Goal: Task Accomplishment & Management: Manage account settings

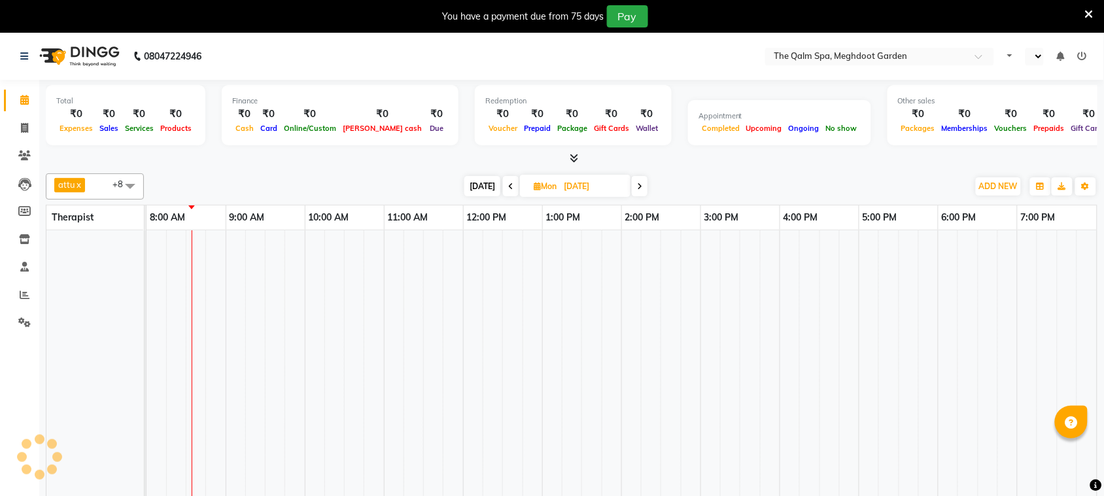
click at [635, 184] on span at bounding box center [640, 186] width 16 height 20
type input "[DATE]"
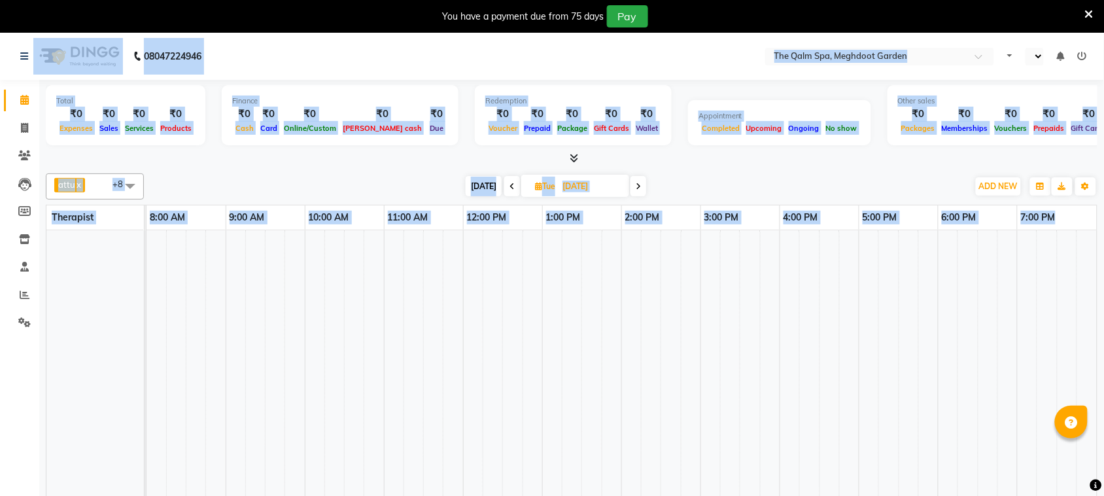
click at [0, 0] on html "08047224946 Select Location × The Qalm Spa, Meghdoot Garden Default Panel My Pa…" at bounding box center [552, 248] width 1104 height 496
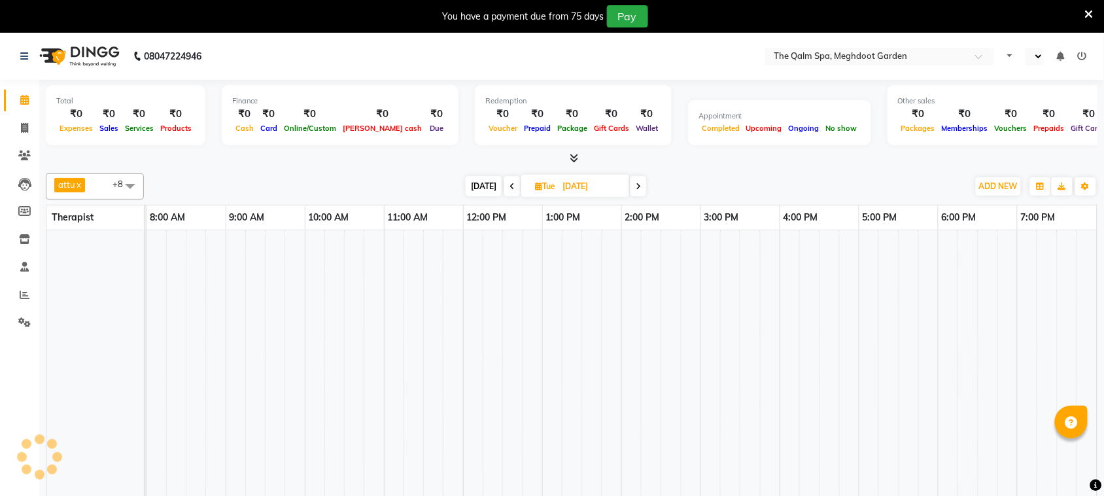
click at [282, 347] on td at bounding box center [276, 372] width 20 height 284
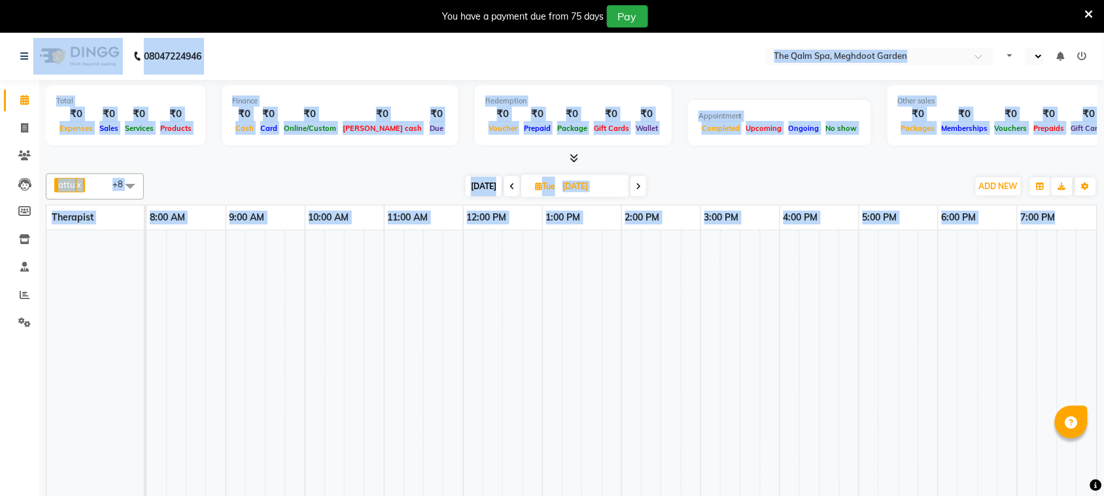
click at [574, 313] on td at bounding box center [572, 372] width 20 height 284
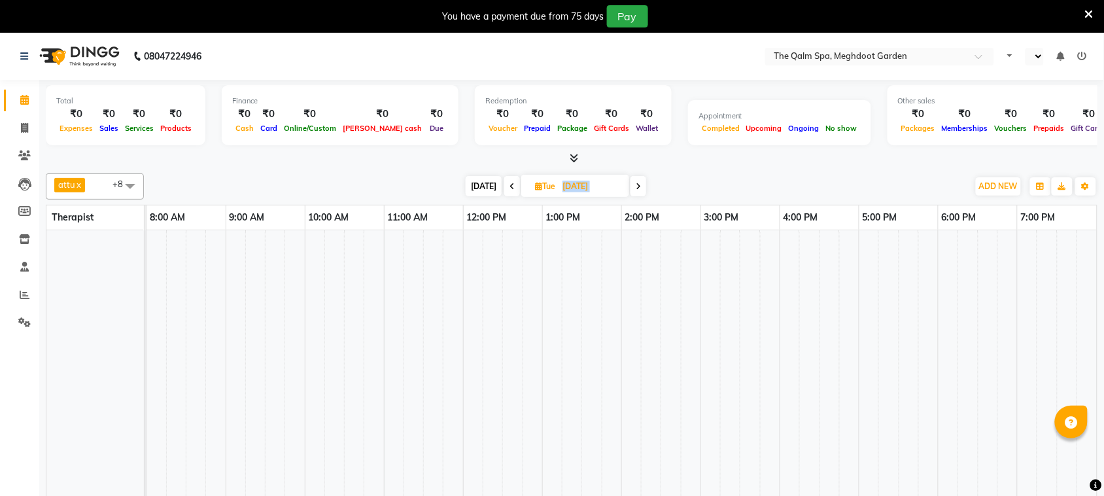
click at [213, 341] on td at bounding box center [216, 372] width 20 height 284
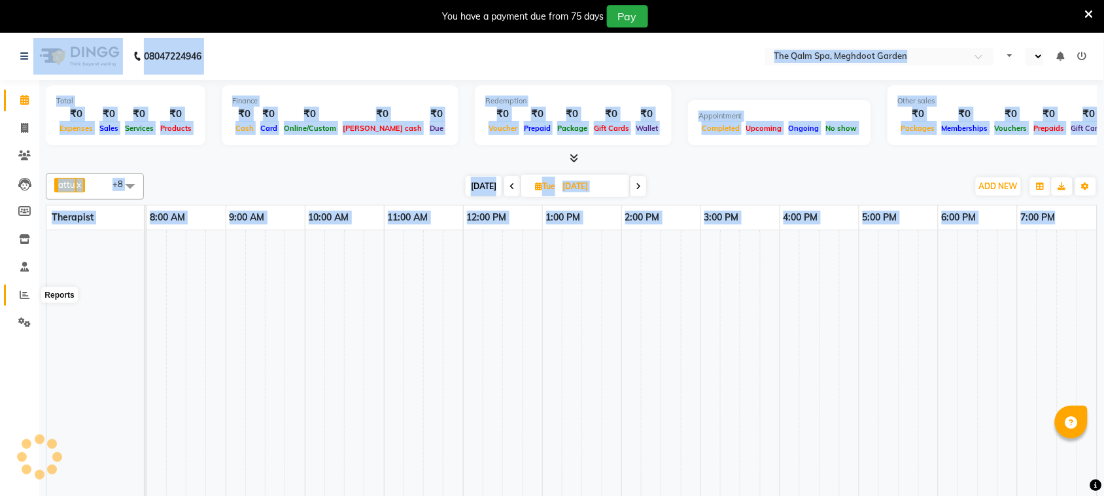
click at [24, 293] on icon at bounding box center [25, 295] width 10 height 10
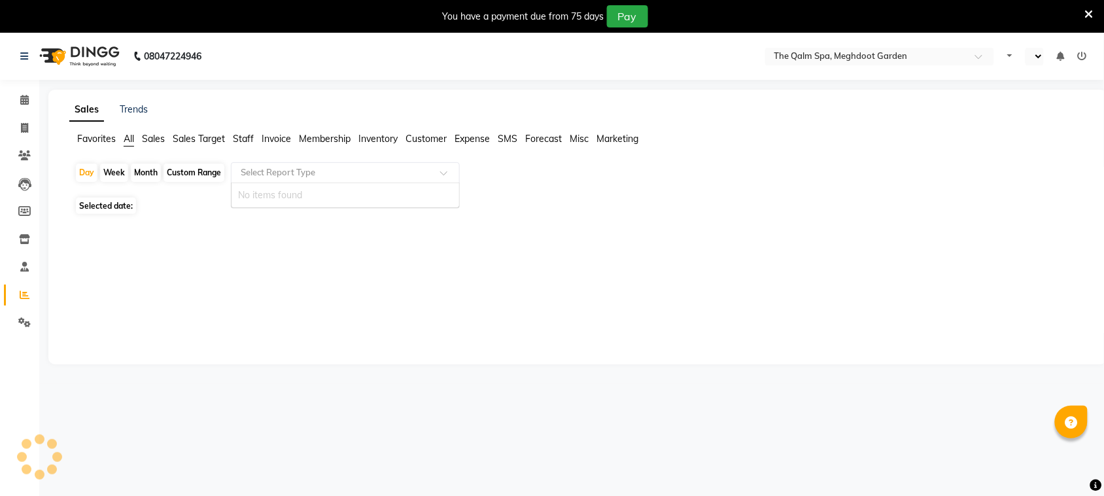
click at [383, 173] on input "text" at bounding box center [332, 172] width 188 height 13
click at [88, 171] on div "Day" at bounding box center [87, 172] width 22 height 18
select select "9"
select select "2025"
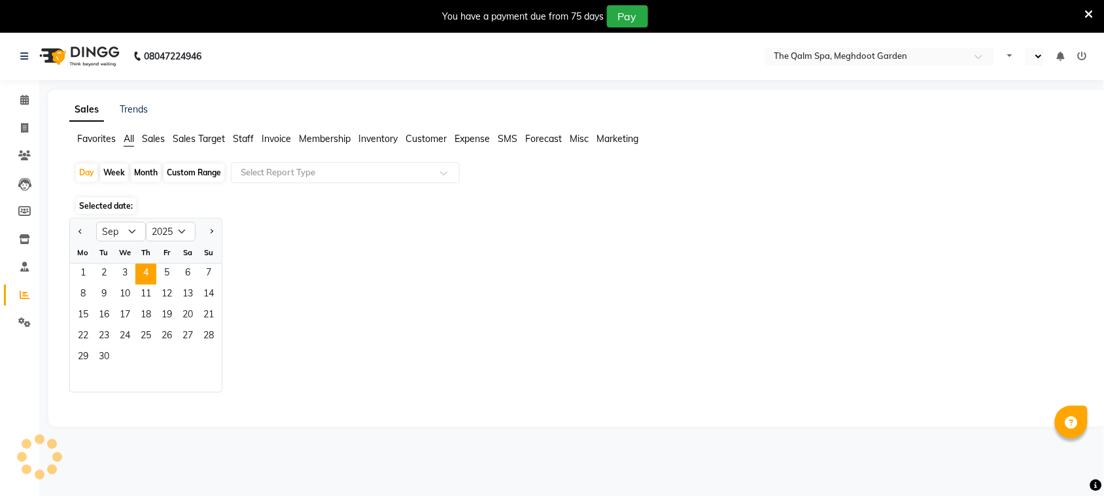
click at [184, 173] on div "Custom Range" at bounding box center [193, 172] width 61 height 18
select select "9"
select select "2025"
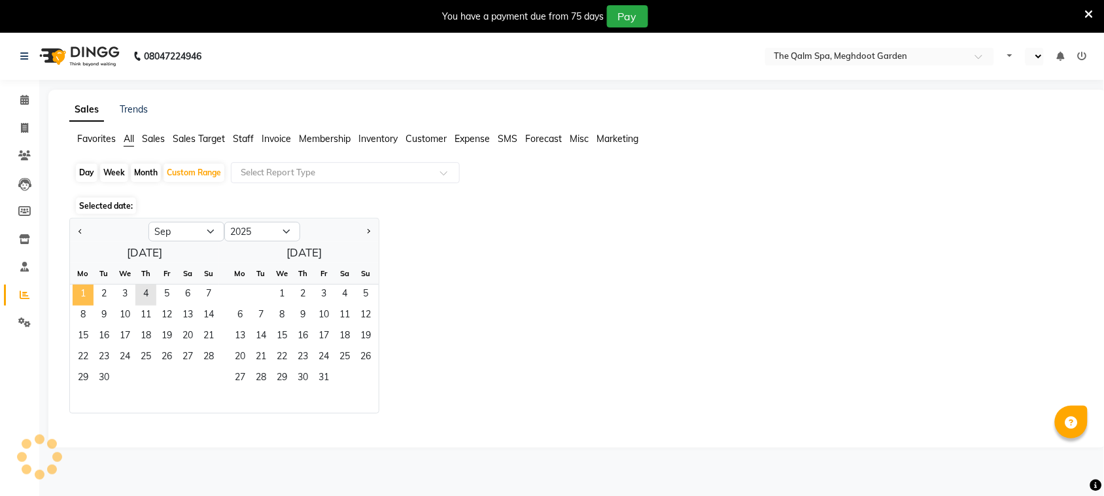
click at [80, 286] on span "1" at bounding box center [83, 294] width 21 height 21
click at [128, 291] on span "3" at bounding box center [124, 294] width 21 height 21
click at [277, 171] on input "text" at bounding box center [332, 172] width 188 height 13
click at [129, 292] on span "3" at bounding box center [124, 294] width 21 height 21
click at [86, 292] on span "1" at bounding box center [83, 294] width 21 height 21
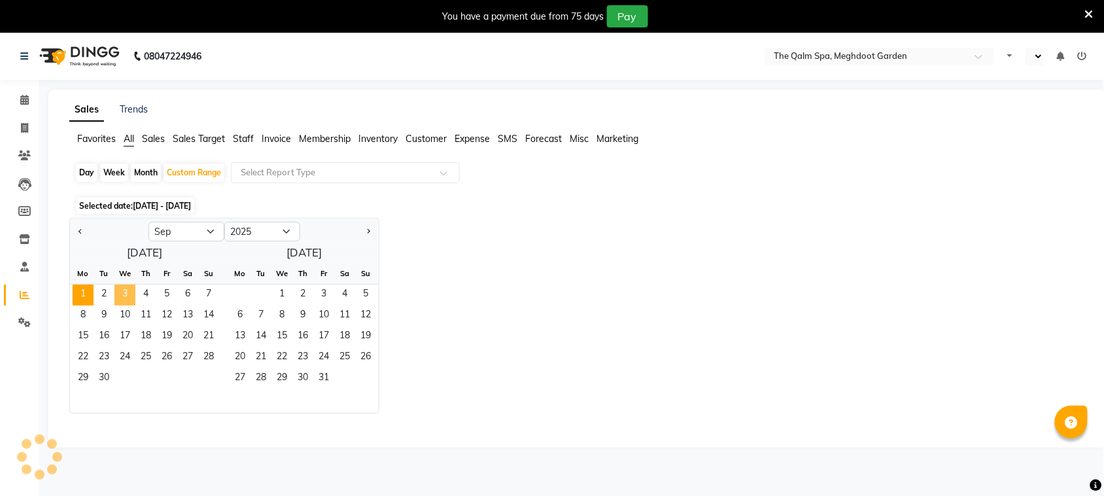
click at [121, 292] on span "3" at bounding box center [124, 294] width 21 height 21
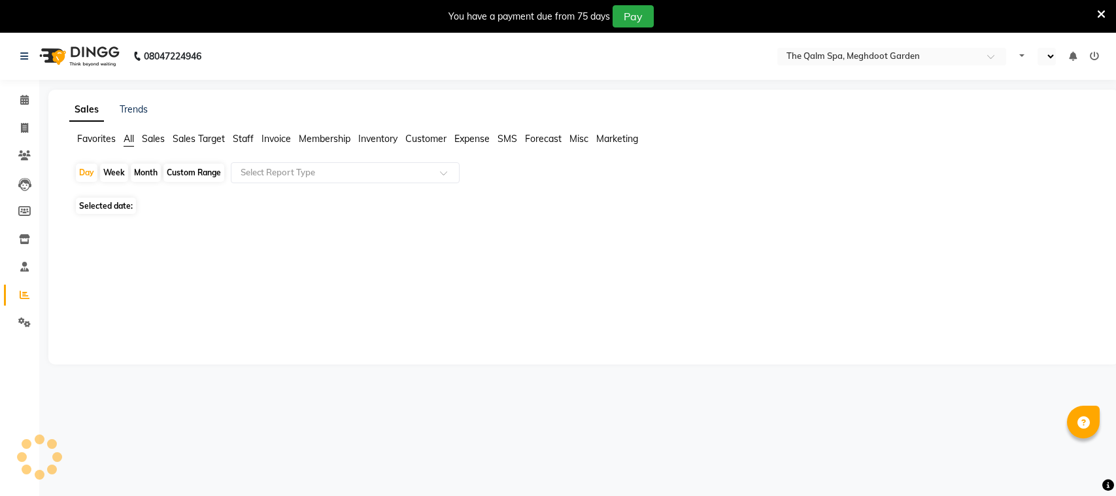
select select "en"
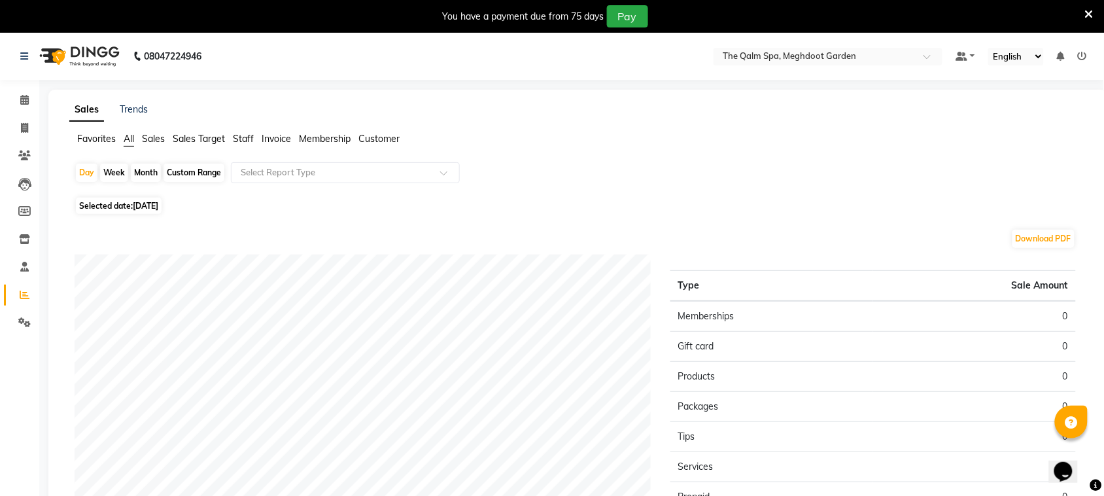
click at [188, 167] on div "Custom Range" at bounding box center [193, 172] width 61 height 18
select select "9"
select select "2025"
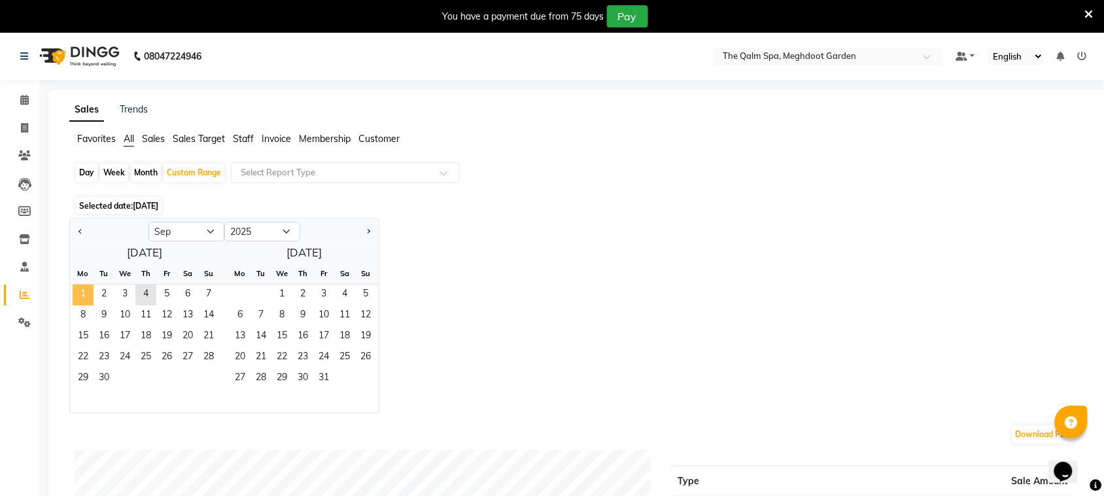
click at [82, 293] on span "1" at bounding box center [83, 294] width 21 height 21
click at [128, 295] on span "3" at bounding box center [124, 294] width 21 height 21
click at [642, 322] on div "Jan Feb Mar Apr May Jun [DATE] Aug Sep Oct Nov [DATE] 2016 2017 2018 2019 2020 …" at bounding box center [577, 316] width 1017 height 196
click at [28, 97] on span at bounding box center [24, 100] width 23 height 15
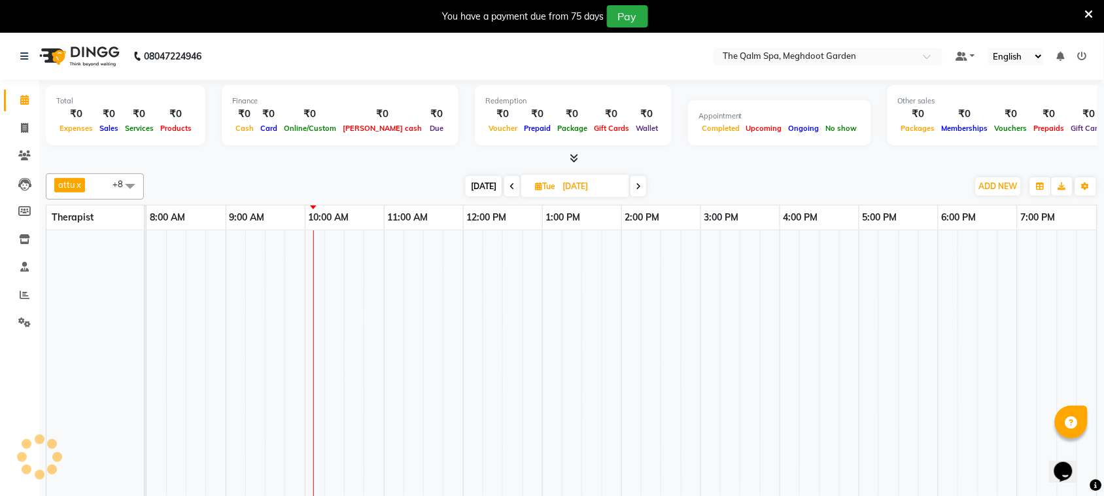
click at [636, 184] on icon at bounding box center [638, 186] width 5 height 8
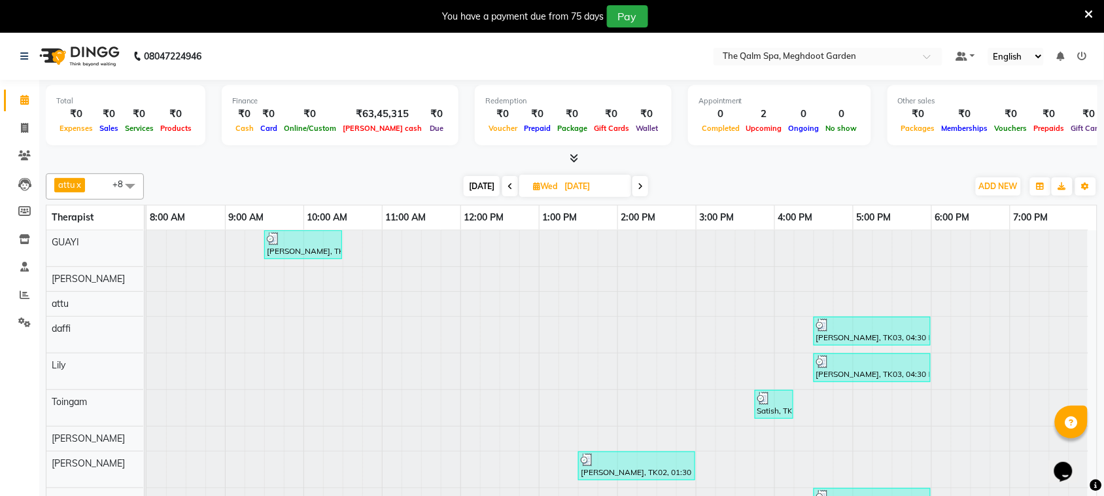
click at [644, 182] on span at bounding box center [640, 186] width 16 height 20
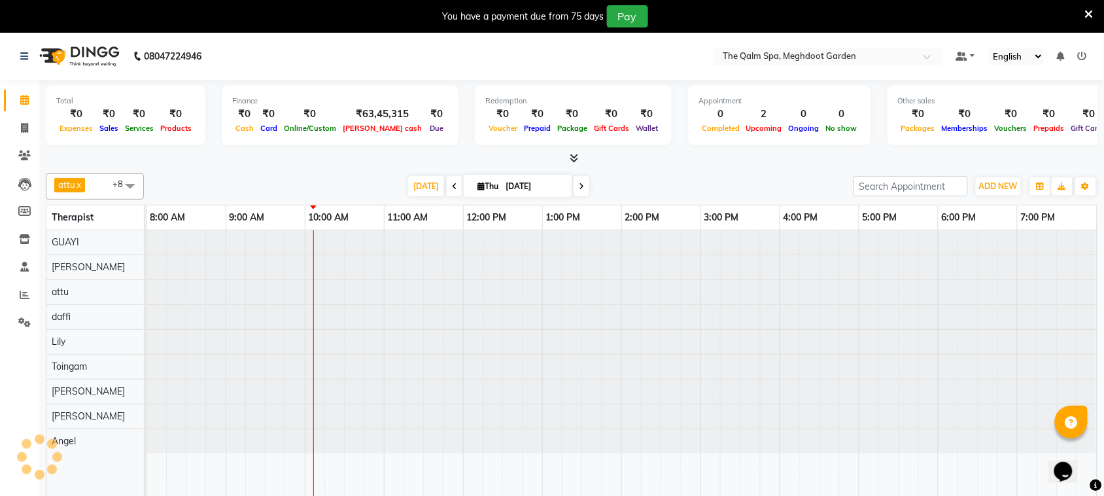
click at [579, 188] on icon at bounding box center [581, 186] width 5 height 8
type input "05-09-2025"
click at [146, 247] on div at bounding box center [146, 242] width 0 height 24
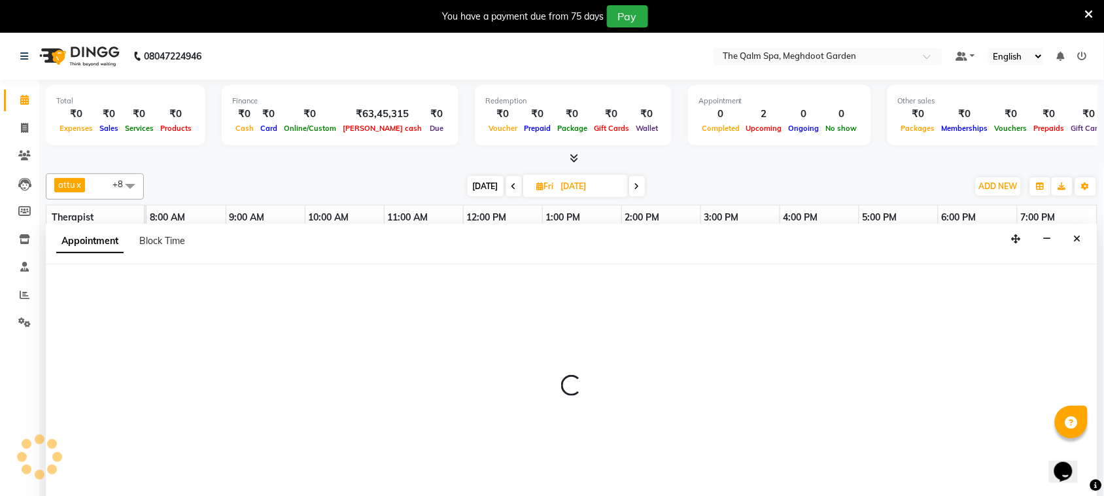
scroll to position [33, 0]
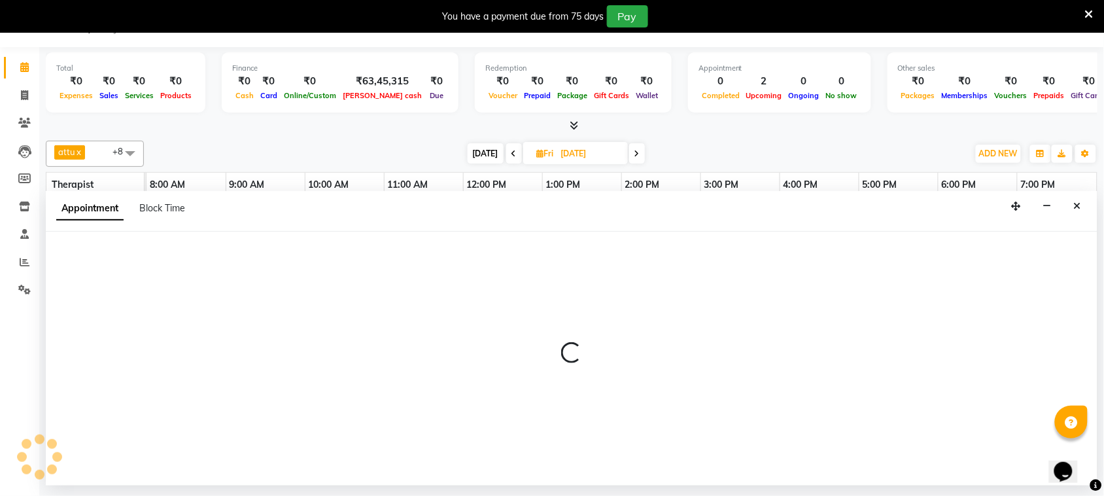
click at [1080, 210] on button "Close" at bounding box center [1077, 206] width 19 height 20
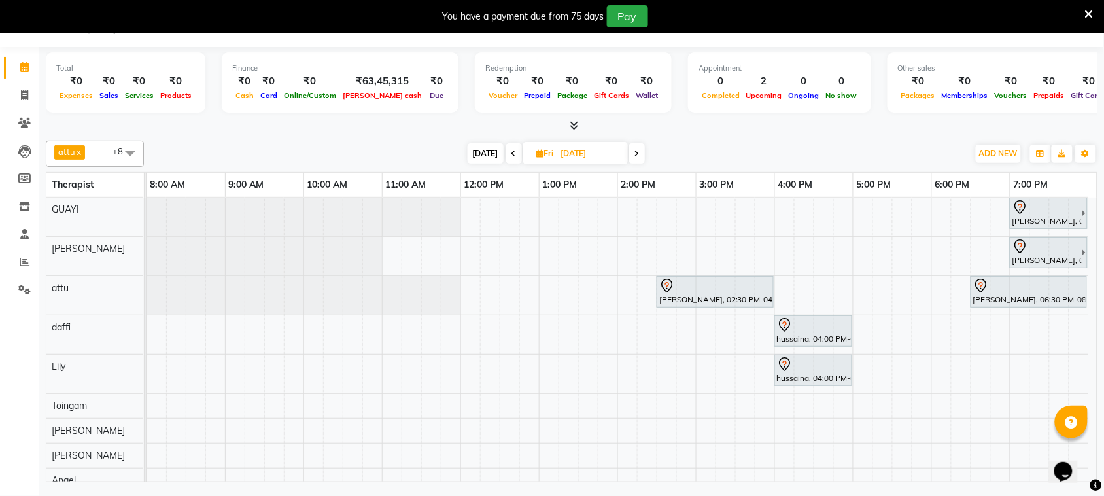
click at [628, 203] on div "Praveen Agrawal, 07:00 PM-08:30 PM, Javanese Pampering - 90 Mins Praveen Agrawa…" at bounding box center [621, 345] width 950 height 295
select select "48471"
select select "tentative"
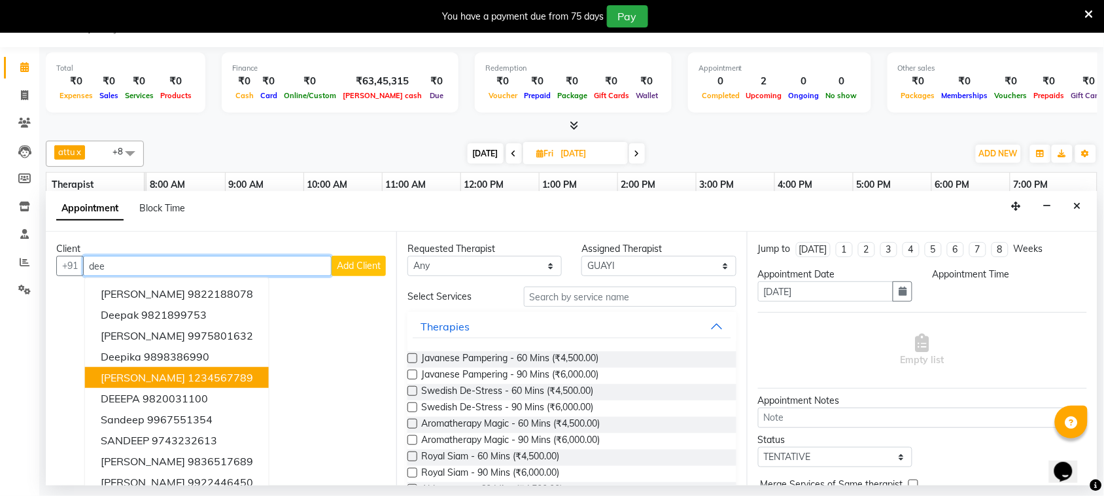
scroll to position [13, 0]
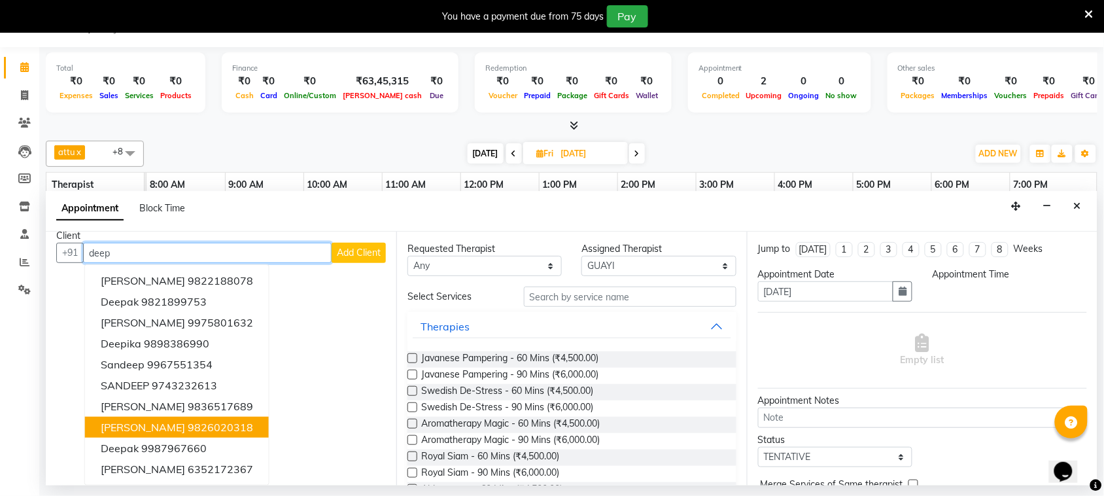
click at [253, 426] on ngb-highlight "9826020318" at bounding box center [220, 427] width 65 height 13
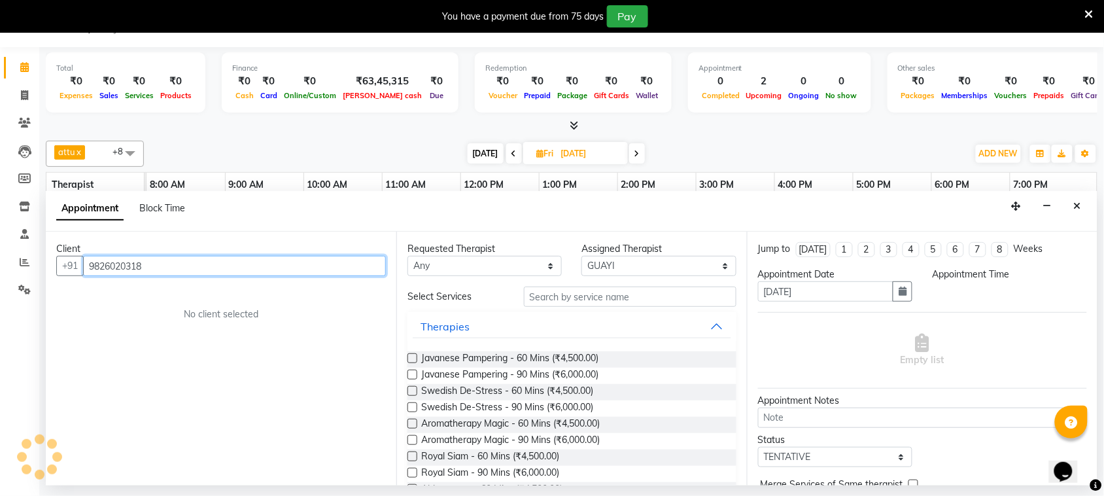
scroll to position [0, 0]
type input "9826020318"
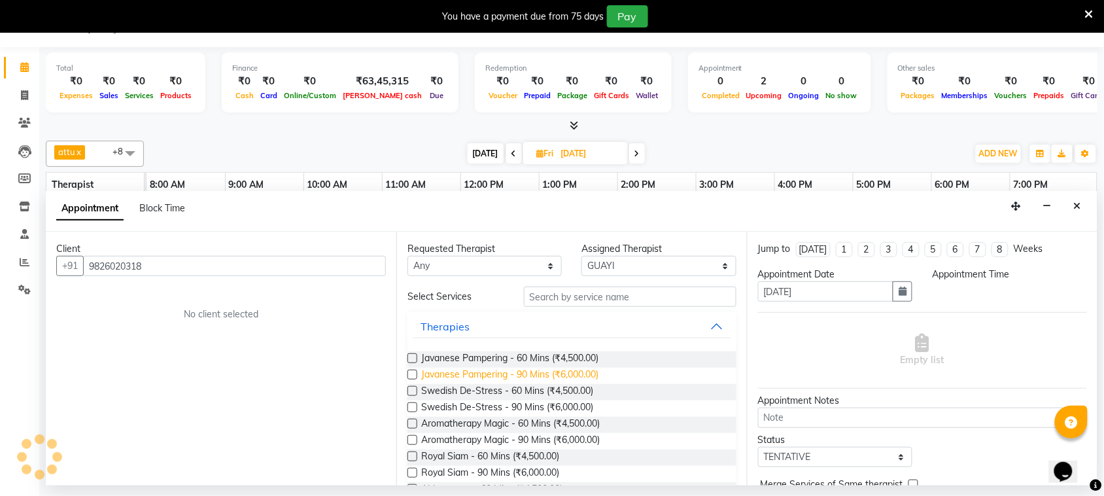
click at [532, 373] on span "Javanese Pampering - 90 Mins (₹6,000.00)" at bounding box center [509, 376] width 177 height 16
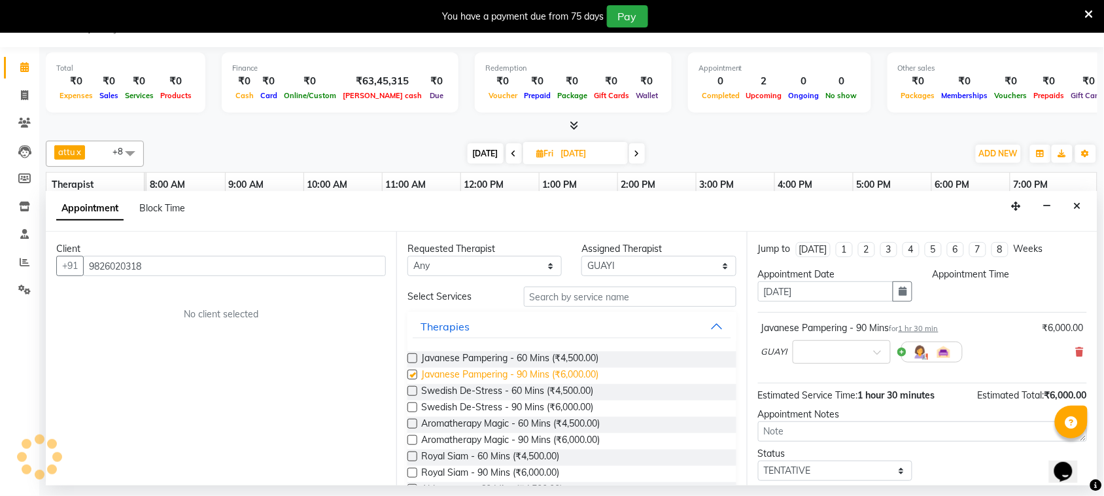
checkbox input "false"
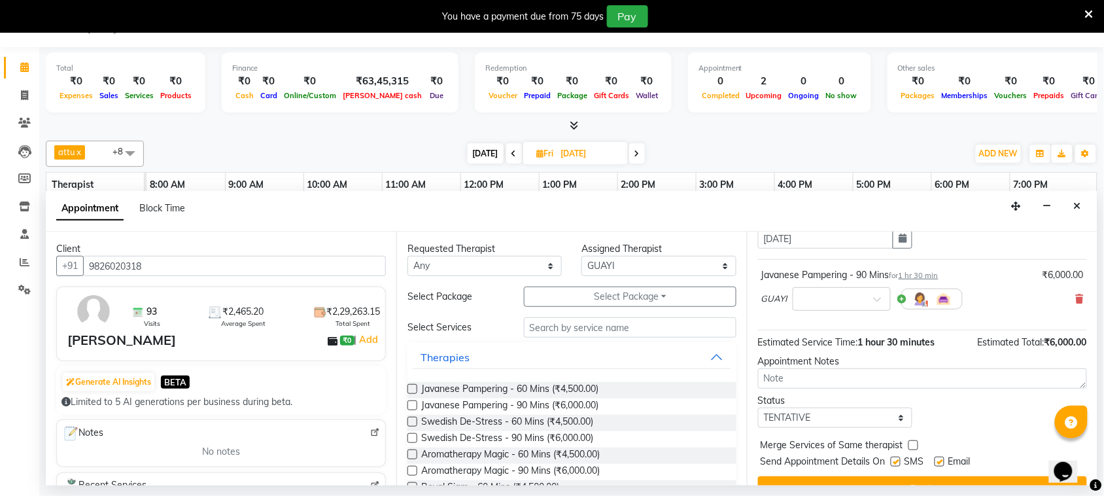
scroll to position [79, 0]
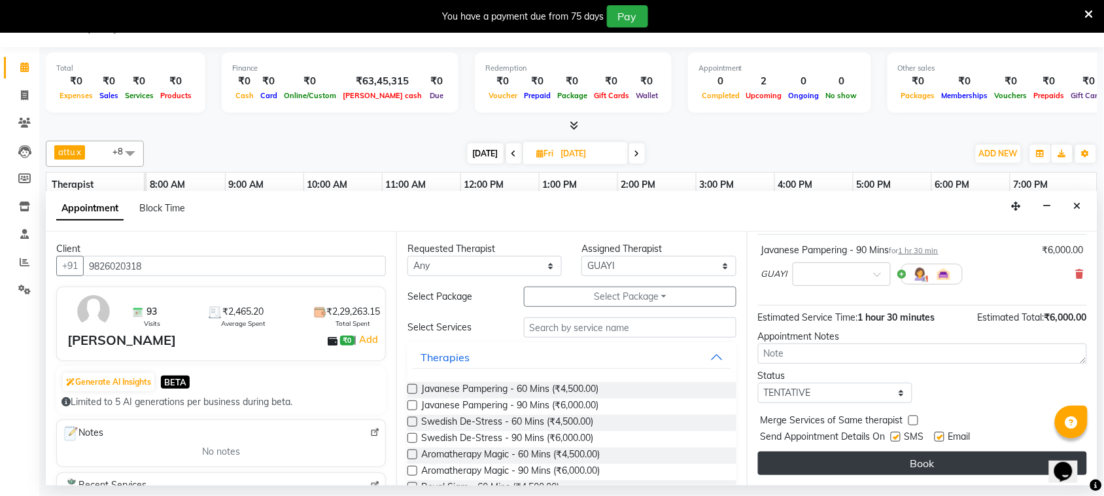
click at [842, 460] on button "Book" at bounding box center [922, 463] width 329 height 24
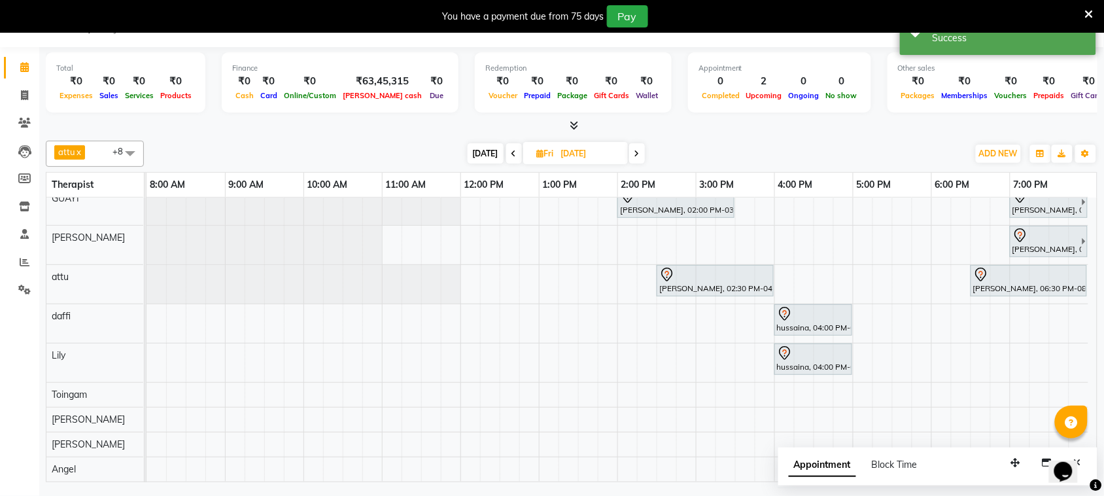
scroll to position [24, 3]
drag, startPoint x: 981, startPoint y: 460, endPoint x: 900, endPoint y: 451, distance: 81.5
click at [900, 451] on div "Appointment Block Time" at bounding box center [937, 467] width 319 height 41
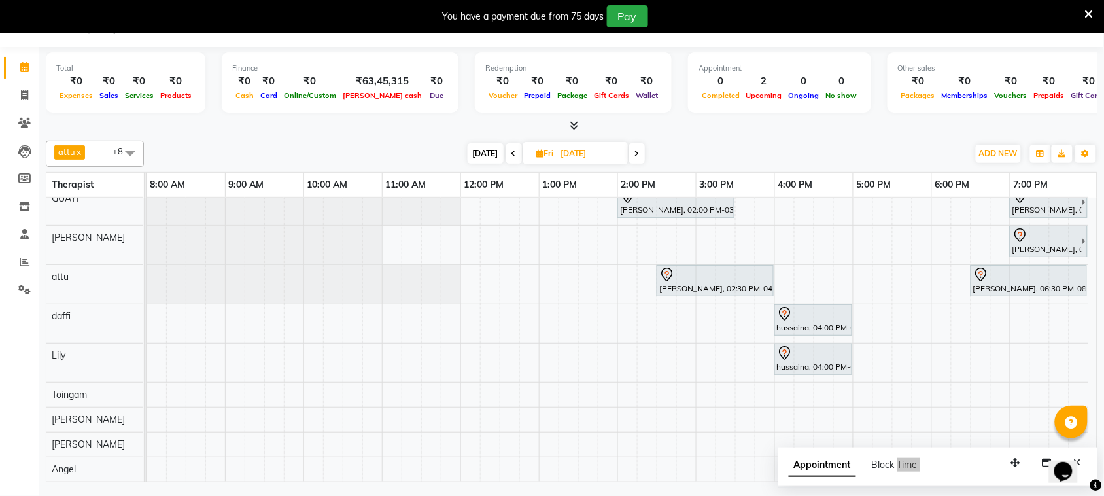
click at [1073, 460] on div "Opens Chat This icon Opens the chat window." at bounding box center [1062, 470] width 21 height 21
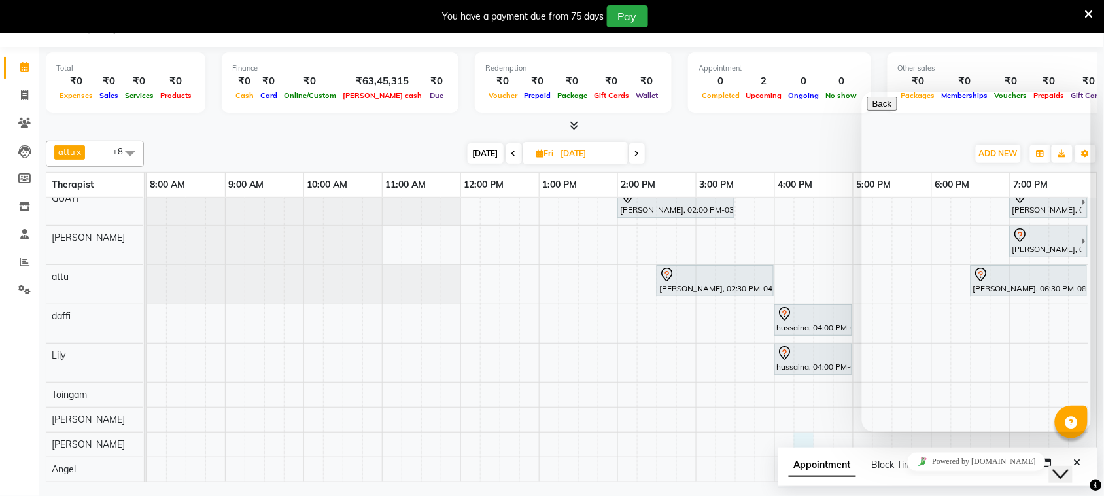
click at [801, 429] on div "Deepak Suryavanshi, 02:00 PM-03:30 PM, Javanese Pampering - 90 Mins Praveen Agr…" at bounding box center [621, 333] width 950 height 295
select select "86833"
select select "tentative"
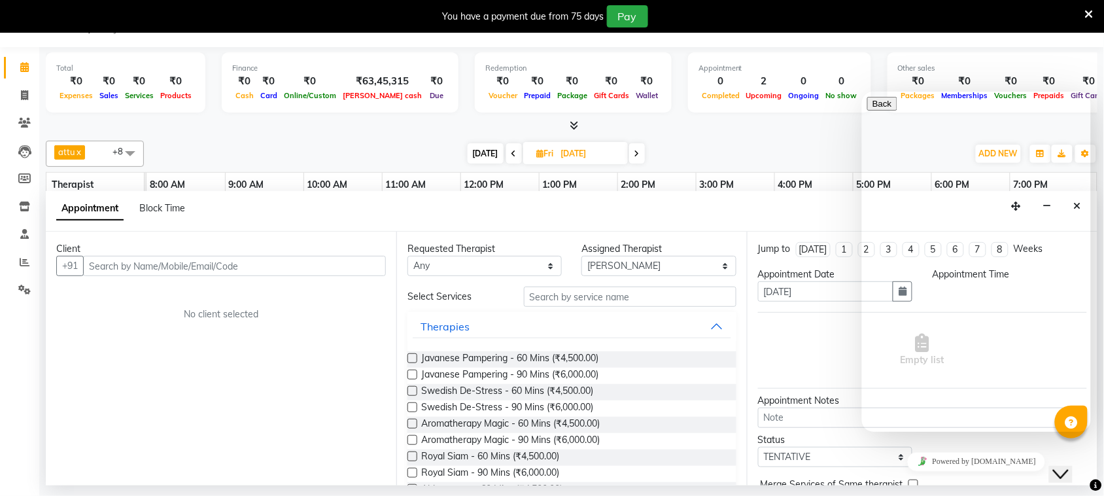
click at [269, 400] on div "Client +91 No client selected" at bounding box center [221, 359] width 351 height 254
click at [1063, 466] on icon "Close Chat This icon closes the chat window." at bounding box center [1060, 474] width 16 height 16
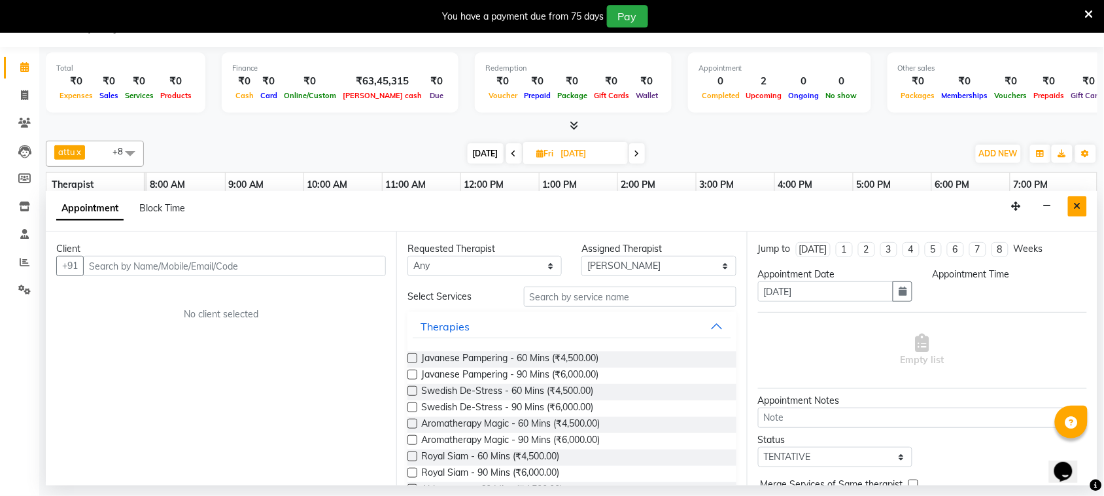
click at [1080, 207] on icon "Close" at bounding box center [1077, 205] width 7 height 9
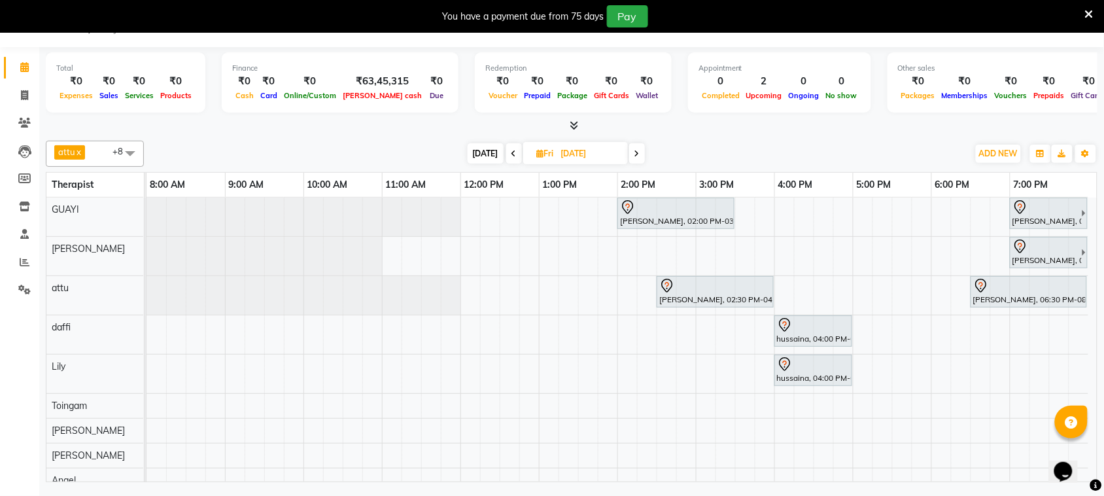
scroll to position [0, 3]
drag, startPoint x: 984, startPoint y: 475, endPoint x: 14, endPoint y: 37, distance: 1065.1
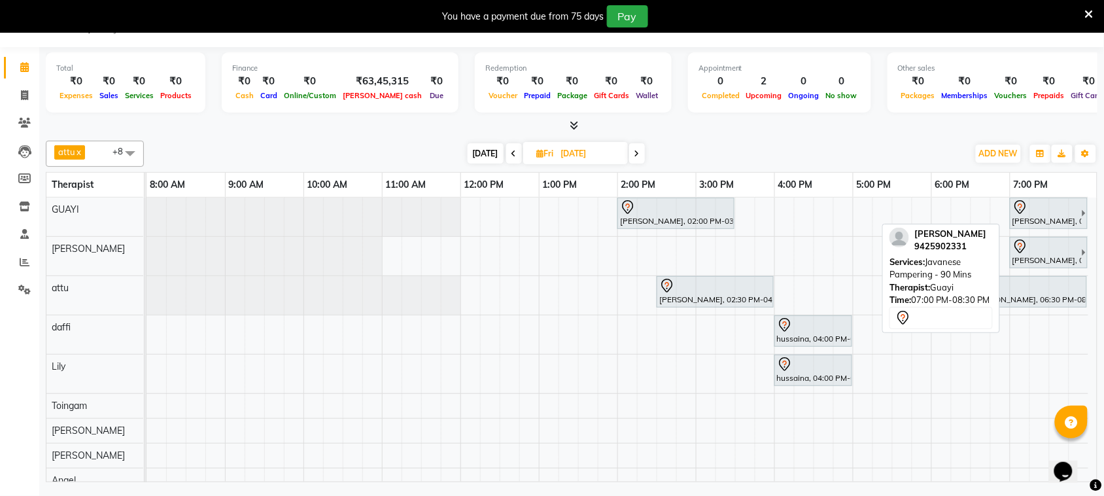
click at [1079, 214] on link "Praveen Agrawal, 07:00 PM-08:30 PM, Javanese Pampering - 90 Mins" at bounding box center [1049, 213] width 78 height 31
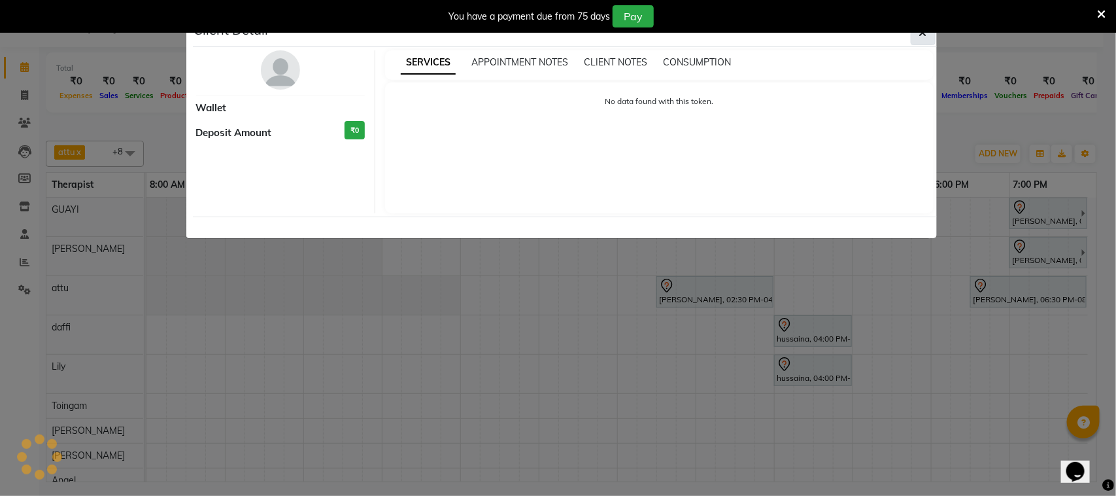
click at [923, 38] on icon "button" at bounding box center [924, 32] width 8 height 10
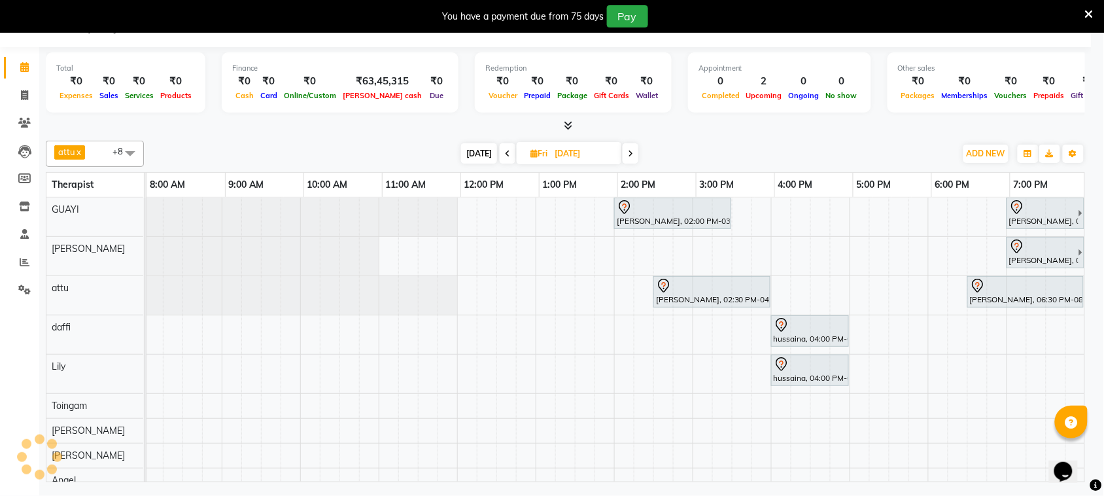
scroll to position [0, 0]
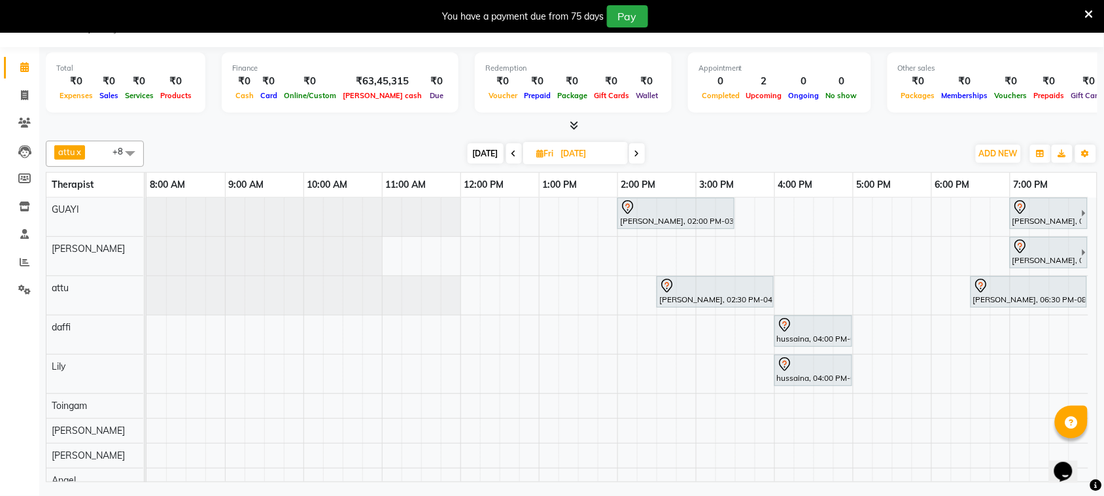
click at [492, 158] on span "[DATE]" at bounding box center [486, 153] width 36 height 20
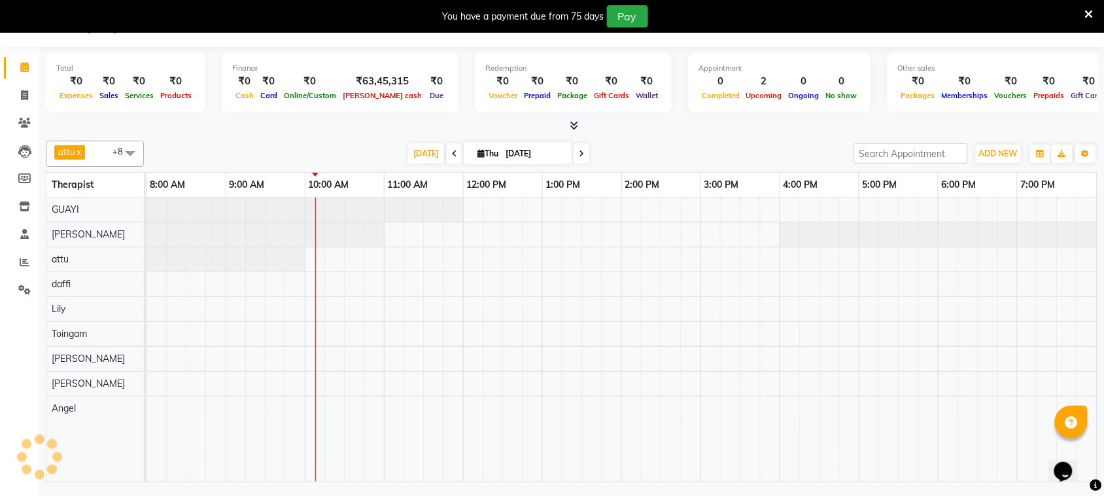
click at [579, 154] on icon at bounding box center [581, 154] width 5 height 8
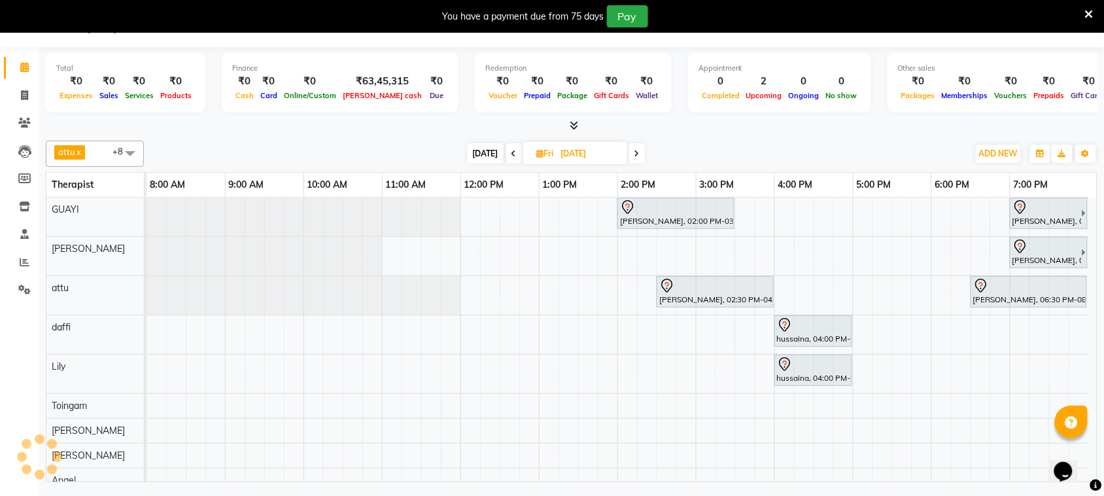
click at [610, 322] on div "Deepak Suryavanshi, 02:00 PM-03:30 PM, Javanese Pampering - 90 Mins Praveen Agr…" at bounding box center [621, 345] width 950 height 295
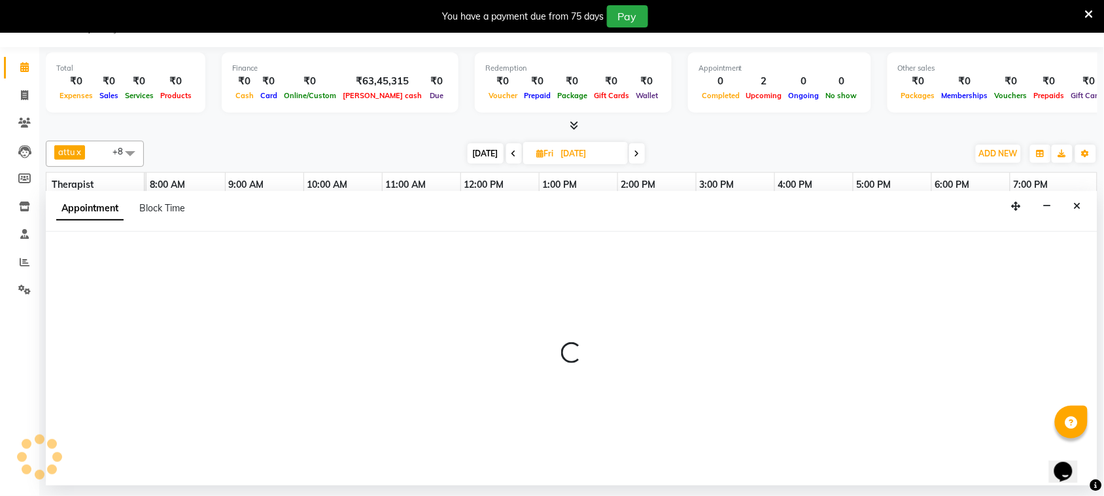
click at [508, 149] on span at bounding box center [514, 153] width 16 height 20
type input "[DATE]"
select select "tentative"
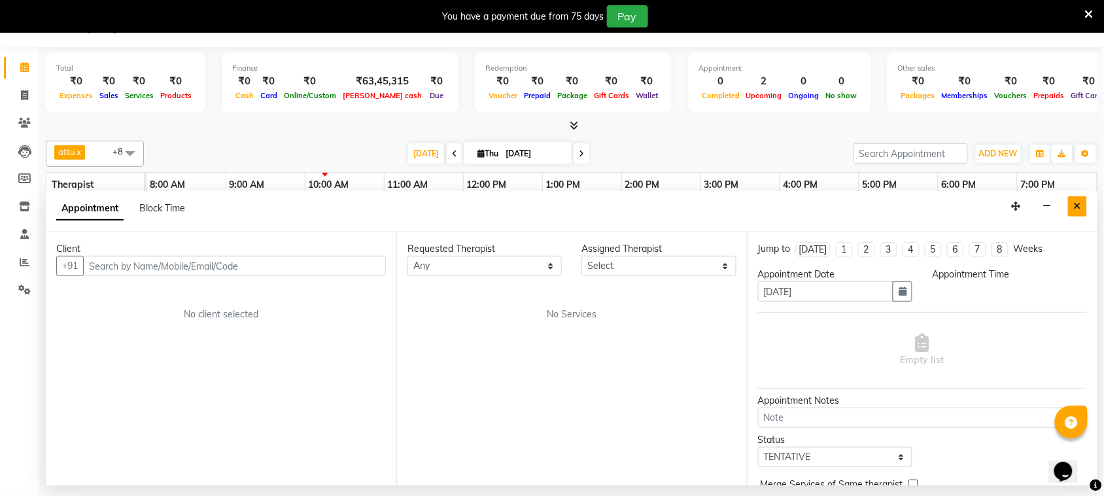
click at [1076, 203] on icon "Close" at bounding box center [1077, 205] width 7 height 9
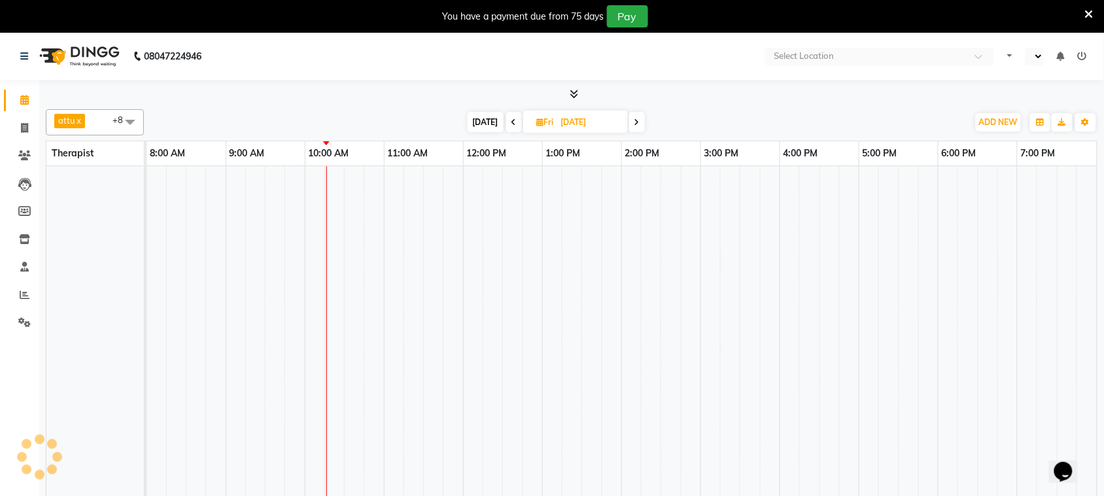
select select "en"
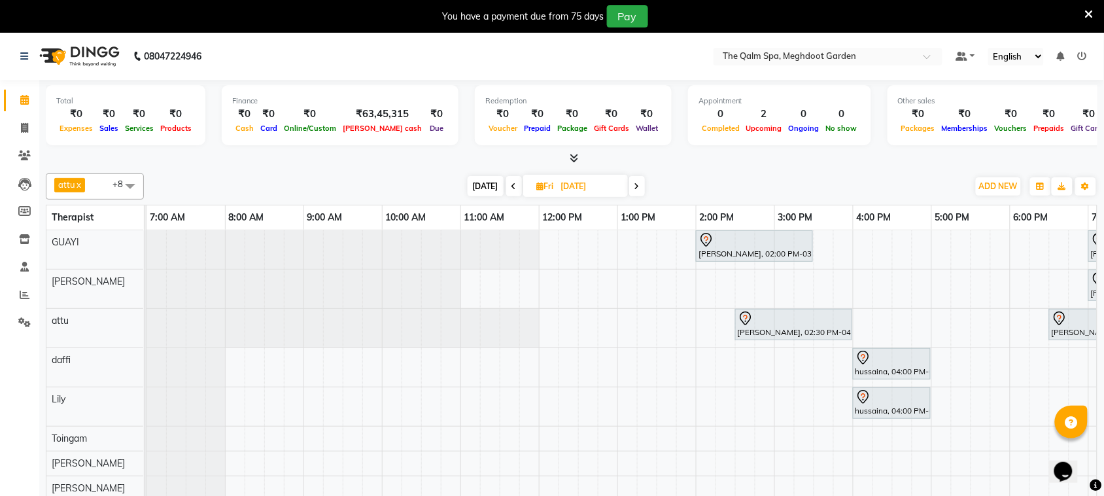
click at [513, 186] on icon at bounding box center [513, 186] width 5 height 8
type input "[DATE]"
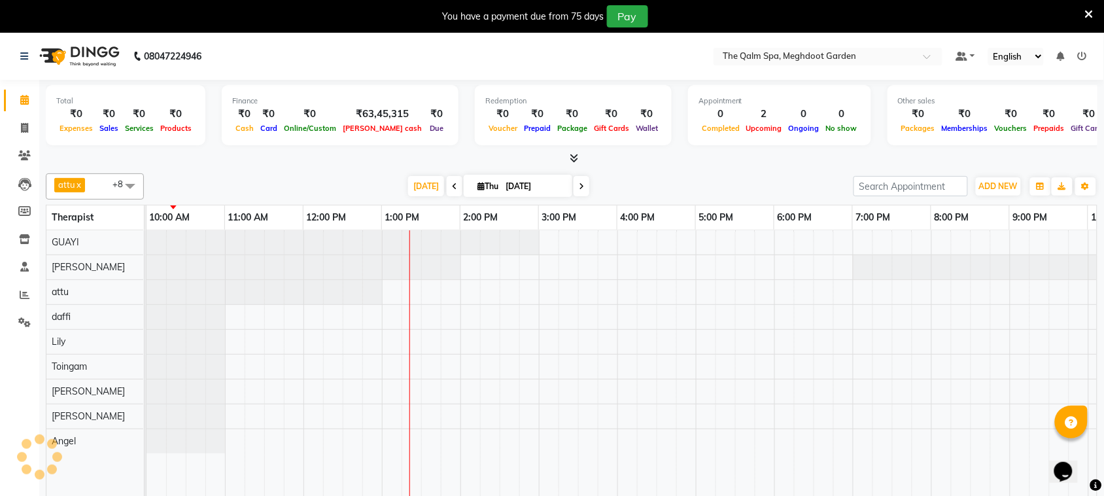
scroll to position [0, 236]
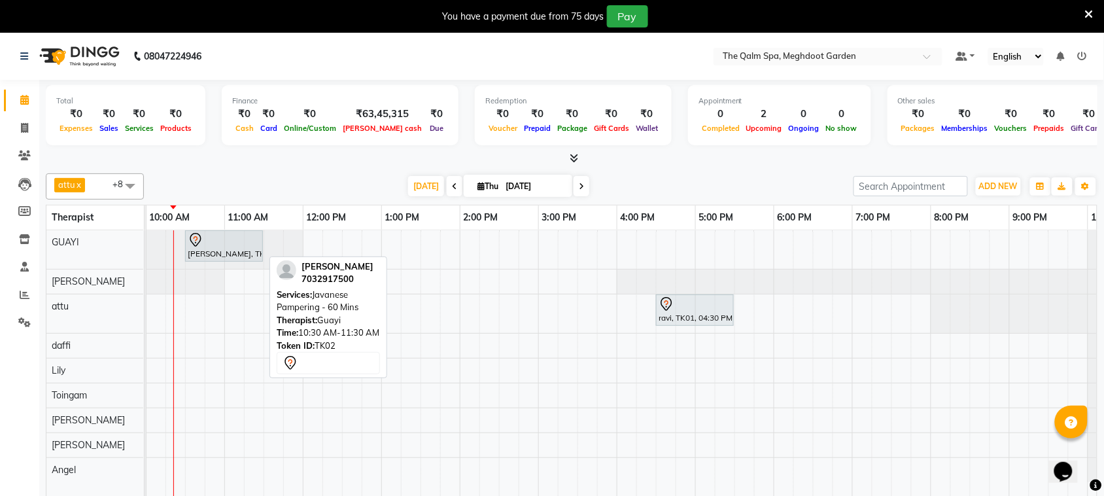
click at [220, 243] on div at bounding box center [224, 240] width 73 height 16
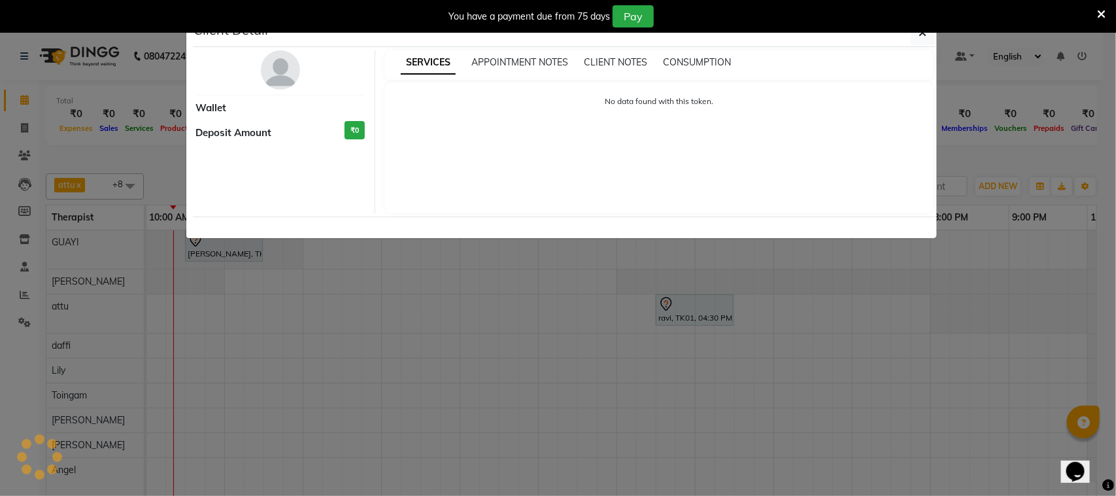
select select "7"
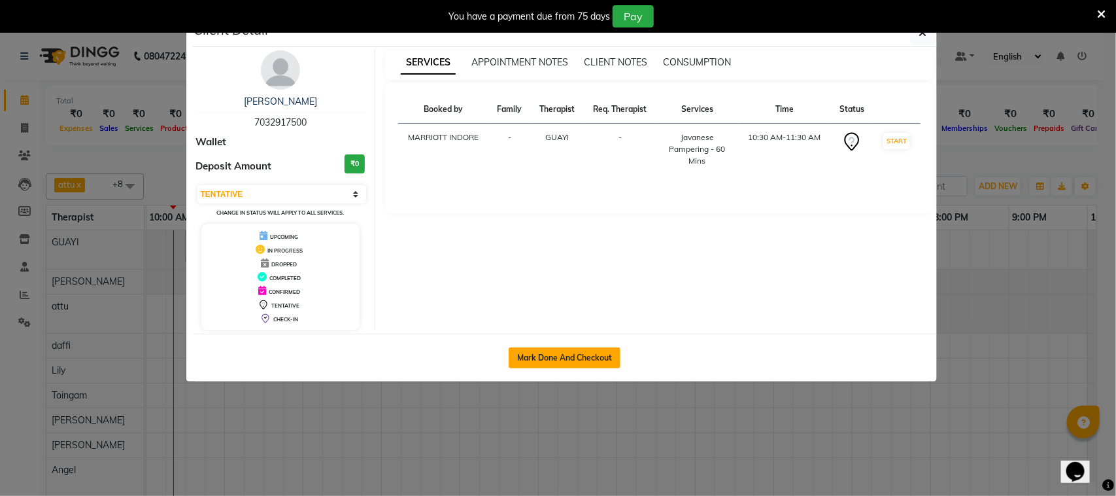
click at [580, 349] on button "Mark Done And Checkout" at bounding box center [565, 357] width 112 height 21
select select "service"
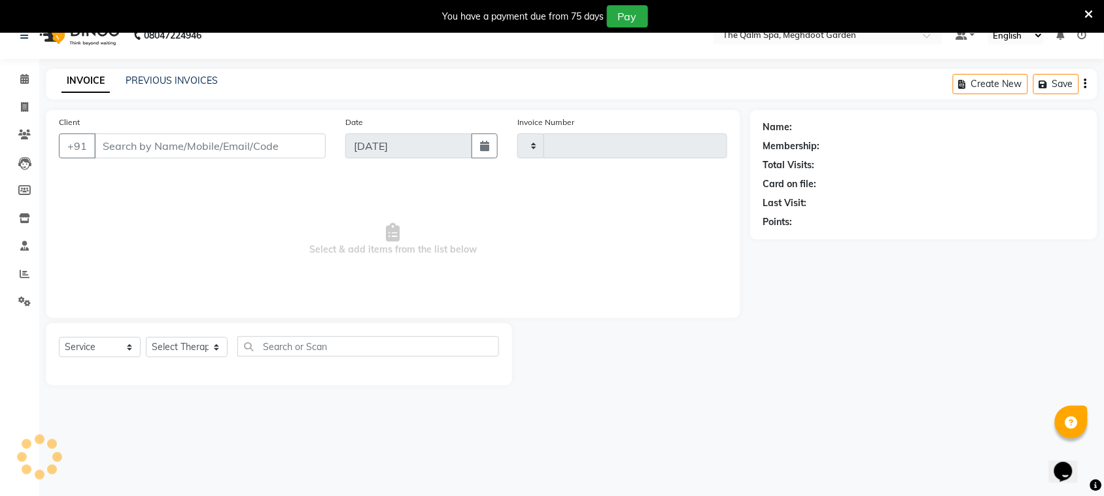
scroll to position [33, 0]
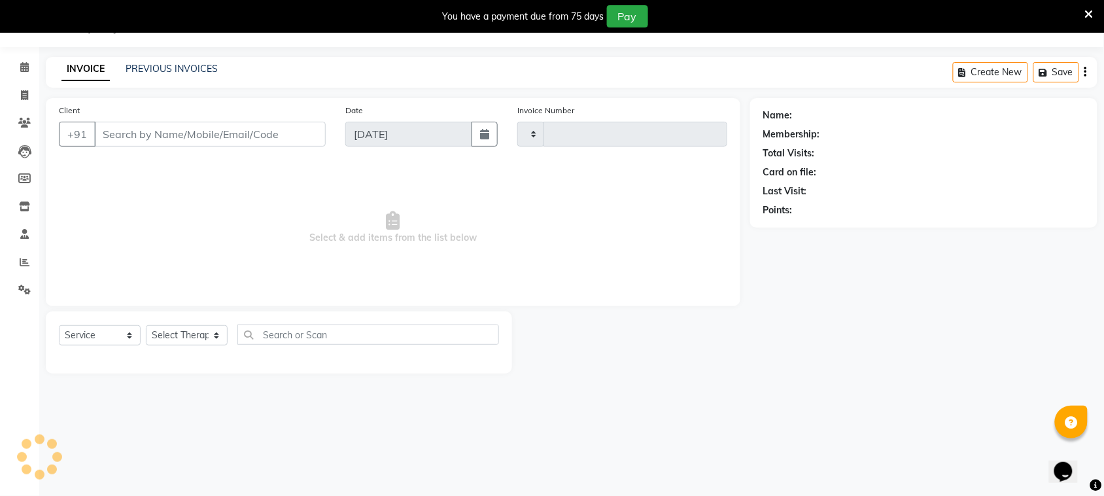
type input "1906"
select select "6401"
type input "7032917500"
select select "48471"
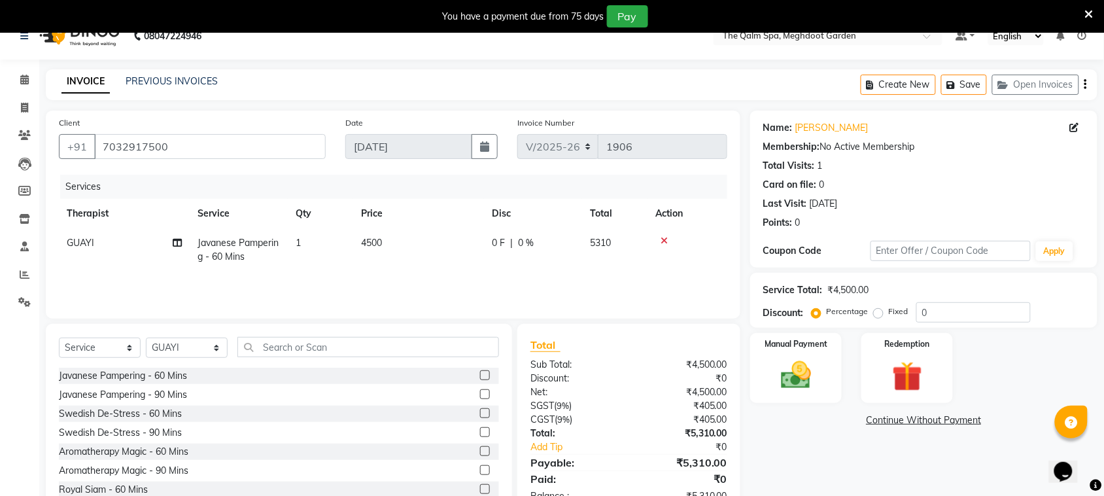
scroll to position [0, 0]
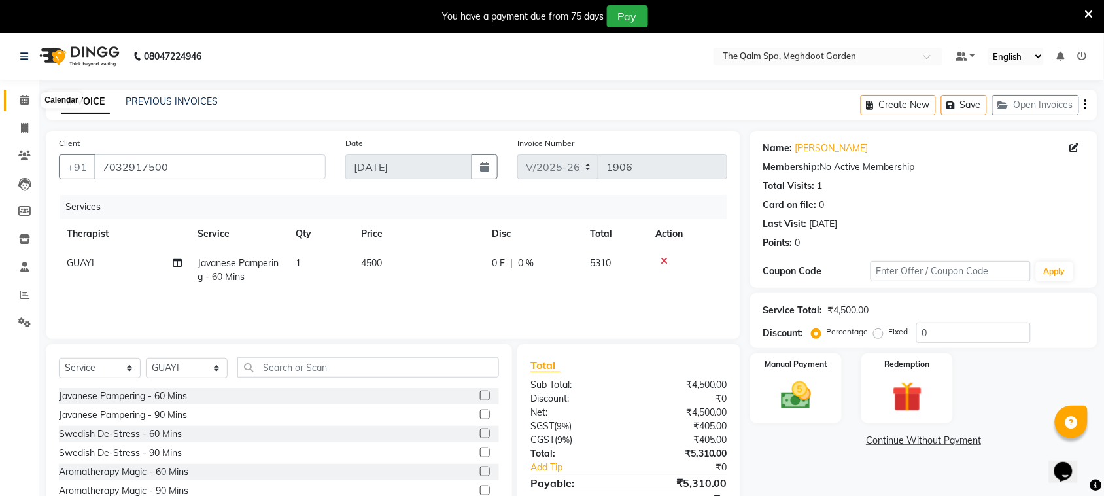
click at [31, 103] on span at bounding box center [24, 100] width 23 height 15
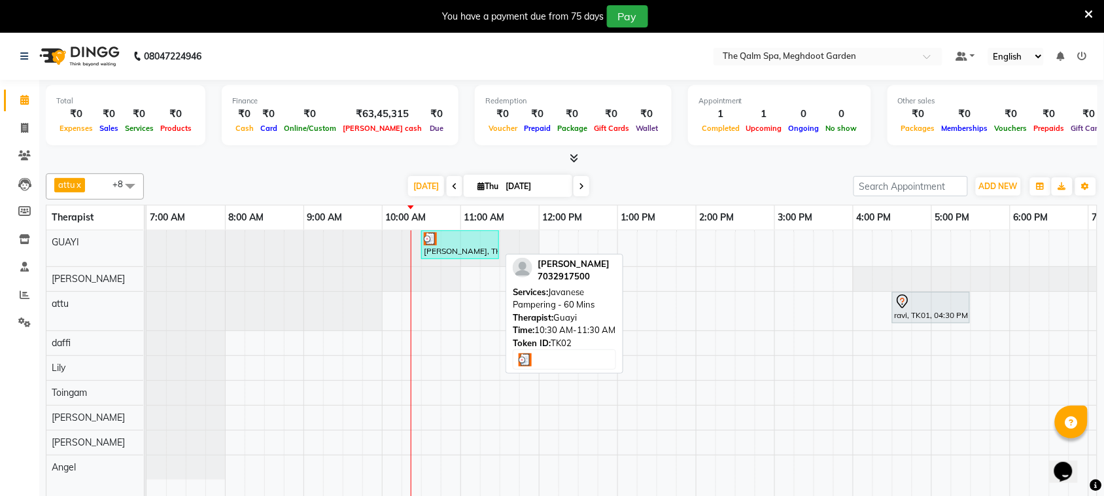
click at [469, 247] on div "anupam bhatt, TK02, 10:30 AM-11:30 AM, Javanese Pampering - 60 Mins" at bounding box center [459, 244] width 75 height 25
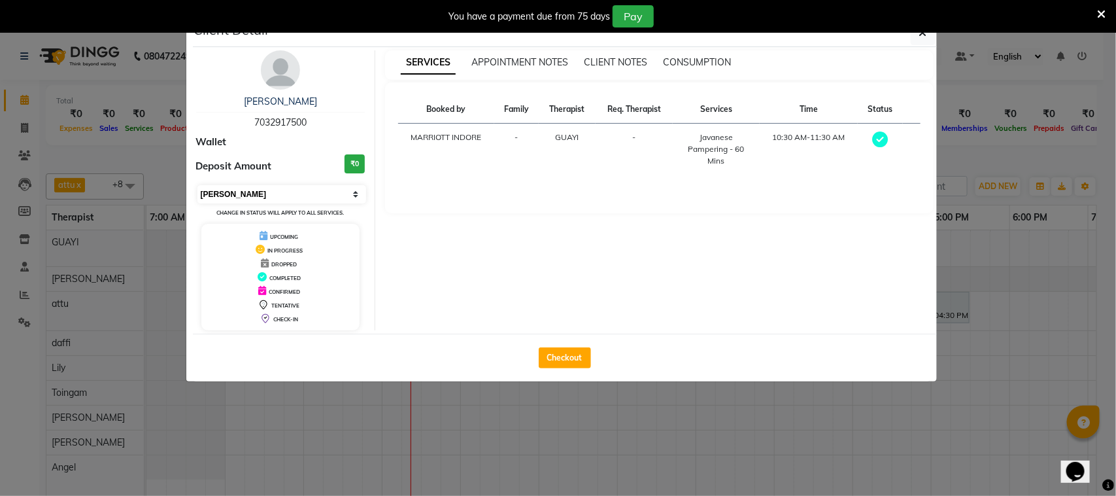
click at [277, 196] on select "Select MARK DONE UPCOMING" at bounding box center [282, 194] width 169 height 18
select select "5"
click at [198, 185] on select "Select MARK DONE UPCOMING" at bounding box center [282, 194] width 169 height 18
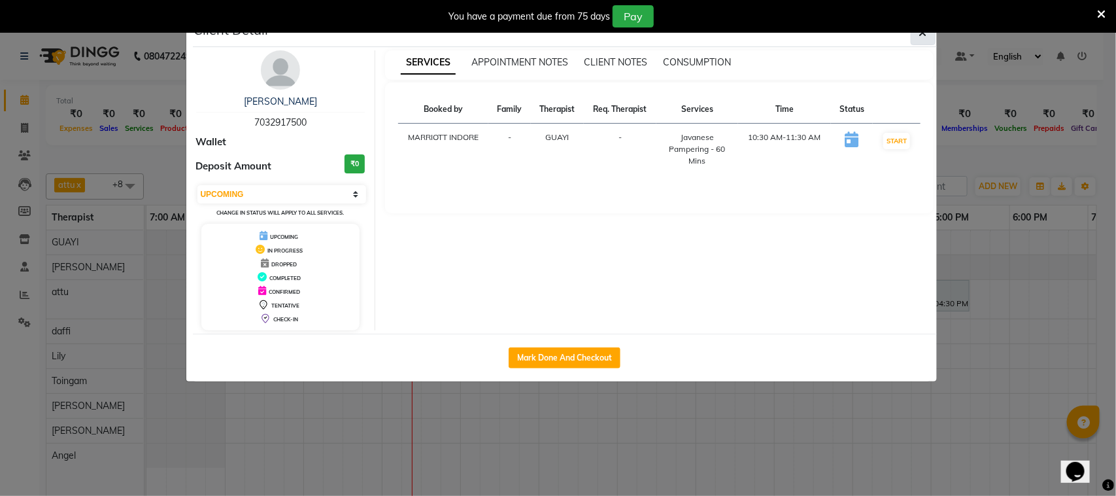
click at [927, 38] on button "button" at bounding box center [923, 32] width 25 height 25
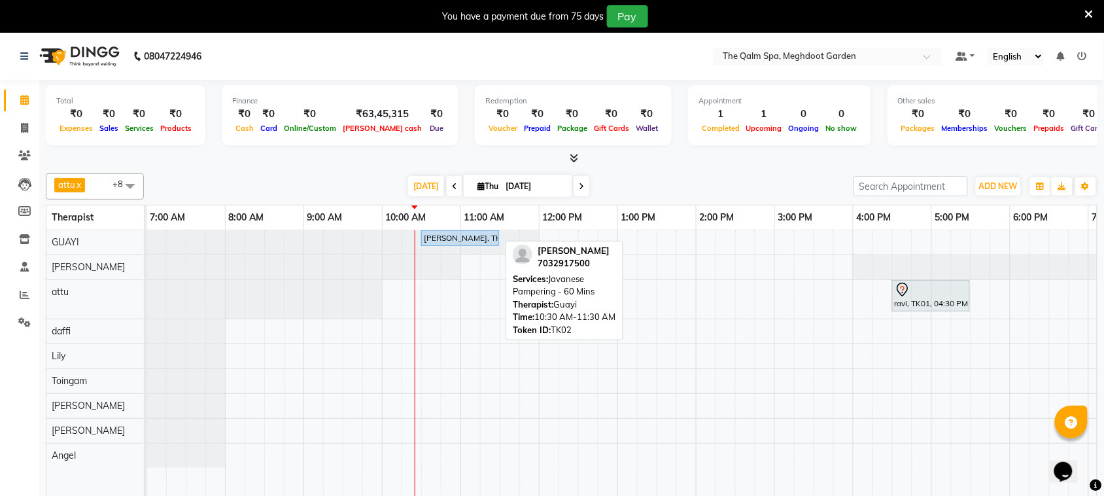
click at [471, 235] on full-calendar "Therapist 7:00 AM 8:00 AM 9:00 AM 10:00 AM 11:00 AM 12:00 PM 1:00 PM 2:00 PM 3:…" at bounding box center [572, 360] width 1052 height 310
click at [472, 239] on div "anupam bhatt, TK02, 10:30 AM-11:30 AM, Javanese Pampering - 60 Mins" at bounding box center [459, 238] width 75 height 12
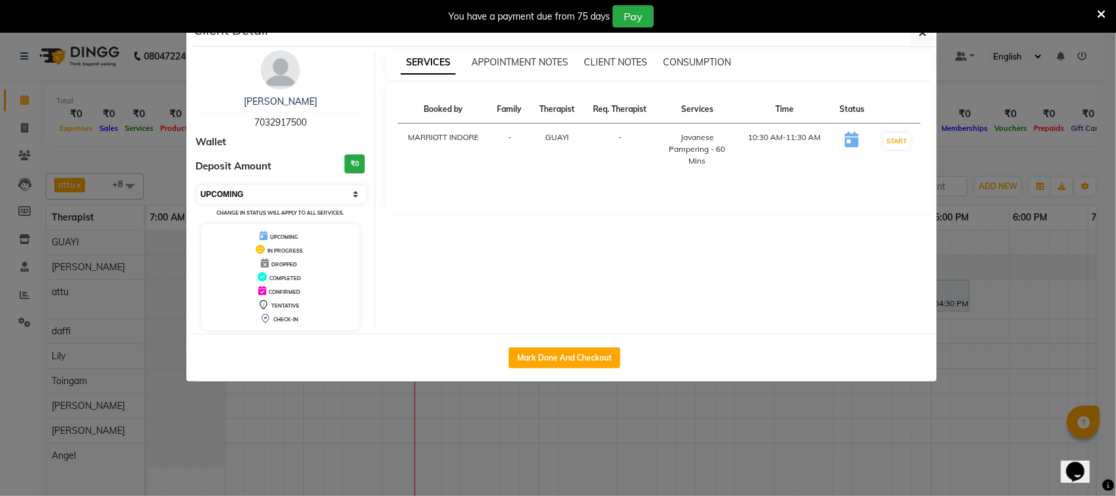
click at [290, 198] on select "Select IN SERVICE CONFIRMED TENTATIVE CHECK IN MARK DONE UPCOMING" at bounding box center [282, 194] width 169 height 18
select select "7"
click at [198, 185] on select "Select IN SERVICE CONFIRMED TENTATIVE CHECK IN MARK DONE UPCOMING" at bounding box center [282, 194] width 169 height 18
click at [535, 432] on ngb-modal-window "Client Detail anupam bhatt 7032917500 Wallet Deposit Amount ₹0 Select IN SERVIC…" at bounding box center [558, 248] width 1116 height 496
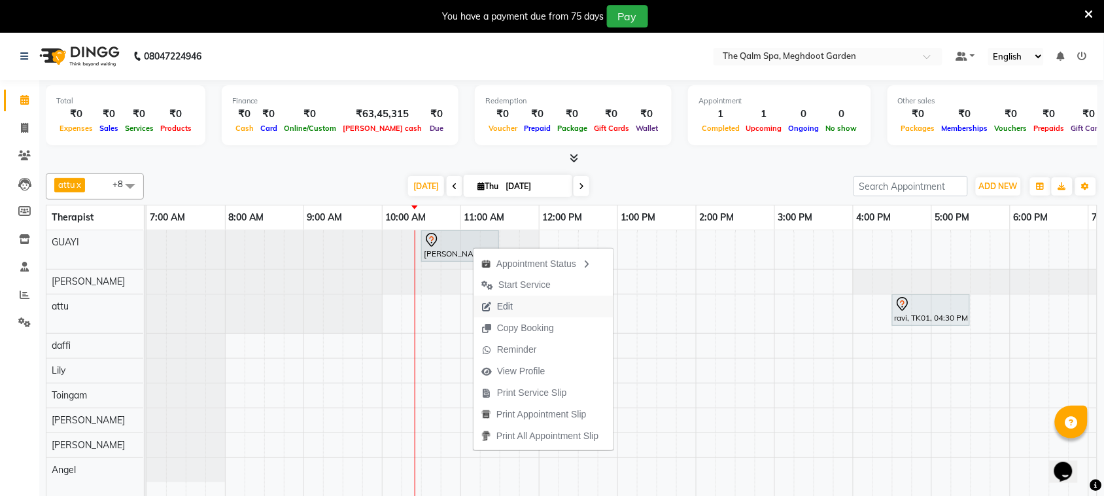
click at [521, 306] on span "Edit" at bounding box center [496, 307] width 47 height 22
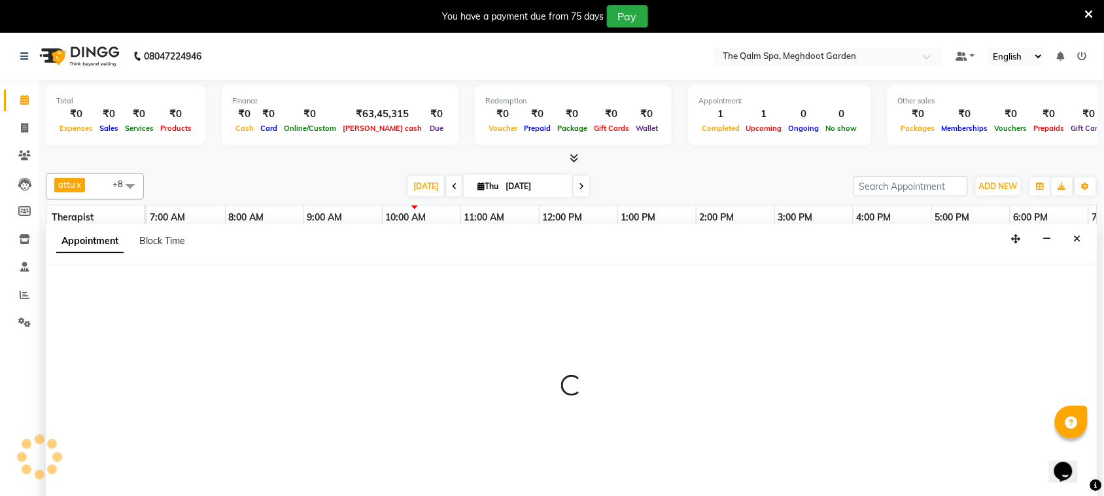
scroll to position [33, 0]
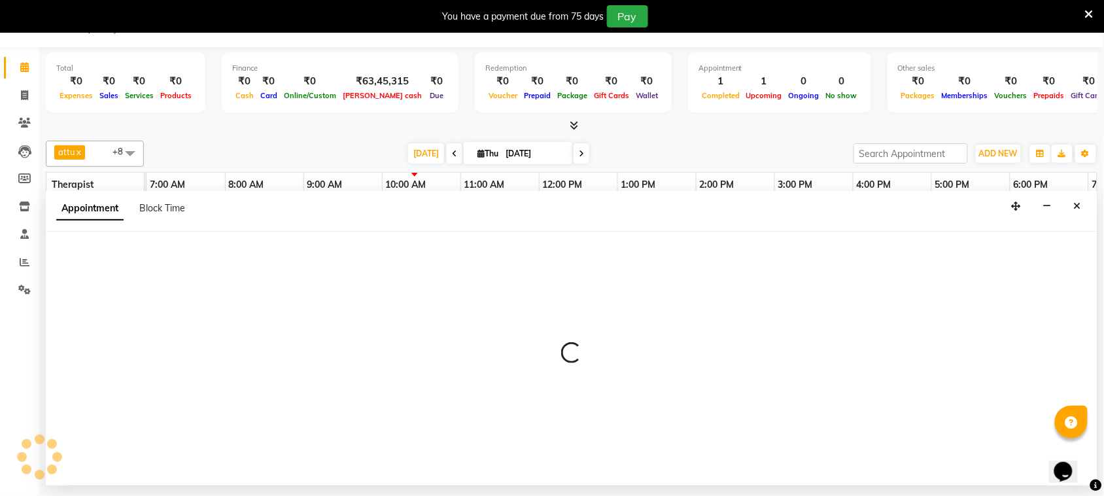
select select "tentative"
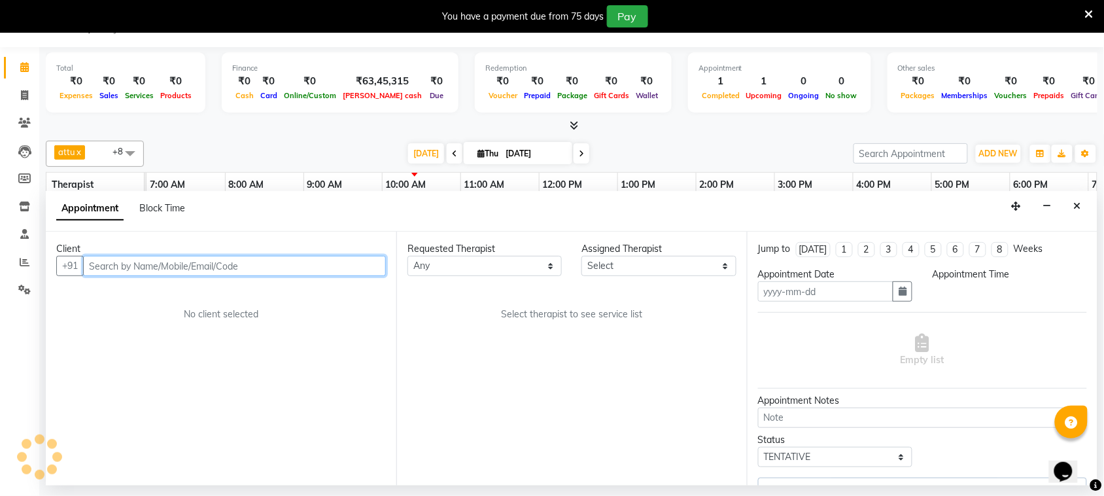
type input "[DATE]"
select select "630"
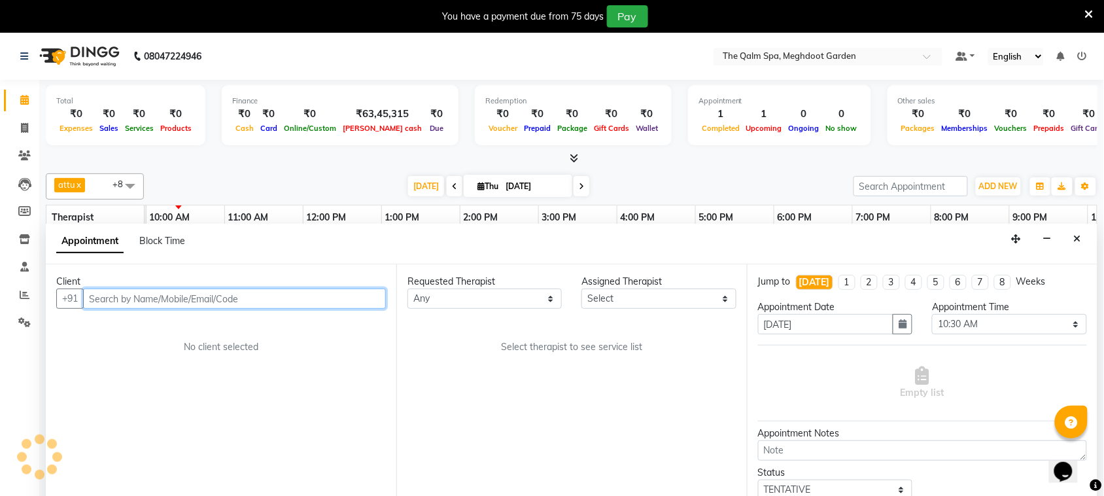
select select "48471"
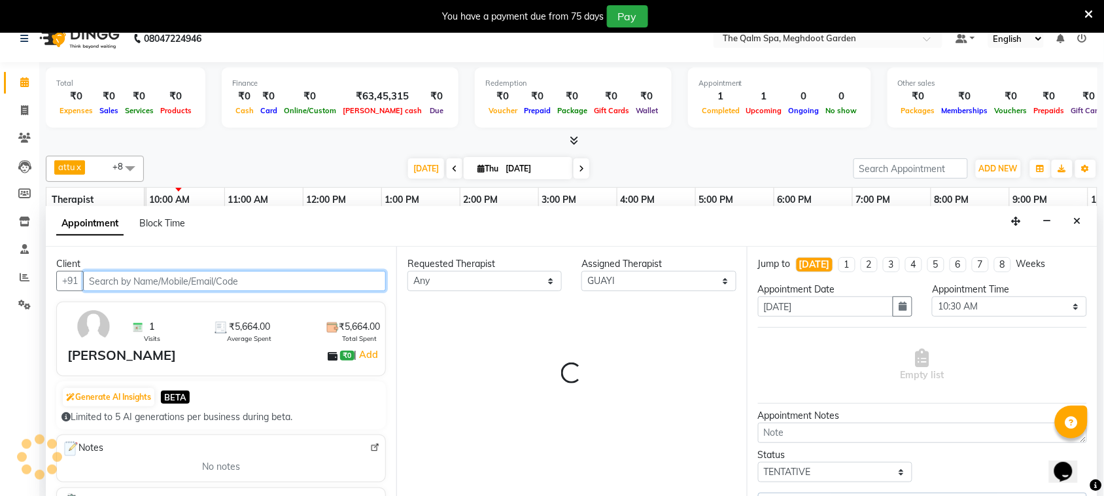
scroll to position [33, 0]
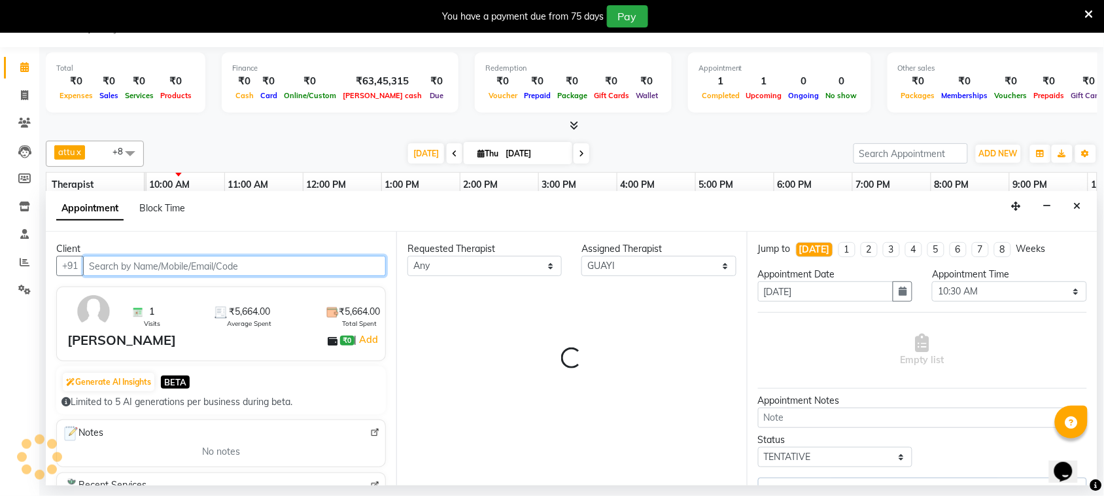
select select "3174"
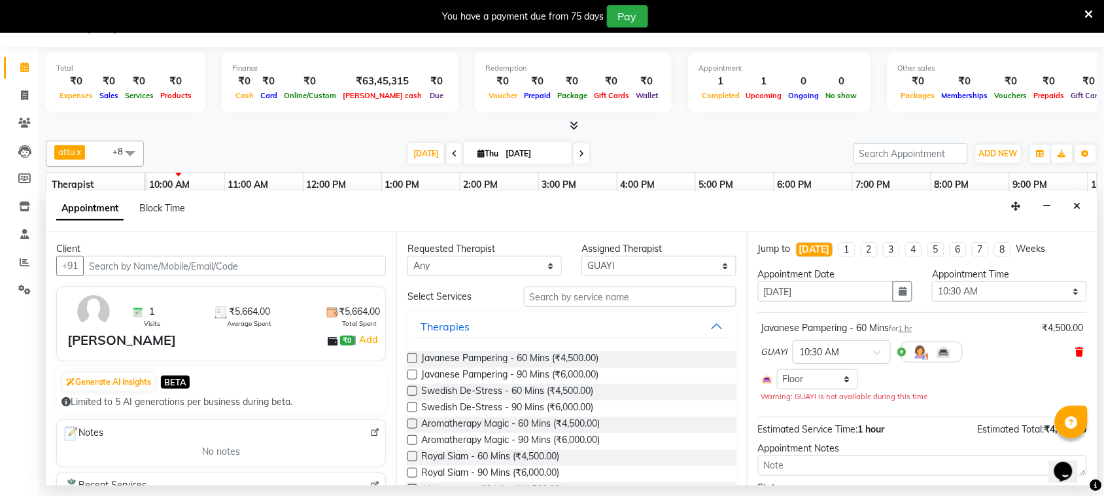
click at [1076, 351] on icon at bounding box center [1080, 351] width 8 height 9
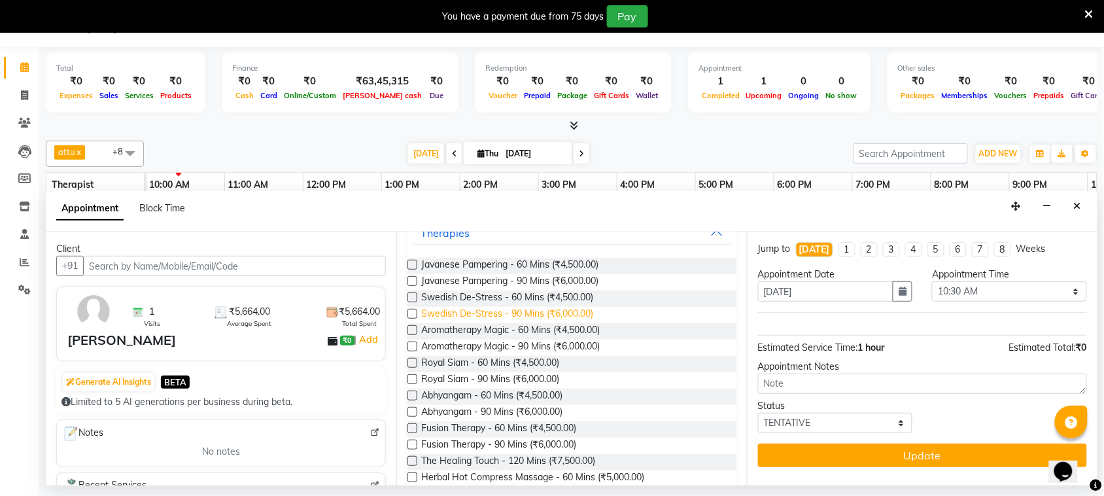
scroll to position [163, 0]
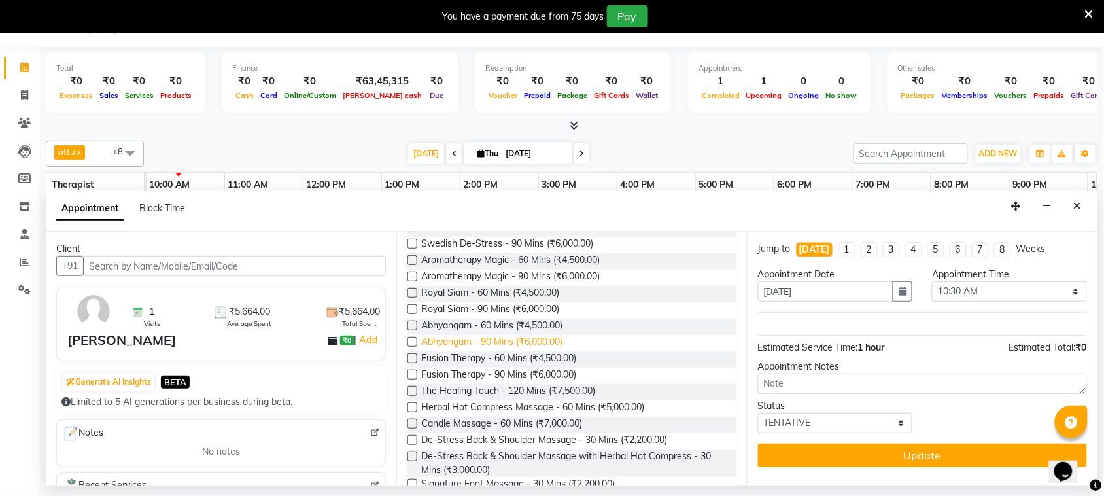
click at [536, 345] on span "Abhyangam - 90 Mins (₹6,000.00)" at bounding box center [491, 343] width 141 height 16
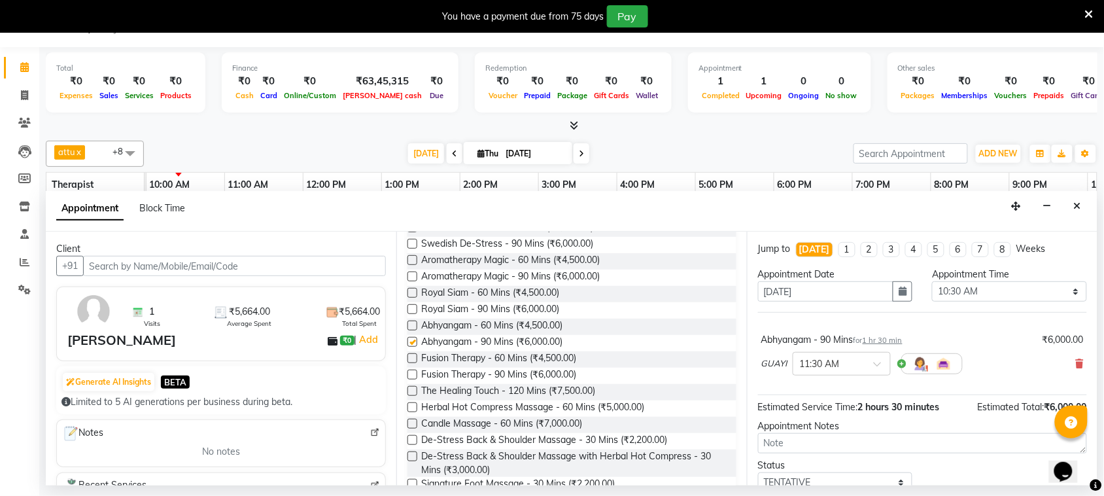
checkbox input "false"
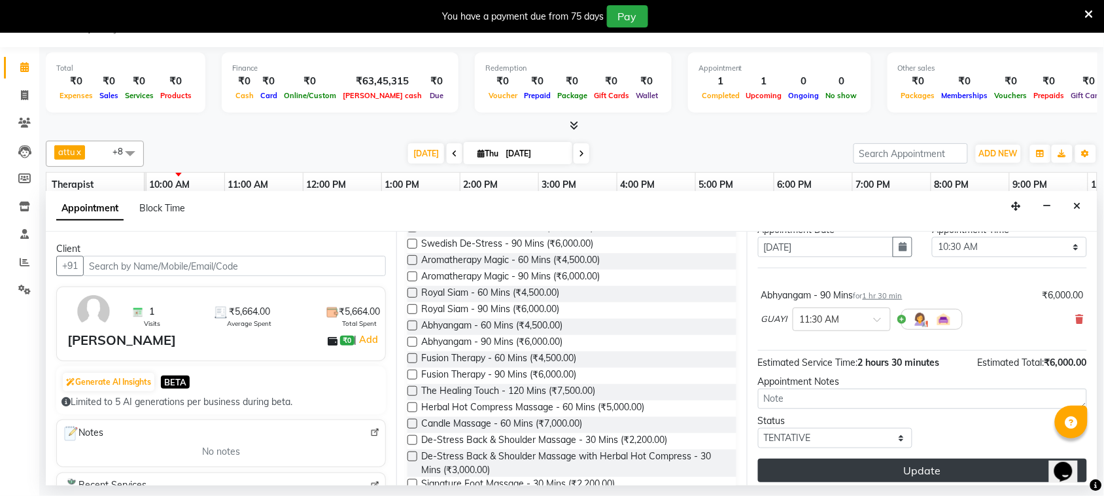
scroll to position [53, 0]
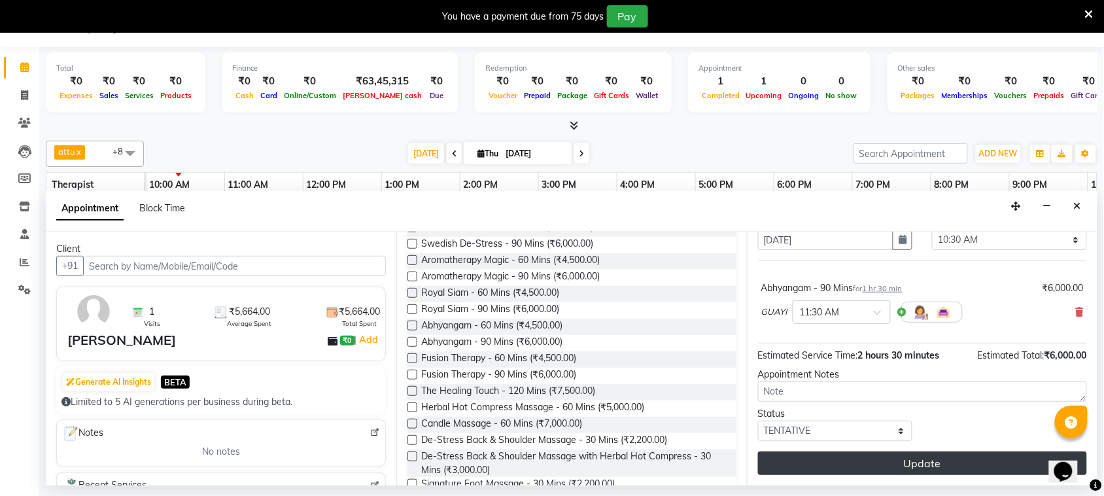
click at [885, 462] on button "Update" at bounding box center [922, 463] width 329 height 24
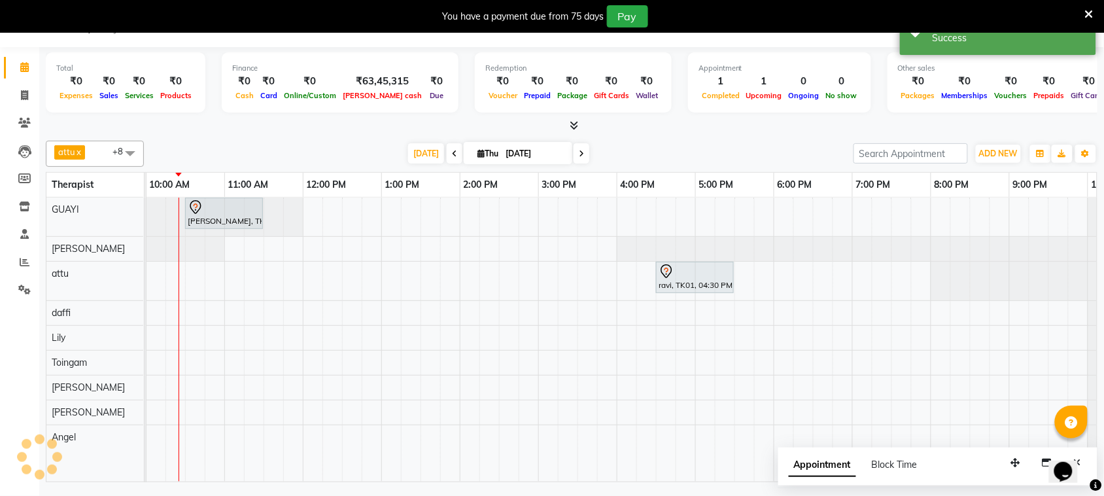
scroll to position [0, 0]
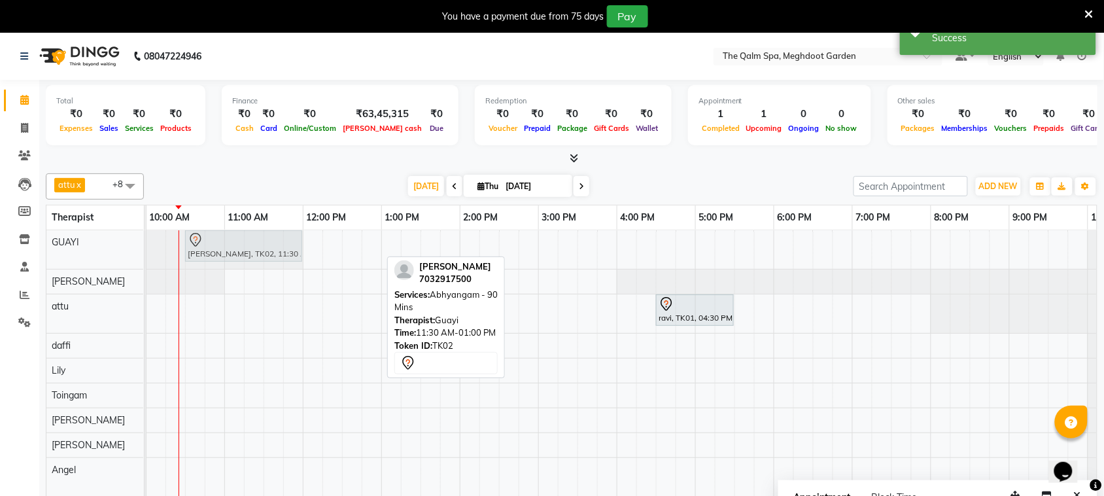
drag, startPoint x: 327, startPoint y: 240, endPoint x: 247, endPoint y: 246, distance: 80.0
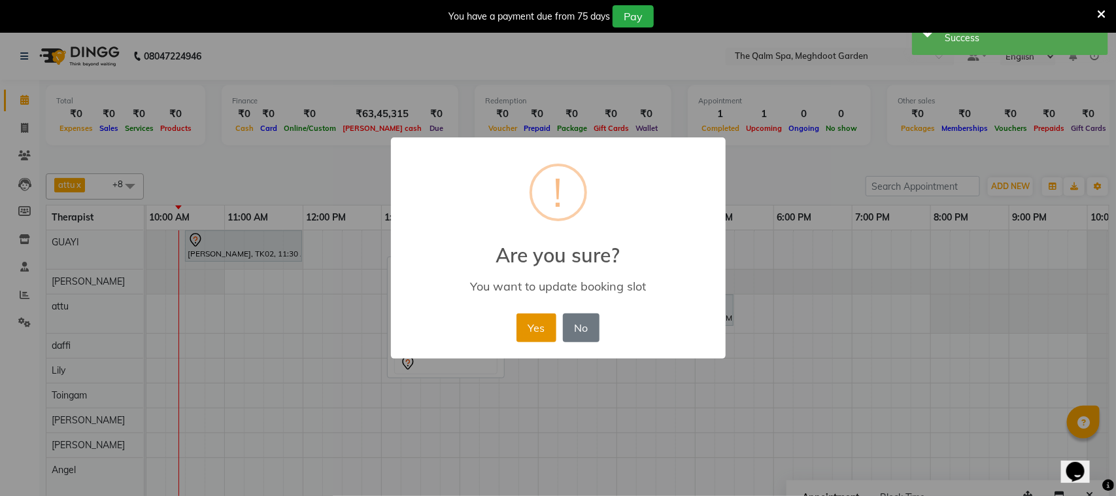
click at [534, 325] on button "Yes" at bounding box center [537, 327] width 40 height 29
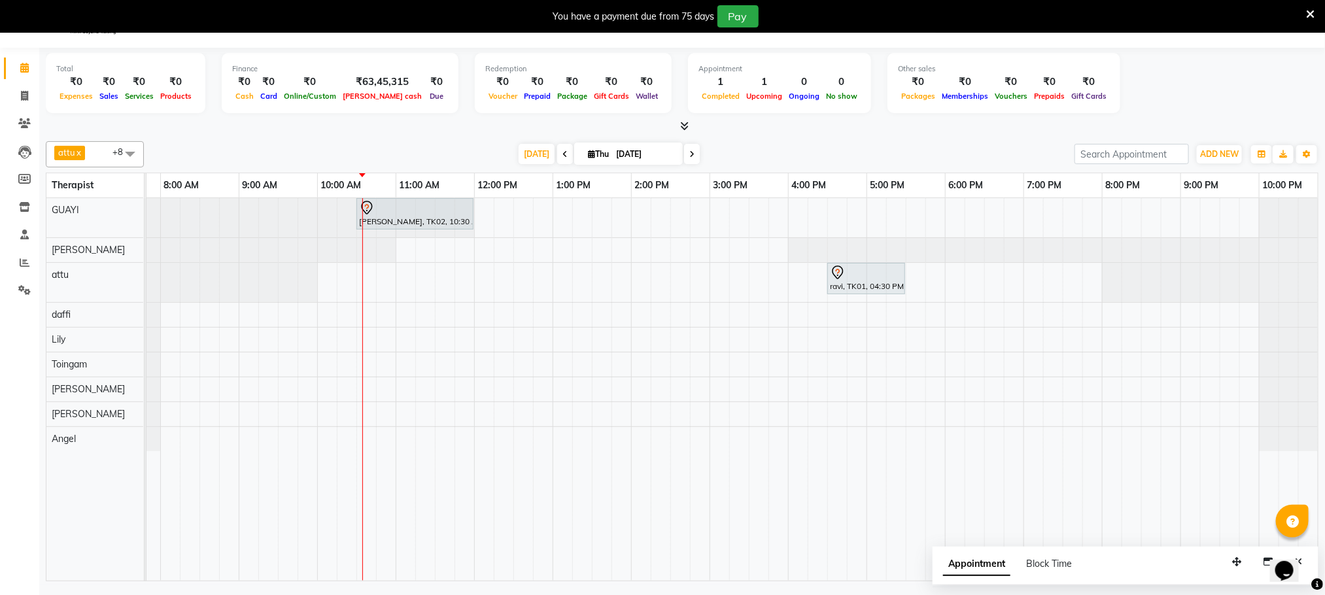
click at [950, 289] on div "anupam bhatt, TK02, 10:30 AM-12:00 PM, Abhyangam - 90 Mins ravi, TK01, 04:30 PM…" at bounding box center [710, 389] width 1256 height 383
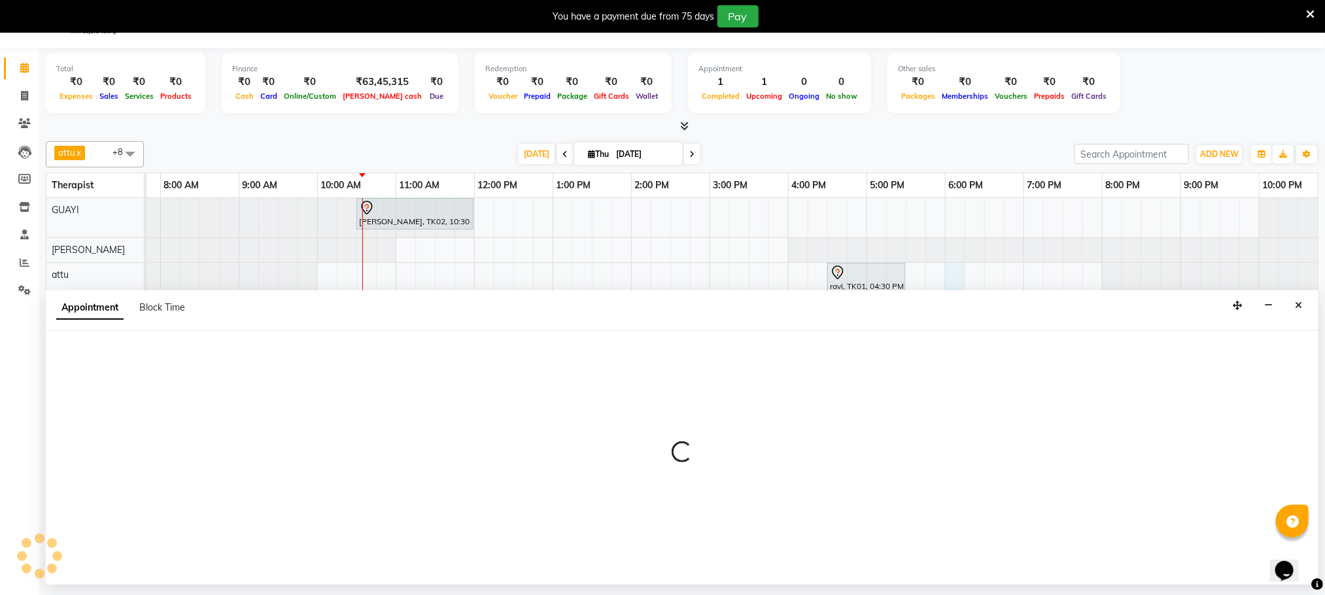
select select "51602"
select select "tentative"
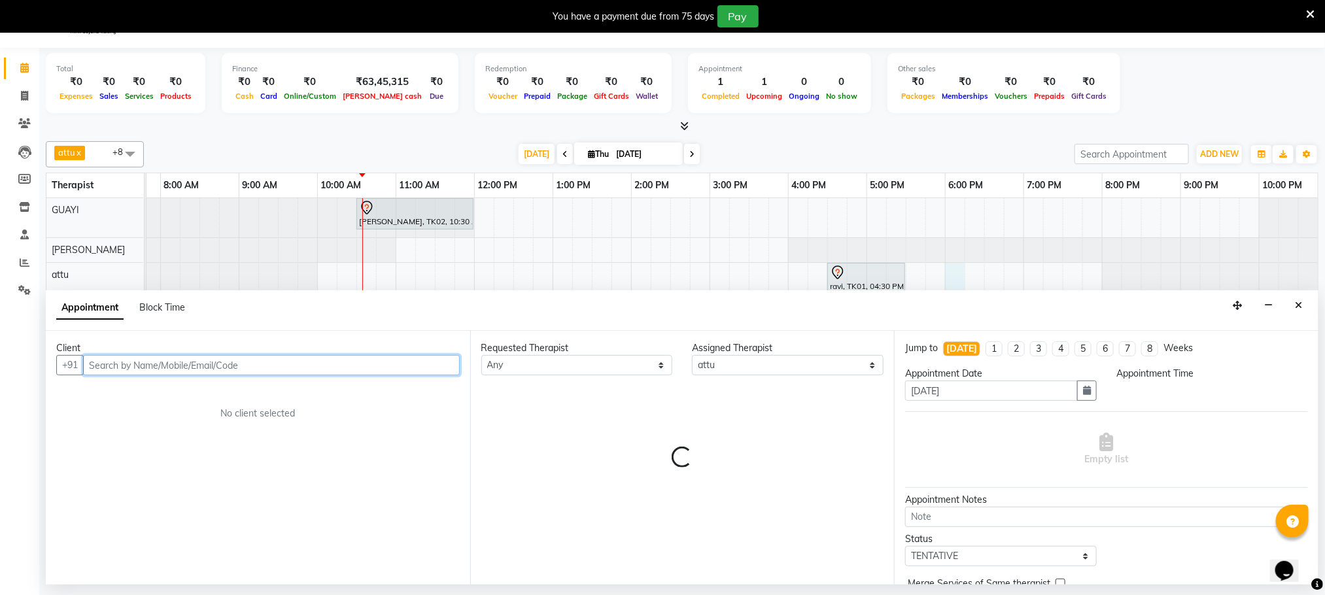
select select "1080"
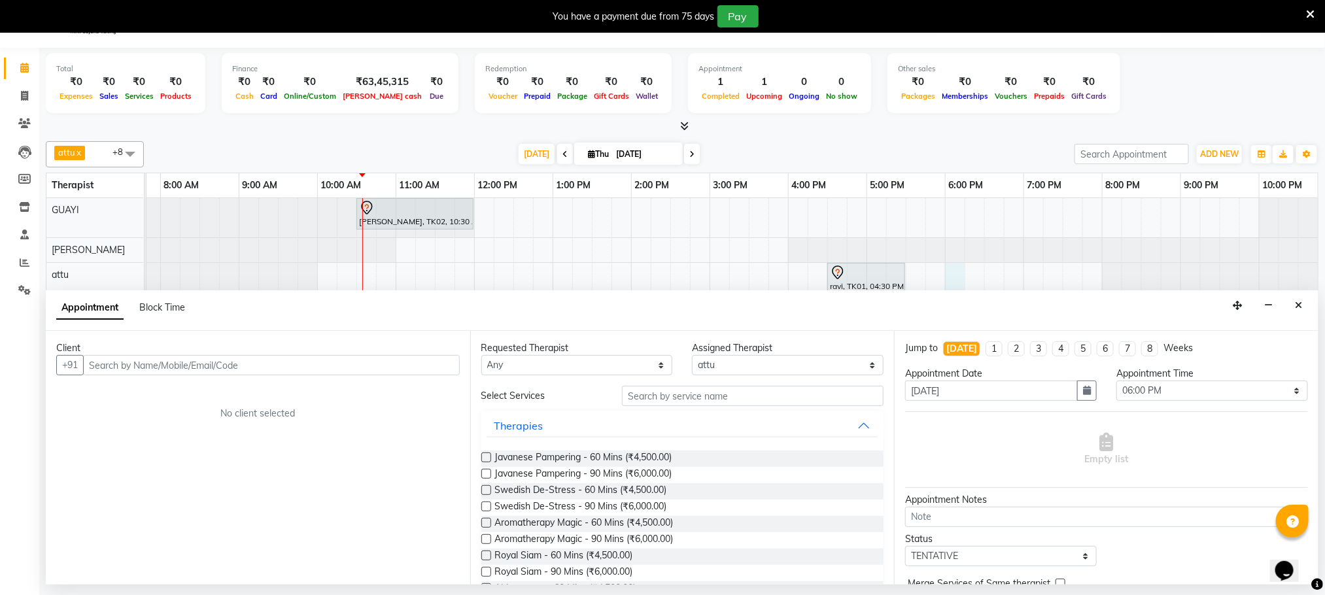
click at [1116, 309] on icon "Close" at bounding box center [1298, 305] width 7 height 9
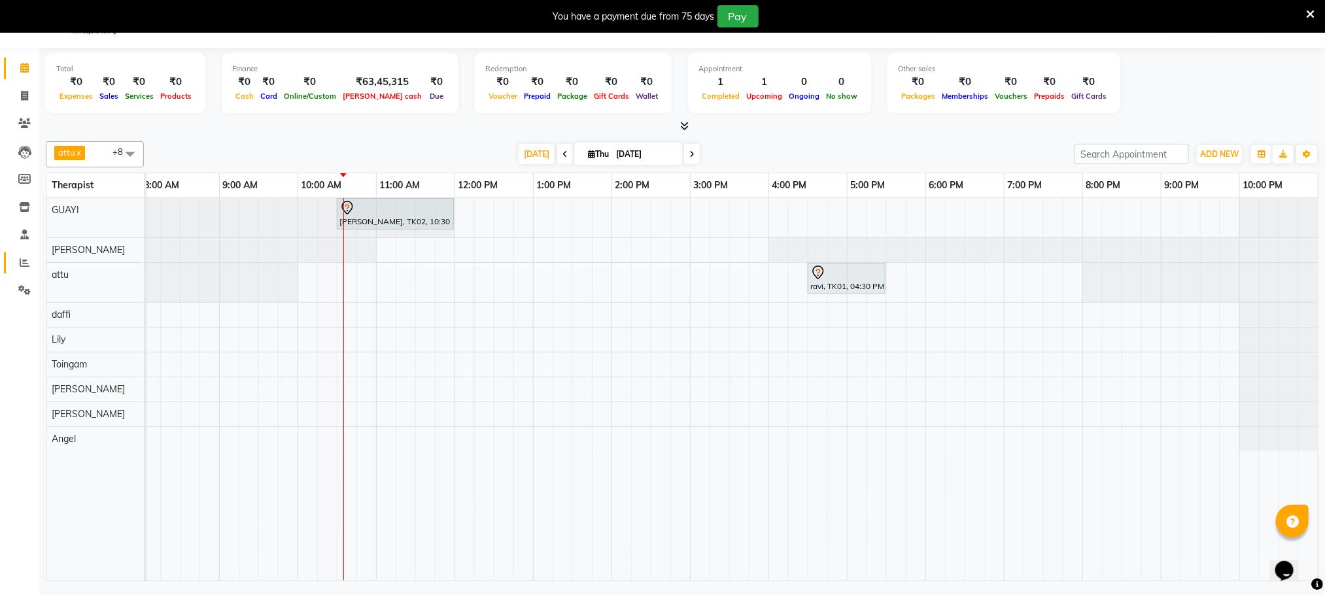
click at [10, 260] on link "Reports" at bounding box center [19, 263] width 31 height 22
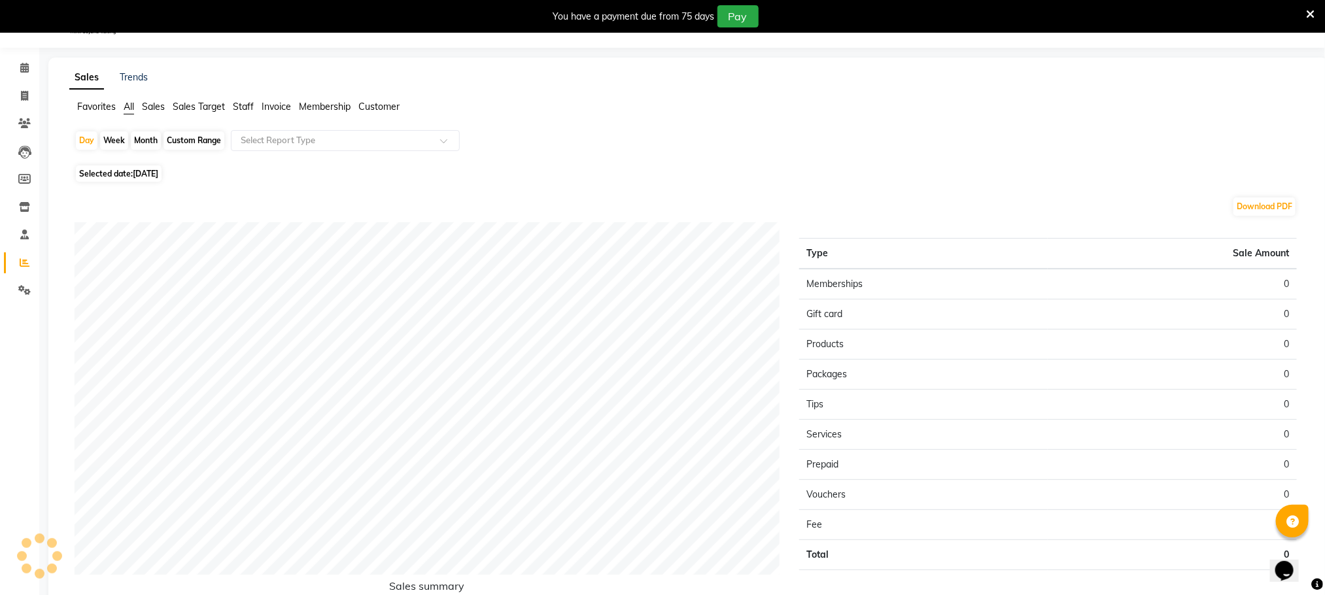
click at [185, 142] on div "Custom Range" at bounding box center [193, 140] width 61 height 18
select select "9"
select select "2025"
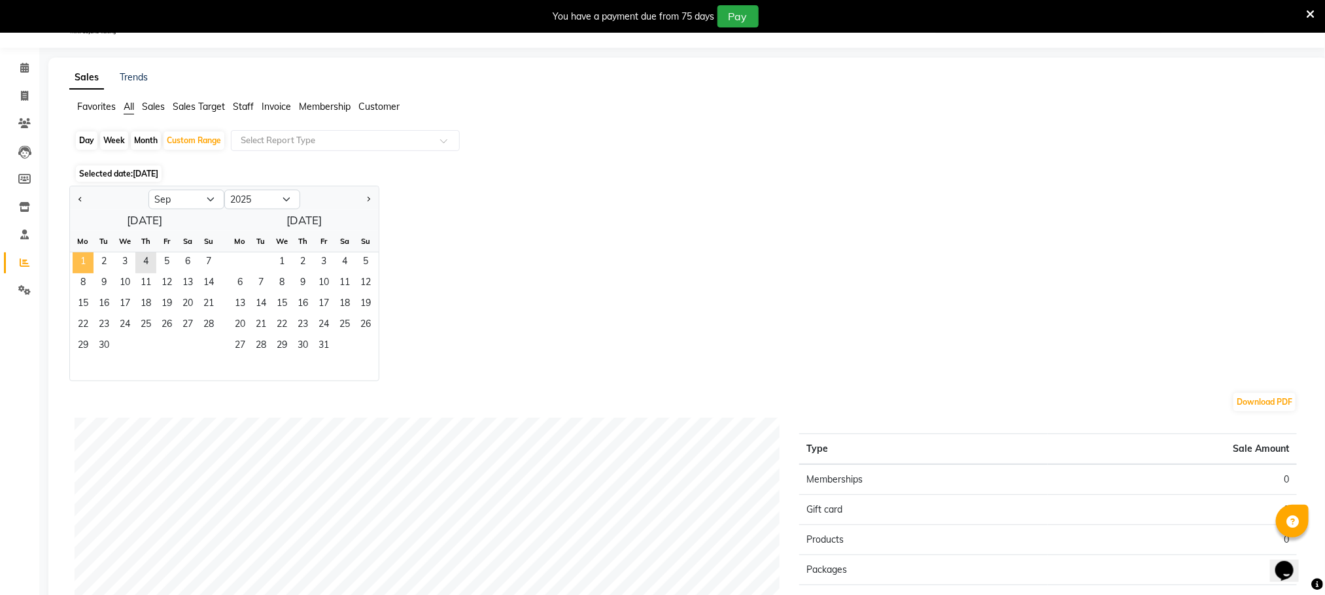
click at [82, 256] on span "1" at bounding box center [83, 262] width 21 height 21
click at [120, 262] on span "3" at bounding box center [124, 262] width 21 height 21
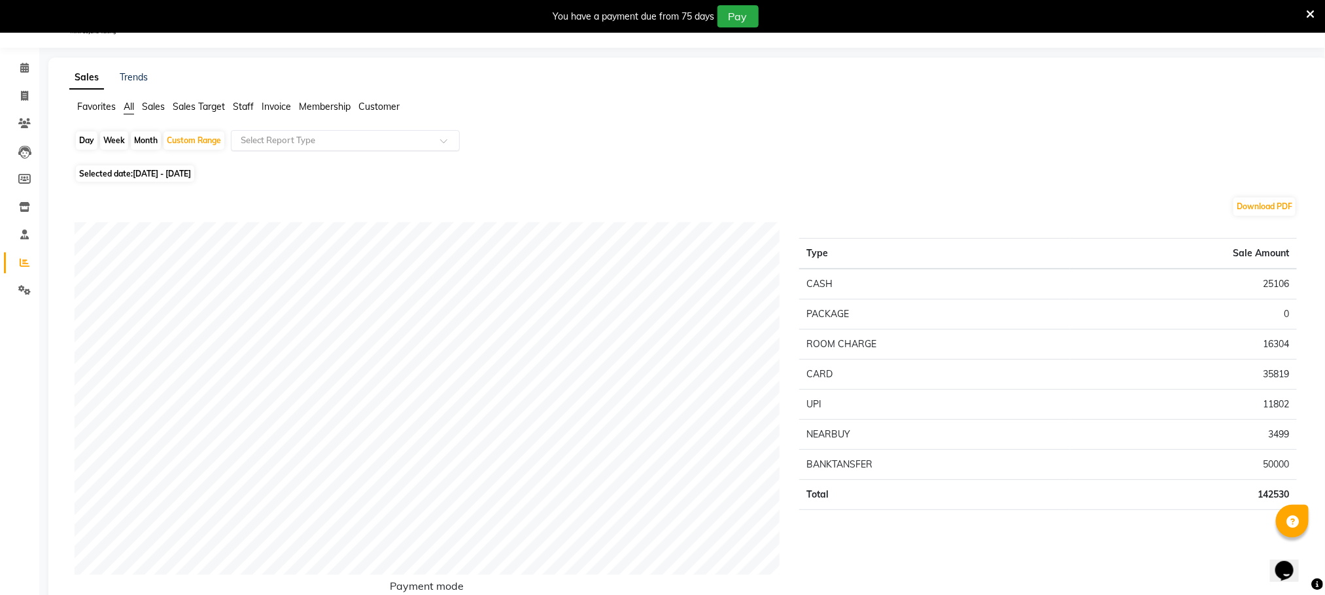
click at [348, 135] on input "text" at bounding box center [332, 140] width 188 height 13
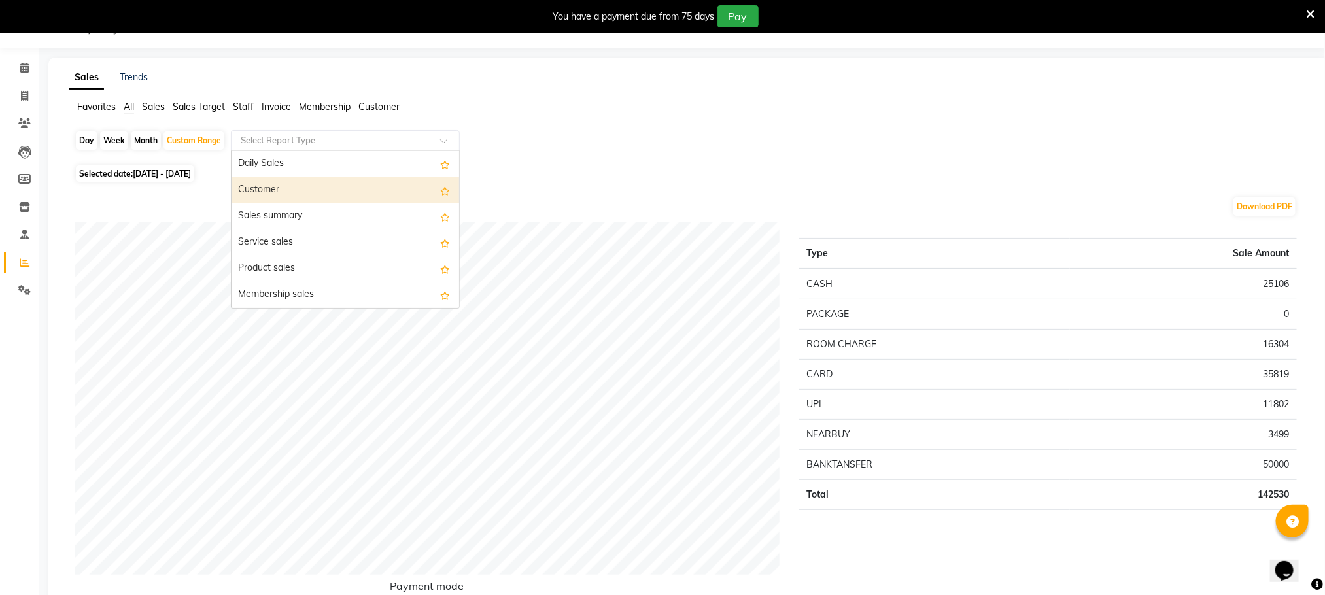
click at [316, 185] on div "Customer" at bounding box center [346, 190] width 228 height 26
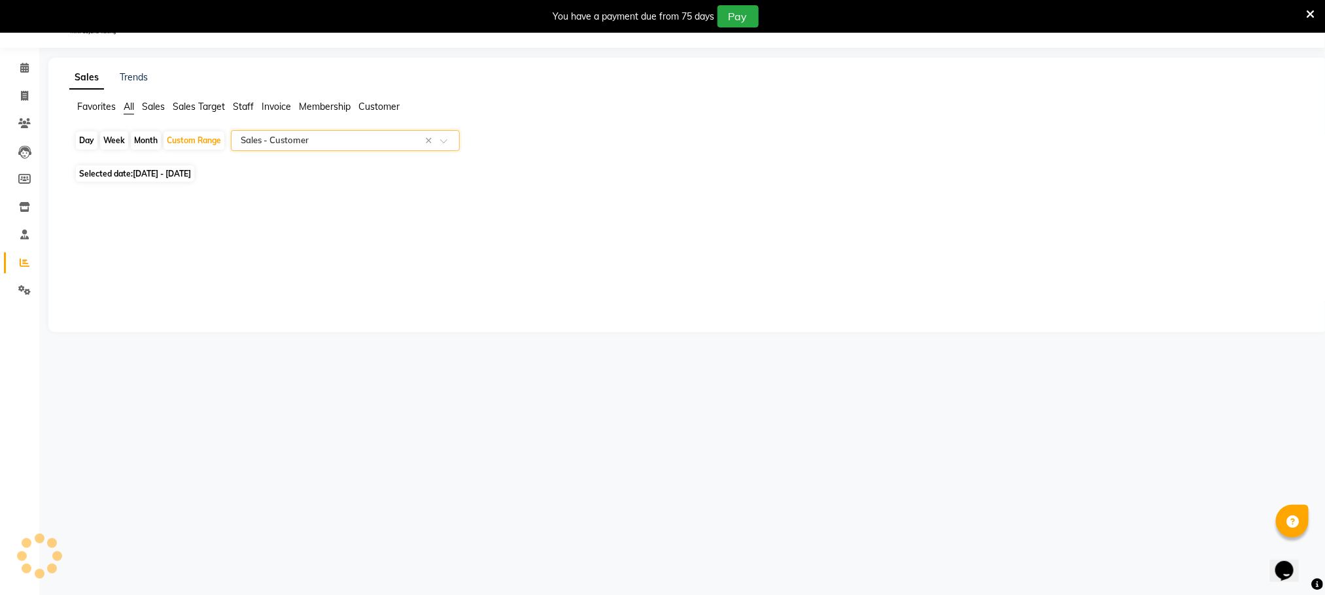
select select "full_report"
select select "csv"
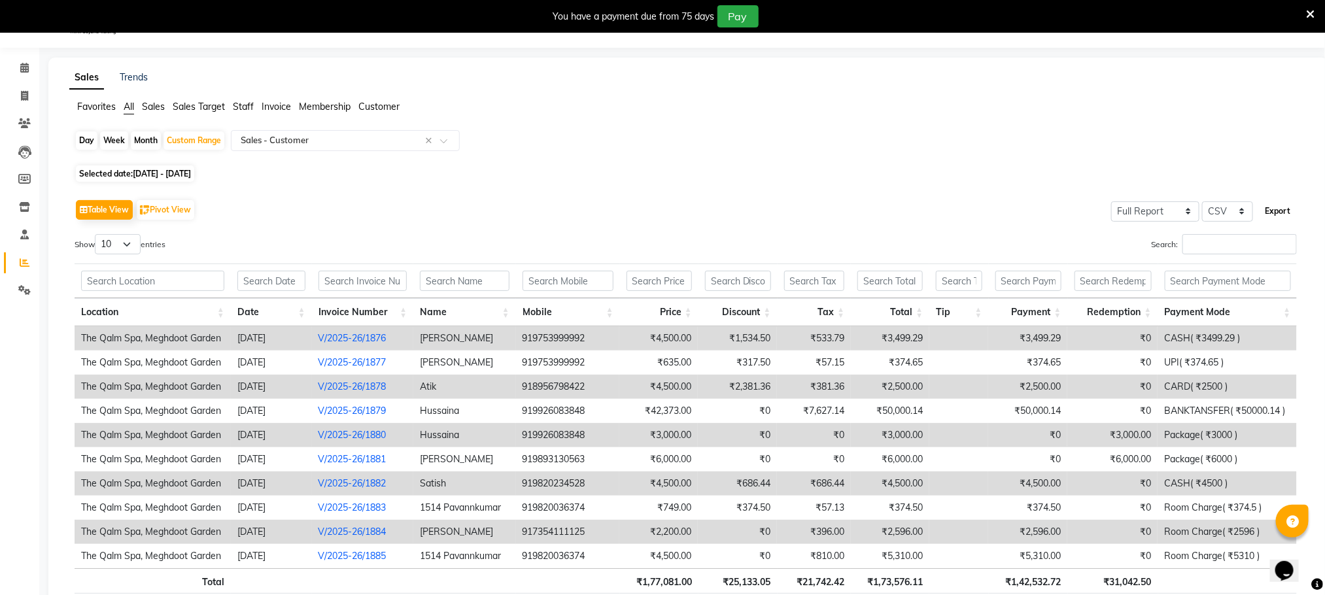
click at [1116, 213] on button "Export" at bounding box center [1278, 211] width 36 height 22
click at [27, 61] on span at bounding box center [24, 68] width 23 height 15
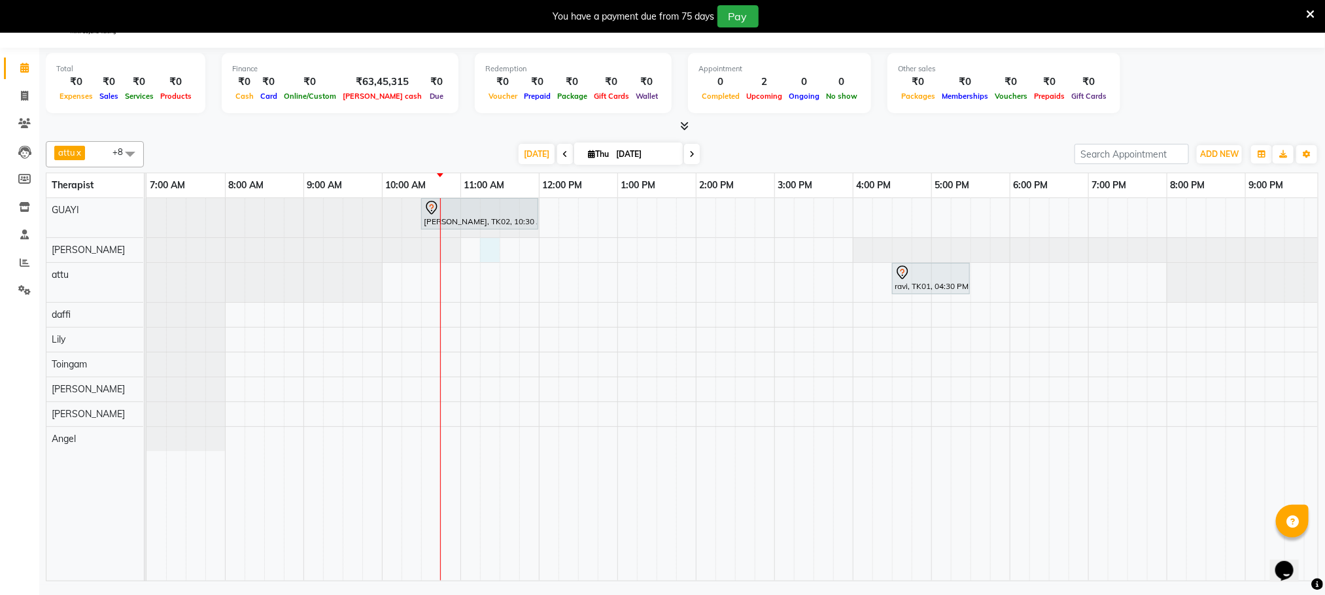
click at [487, 249] on div "anupam bhatt, TK02, 10:30 AM-12:00 PM, Abhyangam - 90 Mins ravi, TK01, 04:30 PM…" at bounding box center [774, 389] width 1256 height 383
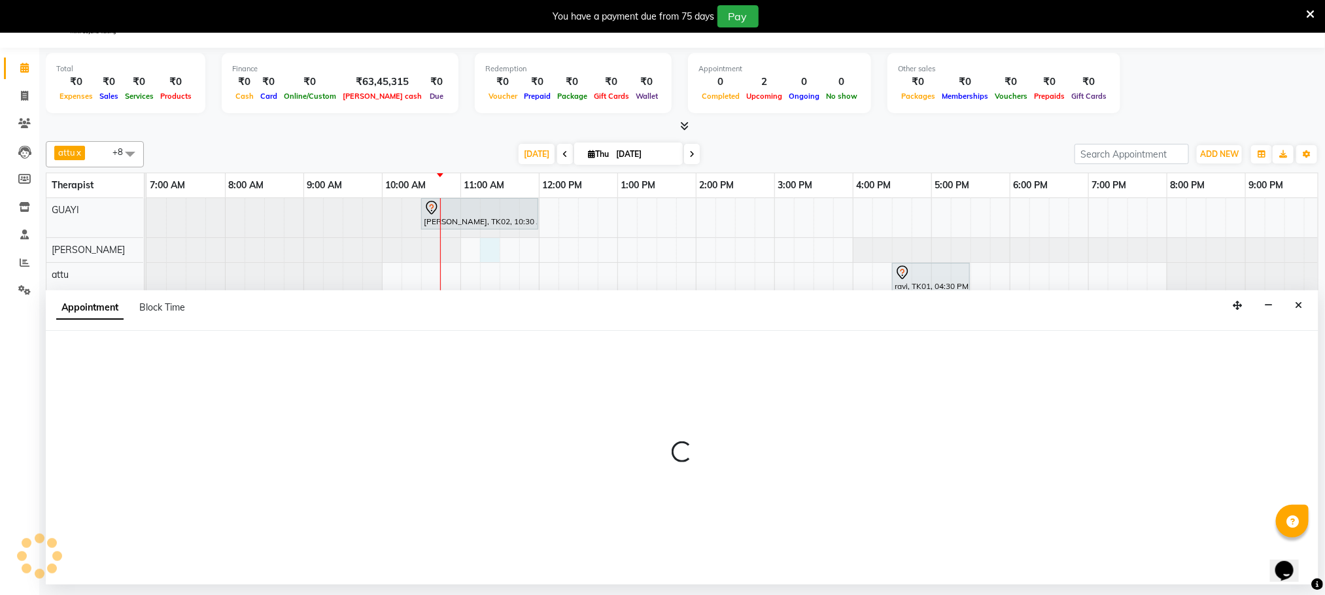
select select "48473"
select select "675"
select select "tentative"
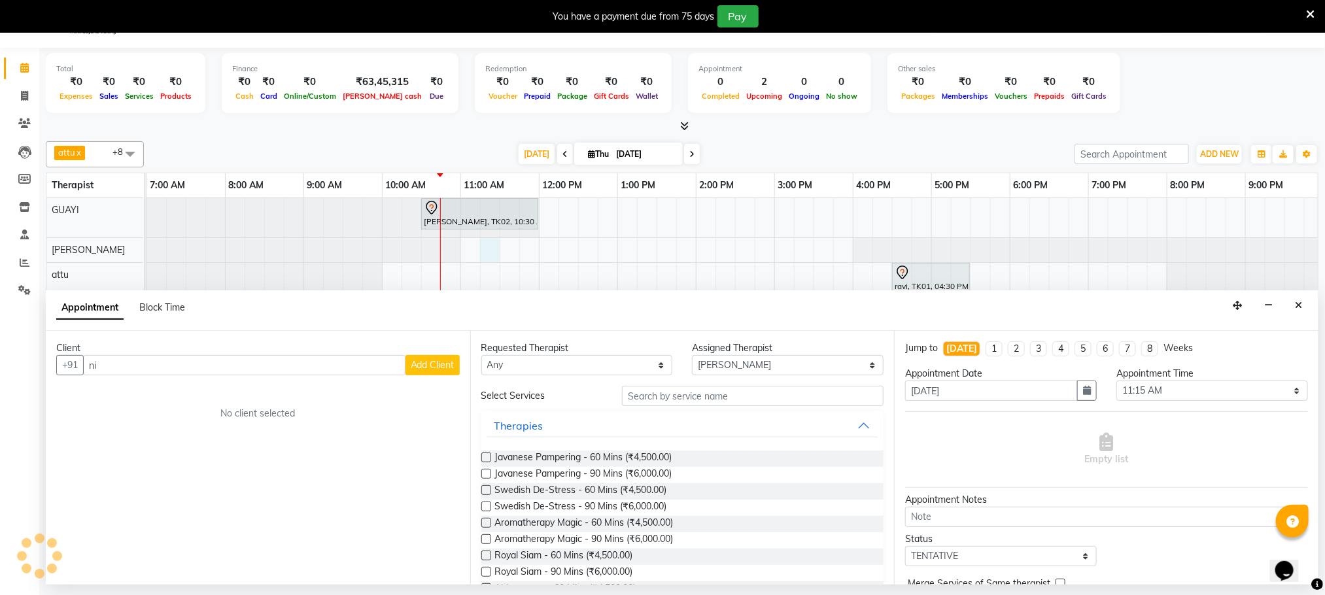
type input "n"
type input "Nishant 1120"
click at [442, 369] on span "Add Client" at bounding box center [433, 365] width 44 height 12
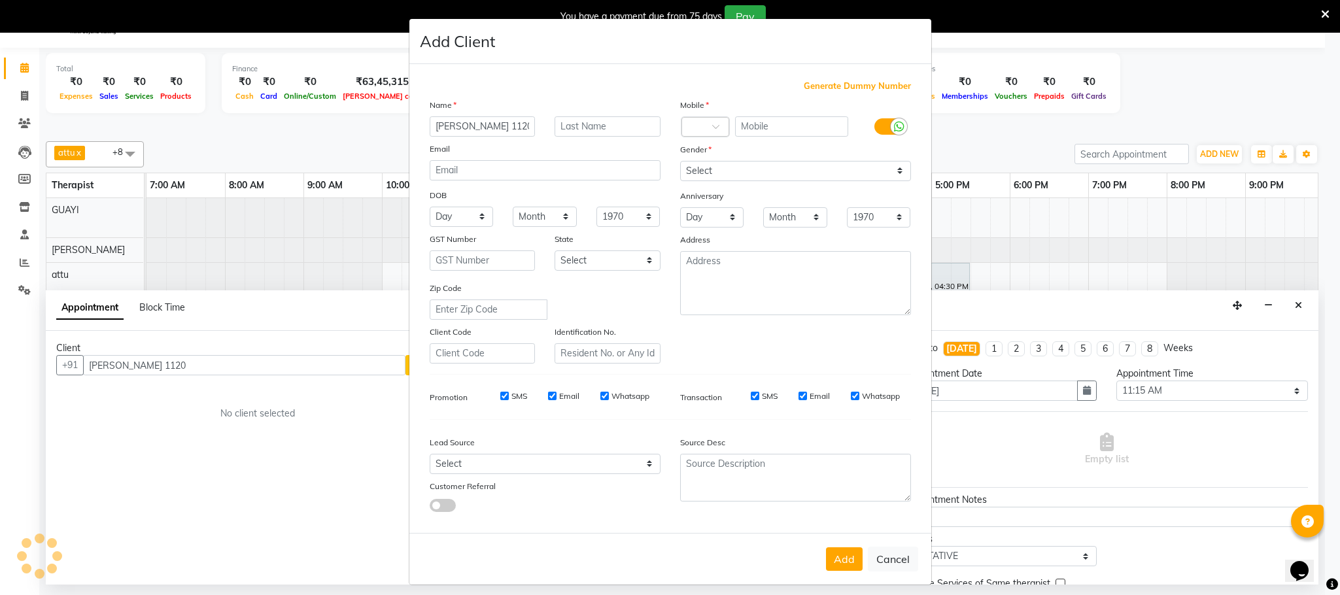
click at [826, 85] on span "Generate Dummy Number" at bounding box center [857, 86] width 107 height 13
type input "1278400000221"
checkbox input "false"
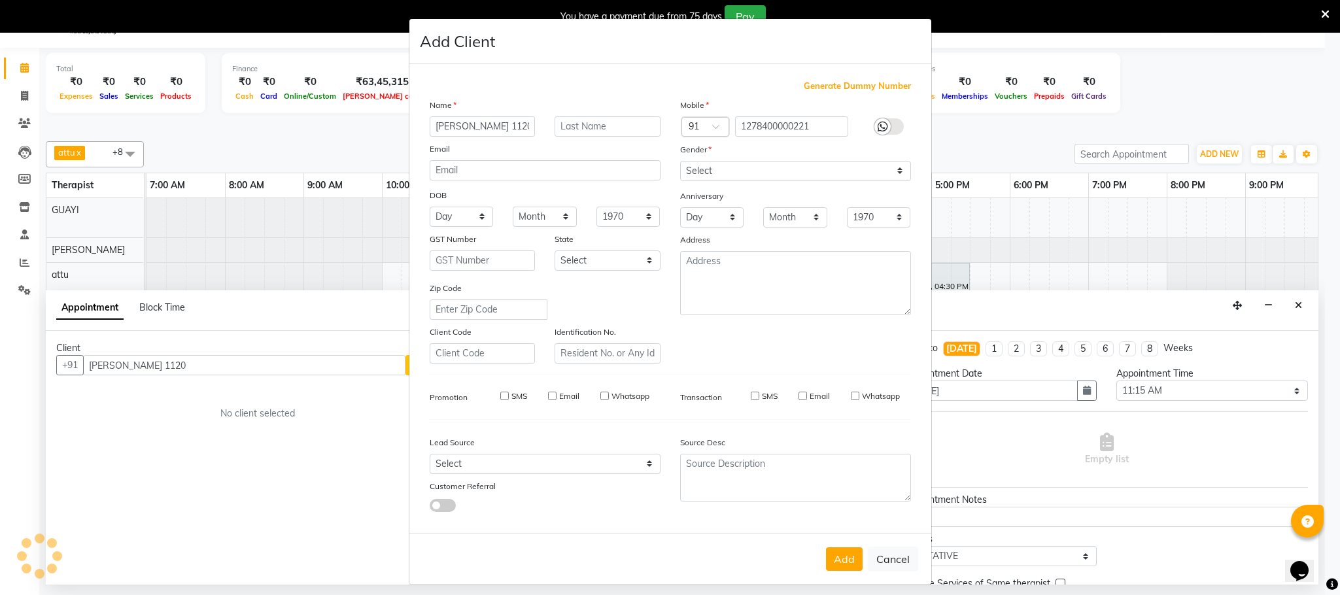
checkbox input "false"
click at [850, 86] on span "Generate Dummy Number" at bounding box center [857, 86] width 107 height 13
click at [806, 169] on select "Select Male Female Other Prefer Not To Say" at bounding box center [795, 171] width 231 height 20
select select "male"
click at [680, 161] on select "Select Male Female Other Prefer Not To Say" at bounding box center [795, 171] width 231 height 20
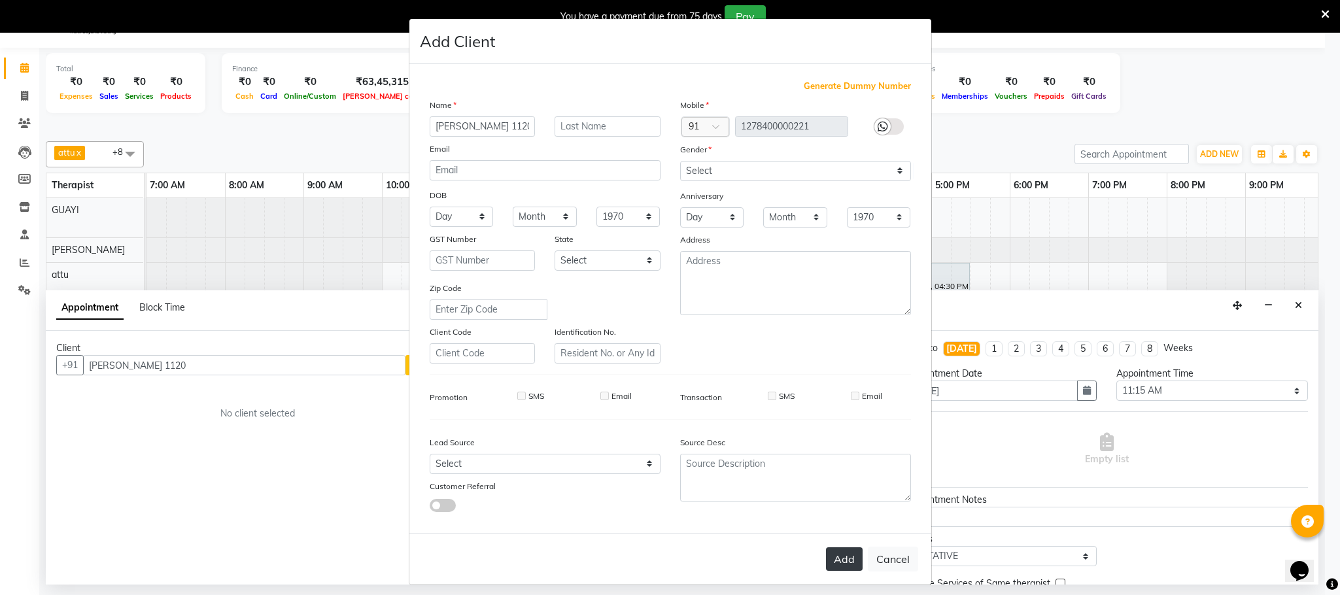
click at [842, 495] on button "Add" at bounding box center [844, 559] width 37 height 24
type input "1278400000221"
select select
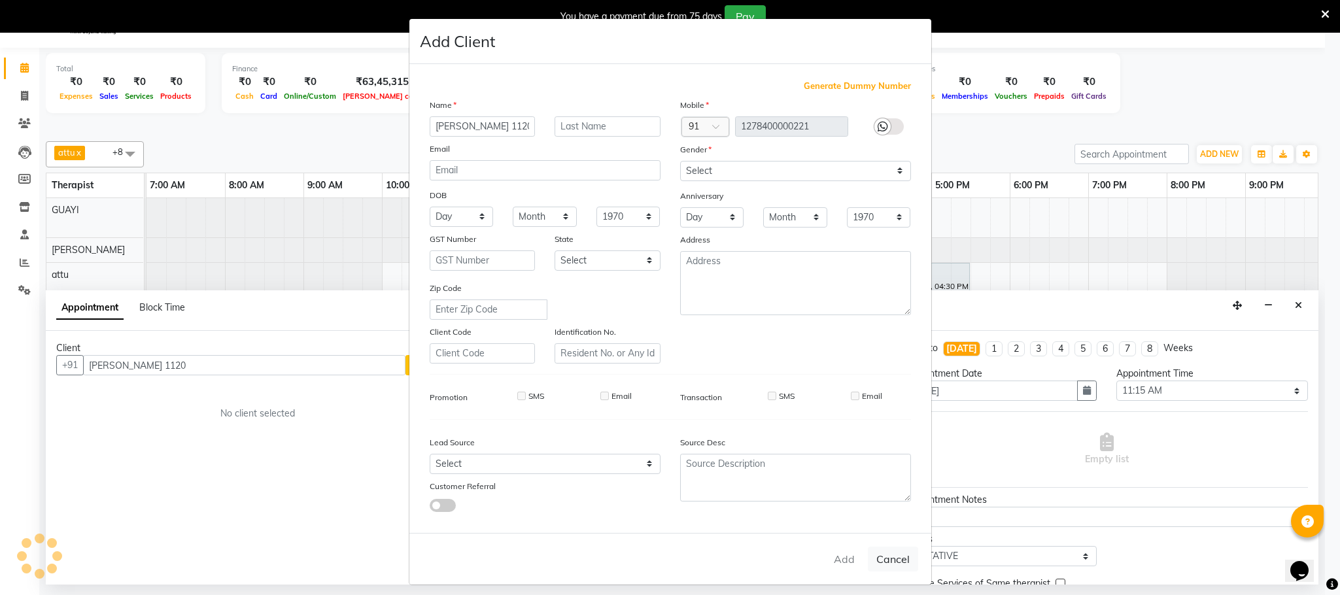
select select
checkbox input "false"
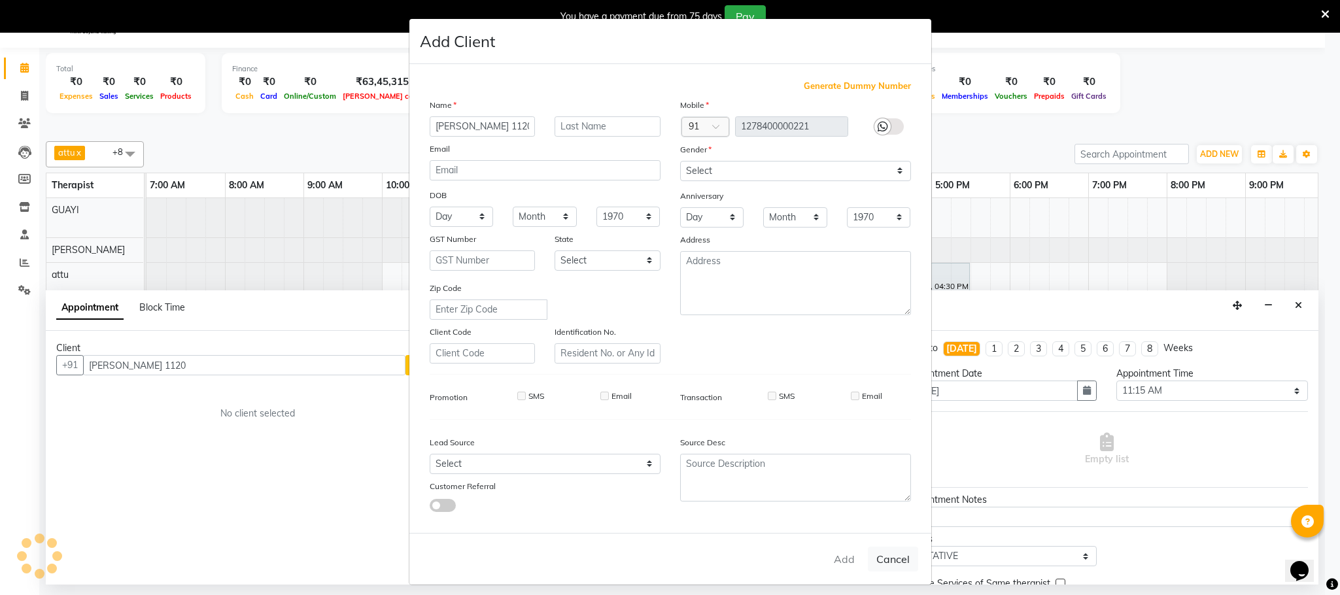
checkbox input "false"
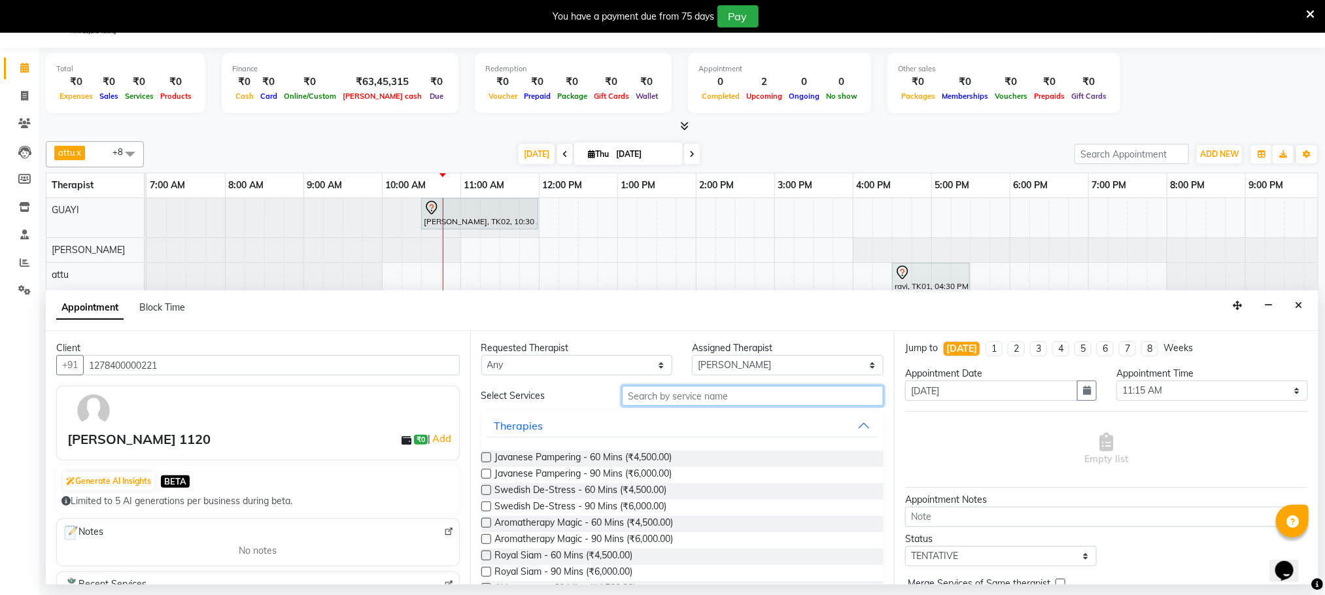
click at [681, 395] on input "text" at bounding box center [753, 396] width 262 height 20
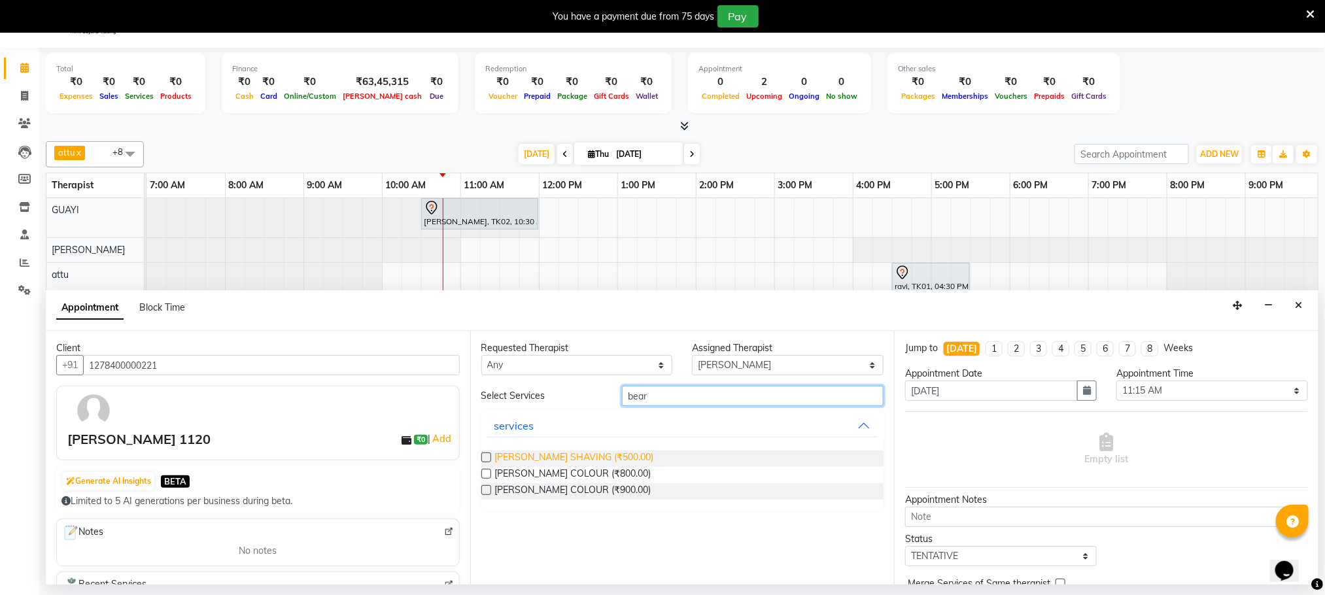
type input "bear"
click at [583, 457] on span "BEARD SHAVING (₹500.00)" at bounding box center [574, 459] width 159 height 16
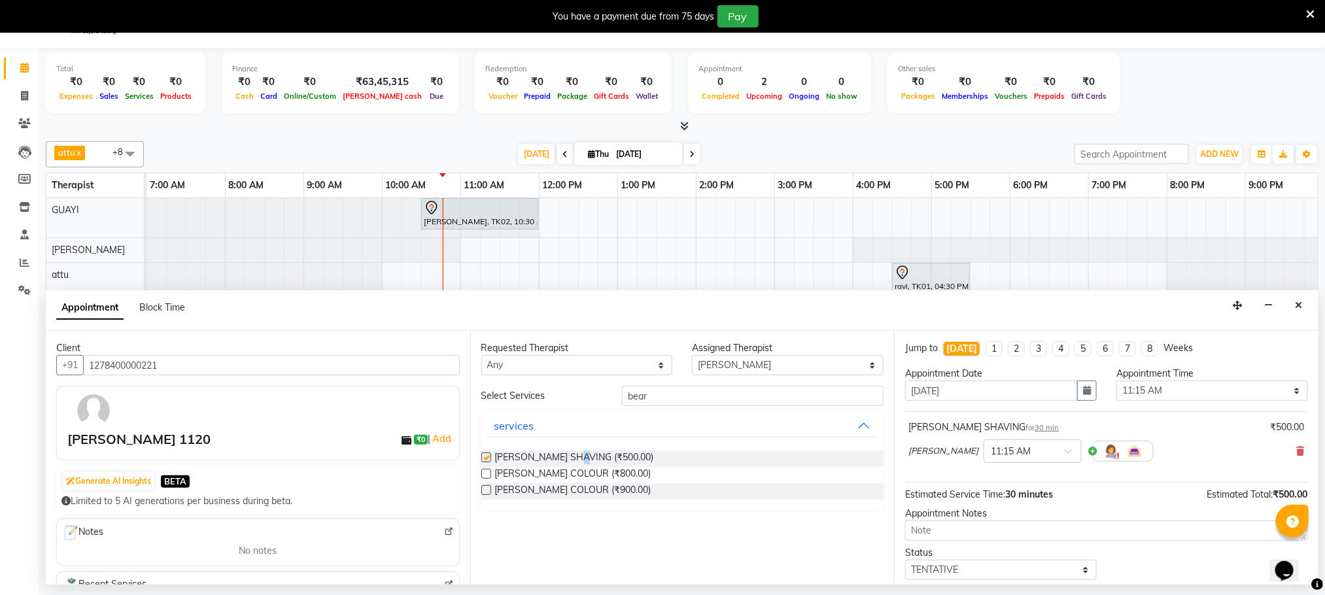
checkbox input "false"
click at [673, 403] on input "bear" at bounding box center [753, 396] width 262 height 20
type input "b"
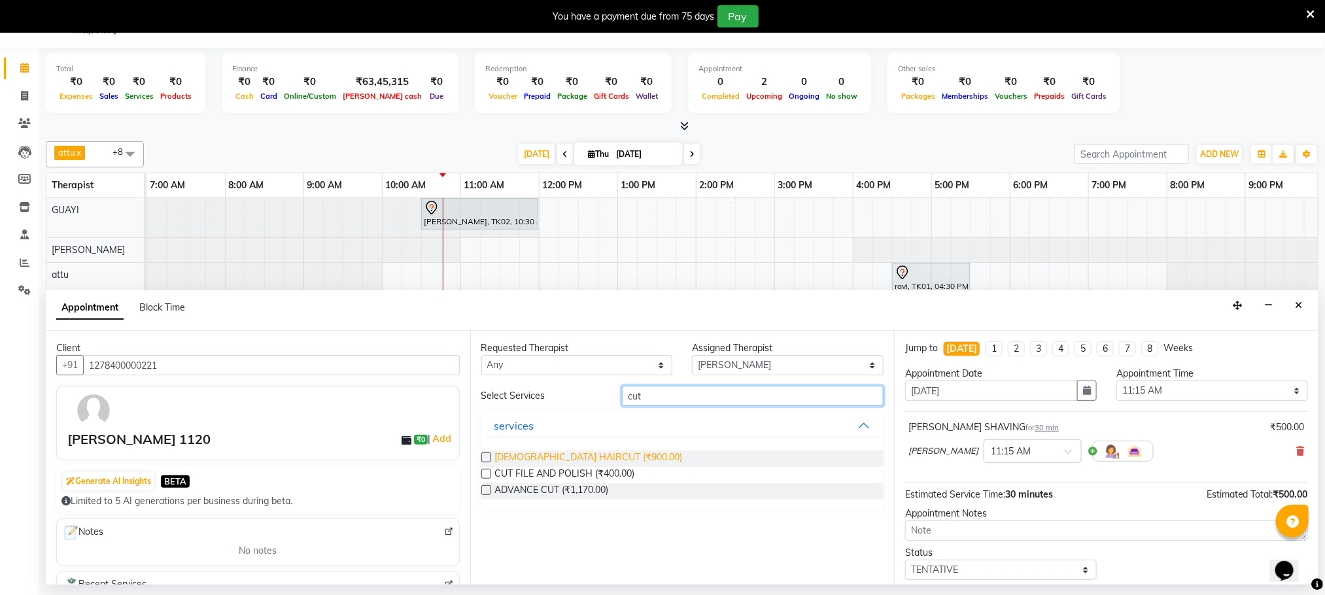
type input "cut"
click at [583, 456] on span "MALE HAIRCUT (₹900.00)" at bounding box center [589, 459] width 188 height 16
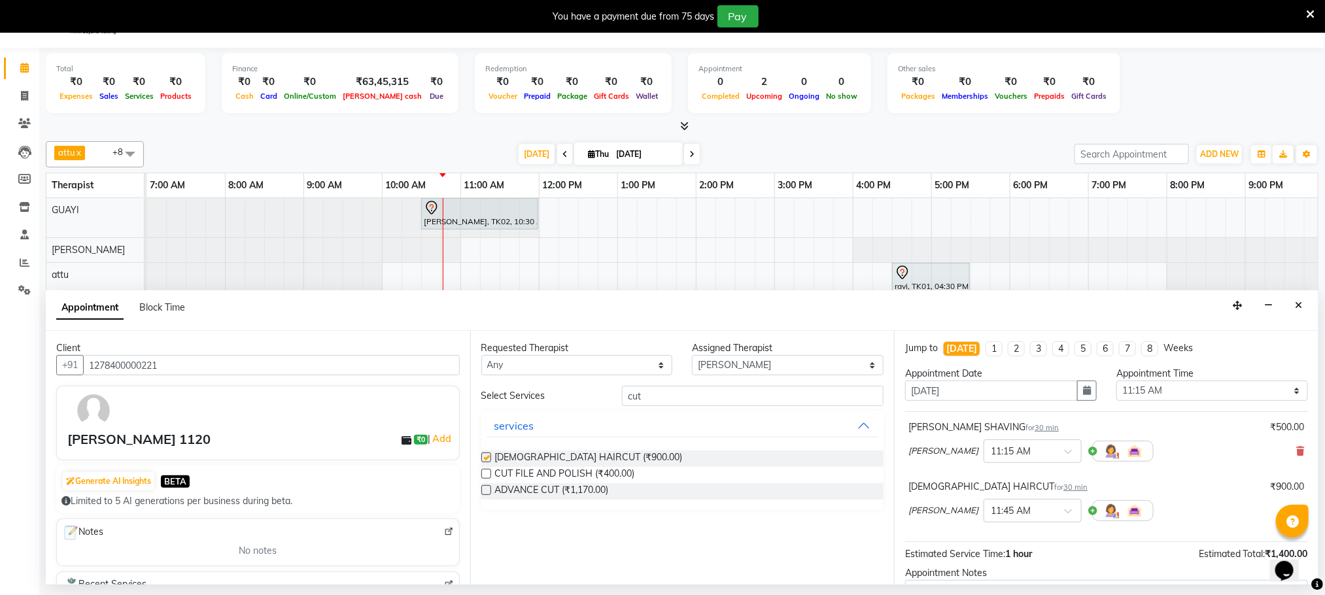
checkbox input "false"
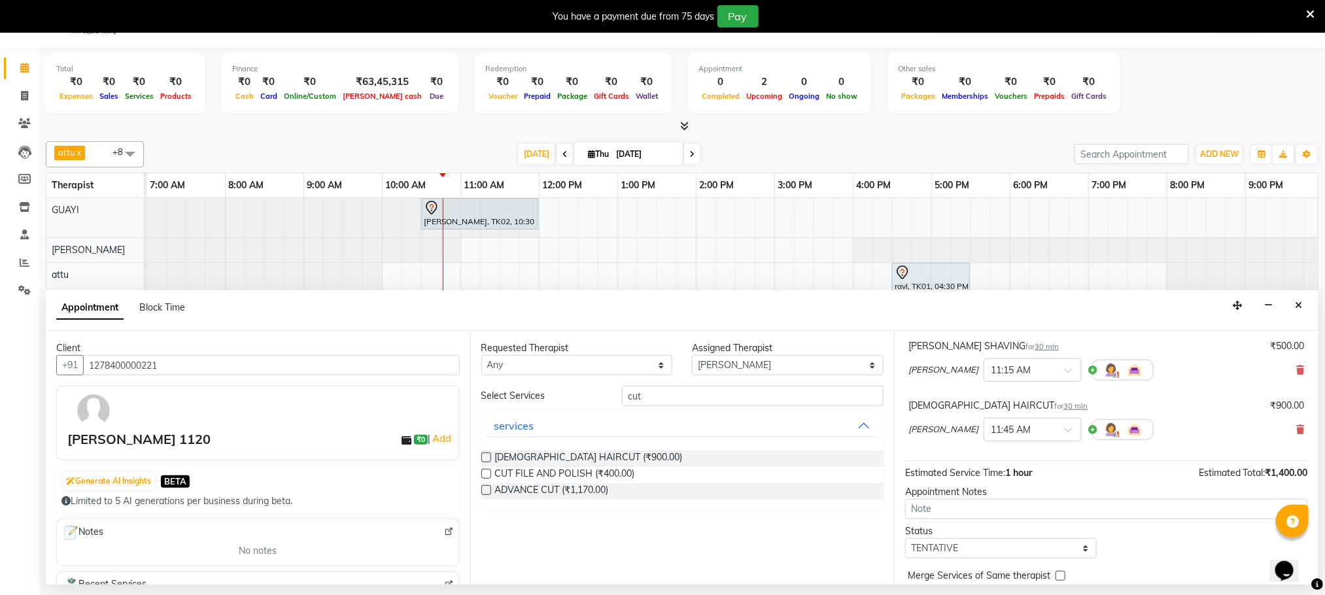
scroll to position [140, 0]
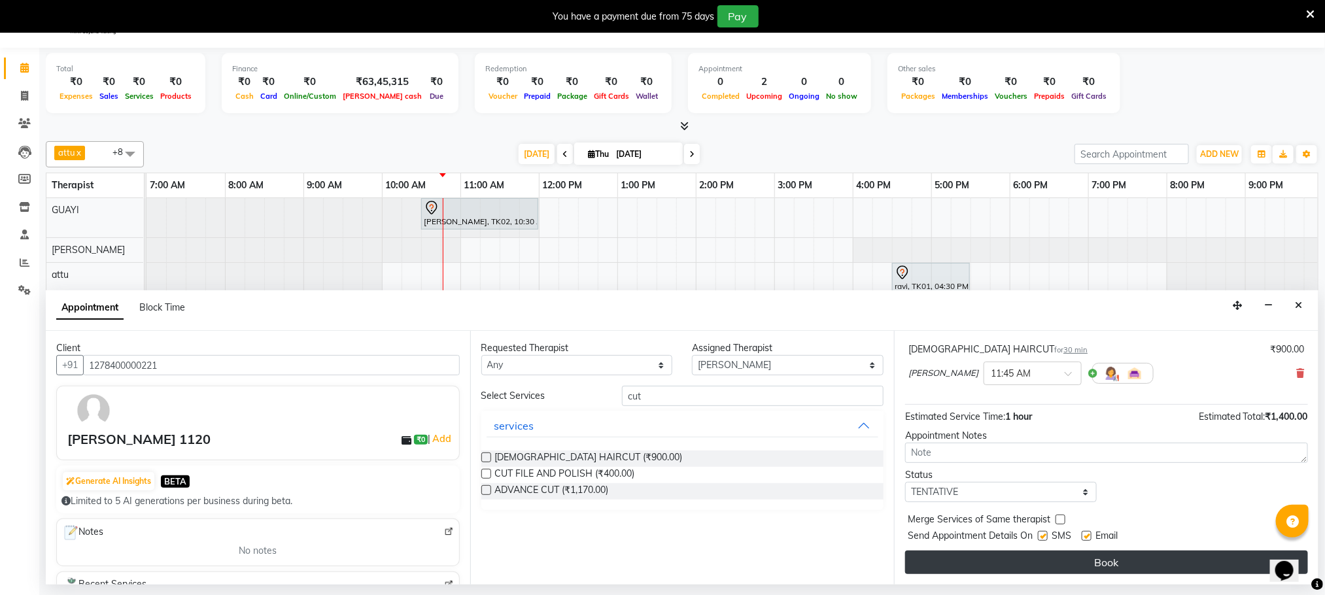
click at [1008, 495] on button "Book" at bounding box center [1106, 563] width 403 height 24
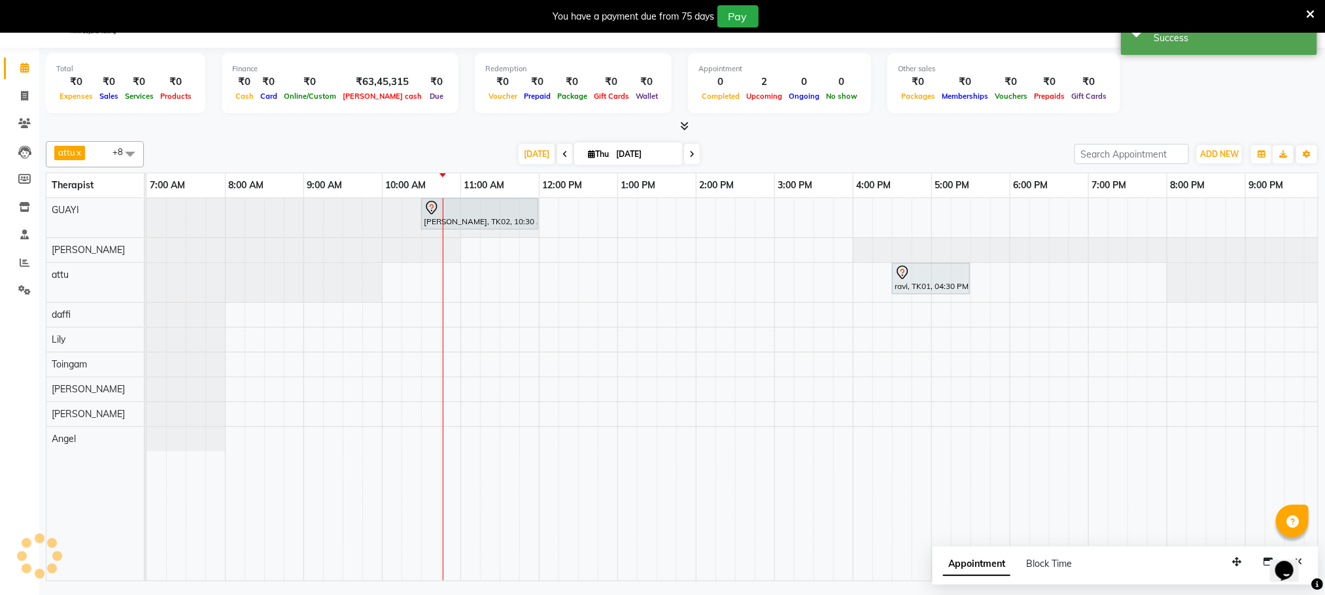
scroll to position [0, 0]
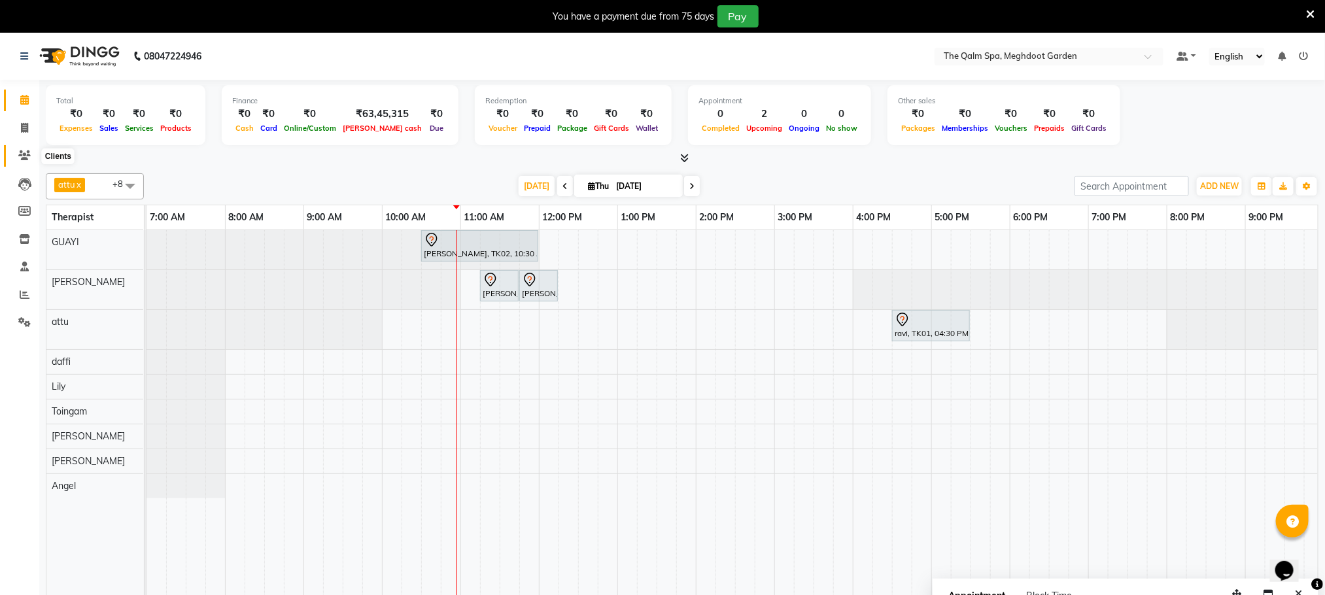
click at [30, 154] on icon at bounding box center [24, 155] width 12 height 10
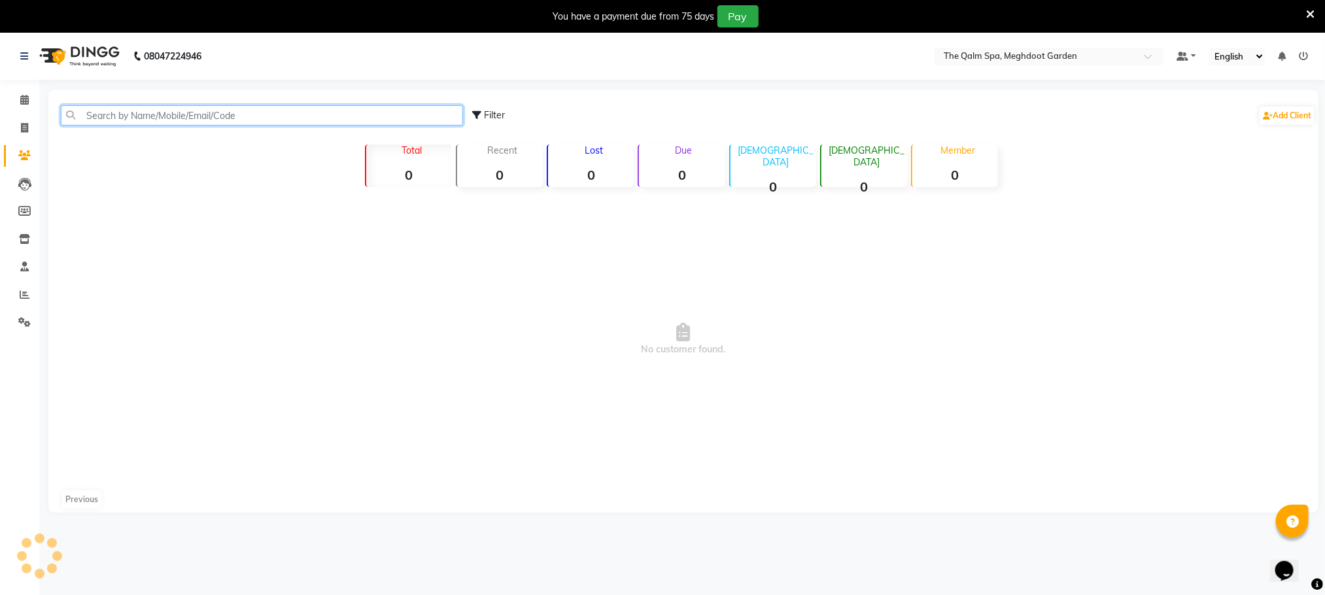
click at [271, 116] on input "text" at bounding box center [262, 115] width 402 height 20
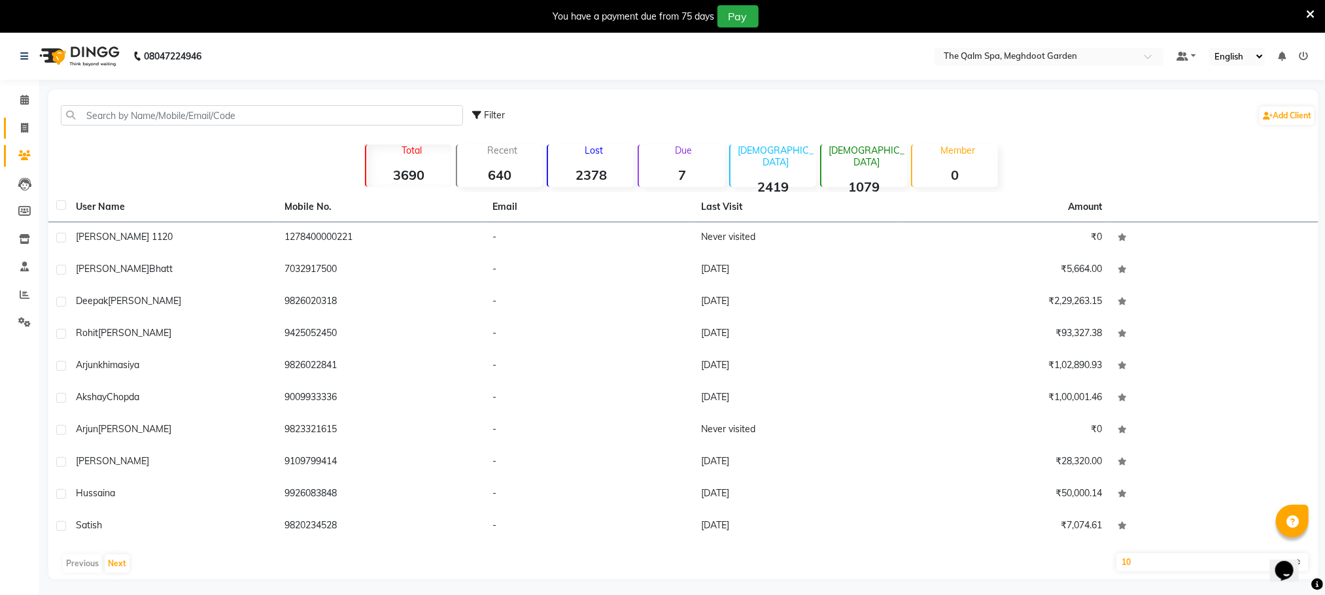
drag, startPoint x: 36, startPoint y: 126, endPoint x: 18, endPoint y: 122, distance: 18.6
click at [34, 126] on li "Invoice" at bounding box center [19, 128] width 39 height 28
click at [18, 122] on span at bounding box center [24, 128] width 23 height 15
select select "service"
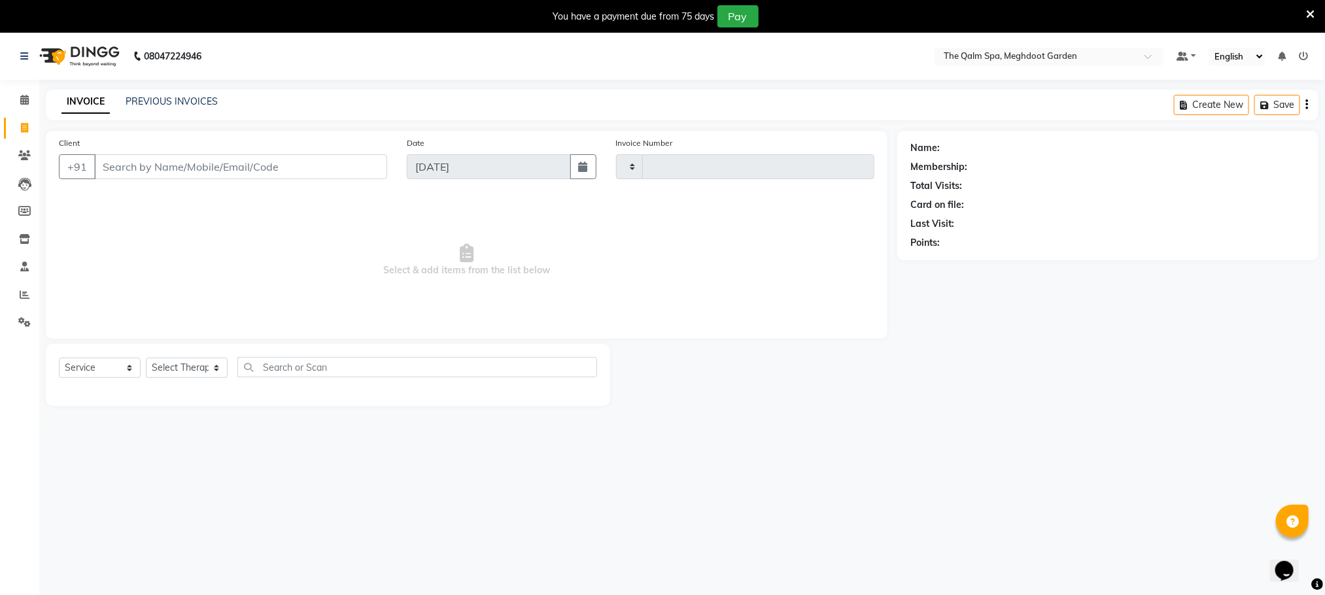
scroll to position [32, 0]
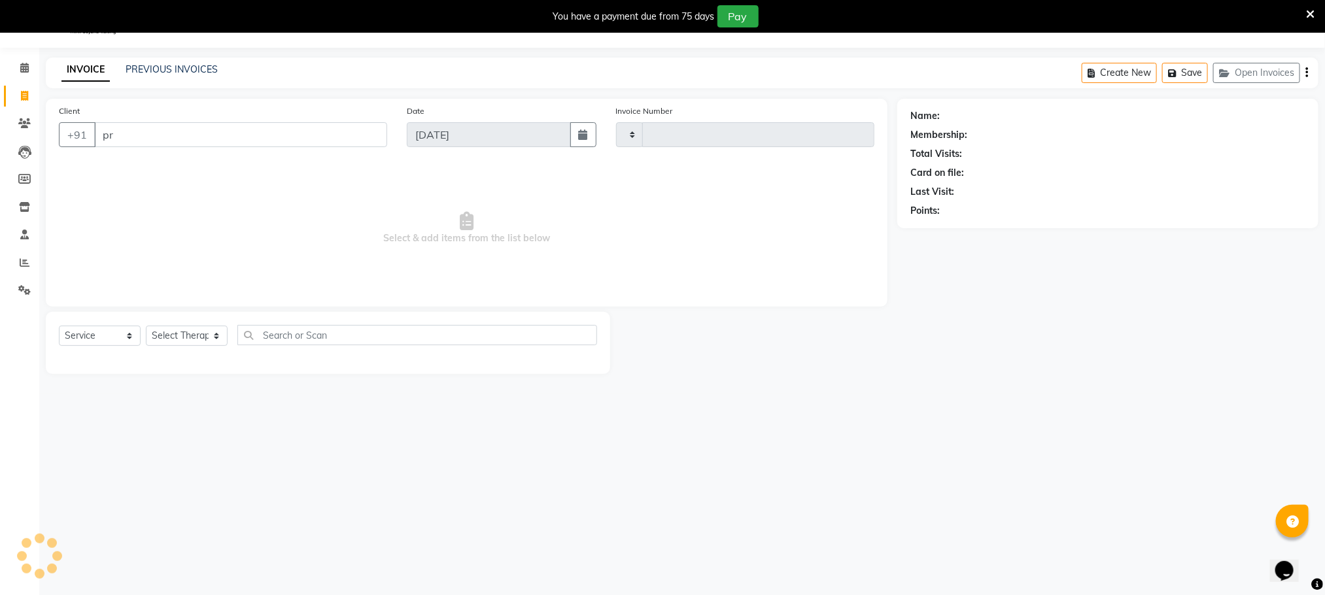
type input "pra"
type input "1906"
select select "6401"
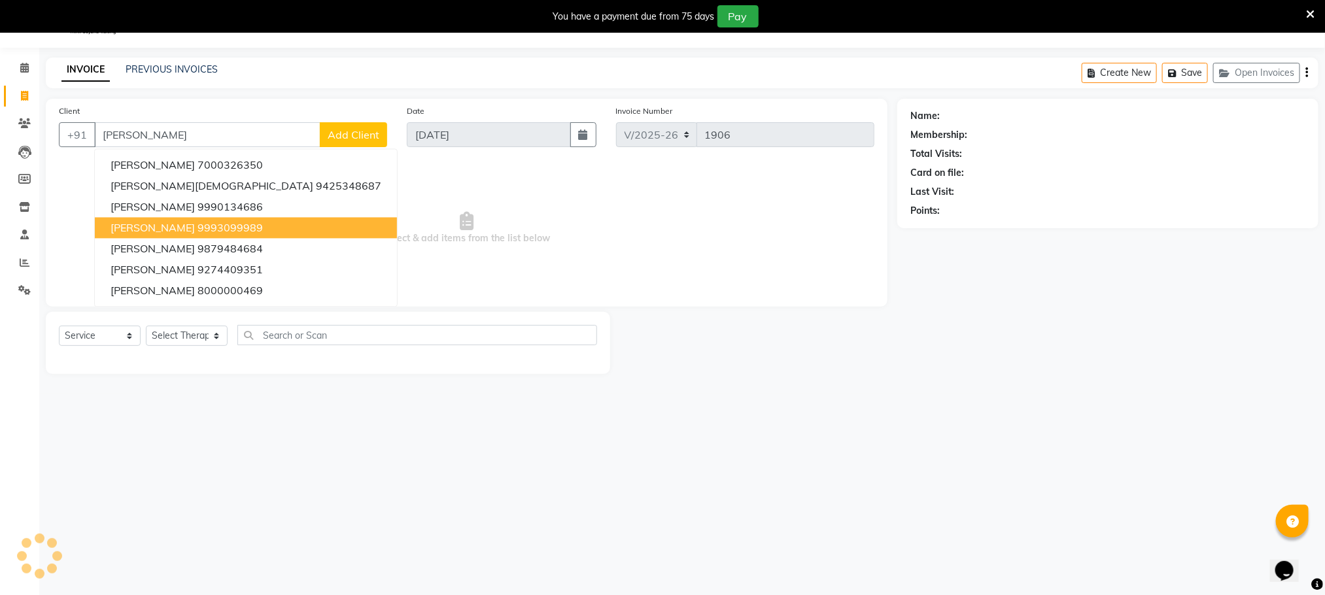
click at [198, 224] on ngb-highlight "9993099989" at bounding box center [230, 228] width 65 height 13
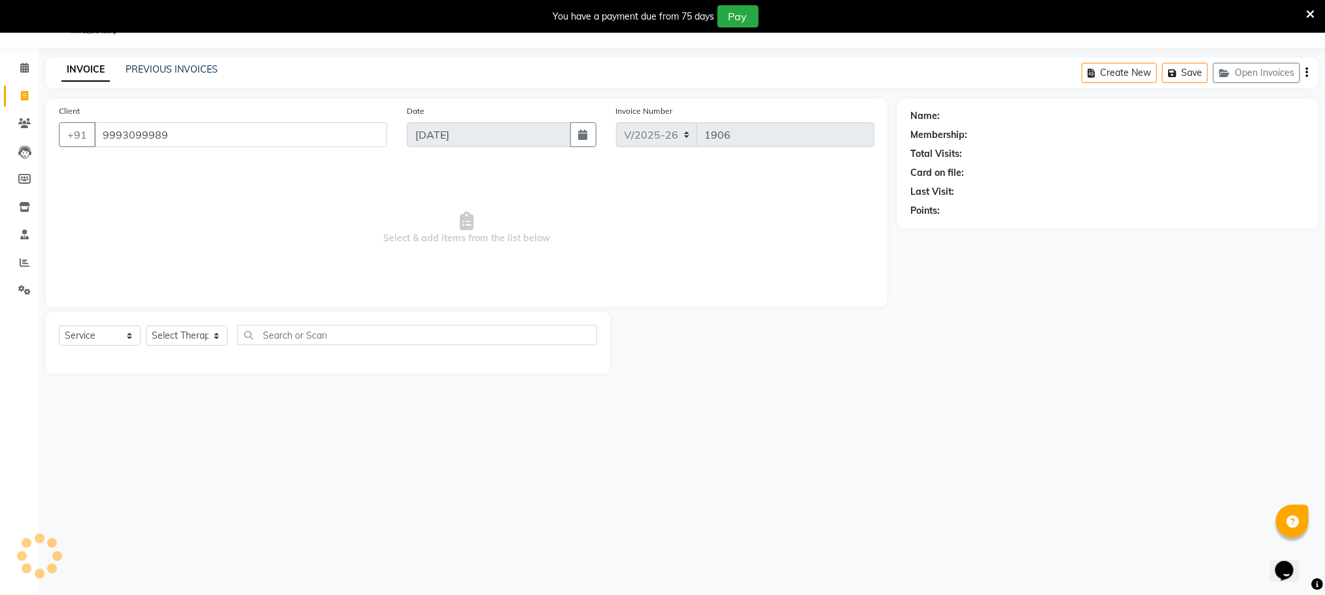
type input "9993099989"
click at [111, 334] on select "Select Service Product Membership Package Voucher Prepaid Gift Card" at bounding box center [100, 336] width 82 height 20
select select "membership"
click at [59, 326] on select "Select Service Product Membership Package Voucher Prepaid Gift Card" at bounding box center [100, 336] width 82 height 20
click at [195, 332] on select "Select Therapist Angel attu Bhavesh Joshi daffi Darshika Dongdongi Eshuhmi Eva …" at bounding box center [189, 336] width 86 height 20
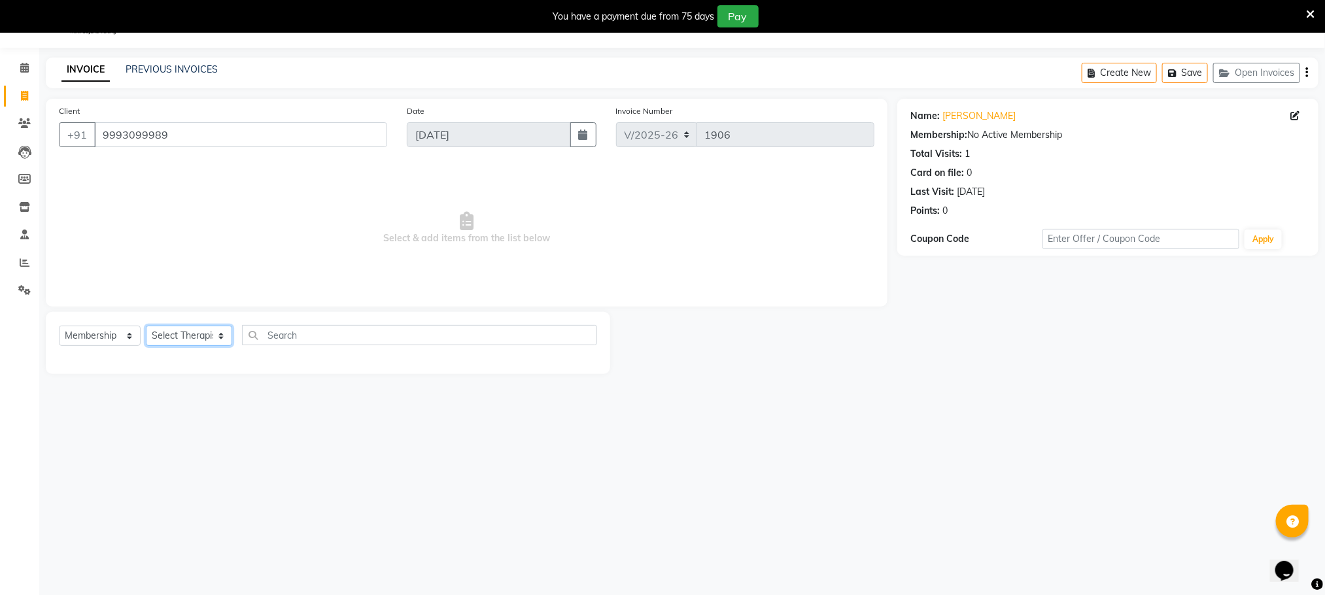
select select "72121"
click at [146, 326] on select "Select Therapist Angel attu Bhavesh Joshi daffi Darshika Dongdongi Eshuhmi Eva …" at bounding box center [189, 336] width 86 height 20
click at [118, 336] on select "Select Service Product Membership Package Voucher Prepaid Gift Card" at bounding box center [100, 336] width 82 height 20
select select "package"
click at [59, 326] on select "Select Service Product Membership Package Voucher Prepaid Gift Card" at bounding box center [100, 336] width 82 height 20
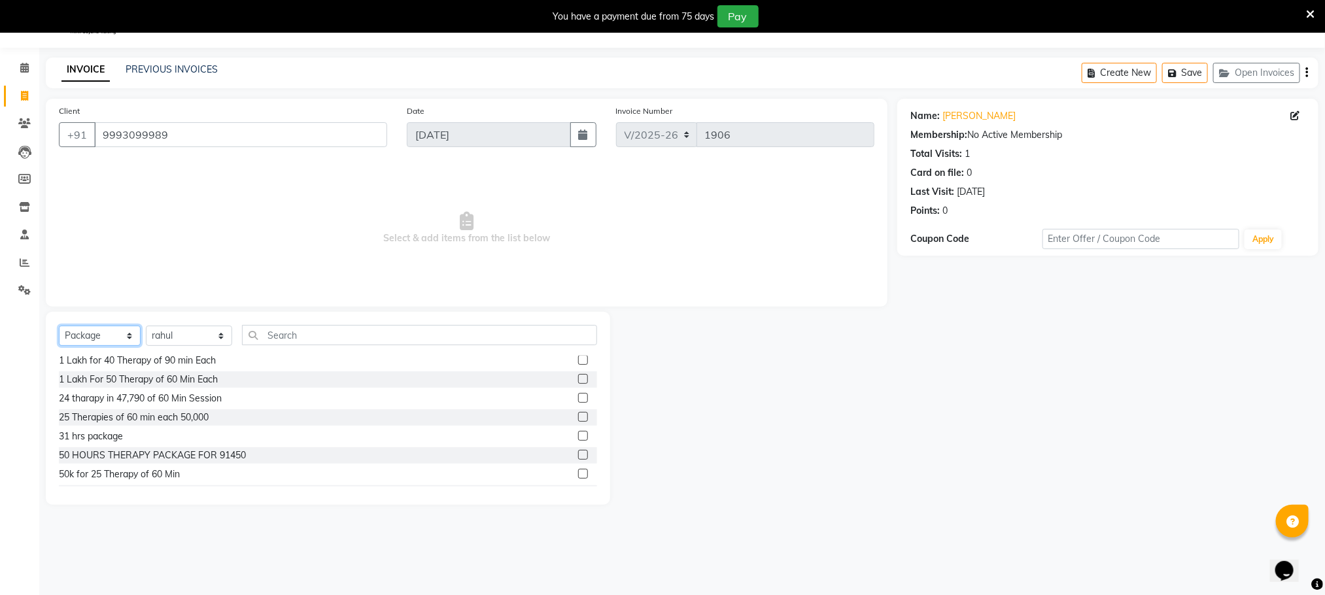
scroll to position [196, 0]
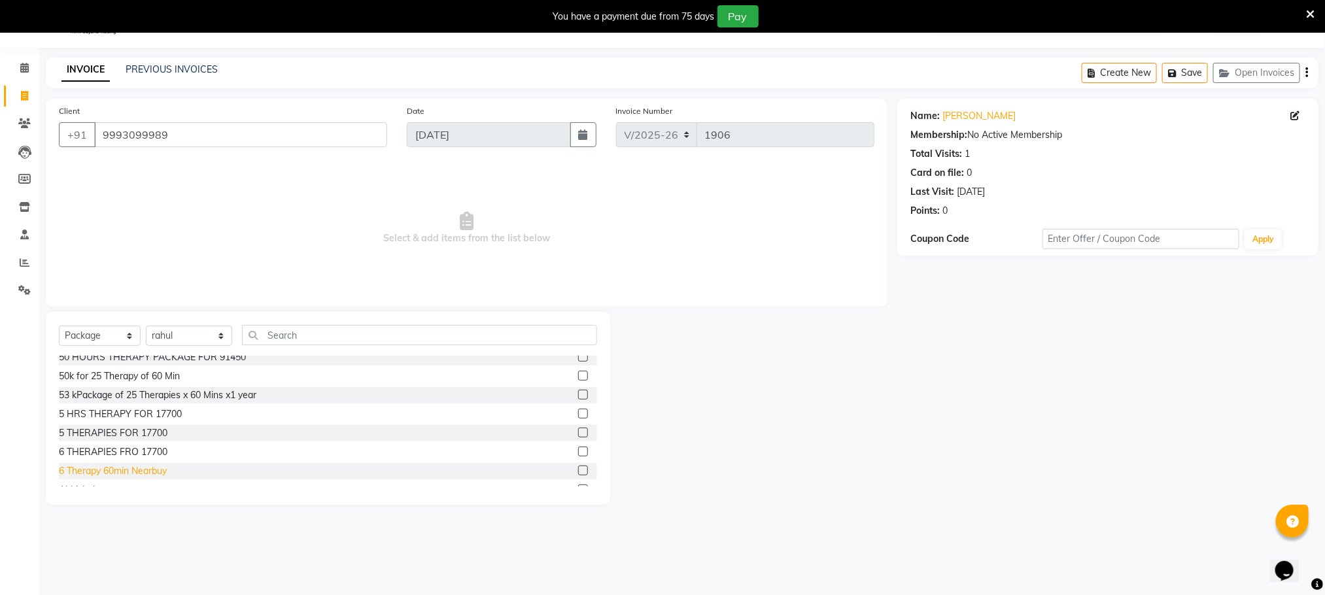
click at [145, 469] on div "6 Therapy 60min Nearbuy" at bounding box center [113, 471] width 108 height 14
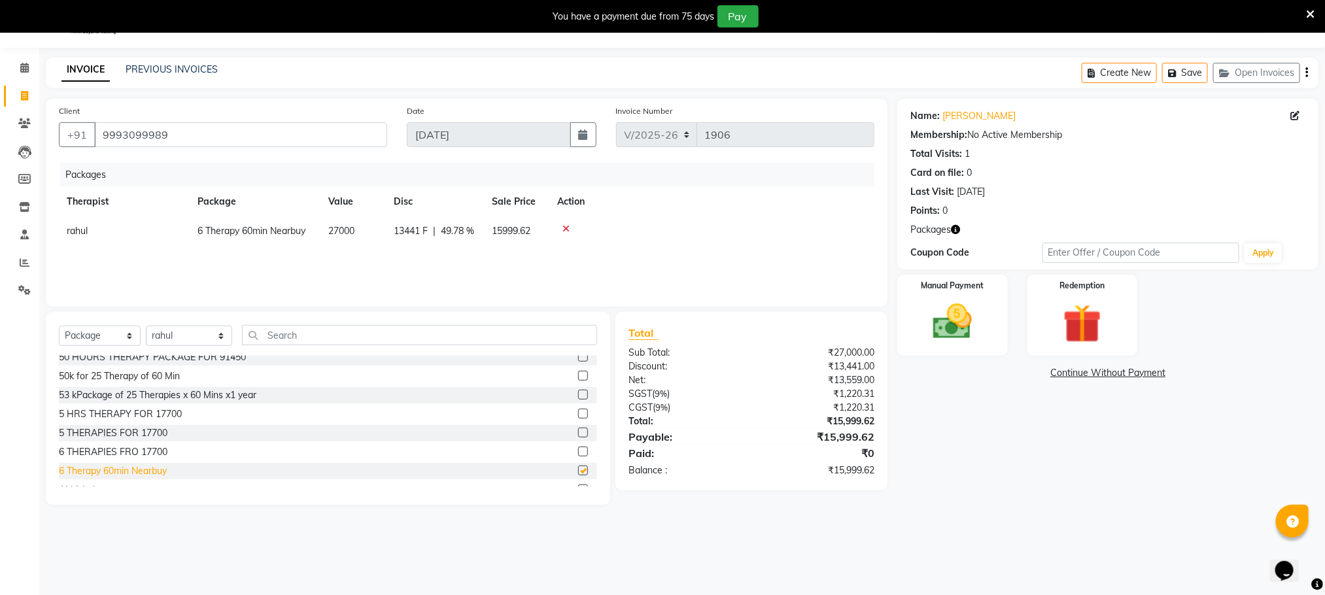
checkbox input "false"
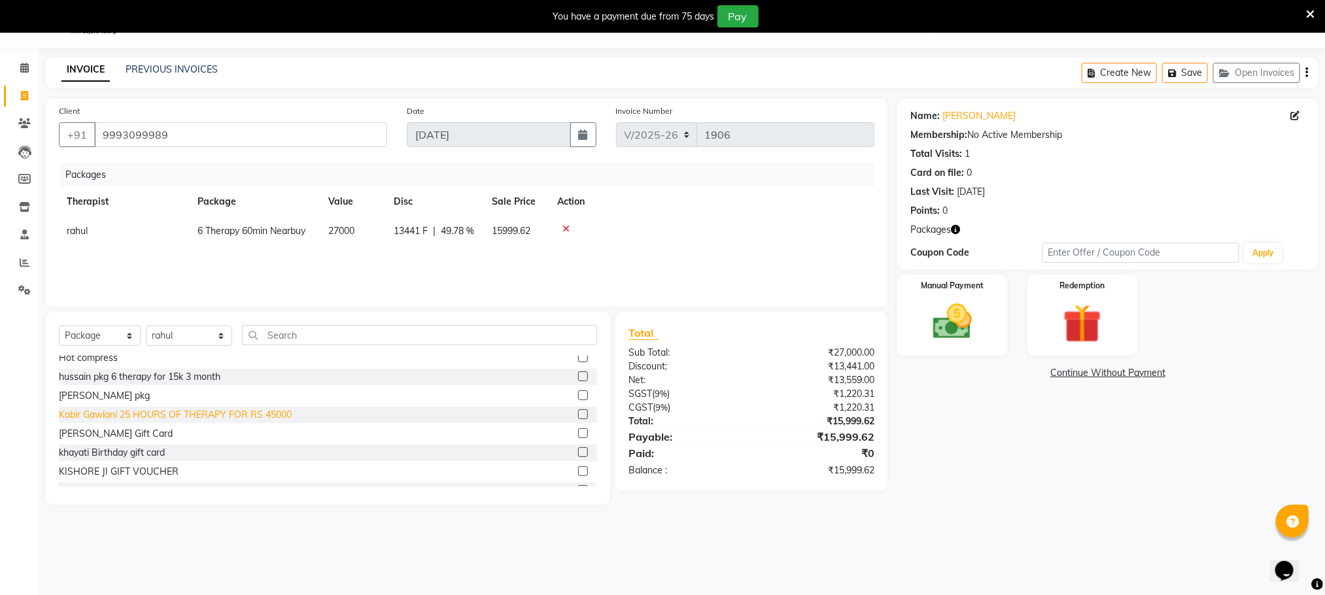
scroll to position [717, 0]
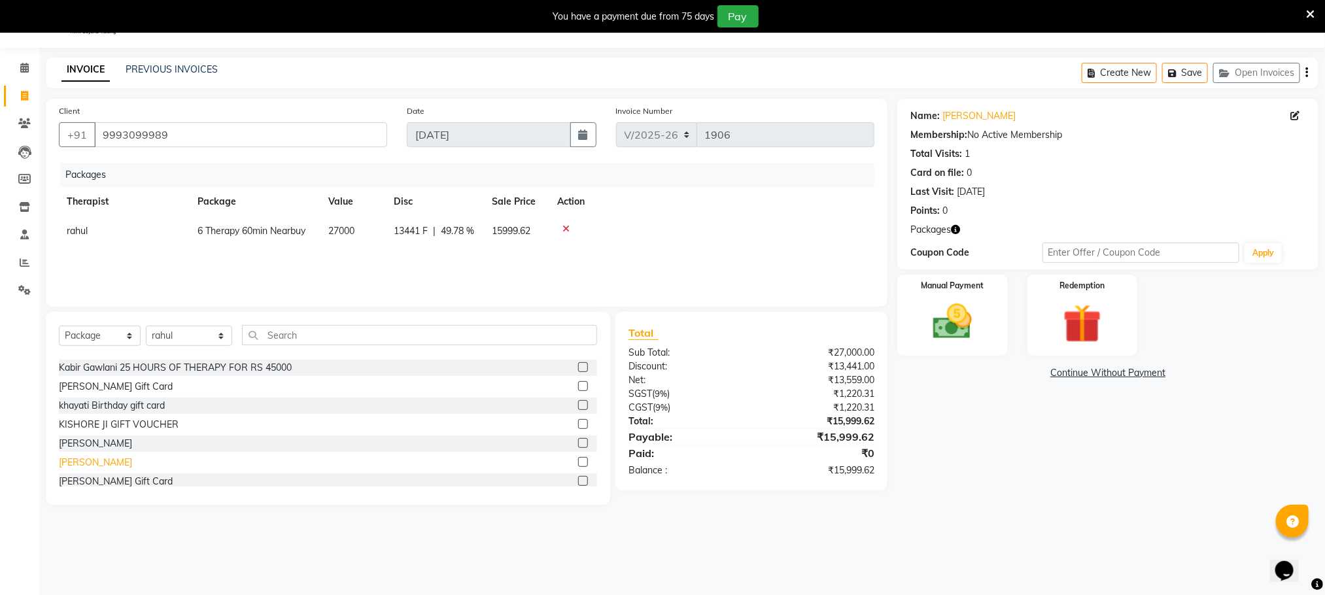
click at [103, 456] on div "Mukesh Tejwani" at bounding box center [95, 463] width 73 height 14
checkbox input "false"
click at [563, 228] on icon at bounding box center [565, 228] width 7 height 9
click at [565, 228] on icon at bounding box center [565, 228] width 7 height 9
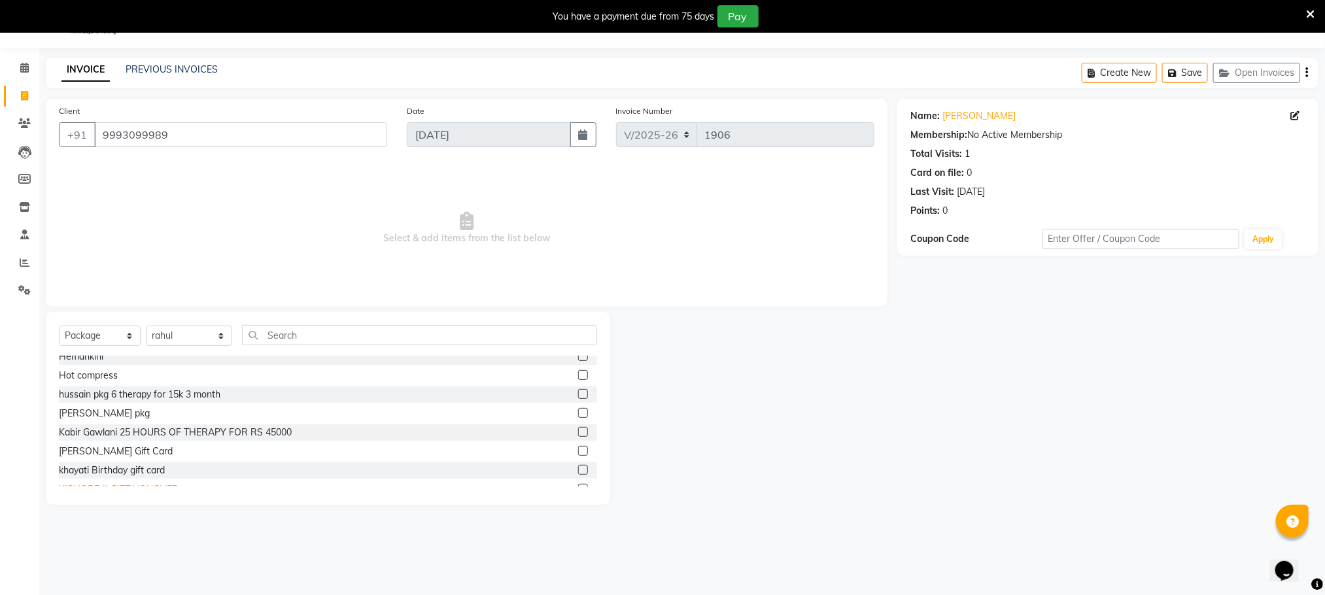
scroll to position [619, 0]
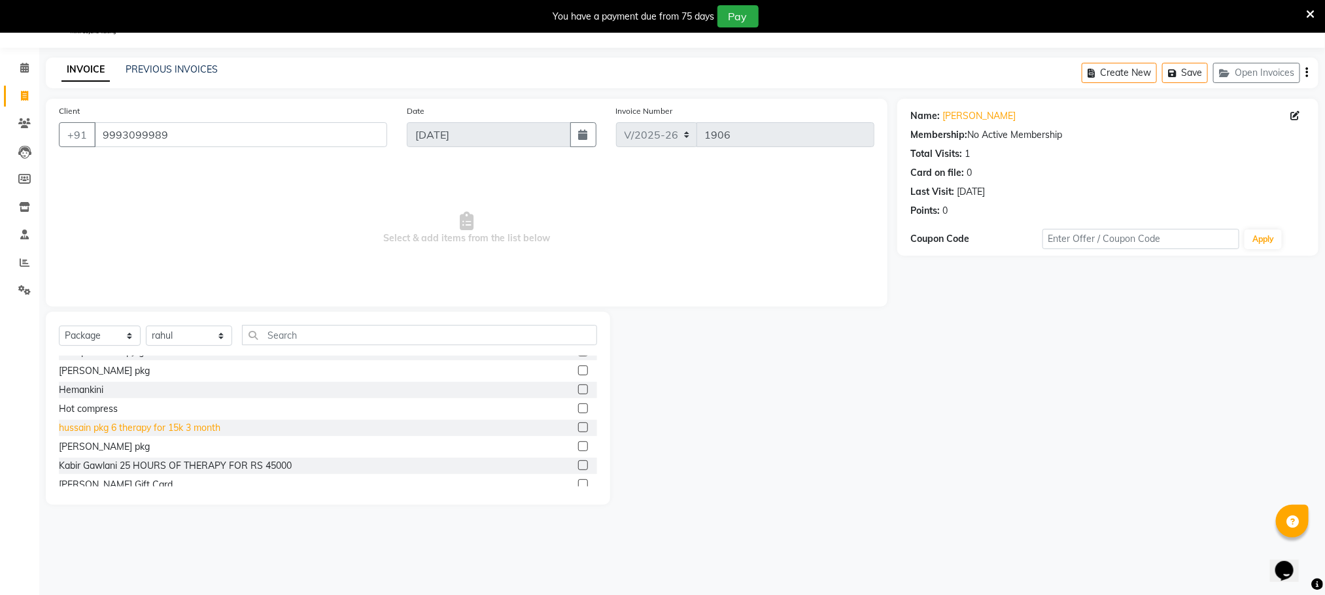
click at [158, 426] on div "hussain pkg 6 therapy for 15k 3 month" at bounding box center [140, 428] width 162 height 14
checkbox input "false"
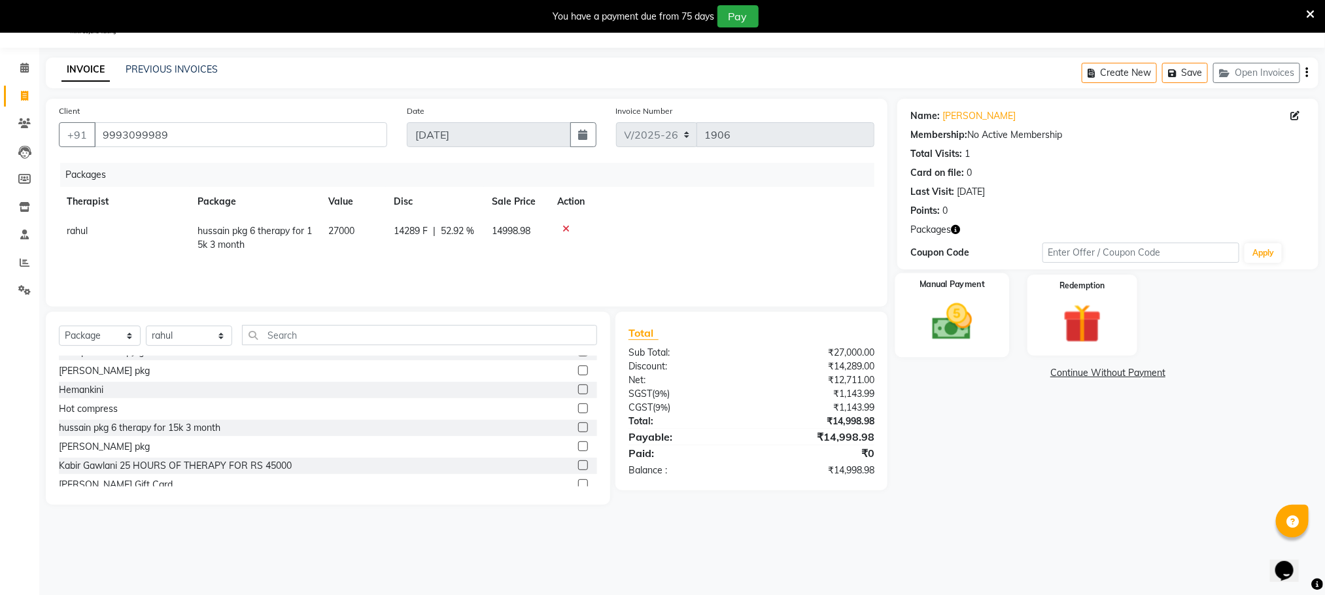
click at [957, 318] on img at bounding box center [952, 322] width 65 height 46
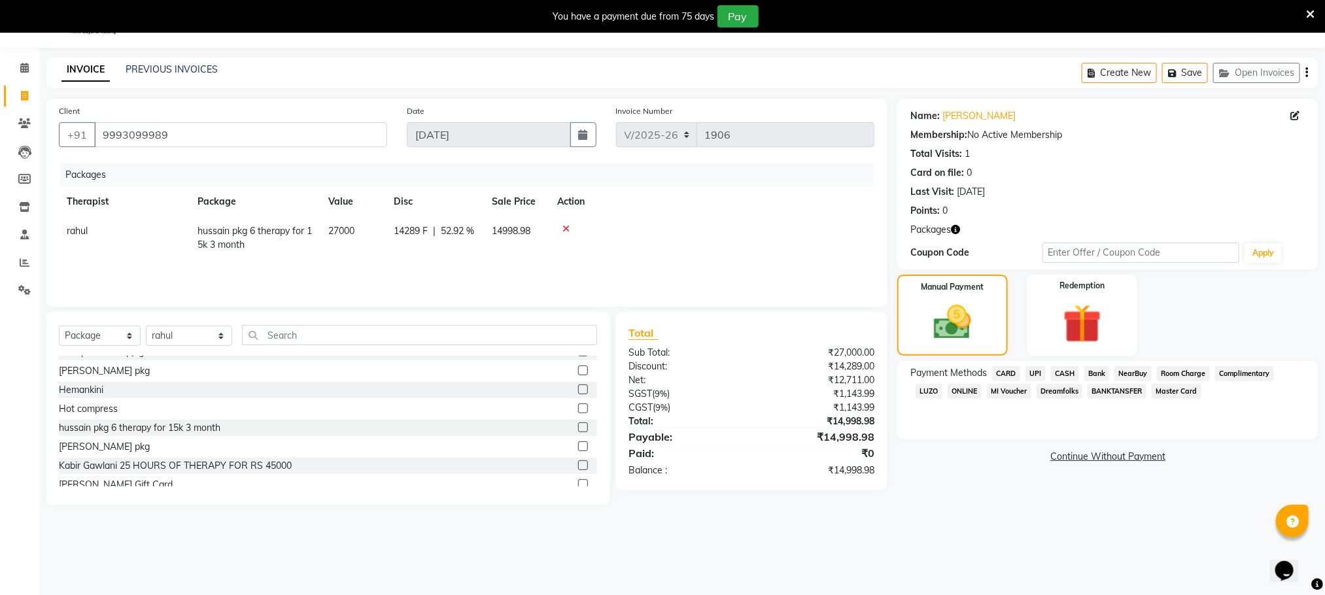
click at [1038, 369] on span "UPI" at bounding box center [1035, 373] width 20 height 15
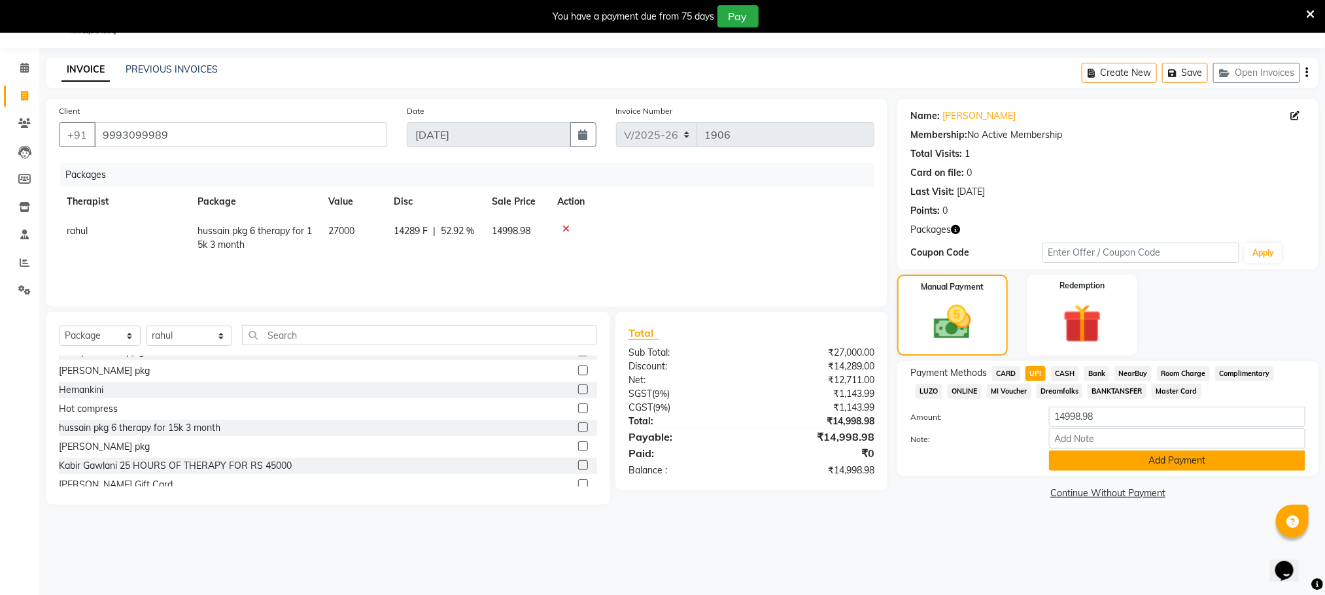
click at [1099, 458] on button "Add Payment" at bounding box center [1177, 461] width 256 height 20
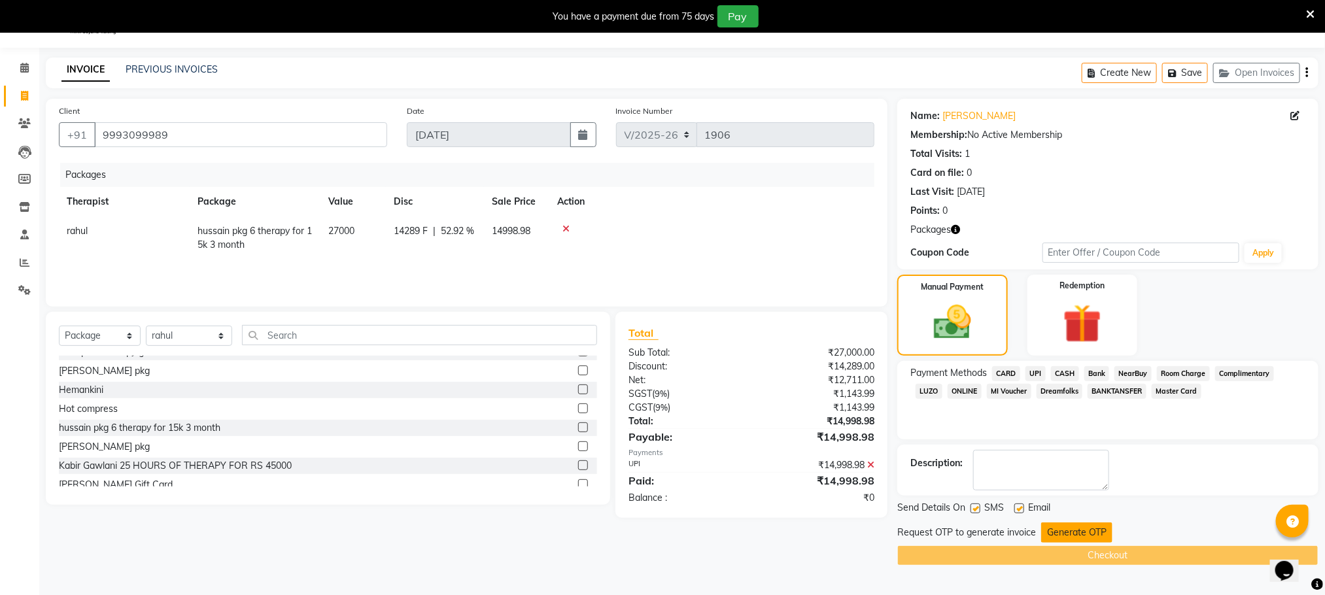
click at [1054, 495] on button "Generate OTP" at bounding box center [1076, 533] width 71 height 20
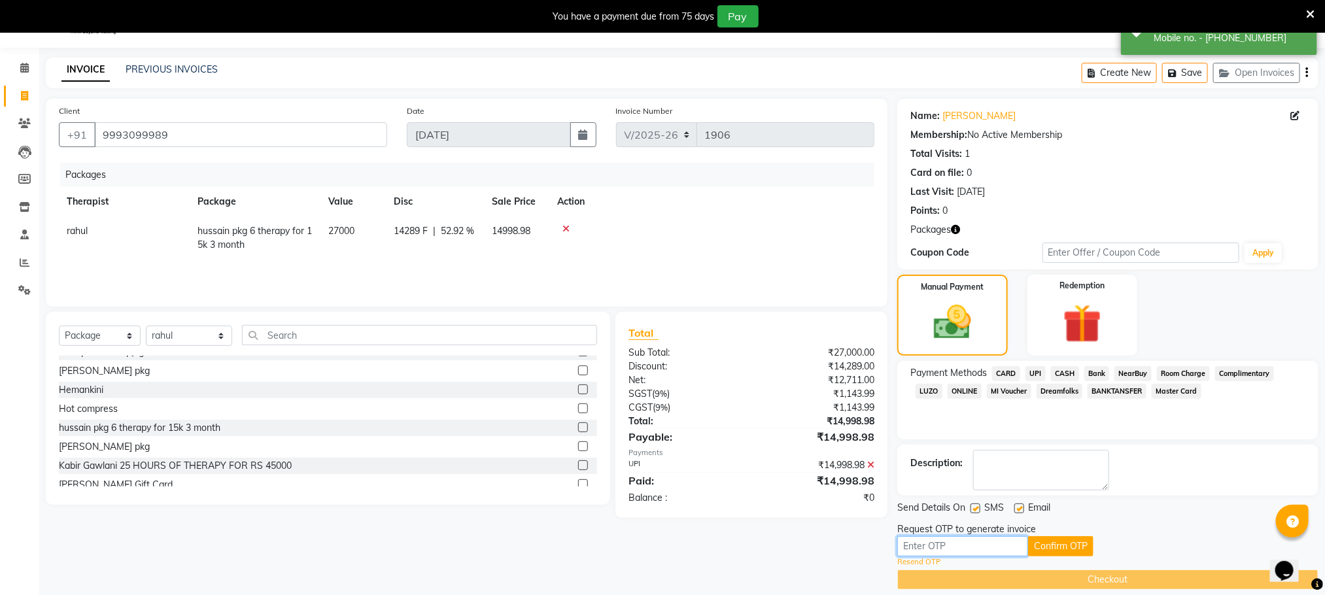
click at [969, 495] on input "text" at bounding box center [962, 546] width 131 height 20
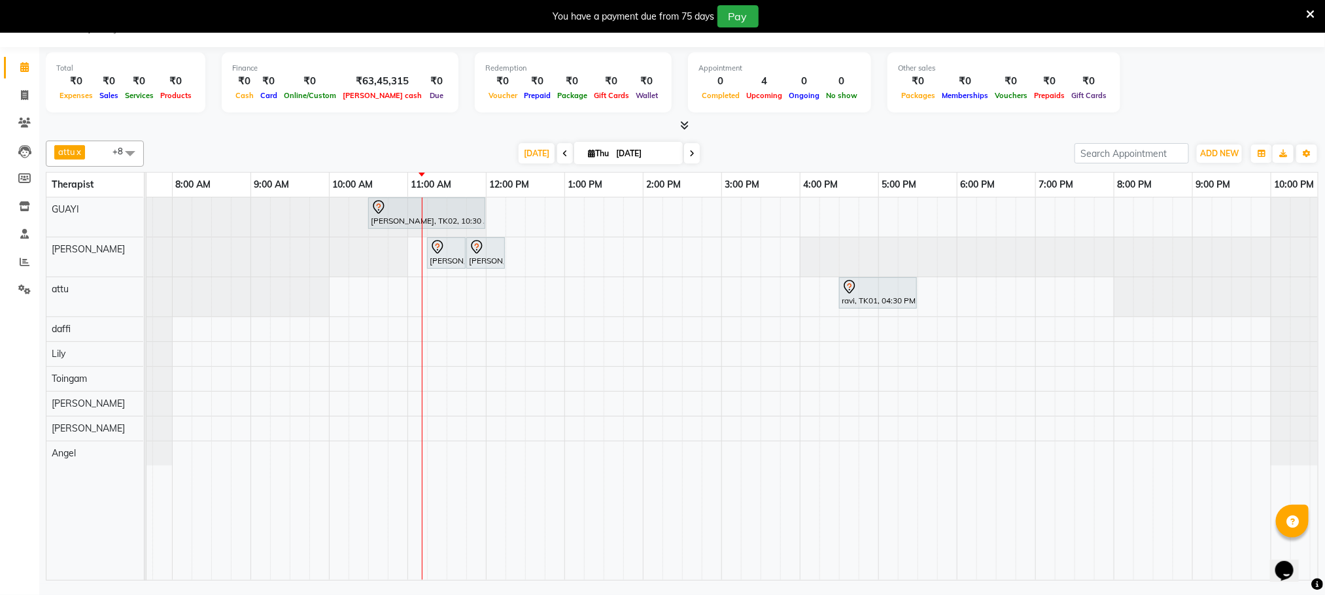
scroll to position [0, 55]
click at [92, 256] on div at bounding box center [92, 256] width 0 height 39
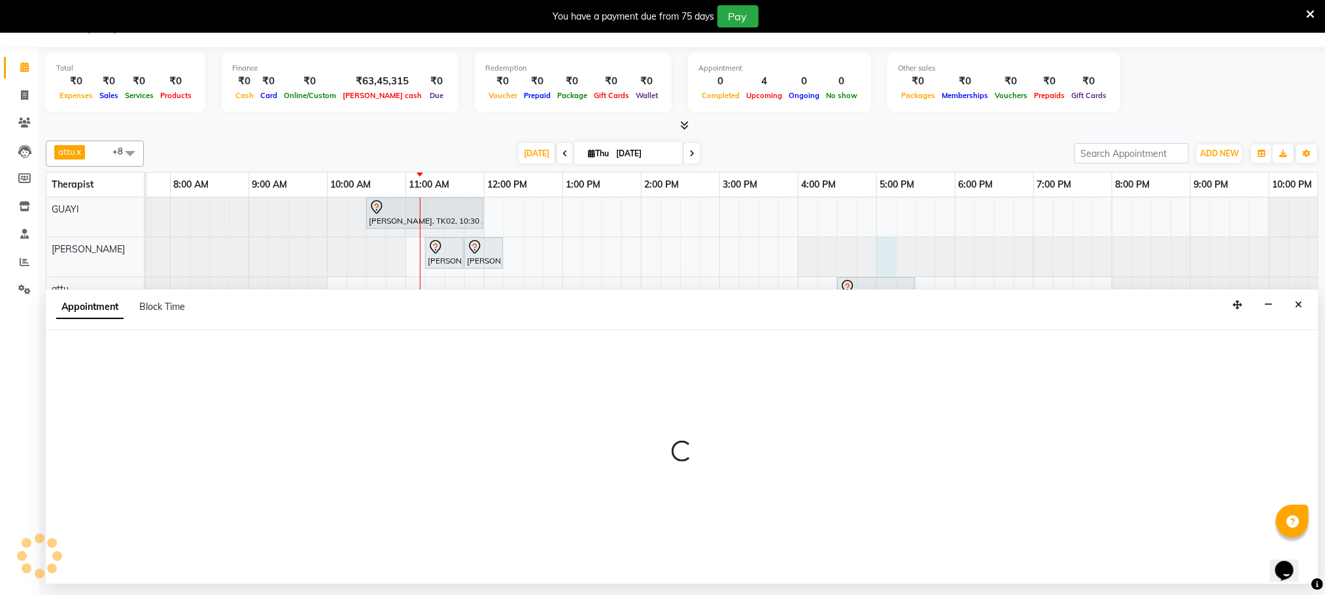
select select "48473"
select select "1020"
select select "tentative"
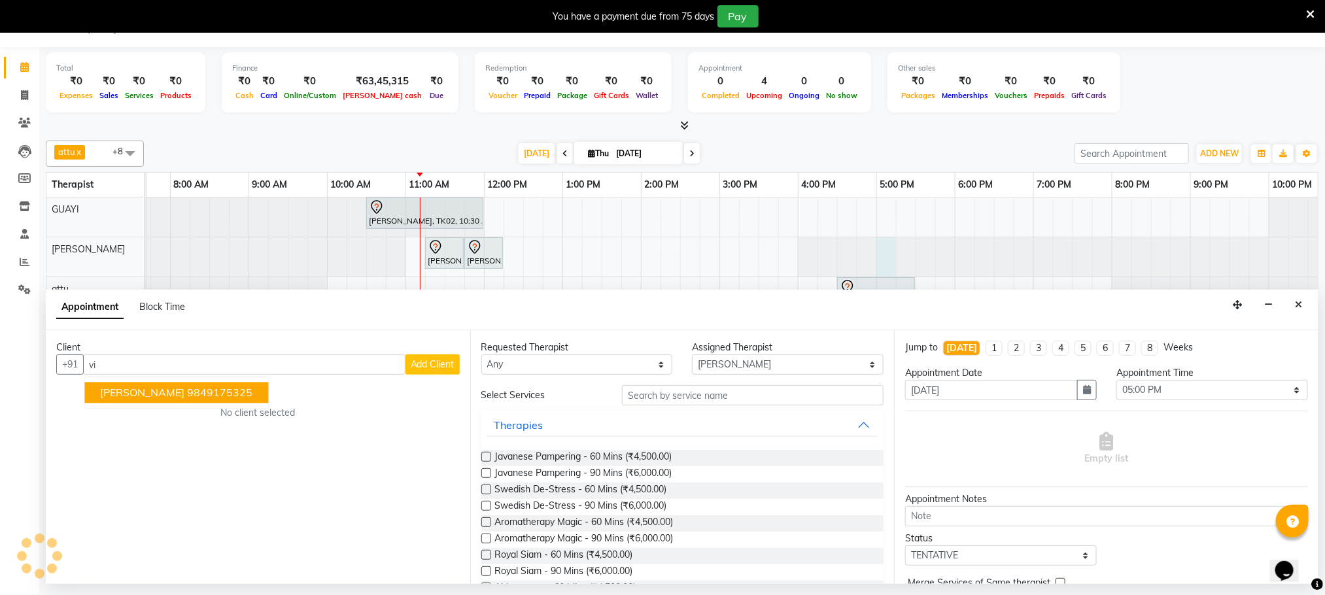
type input "v"
click at [192, 398] on span "88717" at bounding box center [206, 393] width 33 height 13
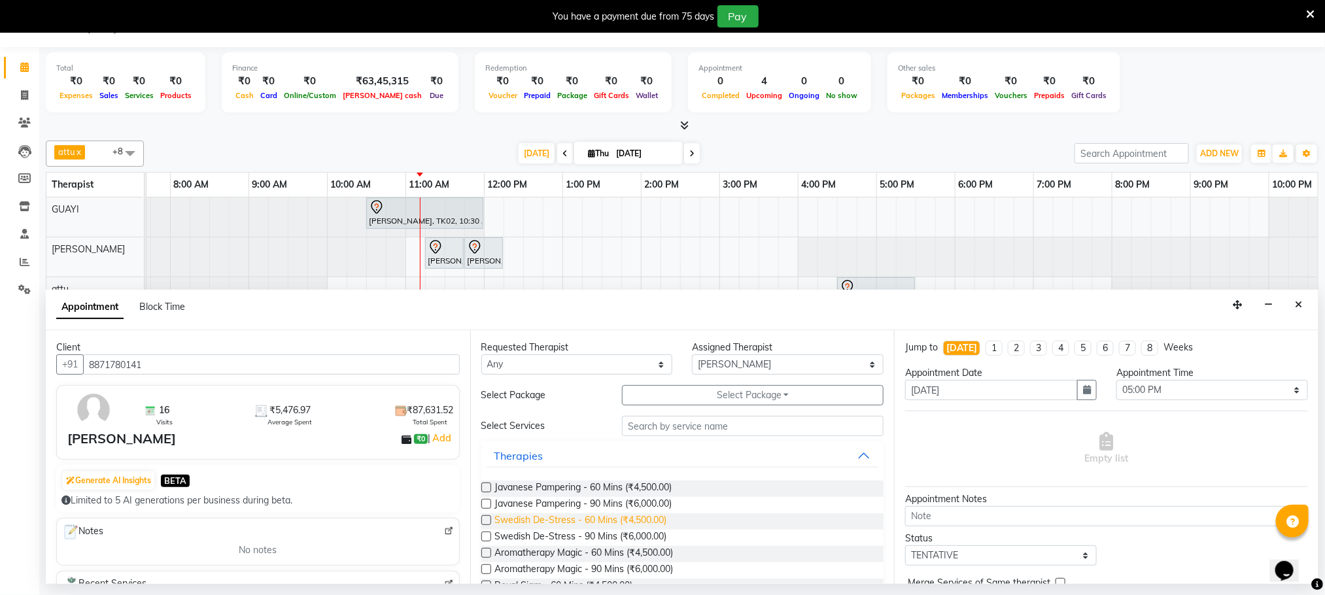
type input "8871780141"
click at [608, 518] on span "Swedish De-Stress - 60 Mins (₹4,500.00)" at bounding box center [581, 521] width 172 height 16
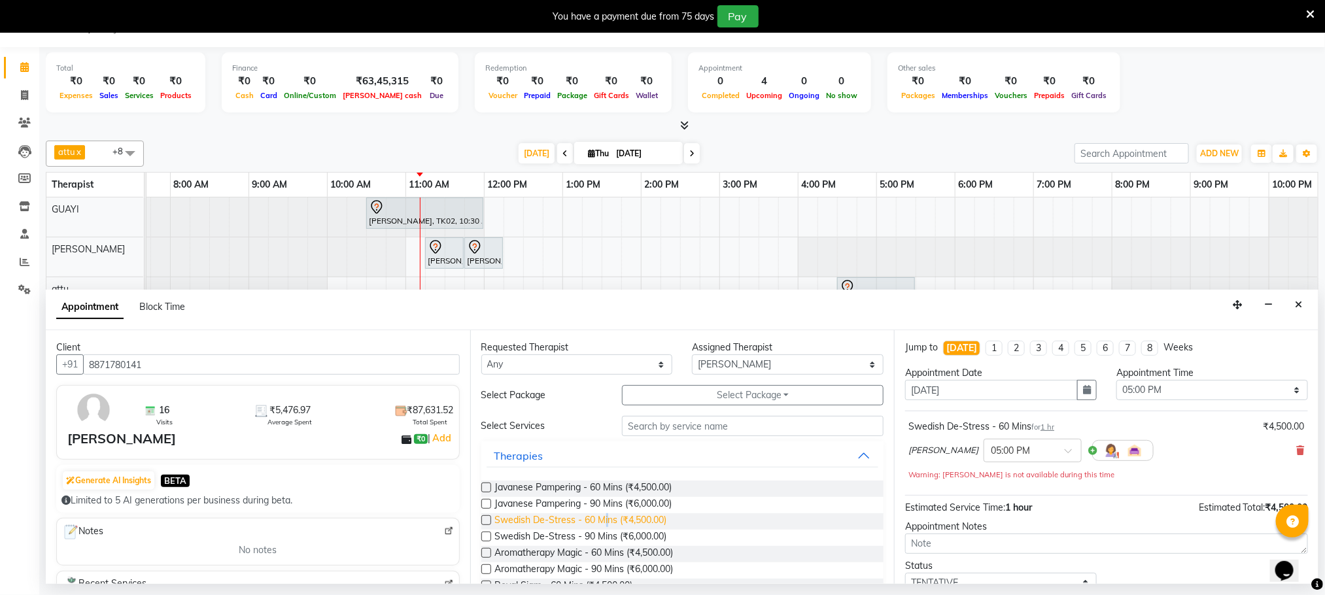
click at [610, 523] on span "Swedish De-Stress - 60 Mins (₹4,500.00)" at bounding box center [581, 521] width 172 height 16
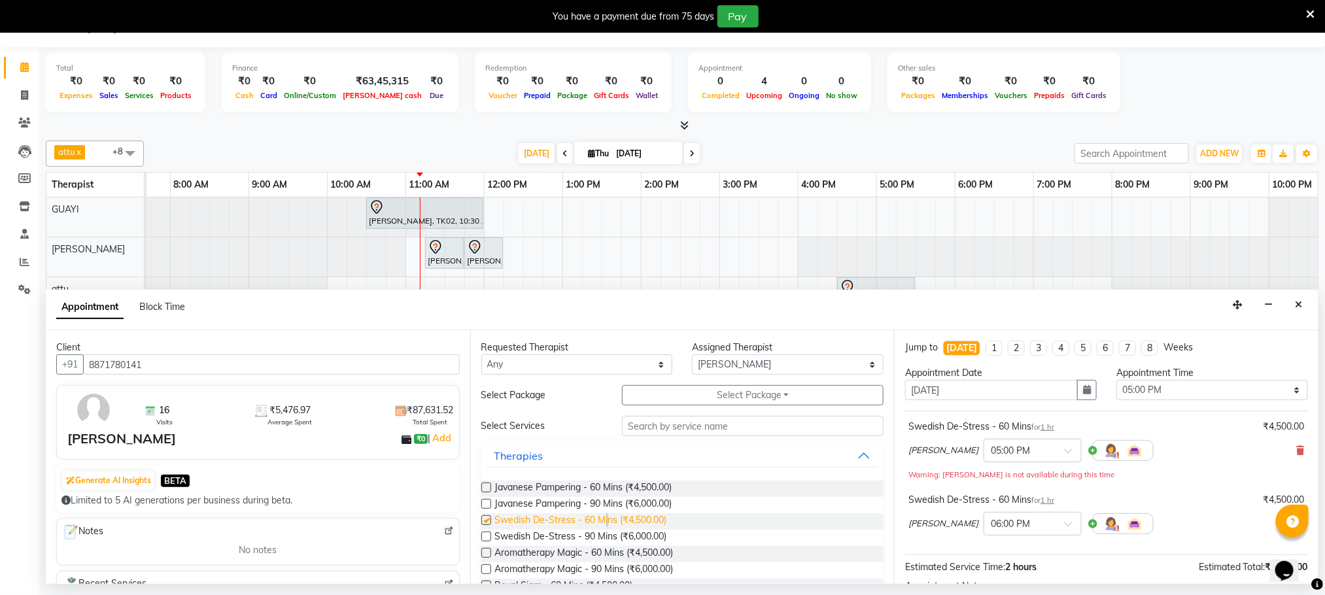
checkbox input "false"
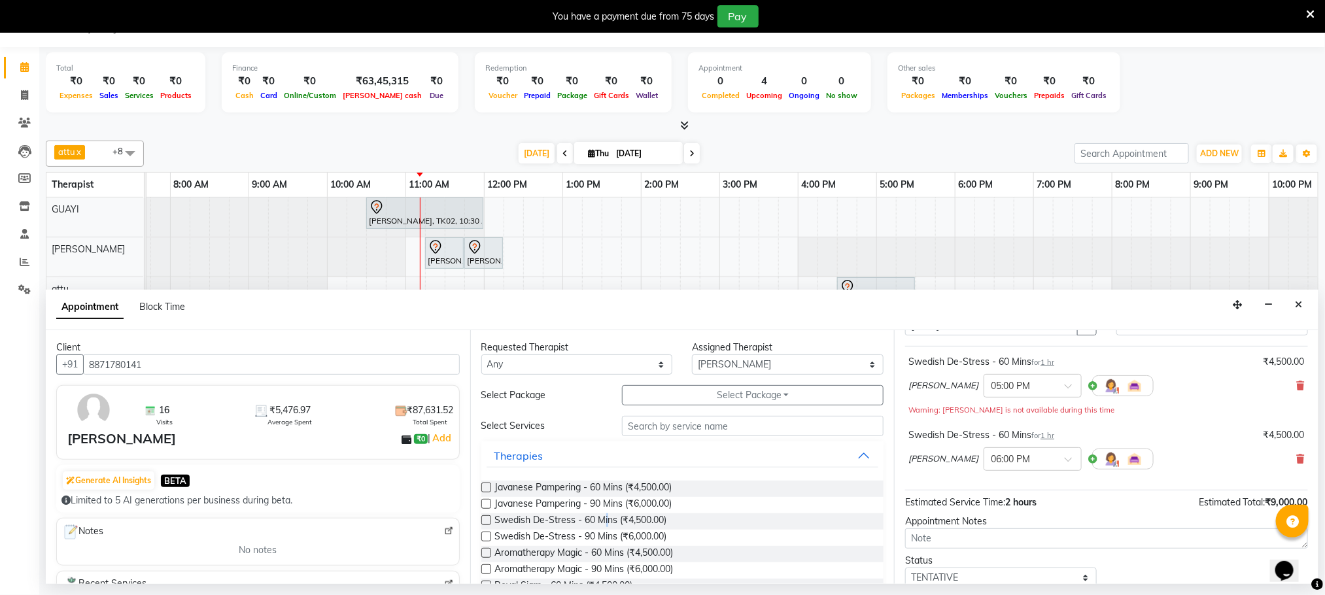
scroll to position [153, 0]
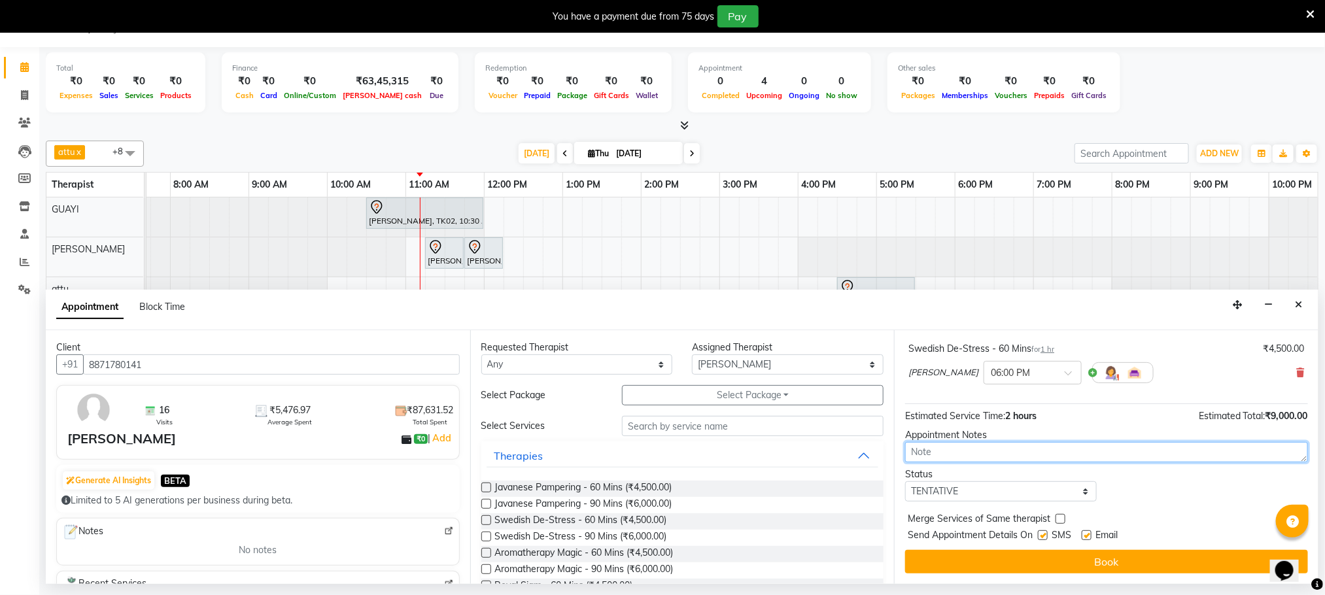
click at [1005, 455] on textarea at bounding box center [1106, 452] width 403 height 20
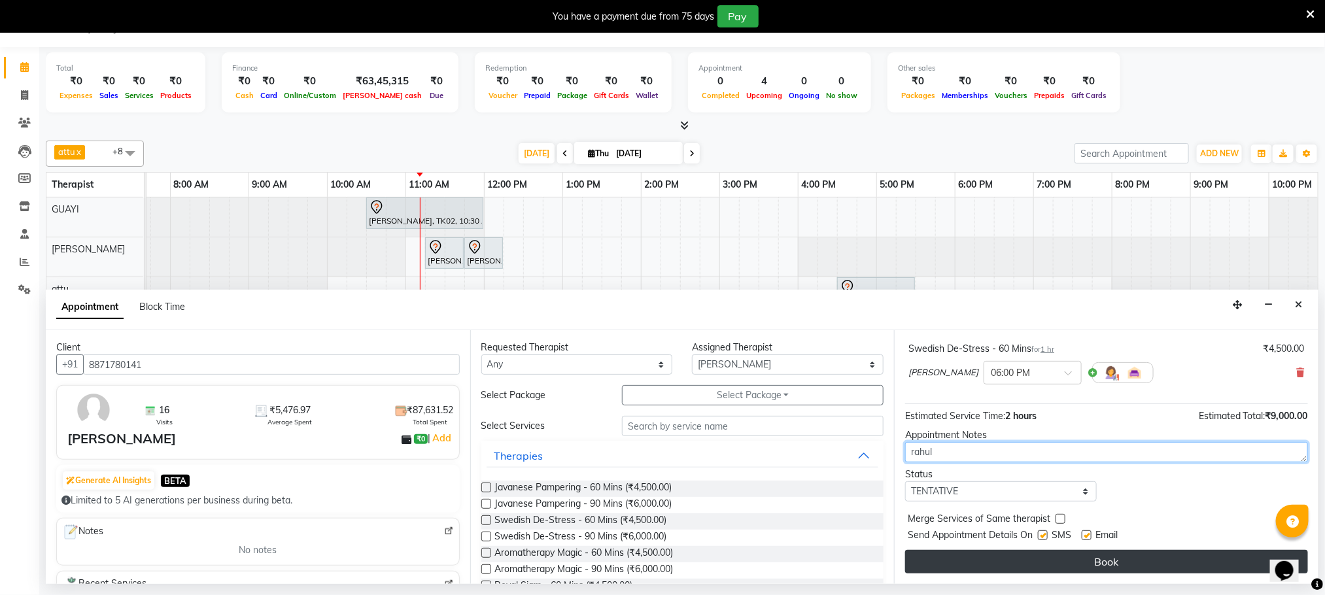
type textarea "rahul"
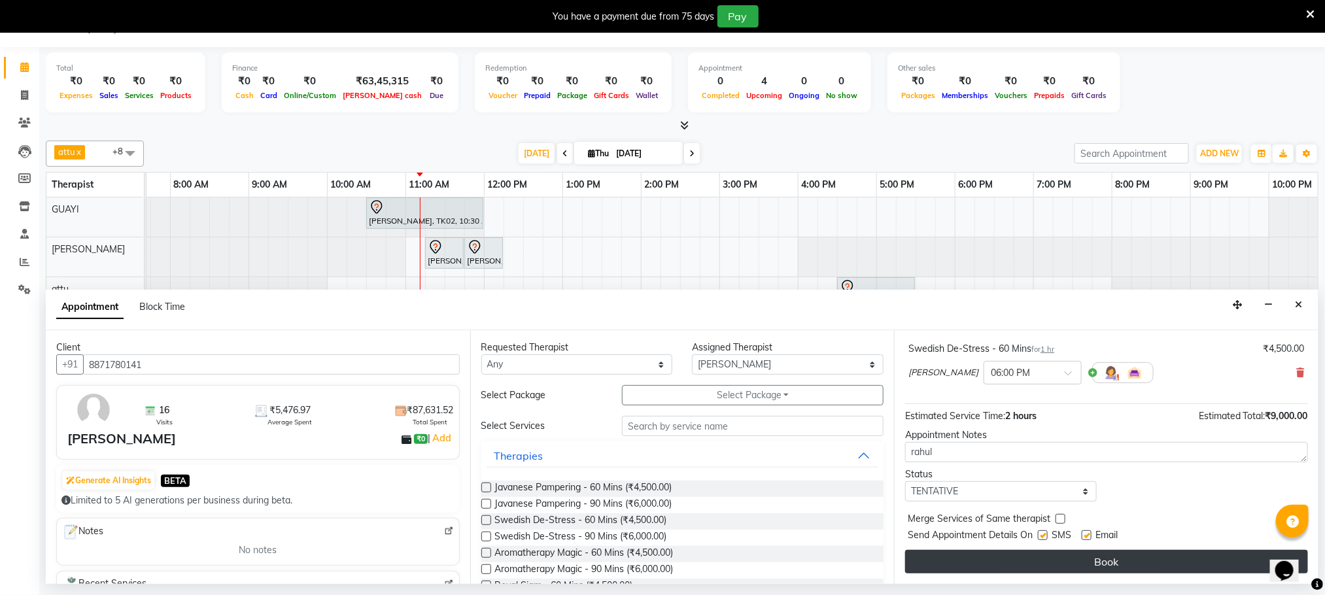
click at [1012, 566] on button "Book" at bounding box center [1106, 562] width 403 height 24
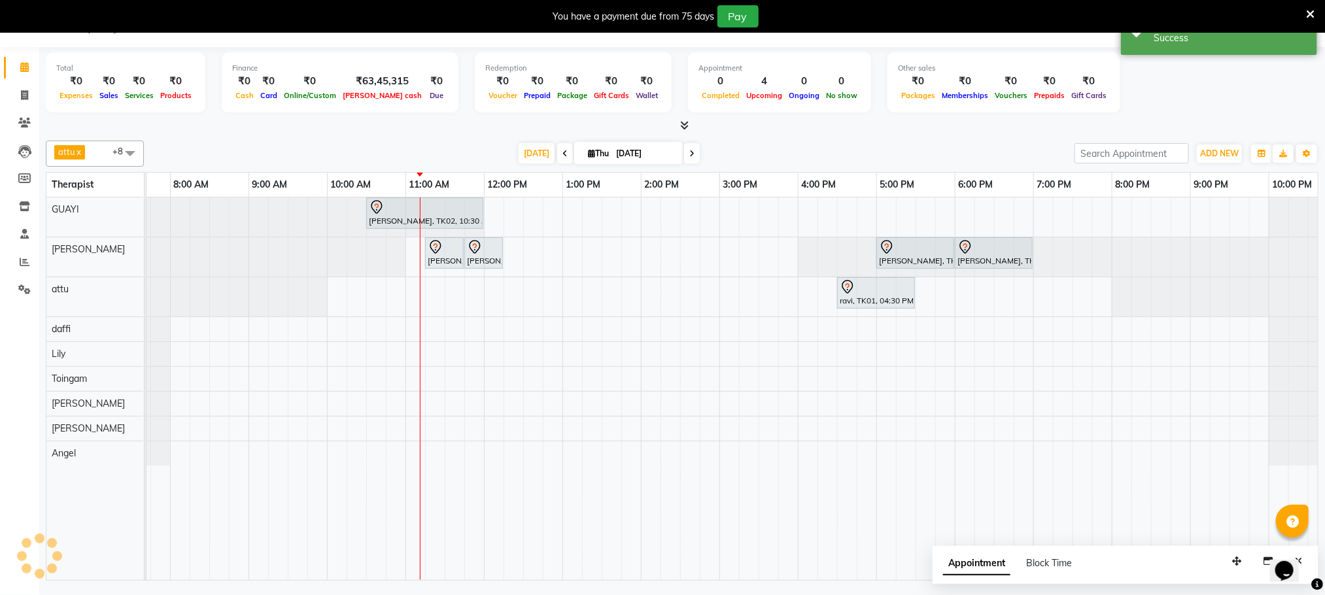
scroll to position [0, 0]
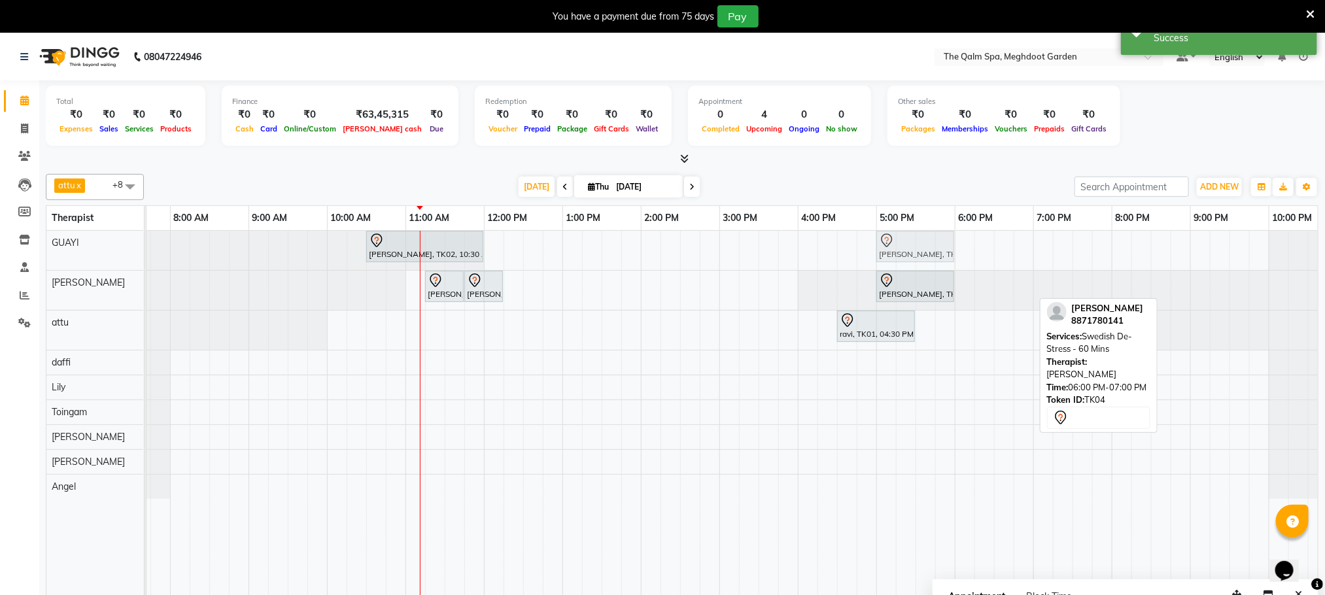
drag, startPoint x: 1005, startPoint y: 279, endPoint x: 929, endPoint y: 248, distance: 82.5
click at [929, 248] on tbody "anupam bhatt, TK02, 10:30 AM-12:00 PM, Abhyangam - 90 Mins vikash jadon, TK04, …" at bounding box center [720, 365] width 1256 height 268
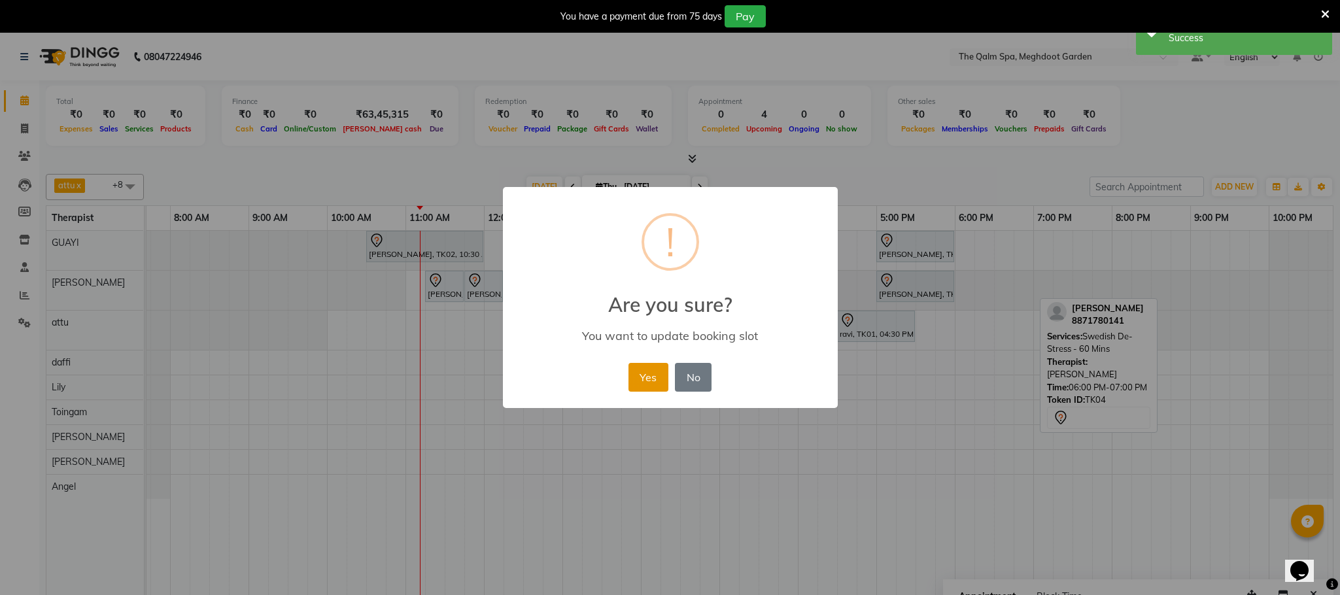
click at [649, 373] on button "Yes" at bounding box center [648, 377] width 40 height 29
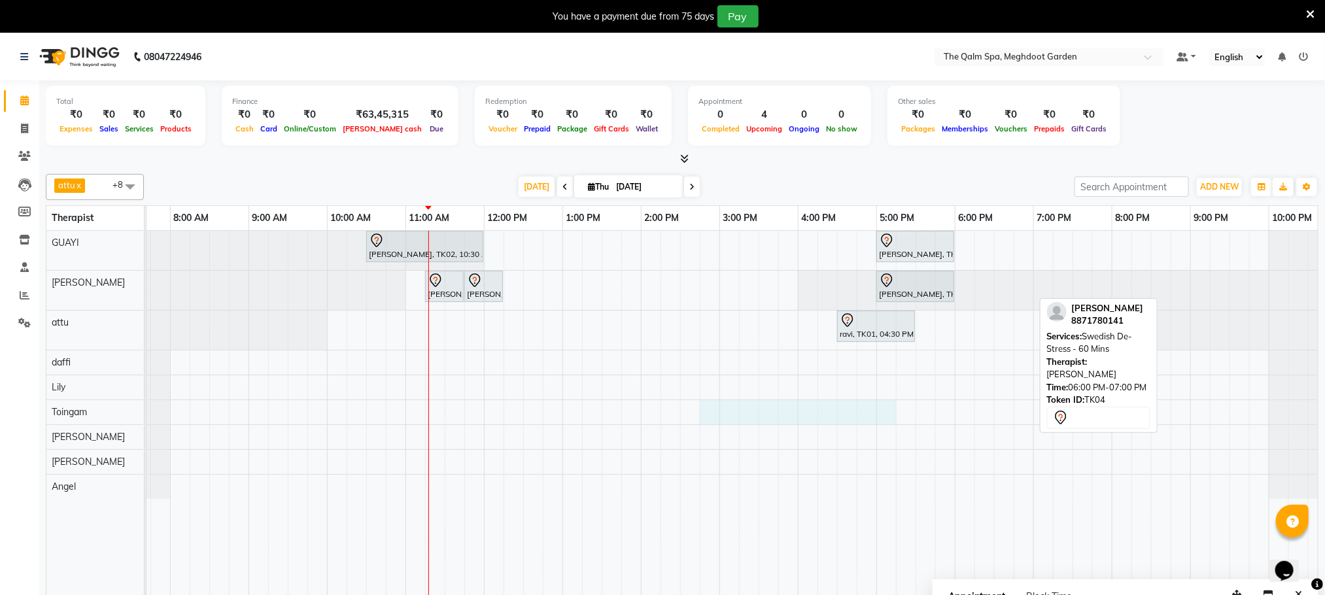
drag, startPoint x: 853, startPoint y: 459, endPoint x: 882, endPoint y: 461, distance: 28.2
click at [882, 461] on tr at bounding box center [720, 422] width 1256 height 383
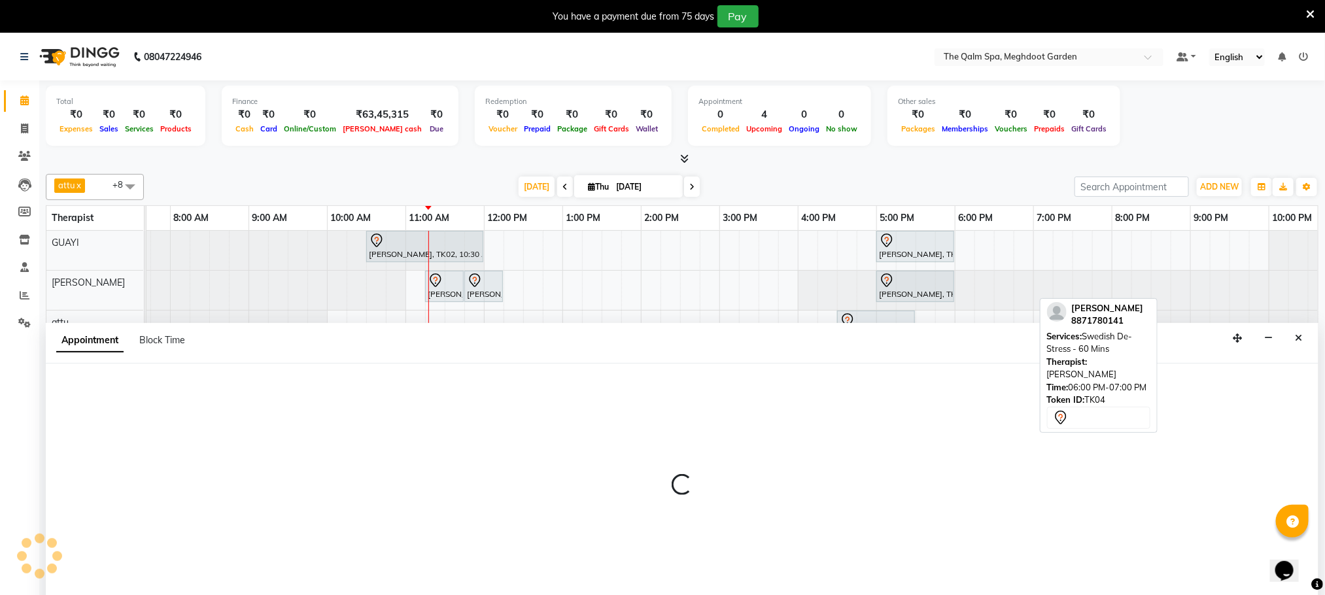
scroll to position [33, 0]
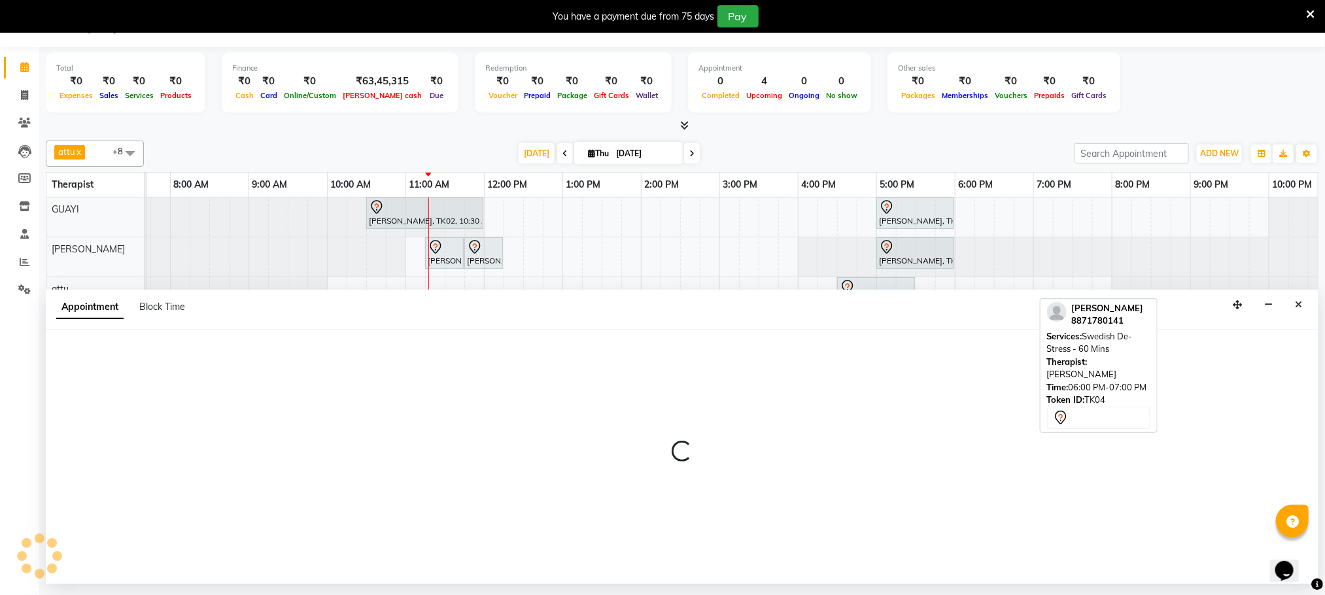
select select "79343"
select select "tentative"
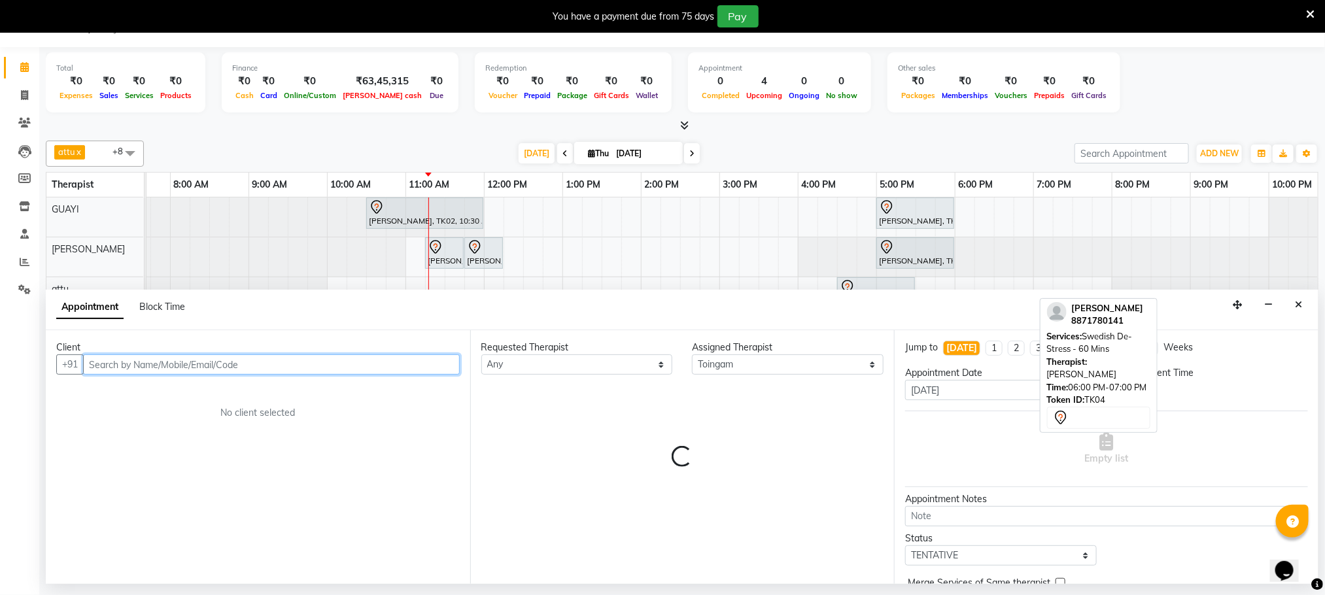
select select "885"
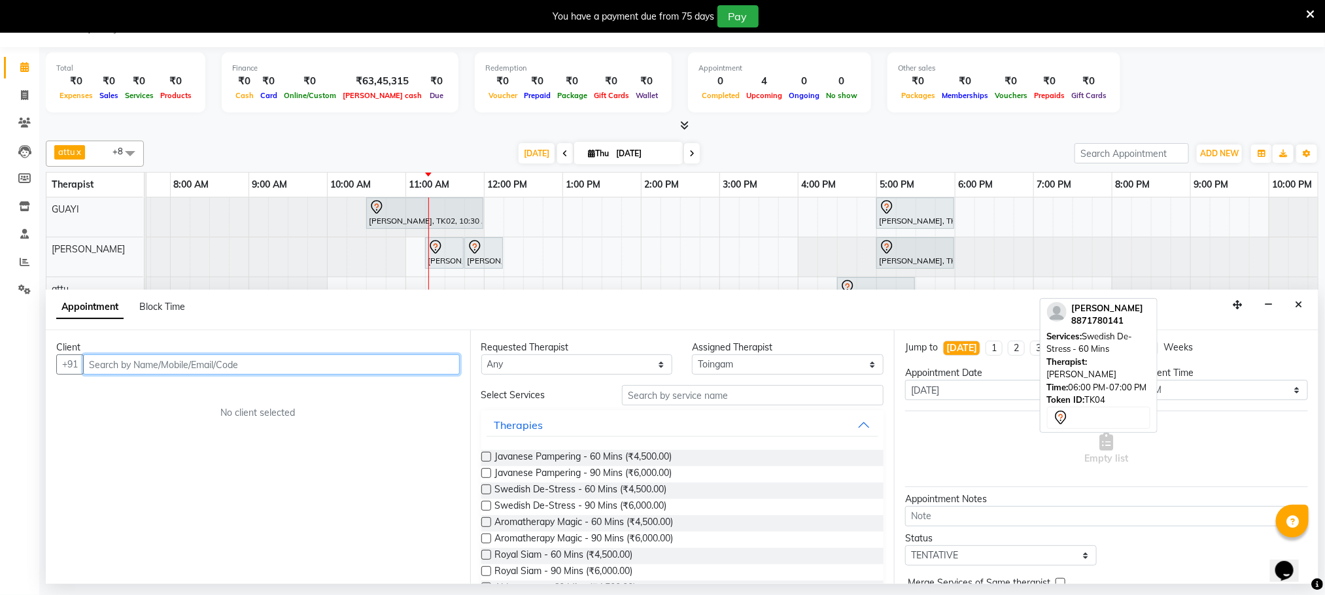
scroll to position [222, 0]
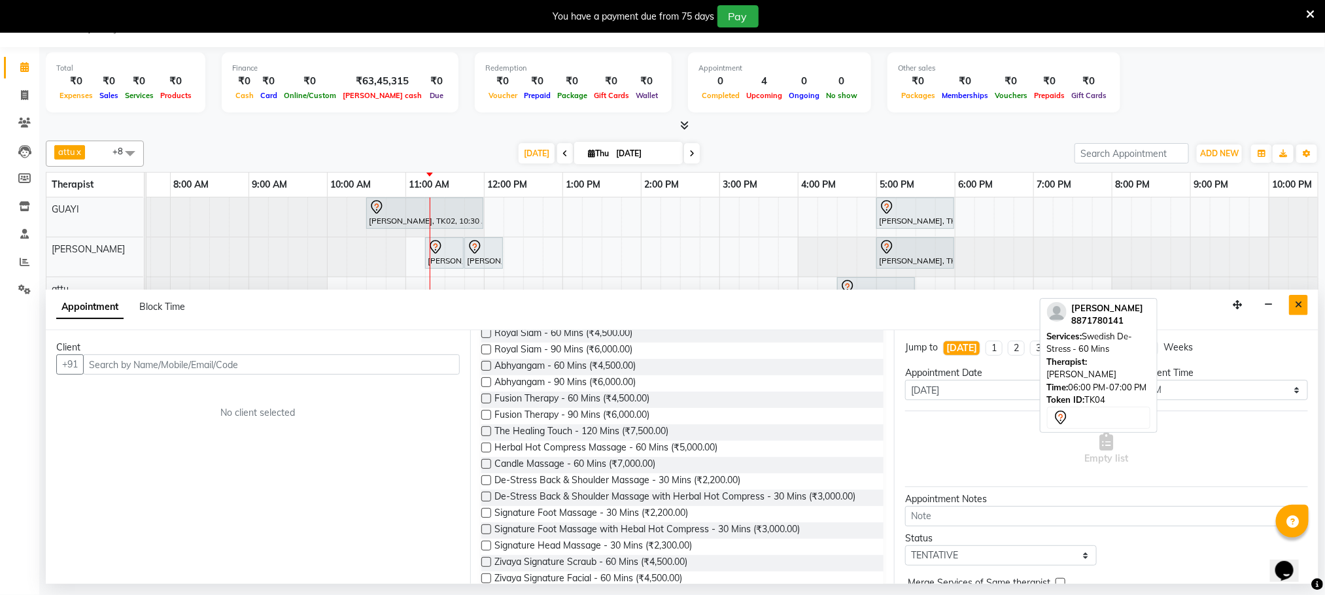
click at [1292, 298] on button "Close" at bounding box center [1298, 305] width 19 height 20
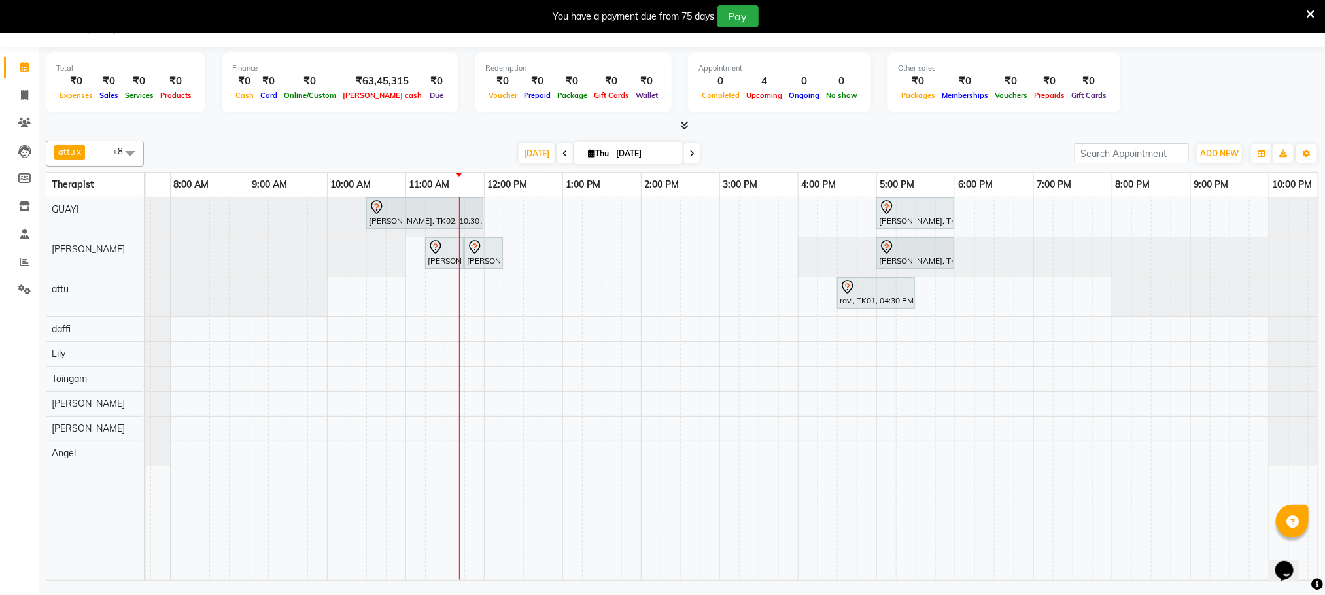
click at [574, 295] on div "anupam bhatt, TK02, 10:30 AM-12:00 PM, Abhyangam - 90 Mins vikash jadon, TK04, …" at bounding box center [720, 389] width 1256 height 383
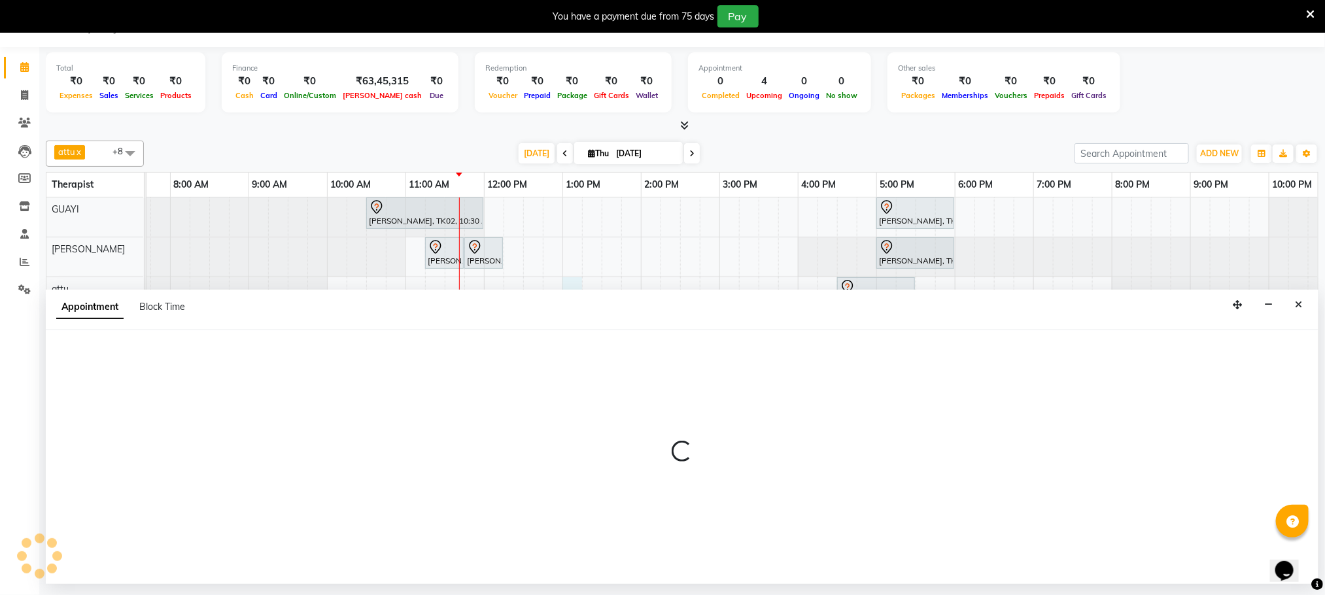
select select "51602"
select select "tentative"
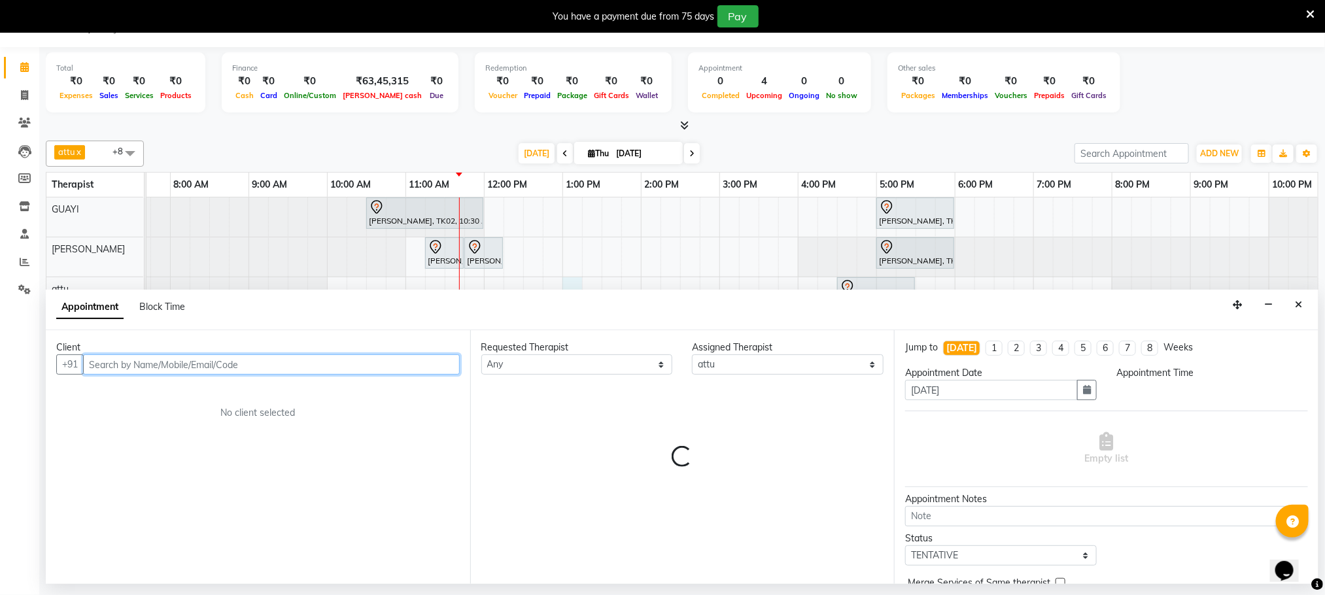
select select "780"
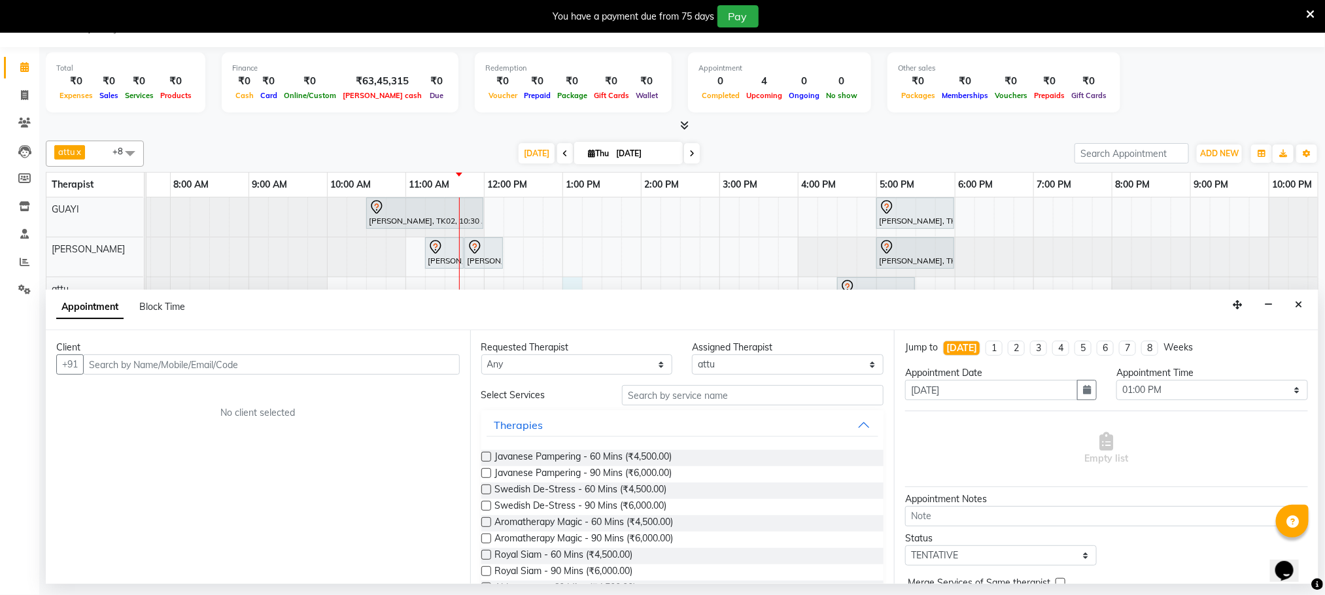
click at [1288, 306] on div "Appointment Block Time" at bounding box center [682, 310] width 1273 height 41
click at [1309, 307] on div "Appointment Block Time" at bounding box center [682, 310] width 1273 height 41
click at [1301, 309] on icon "Close" at bounding box center [1298, 304] width 7 height 9
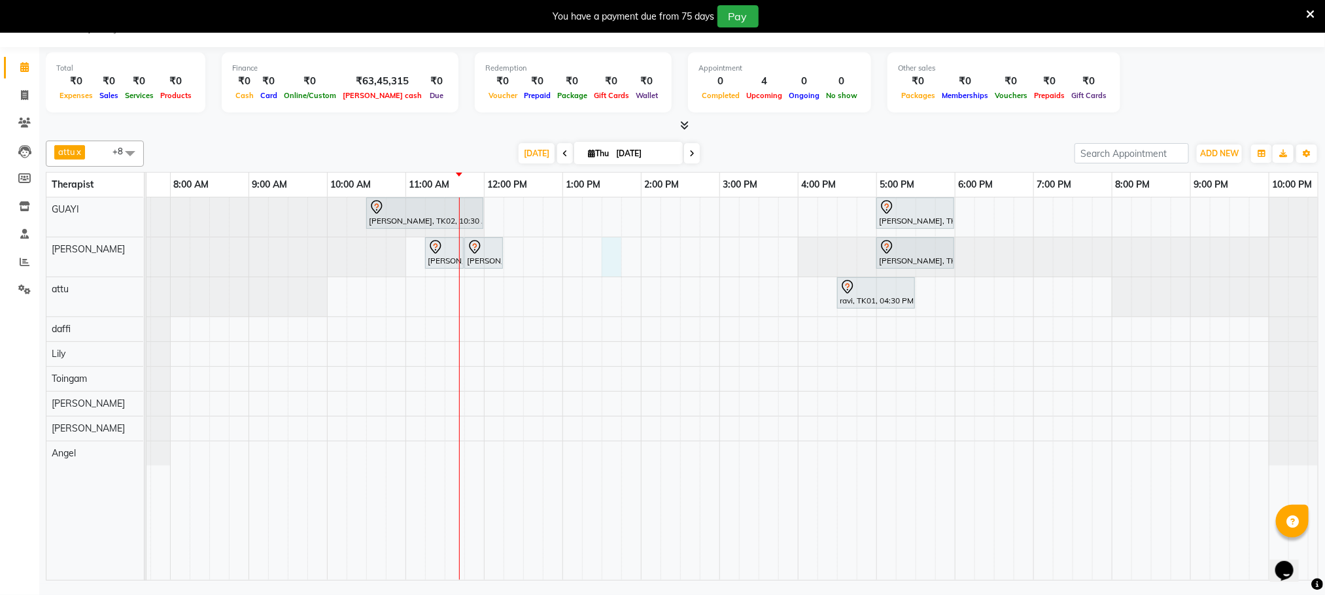
click at [607, 267] on div "anupam bhatt, TK02, 10:30 AM-12:00 PM, Abhyangam - 90 Mins vikash jadon, TK04, …" at bounding box center [720, 389] width 1256 height 383
select select "48473"
select select "810"
select select "tentative"
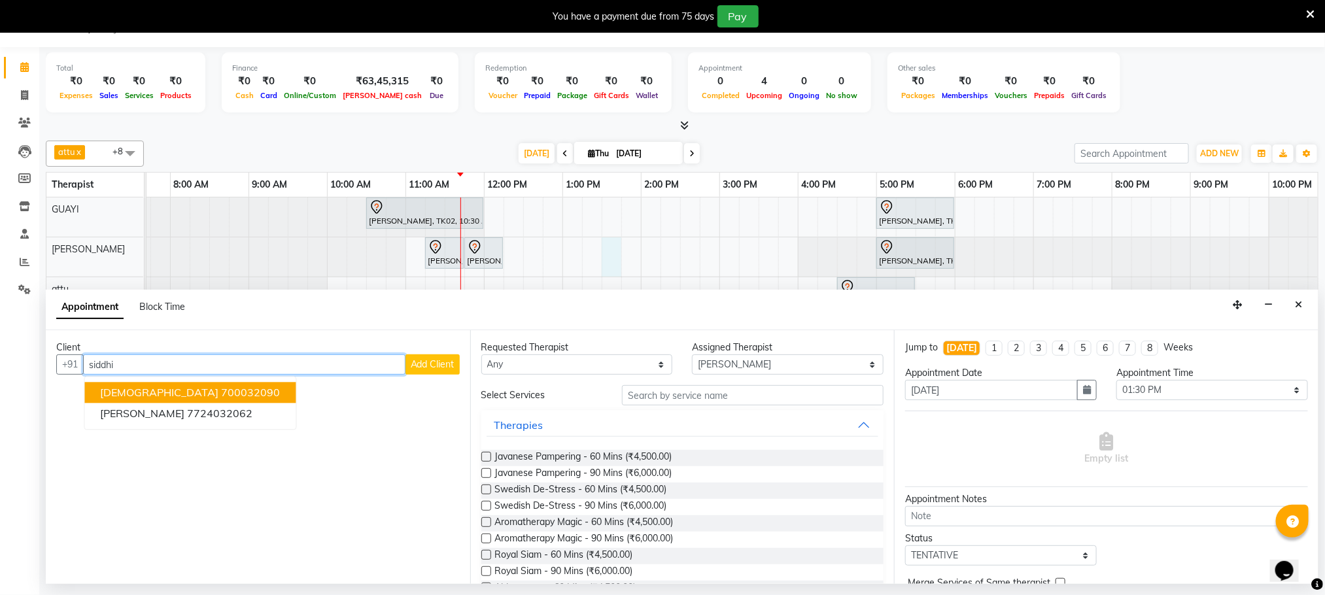
click at [192, 375] on input "siddhi" at bounding box center [244, 364] width 322 height 20
type input "s"
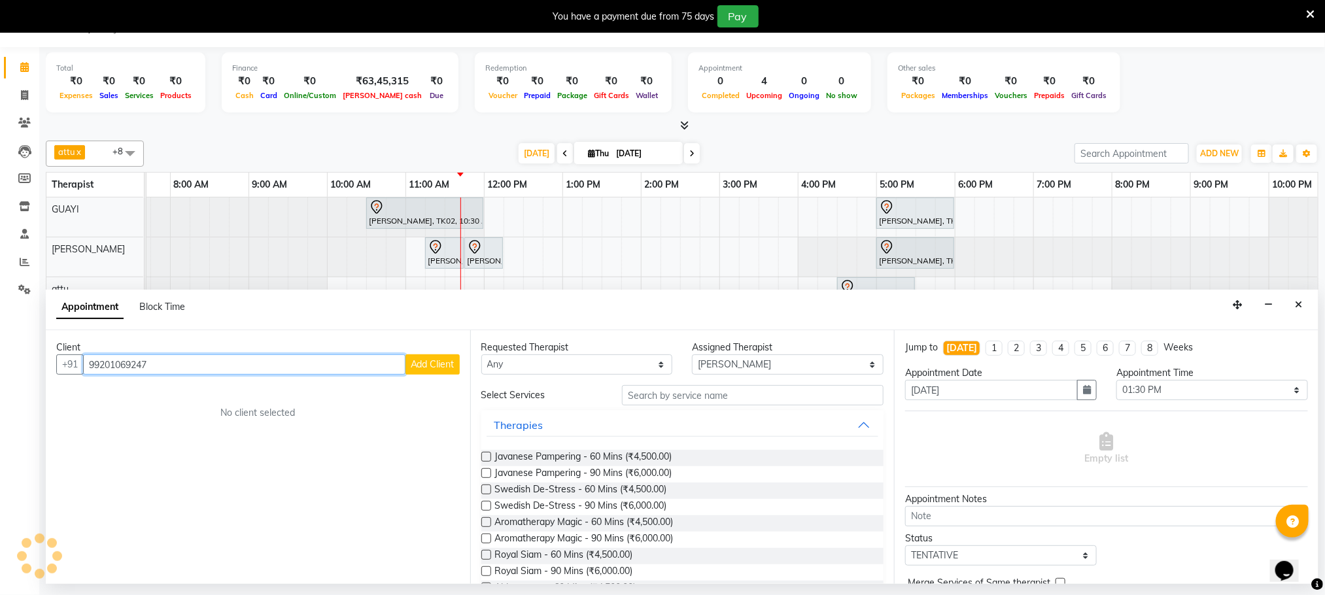
click at [124, 368] on input "99201069247" at bounding box center [244, 364] width 322 height 20
type input "9920169247"
click at [419, 370] on span "Add Client" at bounding box center [433, 364] width 44 height 12
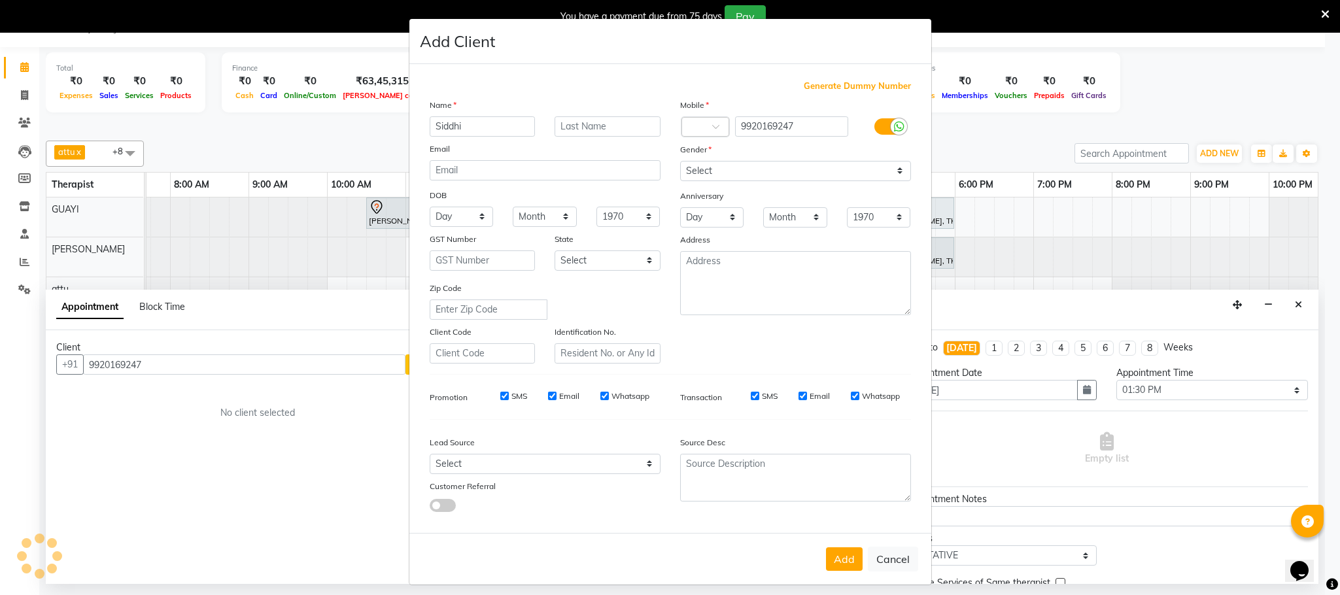
type input "Siddhi"
click at [757, 165] on select "Select Male Female Other Prefer Not To Say" at bounding box center [795, 171] width 231 height 20
click at [680, 161] on select "Select Male Female Other Prefer Not To Say" at bounding box center [795, 171] width 231 height 20
click at [759, 169] on select "Select Male Female Other Prefer Not To Say" at bounding box center [795, 171] width 231 height 20
select select "female"
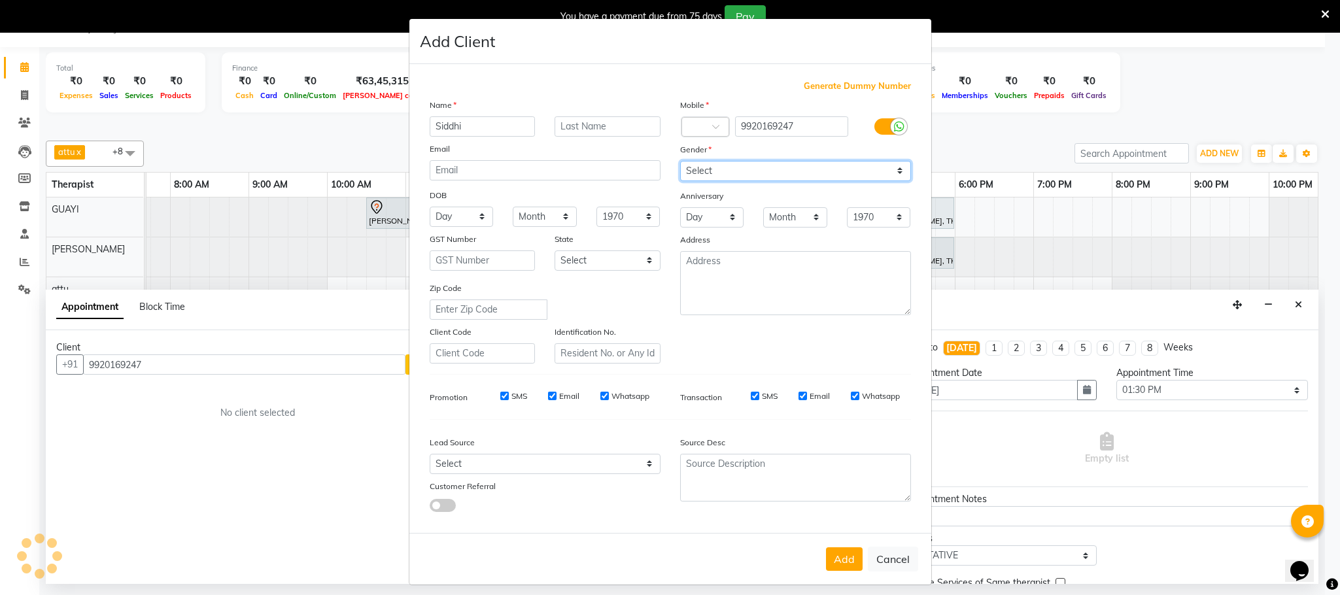
click at [680, 161] on select "Select [DEMOGRAPHIC_DATA] [DEMOGRAPHIC_DATA] Other Prefer Not To Say" at bounding box center [795, 171] width 231 height 20
click at [832, 547] on button "Add" at bounding box center [844, 559] width 37 height 24
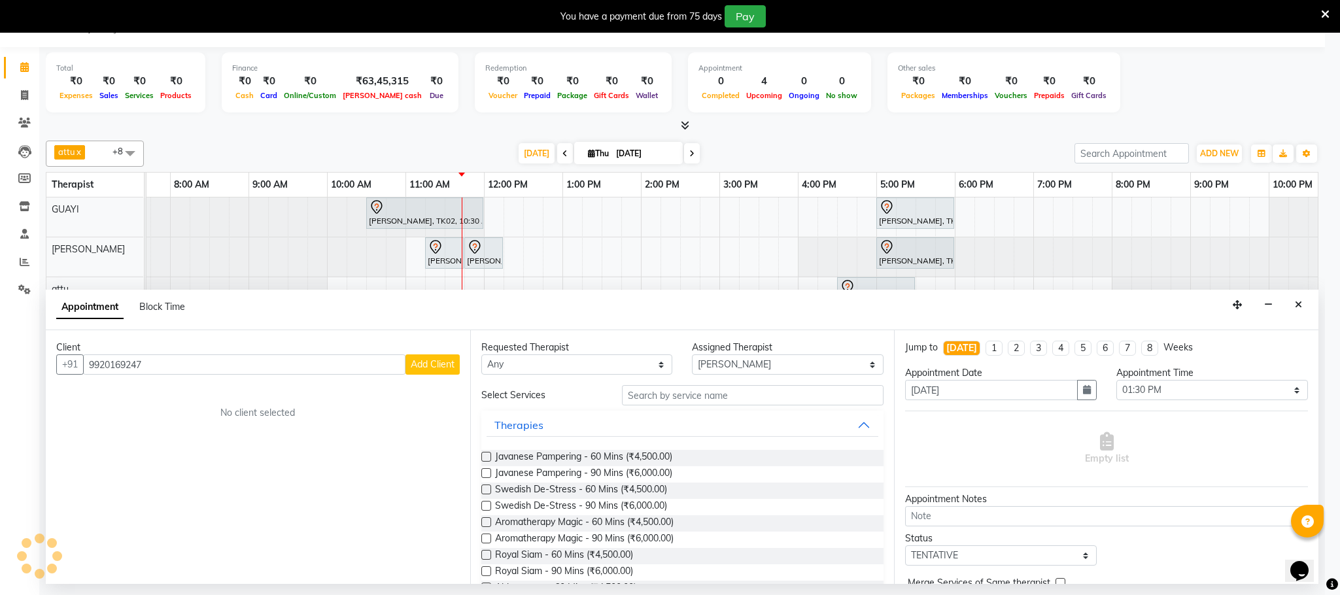
select select
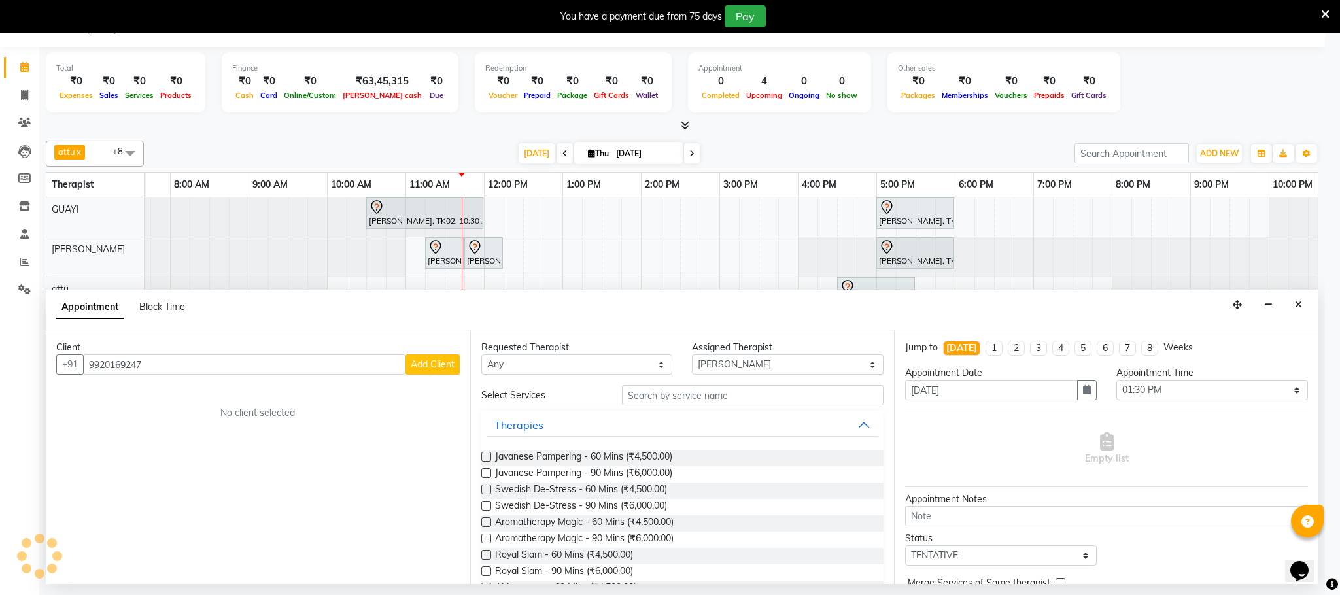
select select
checkbox input "false"
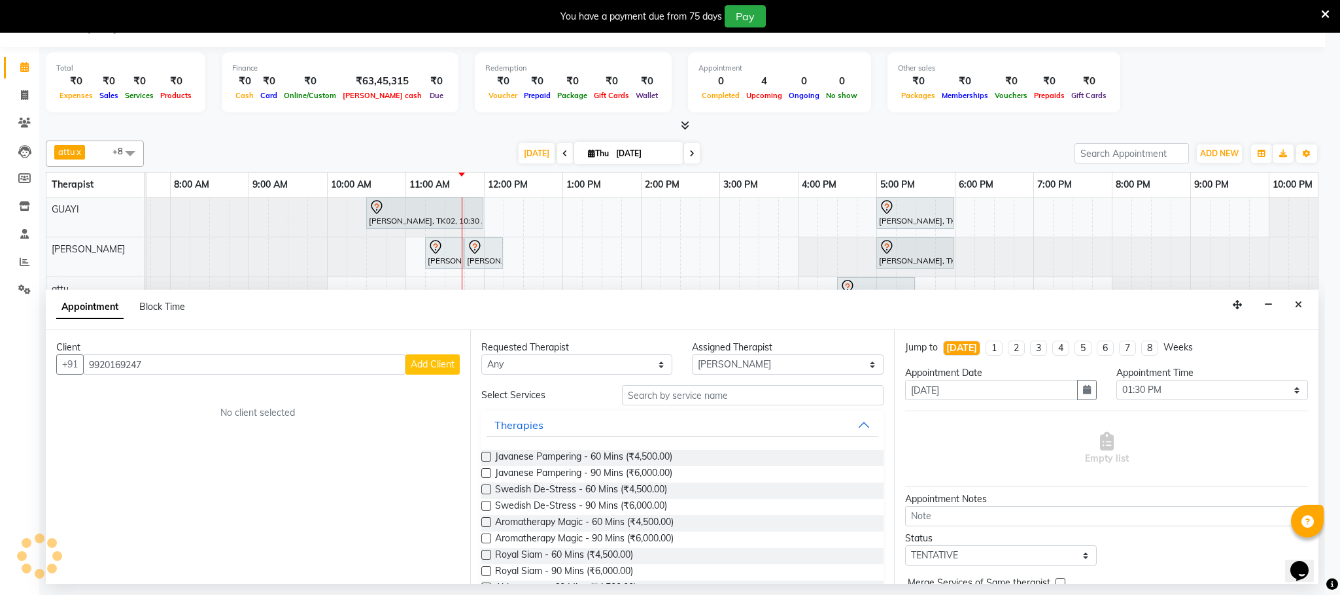
checkbox input "false"
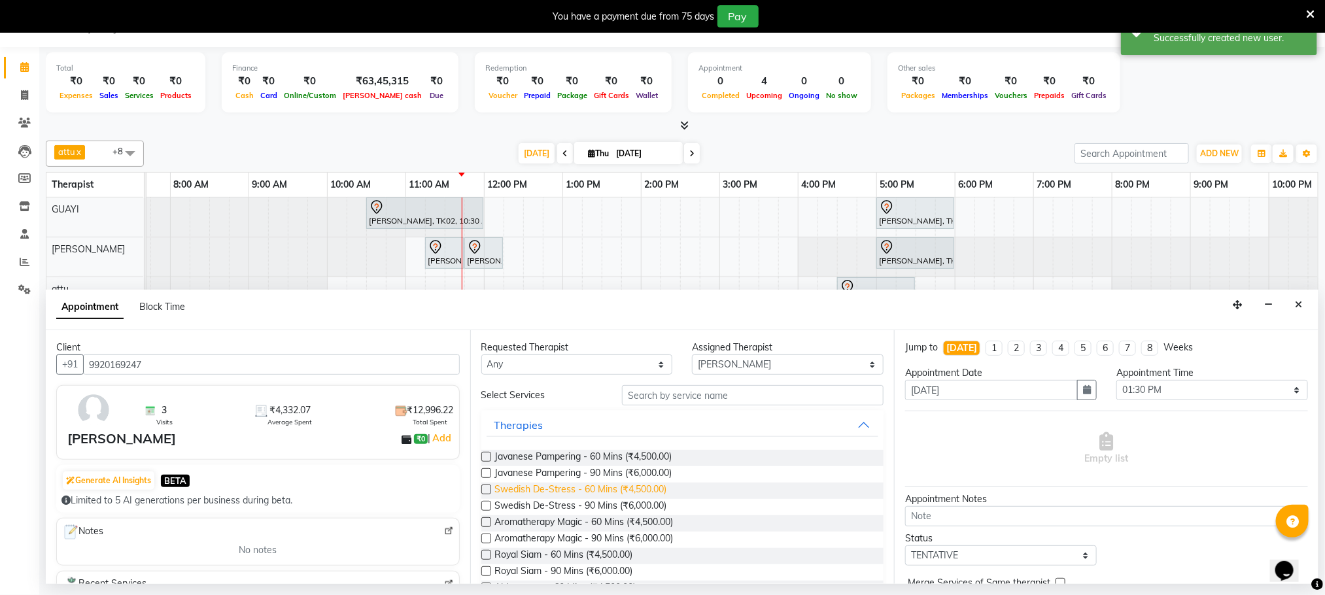
click at [616, 495] on span "Swedish De-Stress - 60 Mins (₹4,500.00)" at bounding box center [581, 491] width 172 height 16
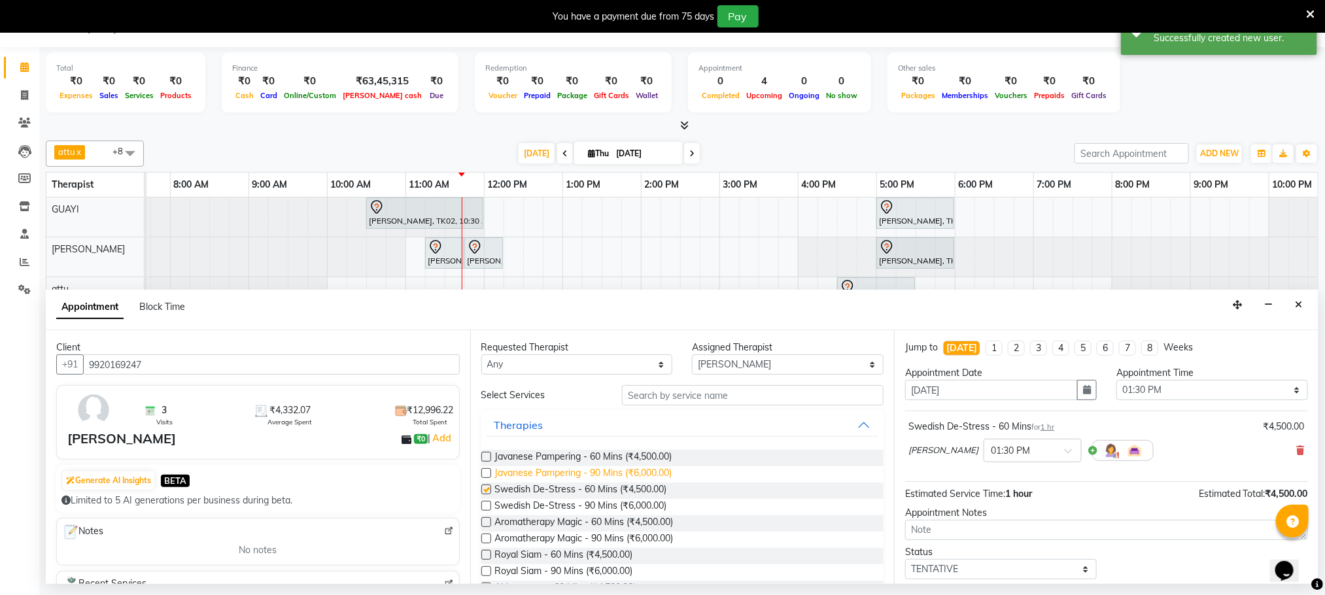
checkbox input "false"
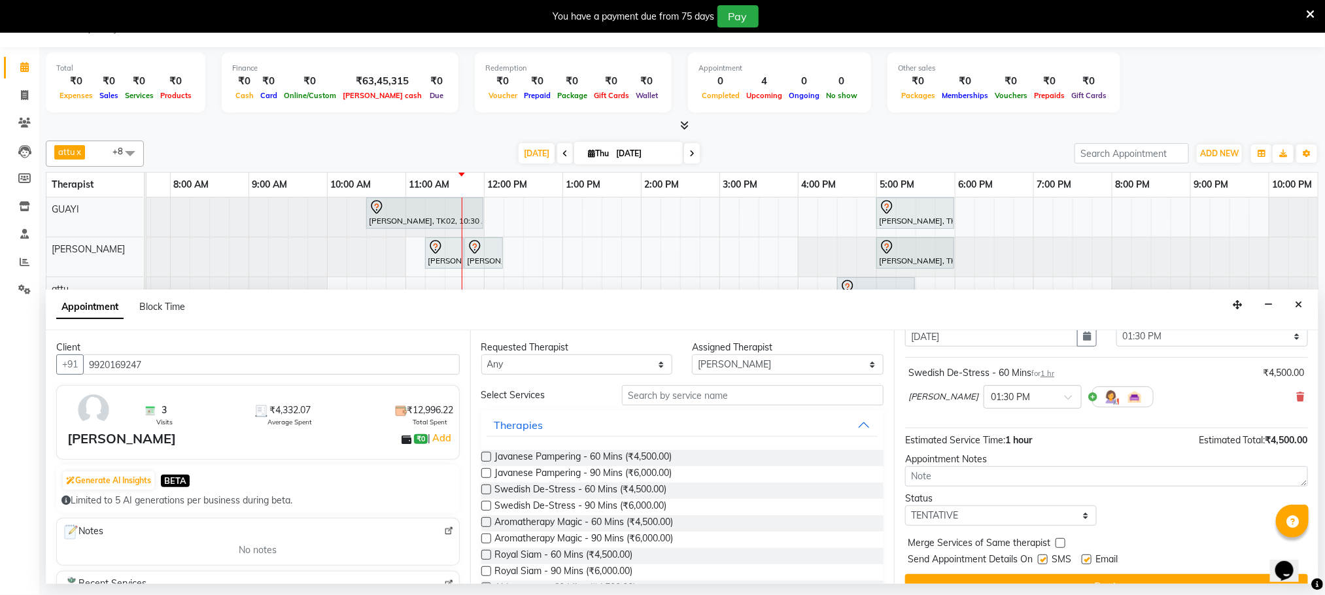
scroll to position [80, 0]
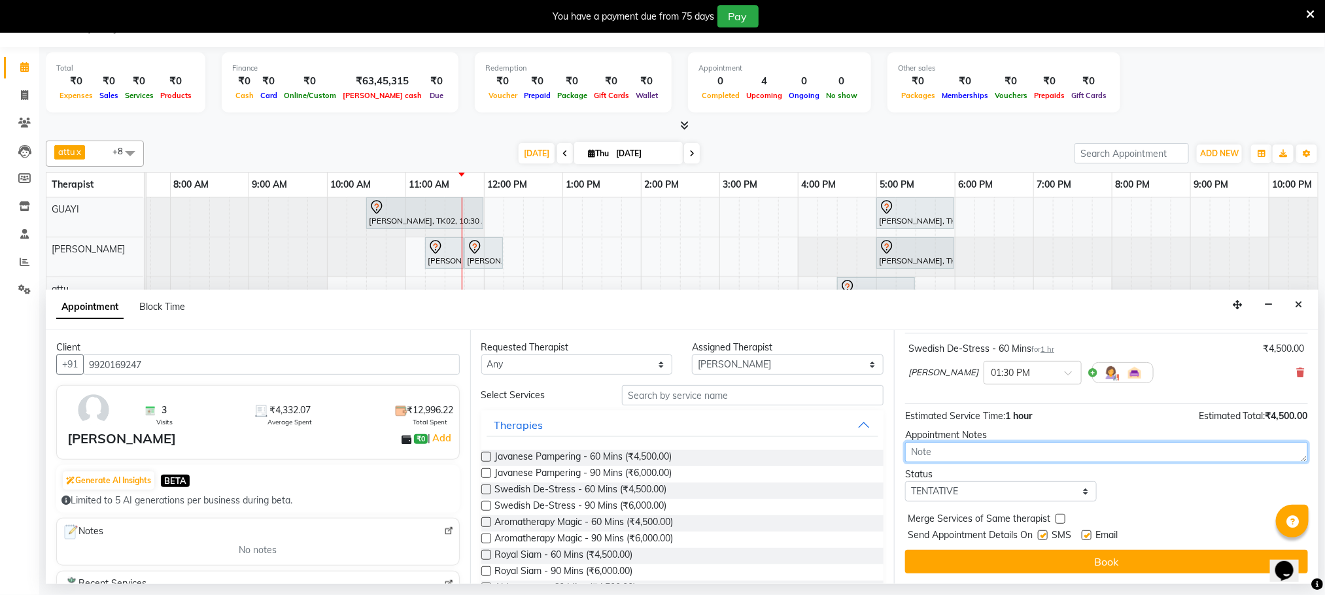
click at [986, 449] on textarea at bounding box center [1106, 452] width 403 height 20
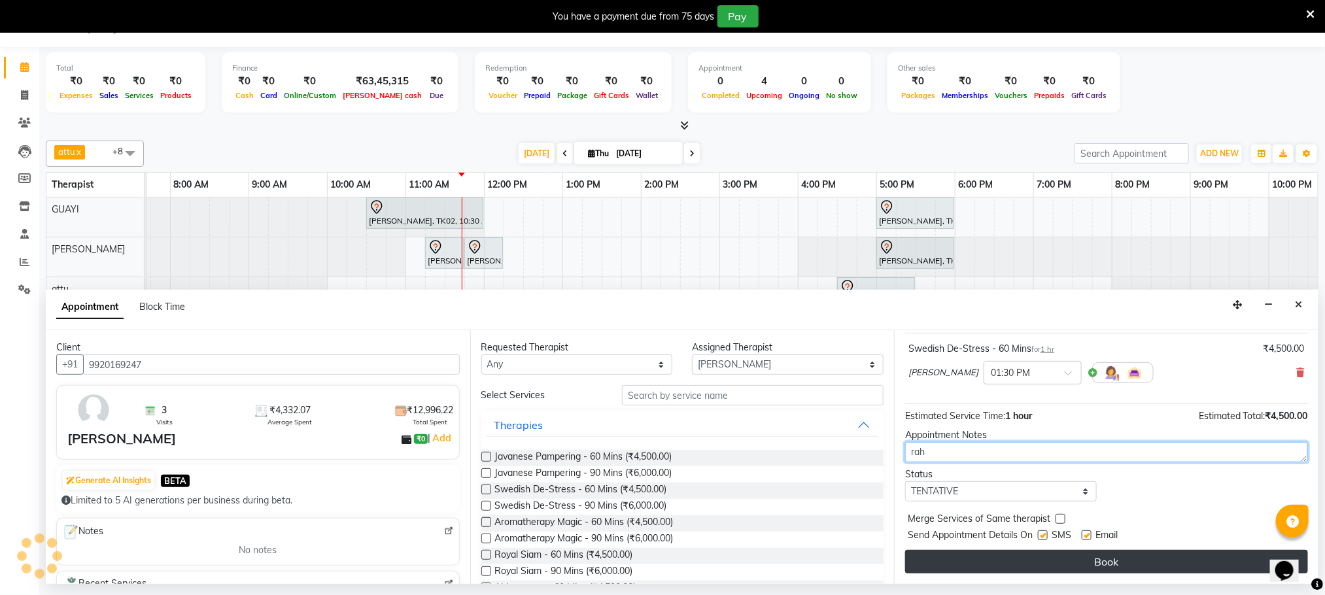
type textarea "rah"
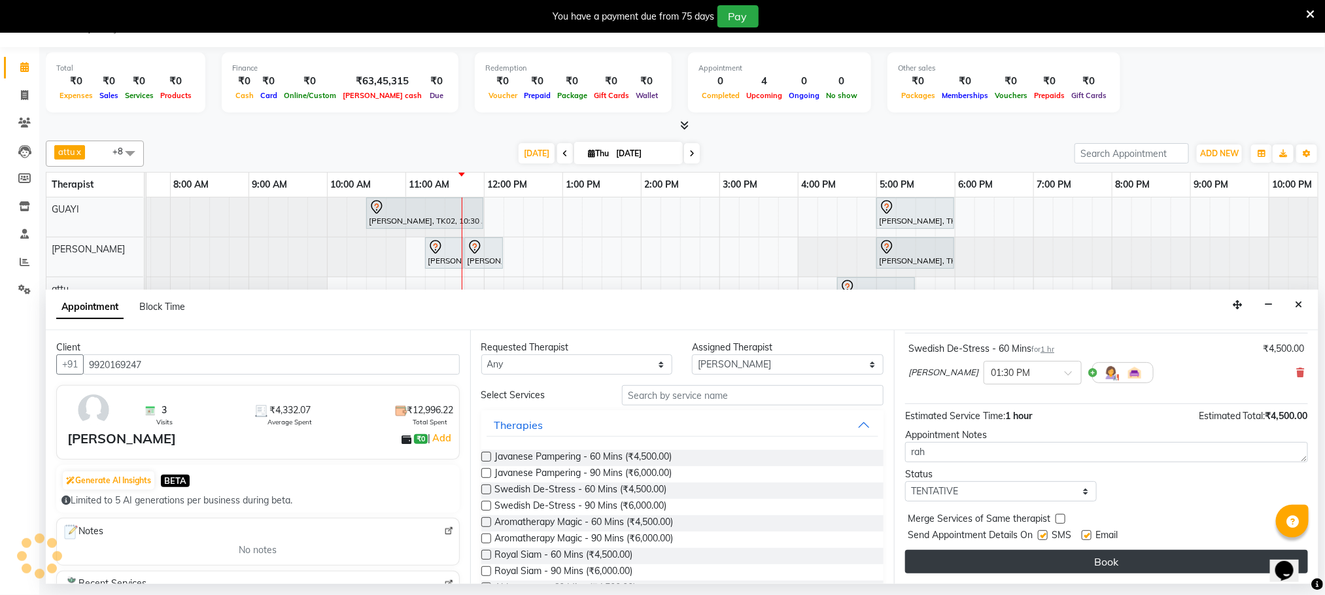
click at [1062, 554] on button "Book" at bounding box center [1106, 562] width 403 height 24
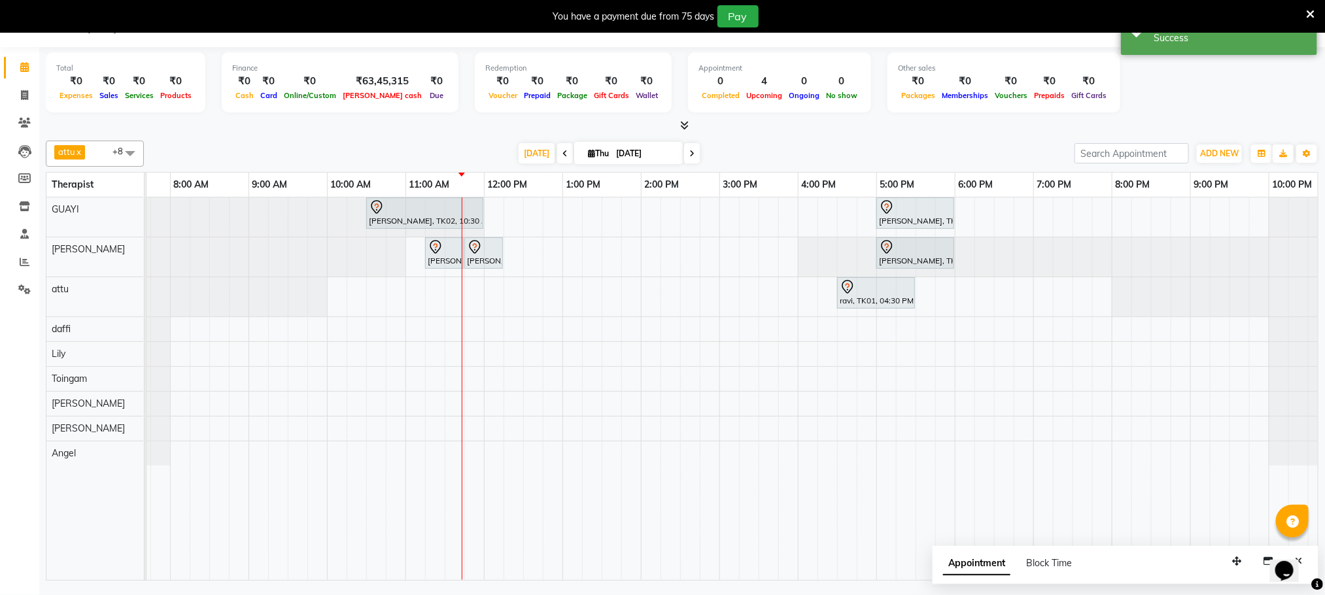
scroll to position [0, 0]
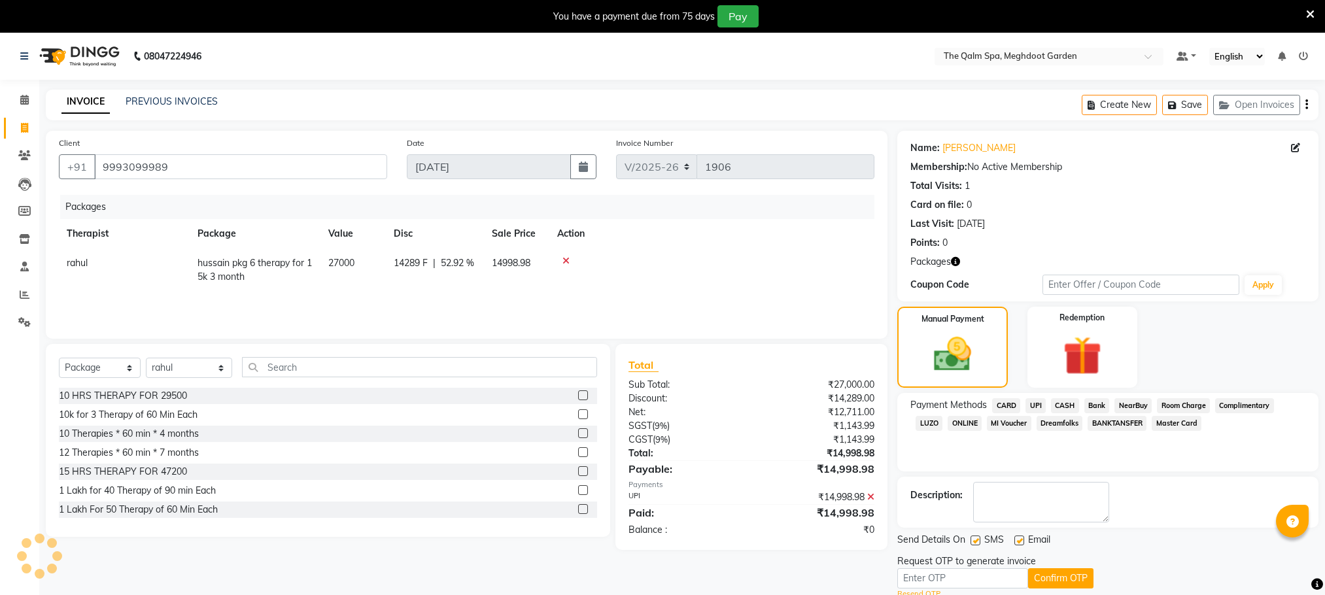
select select "6401"
select select "package"
select select "72121"
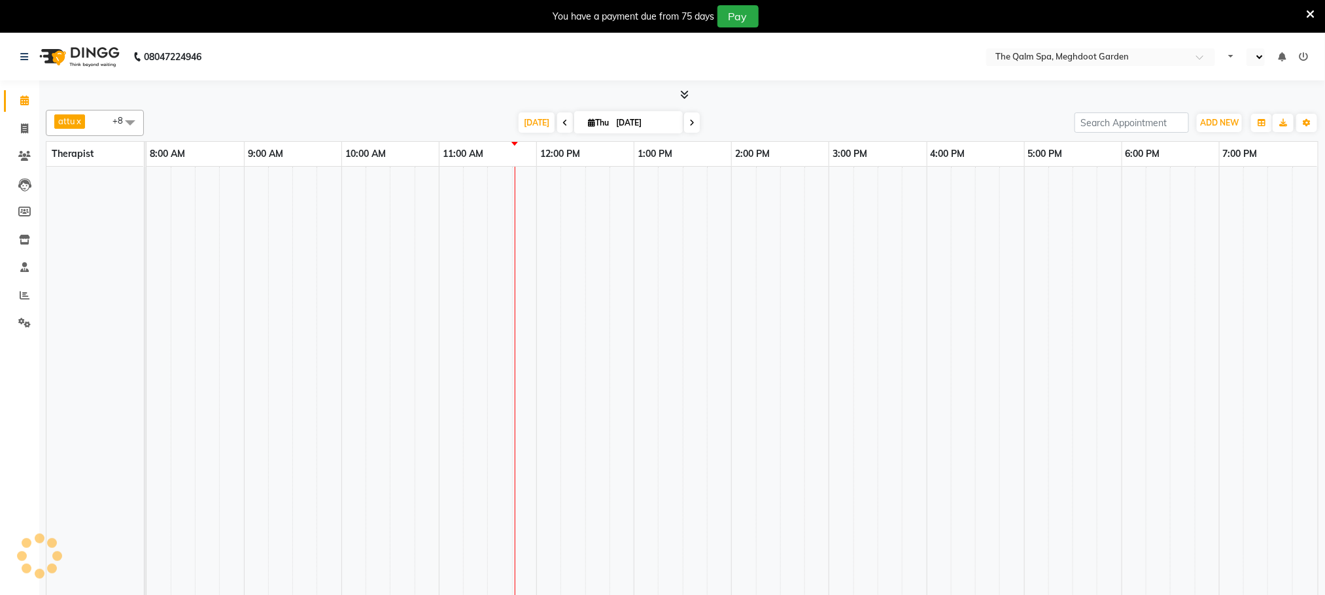
click at [636, 239] on td at bounding box center [646, 392] width 24 height 451
select select "en"
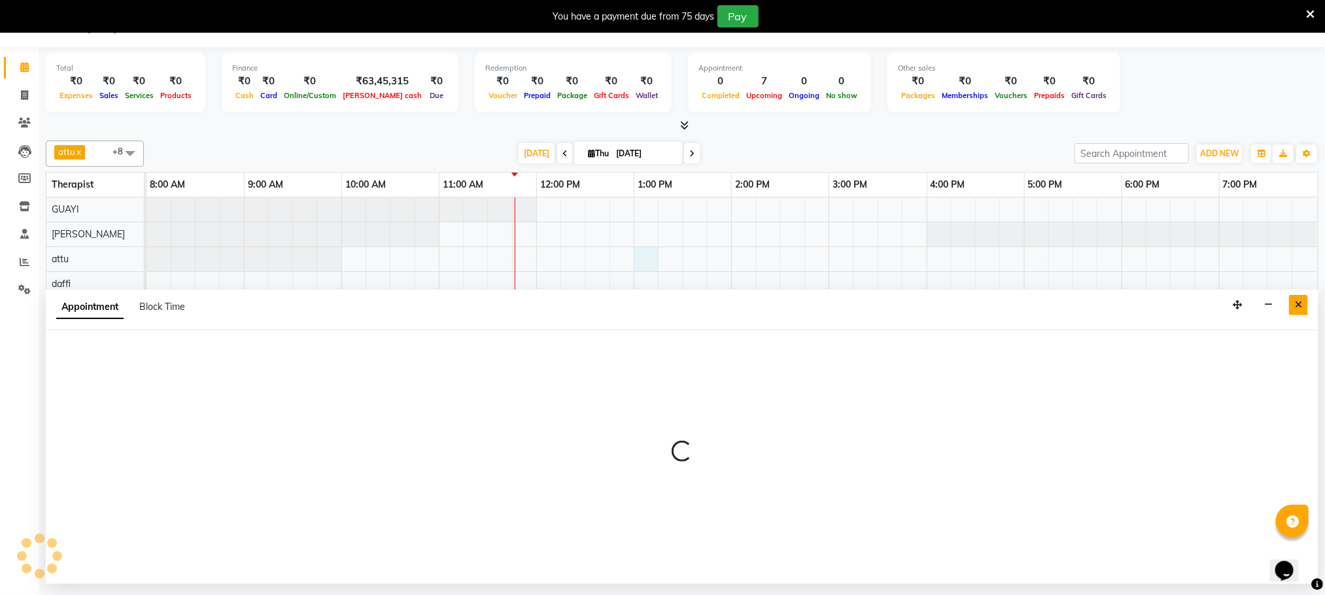
click at [1301, 301] on icon "Close" at bounding box center [1298, 304] width 7 height 9
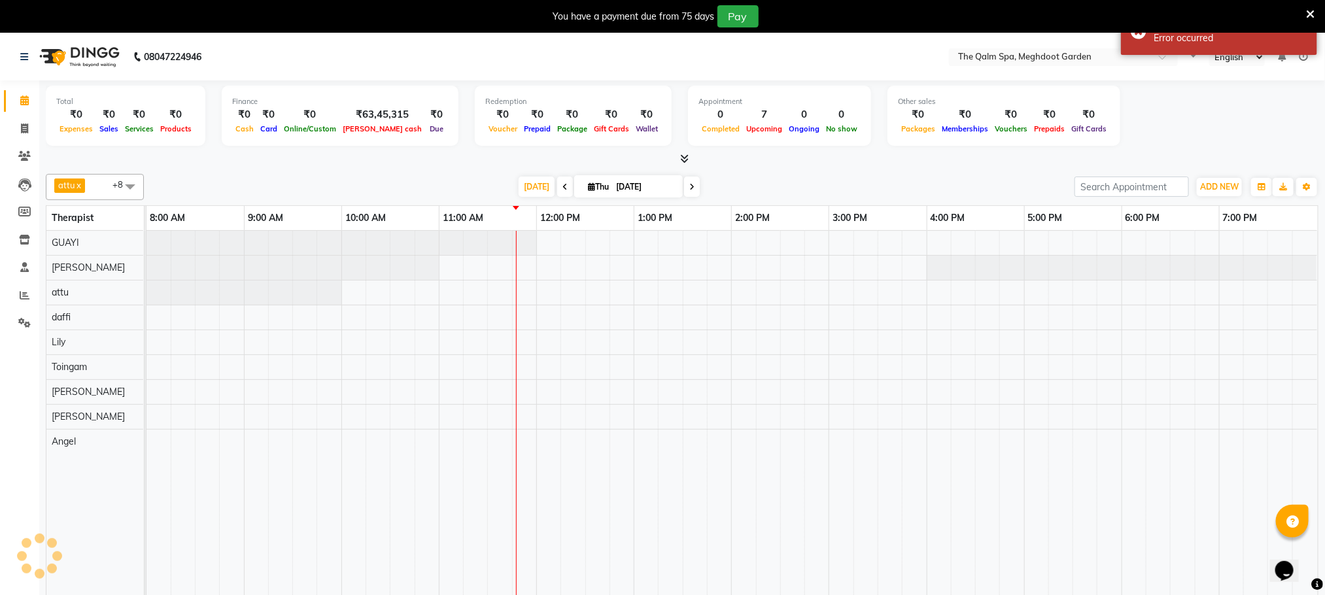
click at [626, 301] on div at bounding box center [731, 422] width 1171 height 383
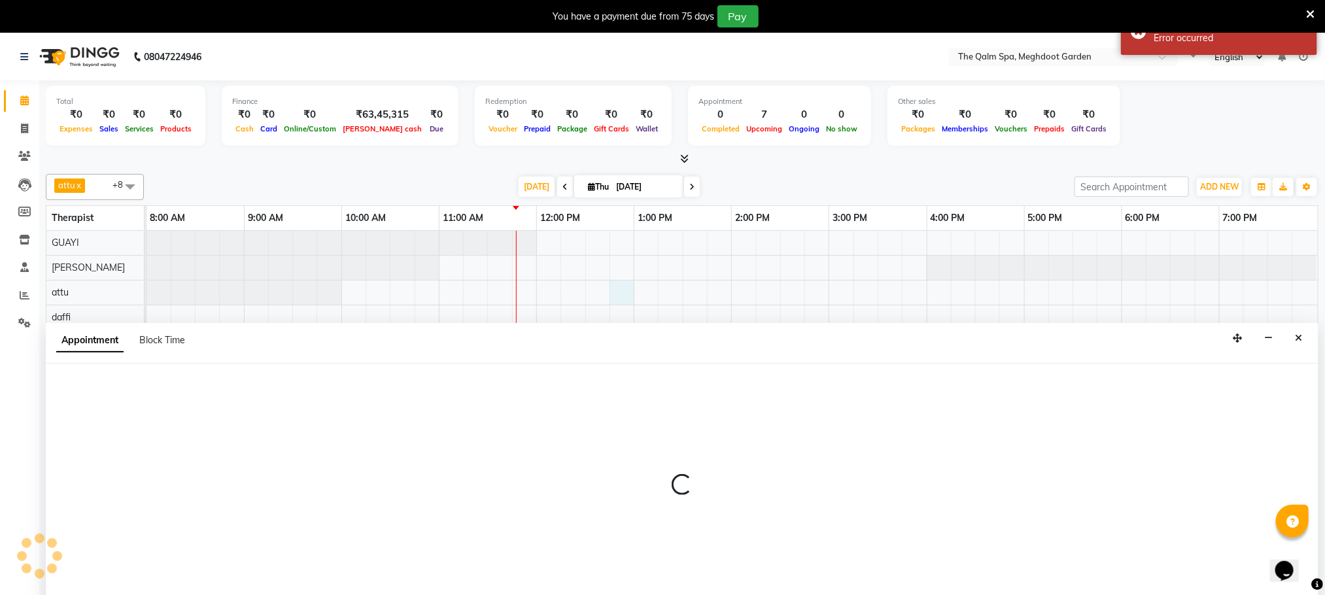
scroll to position [33, 0]
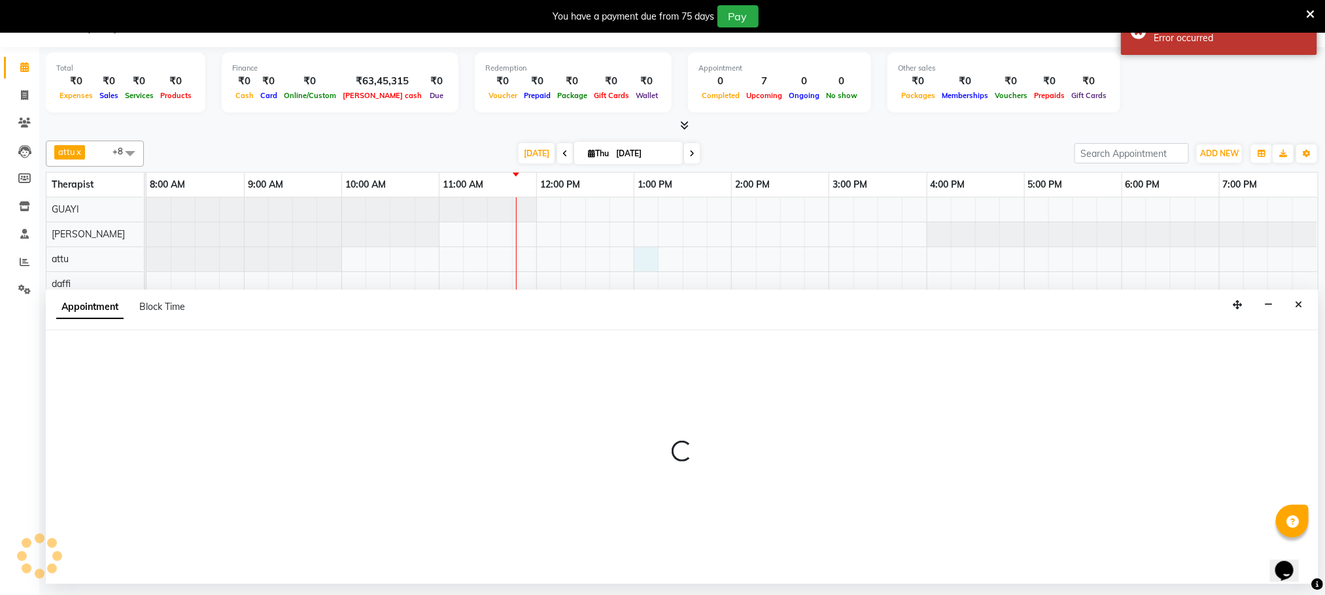
click at [644, 269] on div at bounding box center [731, 389] width 1171 height 383
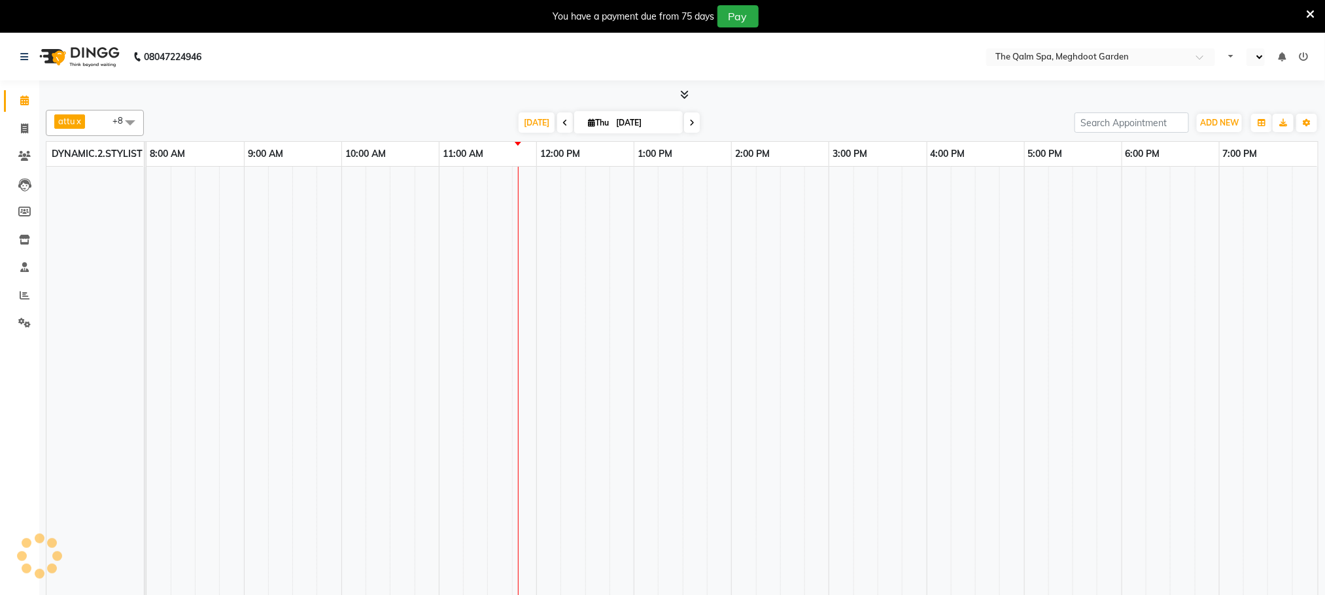
select select "en"
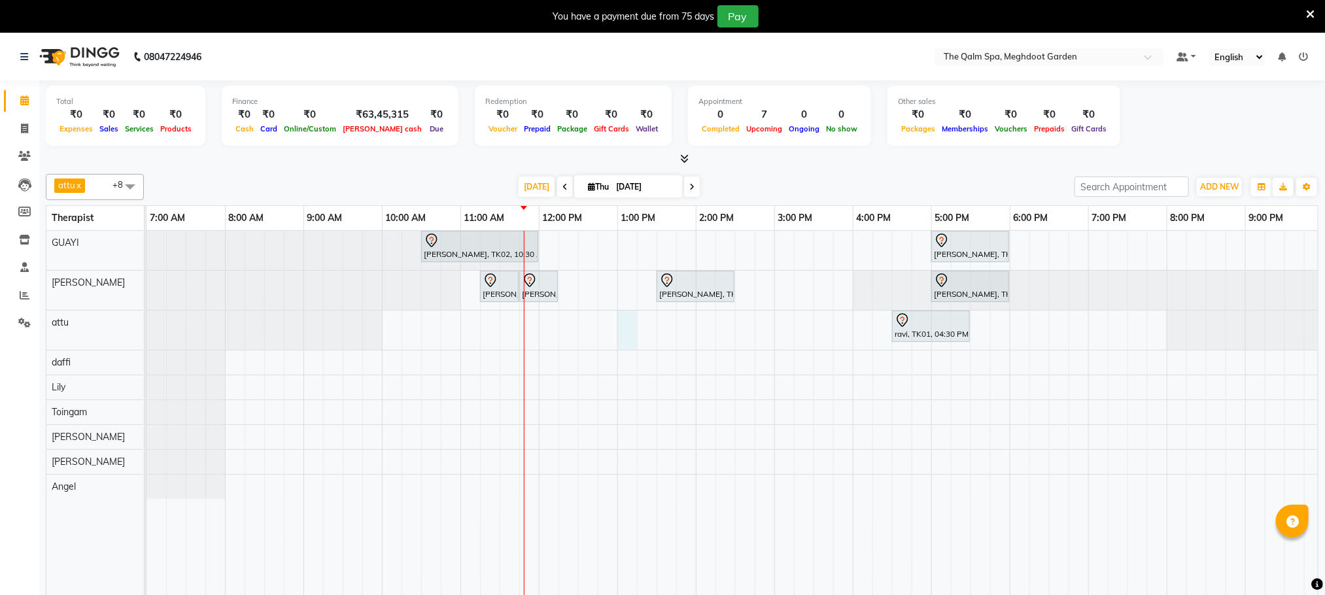
click at [621, 324] on div "[PERSON_NAME], TK02, 10:30 AM-12:00 PM, Abhyangam - 90 Mins [PERSON_NAME], TK04…" at bounding box center [774, 422] width 1256 height 383
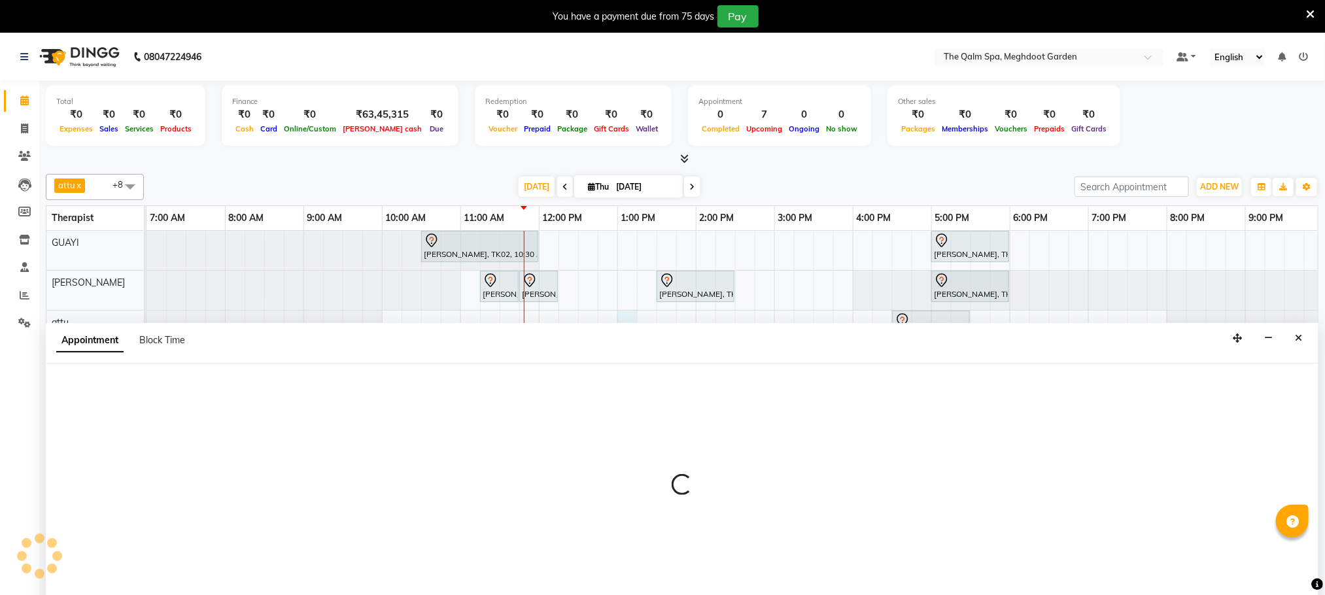
scroll to position [33, 0]
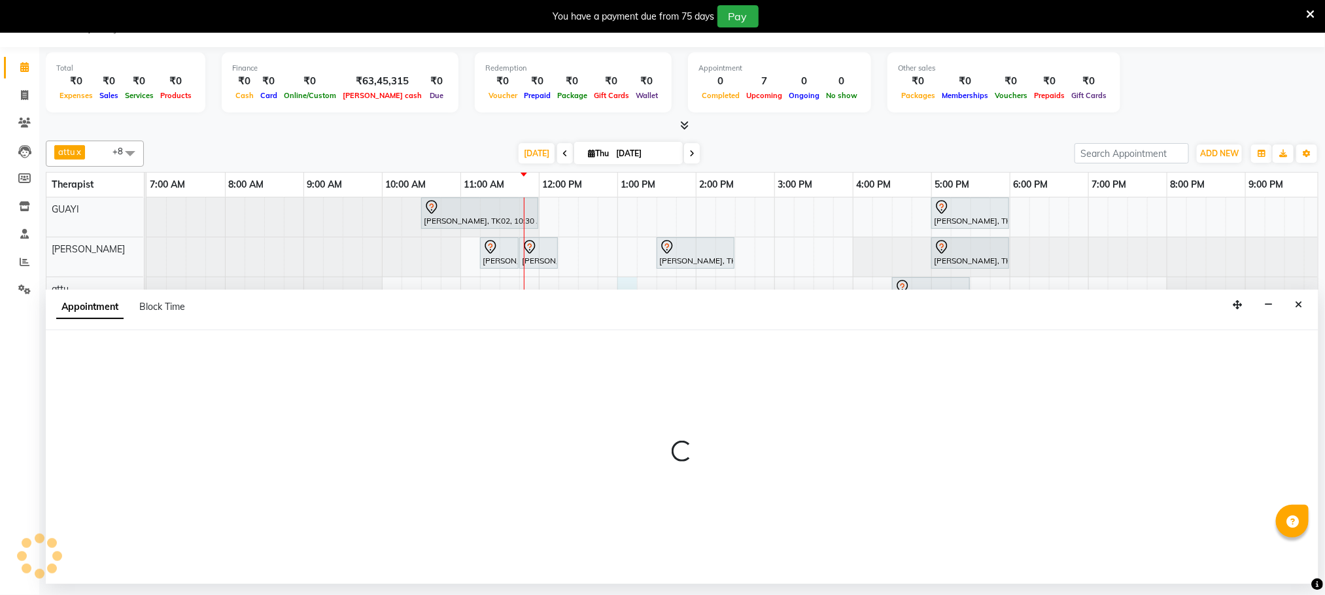
select select "51602"
select select "tentative"
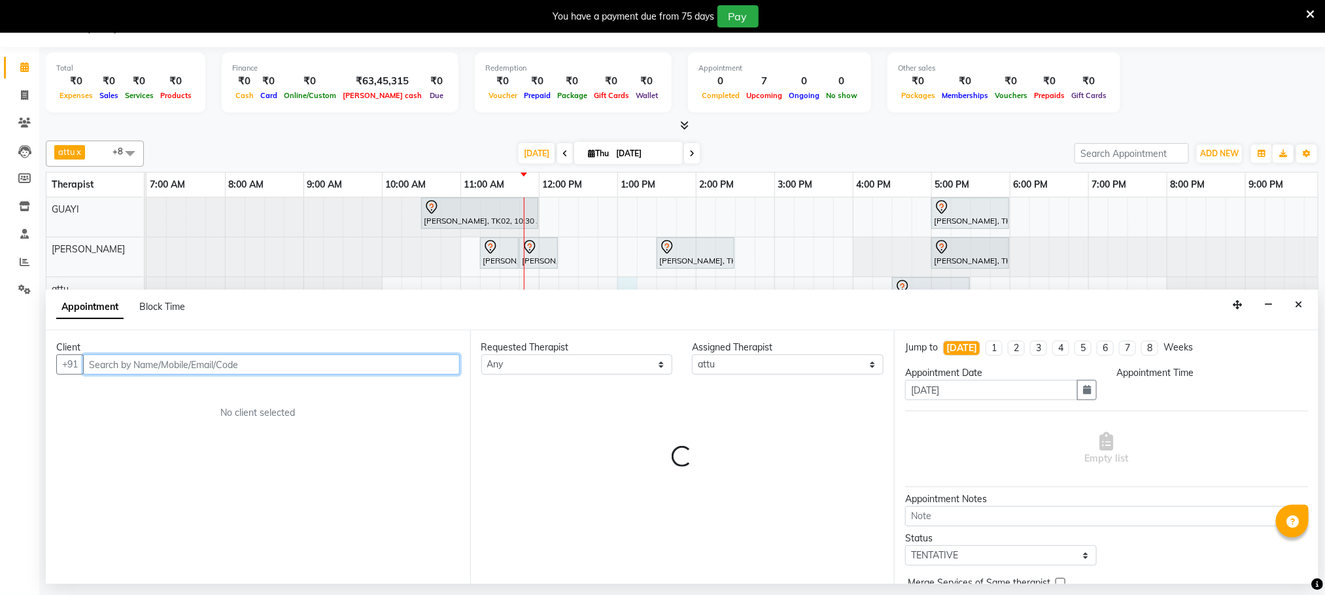
select select "780"
click at [267, 375] on input "9993871567" at bounding box center [271, 364] width 377 height 20
drag, startPoint x: 147, startPoint y: 364, endPoint x: 108, endPoint y: 383, distance: 43.9
click at [90, 375] on input "9993871567" at bounding box center [271, 364] width 377 height 20
type input "9993871567"
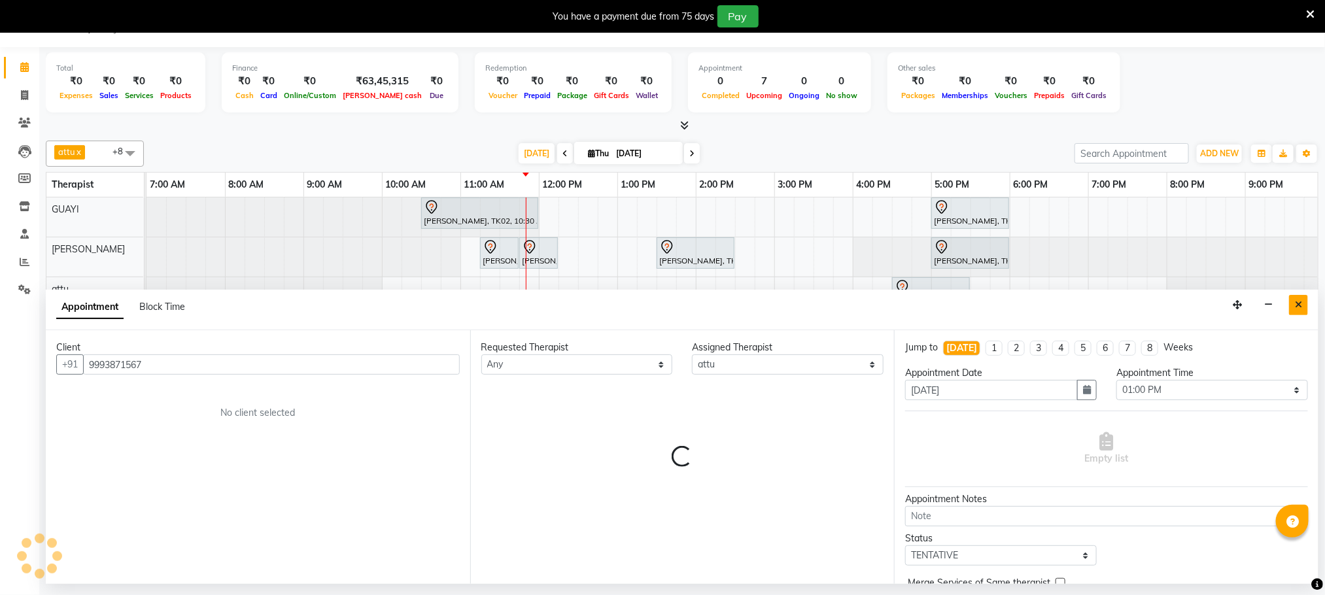
click at [1305, 310] on button "Close" at bounding box center [1298, 305] width 19 height 20
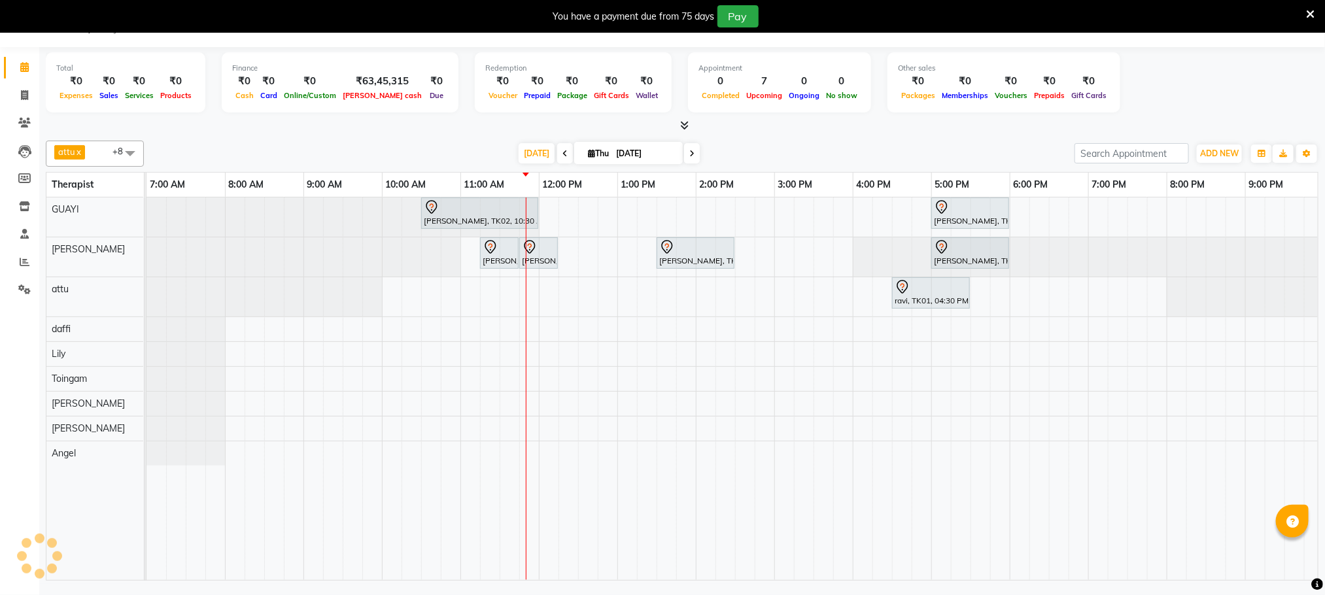
click at [625, 287] on div "anupam bhatt, TK02, 10:30 AM-12:00 PM, Abhyangam - 90 Mins vikash jadon, TK04, …" at bounding box center [774, 389] width 1256 height 383
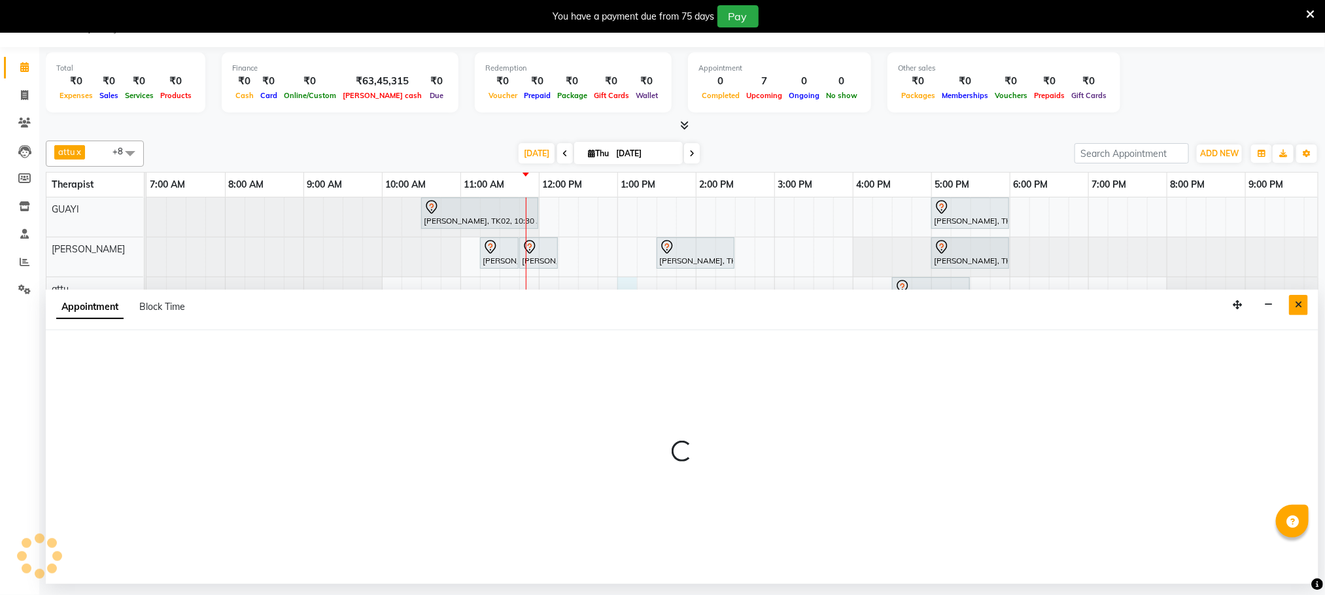
click at [1292, 315] on button "Close" at bounding box center [1298, 305] width 19 height 20
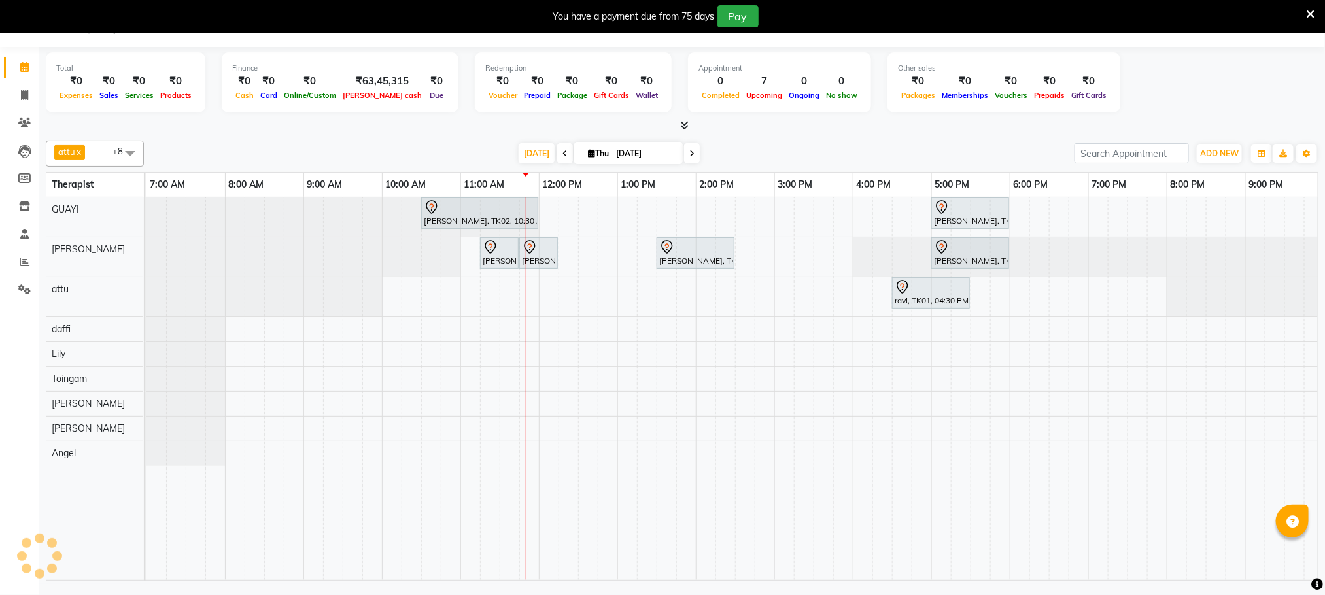
click at [623, 294] on div "anupam bhatt, TK02, 10:30 AM-12:00 PM, Abhyangam - 90 Mins vikash jadon, TK04, …" at bounding box center [774, 389] width 1256 height 383
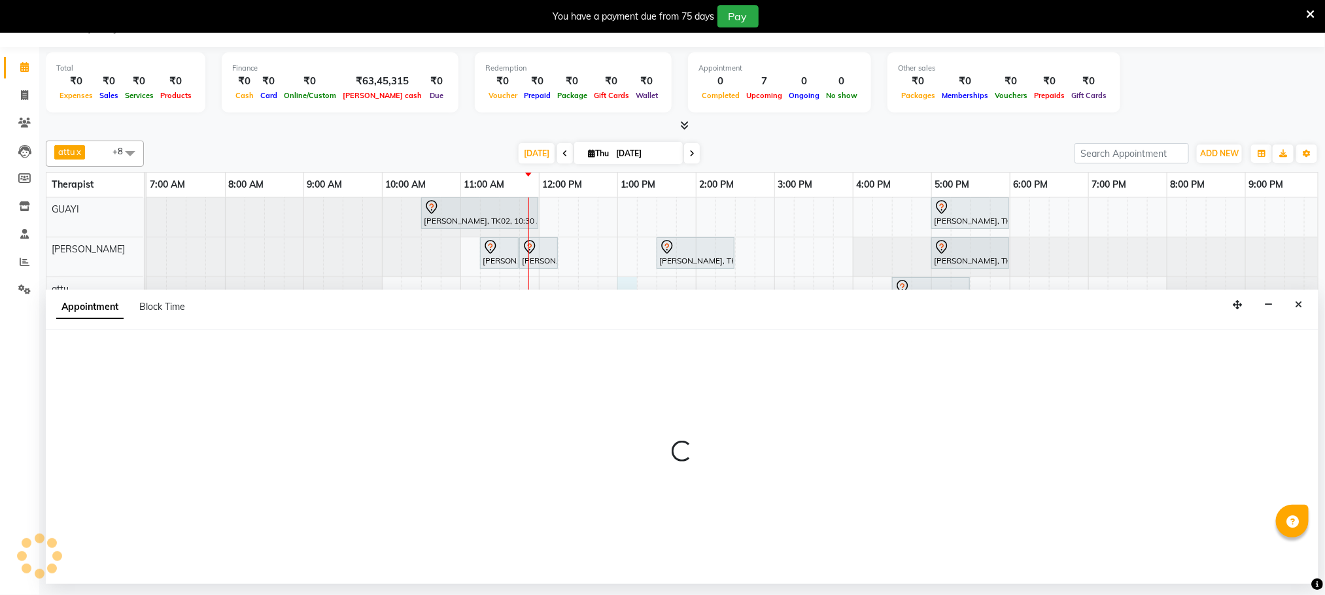
select select "51602"
select select "780"
select select "tentative"
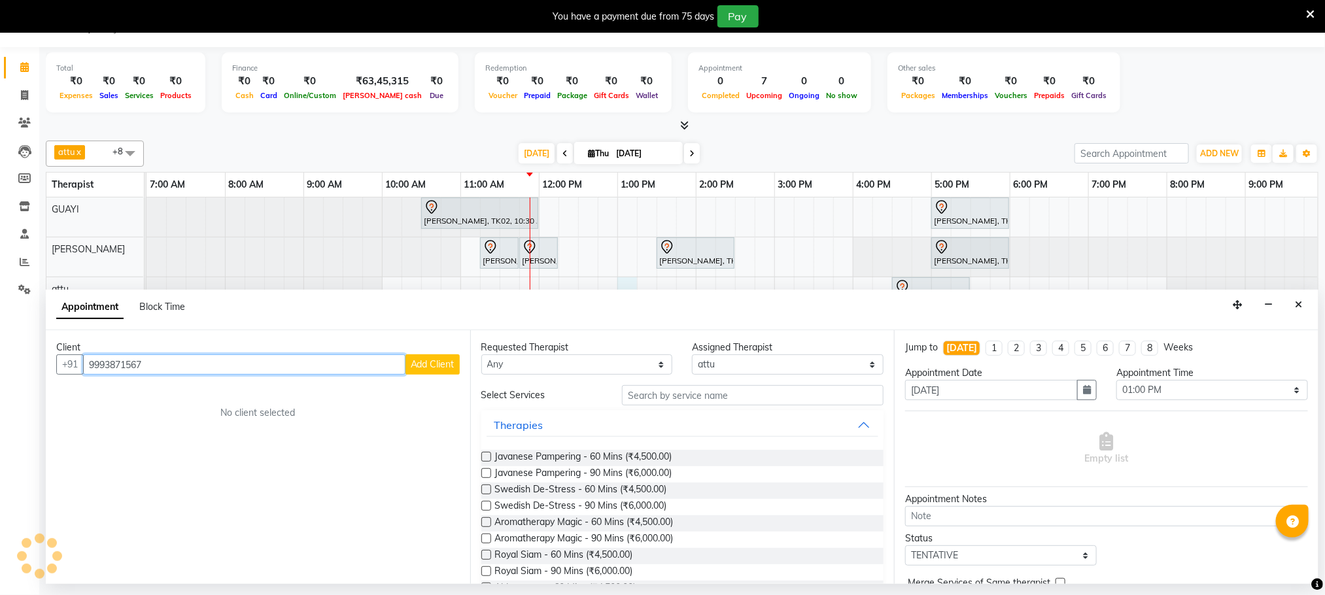
type input "9993871567"
click at [434, 365] on span "Add Client" at bounding box center [433, 364] width 44 height 12
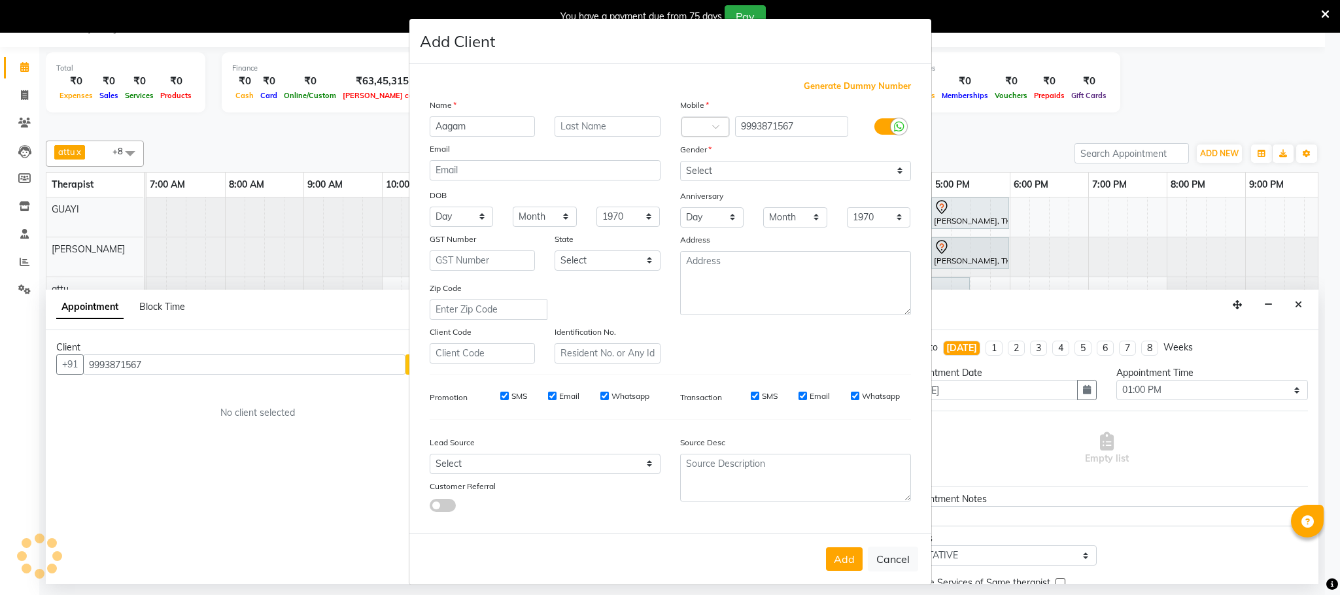
type input "Aagam"
click at [742, 177] on select "Select Male Female Other Prefer Not To Say" at bounding box center [795, 171] width 231 height 20
select select "male"
click at [680, 161] on select "Select Male Female Other Prefer Not To Say" at bounding box center [795, 171] width 231 height 20
click at [835, 564] on button "Add" at bounding box center [844, 559] width 37 height 24
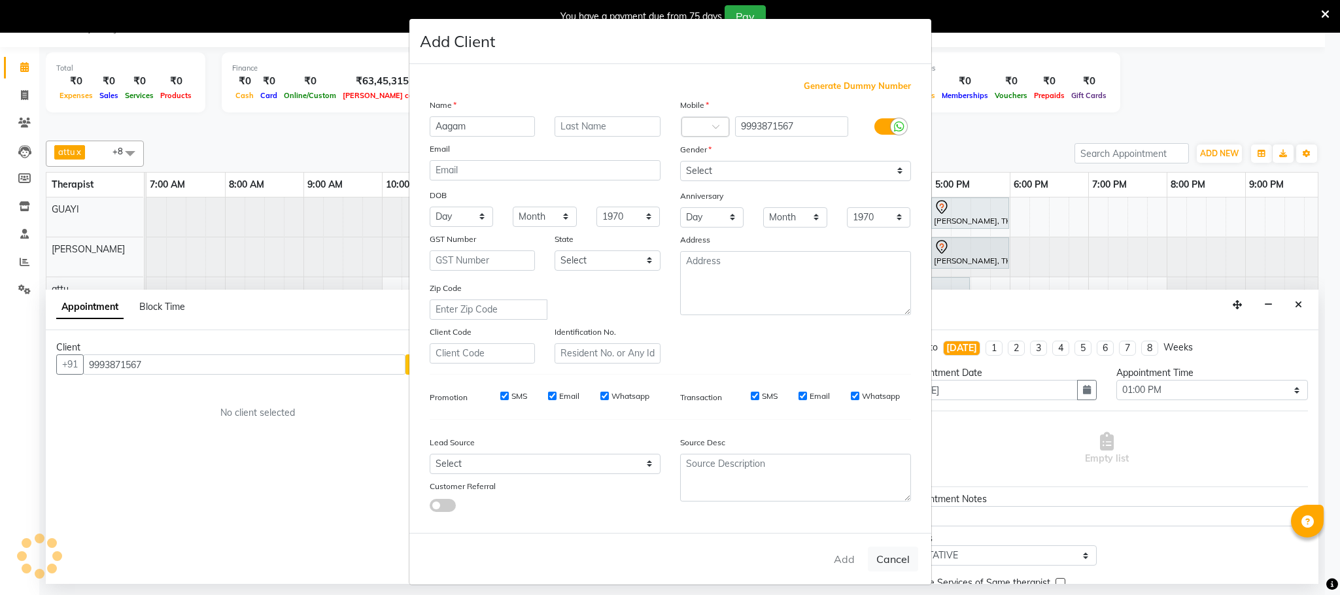
click at [840, 557] on div "Add Cancel" at bounding box center [670, 559] width 522 height 52
click at [954, 448] on ngb-modal-window "Add Client Generate Dummy Number Name Aagam Email DOB Day 01 02 03 04 05 06 07 …" at bounding box center [670, 297] width 1340 height 595
click at [830, 557] on div "Add Cancel" at bounding box center [670, 559] width 522 height 52
drag, startPoint x: 697, startPoint y: 39, endPoint x: 591, endPoint y: 69, distance: 110.0
click at [591, 69] on form "Add Client Generate Dummy Number Name Aagam Email DOB Day 01 02 03 04 05 06 07 …" at bounding box center [670, 302] width 522 height 566
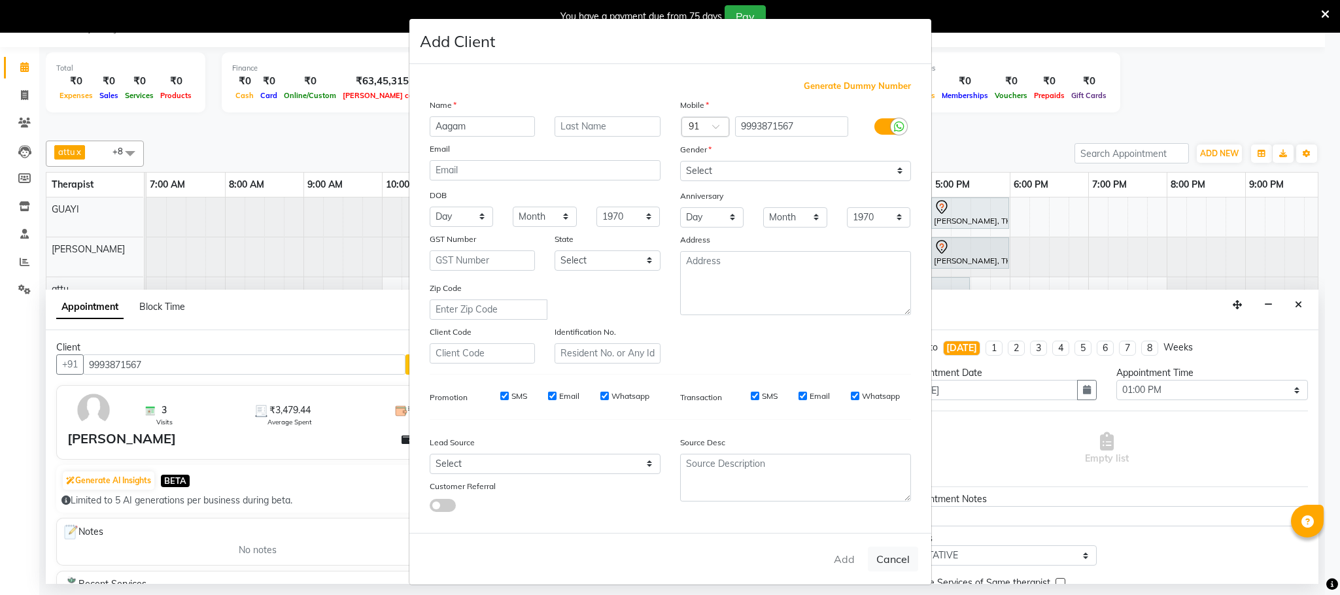
click at [836, 555] on div "Add Cancel" at bounding box center [670, 559] width 522 height 52
click at [895, 556] on button "Cancel" at bounding box center [893, 559] width 50 height 25
select select
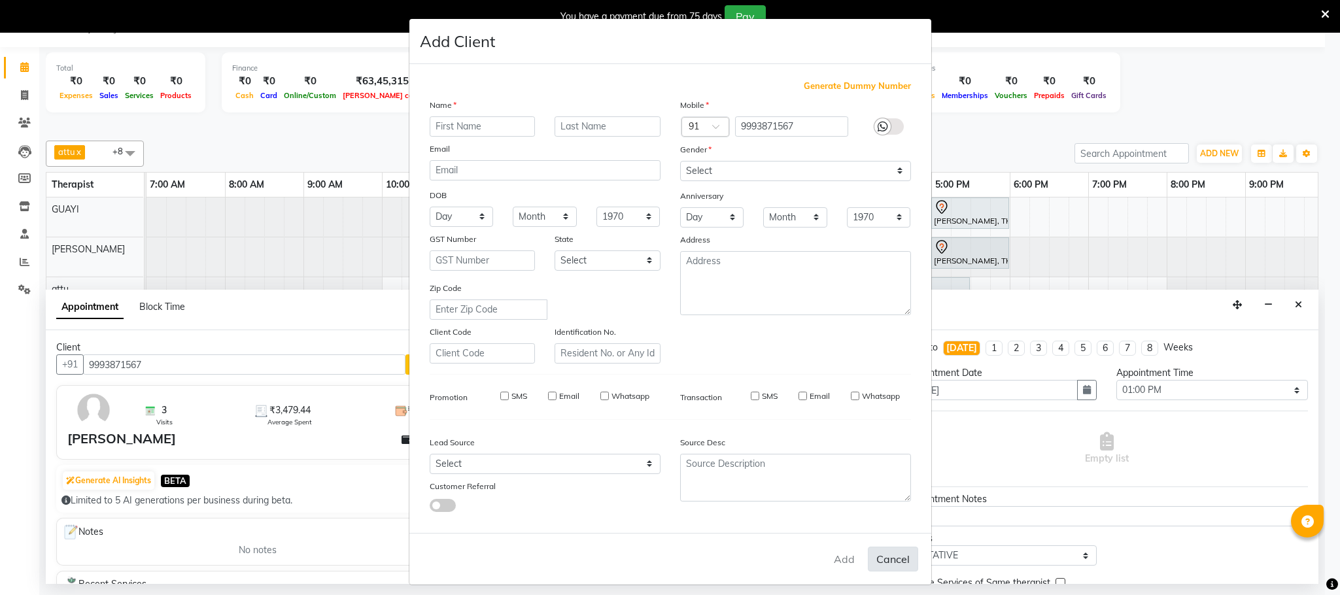
select select
checkbox input "false"
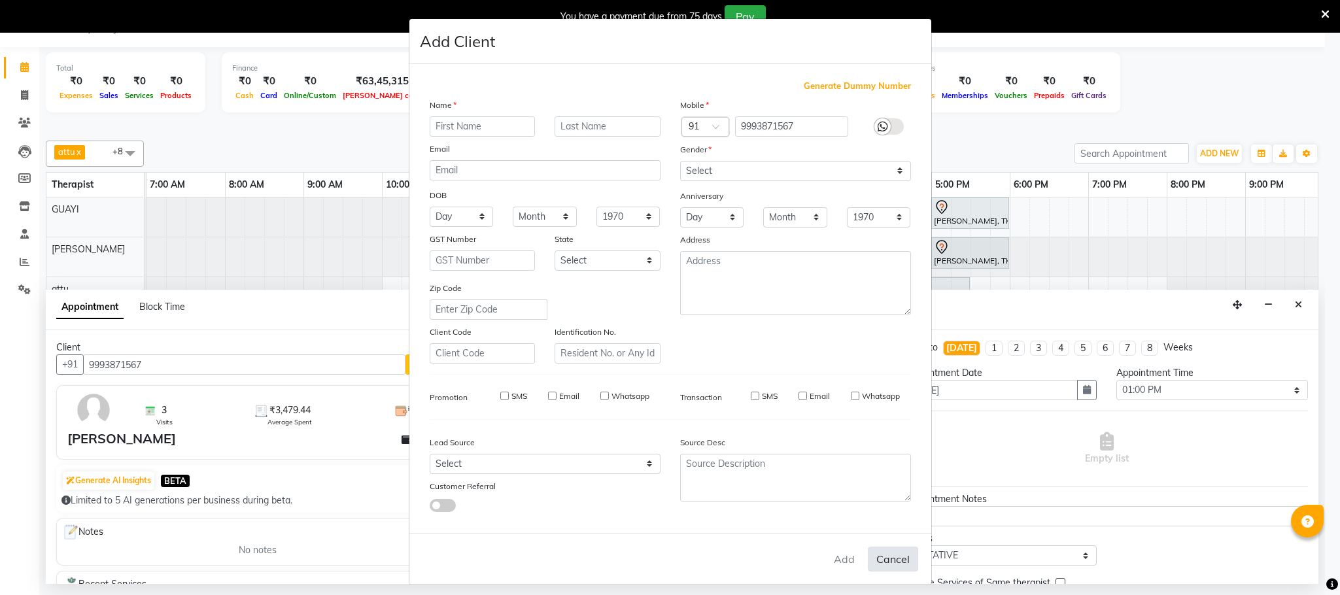
checkbox input "false"
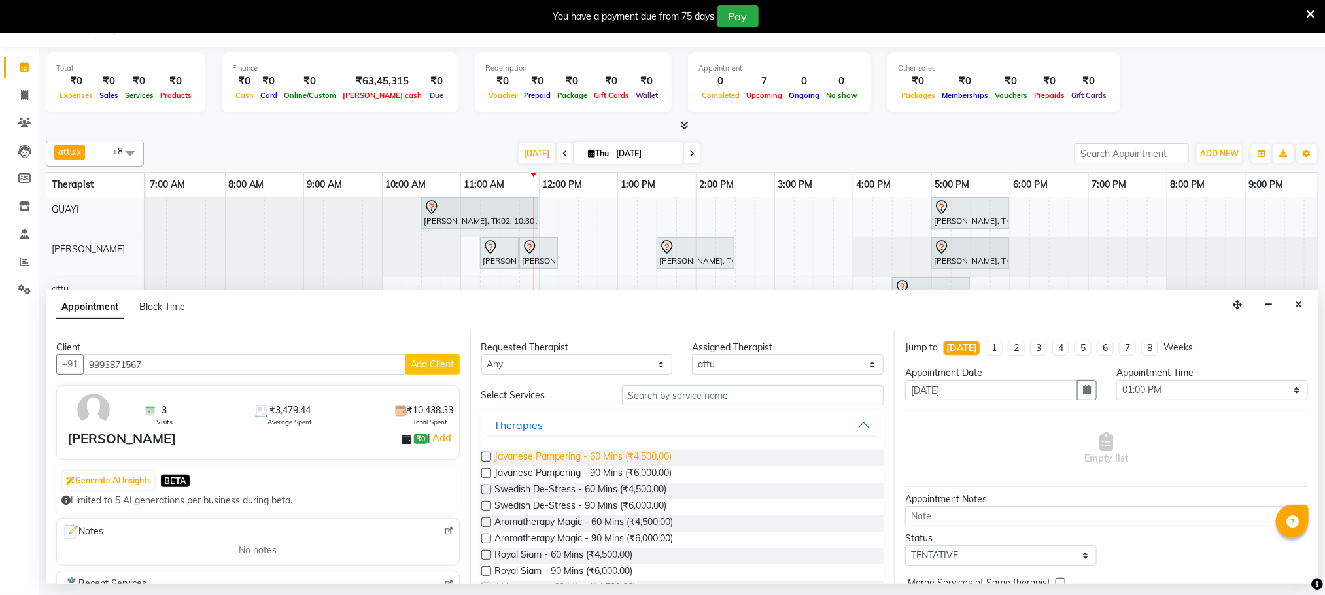
click at [638, 454] on span "Javanese Pampering - 60 Mins (₹4,500.00)" at bounding box center [583, 458] width 177 height 16
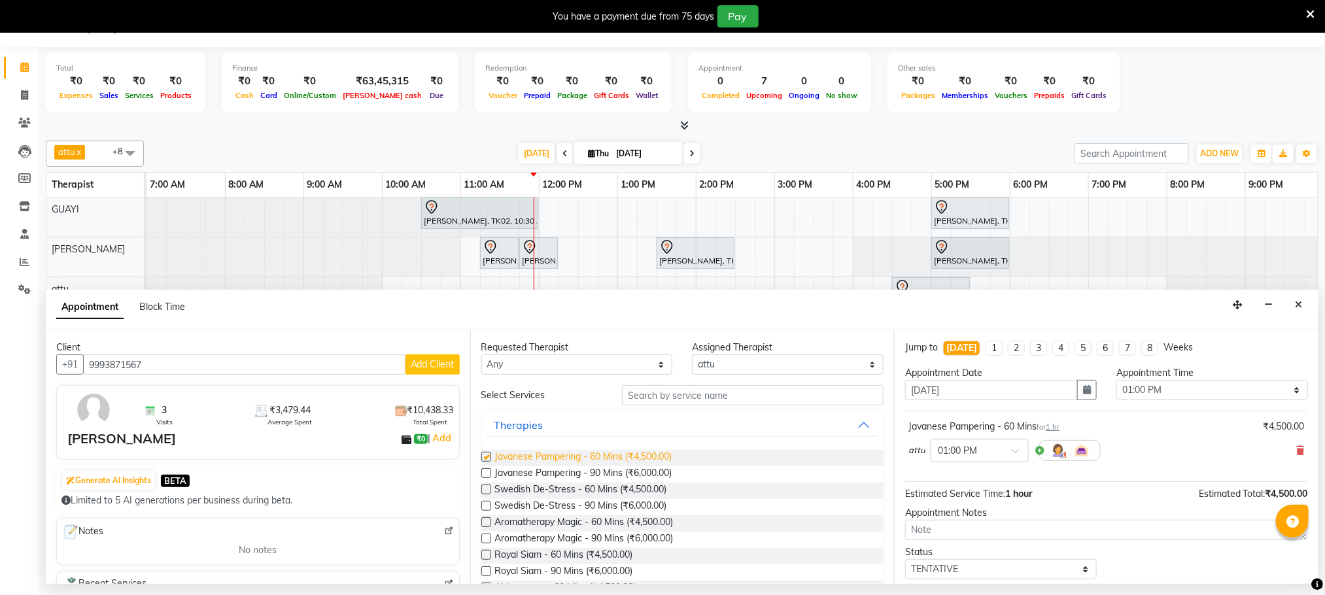
checkbox input "false"
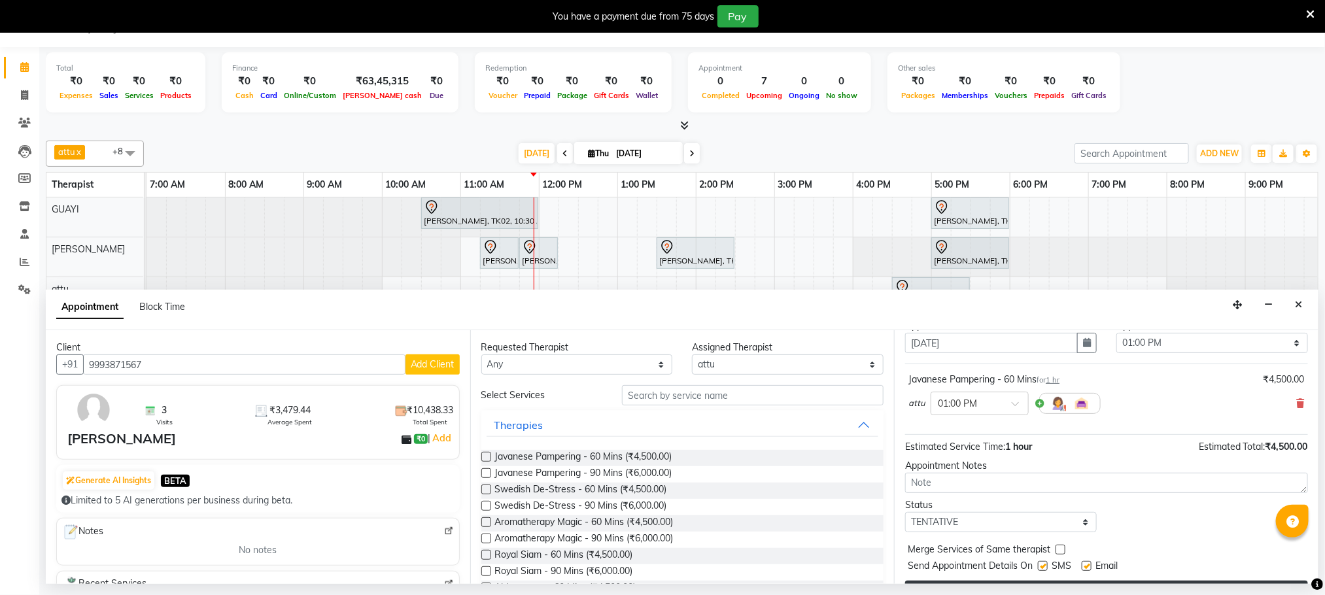
scroll to position [80, 0]
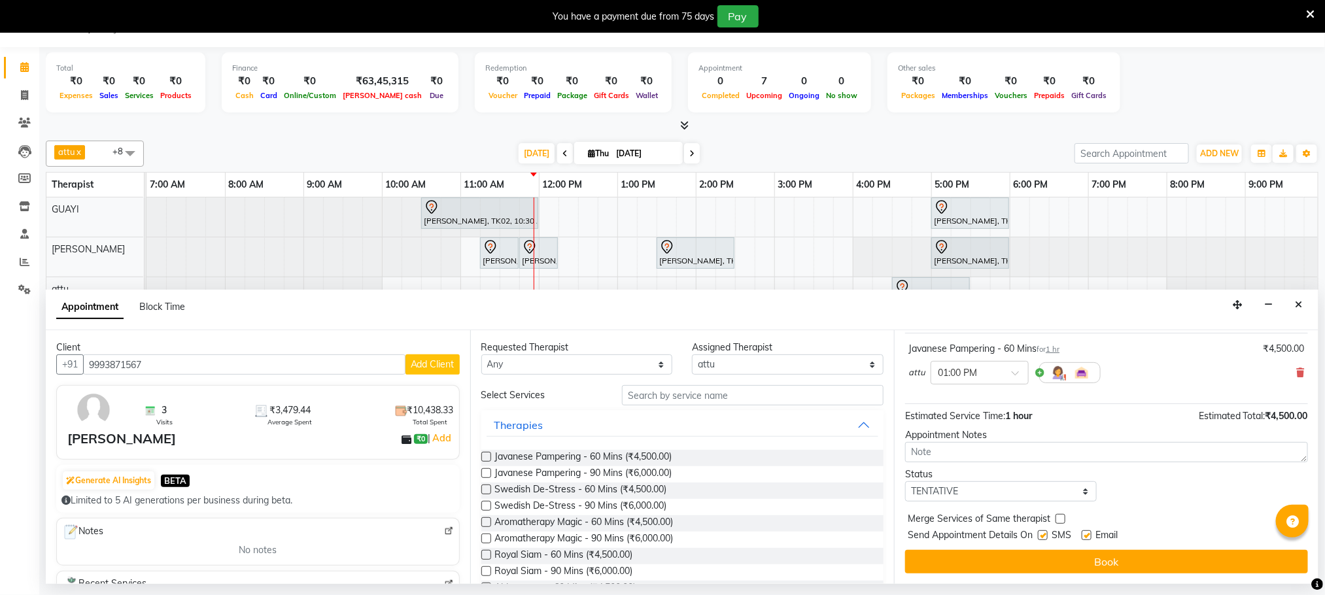
click at [1038, 564] on button "Book" at bounding box center [1106, 562] width 403 height 24
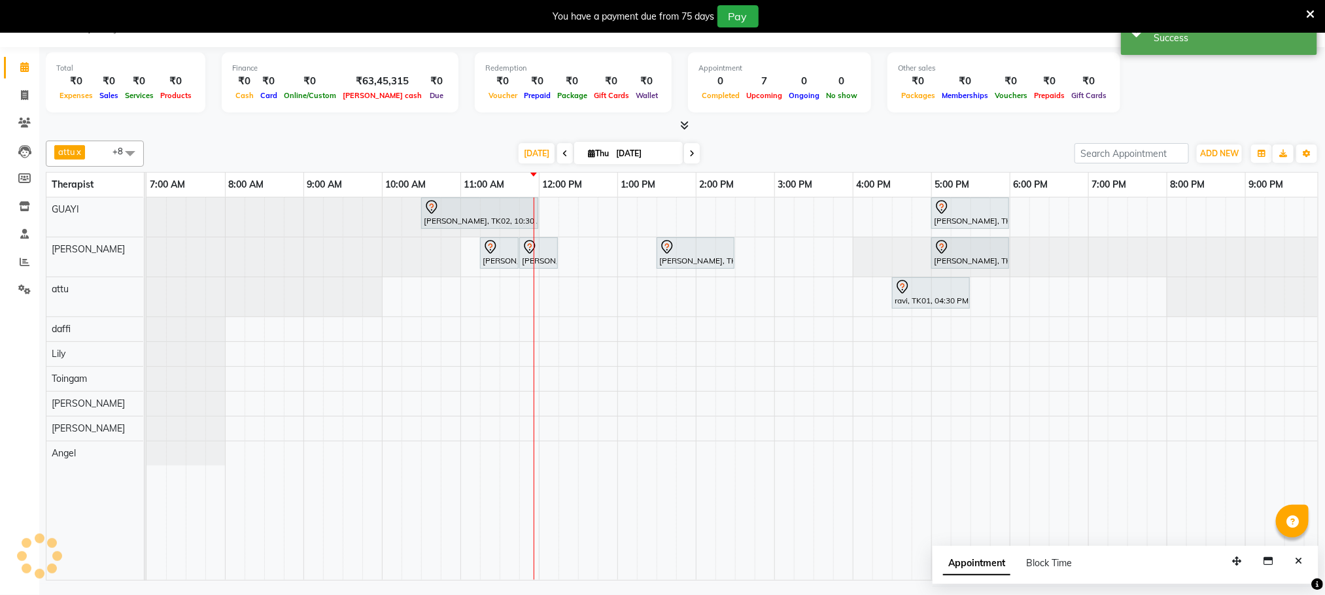
scroll to position [0, 0]
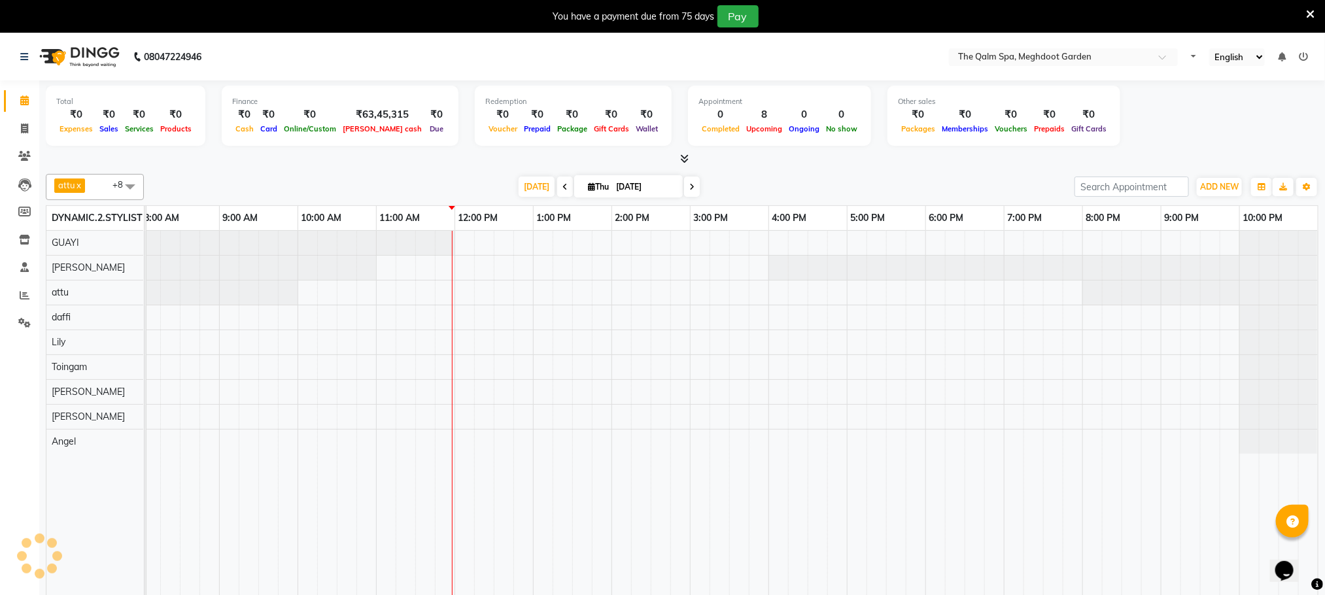
select select "en"
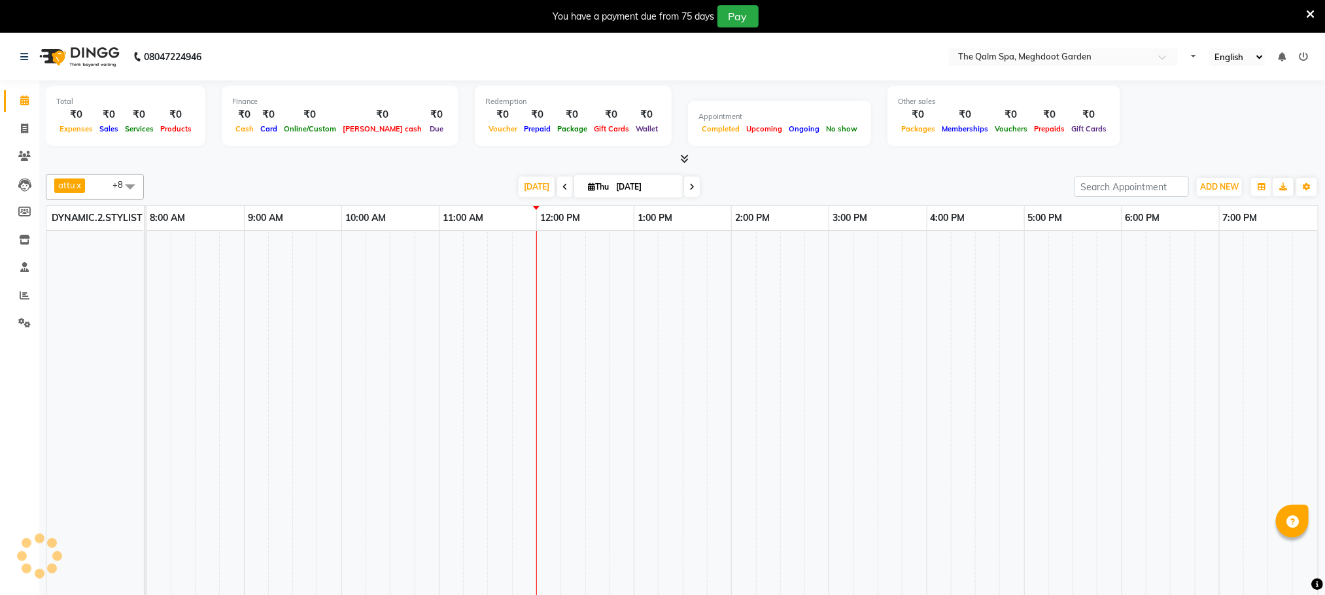
select select "en"
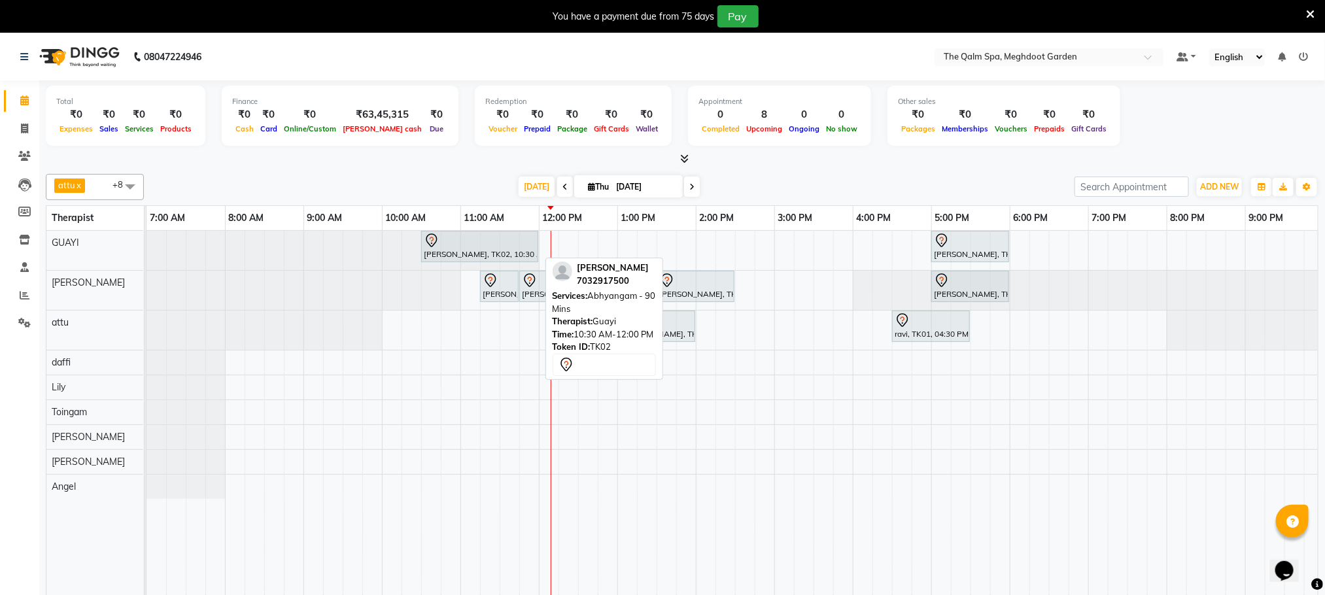
click at [462, 237] on div at bounding box center [480, 241] width 112 height 16
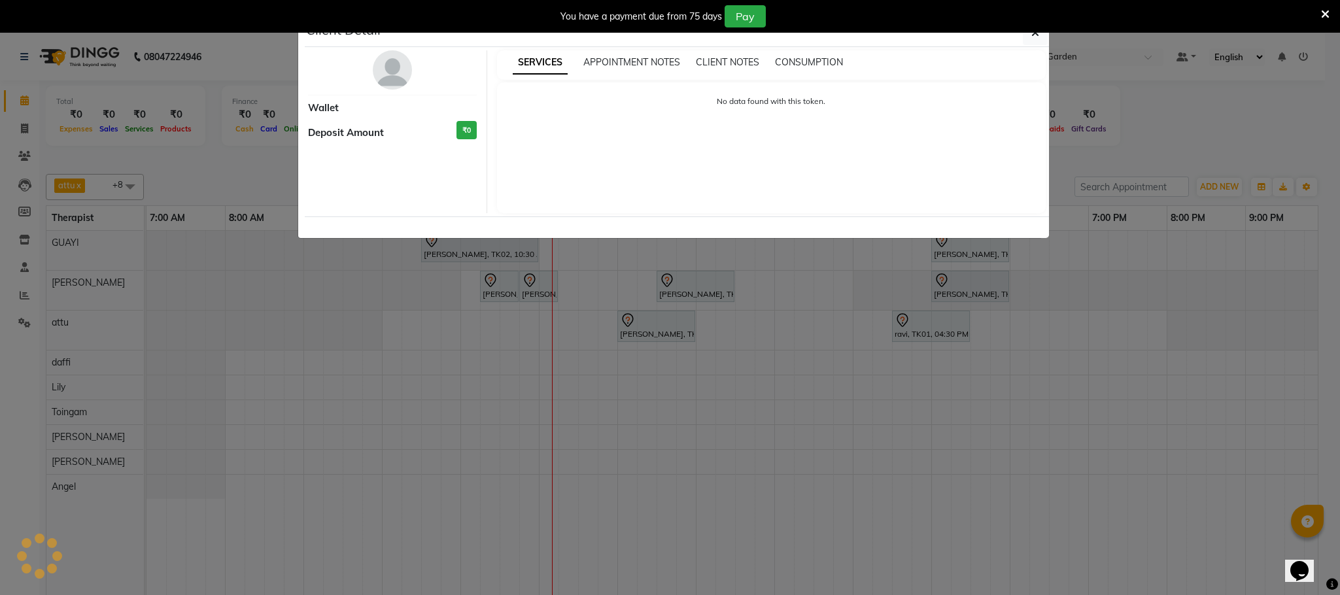
click at [806, 301] on ngb-modal-window "Client Detail Wallet Deposit Amount ₹0 SERVICES APPOINTMENT NOTES CLIENT NOTES …" at bounding box center [670, 297] width 1340 height 595
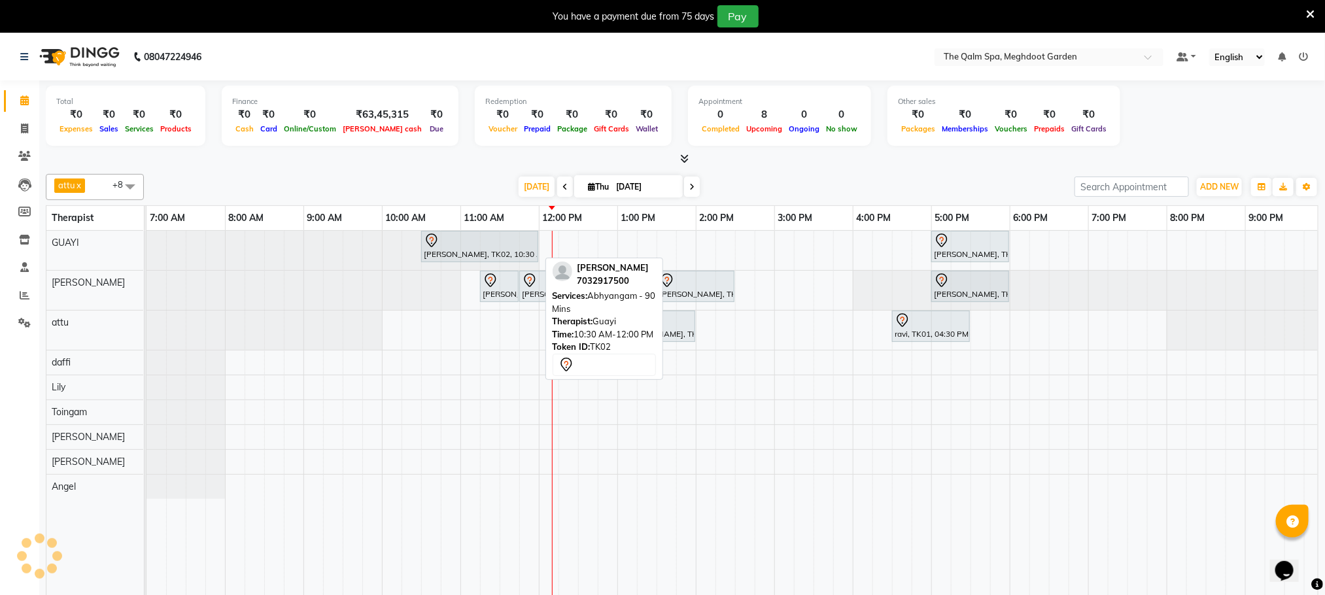
click at [496, 248] on div at bounding box center [480, 241] width 112 height 16
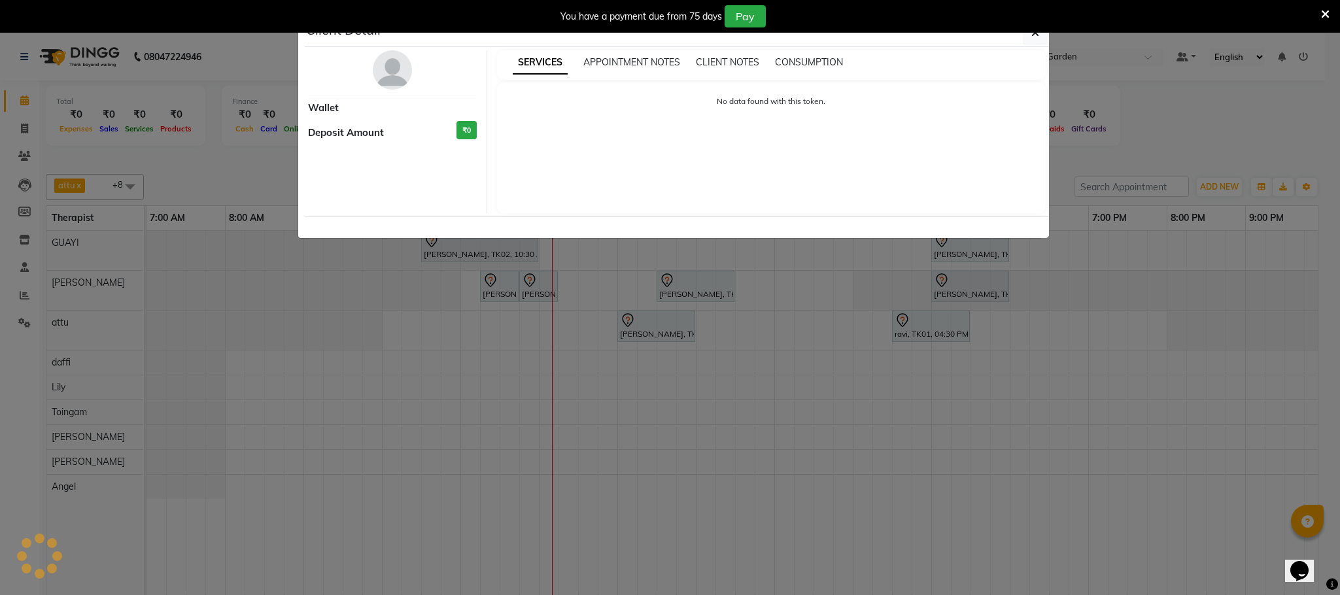
click at [773, 193] on div "No data found with this token." at bounding box center [771, 147] width 549 height 131
click at [793, 275] on ngb-modal-window "Client Detail Wallet Deposit Amount ₹0 SERVICES APPOINTMENT NOTES CLIENT NOTES …" at bounding box center [670, 297] width 1340 height 595
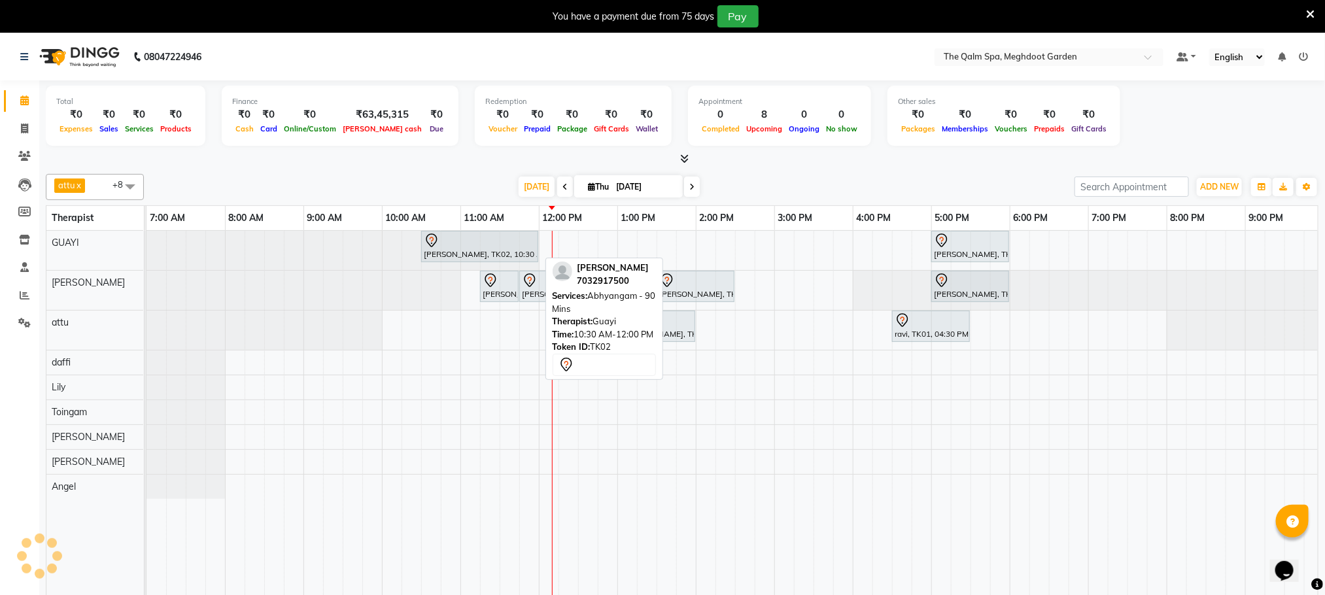
click at [479, 244] on div at bounding box center [480, 241] width 112 height 16
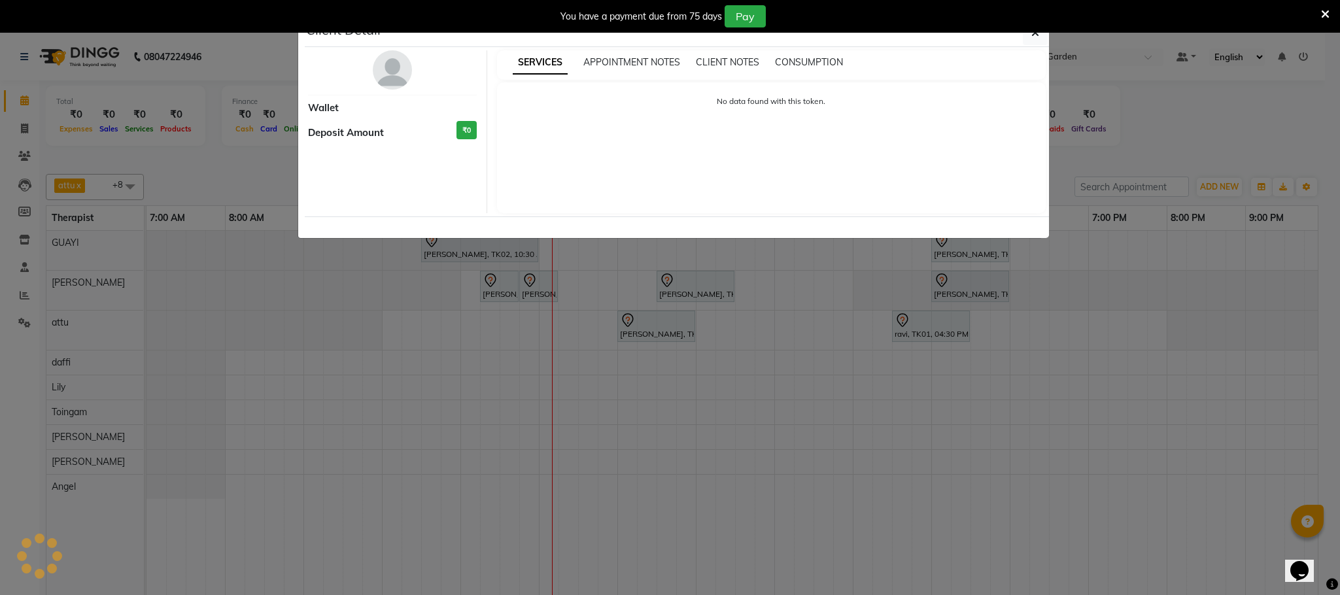
click at [835, 269] on ngb-modal-window "Client Detail Wallet Deposit Amount ₹0 SERVICES APPOINTMENT NOTES CLIENT NOTES …" at bounding box center [670, 297] width 1340 height 595
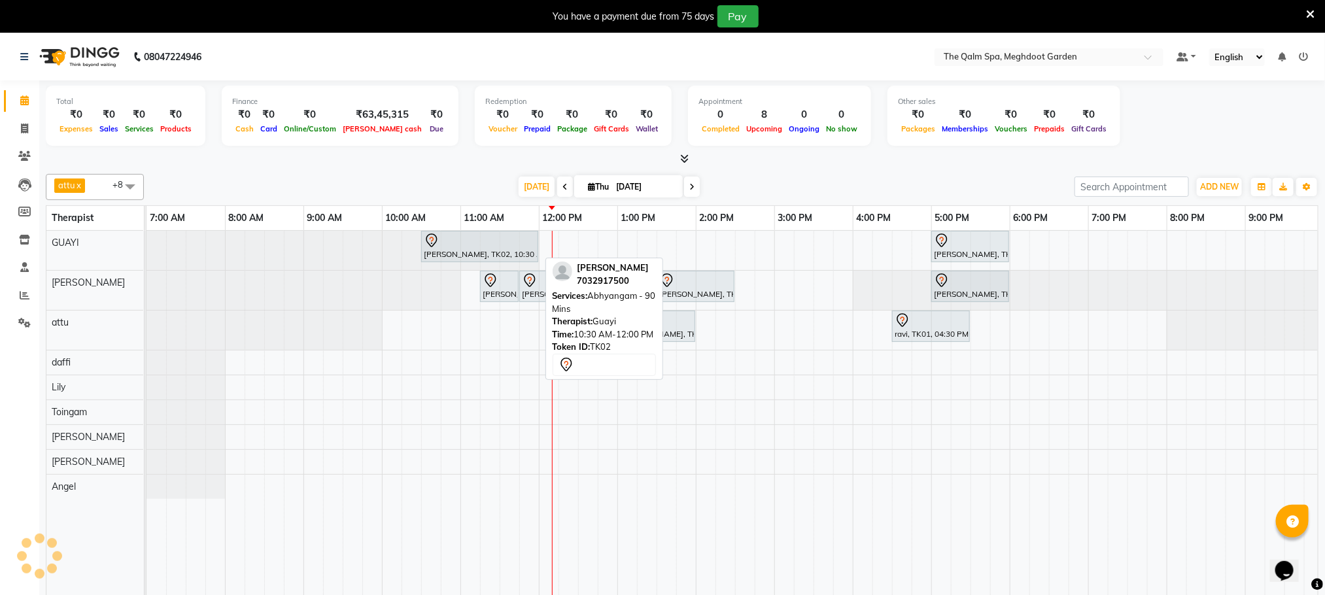
click at [477, 254] on div "[PERSON_NAME], TK02, 10:30 AM-12:00 PM, Abhyangam - 90 Mins" at bounding box center [479, 246] width 114 height 27
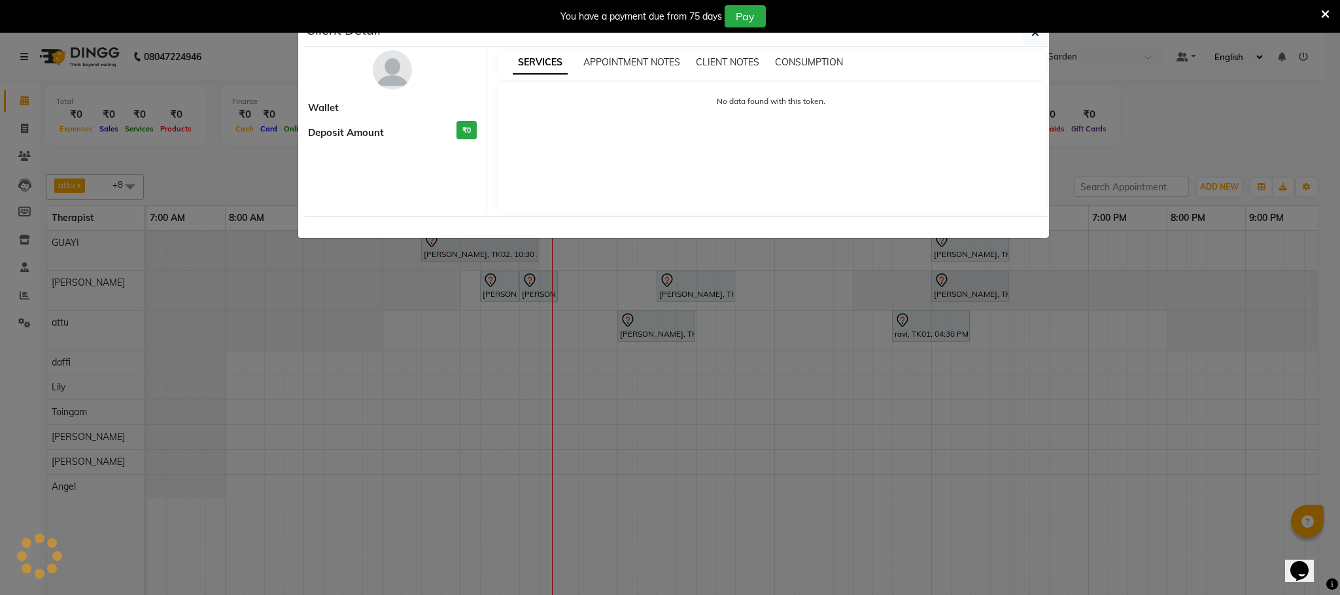
click at [575, 318] on ngb-modal-window "Client Detail Wallet Deposit Amount ₹0 SERVICES APPOINTMENT NOTES CLIENT NOTES …" at bounding box center [670, 297] width 1340 height 595
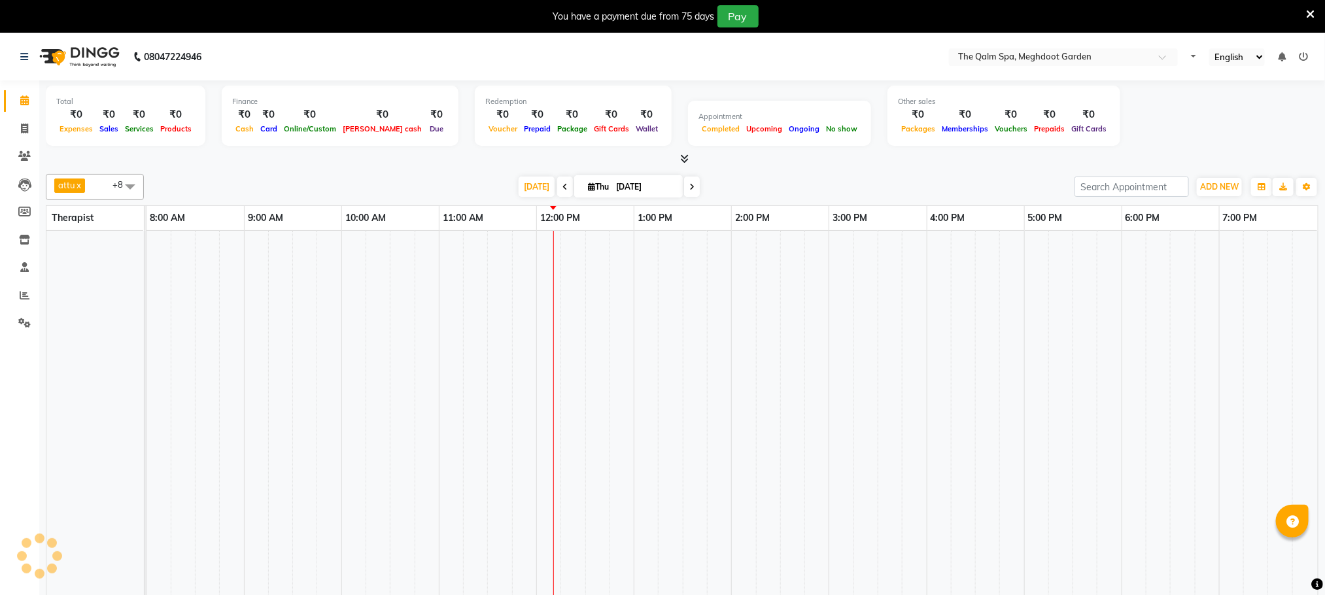
select select "en"
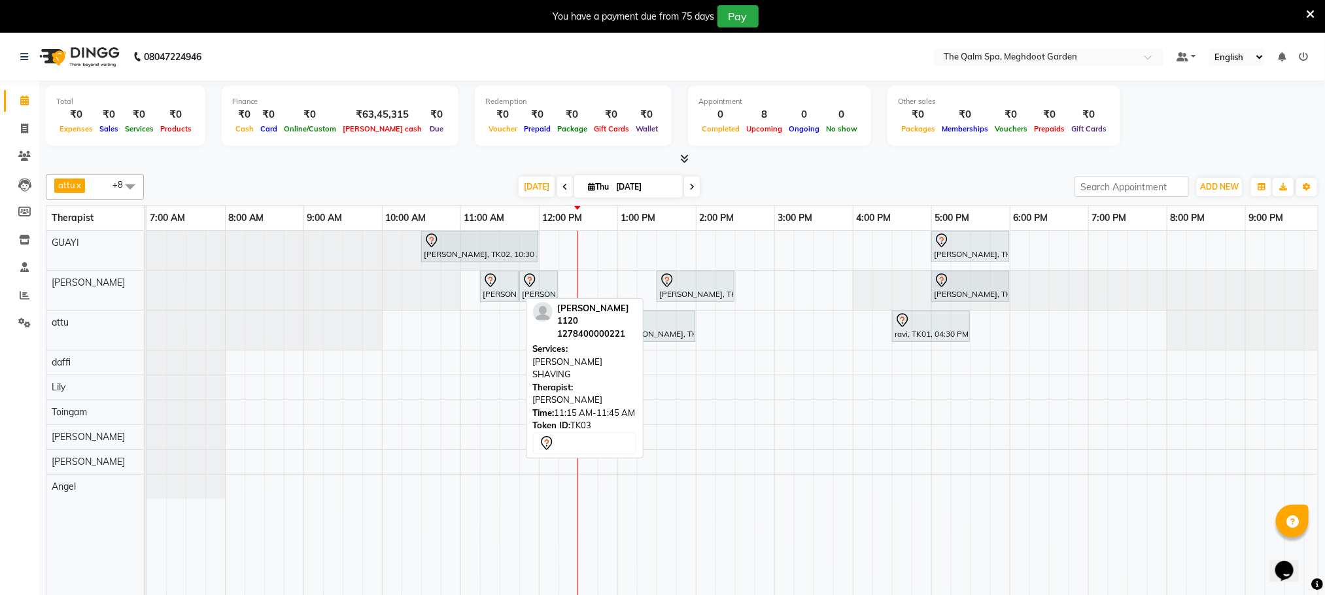
click at [512, 287] on div at bounding box center [499, 281] width 33 height 16
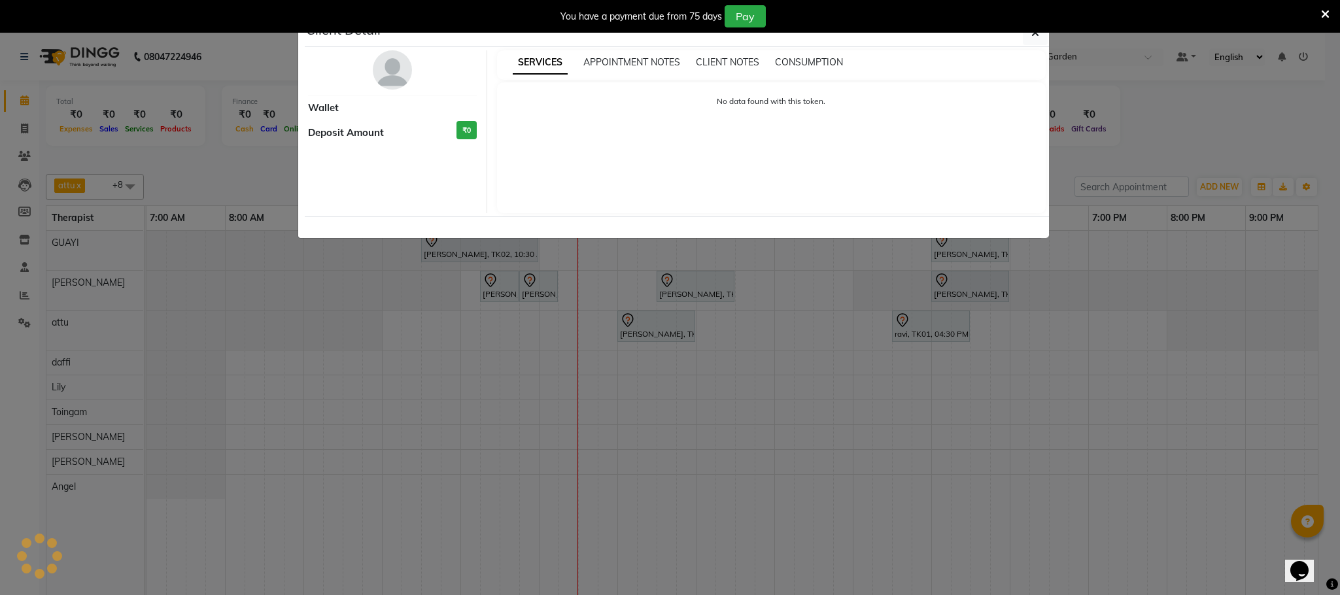
select select "7"
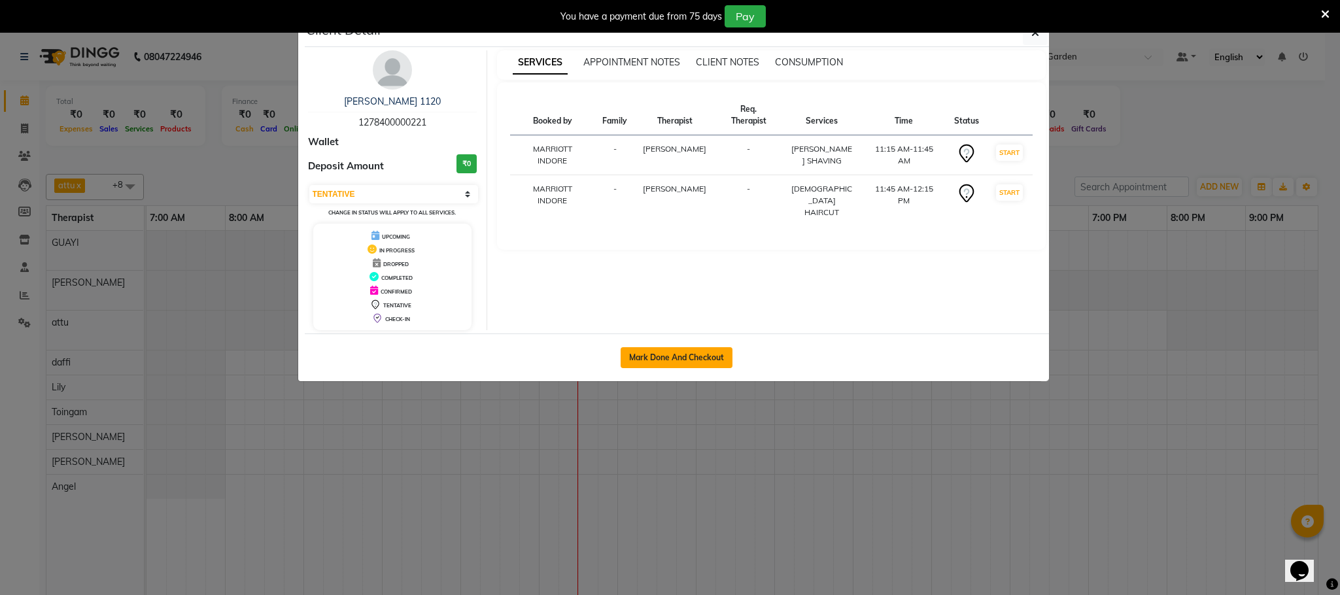
click at [667, 363] on button "Mark Done And Checkout" at bounding box center [677, 357] width 112 height 21
select select "service"
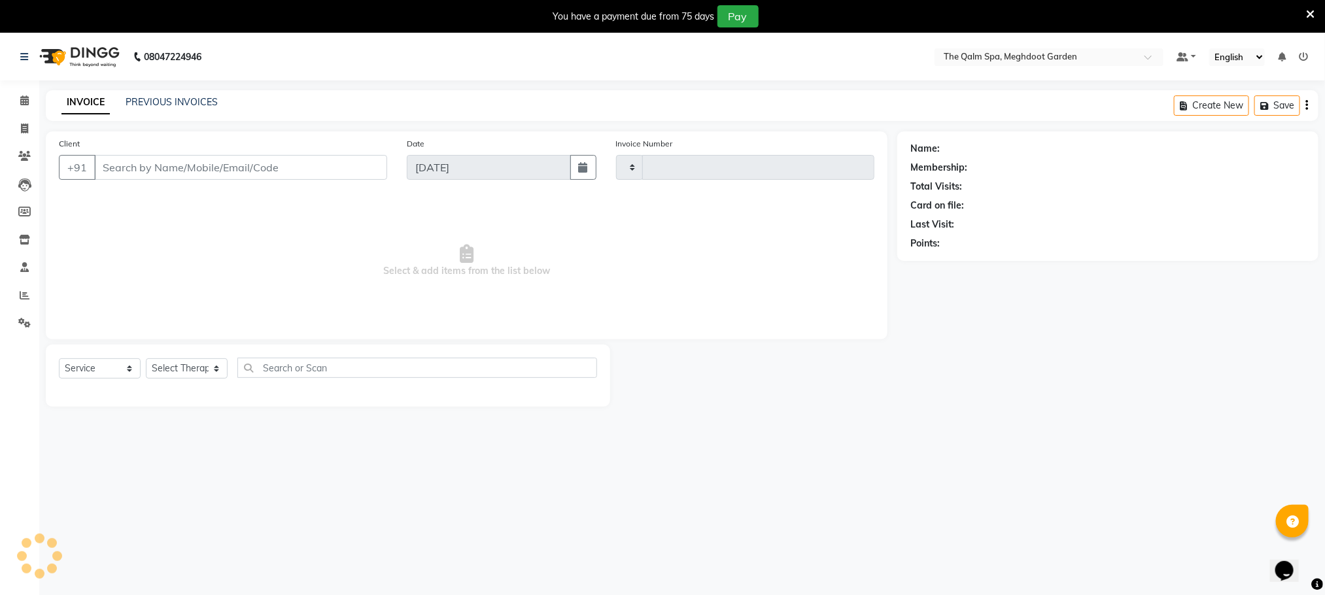
type input "1906"
select select "6401"
type input "1278400000221"
select select "48473"
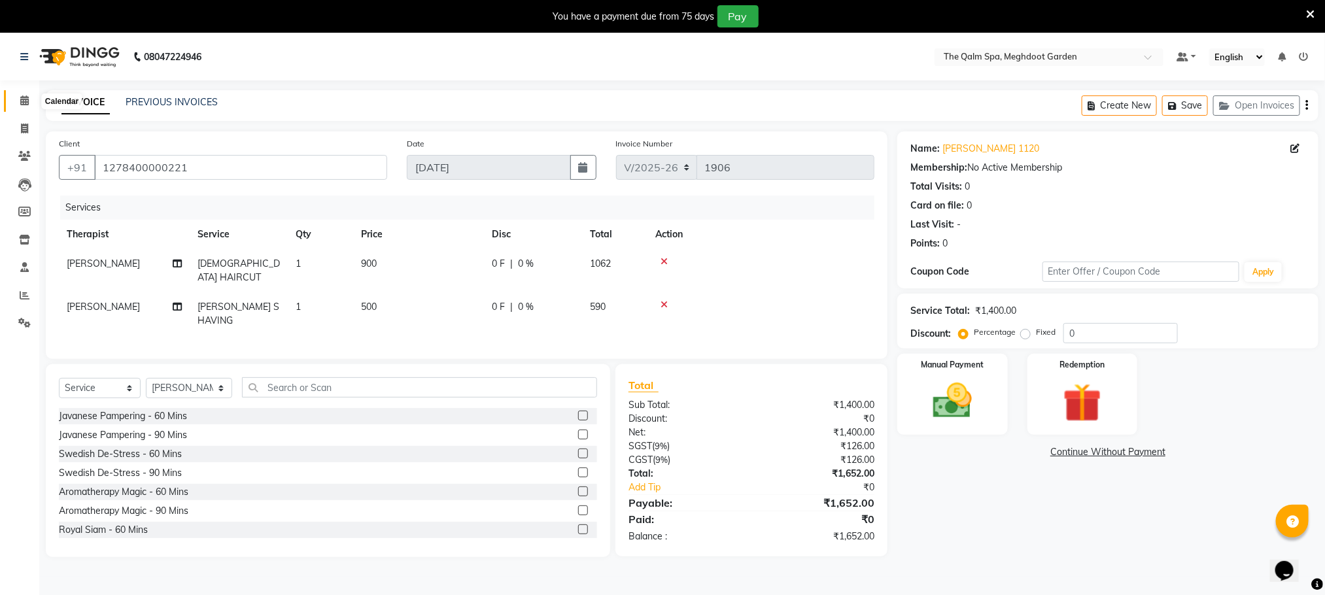
click at [24, 105] on icon at bounding box center [24, 100] width 9 height 10
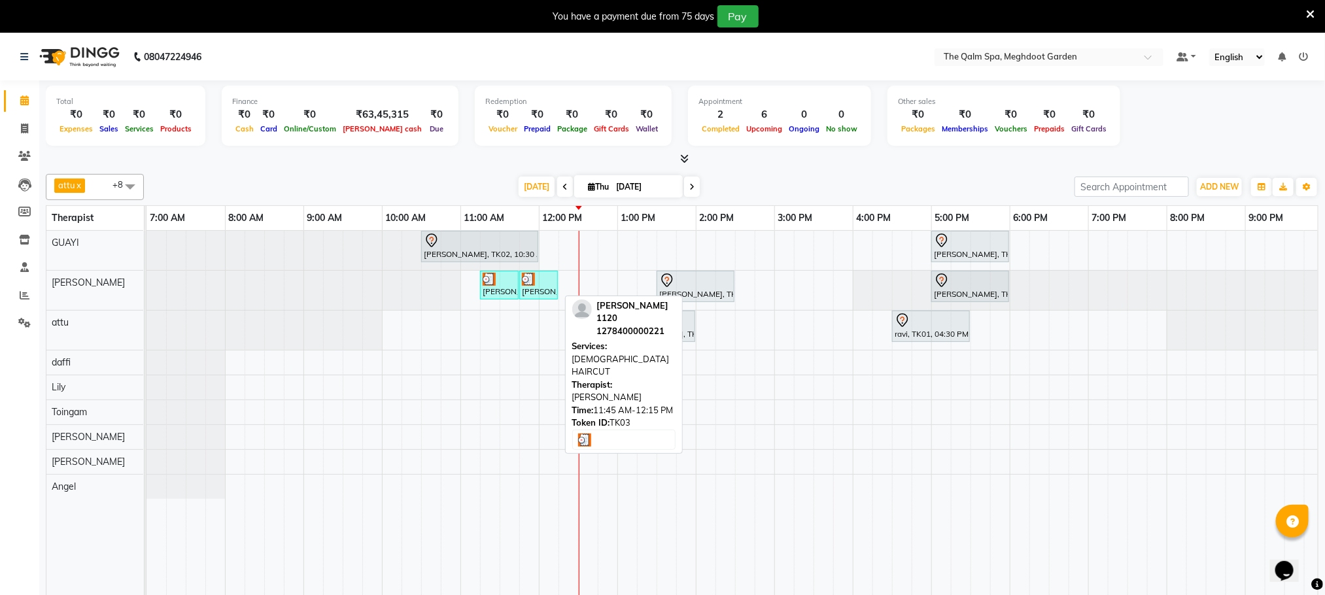
click at [542, 285] on div at bounding box center [538, 279] width 33 height 13
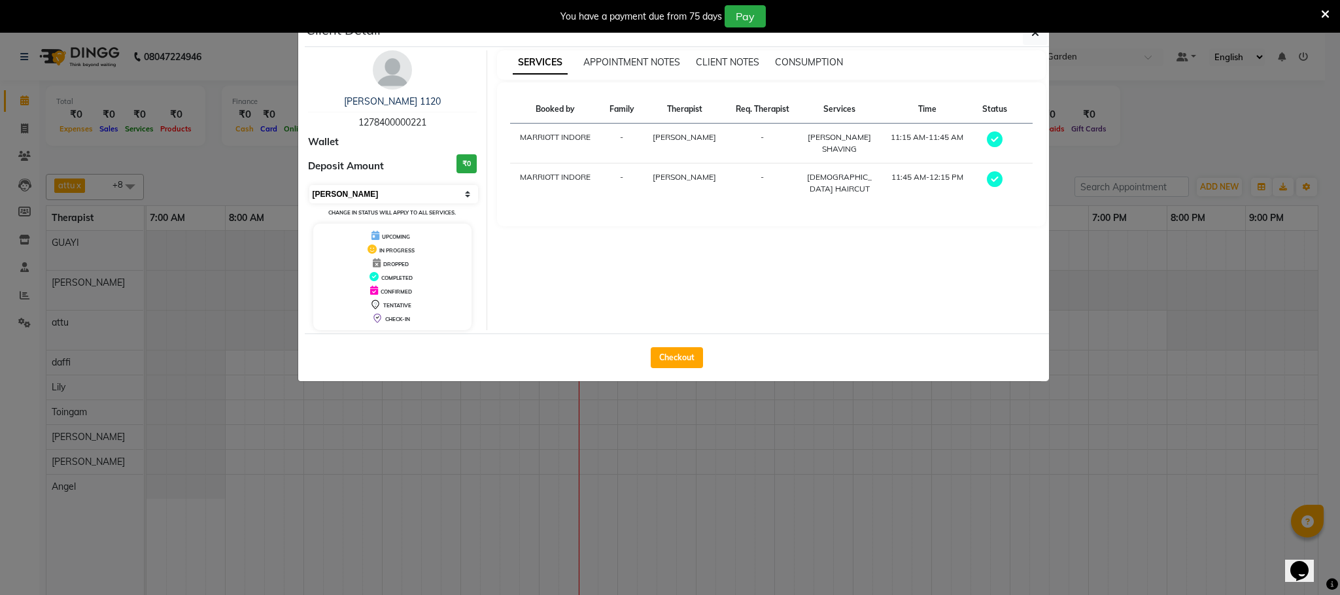
click at [387, 202] on select "Select MARK DONE UPCOMING" at bounding box center [393, 194] width 169 height 18
click at [439, 200] on select "Select MARK DONE UPCOMING" at bounding box center [393, 194] width 169 height 18
select select "5"
click at [309, 186] on select "Select MARK DONE UPCOMING" at bounding box center [393, 194] width 169 height 18
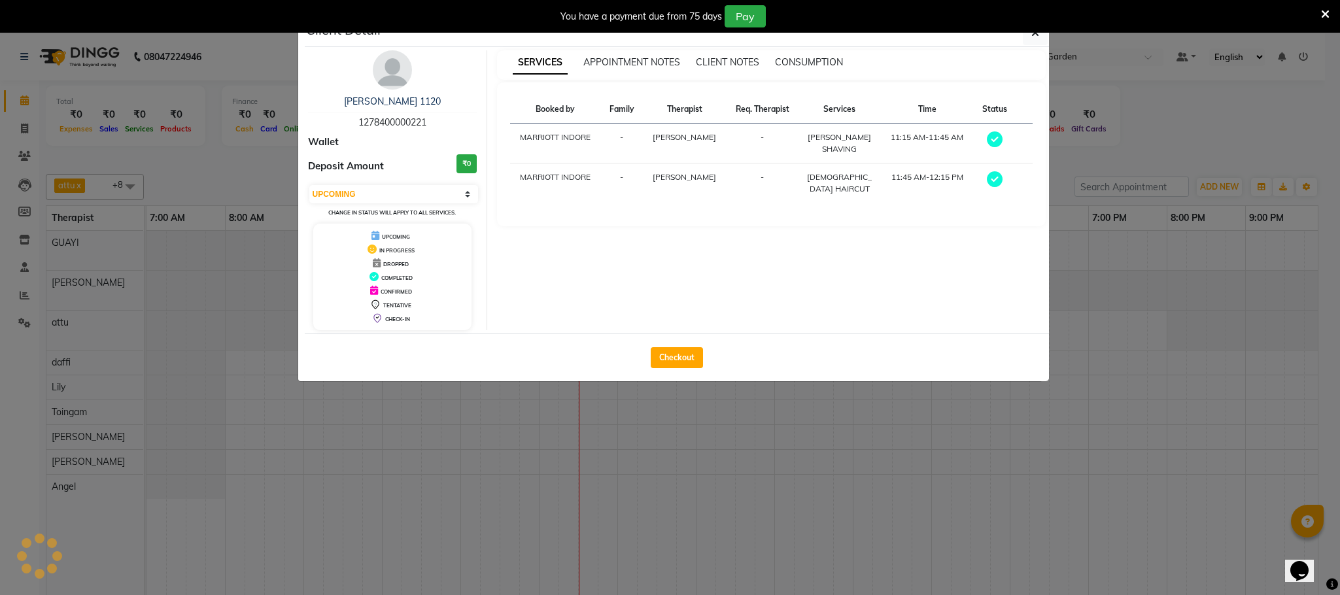
click at [589, 508] on ngb-modal-window "Client Detail Nishant 1120 1278400000221 Wallet Deposit Amount ₹0 Select MARK D…" at bounding box center [670, 297] width 1340 height 595
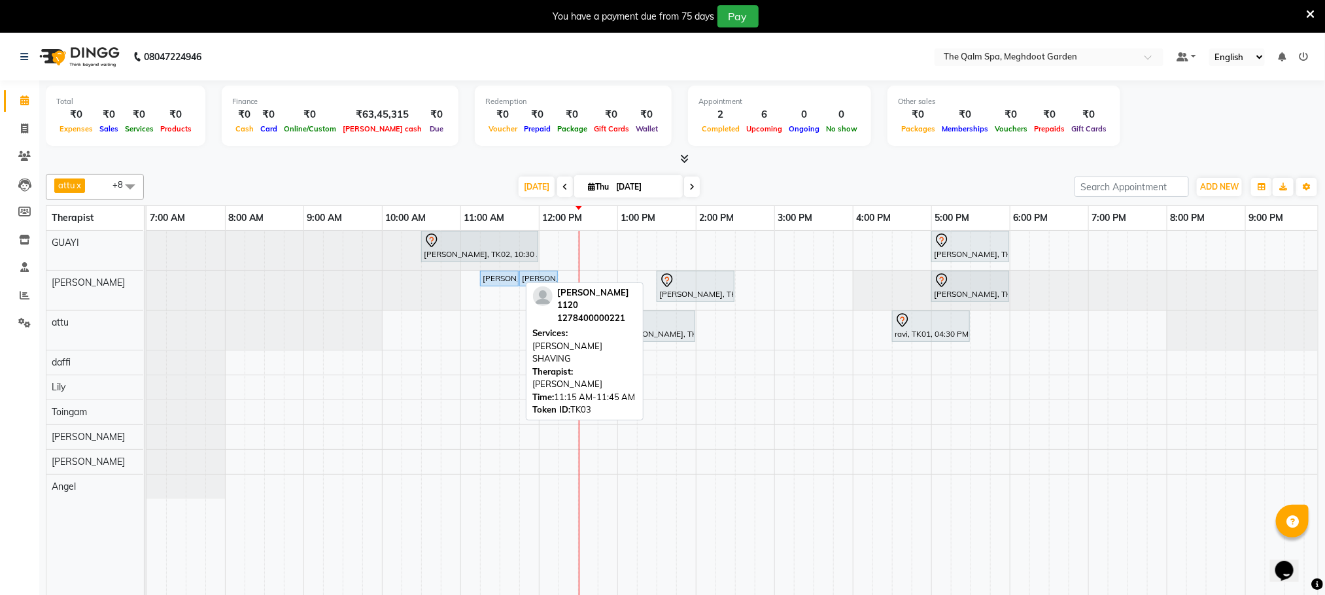
click at [506, 281] on div "[PERSON_NAME] 1120, TK03, 11:15 AM-11:45 AM, [PERSON_NAME] SHAVING" at bounding box center [499, 279] width 36 height 12
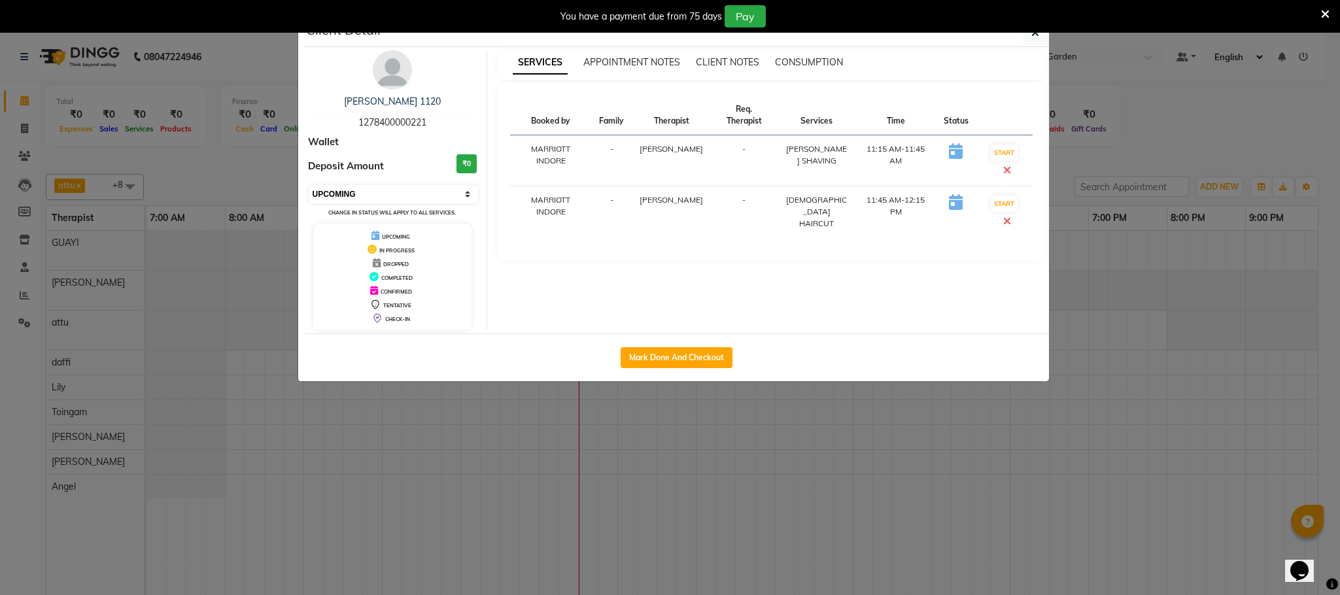
drag, startPoint x: 360, startPoint y: 193, endPoint x: 360, endPoint y: 203, distance: 9.8
click at [360, 195] on select "Select IN SERVICE CONFIRMED TENTATIVE CHECK IN MARK DONE UPCOMING" at bounding box center [393, 194] width 169 height 18
select select "7"
click at [309, 186] on select "Select IN SERVICE CONFIRMED TENTATIVE CHECK IN MARK DONE UPCOMING" at bounding box center [393, 194] width 169 height 18
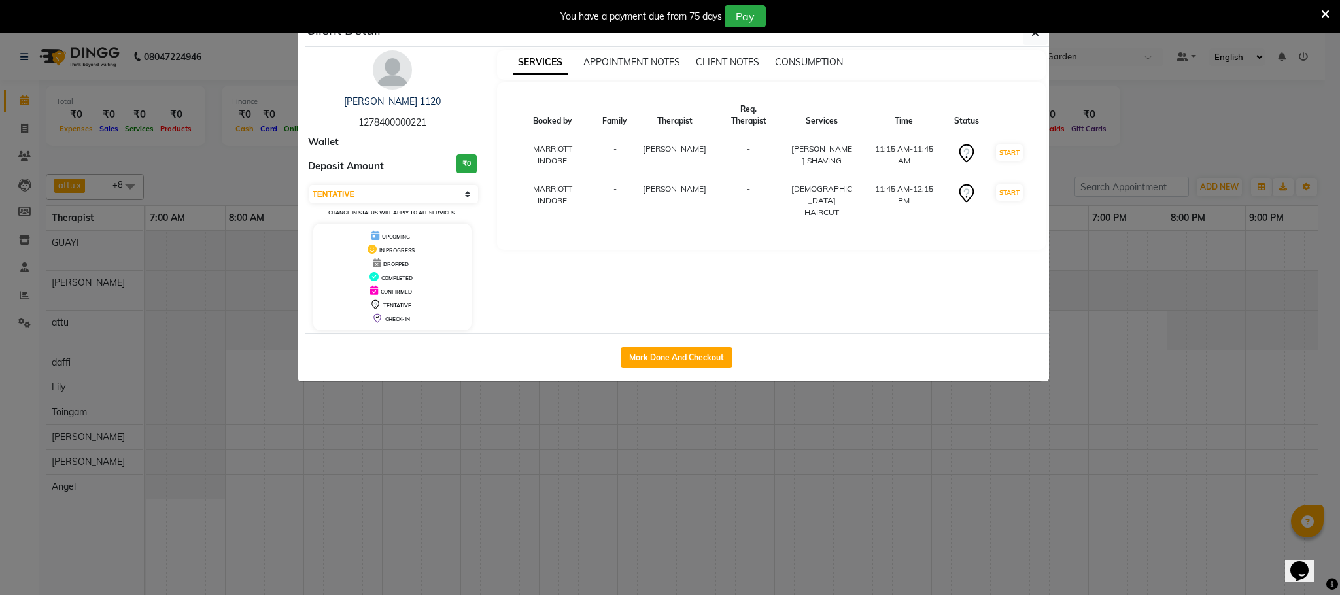
click at [498, 444] on ngb-modal-window "Client Detail Nishant 1120 1278400000221 Wallet Deposit Amount ₹0 Select IN SER…" at bounding box center [670, 297] width 1340 height 595
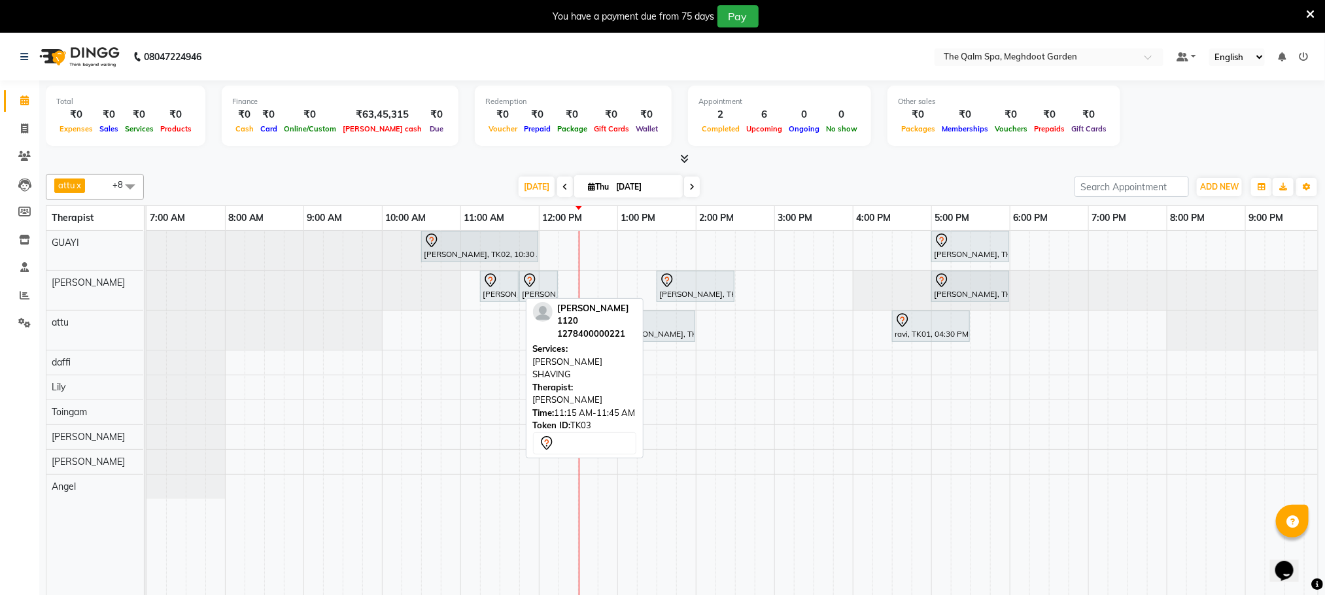
click at [511, 284] on div at bounding box center [499, 281] width 33 height 16
select select "7"
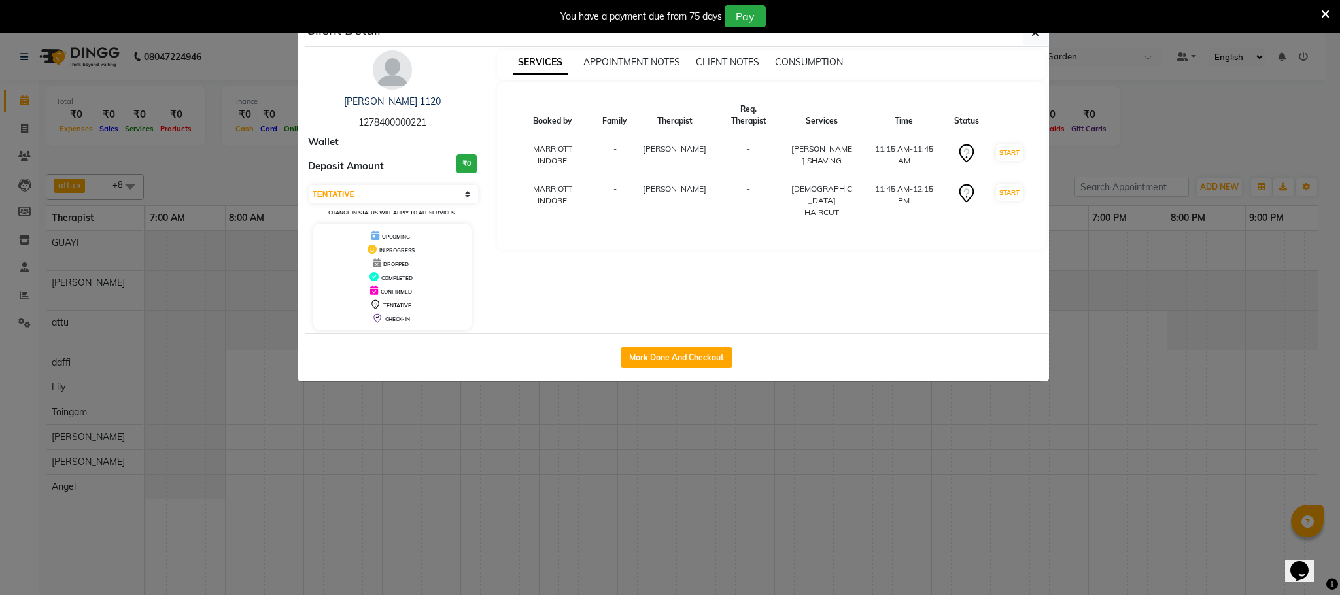
drag, startPoint x: 510, startPoint y: 446, endPoint x: 504, endPoint y: 320, distance: 125.7
click at [513, 438] on ngb-modal-window "Client Detail Nishant 1120 1278400000221 Wallet Deposit Amount ₹0 Select IN SER…" at bounding box center [670, 297] width 1340 height 595
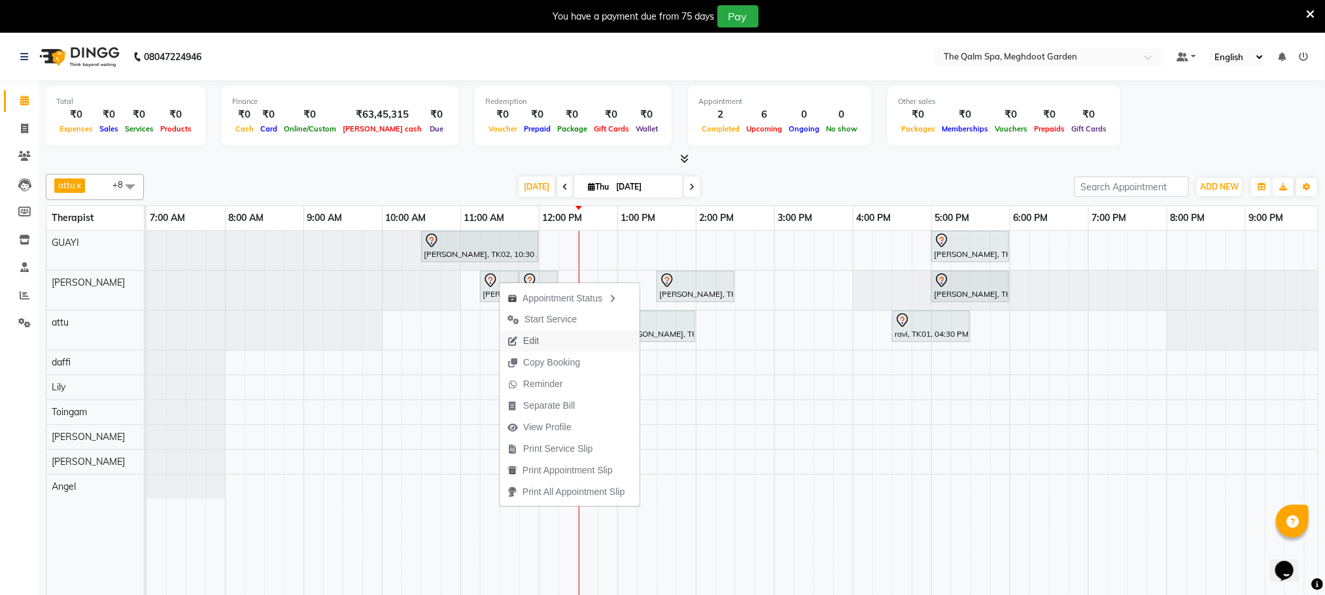
click at [550, 339] on button "Edit" at bounding box center [570, 341] width 140 height 22
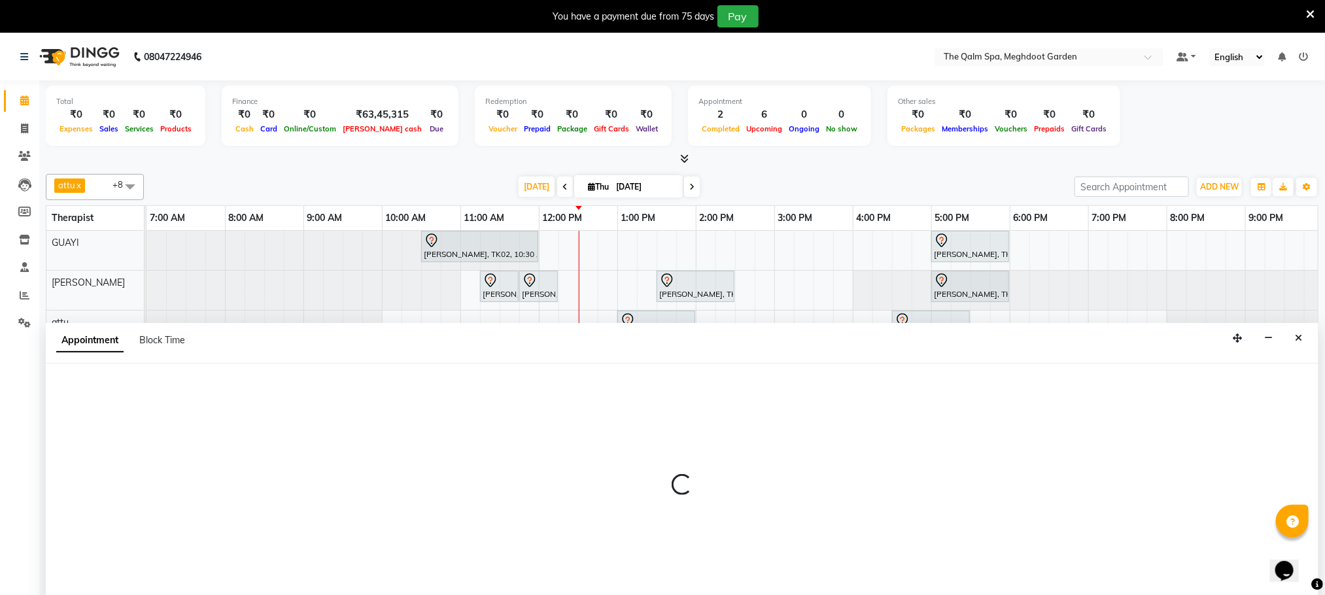
scroll to position [33, 0]
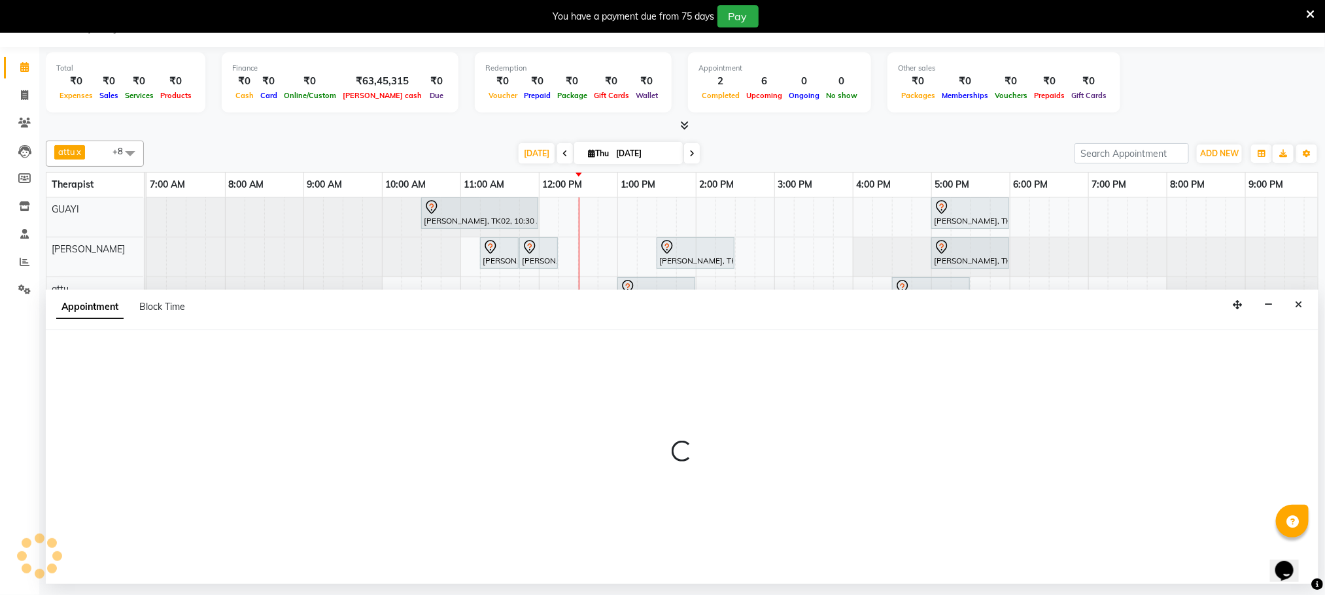
select select "tentative"
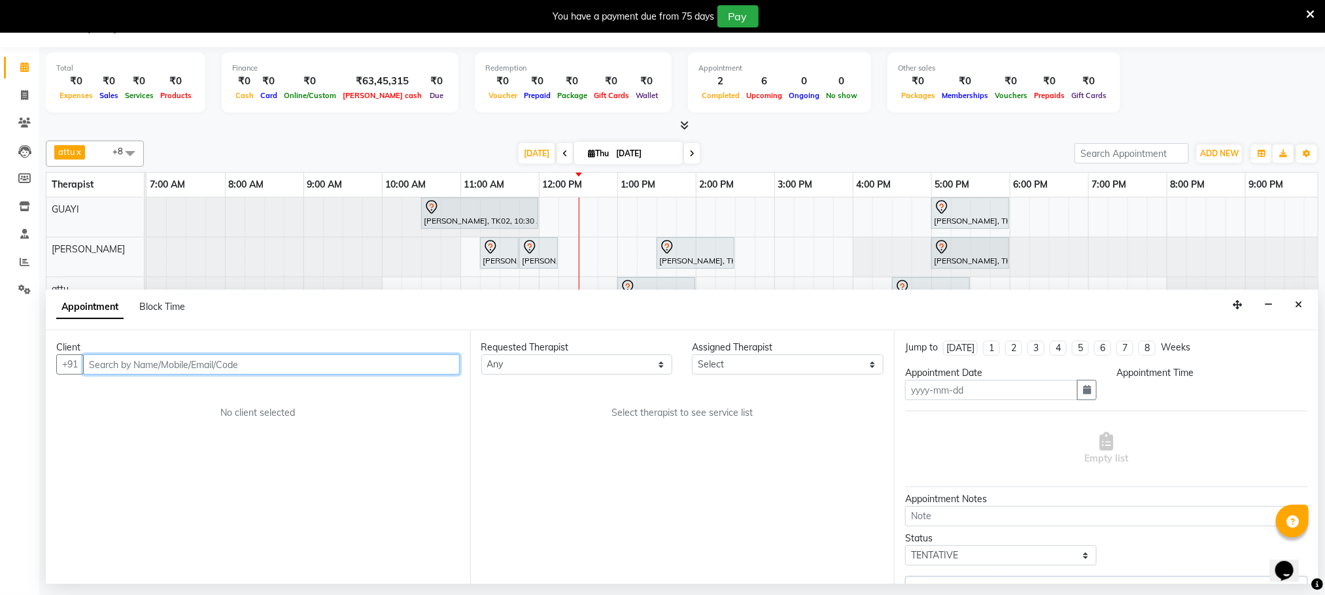
type input "[DATE]"
select select "675"
select select "48473"
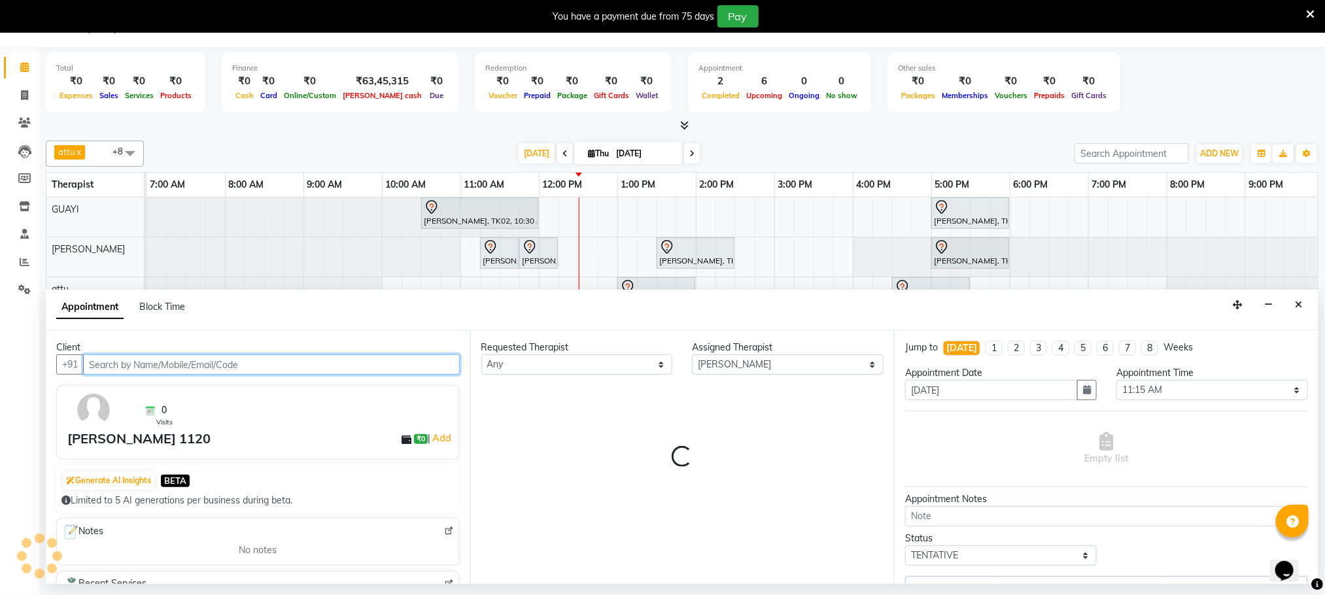
scroll to position [0, 84]
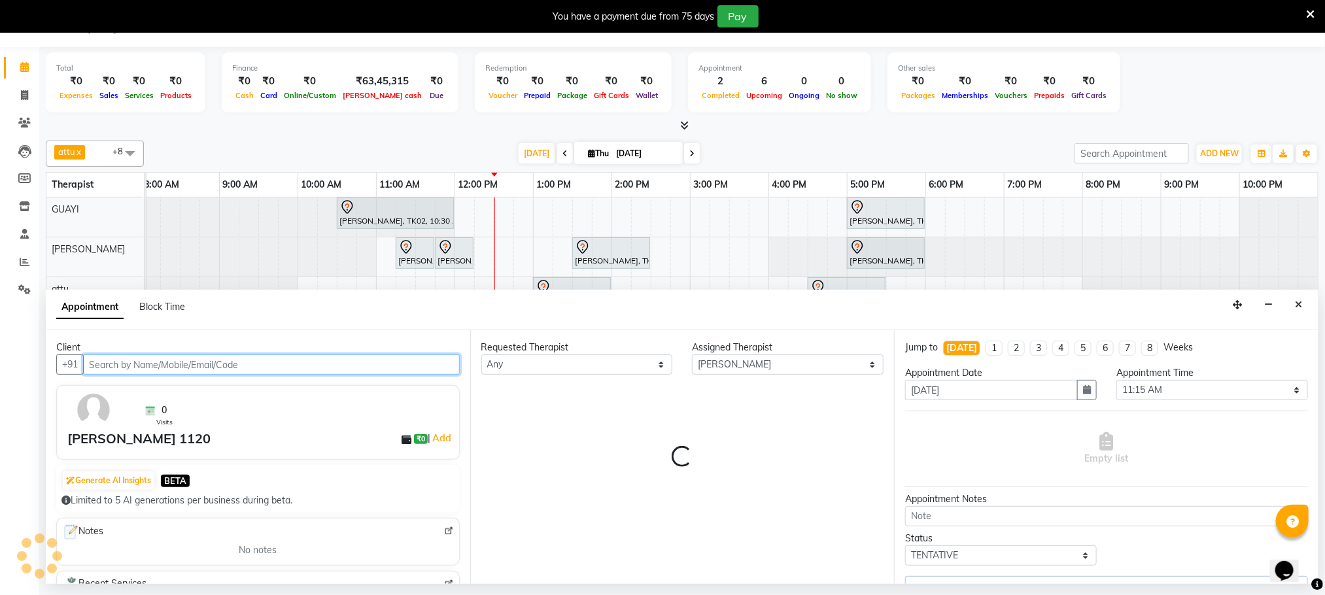
select select "3174"
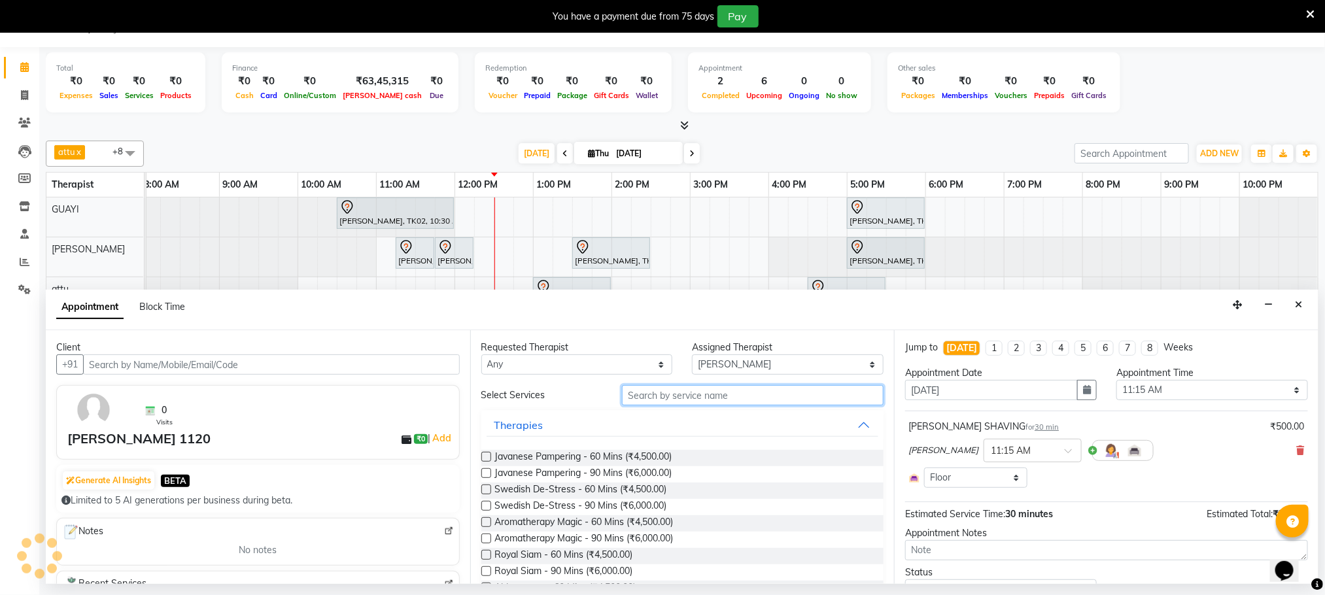
click at [705, 395] on input "text" at bounding box center [753, 395] width 262 height 20
select select "3174"
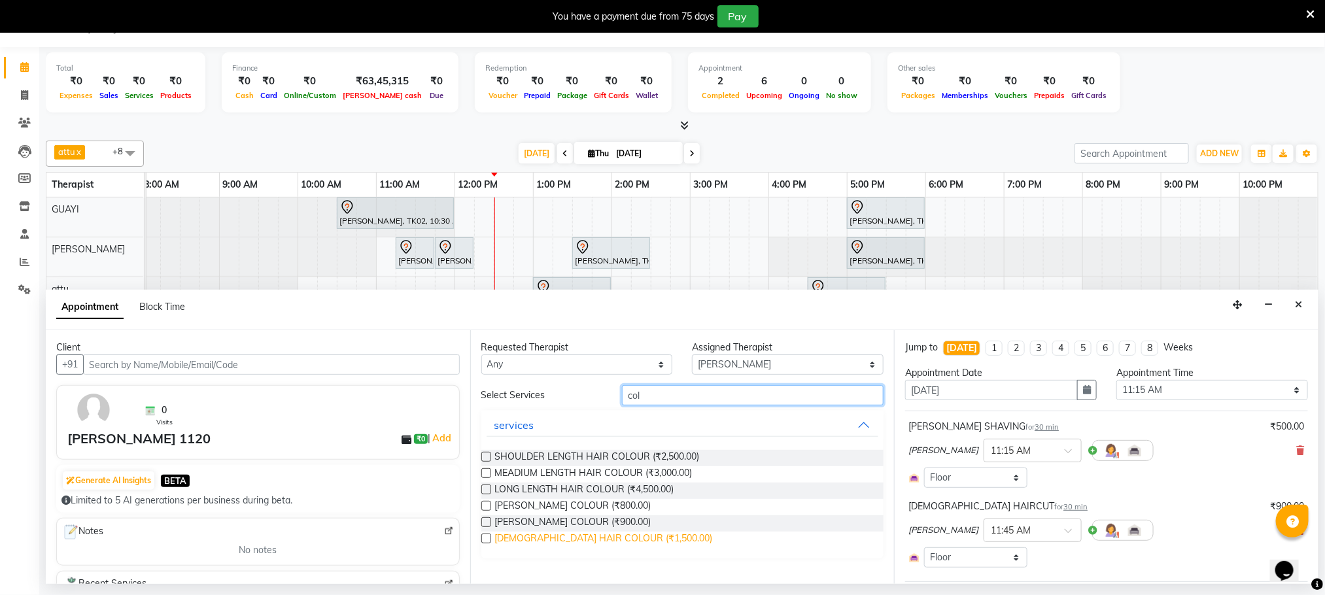
type input "col"
click at [621, 538] on span "MALE HAIR COLOUR (₹1,500.00)" at bounding box center [604, 540] width 218 height 16
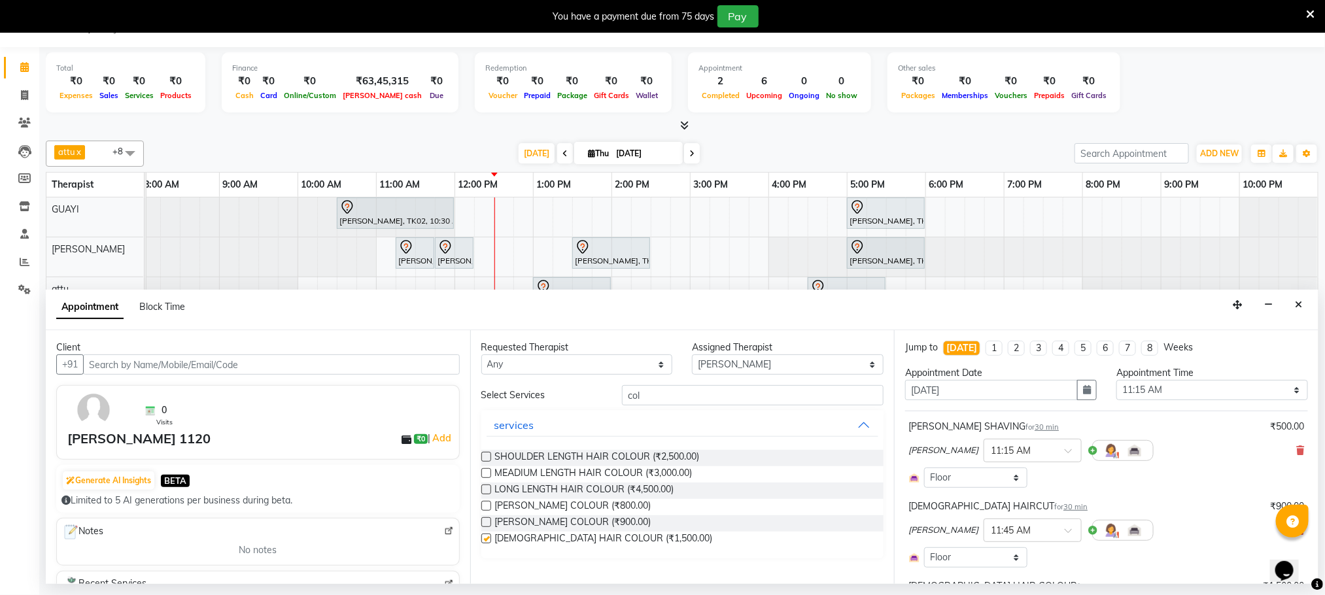
checkbox input "false"
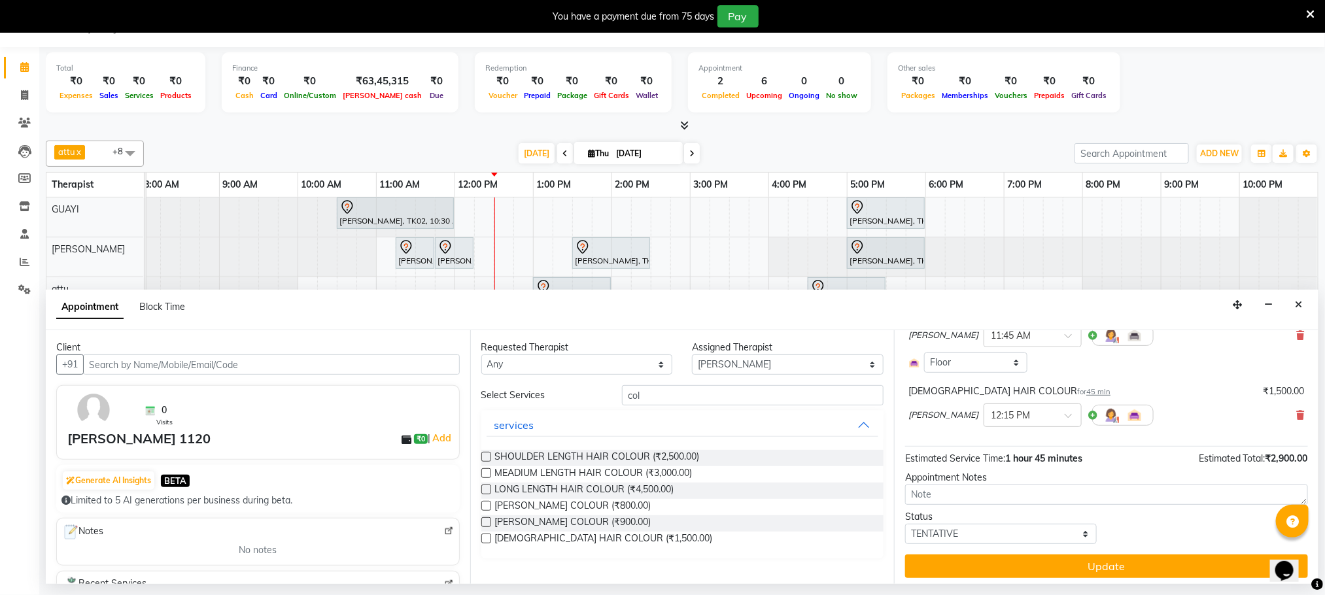
scroll to position [202, 0]
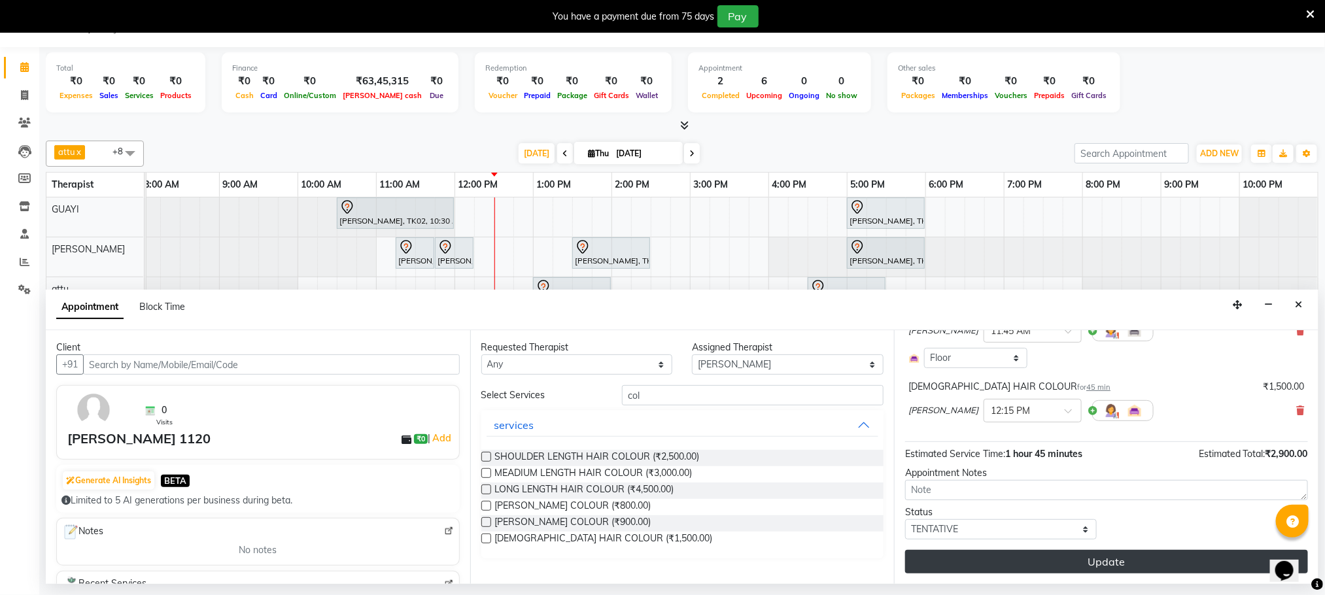
click at [1072, 559] on button "Update" at bounding box center [1106, 562] width 403 height 24
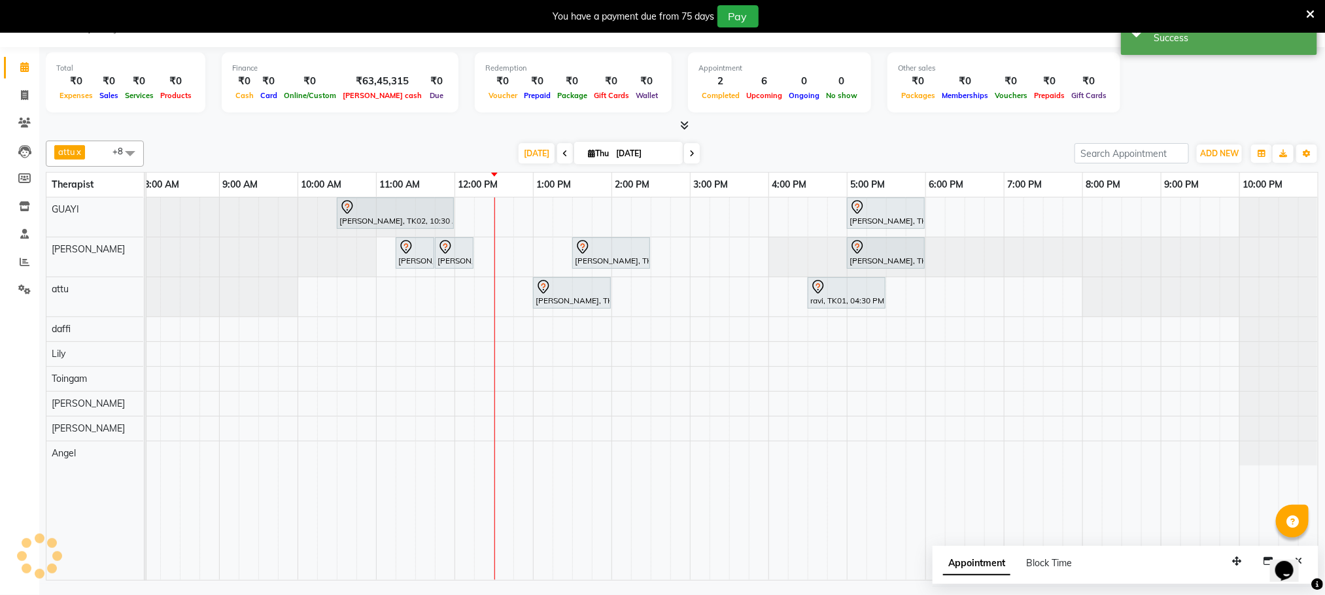
scroll to position [0, 0]
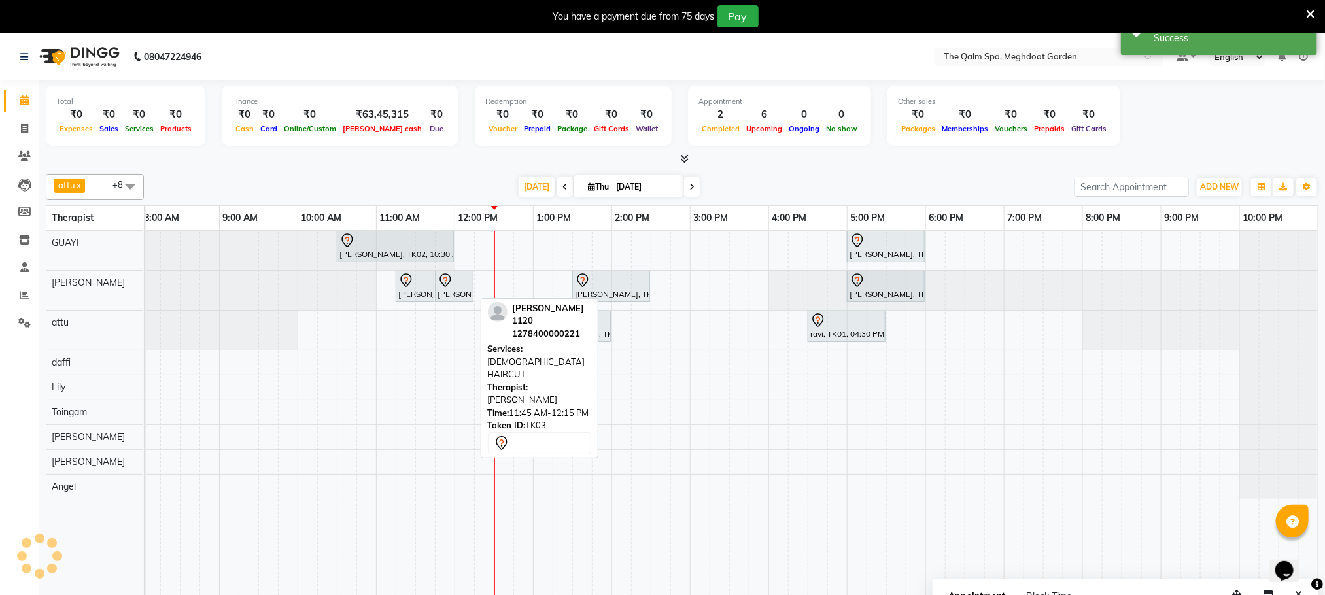
click at [455, 283] on div at bounding box center [454, 281] width 33 height 16
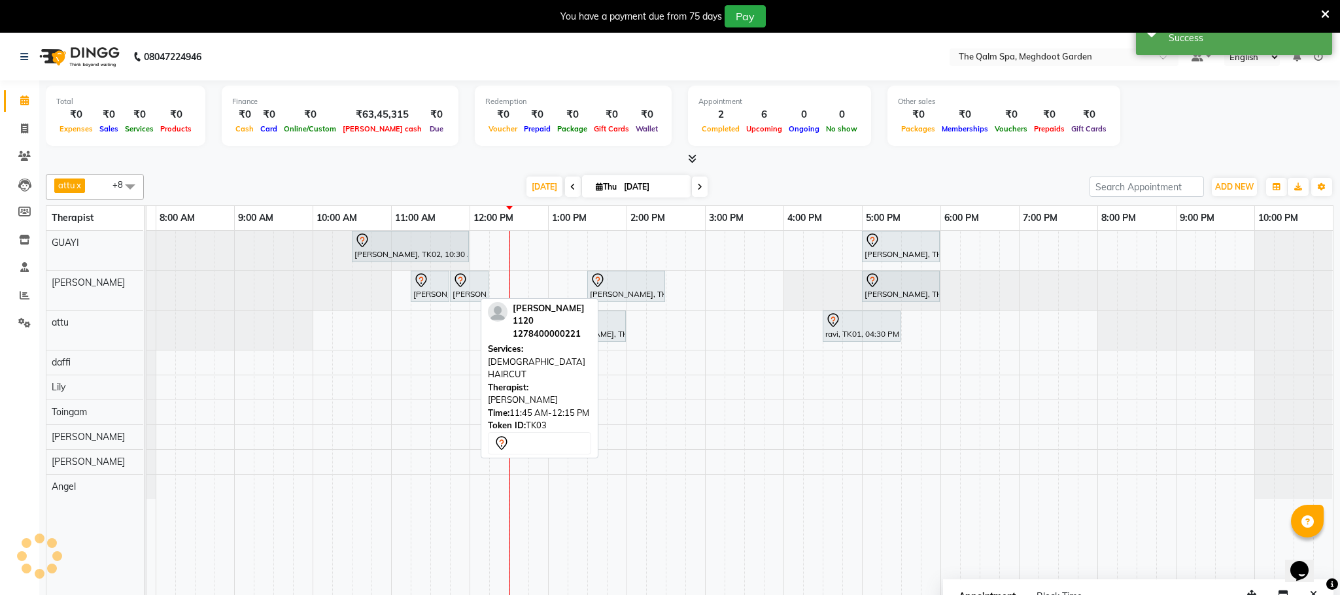
select select "7"
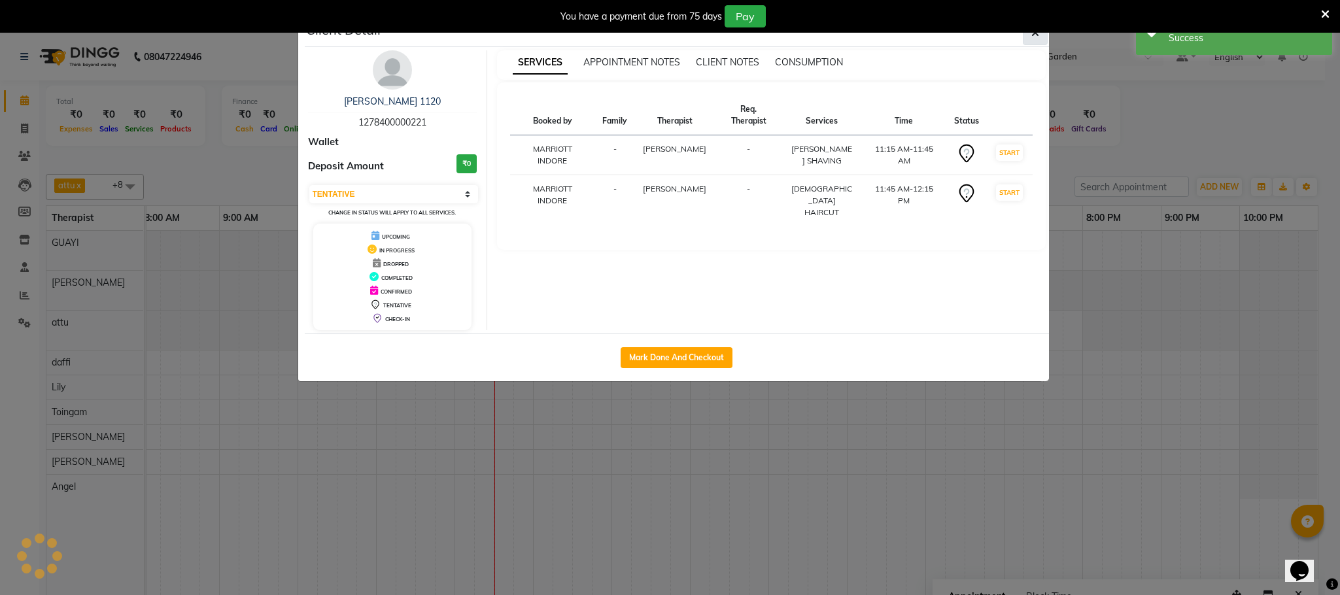
click at [1044, 39] on button "button" at bounding box center [1035, 32] width 25 height 25
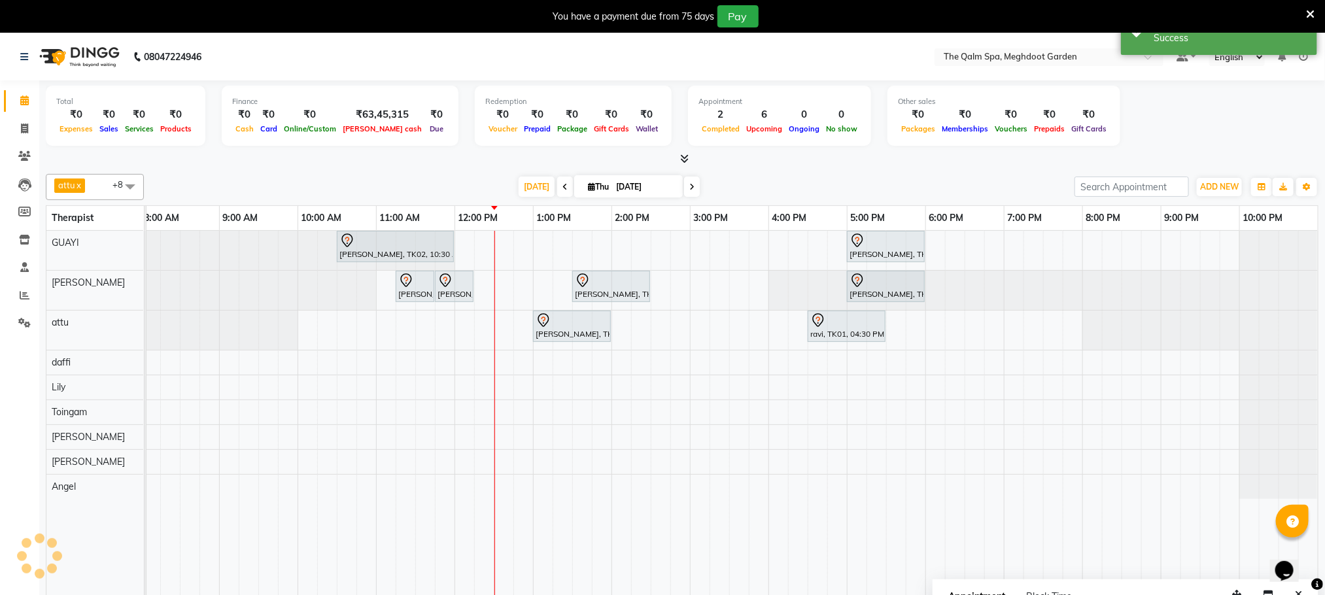
scroll to position [0, 69]
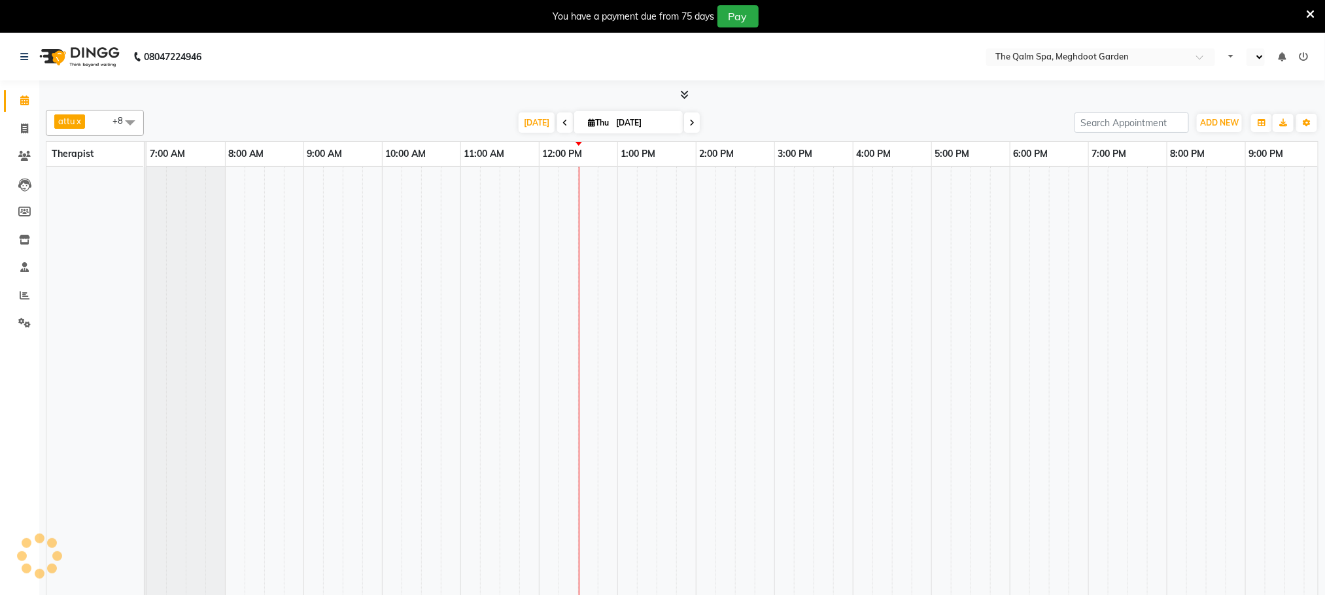
select select "en"
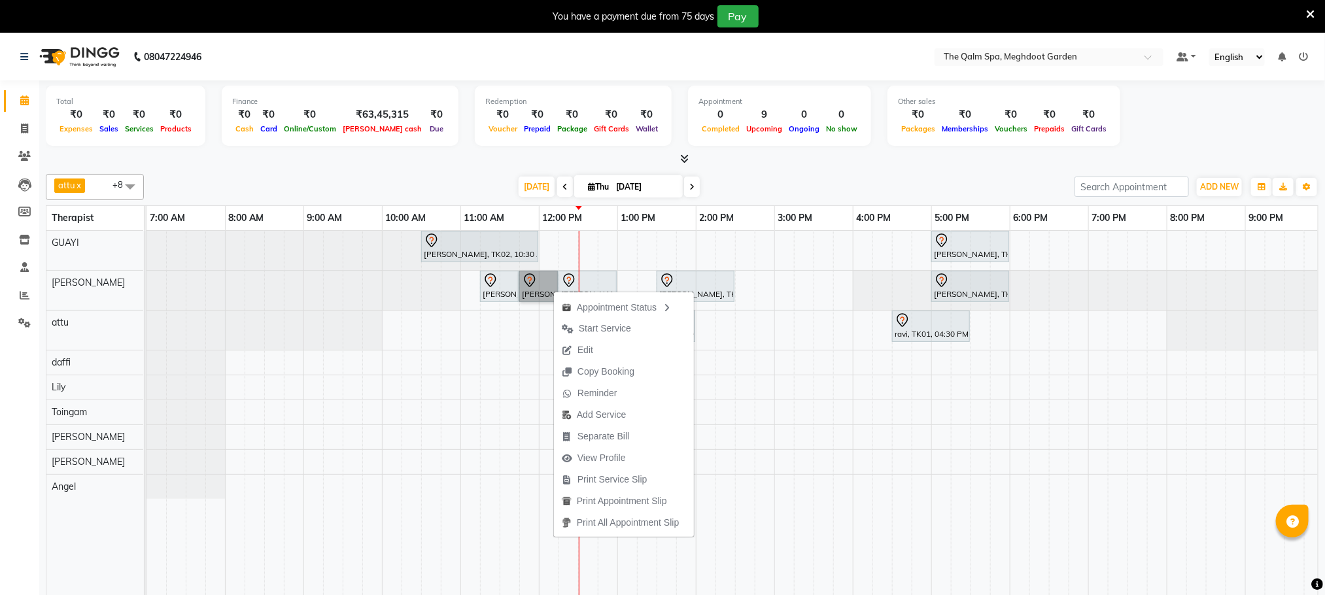
click at [546, 283] on link "[PERSON_NAME] 1120, TK03, 11:45 AM-12:15 PM, [DEMOGRAPHIC_DATA] HAIRCUT" at bounding box center [538, 286] width 39 height 31
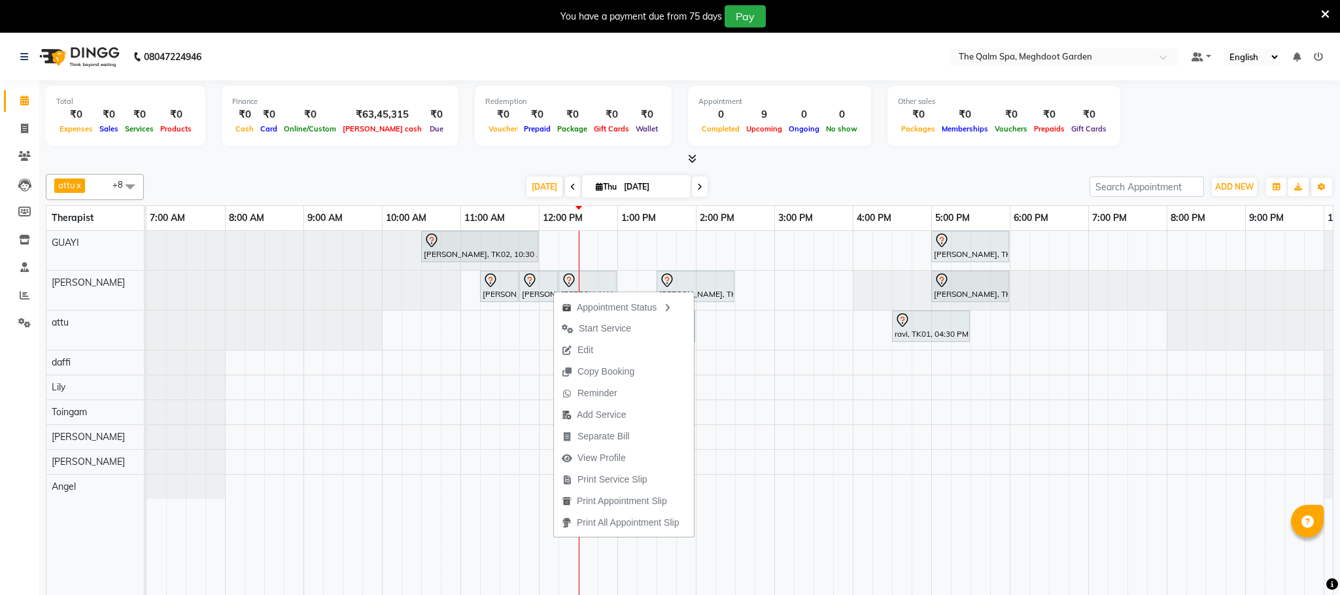
select select "7"
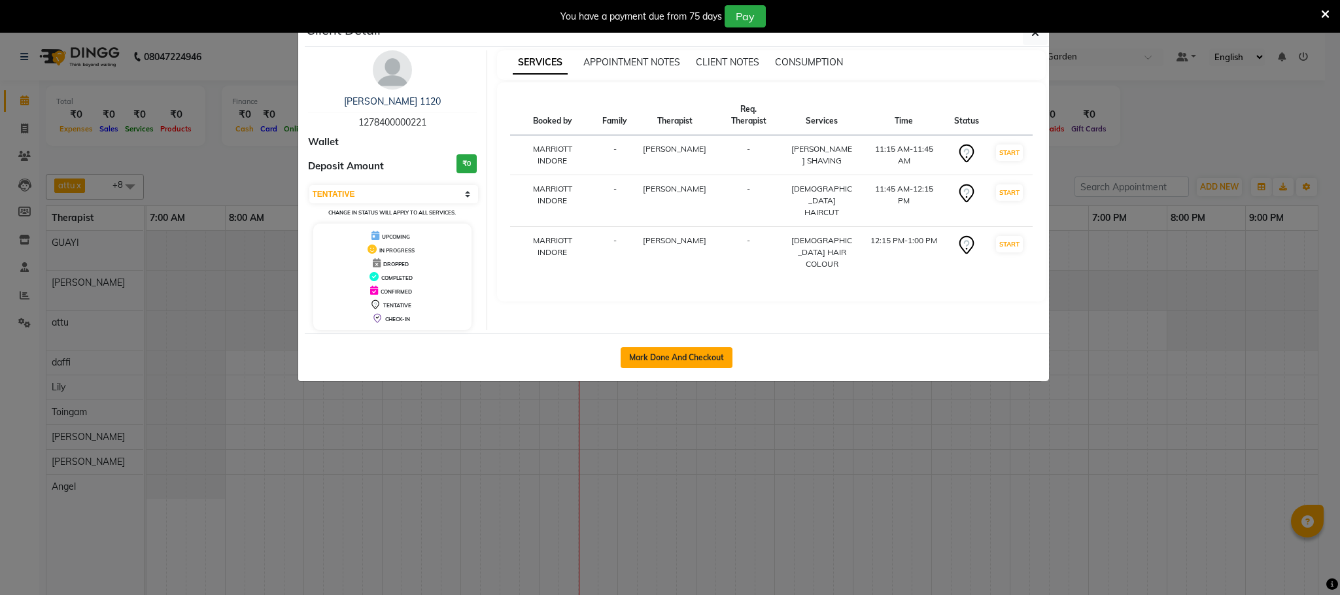
click at [659, 362] on button "Mark Done And Checkout" at bounding box center [677, 357] width 112 height 21
select select "service"
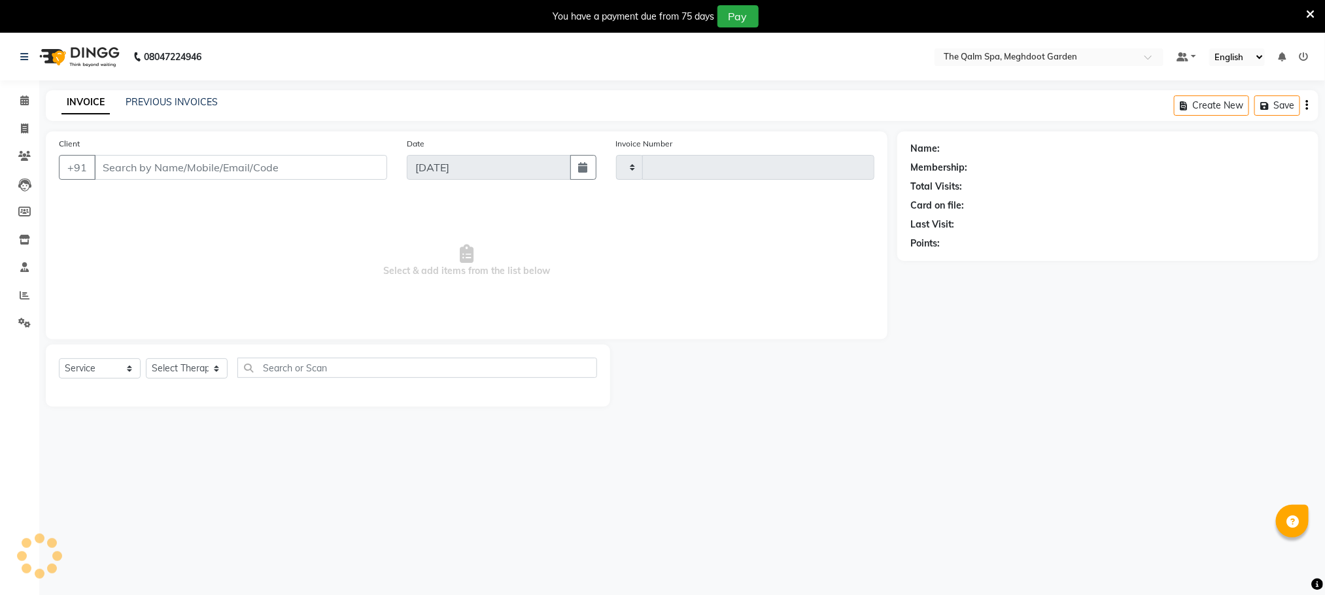
type input "1906"
select select "6401"
type input "1278400000221"
select select "48473"
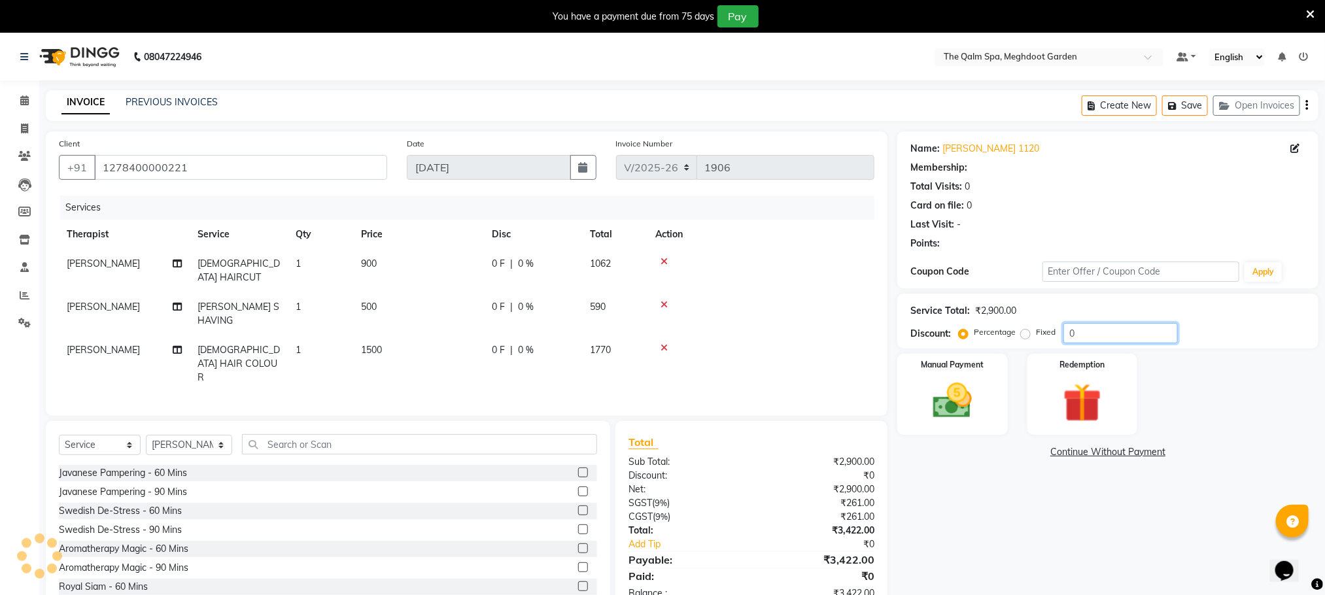
click at [1097, 330] on input "0" at bounding box center [1120, 333] width 114 height 20
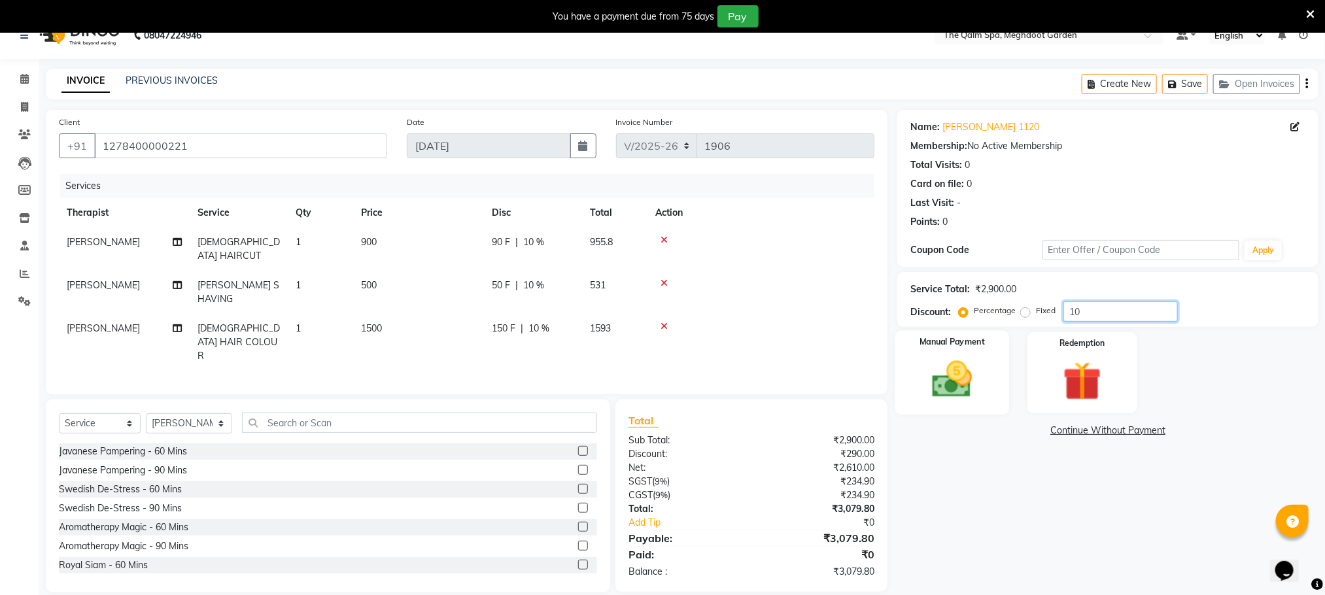
scroll to position [33, 0]
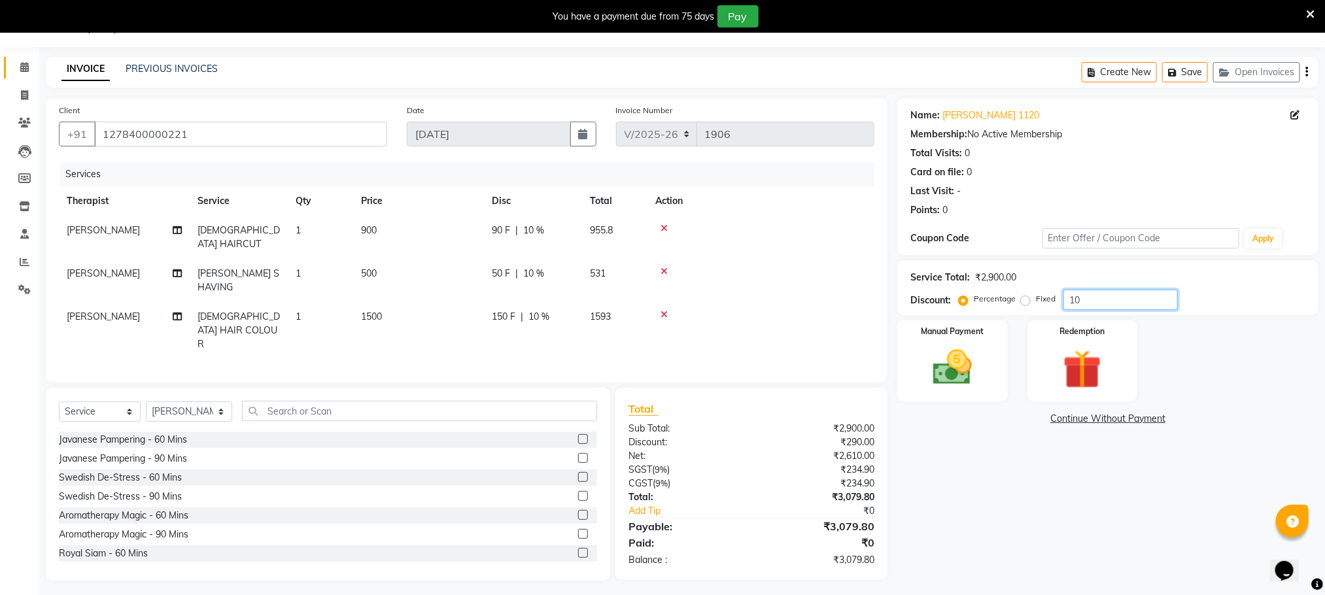
type input "10"
click at [26, 65] on icon at bounding box center [24, 67] width 9 height 10
click at [18, 73] on span at bounding box center [24, 67] width 23 height 15
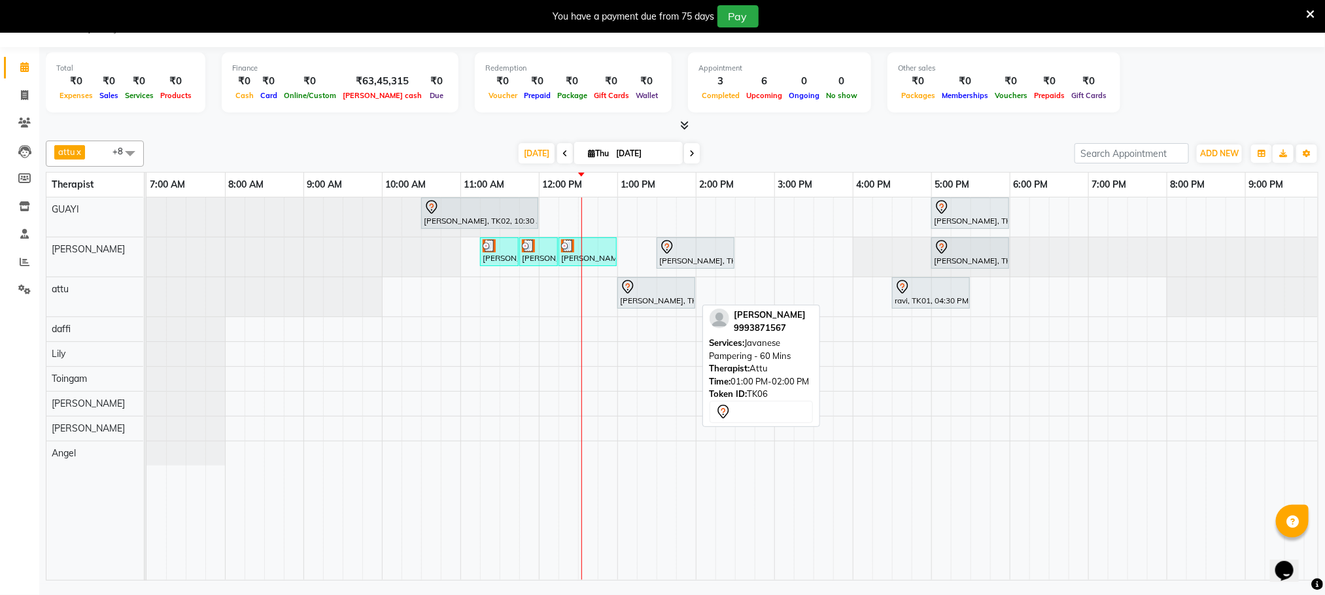
click at [647, 297] on div "Aagam vyas, TK06, 01:00 PM-02:00 PM, Javanese Pampering - 60 Mins" at bounding box center [656, 292] width 75 height 27
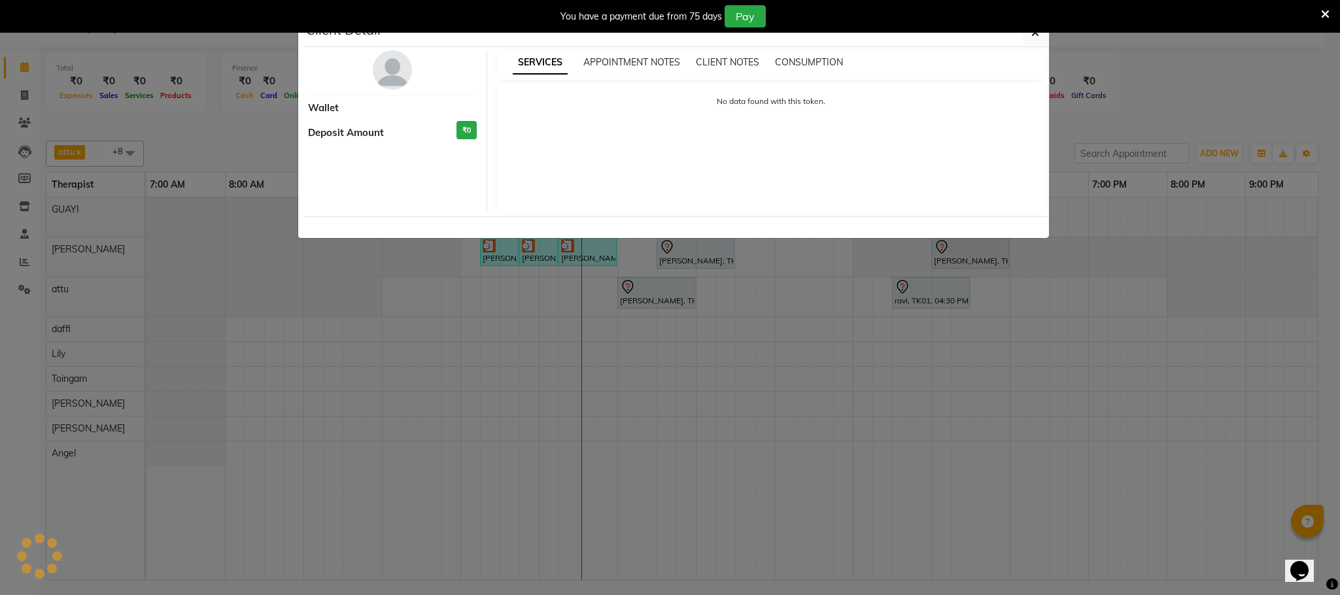
select select "7"
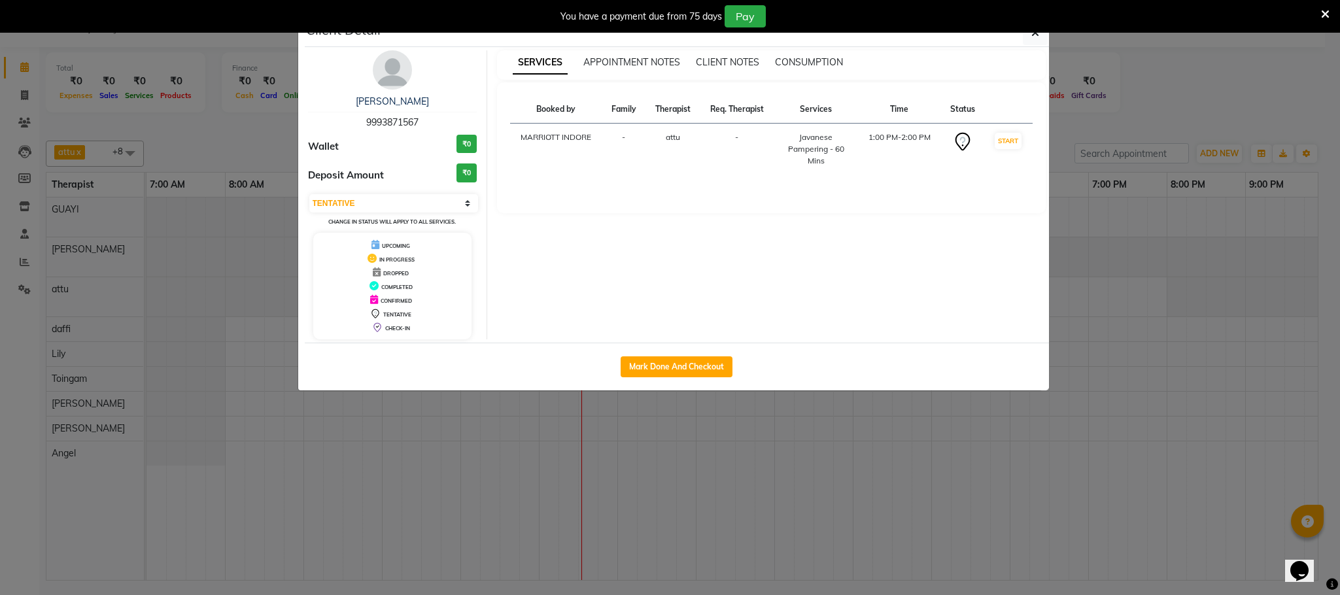
click at [820, 406] on ngb-modal-window "Client Detail Aagam vyas 9993871567 Wallet ₹0 Deposit Amount ₹0 Select IN SERVI…" at bounding box center [670, 297] width 1340 height 595
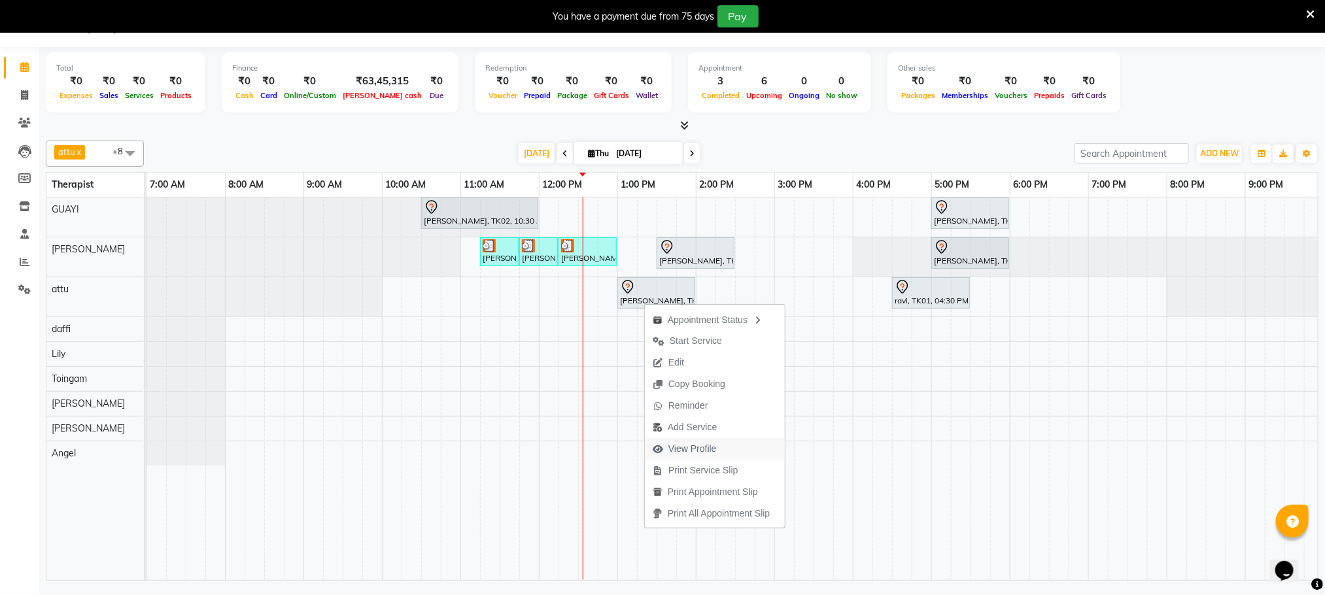
click at [706, 444] on span "View Profile" at bounding box center [692, 449] width 48 height 14
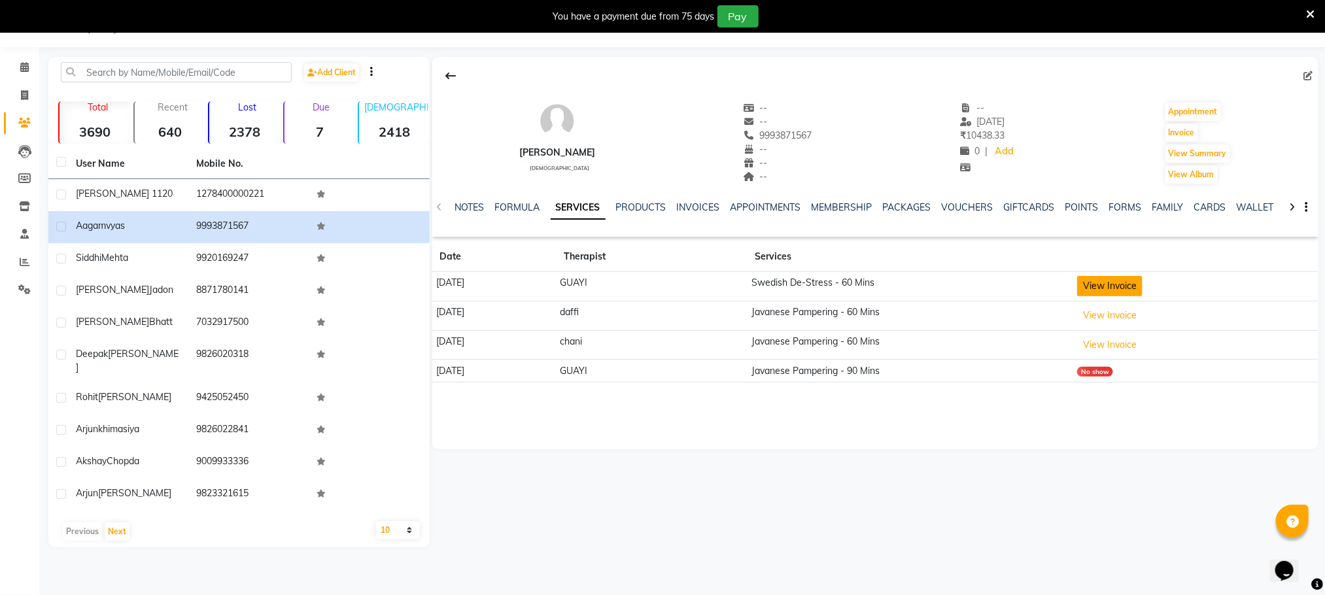
click at [1125, 279] on button "View Invoice" at bounding box center [1109, 286] width 65 height 20
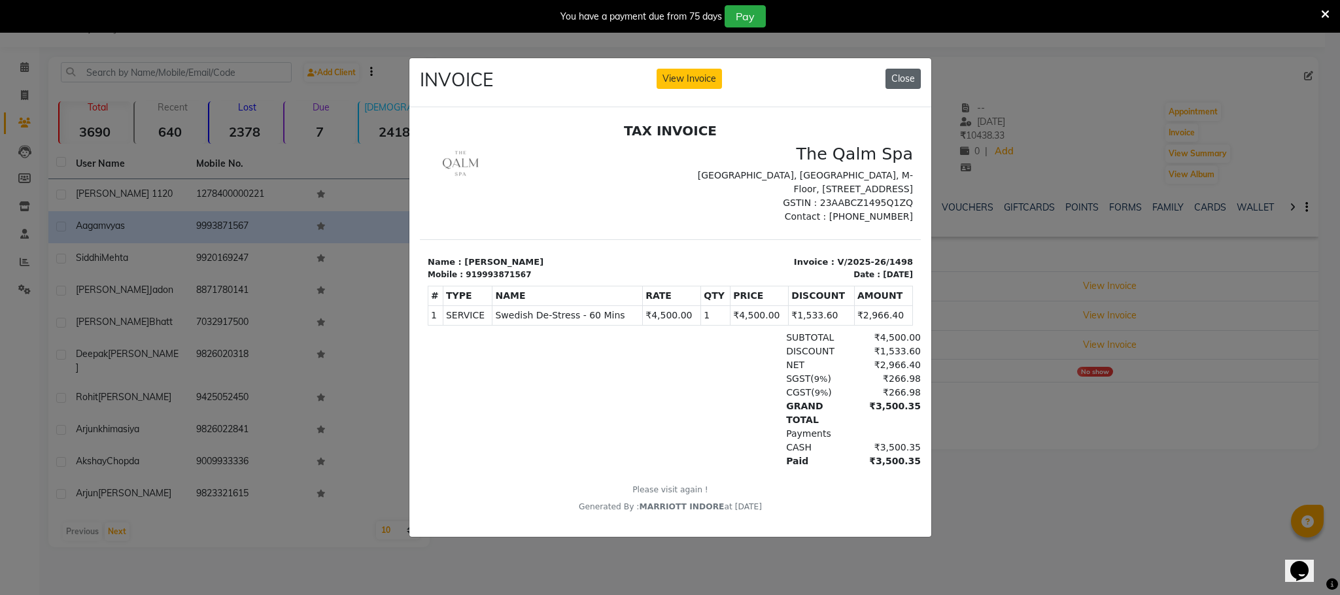
click at [904, 71] on button "Close" at bounding box center [903, 79] width 35 height 20
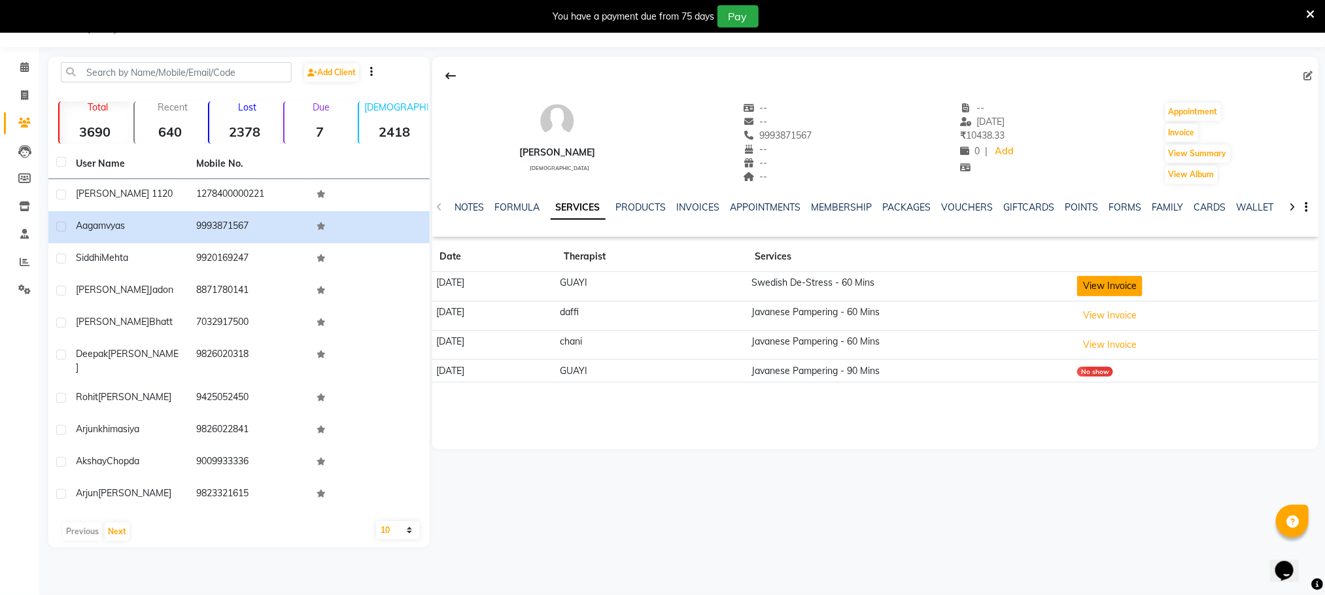
click at [1137, 281] on button "View Invoice" at bounding box center [1109, 286] width 65 height 20
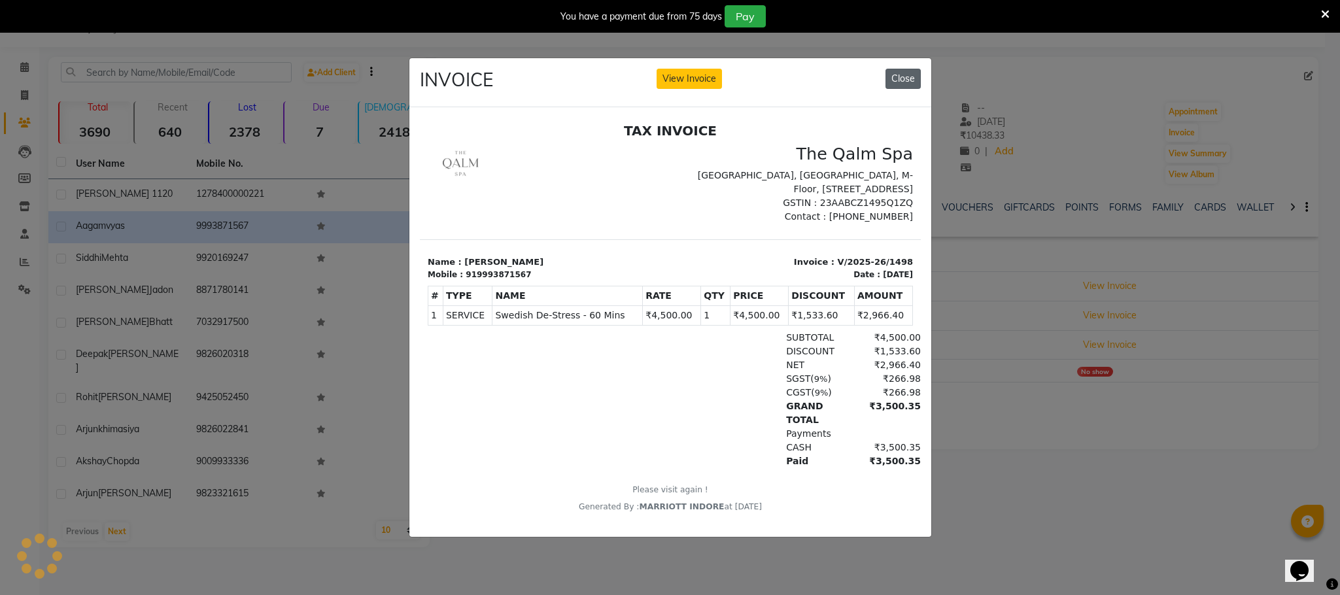
click at [889, 75] on button "Close" at bounding box center [903, 79] width 35 height 20
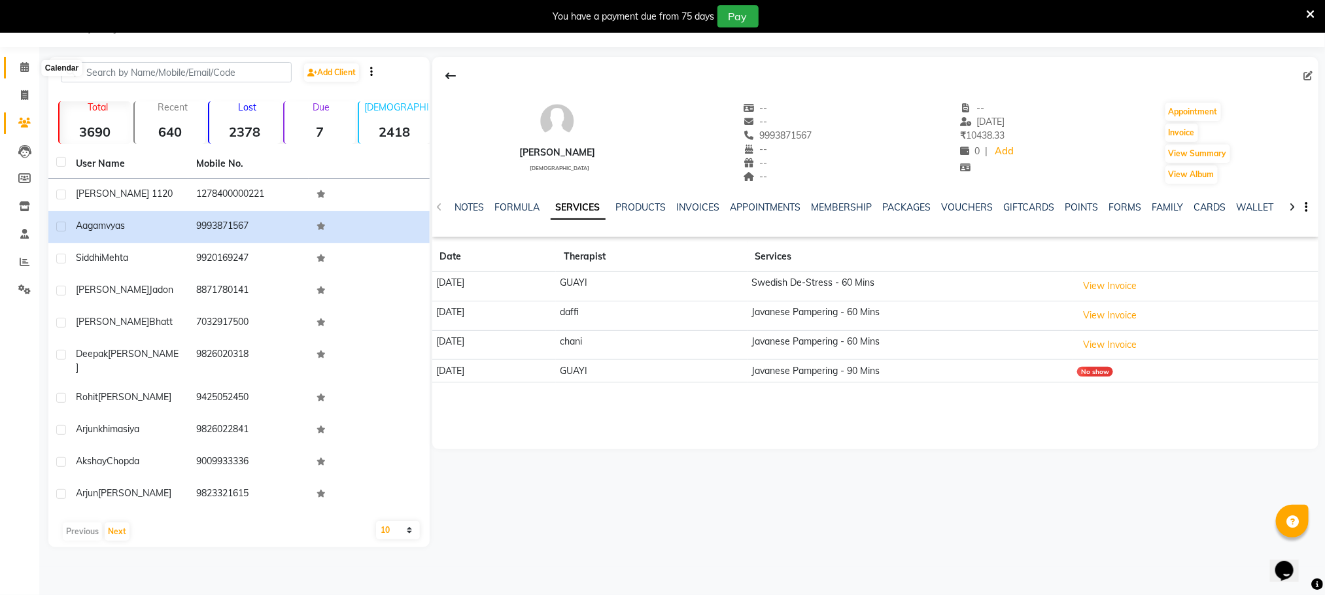
click at [22, 69] on icon at bounding box center [24, 67] width 9 height 10
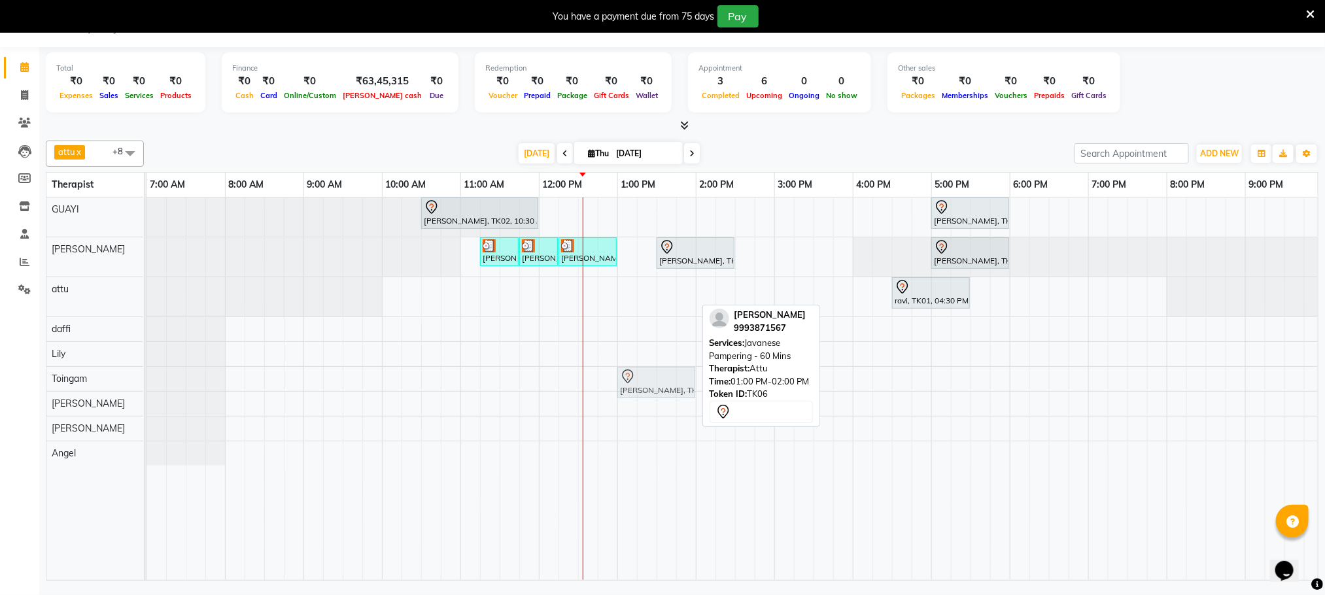
drag, startPoint x: 655, startPoint y: 291, endPoint x: 661, endPoint y: 373, distance: 82.6
click at [661, 373] on tbody "anupam bhatt, TK02, 10:30 AM-12:00 PM, Abhyangam - 90 Mins vikash jadon, TK04, …" at bounding box center [774, 332] width 1256 height 268
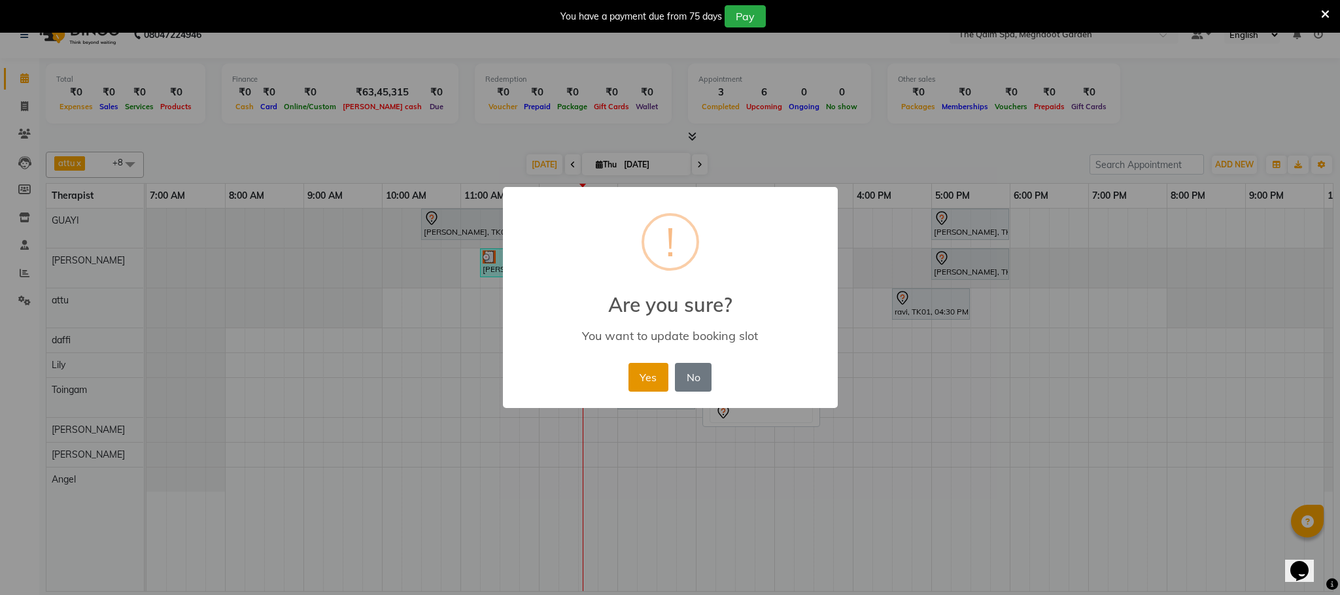
drag, startPoint x: 650, startPoint y: 370, endPoint x: 651, endPoint y: 377, distance: 7.3
click at [650, 373] on button "Yes" at bounding box center [648, 377] width 40 height 29
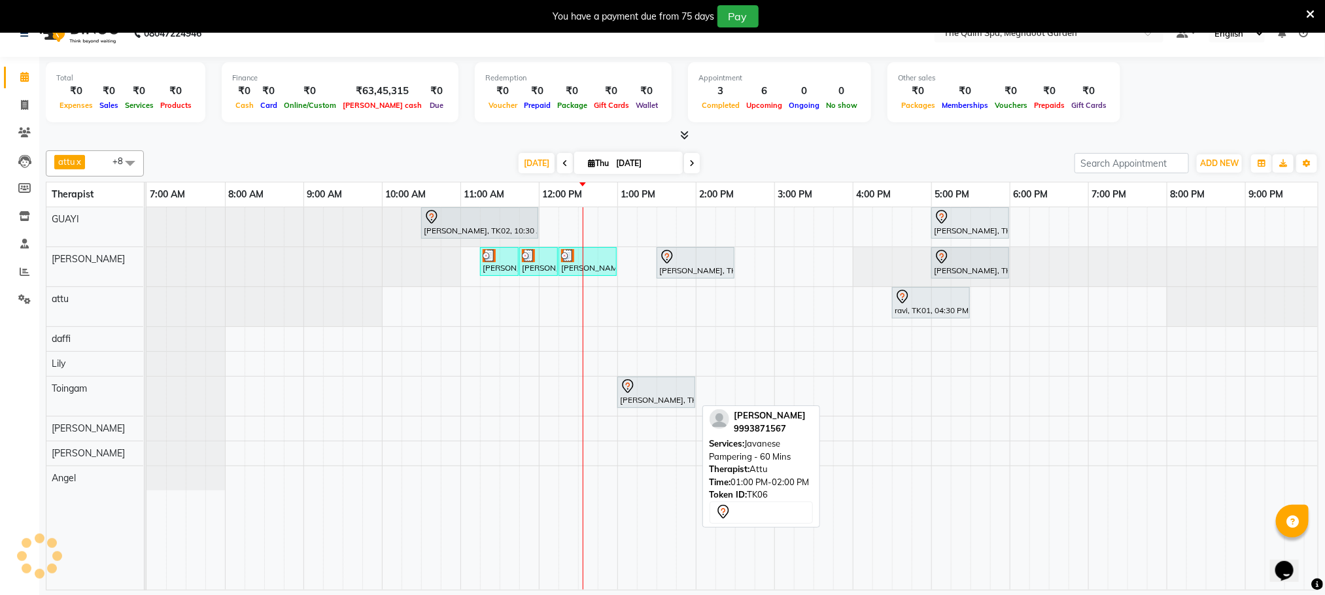
click at [659, 394] on div at bounding box center [656, 387] width 73 height 16
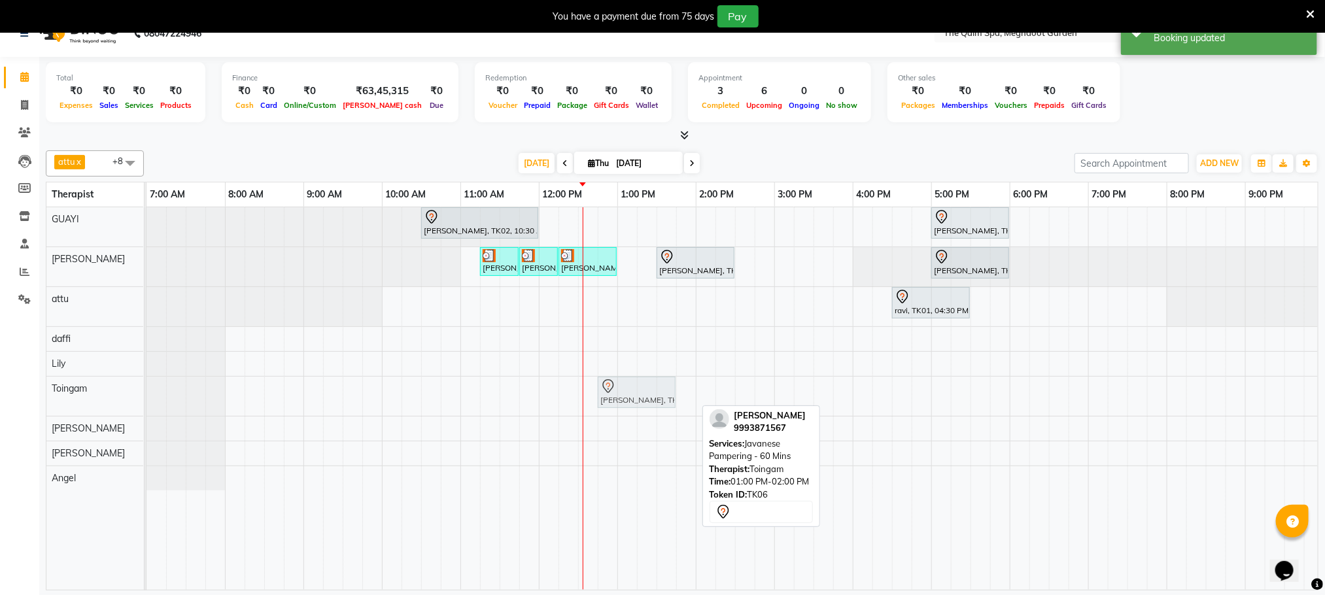
drag, startPoint x: 687, startPoint y: 385, endPoint x: 662, endPoint y: 388, distance: 25.7
click at [146, 388] on div "Aagam vyas, TK06, 01:00 PM-02:00 PM, Javanese Pampering - 60 Mins Aagam vyas, T…" at bounding box center [146, 396] width 0 height 39
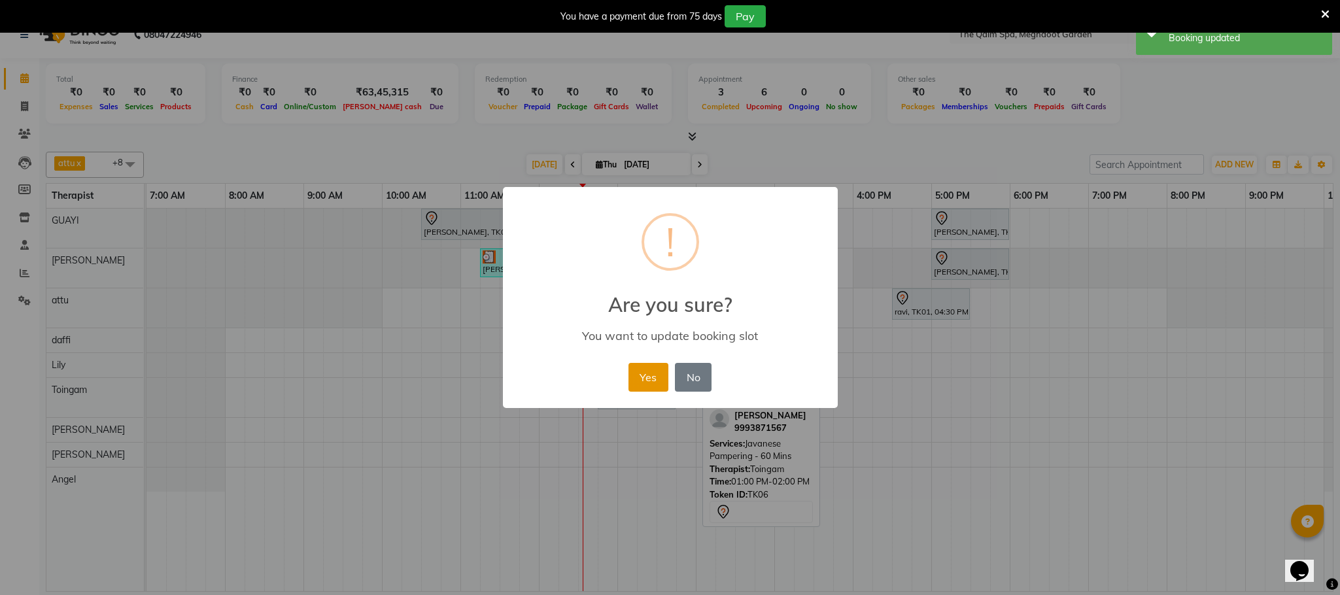
click at [646, 379] on button "Yes" at bounding box center [648, 377] width 40 height 29
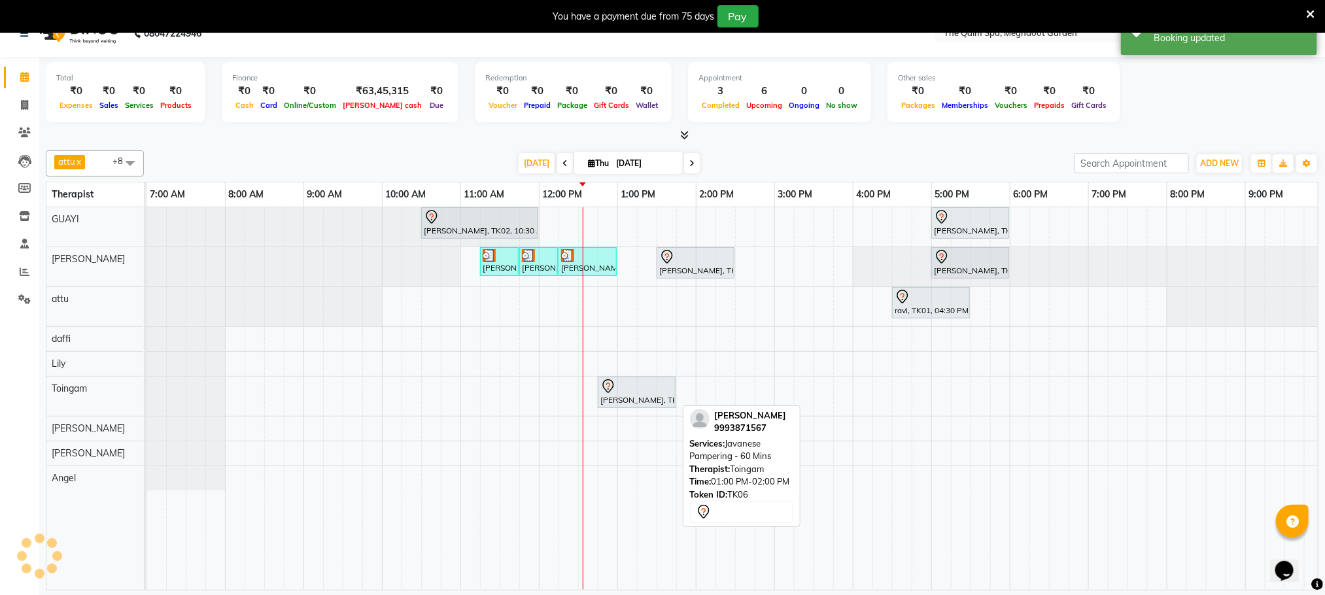
click at [625, 394] on div at bounding box center [636, 387] width 73 height 16
select select "7"
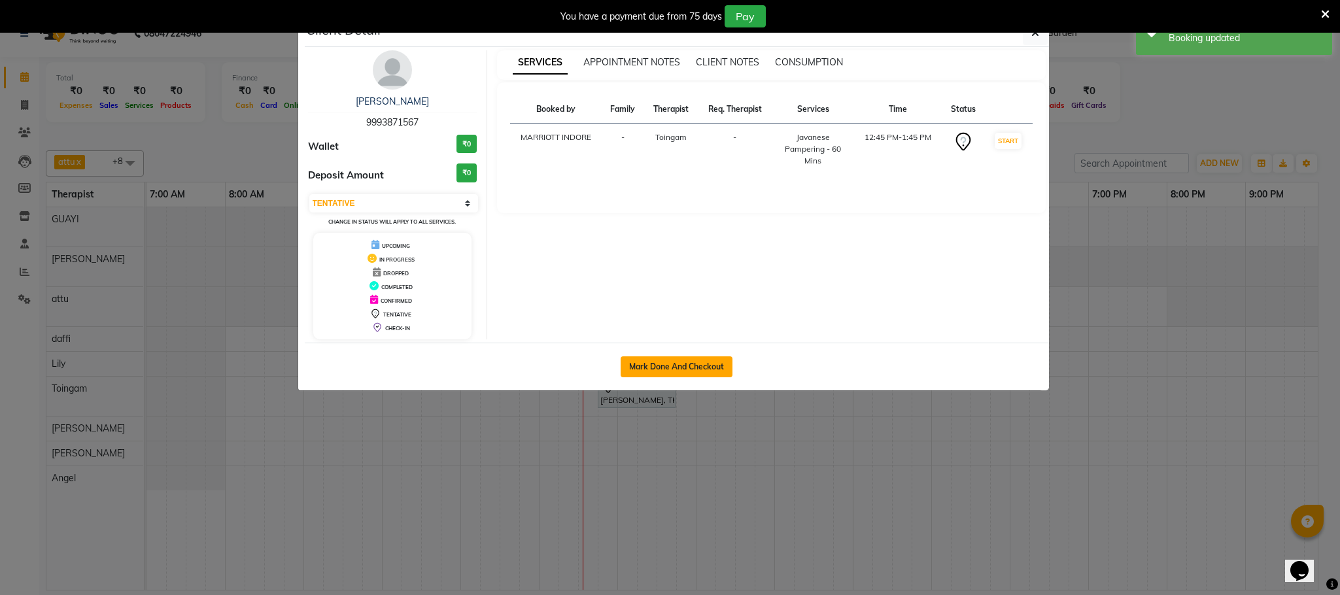
click at [654, 371] on button "Mark Done And Checkout" at bounding box center [677, 366] width 112 height 21
select select "service"
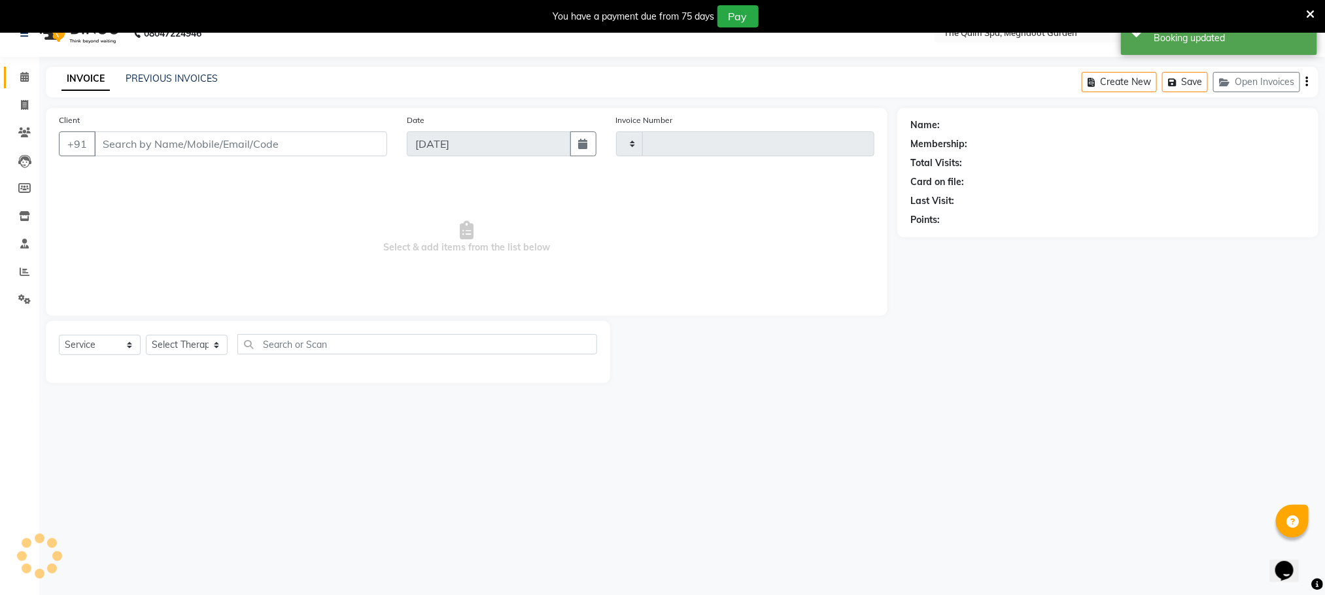
type input "1906"
select select "6401"
type input "9993871567"
select select "79343"
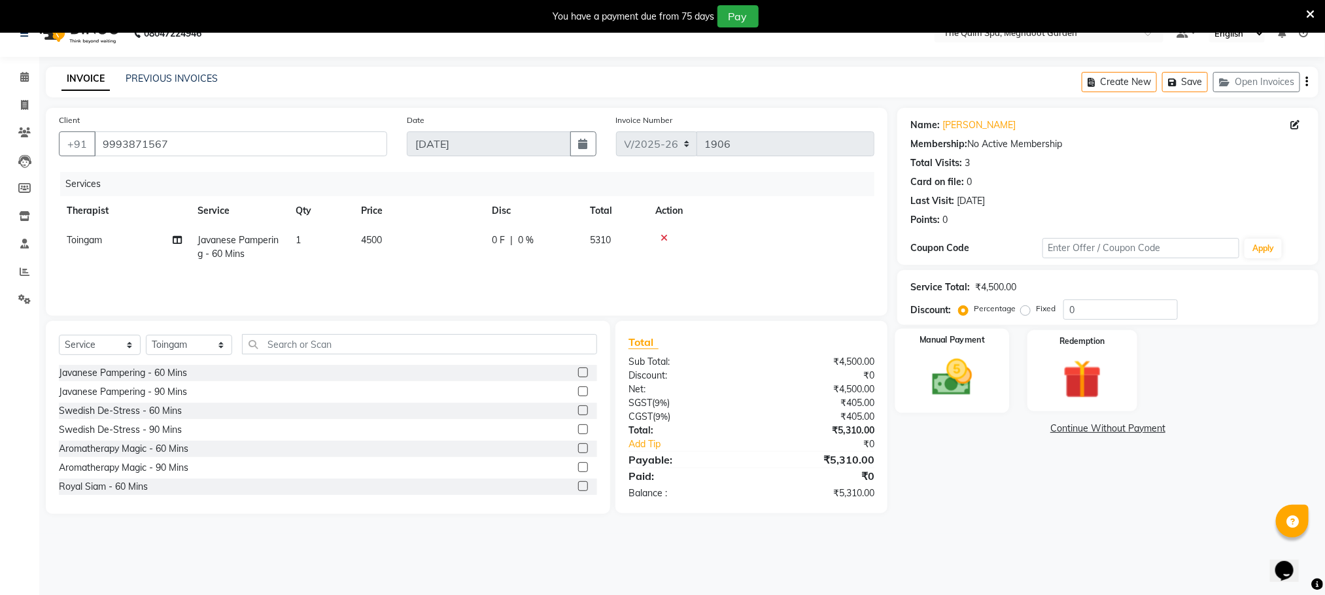
click at [976, 368] on img at bounding box center [952, 377] width 65 height 46
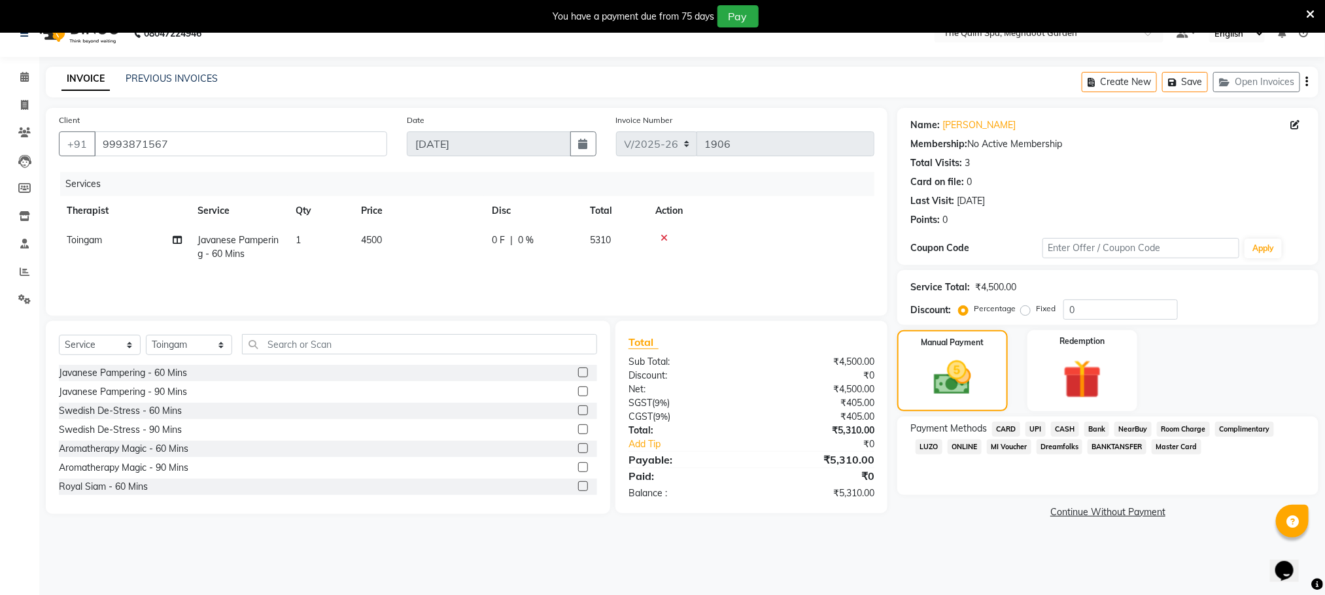
click at [1066, 426] on span "CASH" at bounding box center [1065, 429] width 28 height 15
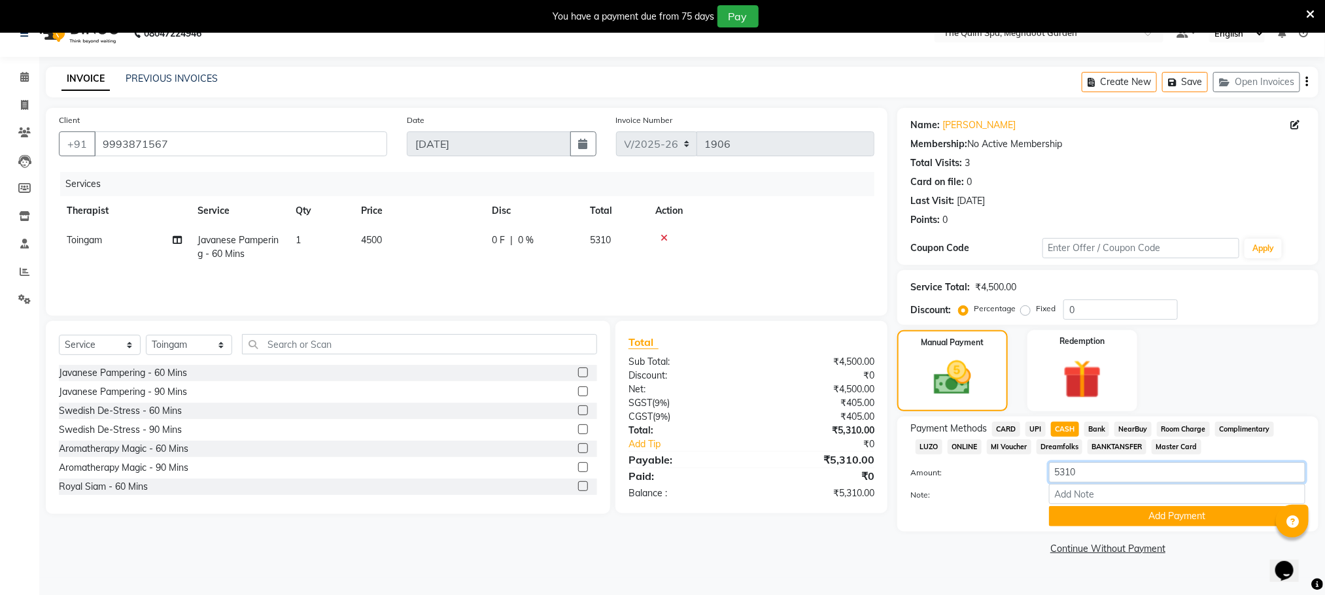
drag, startPoint x: 1099, startPoint y: 473, endPoint x: 1019, endPoint y: 477, distance: 79.9
click at [1020, 477] on div "Amount: 5310" at bounding box center [1108, 473] width 415 height 22
type input "3500"
click at [1131, 519] on button "Add Payment" at bounding box center [1177, 516] width 256 height 20
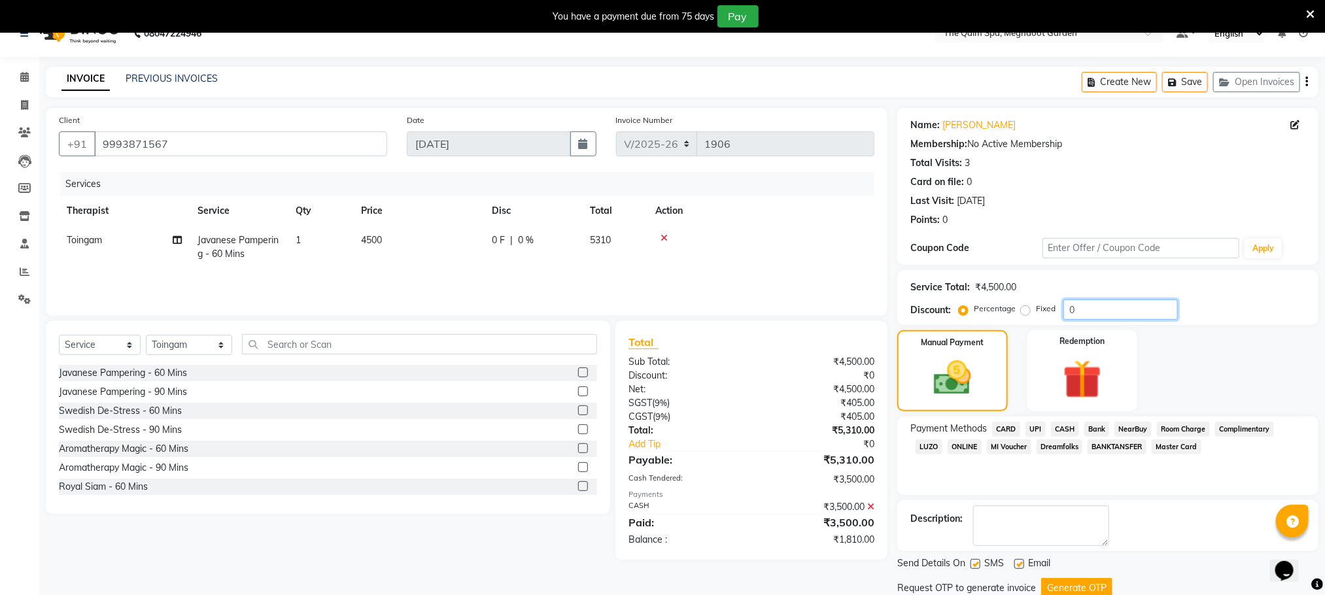
click at [1091, 303] on input "0" at bounding box center [1120, 310] width 114 height 20
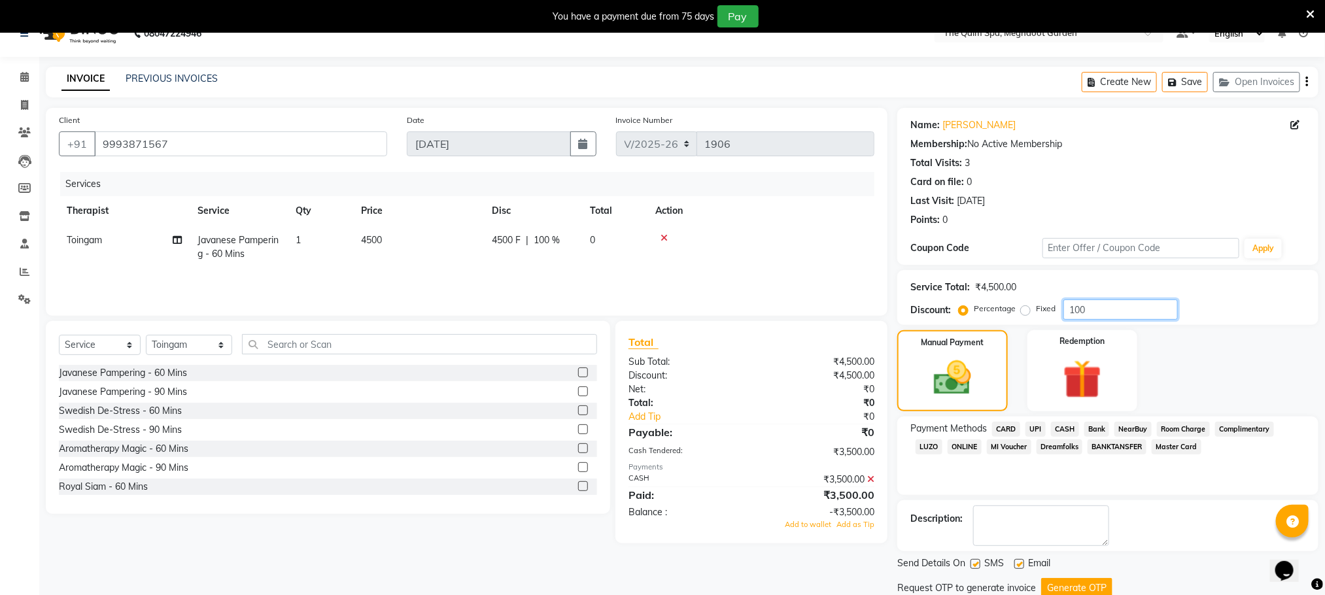
type input "100"
click at [1036, 309] on label "Fixed" at bounding box center [1046, 309] width 20 height 12
click at [1026, 309] on input "Fixed" at bounding box center [1028, 308] width 9 height 9
radio input "true"
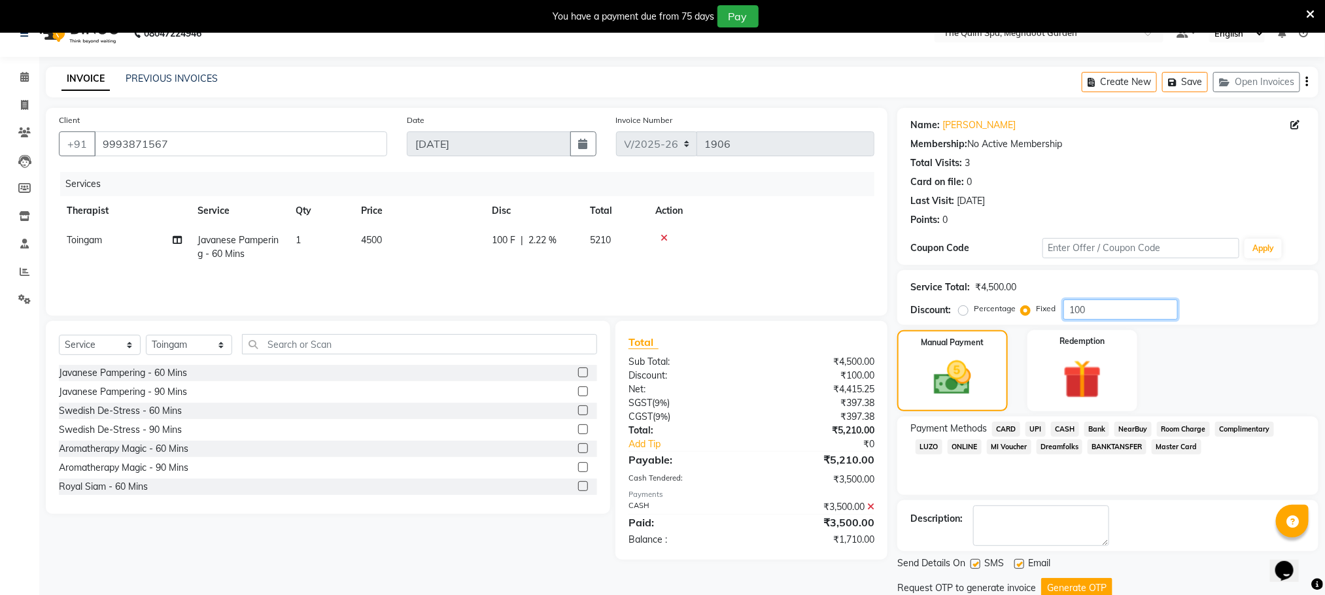
click at [1093, 312] on input "100" at bounding box center [1120, 310] width 114 height 20
drag, startPoint x: 1018, startPoint y: 308, endPoint x: 1003, endPoint y: 308, distance: 15.7
click at [1003, 308] on div "Percentage Fixed 100" at bounding box center [1069, 310] width 216 height 20
type input "1810"
click at [1065, 426] on span "CASH" at bounding box center [1065, 429] width 28 height 15
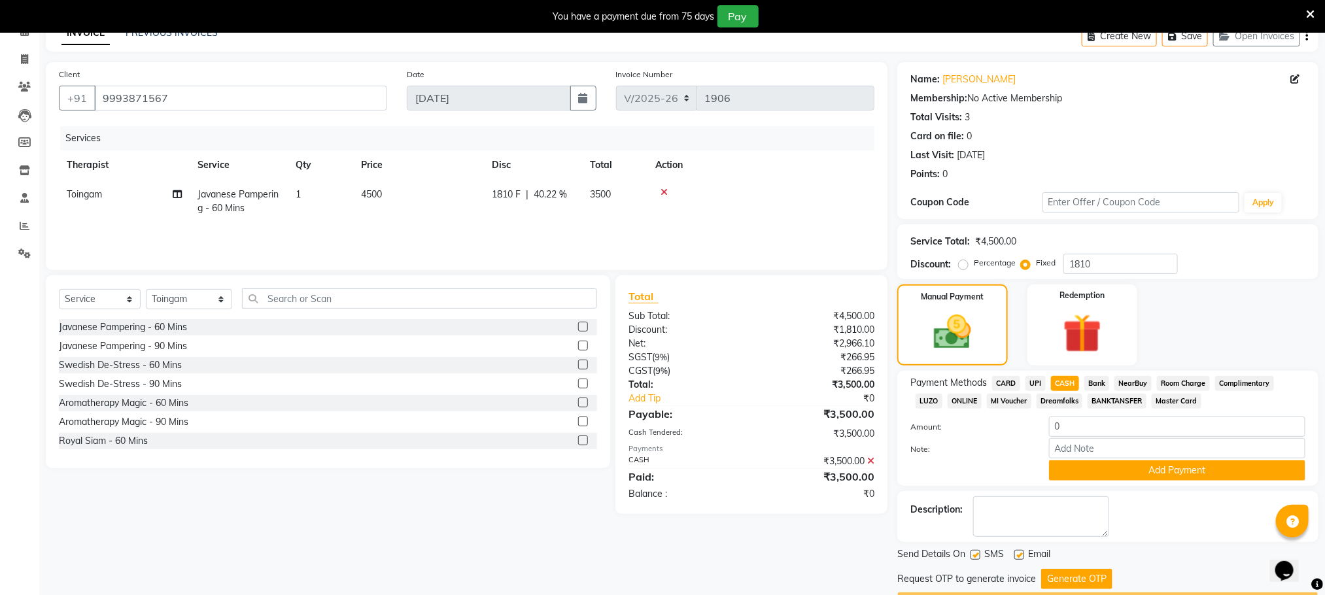
scroll to position [108, 0]
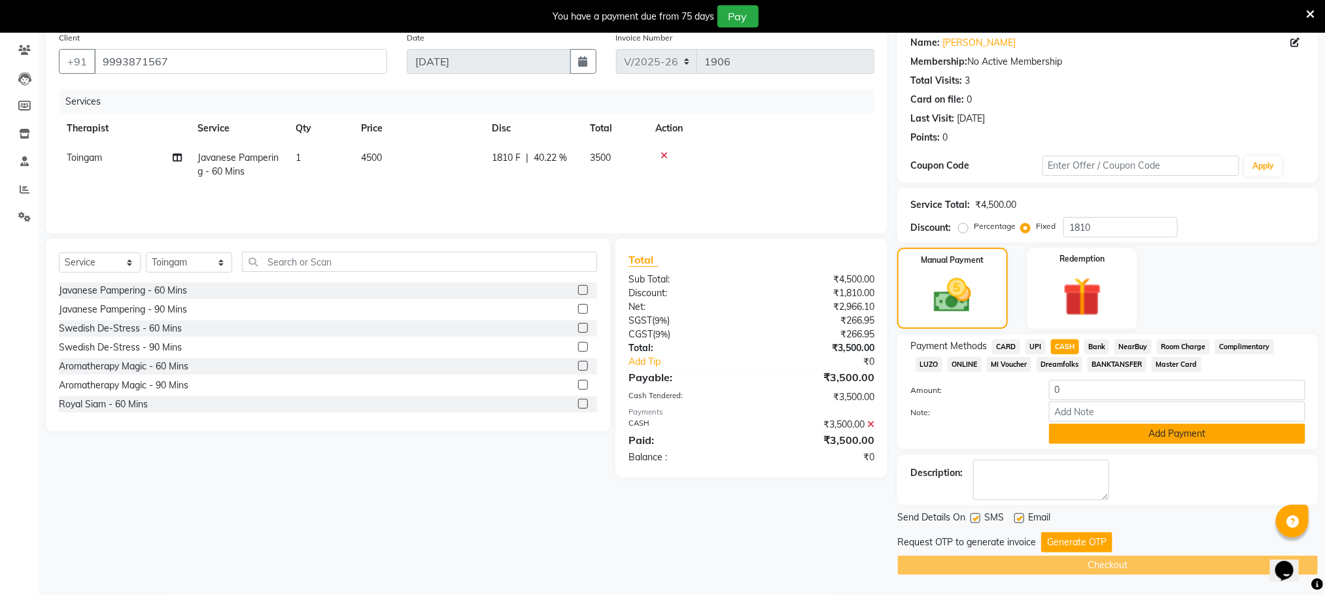
click at [1110, 434] on button "Add Payment" at bounding box center [1177, 434] width 256 height 20
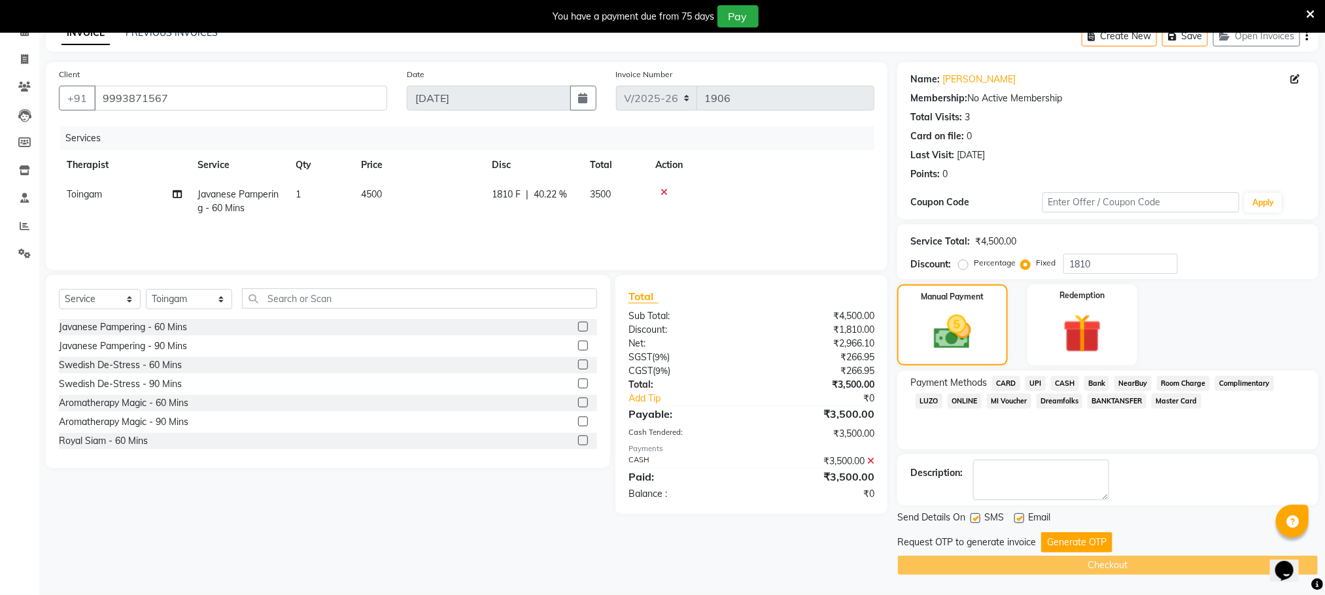
scroll to position [71, 0]
click at [1059, 536] on button "Generate OTP" at bounding box center [1076, 542] width 71 height 20
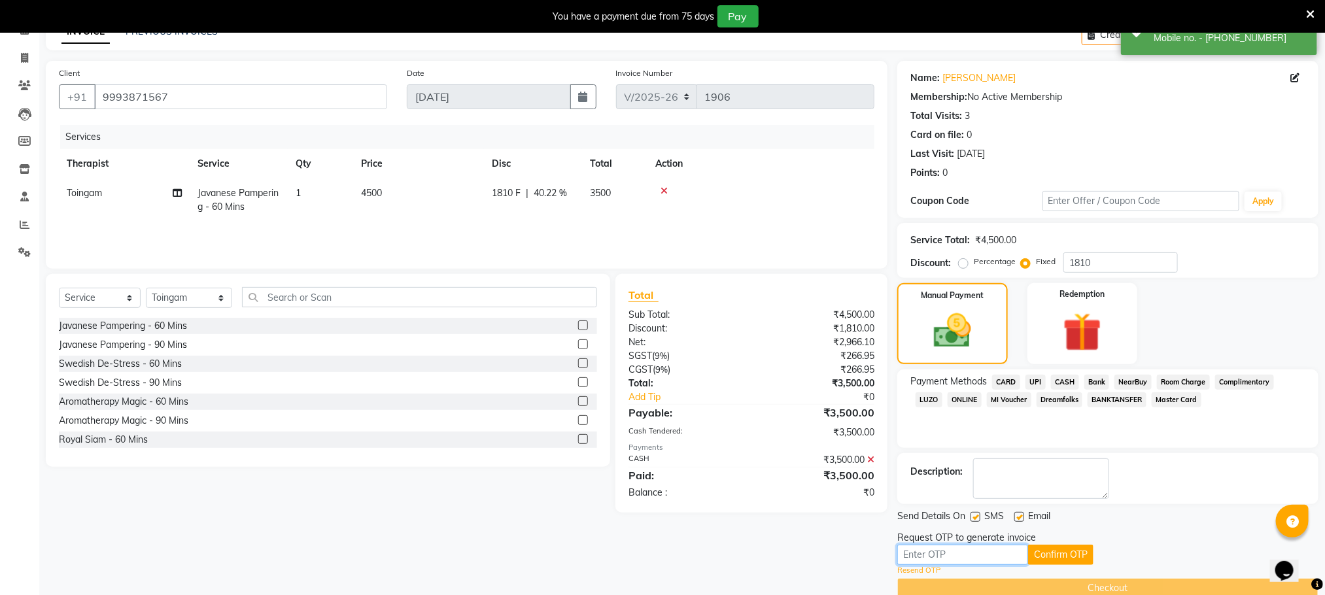
click at [982, 557] on input "text" at bounding box center [962, 555] width 131 height 20
type input "6014"
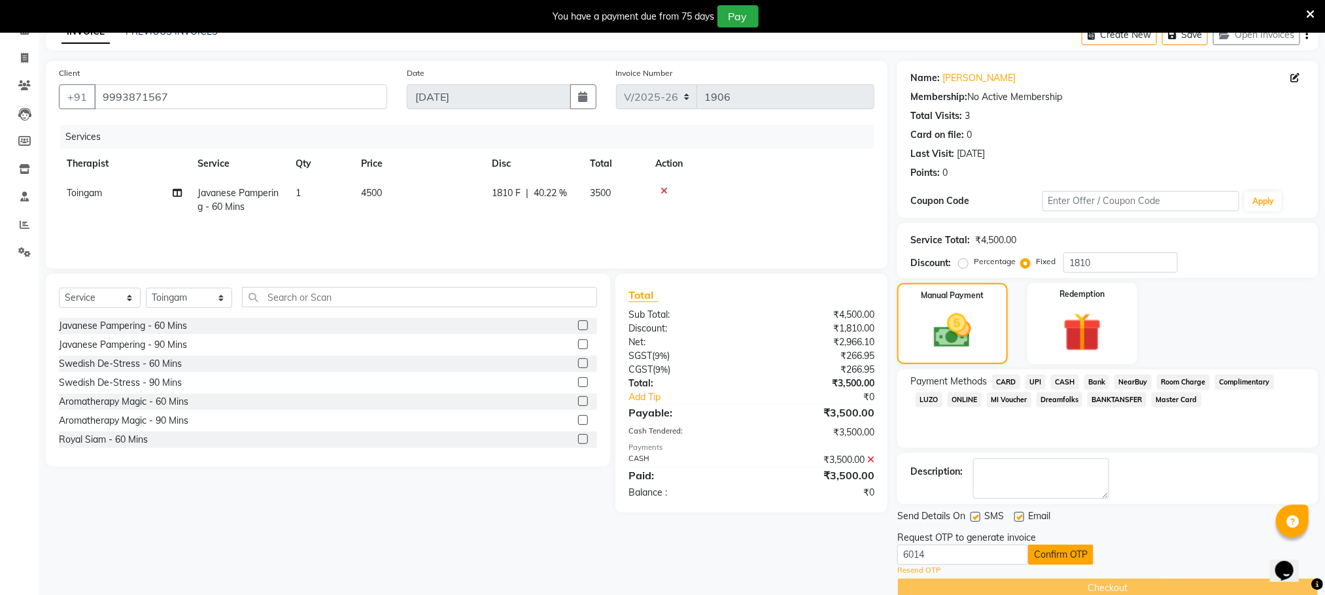
click at [1042, 555] on button "Confirm OTP" at bounding box center [1060, 555] width 65 height 20
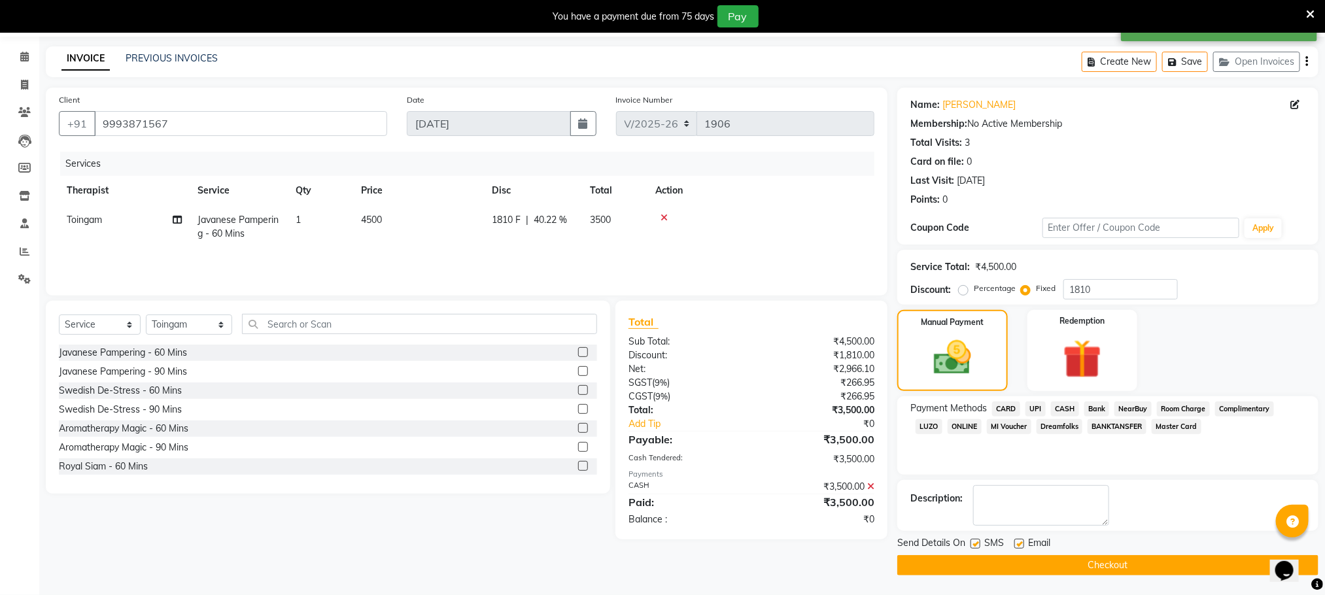
click at [1042, 561] on button "Checkout" at bounding box center [1107, 565] width 421 height 20
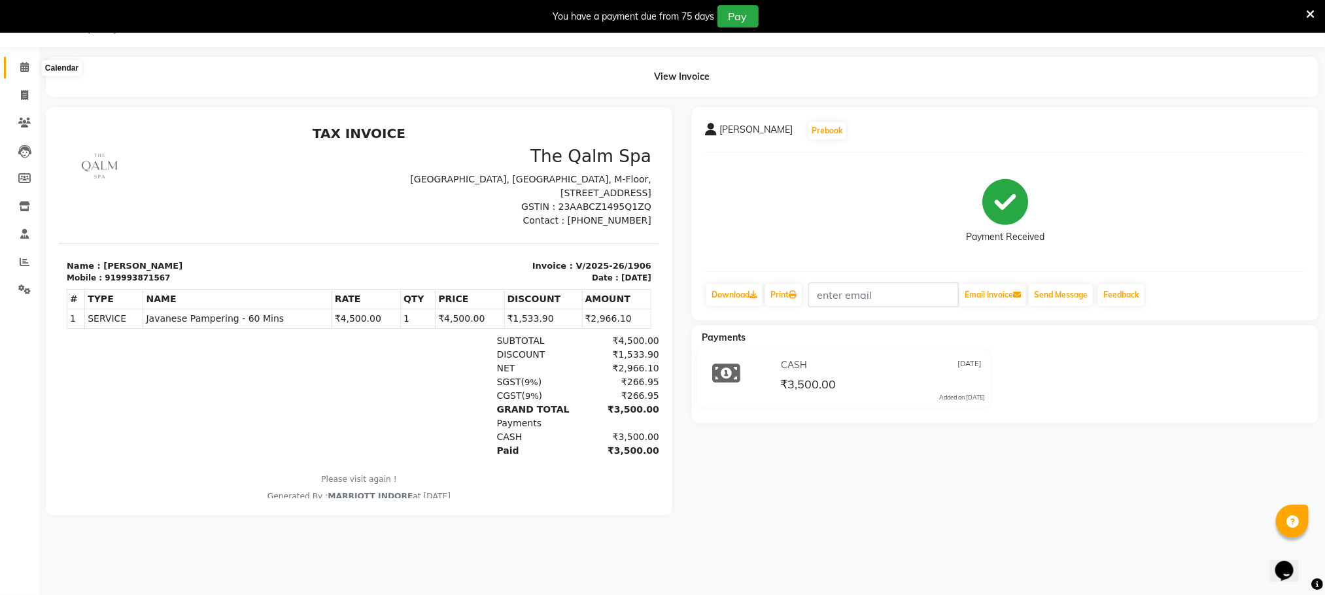
click at [16, 67] on span at bounding box center [24, 67] width 23 height 15
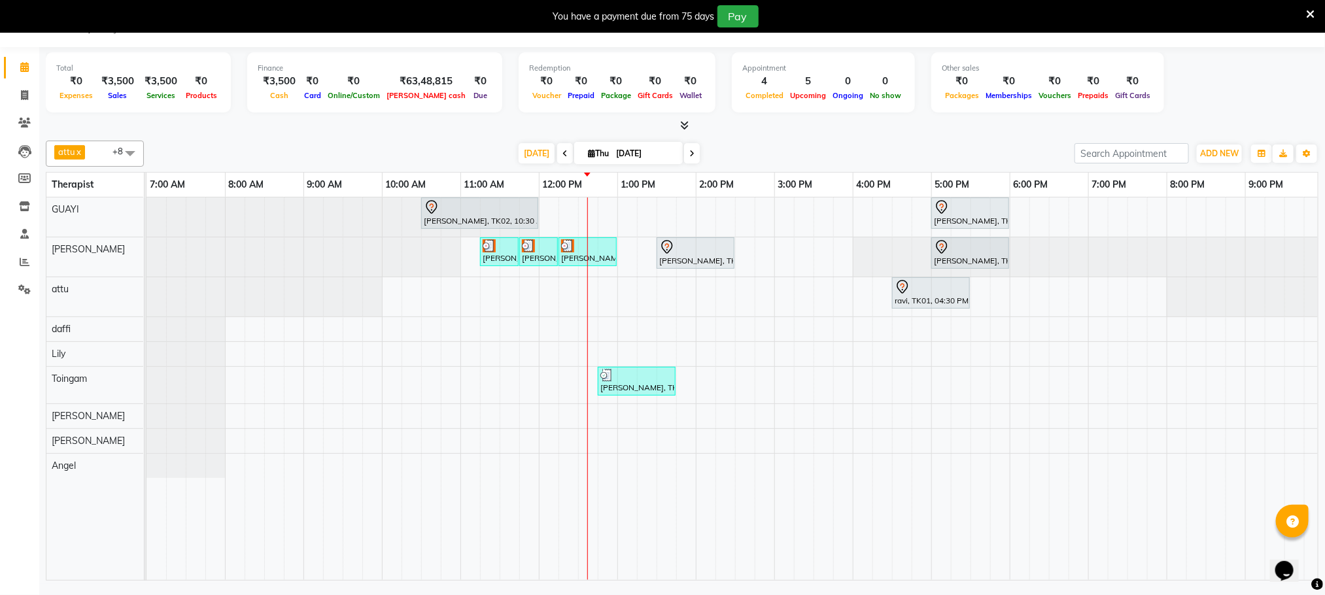
click at [738, 349] on div "anupam bhatt, TK02, 10:30 AM-12:00 PM, Abhyangam - 90 Mins vikash jadon, TK04, …" at bounding box center [774, 389] width 1256 height 383
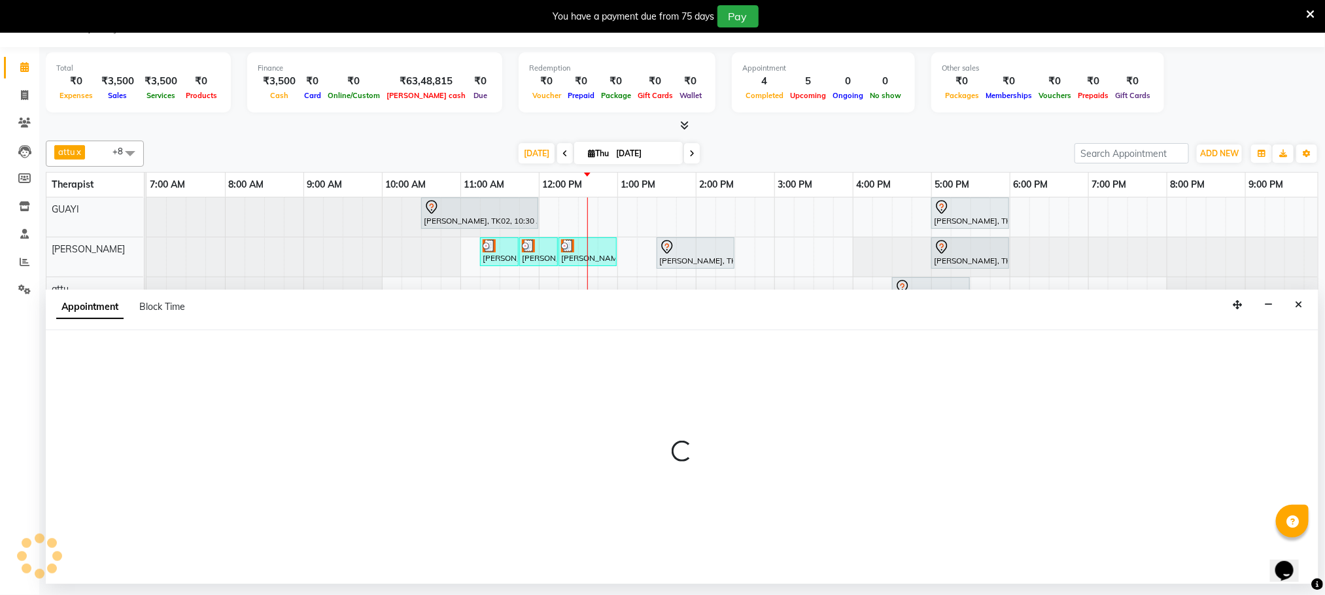
select select "75413"
select select "tentative"
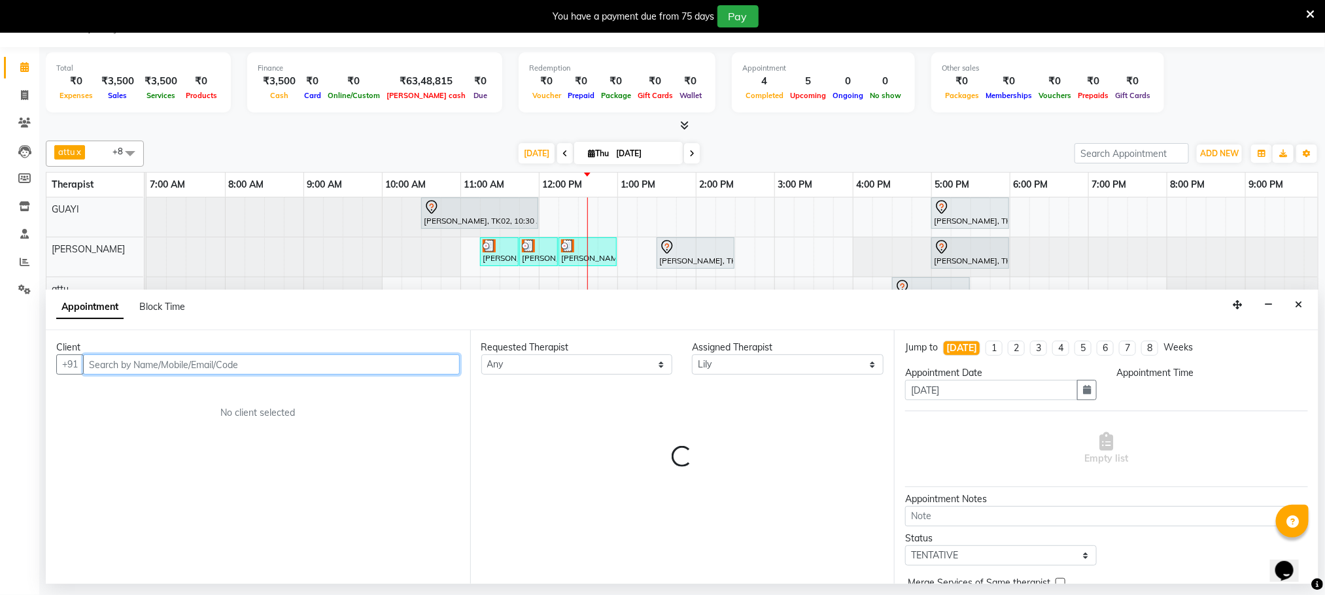
select select "870"
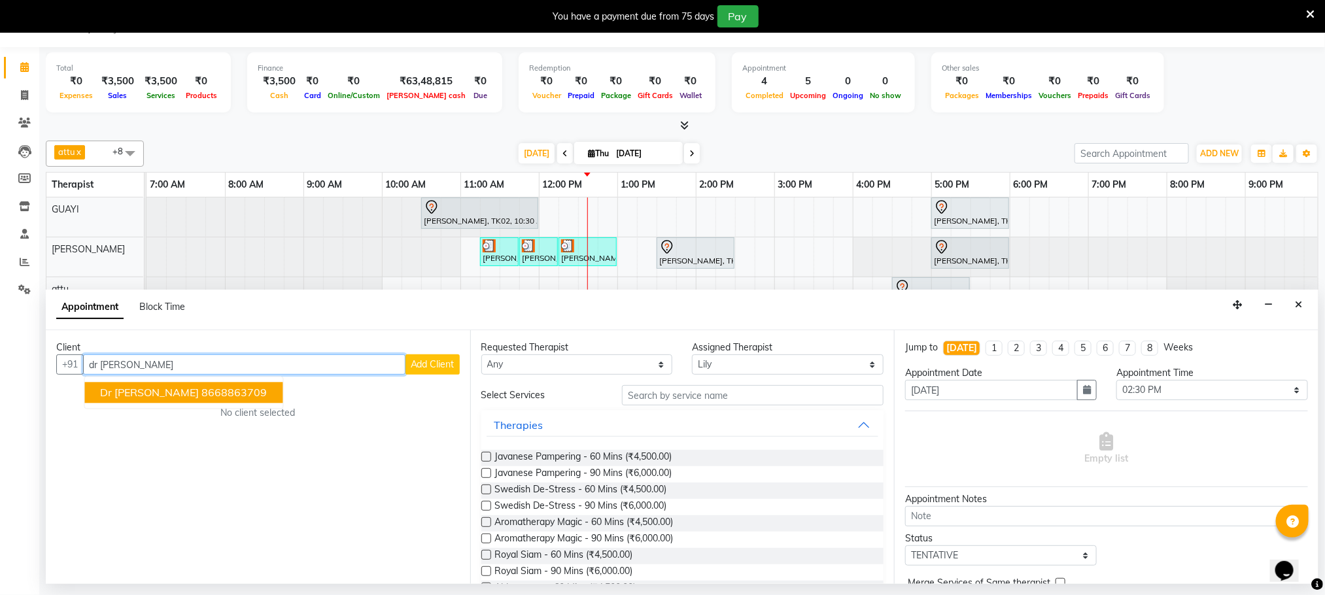
click at [224, 394] on button "Dr hemant 8668863709" at bounding box center [184, 393] width 198 height 21
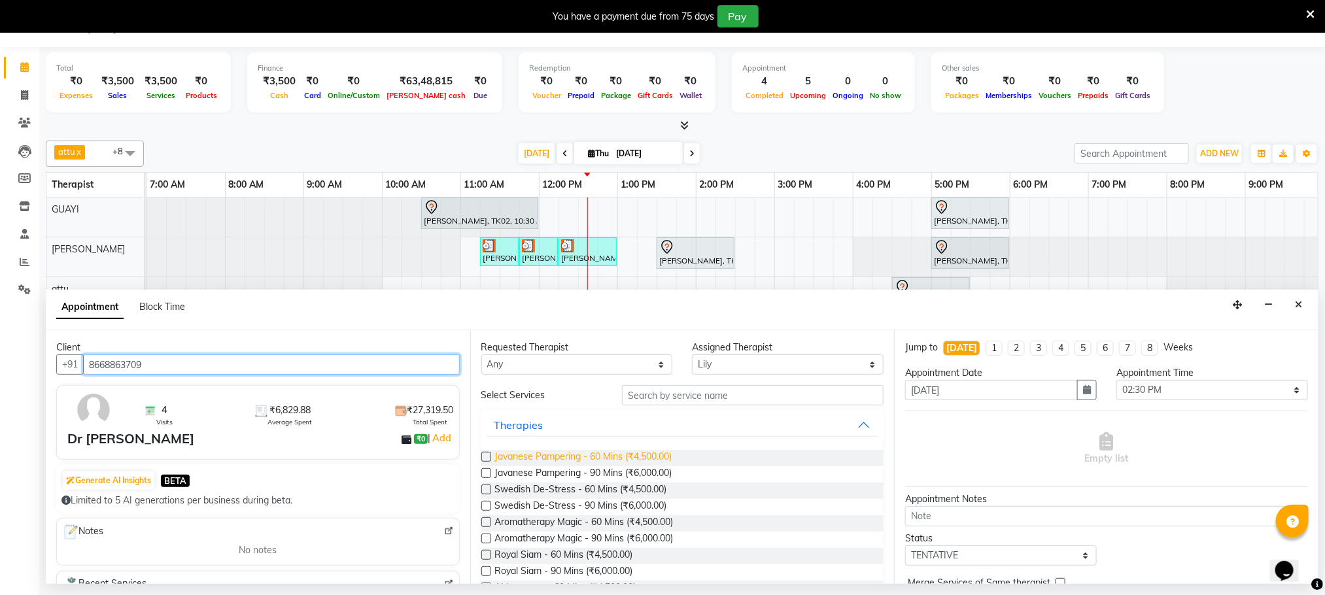
type input "8668863709"
click at [624, 457] on span "Javanese Pampering - 60 Mins (₹4,500.00)" at bounding box center [583, 458] width 177 height 16
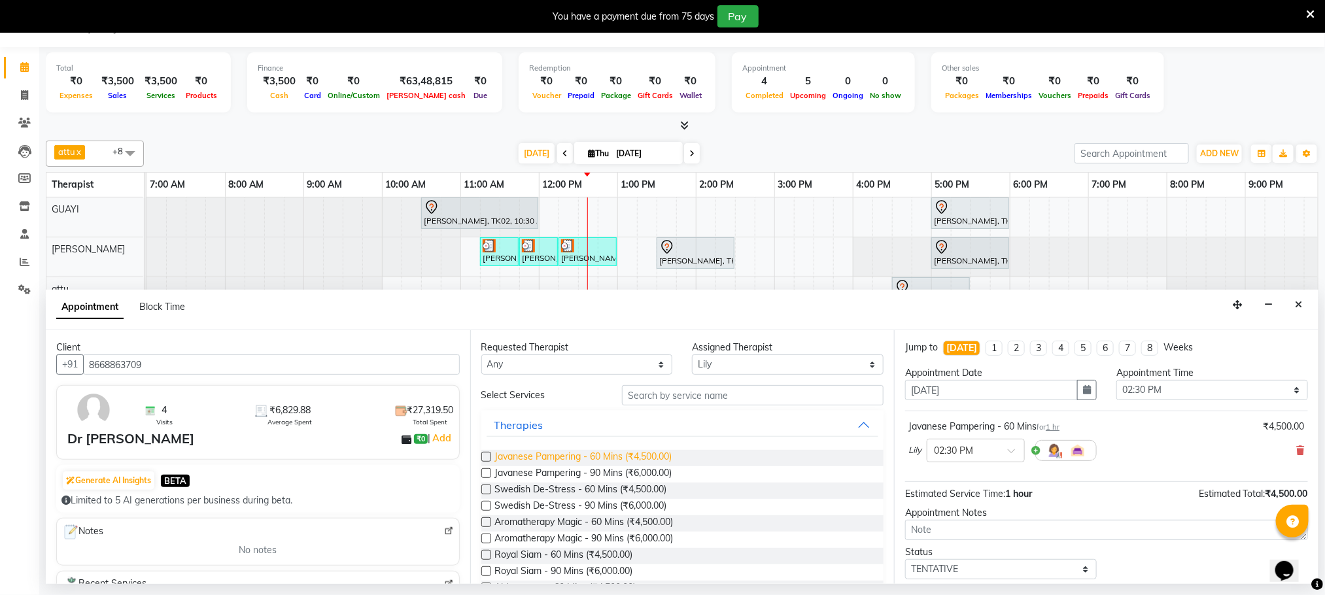
click at [624, 457] on span "Javanese Pampering - 60 Mins (₹4,500.00)" at bounding box center [583, 458] width 177 height 16
checkbox input "false"
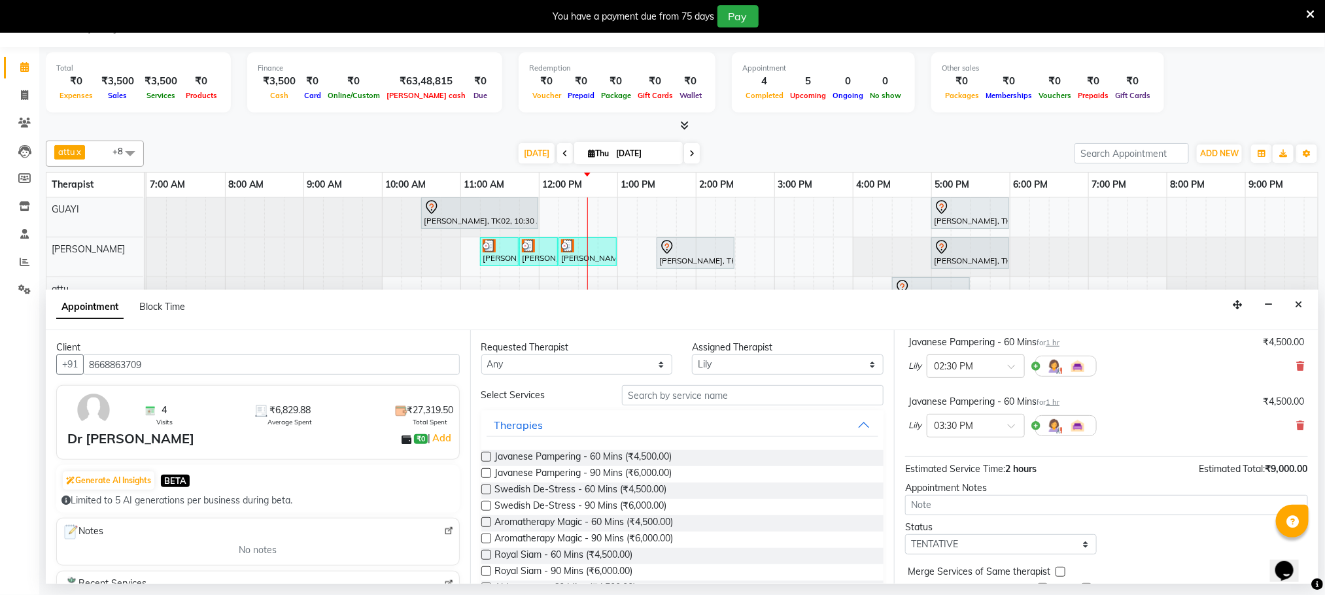
scroll to position [139, 0]
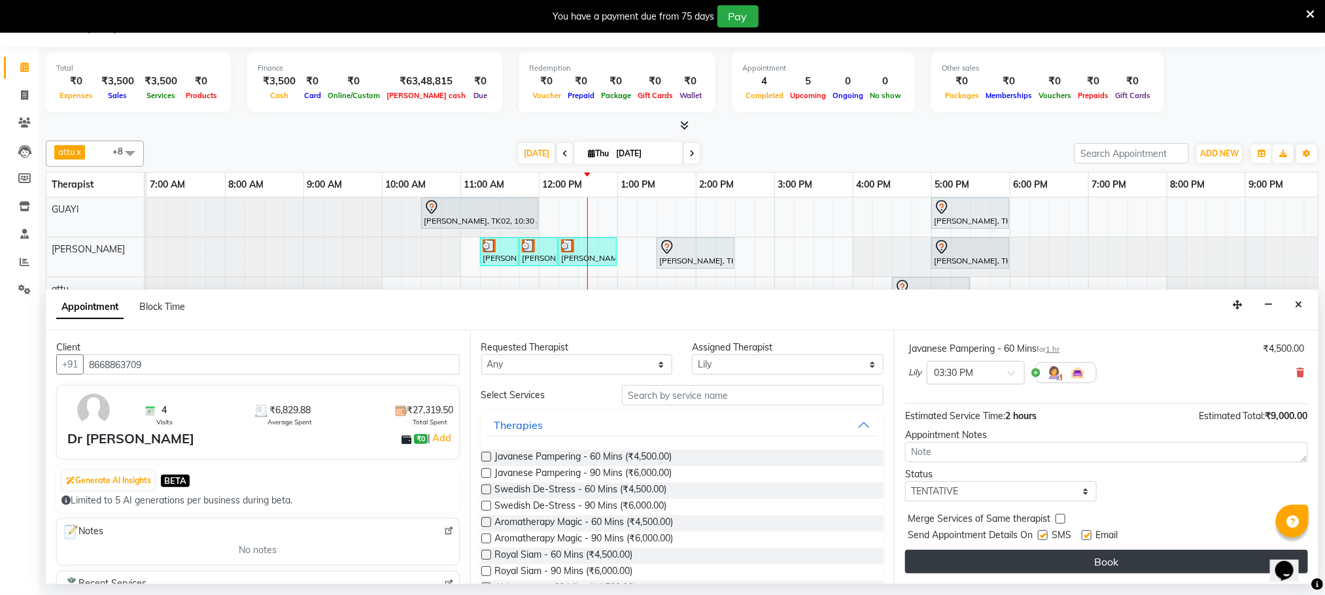
click at [1020, 562] on button "Book" at bounding box center [1106, 562] width 403 height 24
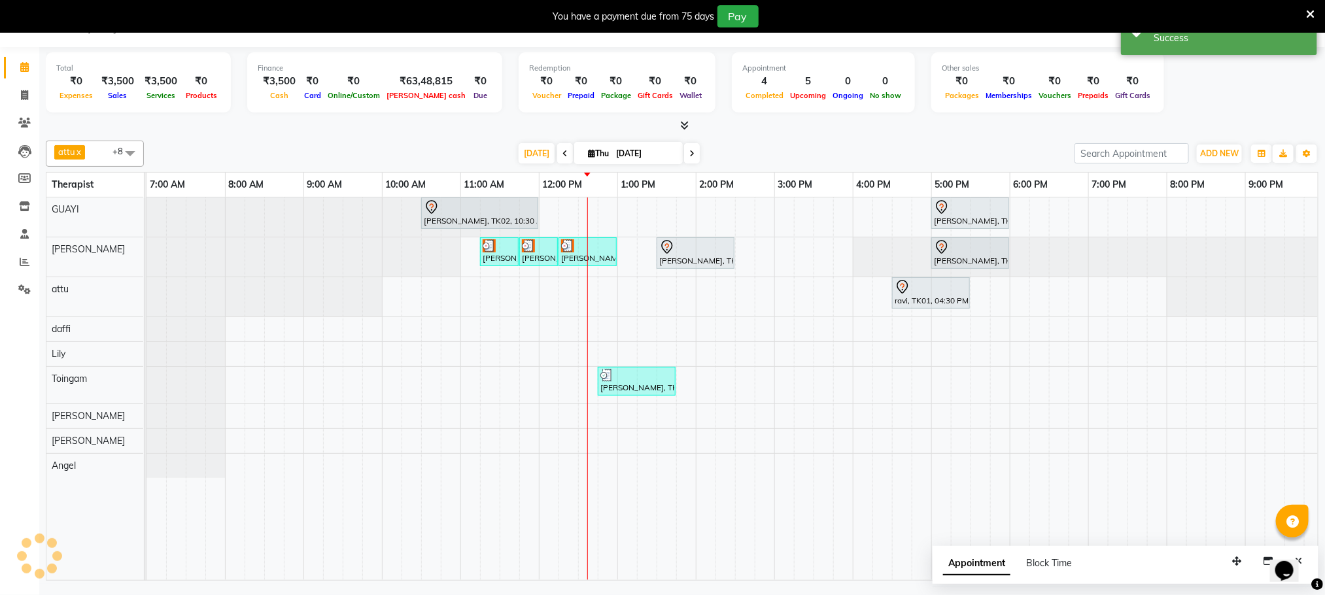
scroll to position [0, 0]
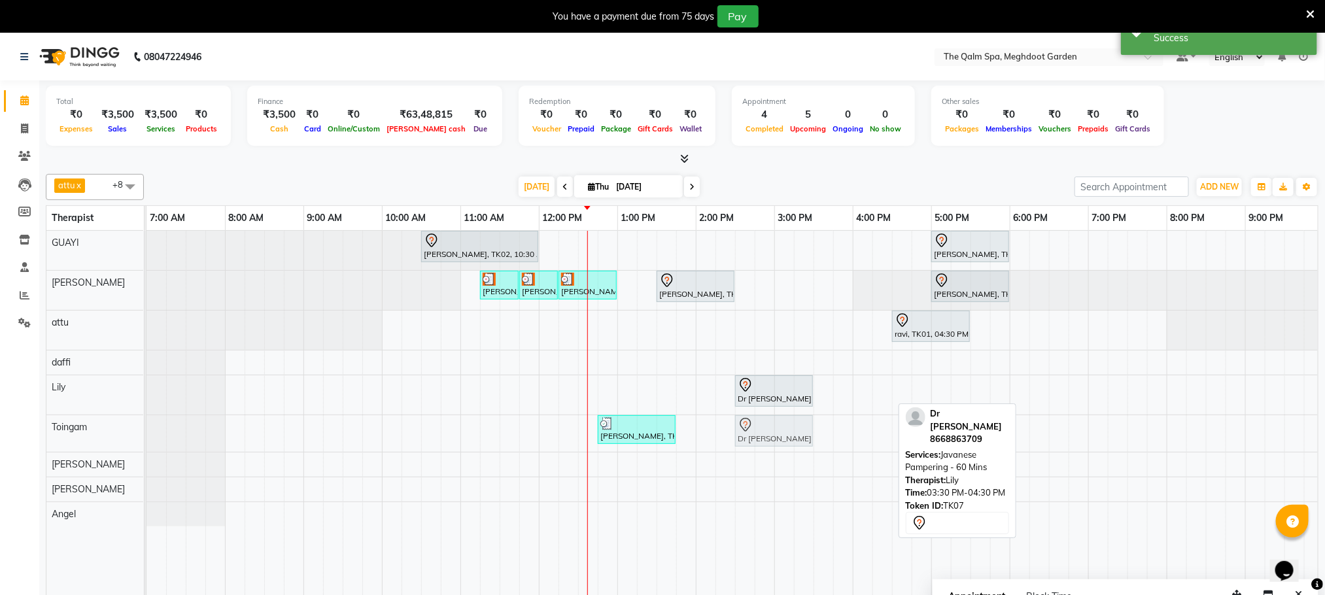
drag, startPoint x: 868, startPoint y: 391, endPoint x: 783, endPoint y: 422, distance: 90.0
click at [783, 428] on tbody "anupam bhatt, TK02, 10:30 AM-12:00 PM, Abhyangam - 90 Mins vikash jadon, TK04, …" at bounding box center [774, 379] width 1256 height 296
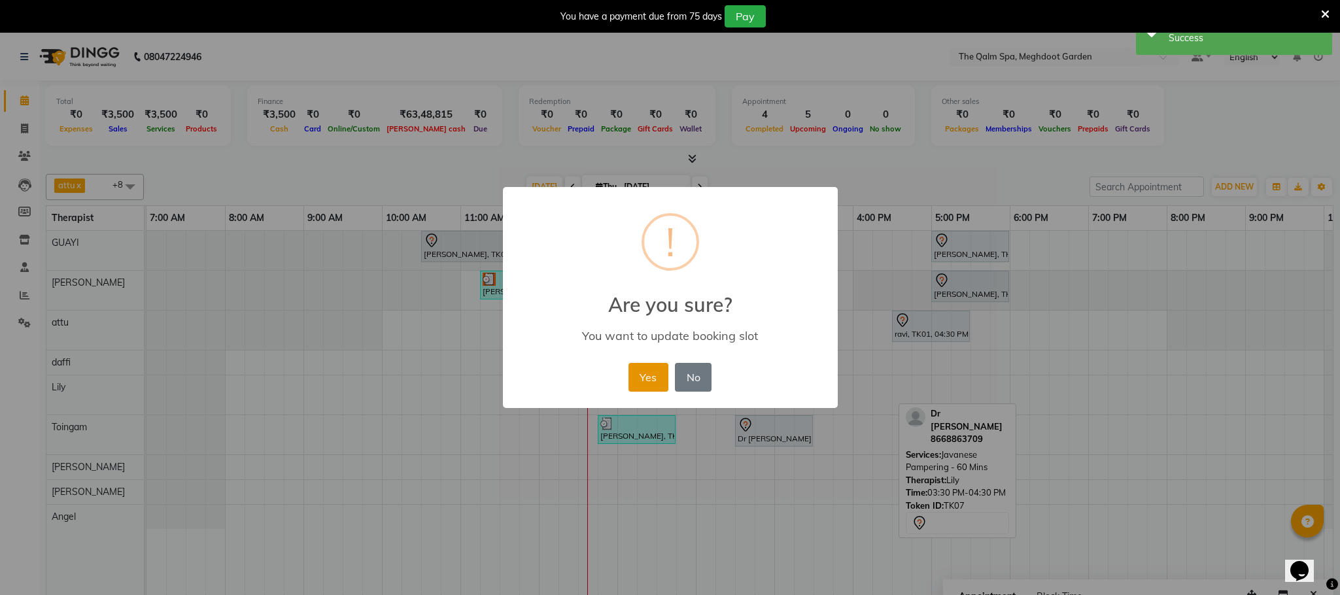
click at [660, 383] on button "Yes" at bounding box center [648, 377] width 40 height 29
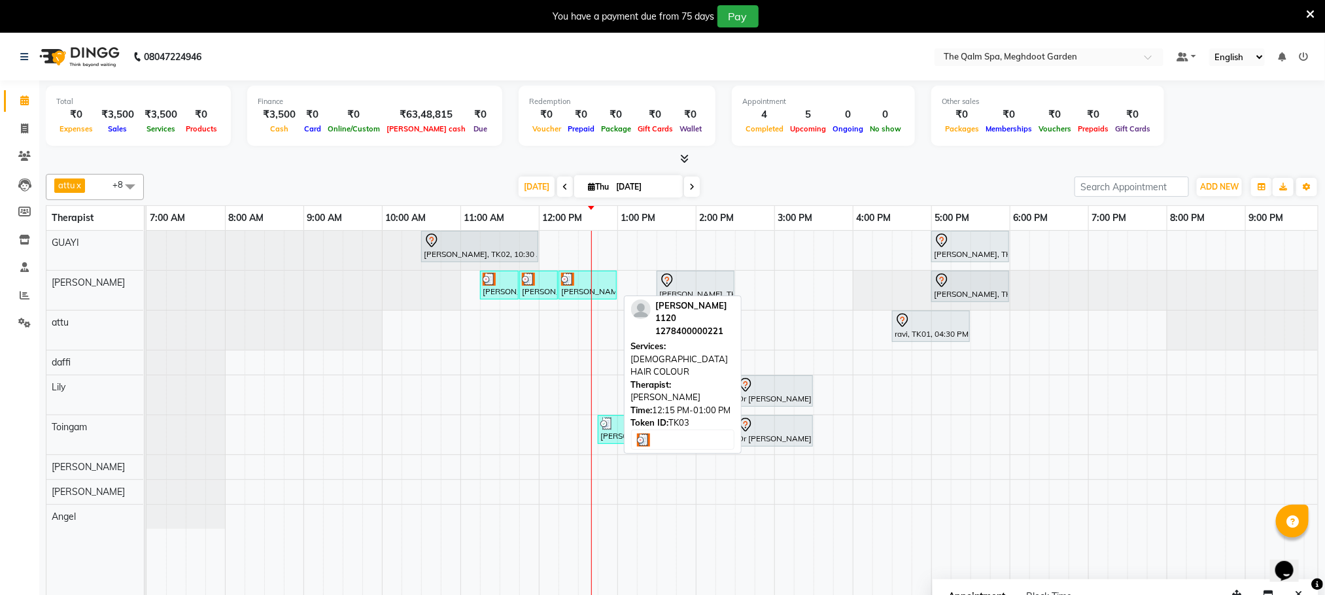
click at [585, 283] on div at bounding box center [587, 279] width 53 height 13
select select "3"
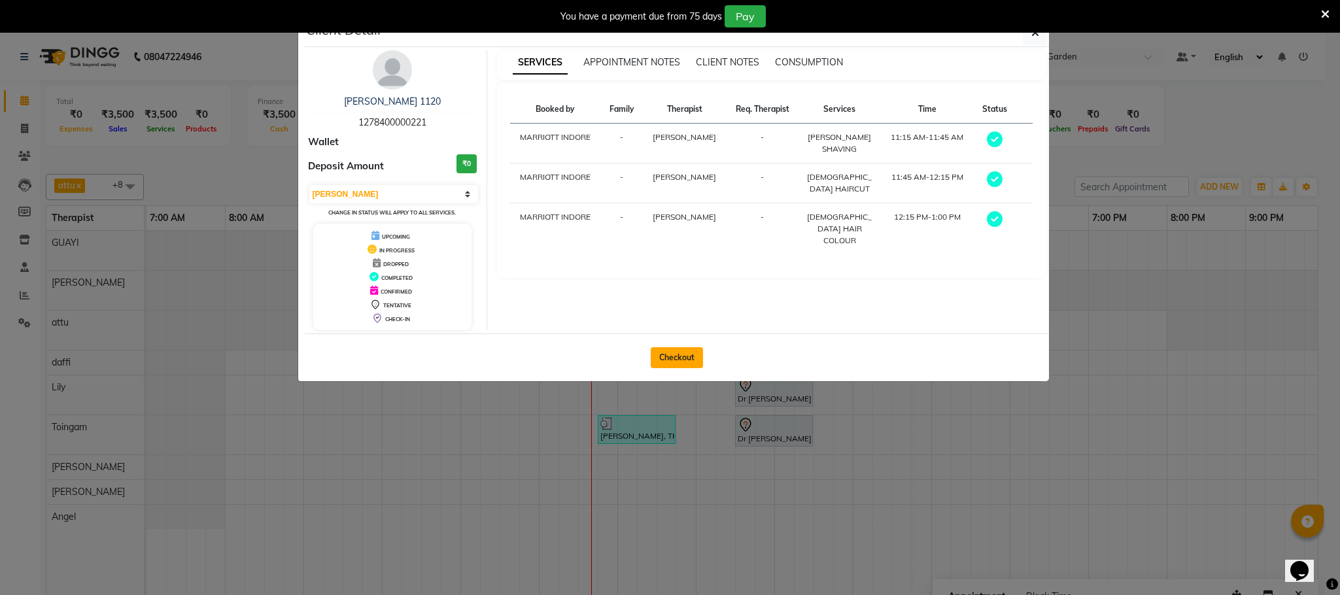
click at [674, 361] on button "Checkout" at bounding box center [677, 357] width 52 height 21
select select "service"
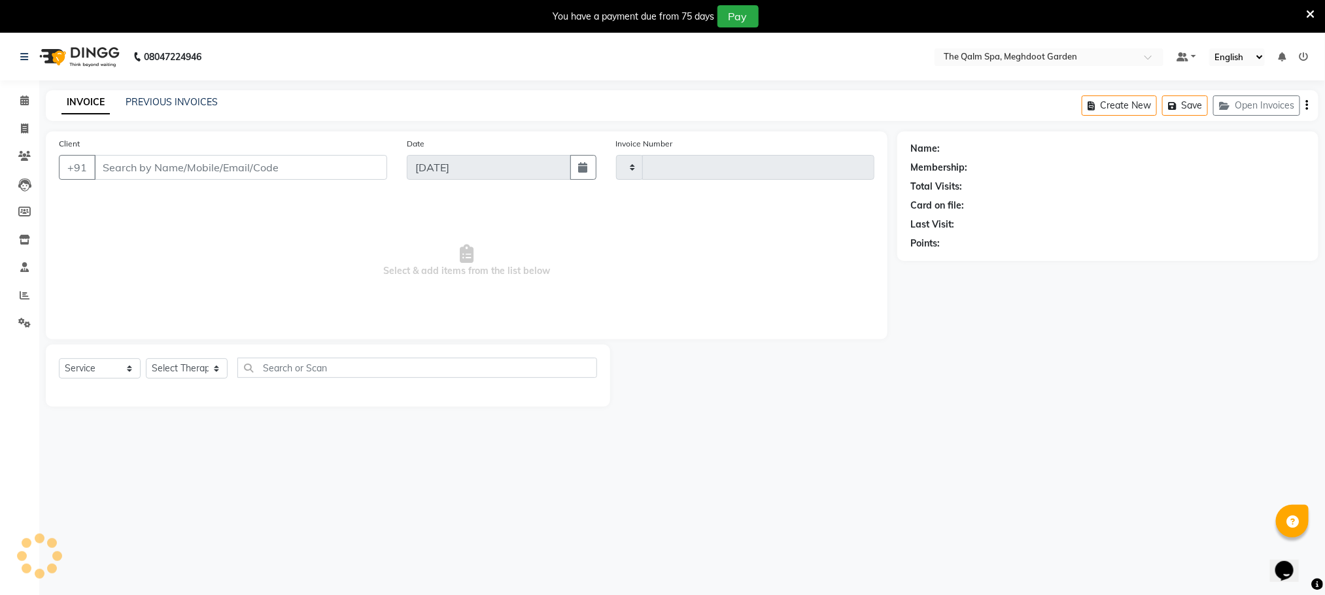
type input "1907"
select select "6401"
type input "1278400000221"
select select "48473"
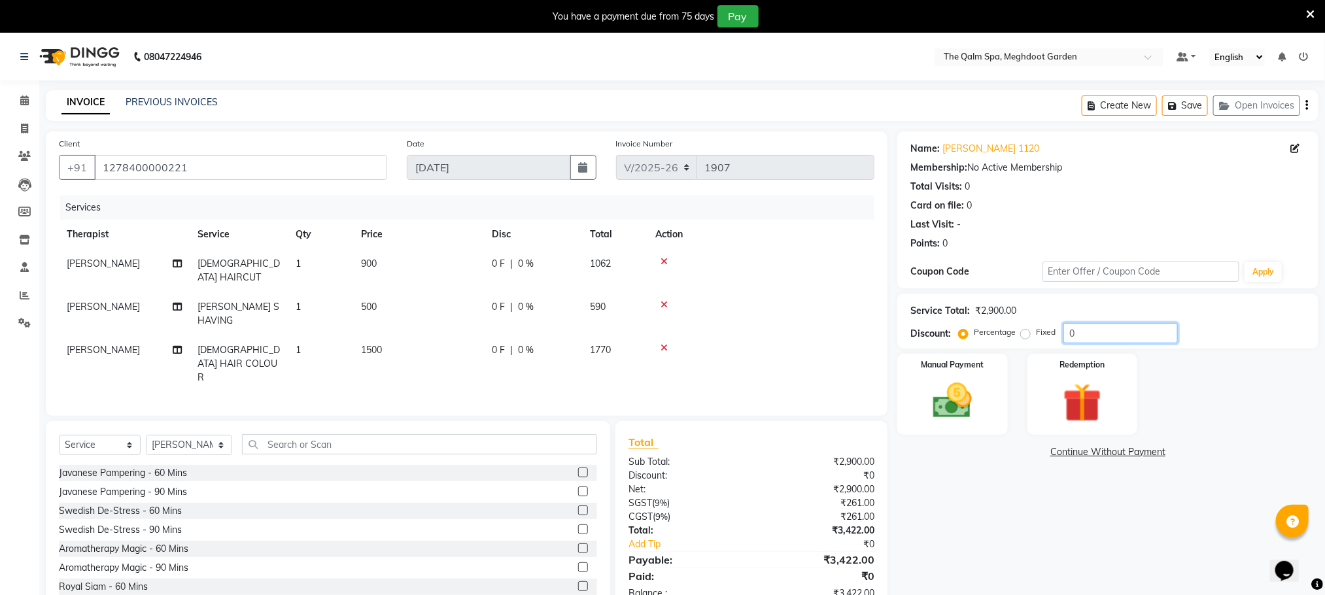
click at [1090, 332] on input "0" at bounding box center [1120, 333] width 114 height 20
type input "12"
click at [16, 99] on span at bounding box center [24, 101] width 23 height 15
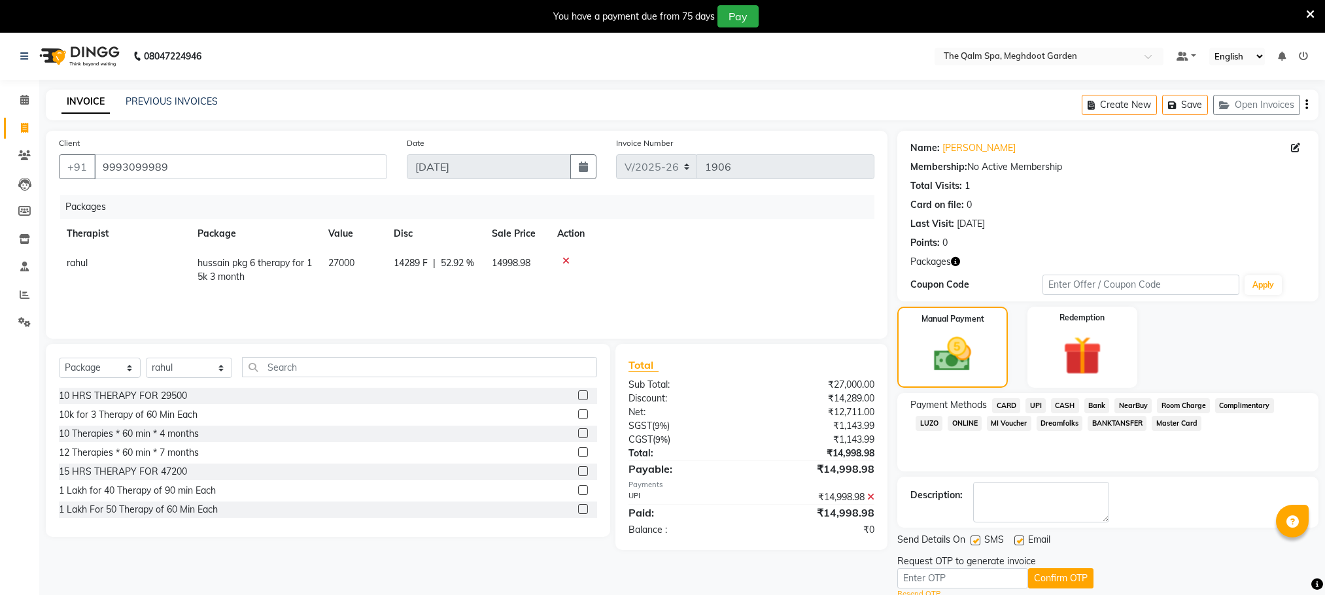
select select "6401"
select select "package"
select select "72121"
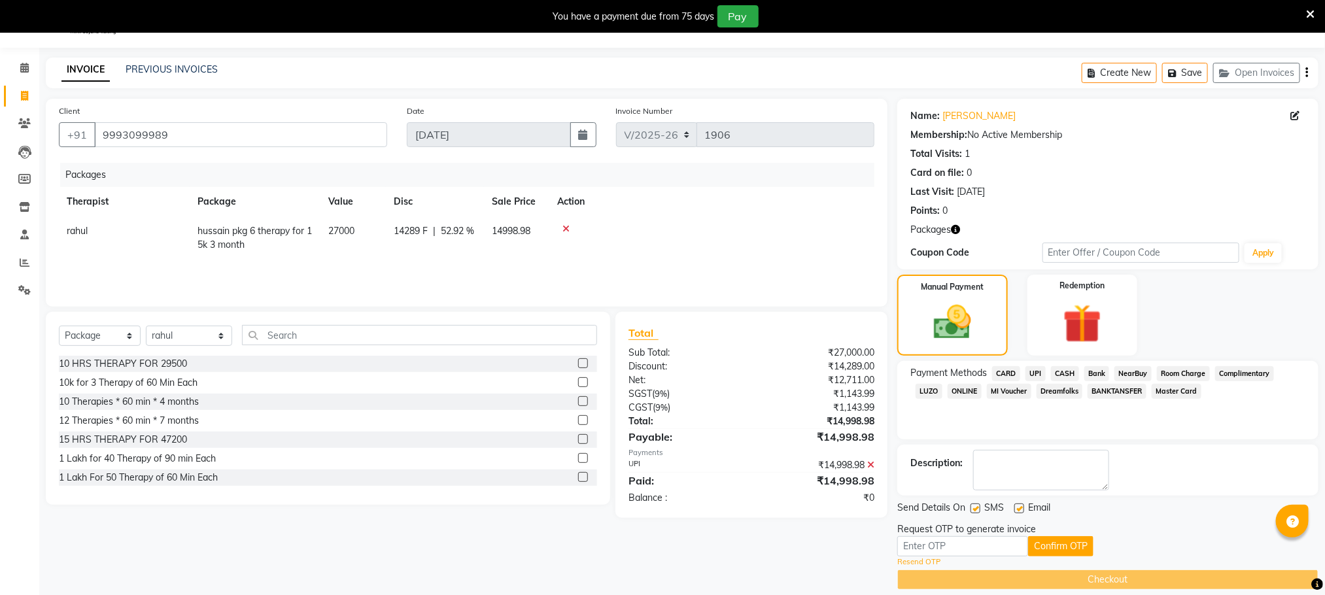
scroll to position [619, 0]
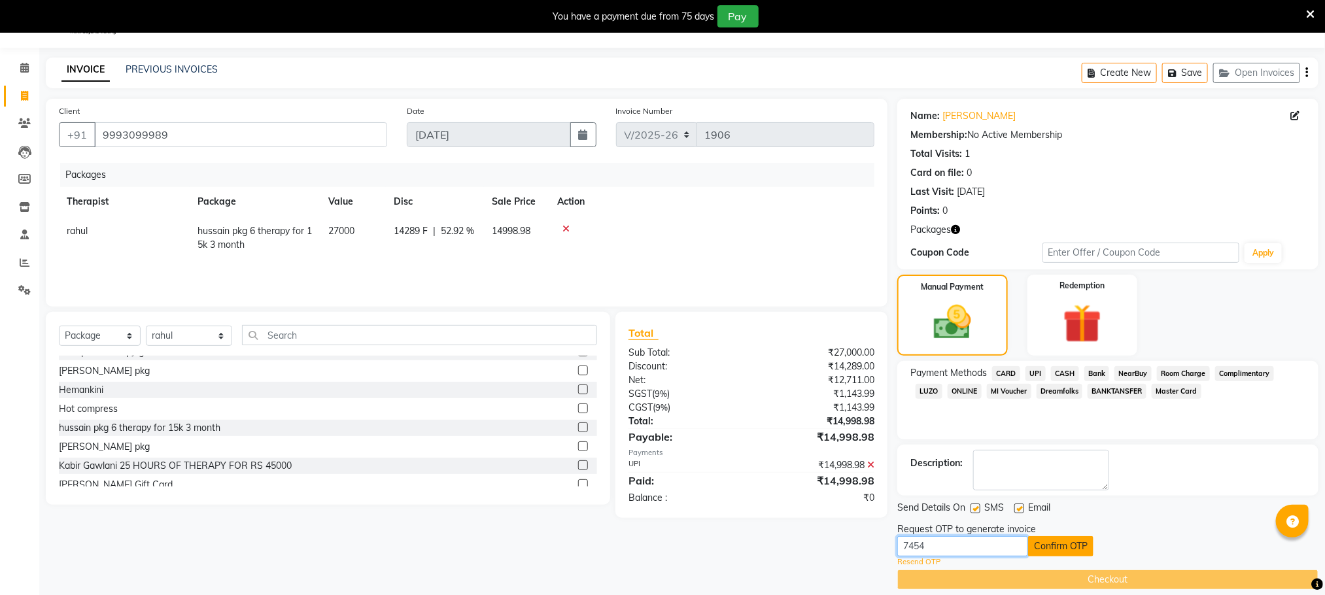
type input "7454"
click at [1065, 540] on button "Confirm OTP" at bounding box center [1060, 546] width 65 height 20
click at [1044, 544] on button "Confirm OTP" at bounding box center [1060, 546] width 65 height 20
click at [929, 563] on link "Resend OTP" at bounding box center [918, 562] width 43 height 11
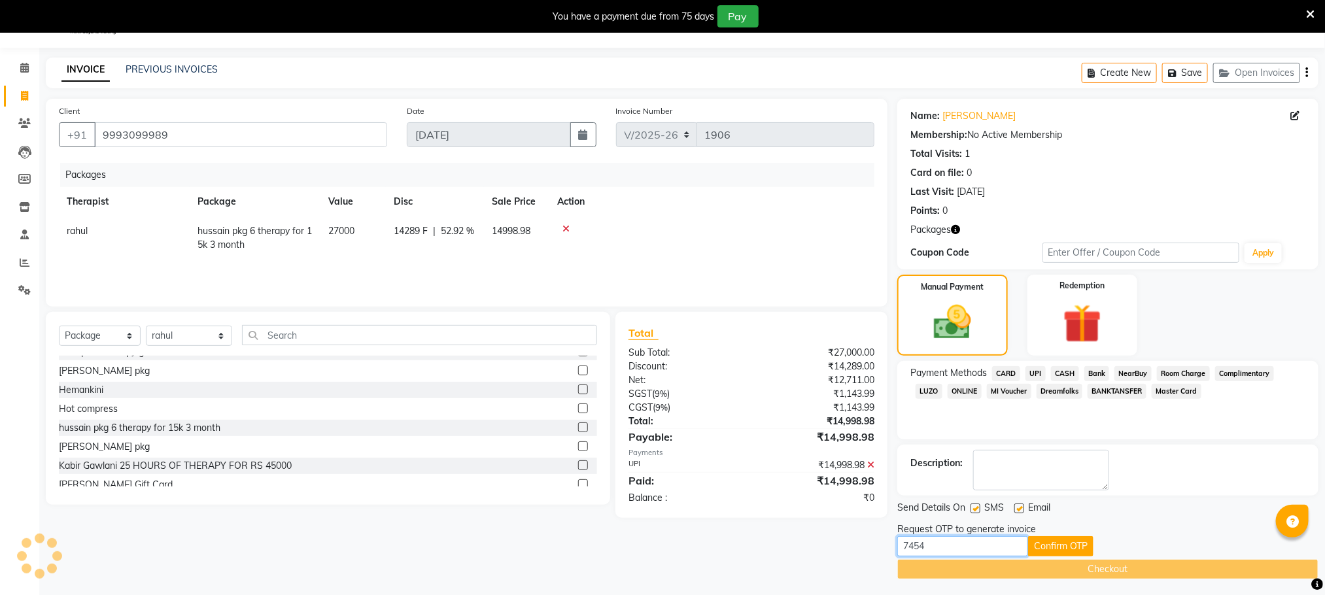
drag, startPoint x: 959, startPoint y: 548, endPoint x: 891, endPoint y: 550, distance: 68.7
click at [891, 550] on div "Client +91 9993099989 Date 04-09-2025 Invoice Number V/2025 V/2025-26 1906 Pack…" at bounding box center [682, 339] width 1292 height 481
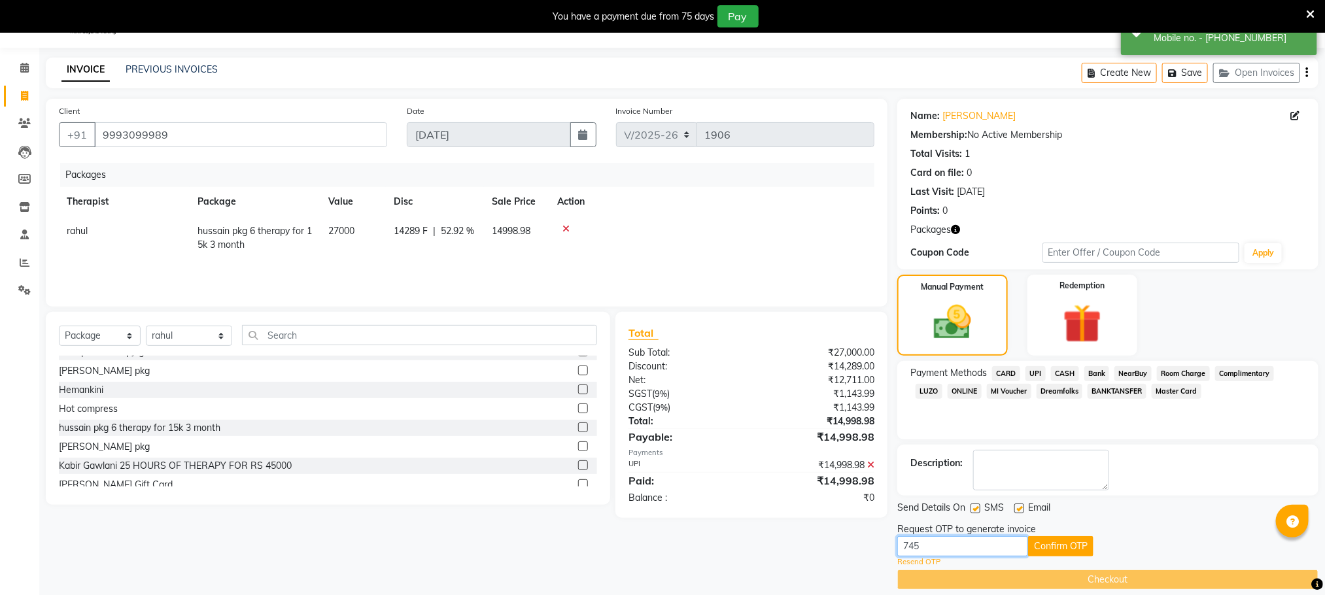
type input "7454"
click at [1081, 550] on button "Confirm OTP" at bounding box center [1060, 546] width 65 height 20
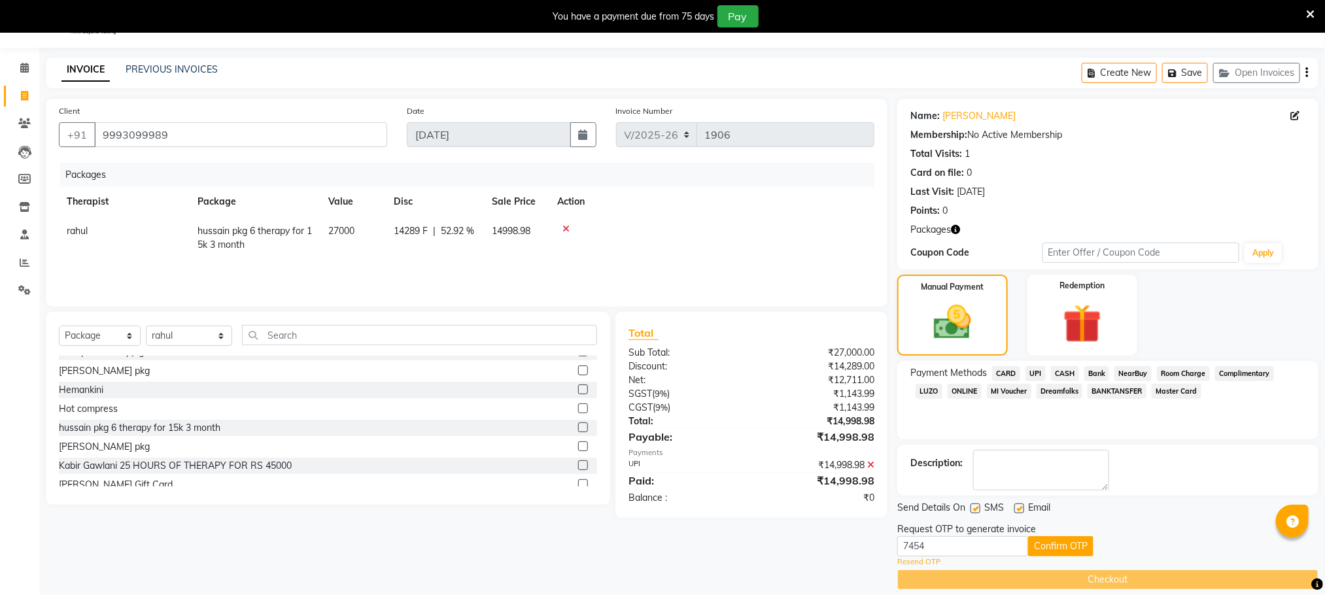
click at [1307, 9] on icon at bounding box center [1310, 15] width 9 height 12
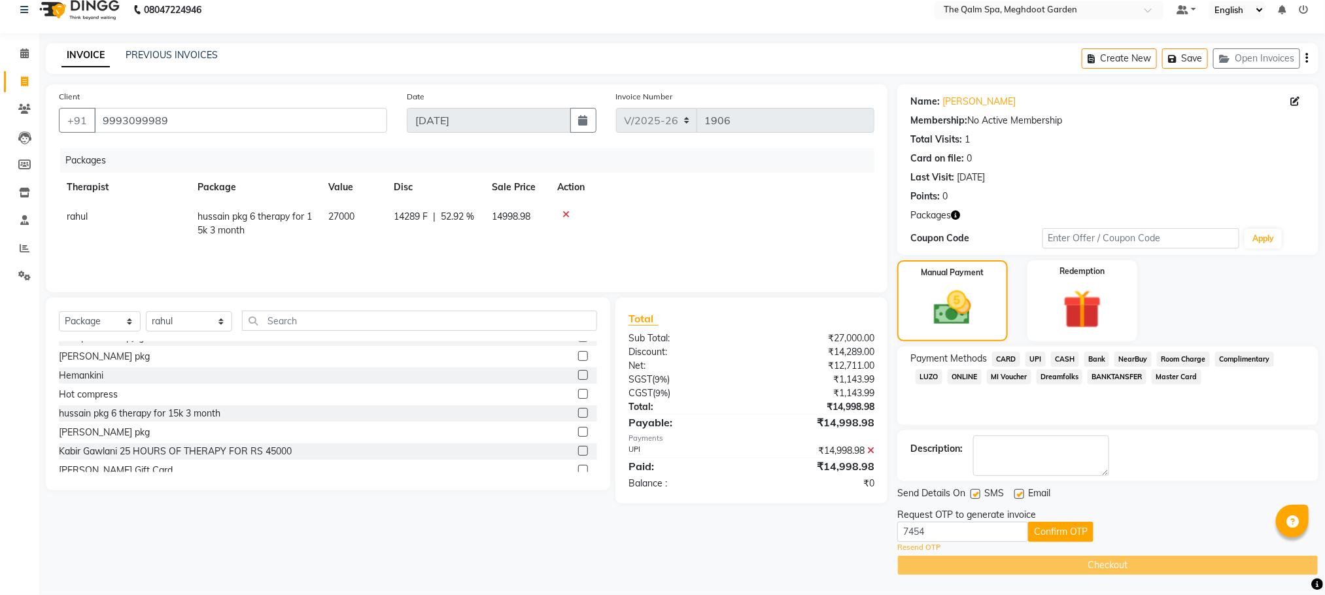
scroll to position [16, 0]
click at [1046, 534] on button "Confirm OTP" at bounding box center [1060, 532] width 65 height 20
click at [1071, 532] on button "Confirm OTP" at bounding box center [1060, 532] width 65 height 20
click at [918, 544] on link "Resend OTP" at bounding box center [918, 547] width 43 height 11
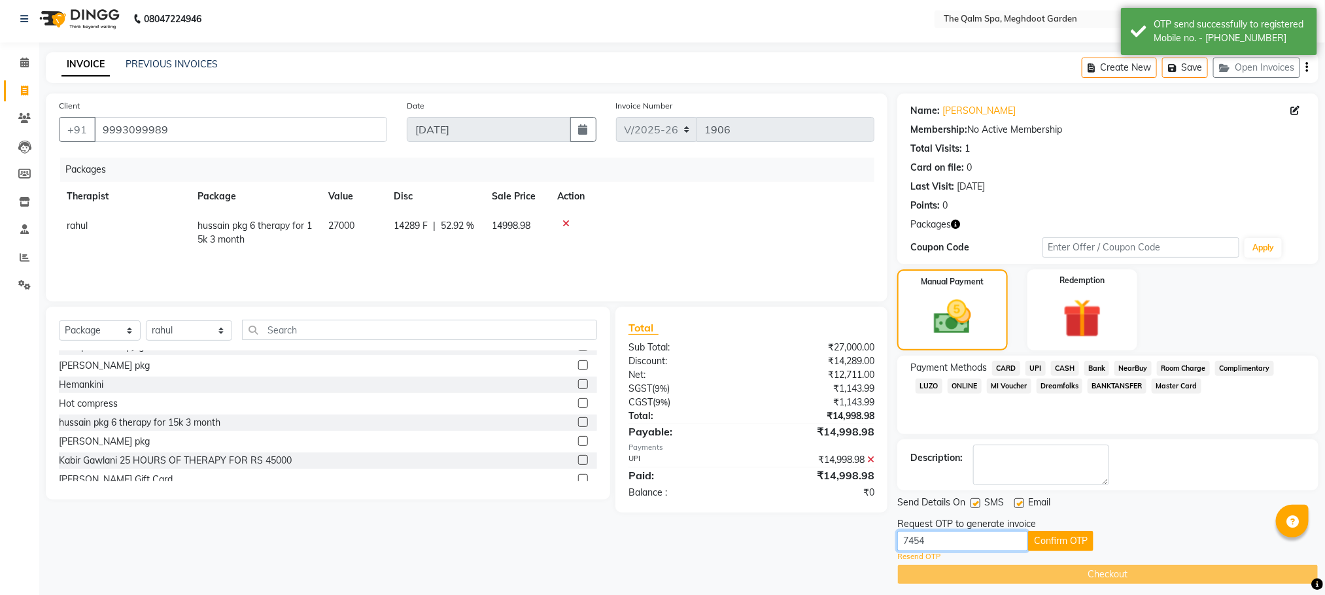
drag, startPoint x: 938, startPoint y: 540, endPoint x: 899, endPoint y: 542, distance: 38.6
click at [899, 542] on input "7454" at bounding box center [962, 541] width 131 height 20
type input "3582"
click at [1050, 538] on button "Confirm OTP" at bounding box center [1060, 541] width 65 height 20
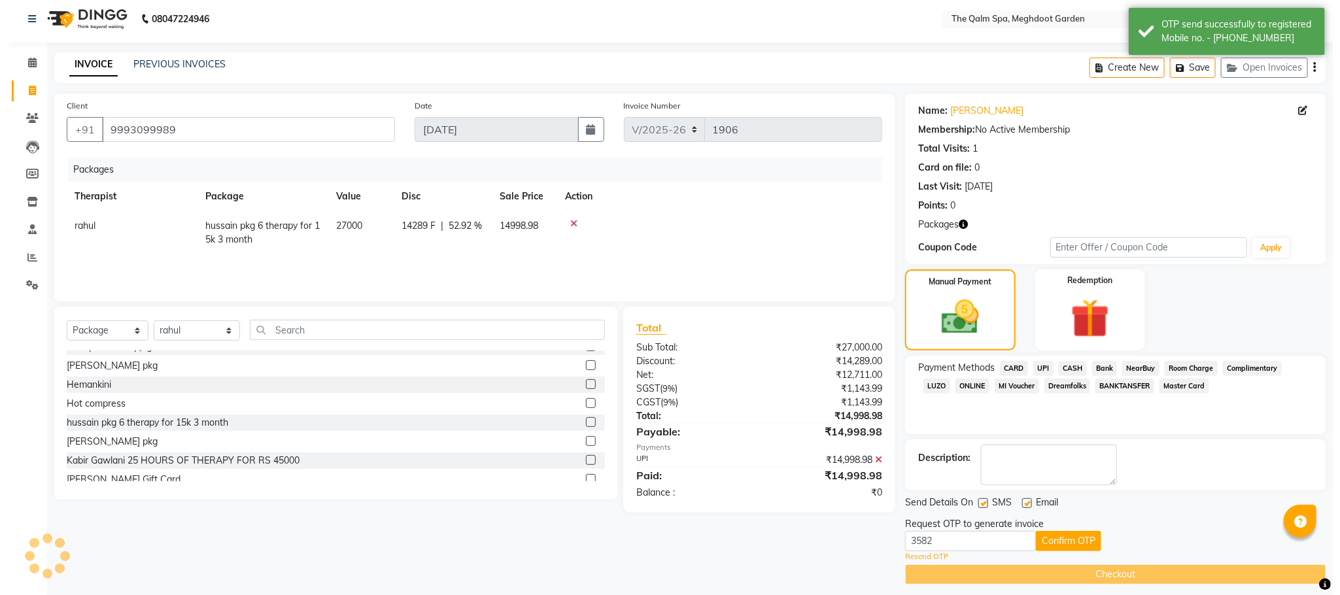
scroll to position [0, 0]
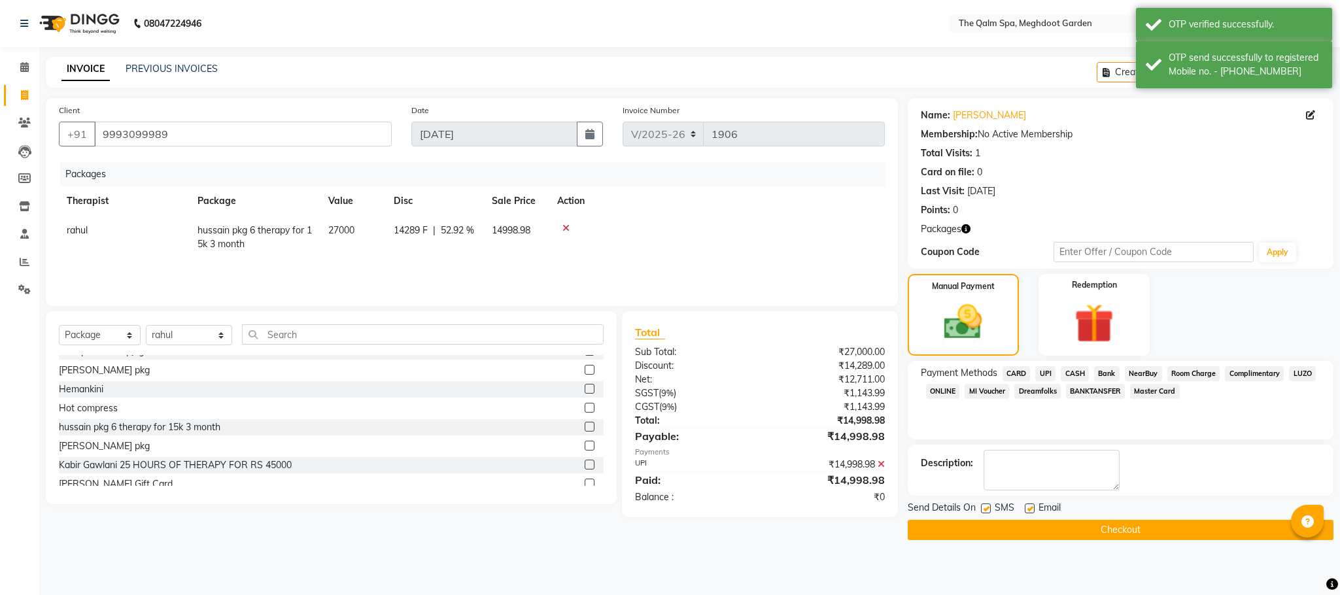
click at [1046, 526] on button "Checkout" at bounding box center [1121, 530] width 426 height 20
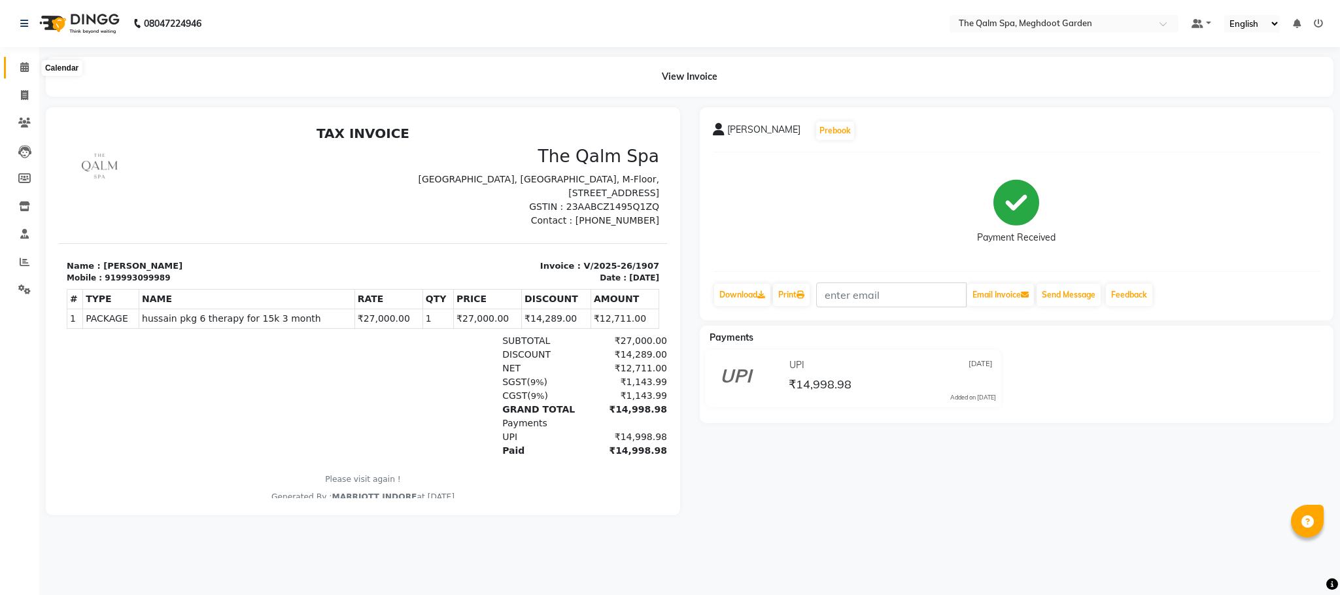
click at [22, 65] on icon at bounding box center [24, 67] width 9 height 10
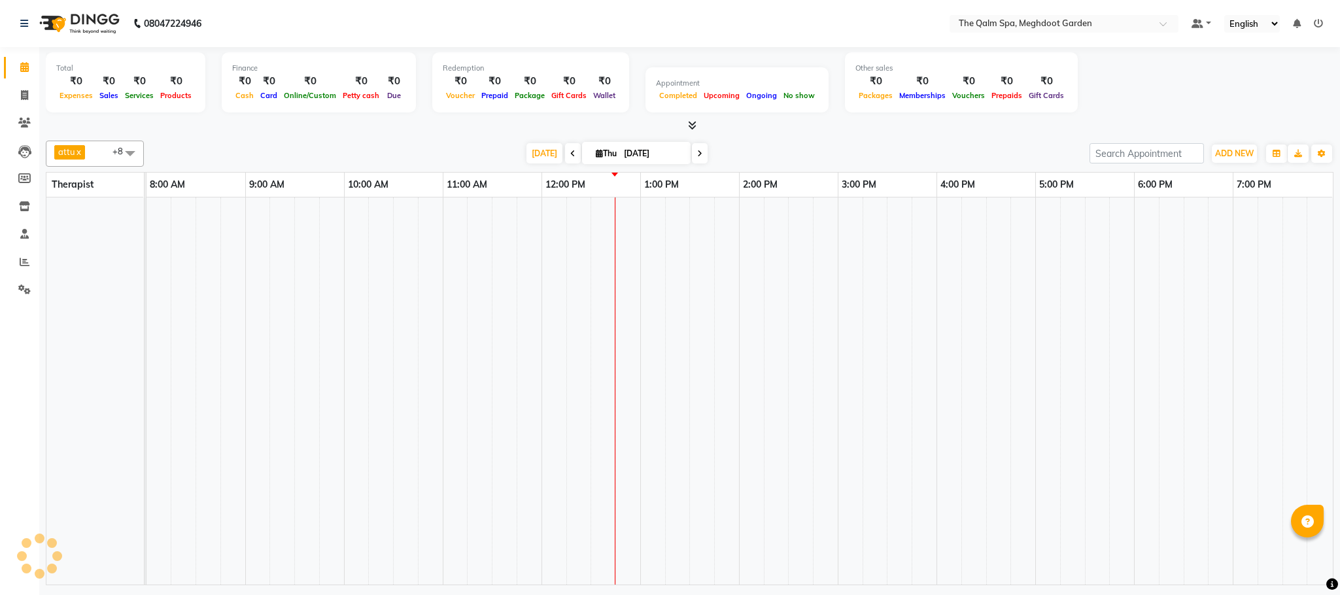
click at [570, 154] on icon at bounding box center [572, 154] width 5 height 8
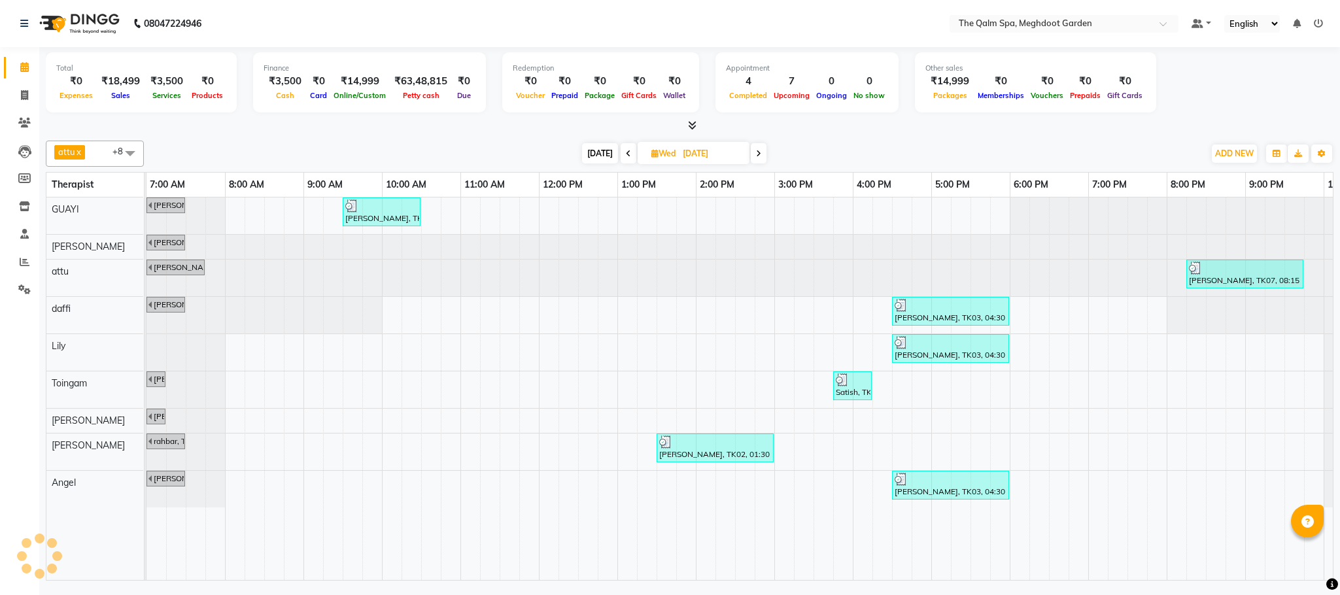
scroll to position [0, 69]
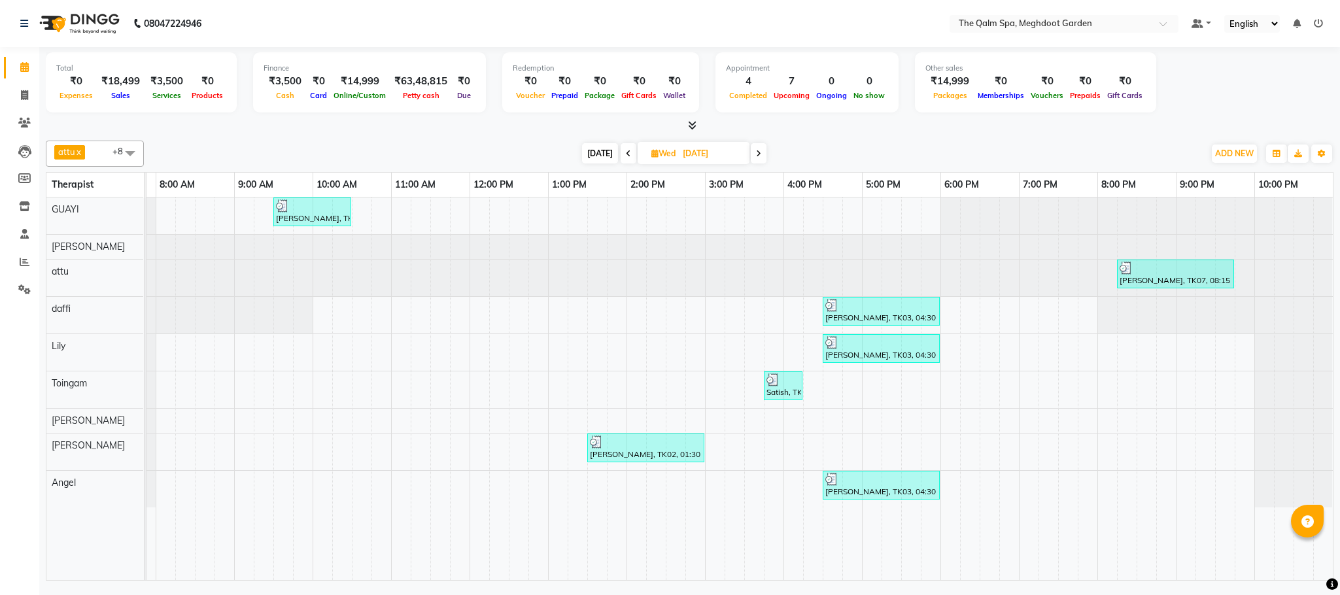
click at [587, 151] on span "[DATE]" at bounding box center [600, 153] width 36 height 20
type input "[DATE]"
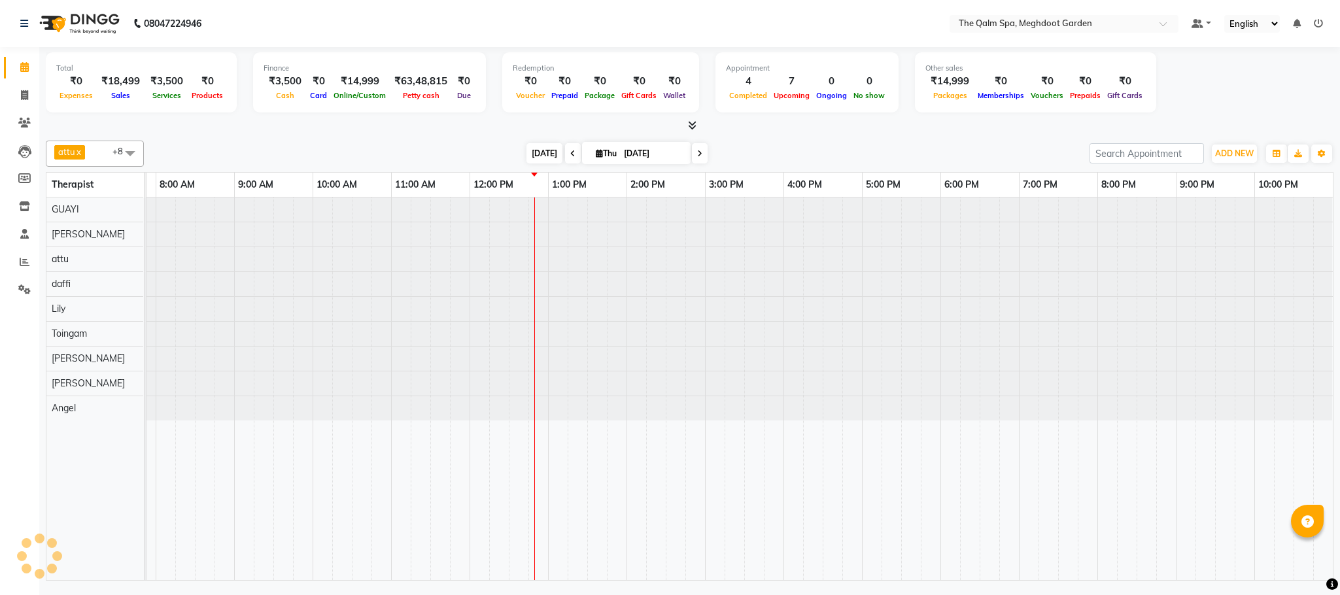
click at [593, 151] on span "Thu" at bounding box center [606, 153] width 27 height 10
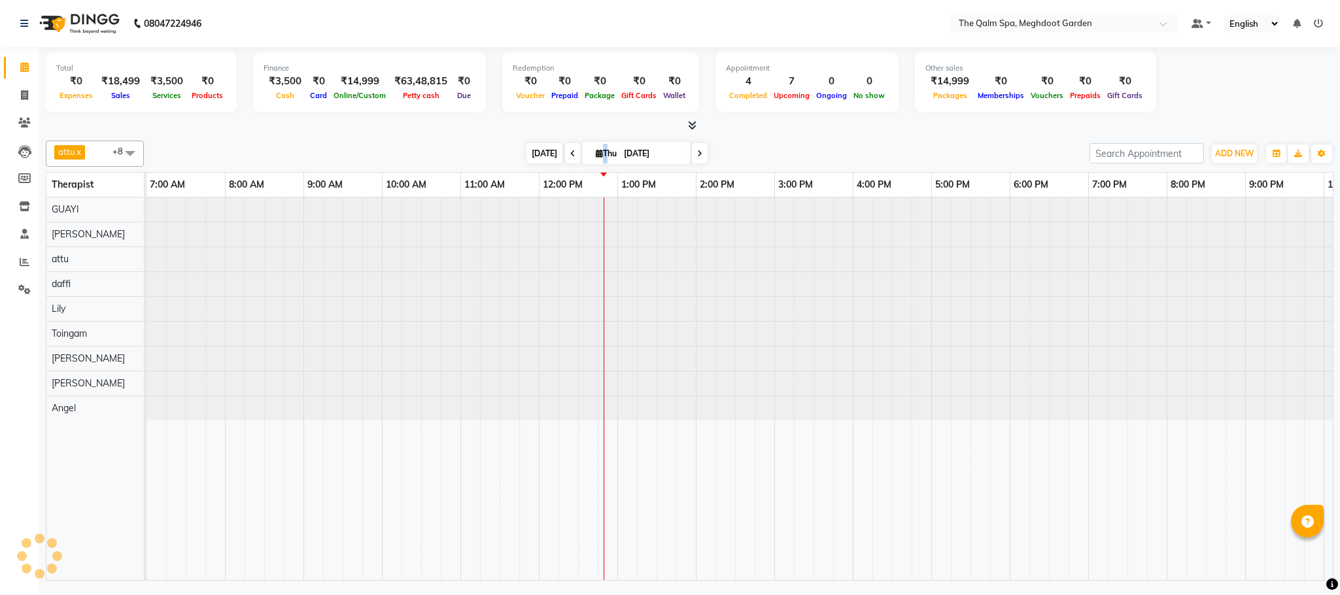
select select "9"
select select "2025"
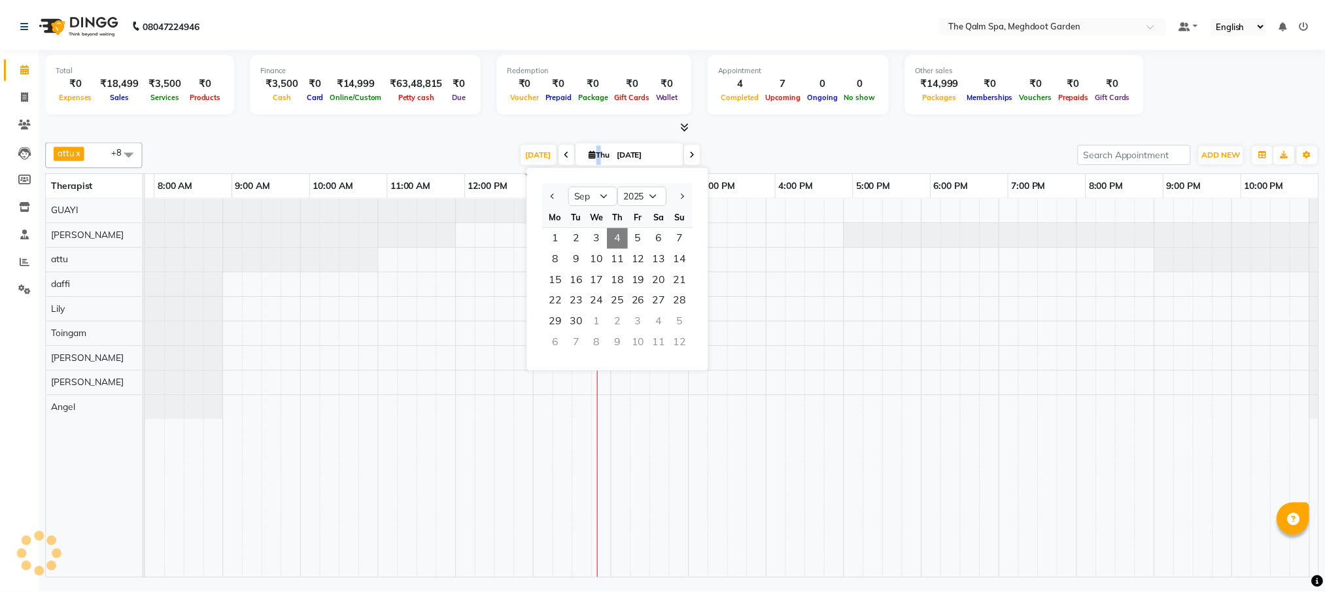
scroll to position [0, 69]
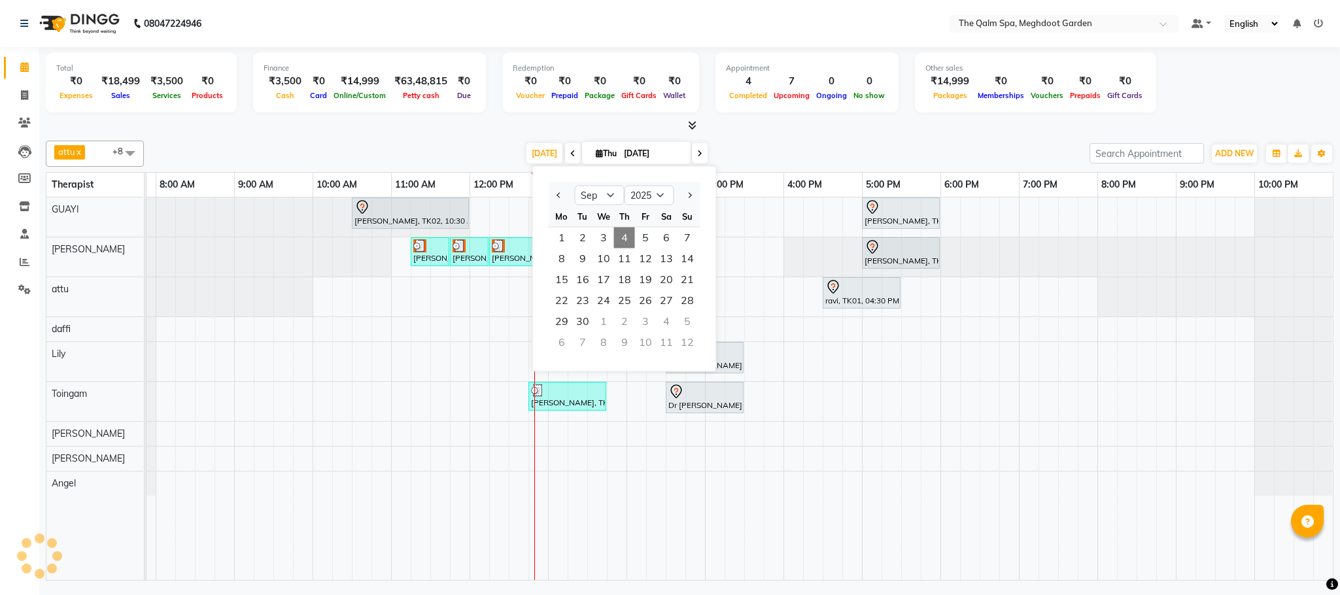
click at [812, 165] on div "attu x daffi x Lily x Riya x Toingam x V L x Raj Shrivas x GUAYI x Angel x +8 S…" at bounding box center [690, 154] width 1288 height 26
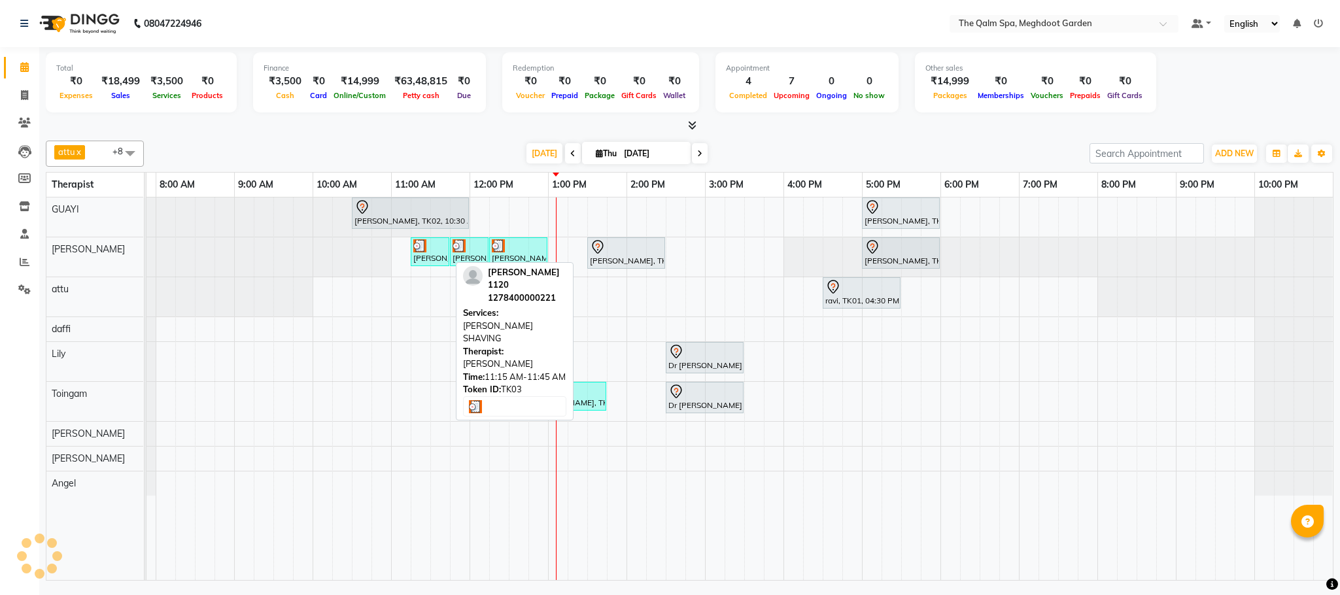
click at [439, 252] on div at bounding box center [429, 245] width 33 height 13
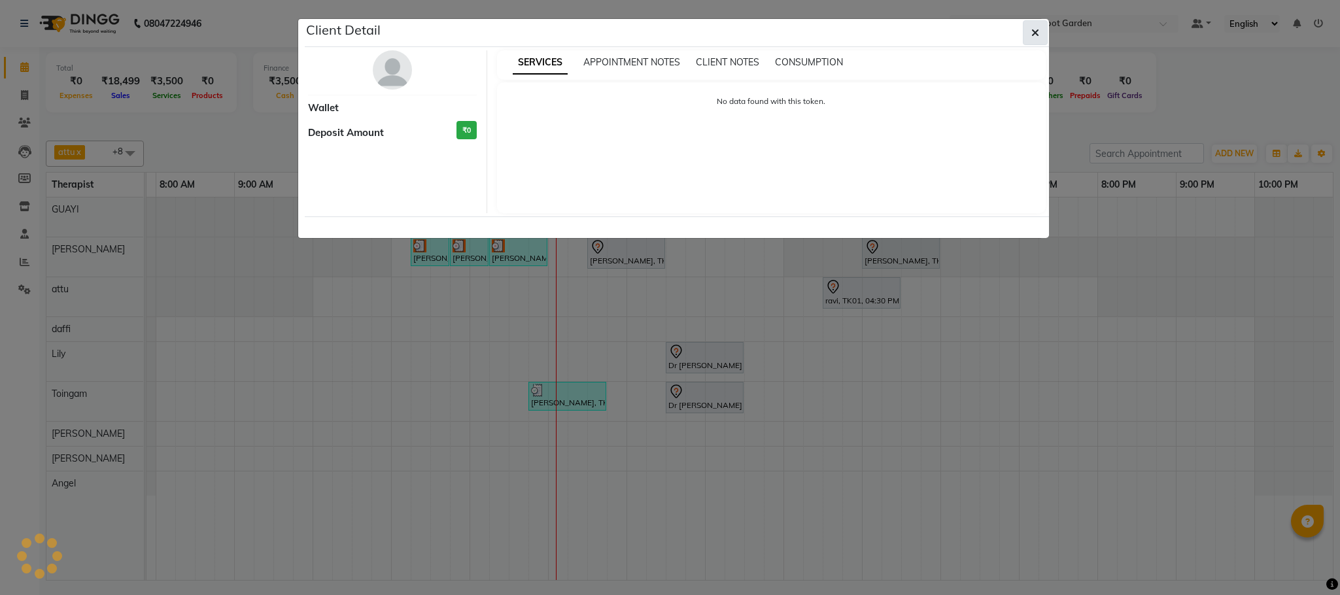
click at [1029, 36] on button "button" at bounding box center [1035, 32] width 25 height 25
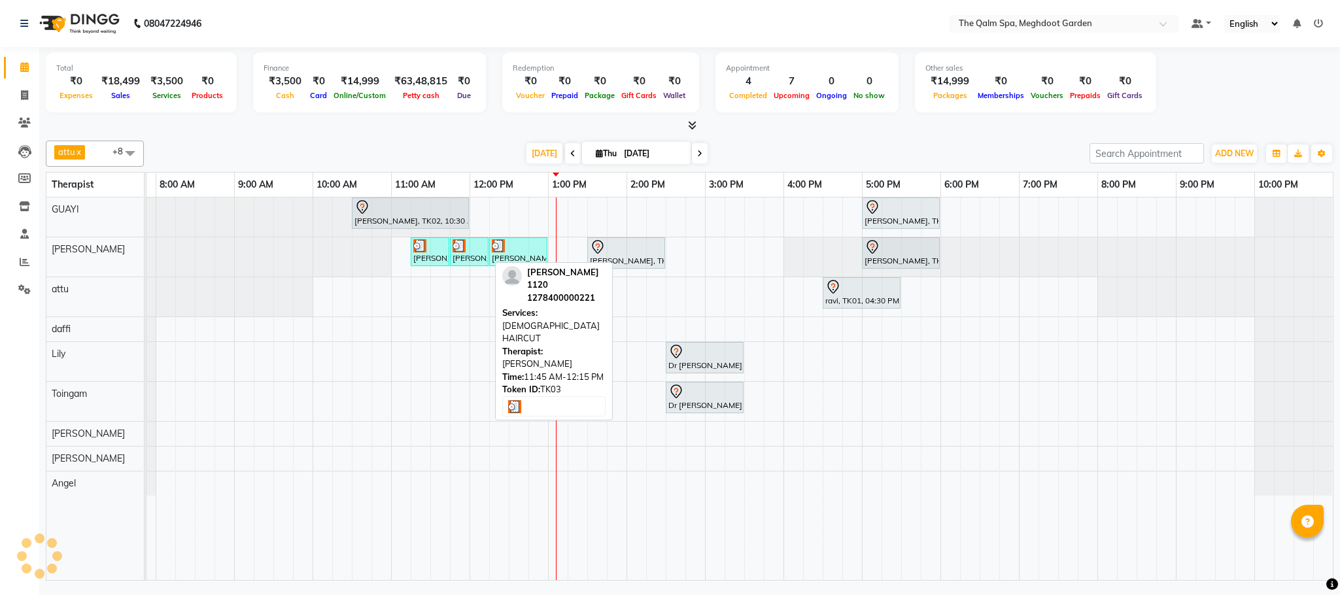
click at [477, 254] on div "[PERSON_NAME] 1120, TK03, 11:45 AM-12:15 PM, [DEMOGRAPHIC_DATA] HAIRCUT" at bounding box center [469, 251] width 36 height 25
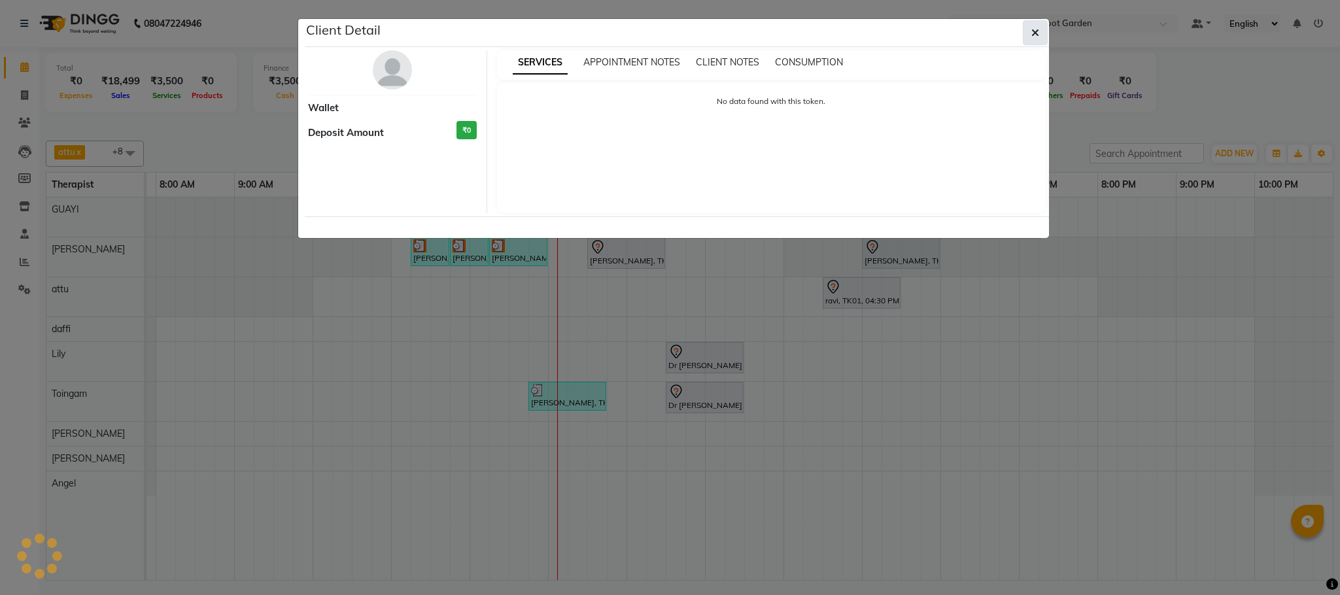
click at [1036, 37] on icon "button" at bounding box center [1035, 32] width 8 height 10
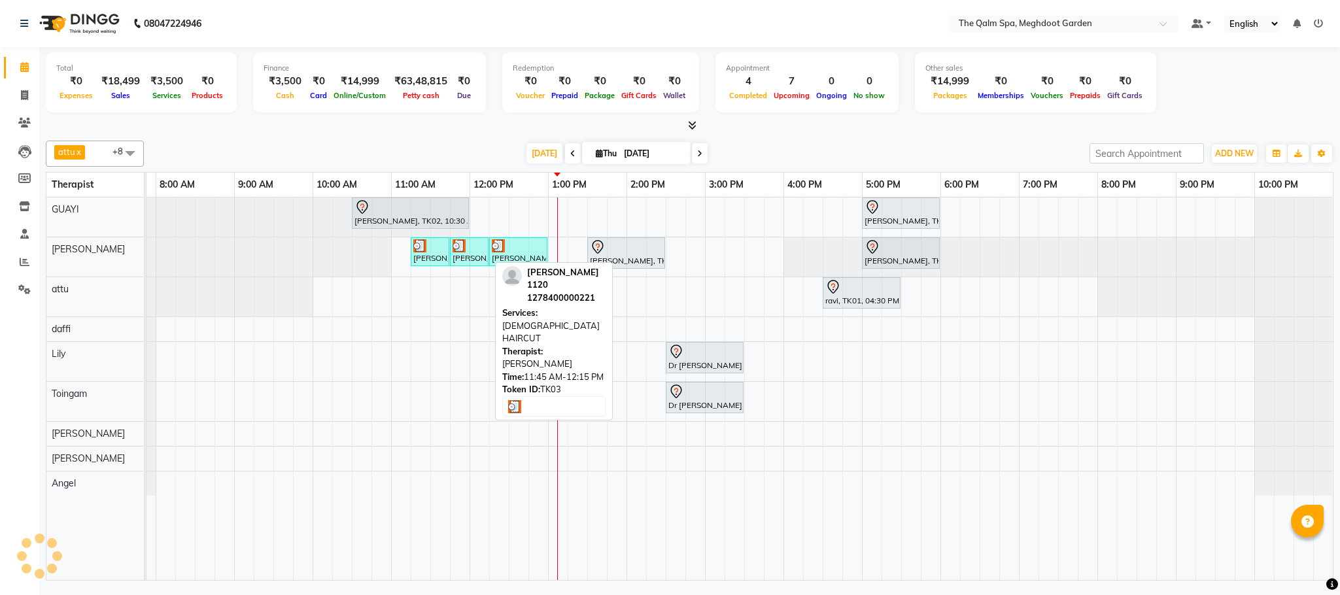
click at [473, 264] on div "[PERSON_NAME] 1120, TK03, 11:45 AM-12:15 PM, [DEMOGRAPHIC_DATA] HAIRCUT" at bounding box center [469, 251] width 36 height 25
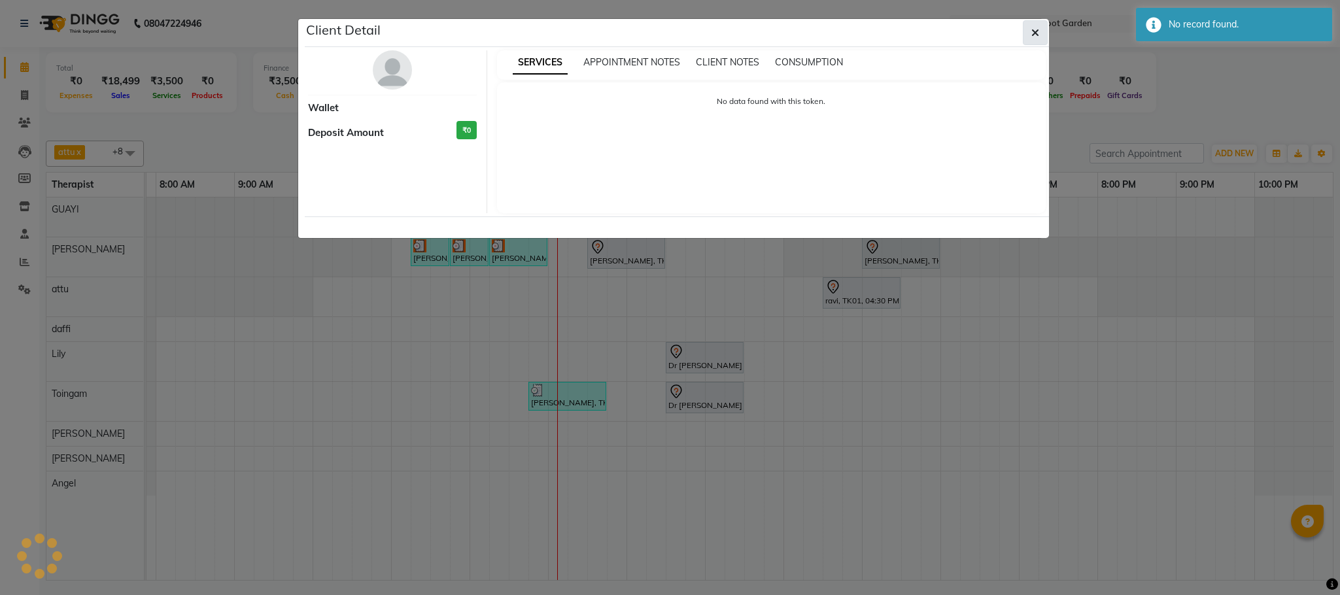
click at [1033, 34] on icon "button" at bounding box center [1035, 32] width 8 height 10
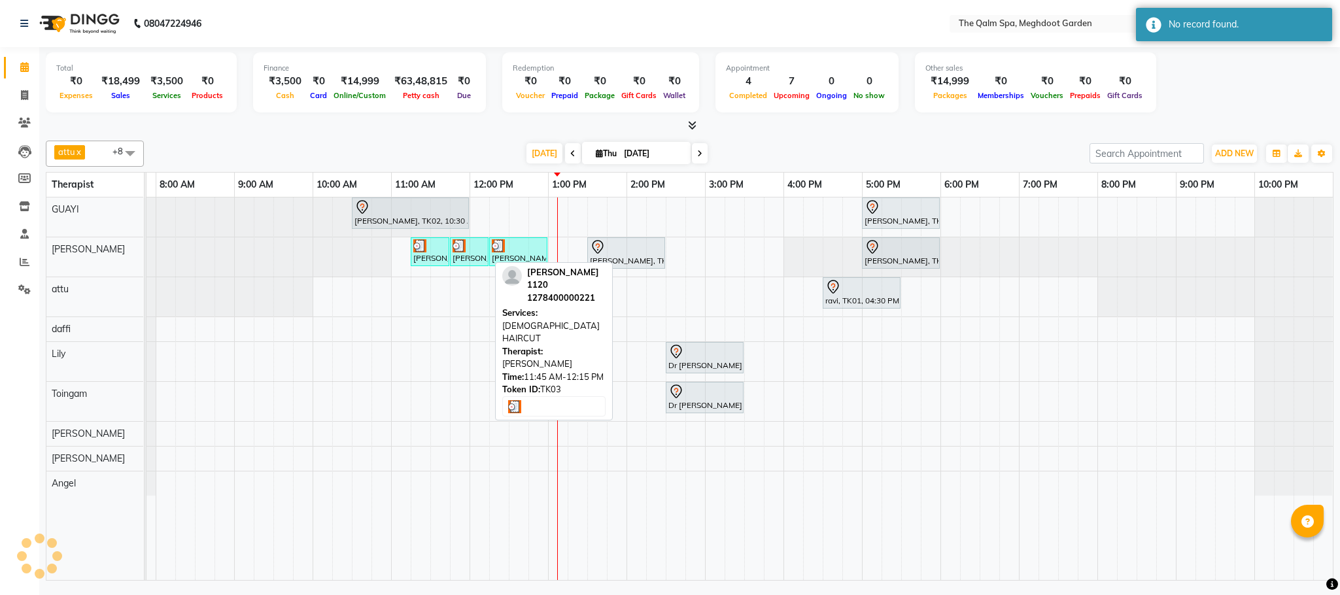
click at [468, 255] on div "[PERSON_NAME] 1120, TK03, 11:45 AM-12:15 PM, [DEMOGRAPHIC_DATA] HAIRCUT" at bounding box center [469, 251] width 36 height 25
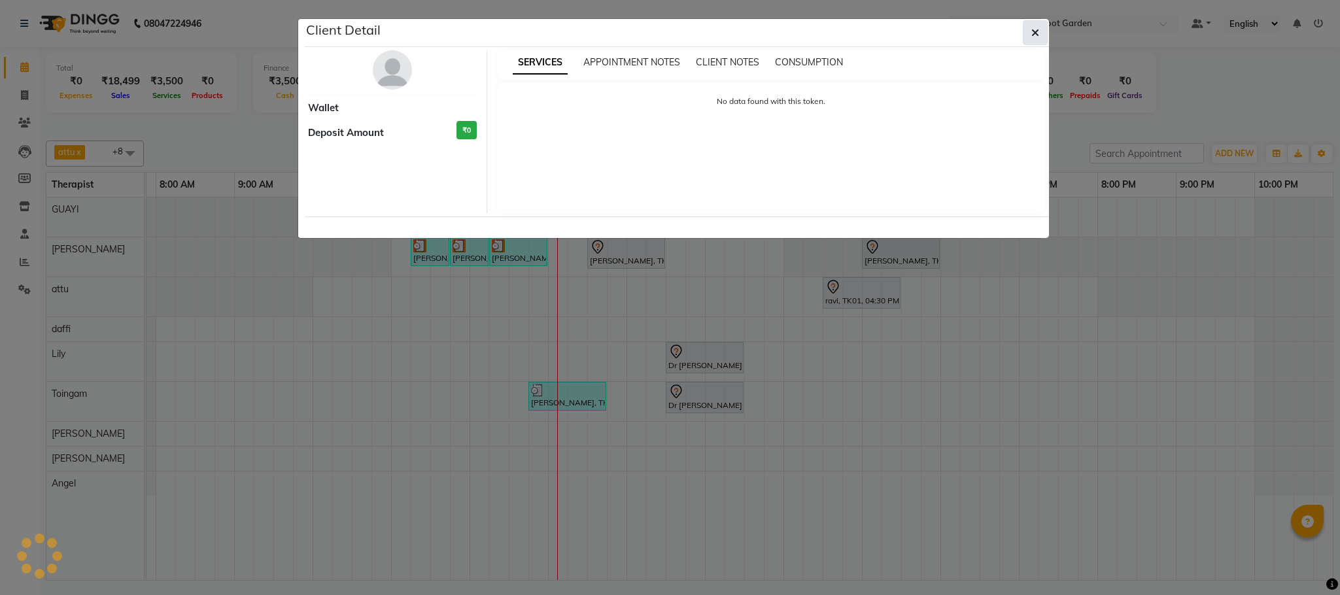
click at [1032, 37] on icon "button" at bounding box center [1035, 32] width 8 height 10
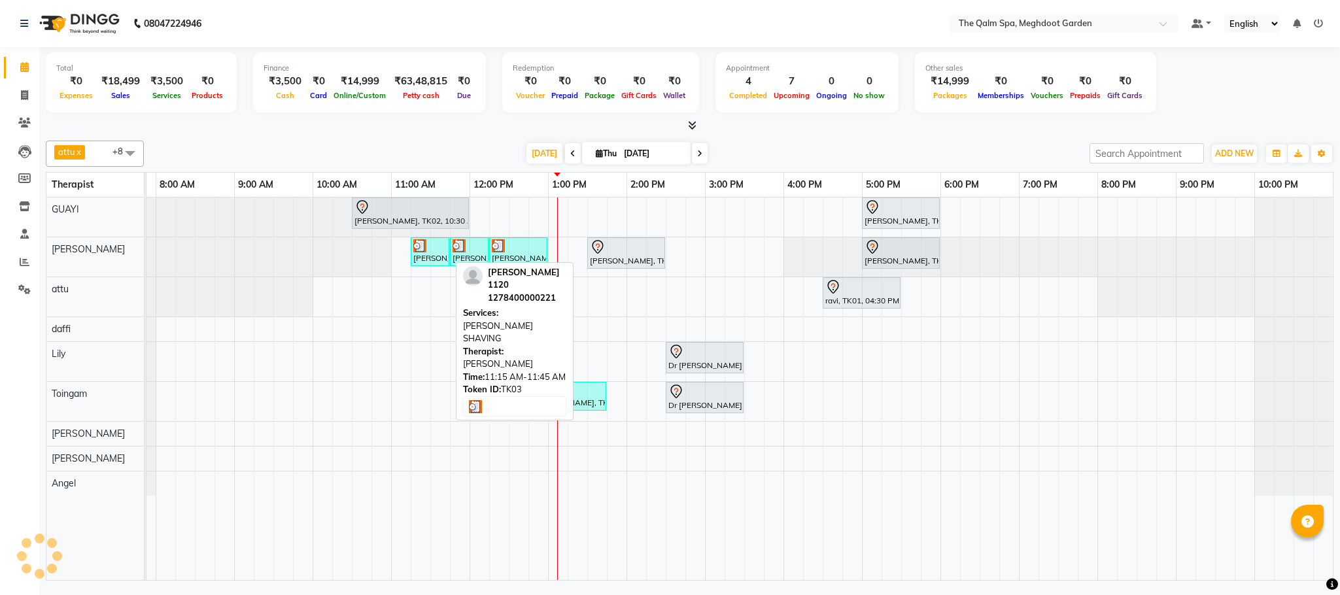
click at [420, 252] on img at bounding box center [419, 245] width 13 height 13
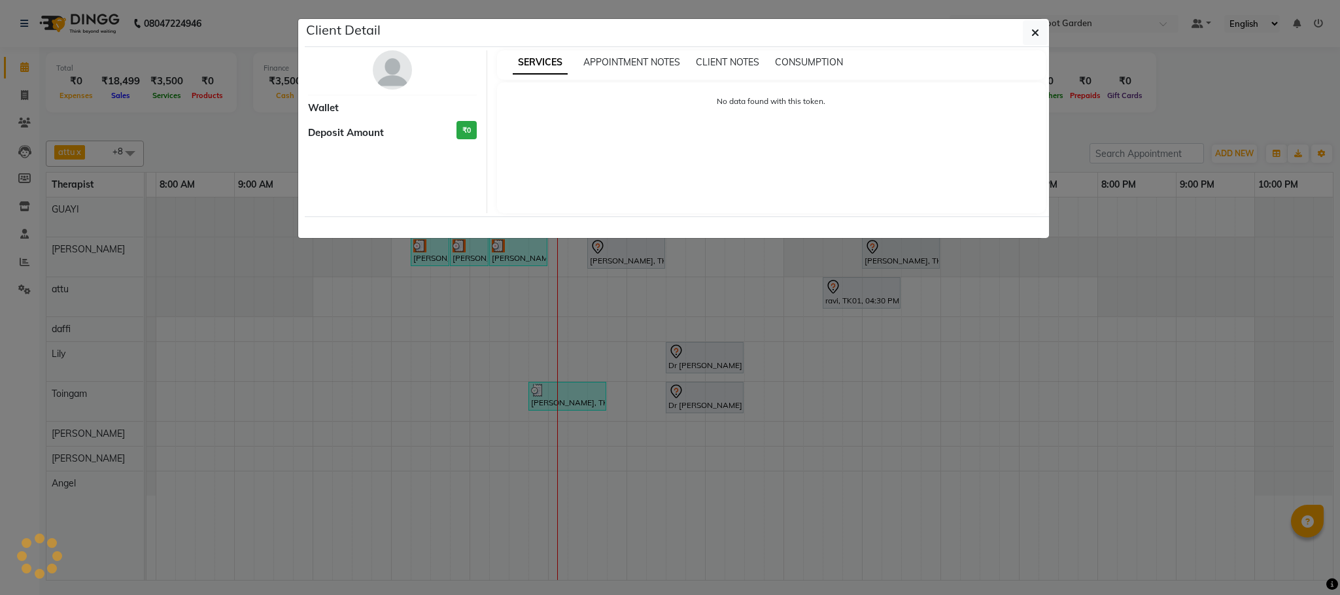
select select "3"
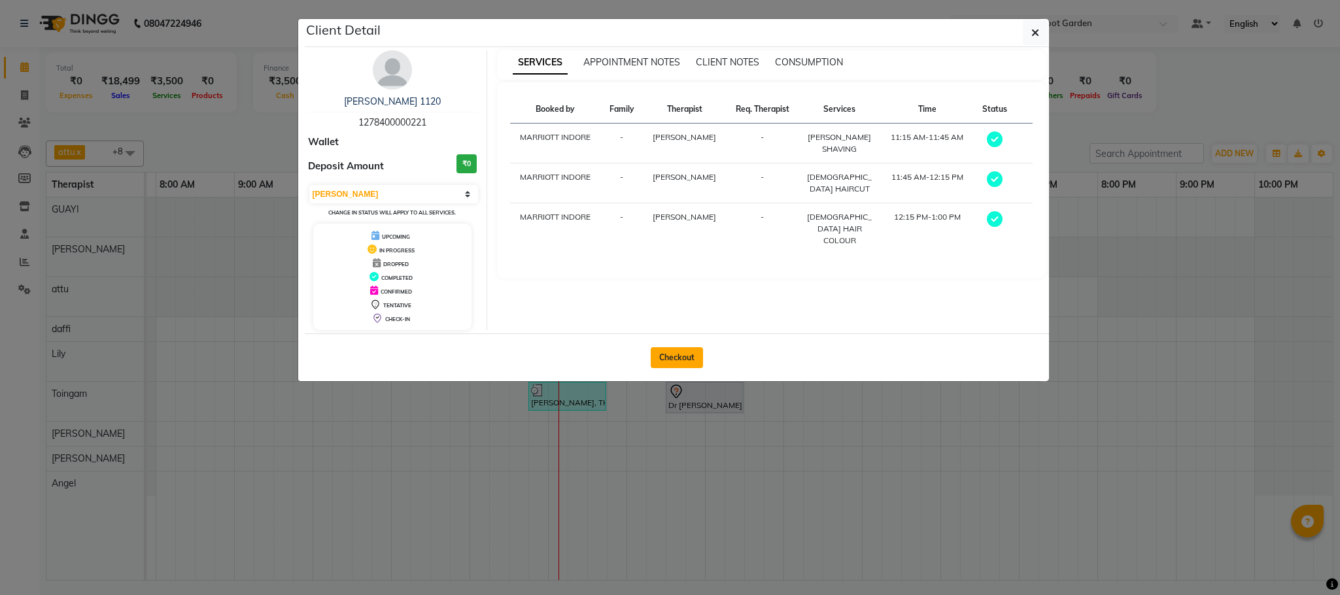
click at [677, 359] on button "Checkout" at bounding box center [677, 357] width 52 height 21
select select "service"
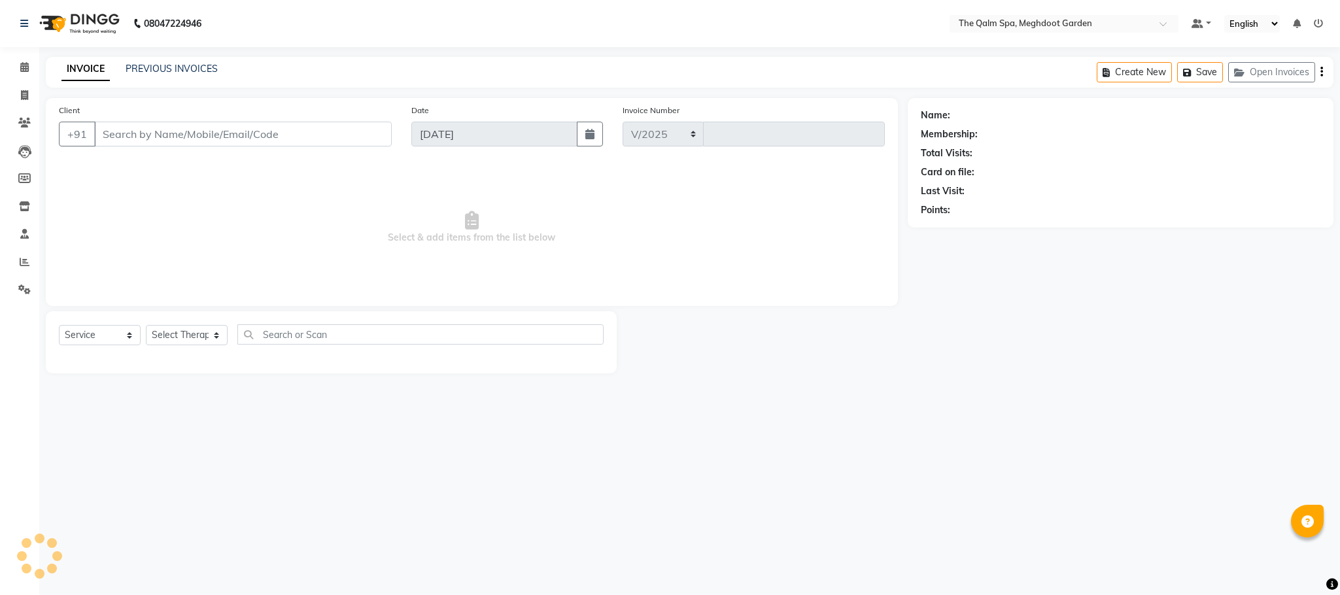
select select "6401"
type input "1908"
type input "1278400000221"
select select "48473"
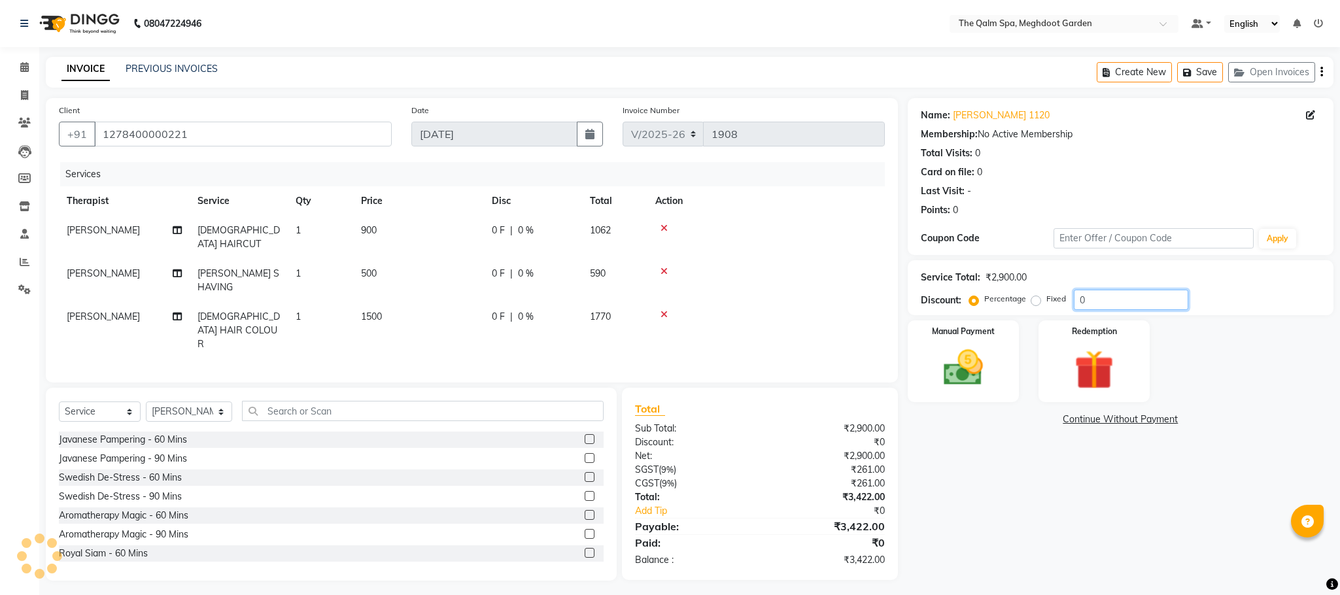
click at [1103, 306] on input "0" at bounding box center [1131, 300] width 114 height 20
type input "10"
click at [982, 363] on img at bounding box center [963, 368] width 67 height 47
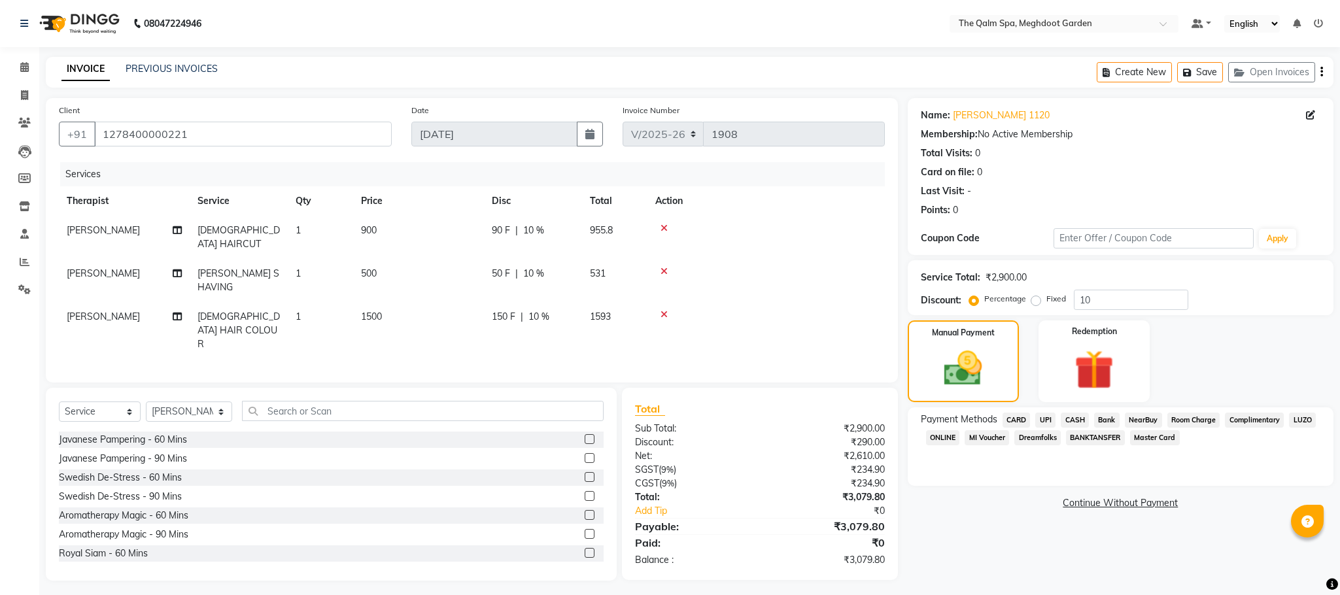
click at [1195, 420] on span "Room Charge" at bounding box center [1193, 420] width 53 height 15
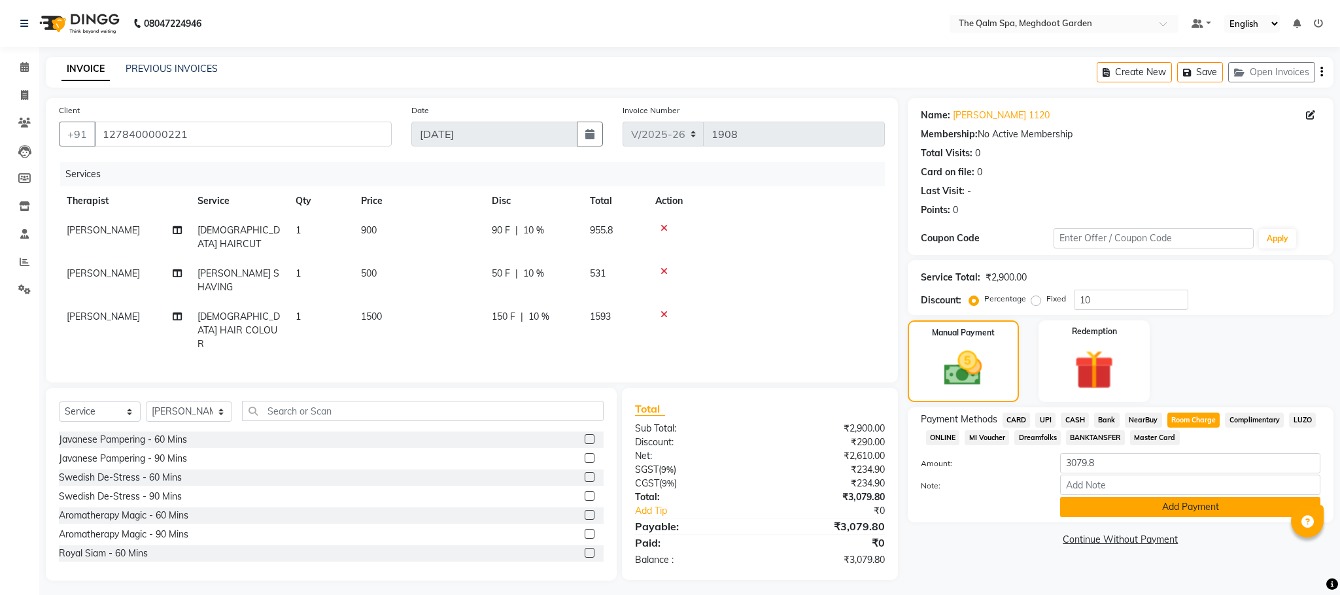
click at [1114, 510] on button "Add Payment" at bounding box center [1190, 507] width 260 height 20
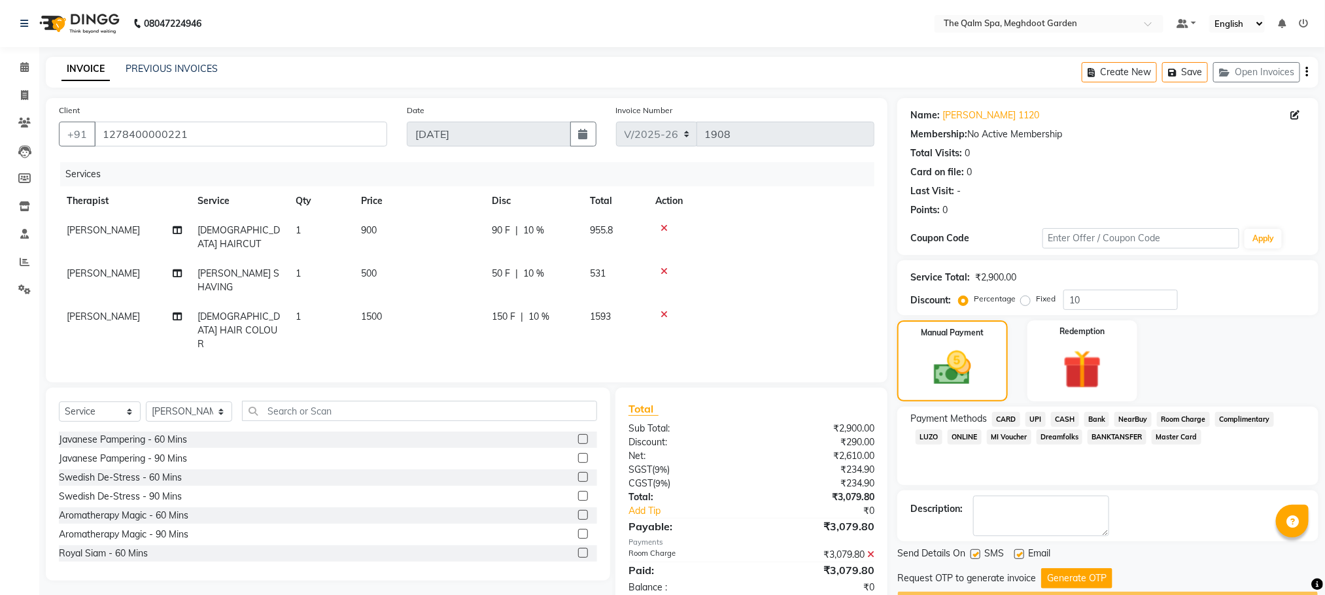
click at [1067, 574] on button "Generate OTP" at bounding box center [1076, 578] width 71 height 20
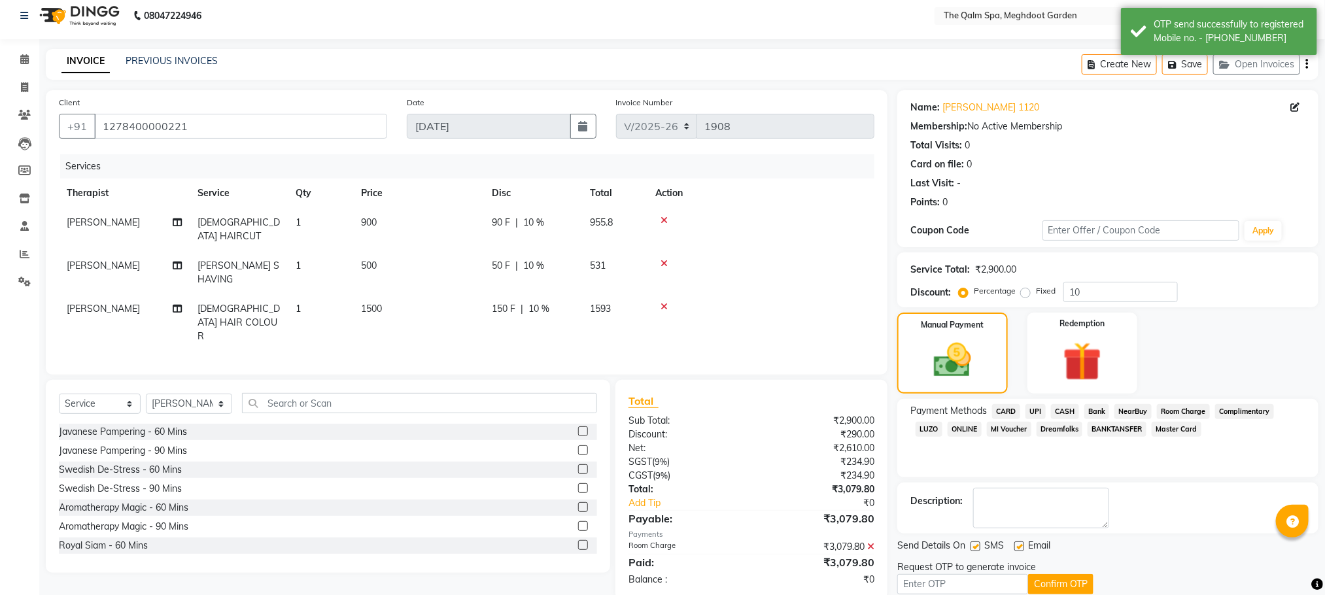
scroll to position [61, 0]
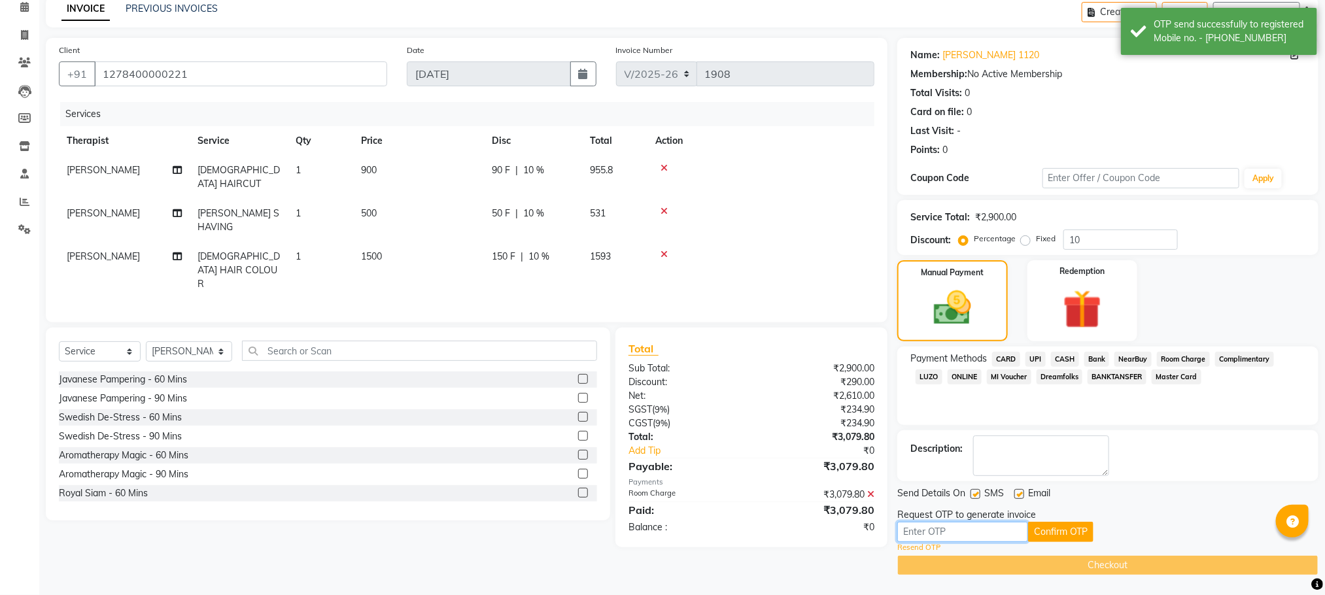
click at [982, 526] on input "text" at bounding box center [962, 532] width 131 height 20
type input "3937"
click at [1066, 532] on button "Confirm OTP" at bounding box center [1060, 532] width 65 height 20
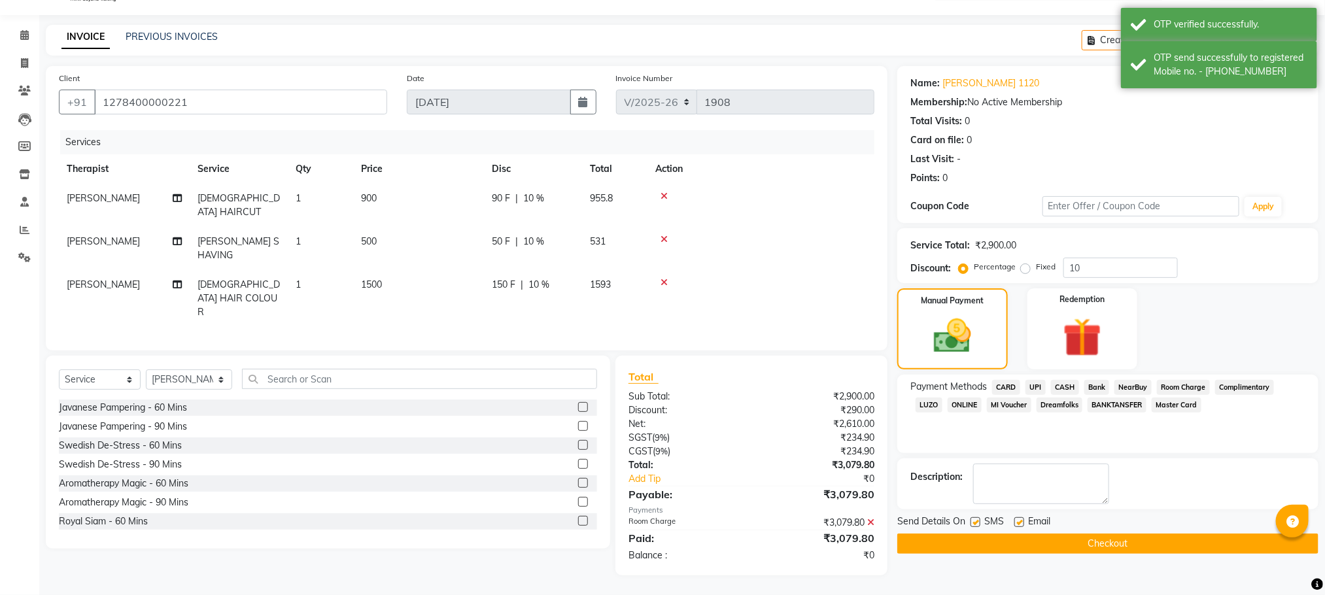
scroll to position [12, 0]
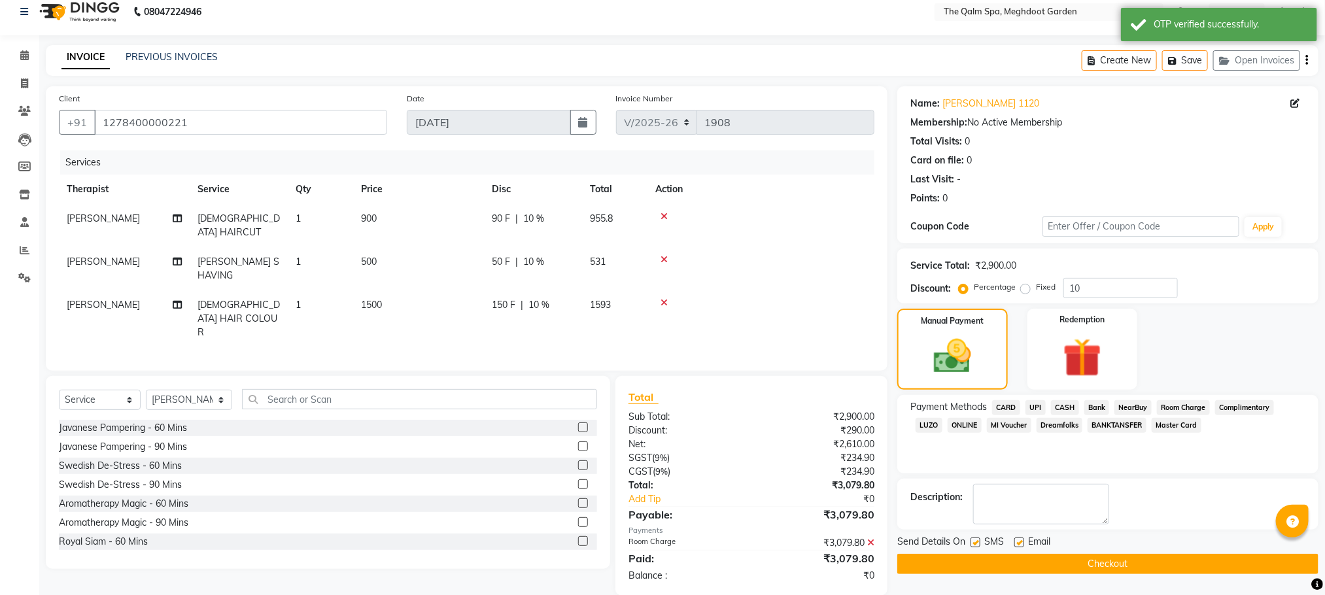
click at [1010, 564] on button "Checkout" at bounding box center [1107, 564] width 421 height 20
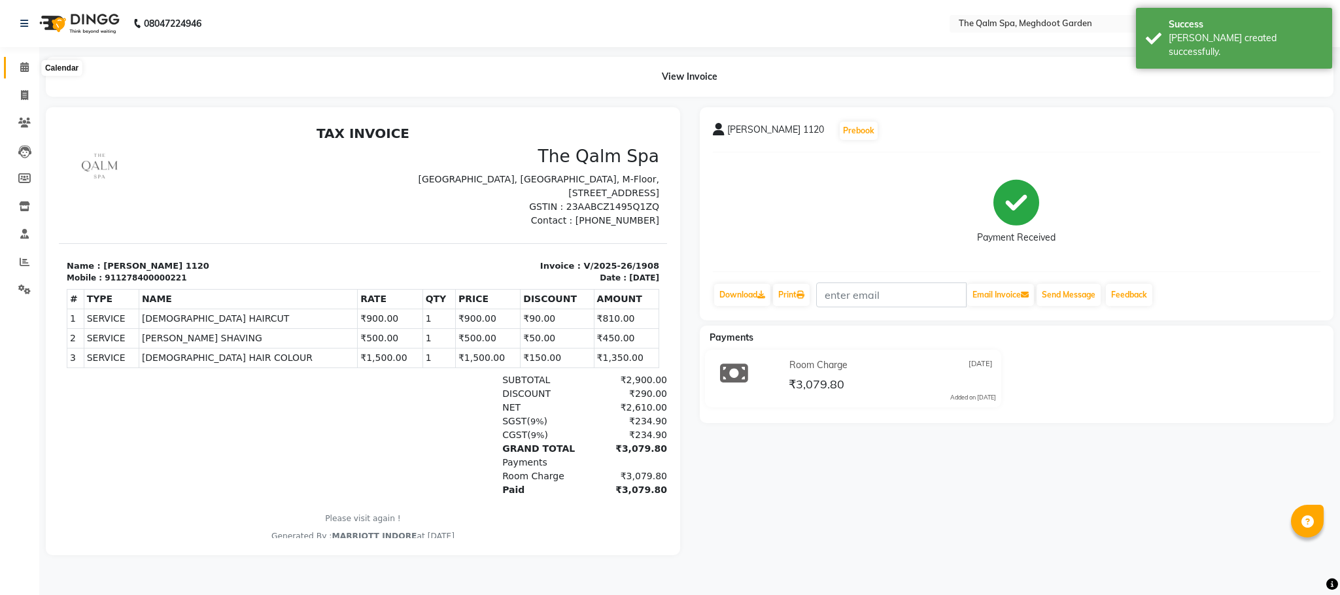
click at [18, 60] on span at bounding box center [24, 67] width 23 height 15
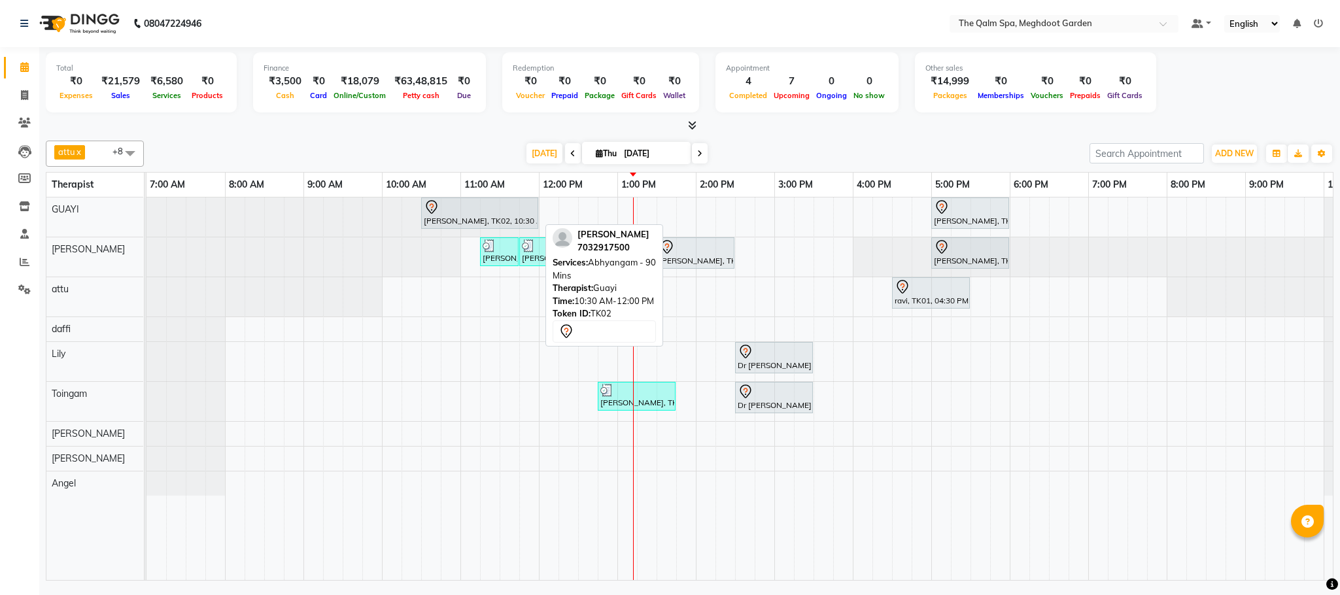
click at [506, 209] on div at bounding box center [480, 207] width 112 height 16
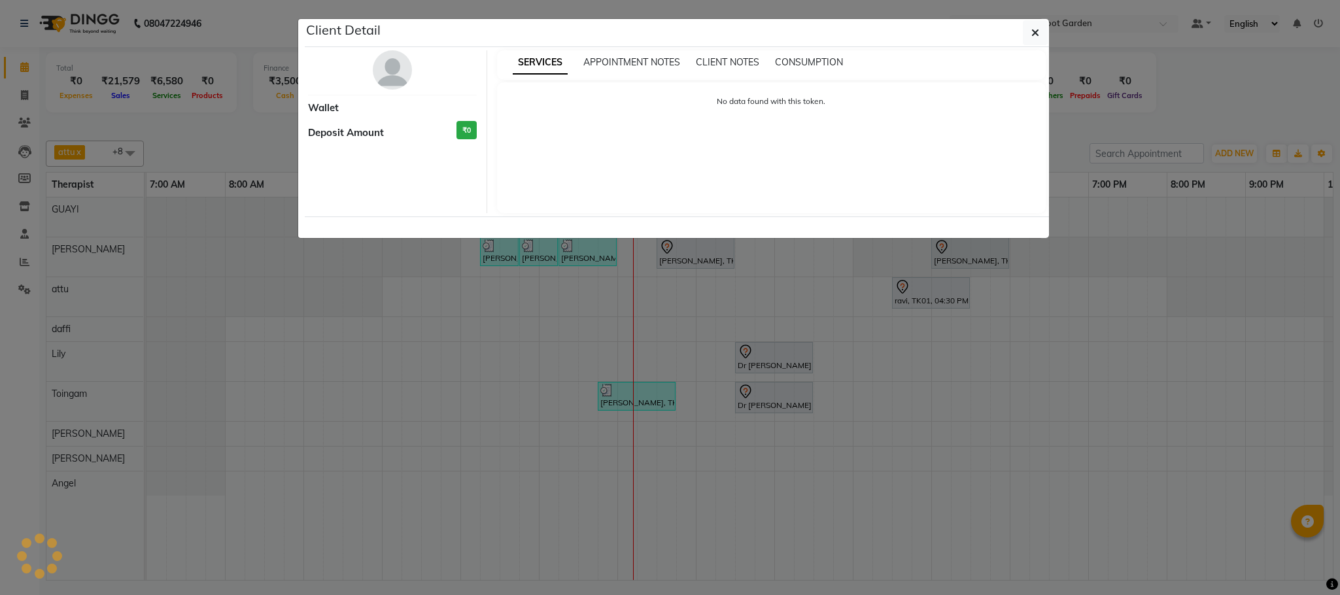
click at [642, 279] on ngb-modal-window "Client Detail Wallet Deposit Amount ₹0 SERVICES APPOINTMENT NOTES CLIENT NOTES …" at bounding box center [670, 297] width 1340 height 595
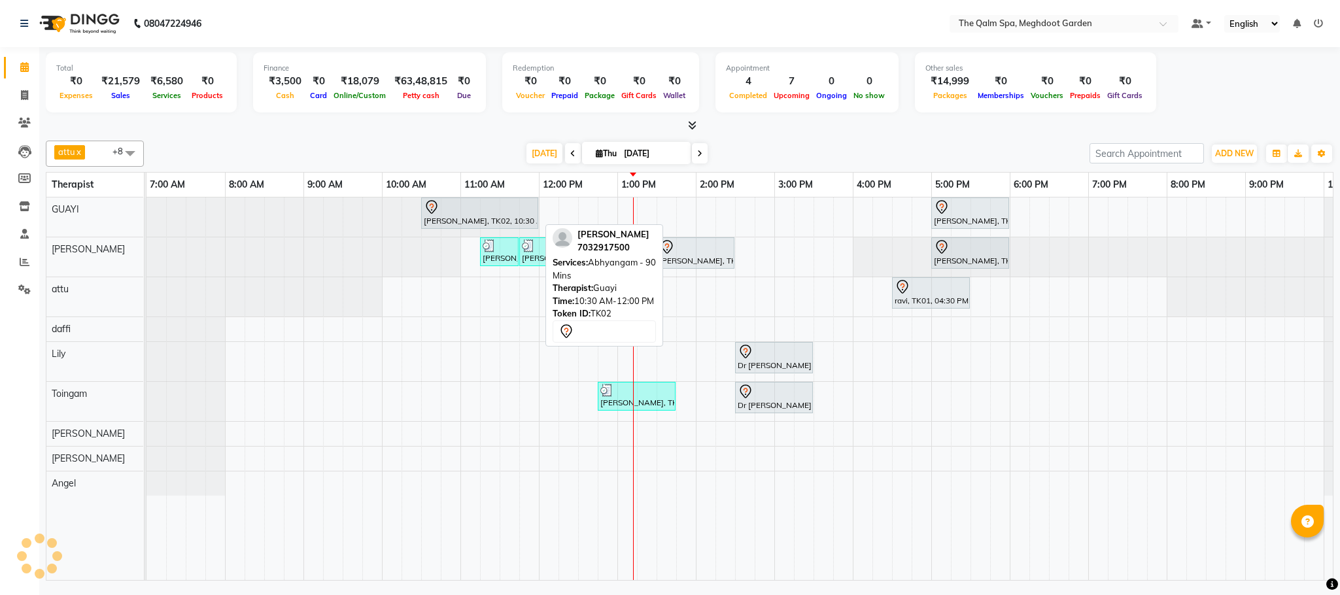
click at [515, 215] on div at bounding box center [480, 207] width 112 height 16
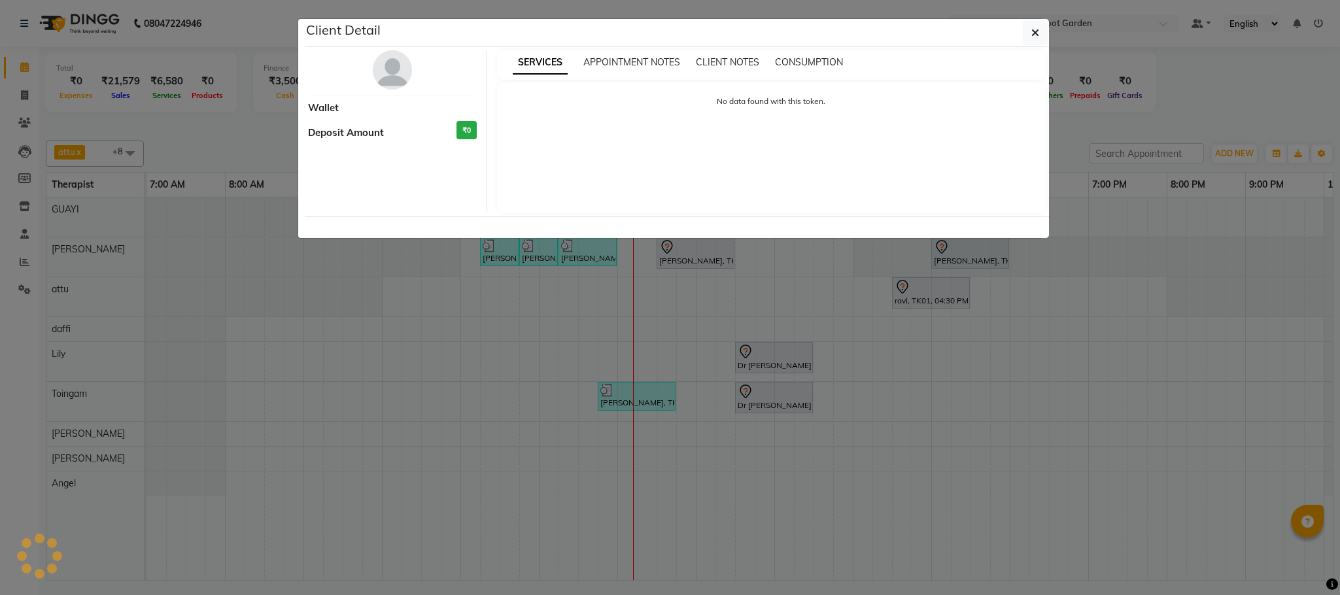
click at [638, 267] on ngb-modal-window "Client Detail Wallet Deposit Amount ₹0 SERVICES APPOINTMENT NOTES CLIENT NOTES …" at bounding box center [670, 297] width 1340 height 595
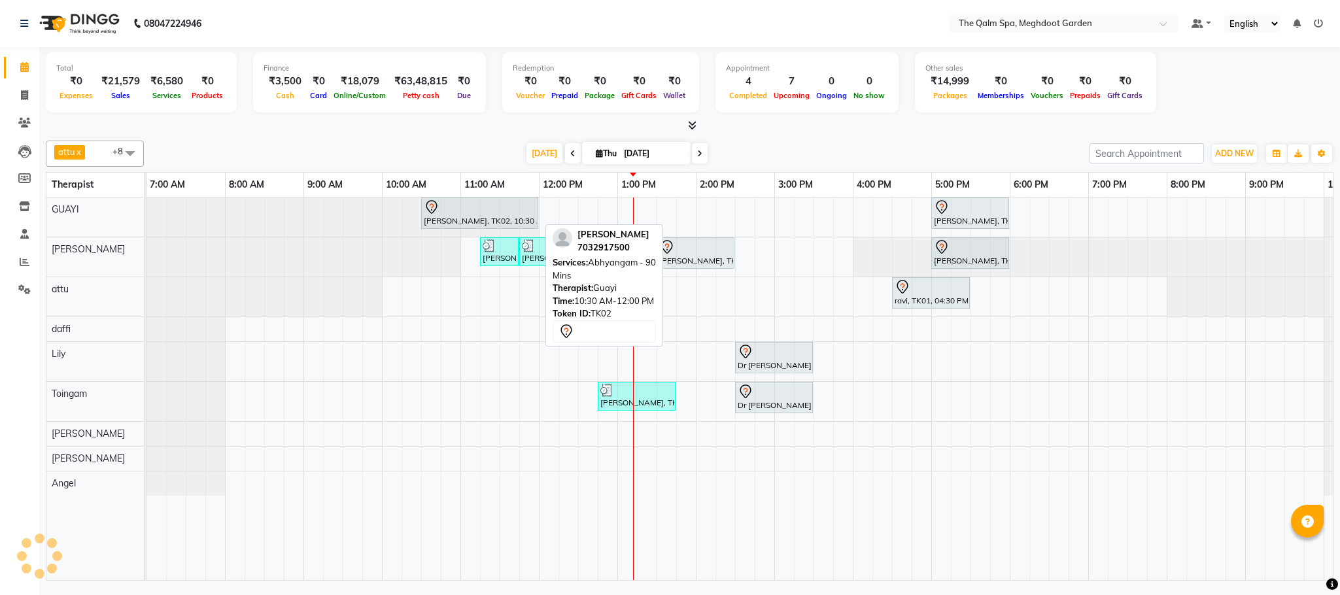
click at [507, 208] on div at bounding box center [480, 207] width 112 height 16
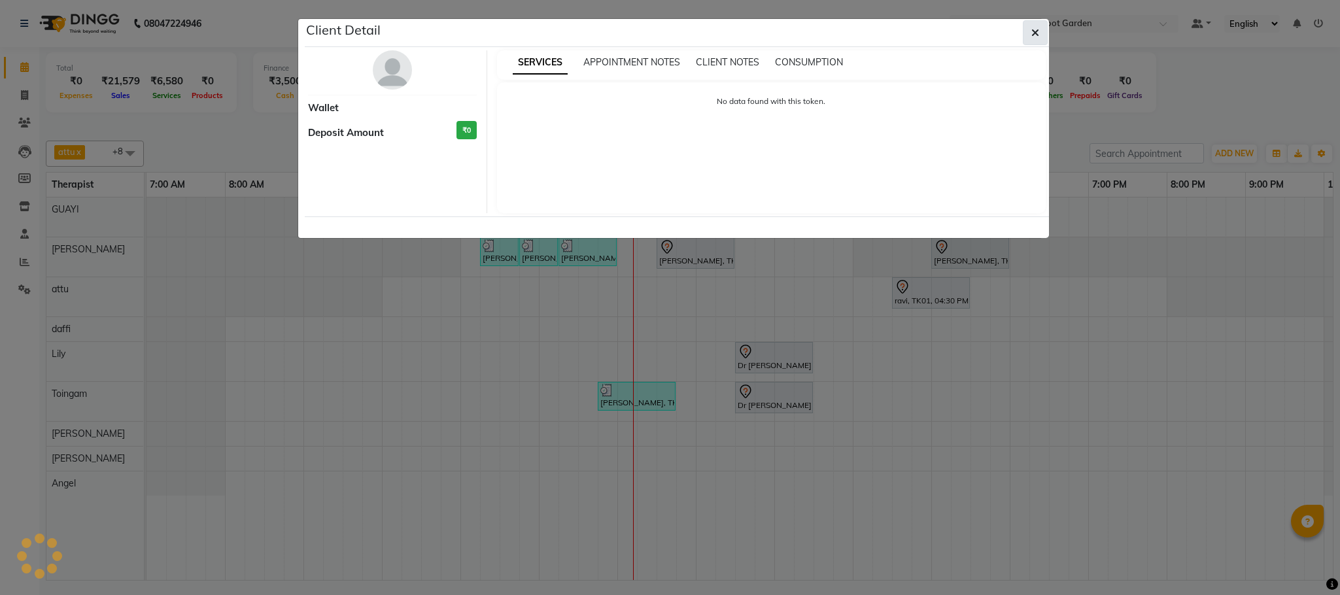
click at [1024, 35] on button "button" at bounding box center [1035, 32] width 25 height 25
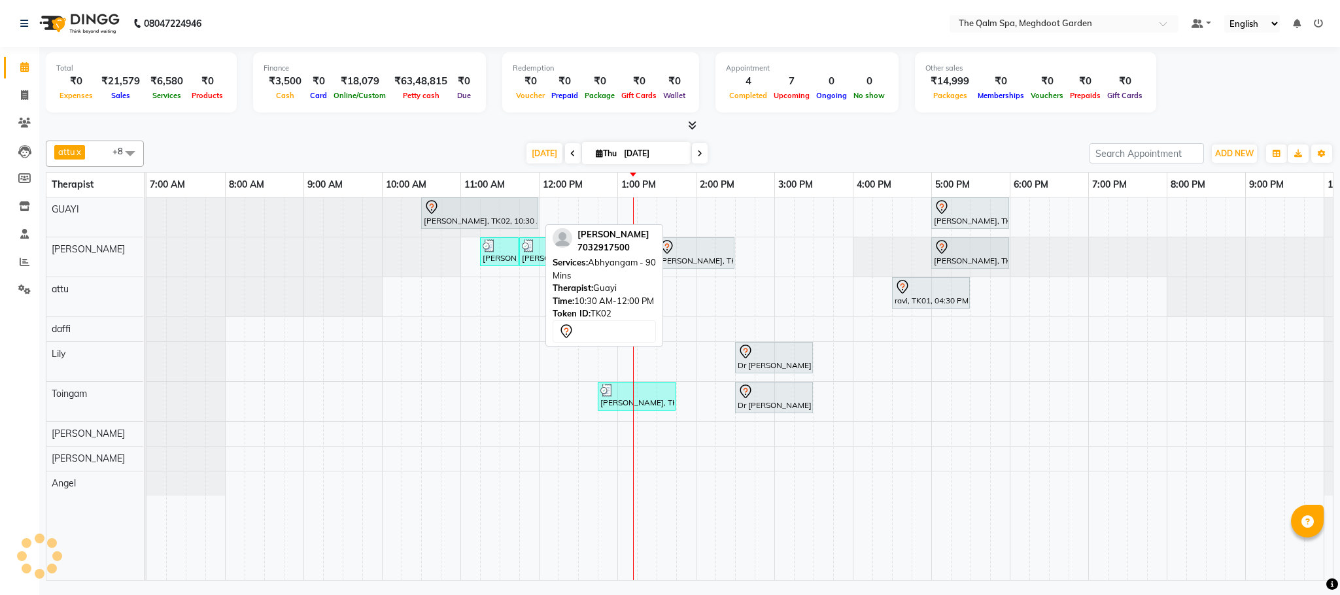
click at [475, 207] on div at bounding box center [480, 207] width 112 height 16
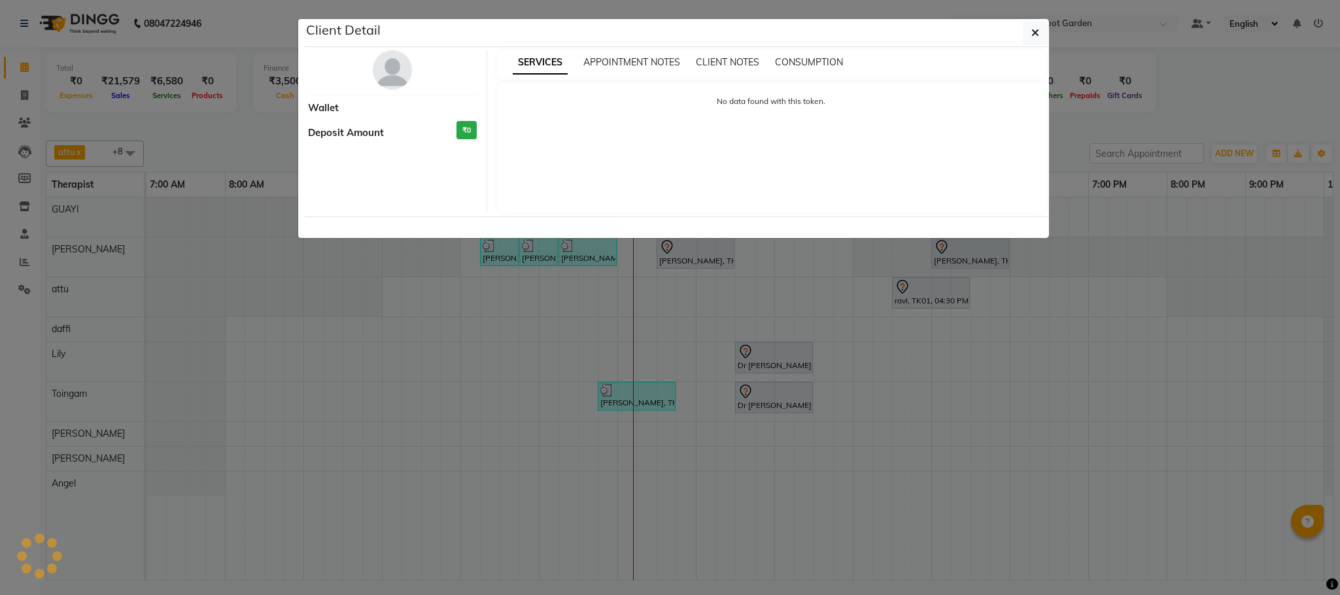
click at [793, 244] on ngb-modal-window "Client Detail Wallet Deposit Amount ₹0 SERVICES APPOINTMENT NOTES CLIENT NOTES …" at bounding box center [670, 297] width 1340 height 595
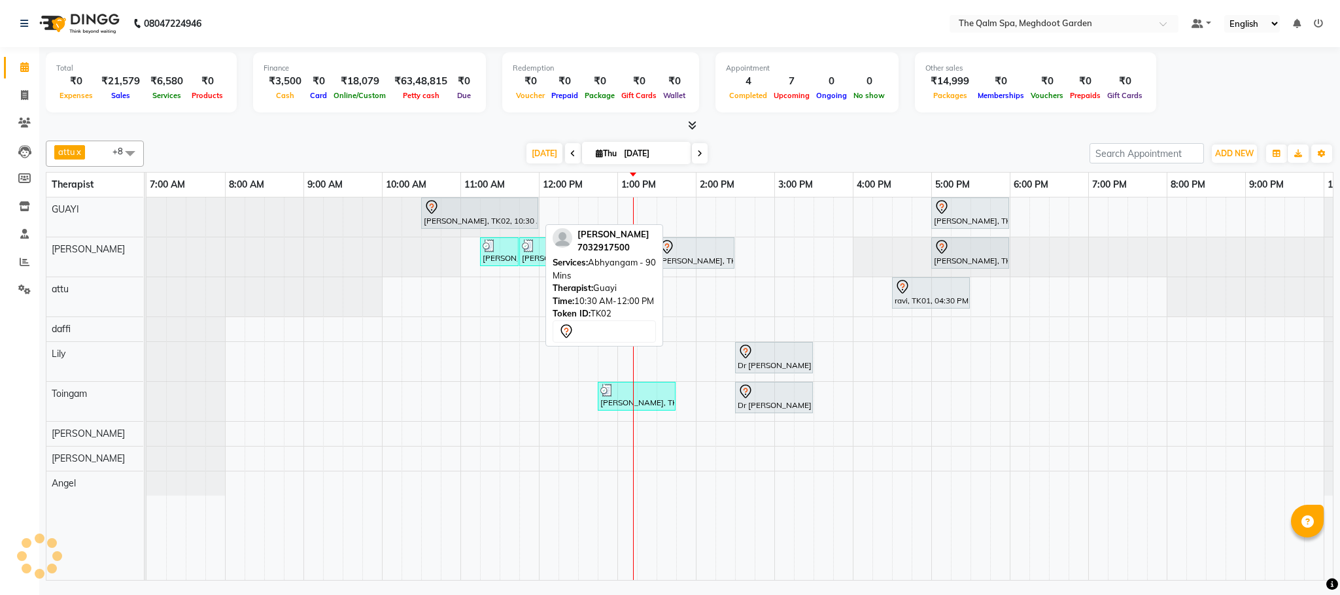
click at [475, 215] on div at bounding box center [480, 207] width 112 height 16
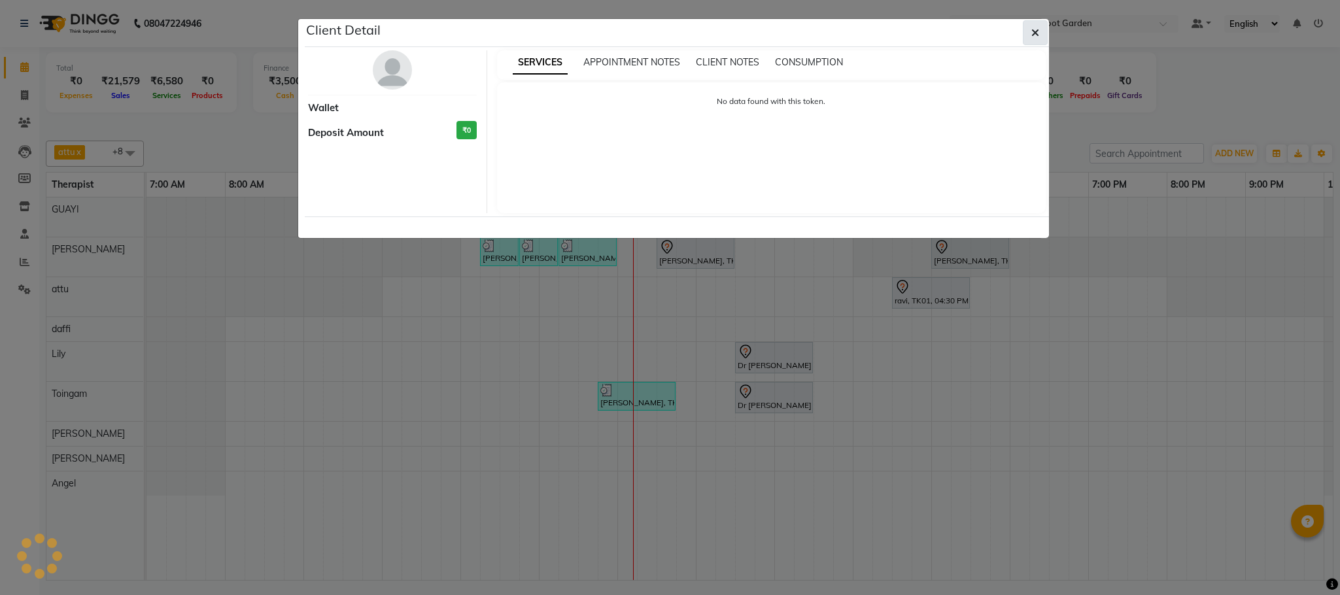
click at [1031, 35] on icon "button" at bounding box center [1035, 32] width 8 height 10
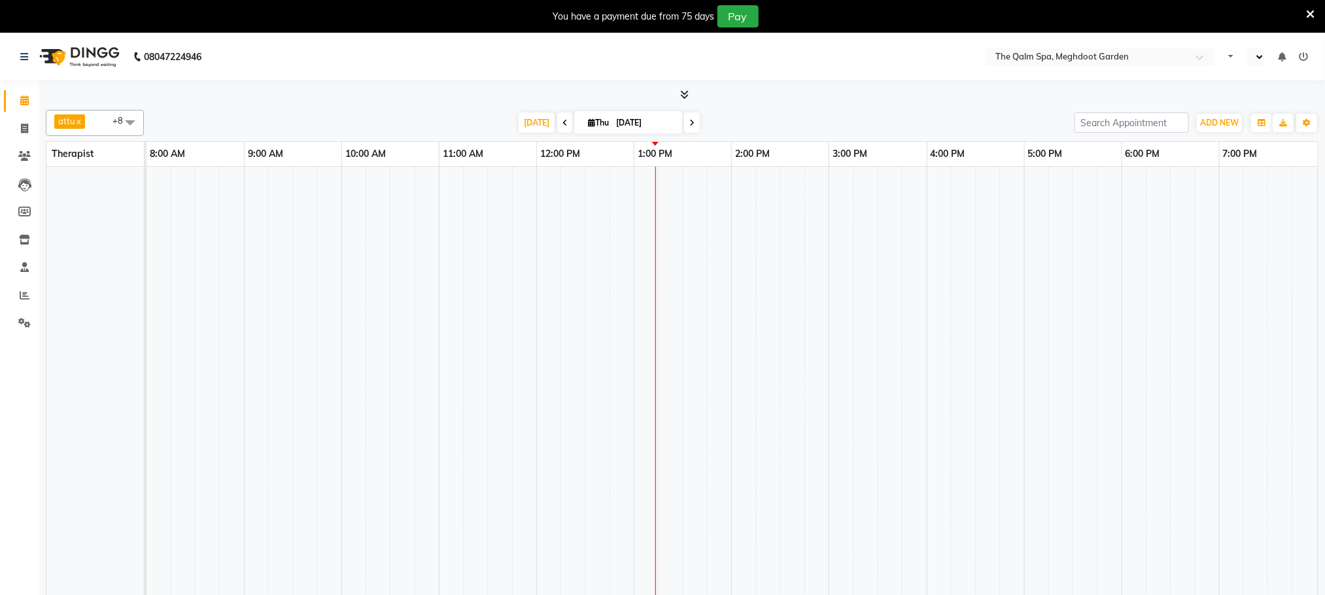
select select "en"
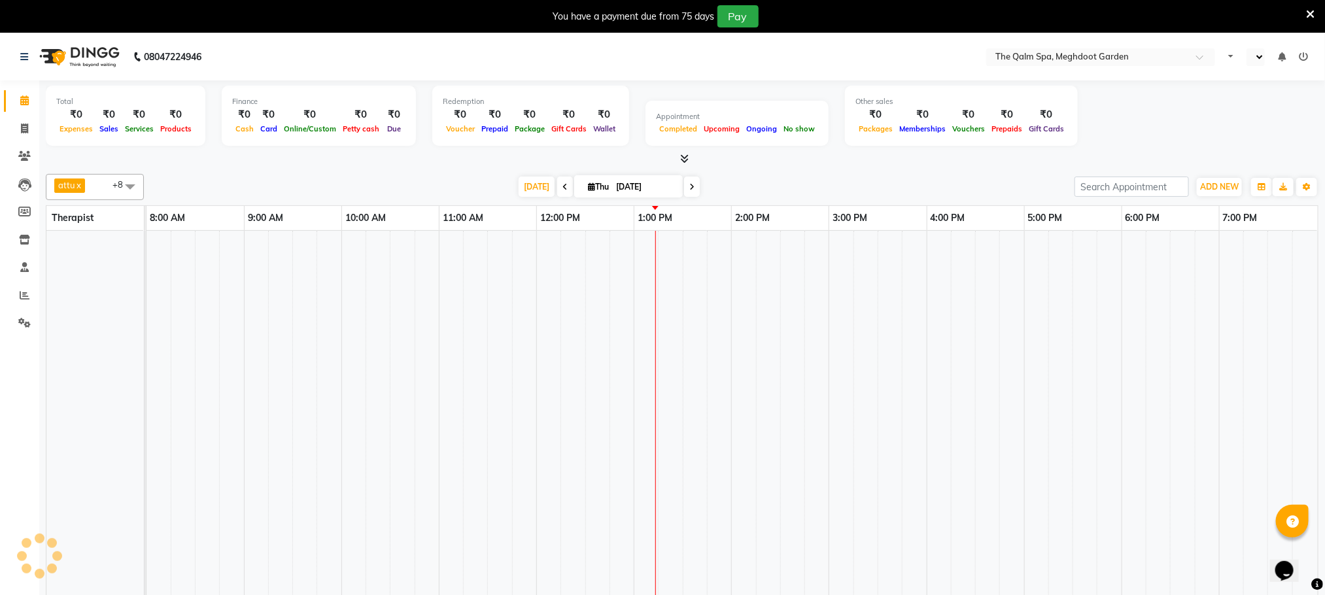
select select "en"
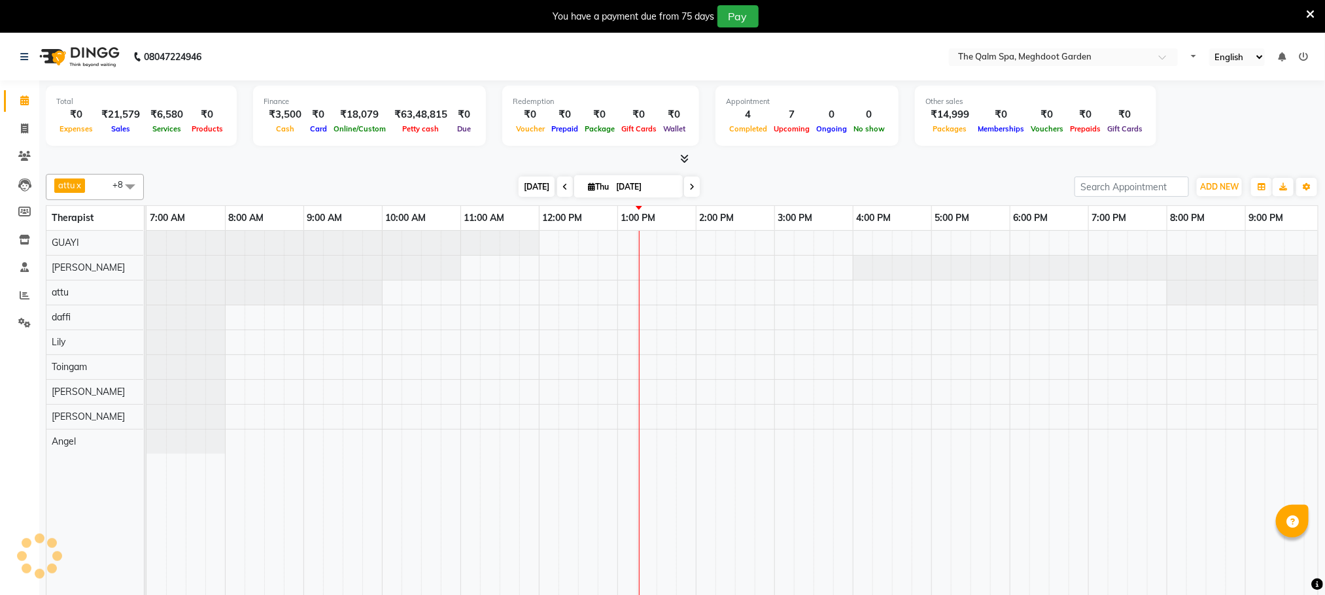
click at [534, 189] on span "[DATE]" at bounding box center [537, 187] width 36 height 20
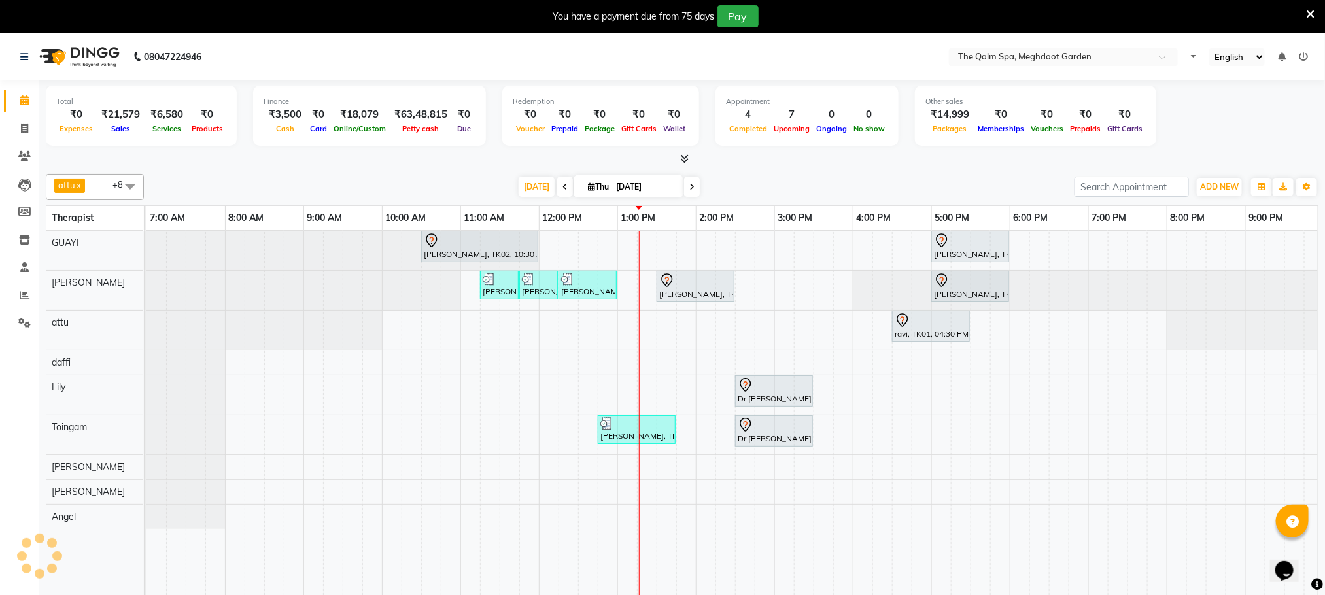
click at [523, 249] on div at bounding box center [480, 241] width 112 height 16
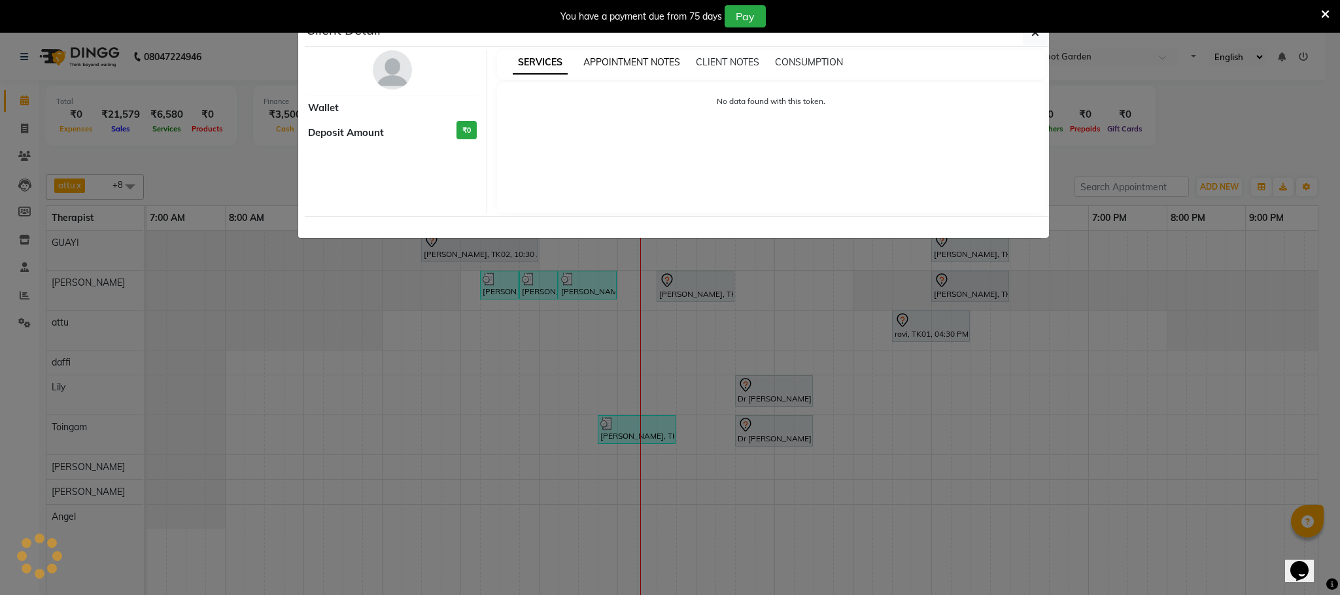
click at [640, 63] on span "APPOINTMENT NOTES" at bounding box center [631, 62] width 97 height 12
click at [729, 61] on span "CLIENT NOTES" at bounding box center [731, 62] width 63 height 12
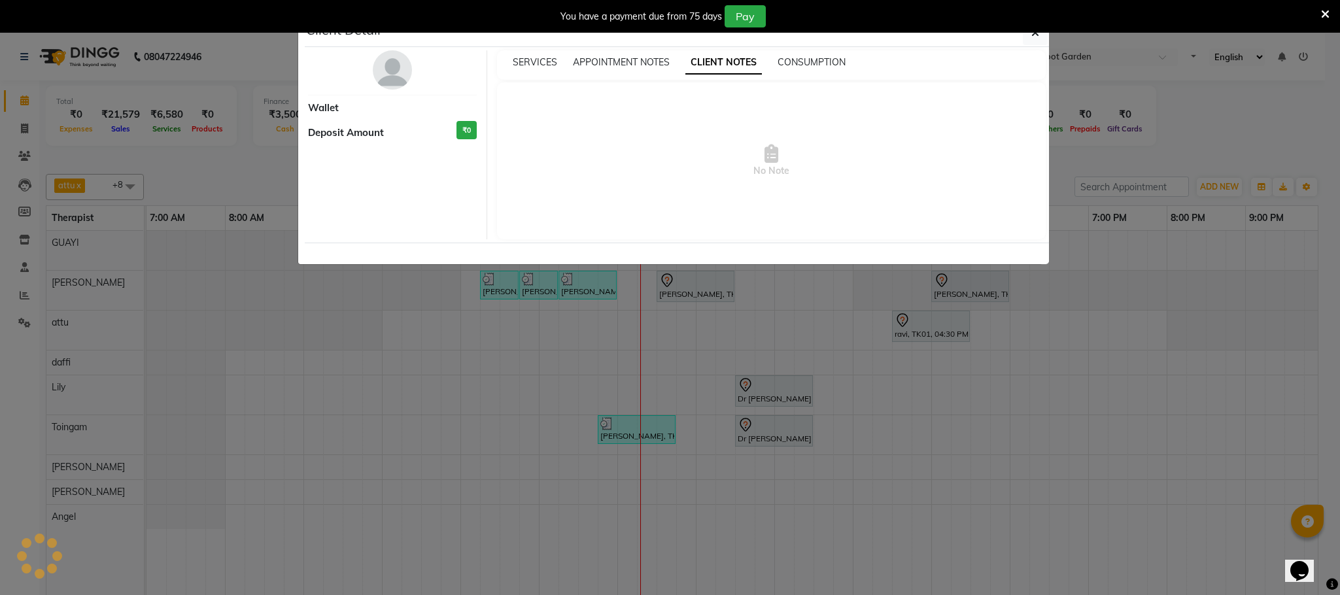
click at [791, 69] on div "CONSUMPTION" at bounding box center [812, 63] width 68 height 14
click at [526, 61] on span "SERVICES" at bounding box center [535, 62] width 44 height 12
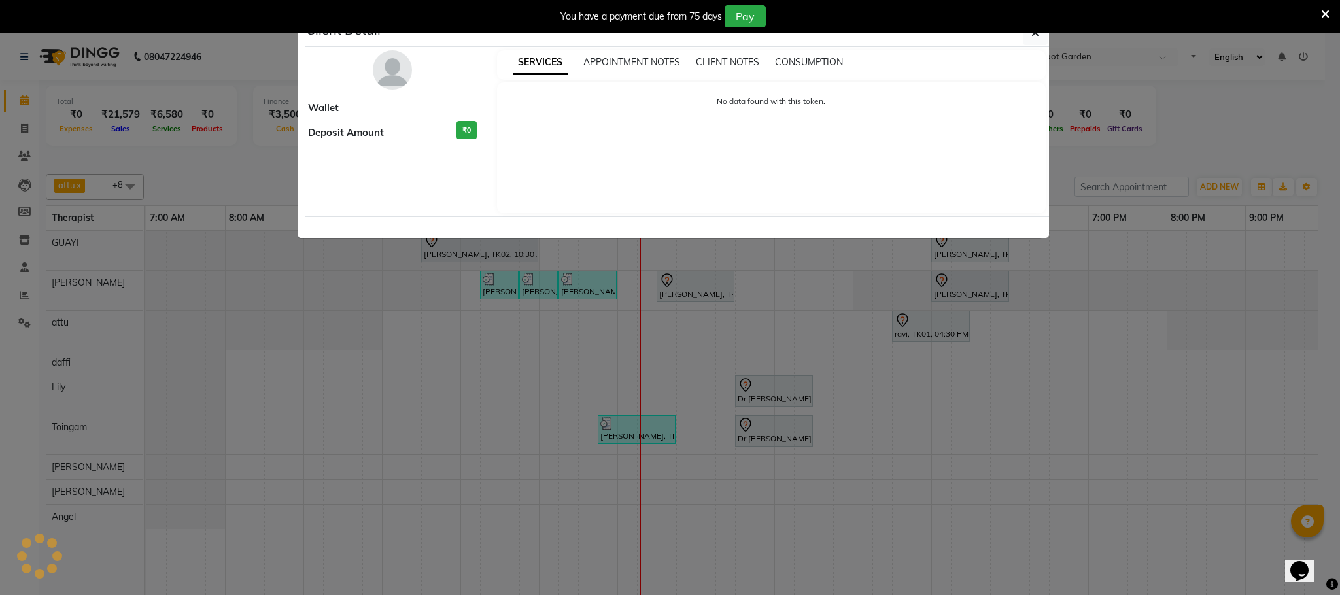
click at [1030, 30] on div "You have a payment due from 75 days Pay" at bounding box center [670, 16] width 1340 height 33
click at [1031, 35] on icon "button" at bounding box center [1035, 32] width 8 height 10
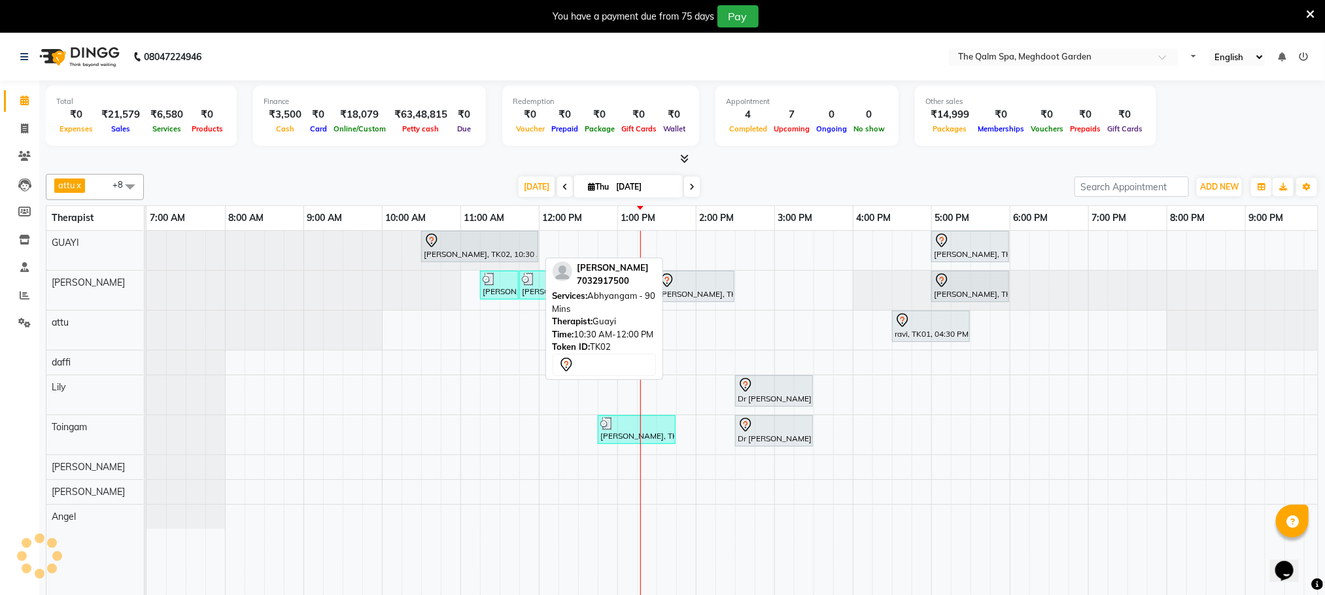
click at [483, 252] on div "[PERSON_NAME], TK02, 10:30 AM-12:00 PM, Abhyangam - 90 Mins" at bounding box center [479, 246] width 114 height 27
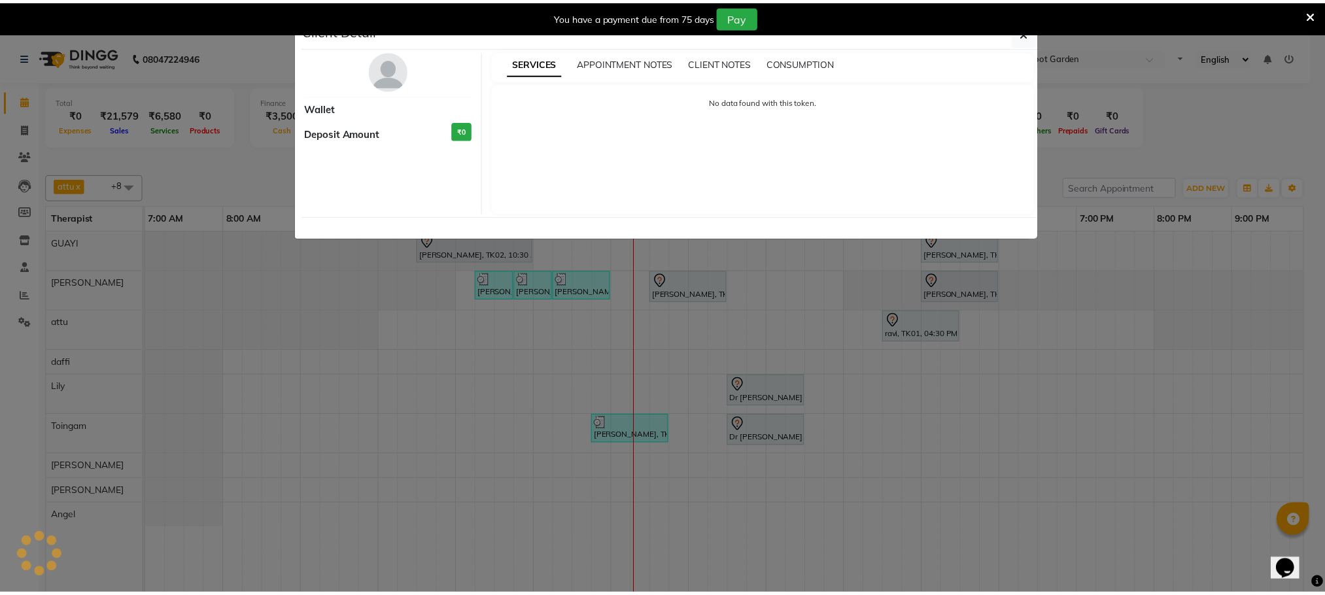
scroll to position [0, 85]
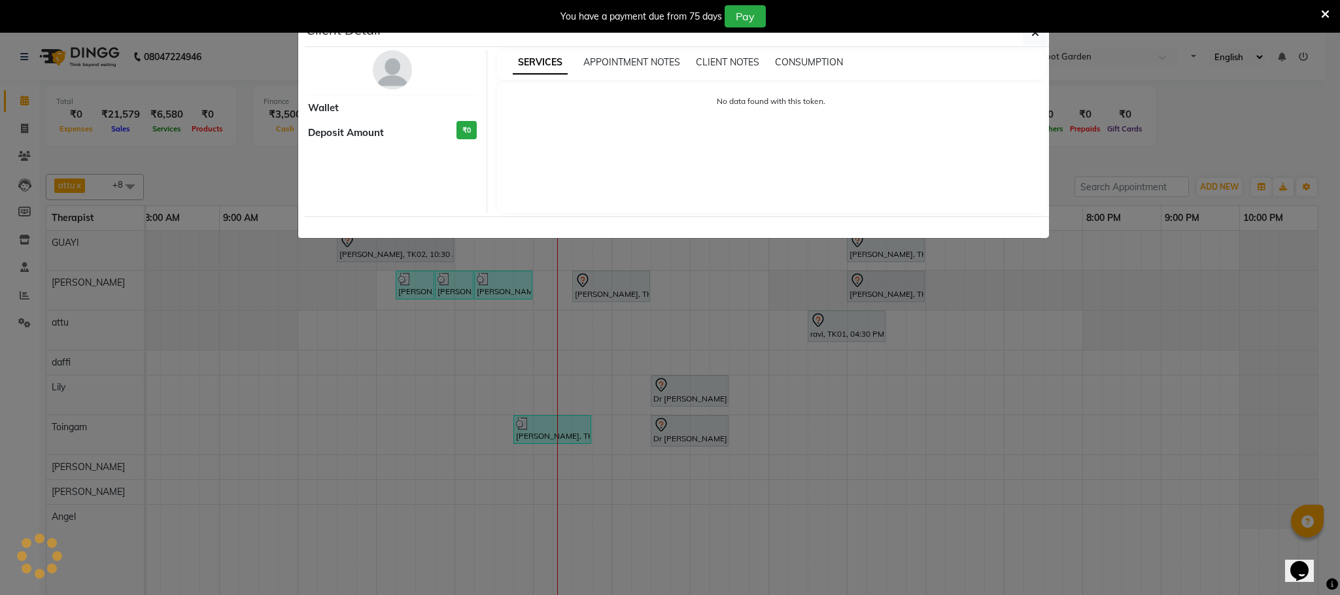
select select "7"
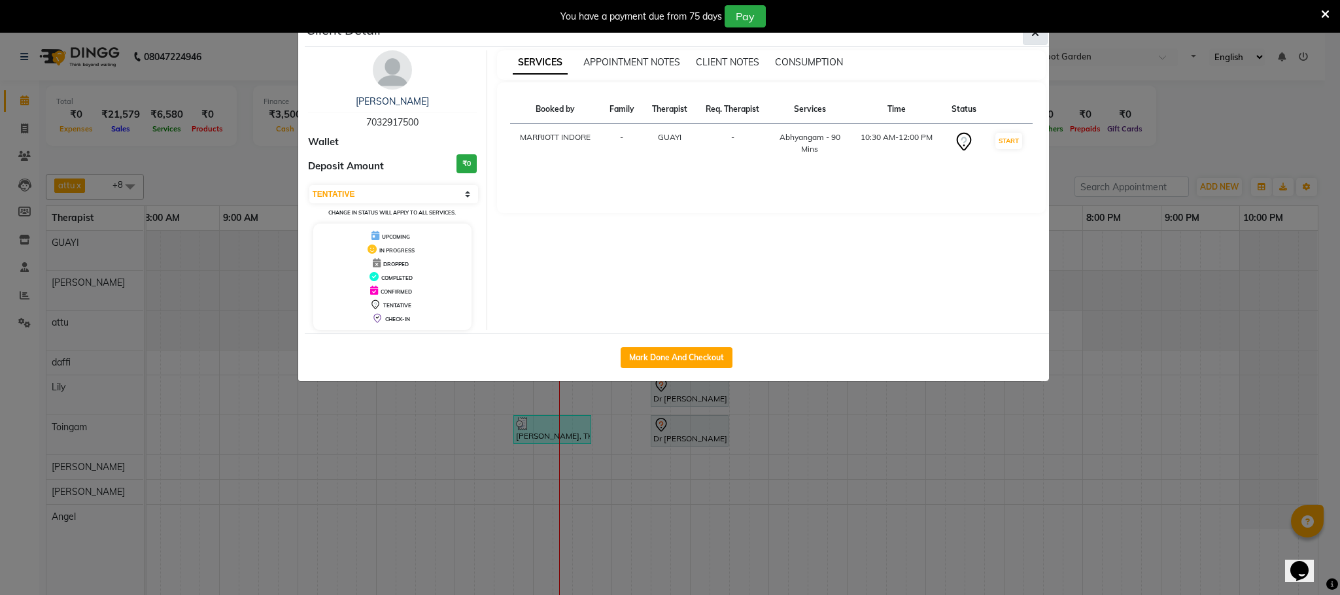
click at [1025, 38] on button "button" at bounding box center [1035, 32] width 25 height 25
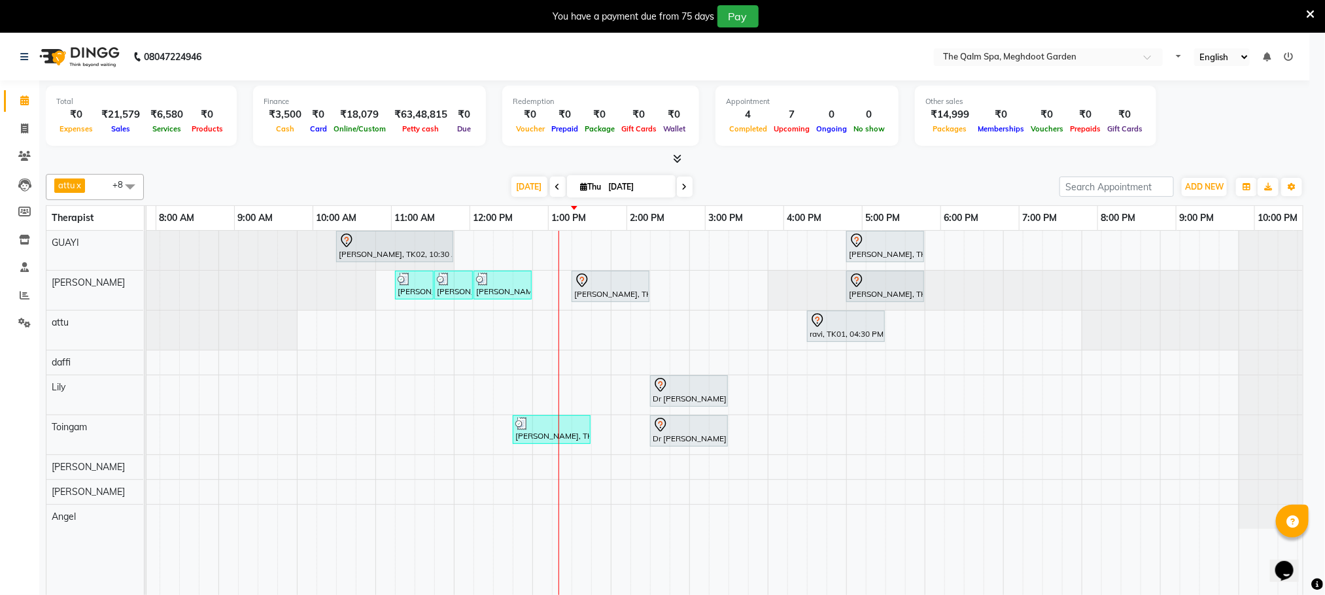
scroll to position [0, 69]
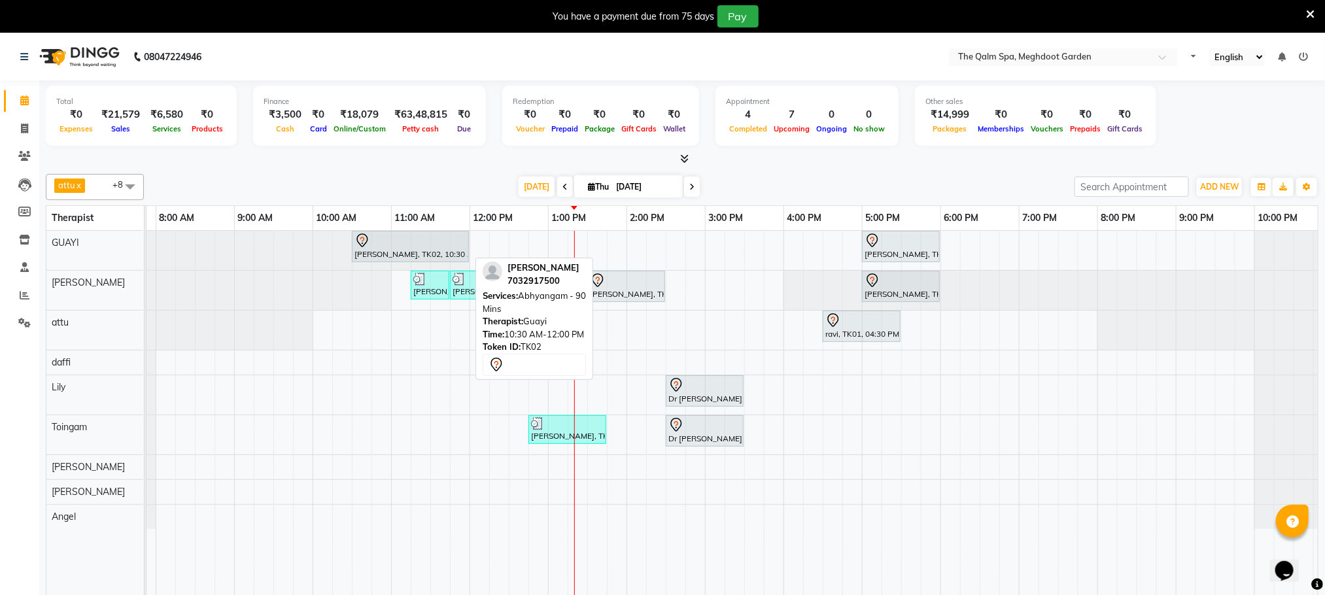
click at [421, 247] on div at bounding box center [410, 241] width 112 height 16
select select "7"
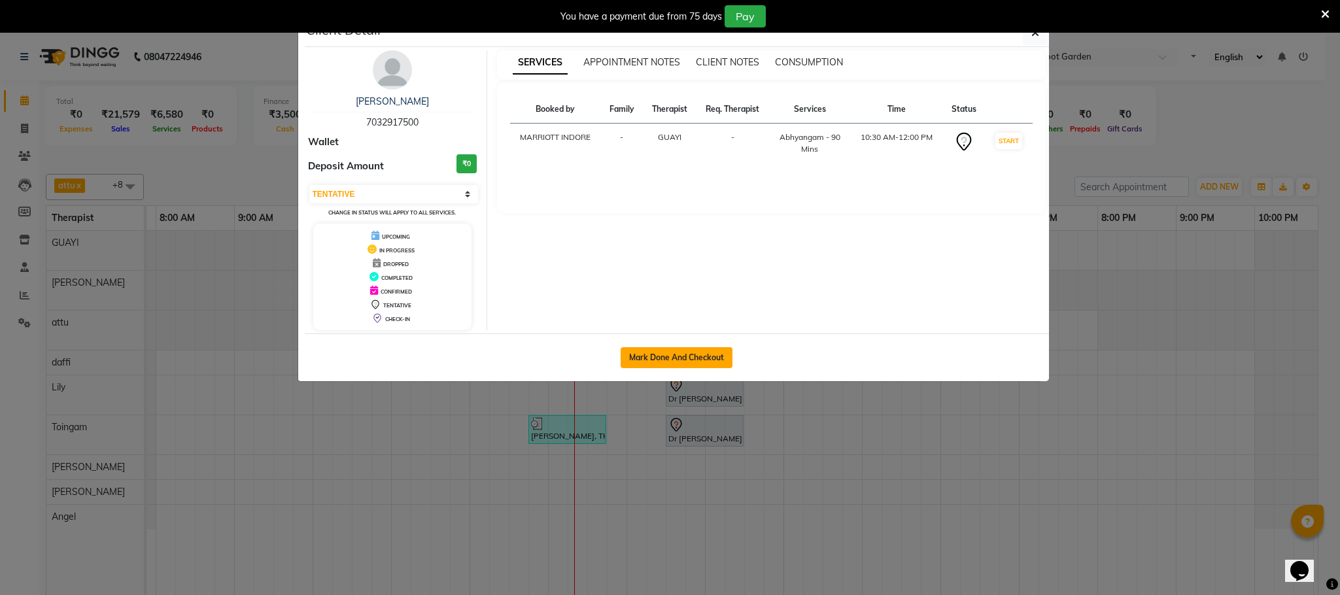
click at [699, 354] on button "Mark Done And Checkout" at bounding box center [677, 357] width 112 height 21
select select "service"
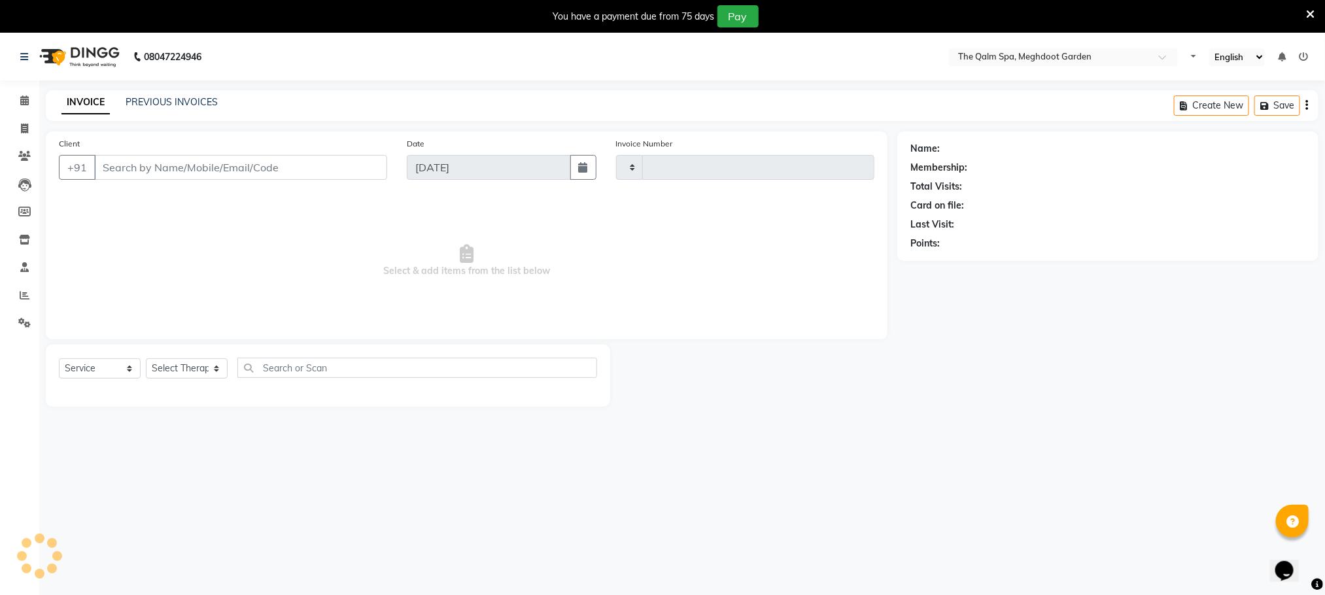
type input "1909"
select select "6401"
type input "7032917500"
select select "48471"
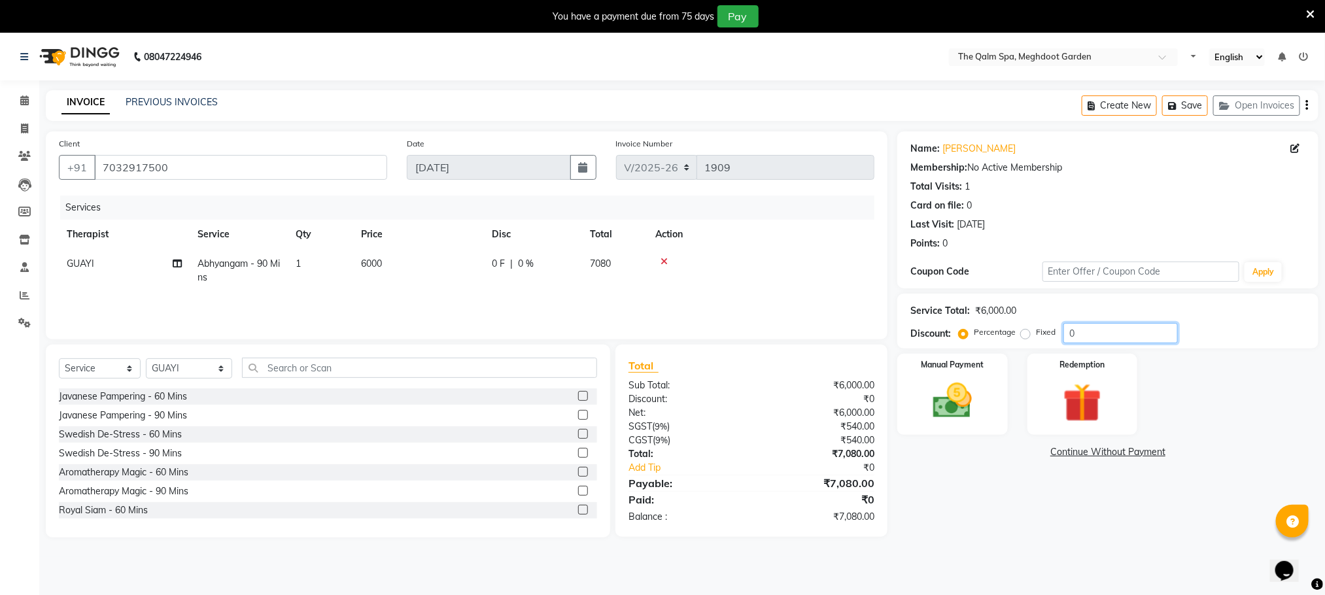
click at [1095, 332] on input "0" at bounding box center [1120, 333] width 114 height 20
type input "1"
type input "15.25"
click at [940, 396] on img at bounding box center [952, 401] width 65 height 46
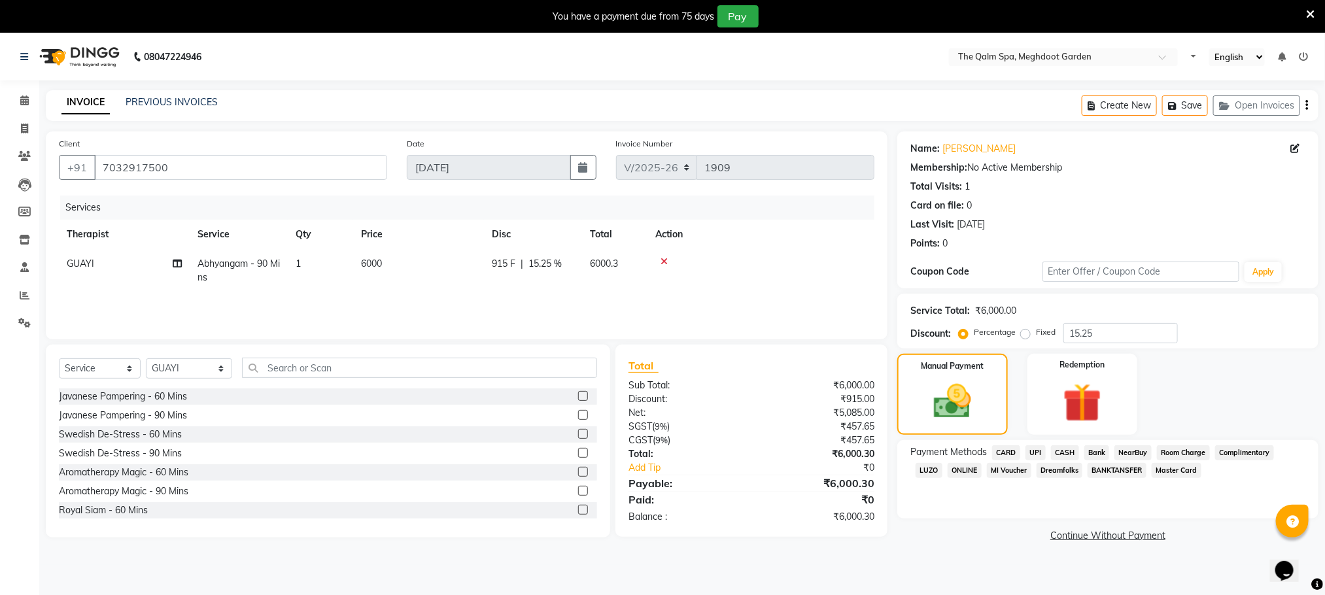
click at [1003, 454] on span "CARD" at bounding box center [1006, 452] width 28 height 15
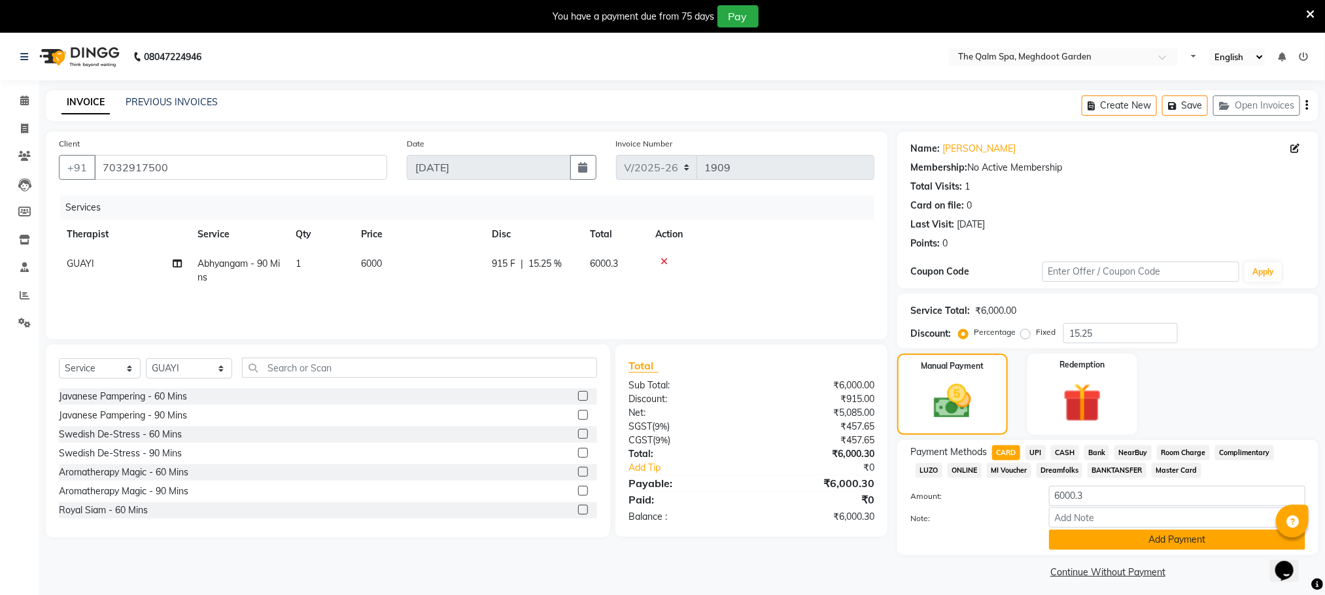
click at [1107, 534] on button "Add Payment" at bounding box center [1177, 540] width 256 height 20
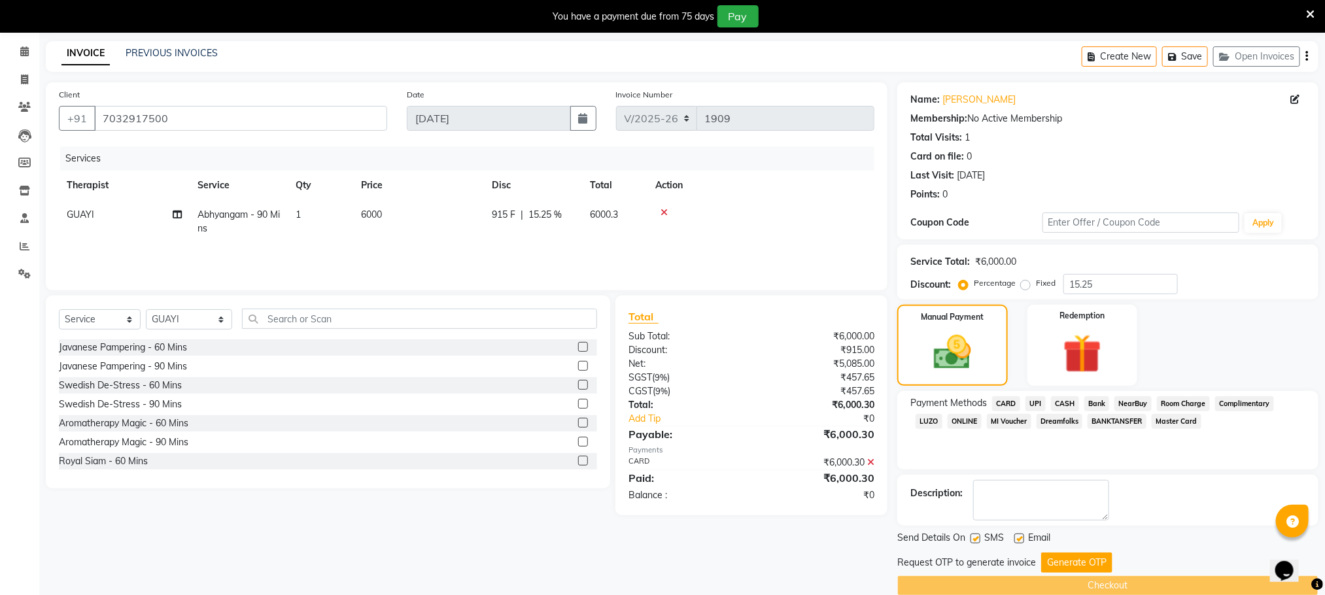
scroll to position [71, 0]
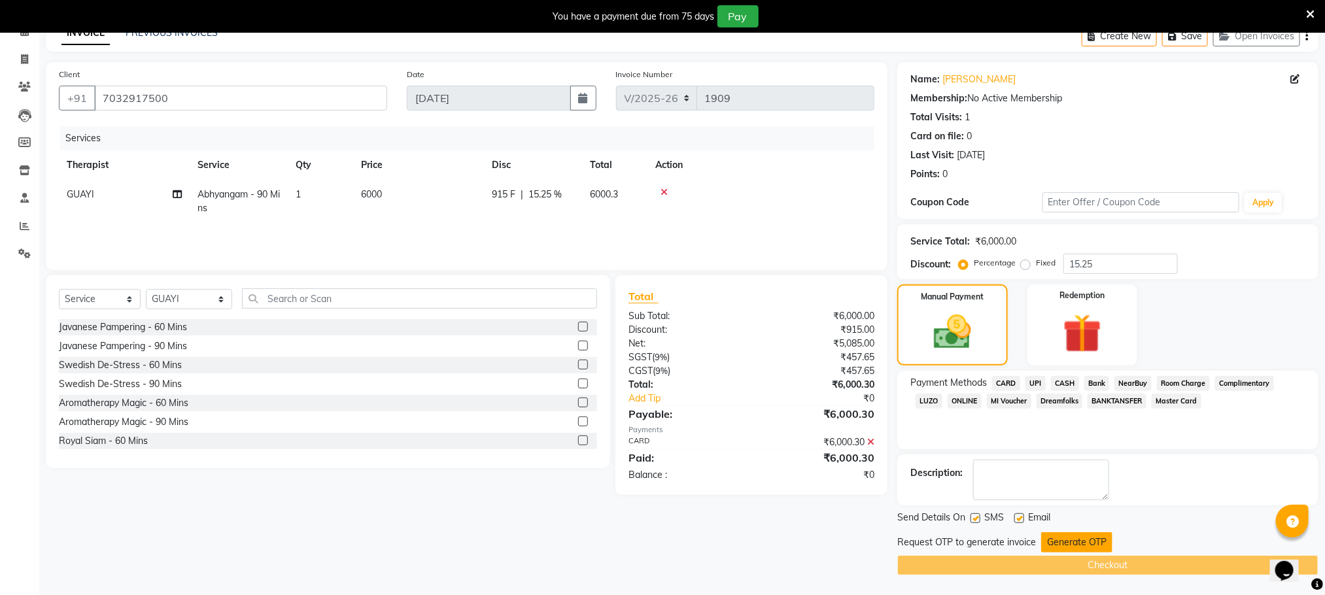
click at [1048, 544] on button "Generate OTP" at bounding box center [1076, 542] width 71 height 20
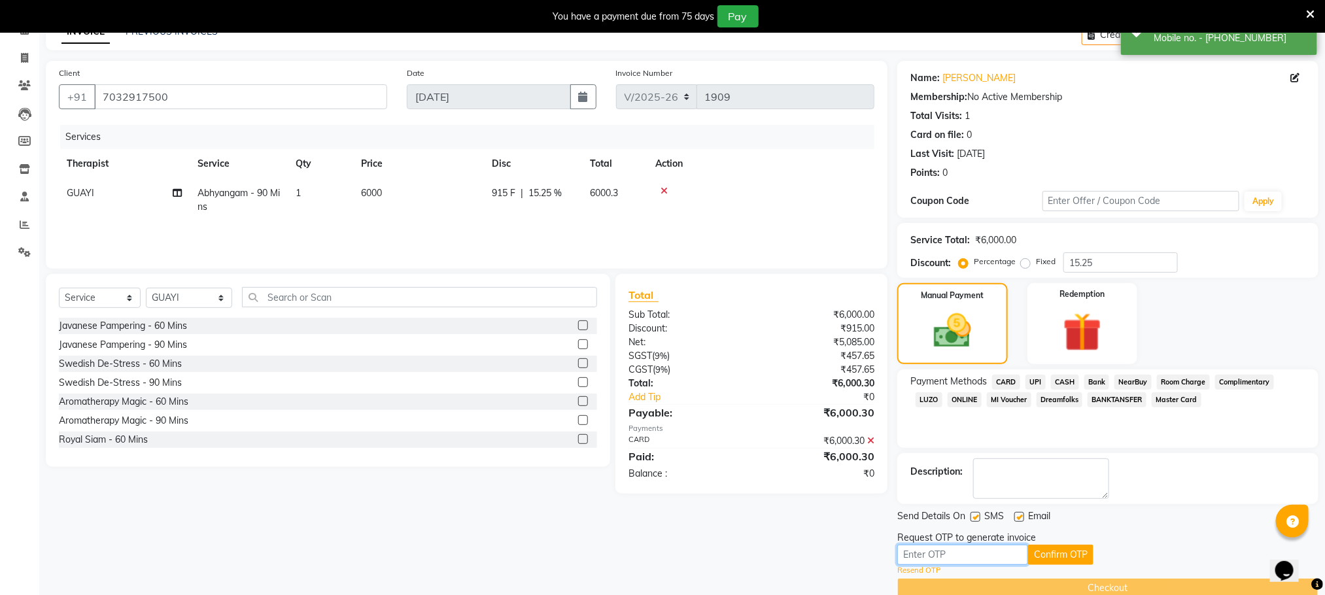
click at [982, 559] on input "text" at bounding box center [962, 555] width 131 height 20
type input "1340"
click at [1058, 557] on button "Confirm OTP" at bounding box center [1060, 555] width 65 height 20
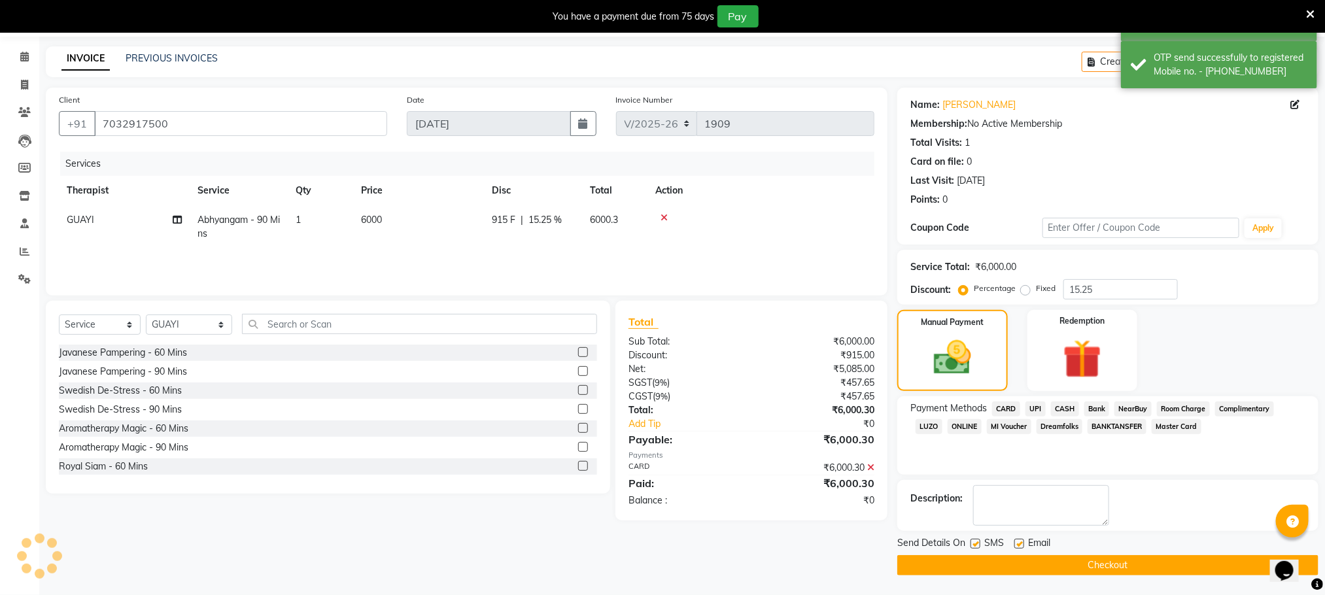
scroll to position [45, 0]
click at [1025, 559] on button "Checkout" at bounding box center [1107, 565] width 421 height 20
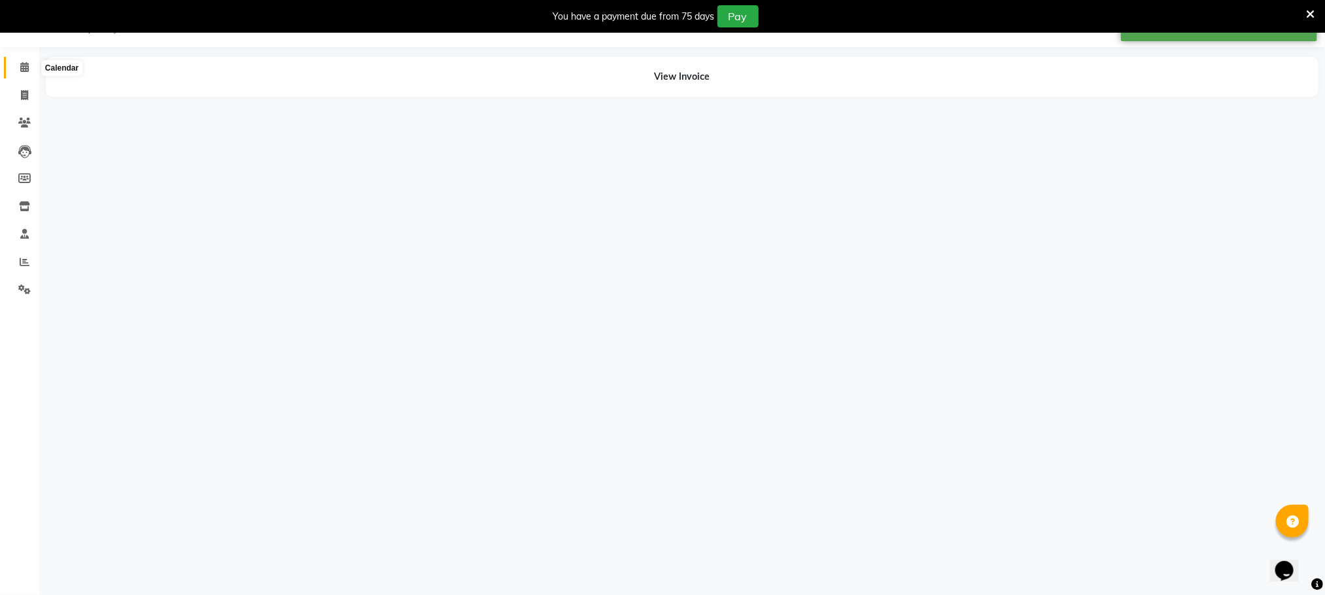
scroll to position [33, 0]
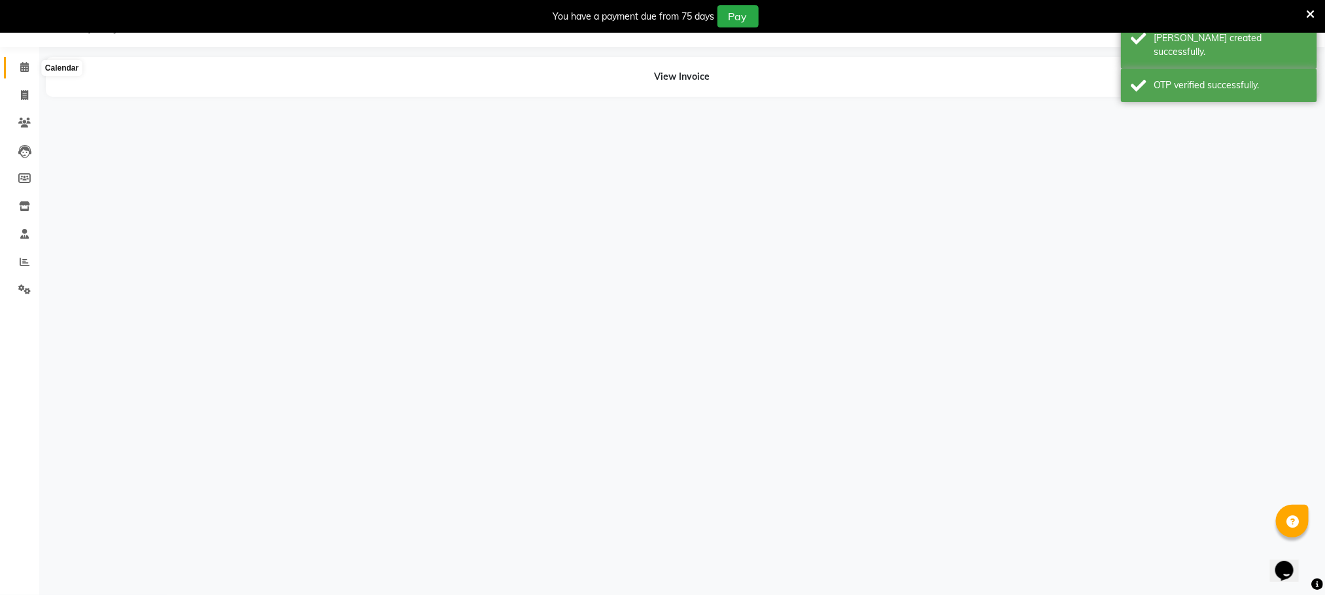
click at [24, 65] on icon at bounding box center [24, 67] width 9 height 10
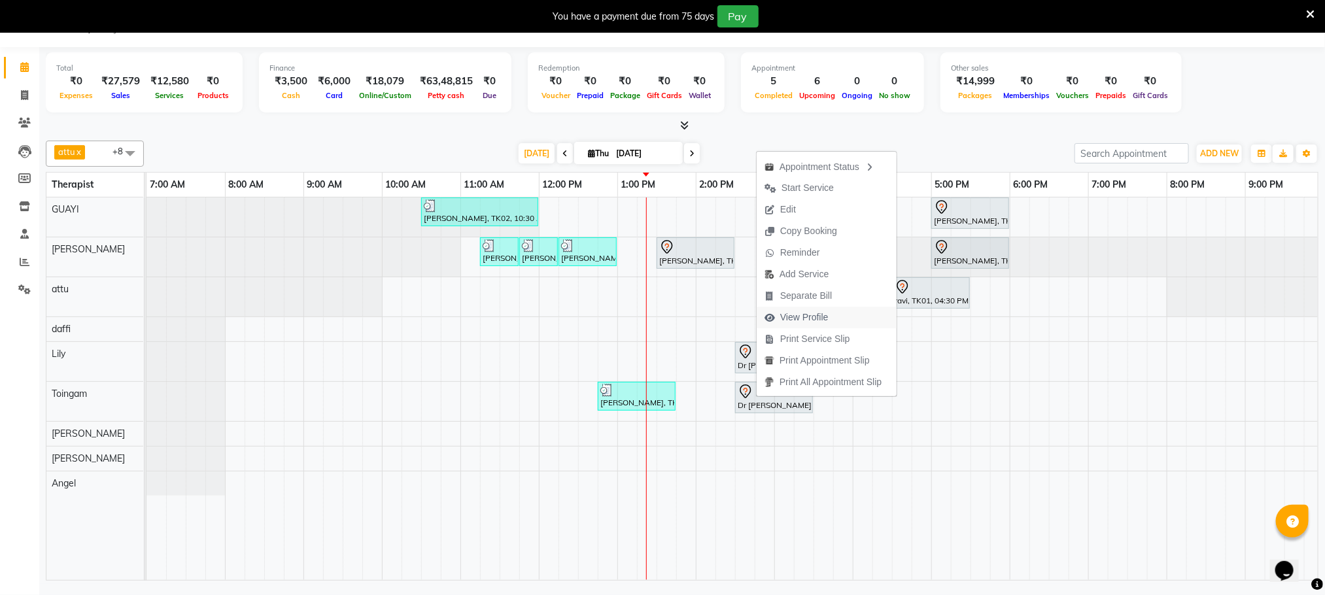
click at [836, 317] on button "View Profile" at bounding box center [827, 318] width 140 height 22
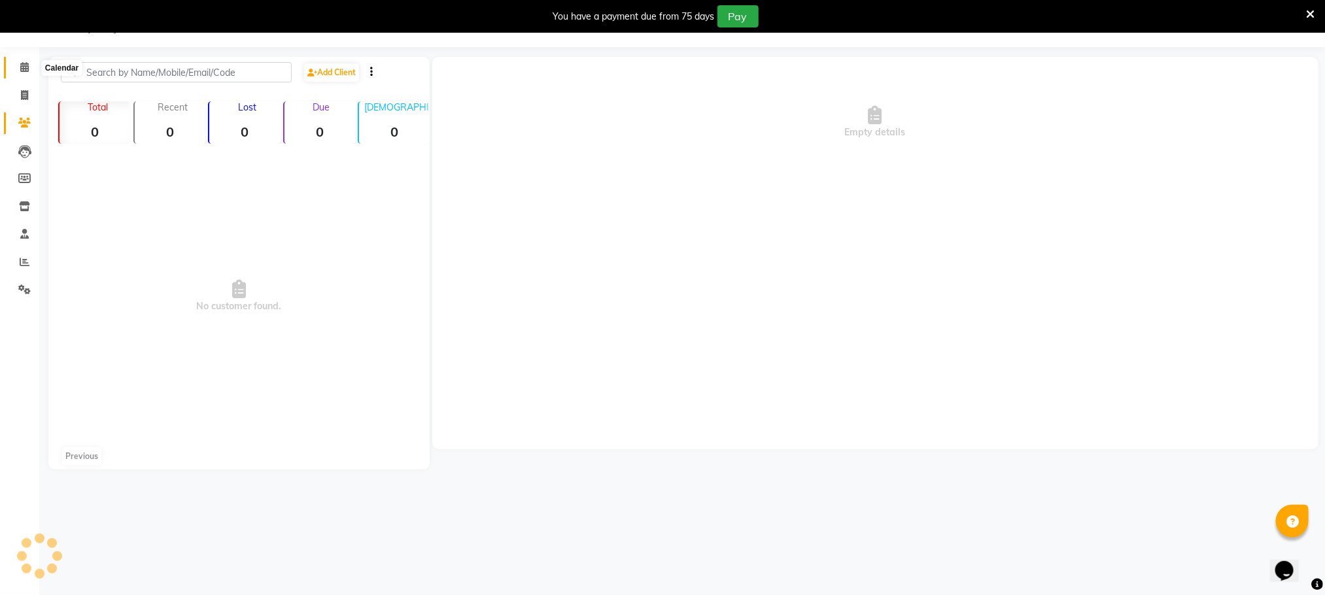
click at [16, 67] on span at bounding box center [24, 67] width 23 height 15
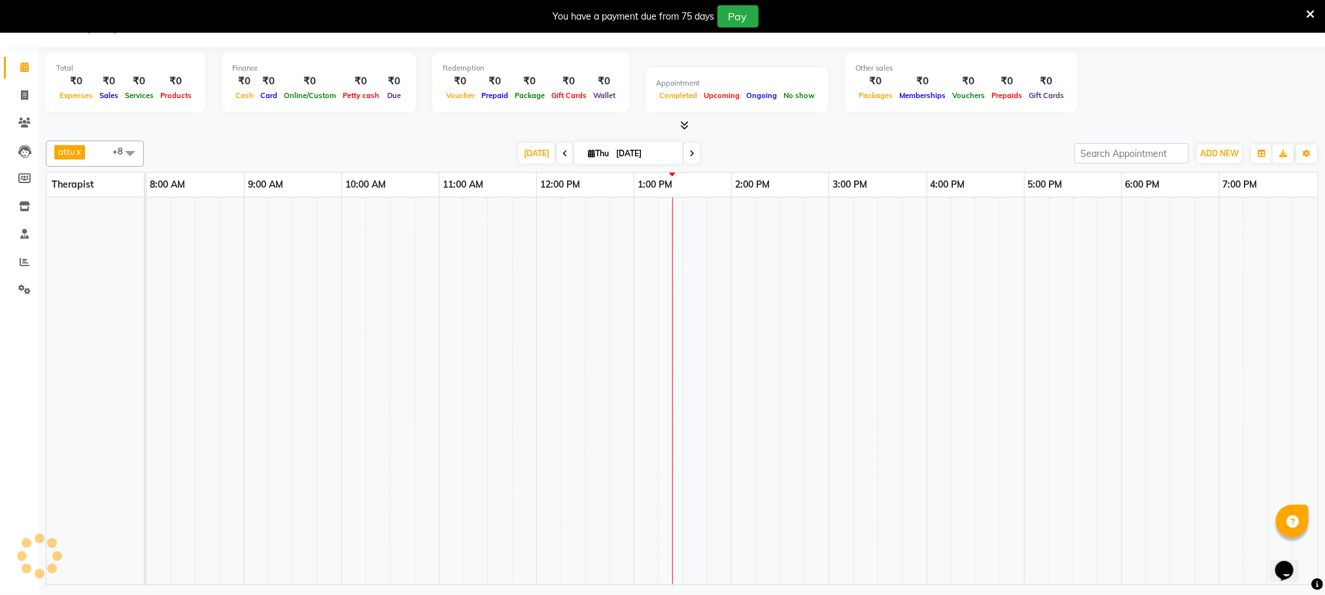
click at [562, 153] on icon at bounding box center [564, 154] width 5 height 8
click at [593, 154] on span "[DATE]" at bounding box center [592, 153] width 36 height 20
type input "[DATE]"
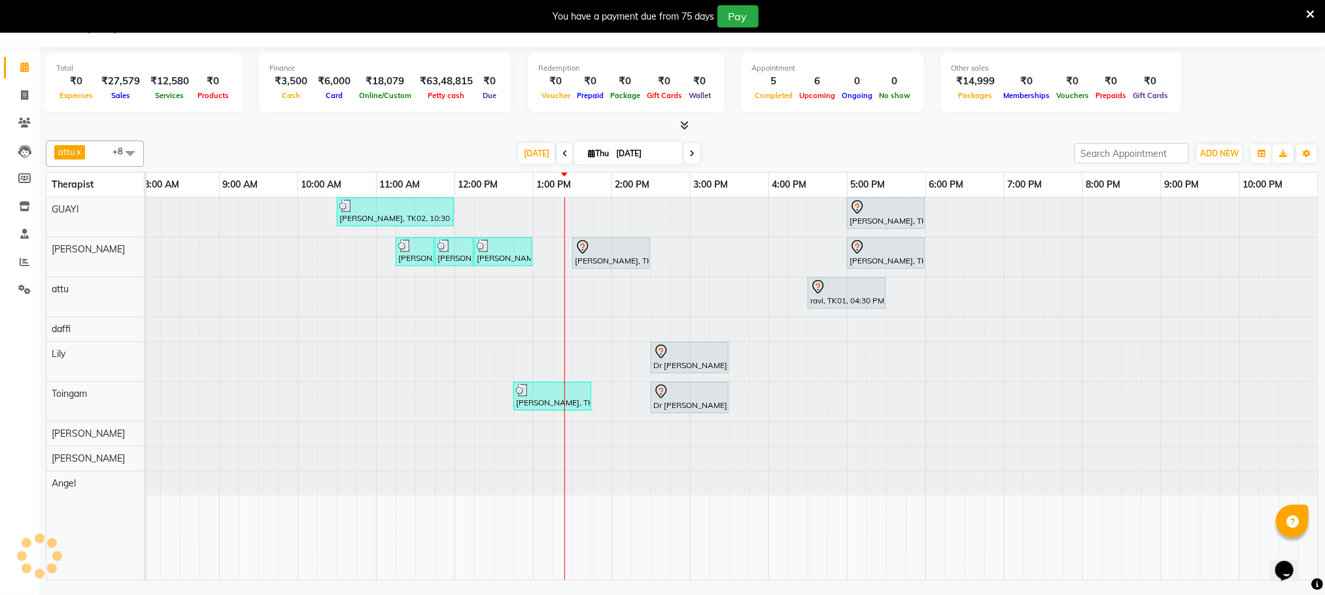
scroll to position [0, 99]
click at [575, 253] on icon at bounding box center [583, 247] width 16 height 16
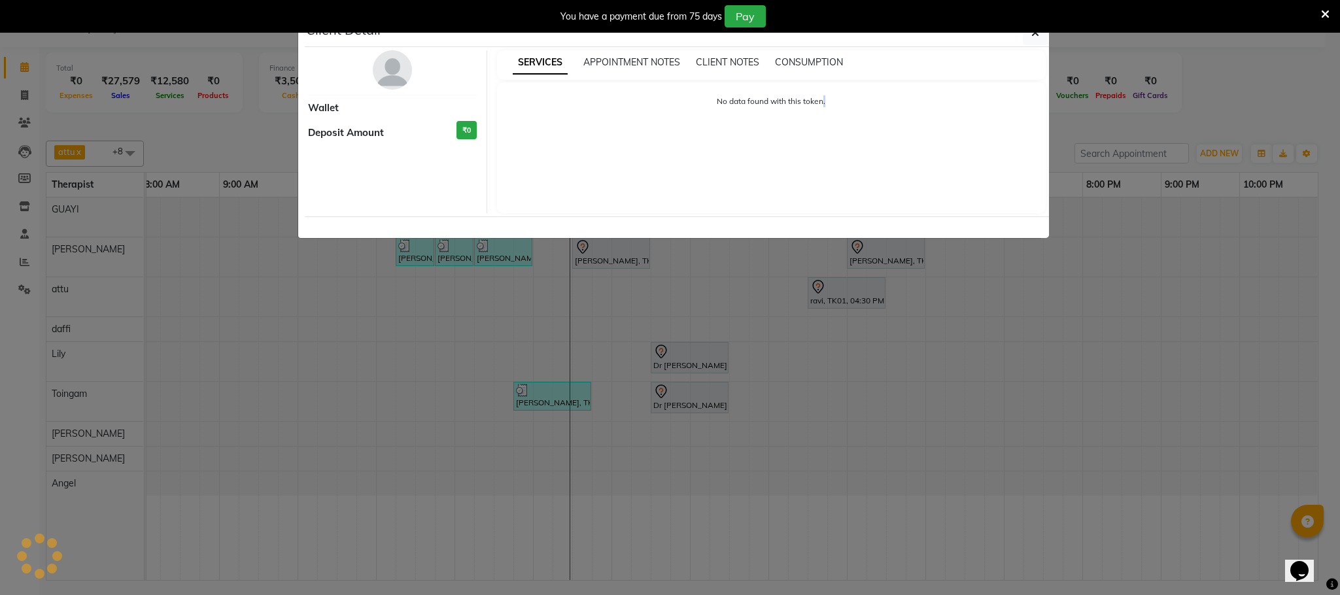
click at [554, 405] on ngb-modal-window "Client Detail Wallet Deposit Amount ₹0 SERVICES APPOINTMENT NOTES CLIENT NOTES …" at bounding box center [670, 297] width 1340 height 595
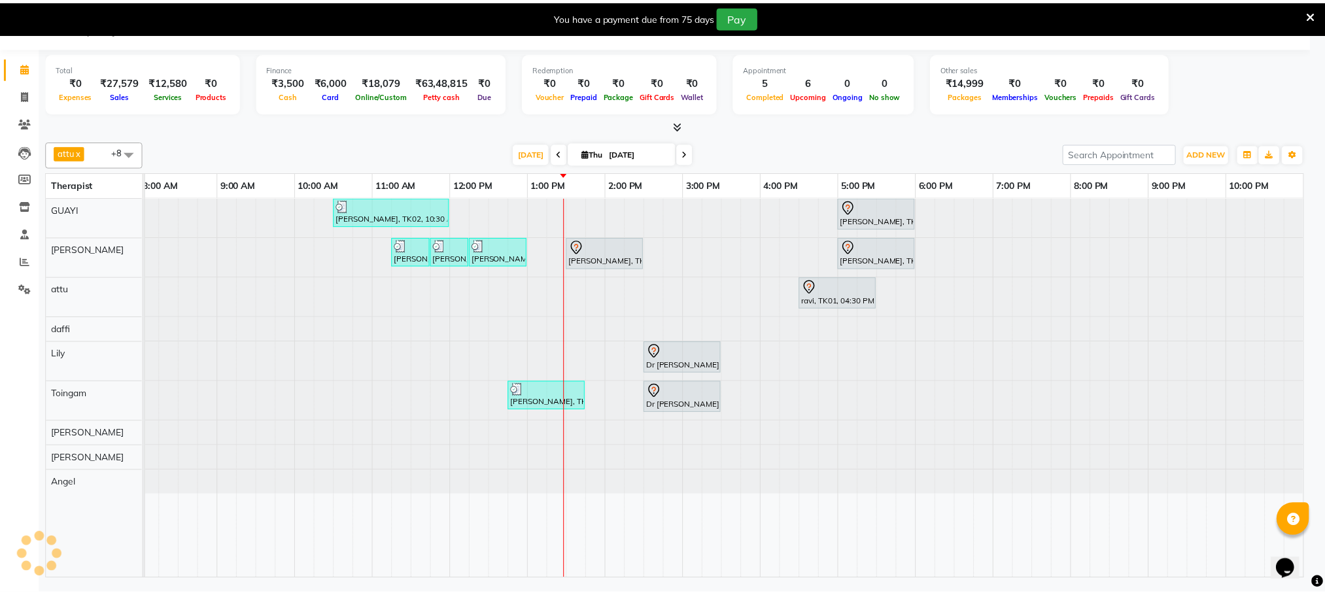
scroll to position [0, 69]
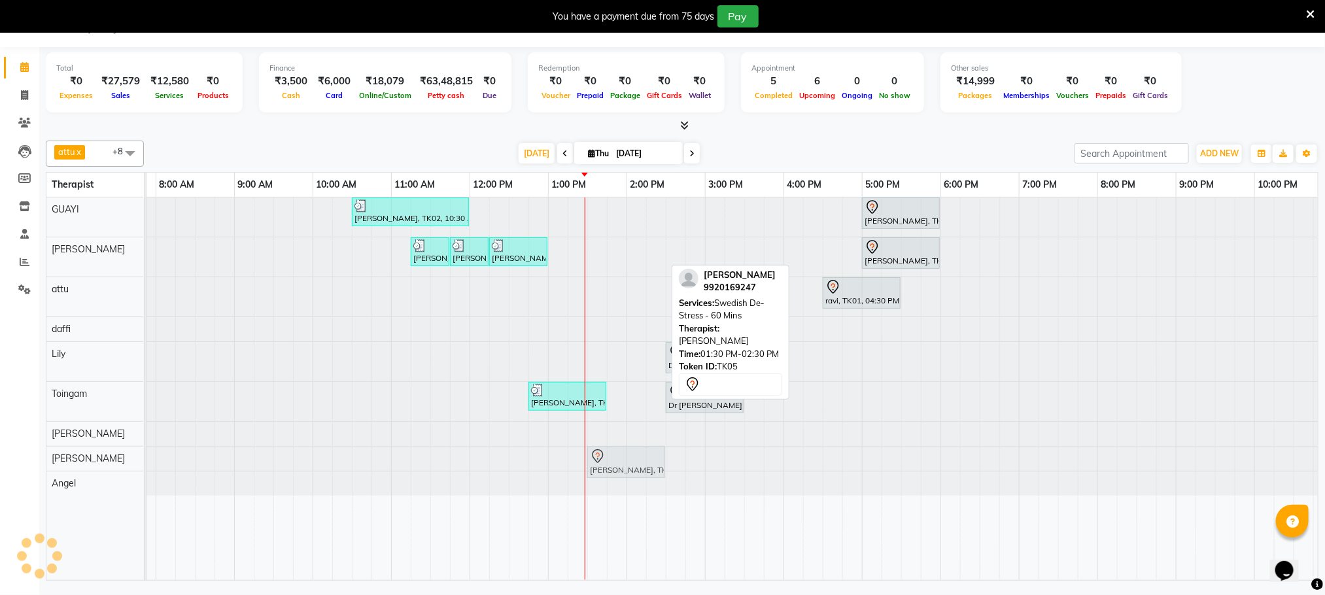
drag, startPoint x: 608, startPoint y: 259, endPoint x: 611, endPoint y: 467, distance: 208.0
click at [611, 472] on tbody "anupam bhatt, TK02, 10:30 AM-12:00 PM, Abhyangam - 90 Mins vikash jadon, TK04, …" at bounding box center [705, 347] width 1256 height 298
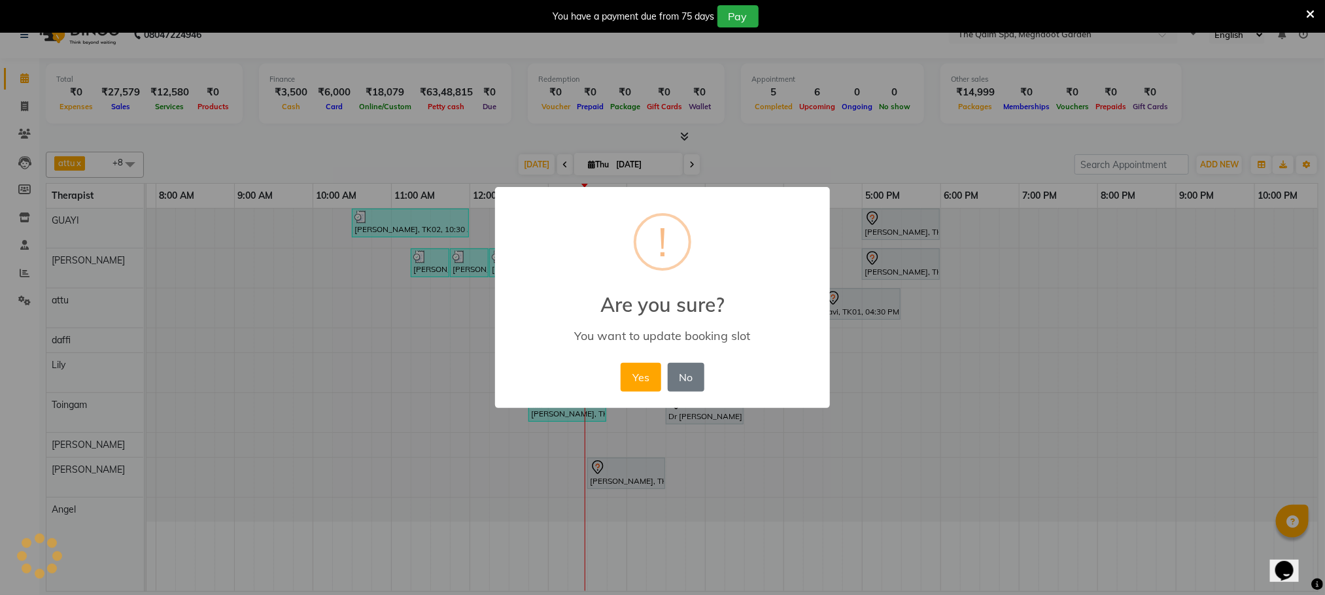
scroll to position [24, 0]
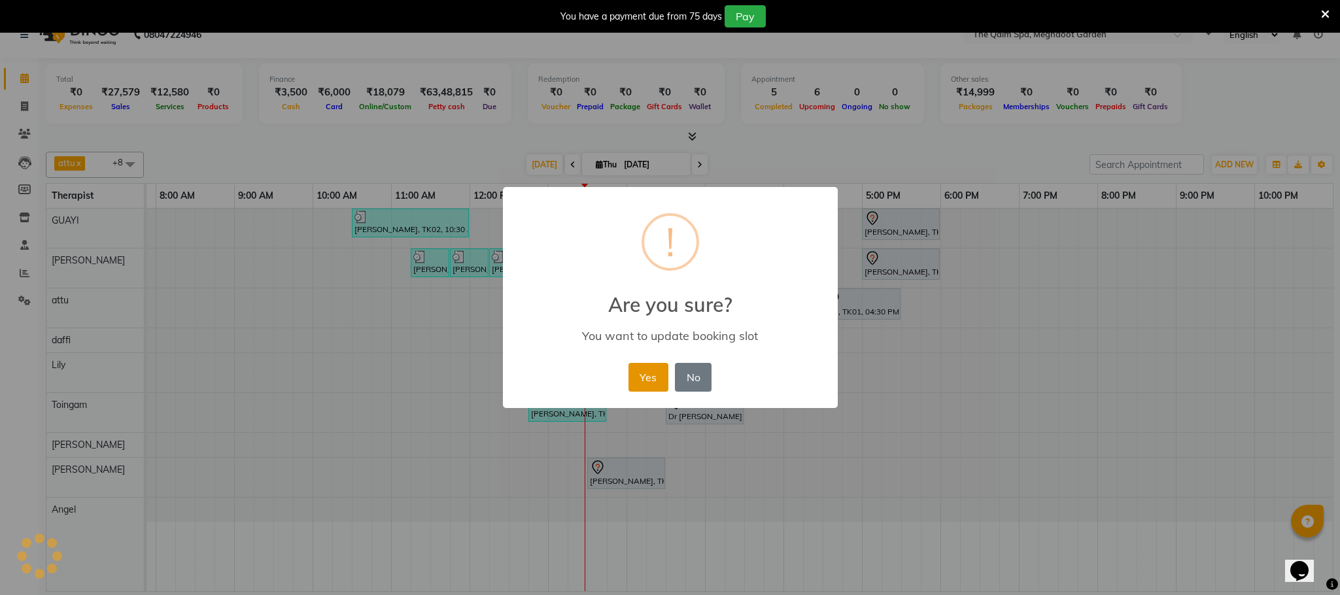
click at [652, 381] on button "Yes" at bounding box center [648, 377] width 40 height 29
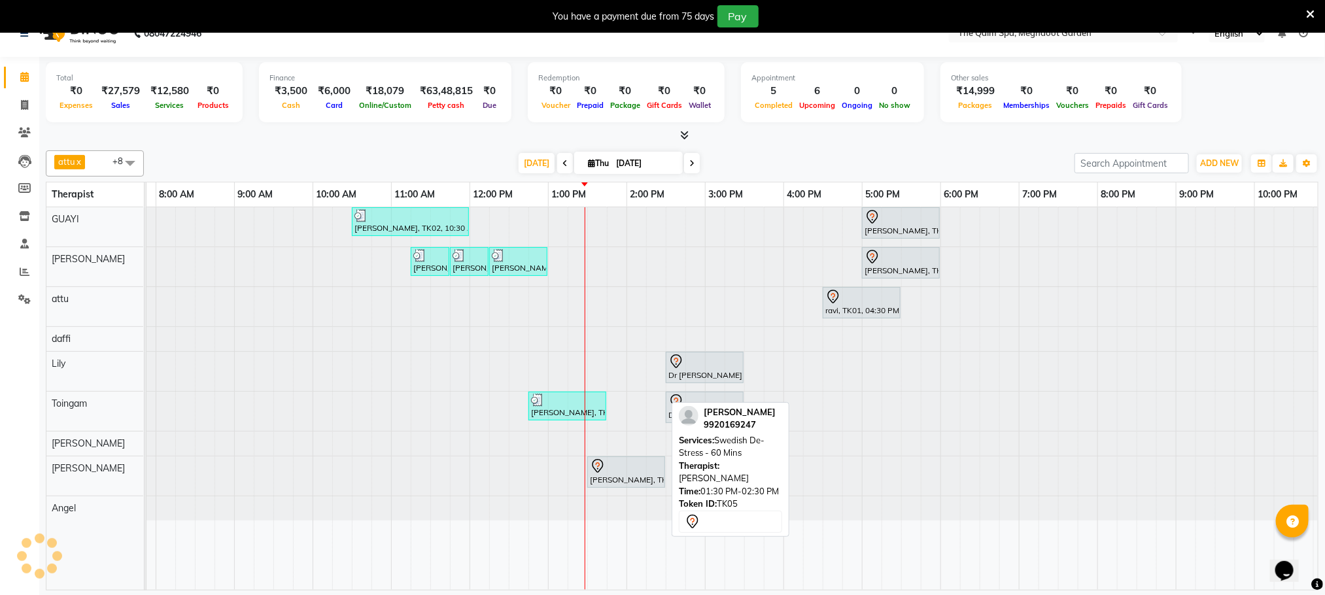
click at [609, 473] on div at bounding box center [626, 466] width 73 height 16
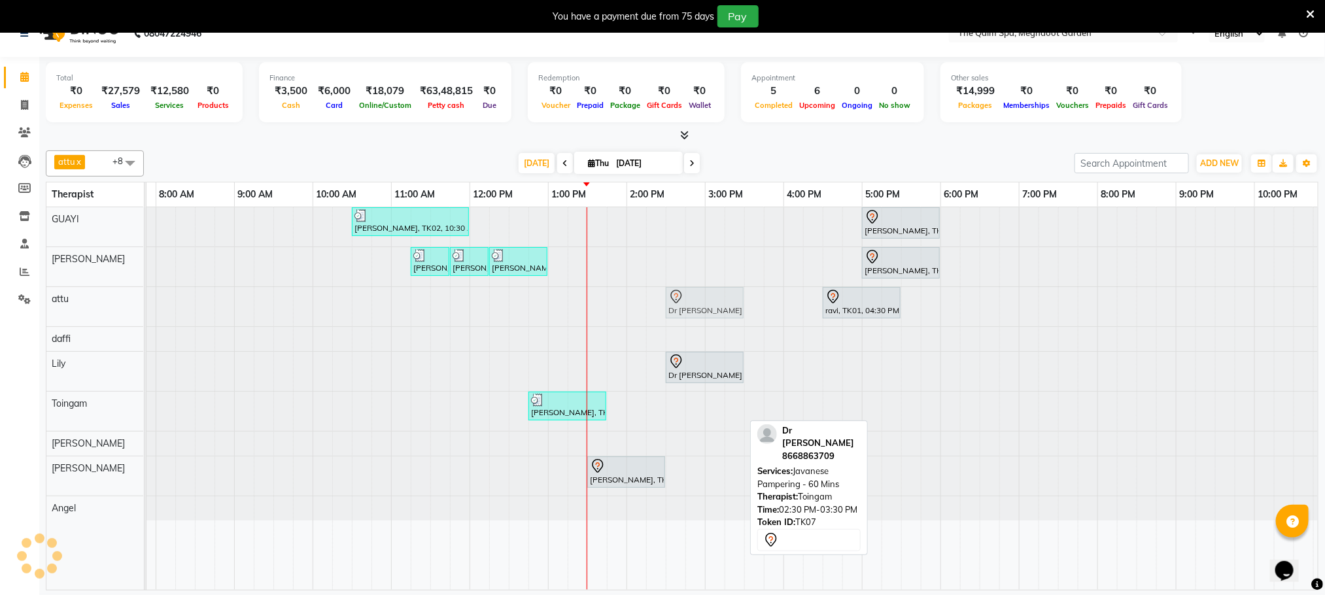
drag, startPoint x: 700, startPoint y: 413, endPoint x: 709, endPoint y: 302, distance: 110.9
click at [709, 302] on tbody "anupam bhatt, TK02, 10:30 AM-12:00 PM, Abhyangam - 90 Mins vikash jadon, TK04, …" at bounding box center [705, 363] width 1256 height 313
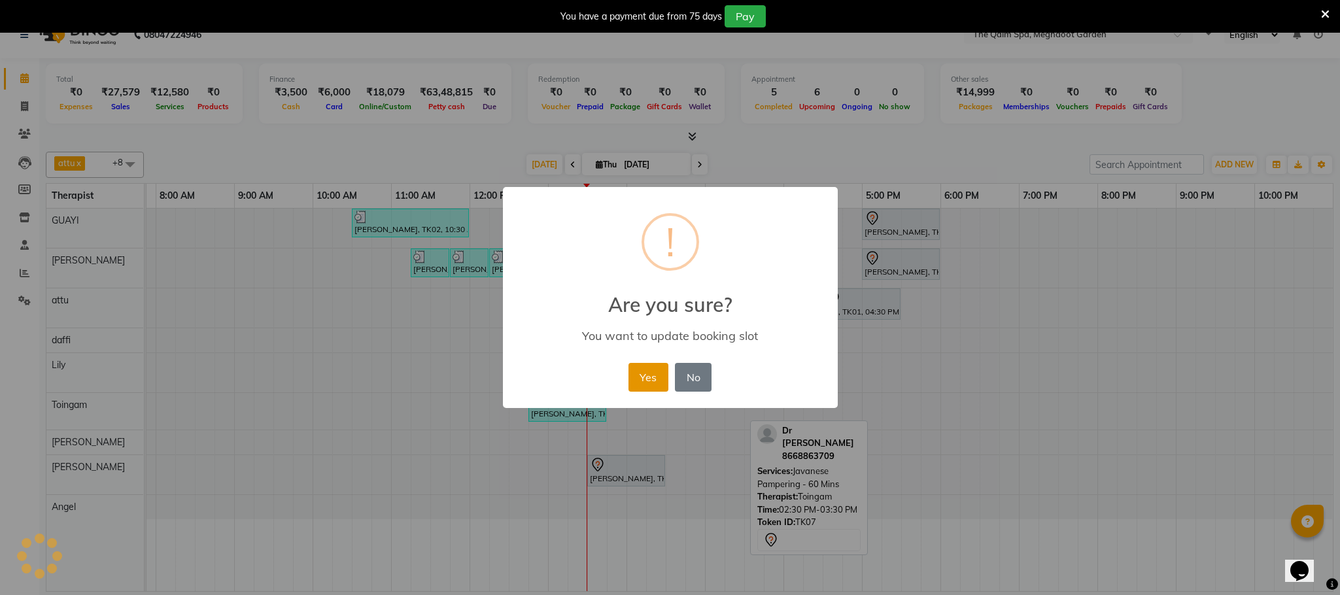
click at [640, 383] on button "Yes" at bounding box center [648, 377] width 40 height 29
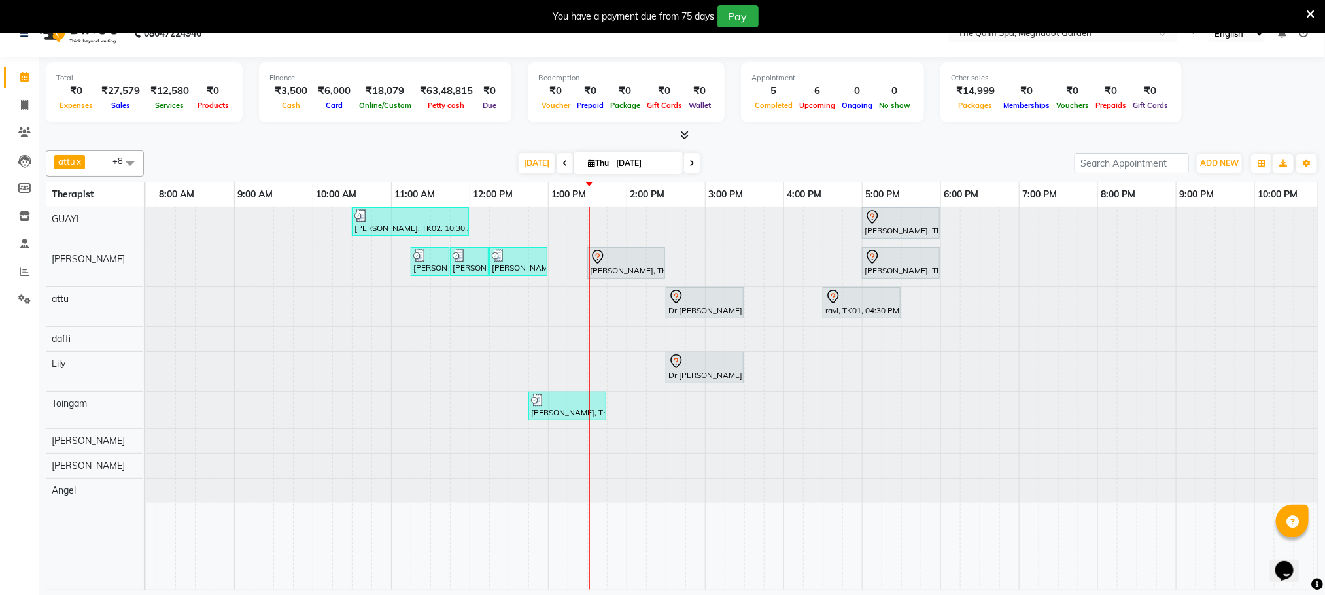
click at [608, 165] on span "Thu" at bounding box center [598, 163] width 27 height 10
select select "9"
select select "2025"
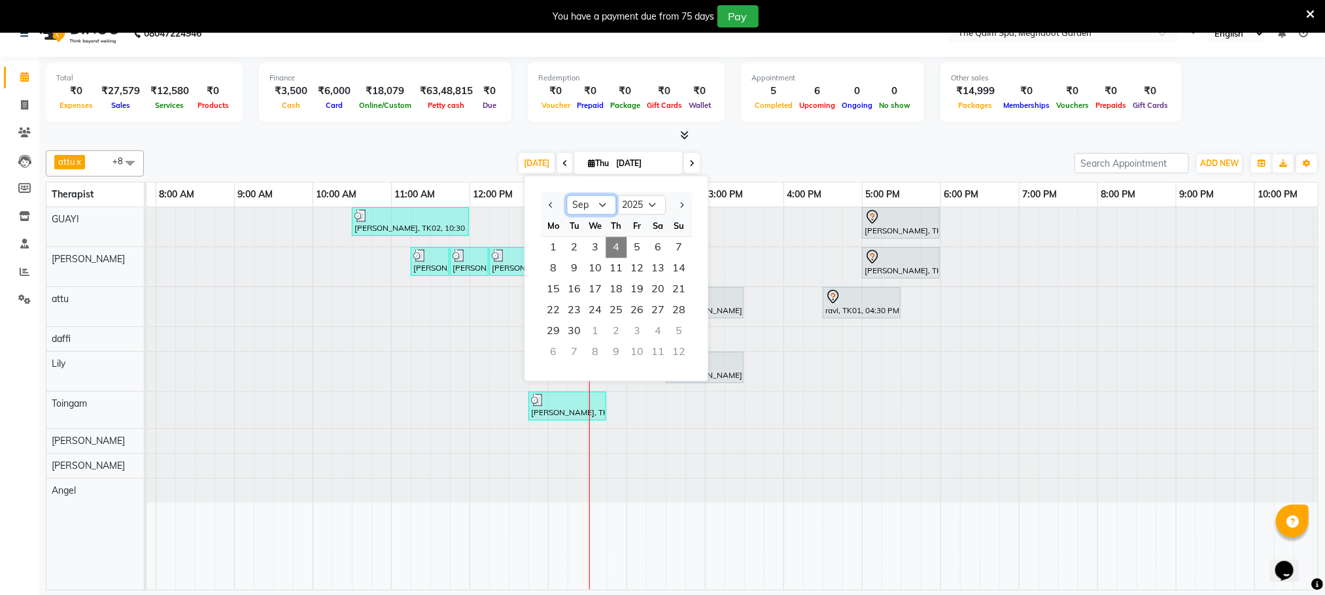
click at [595, 204] on select "Jan Feb Mar Apr May Jun Jul Aug Sep Oct Nov Dec" at bounding box center [592, 206] width 50 height 20
select select "8"
click at [567, 196] on select "Jan Feb Mar Apr May Jun Jul Aug Sep Oct Nov Dec" at bounding box center [592, 206] width 50 height 20
click at [632, 330] on span "29" at bounding box center [637, 331] width 21 height 21
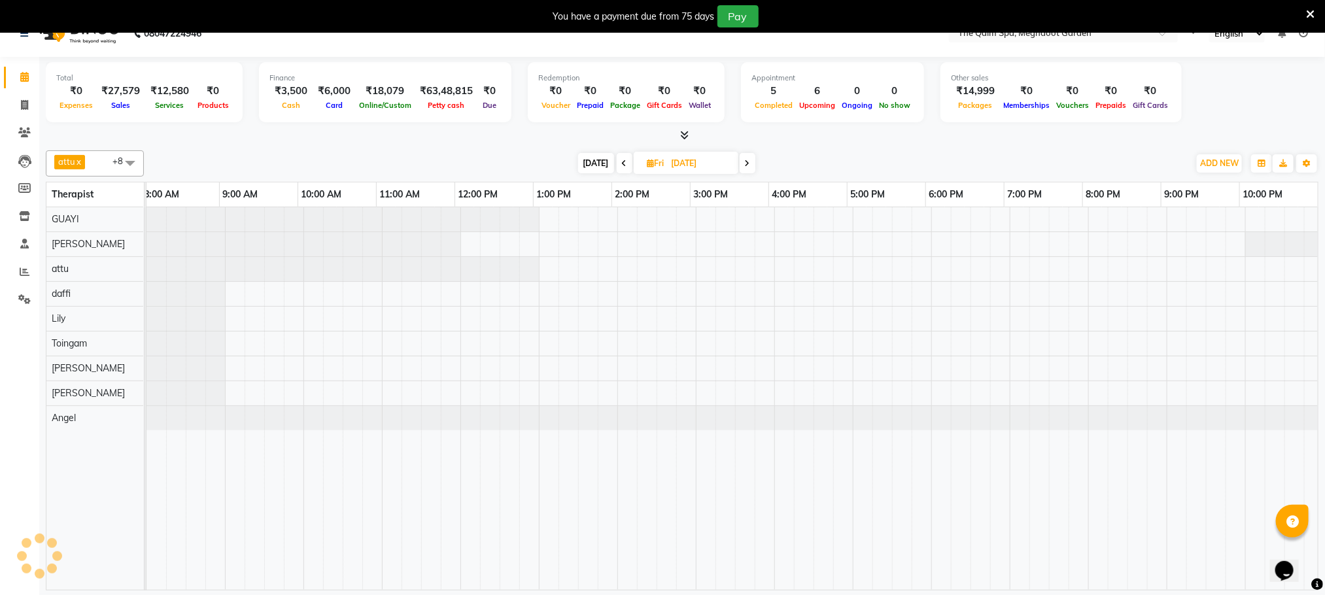
scroll to position [0, 84]
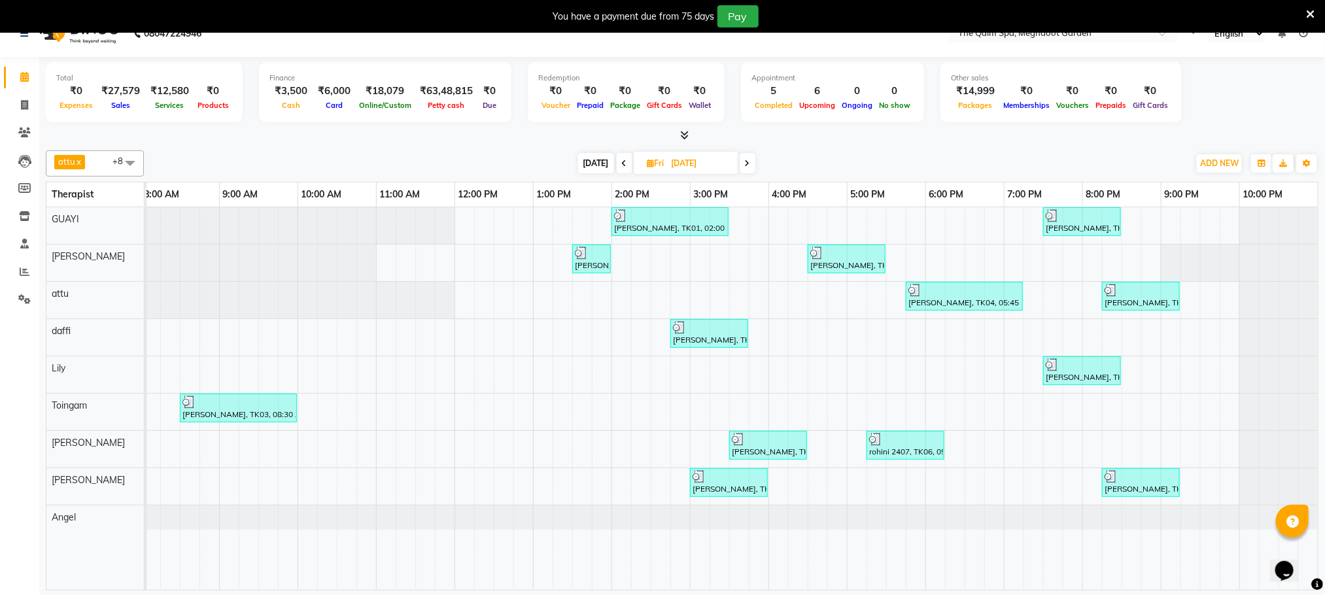
click at [748, 165] on icon at bounding box center [747, 164] width 5 height 8
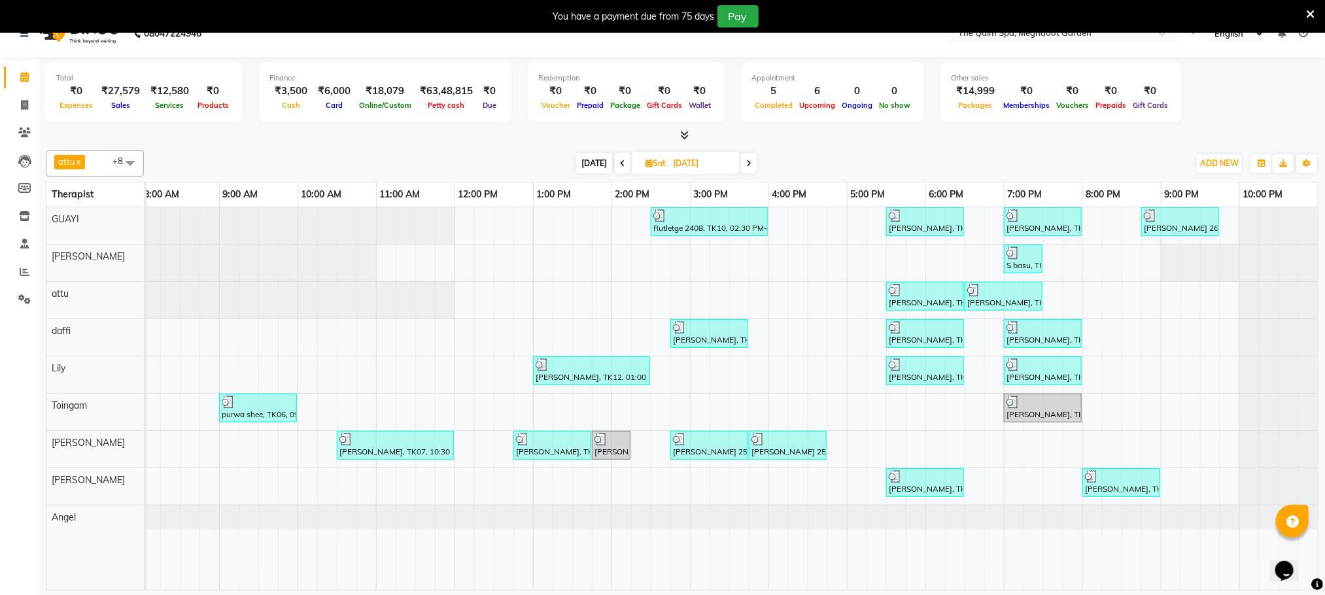
click at [596, 163] on span "[DATE]" at bounding box center [594, 163] width 36 height 20
type input "[DATE]"
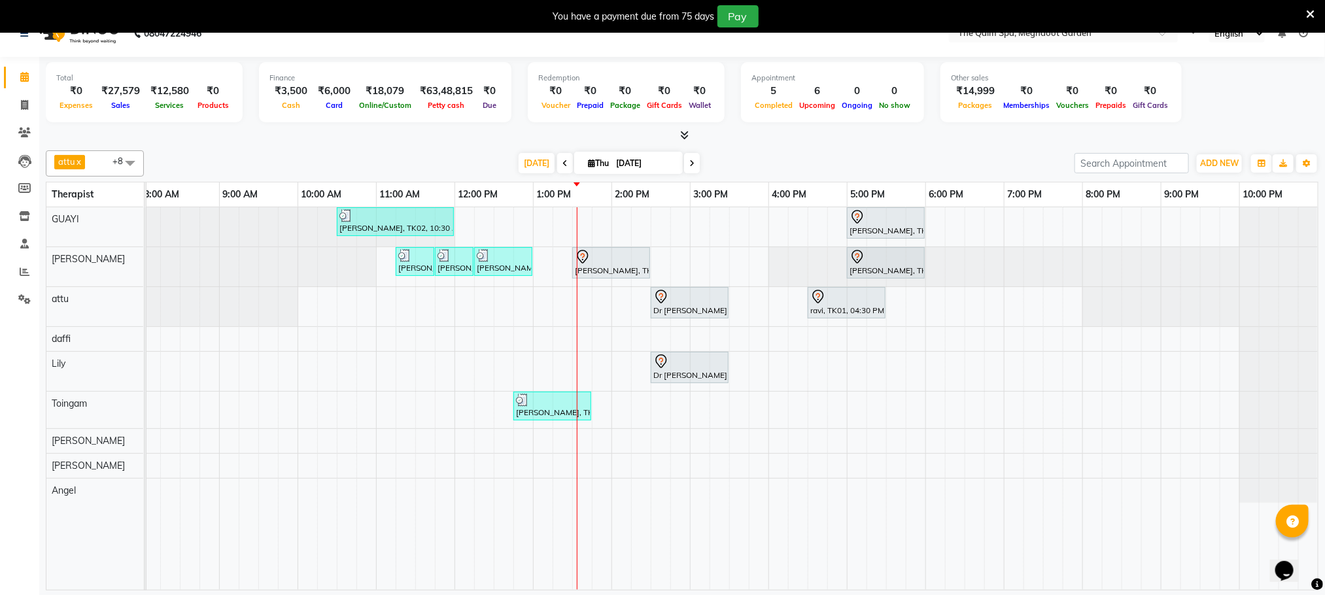
click at [22, 368] on div "Calendar Invoice Clients Leads Members Inventory Staff Reports Settings Complet…" at bounding box center [88, 316] width 177 height 538
drag, startPoint x: 591, startPoint y: 269, endPoint x: 609, endPoint y: 269, distance: 18.3
click at [62, 269] on div "Nishant 1120, TK03, 11:15 AM-11:45 AM, BEARD SHAVING Nishant 1120, TK03, 11:45 …" at bounding box center [62, 266] width 0 height 39
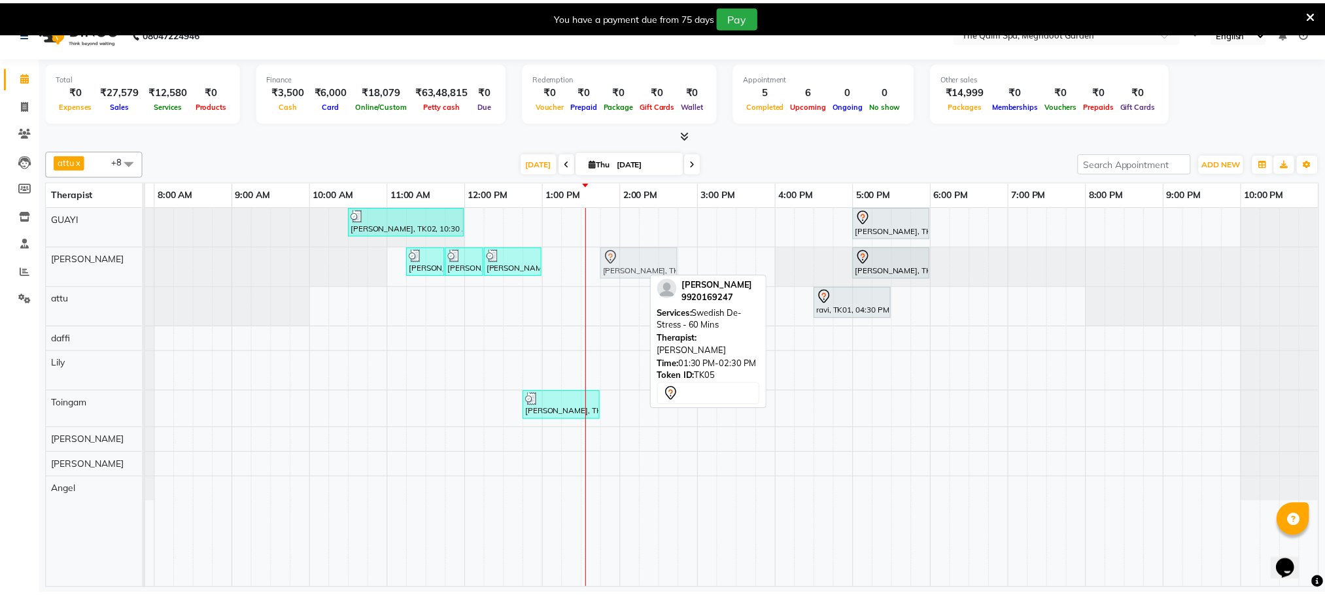
scroll to position [0, 69]
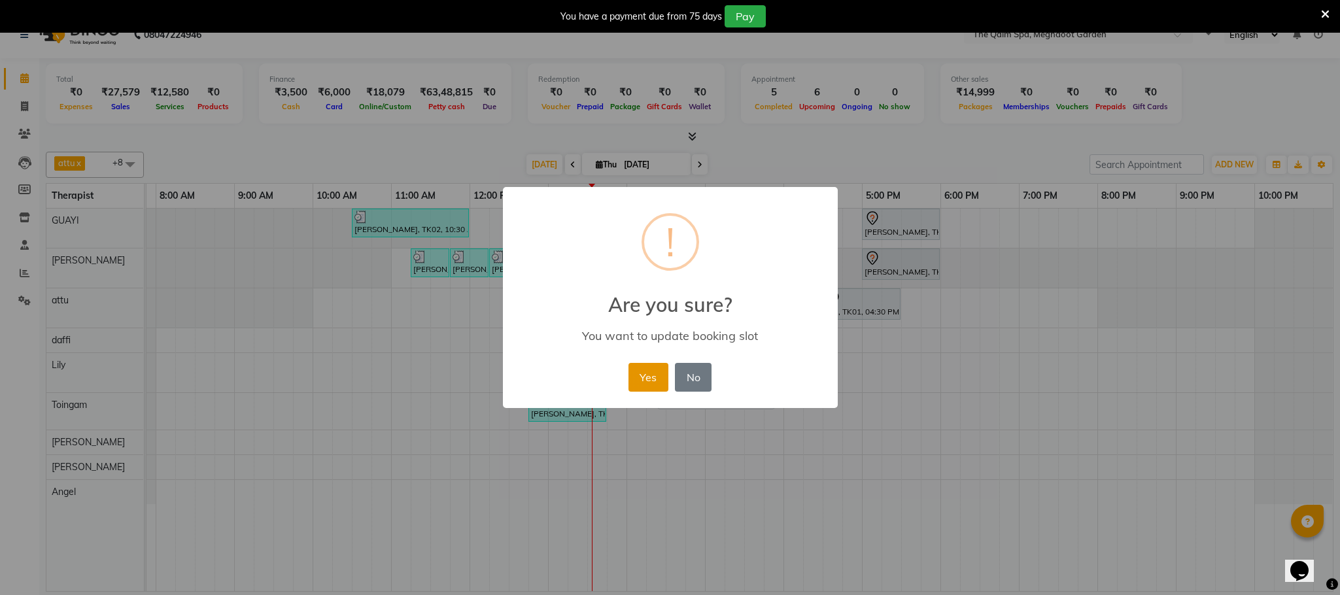
click at [644, 379] on button "Yes" at bounding box center [648, 377] width 40 height 29
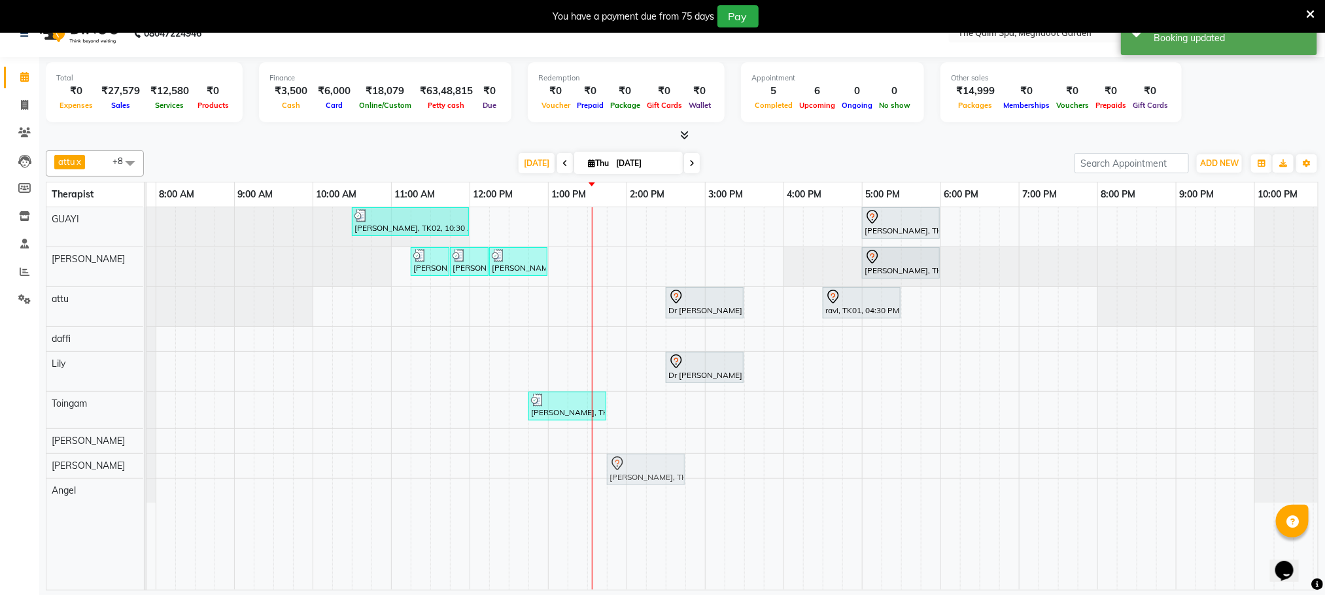
drag, startPoint x: 634, startPoint y: 265, endPoint x: 638, endPoint y: 466, distance: 200.8
click at [638, 466] on tbody "anupam bhatt, TK02, 10:30 AM-12:00 PM, Abhyangam - 90 Mins vikash jadon, TK04, …" at bounding box center [705, 355] width 1256 height 296
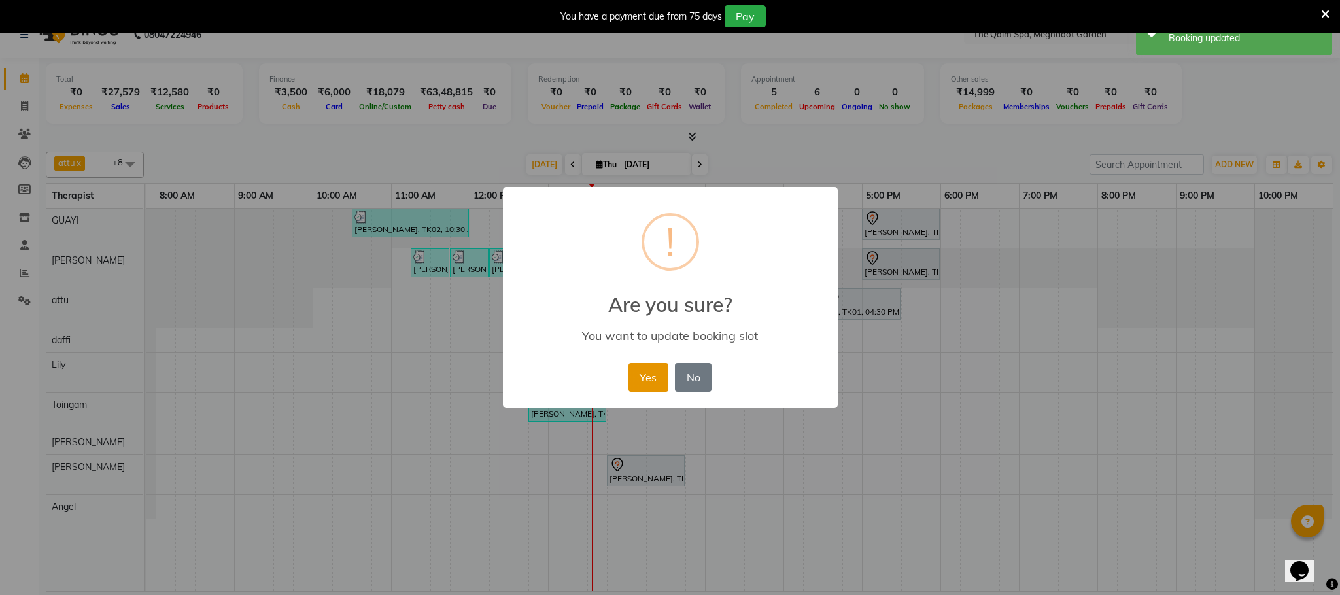
click at [649, 373] on button "Yes" at bounding box center [648, 377] width 40 height 29
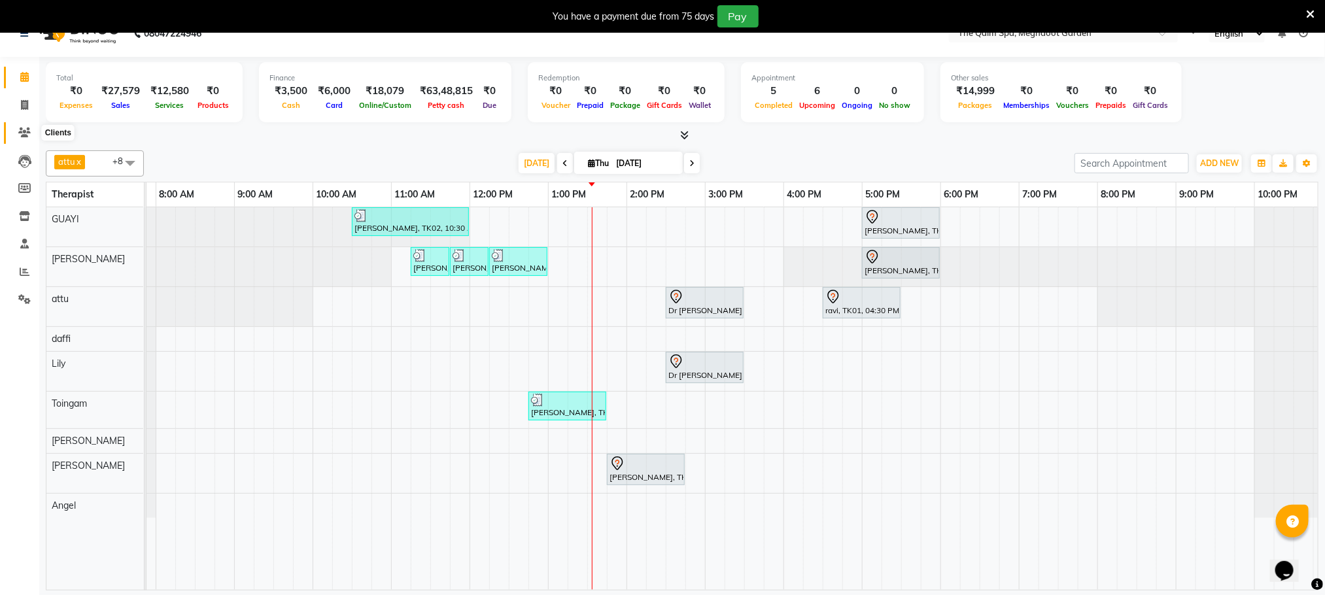
click at [29, 132] on icon at bounding box center [24, 133] width 12 height 10
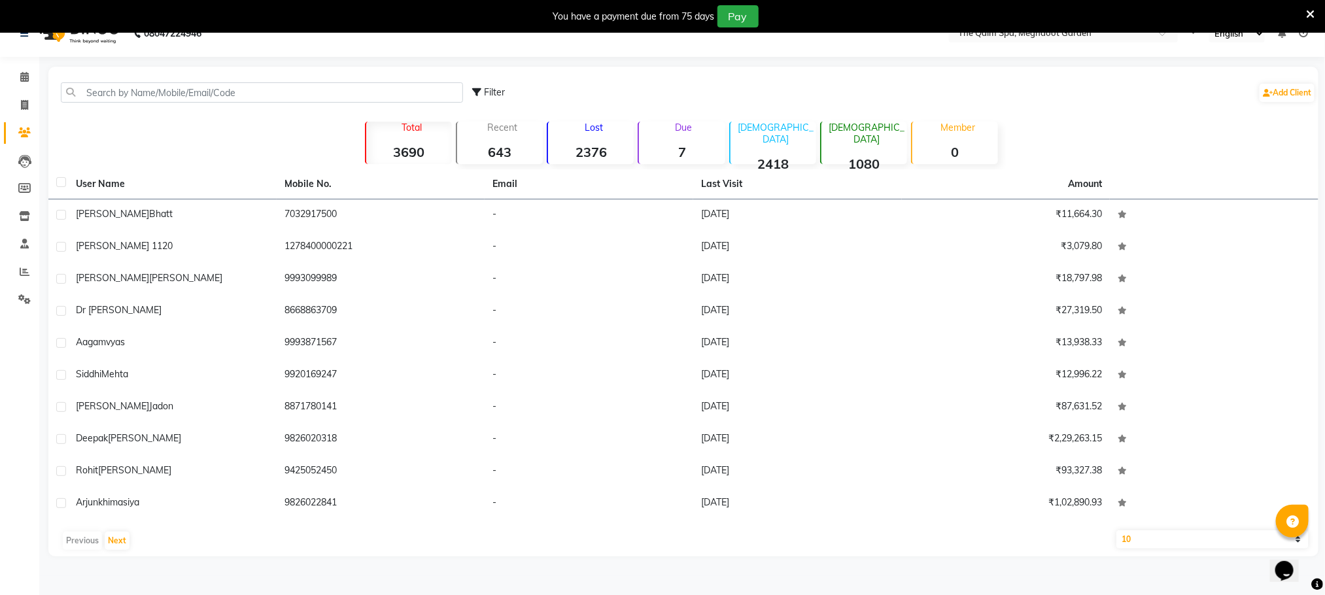
click at [128, 377] on span "Mehta" at bounding box center [114, 374] width 27 height 12
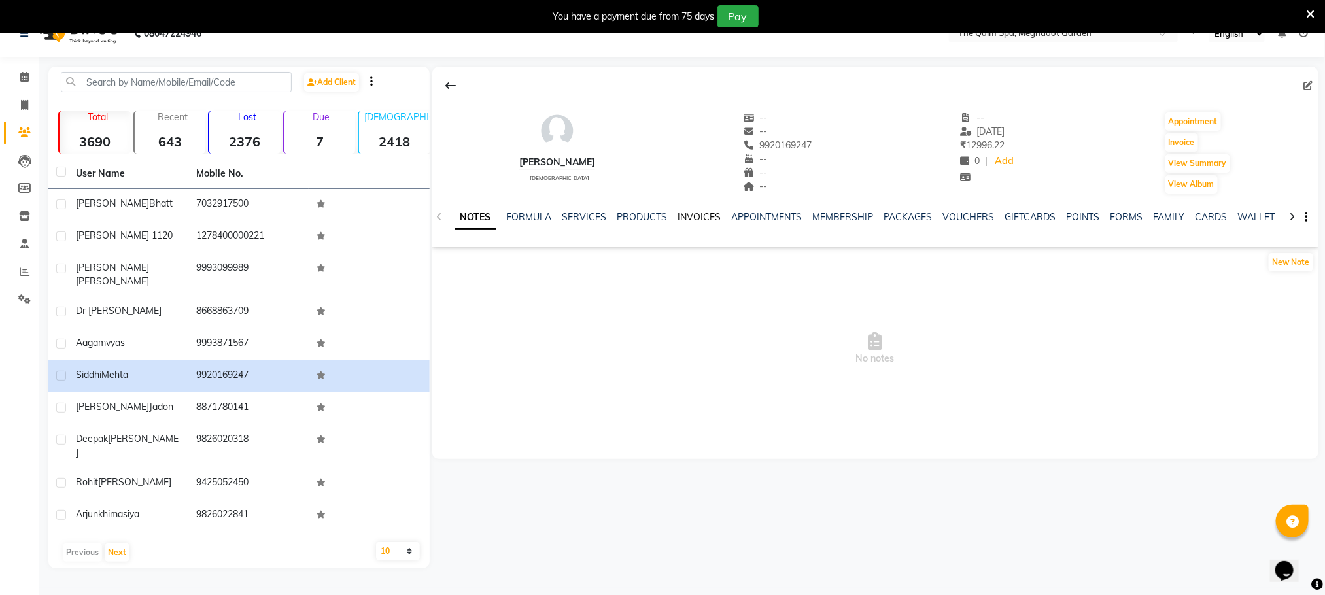
click at [695, 215] on link "INVOICES" at bounding box center [699, 217] width 43 height 12
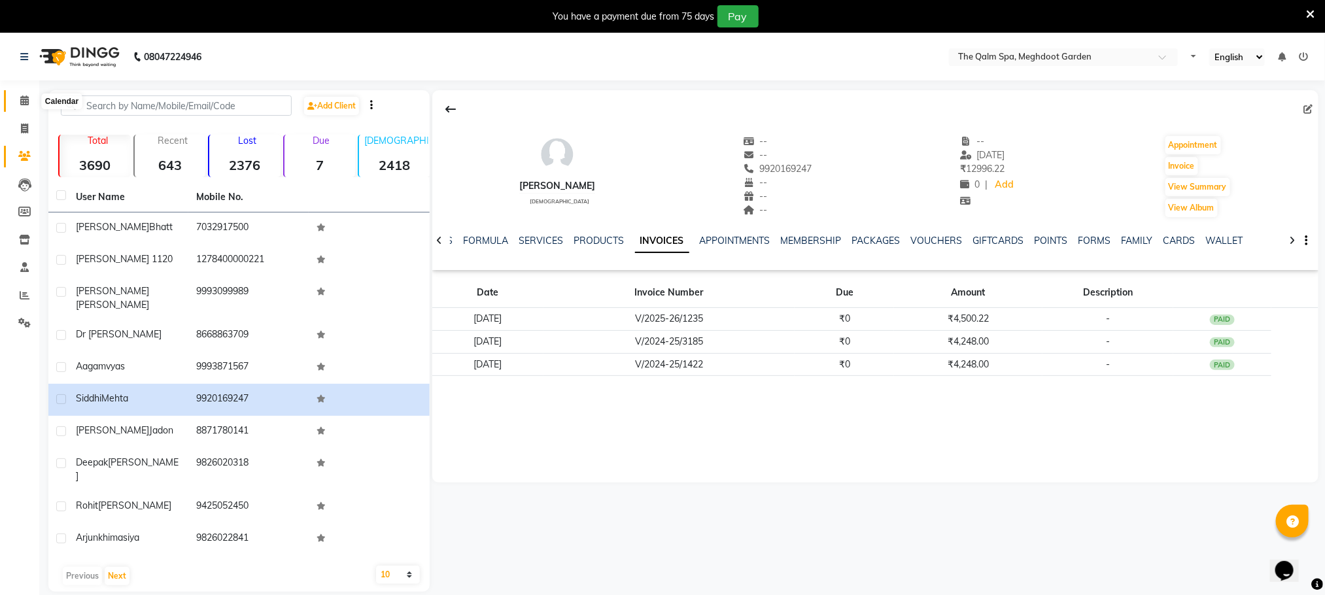
click at [28, 105] on icon at bounding box center [24, 100] width 9 height 10
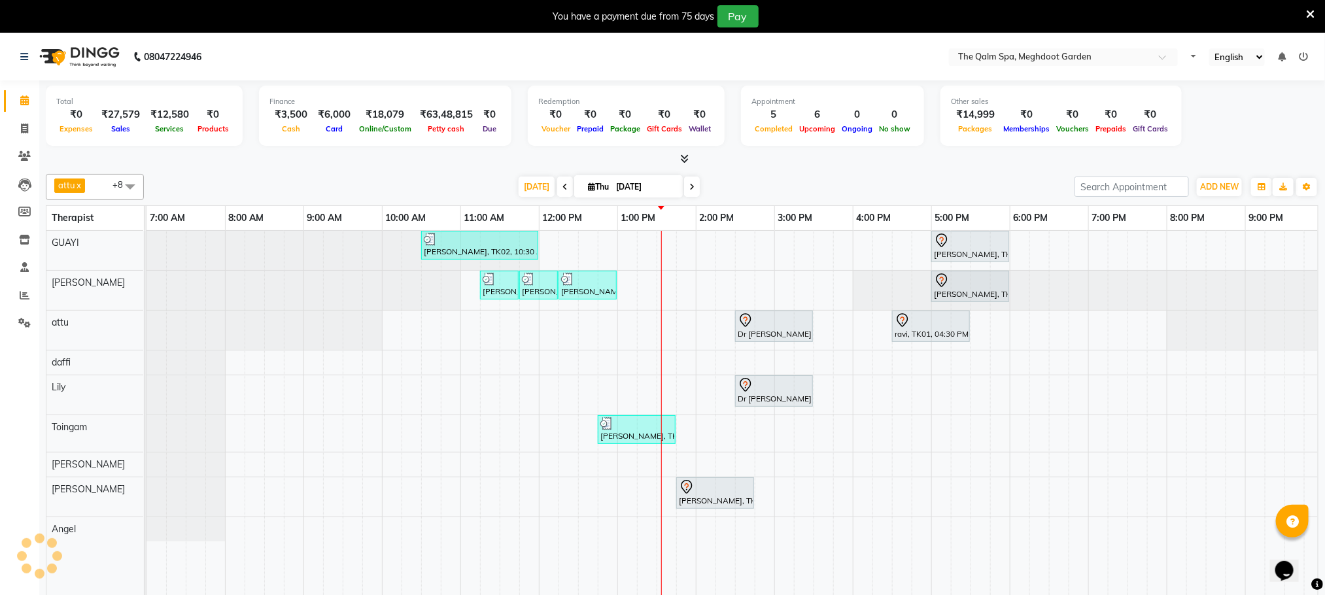
scroll to position [0, 84]
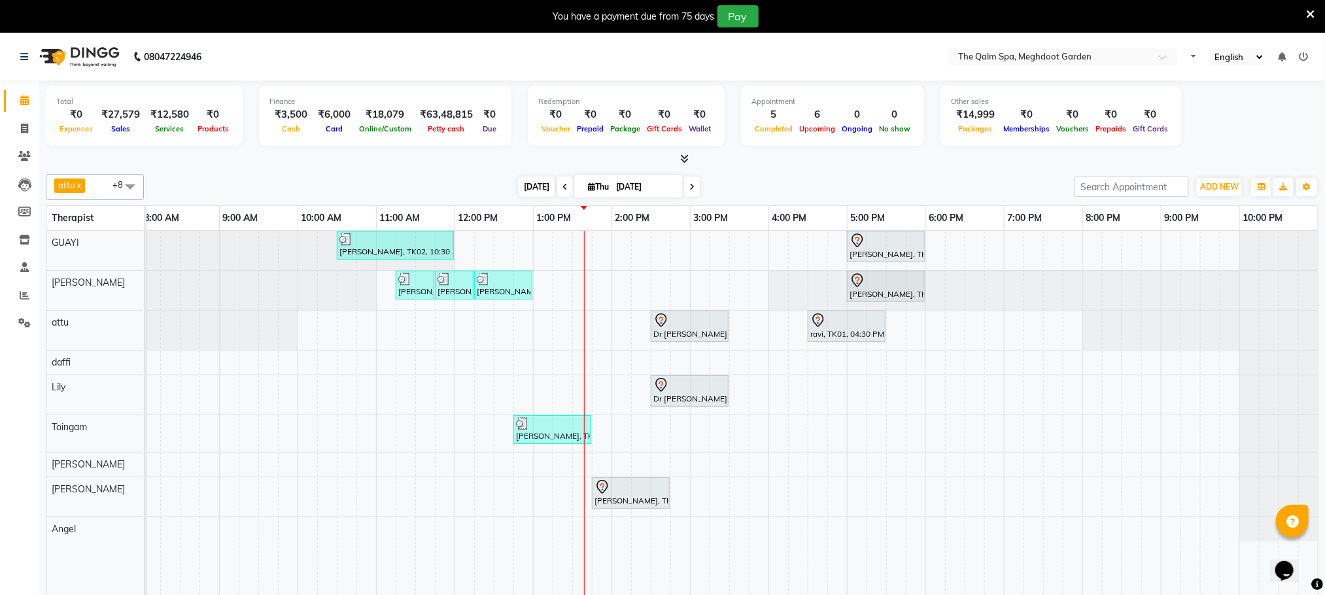
click at [547, 192] on span "[DATE]" at bounding box center [537, 187] width 36 height 20
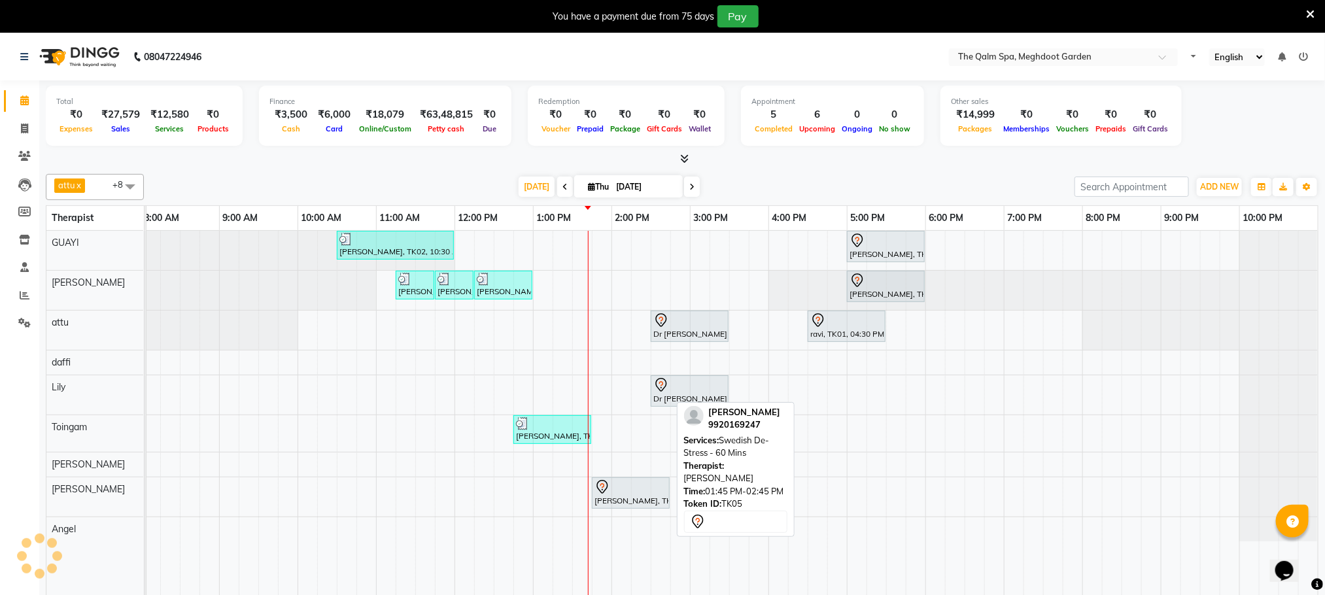
click at [627, 499] on div "[PERSON_NAME], TK05, 01:45 PM-02:45 PM, Swedish De-Stress - 60 Mins" at bounding box center [630, 492] width 75 height 27
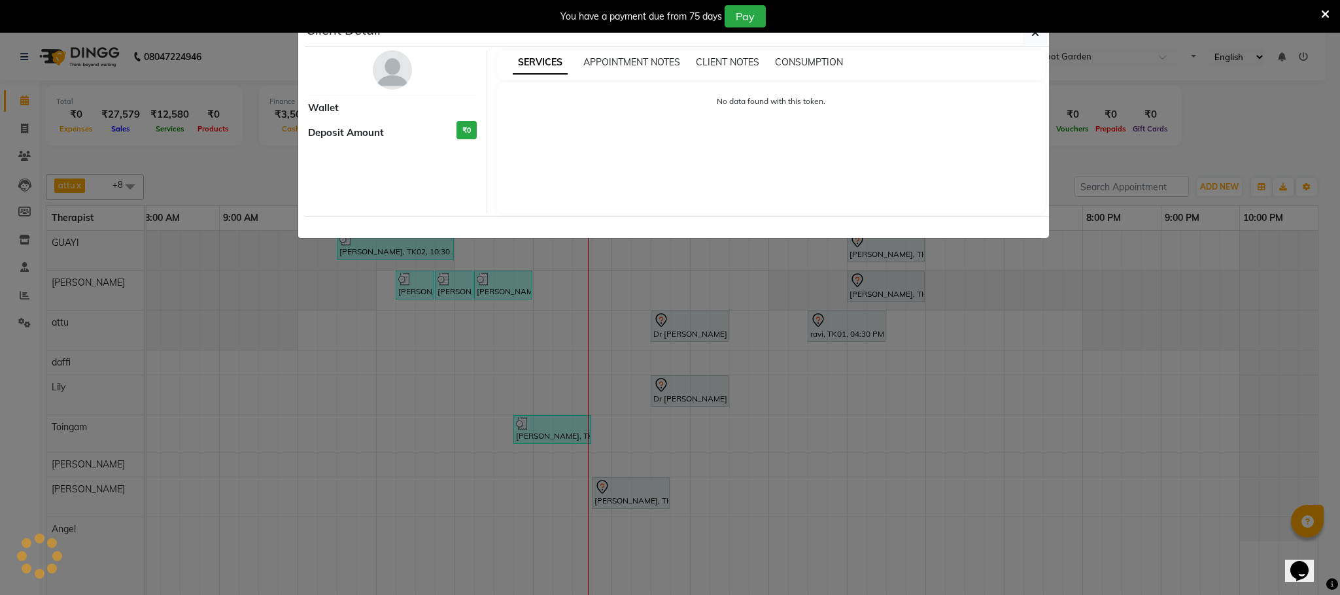
select select "7"
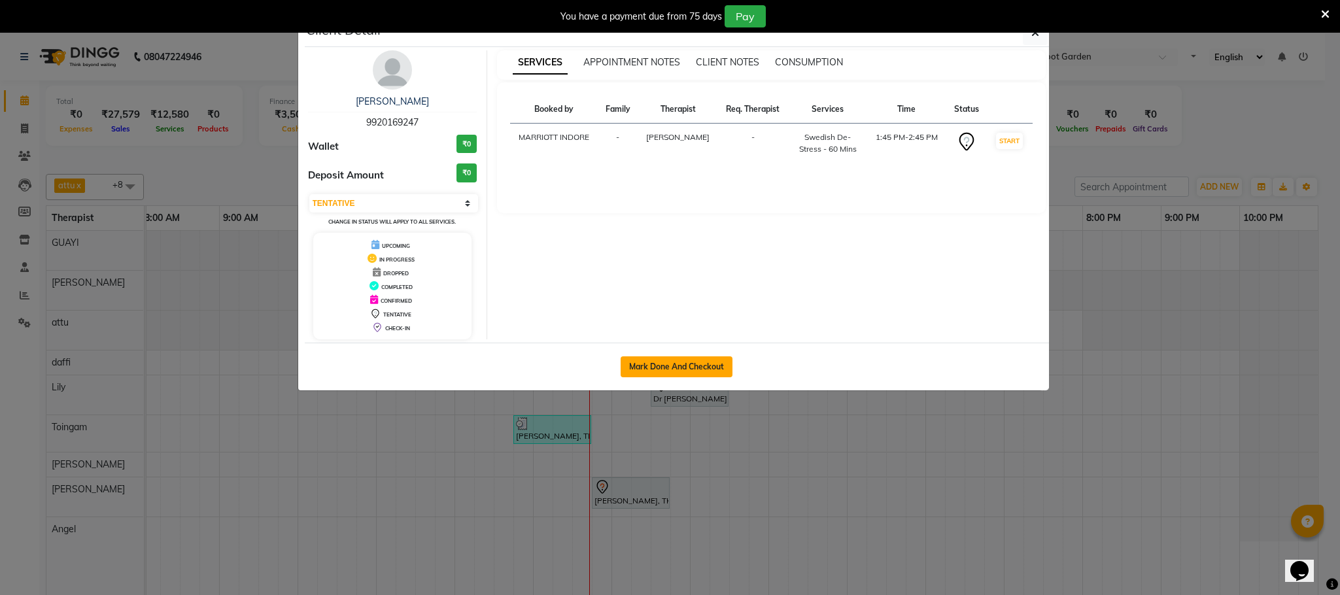
click at [655, 371] on button "Mark Done And Checkout" at bounding box center [677, 366] width 112 height 21
select select "service"
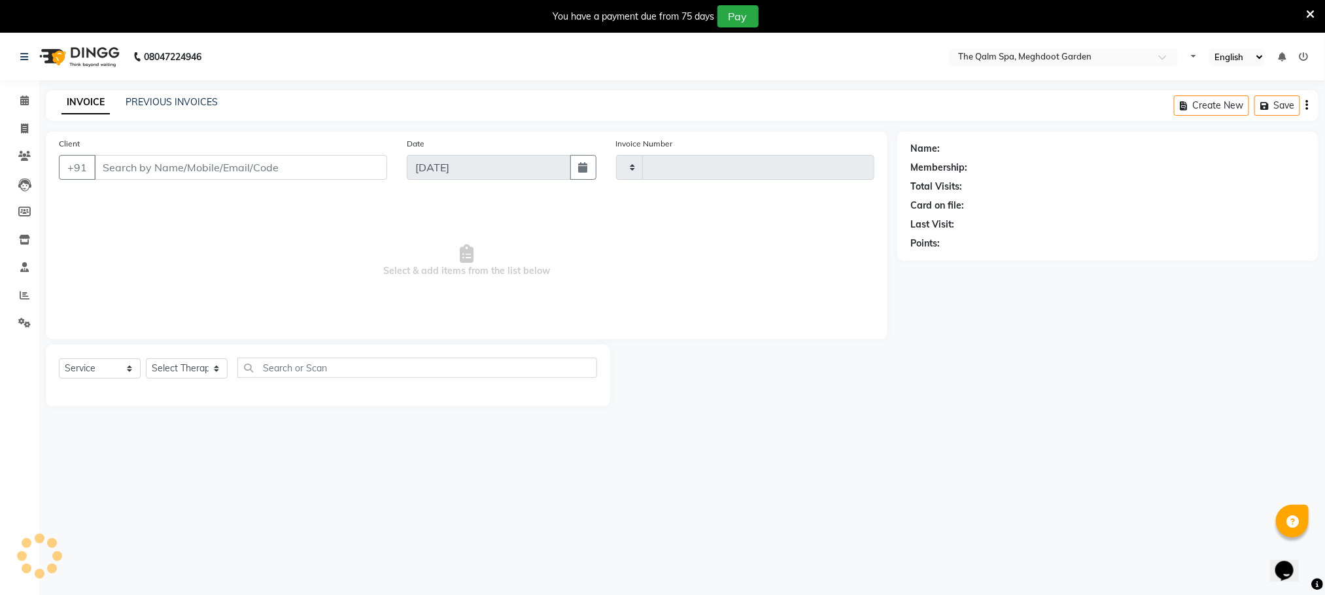
type input "1910"
select select "6401"
type input "9920169247"
select select "86833"
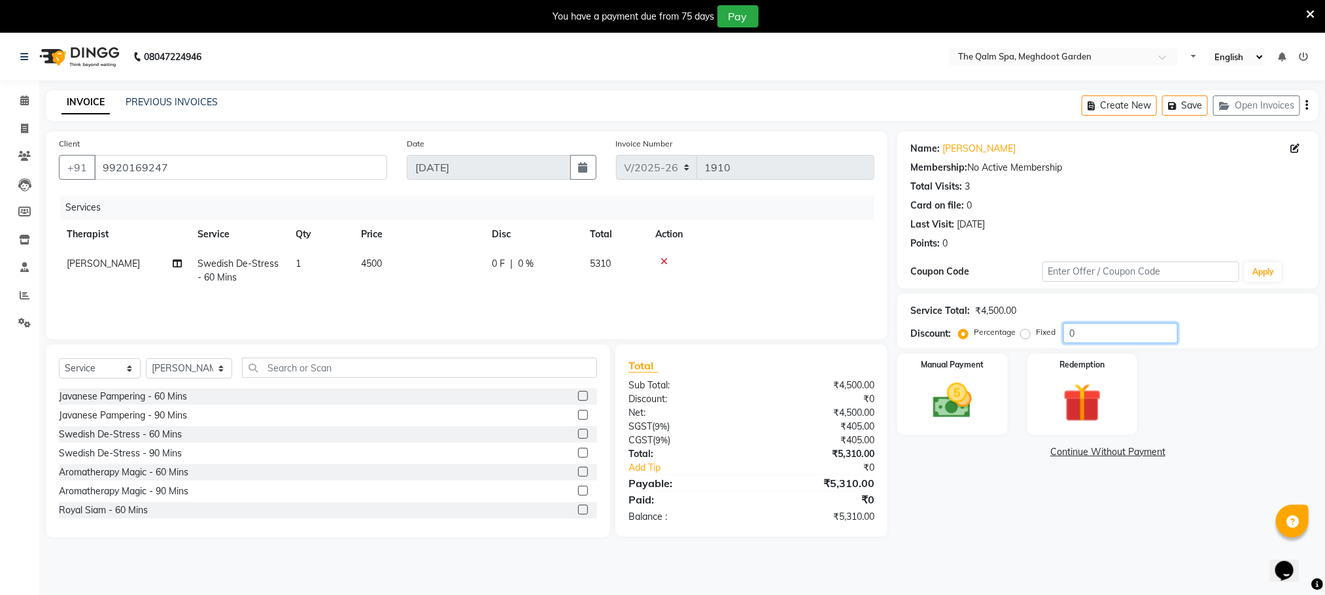
click at [1087, 334] on input "0" at bounding box center [1120, 333] width 114 height 20
type input "15.25"
click at [979, 407] on img at bounding box center [952, 401] width 65 height 46
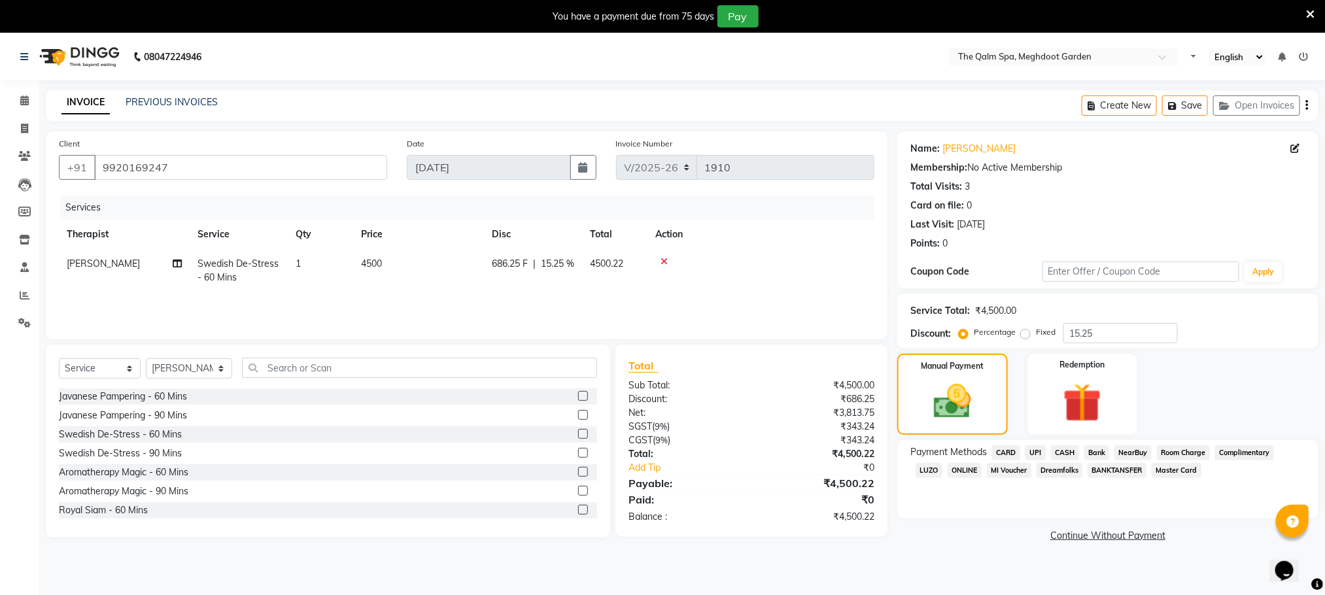
click at [1003, 453] on span "CARD" at bounding box center [1006, 452] width 28 height 15
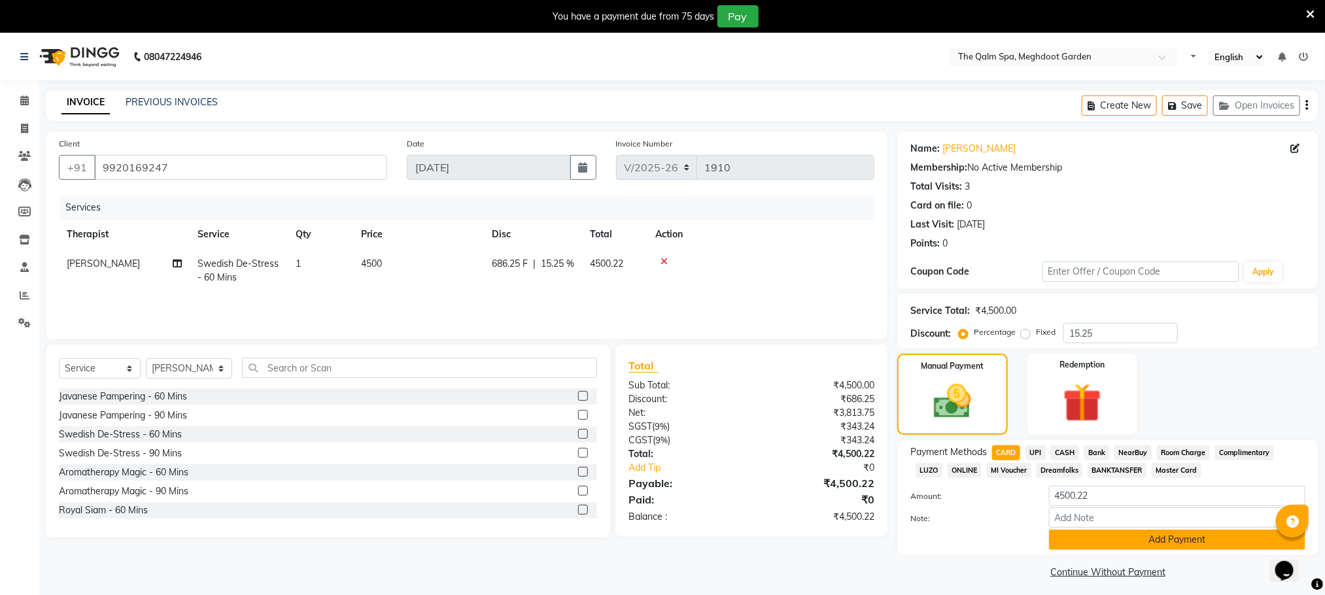
click at [1111, 543] on button "Add Payment" at bounding box center [1177, 540] width 256 height 20
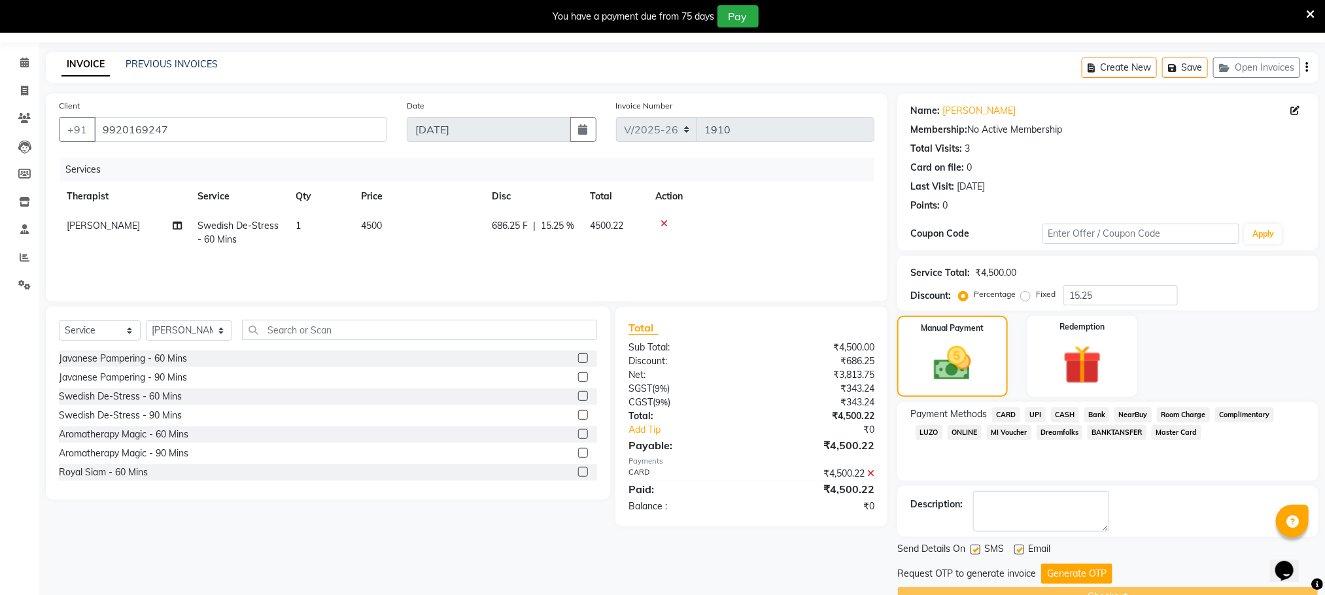
scroll to position [71, 0]
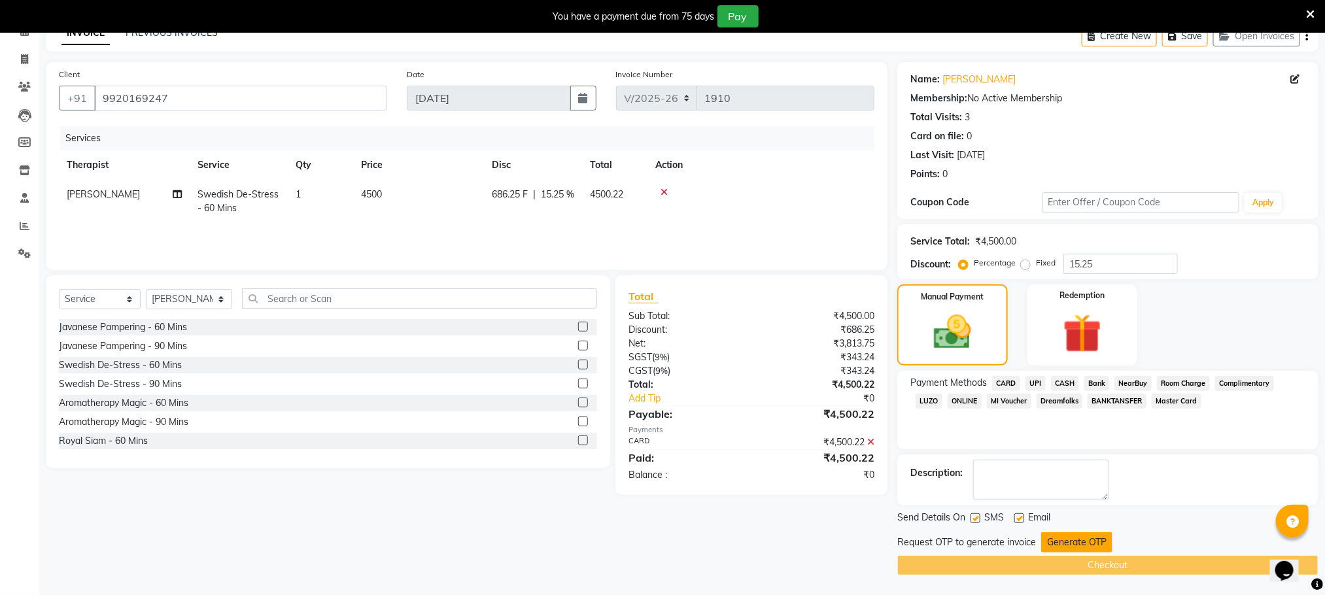
click at [1052, 543] on button "Generate OTP" at bounding box center [1076, 542] width 71 height 20
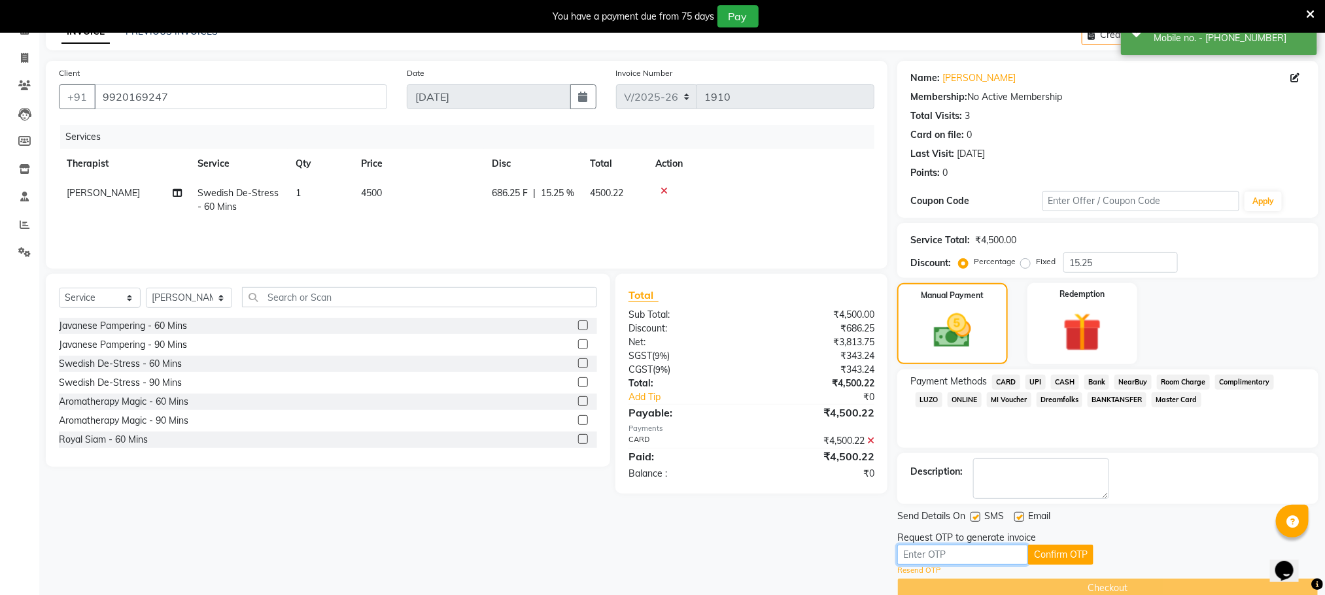
click at [910, 548] on input "text" at bounding box center [962, 555] width 131 height 20
type input "3440"
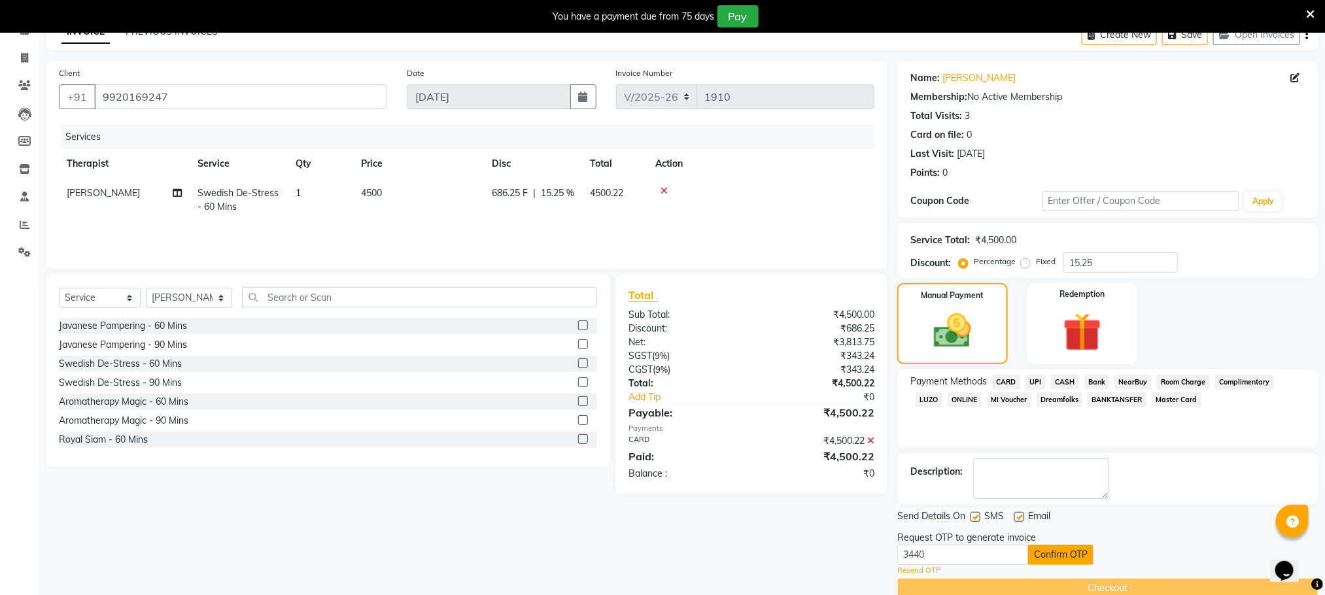
click at [1062, 554] on button "Confirm OTP" at bounding box center [1060, 555] width 65 height 20
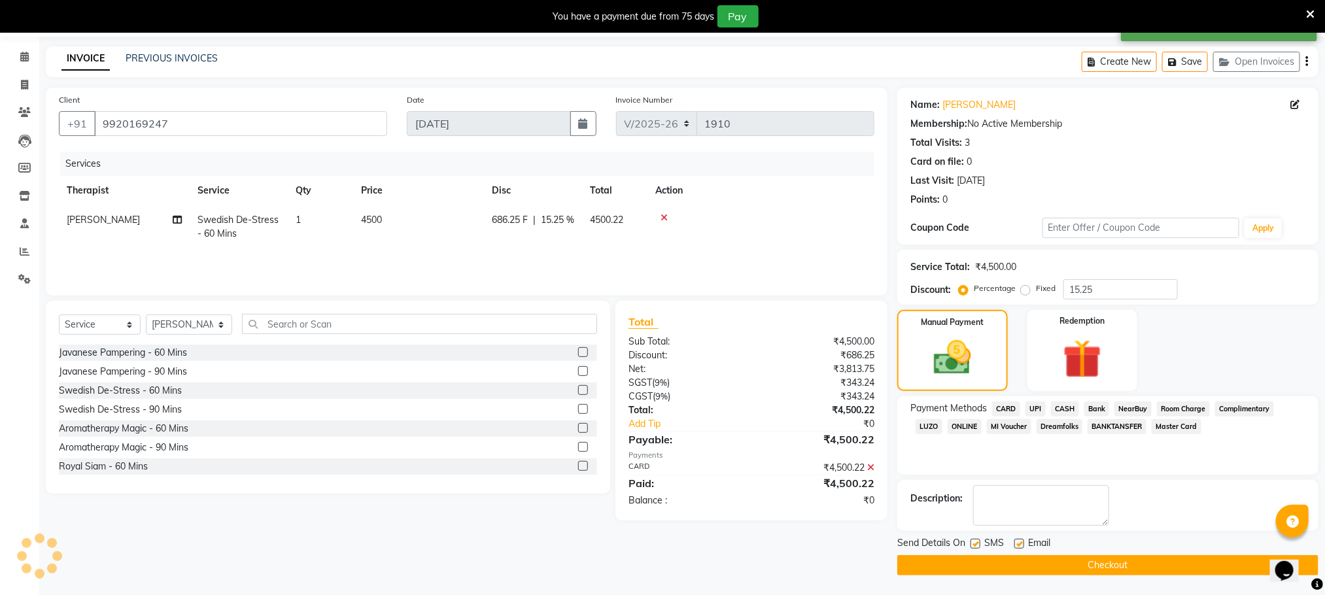
scroll to position [45, 0]
click at [1087, 558] on button "Checkout" at bounding box center [1107, 565] width 421 height 20
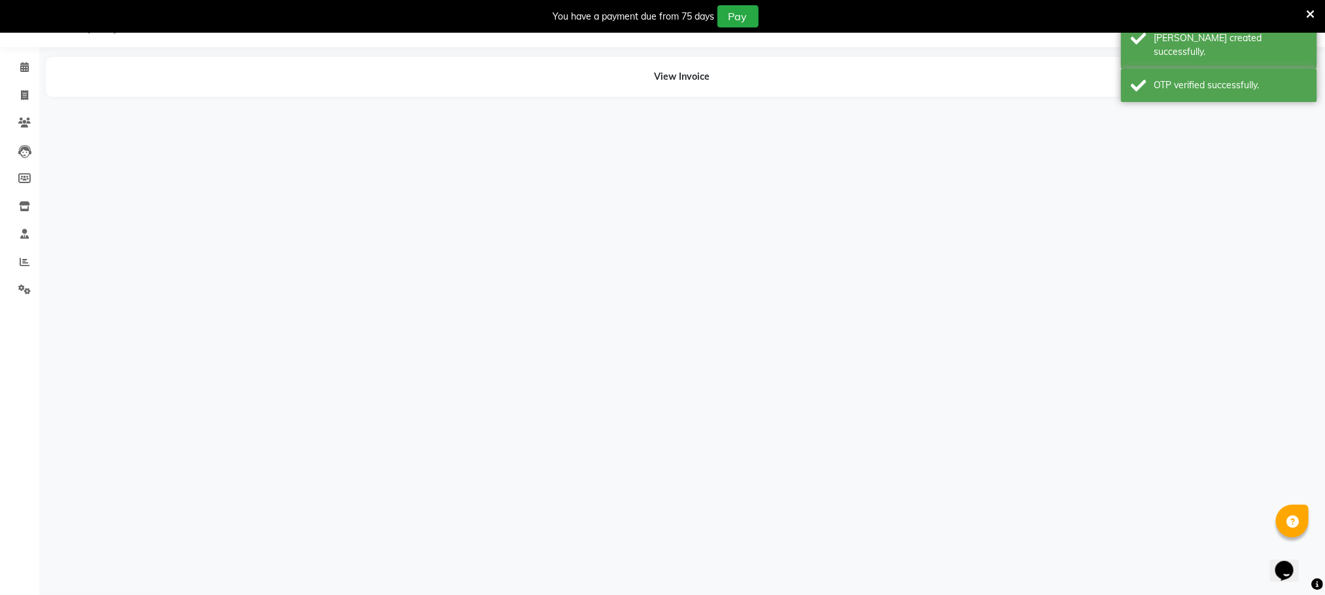
scroll to position [33, 0]
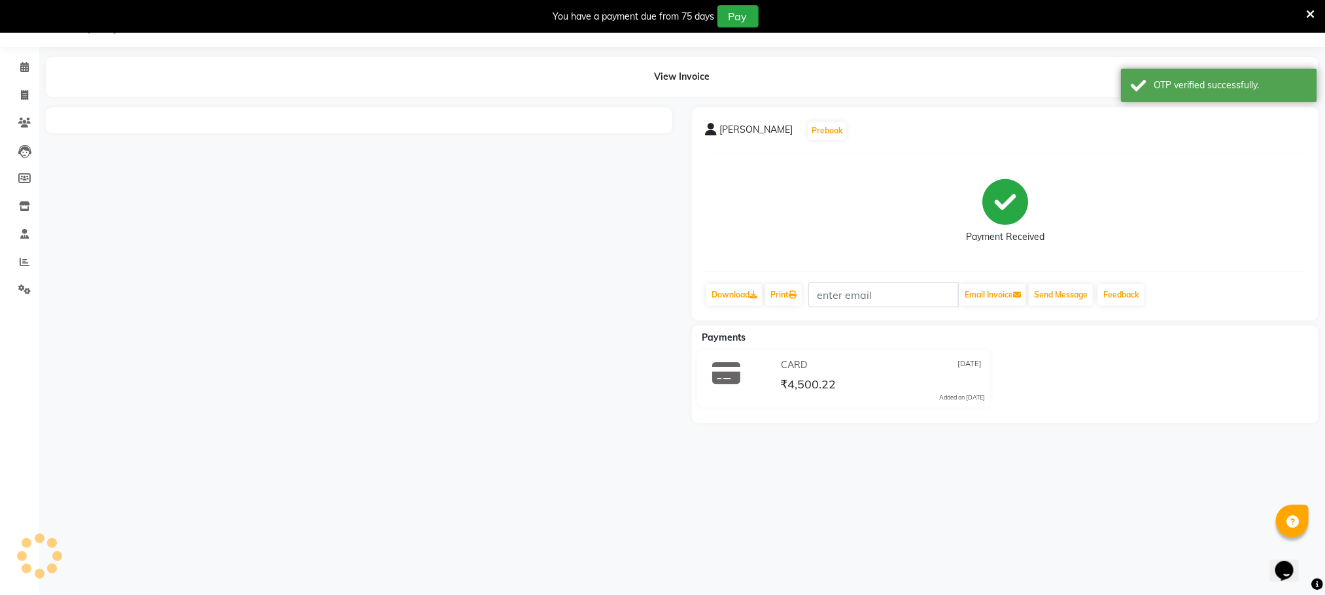
click at [1309, 12] on icon at bounding box center [1310, 15] width 9 height 12
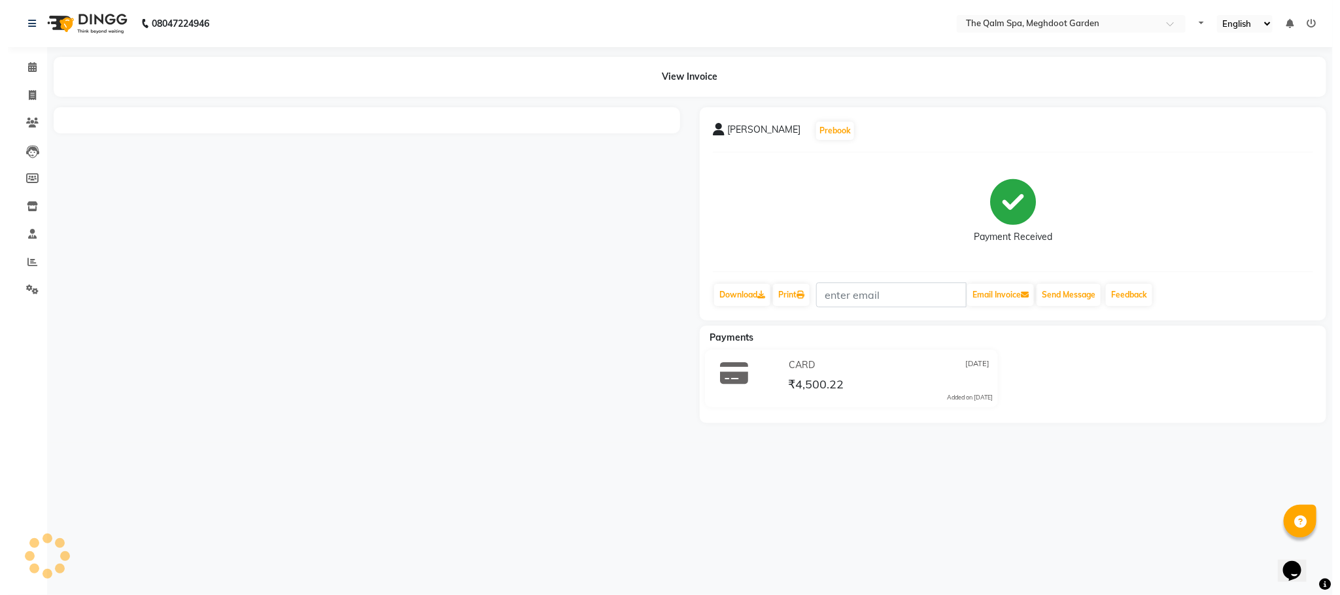
scroll to position [0, 0]
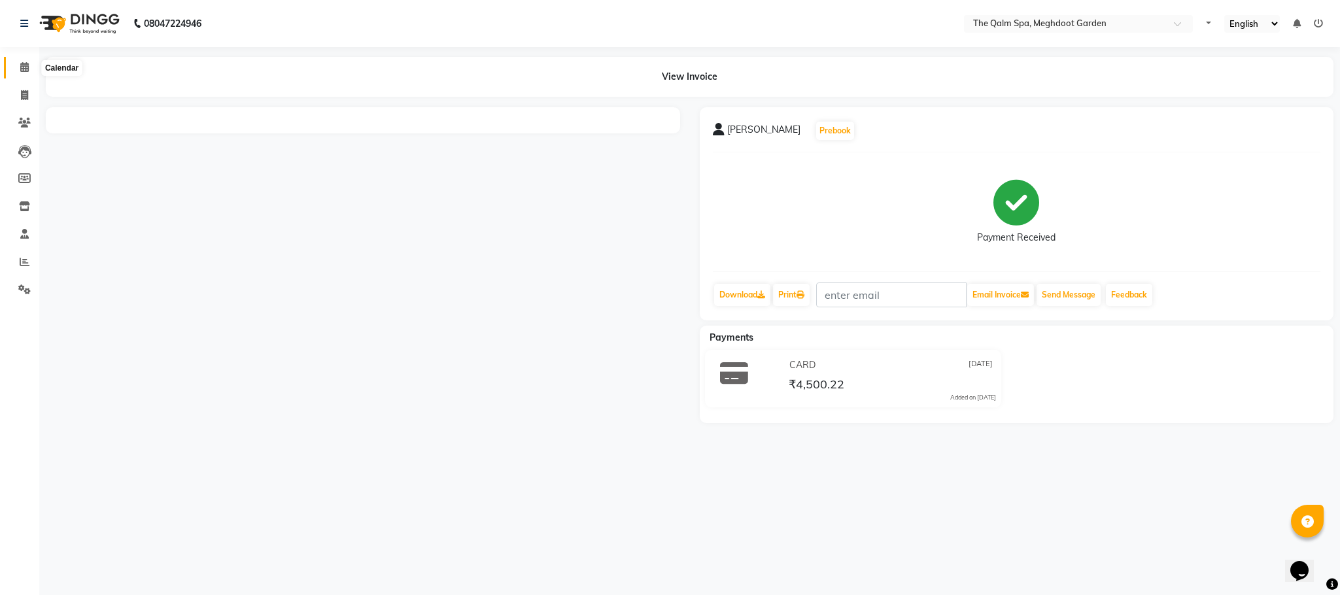
click at [27, 63] on icon at bounding box center [24, 67] width 9 height 10
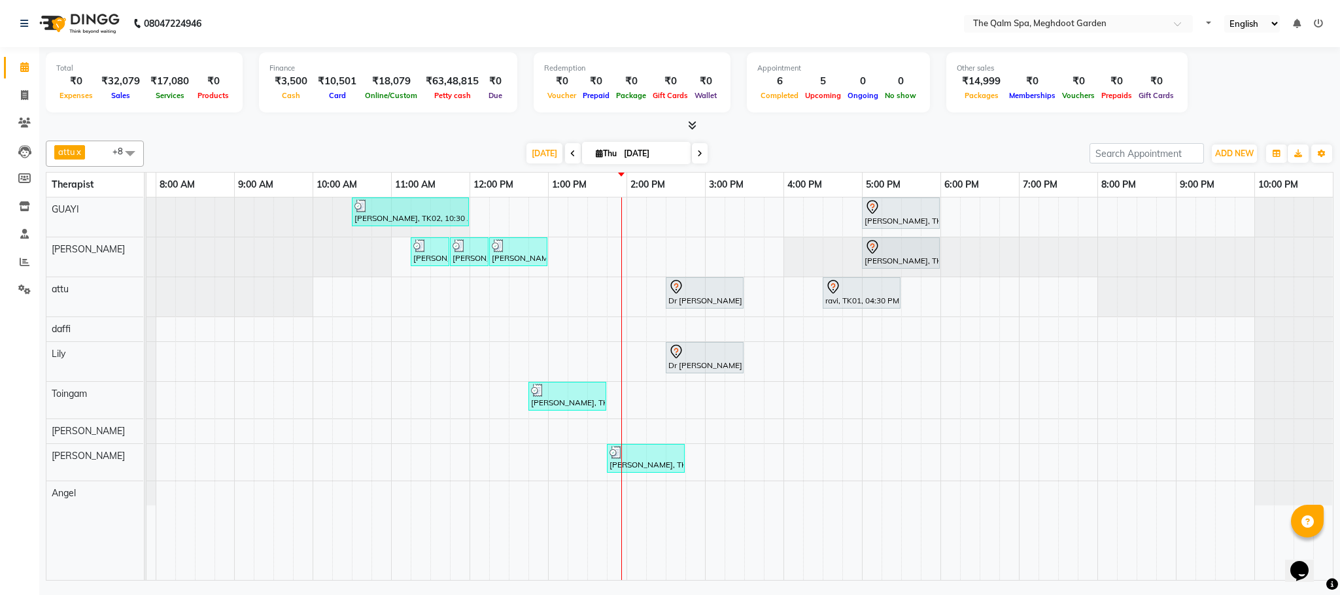
scroll to position [0, 84]
click at [972, 322] on div "anupam bhatt, TK02, 10:30 AM-12:00 PM, Abhyangam - 90 Mins vikash jadon, TK04, …" at bounding box center [705, 389] width 1256 height 383
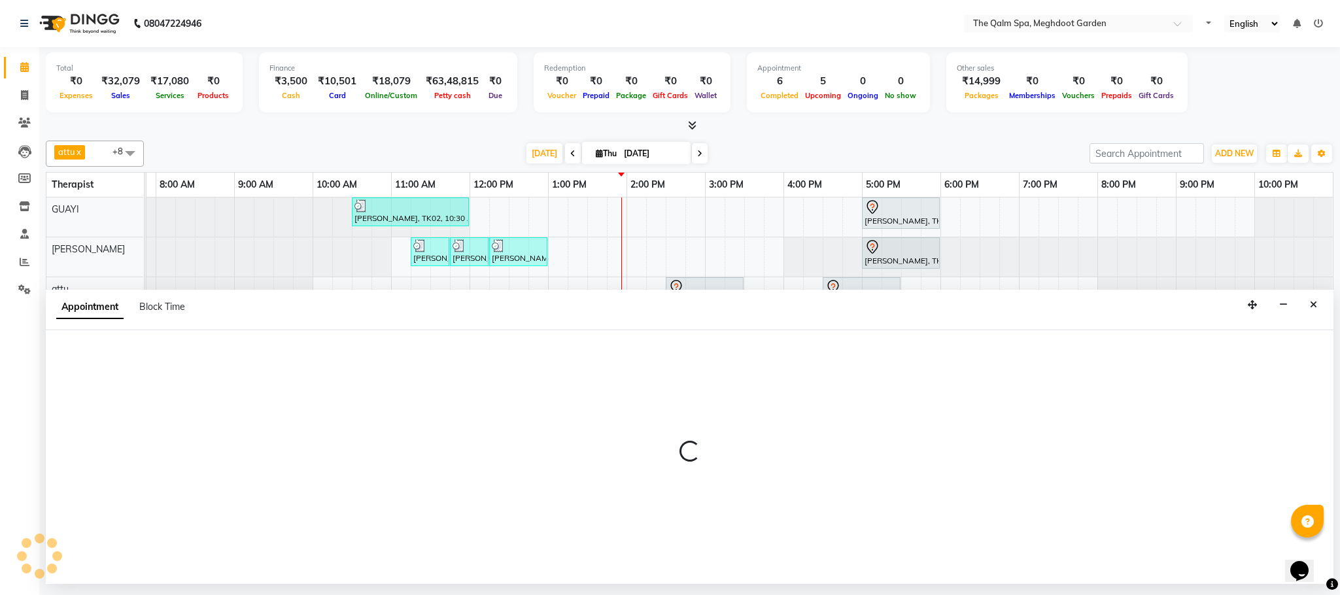
select select "72290"
select select "tentative"
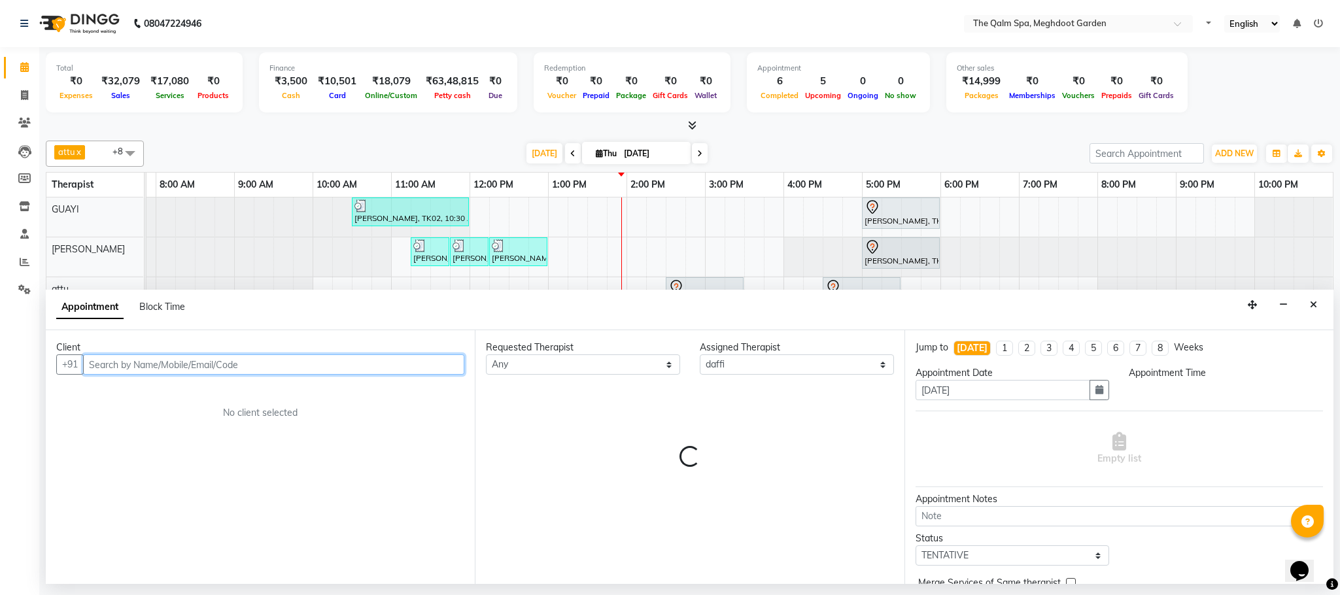
select select "1110"
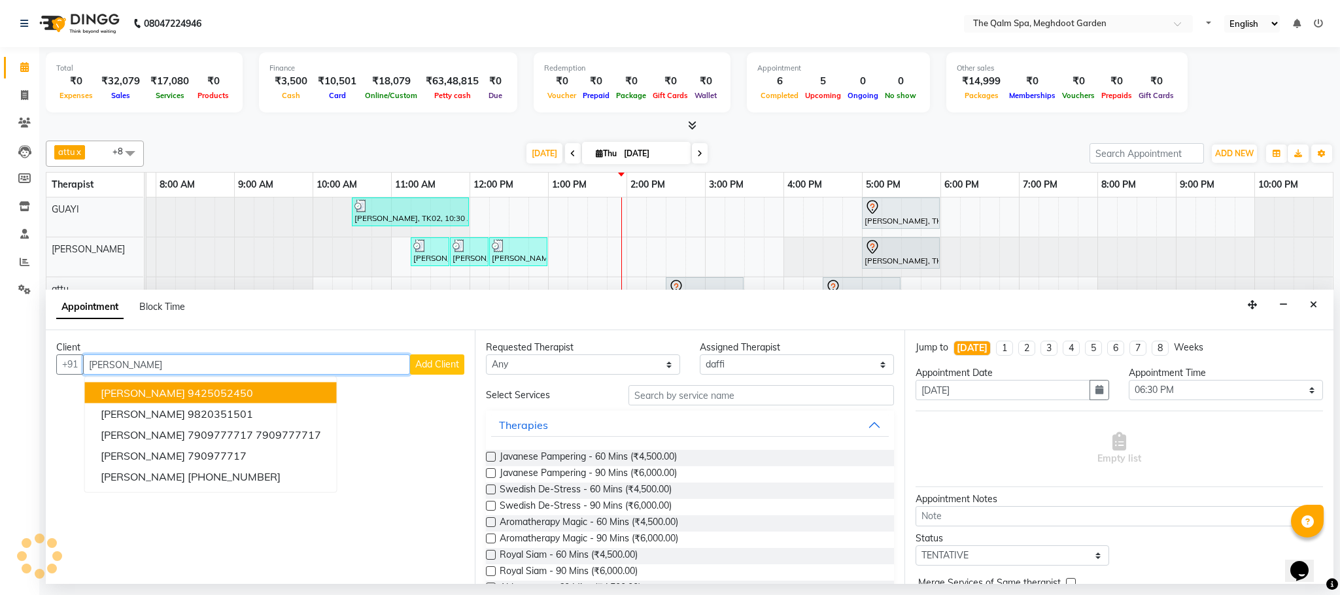
click at [214, 392] on ngb-highlight "9425052450" at bounding box center [220, 393] width 65 height 13
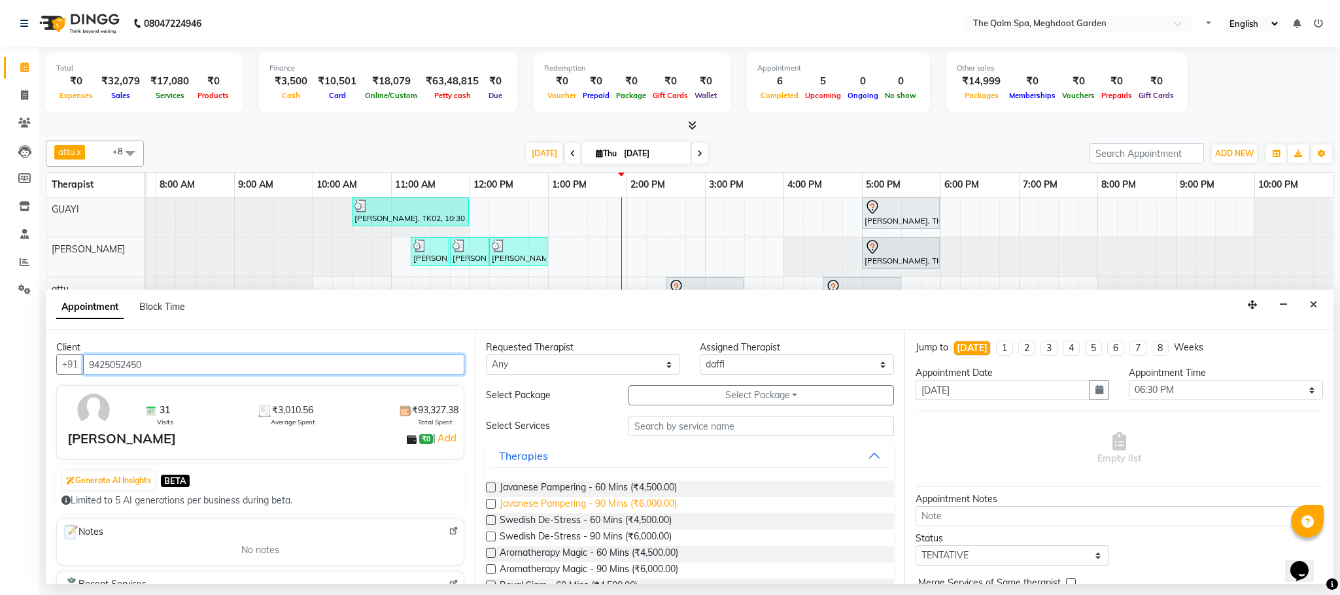
type input "9425052450"
click at [654, 505] on span "Javanese Pampering - 90 Mins (₹6,000.00)" at bounding box center [588, 505] width 177 height 16
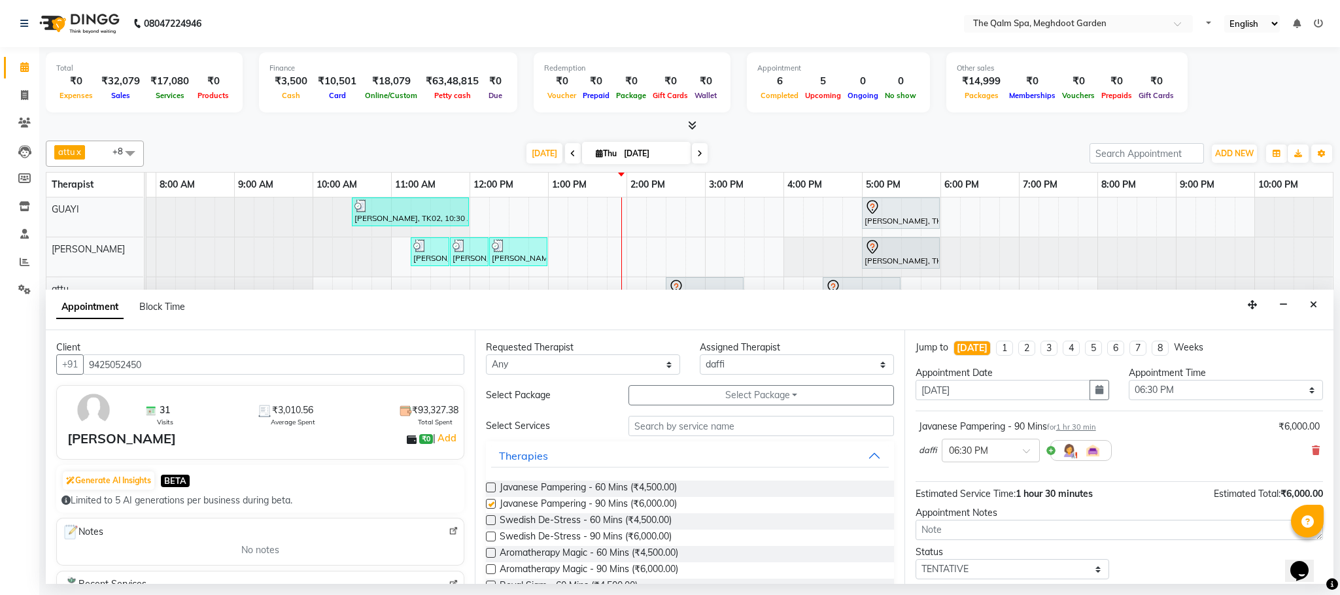
checkbox input "false"
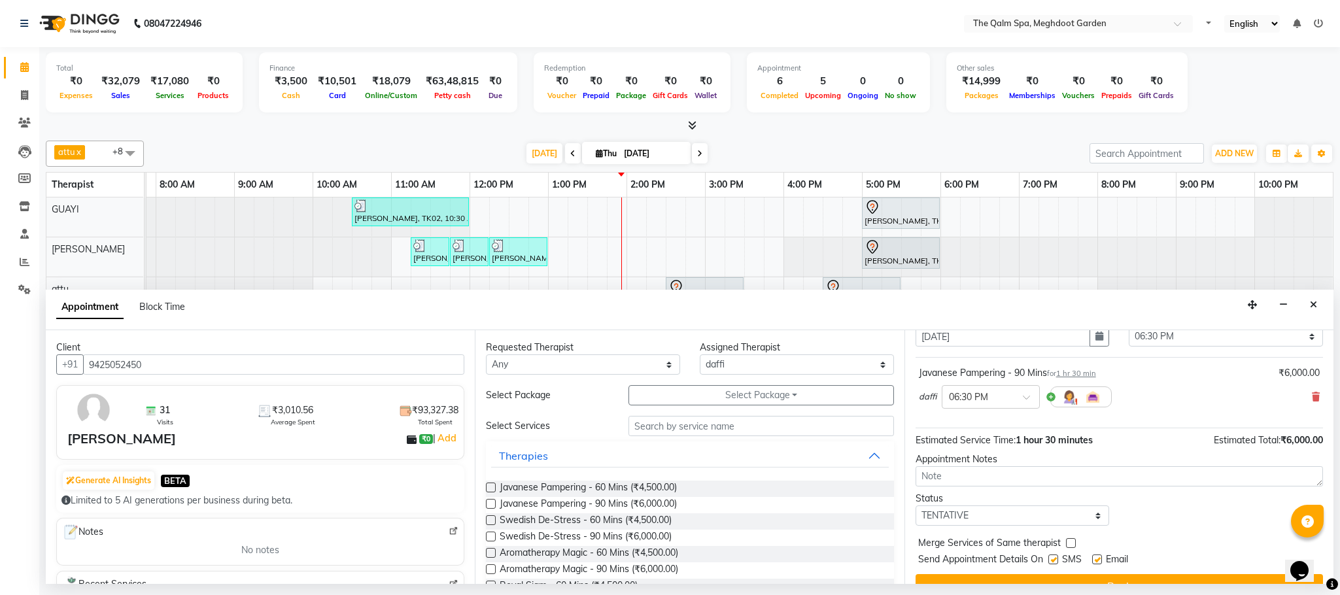
scroll to position [80, 0]
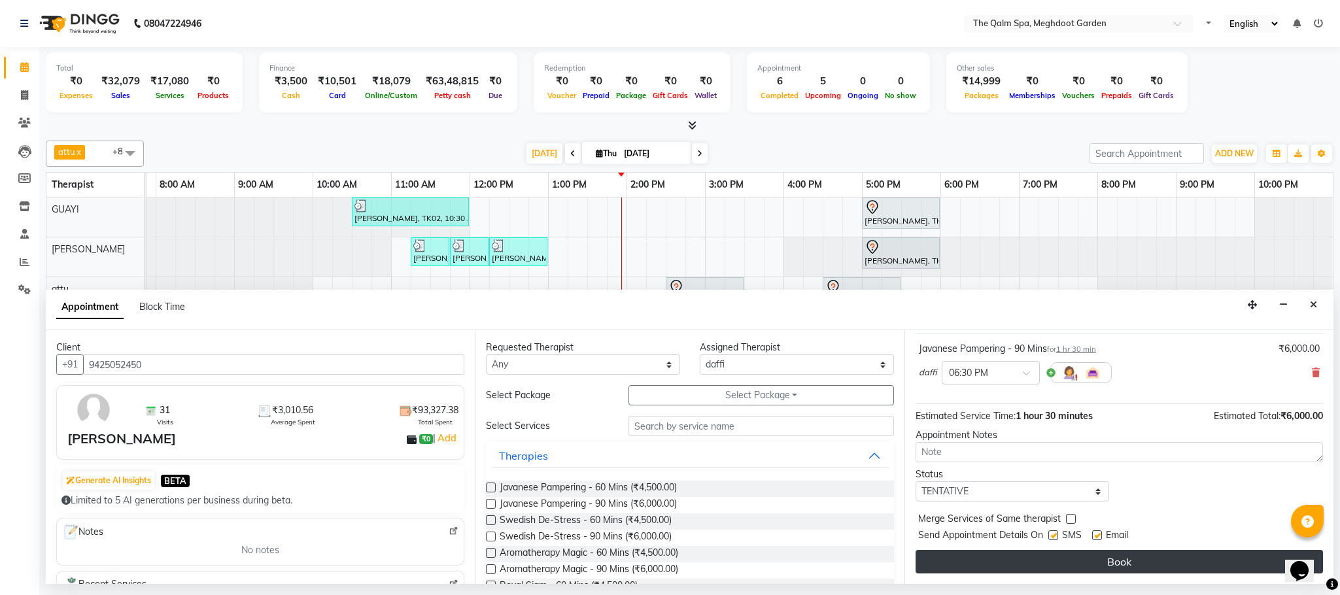
click at [991, 570] on button "Book" at bounding box center [1119, 562] width 407 height 24
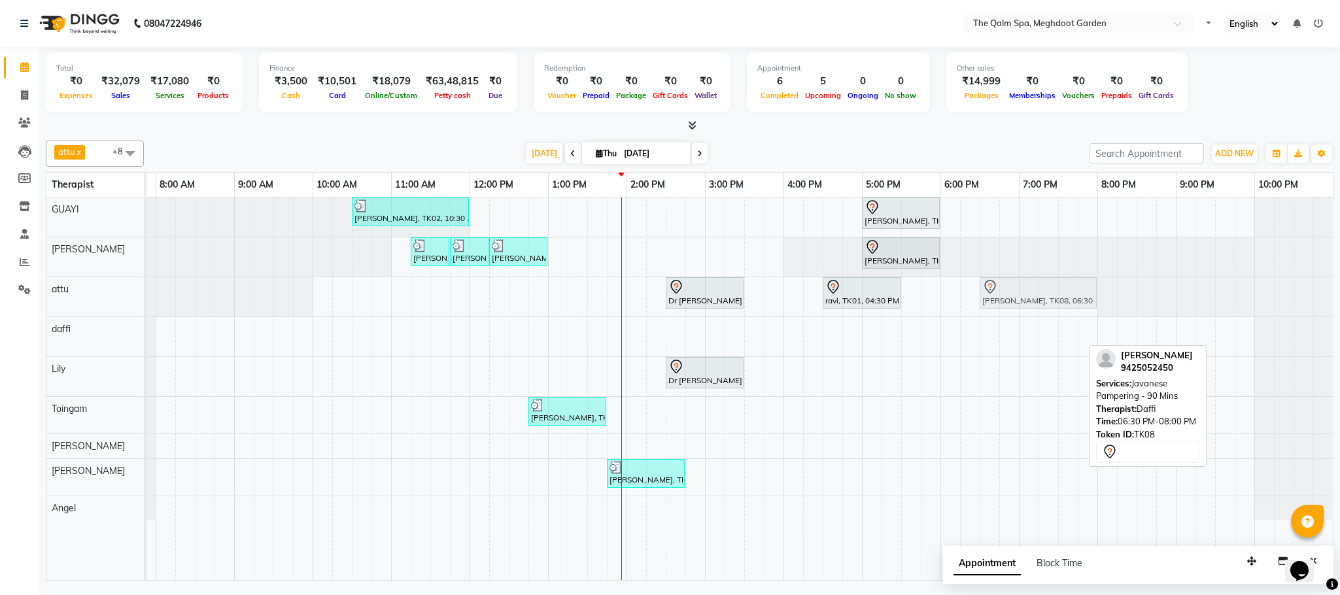
drag, startPoint x: 1012, startPoint y: 332, endPoint x: 1015, endPoint y: 306, distance: 25.6
click at [1015, 306] on tbody "anupam bhatt, TK02, 10:30 AM-12:00 PM, Abhyangam - 90 Mins vikash jadon, TK04, …" at bounding box center [705, 359] width 1256 height 323
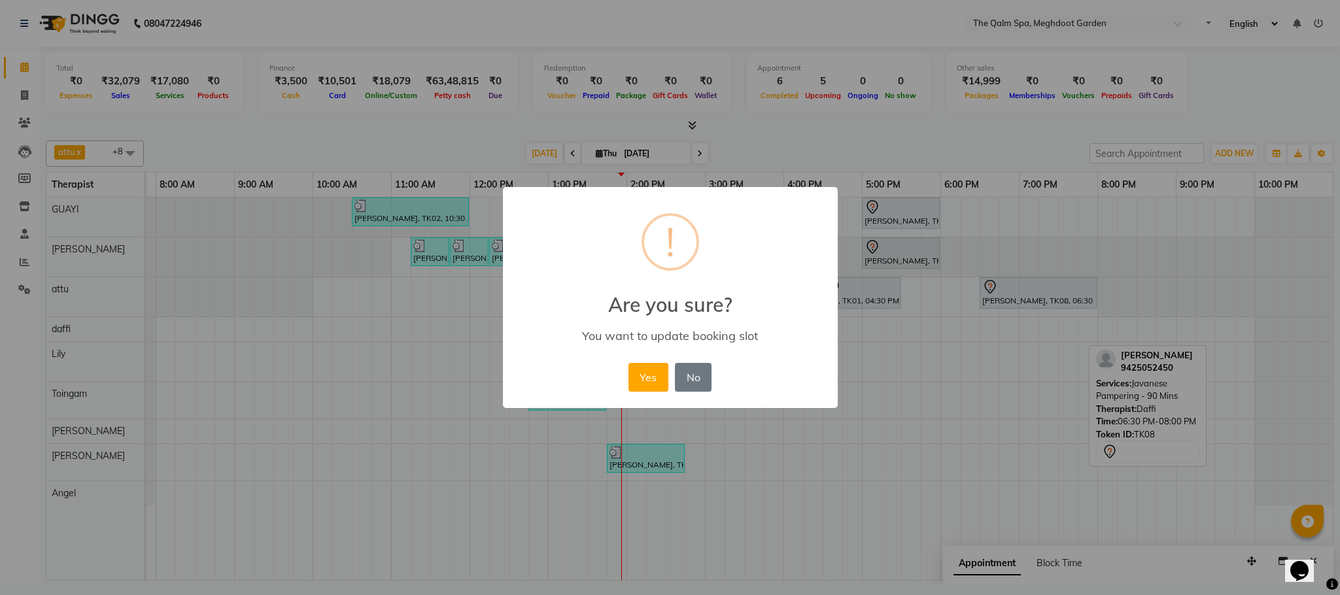
click at [626, 379] on div "Yes No No" at bounding box center [670, 377] width 90 height 35
drag, startPoint x: 630, startPoint y: 379, endPoint x: 636, endPoint y: 375, distance: 7.3
click at [632, 379] on button "Yes" at bounding box center [648, 377] width 40 height 29
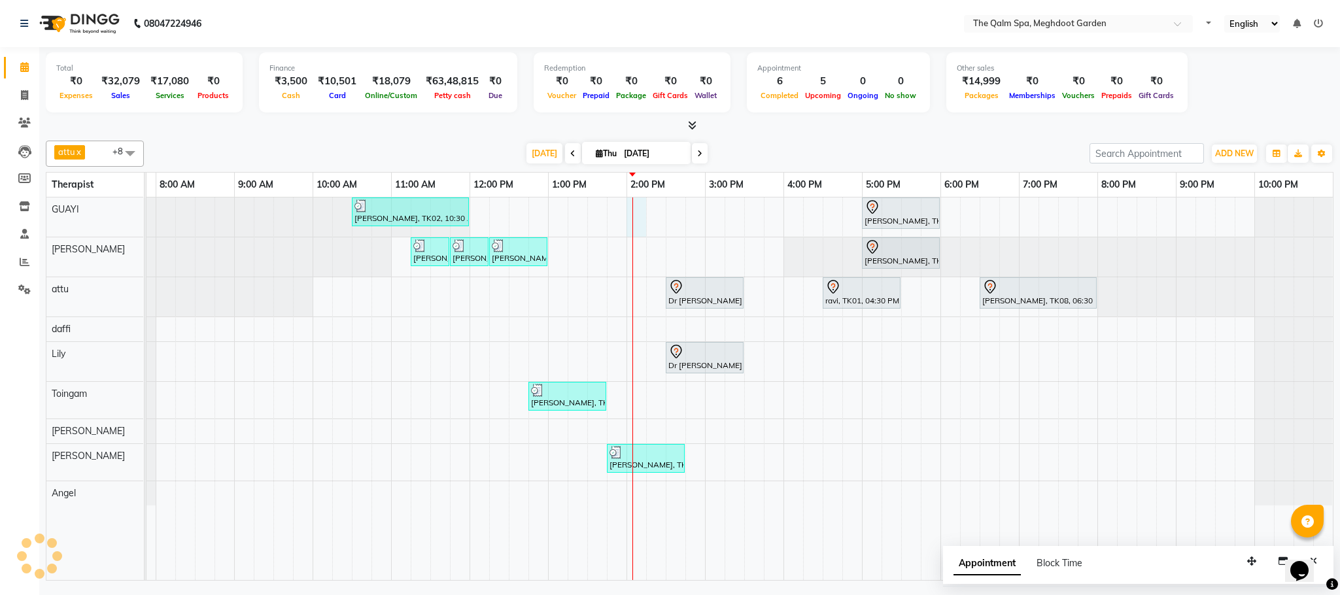
click at [628, 209] on div "anupam bhatt, TK02, 10:30 AM-12:00 PM, Abhyangam - 90 Mins vikash jadon, TK04, …" at bounding box center [705, 389] width 1256 height 383
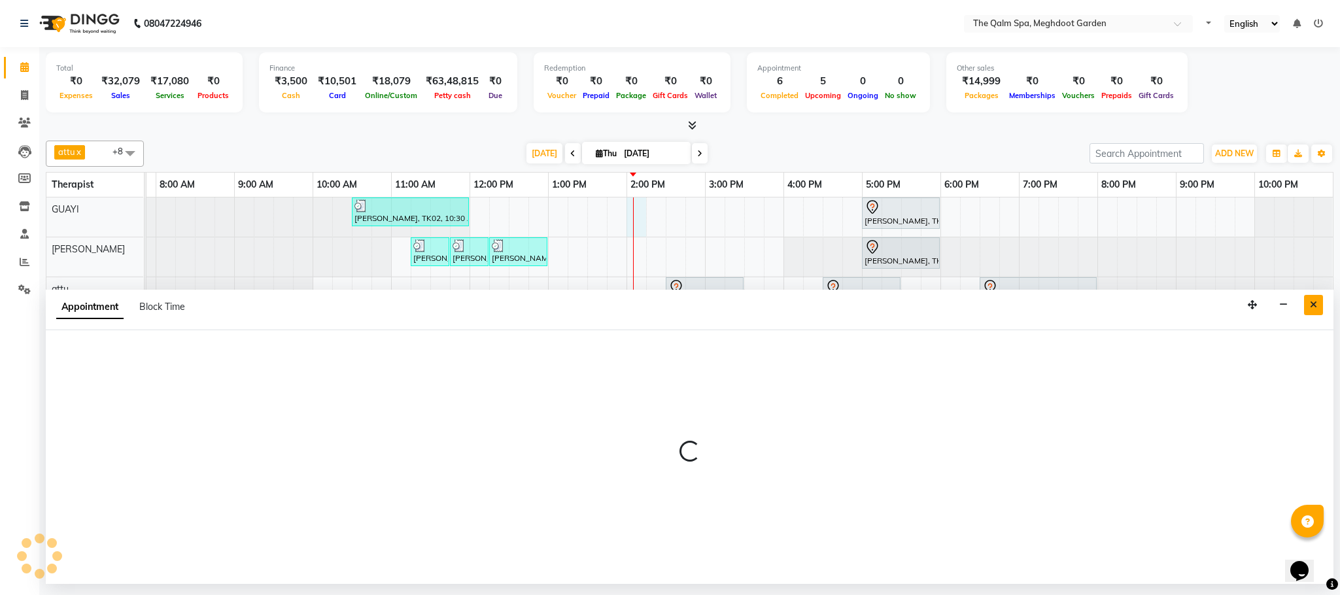
click at [1310, 309] on icon "Close" at bounding box center [1313, 304] width 7 height 9
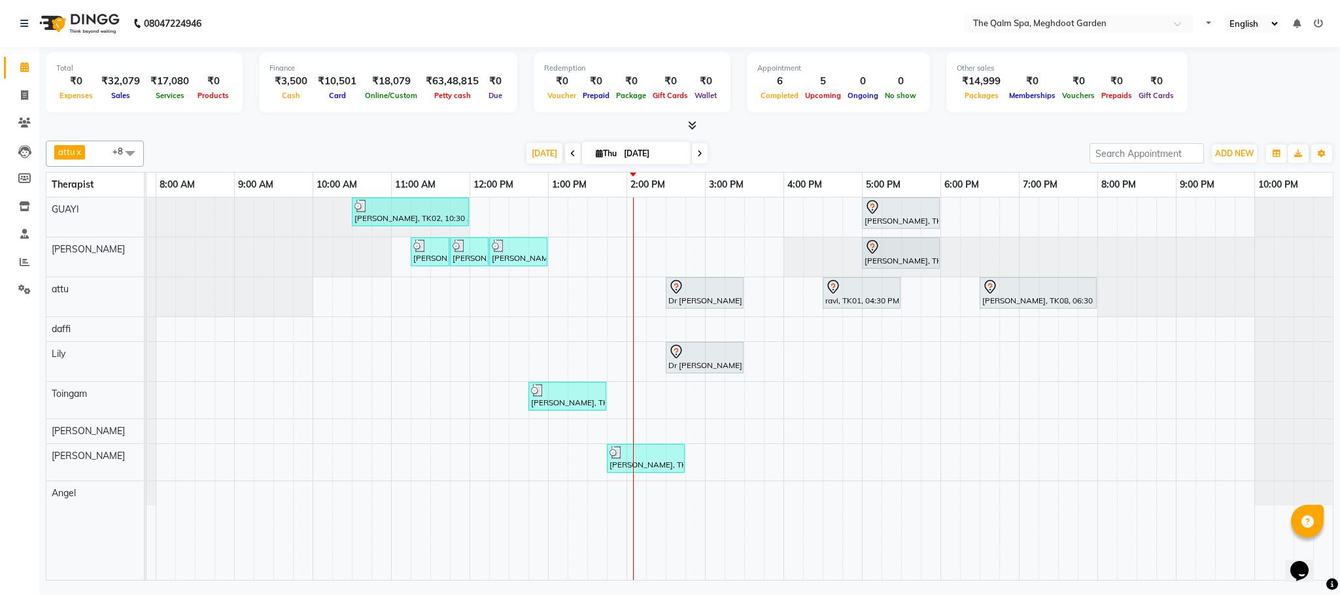
click at [587, 265] on div "anupam bhatt, TK02, 10:30 AM-12:00 PM, Abhyangam - 90 Mins vikash jadon, TK04, …" at bounding box center [705, 389] width 1256 height 383
select select "48473"
select select "tentative"
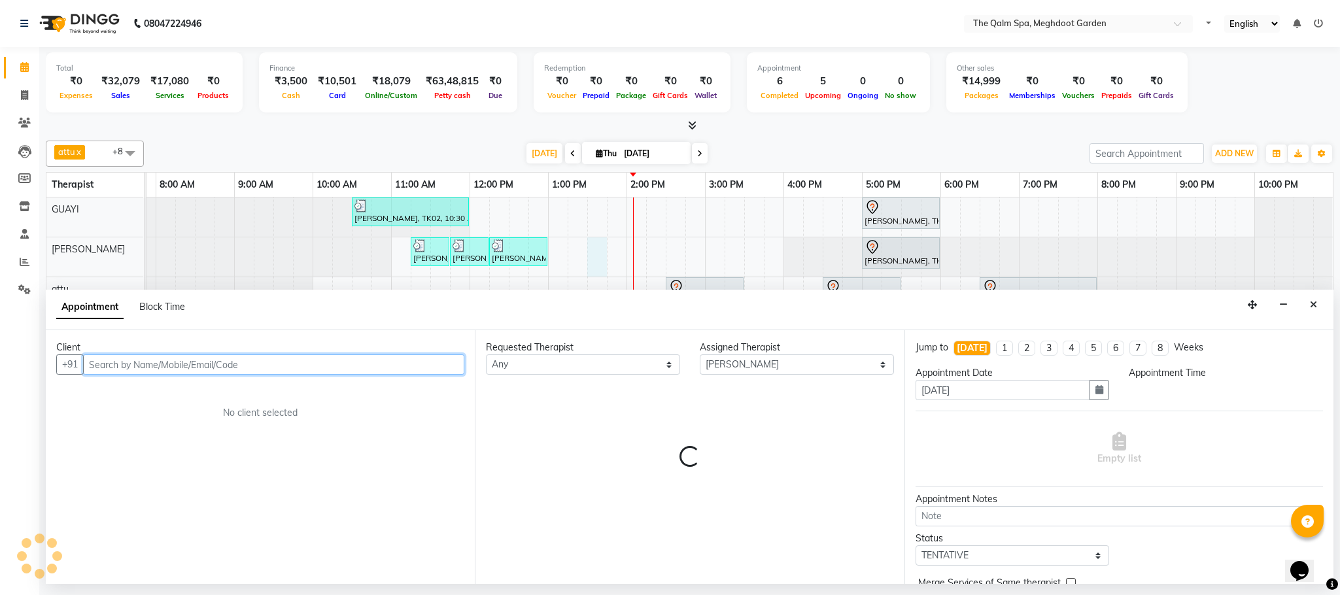
select select "810"
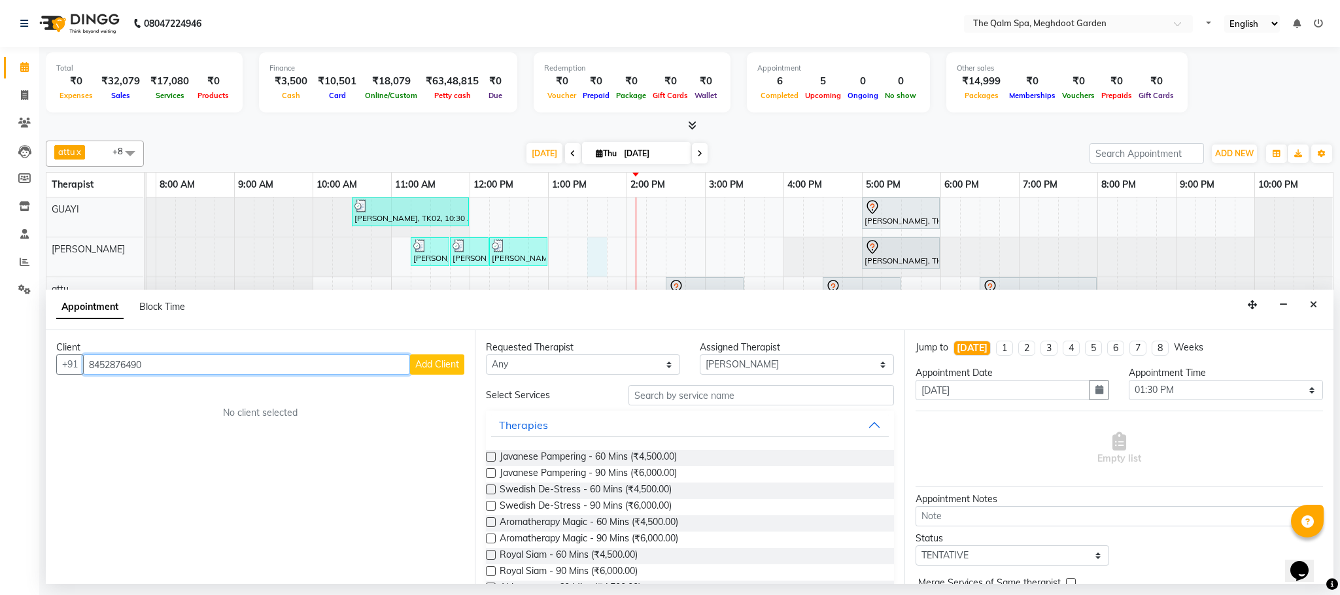
type input "8452876490"
click at [456, 363] on span "Add Client" at bounding box center [437, 364] width 44 height 12
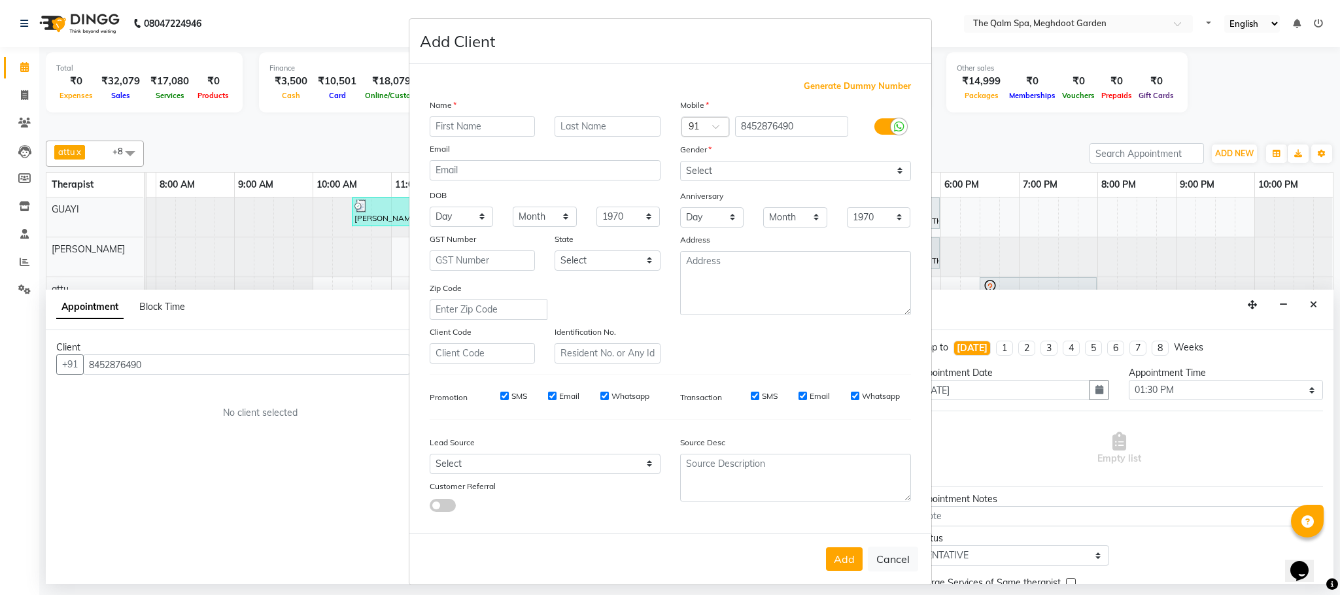
type input "a"
type input "Aipu"
click at [710, 169] on select "Select [DEMOGRAPHIC_DATA] [DEMOGRAPHIC_DATA] Other Prefer Not To Say" at bounding box center [795, 171] width 231 height 20
select select "[DEMOGRAPHIC_DATA]"
click at [680, 161] on select "Select [DEMOGRAPHIC_DATA] [DEMOGRAPHIC_DATA] Other Prefer Not To Say" at bounding box center [795, 171] width 231 height 20
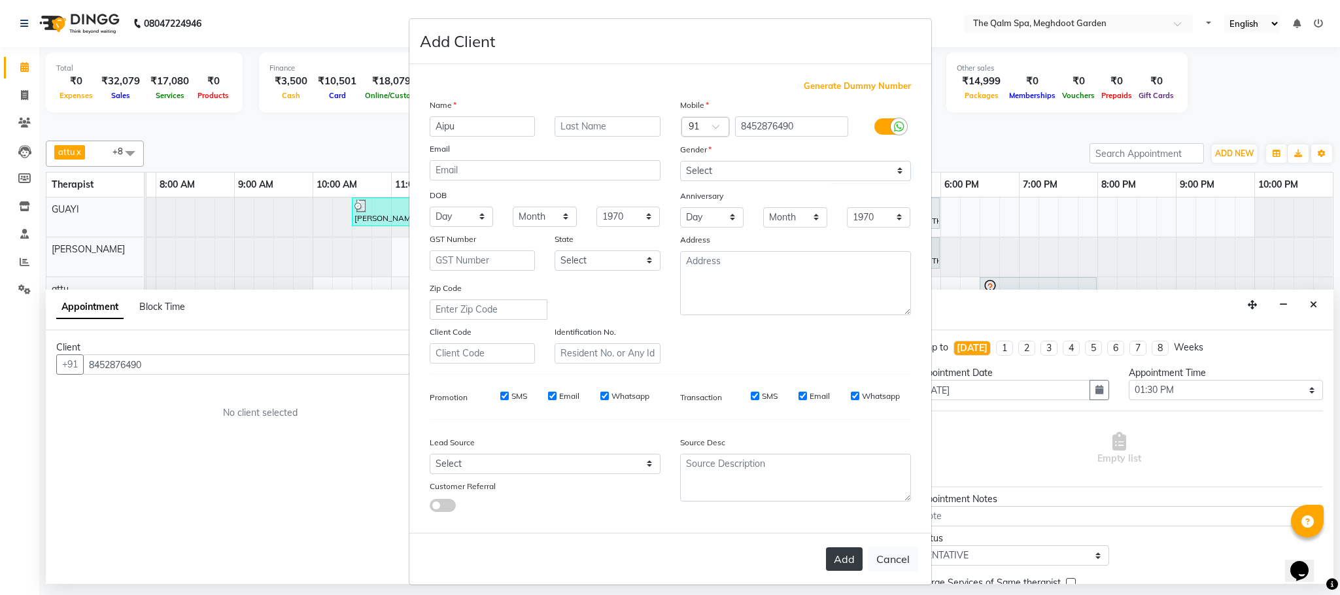
click at [833, 550] on button "Add" at bounding box center [844, 559] width 37 height 24
select select
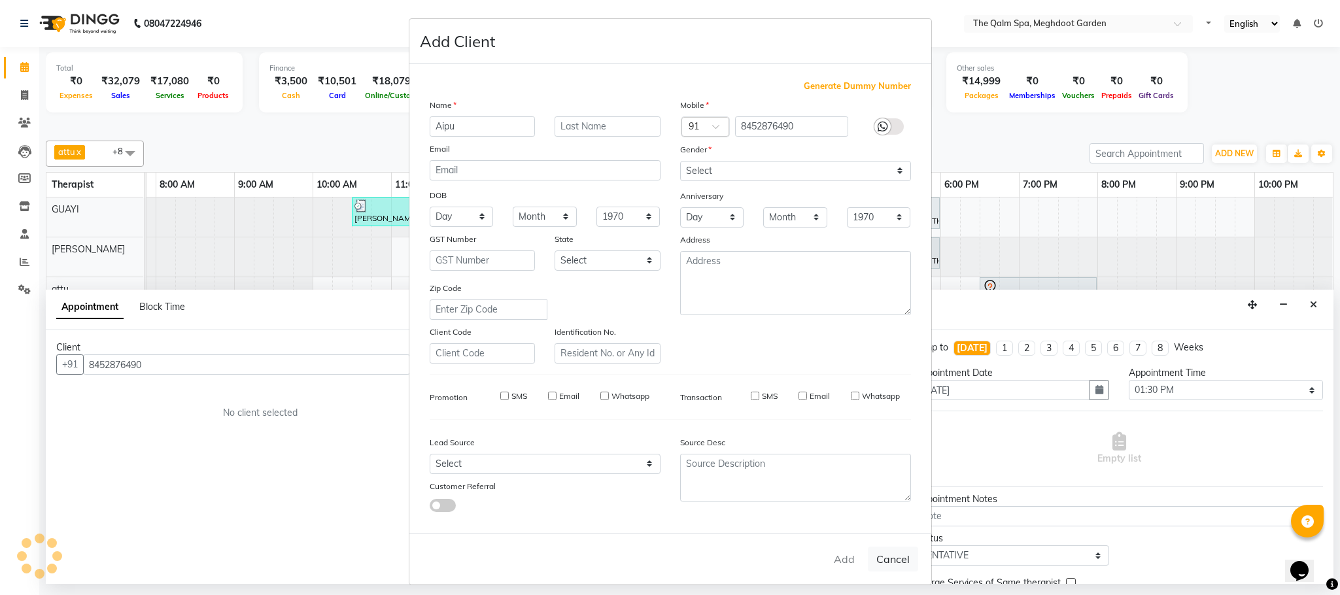
select select
checkbox input "false"
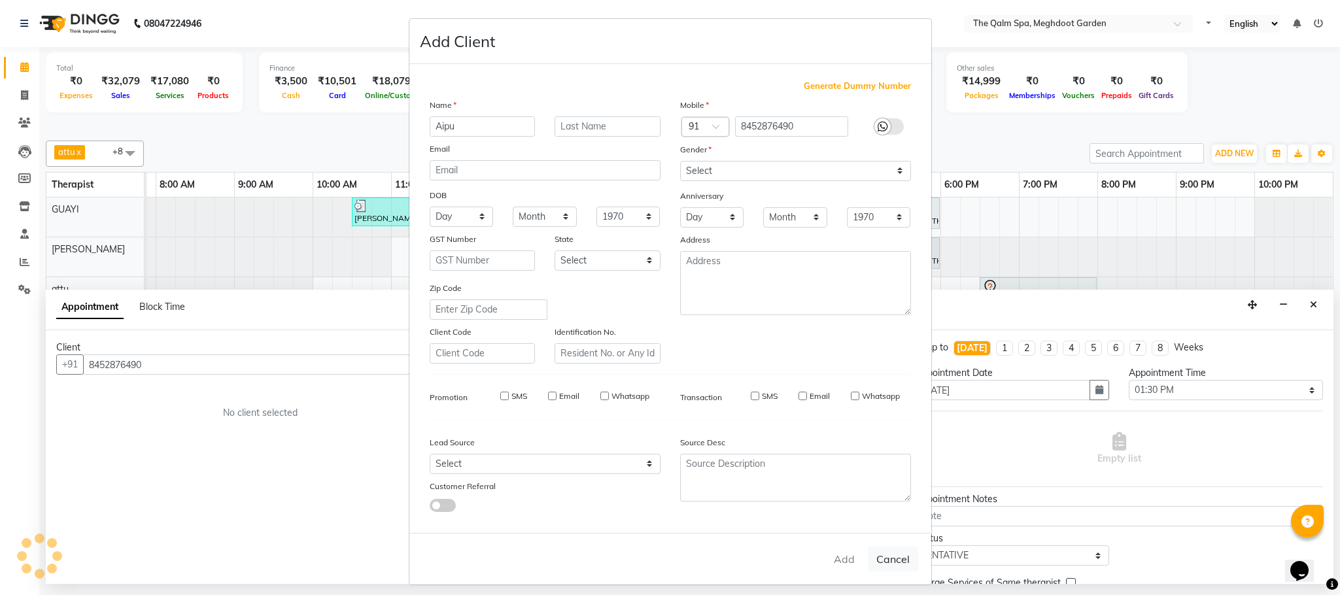
checkbox input "false"
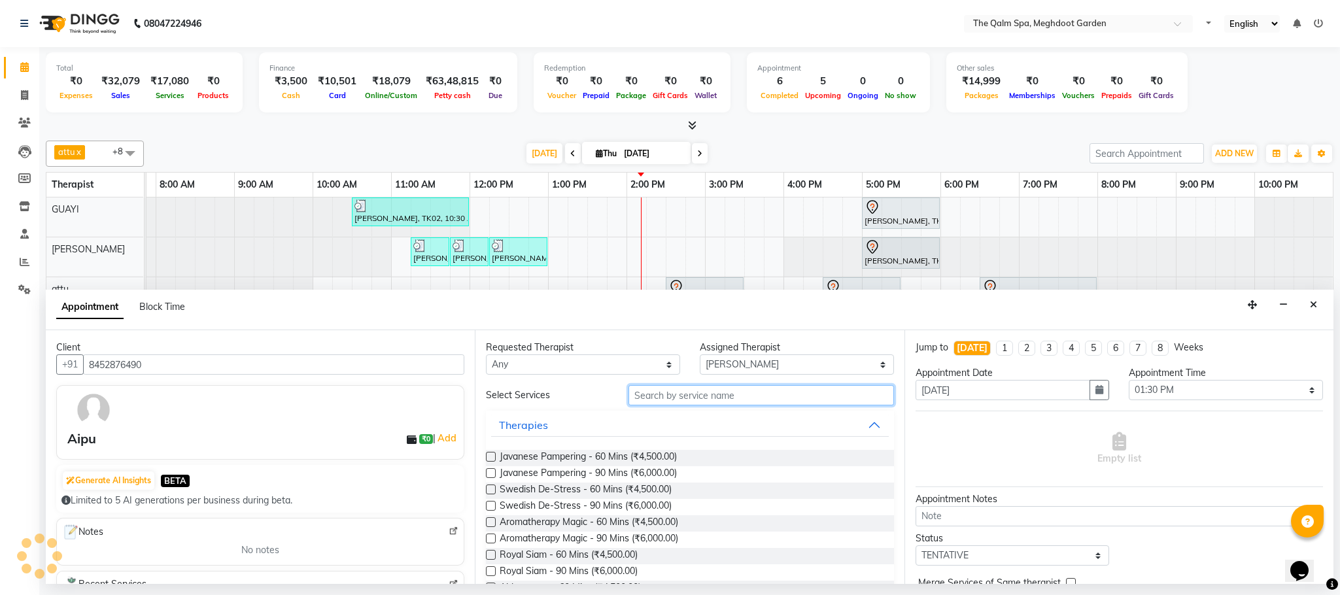
click at [662, 403] on input "text" at bounding box center [761, 395] width 266 height 20
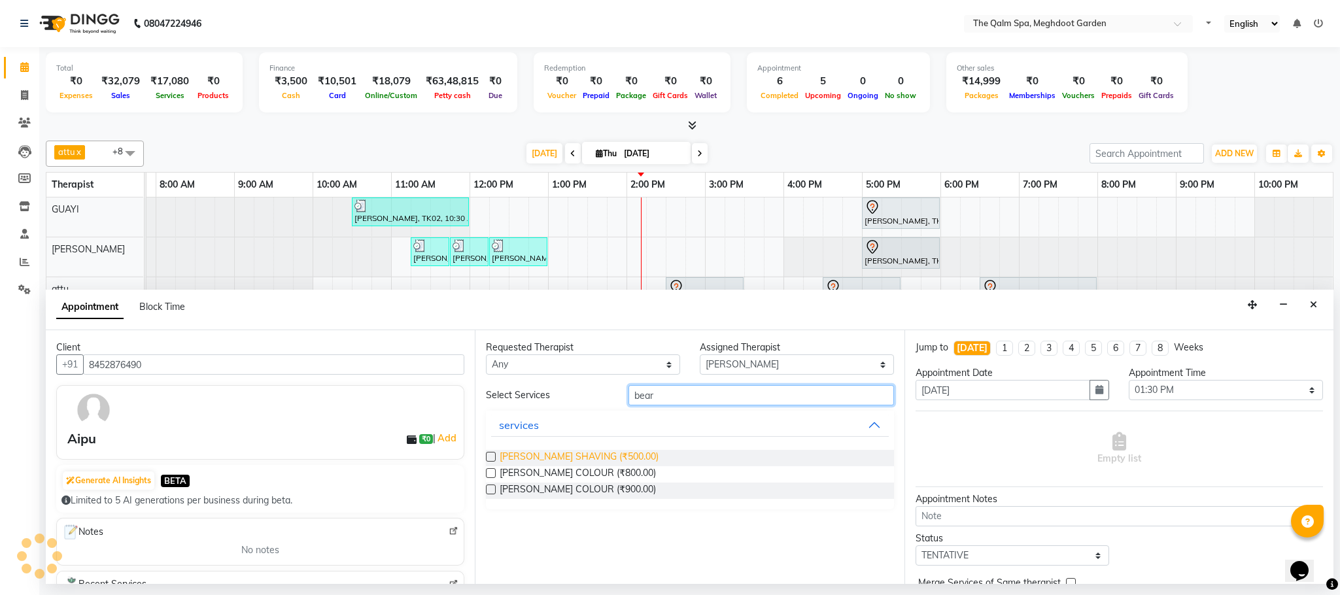
type input "bear"
click at [587, 456] on span "BEARD SHAVING (₹500.00)" at bounding box center [579, 458] width 159 height 16
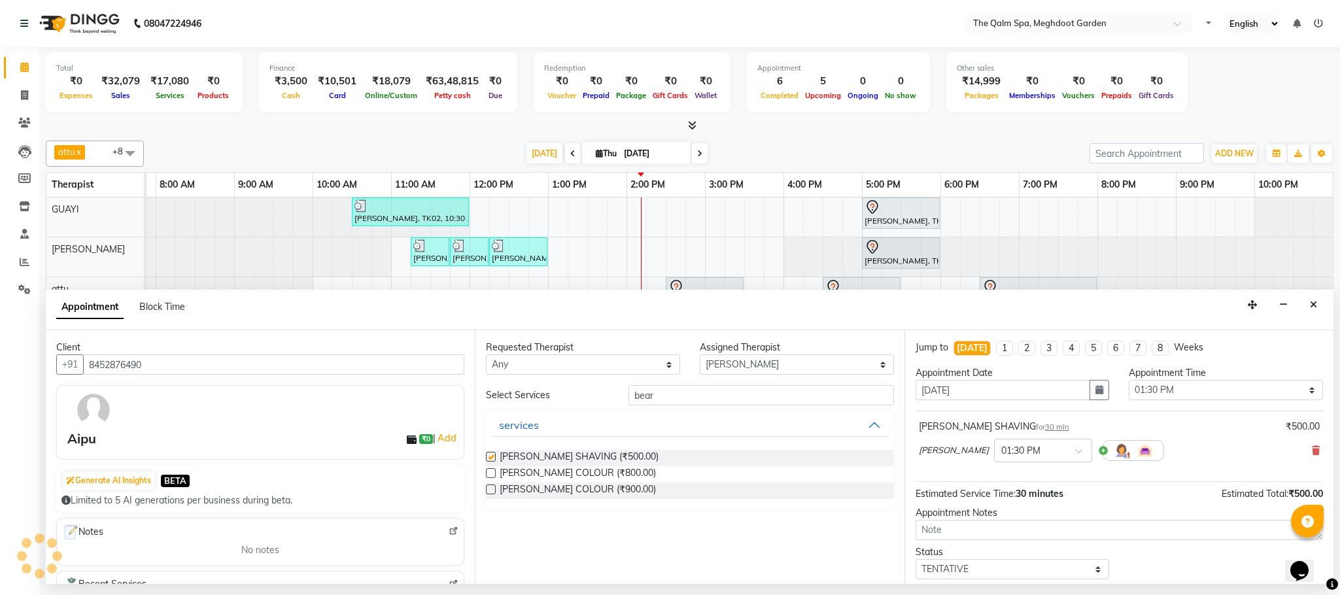
checkbox input "false"
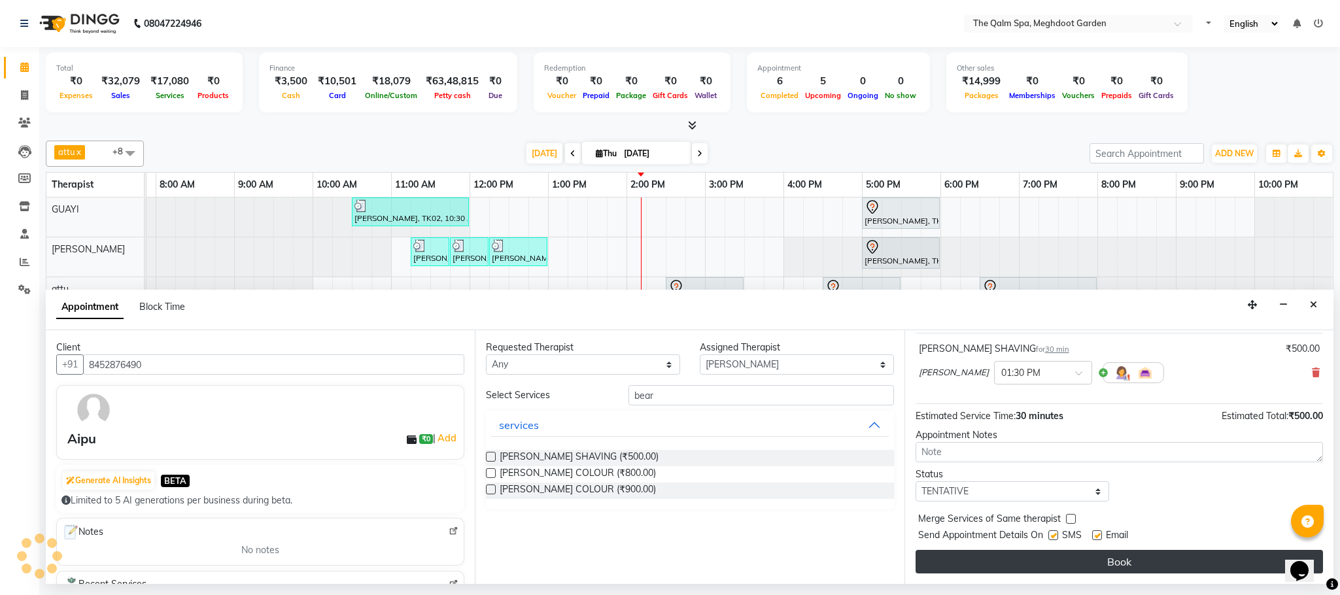
click at [1017, 564] on button "Book" at bounding box center [1119, 562] width 407 height 24
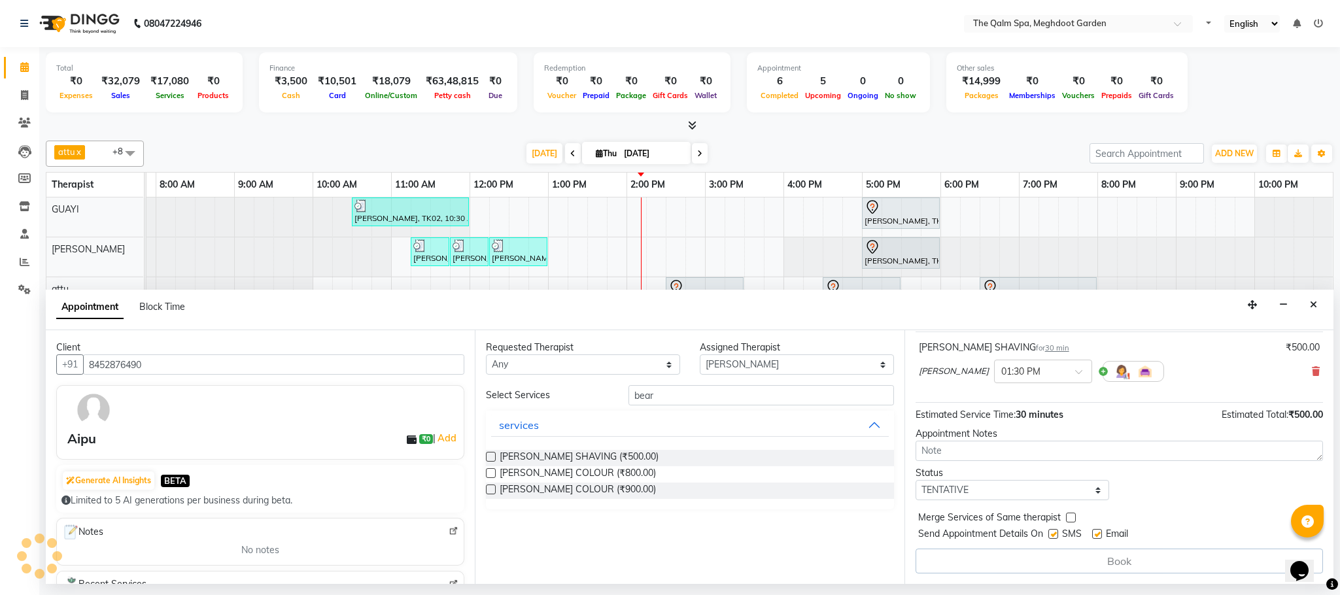
click at [498, 460] on div "BEARD SHAVING (₹500.00)" at bounding box center [689, 458] width 407 height 16
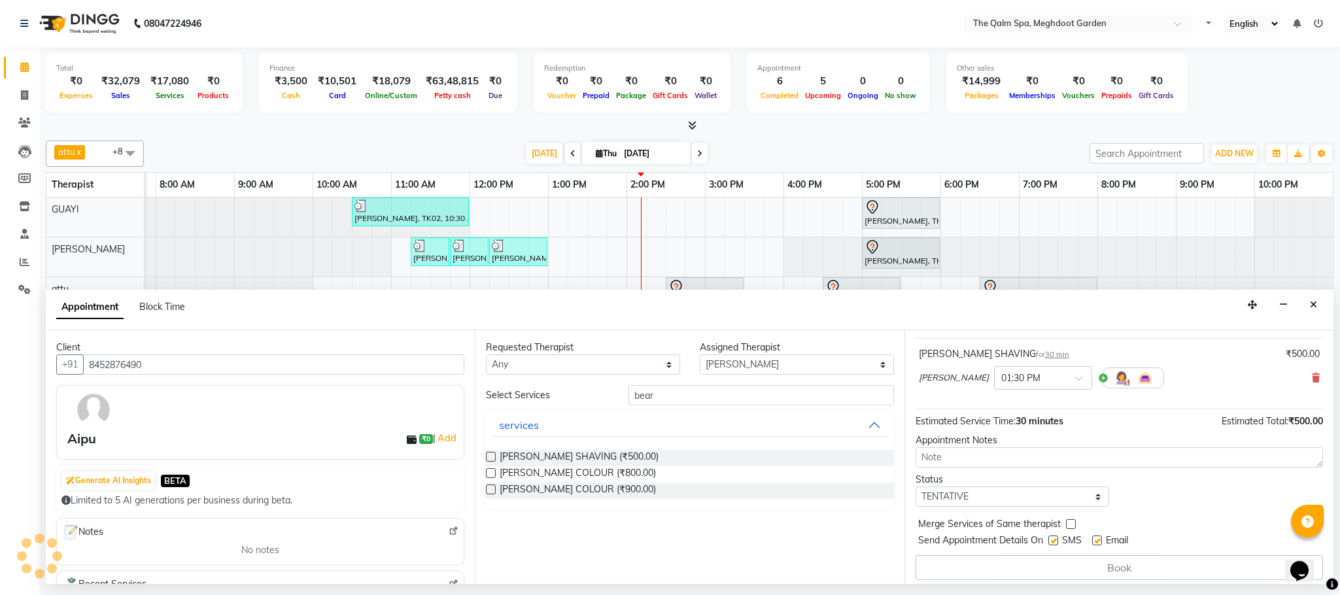
scroll to position [82, 0]
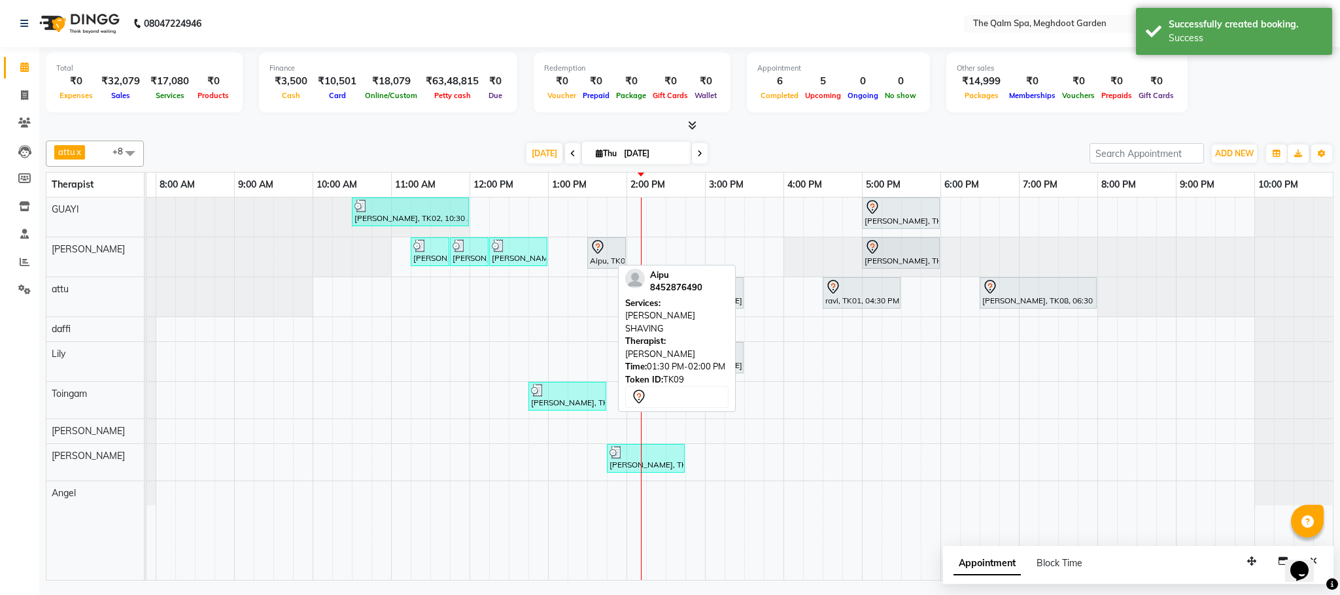
click at [591, 249] on div at bounding box center [606, 247] width 33 height 16
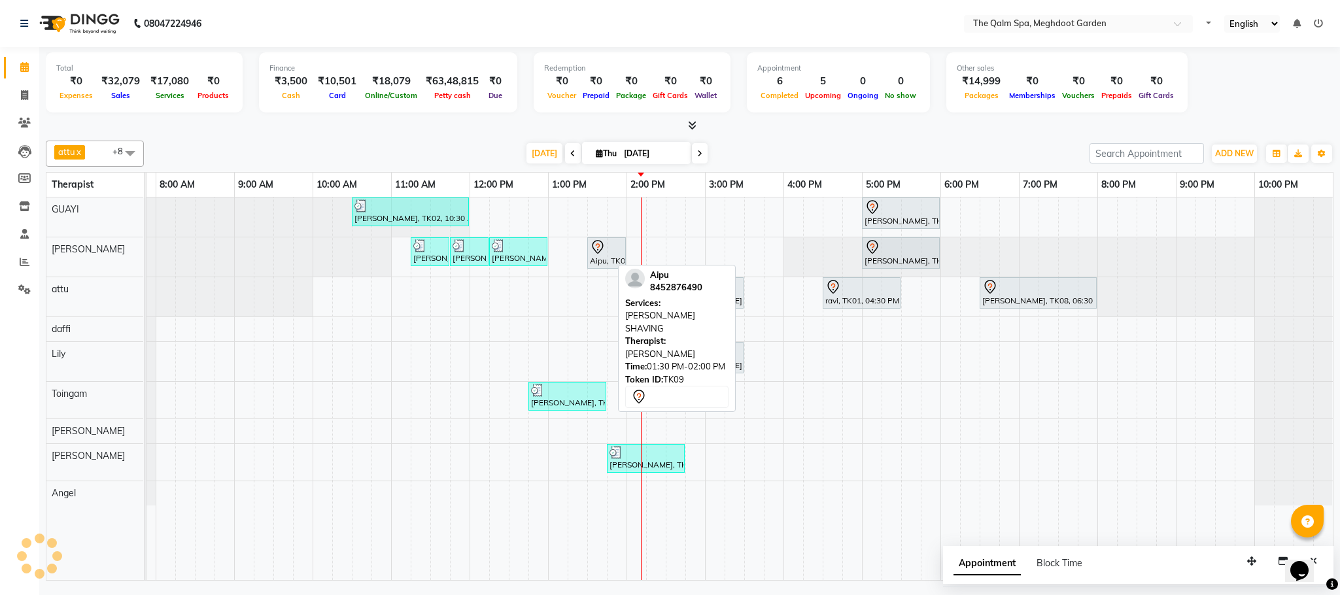
click at [598, 249] on div at bounding box center [606, 247] width 33 height 16
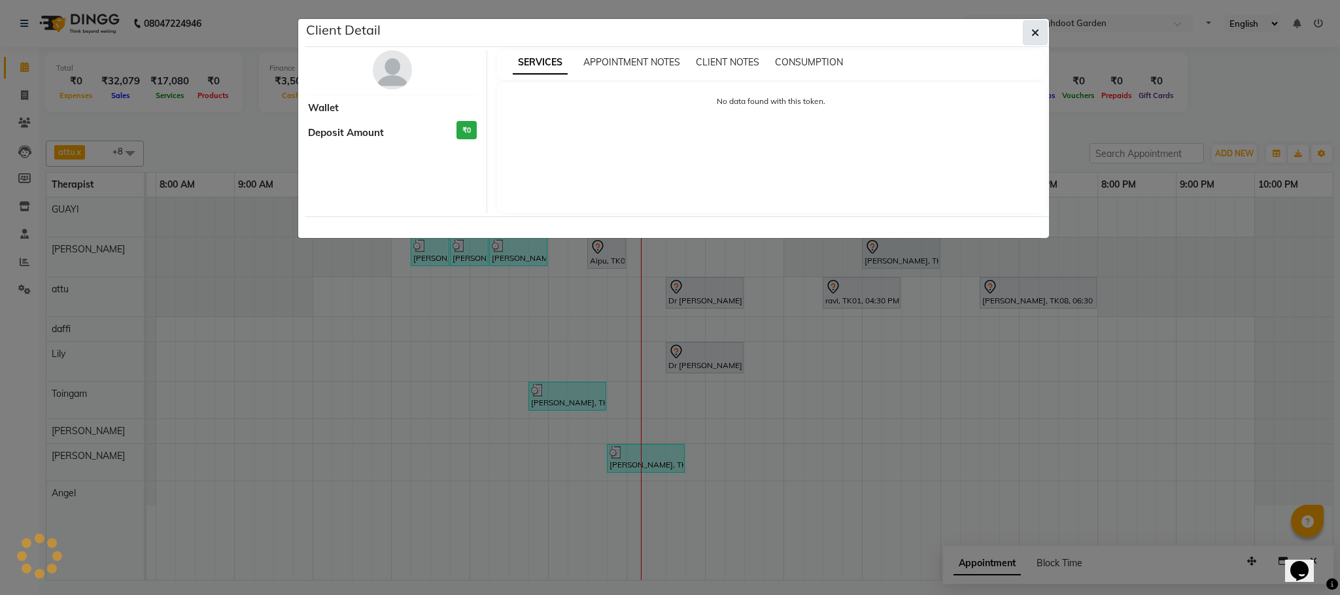
click at [1041, 33] on button "button" at bounding box center [1035, 32] width 25 height 25
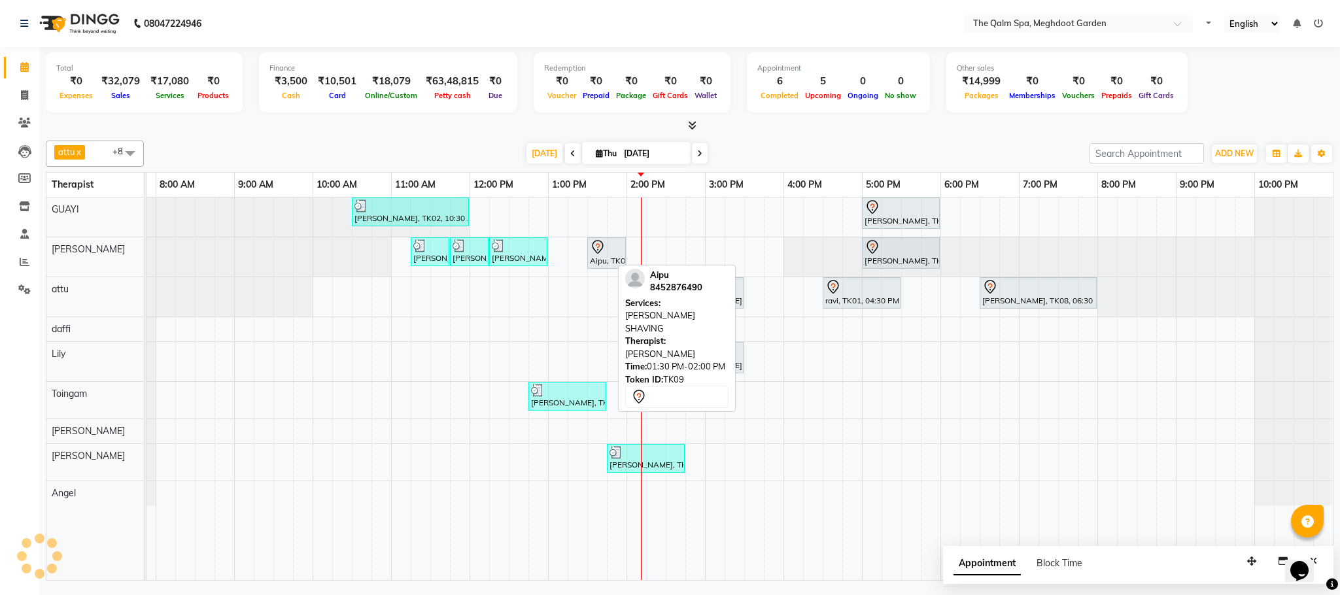
click at [591, 258] on div "Aipu, TK09, 01:30 PM-02:00 PM, [PERSON_NAME] SHAVING" at bounding box center [607, 252] width 36 height 27
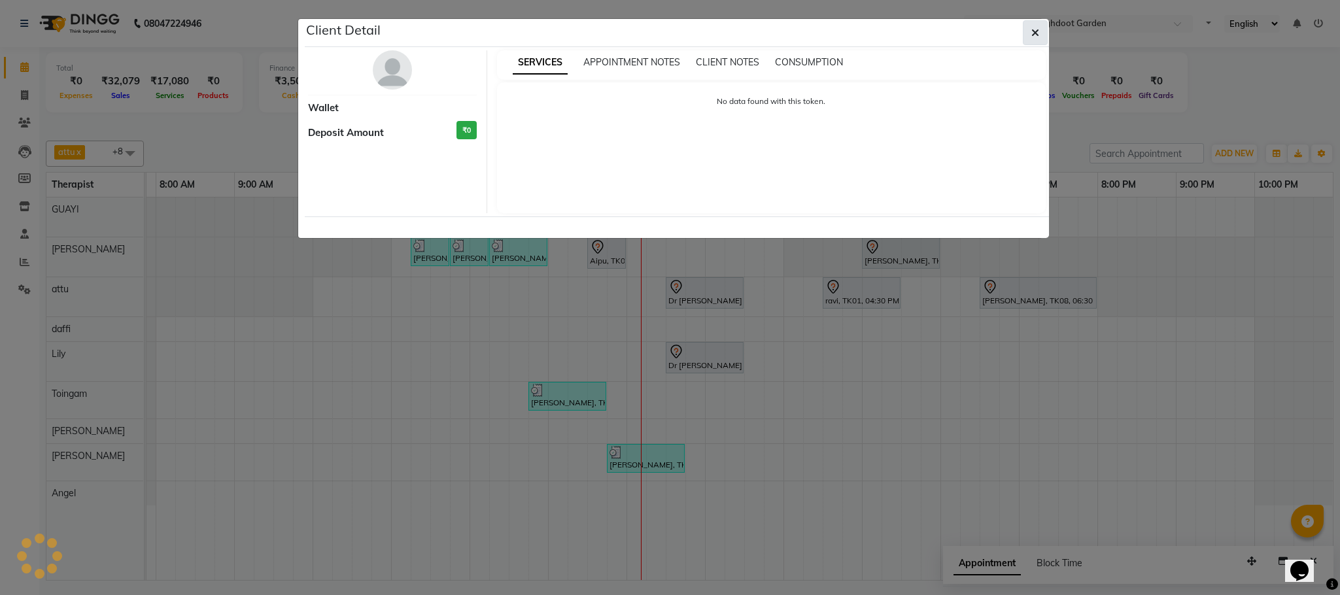
click at [1039, 33] on button "button" at bounding box center [1035, 32] width 25 height 25
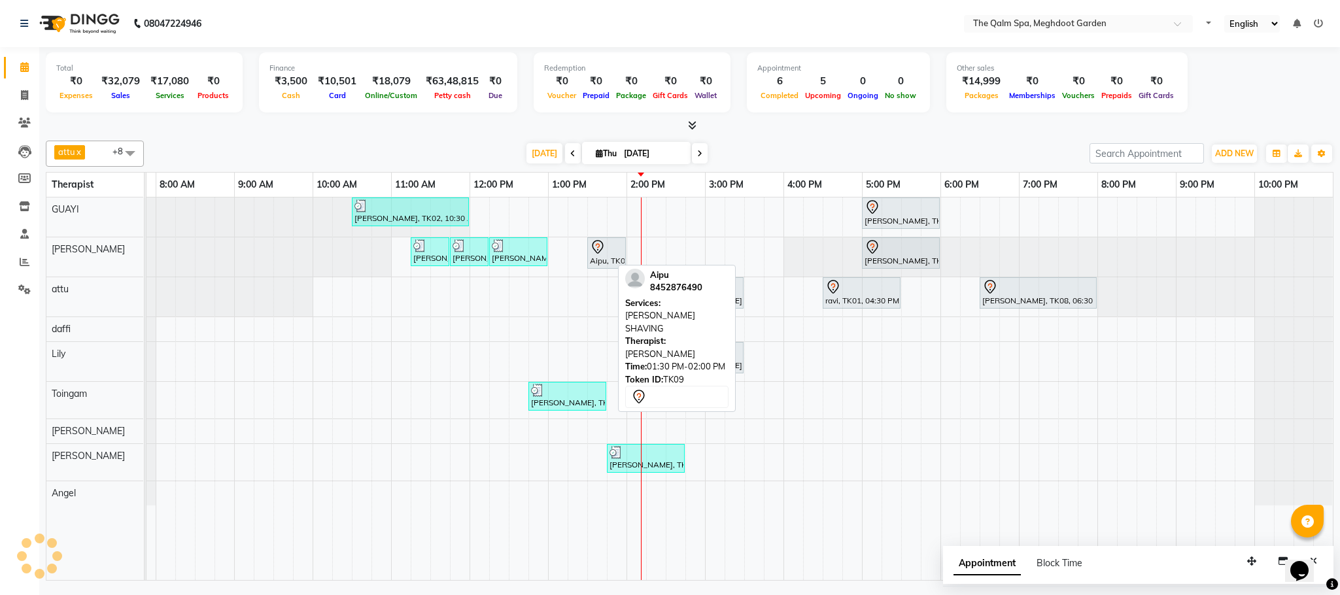
click at [591, 258] on div "Aipu, TK09, 01:30 PM-02:00 PM, [PERSON_NAME] SHAVING" at bounding box center [607, 252] width 36 height 27
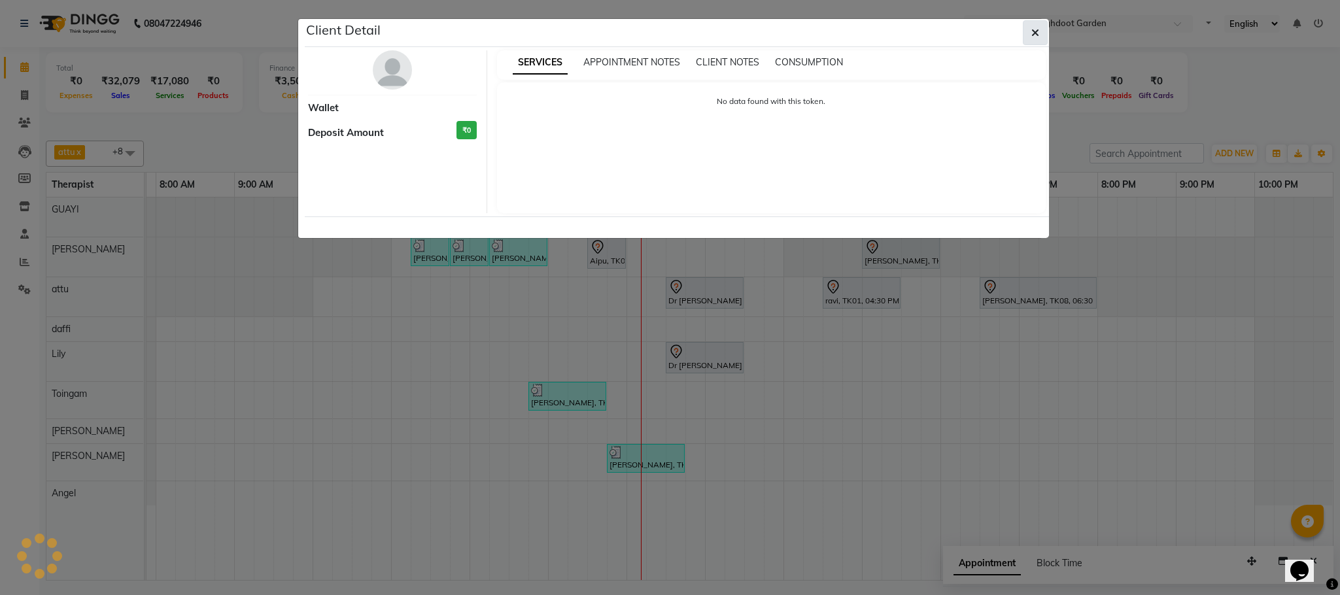
click at [1042, 26] on button "button" at bounding box center [1035, 32] width 25 height 25
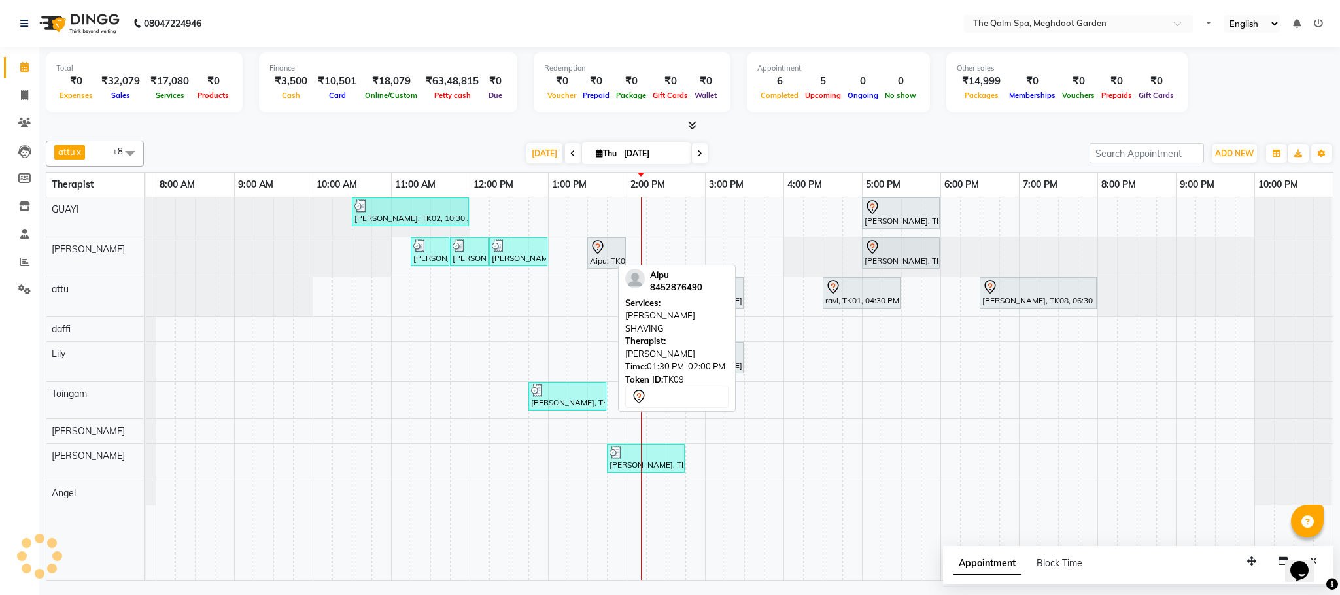
click at [589, 260] on div "Aipu, TK09, 01:30 PM-02:00 PM, [PERSON_NAME] SHAVING" at bounding box center [607, 252] width 36 height 27
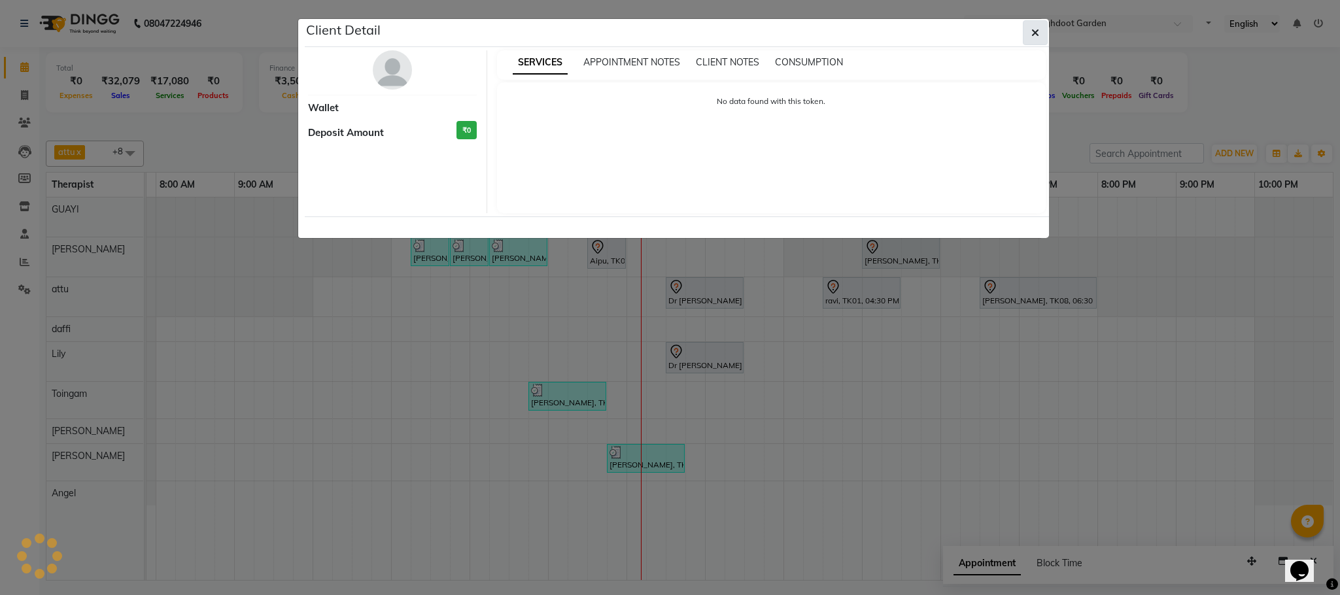
click at [1031, 34] on icon "button" at bounding box center [1035, 32] width 8 height 10
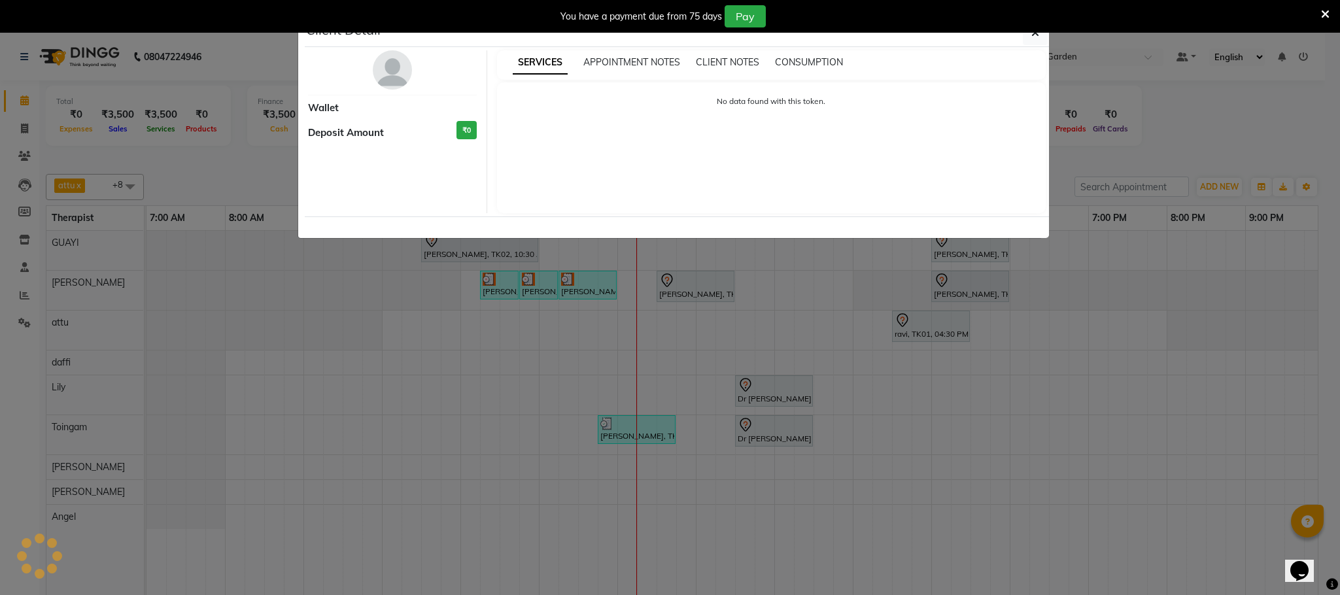
click at [610, 232] on div at bounding box center [677, 227] width 744 height 22
click at [542, 292] on ngb-modal-window "Client Detail Wallet Deposit Amount ₹0 SERVICES APPOINTMENT NOTES CLIENT NOTES …" at bounding box center [670, 297] width 1340 height 595
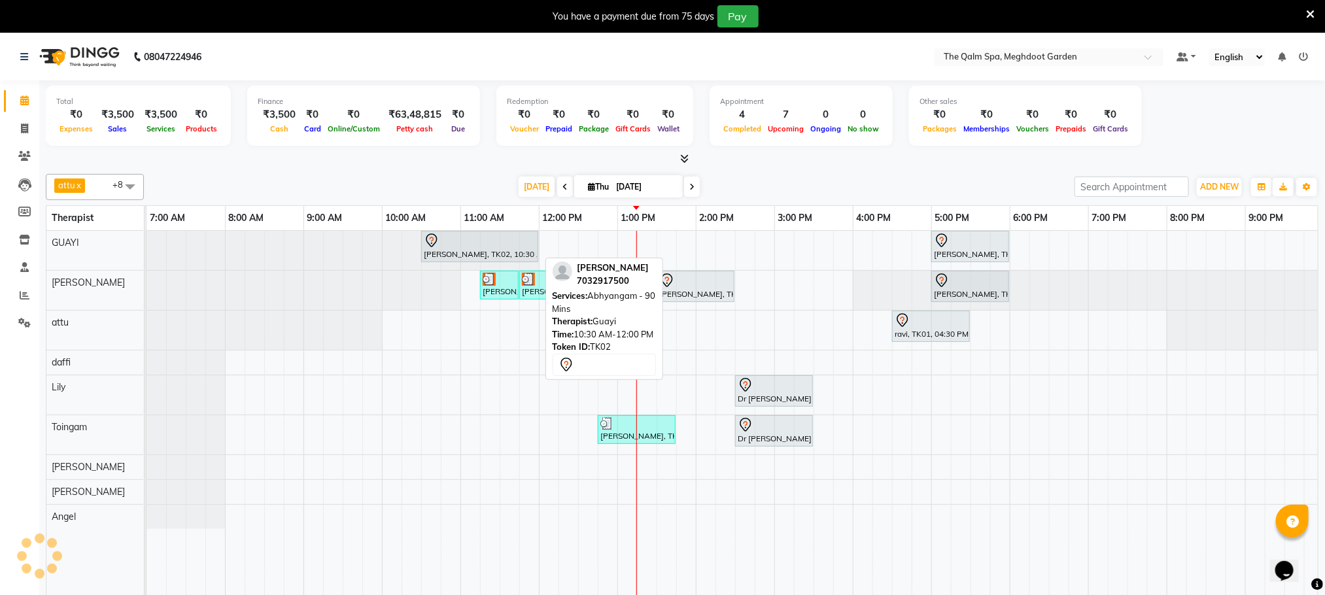
click at [510, 251] on div "[PERSON_NAME], TK02, 10:30 AM-12:00 PM, Abhyangam - 90 Mins" at bounding box center [479, 246] width 114 height 27
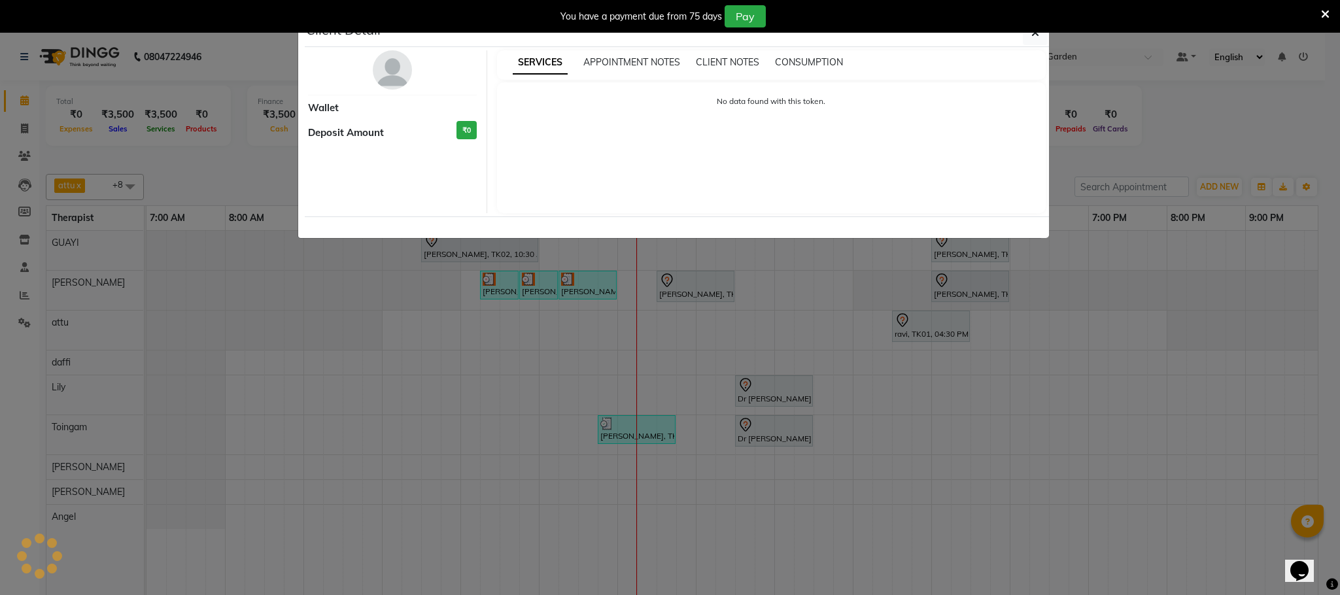
click at [630, 302] on ngb-modal-window "Client Detail Wallet Deposit Amount ₹0 SERVICES APPOINTMENT NOTES CLIENT NOTES …" at bounding box center [670, 297] width 1340 height 595
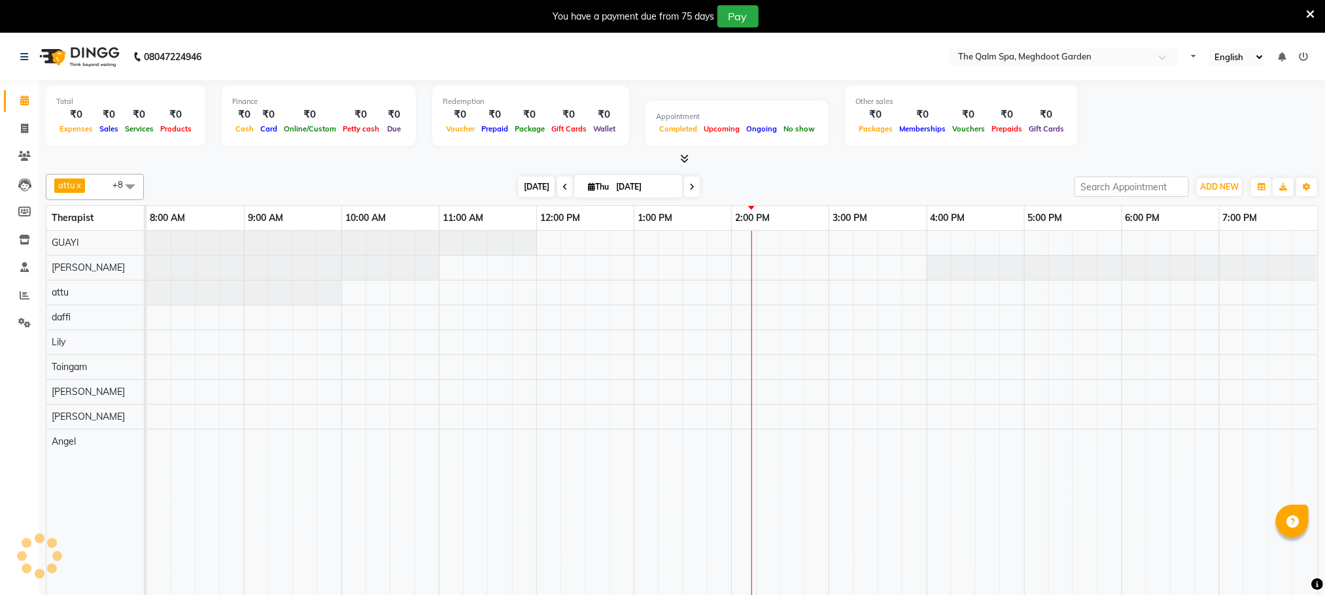
drag, startPoint x: 542, startPoint y: 191, endPoint x: 536, endPoint y: 196, distance: 7.9
click at [542, 192] on span "[DATE]" at bounding box center [537, 187] width 36 height 20
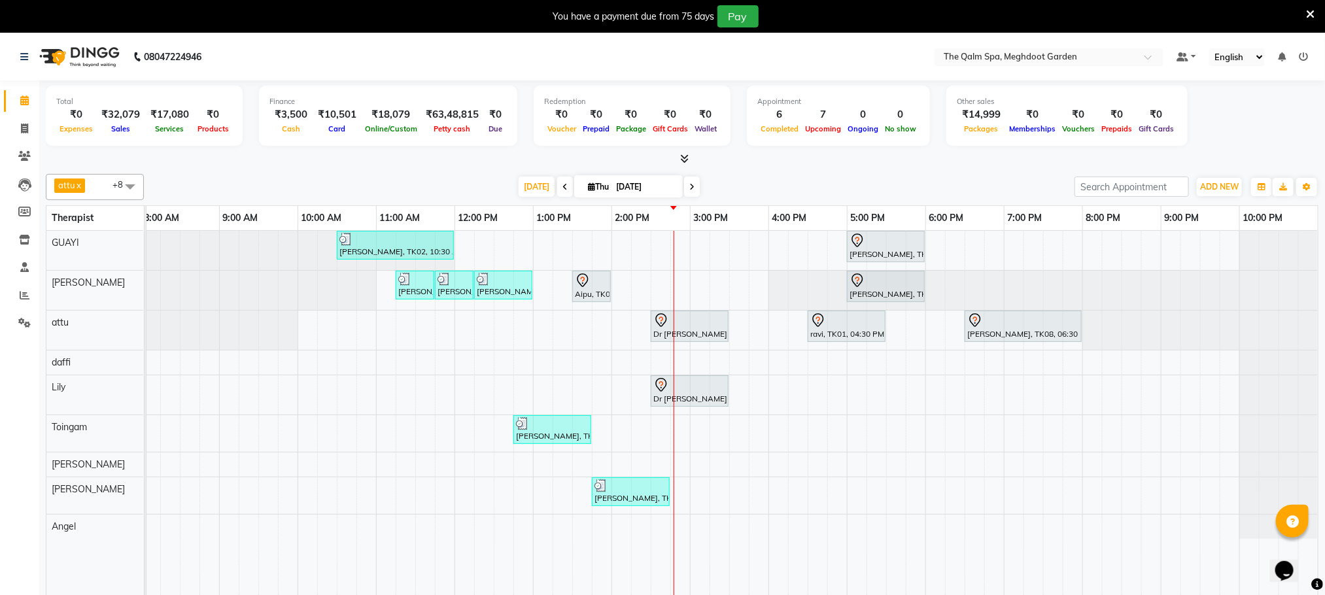
click at [62, 294] on div at bounding box center [62, 290] width 0 height 39
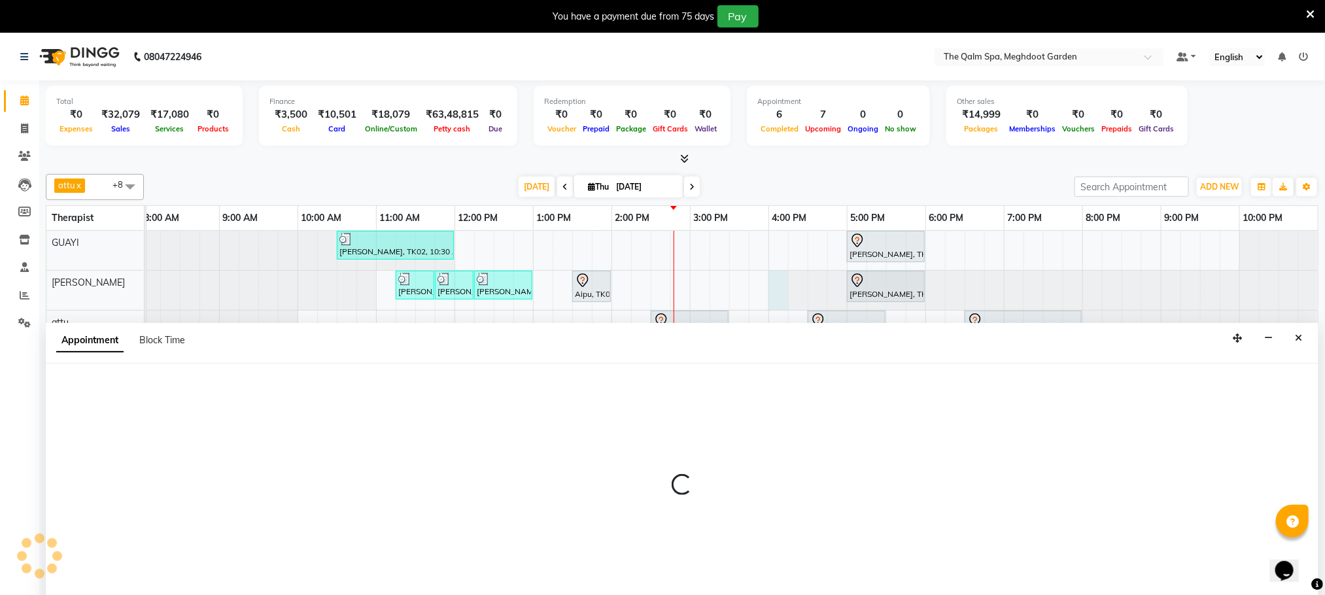
scroll to position [33, 0]
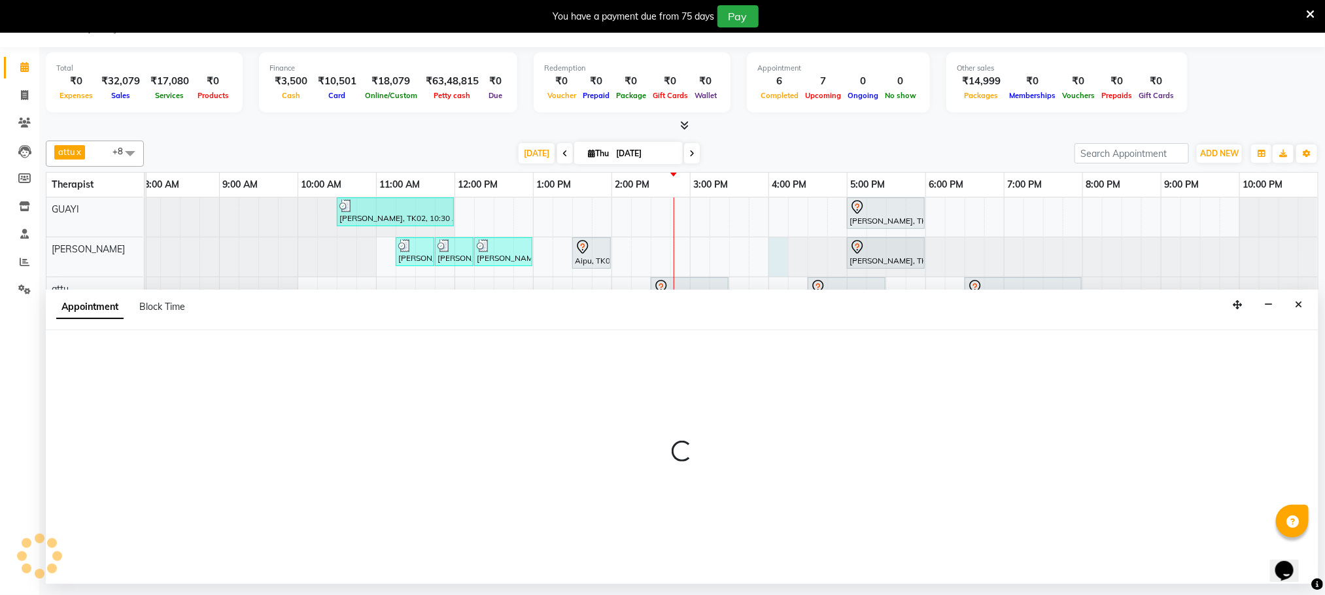
select select "48473"
select select "960"
select select "tentative"
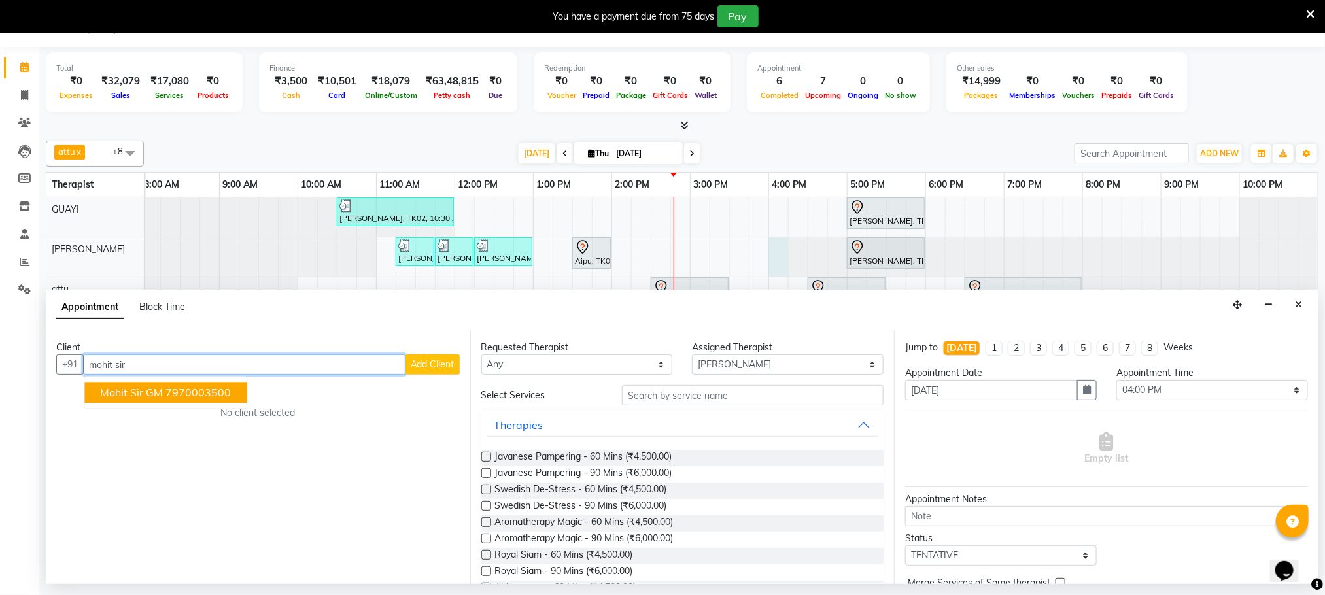
scroll to position [0, 0]
click at [181, 400] on ngb-highlight "7970003500" at bounding box center [198, 393] width 65 height 13
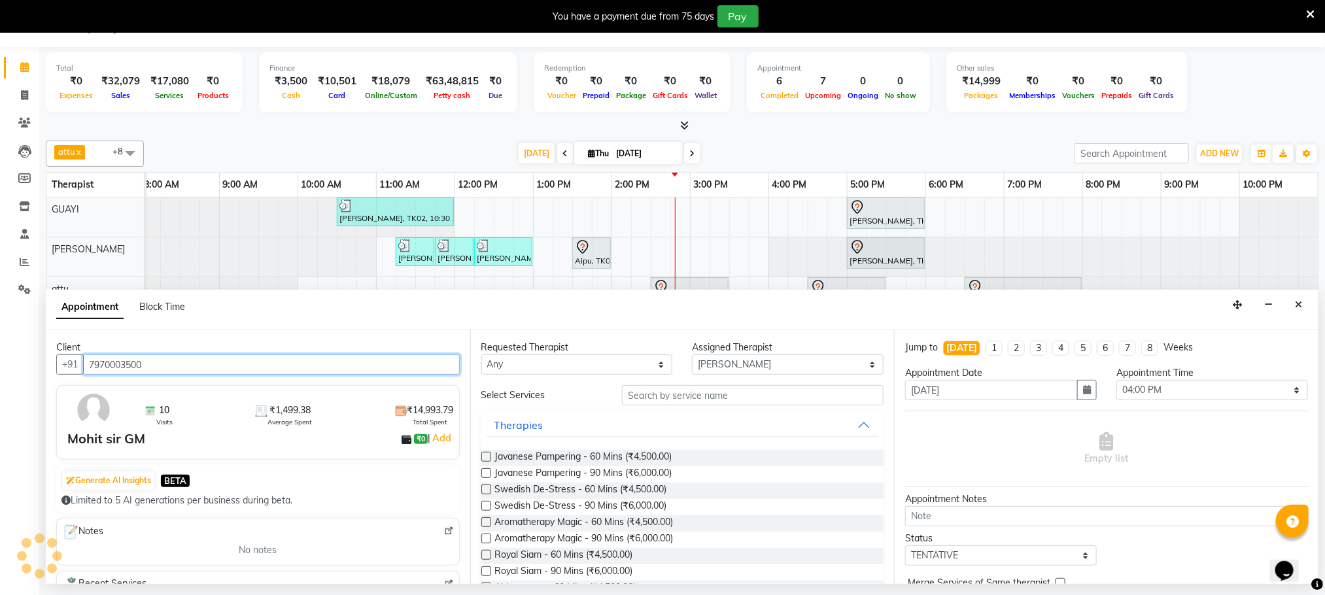
type input "7970003500"
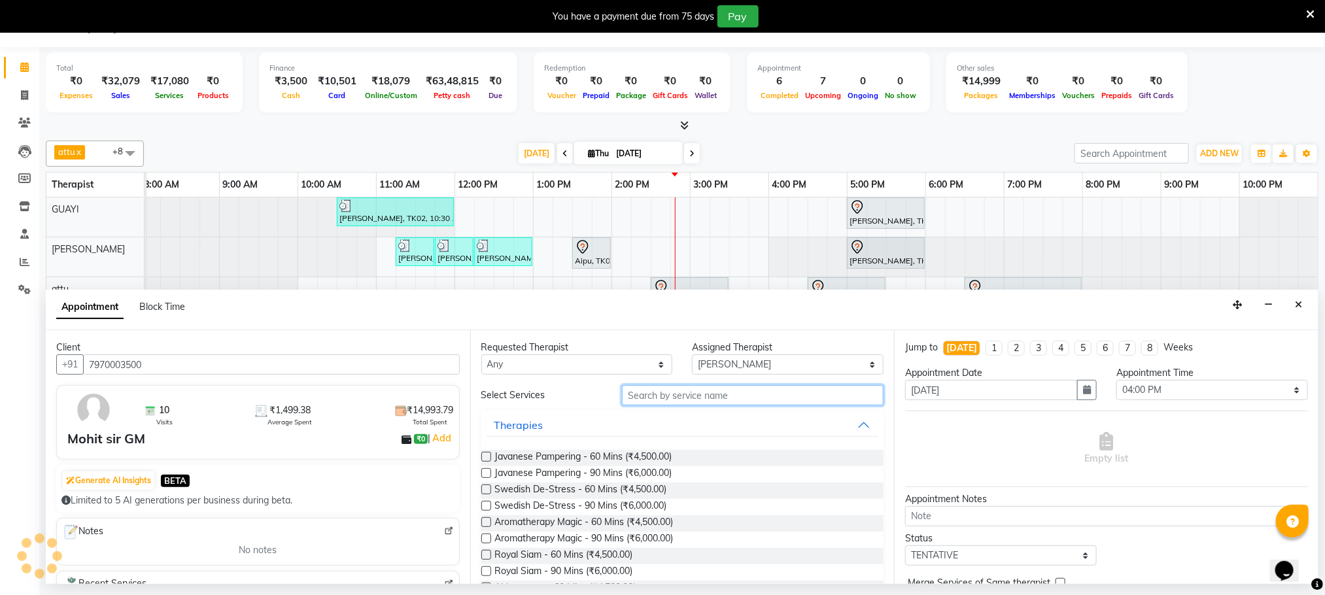
click at [738, 387] on input "text" at bounding box center [753, 395] width 262 height 20
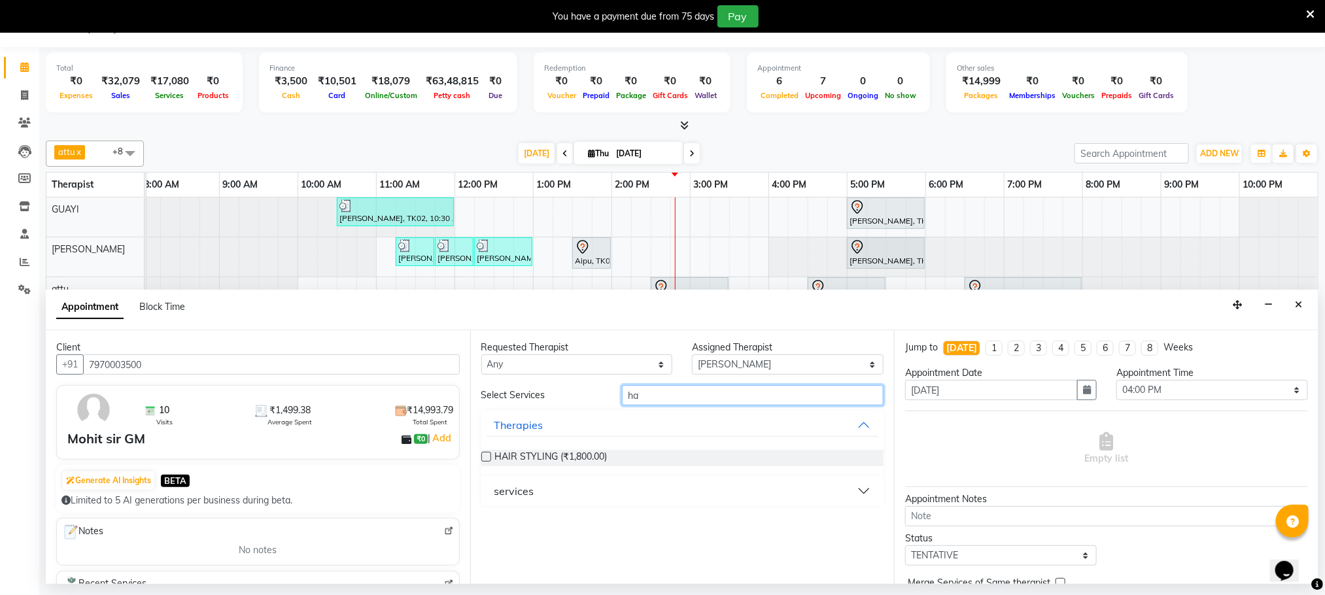
type input "h"
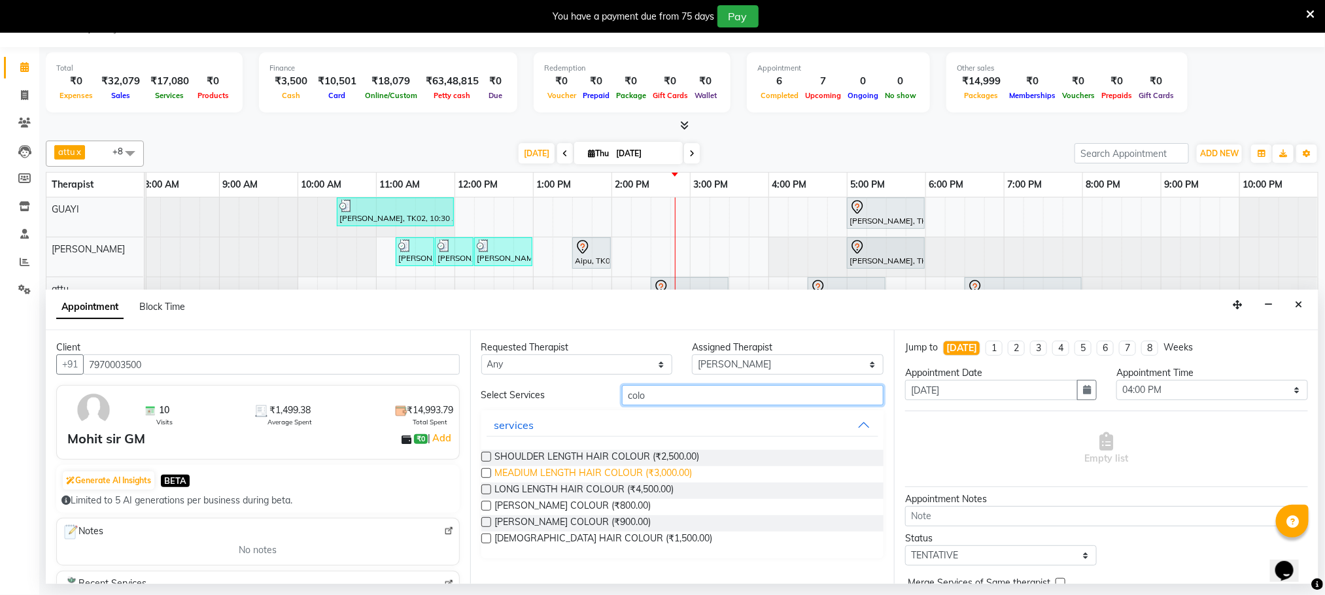
type input "colo"
click at [667, 473] on span "MEADIUM LENGTH HAIR COLOUR (₹3,000.00)" at bounding box center [594, 474] width 198 height 16
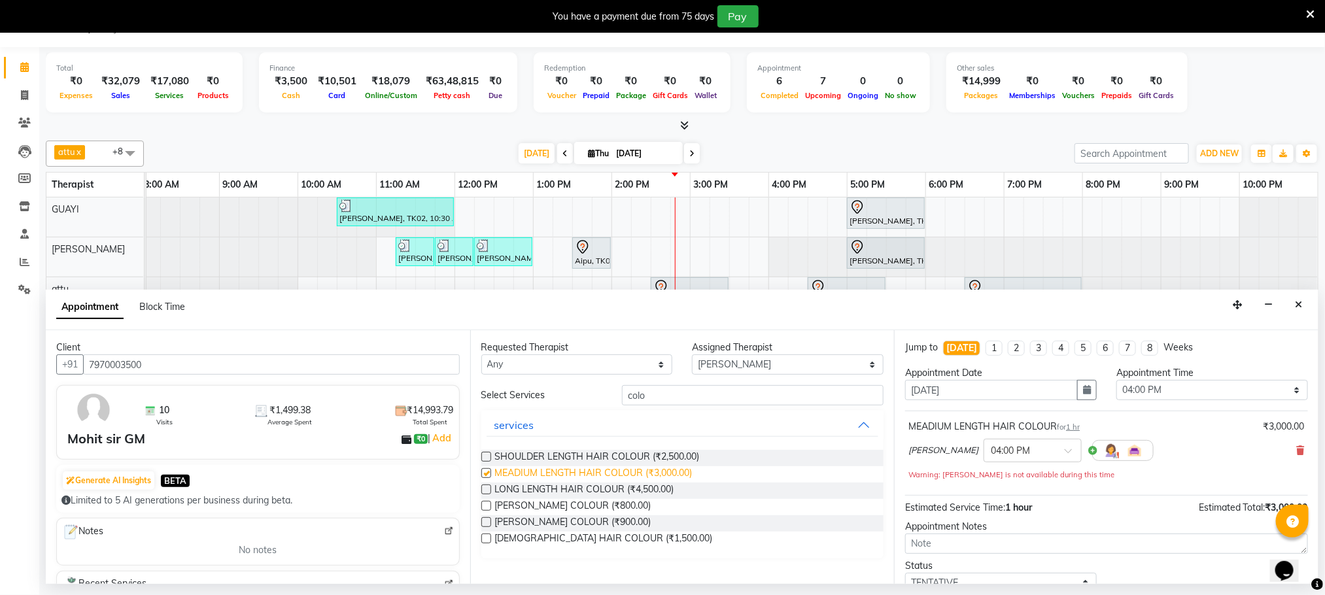
checkbox input "false"
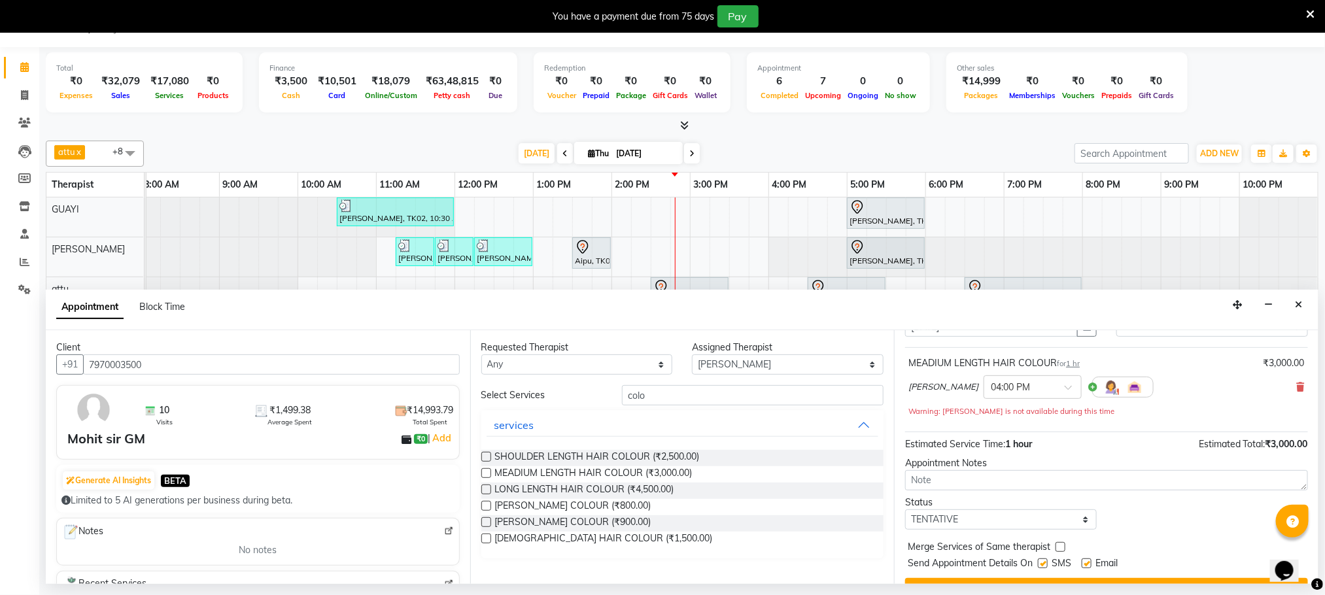
scroll to position [94, 0]
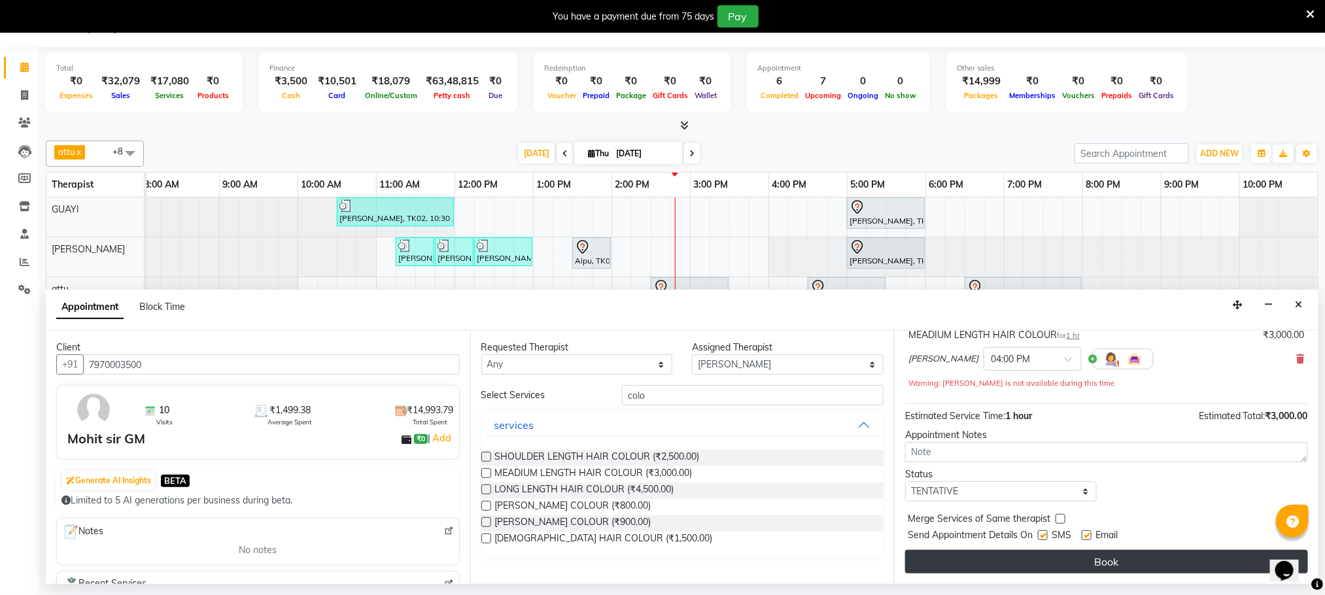
click at [1005, 559] on button "Book" at bounding box center [1106, 562] width 403 height 24
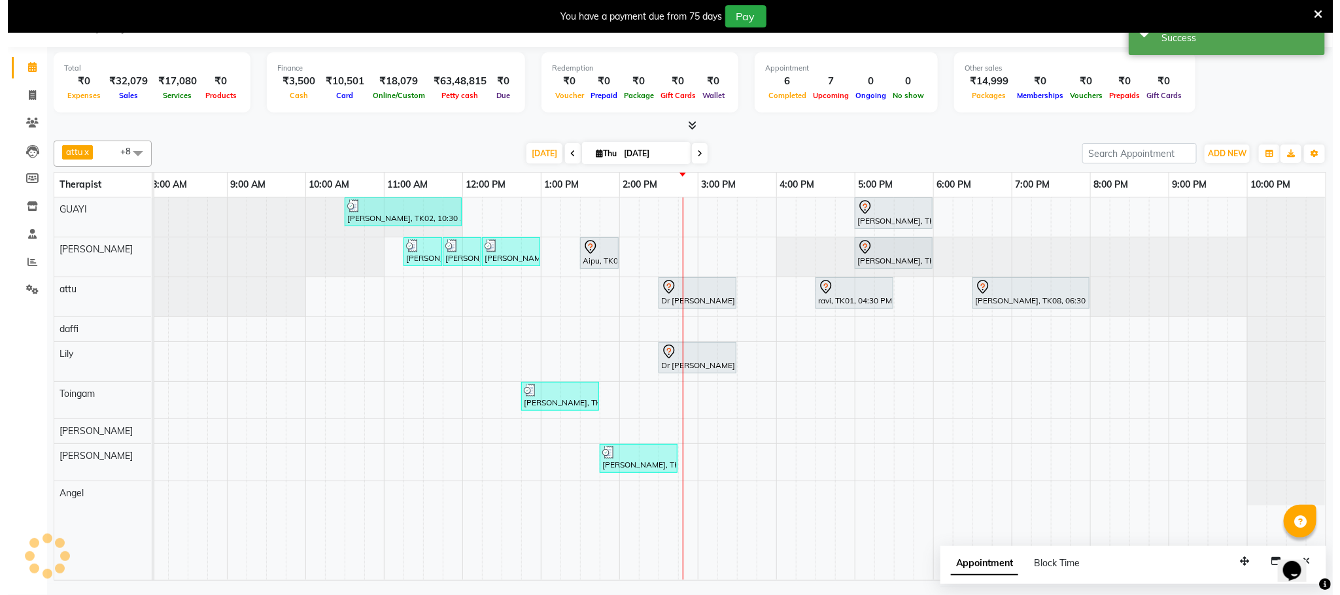
scroll to position [0, 0]
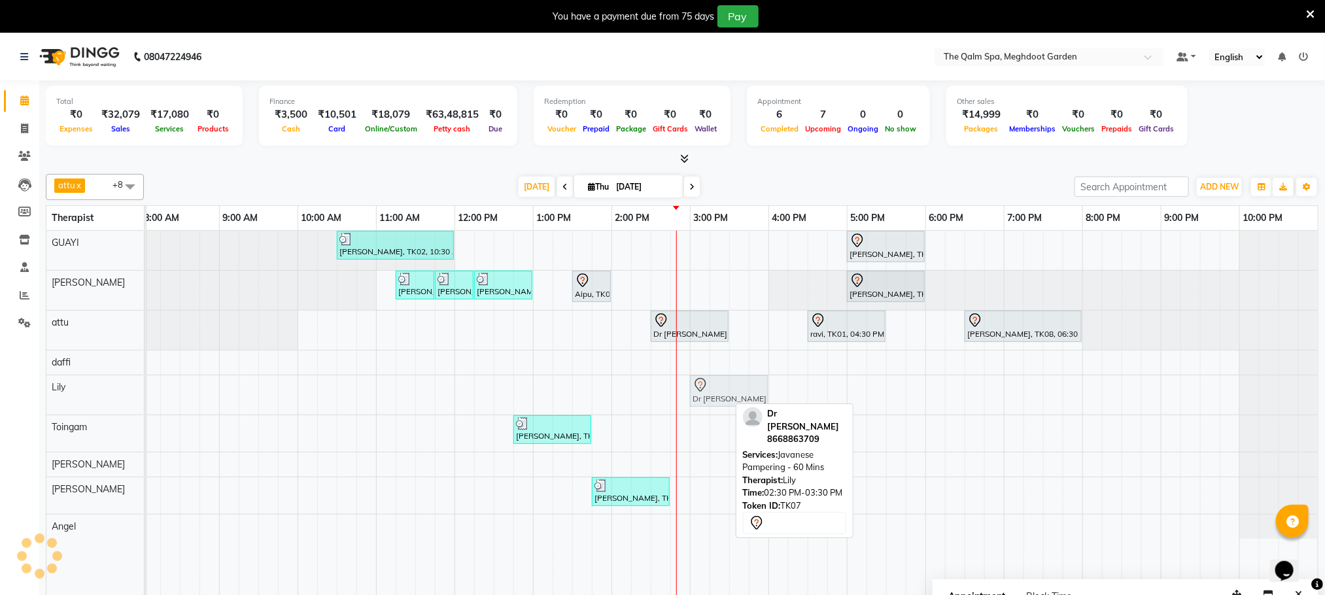
drag, startPoint x: 683, startPoint y: 390, endPoint x: 713, endPoint y: 390, distance: 30.1
click at [62, 390] on div "Dr [PERSON_NAME], TK07, 02:30 PM-03:30 PM, Javanese Pampering - 60 Mins Dr [PER…" at bounding box center [62, 394] width 0 height 39
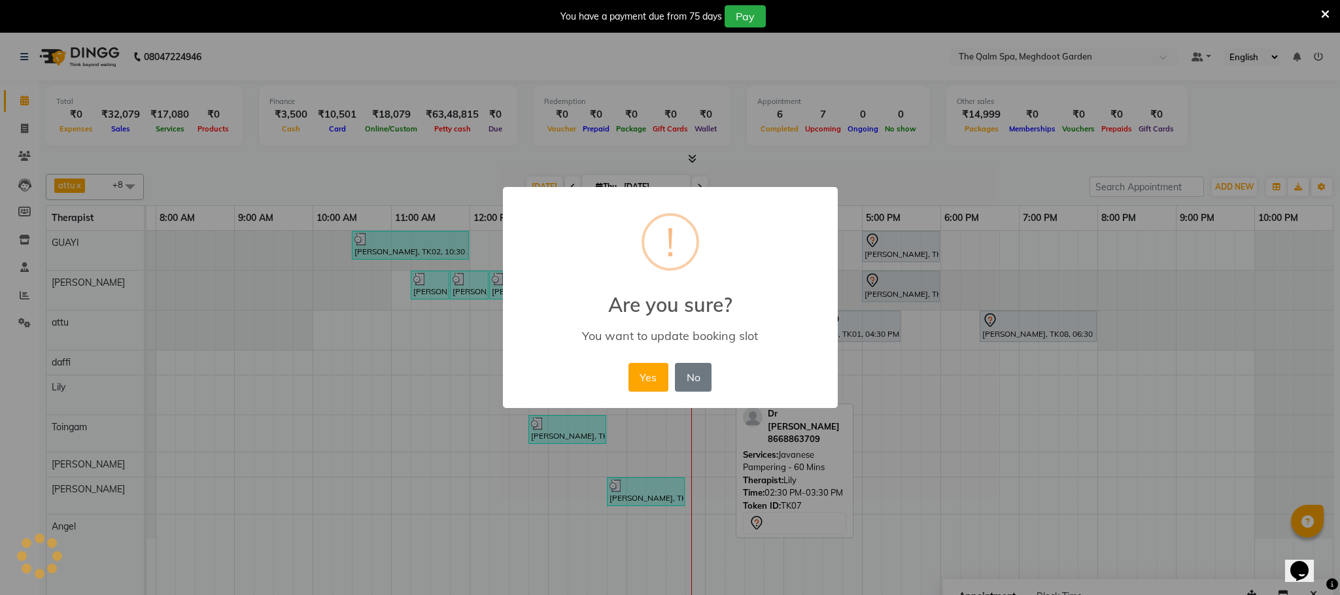
scroll to position [0, 69]
click at [689, 381] on button "No" at bounding box center [693, 377] width 37 height 29
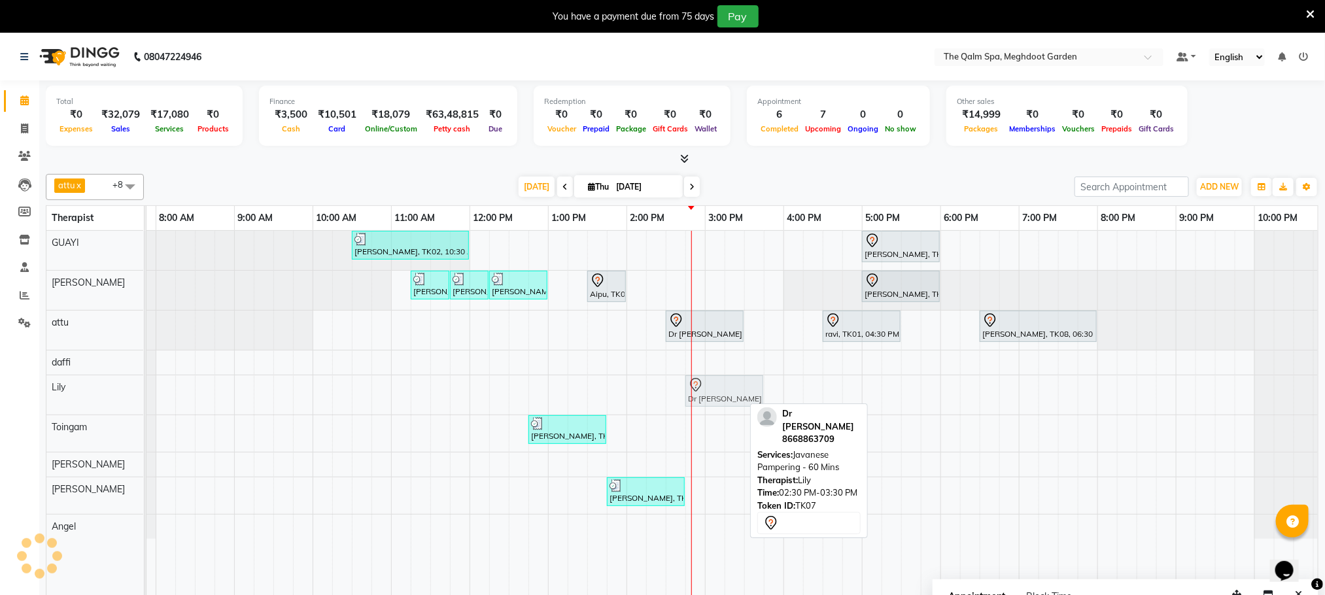
click at [77, 390] on div "Dr hemant, TK07, 02:30 PM-03:30 PM, Javanese Pampering - 60 Mins Dr hemant, TK0…" at bounding box center [77, 394] width 0 height 39
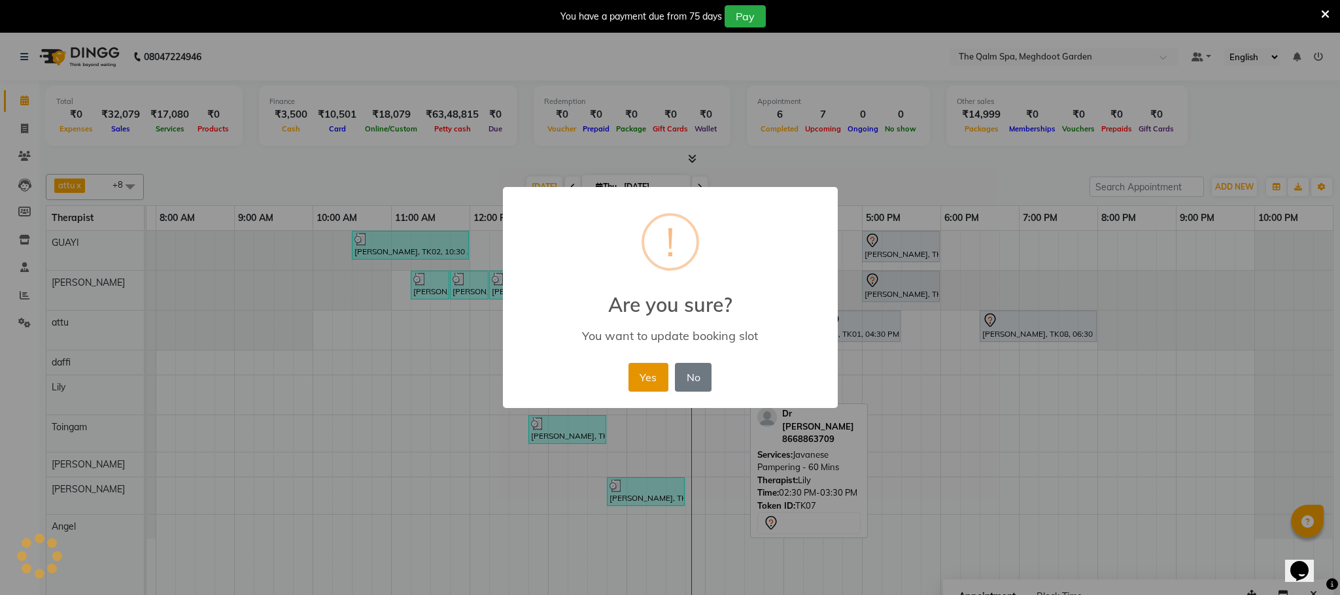
click at [646, 383] on button "Yes" at bounding box center [648, 377] width 40 height 29
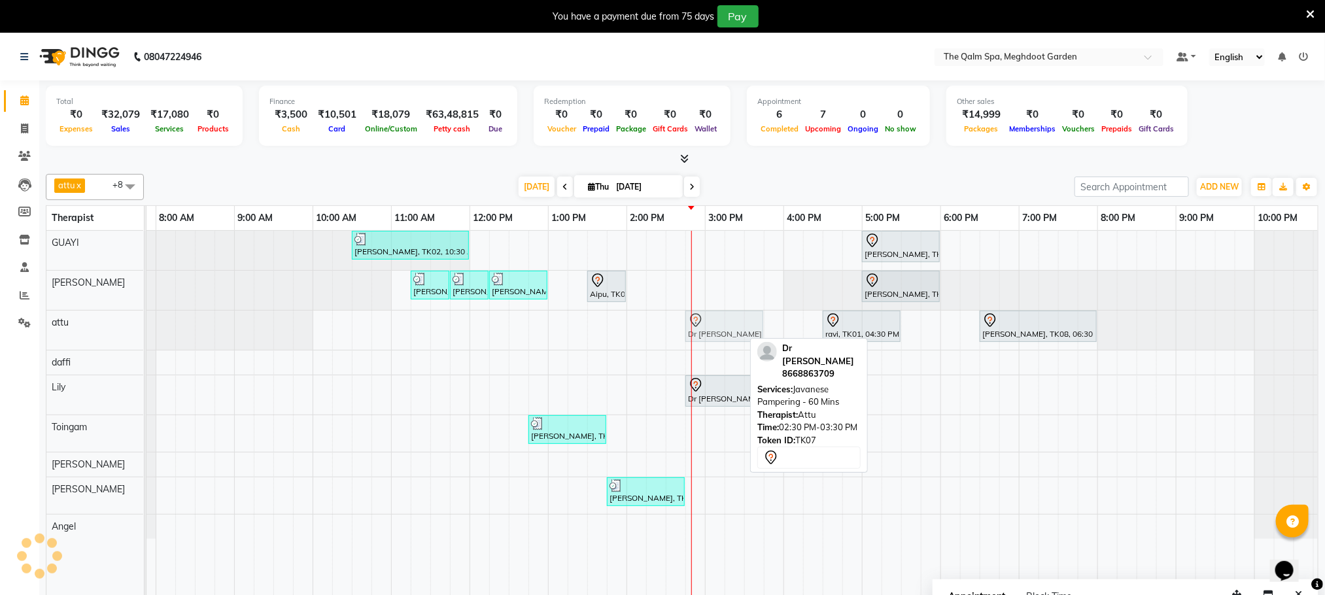
drag, startPoint x: 707, startPoint y: 326, endPoint x: 721, endPoint y: 326, distance: 13.7
click at [77, 326] on div "Dr hemant, TK07, 02:30 PM-03:30 PM, Javanese Pampering - 60 Mins ravi, TK01, 04…" at bounding box center [77, 330] width 0 height 39
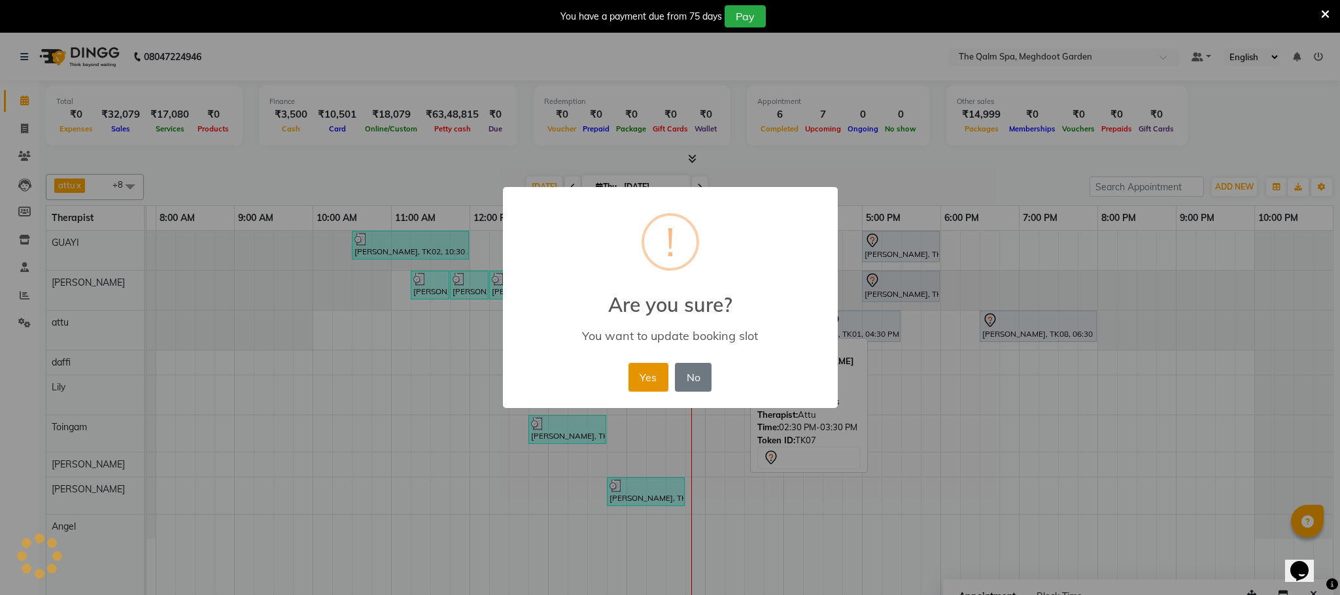
click at [653, 375] on button "Yes" at bounding box center [648, 377] width 40 height 29
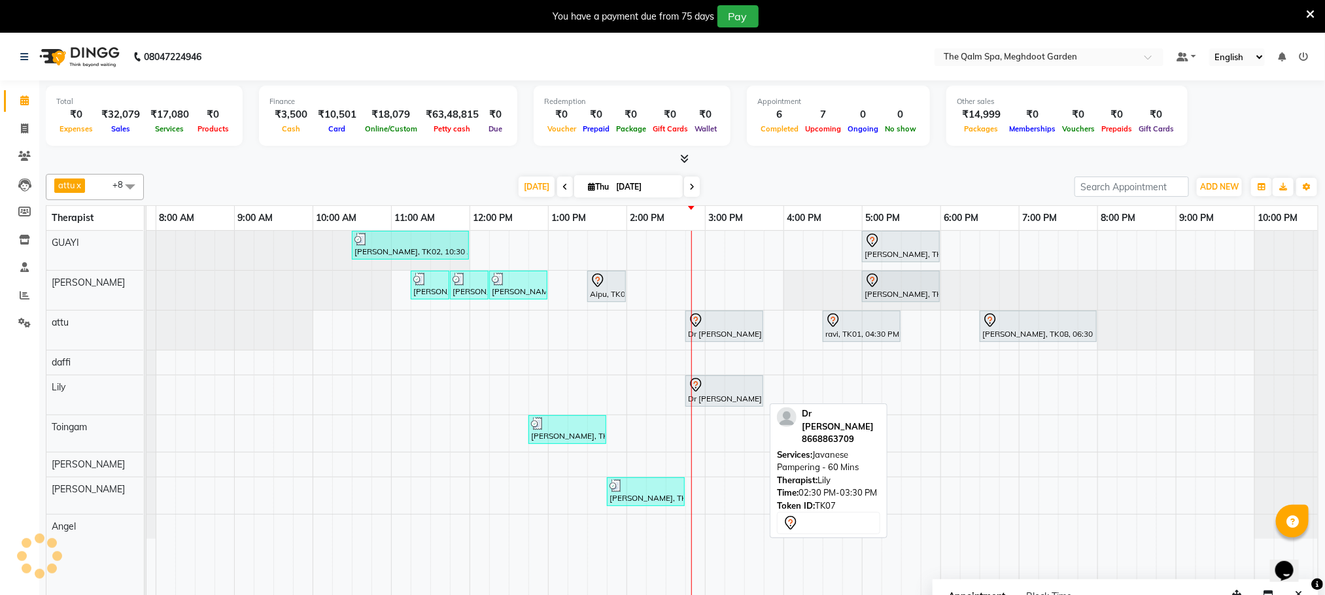
click at [732, 389] on div at bounding box center [724, 385] width 73 height 16
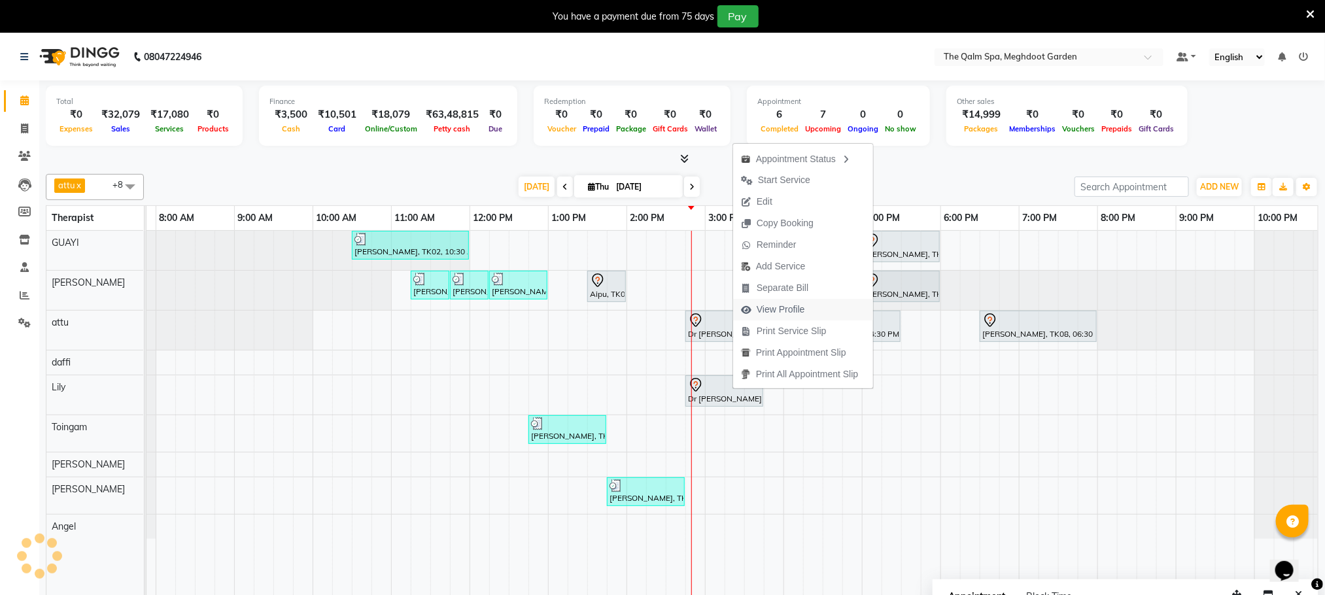
click at [795, 301] on span "View Profile" at bounding box center [773, 310] width 80 height 22
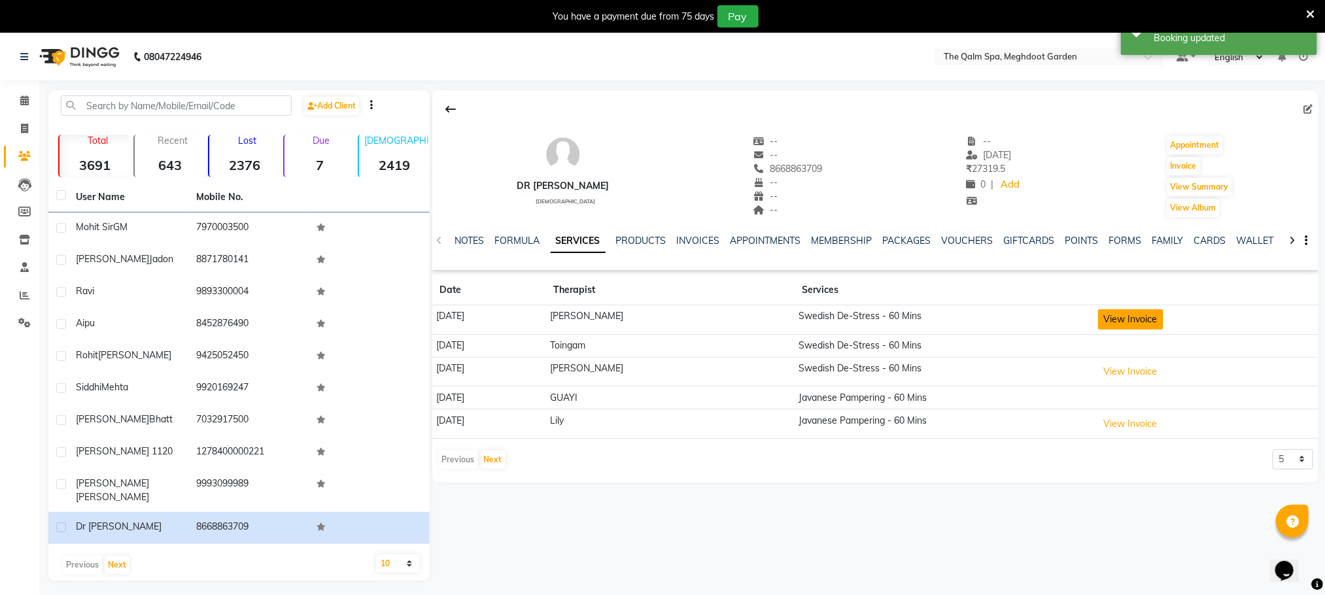
click at [1133, 316] on button "View Invoice" at bounding box center [1130, 319] width 65 height 20
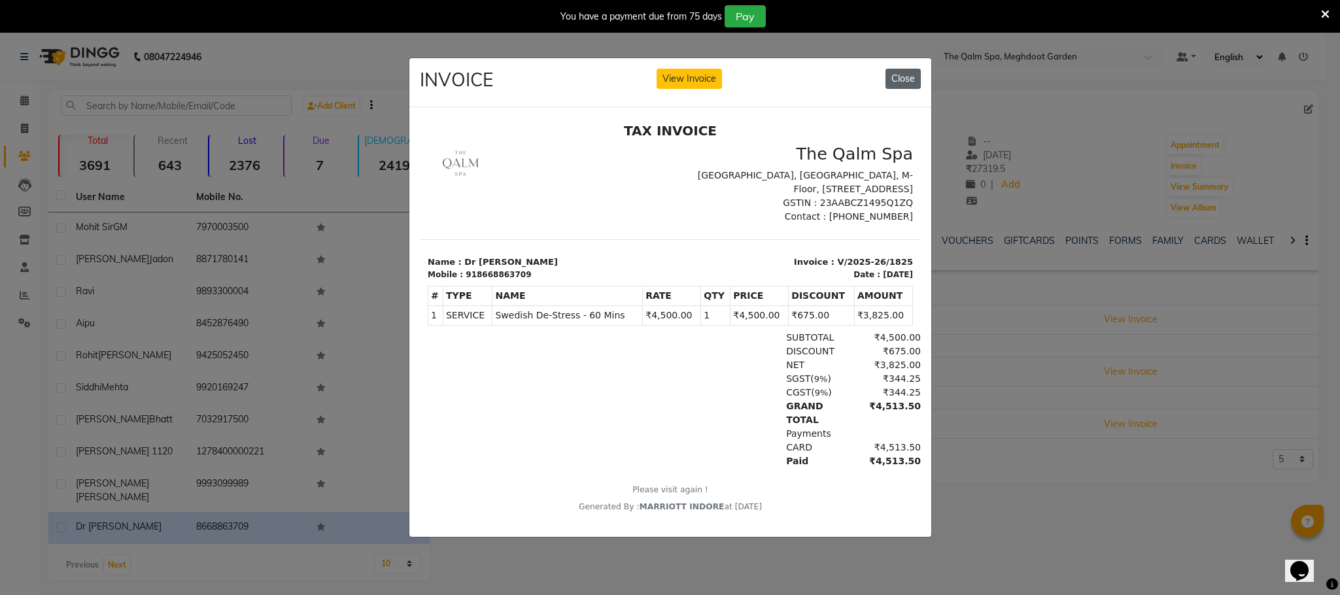
click at [895, 73] on button "Close" at bounding box center [903, 79] width 35 height 20
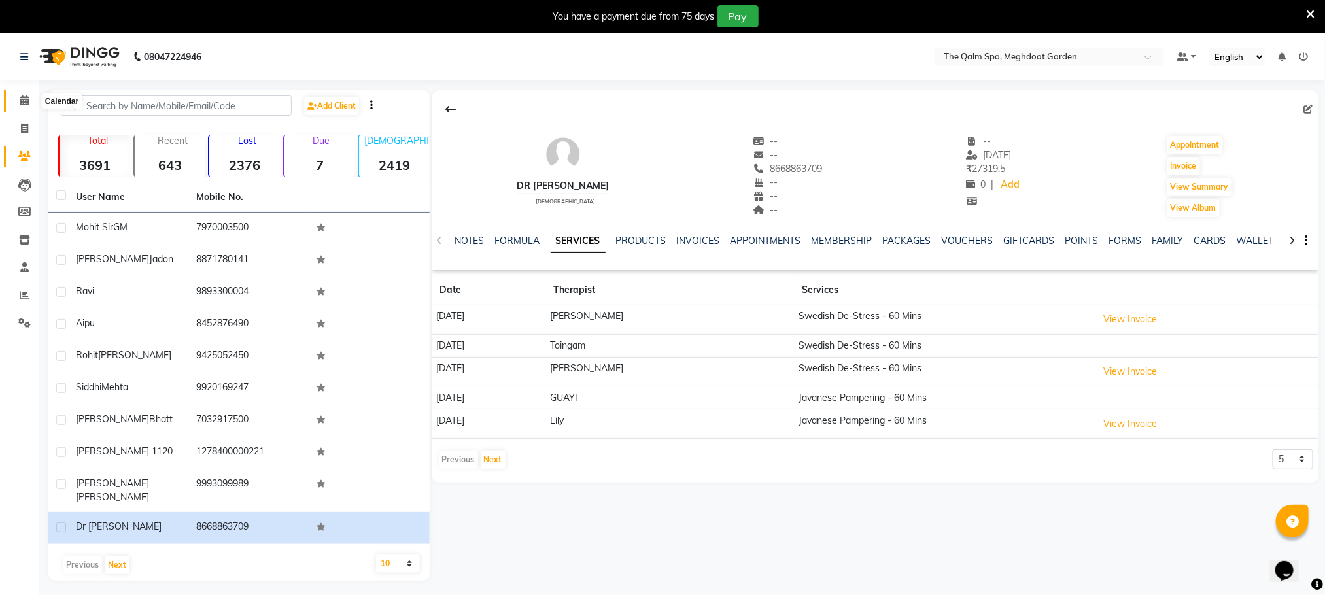
click at [27, 101] on icon at bounding box center [24, 100] width 9 height 10
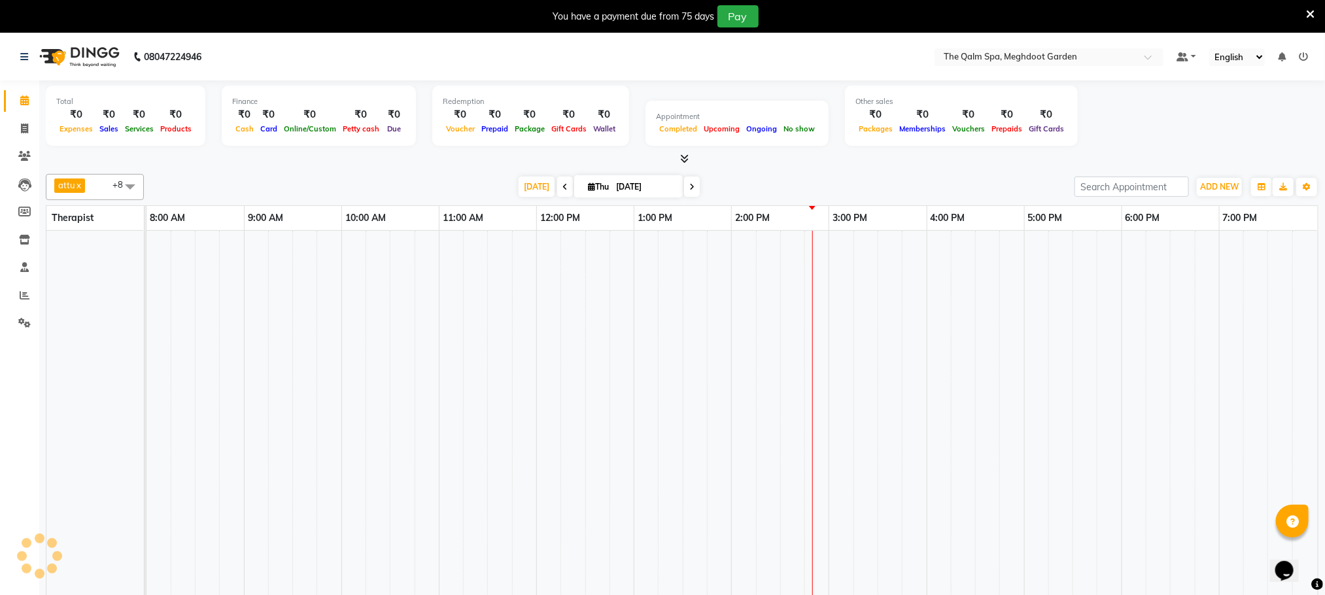
click at [818, 286] on td at bounding box center [817, 424] width 24 height 387
click at [817, 284] on td at bounding box center [817, 424] width 24 height 387
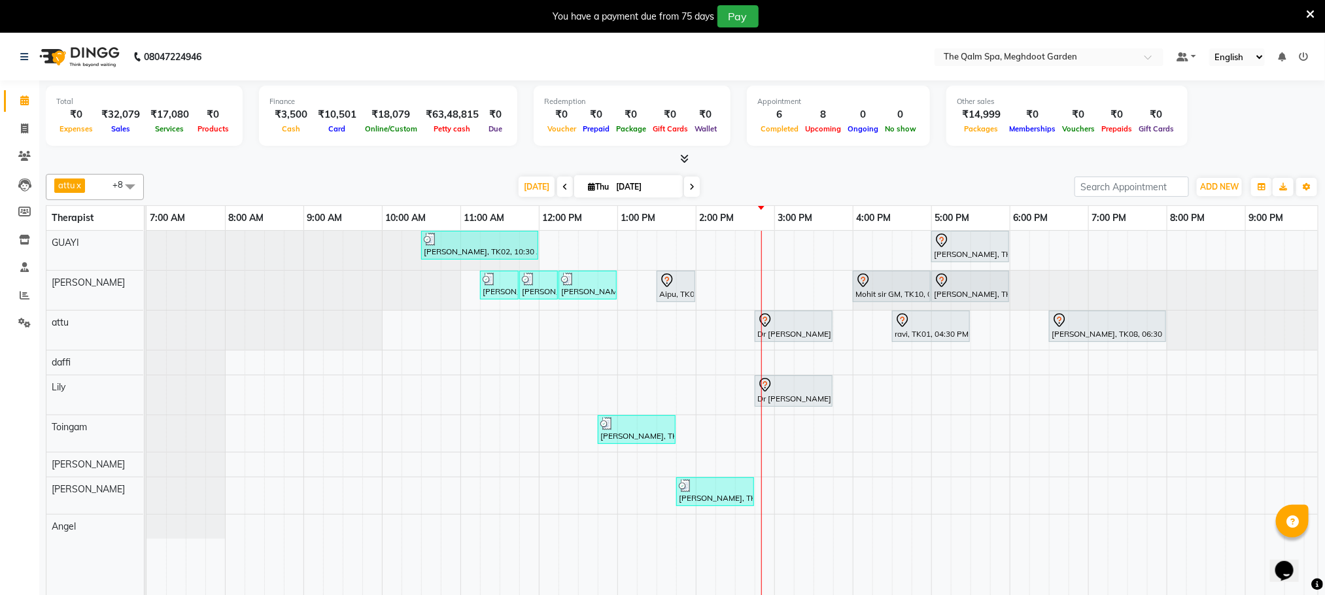
click at [829, 365] on div "anupam bhatt, TK02, 10:30 AM-12:00 PM, Abhyangam - 90 Mins vikash jadon, TK04, …" at bounding box center [774, 422] width 1256 height 383
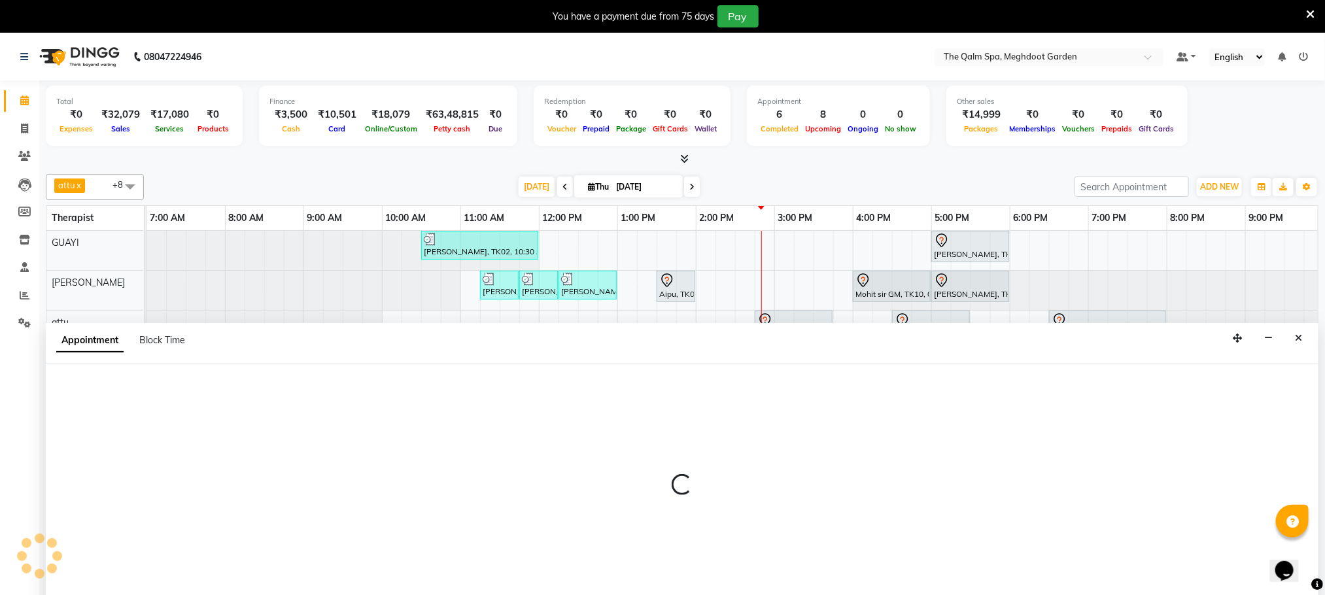
scroll to position [33, 0]
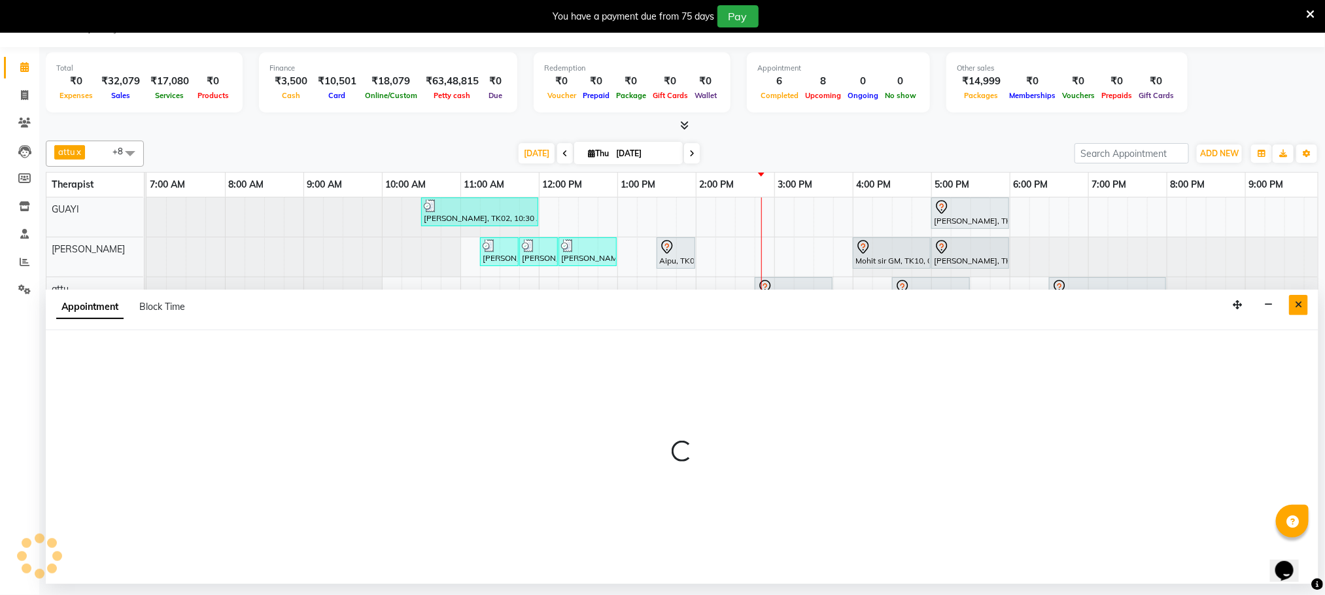
click at [1299, 304] on icon "Close" at bounding box center [1298, 304] width 7 height 9
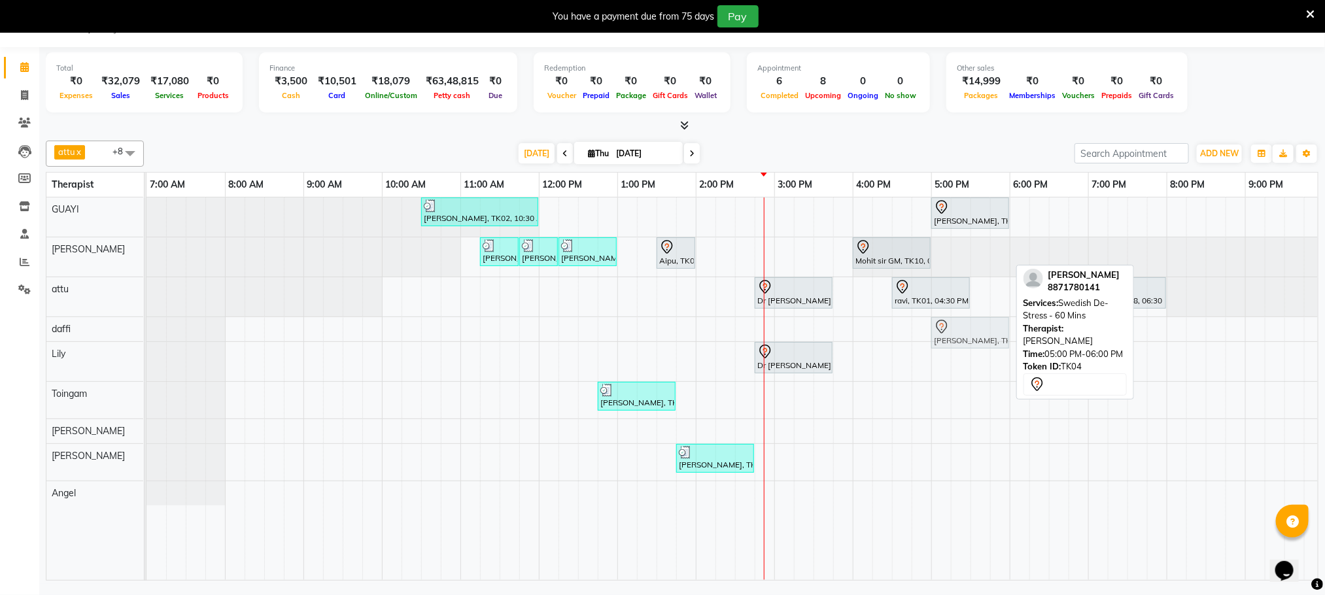
drag, startPoint x: 979, startPoint y: 251, endPoint x: 988, endPoint y: 330, distance: 78.9
click at [988, 330] on tbody "anupam bhatt, TK02, 10:30 AM-12:00 PM, Abhyangam - 90 Mins vikash jadon, TK04, …" at bounding box center [774, 352] width 1256 height 308
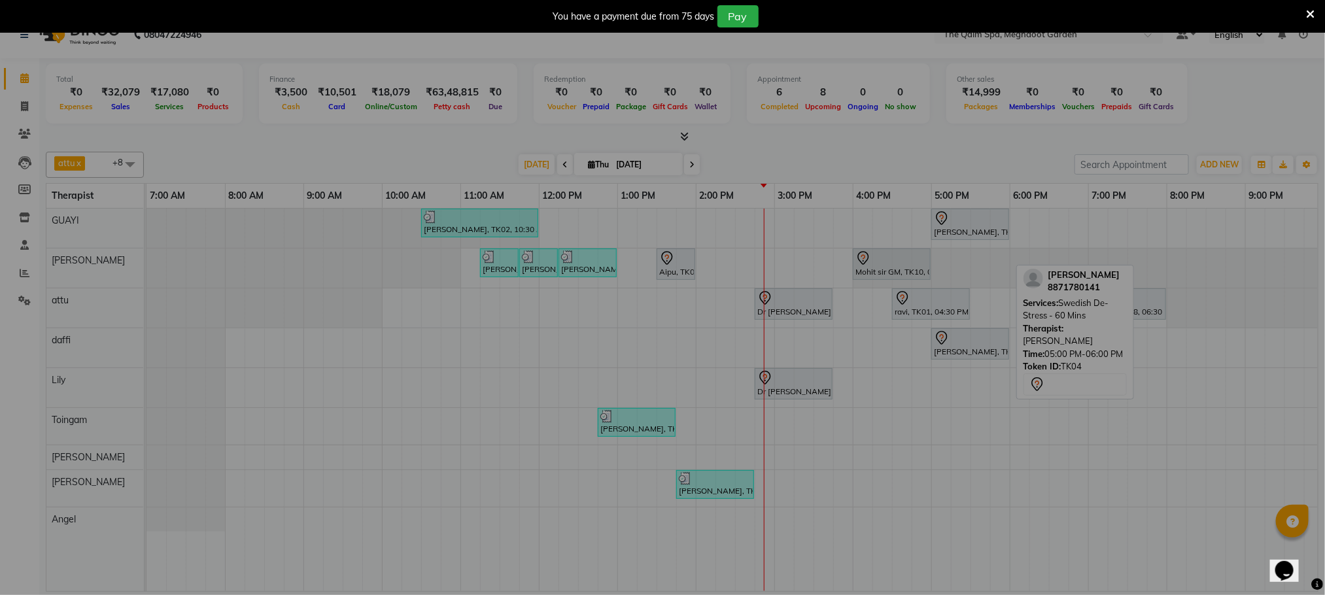
scroll to position [24, 0]
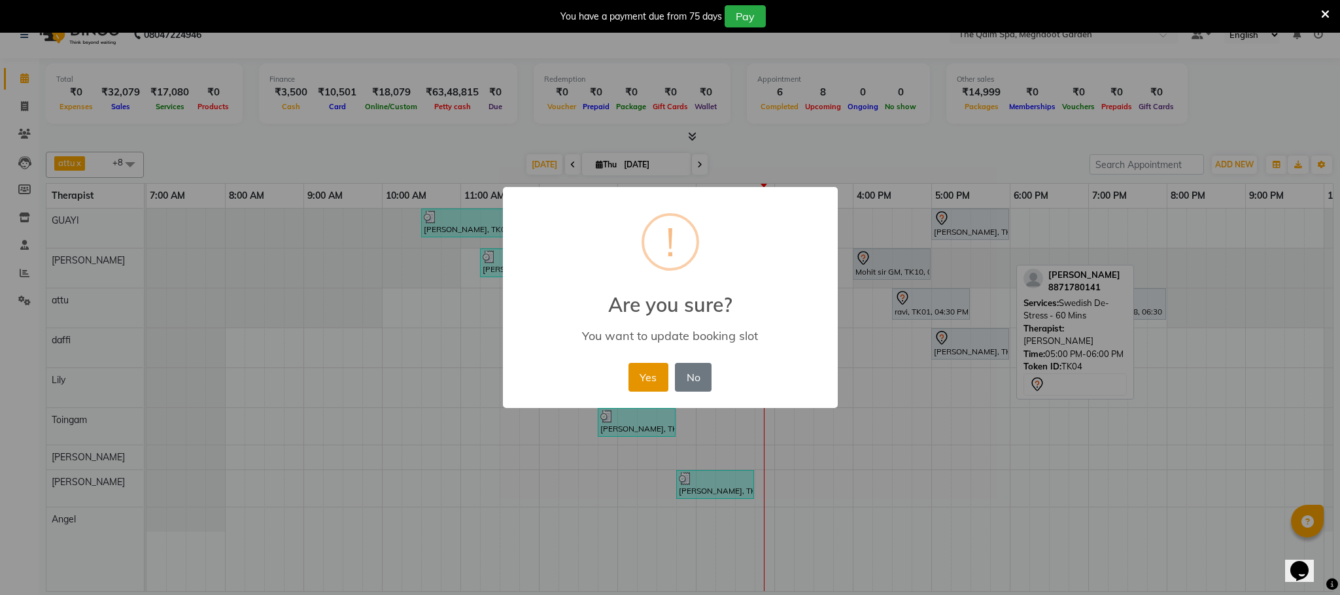
click at [655, 375] on button "Yes" at bounding box center [648, 377] width 40 height 29
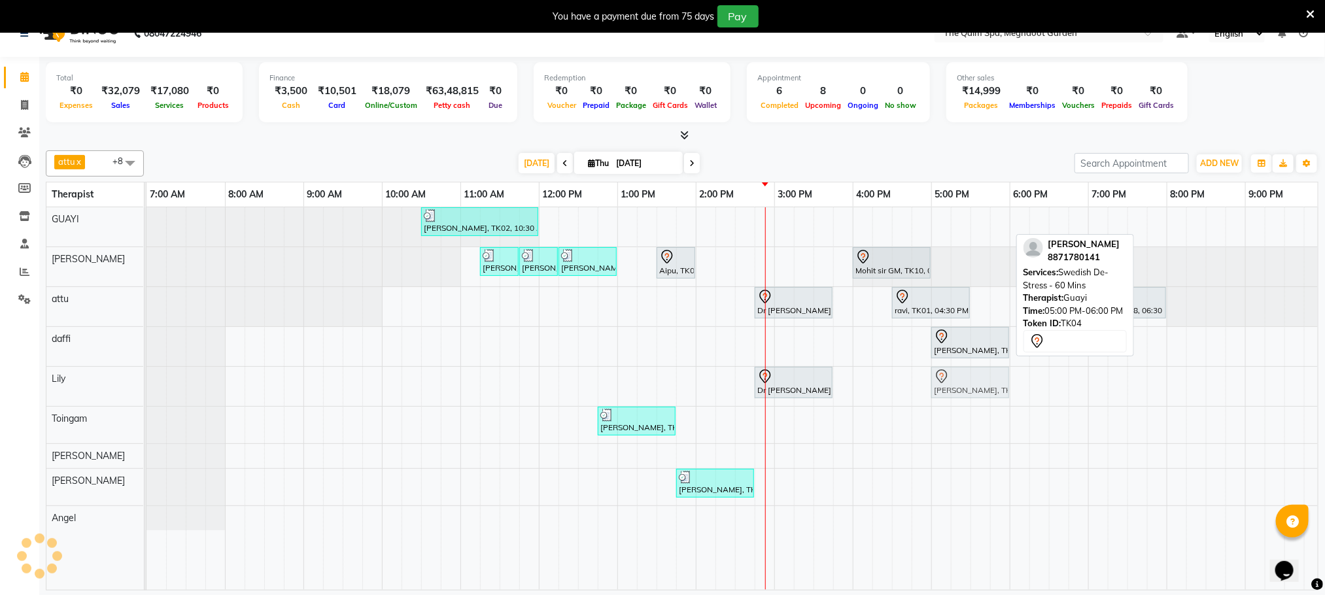
drag, startPoint x: 976, startPoint y: 218, endPoint x: 979, endPoint y: 402, distance: 183.8
click at [979, 402] on tbody "anupam bhatt, TK02, 10:30 AM-12:00 PM, Abhyangam - 90 Mins vikash jadon, TK04, …" at bounding box center [774, 368] width 1256 height 323
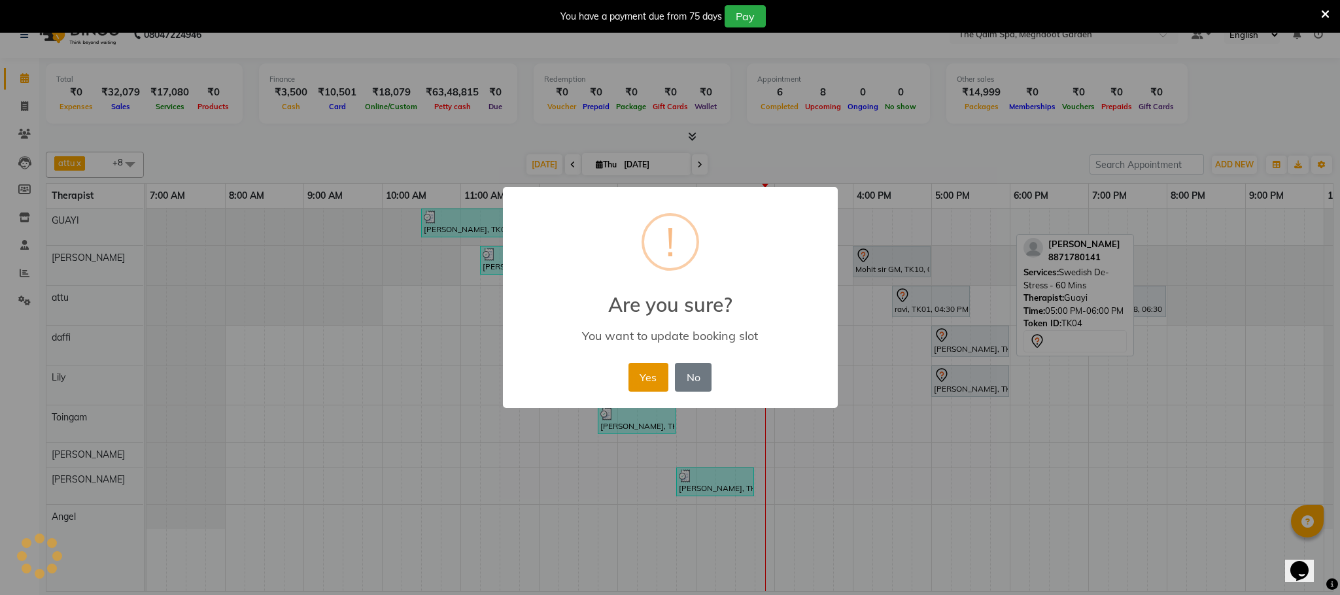
click at [642, 385] on button "Yes" at bounding box center [648, 377] width 40 height 29
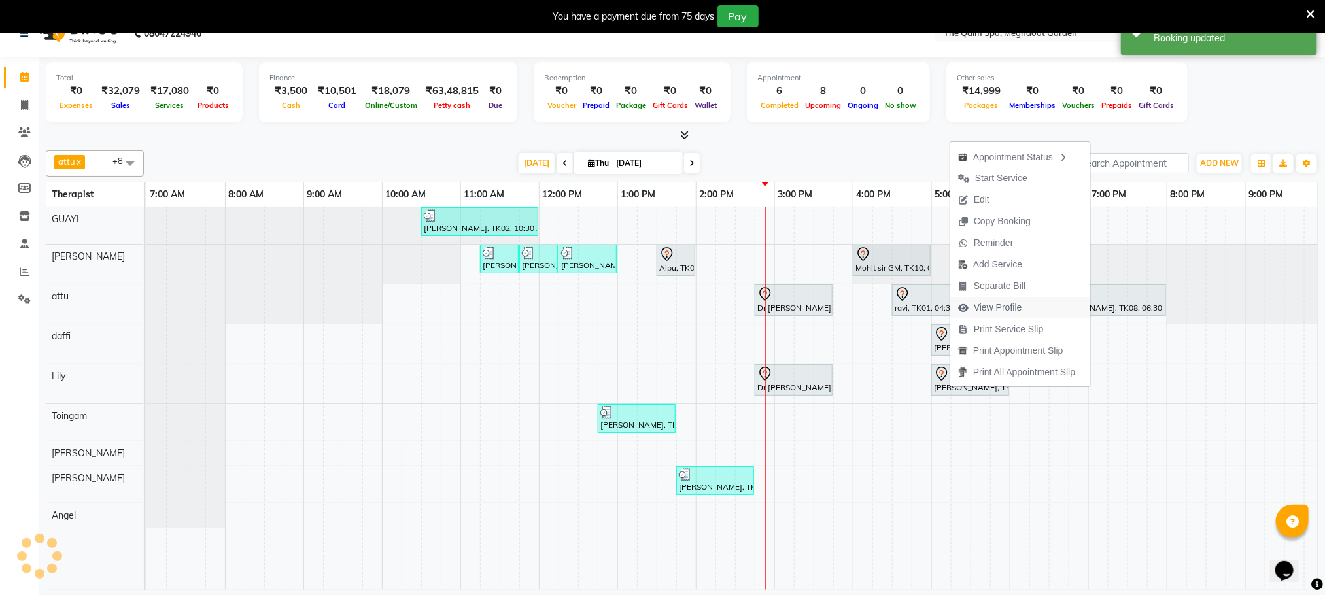
click at [1015, 303] on span "View Profile" at bounding box center [998, 308] width 48 height 14
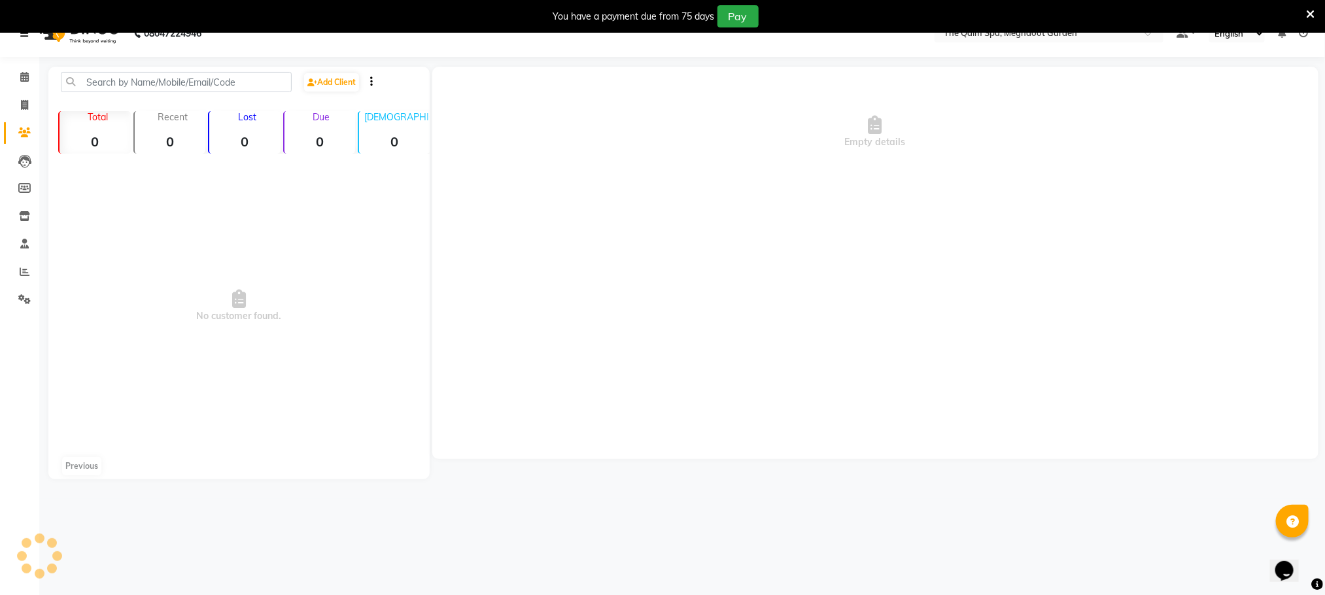
click at [20, 38] on link at bounding box center [26, 33] width 13 height 37
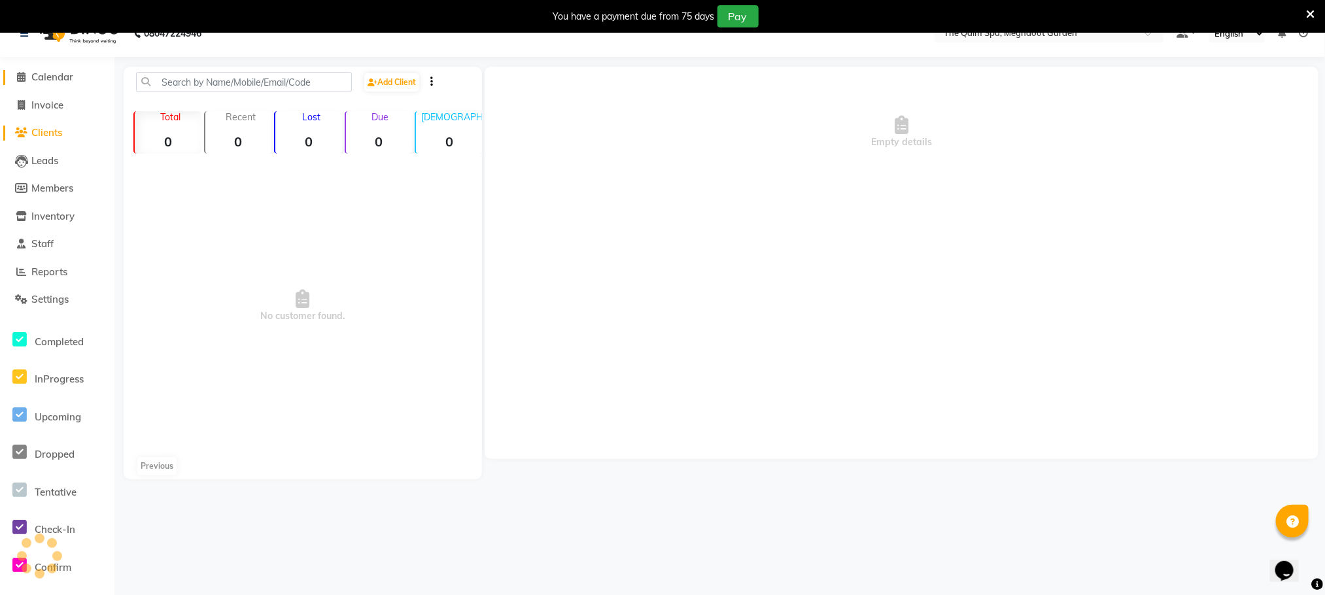
click at [20, 75] on icon at bounding box center [22, 77] width 9 height 10
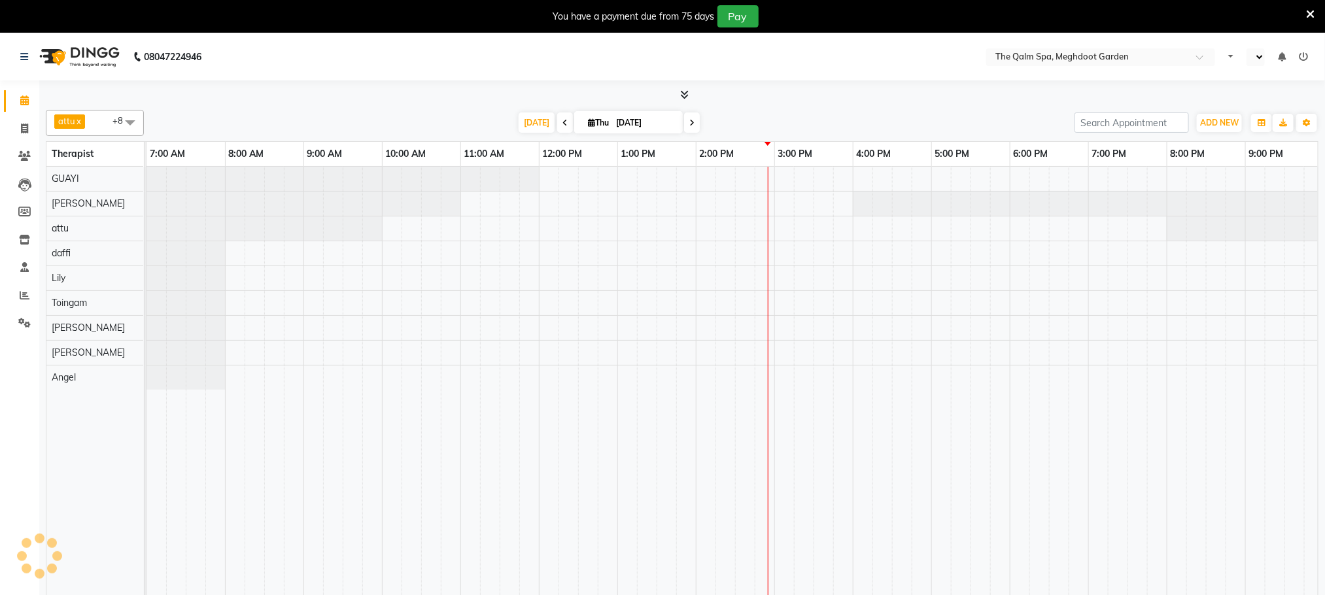
scroll to position [0, 84]
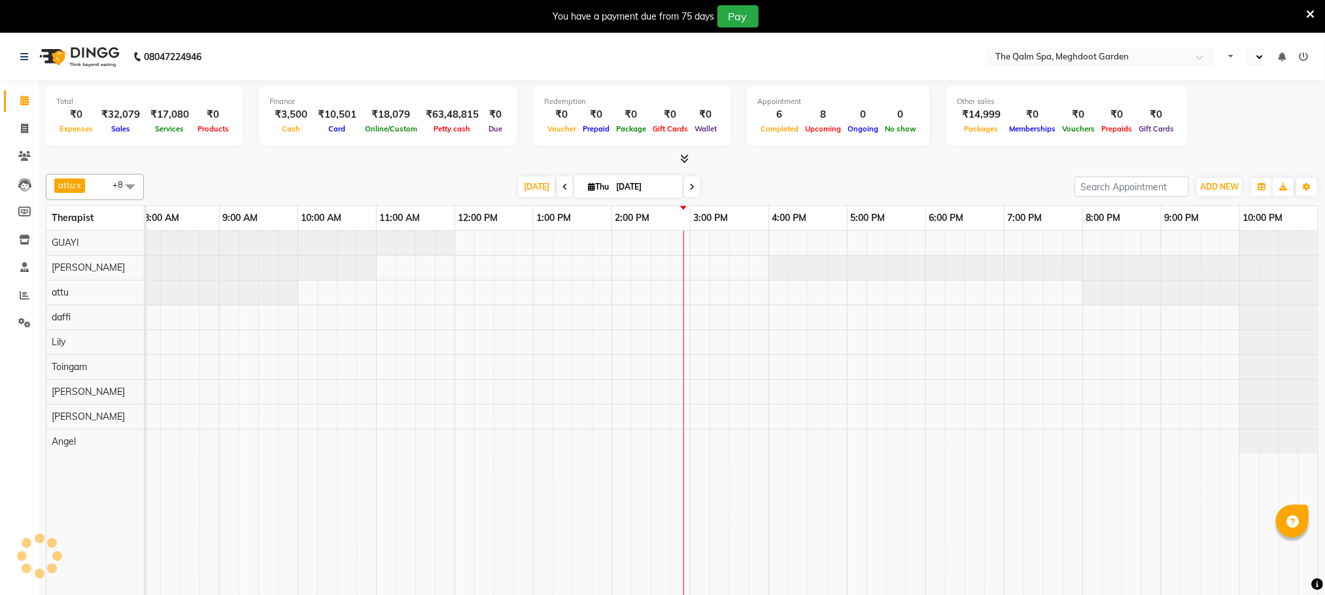
select select "en"
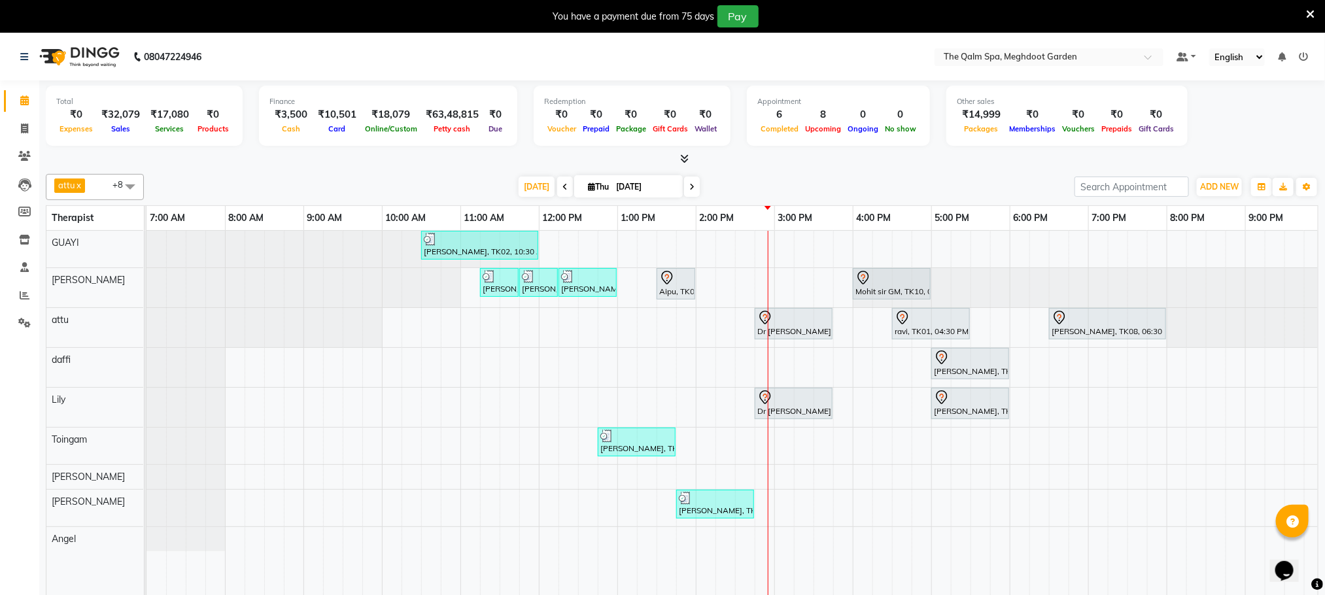
scroll to position [0, 0]
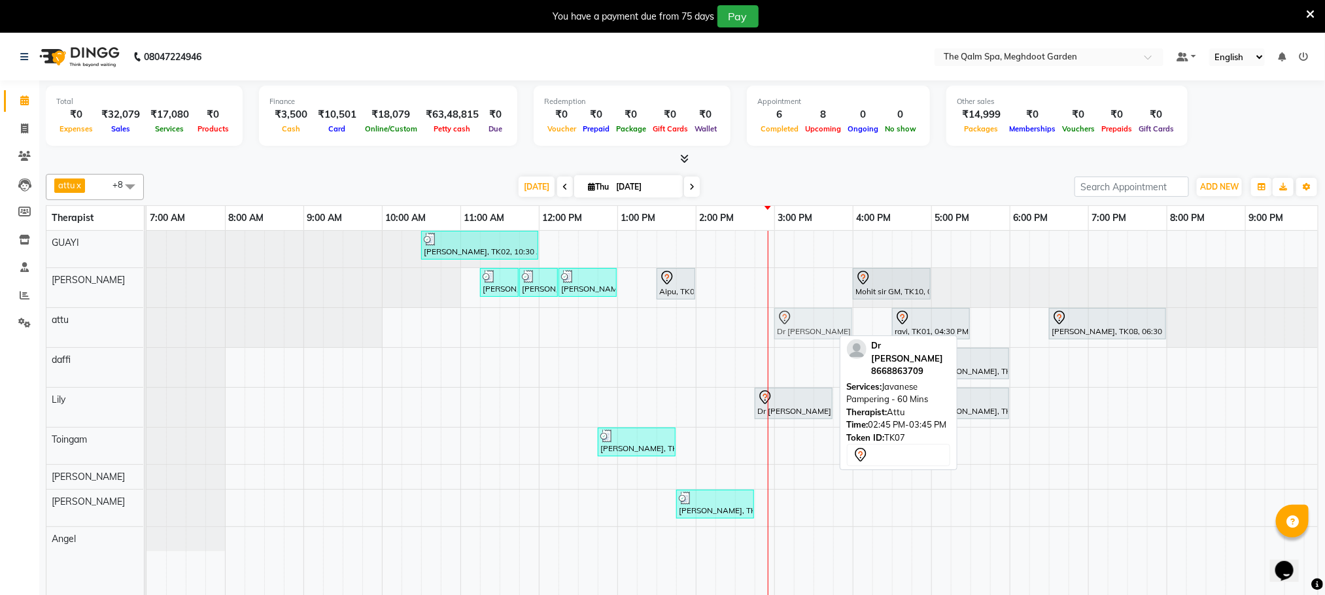
drag, startPoint x: 776, startPoint y: 330, endPoint x: 787, endPoint y: 328, distance: 11.3
click at [146, 328] on div "Dr [PERSON_NAME], TK07, 02:45 PM-03:45 PM, Javanese Pampering - 60 Mins ravi, T…" at bounding box center [146, 327] width 0 height 39
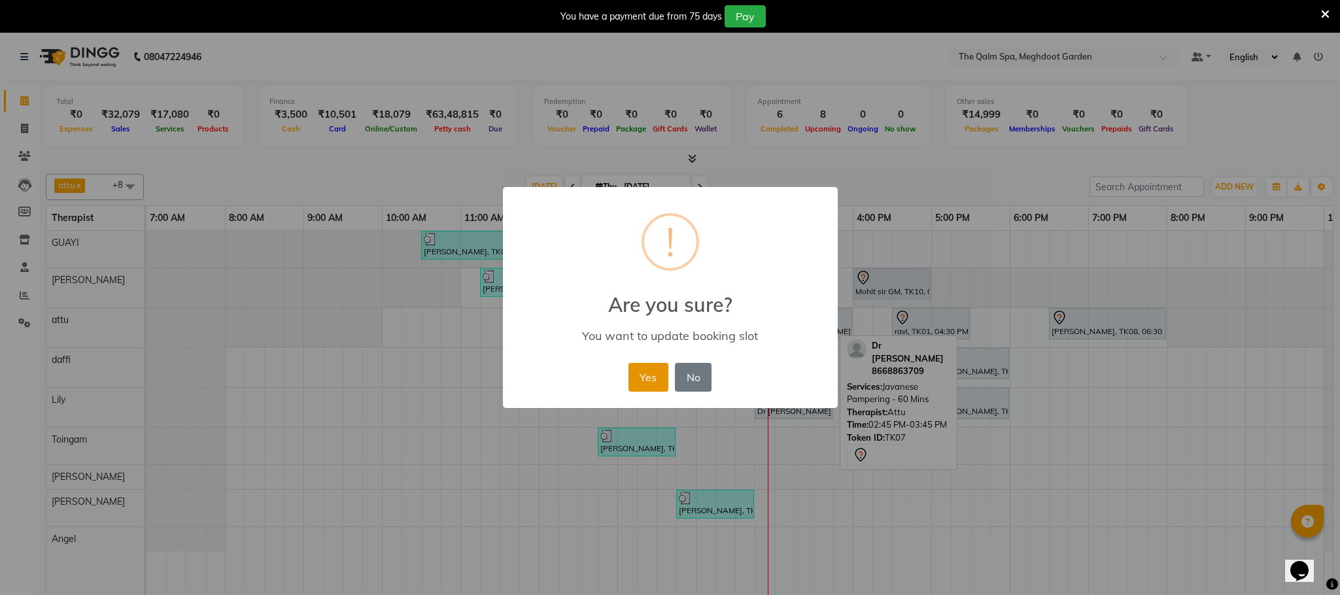
click at [657, 377] on button "Yes" at bounding box center [648, 377] width 40 height 29
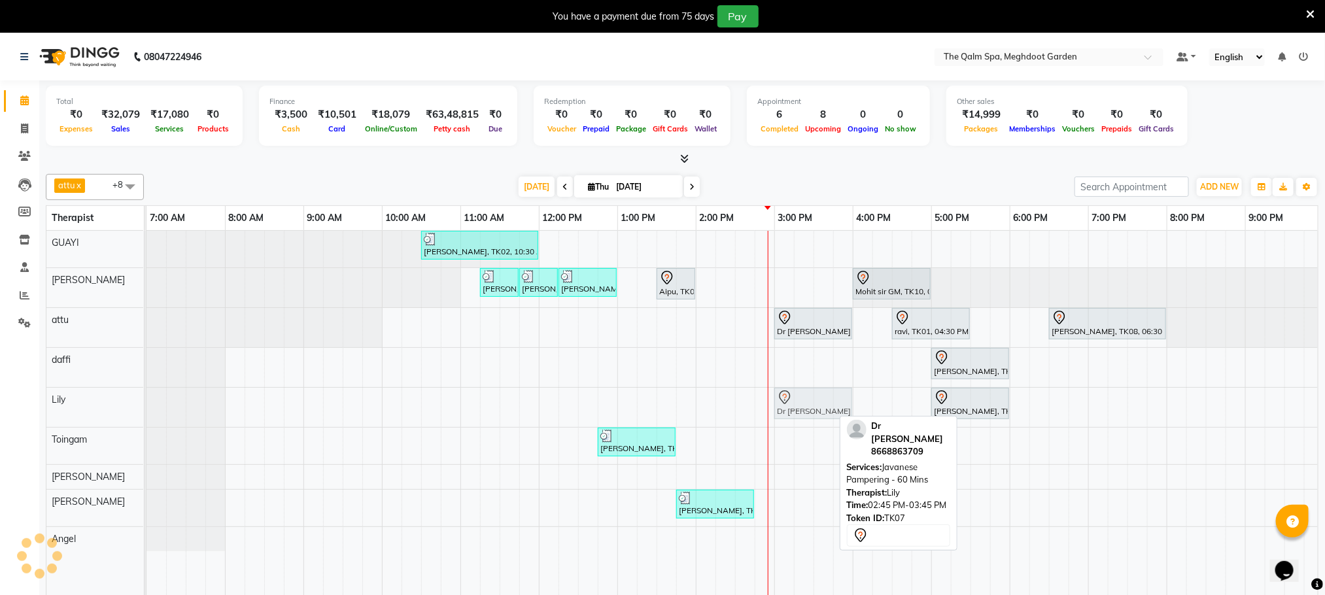
drag, startPoint x: 795, startPoint y: 410, endPoint x: 807, endPoint y: 410, distance: 11.8
click at [146, 410] on div "Dr [PERSON_NAME], TK07, 02:45 PM-03:45 PM, Javanese Pampering - 60 Mins [PERSON…" at bounding box center [146, 407] width 0 height 39
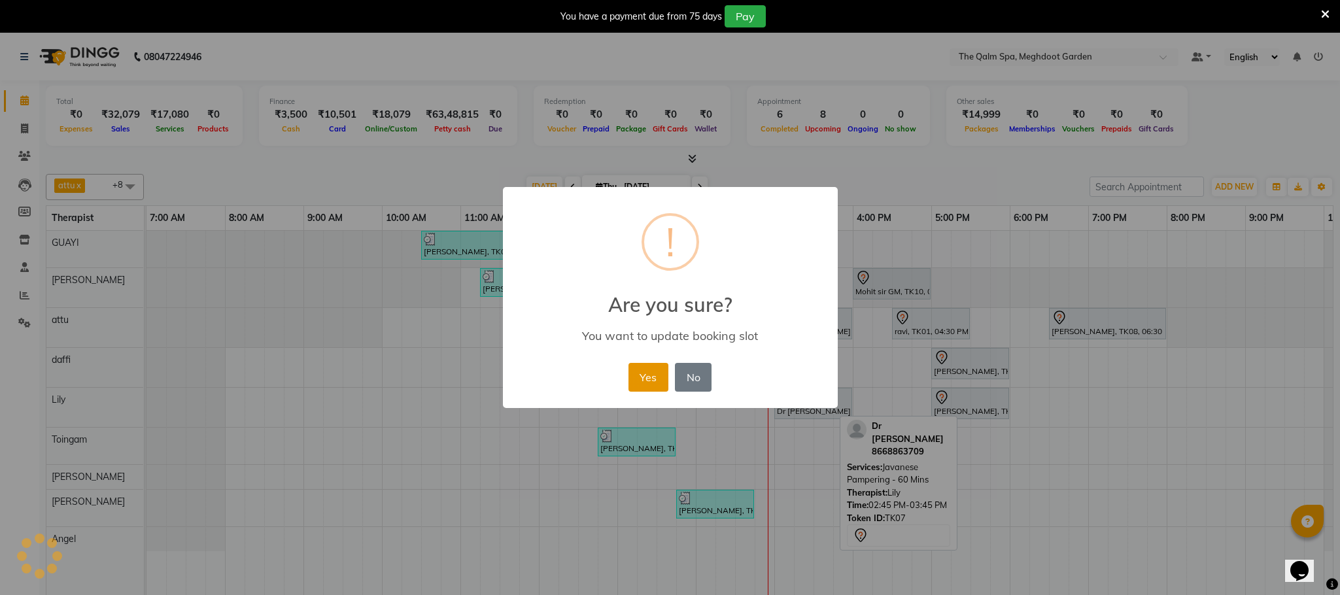
click at [652, 379] on button "Yes" at bounding box center [648, 377] width 40 height 29
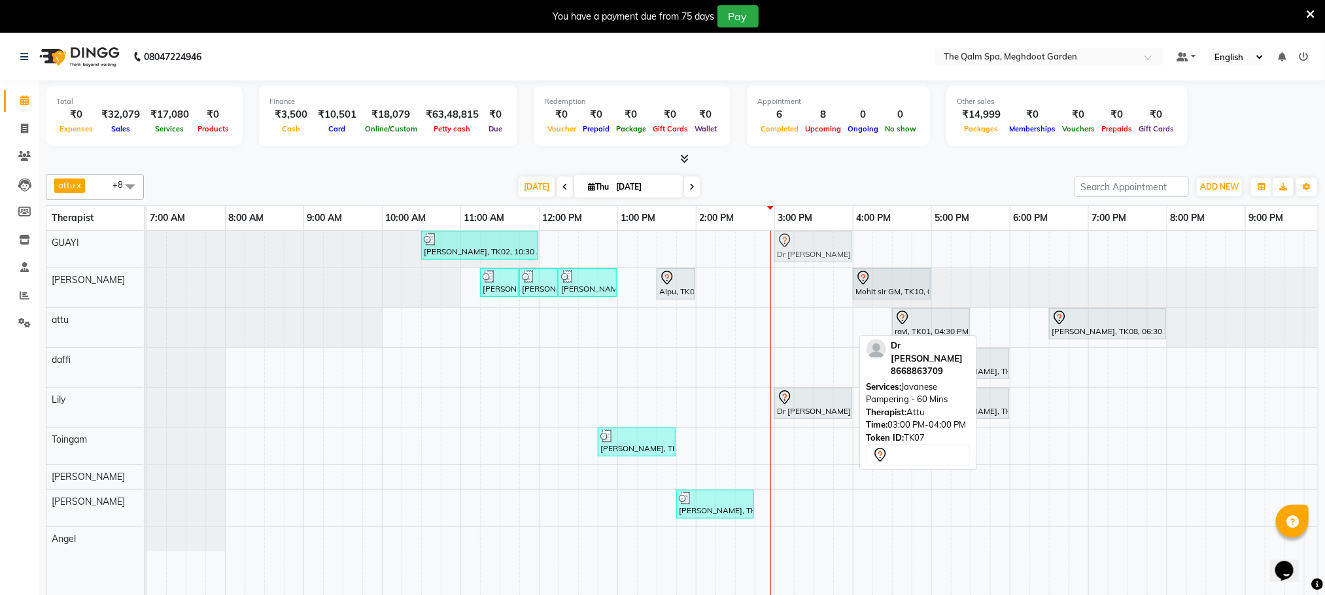
drag, startPoint x: 793, startPoint y: 324, endPoint x: 802, endPoint y: 265, distance: 59.7
click at [789, 246] on tbody "[PERSON_NAME], TK02, 10:30 AM-12:00 PM, Abhyangam - 90 Mins Dr [PERSON_NAME], T…" at bounding box center [774, 391] width 1256 height 320
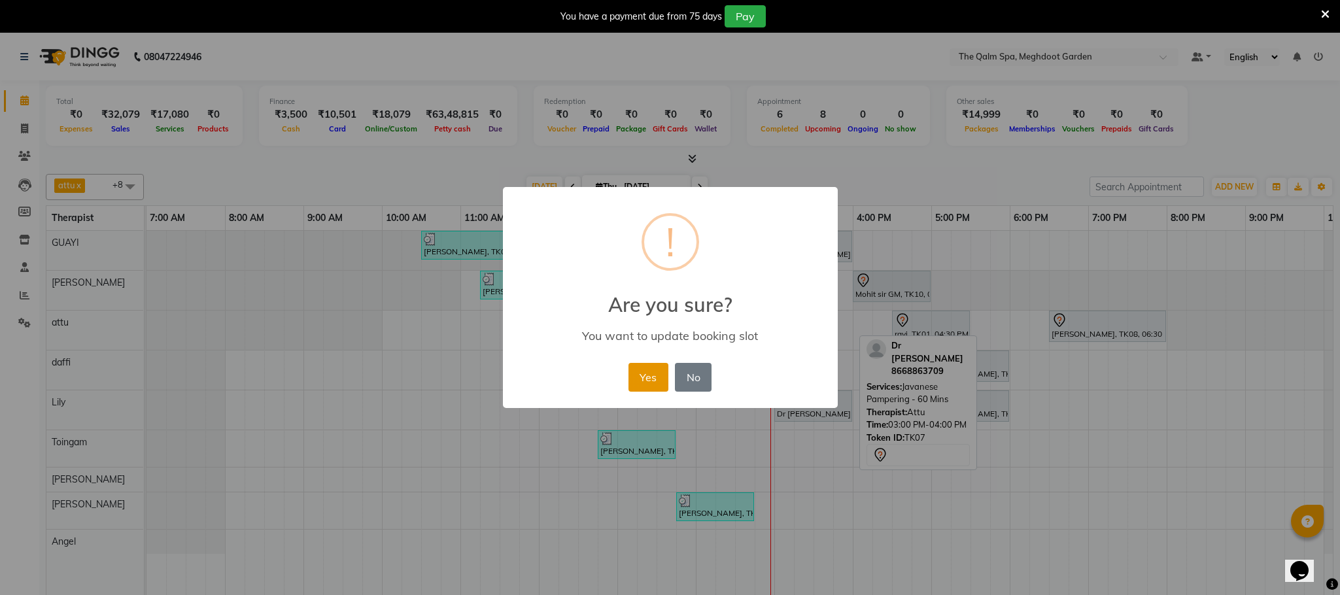
click at [644, 375] on button "Yes" at bounding box center [648, 377] width 40 height 29
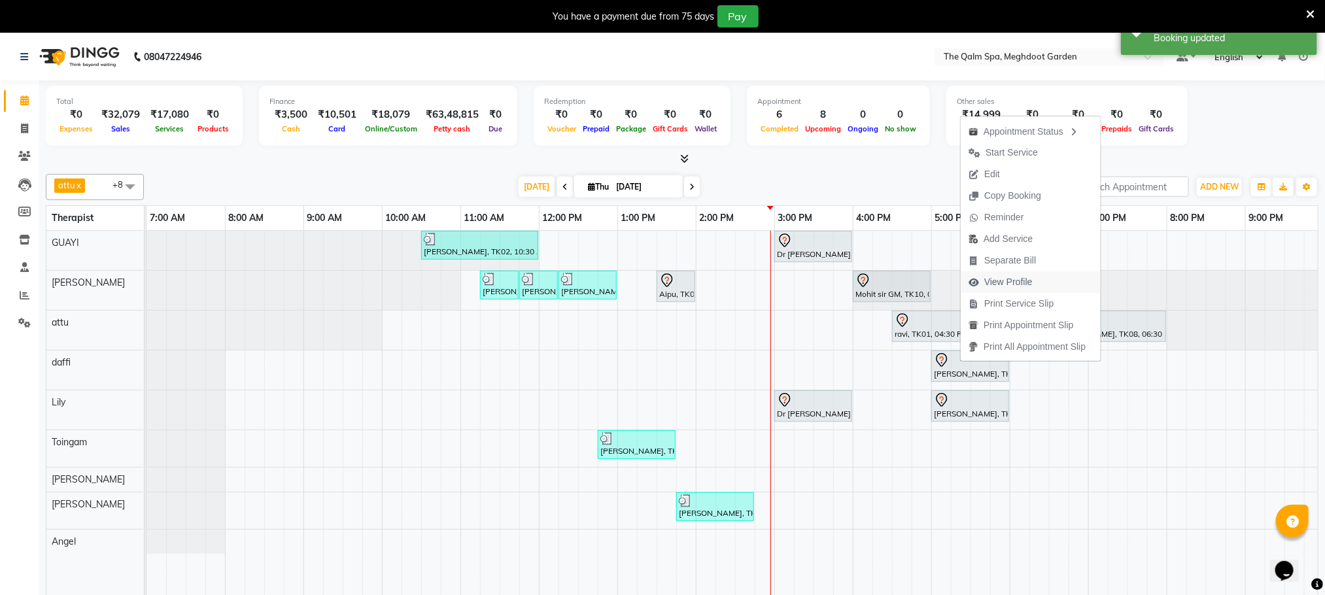
click at [1032, 283] on span "View Profile" at bounding box center [1008, 282] width 48 height 14
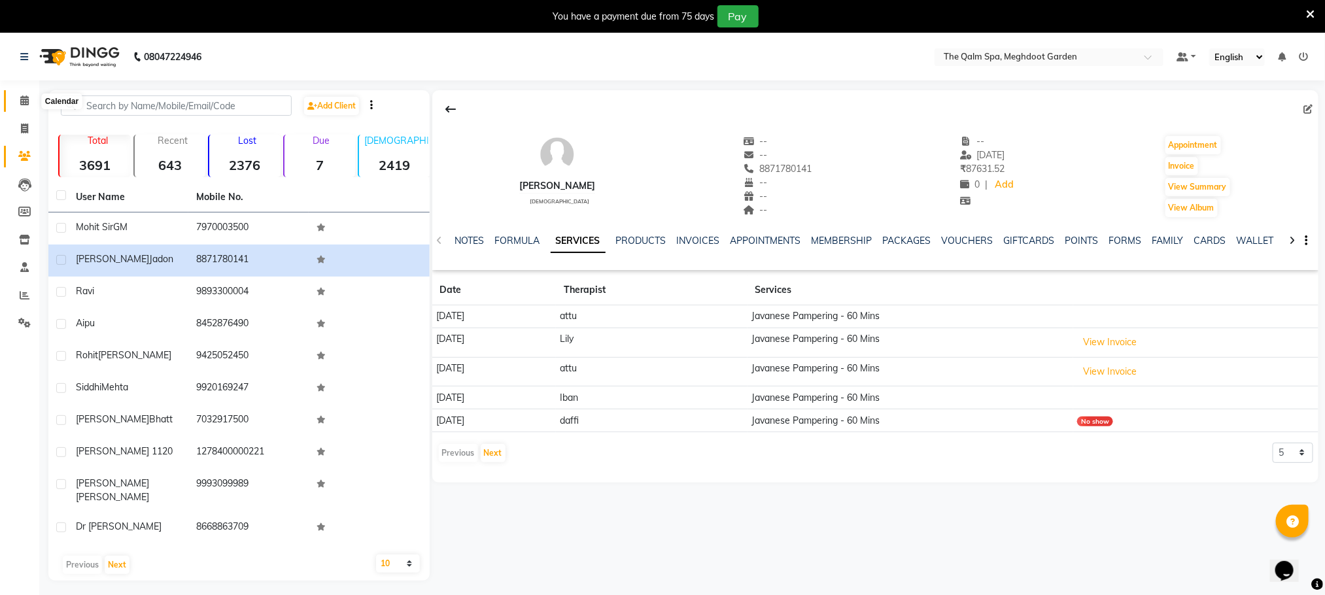
click at [29, 103] on span at bounding box center [24, 101] width 23 height 15
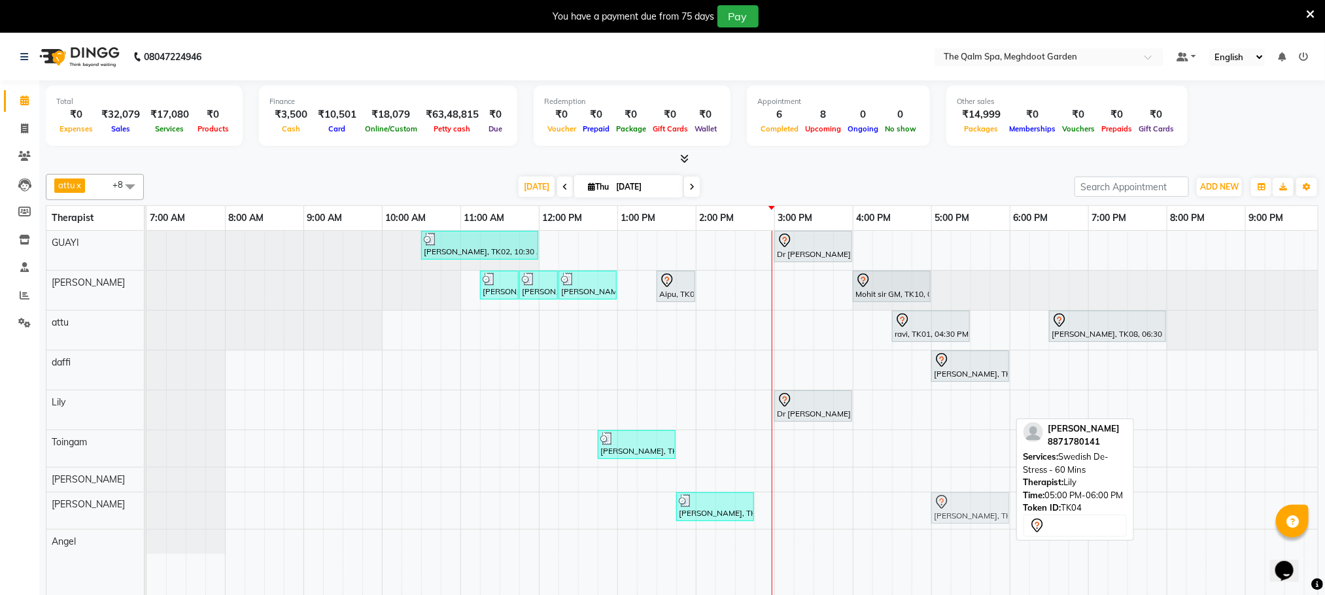
drag, startPoint x: 959, startPoint y: 411, endPoint x: 966, endPoint y: 498, distance: 87.9
click at [966, 505] on tbody "[PERSON_NAME], TK02, 10:30 AM-12:00 PM, Abhyangam - 90 Mins Dr [PERSON_NAME], T…" at bounding box center [774, 392] width 1256 height 323
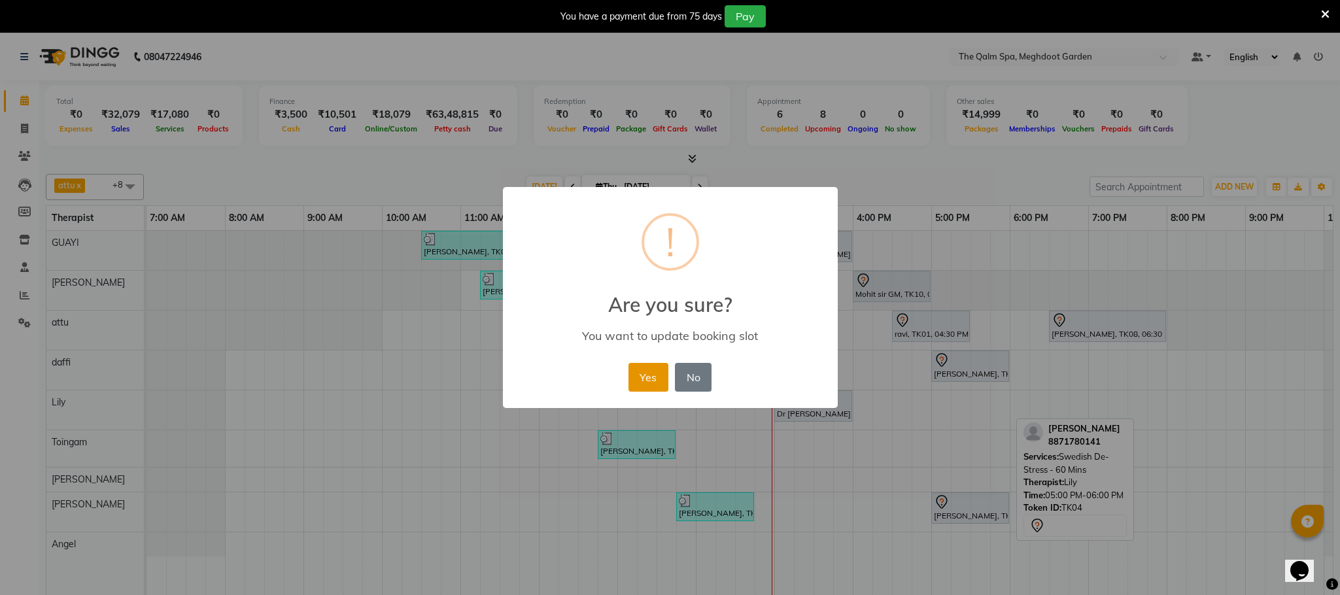
click at [645, 371] on button "Yes" at bounding box center [648, 377] width 40 height 29
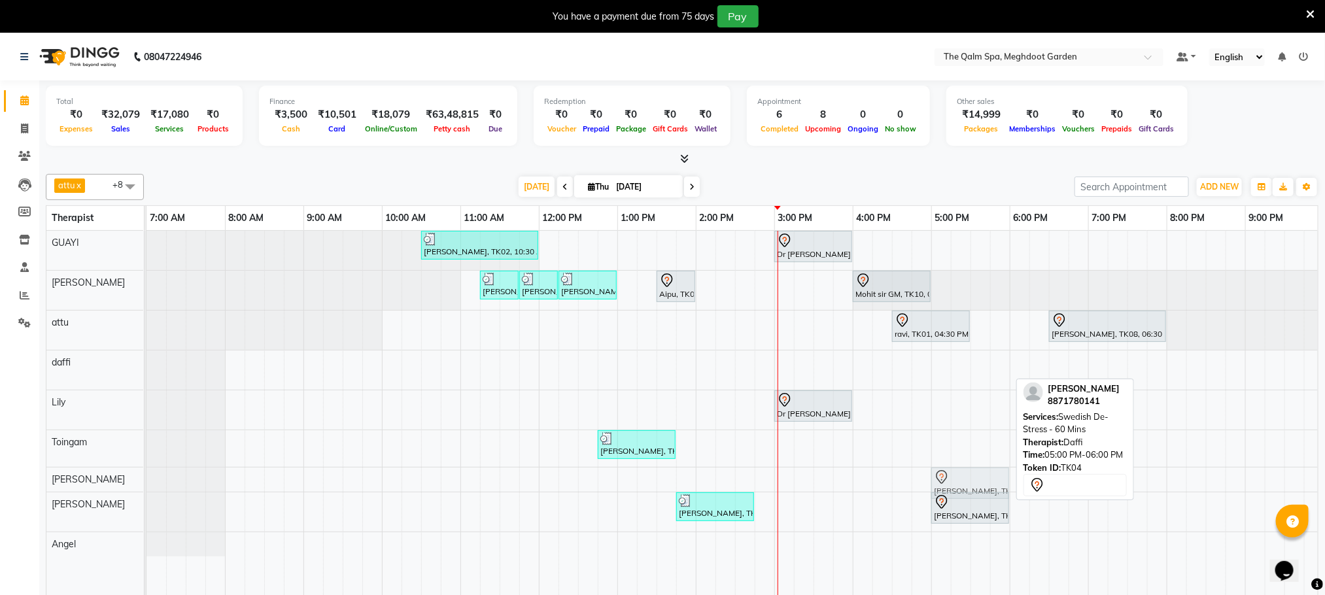
drag, startPoint x: 975, startPoint y: 365, endPoint x: 978, endPoint y: 487, distance: 121.7
click at [978, 487] on tbody "[PERSON_NAME], TK02, 10:30 AM-12:00 PM, Abhyangam - 90 Mins Dr [PERSON_NAME], T…" at bounding box center [774, 394] width 1256 height 326
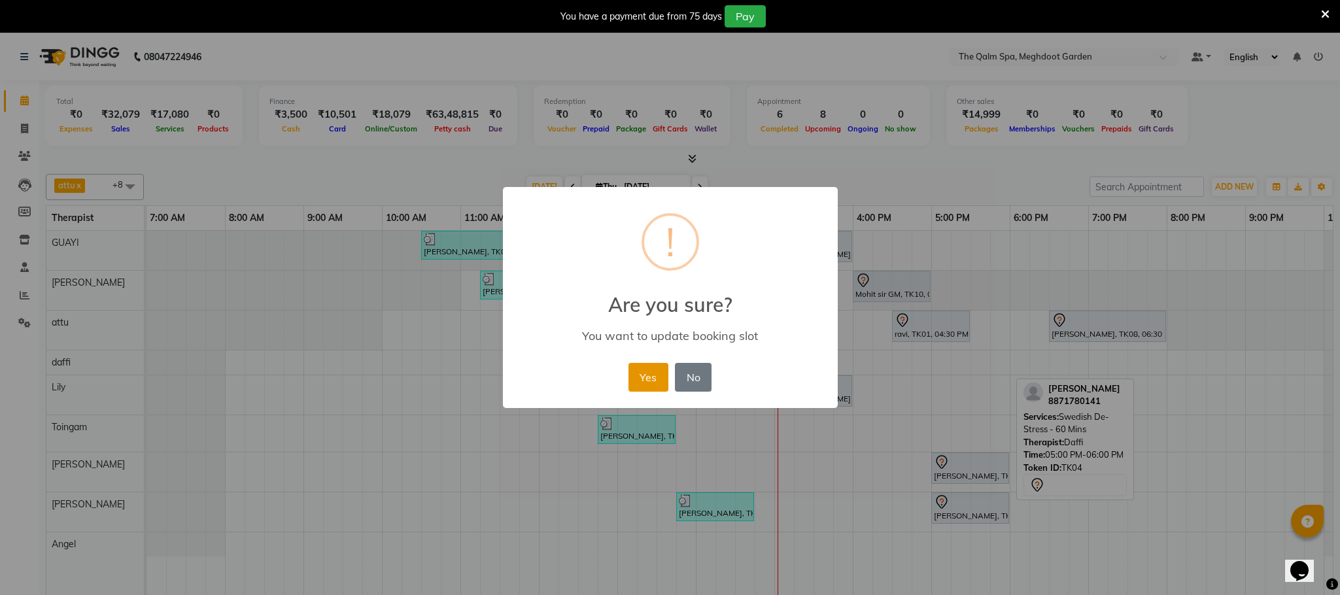
click at [640, 387] on button "Yes" at bounding box center [648, 377] width 40 height 29
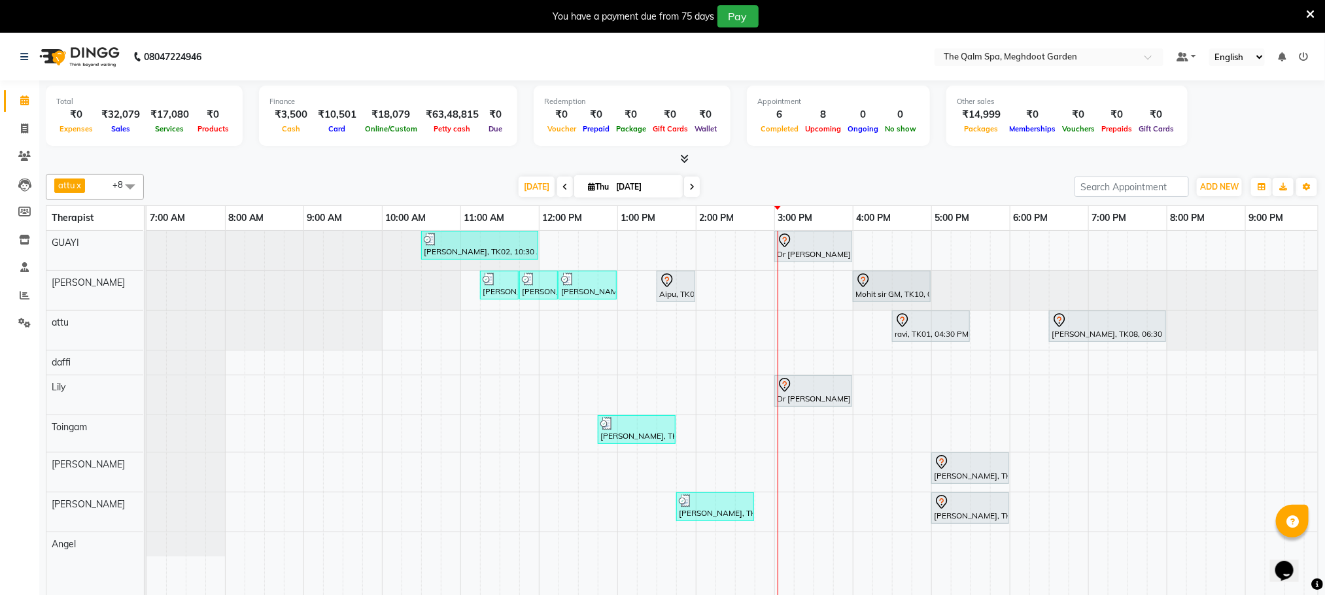
click at [685, 192] on span at bounding box center [692, 187] width 16 height 20
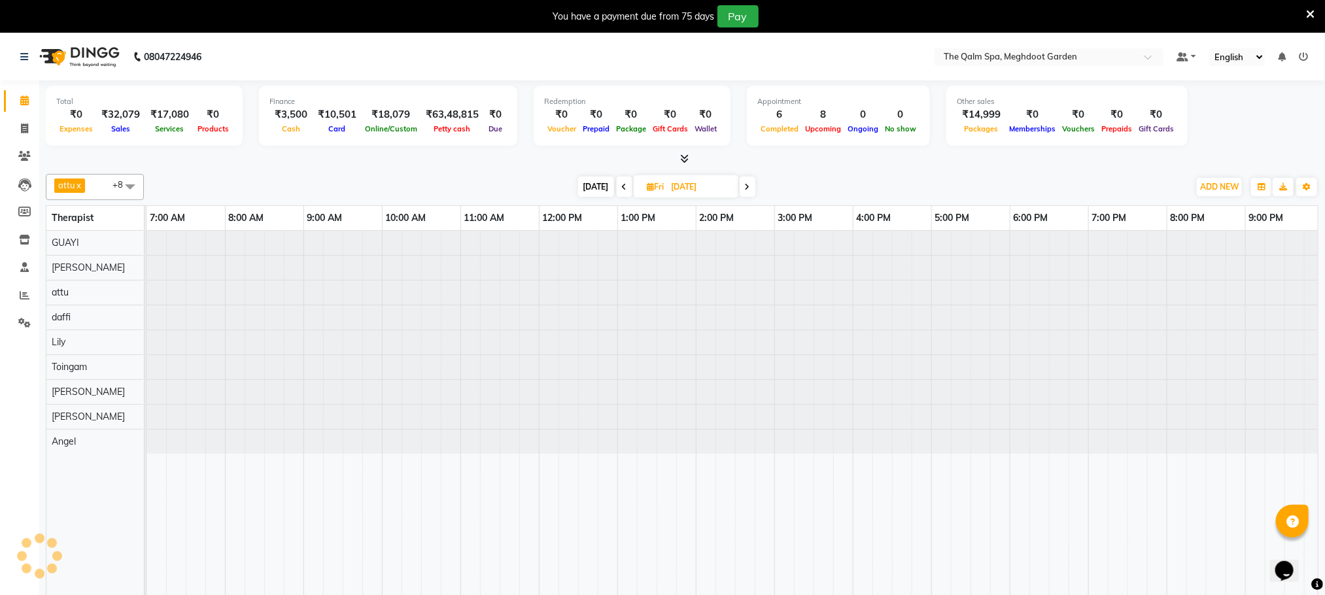
click at [622, 186] on icon at bounding box center [624, 187] width 5 height 8
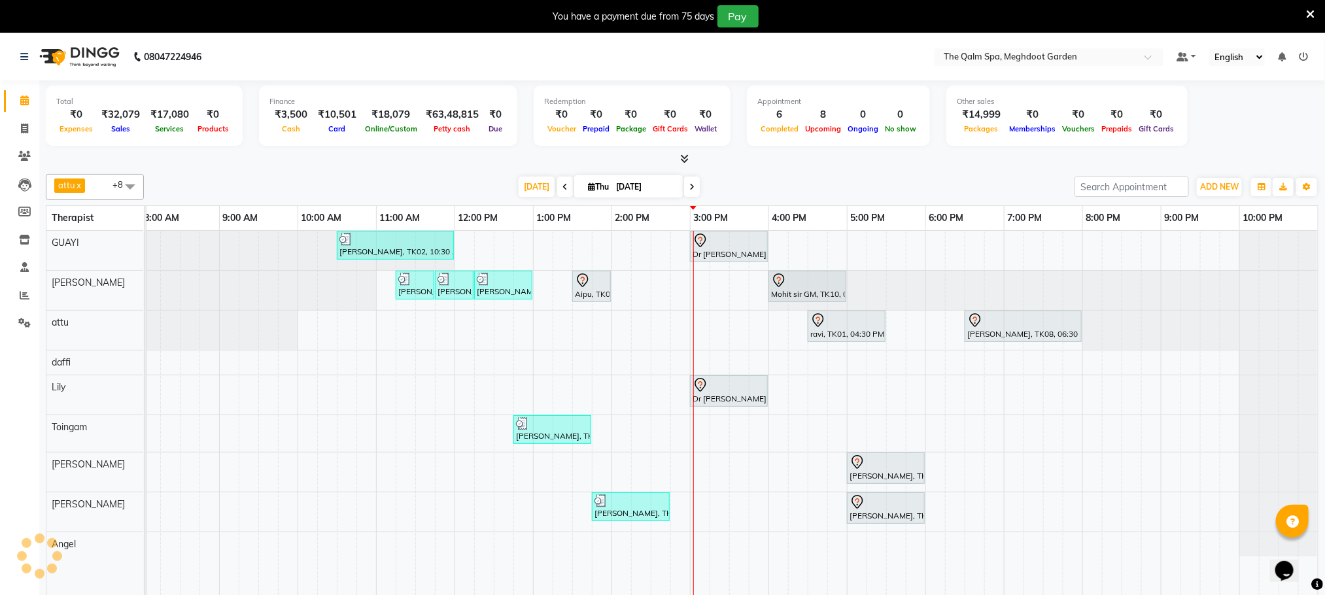
scroll to position [0, 99]
click at [562, 186] on icon at bounding box center [564, 187] width 5 height 8
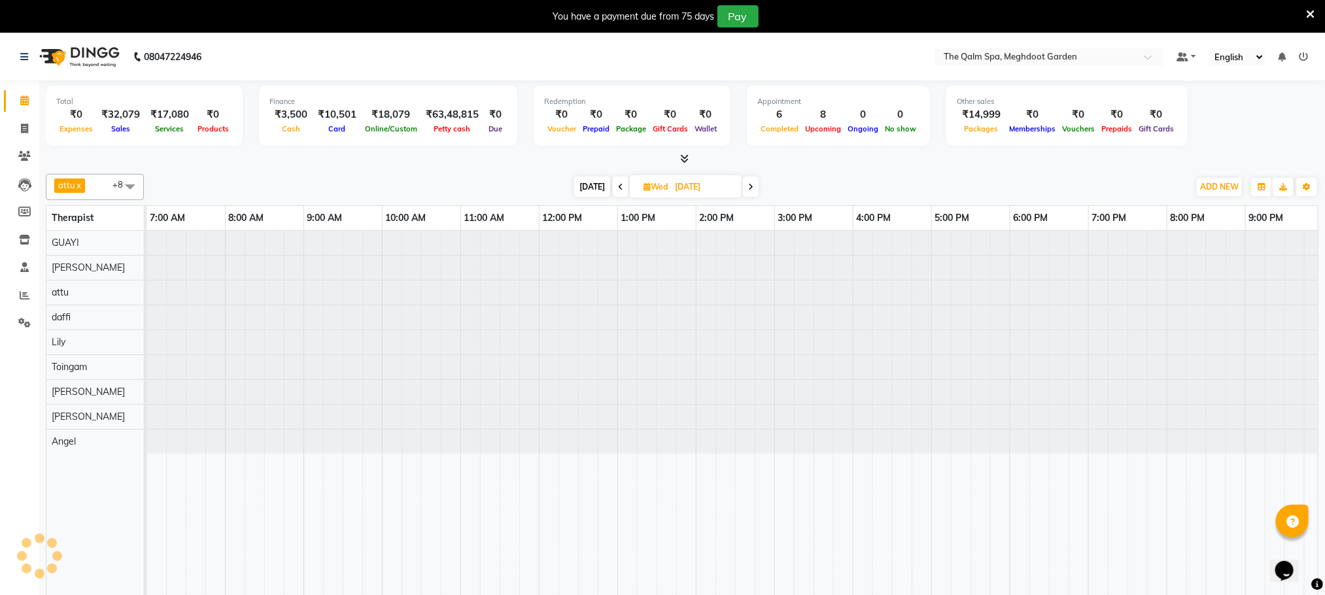
scroll to position [0, 84]
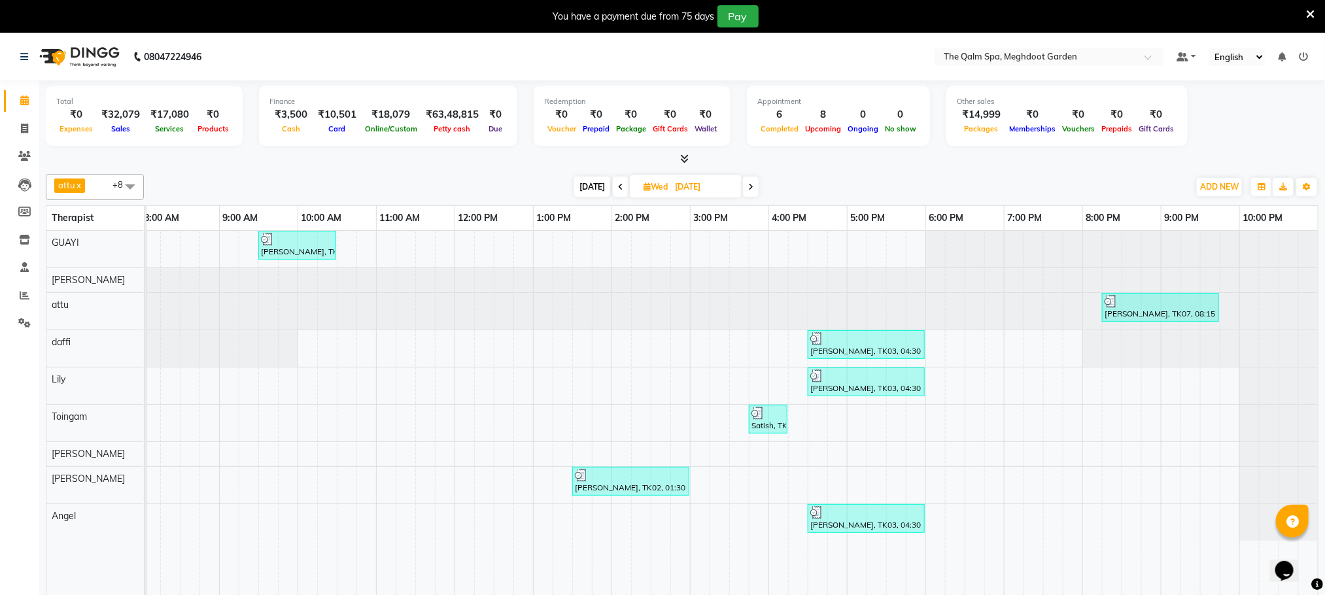
click at [618, 187] on icon at bounding box center [620, 187] width 5 height 8
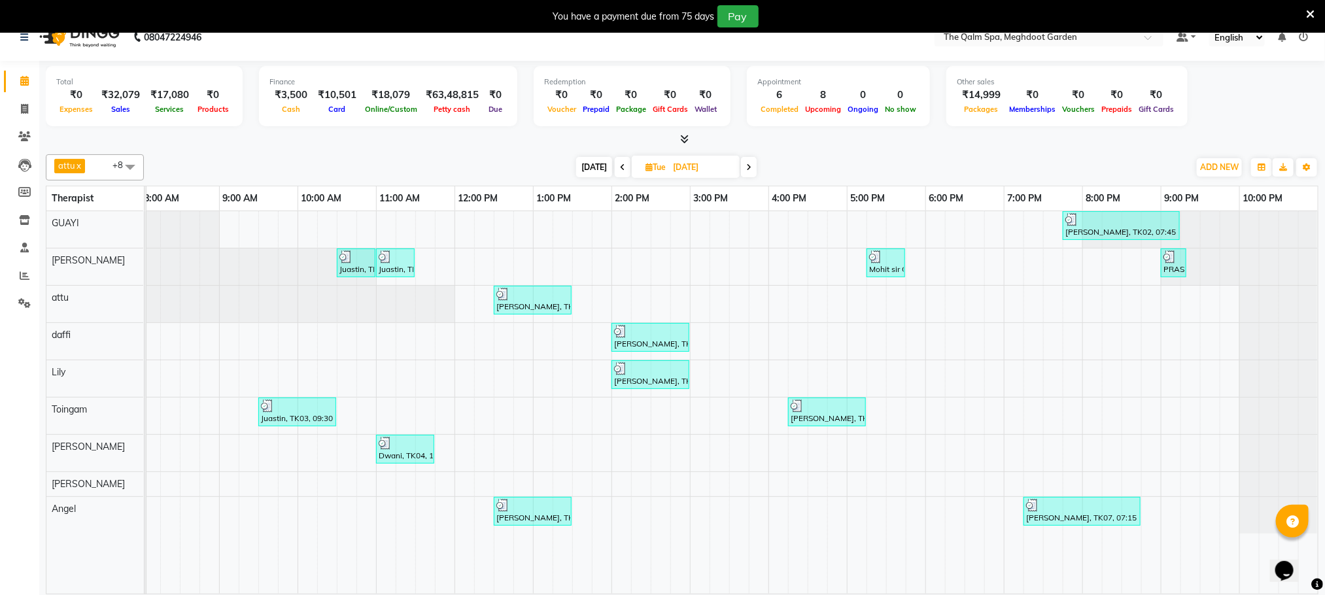
scroll to position [33, 0]
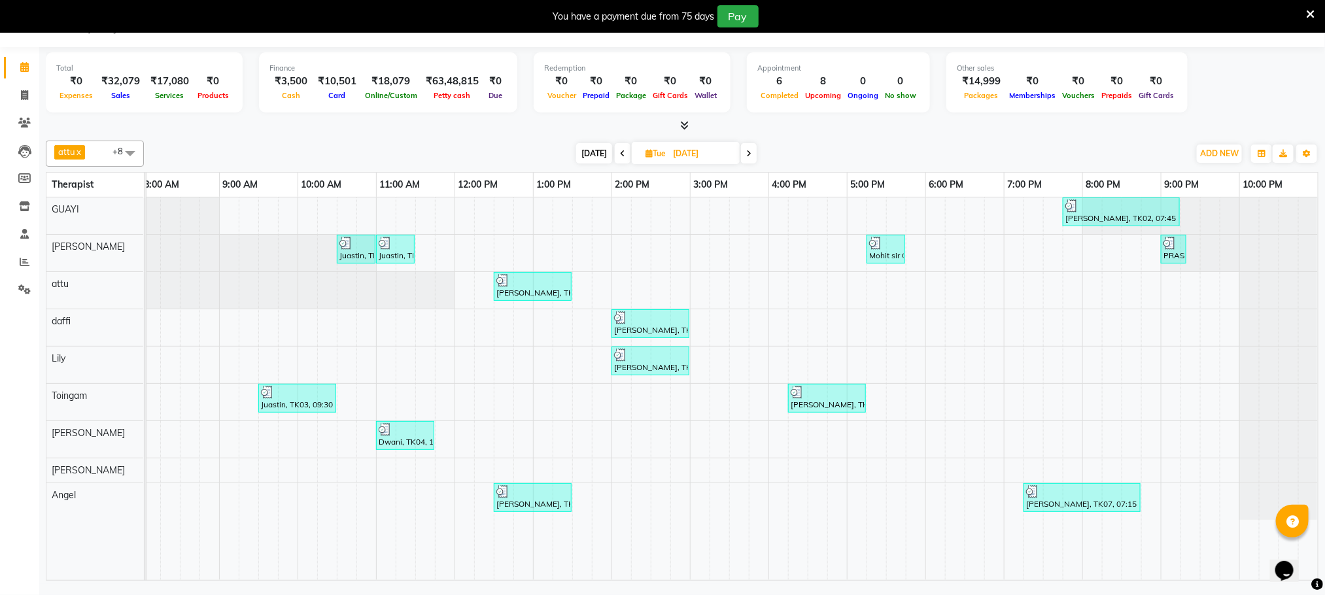
click at [583, 152] on span "[DATE]" at bounding box center [594, 153] width 36 height 20
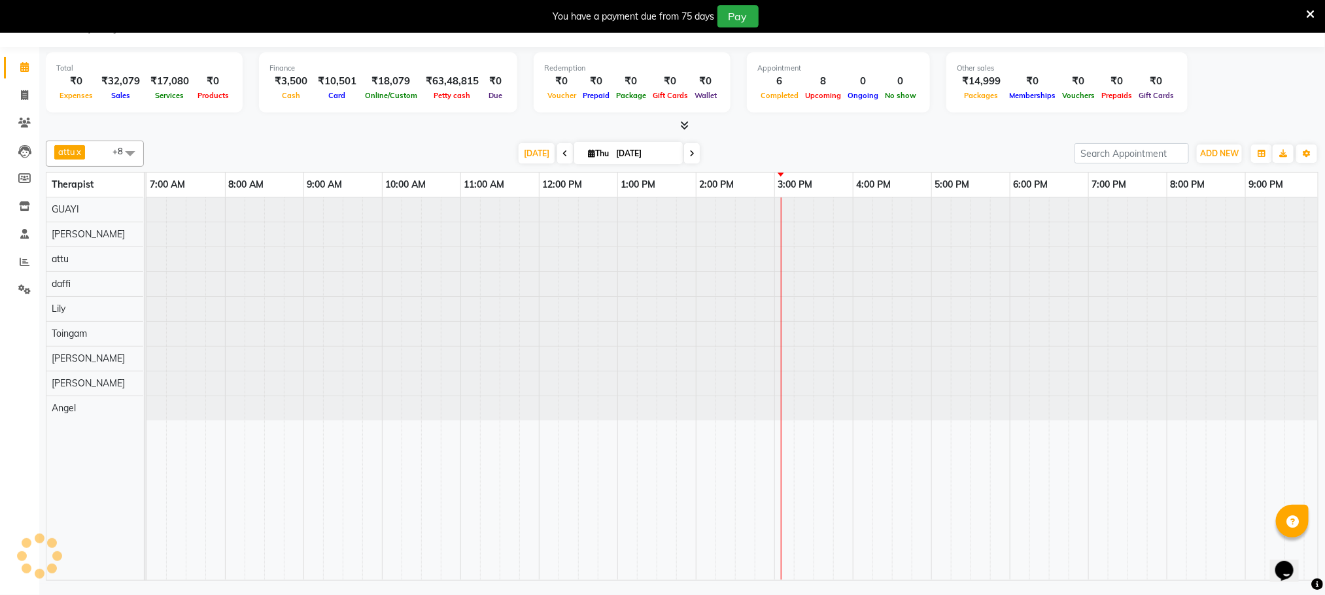
scroll to position [0, 84]
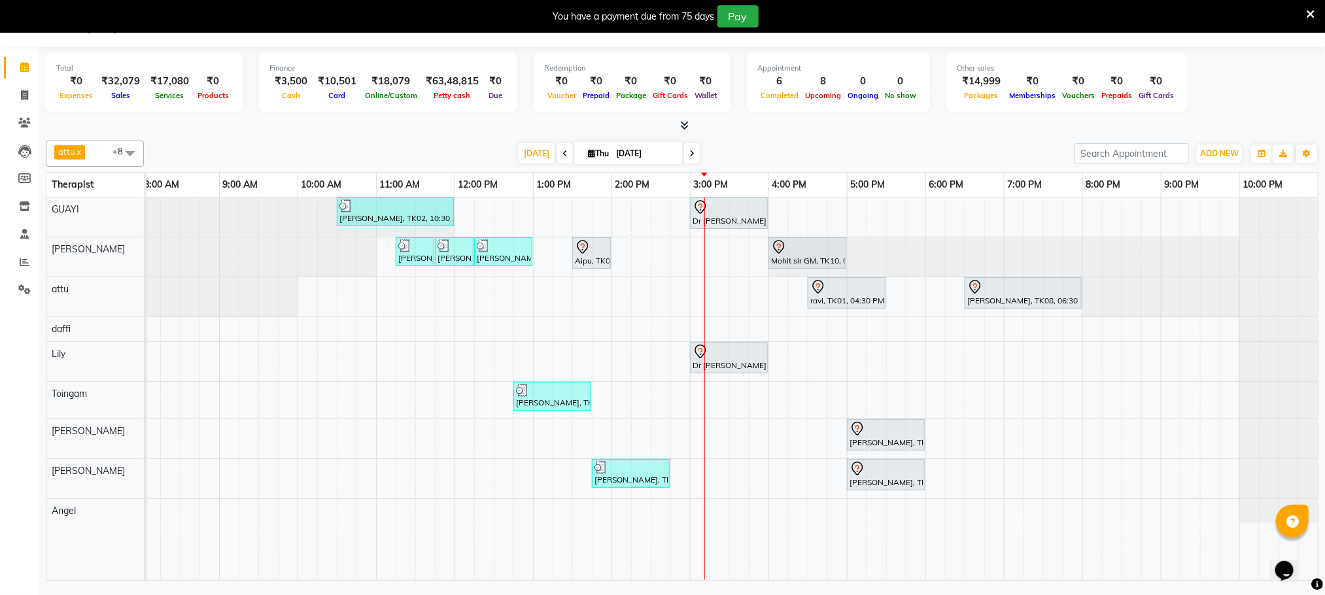
click at [695, 153] on span at bounding box center [692, 153] width 16 height 20
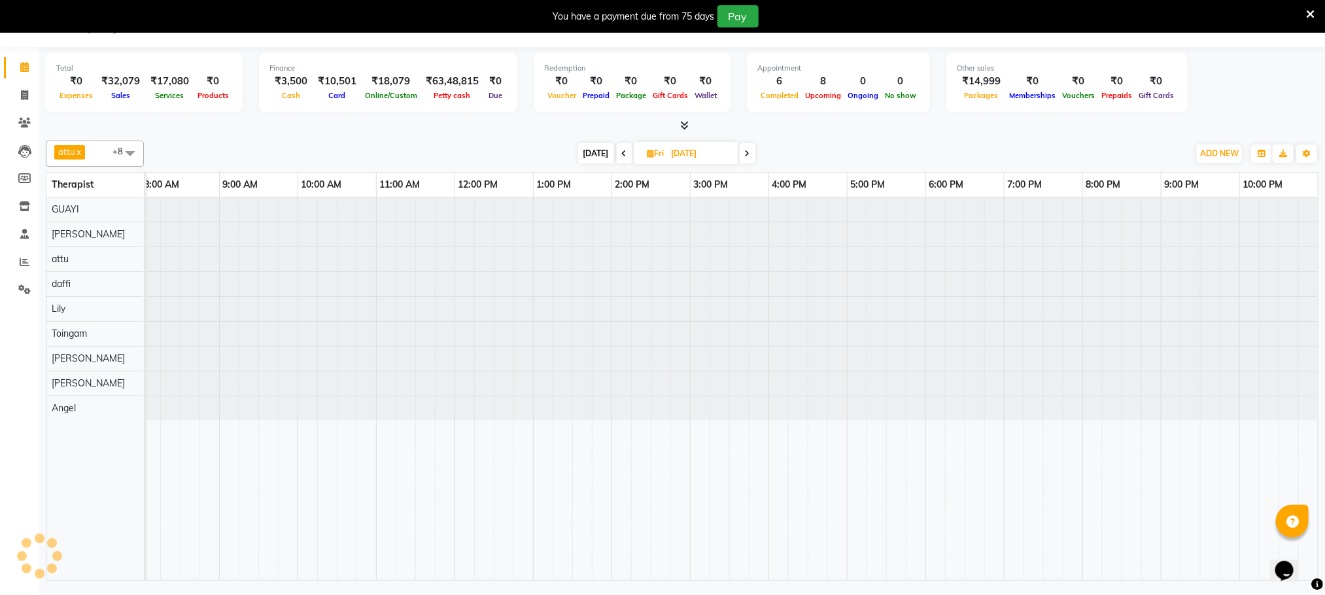
scroll to position [0, 0]
click at [624, 156] on icon at bounding box center [624, 154] width 5 height 8
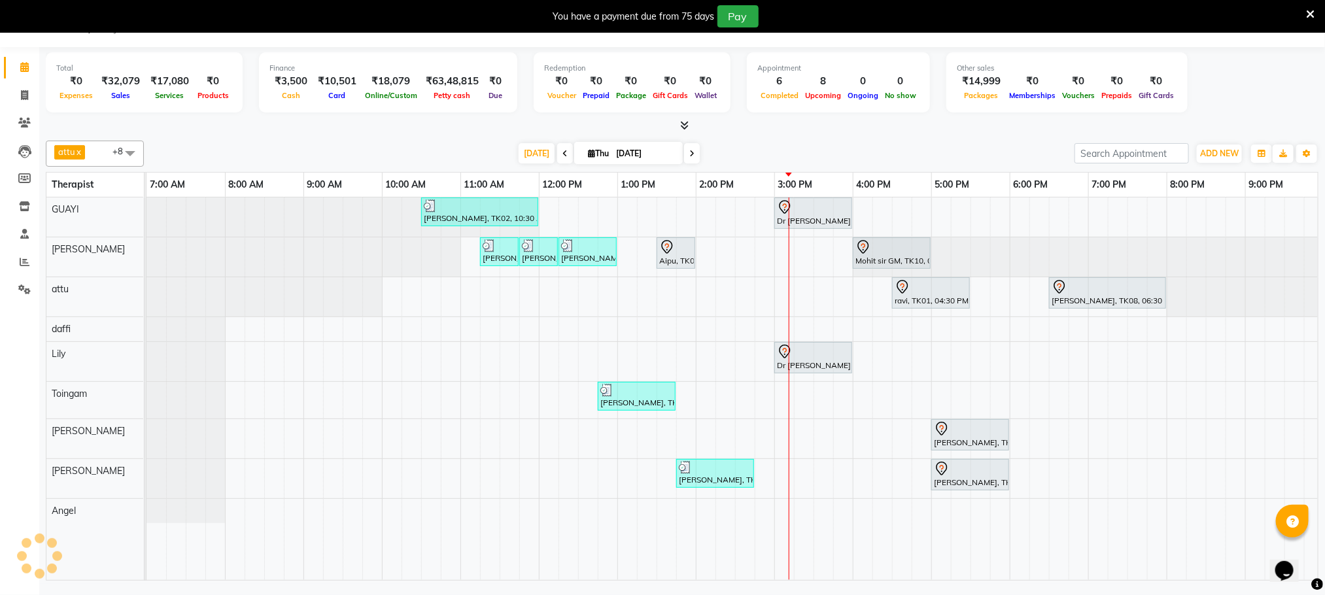
click at [691, 152] on span at bounding box center [692, 153] width 16 height 20
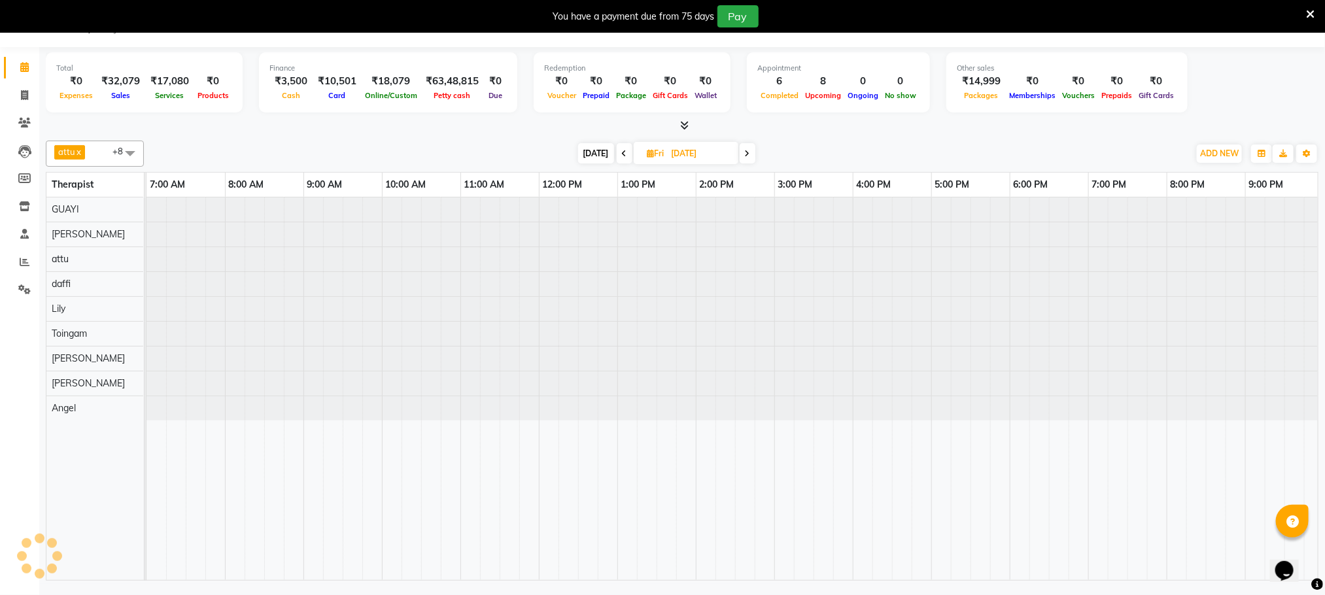
click at [746, 155] on icon at bounding box center [747, 154] width 5 height 8
click at [621, 151] on icon at bounding box center [622, 154] width 5 height 8
click at [598, 148] on span "[DATE]" at bounding box center [596, 153] width 36 height 20
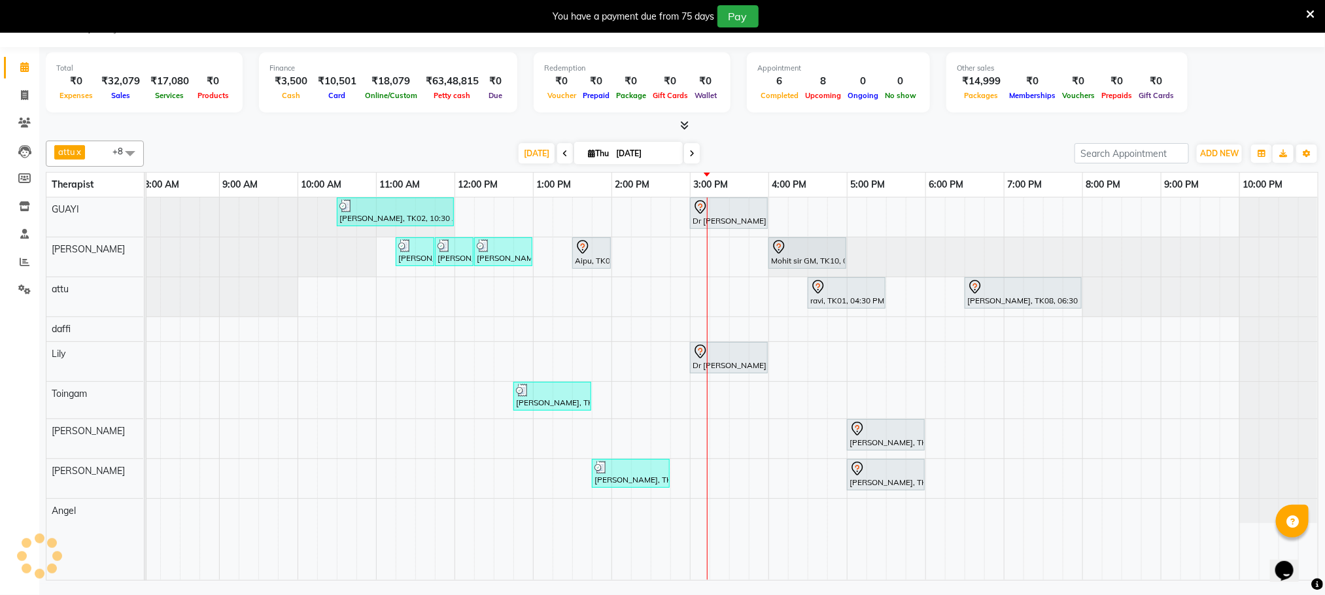
scroll to position [0, 99]
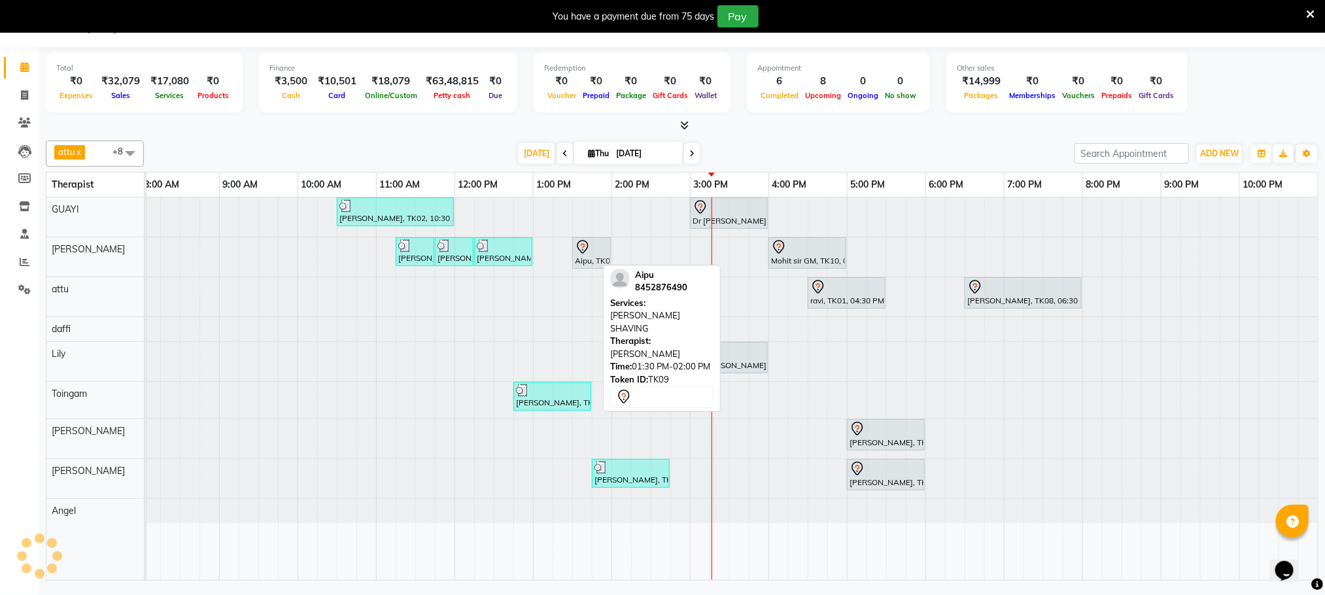
click at [575, 254] on icon at bounding box center [583, 247] width 16 height 16
click at [579, 250] on div at bounding box center [591, 247] width 33 height 16
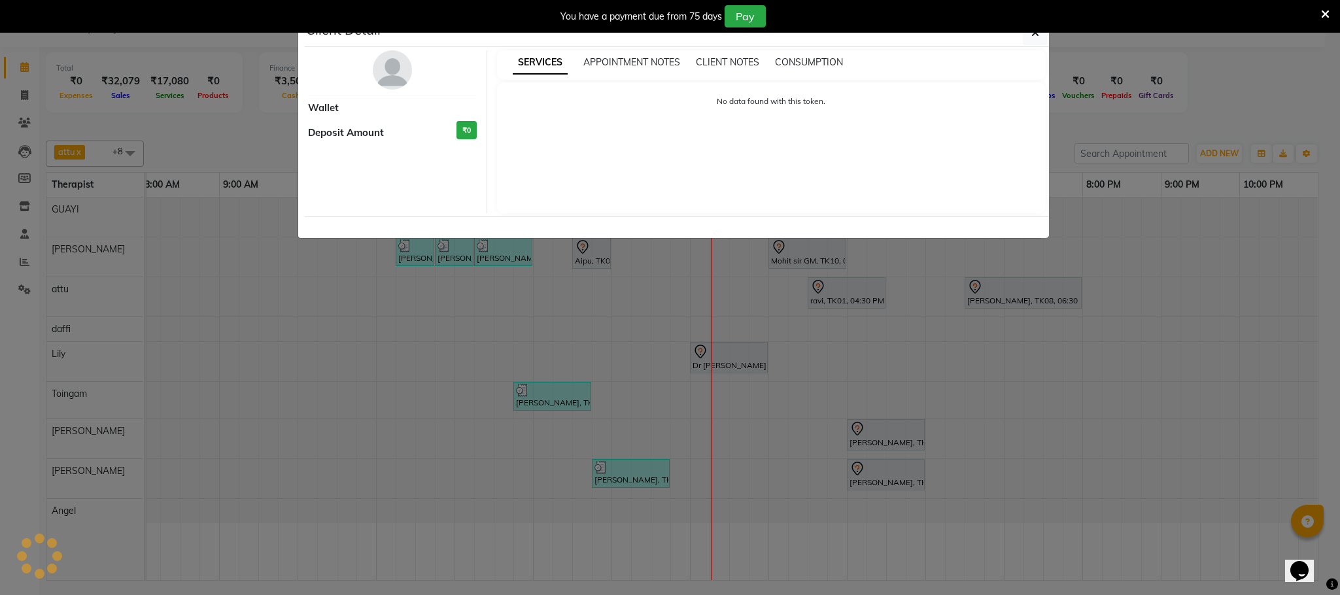
click at [1034, 185] on div "No data found with this token." at bounding box center [771, 147] width 549 height 131
click at [1042, 38] on button "button" at bounding box center [1035, 32] width 25 height 25
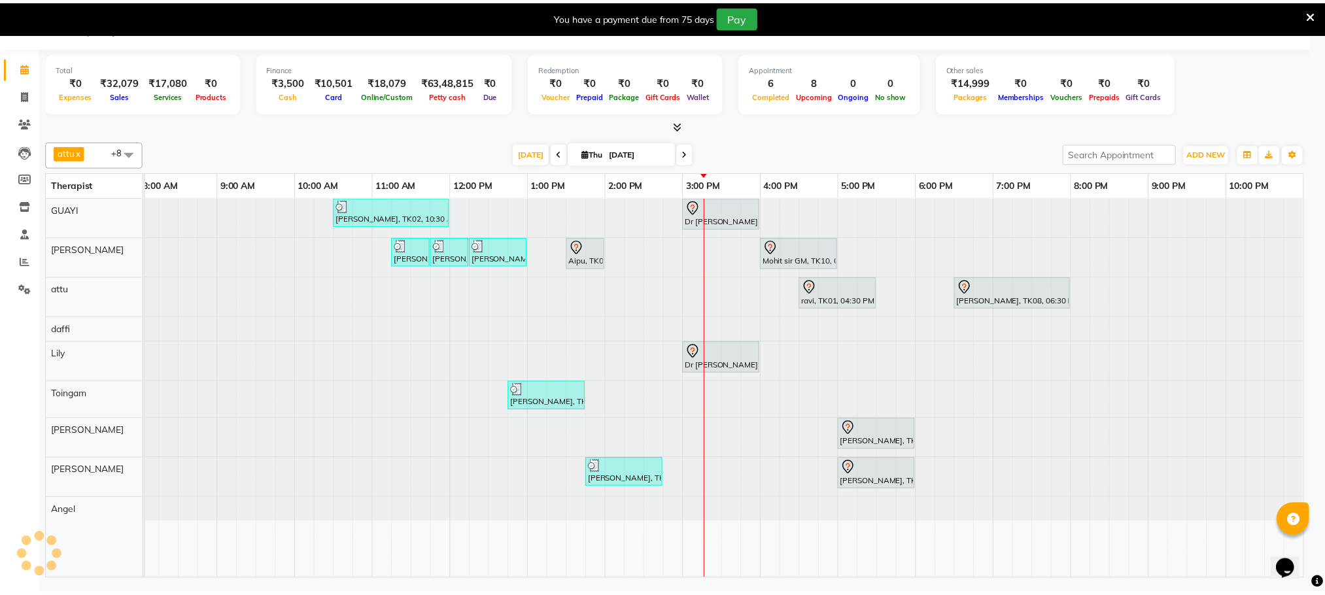
scroll to position [0, 69]
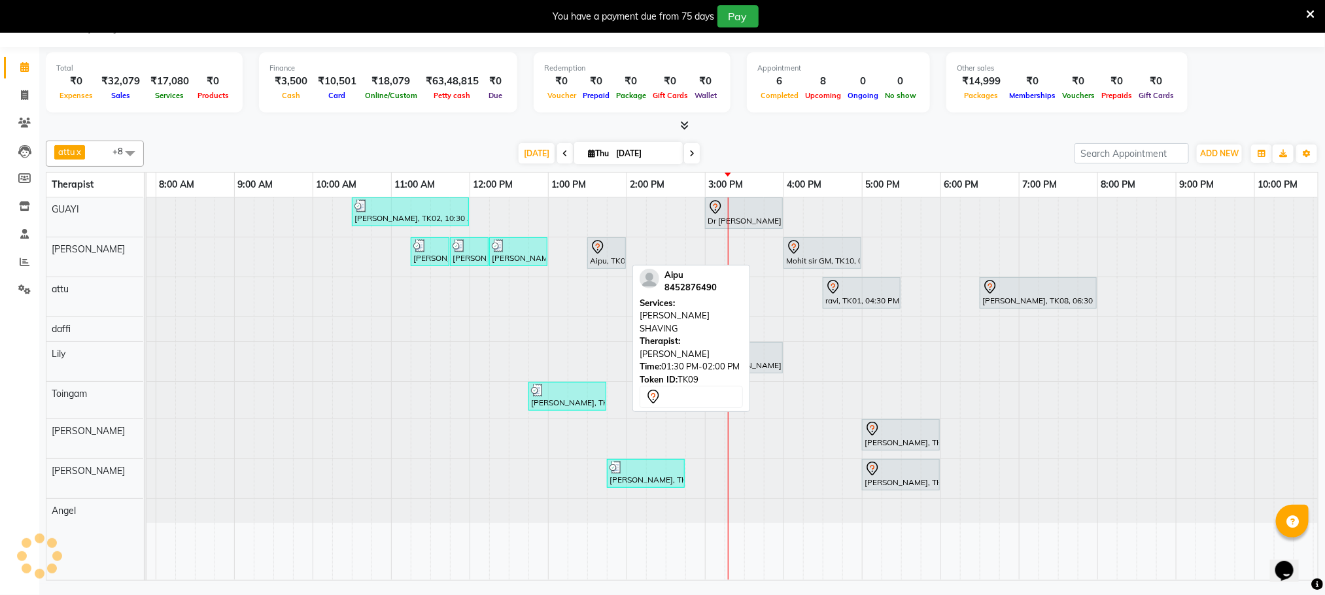
click at [612, 259] on div "Aipu, TK09, 01:30 PM-02:00 PM, [PERSON_NAME] SHAVING" at bounding box center [607, 252] width 36 height 27
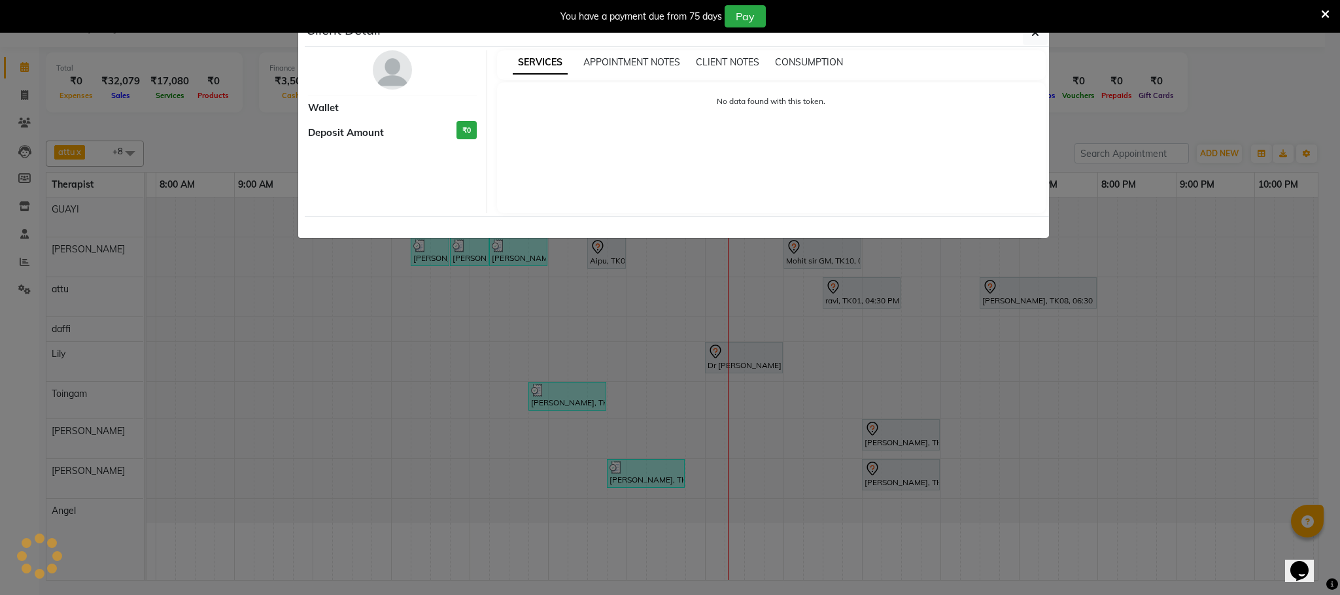
click at [783, 273] on ngb-modal-window "Client Detail Wallet Deposit Amount ₹0 SERVICES APPOINTMENT NOTES CLIENT NOTES …" at bounding box center [670, 297] width 1340 height 595
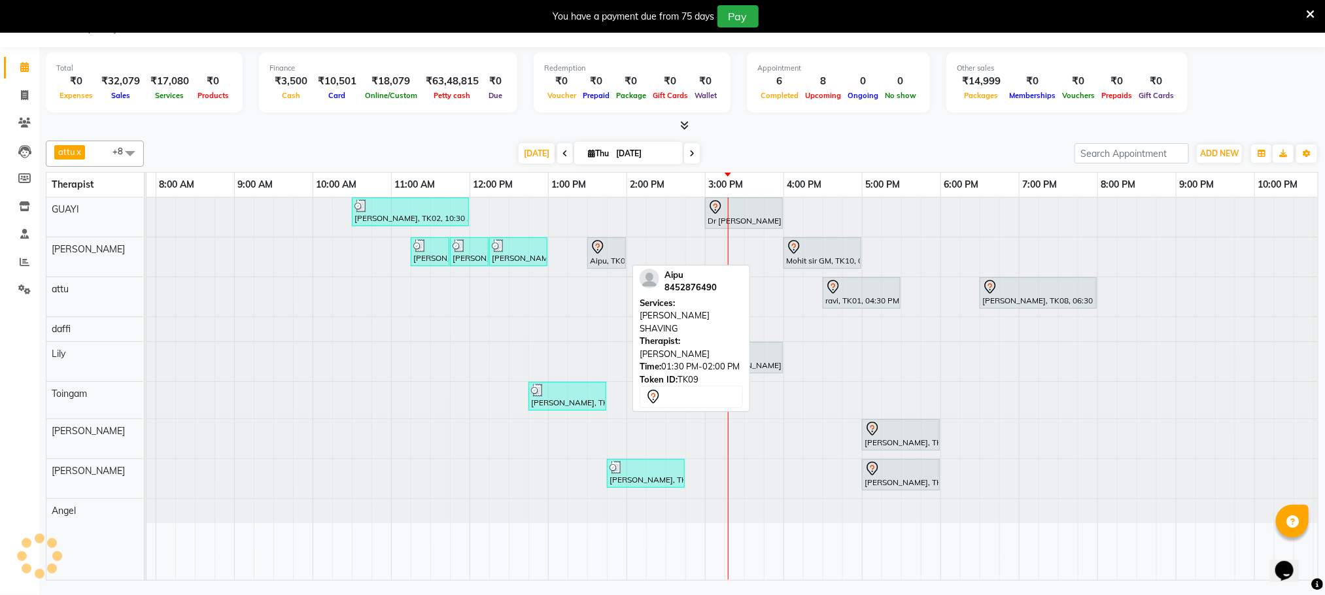
click at [614, 246] on div at bounding box center [606, 247] width 33 height 16
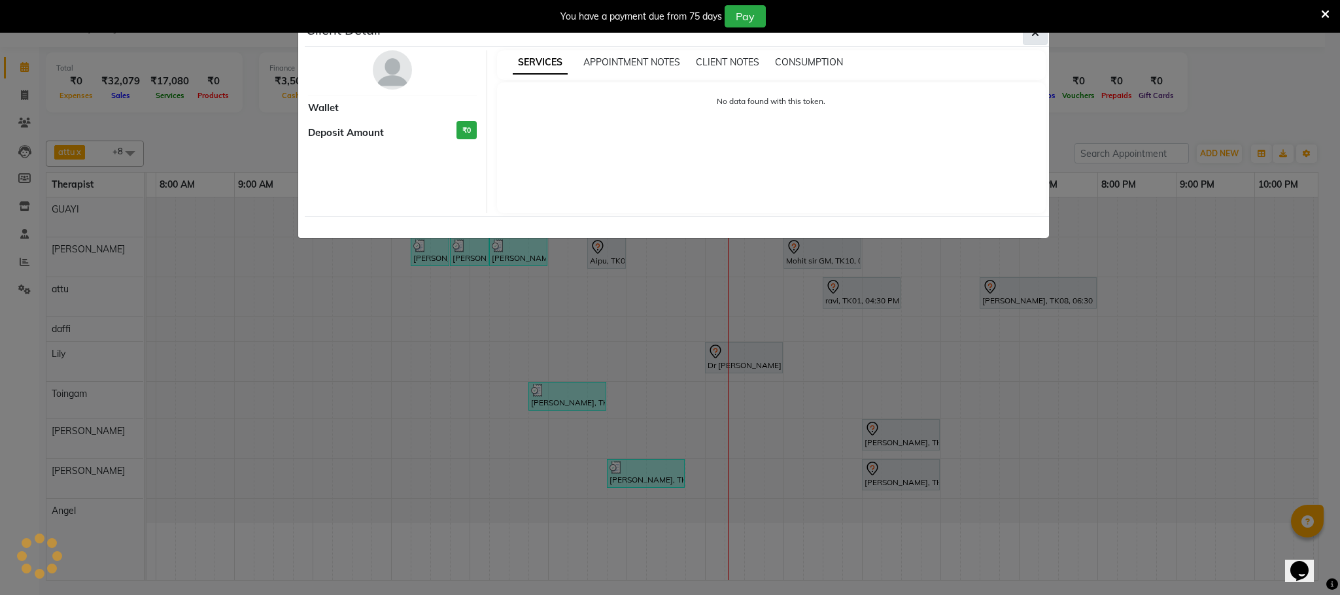
click at [1029, 36] on button "button" at bounding box center [1035, 32] width 25 height 25
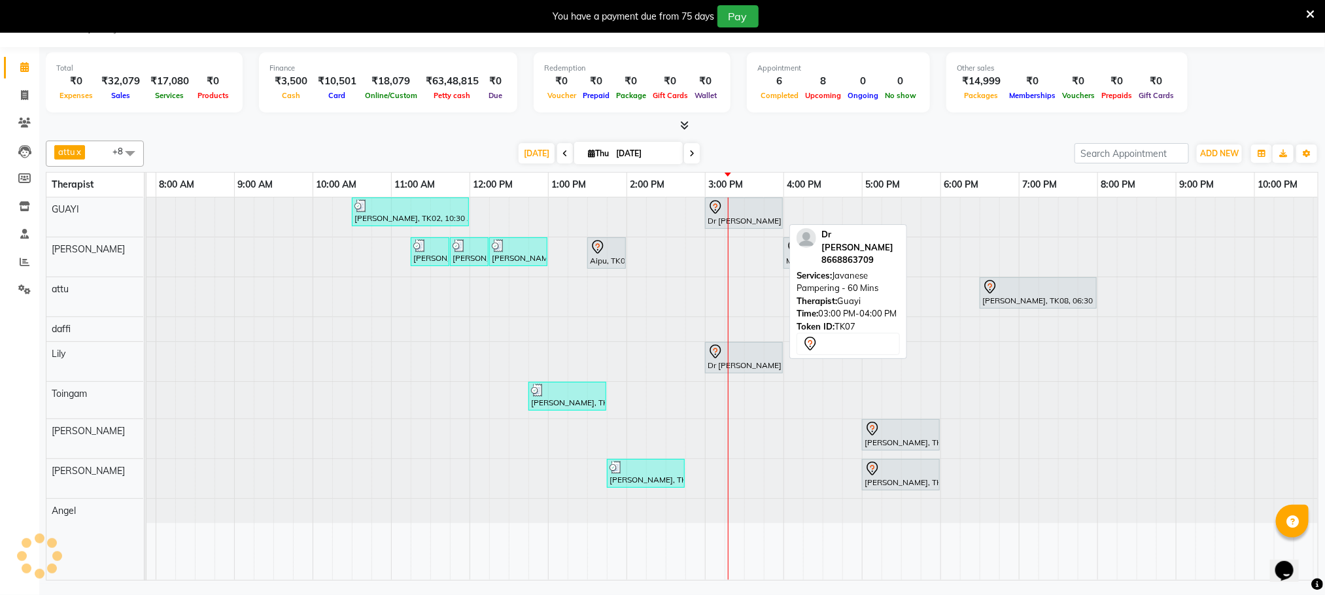
click at [748, 213] on div at bounding box center [744, 207] width 73 height 16
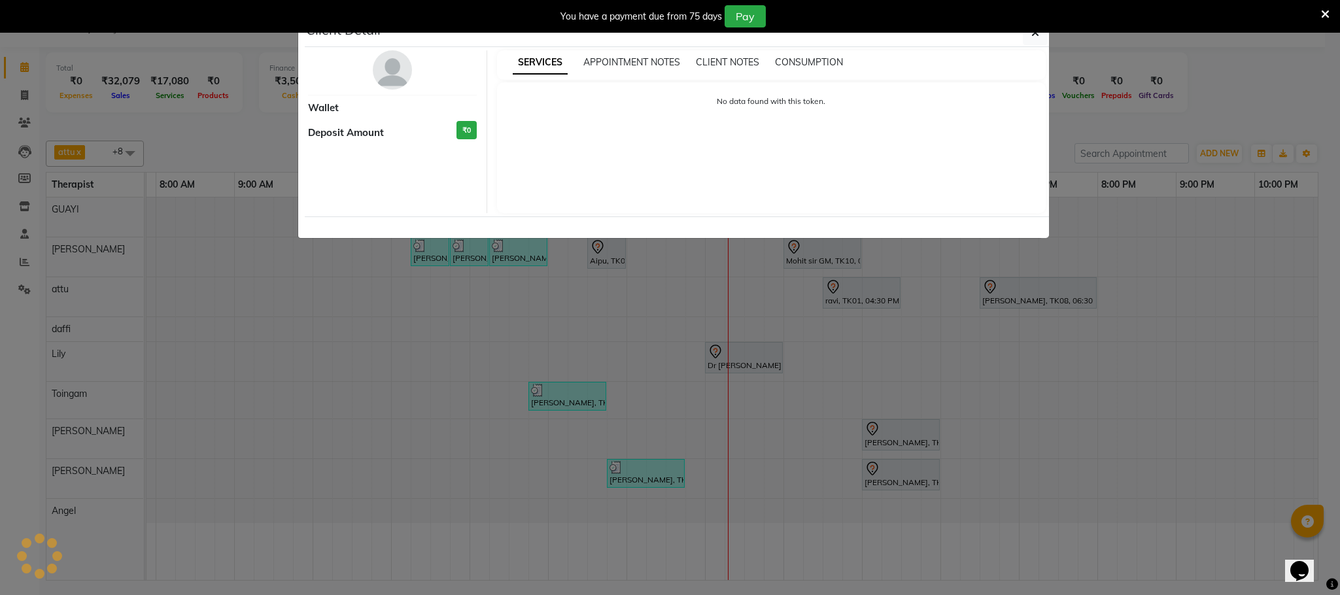
click at [1042, 367] on ngb-modal-window "Client Detail Wallet Deposit Amount ₹0 SERVICES APPOINTMENT NOTES CLIENT NOTES …" at bounding box center [670, 297] width 1340 height 595
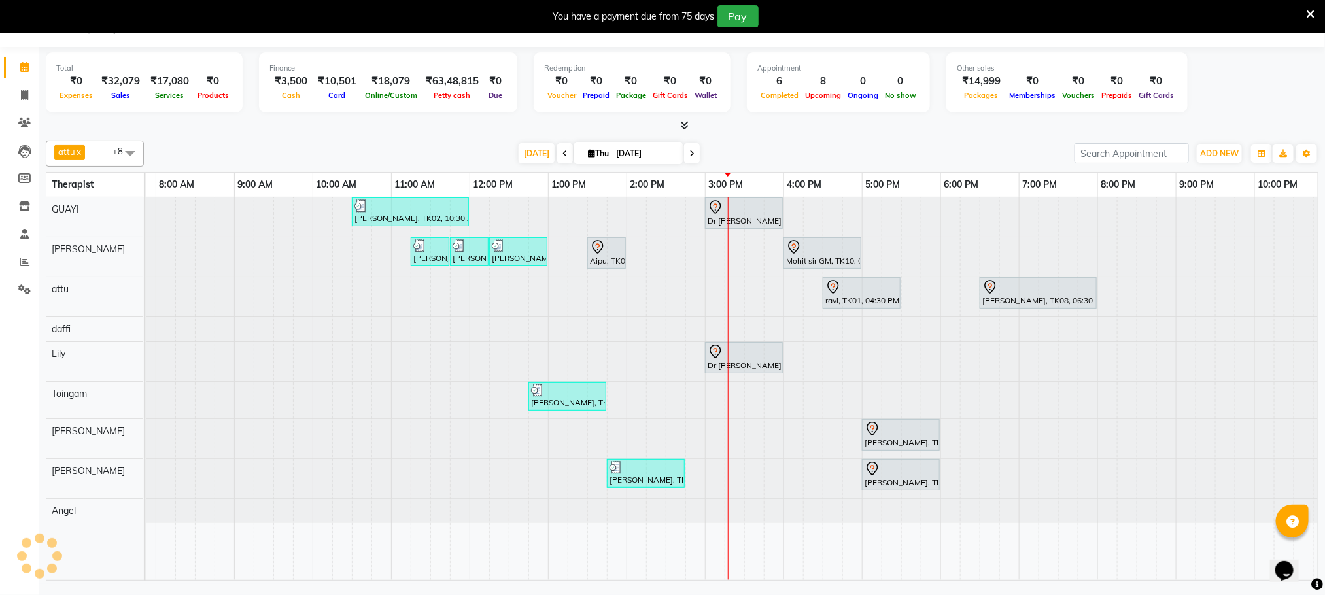
click at [689, 153] on icon at bounding box center [691, 154] width 5 height 8
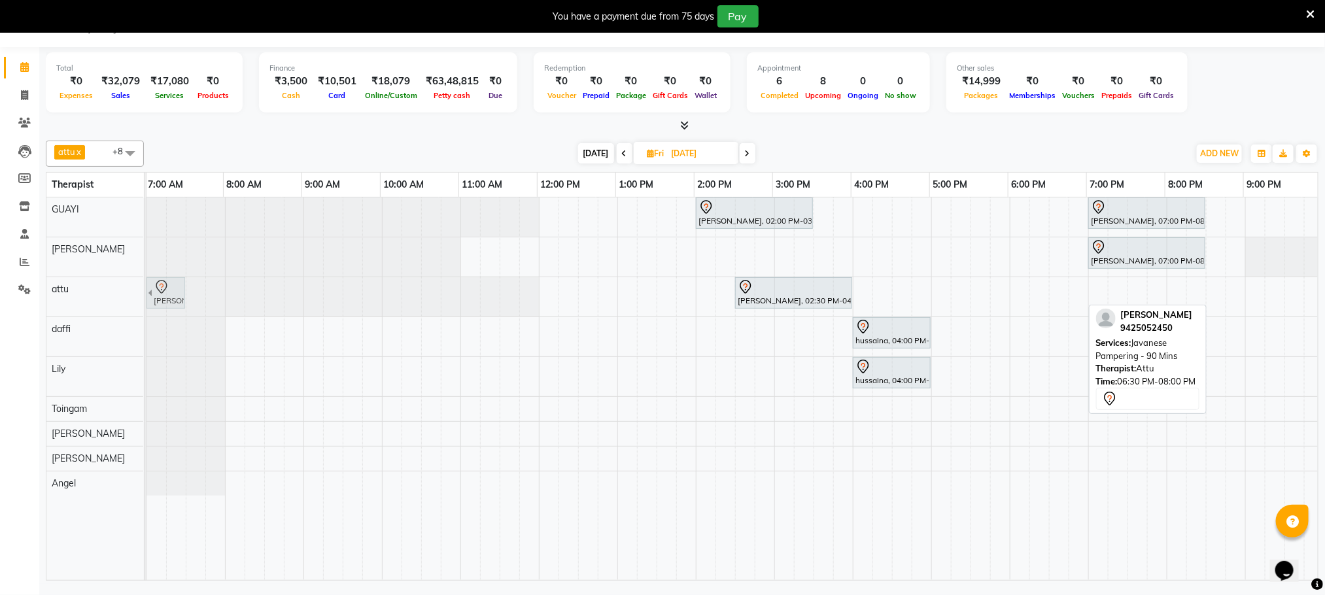
scroll to position [0, 0]
drag, startPoint x: 1056, startPoint y: 291, endPoint x: 159, endPoint y: 296, distance: 897.3
click at [146, 296] on div "Akshay Chopda, 02:30 PM-04:00 PM, Javanese Pampering - 90 Mins Rohit Gupta, 06:…" at bounding box center [146, 296] width 0 height 39
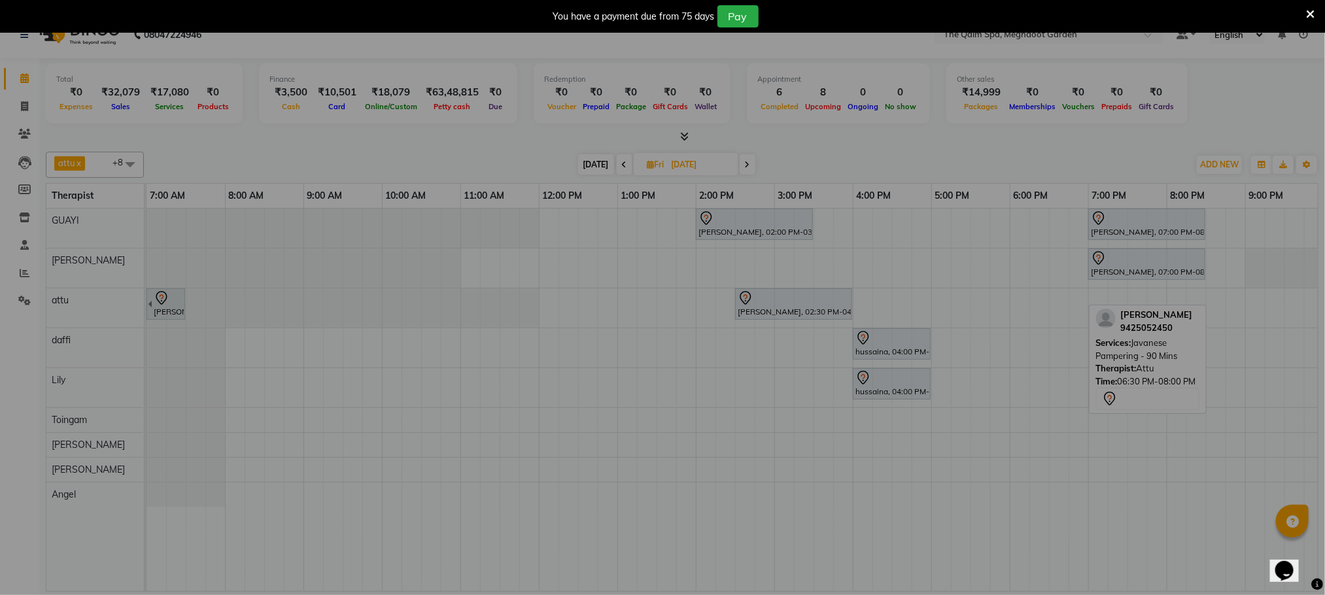
scroll to position [24, 0]
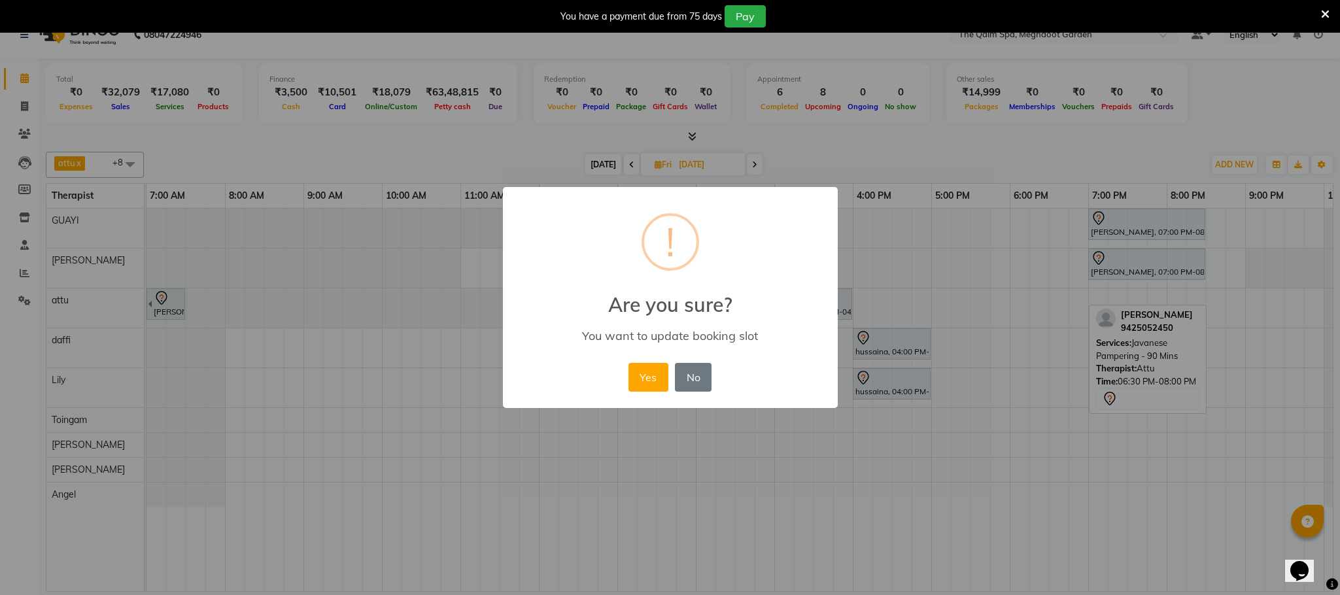
drag, startPoint x: 644, startPoint y: 370, endPoint x: 669, endPoint y: 391, distance: 33.4
click at [644, 370] on button "Yes" at bounding box center [648, 377] width 40 height 29
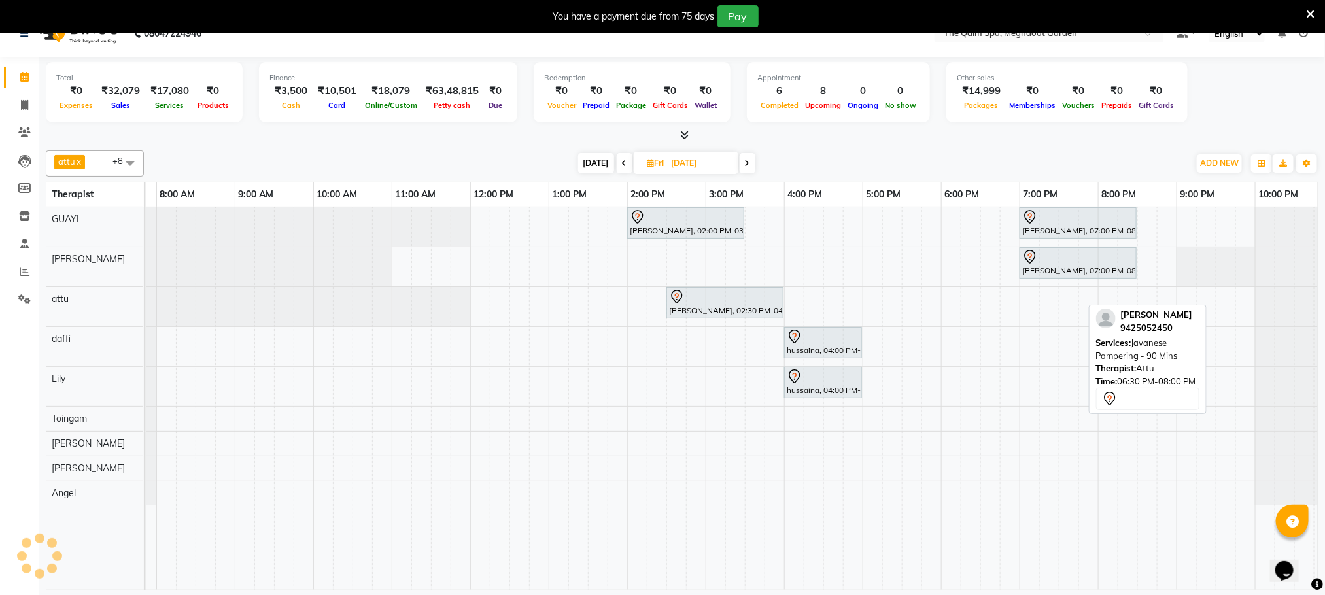
scroll to position [0, 84]
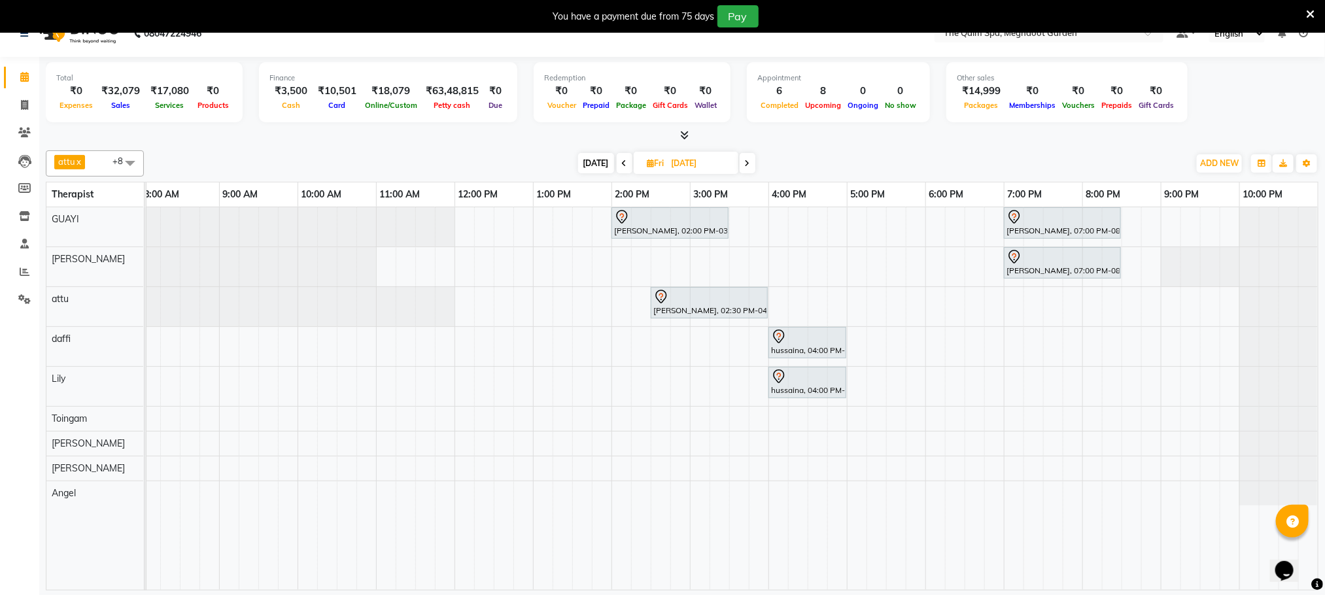
click at [622, 165] on icon at bounding box center [624, 164] width 5 height 8
type input "[DATE]"
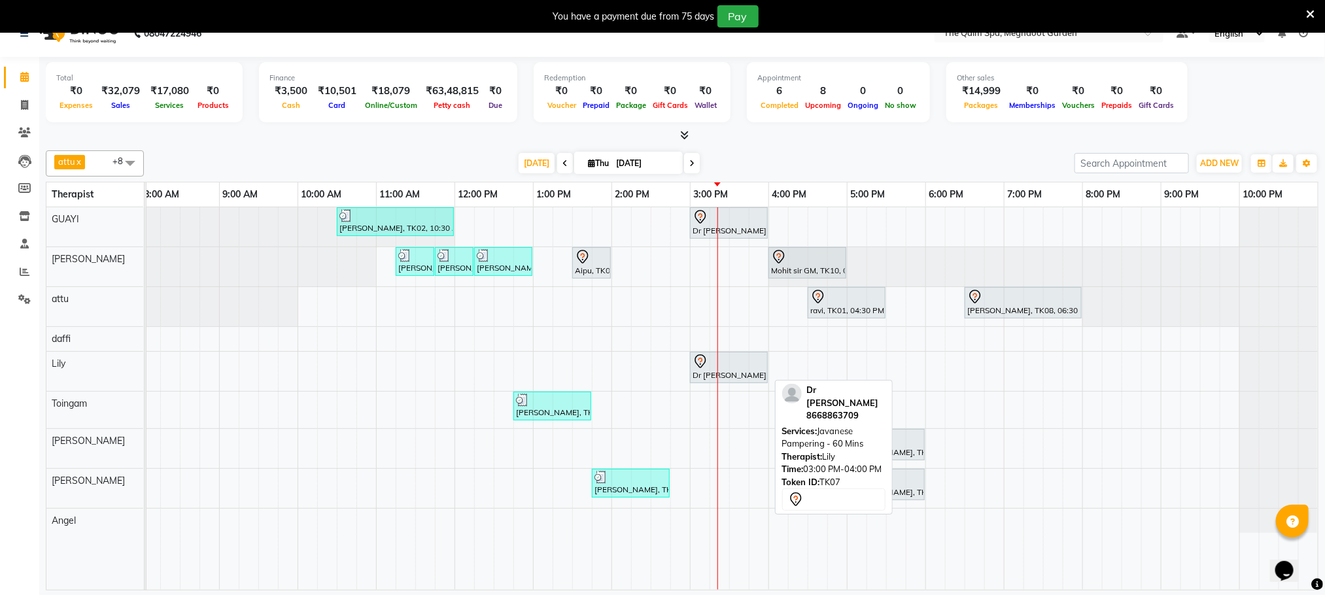
click at [742, 362] on div at bounding box center [729, 362] width 73 height 16
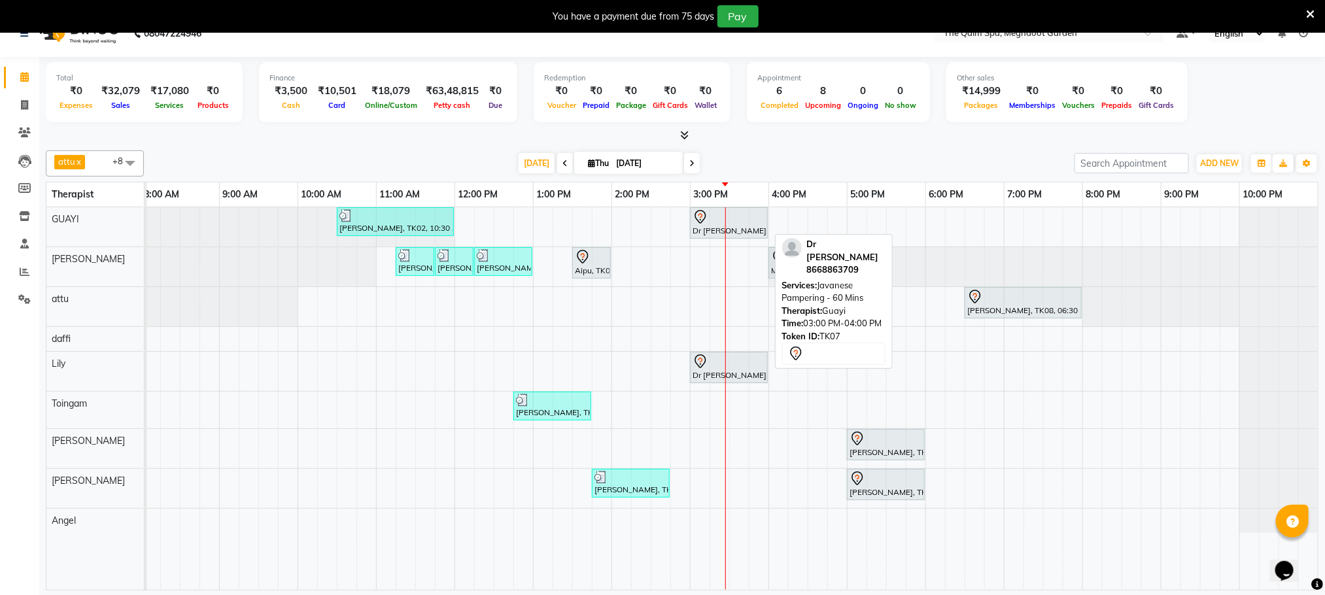
click at [722, 218] on div at bounding box center [729, 217] width 73 height 16
select select "7"
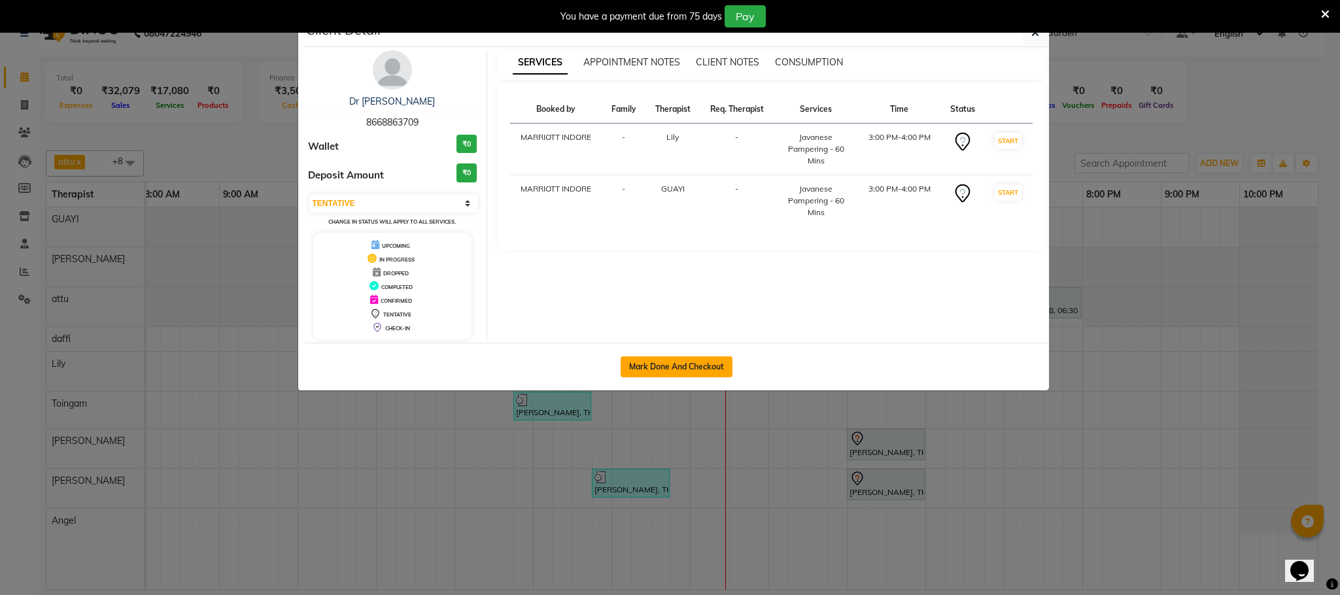
click at [695, 377] on button "Mark Done And Checkout" at bounding box center [677, 366] width 112 height 21
select select "service"
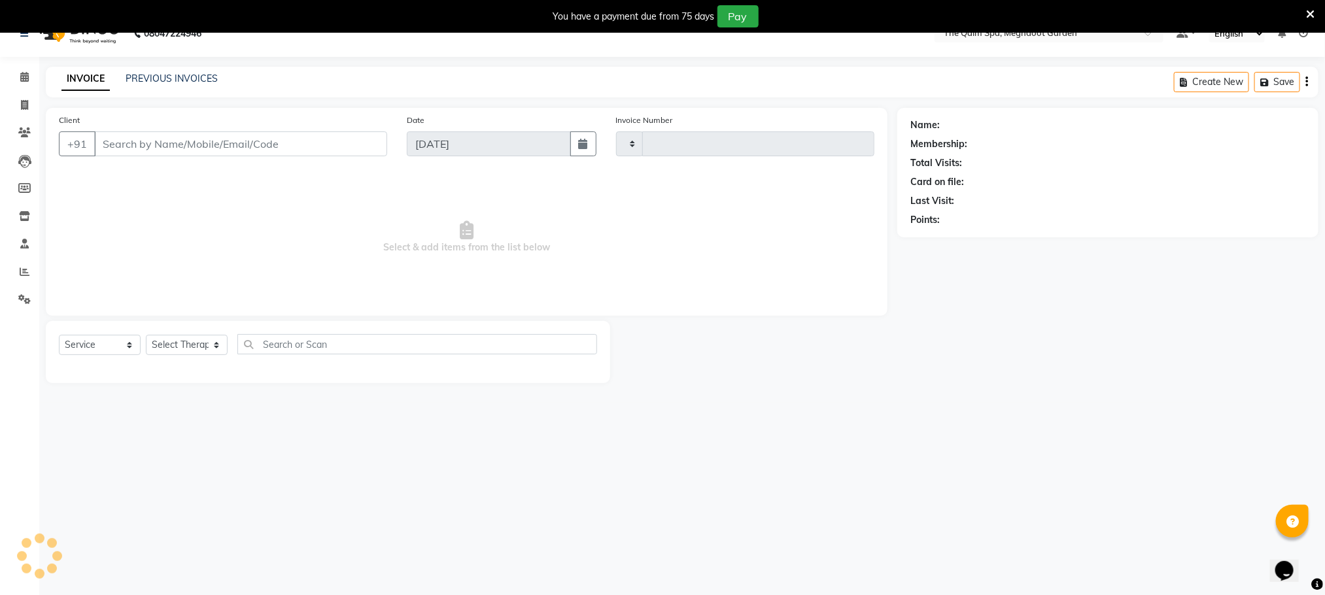
type input "1911"
select select "6401"
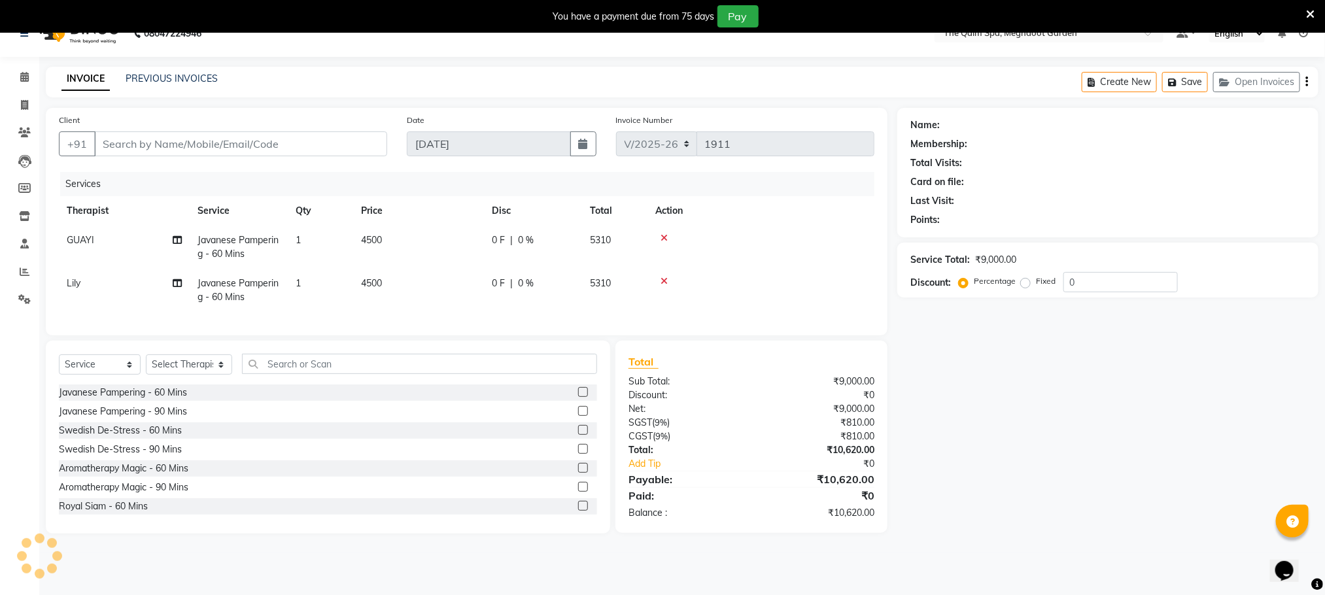
type input "8668863709"
select select "75413"
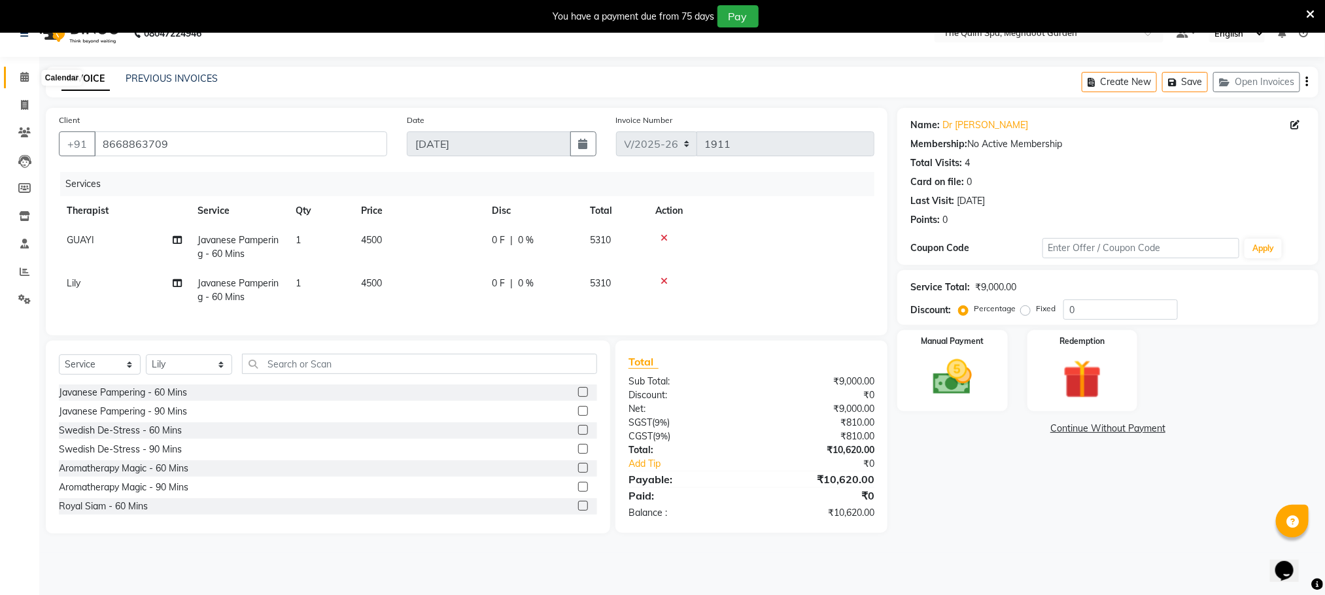
click at [26, 78] on icon at bounding box center [24, 77] width 9 height 10
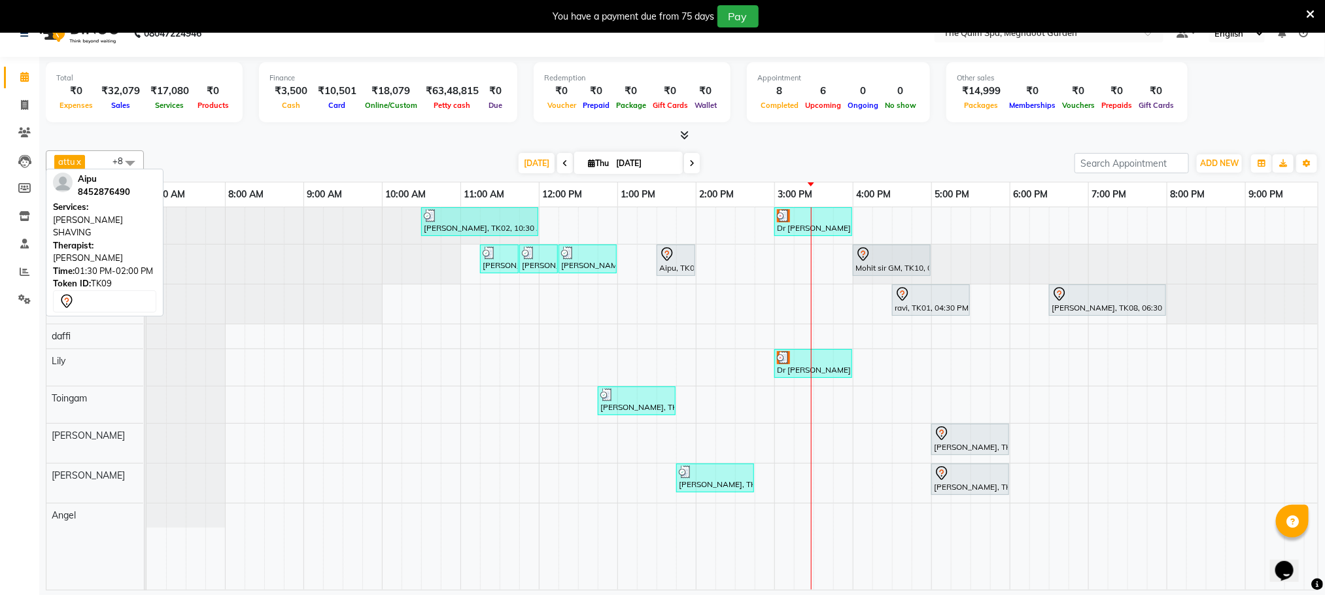
click at [676, 267] on div "Aipu, TK09, 01:30 PM-02:00 PM, [PERSON_NAME] SHAVING" at bounding box center [676, 260] width 36 height 27
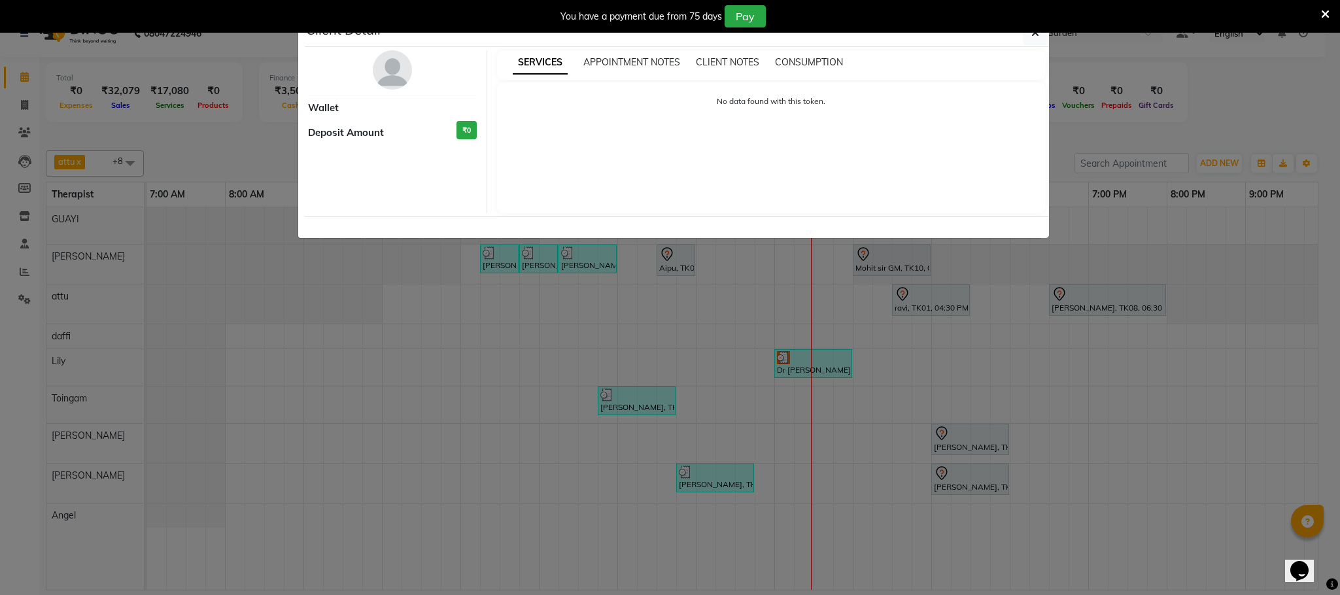
select select "7"
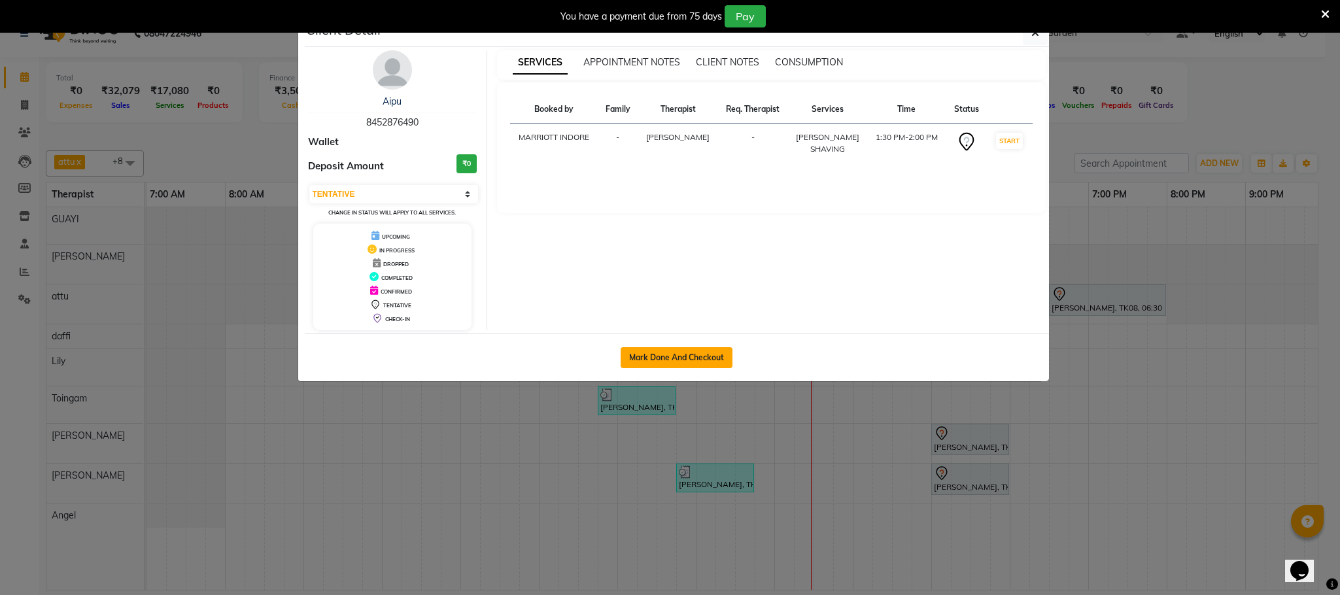
click at [681, 355] on button "Mark Done And Checkout" at bounding box center [677, 357] width 112 height 21
select select "service"
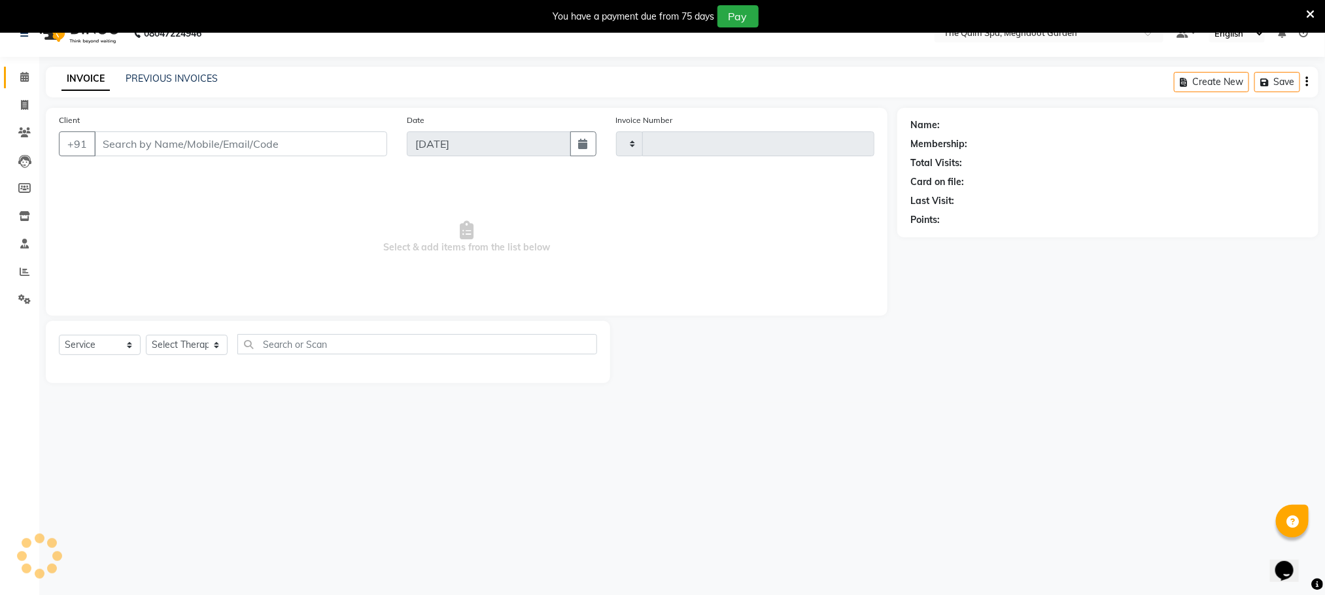
type input "1911"
select select "6401"
type input "8452876490"
select select "48473"
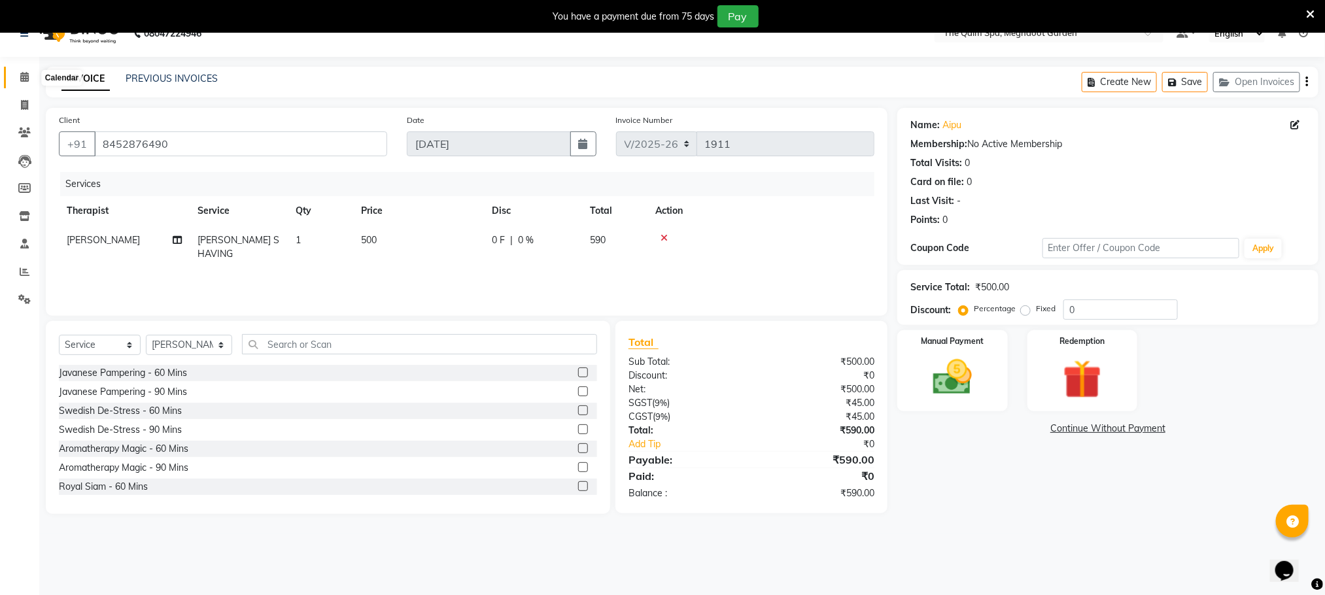
click at [28, 72] on icon at bounding box center [24, 77] width 9 height 10
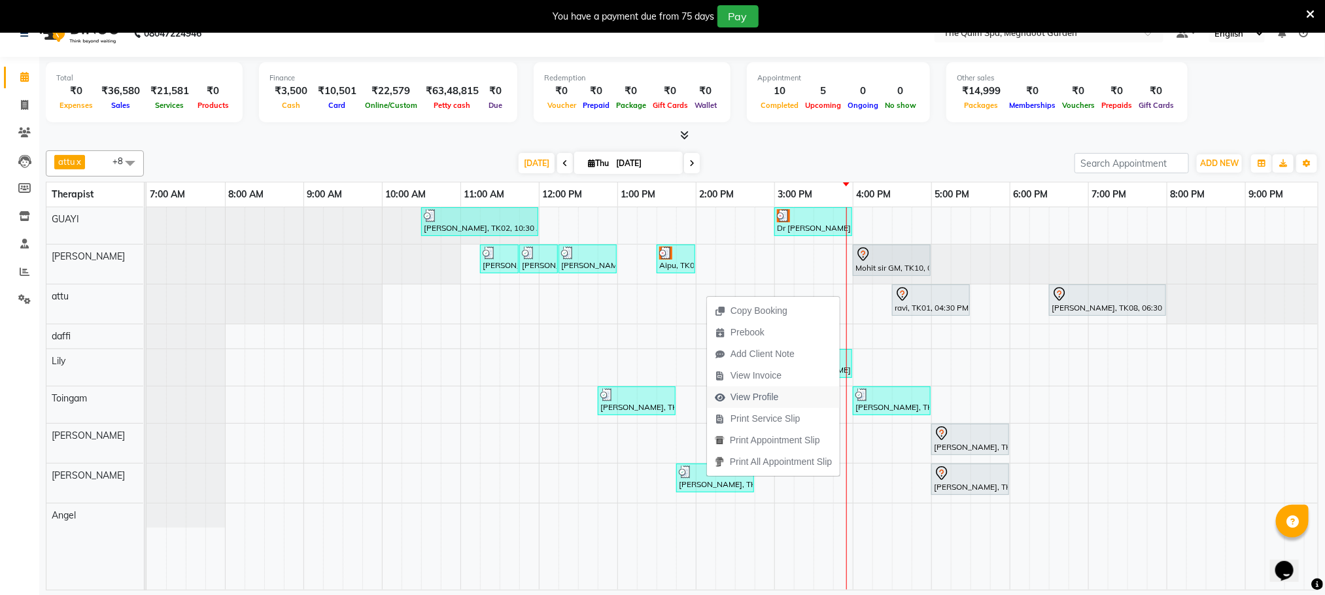
click at [750, 396] on span "View Profile" at bounding box center [755, 397] width 48 height 14
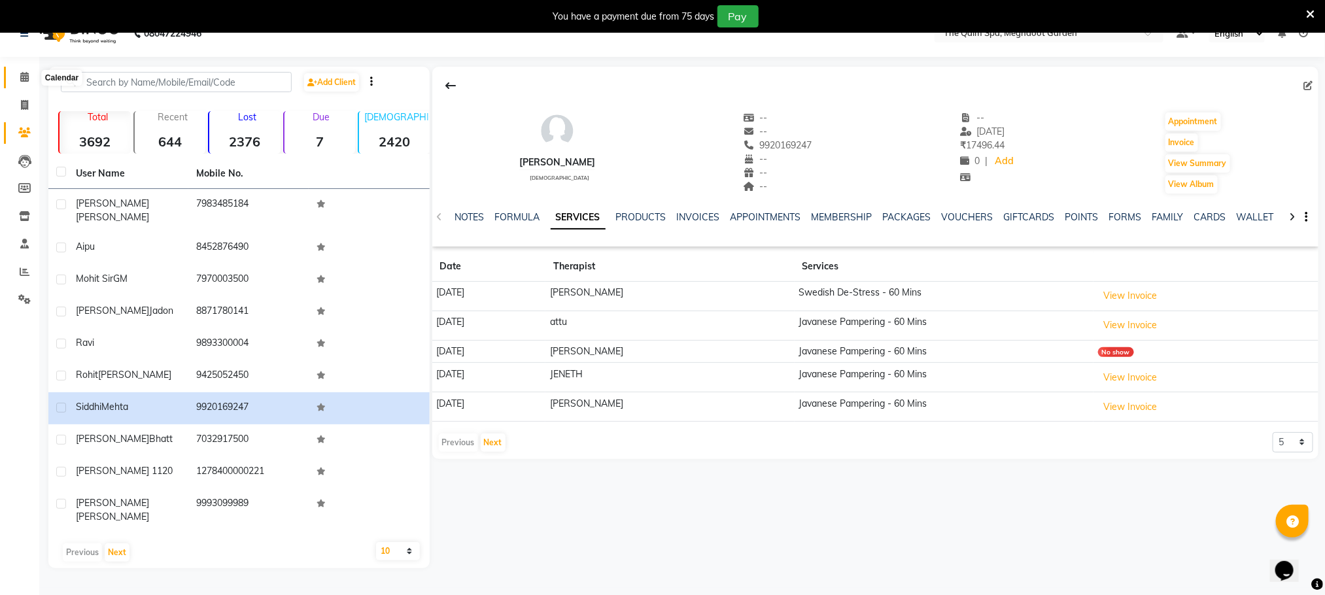
click at [26, 77] on icon at bounding box center [24, 77] width 9 height 10
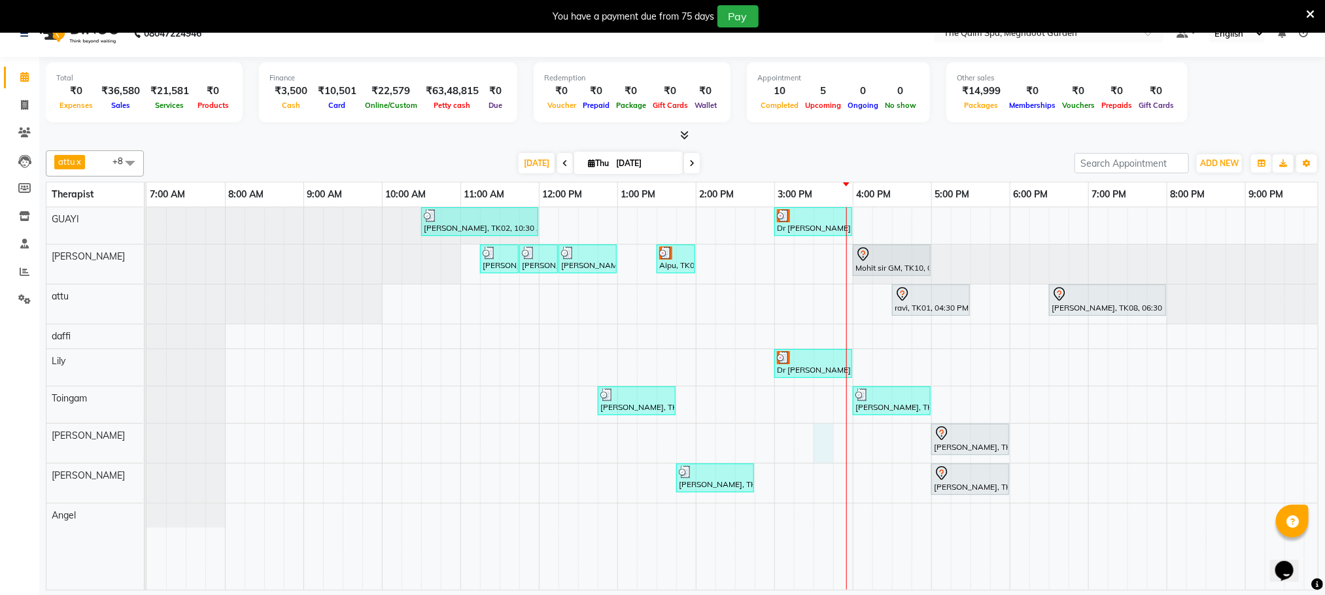
click at [814, 430] on div "anupam bhatt, TK02, 10:30 AM-12:00 PM, Abhyangam - 90 Mins Dr hemant, TK07, 03:…" at bounding box center [774, 398] width 1256 height 383
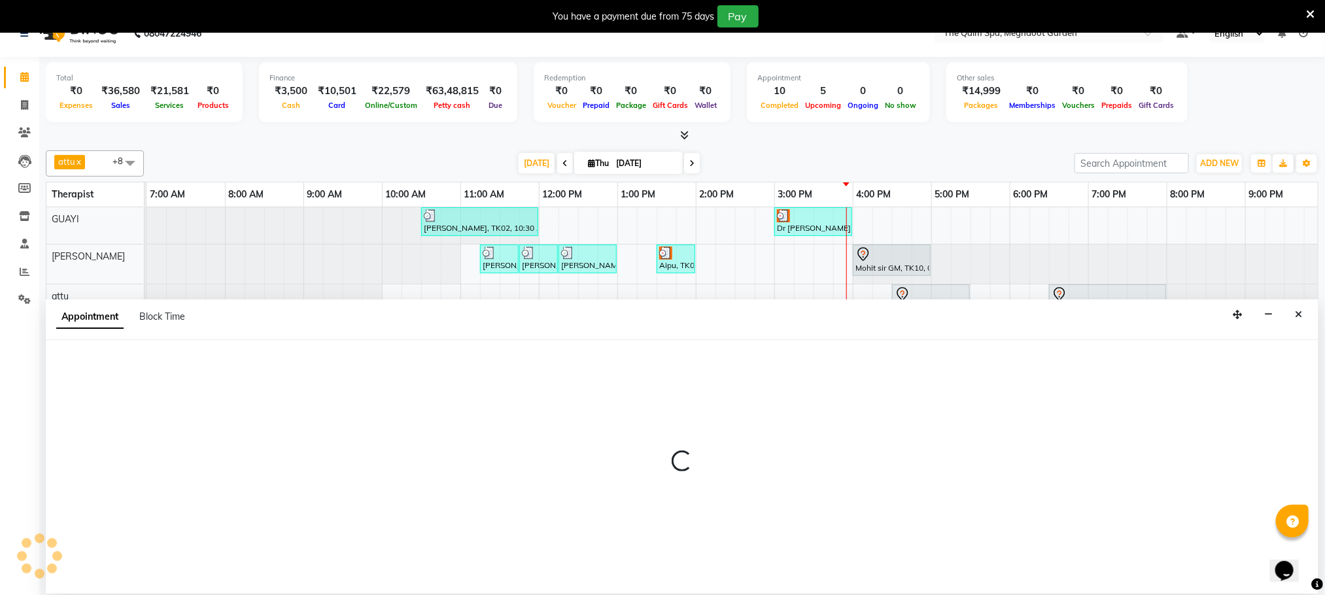
scroll to position [33, 0]
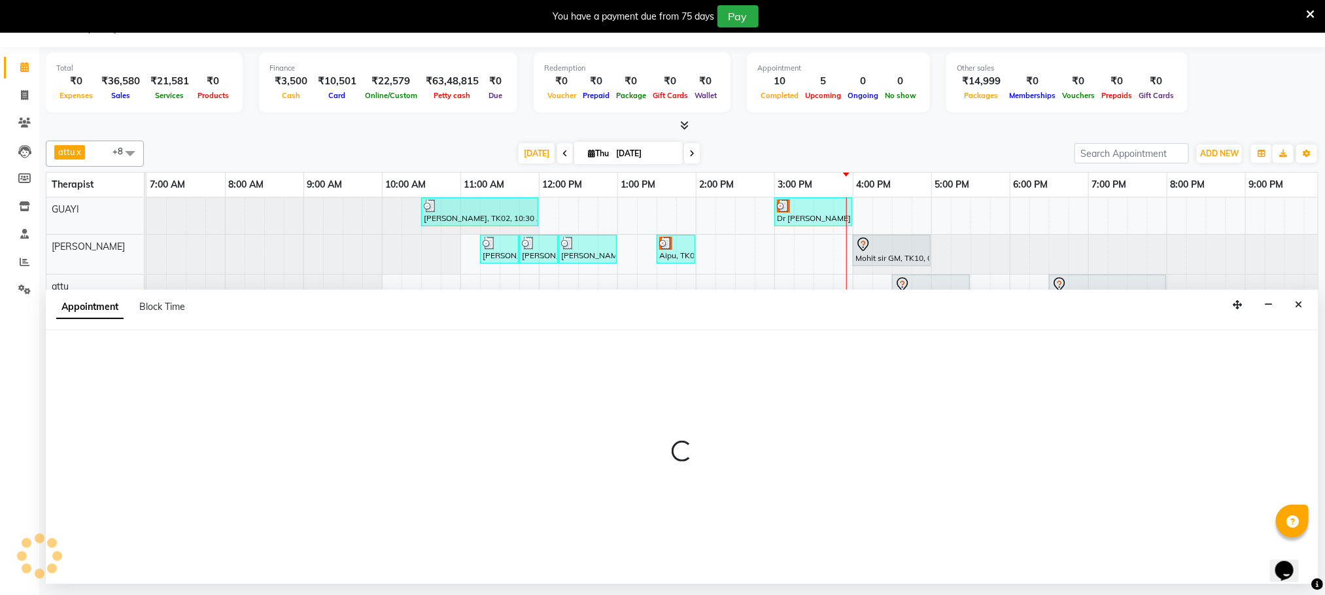
select select "81261"
select select "930"
select select "tentative"
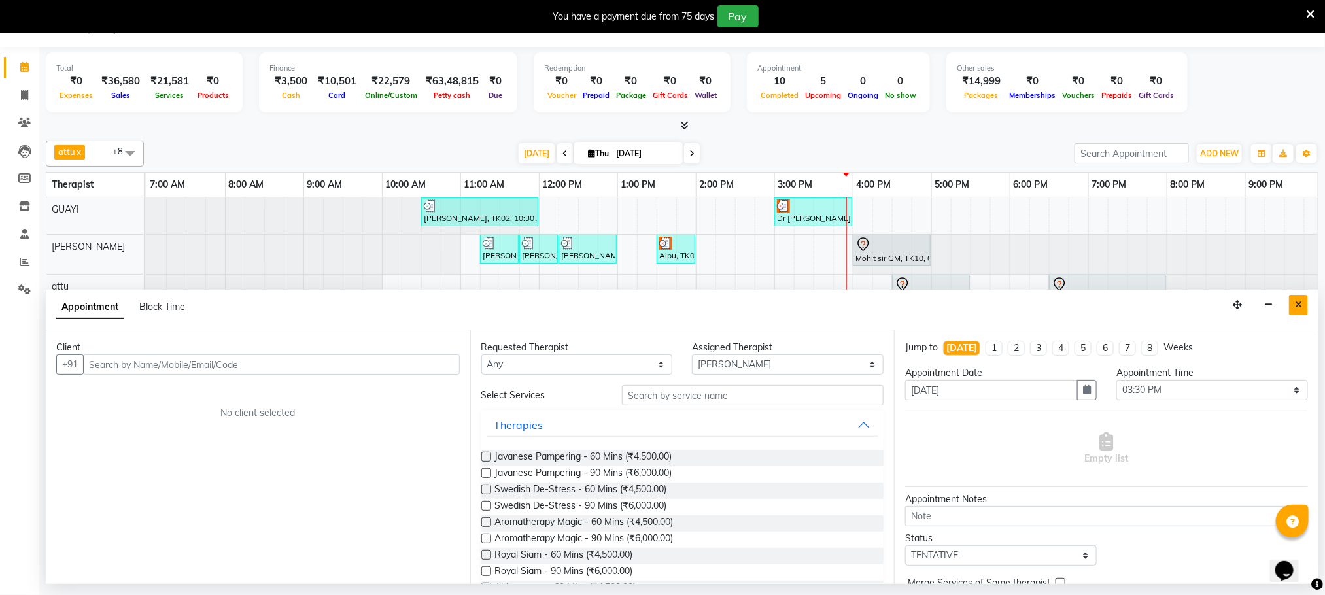
click at [1299, 312] on button "Close" at bounding box center [1298, 305] width 19 height 20
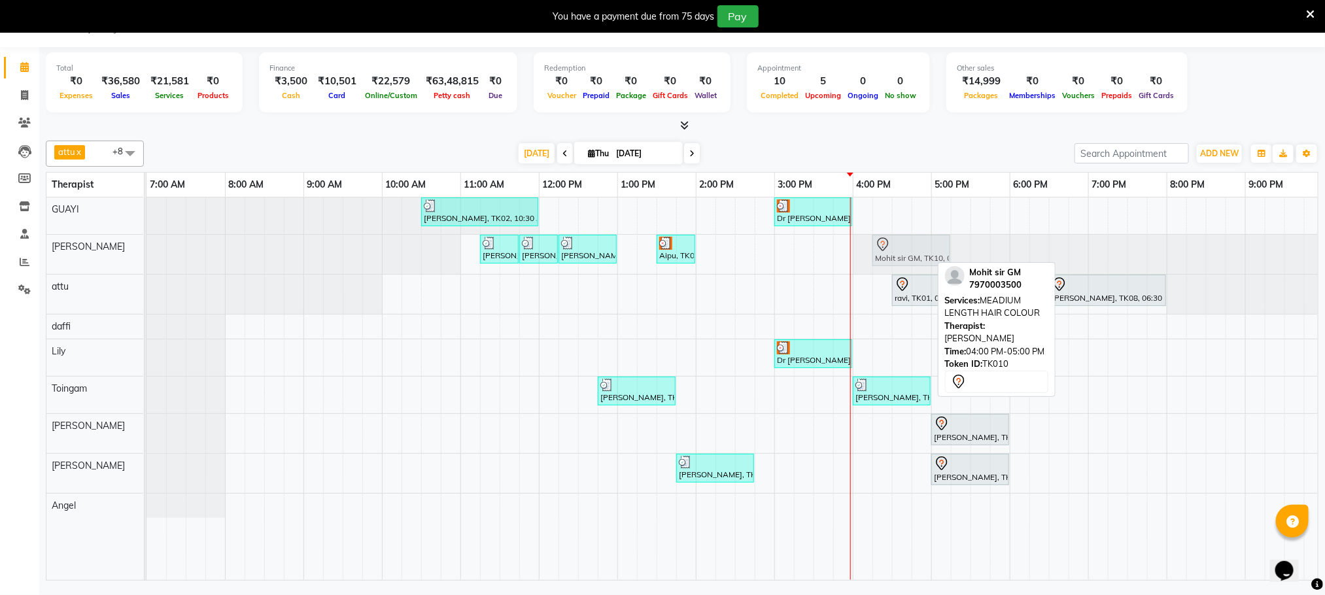
drag, startPoint x: 877, startPoint y: 247, endPoint x: 897, endPoint y: 261, distance: 23.9
click at [146, 261] on div "Nishant 1120, TK03, 11:15 AM-11:45 AM, BEARD SHAVING Nishant 1120, TK03, 11:45 …" at bounding box center [146, 254] width 0 height 39
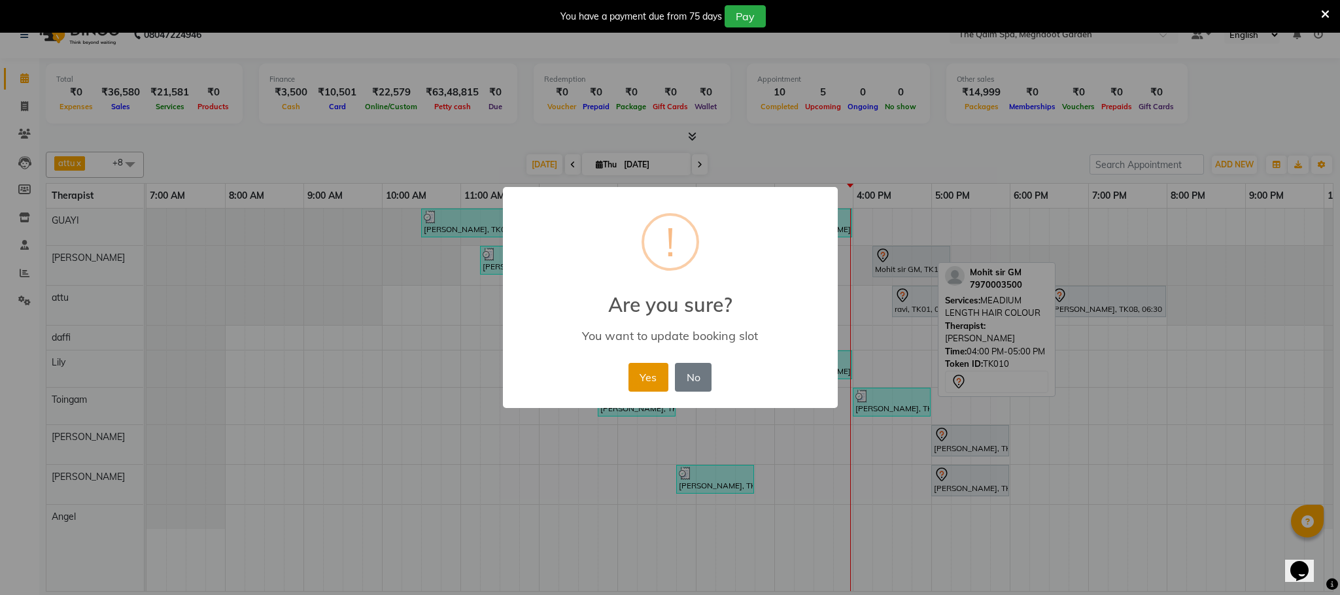
click at [659, 379] on button "Yes" at bounding box center [648, 377] width 40 height 29
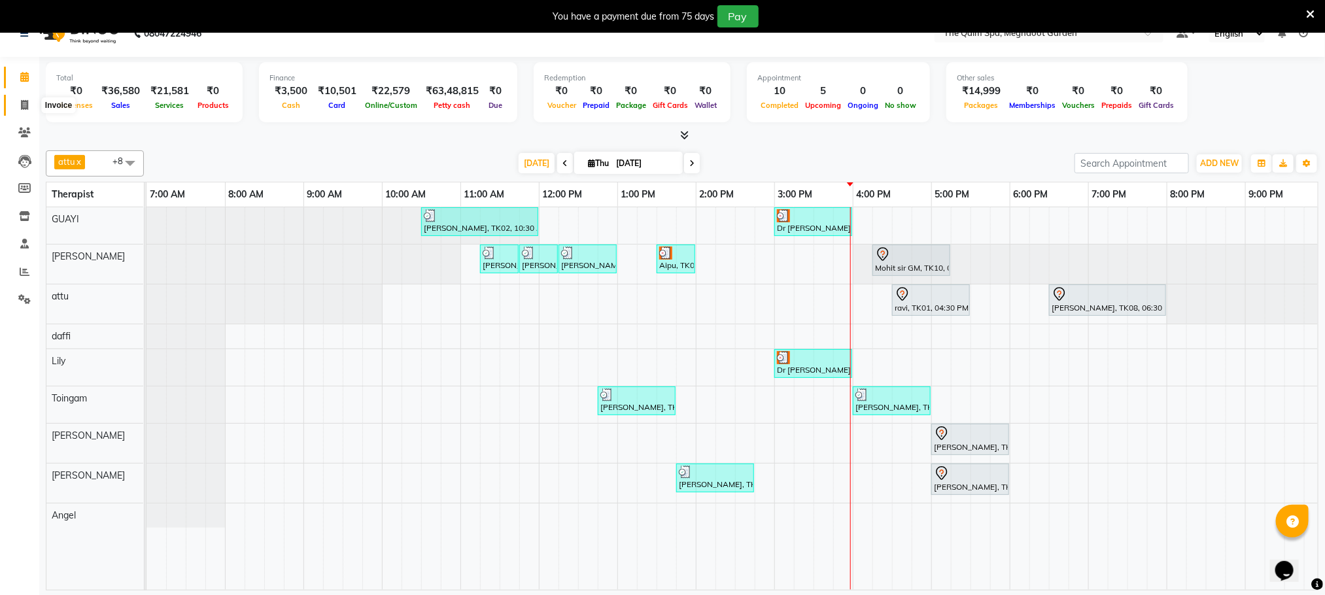
click at [22, 101] on icon at bounding box center [24, 105] width 7 height 10
select select "service"
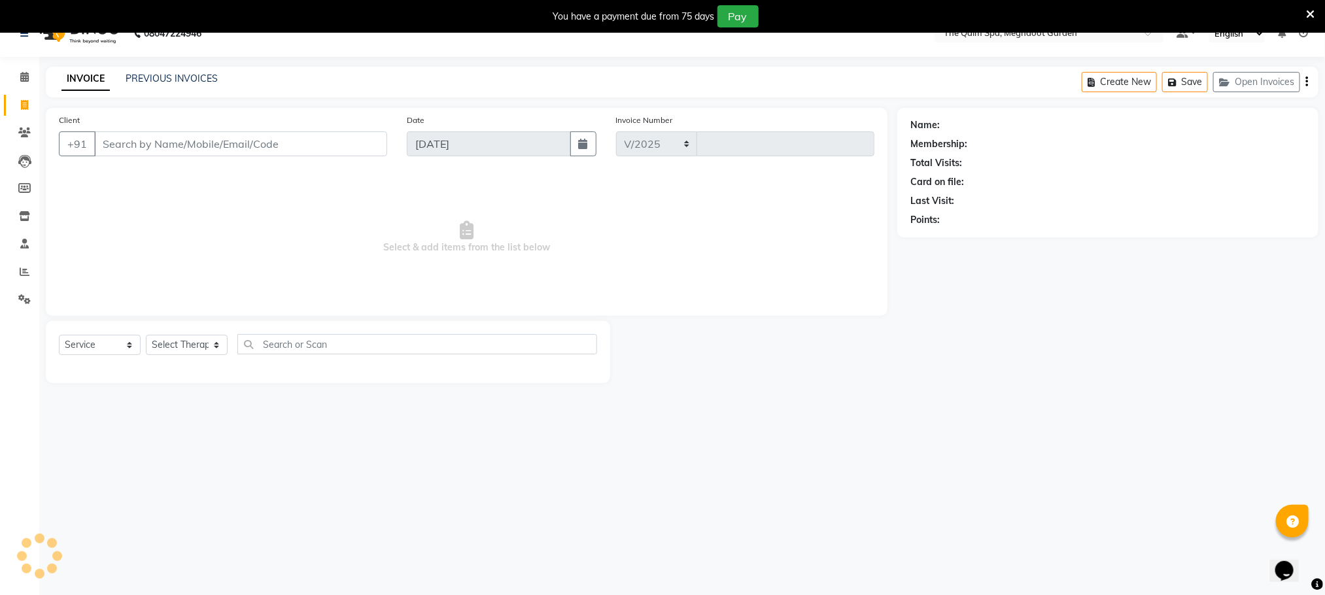
select select "6401"
type input "1912"
click at [128, 139] on input "Client" at bounding box center [240, 143] width 293 height 25
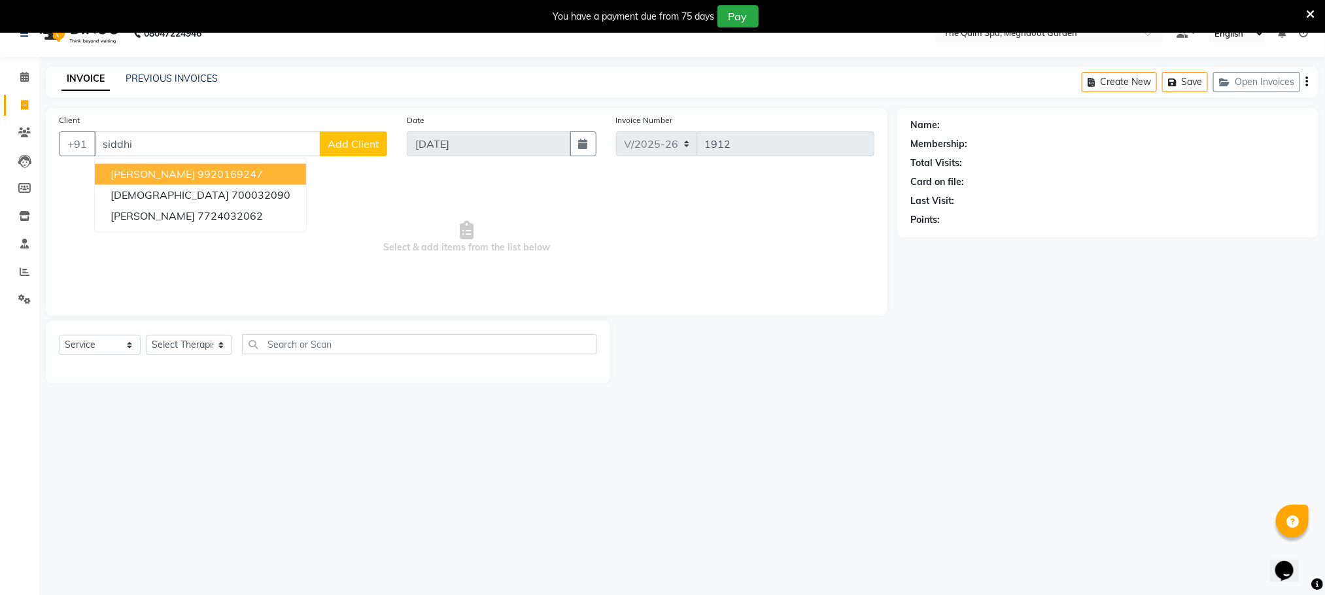
click at [198, 173] on ngb-highlight "9920169247" at bounding box center [230, 174] width 65 height 13
type input "9920169247"
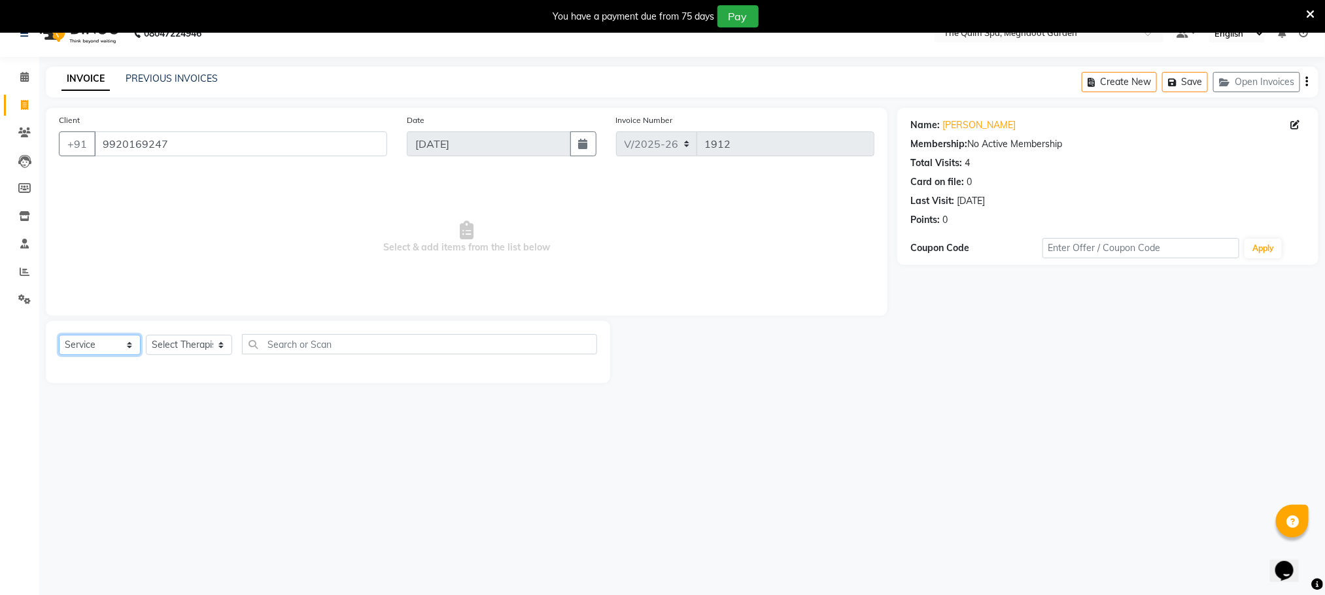
click at [109, 348] on select "Select Service Product Membership Package Voucher Prepaid Gift Card" at bounding box center [100, 345] width 82 height 20
select select "product"
click at [59, 336] on select "Select Service Product Membership Package Voucher Prepaid Gift Card" at bounding box center [100, 345] width 82 height 20
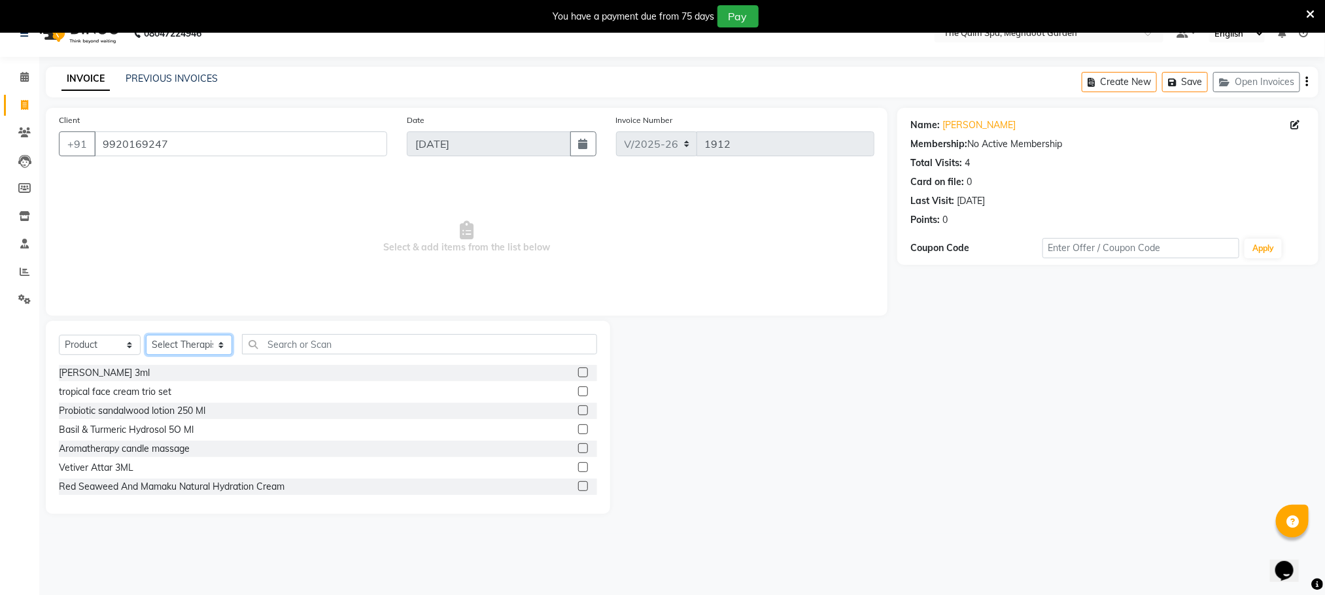
click at [183, 346] on select "Select Therapist Angel attu Bhavesh Joshi daffi Darshika Dongdongi Eshuhmi Eva …" at bounding box center [189, 345] width 86 height 20
select select "83135"
click at [146, 336] on select "Select Therapist Angel attu Bhavesh Joshi daffi Darshika Dongdongi Eshuhmi Eva …" at bounding box center [189, 345] width 86 height 20
click at [285, 346] on input "text" at bounding box center [419, 344] width 355 height 20
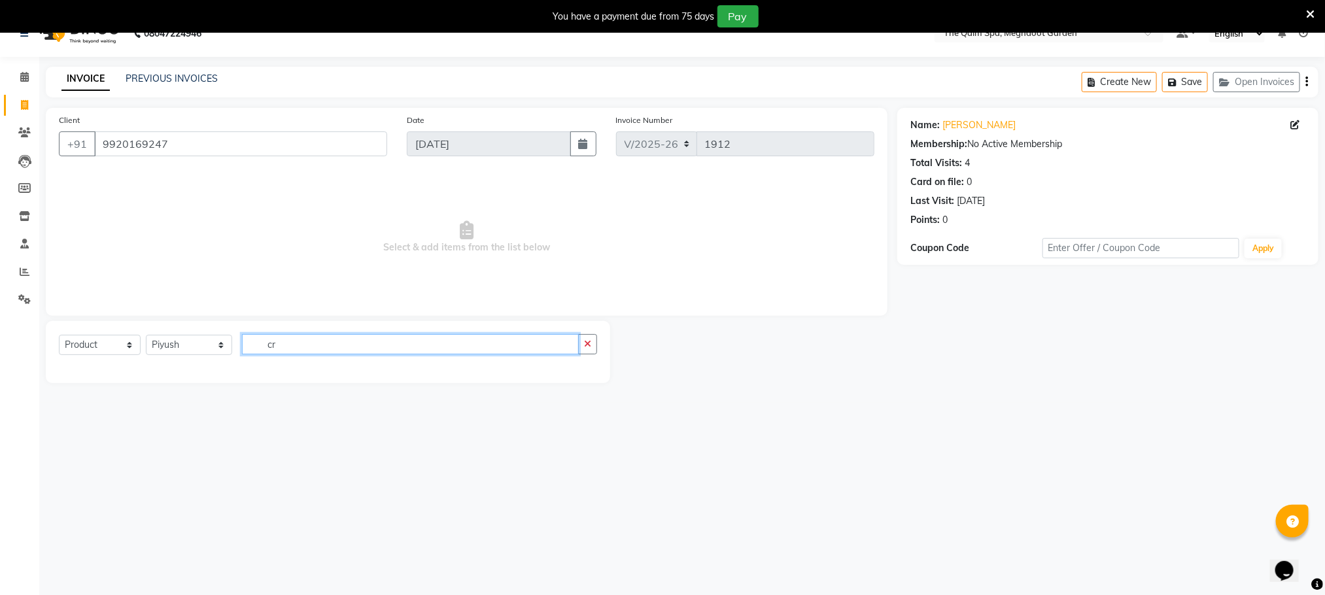
type input "c"
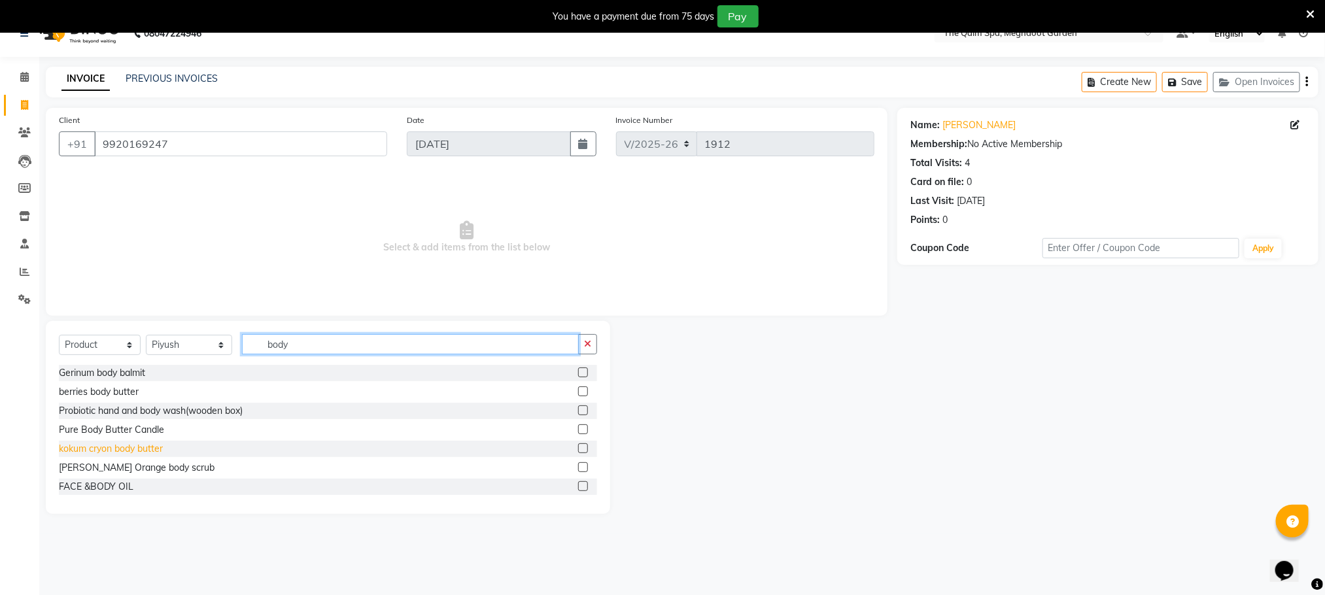
type input "body"
click at [161, 449] on div "kokum cryon body butter" at bounding box center [111, 449] width 104 height 14
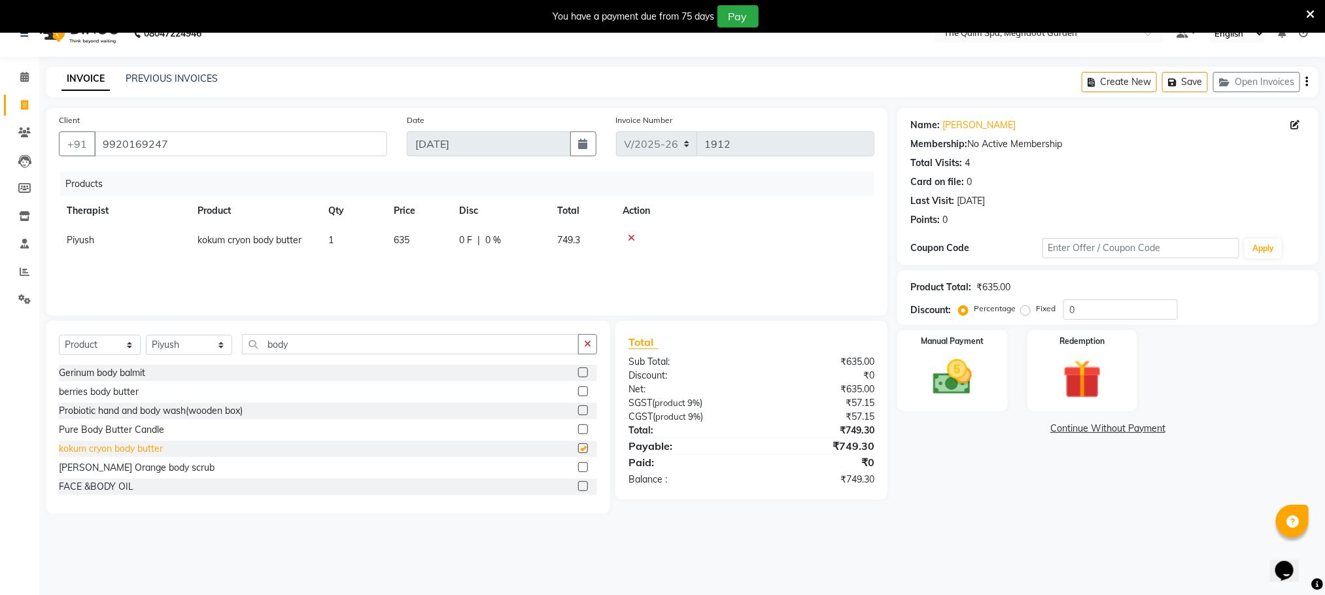
checkbox input "false"
click at [1101, 311] on input "0" at bounding box center [1120, 310] width 114 height 20
type input "50"
click at [950, 360] on img at bounding box center [952, 377] width 65 height 46
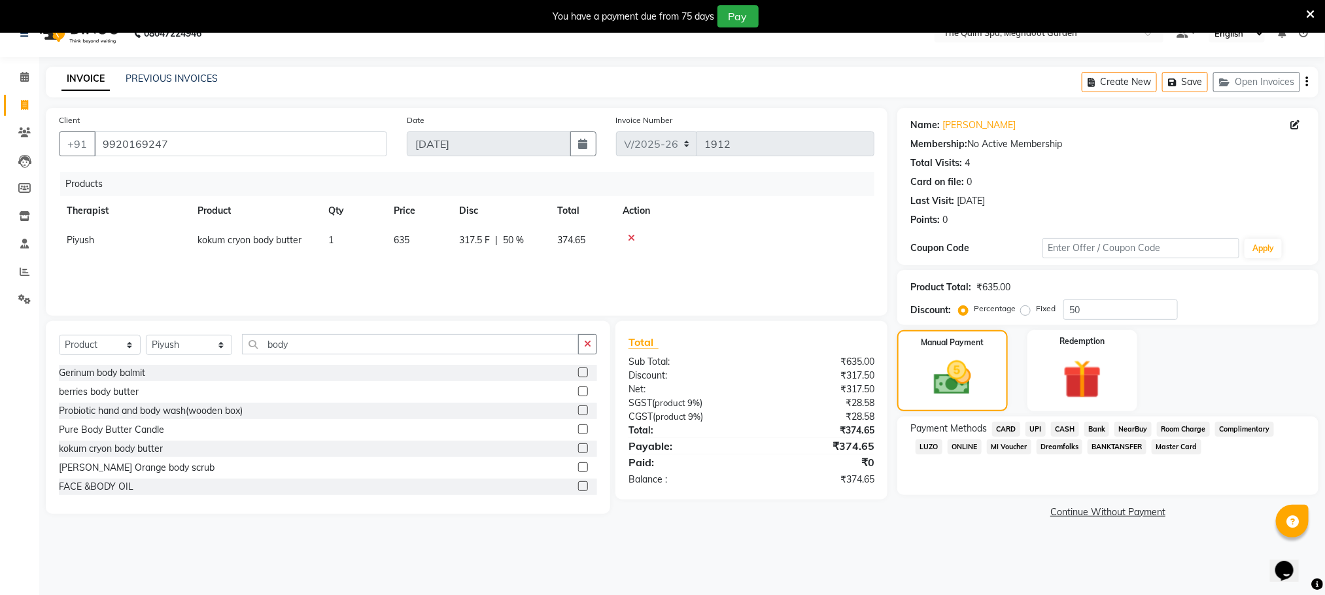
click at [1070, 434] on span "CASH" at bounding box center [1065, 429] width 28 height 15
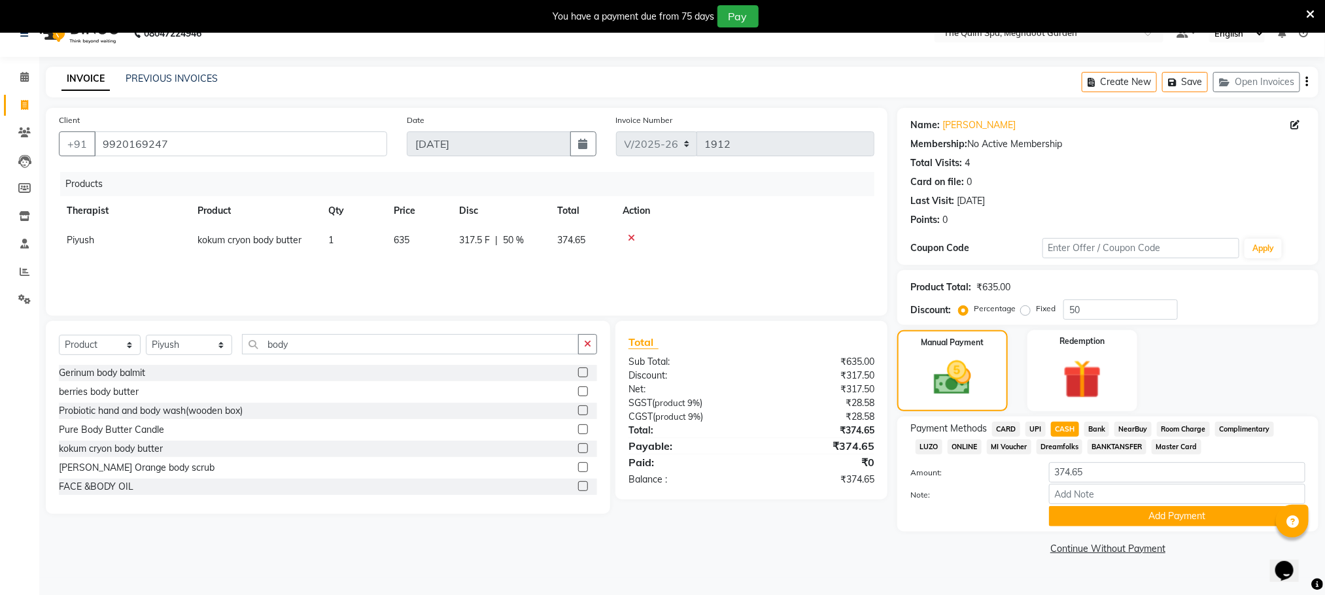
click at [1035, 424] on span "UPI" at bounding box center [1035, 429] width 20 height 15
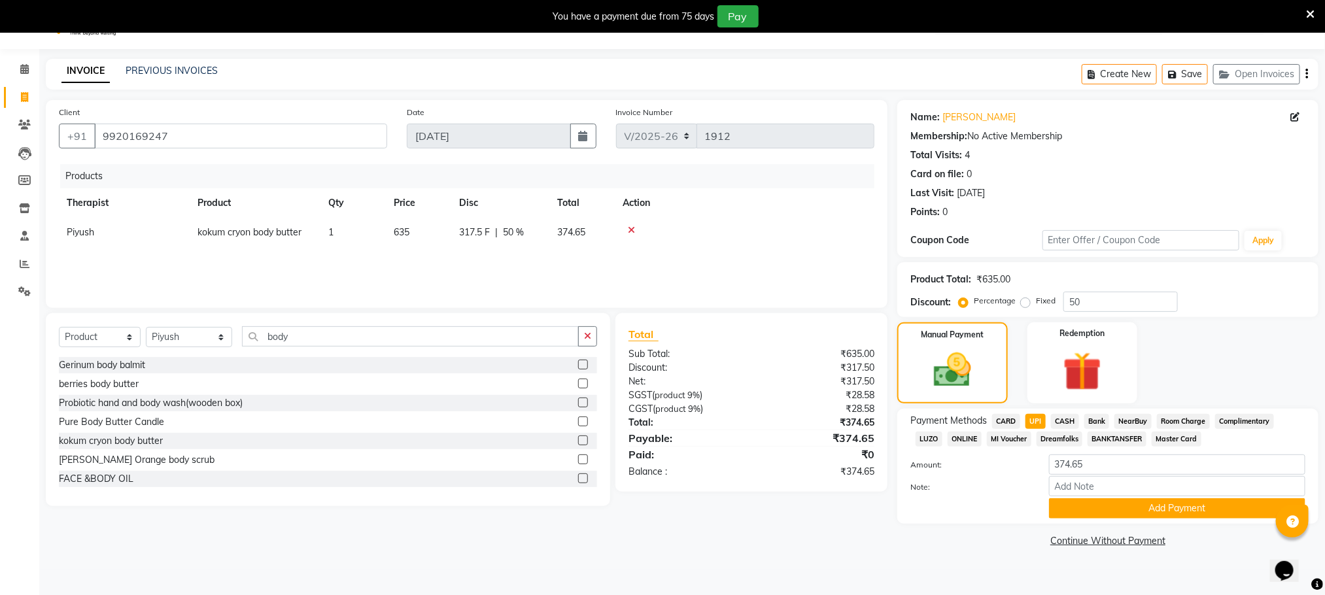
scroll to position [33, 0]
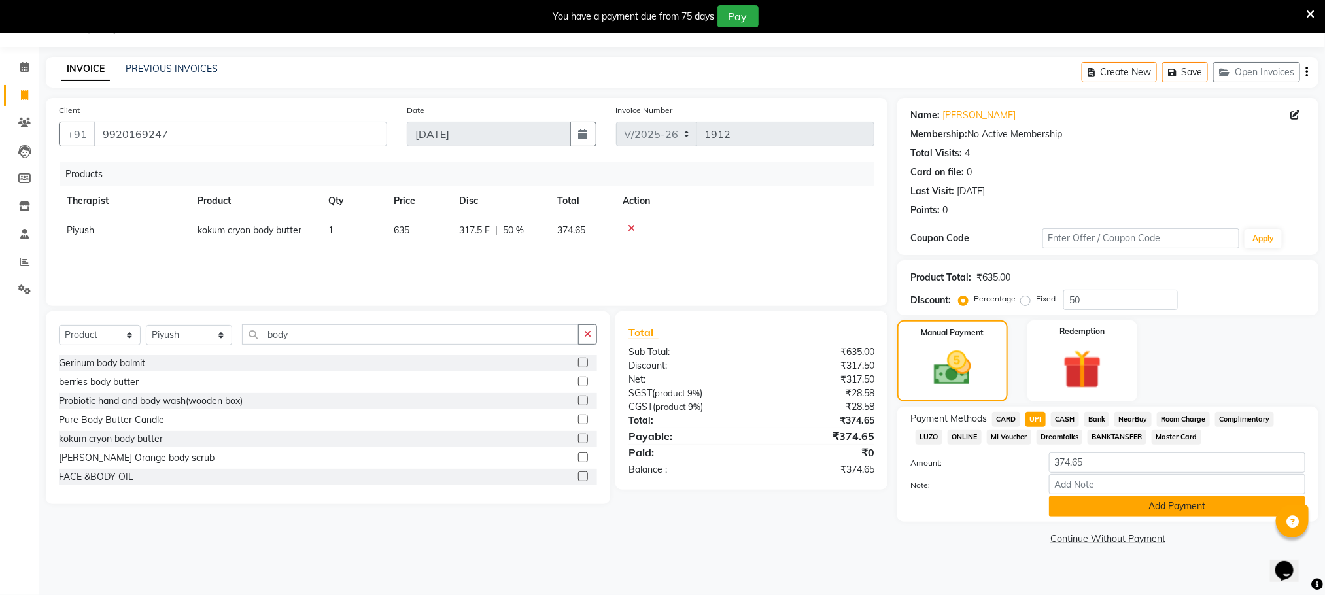
click at [1091, 505] on button "Add Payment" at bounding box center [1177, 506] width 256 height 20
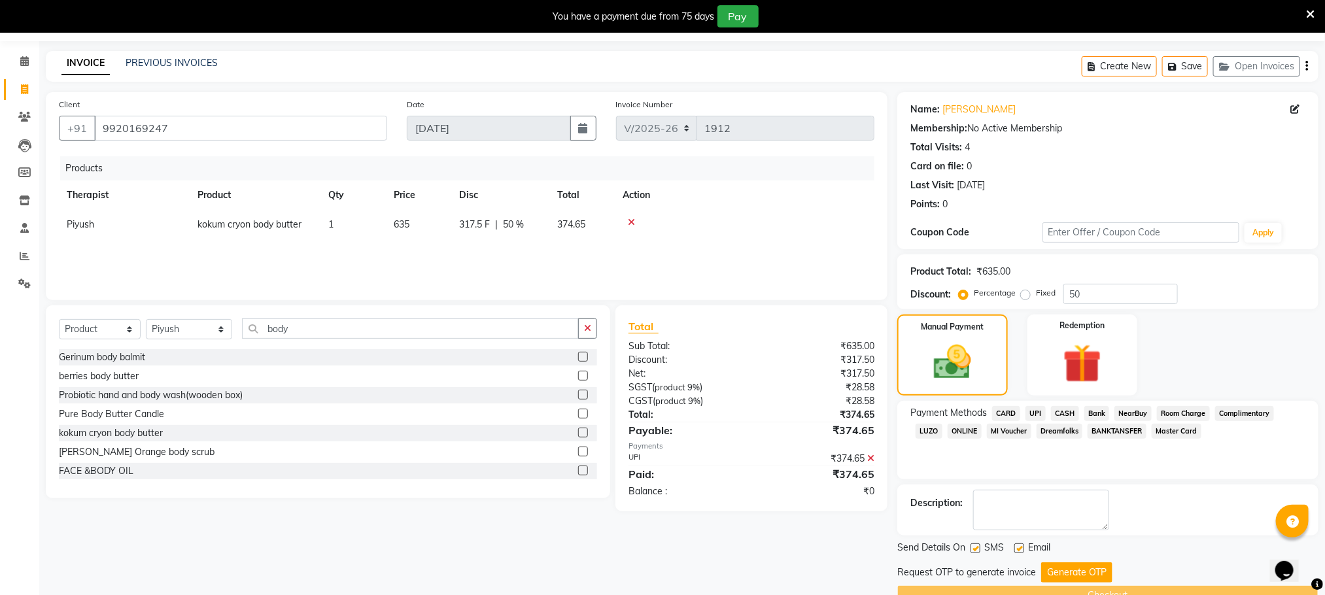
scroll to position [71, 0]
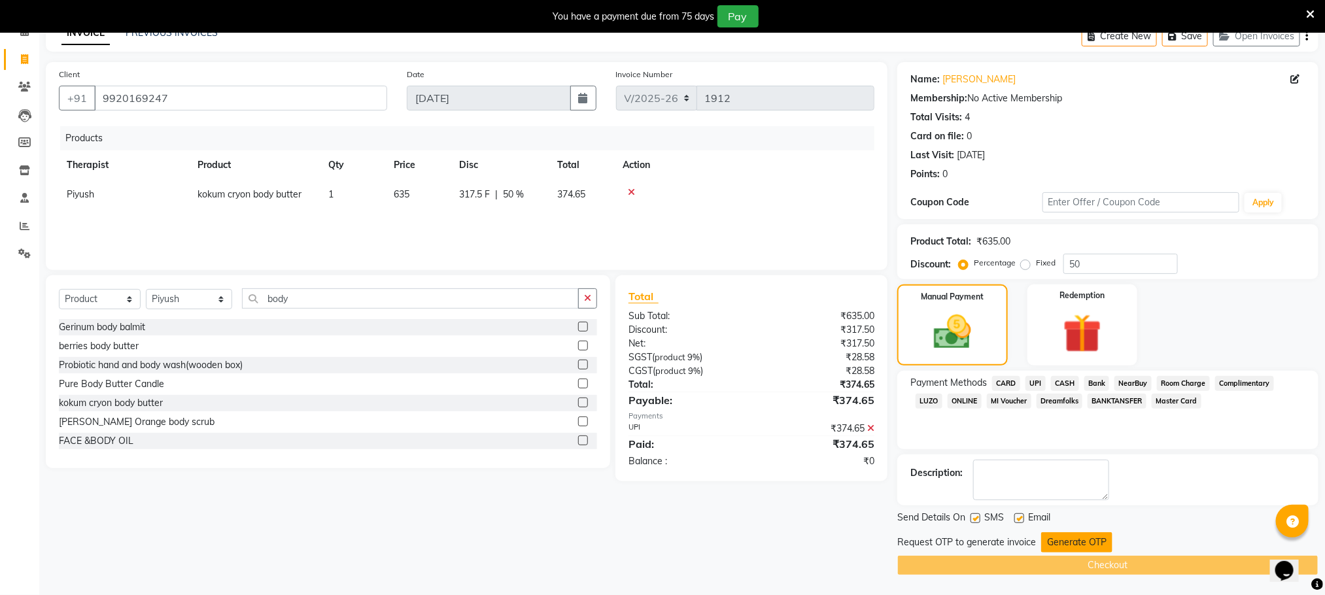
click at [1054, 538] on button "Generate OTP" at bounding box center [1076, 542] width 71 height 20
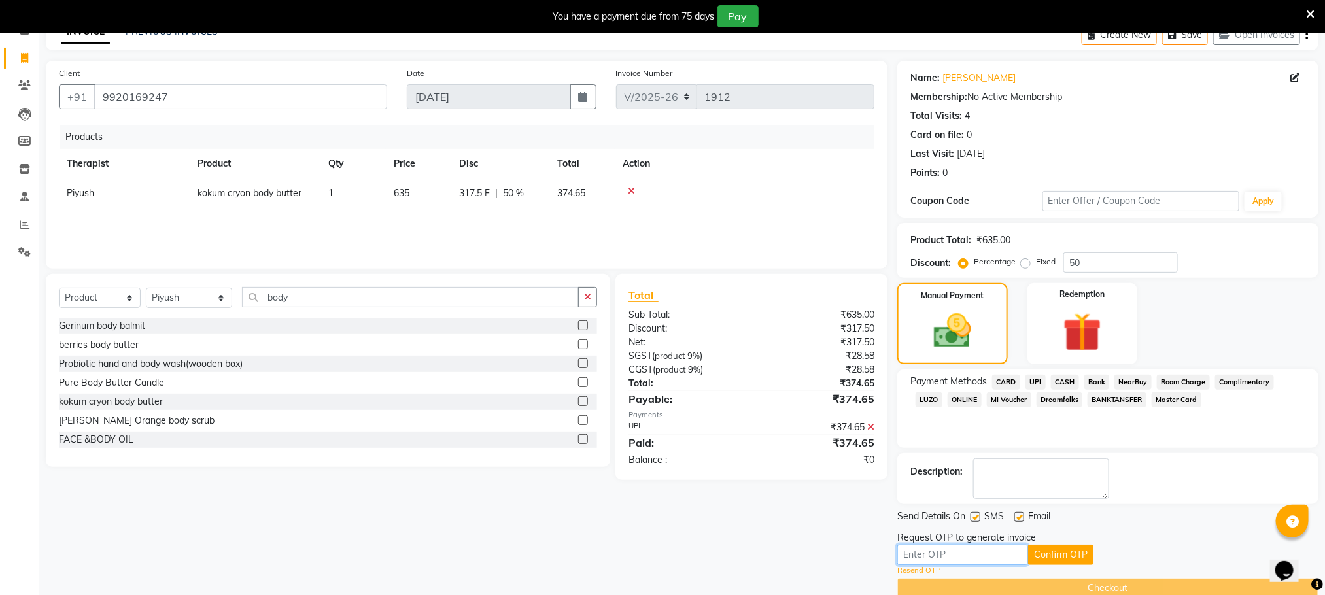
click at [952, 549] on input "text" at bounding box center [962, 555] width 131 height 20
type input "7108"
click at [1050, 555] on button "Confirm OTP" at bounding box center [1060, 555] width 65 height 20
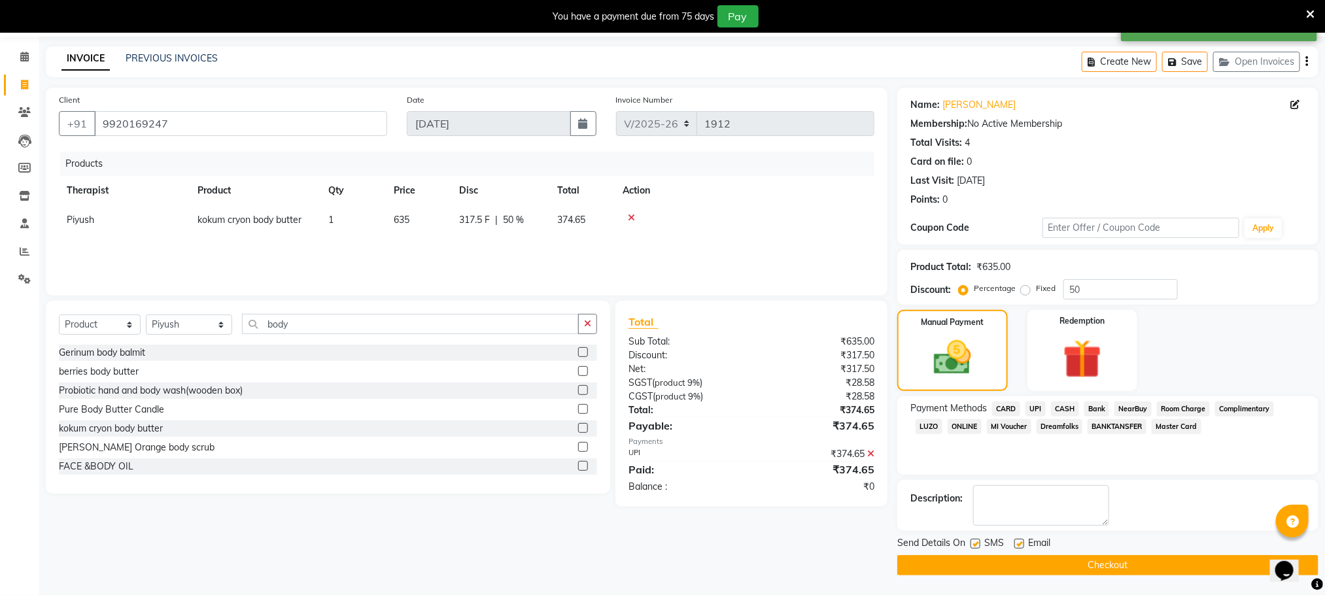
click at [1056, 560] on button "Checkout" at bounding box center [1107, 565] width 421 height 20
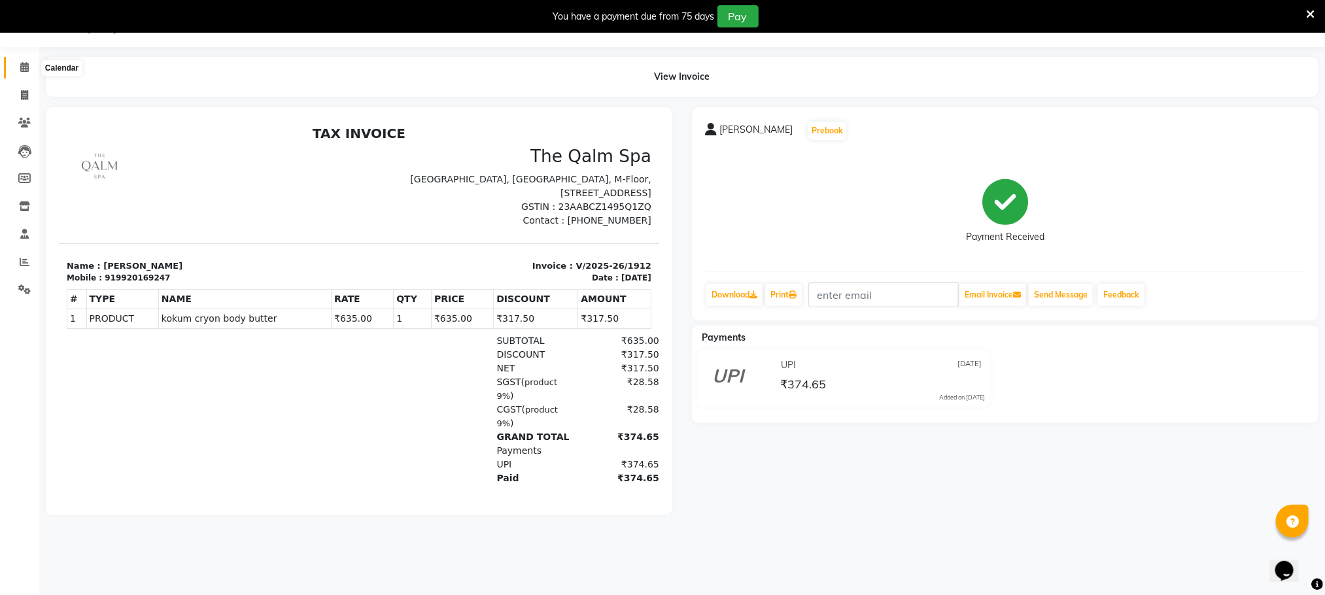
click at [18, 67] on span at bounding box center [24, 67] width 23 height 15
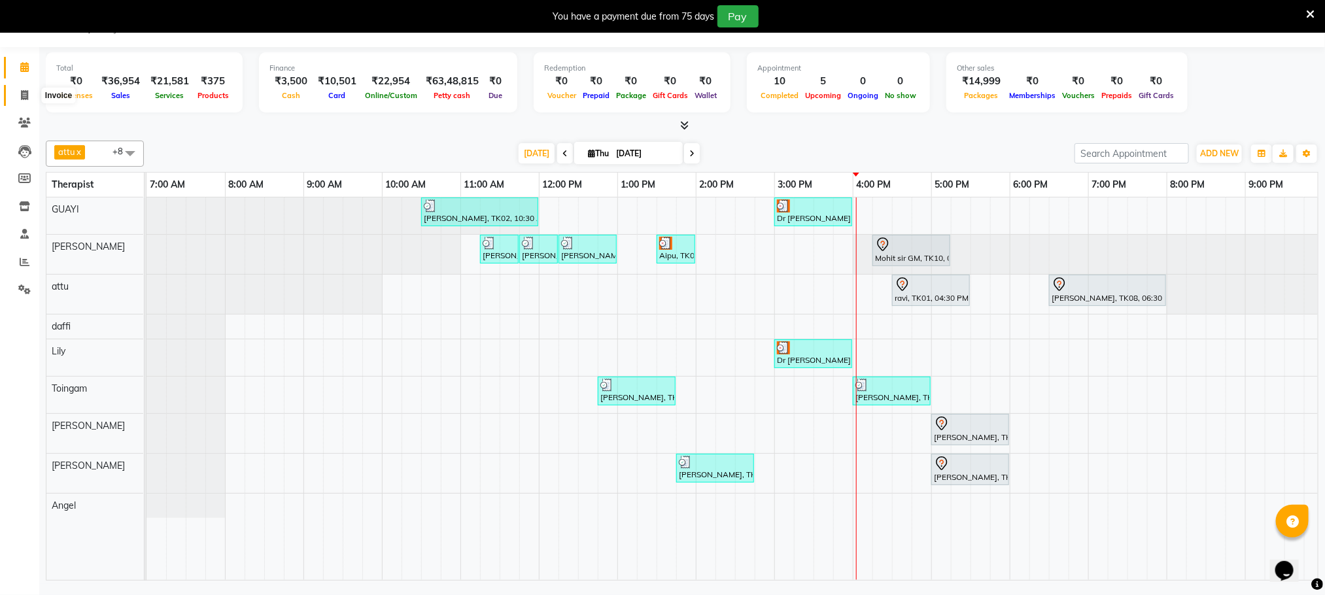
click at [20, 97] on span at bounding box center [24, 95] width 23 height 15
select select "service"
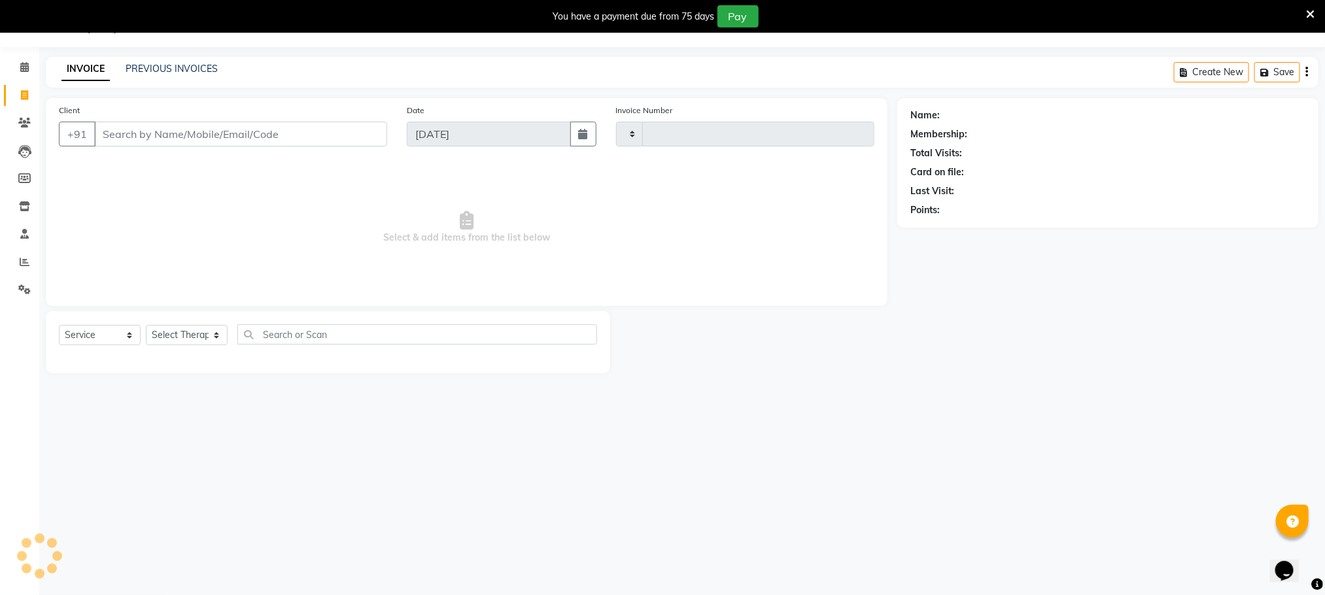
type input "1913"
select select "6401"
click at [129, 336] on select "Select Service Product Membership Package Voucher Prepaid Gift Card" at bounding box center [100, 335] width 82 height 20
select select "product"
click at [59, 326] on select "Select Service Product Membership Package Voucher Prepaid Gift Card" at bounding box center [100, 335] width 82 height 20
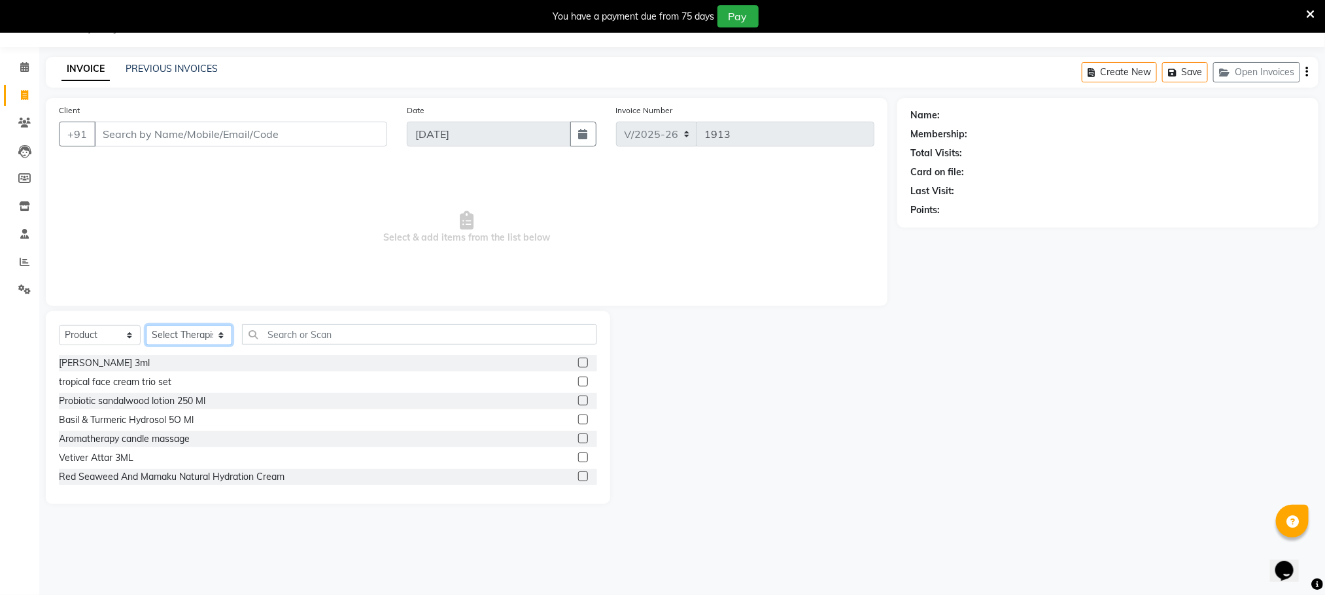
click at [186, 336] on select "Select Therapist Angel attu Bhavesh Joshi daffi Darshika Dongdongi Eshuhmi Eva …" at bounding box center [189, 335] width 86 height 20
select select "83135"
click at [146, 326] on select "Select Therapist Angel attu Bhavesh Joshi daffi Darshika Dongdongi Eshuhmi Eva …" at bounding box center [189, 335] width 86 height 20
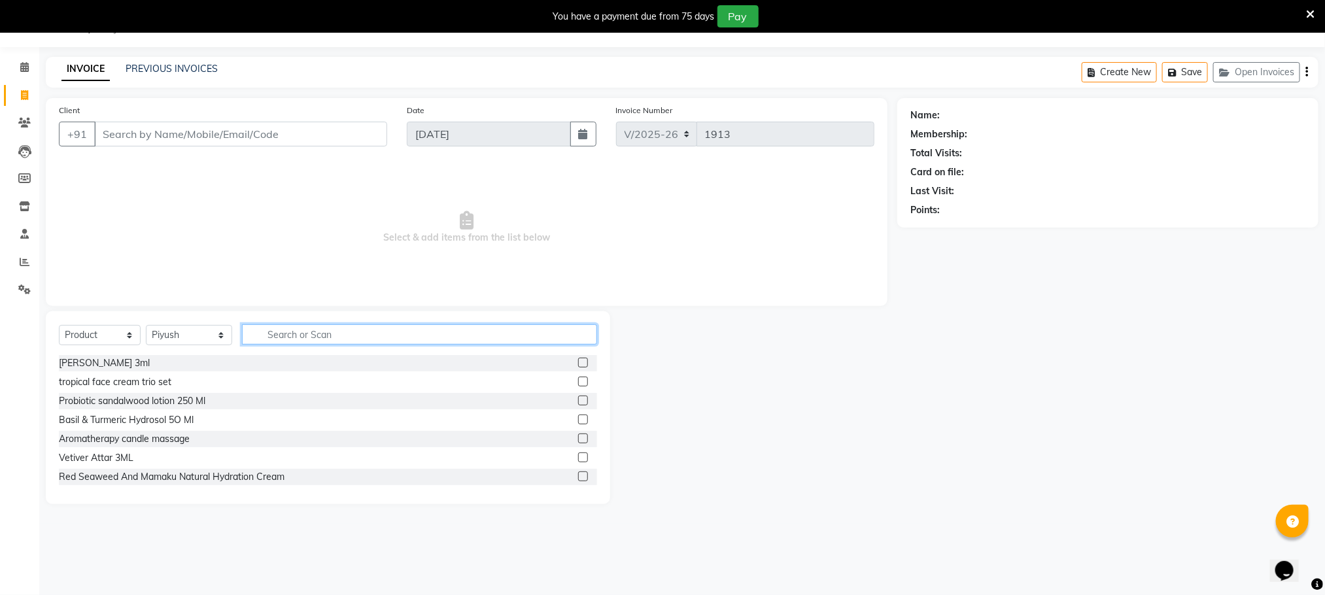
click at [312, 339] on input "text" at bounding box center [419, 334] width 355 height 20
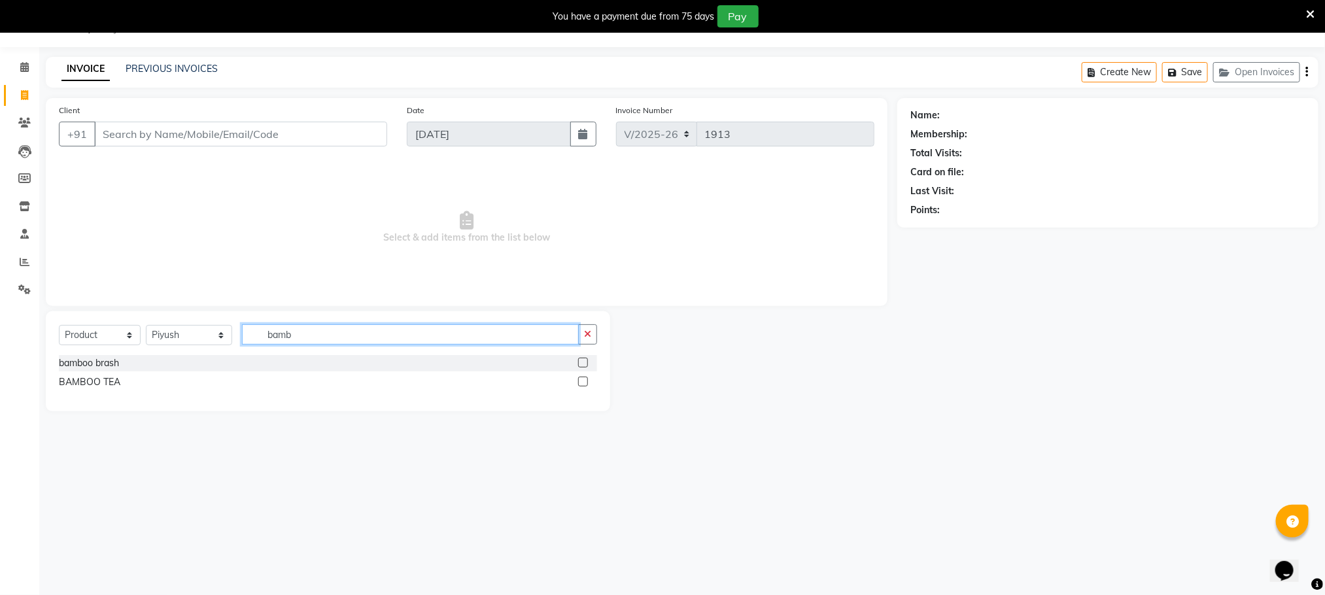
type input "bamb"
click at [585, 381] on label at bounding box center [583, 382] width 10 height 10
click at [585, 381] on input "checkbox" at bounding box center [582, 382] width 9 height 9
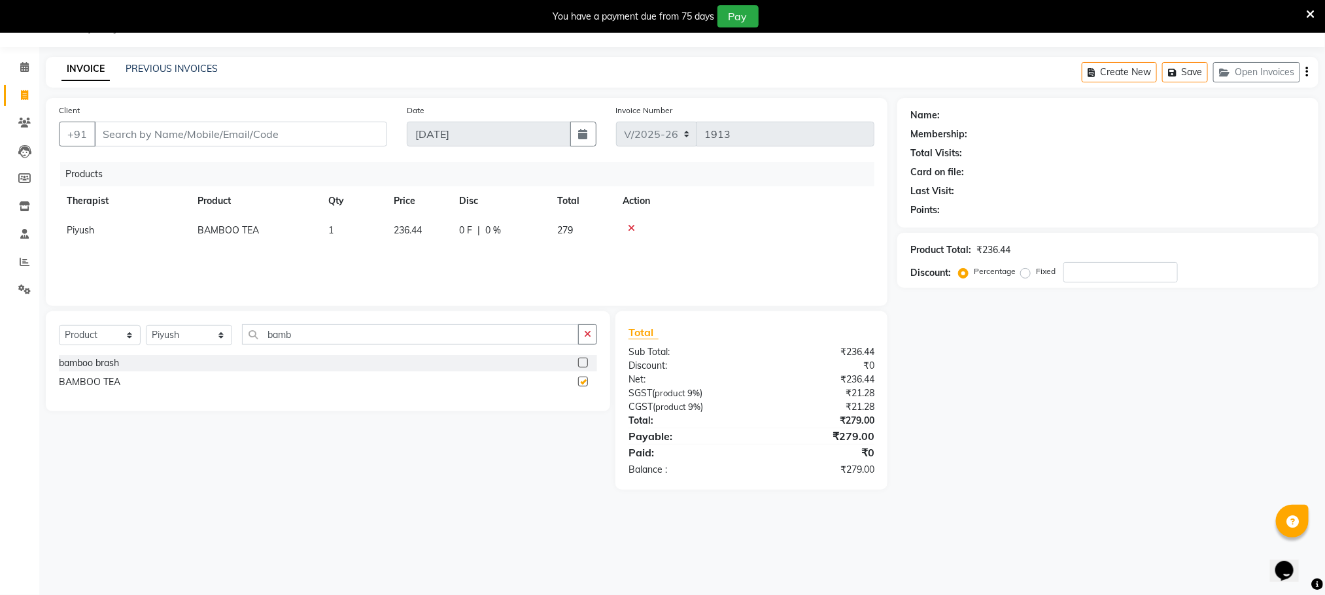
checkbox input "false"
click at [243, 130] on input "Client" at bounding box center [240, 134] width 293 height 25
type input "s"
type input "0"
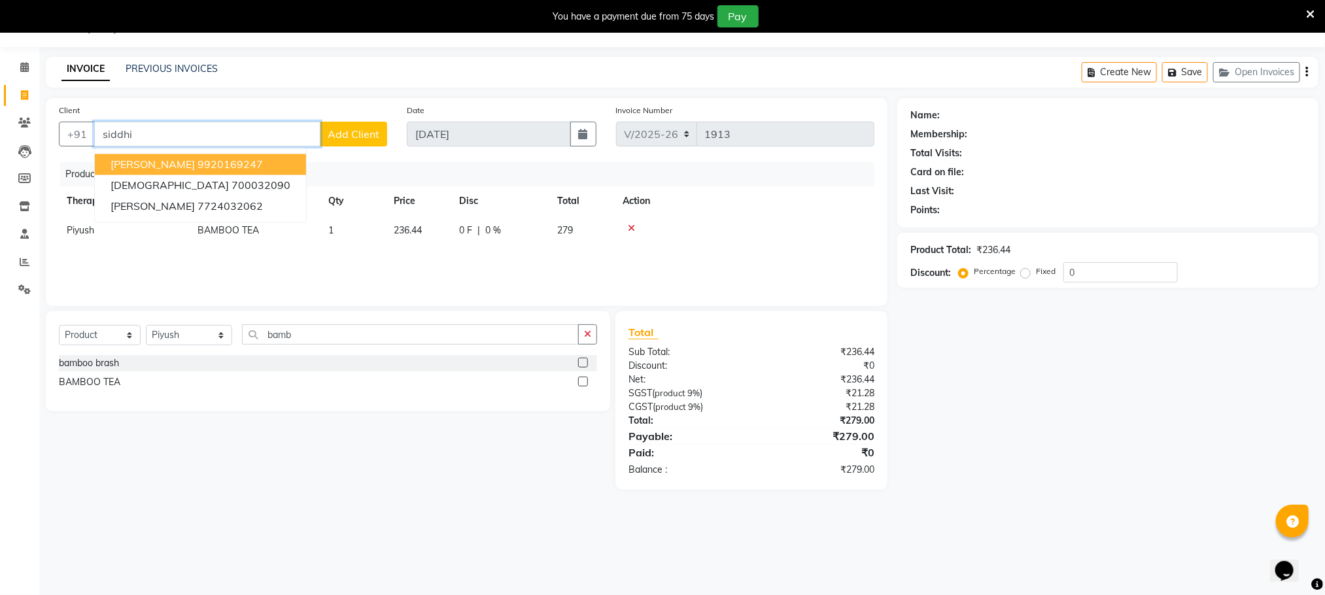
click at [173, 160] on span "Siddhi Mehta" at bounding box center [153, 164] width 84 height 13
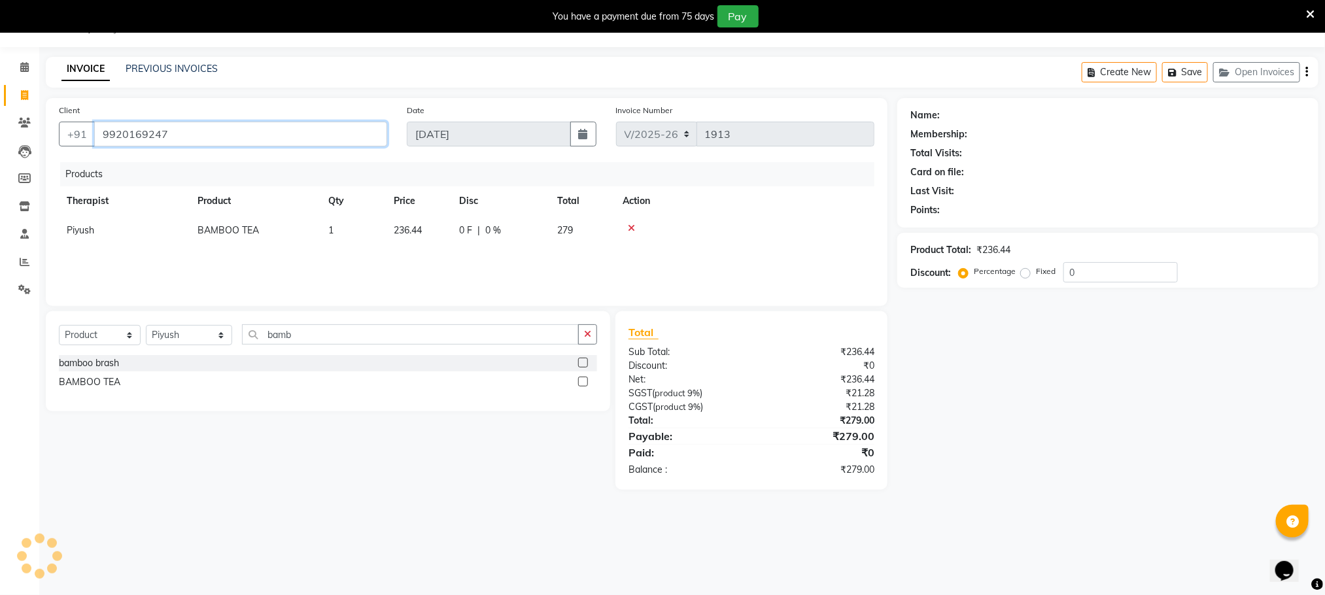
type input "9920169247"
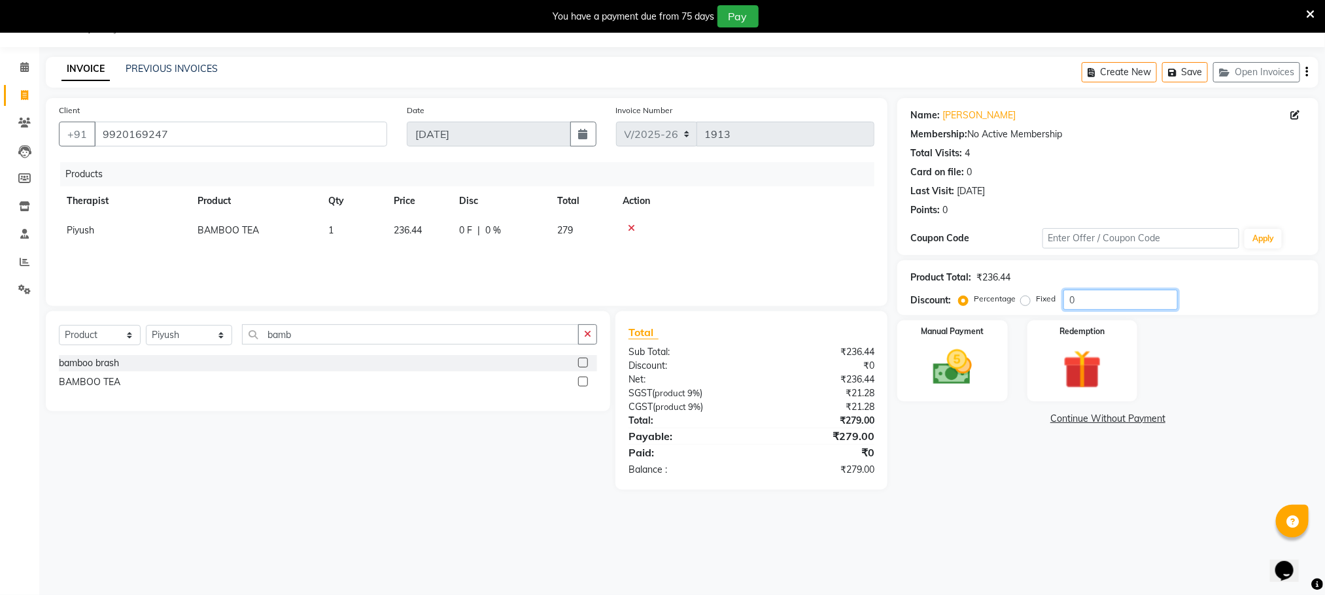
click at [1078, 303] on input "0" at bounding box center [1120, 300] width 114 height 20
type input "50"
click at [957, 352] on img at bounding box center [952, 368] width 65 height 46
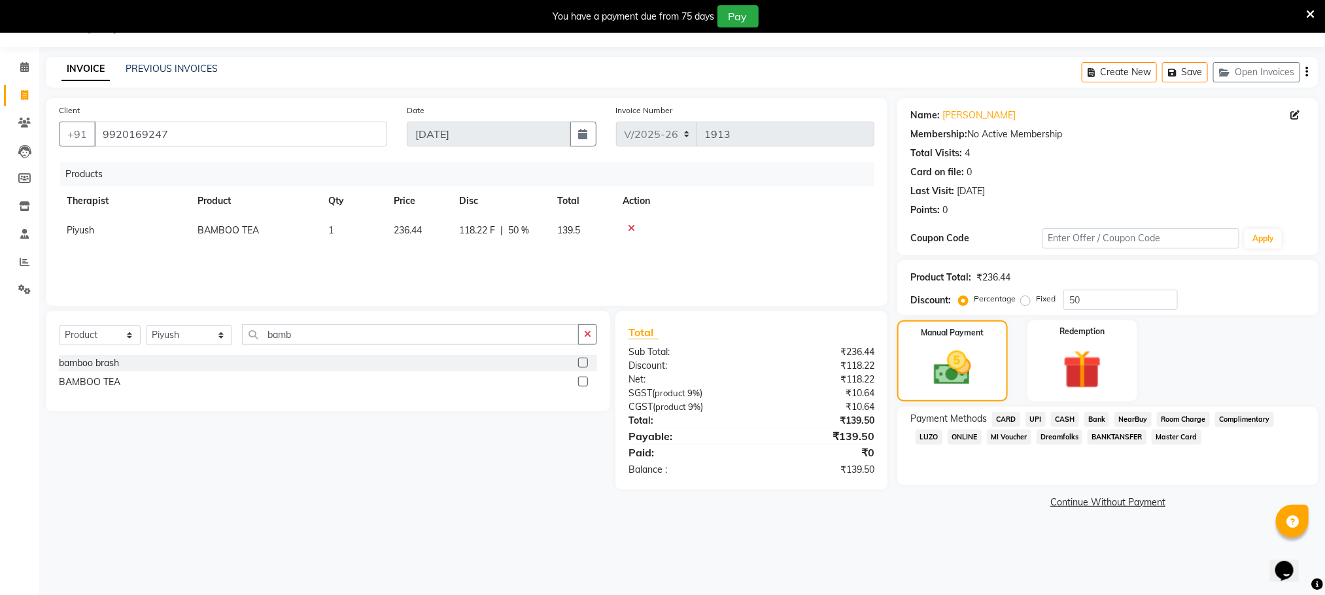
click at [1044, 419] on span "UPI" at bounding box center [1035, 419] width 20 height 15
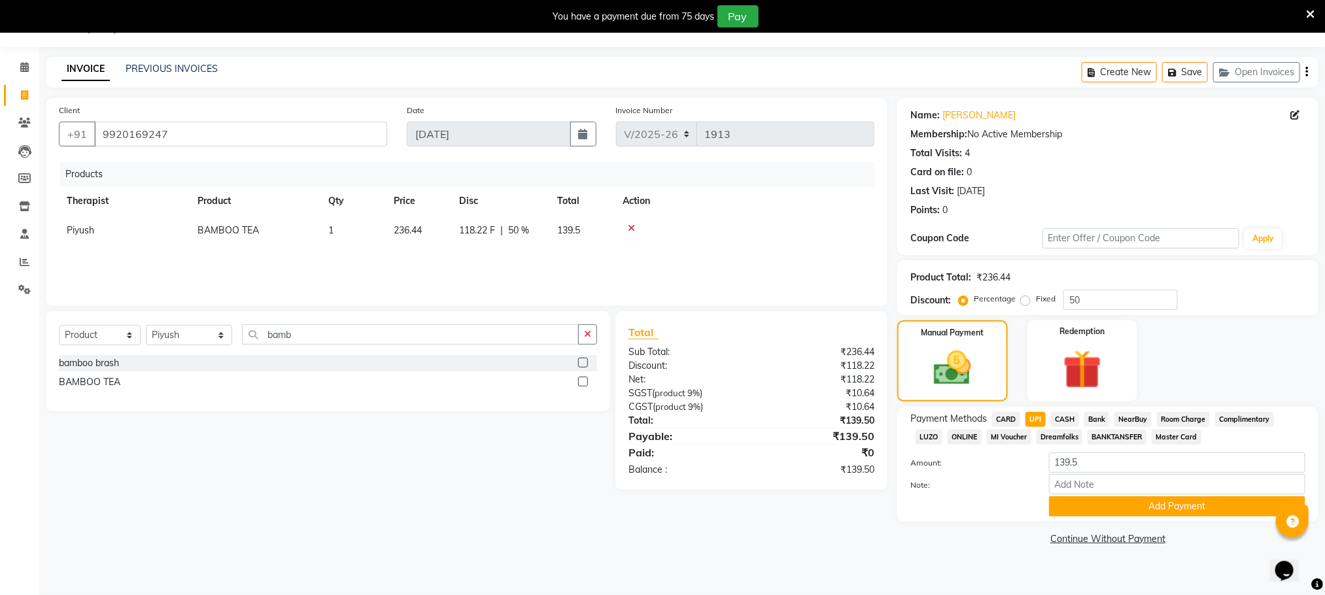
click at [1066, 419] on span "CASH" at bounding box center [1065, 419] width 28 height 15
click at [1080, 512] on button "Add Payment" at bounding box center [1177, 506] width 256 height 20
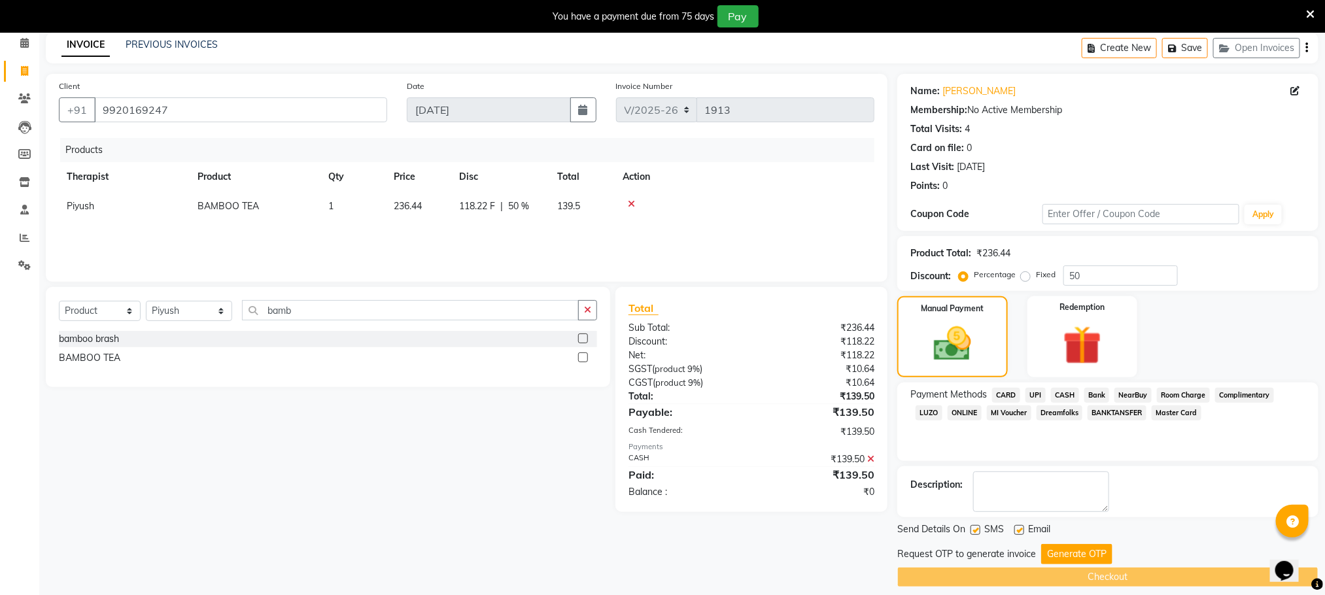
scroll to position [71, 0]
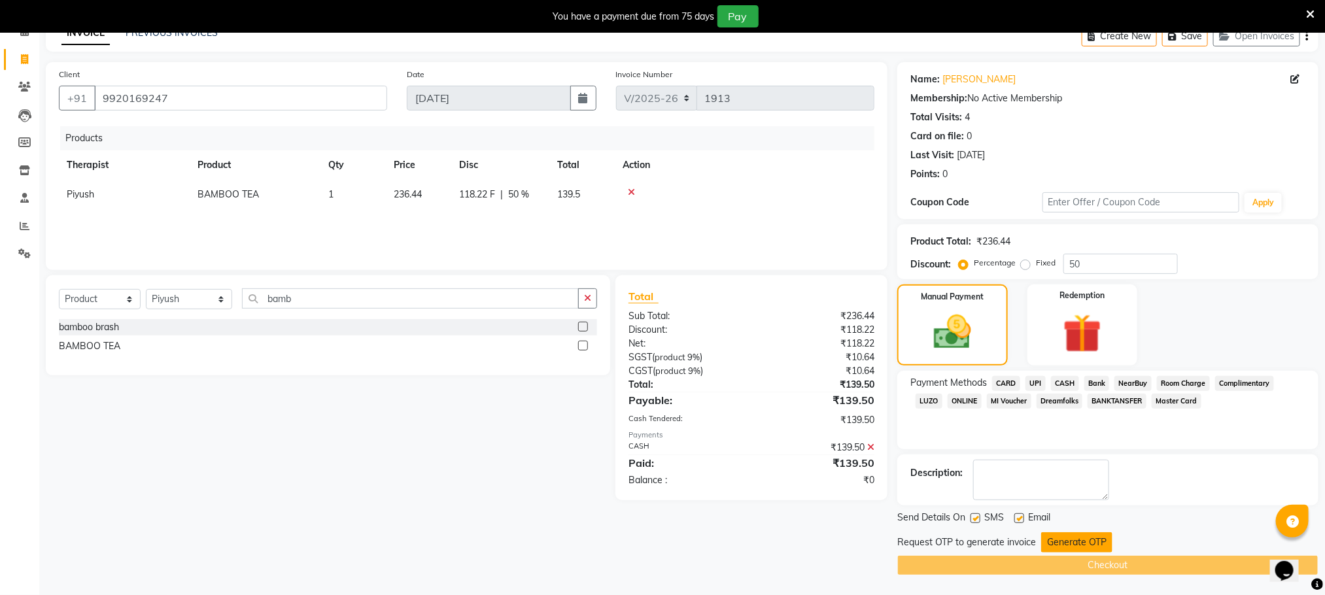
click at [1054, 540] on button "Generate OTP" at bounding box center [1076, 542] width 71 height 20
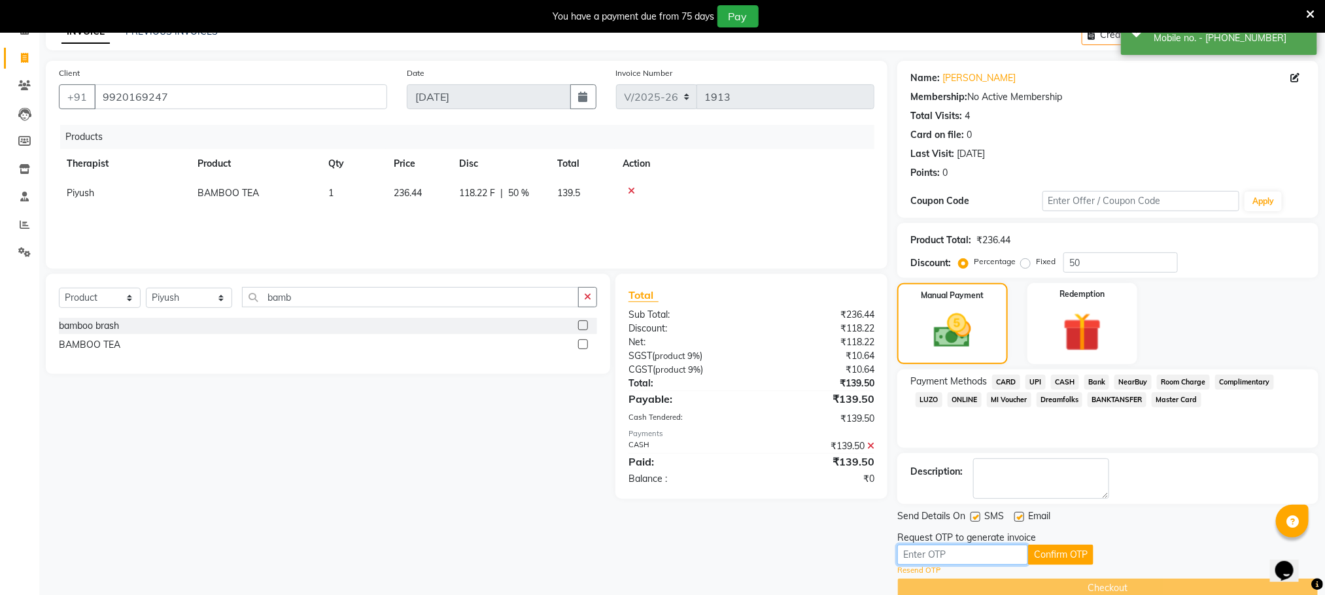
click at [965, 552] on input "text" at bounding box center [962, 555] width 131 height 20
type input "9298"
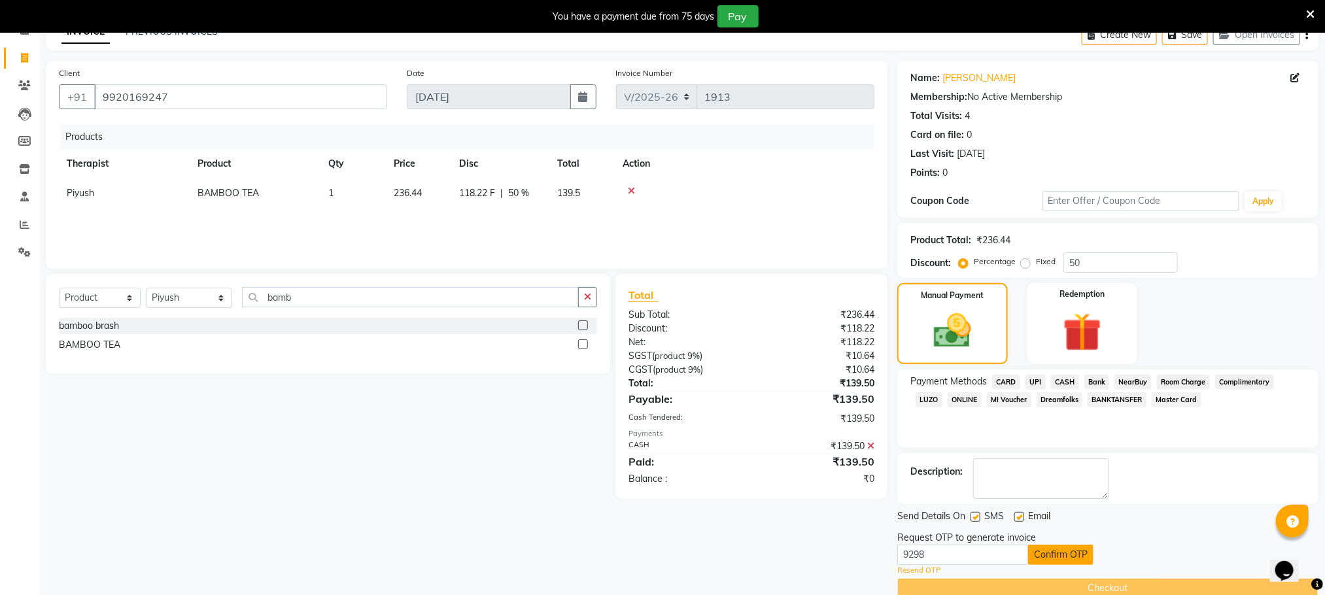
click at [1042, 559] on button "Confirm OTP" at bounding box center [1060, 555] width 65 height 20
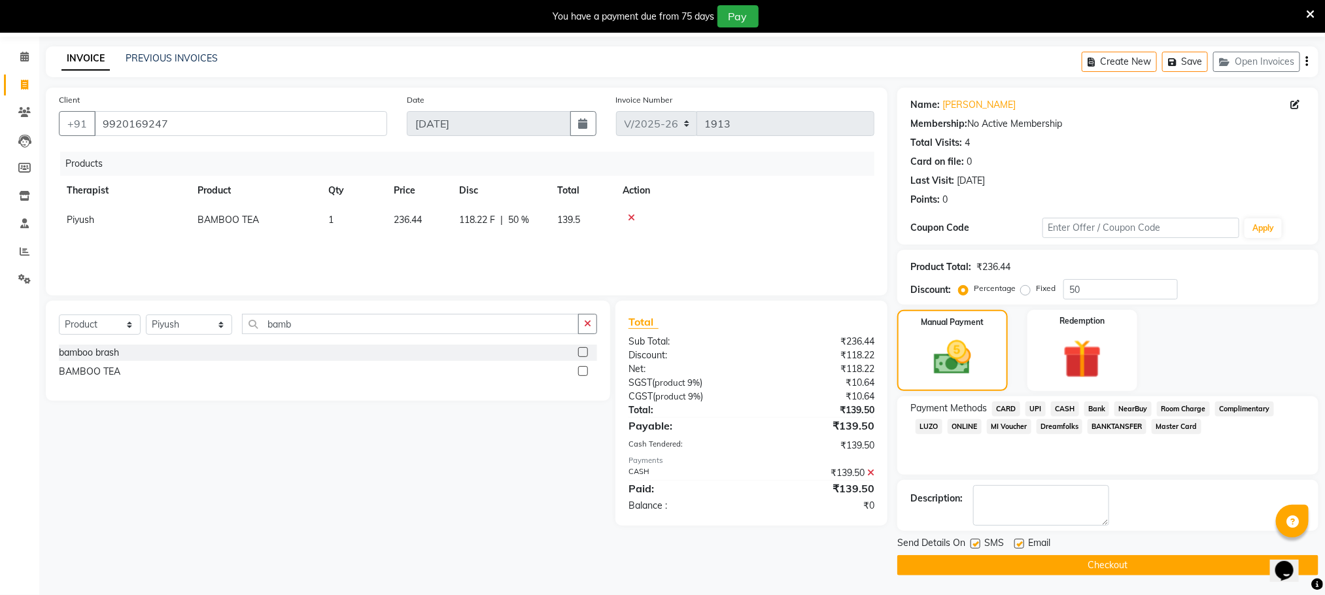
click at [1056, 566] on button "Checkout" at bounding box center [1107, 565] width 421 height 20
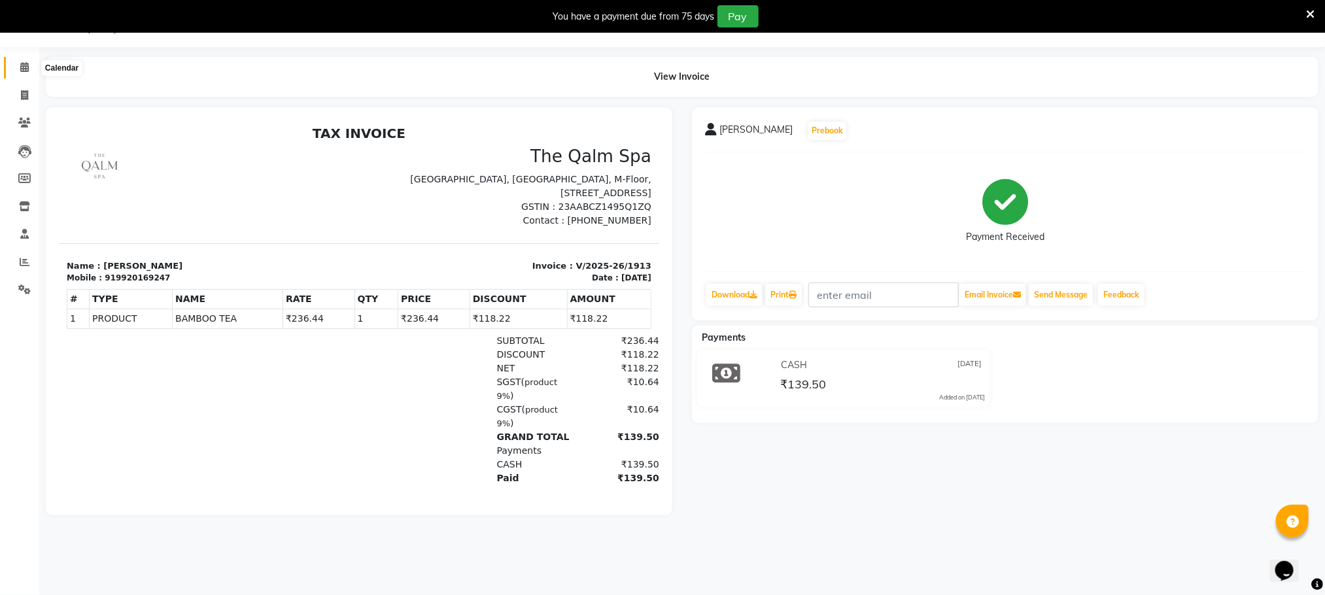
click at [22, 67] on icon at bounding box center [24, 67] width 9 height 10
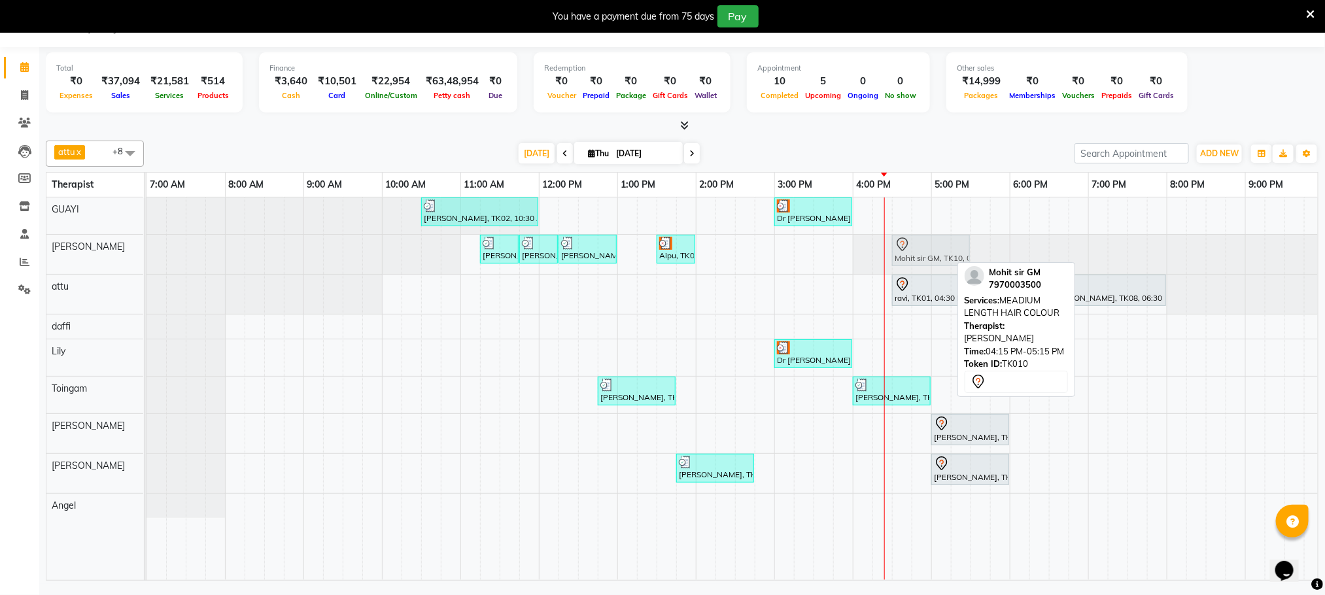
click at [146, 255] on div "Nishant 1120, TK03, 11:15 AM-11:45 AM, BEARD SHAVING Nishant 1120, TK03, 11:45 …" at bounding box center [146, 254] width 0 height 39
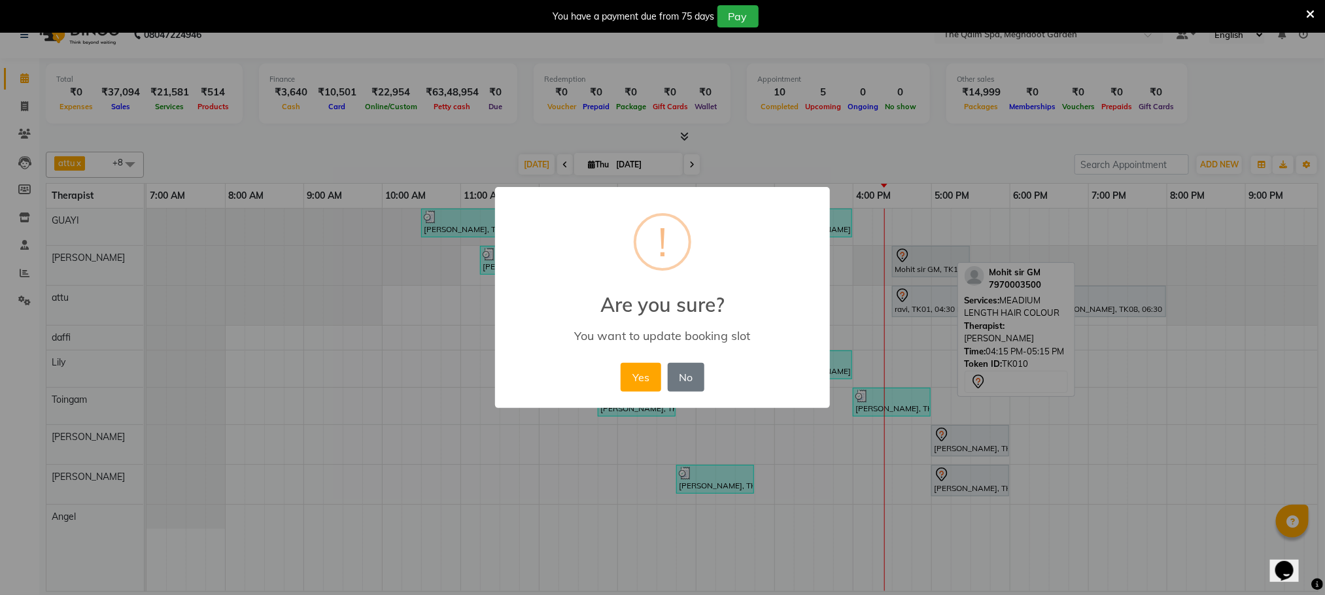
scroll to position [24, 0]
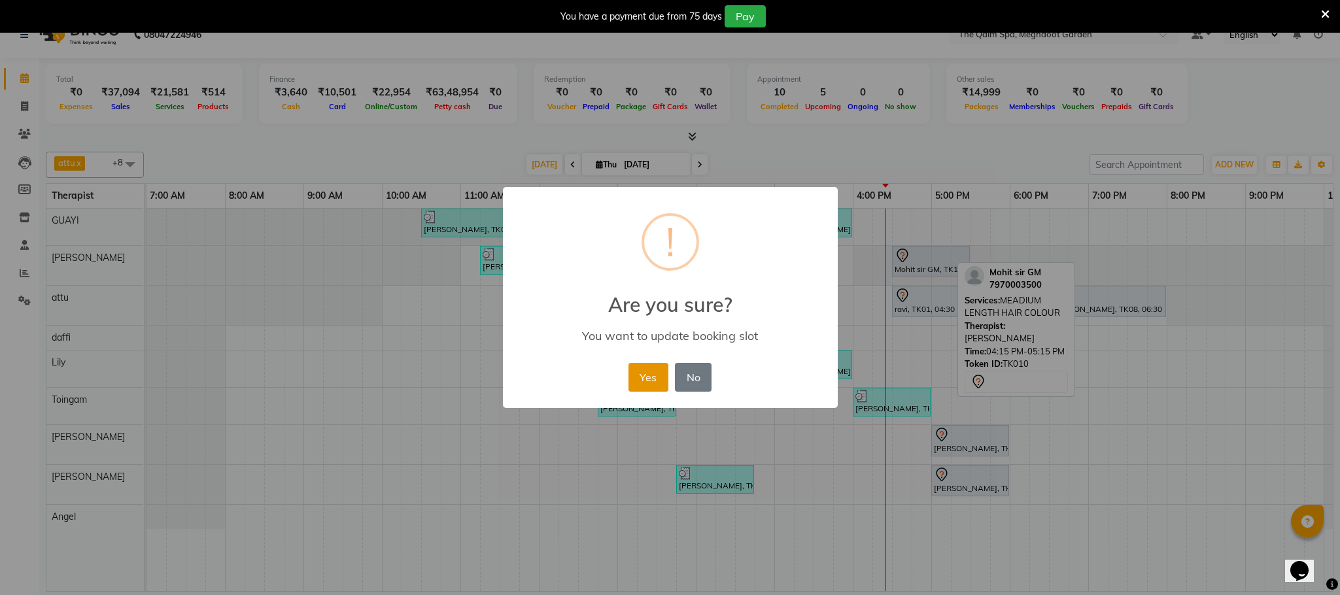
click at [660, 377] on button "Yes" at bounding box center [648, 377] width 40 height 29
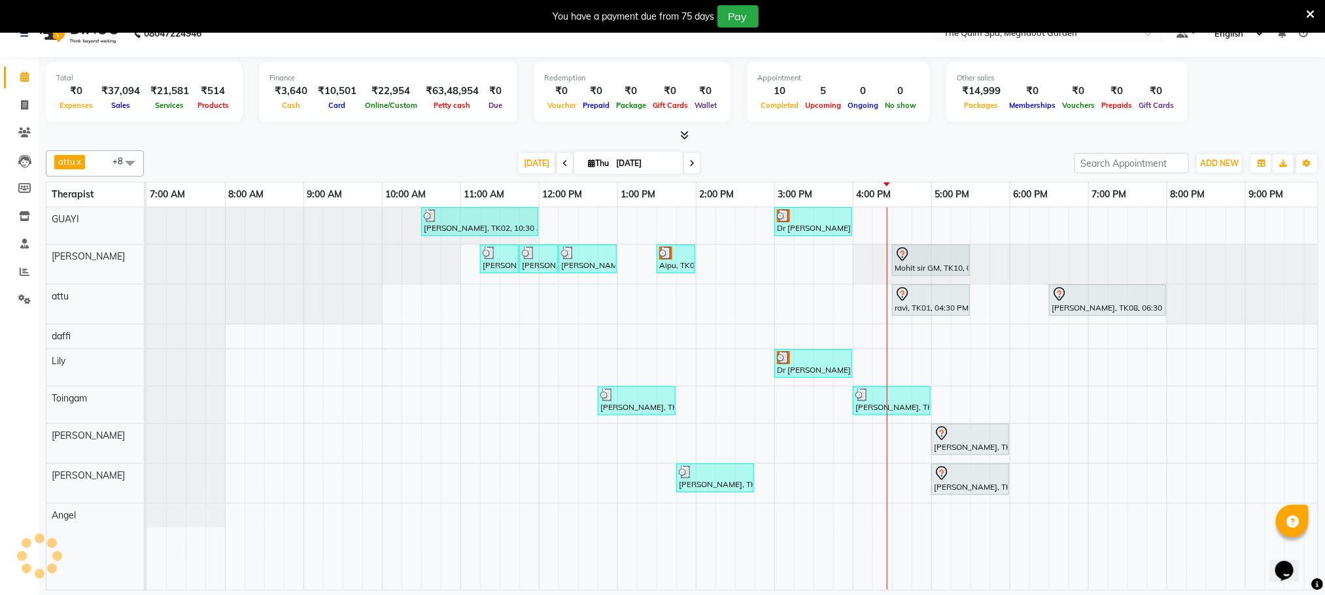
click at [938, 406] on div "anupam bhatt, TK02, 10:30 AM-12:00 PM, Abhyangam - 90 Mins Dr hemant, TK07, 03:…" at bounding box center [774, 398] width 1256 height 383
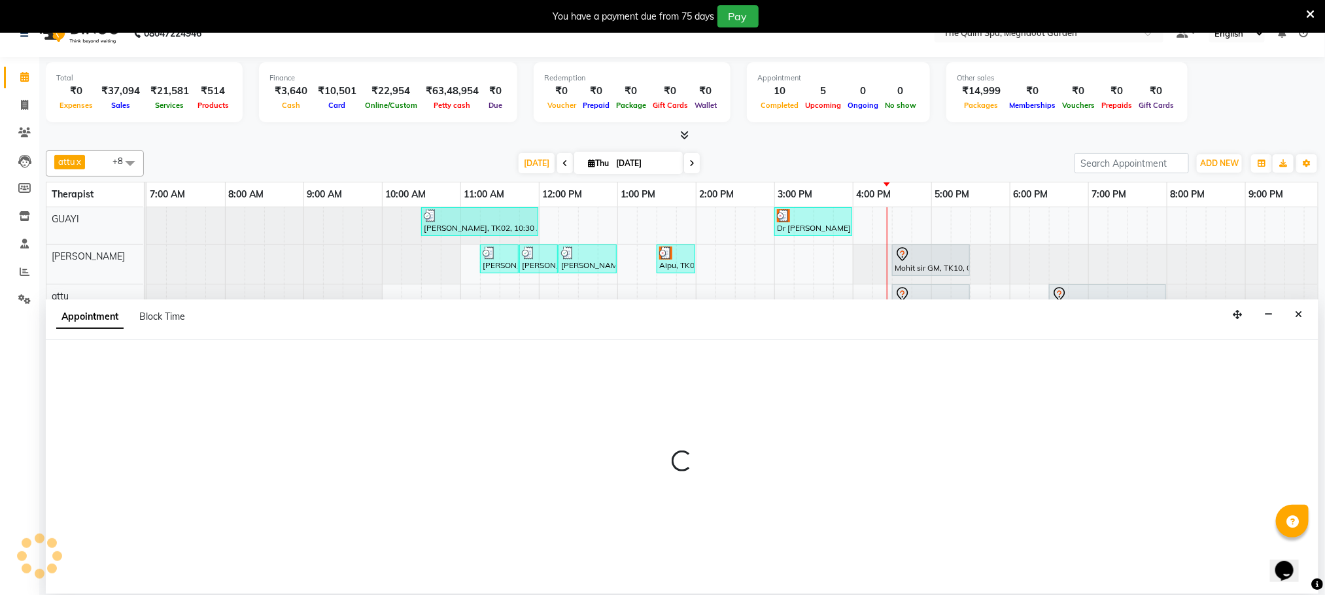
scroll to position [33, 0]
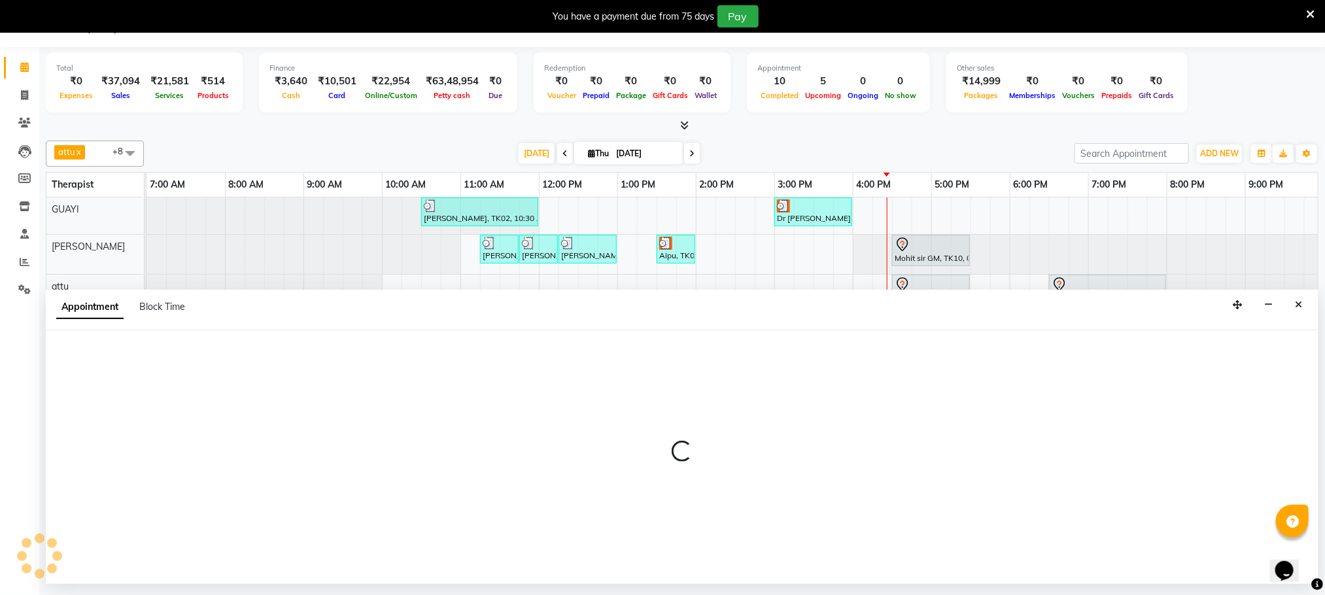
select select "79343"
select select "1020"
select select "tentative"
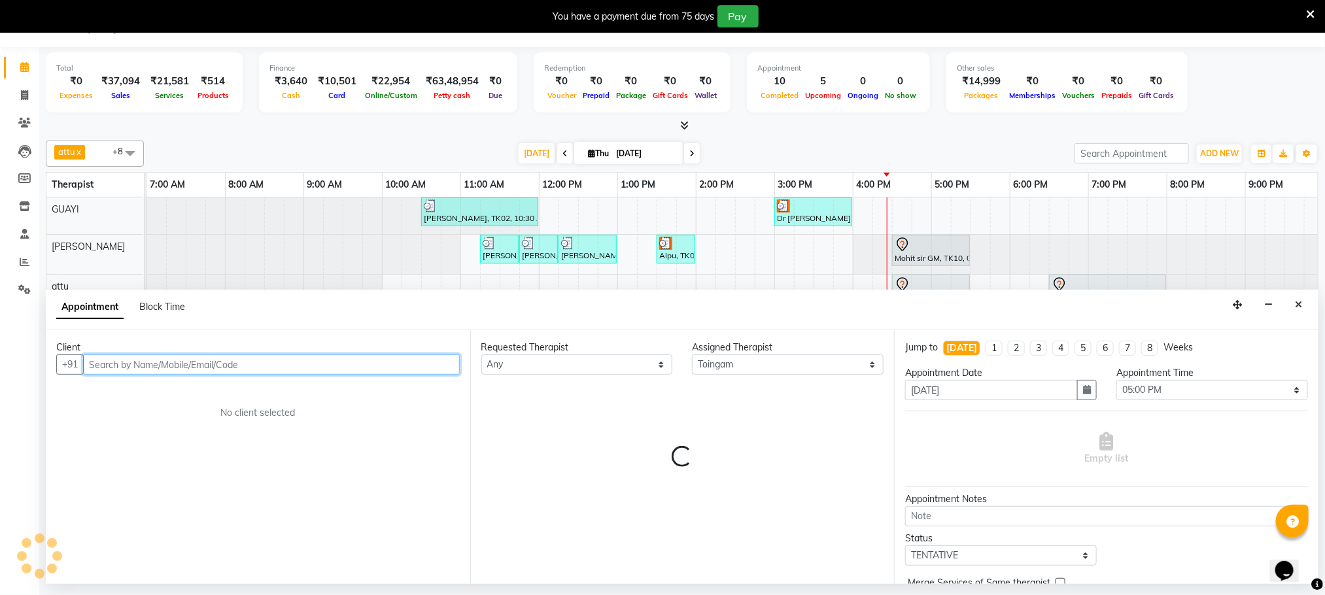
click at [141, 367] on input "text" at bounding box center [271, 364] width 377 height 20
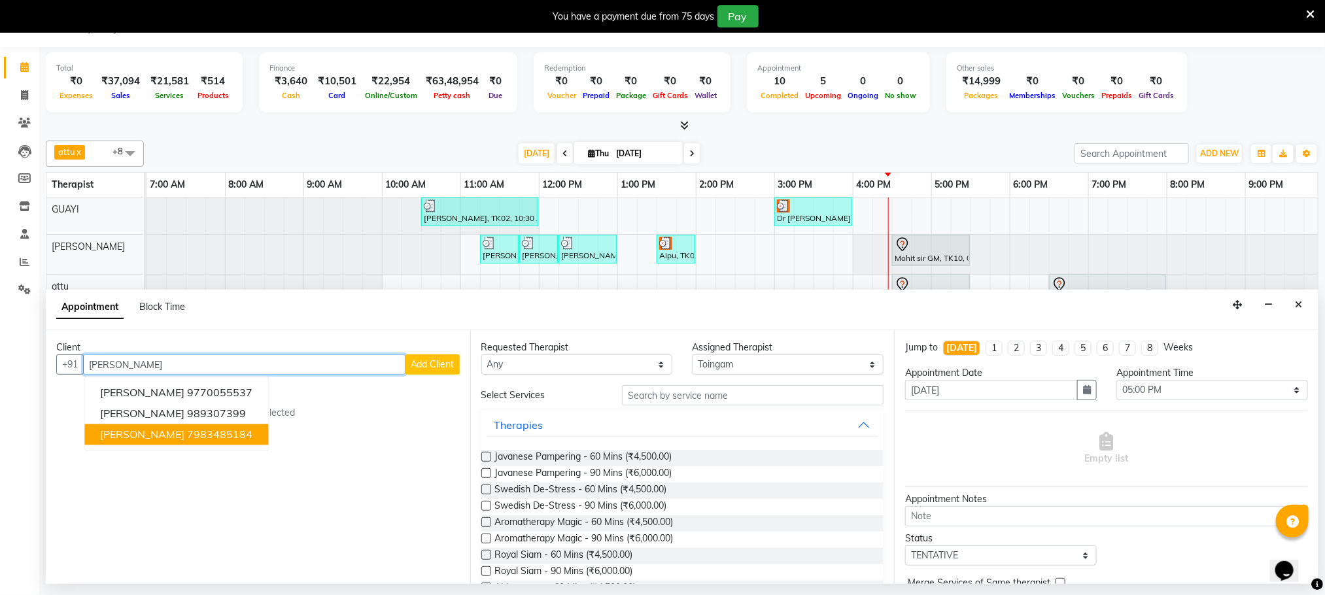
click at [226, 438] on button "Ravi Kumar 7983485184" at bounding box center [177, 434] width 184 height 21
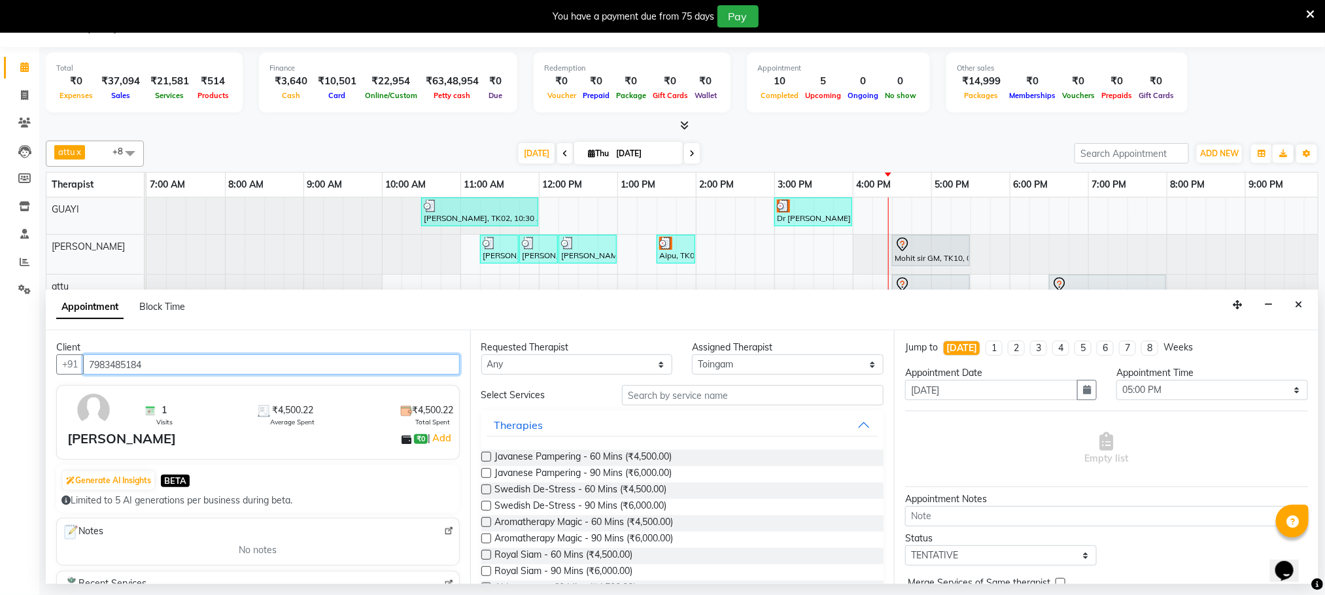
type input "7983485184"
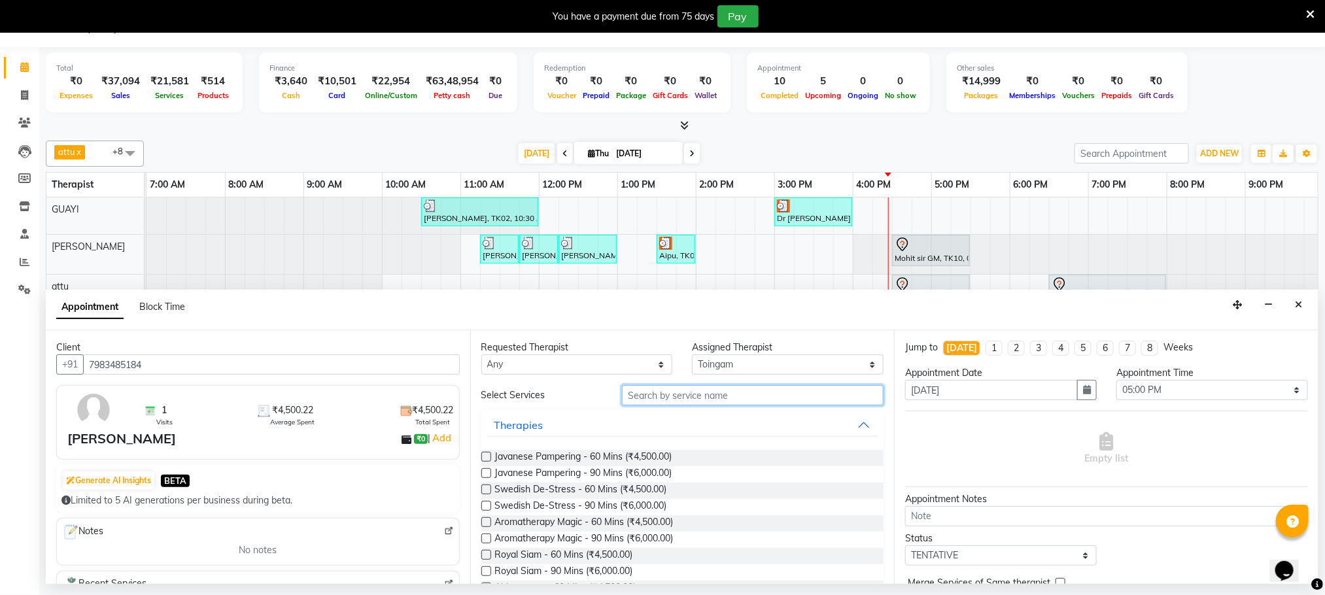
click at [661, 400] on input "text" at bounding box center [753, 395] width 262 height 20
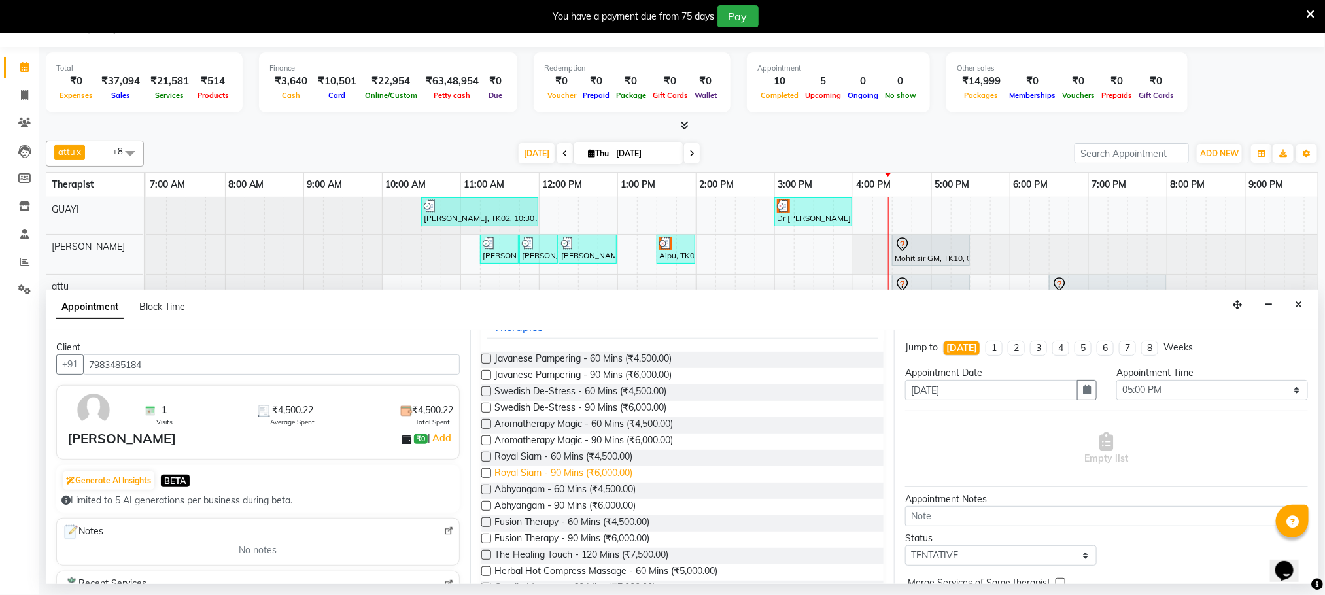
scroll to position [294, 0]
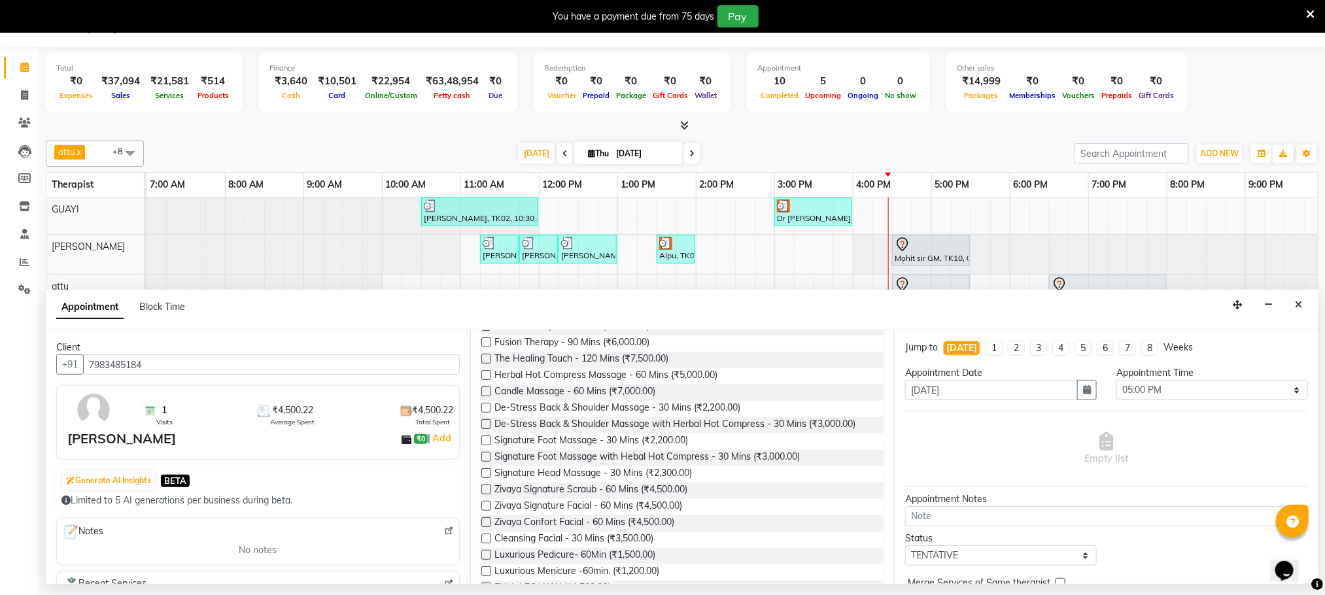
click at [485, 442] on label at bounding box center [486, 441] width 10 height 10
click at [485, 442] on input "checkbox" at bounding box center [485, 442] width 9 height 9
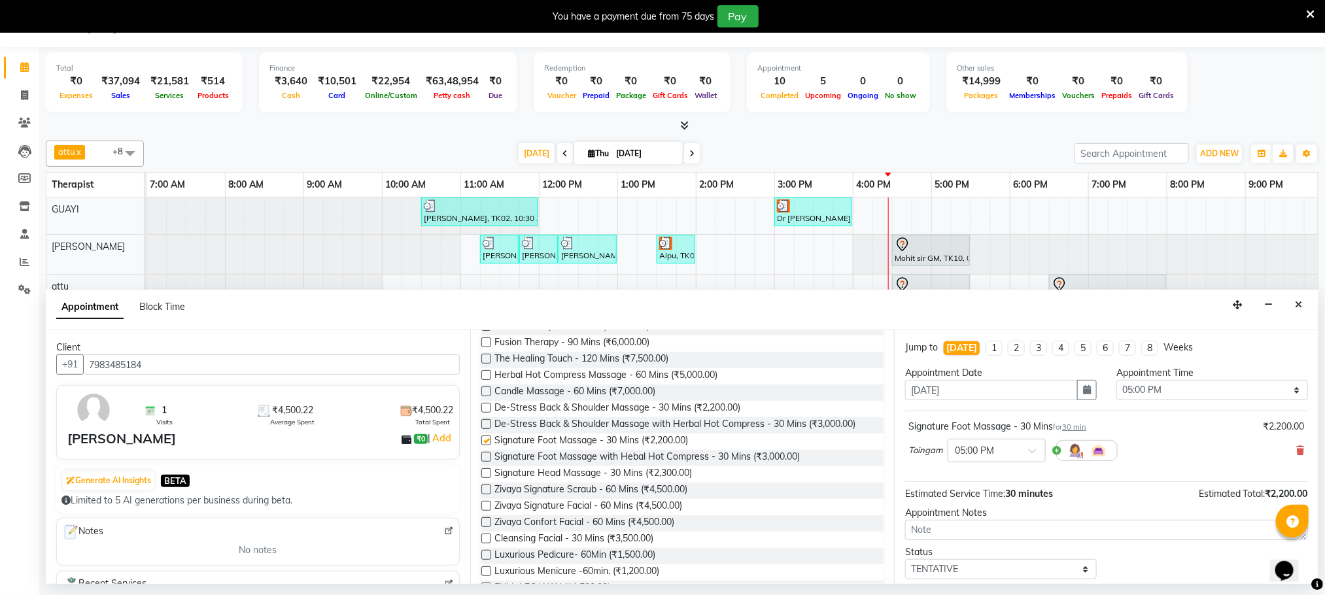
checkbox input "false"
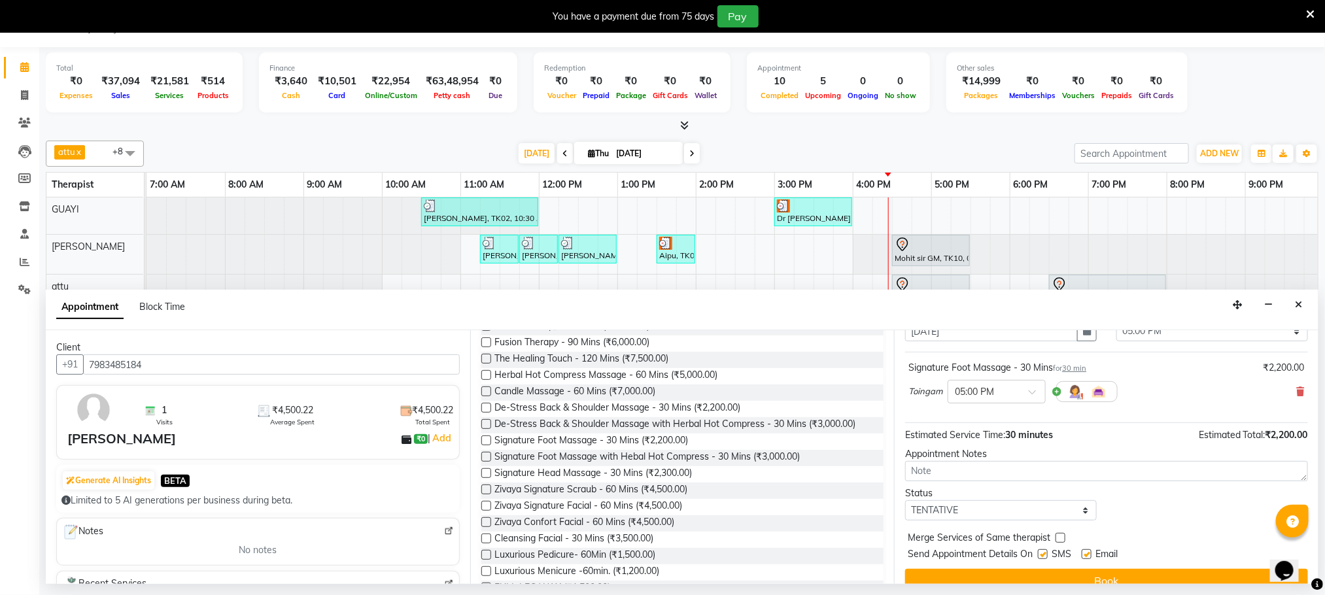
scroll to position [80, 0]
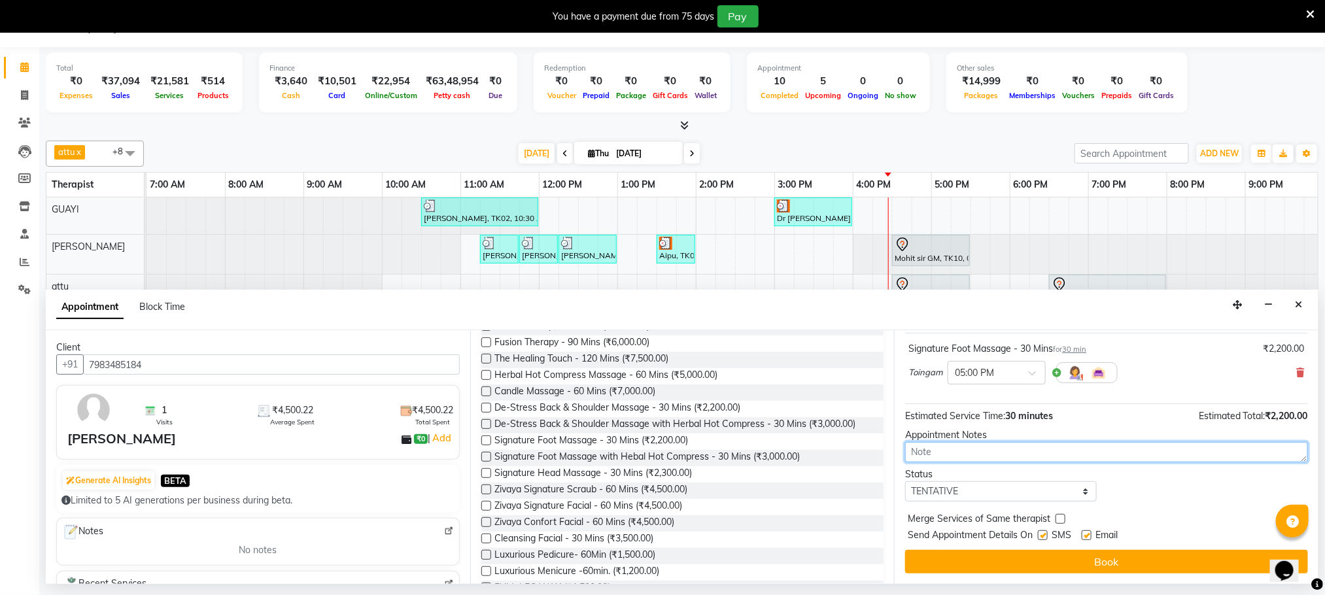
click at [948, 453] on textarea at bounding box center [1106, 452] width 403 height 20
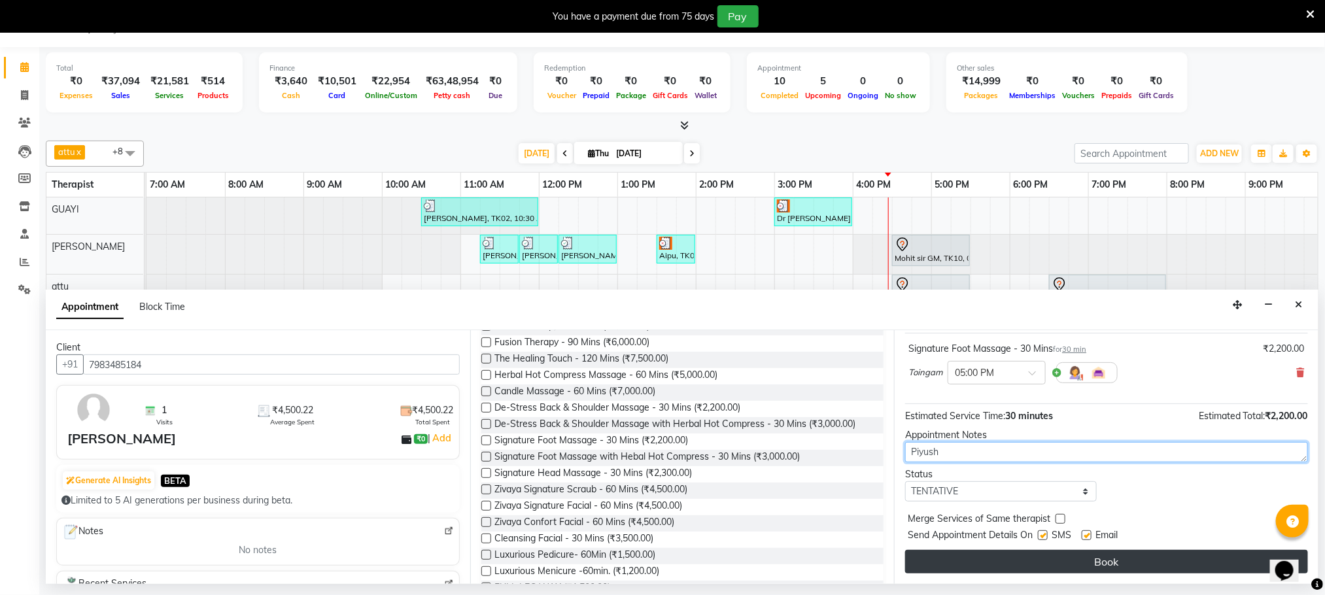
type textarea "Piyush"
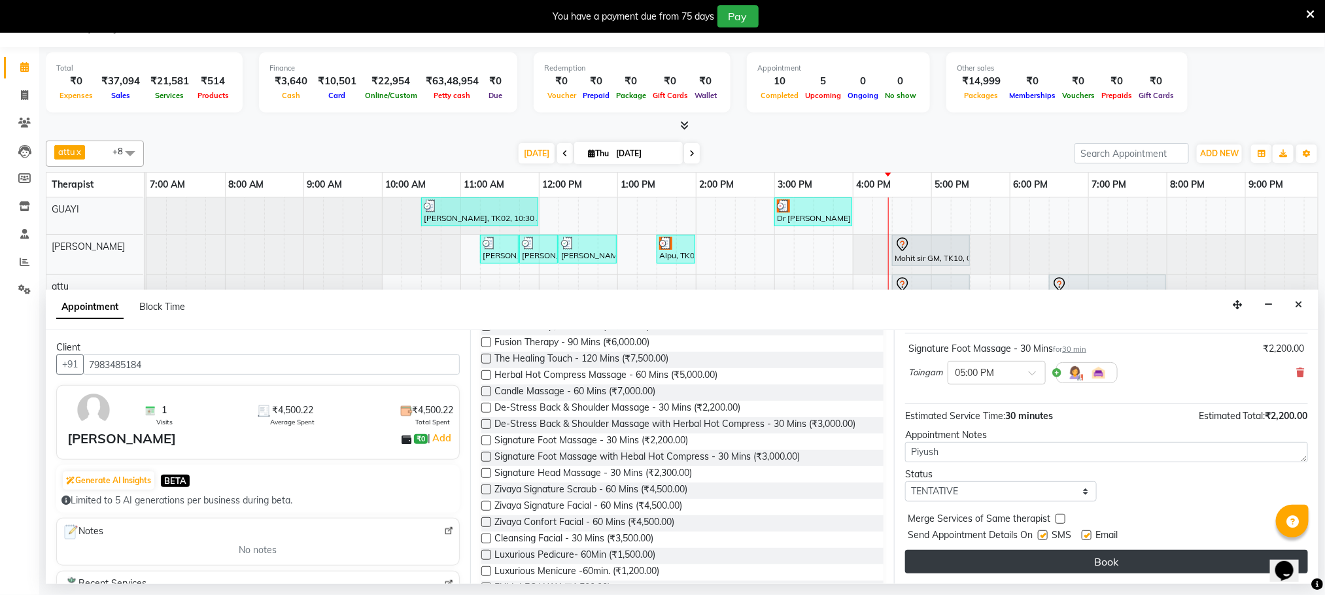
click at [1032, 558] on button "Book" at bounding box center [1106, 562] width 403 height 24
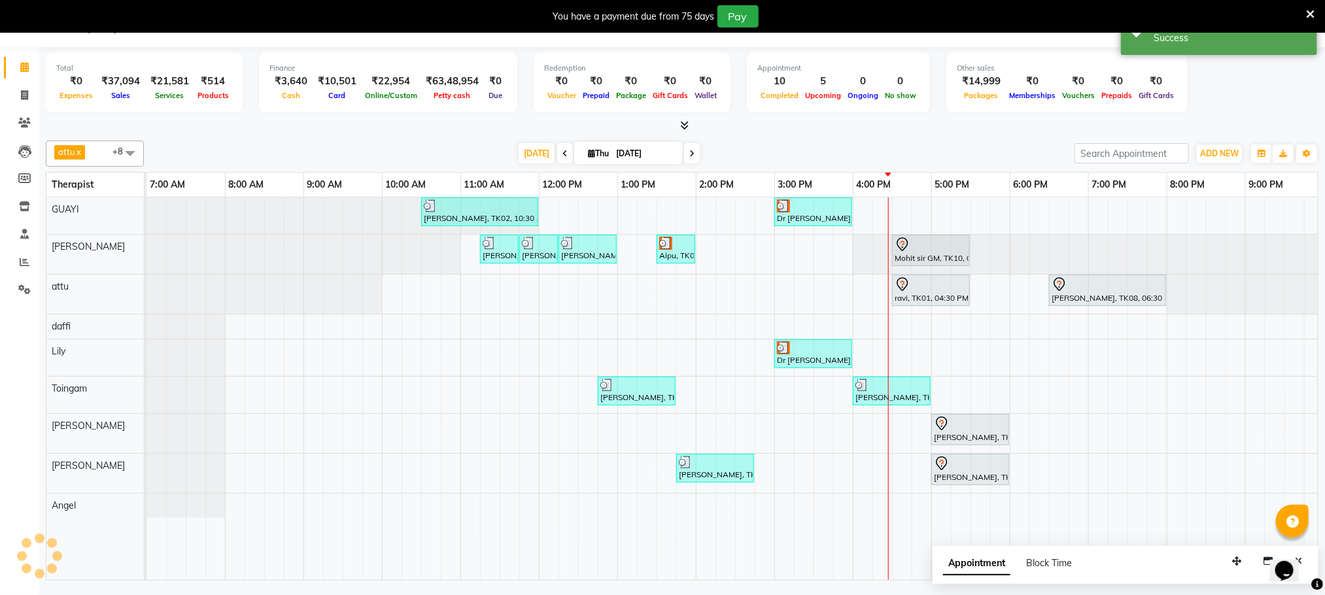
scroll to position [0, 0]
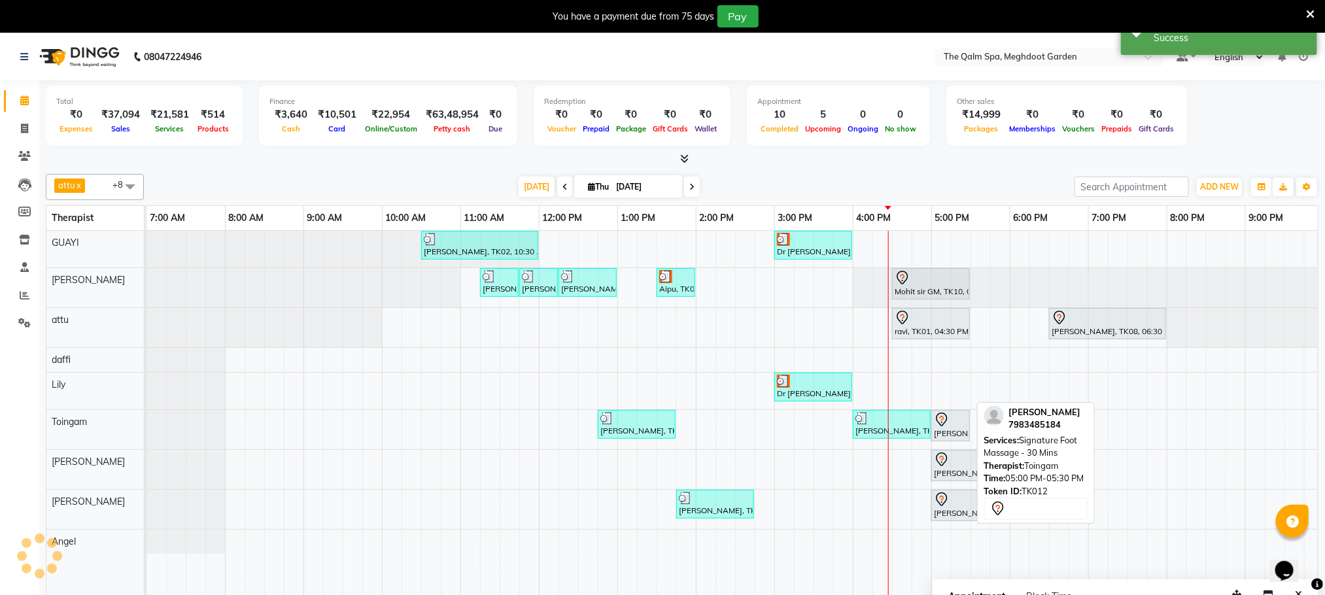
click at [954, 428] on div at bounding box center [950, 420] width 33 height 16
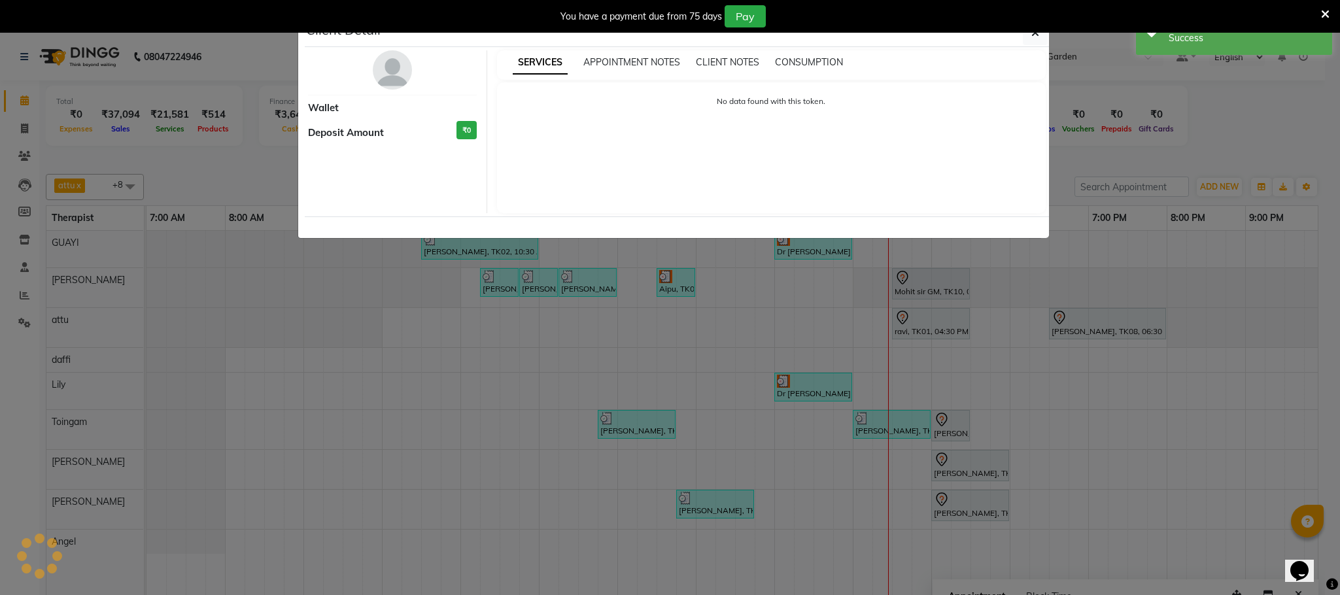
select select "7"
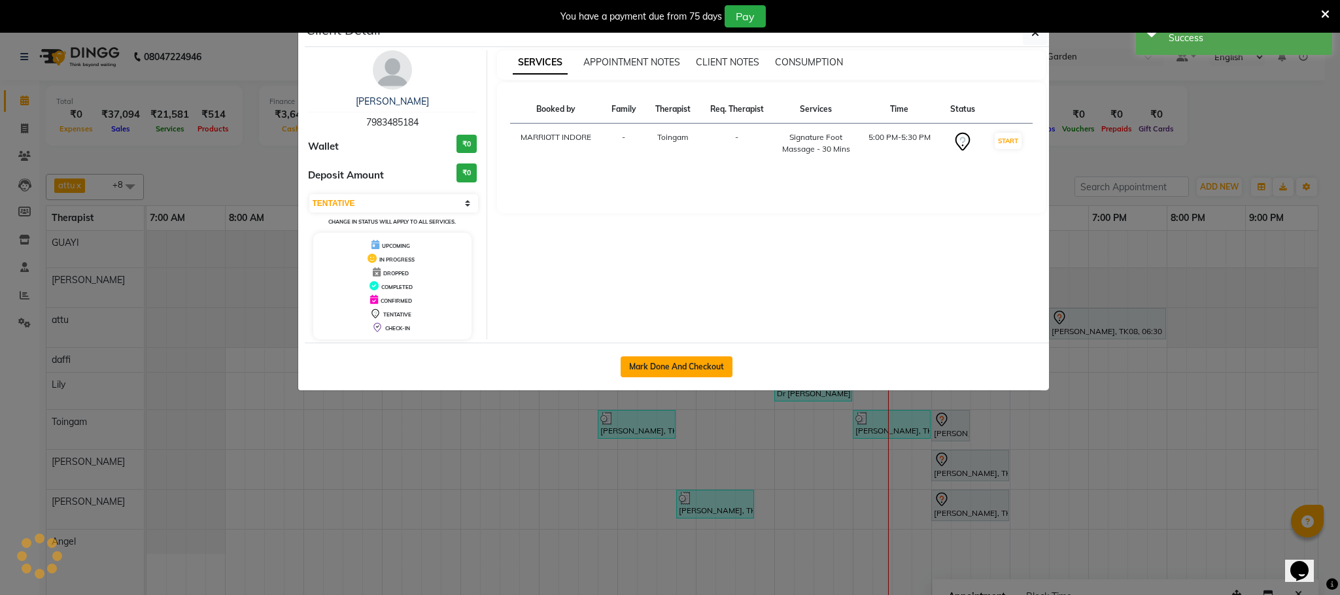
click at [669, 373] on button "Mark Done And Checkout" at bounding box center [677, 366] width 112 height 21
select select "service"
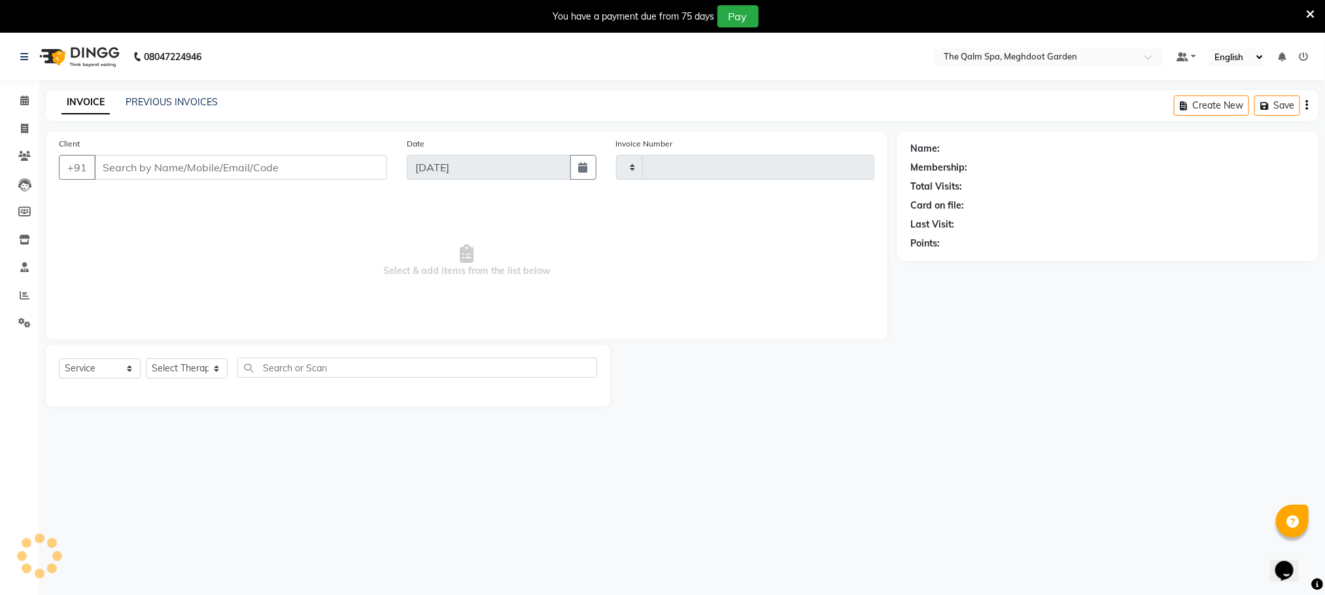
type input "1914"
select select "6401"
click at [20, 105] on icon at bounding box center [24, 100] width 9 height 10
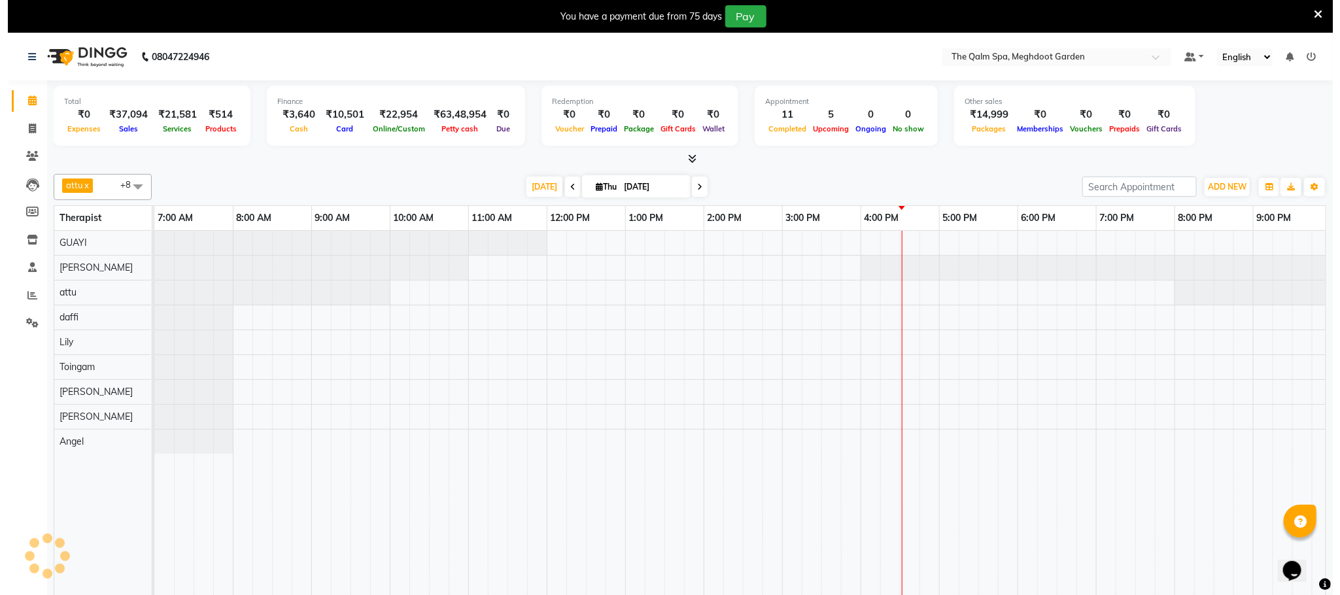
scroll to position [0, 84]
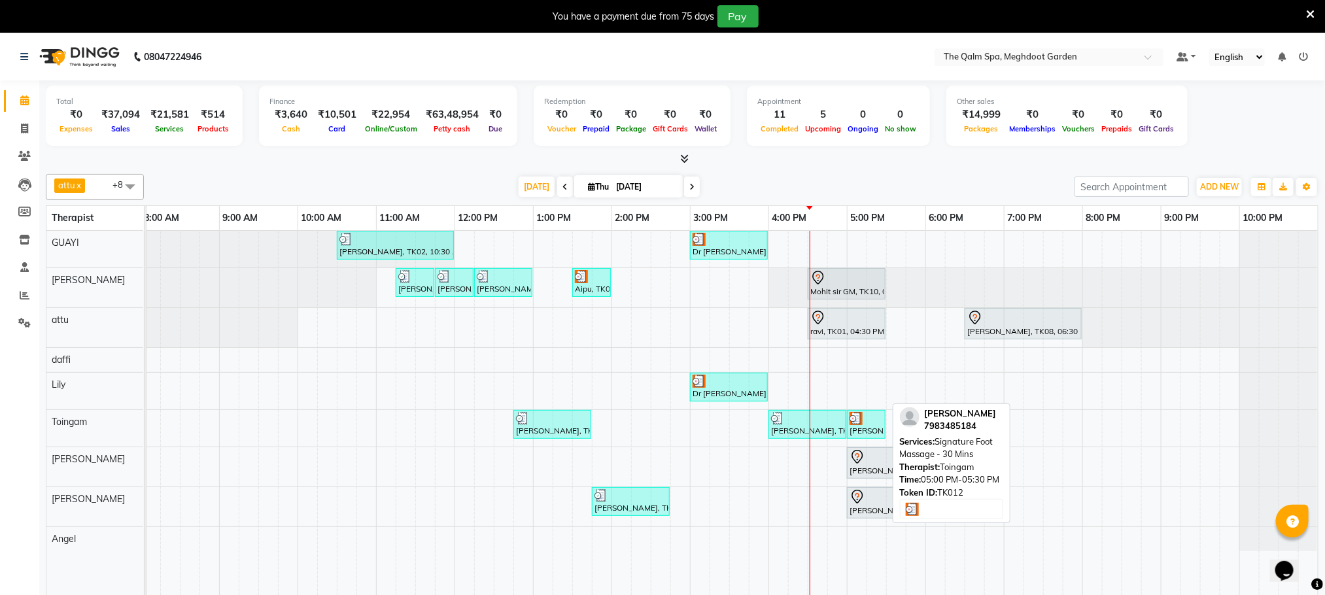
click at [878, 425] on div at bounding box center [866, 418] width 33 height 13
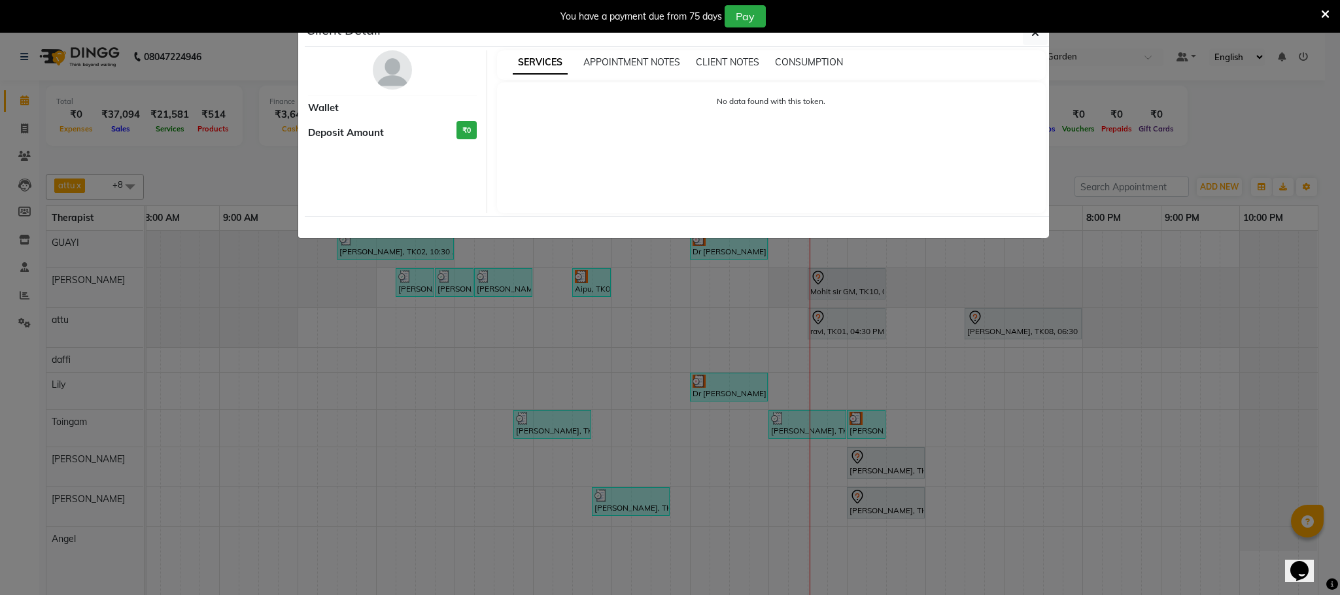
click at [1324, 12] on icon at bounding box center [1325, 15] width 9 height 12
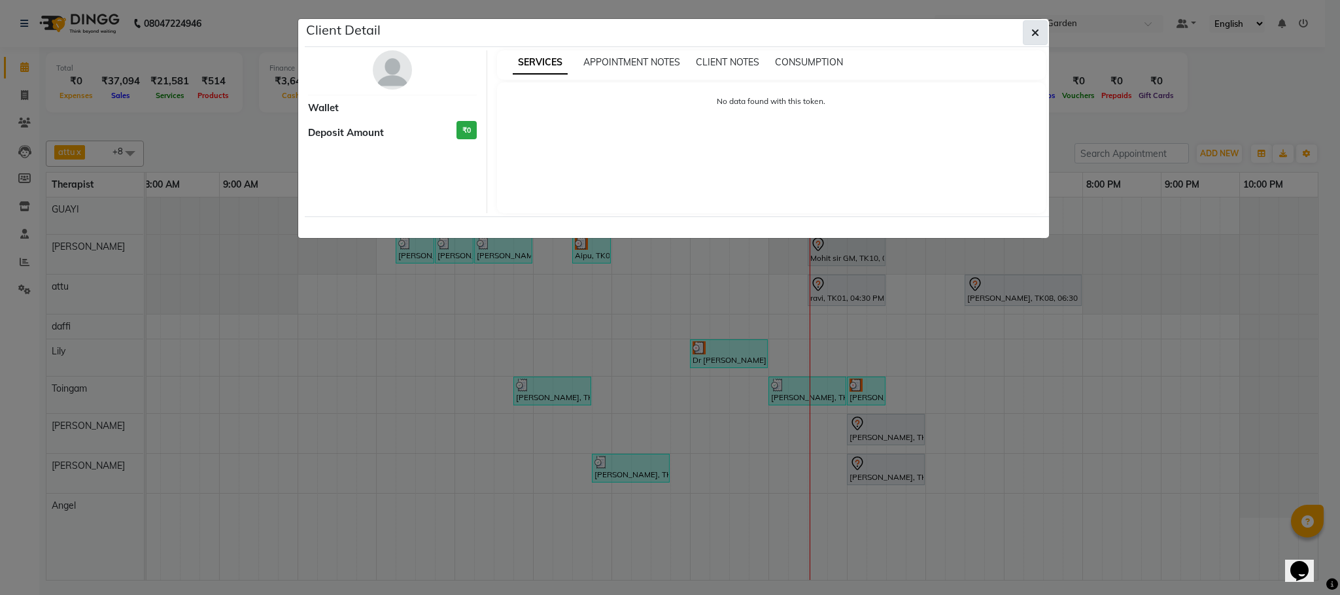
click at [1033, 32] on icon "button" at bounding box center [1035, 32] width 8 height 10
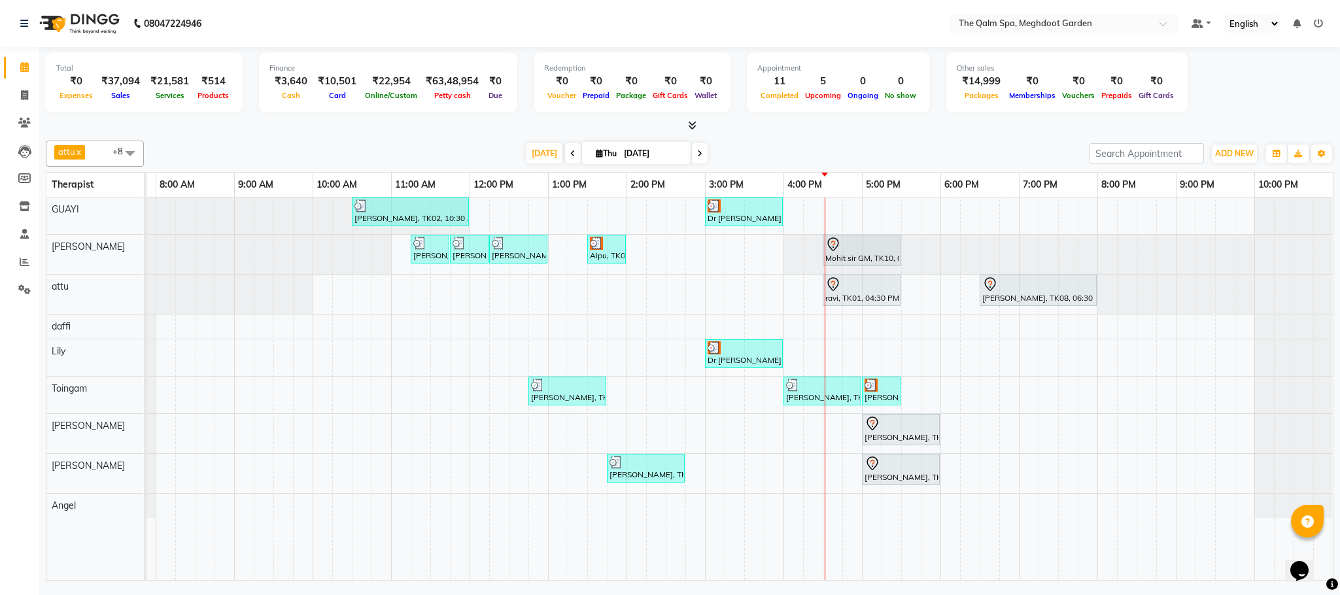
scroll to position [0, 69]
drag, startPoint x: 848, startPoint y: 296, endPoint x: 863, endPoint y: 298, distance: 15.8
click at [77, 298] on div "ravi, TK01, 04:30 PM-05:30 PM, Javanese Pampering - 60 Mins Rohit Gupta, TK08, …" at bounding box center [77, 294] width 0 height 39
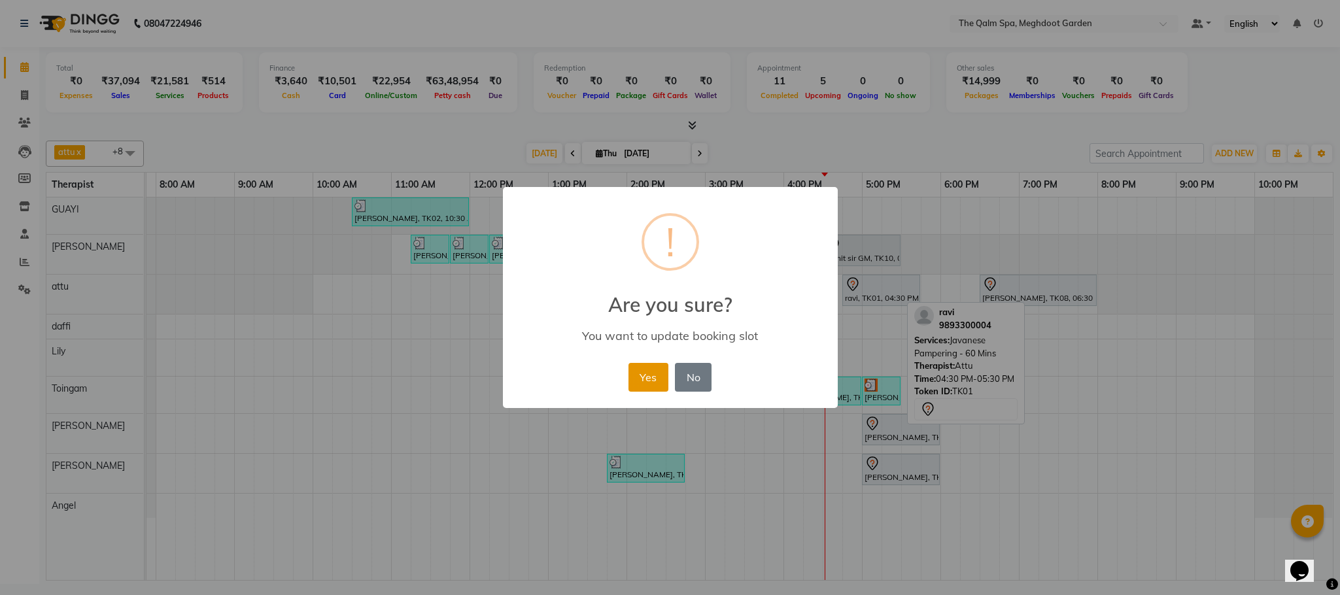
click at [640, 375] on button "Yes" at bounding box center [648, 377] width 40 height 29
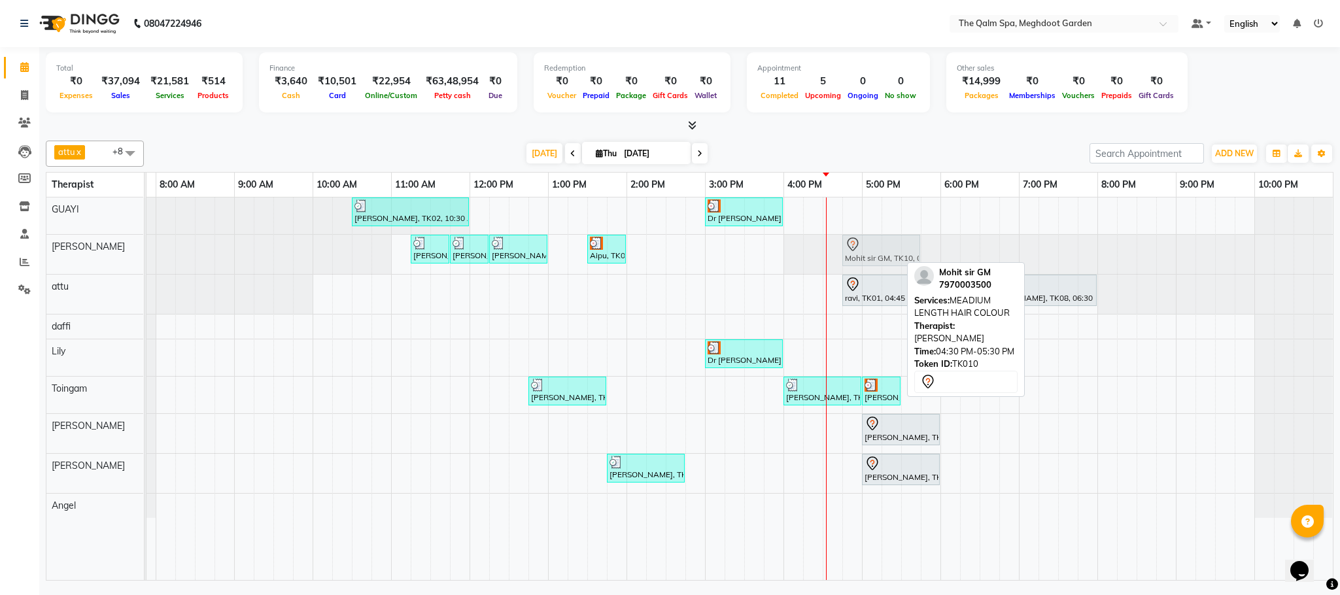
drag, startPoint x: 856, startPoint y: 244, endPoint x: 868, endPoint y: 245, distance: 11.8
click at [77, 245] on div "Nishant 1120, TK03, 11:15 AM-11:45 AM, BEARD SHAVING Nishant 1120, TK03, 11:45 …" at bounding box center [77, 254] width 0 height 39
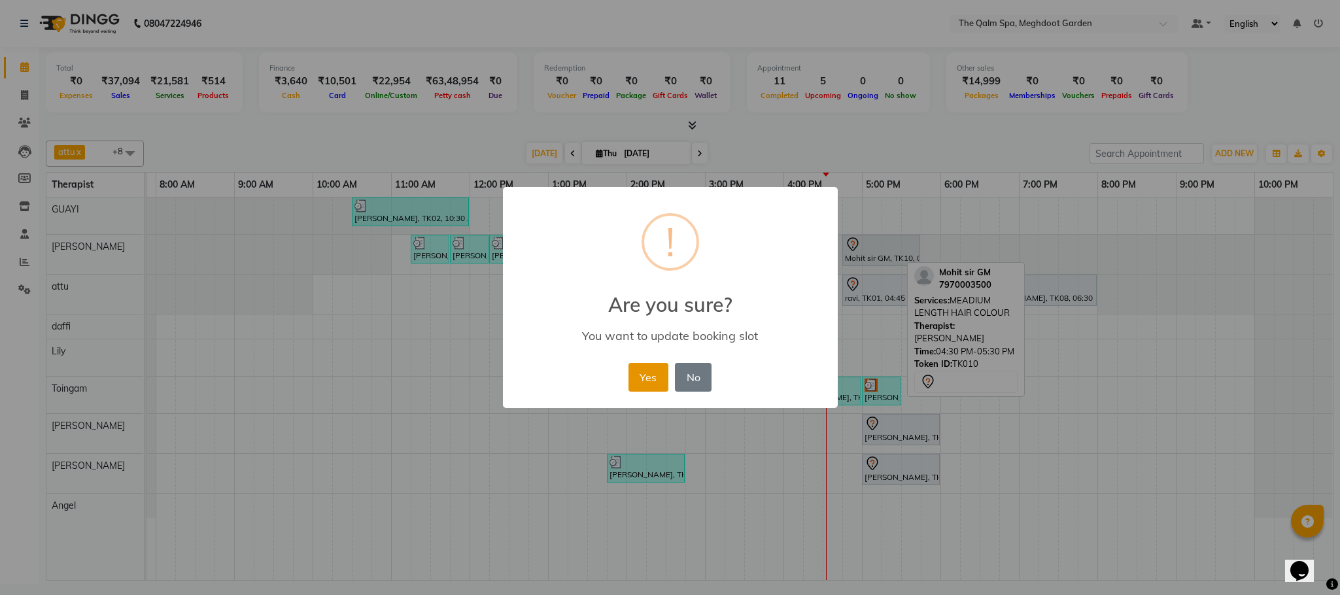
click at [649, 377] on button "Yes" at bounding box center [648, 377] width 40 height 29
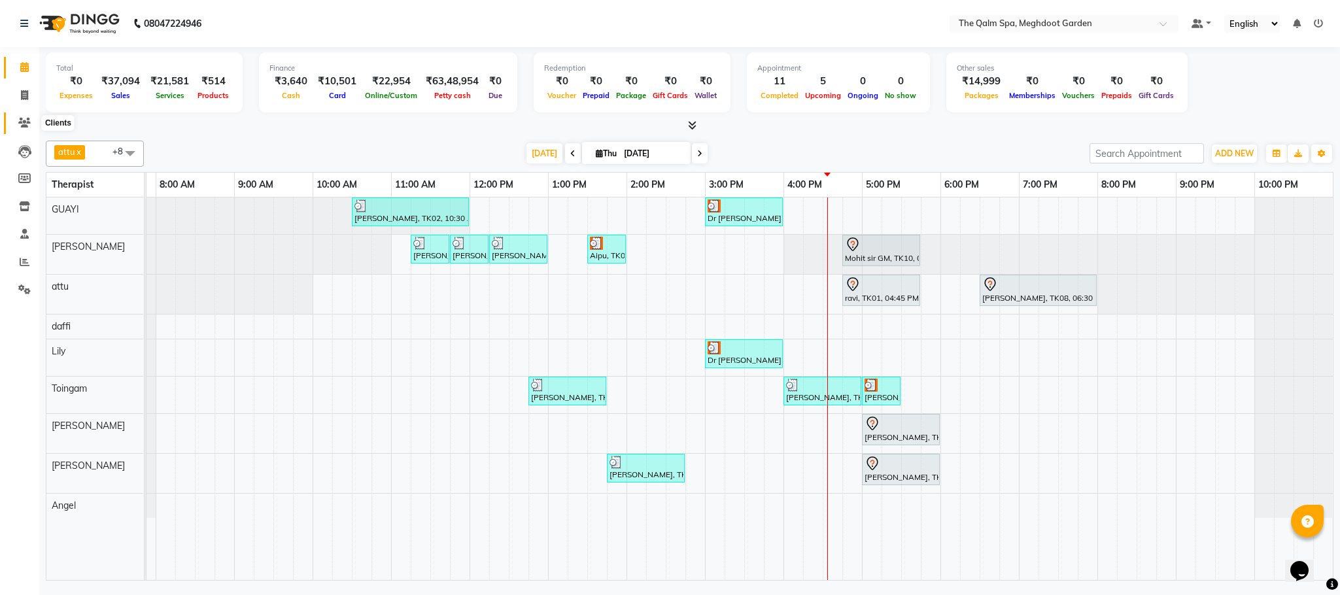
click at [31, 120] on span at bounding box center [24, 123] width 23 height 15
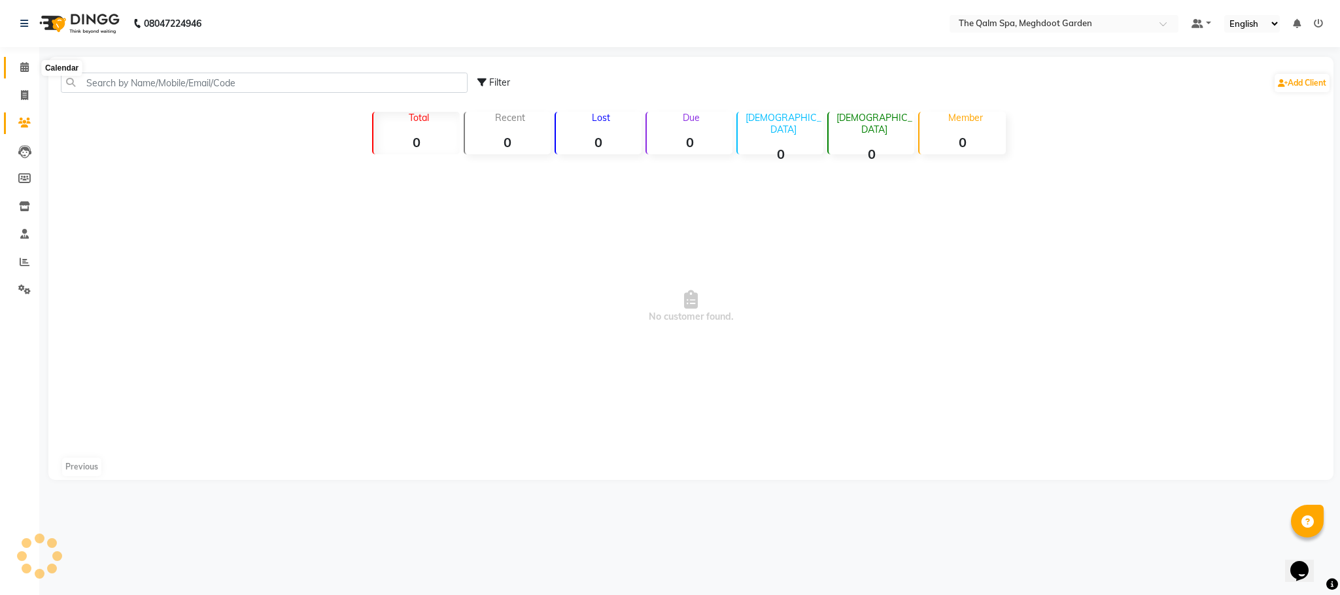
click at [26, 71] on icon at bounding box center [24, 67] width 9 height 10
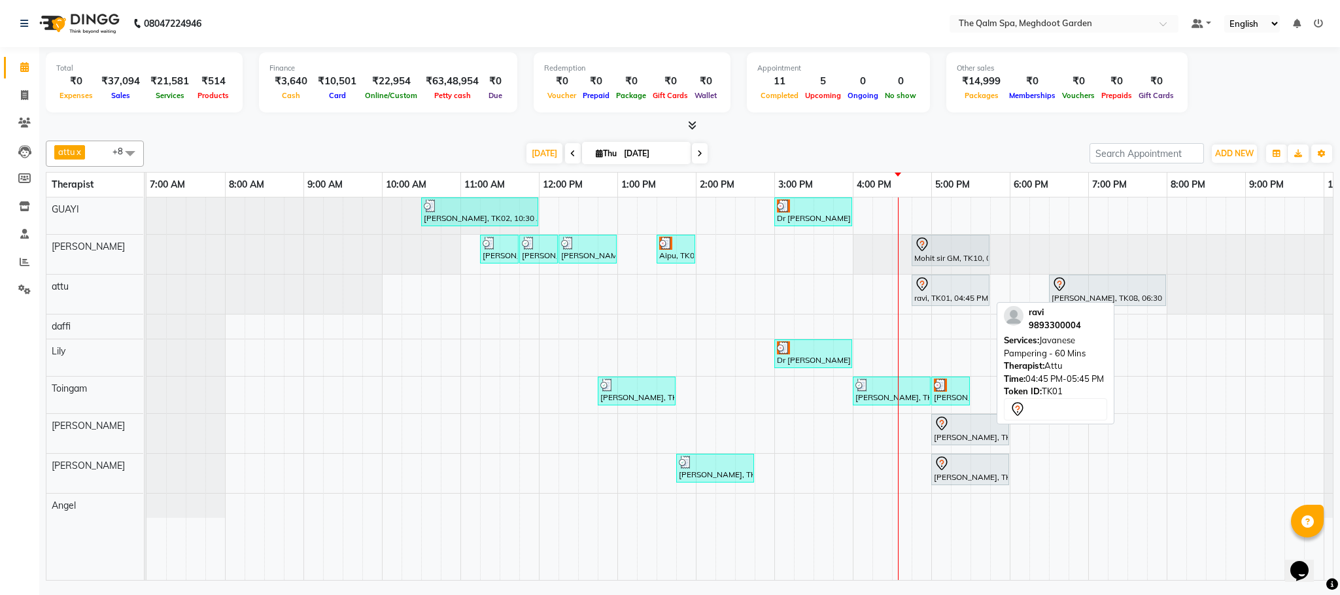
click at [937, 301] on div "ravi, TK01, 04:45 PM-05:45 PM, Javanese Pampering - 60 Mins" at bounding box center [950, 290] width 75 height 27
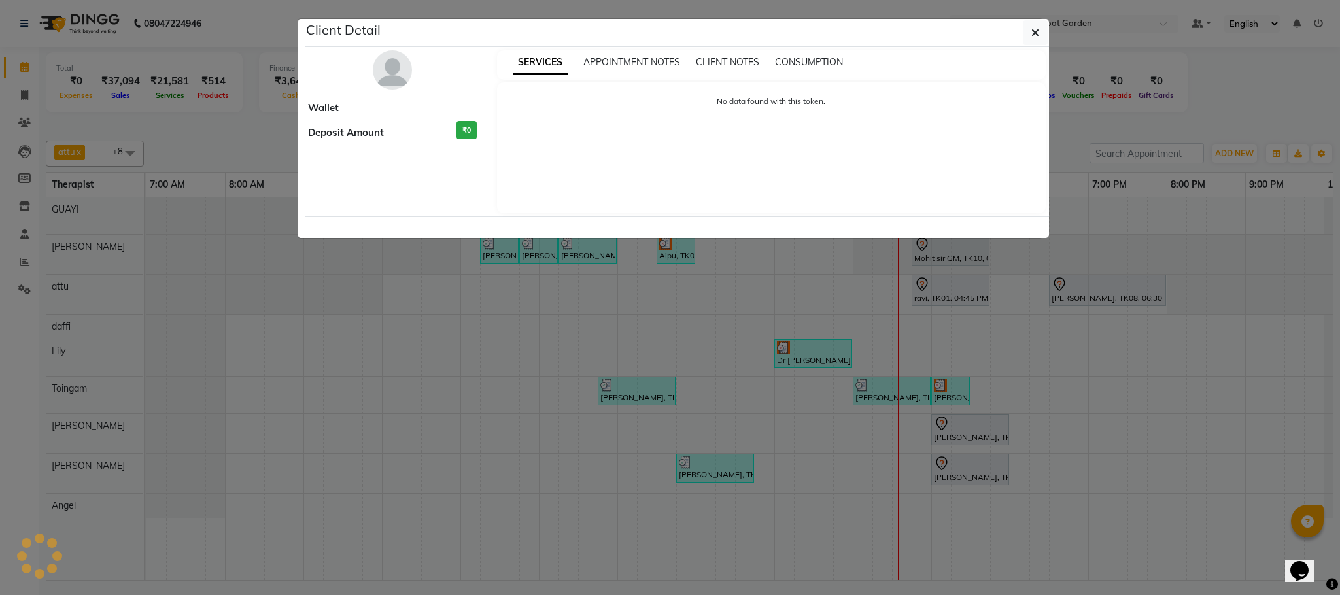
select select "7"
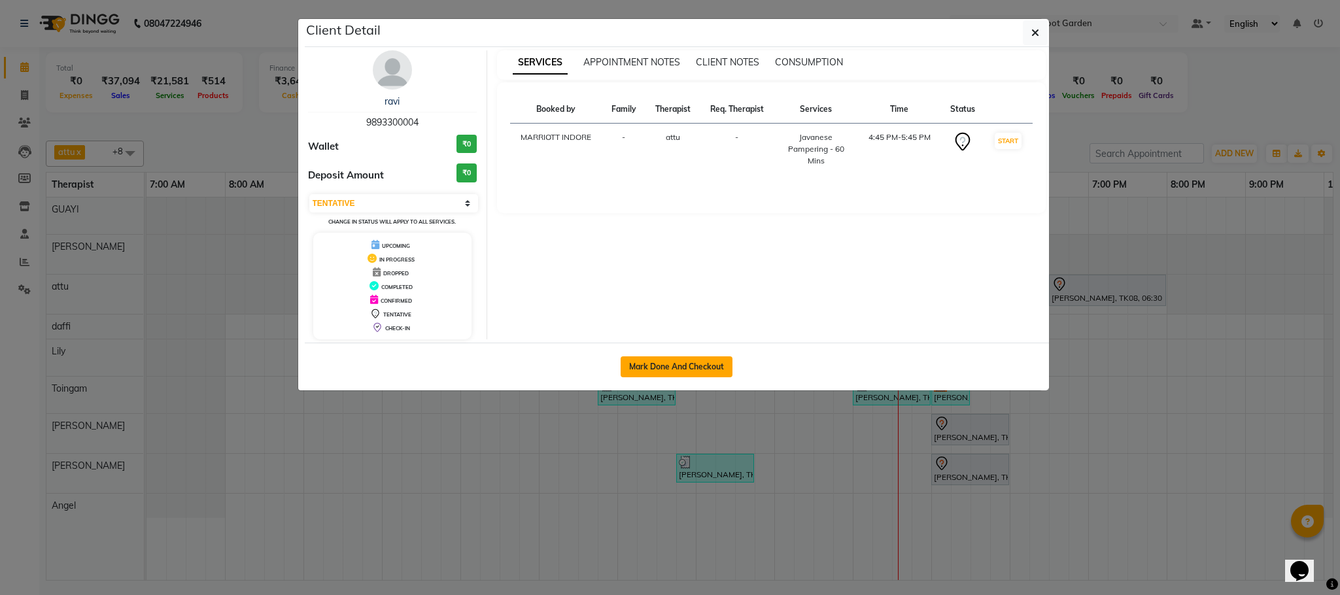
click at [677, 373] on button "Mark Done And Checkout" at bounding box center [677, 366] width 112 height 21
select select "service"
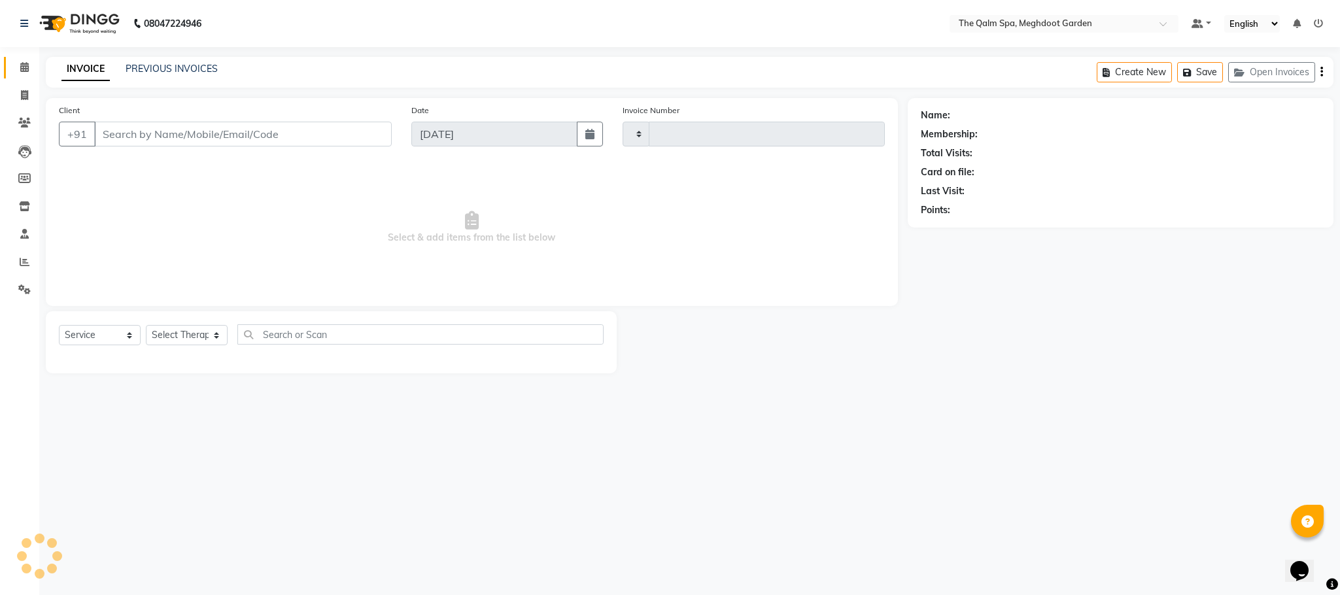
type input "1914"
select select "6401"
type input "9893300004"
select select "51602"
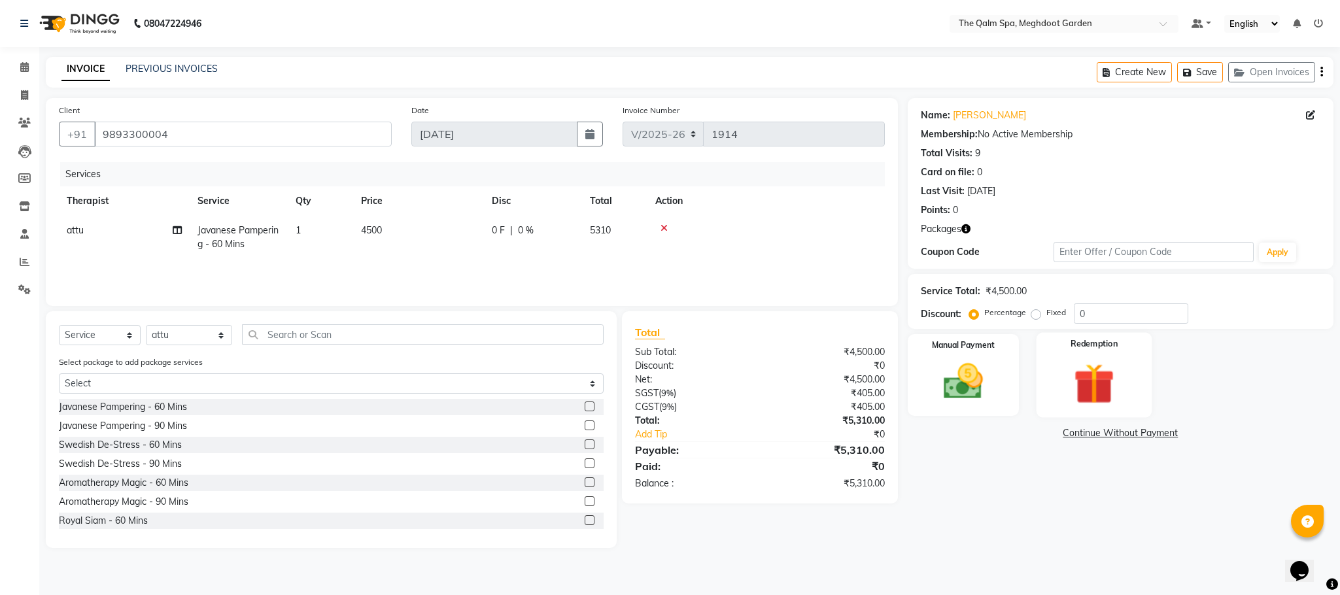
click at [1103, 383] on img at bounding box center [1094, 383] width 67 height 51
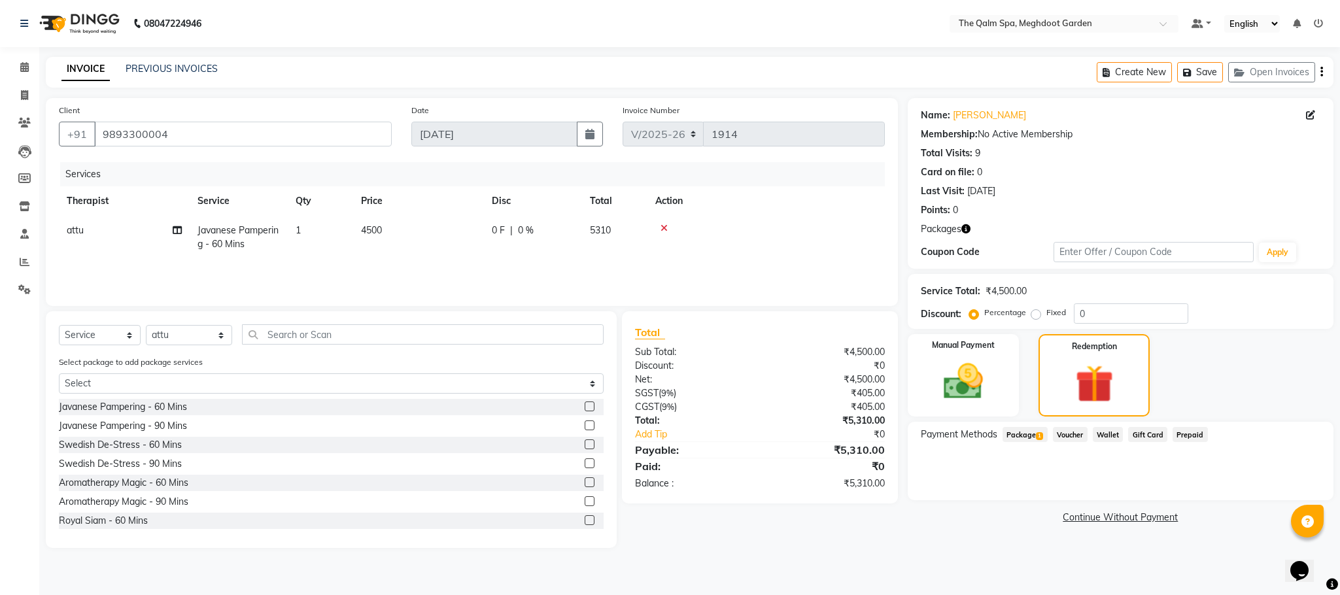
click at [1023, 434] on span "Package 1" at bounding box center [1025, 434] width 45 height 15
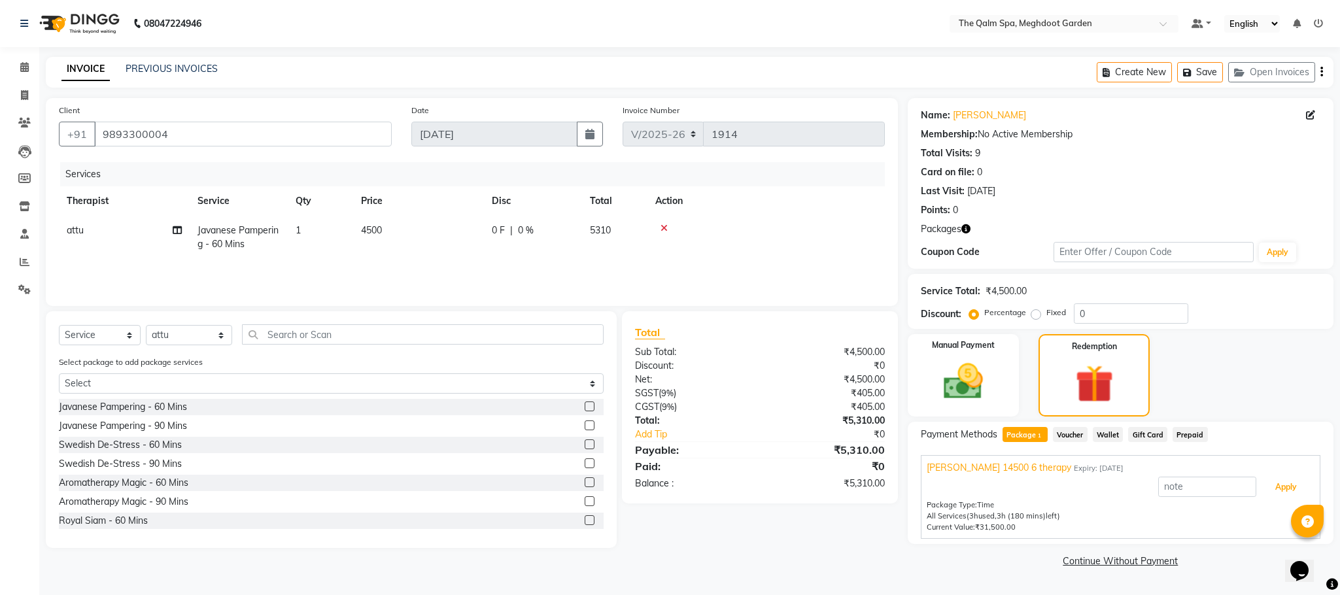
click at [1286, 487] on button "Apply" at bounding box center [1286, 487] width 54 height 22
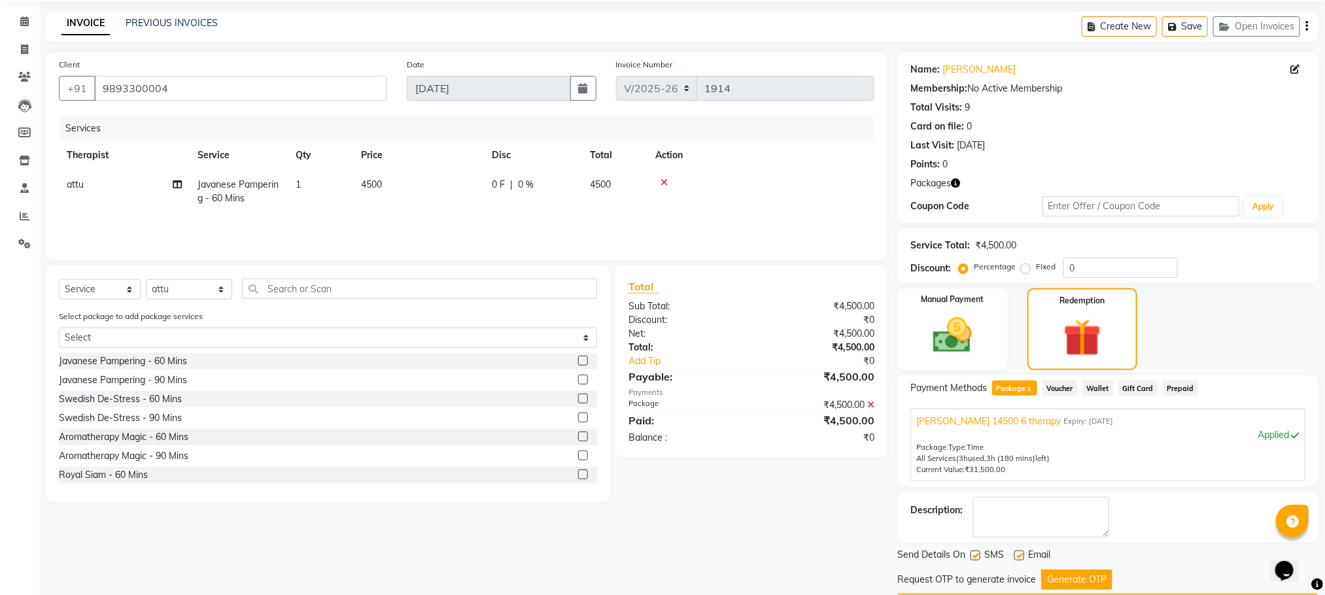
scroll to position [85, 0]
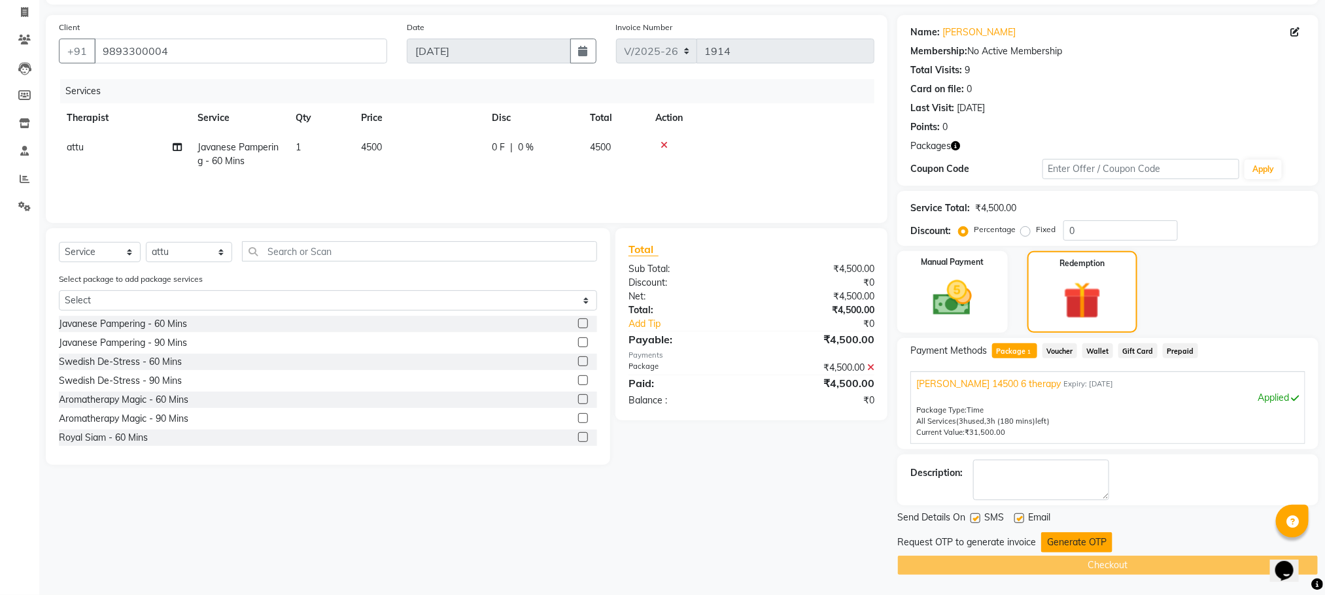
click at [1077, 534] on button "Generate OTP" at bounding box center [1076, 542] width 71 height 20
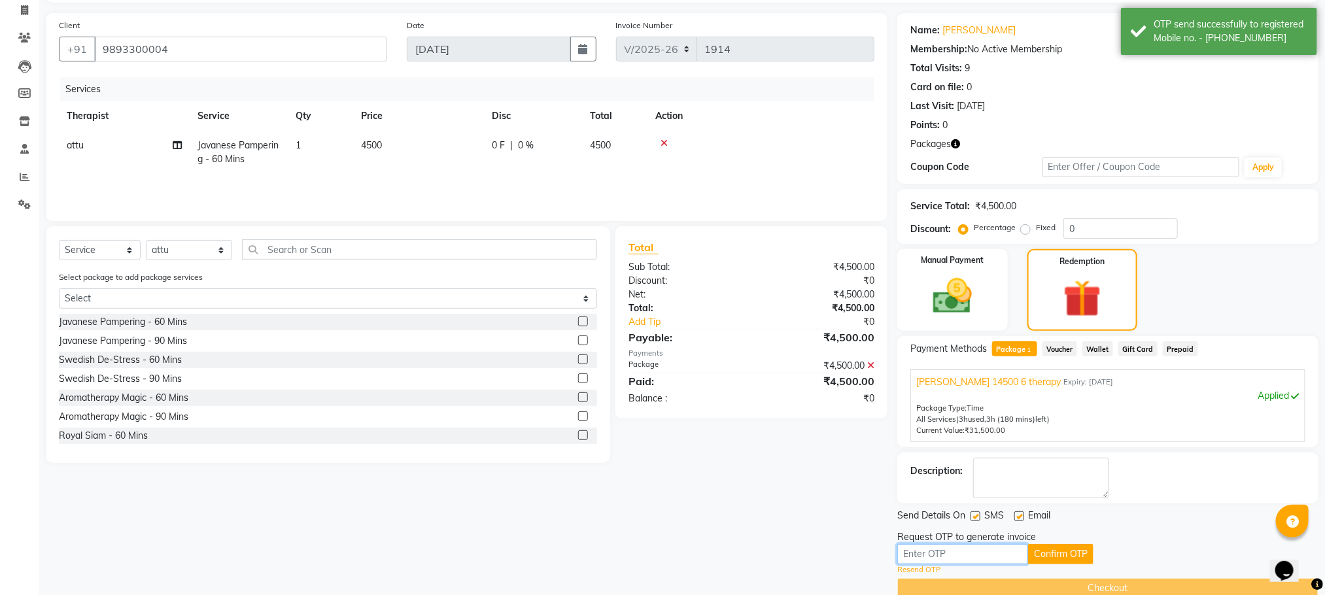
click at [980, 552] on input "text" at bounding box center [962, 554] width 131 height 20
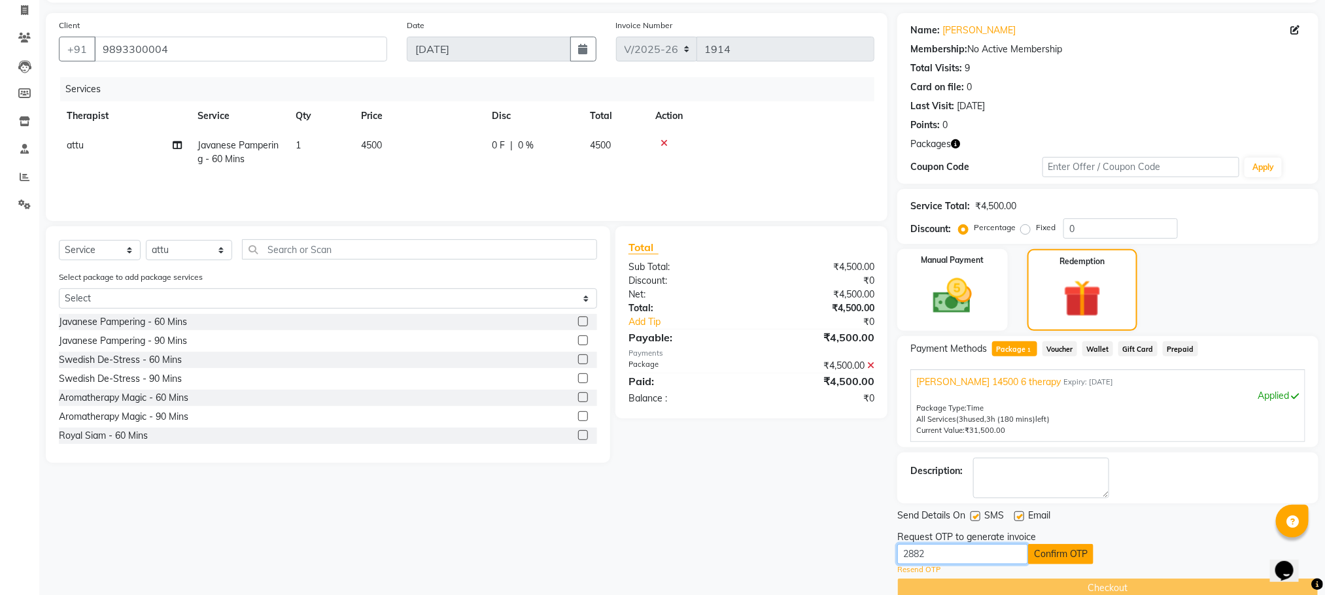
type input "2882"
click at [1056, 555] on button "Confirm OTP" at bounding box center [1060, 554] width 65 height 20
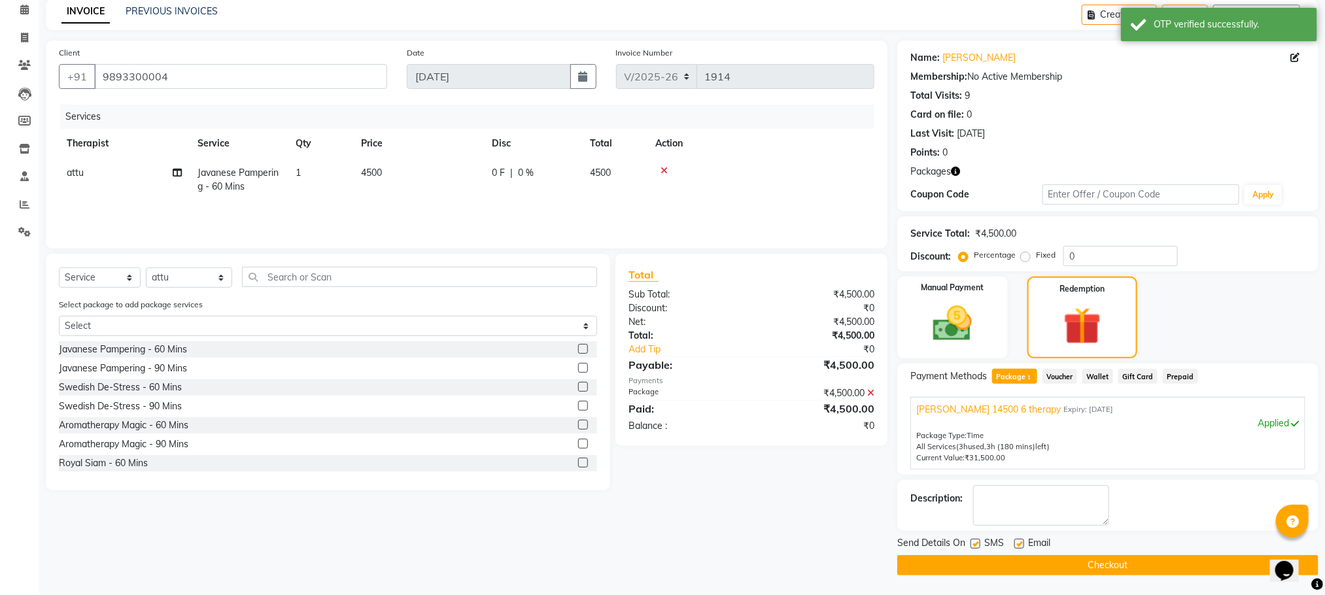
click at [1071, 568] on button "Checkout" at bounding box center [1107, 565] width 421 height 20
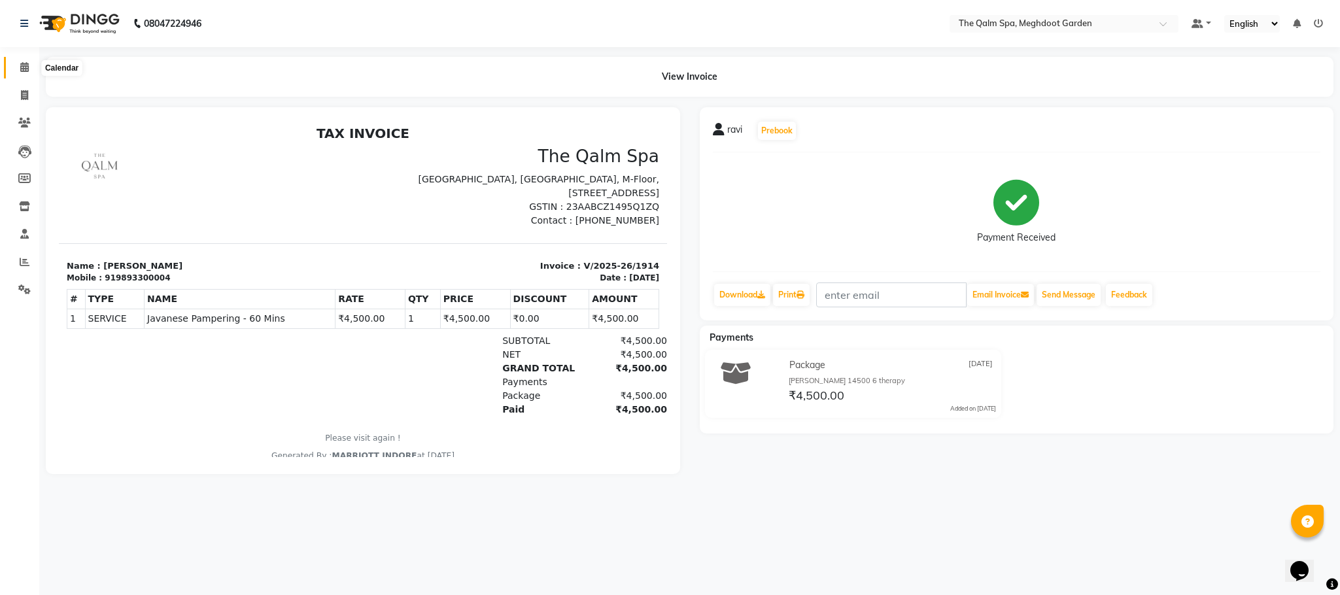
click at [24, 71] on icon at bounding box center [24, 67] width 9 height 10
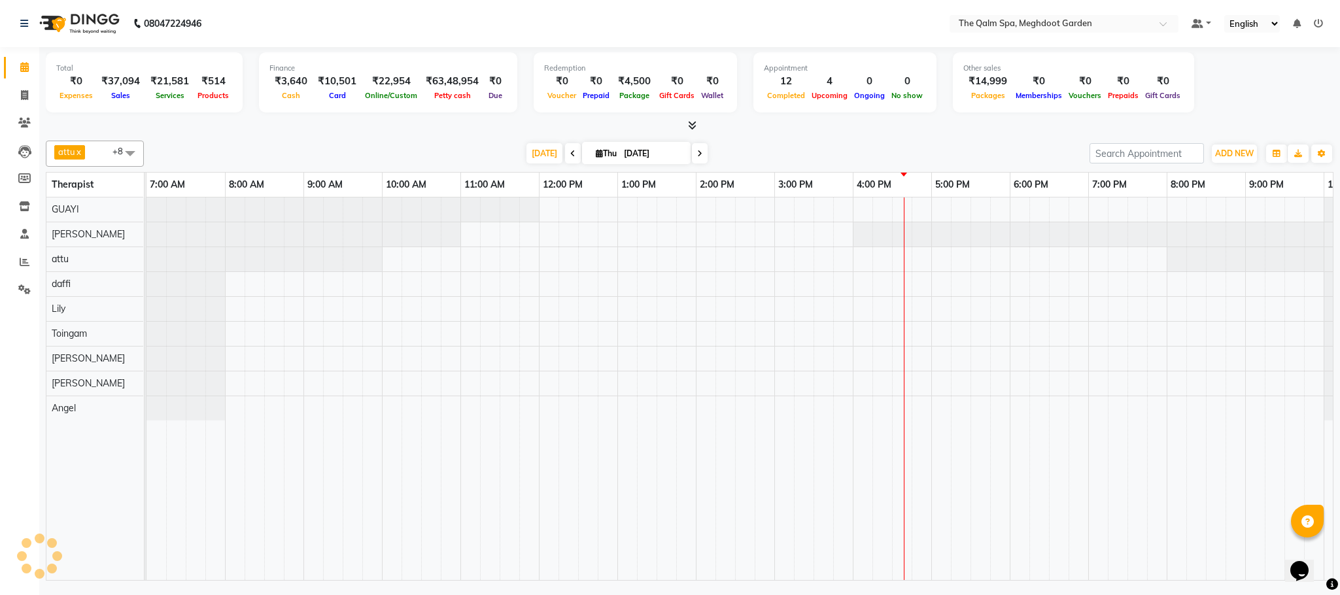
scroll to position [0, 69]
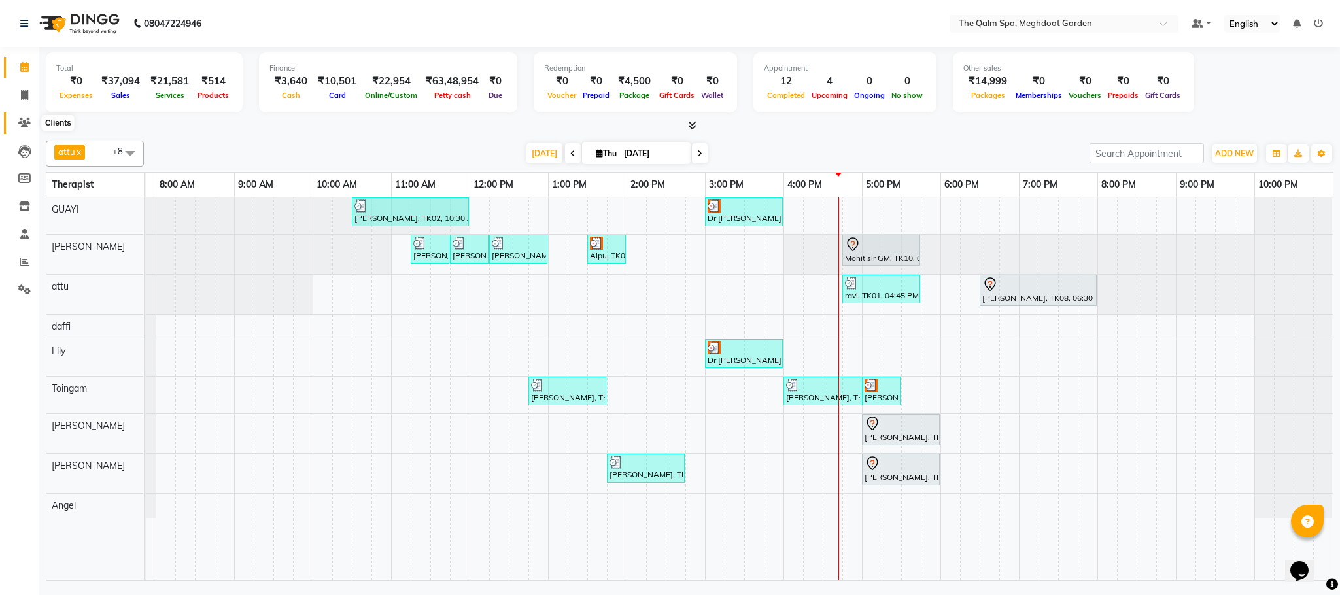
click at [16, 124] on span at bounding box center [24, 123] width 23 height 15
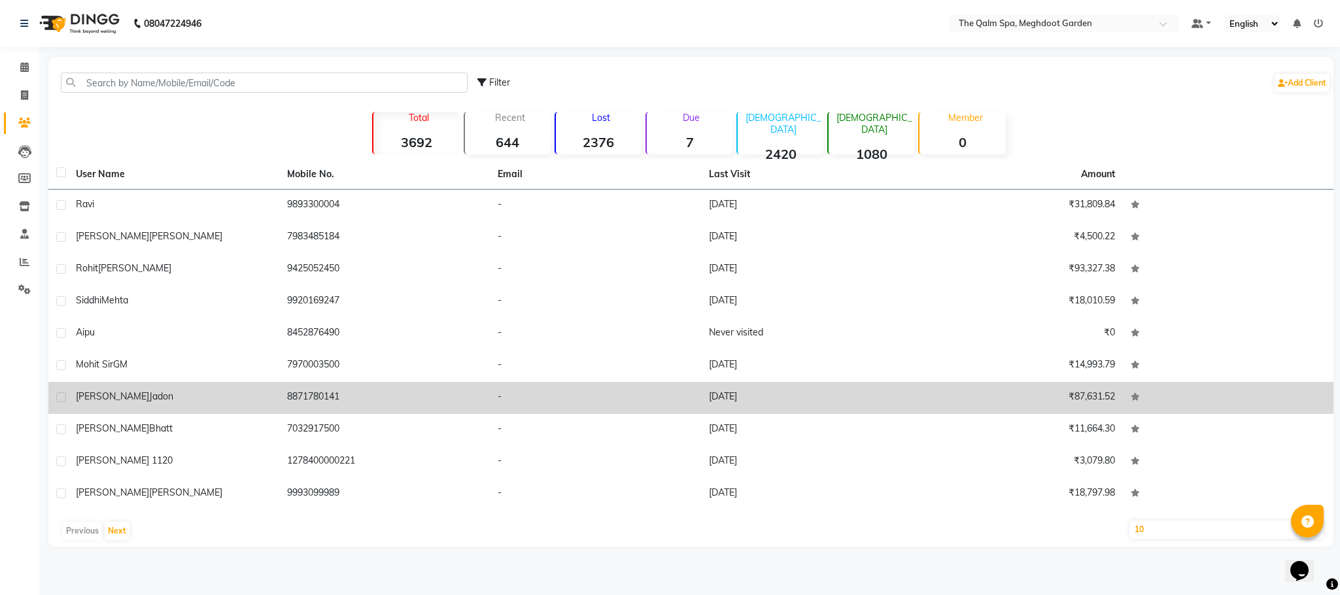
click at [83, 401] on span "vikash" at bounding box center [112, 396] width 73 height 12
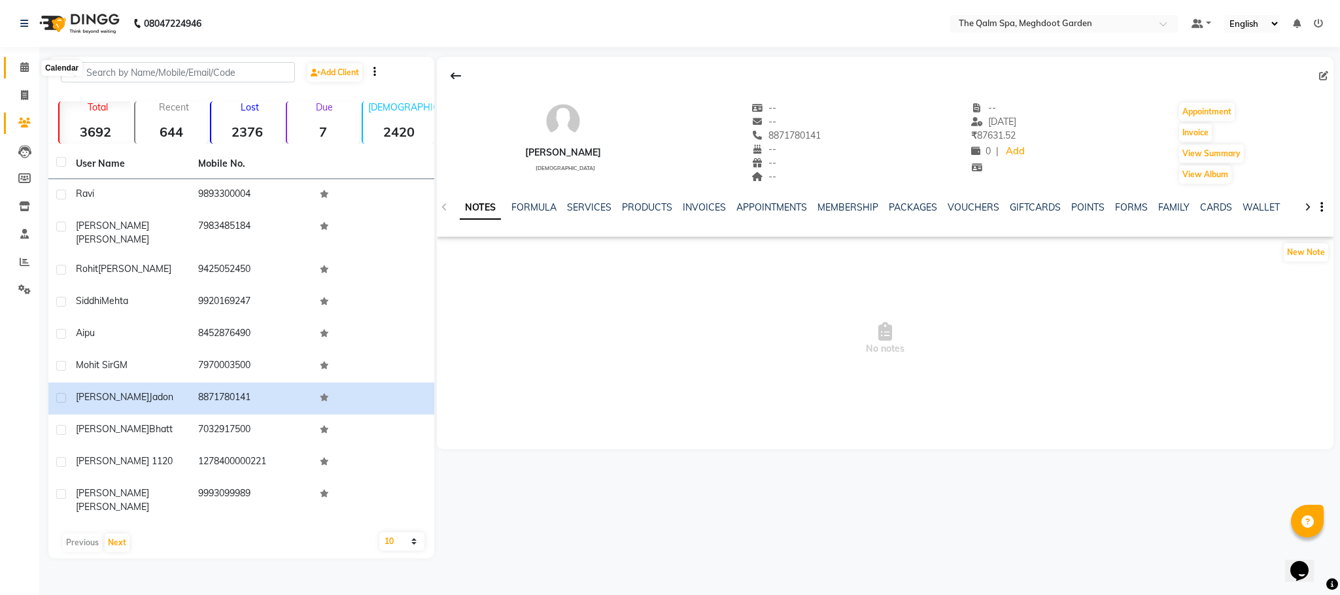
click at [22, 65] on icon at bounding box center [24, 67] width 9 height 10
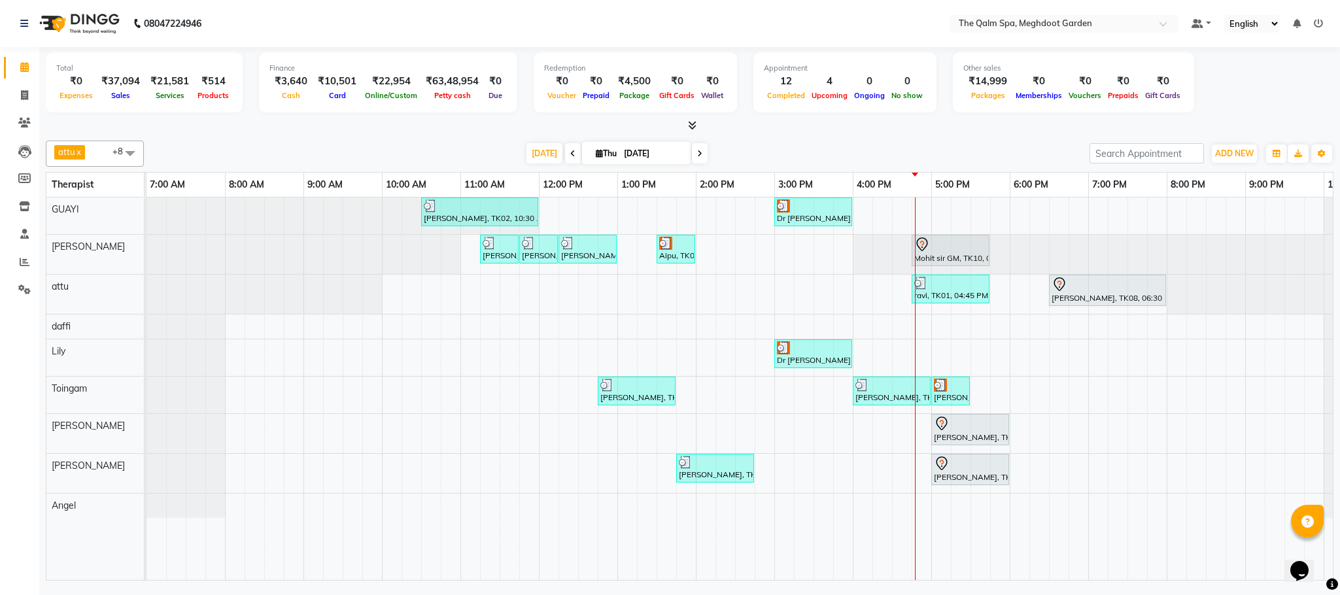
click at [570, 156] on icon at bounding box center [572, 154] width 5 height 8
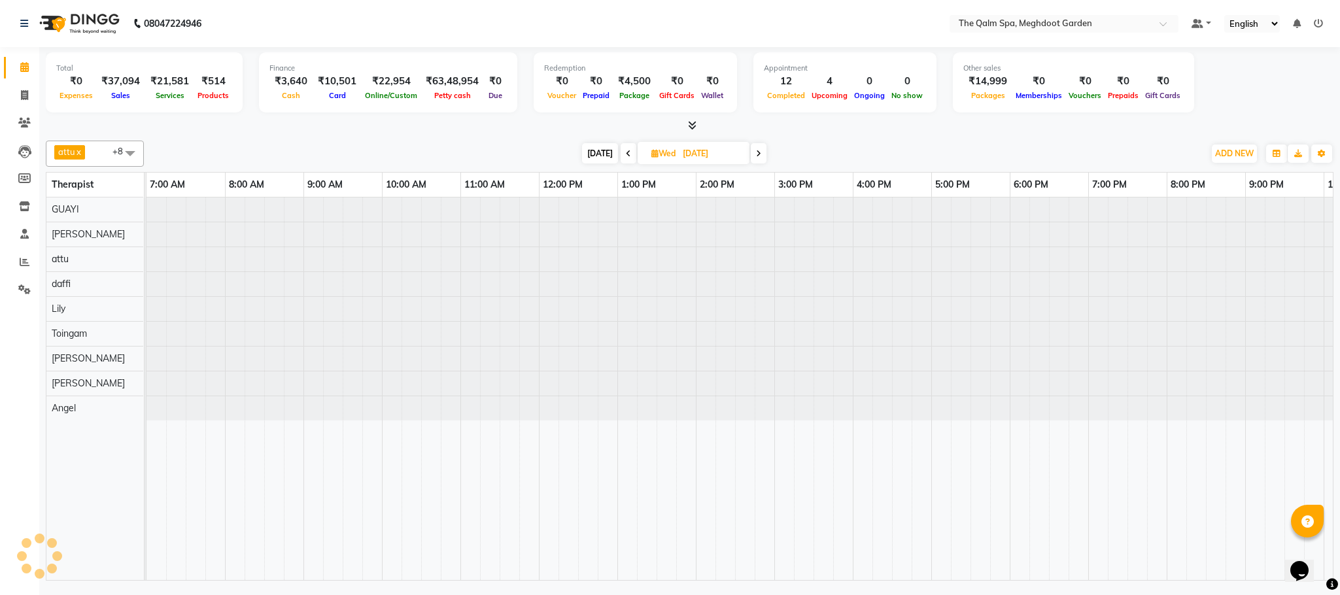
scroll to position [0, 69]
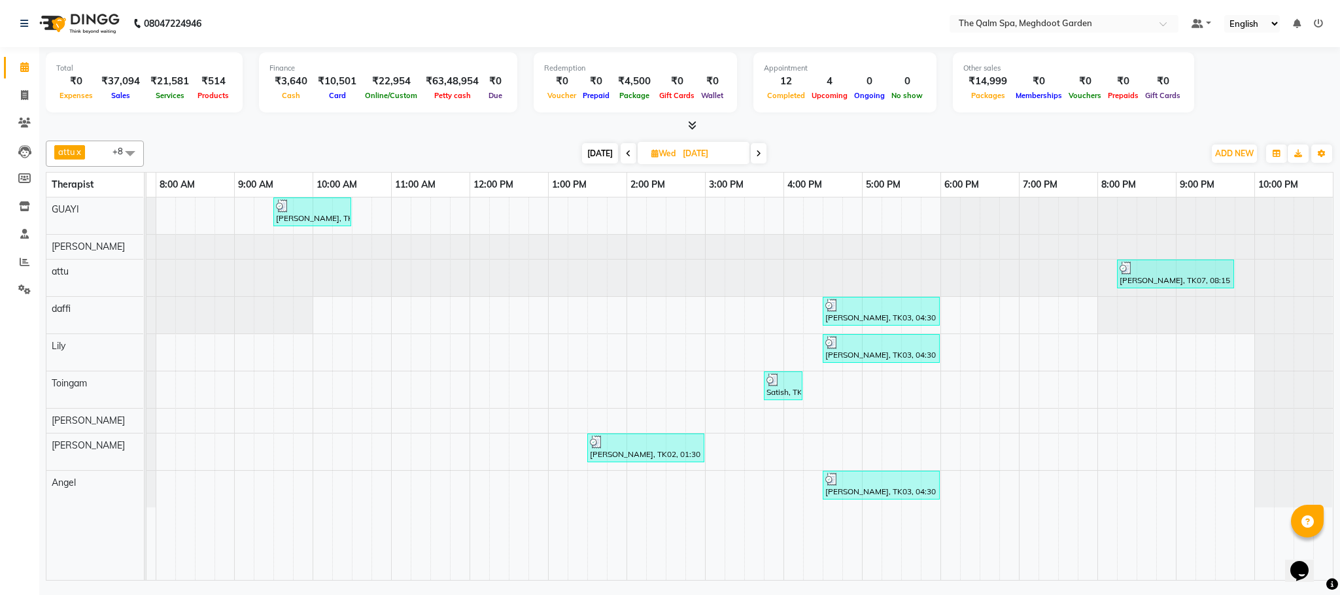
click at [626, 150] on icon at bounding box center [628, 154] width 5 height 8
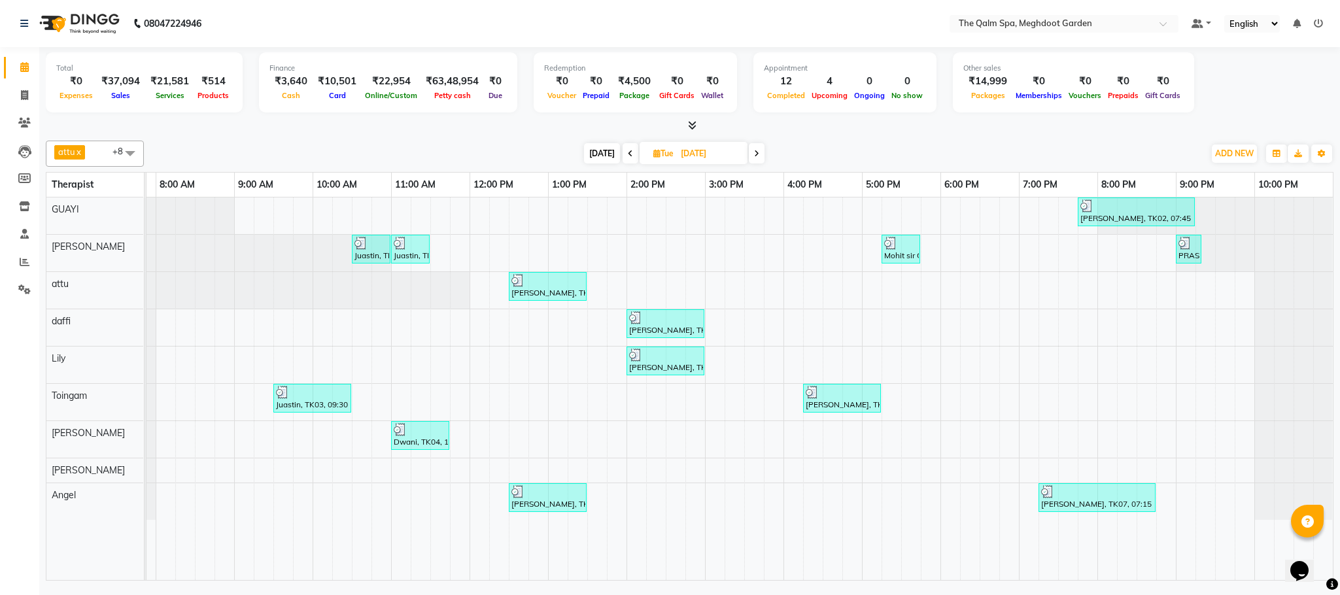
click at [599, 153] on span "Today" at bounding box center [602, 153] width 36 height 20
type input "[DATE]"
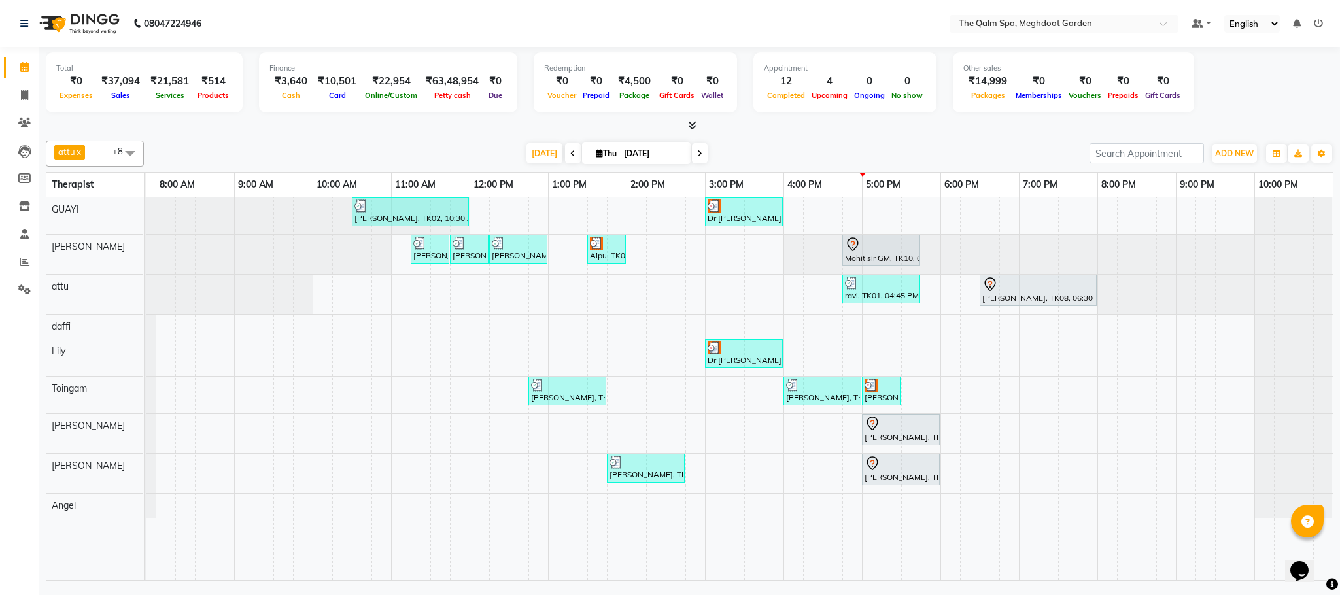
click at [852, 131] on div at bounding box center [690, 126] width 1288 height 14
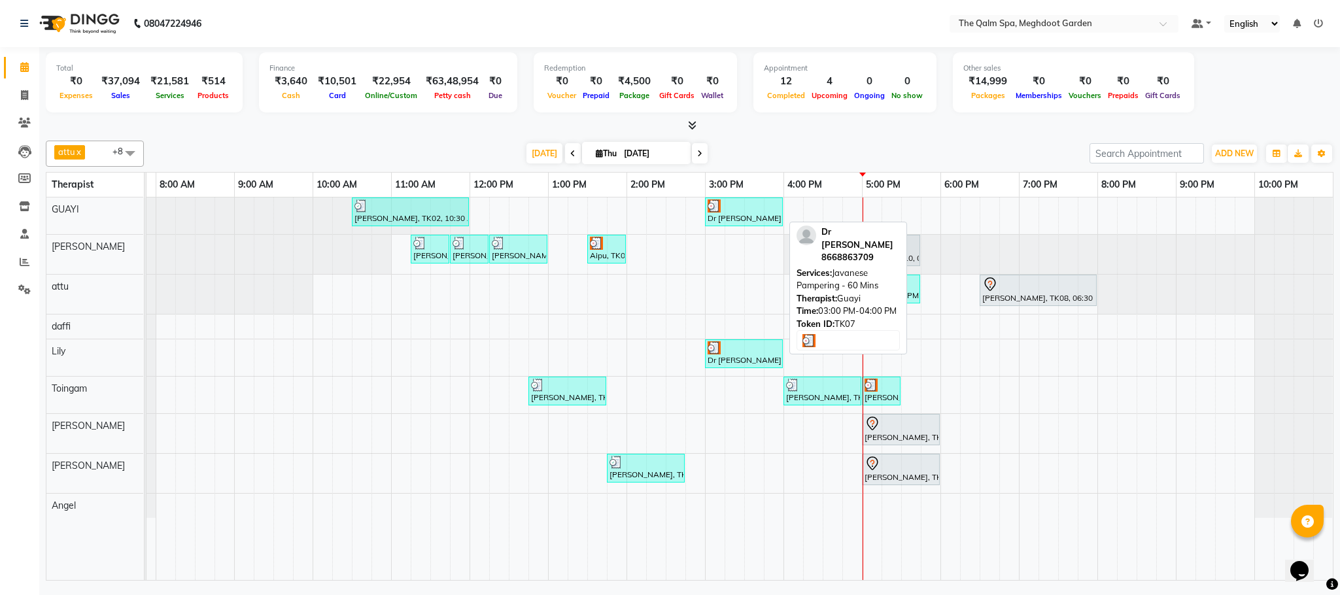
click at [746, 212] on div at bounding box center [744, 205] width 73 height 13
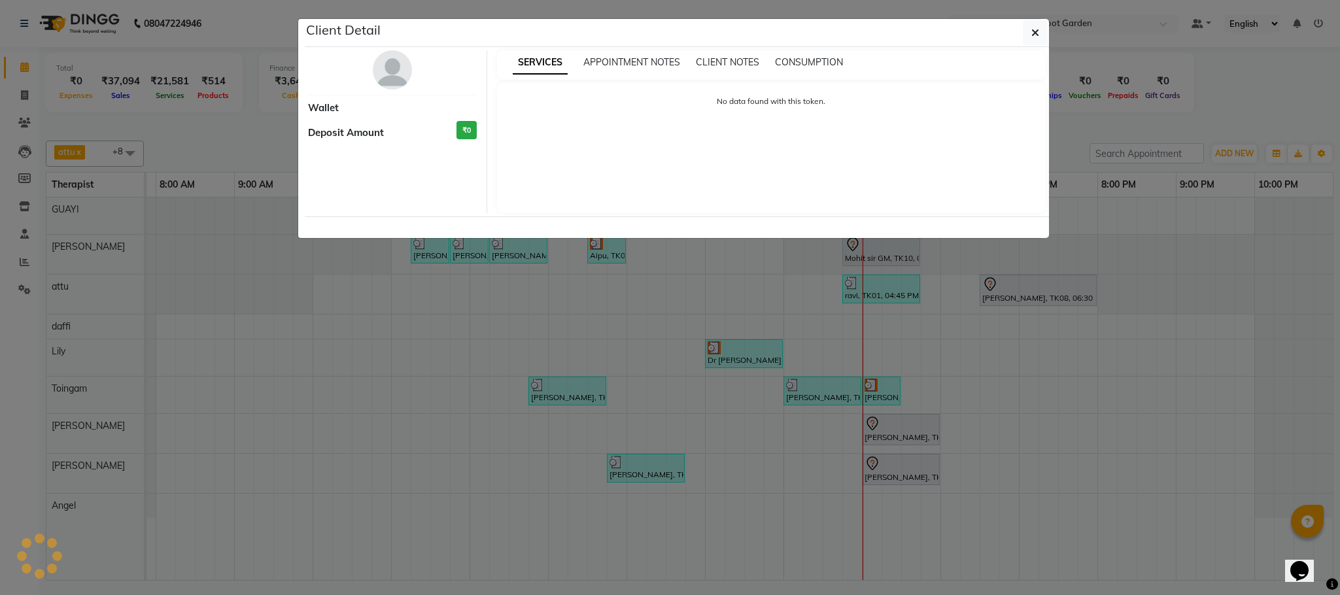
select select "3"
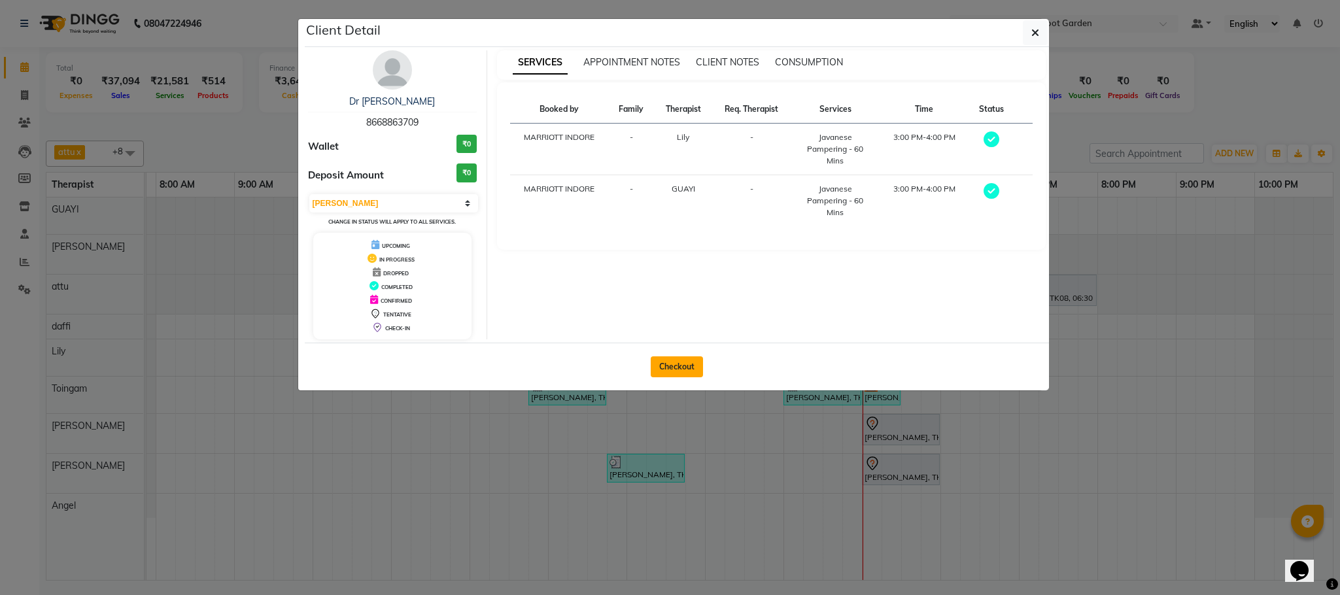
click at [677, 364] on button "Checkout" at bounding box center [677, 366] width 52 height 21
select select "service"
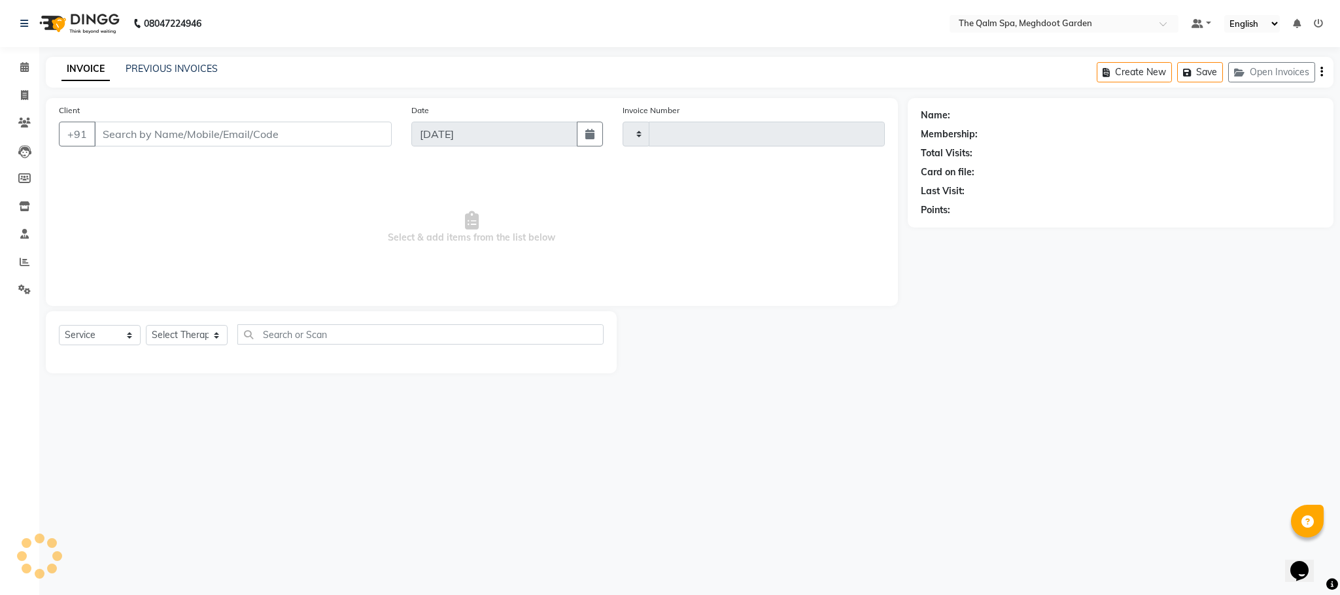
type input "1915"
select select "6401"
type input "8668863709"
select select "75413"
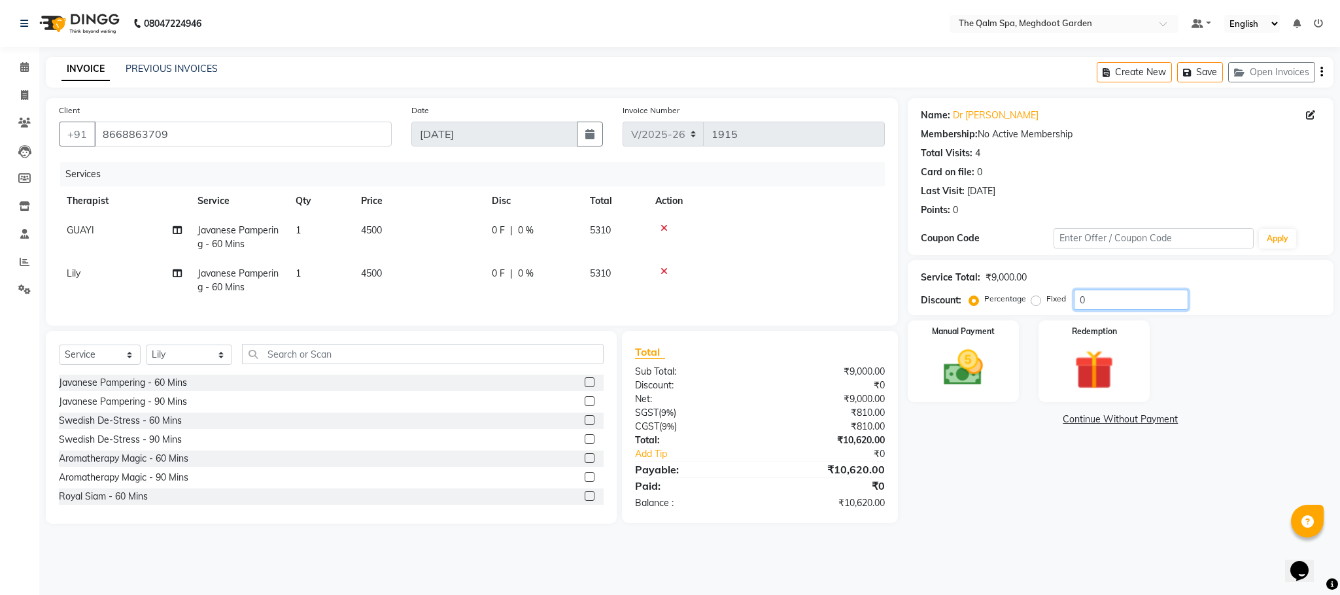
click at [1082, 305] on input "0" at bounding box center [1131, 300] width 114 height 20
type input "20"
click at [967, 344] on div "Manual Payment" at bounding box center [963, 361] width 116 height 85
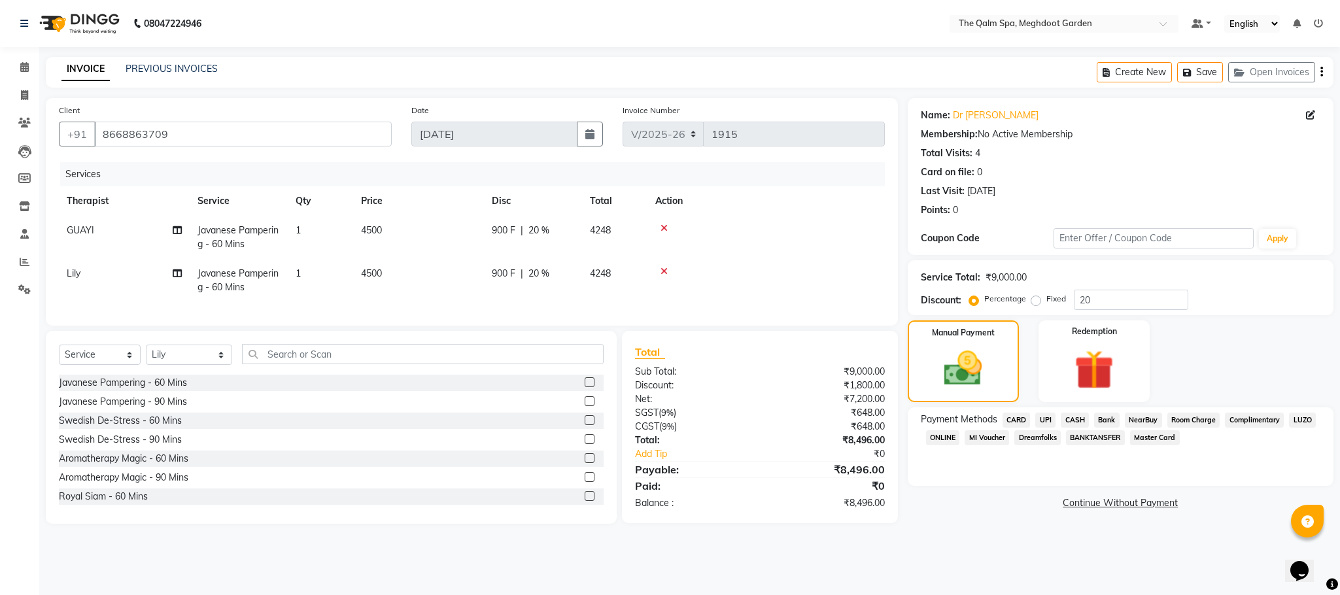
click at [1052, 420] on span "UPI" at bounding box center [1045, 420] width 20 height 15
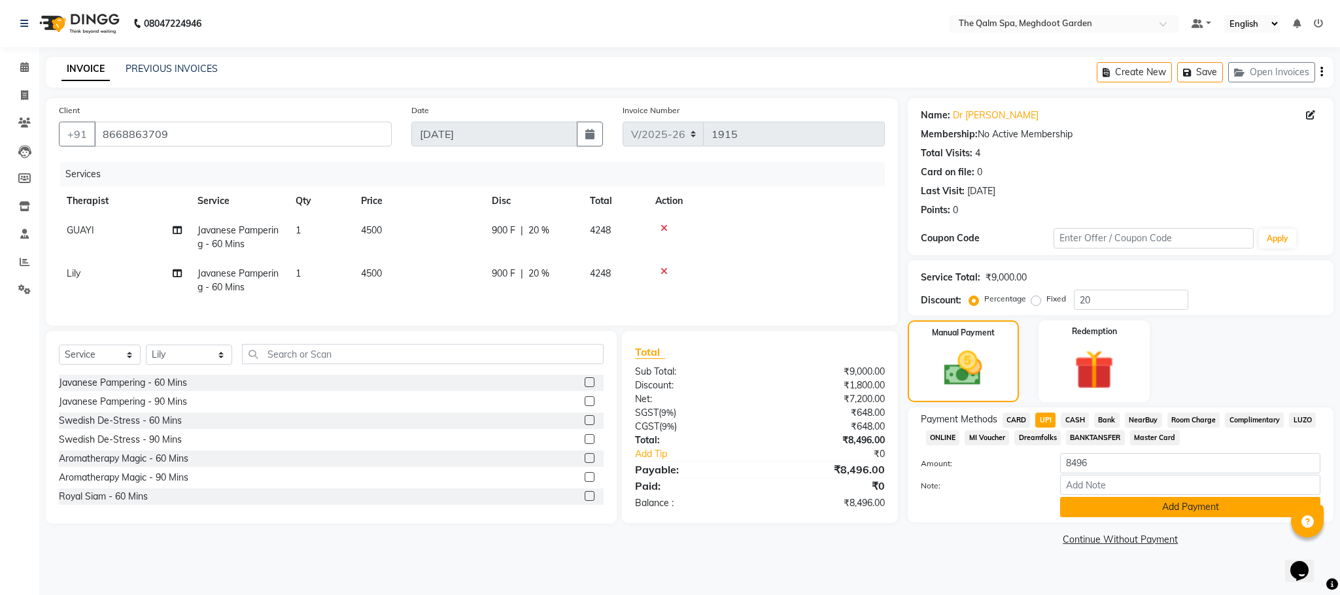
click at [1107, 508] on button "Add Payment" at bounding box center [1190, 507] width 260 height 20
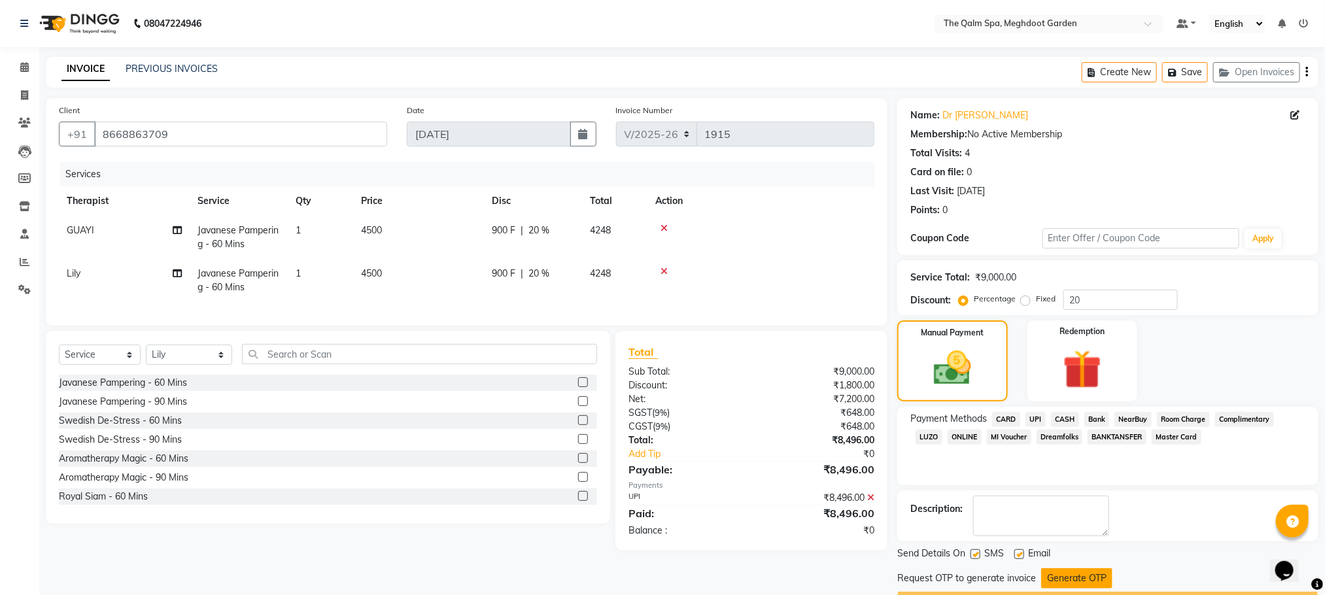
click at [1075, 572] on button "Generate OTP" at bounding box center [1076, 578] width 71 height 20
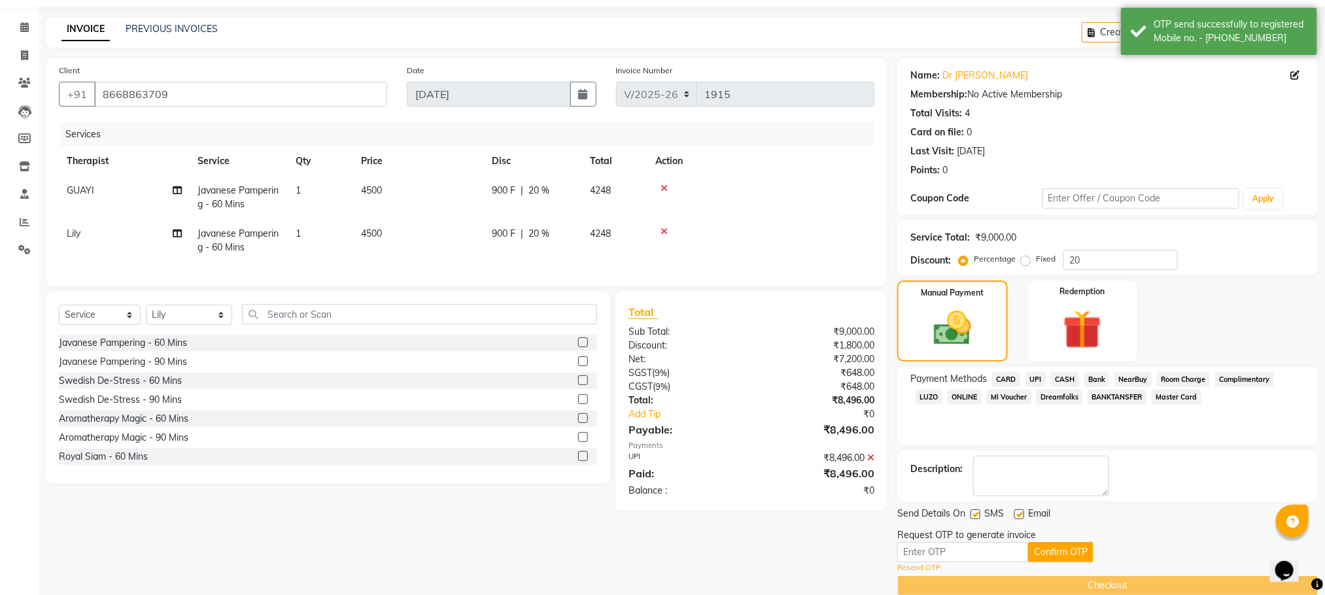
scroll to position [61, 0]
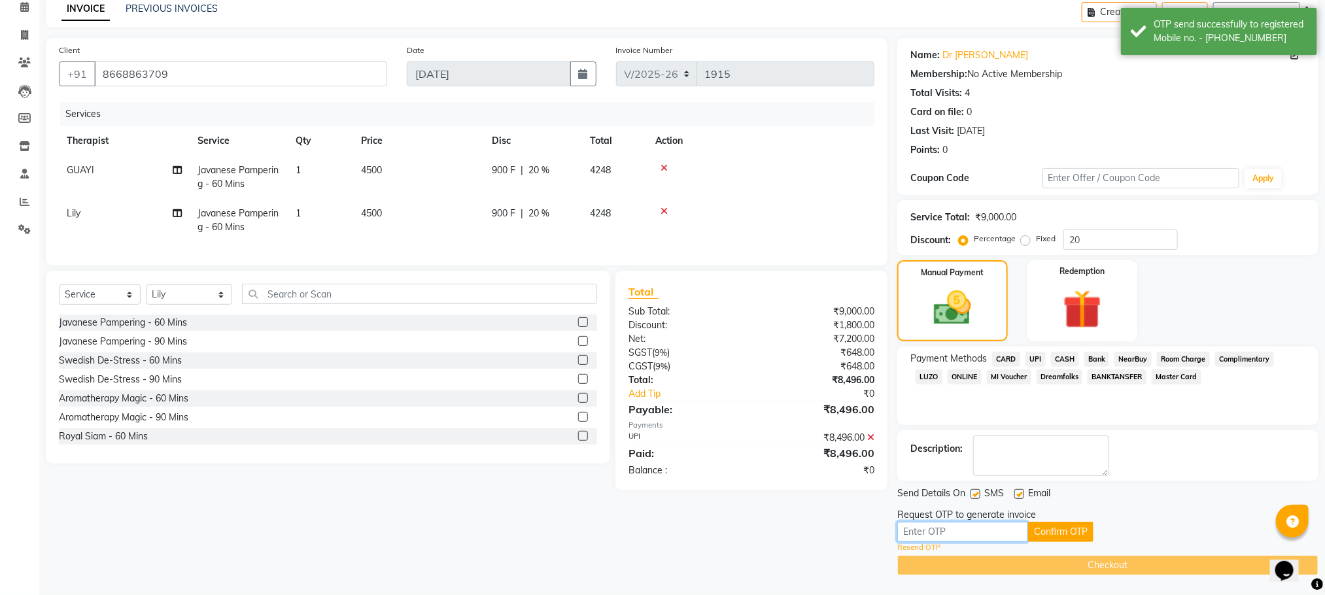
click at [1021, 534] on input "text" at bounding box center [962, 532] width 131 height 20
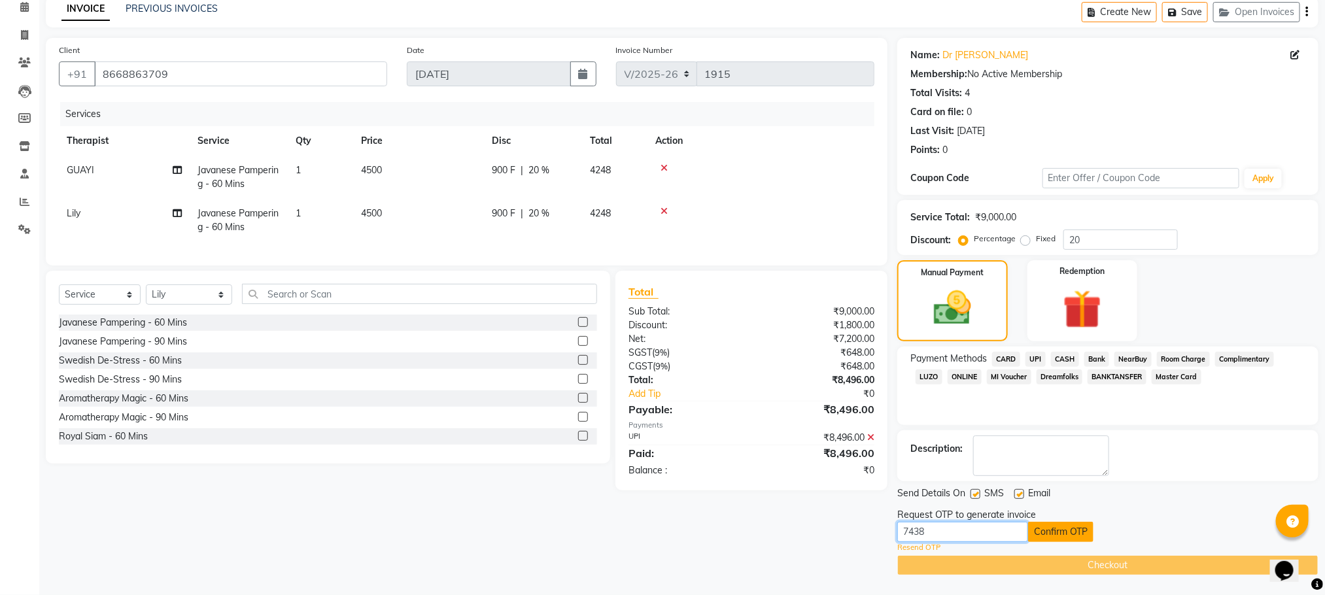
type input "7438"
click at [1058, 528] on button "Confirm OTP" at bounding box center [1060, 532] width 65 height 20
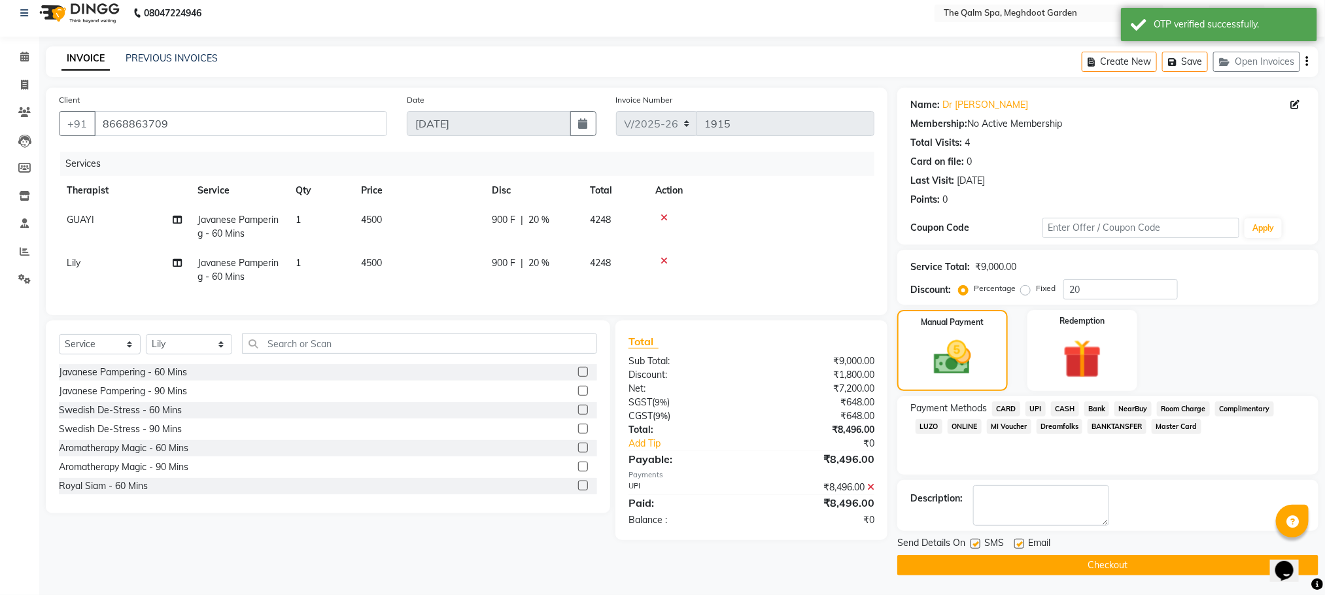
scroll to position [12, 0]
click at [1046, 563] on button "Checkout" at bounding box center [1107, 565] width 421 height 20
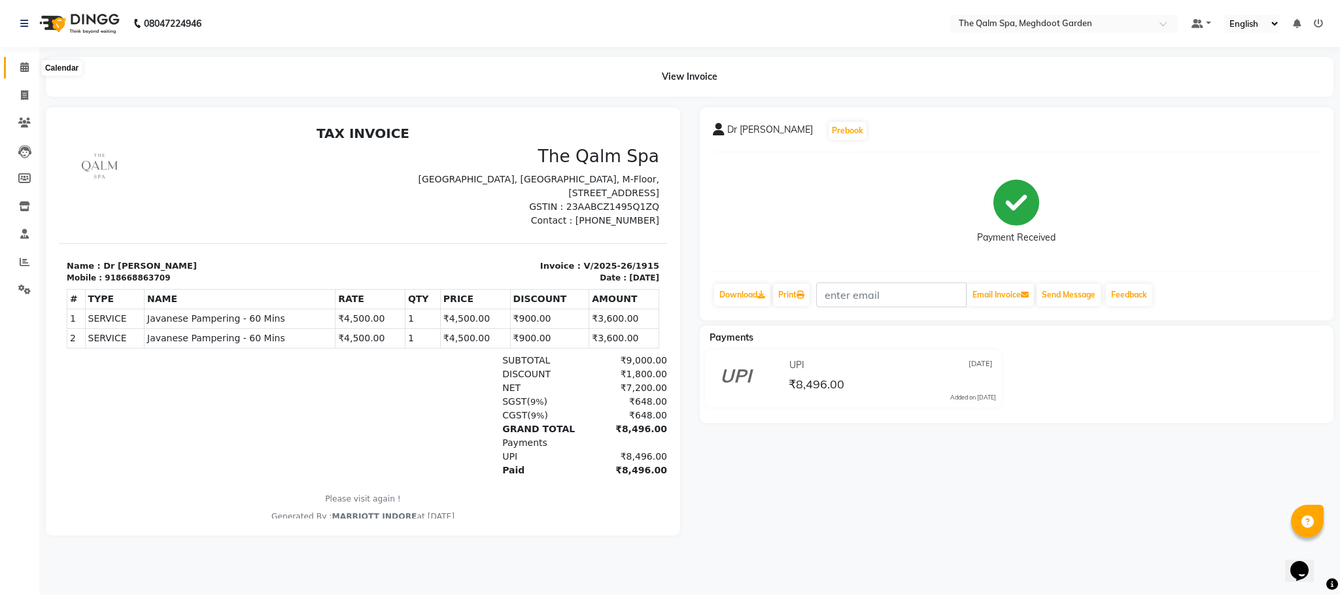
click at [14, 61] on span at bounding box center [24, 67] width 23 height 15
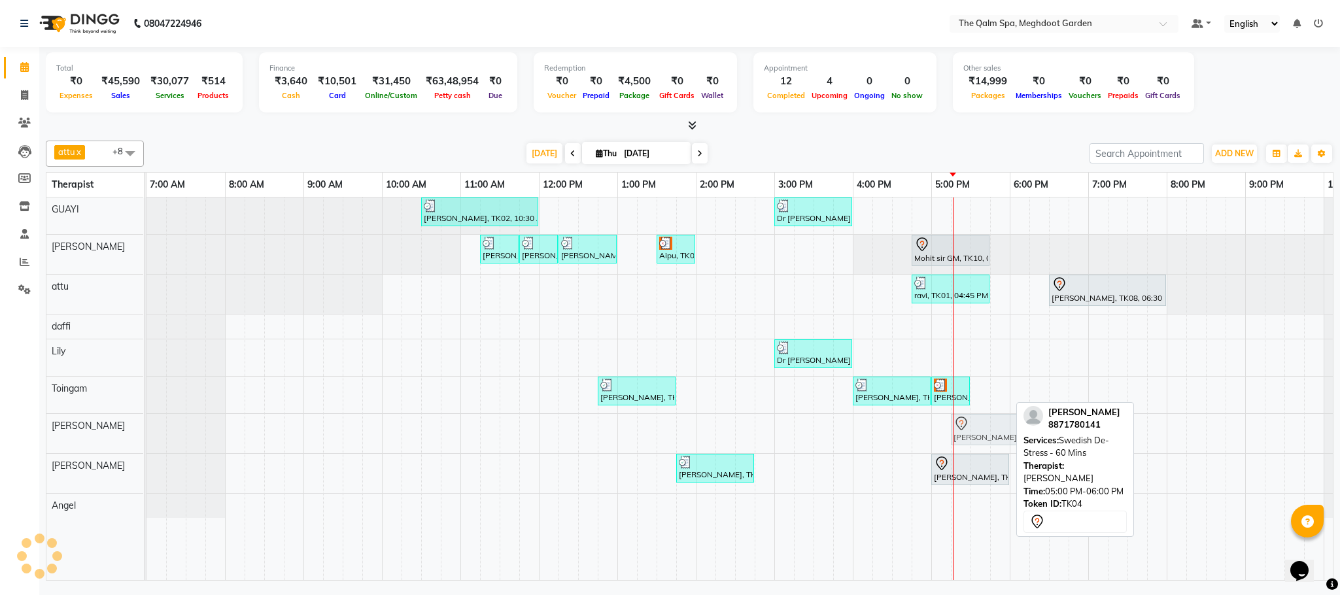
drag, startPoint x: 973, startPoint y: 432, endPoint x: 989, endPoint y: 426, distance: 16.8
click at [146, 426] on div "vikash jadon, TK04, 05:00 PM-06:00 PM, Swedish De-Stress - 60 Mins vikash jadon…" at bounding box center [146, 433] width 0 height 39
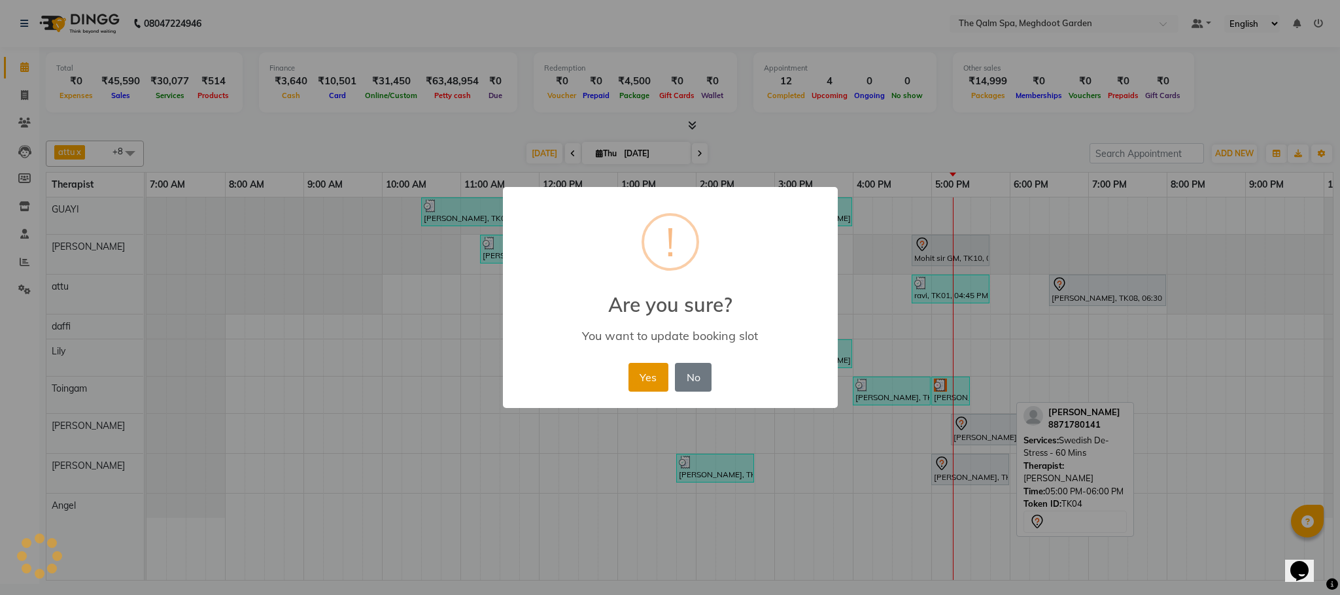
click at [648, 381] on button "Yes" at bounding box center [648, 377] width 40 height 29
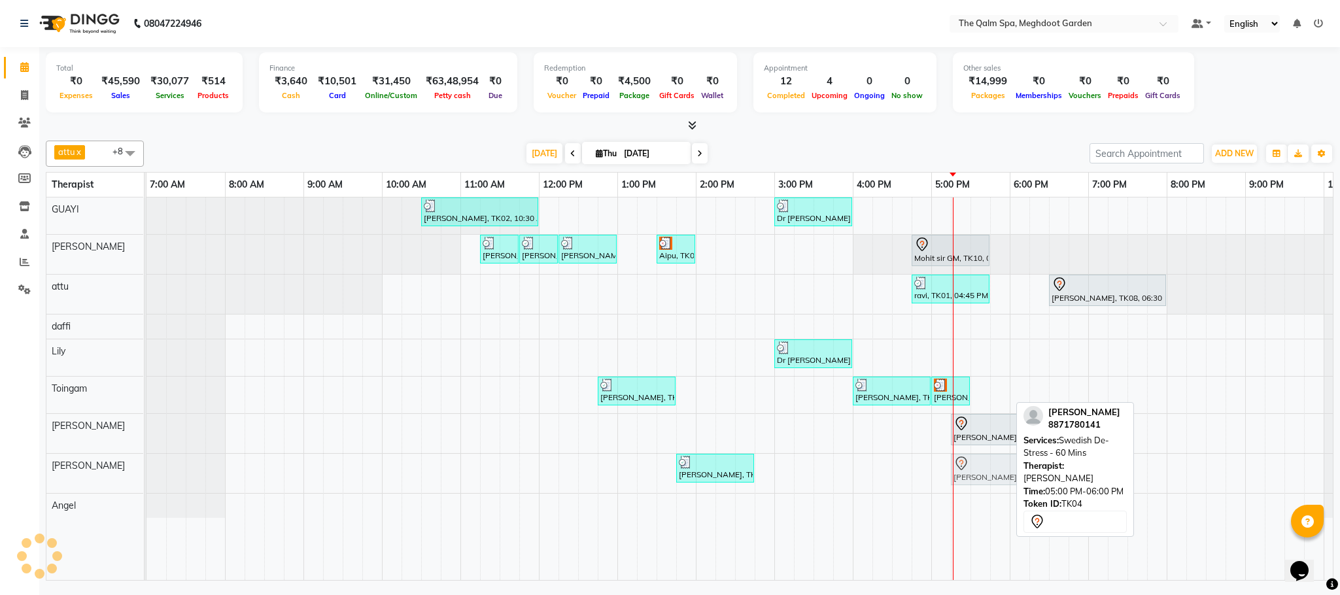
click at [146, 475] on div "[PERSON_NAME], TK05, 01:45 PM-02:45 PM, Swedish De-Stress - 60 Mins [PERSON_NAM…" at bounding box center [146, 473] width 0 height 39
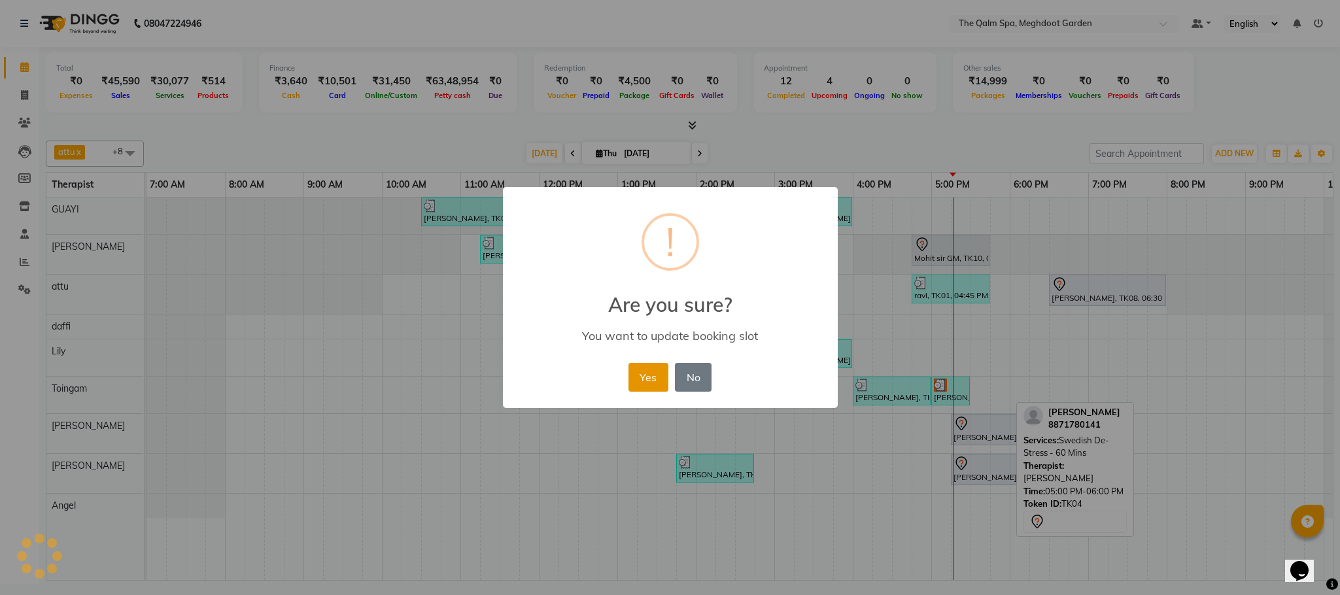
click at [644, 375] on button "Yes" at bounding box center [648, 377] width 40 height 29
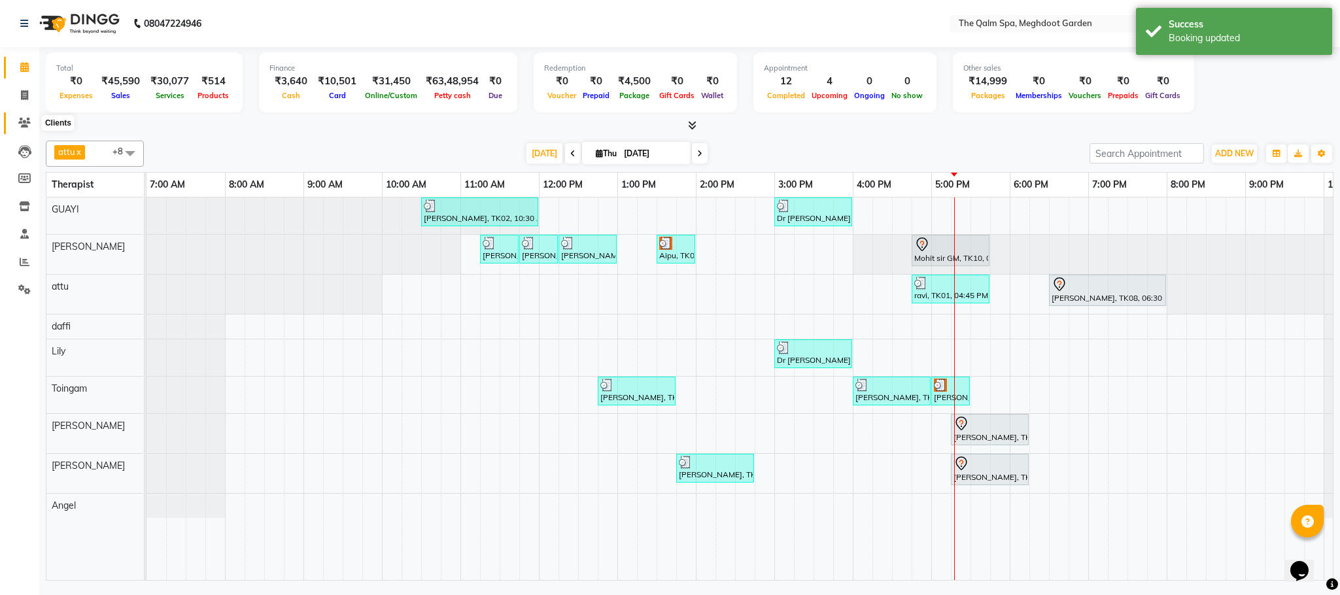
click at [28, 126] on icon at bounding box center [24, 123] width 12 height 10
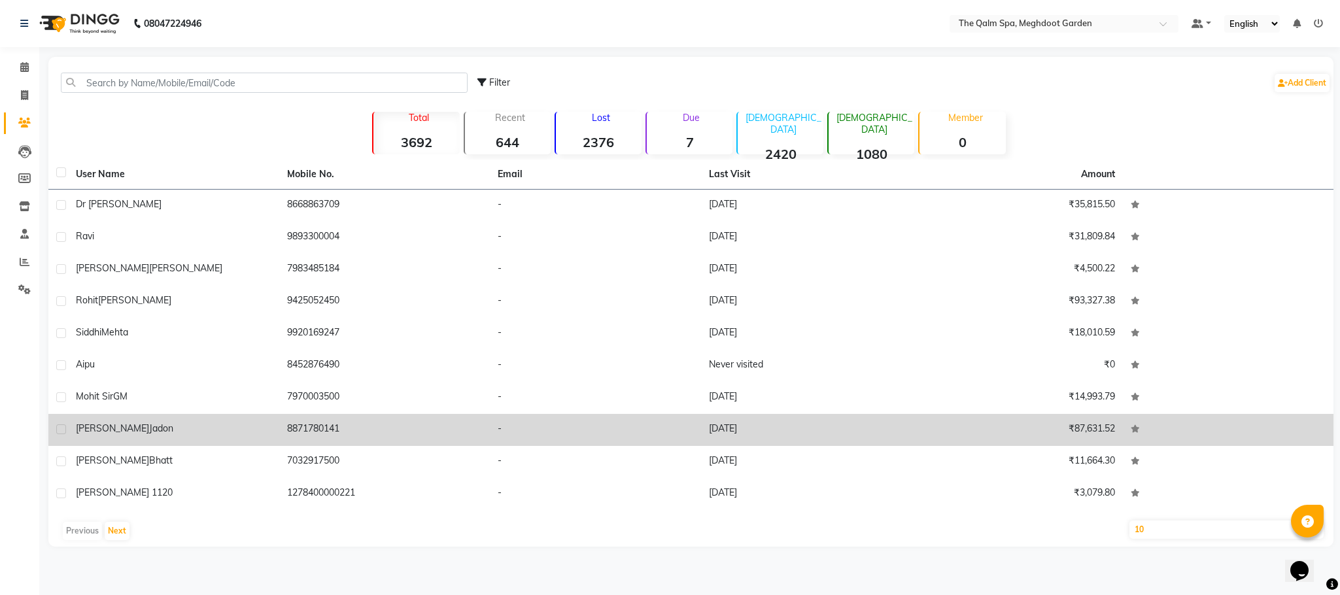
click at [149, 426] on span "jadon" at bounding box center [161, 428] width 24 height 12
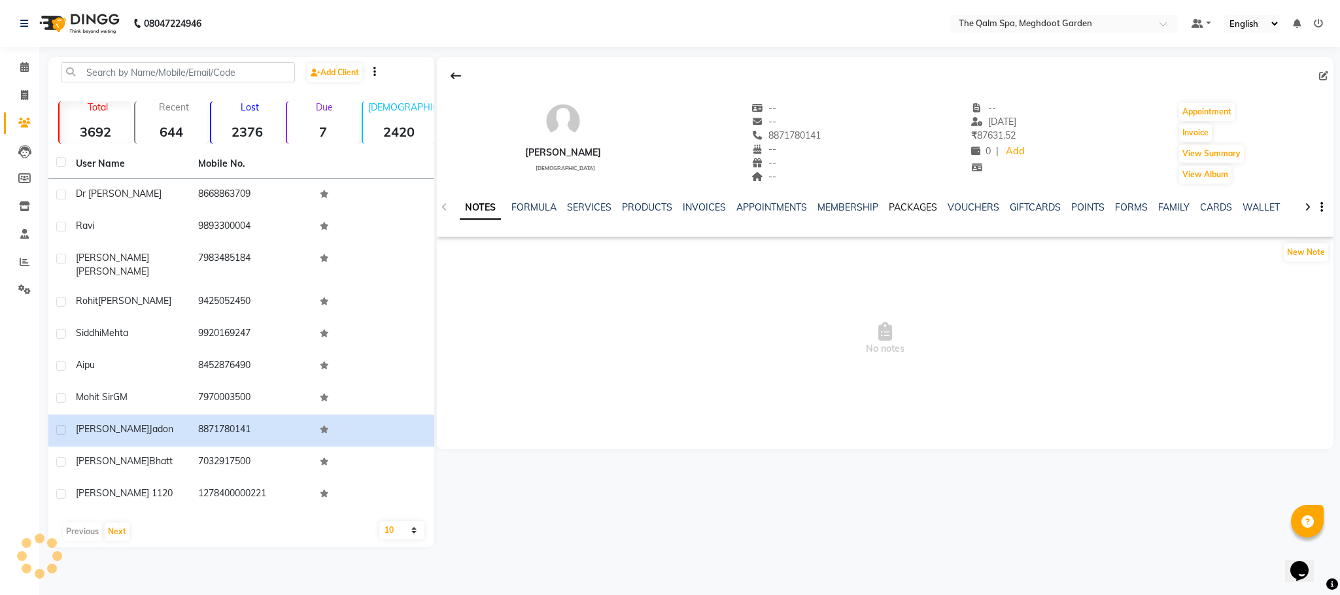
click at [913, 210] on link "PACKAGES" at bounding box center [913, 207] width 48 height 12
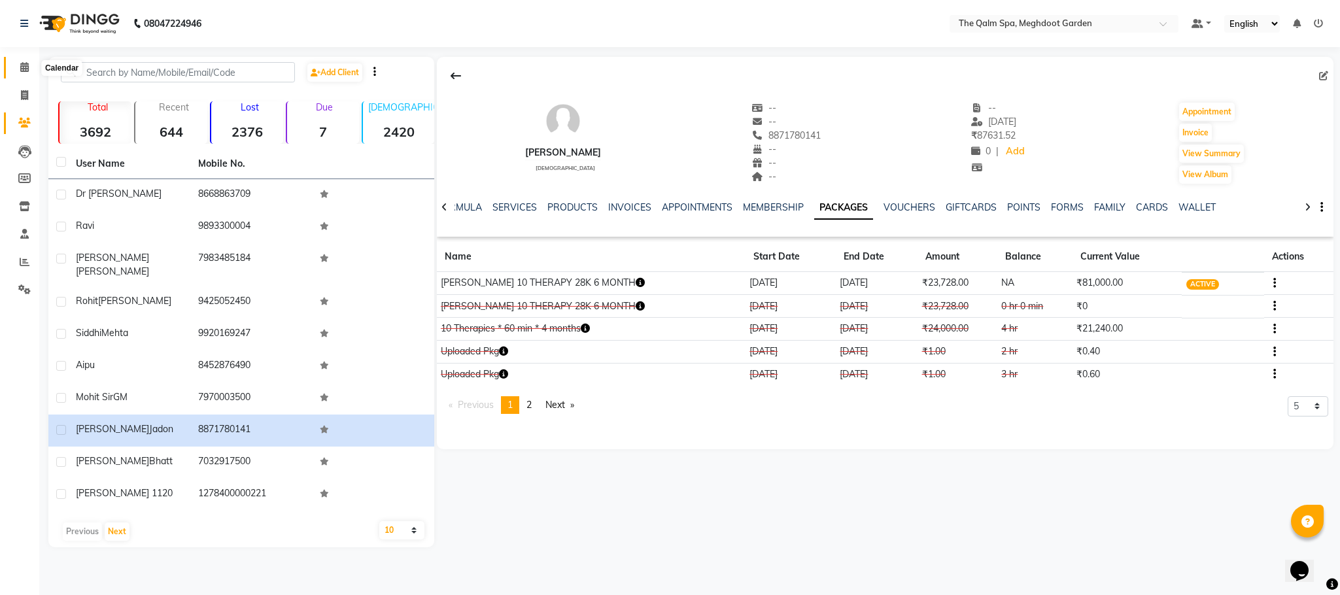
click at [16, 63] on span at bounding box center [24, 67] width 23 height 15
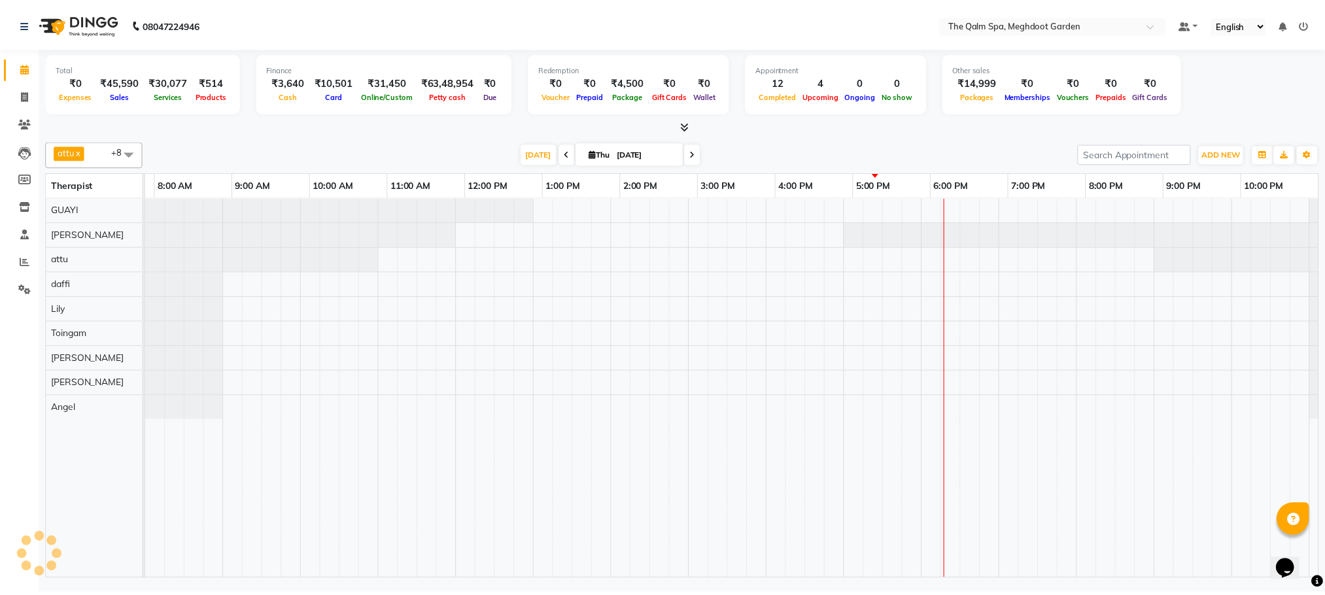
scroll to position [0, 69]
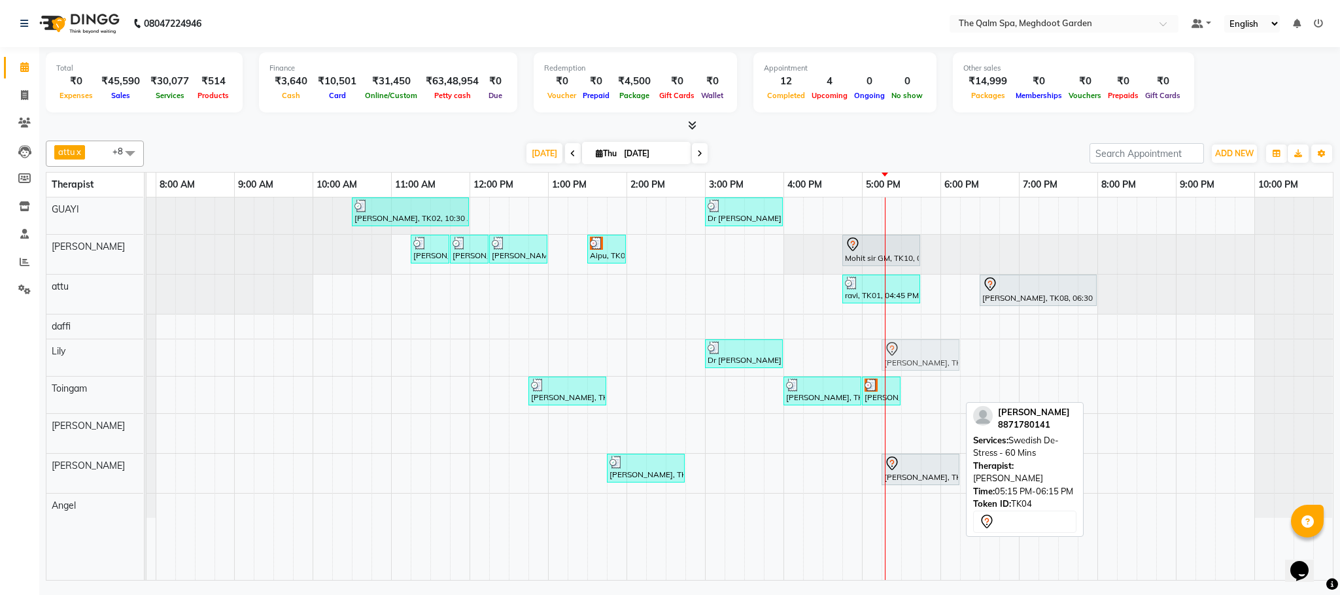
drag, startPoint x: 914, startPoint y: 436, endPoint x: 914, endPoint y: 373, distance: 62.1
click at [914, 373] on tbody "anupam bhatt, TK02, 10:30 AM-12:00 PM, Abhyangam - 90 Mins Dr hemant, TK07, 03:…" at bounding box center [705, 358] width 1256 height 320
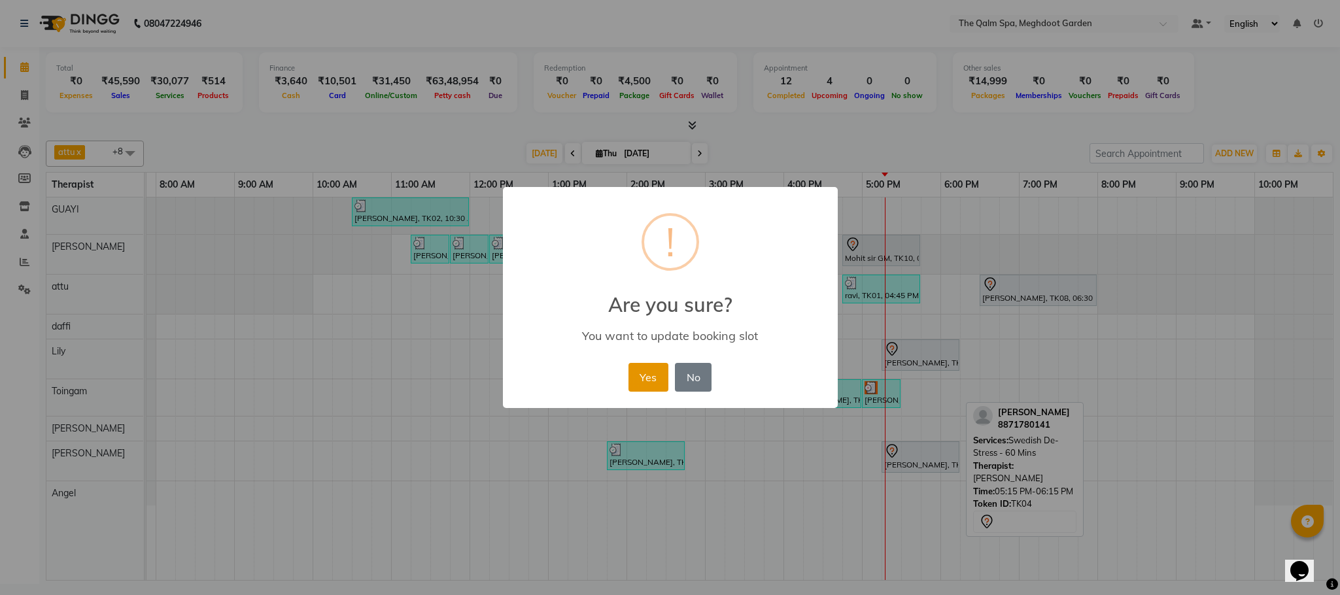
click at [640, 370] on button "Yes" at bounding box center [648, 377] width 40 height 29
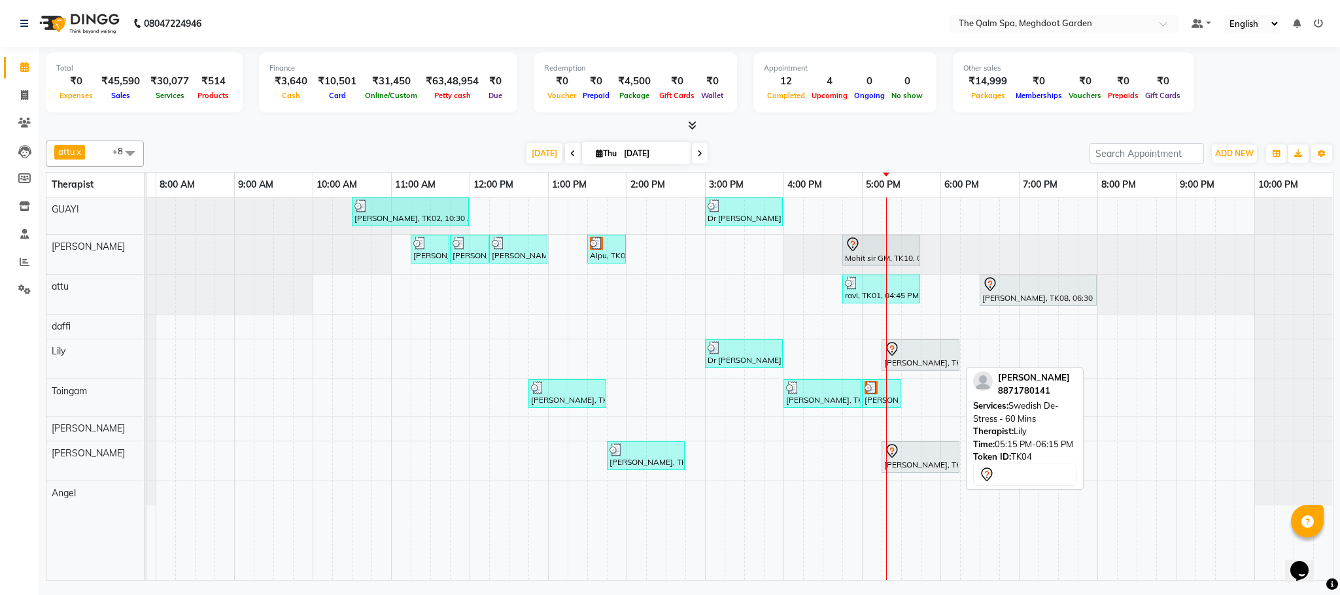
click at [911, 360] on div "[PERSON_NAME], TK04, 05:15 PM-06:15 PM, Swedish De-Stress - 60 Mins" at bounding box center [920, 354] width 75 height 27
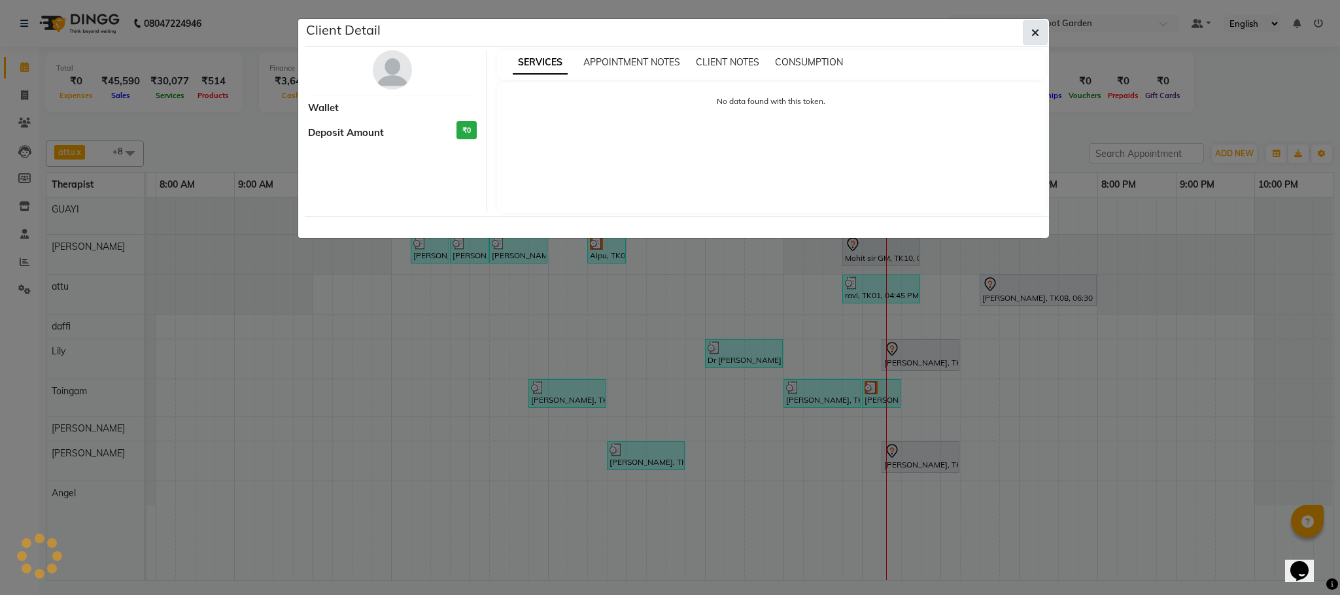
click at [1046, 32] on button "button" at bounding box center [1035, 32] width 25 height 25
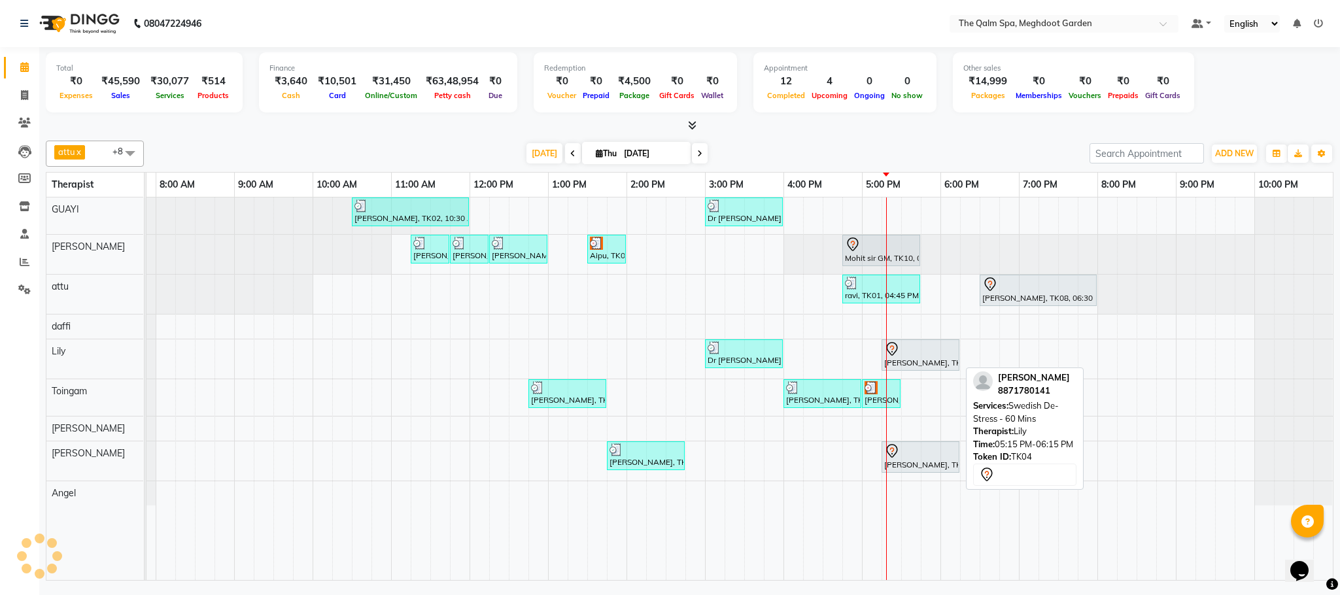
click at [908, 361] on div "[PERSON_NAME], TK04, 05:15 PM-06:15 PM, Swedish De-Stress - 60 Mins" at bounding box center [920, 354] width 75 height 27
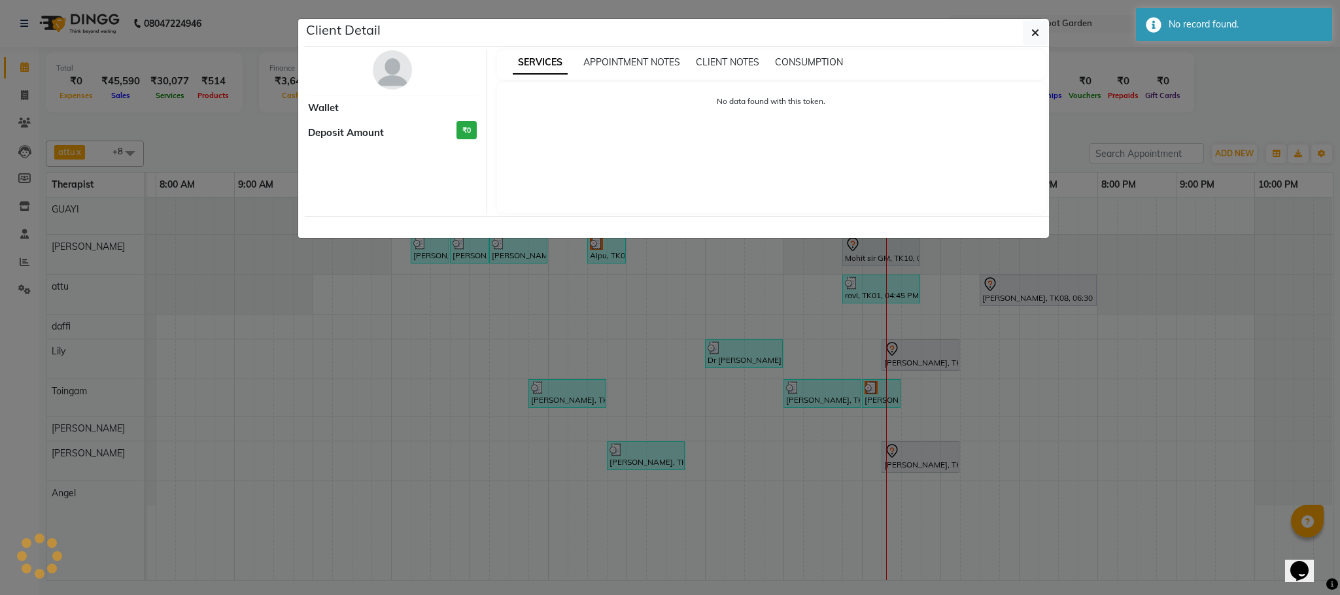
select select "7"
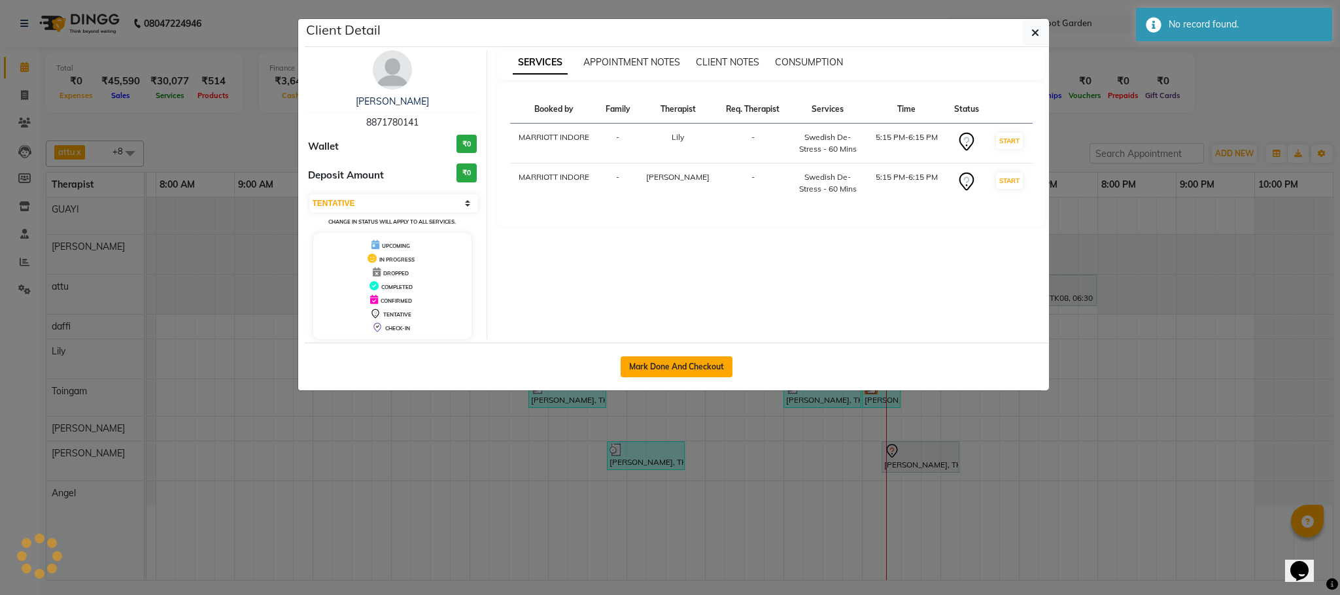
click at [666, 371] on button "Mark Done And Checkout" at bounding box center [677, 366] width 112 height 21
select select "service"
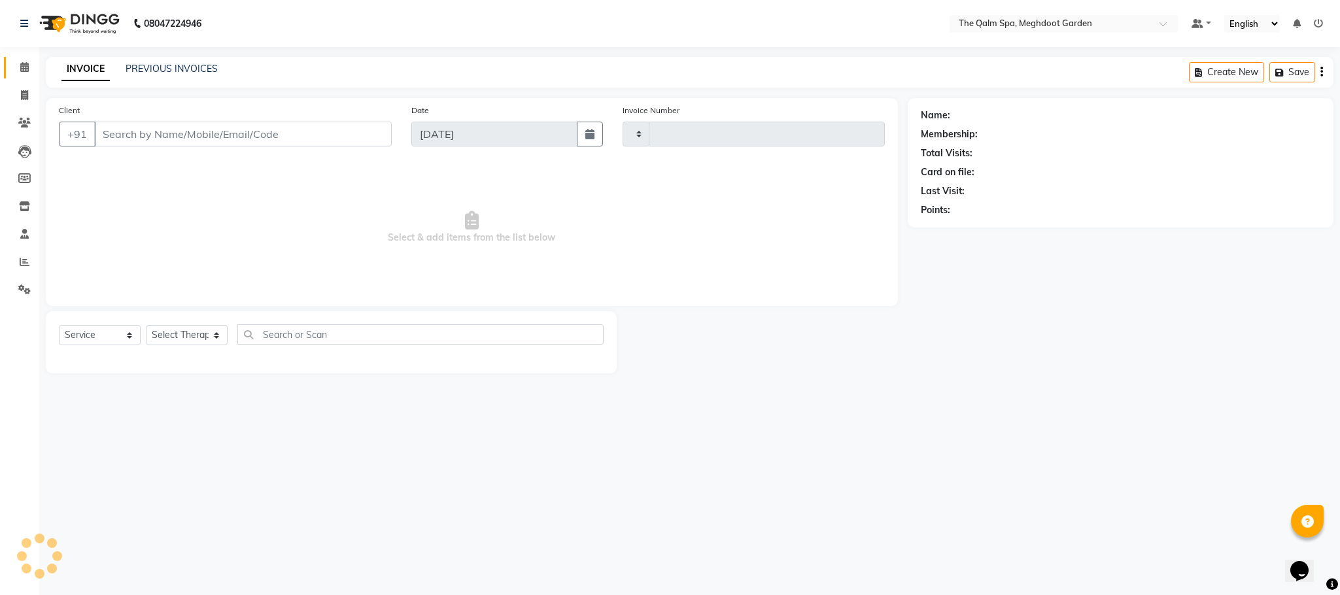
type input "1916"
select select "6401"
type input "8871780141"
select select "75413"
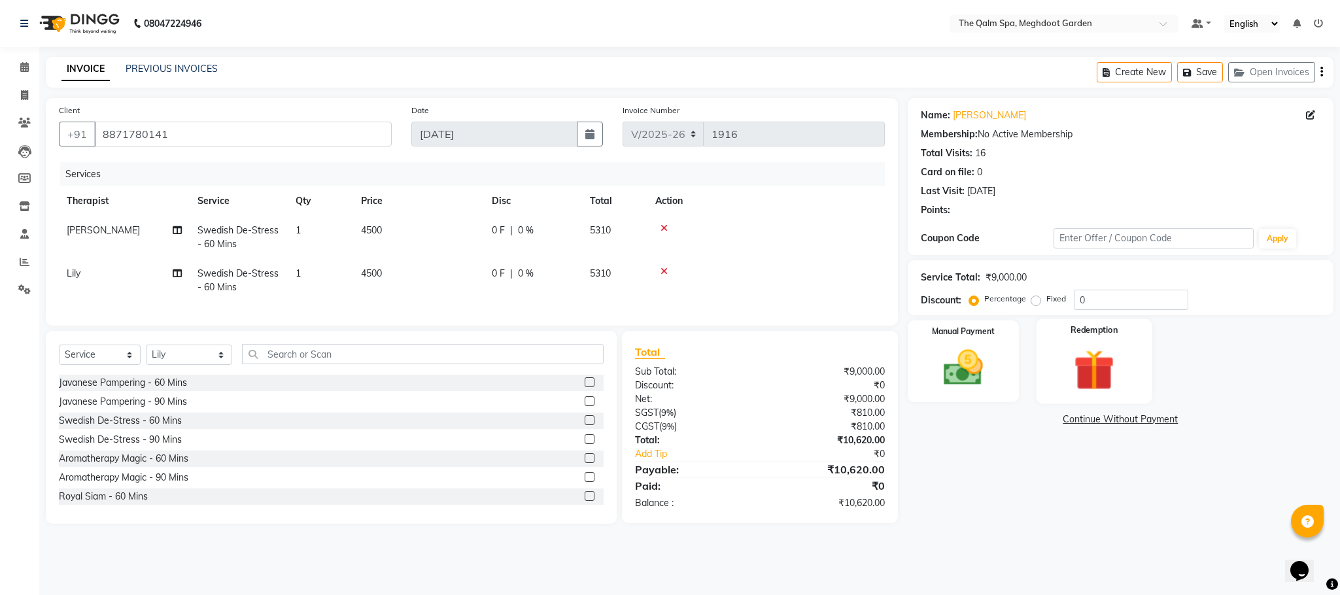
click at [1068, 367] on img at bounding box center [1094, 370] width 67 height 51
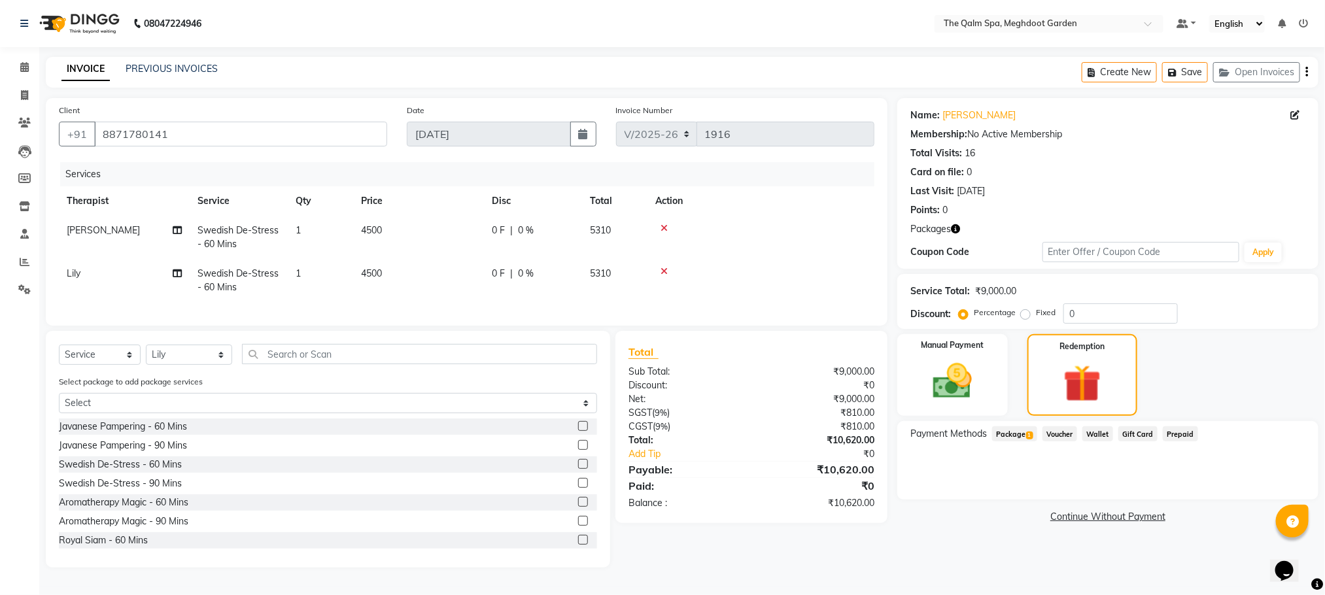
click at [1025, 436] on span "Package 1" at bounding box center [1014, 433] width 45 height 15
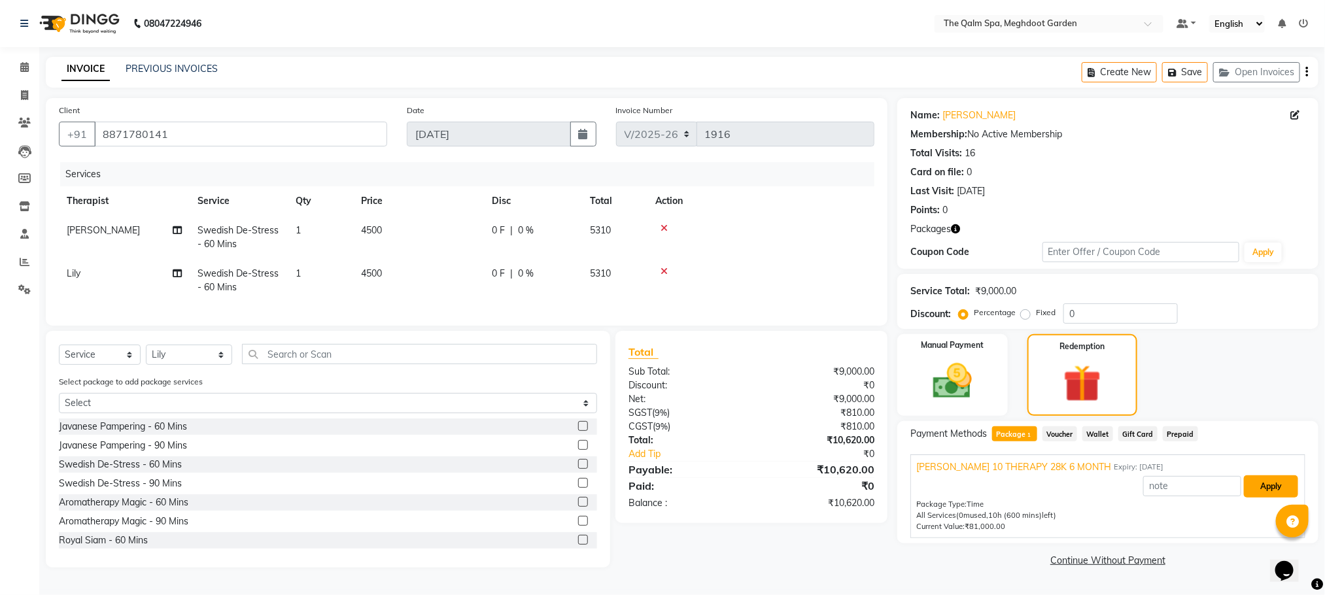
click at [1281, 489] on button "Apply" at bounding box center [1271, 486] width 54 height 22
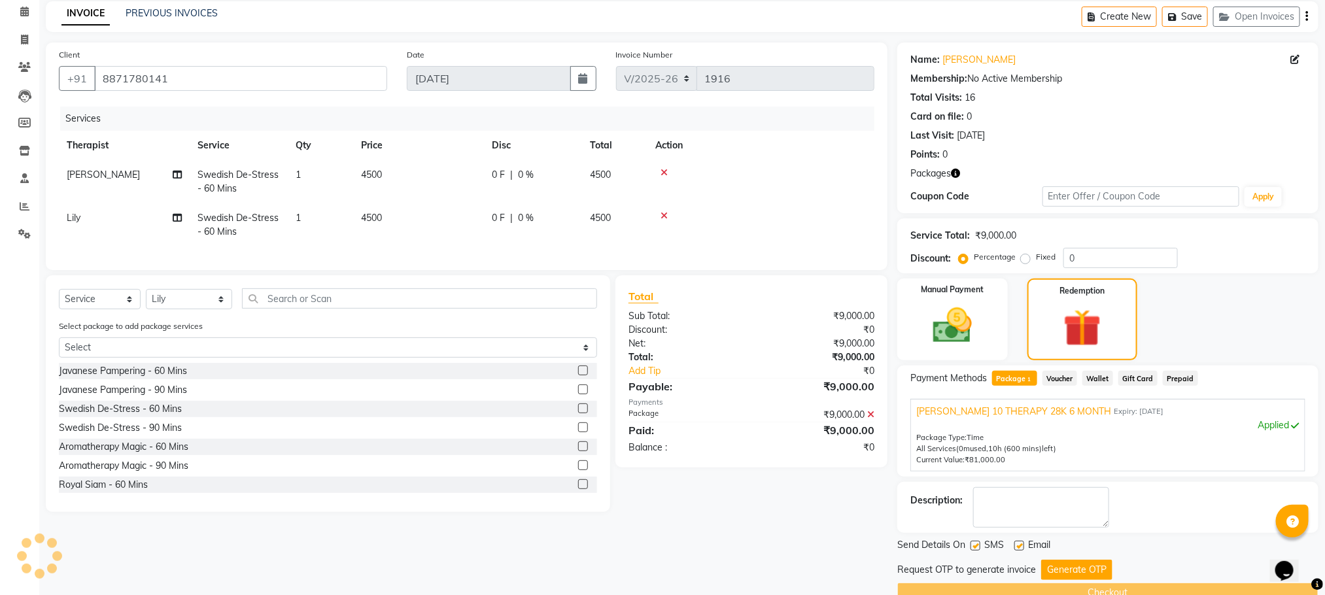
scroll to position [85, 0]
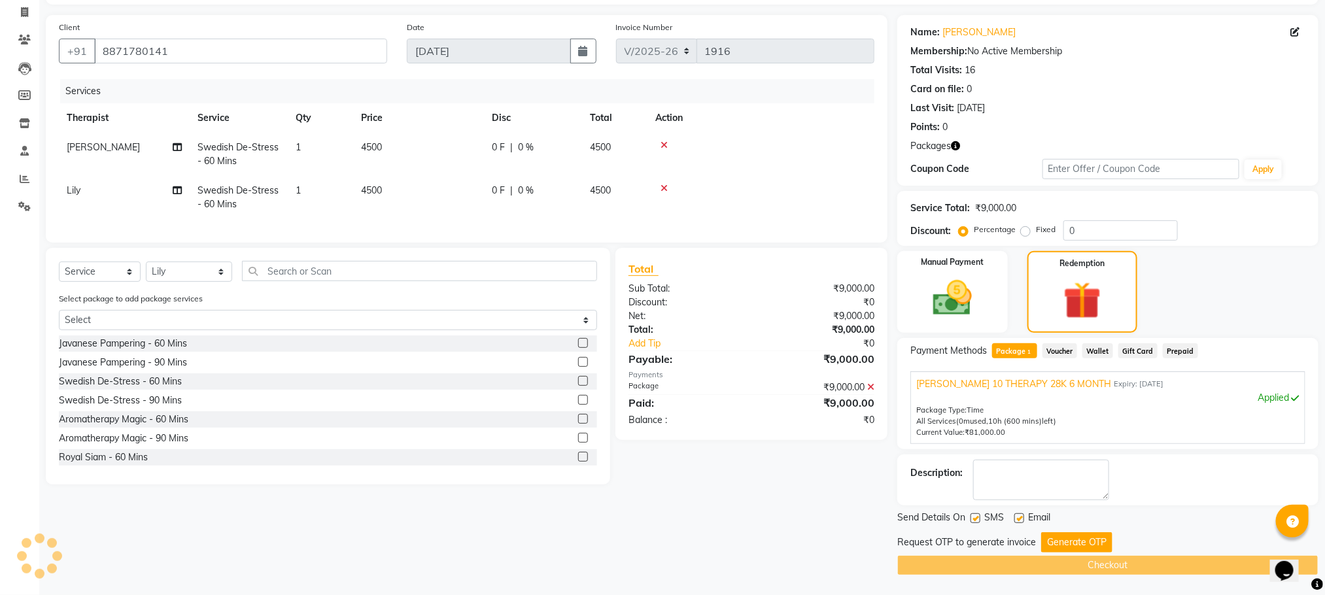
click at [1064, 536] on button "Generate OTP" at bounding box center [1076, 542] width 71 height 20
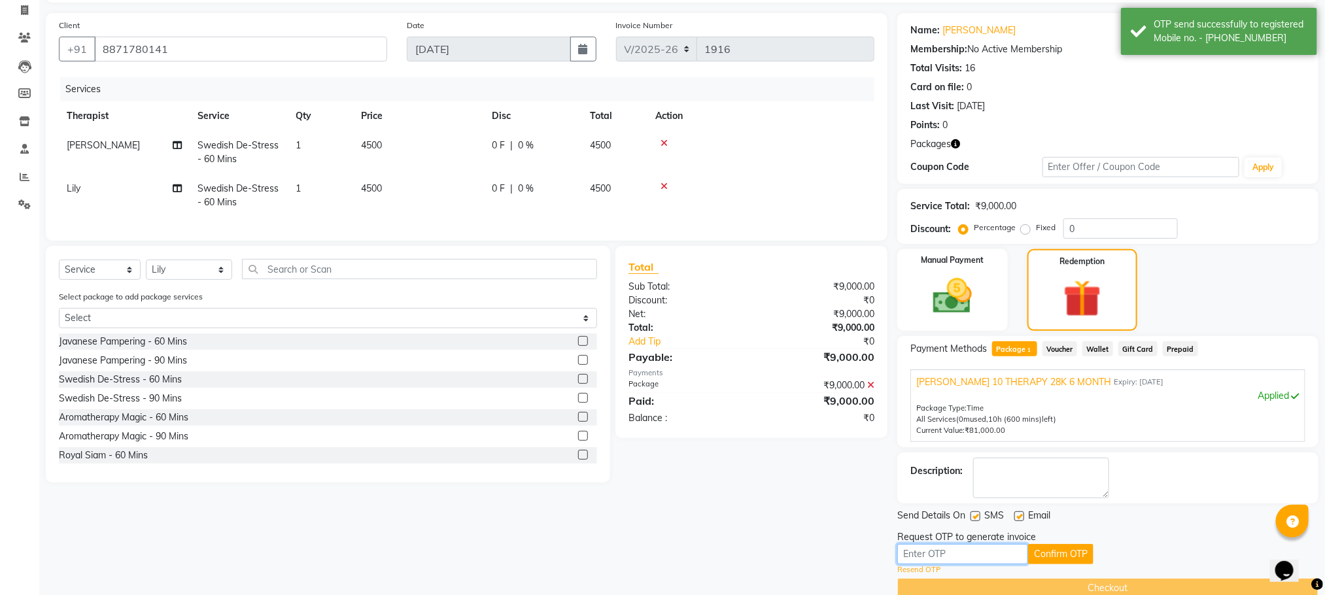
click at [980, 549] on input "text" at bounding box center [962, 554] width 131 height 20
type input "4099"
click at [1078, 557] on button "Confirm OTP" at bounding box center [1060, 554] width 65 height 20
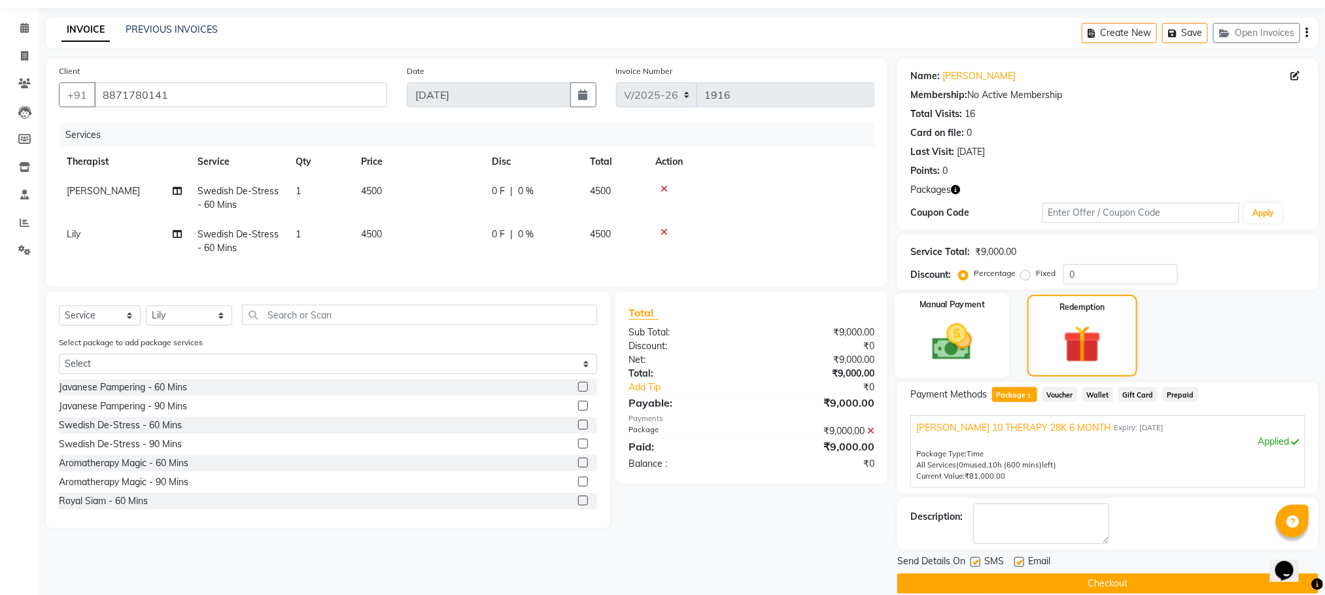
scroll to position [59, 0]
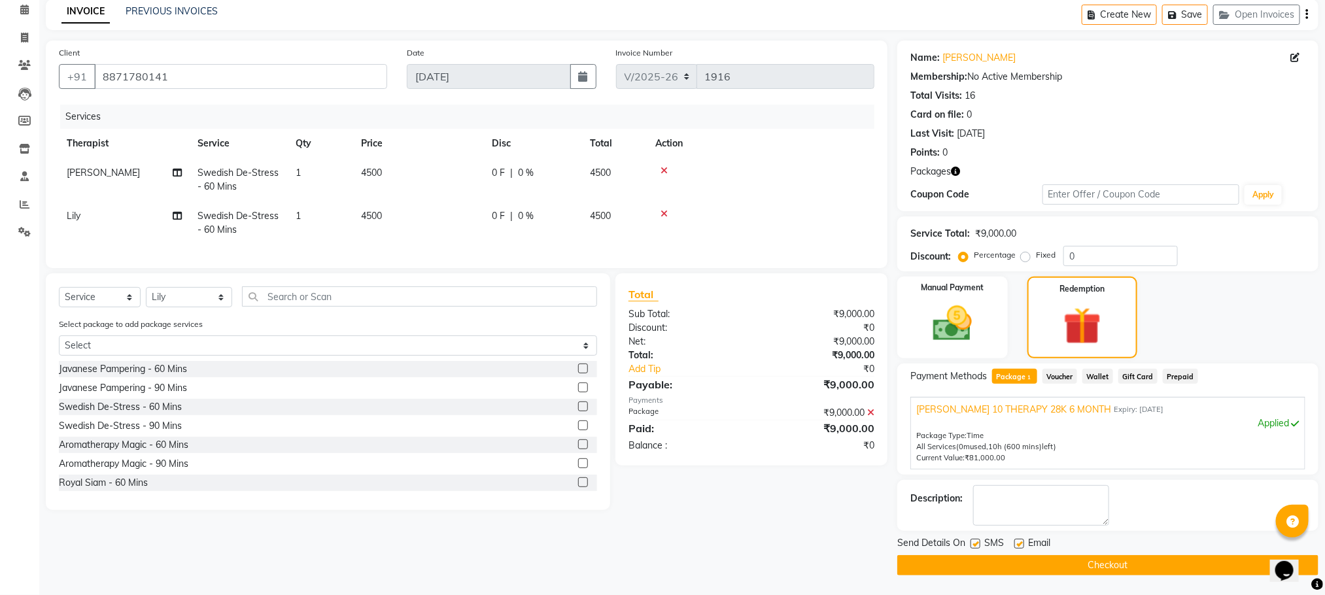
click at [1115, 563] on button "Checkout" at bounding box center [1107, 565] width 421 height 20
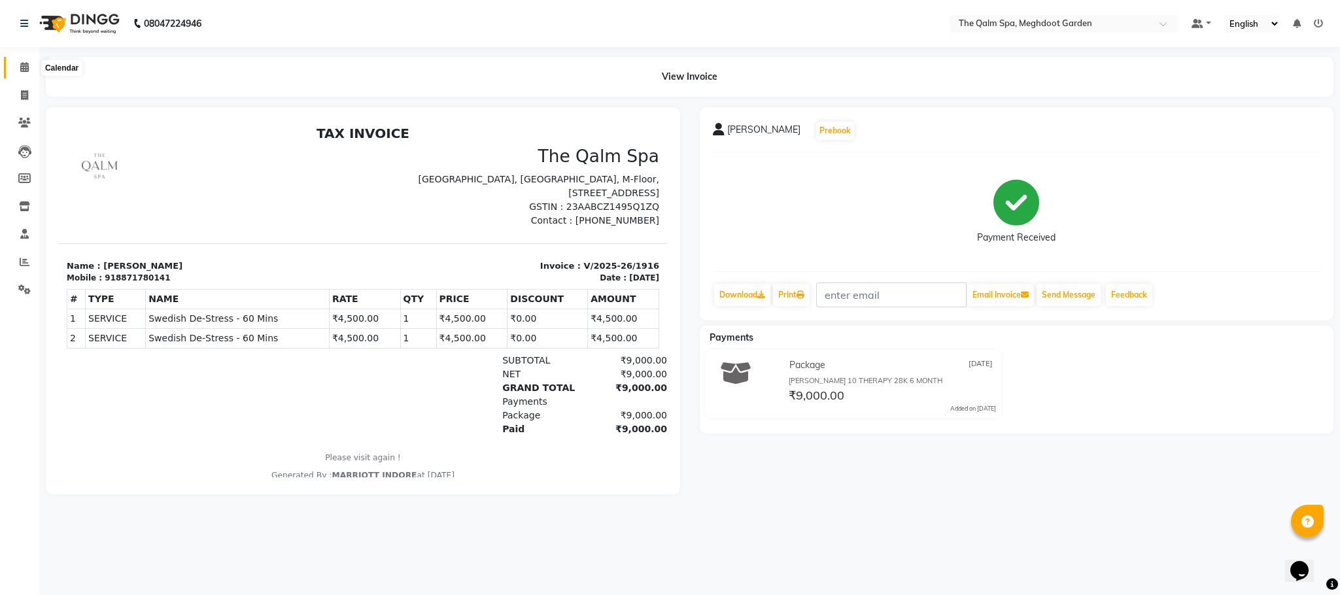
click at [22, 61] on span at bounding box center [24, 67] width 23 height 15
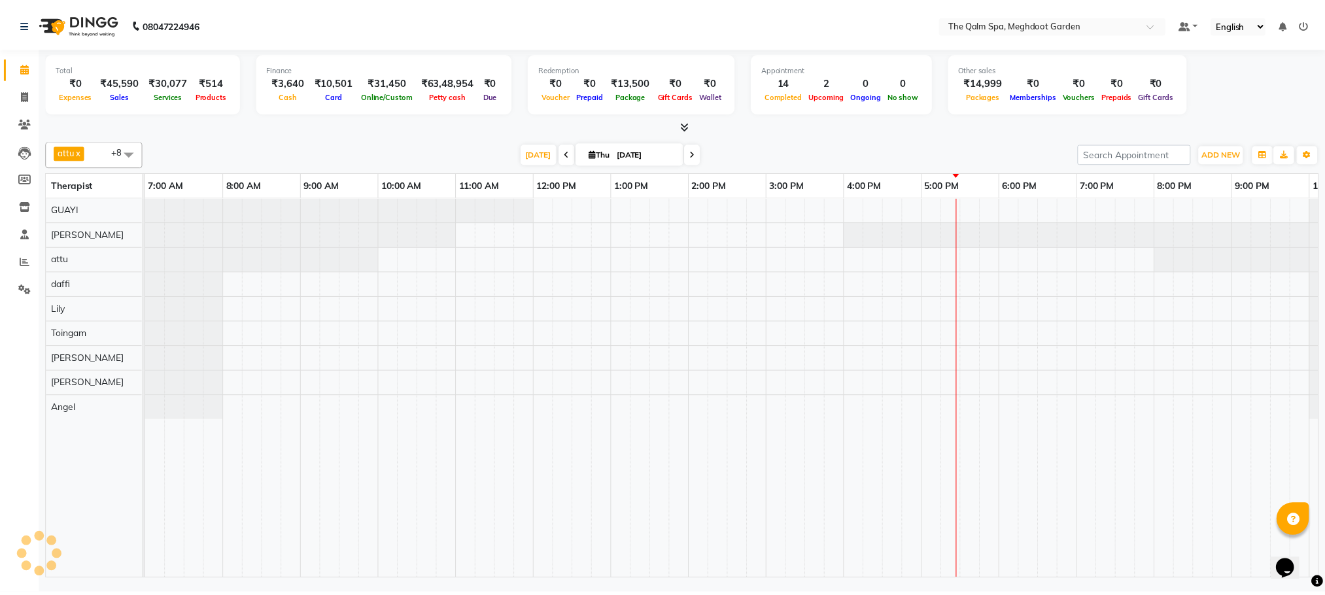
scroll to position [0, 69]
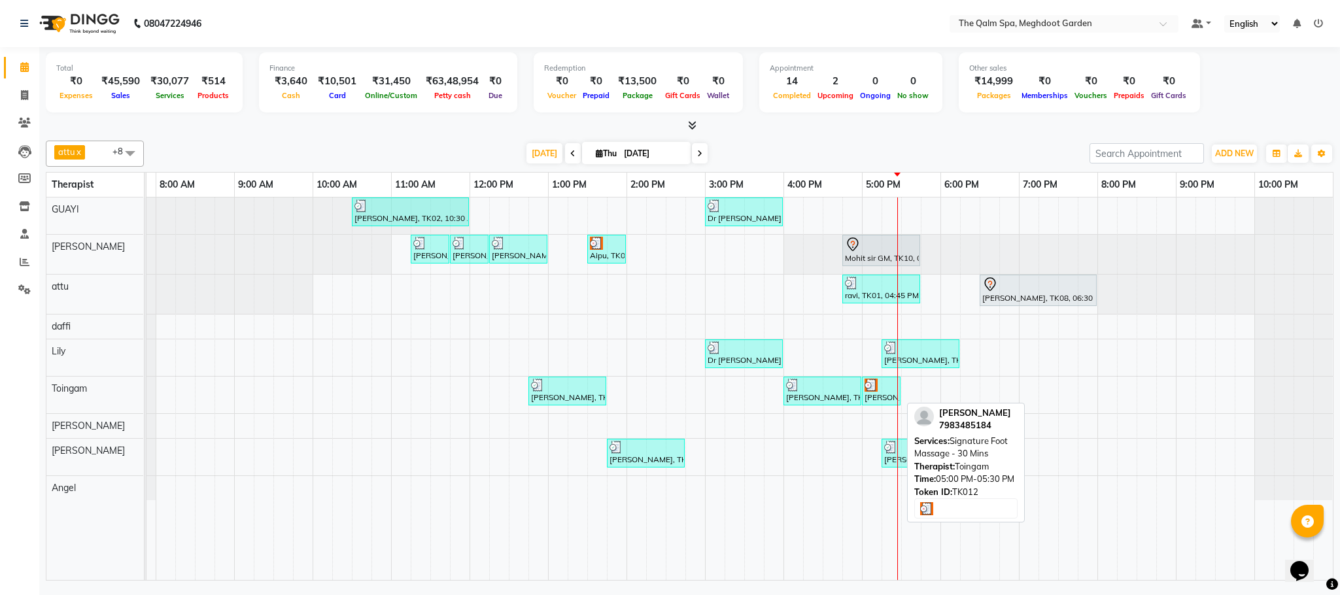
click at [880, 390] on div at bounding box center [881, 385] width 33 height 13
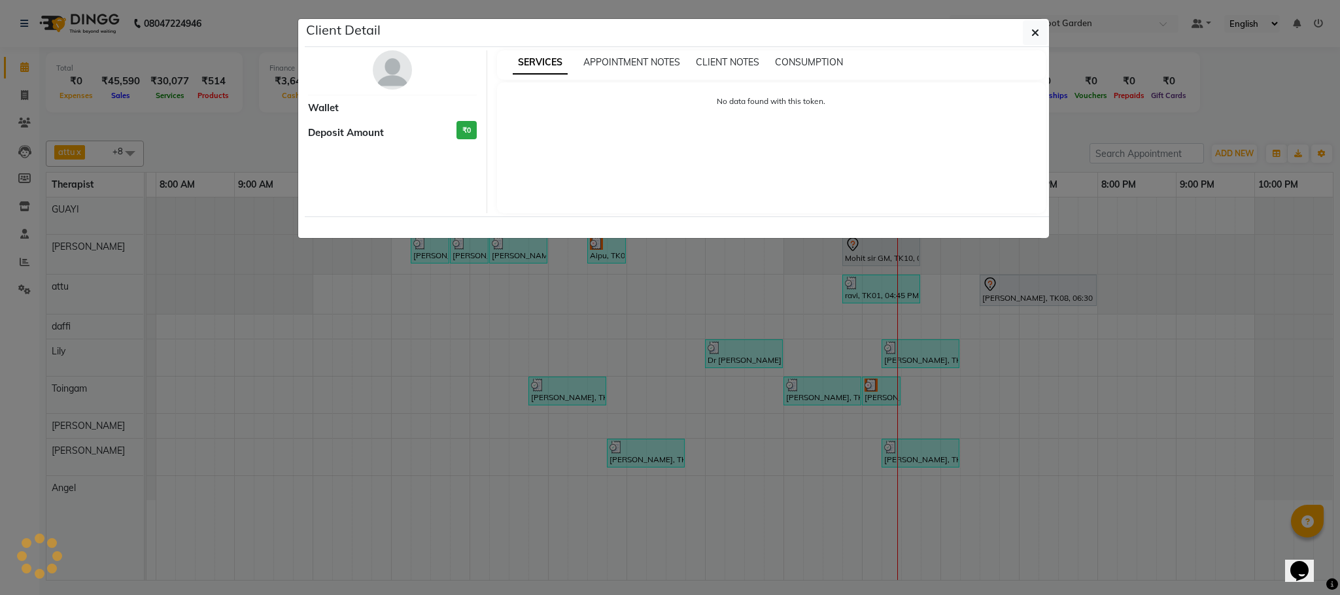
select select "3"
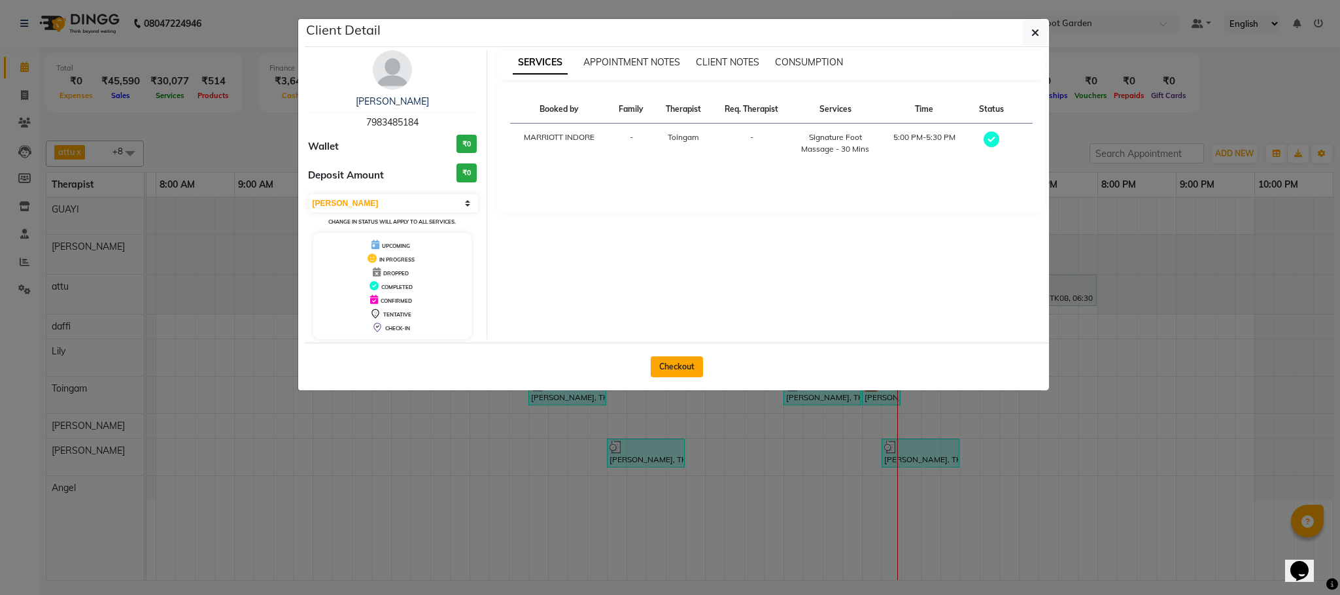
click at [685, 367] on button "Checkout" at bounding box center [677, 366] width 52 height 21
select select "service"
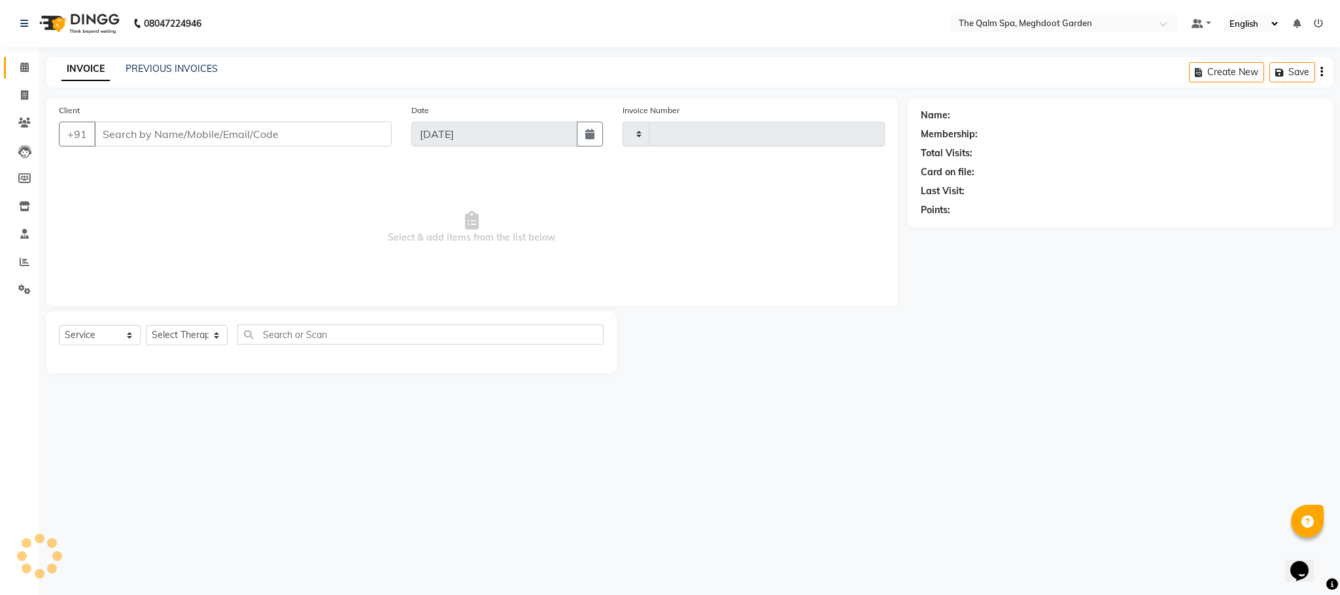
type input "1917"
select select "6401"
type input "7983485184"
select select "79343"
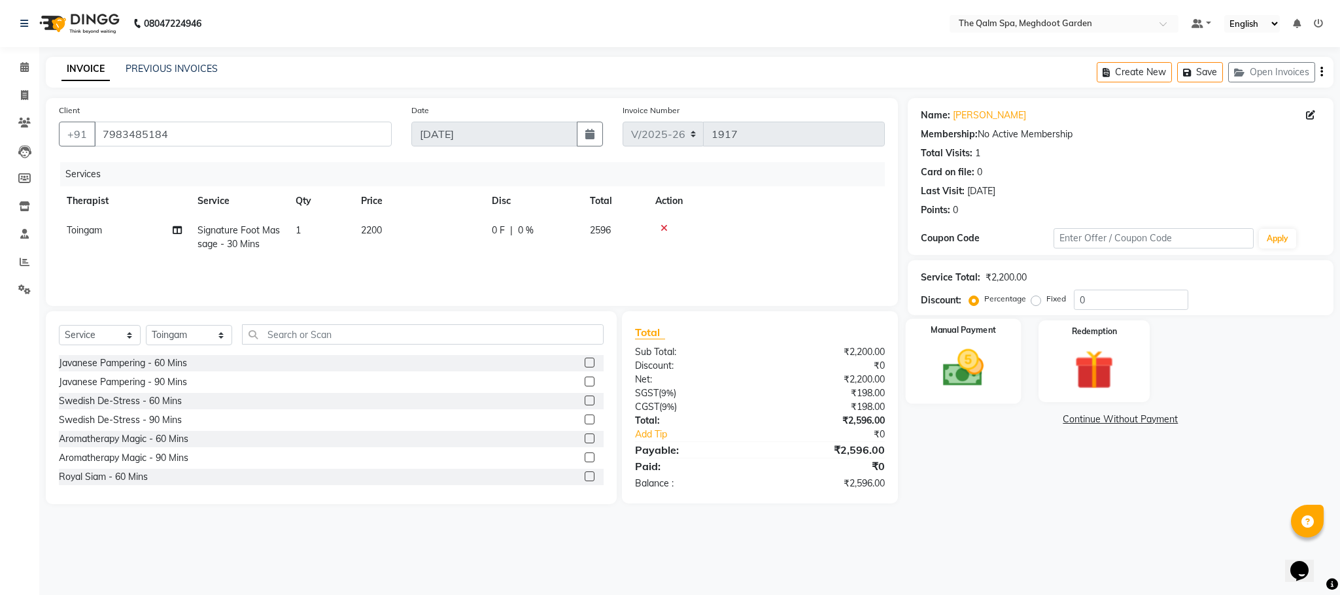
click at [973, 369] on img at bounding box center [963, 368] width 67 height 47
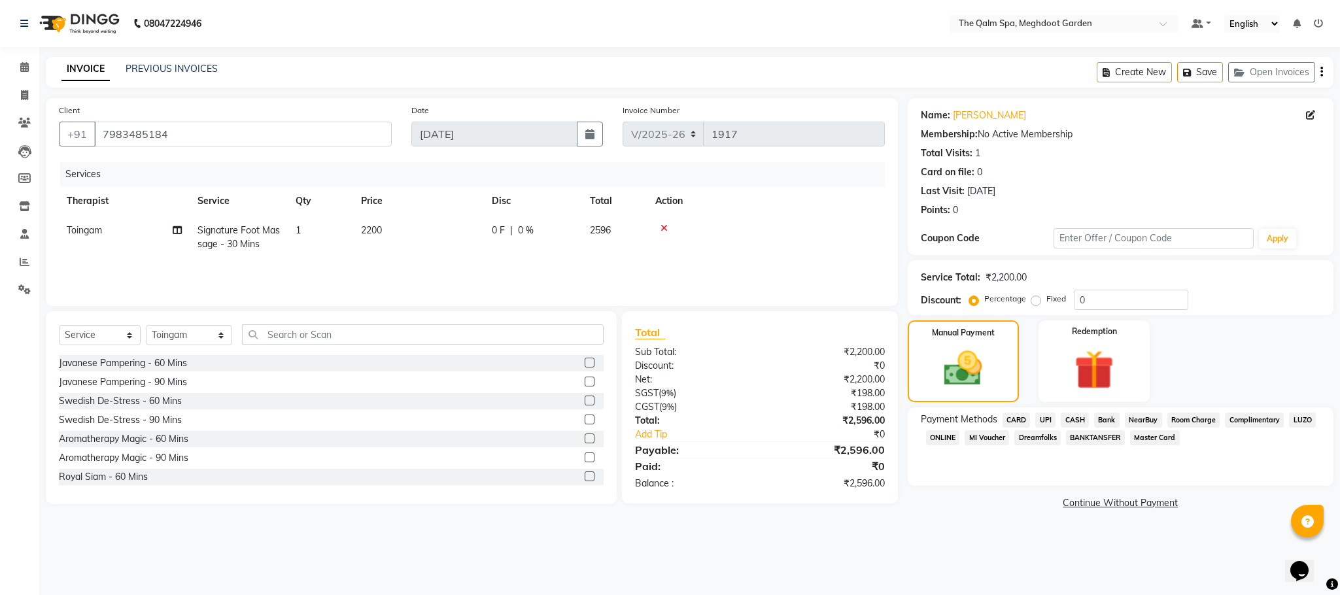
click at [1046, 422] on span "UPI" at bounding box center [1045, 420] width 20 height 15
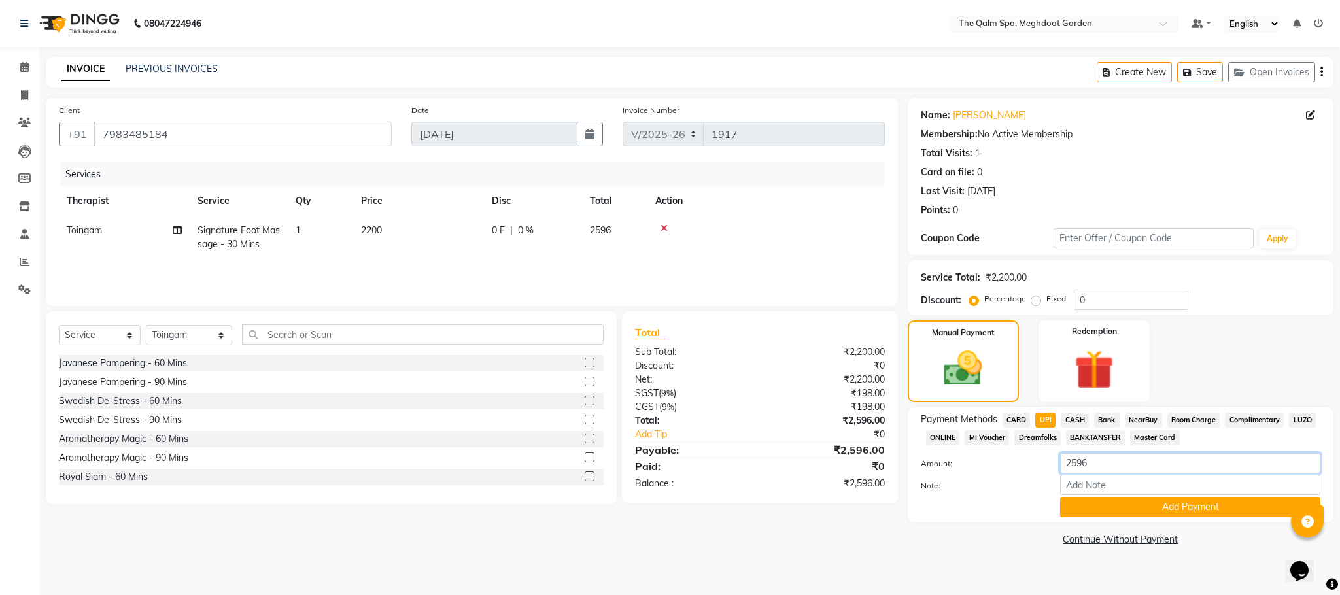
drag, startPoint x: 1092, startPoint y: 461, endPoint x: 974, endPoint y: 483, distance: 119.8
click at [975, 483] on div "Amount: 2596 Note: Add Payment" at bounding box center [1121, 485] width 400 height 64
type input "1500"
click at [1093, 510] on button "Add Payment" at bounding box center [1190, 507] width 260 height 20
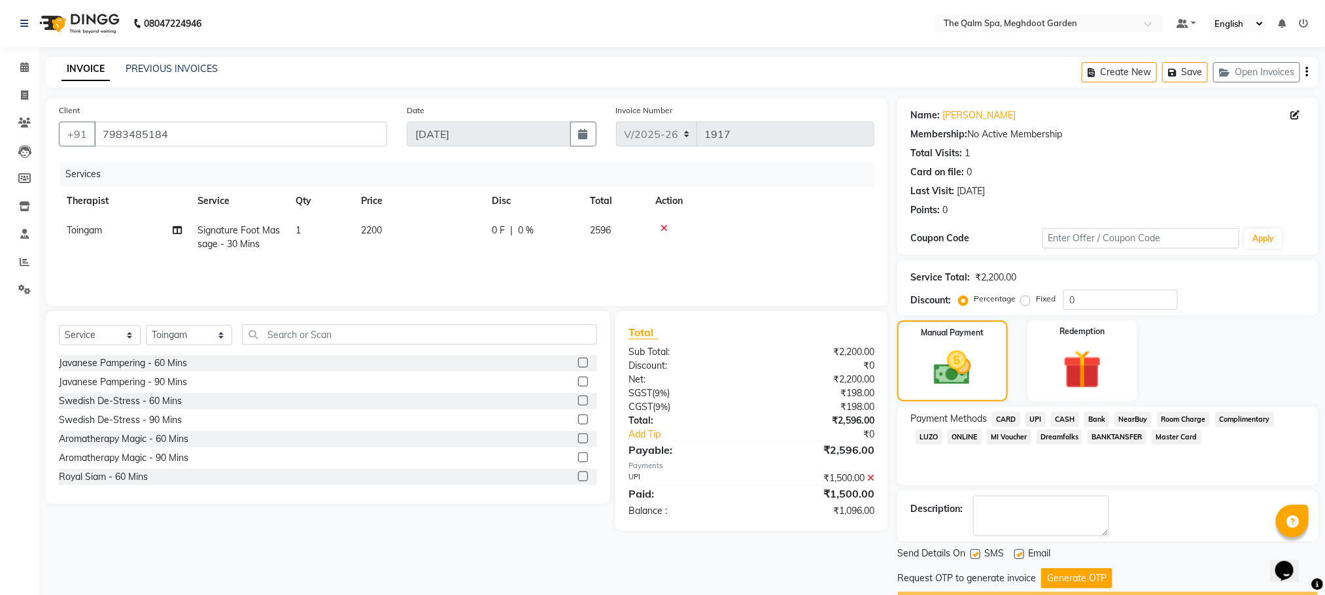
click at [1036, 302] on label "Fixed" at bounding box center [1046, 299] width 20 height 12
click at [1026, 302] on input "Fixed" at bounding box center [1028, 298] width 9 height 9
radio input "true"
drag, startPoint x: 1083, startPoint y: 301, endPoint x: 1018, endPoint y: 311, distance: 65.5
click at [1023, 314] on div "Service Total: ₹2,200.00 Discount: Percentage Fixed 0" at bounding box center [1107, 287] width 421 height 55
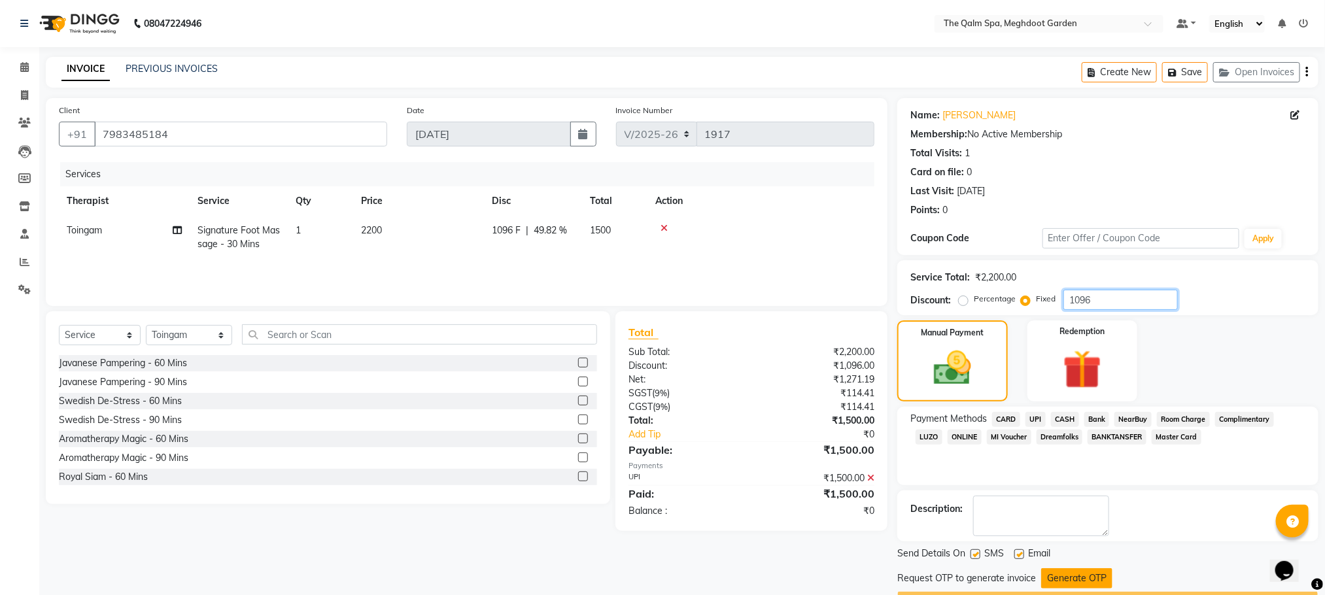
type input "1096"
click at [1072, 573] on button "Generate OTP" at bounding box center [1076, 578] width 71 height 20
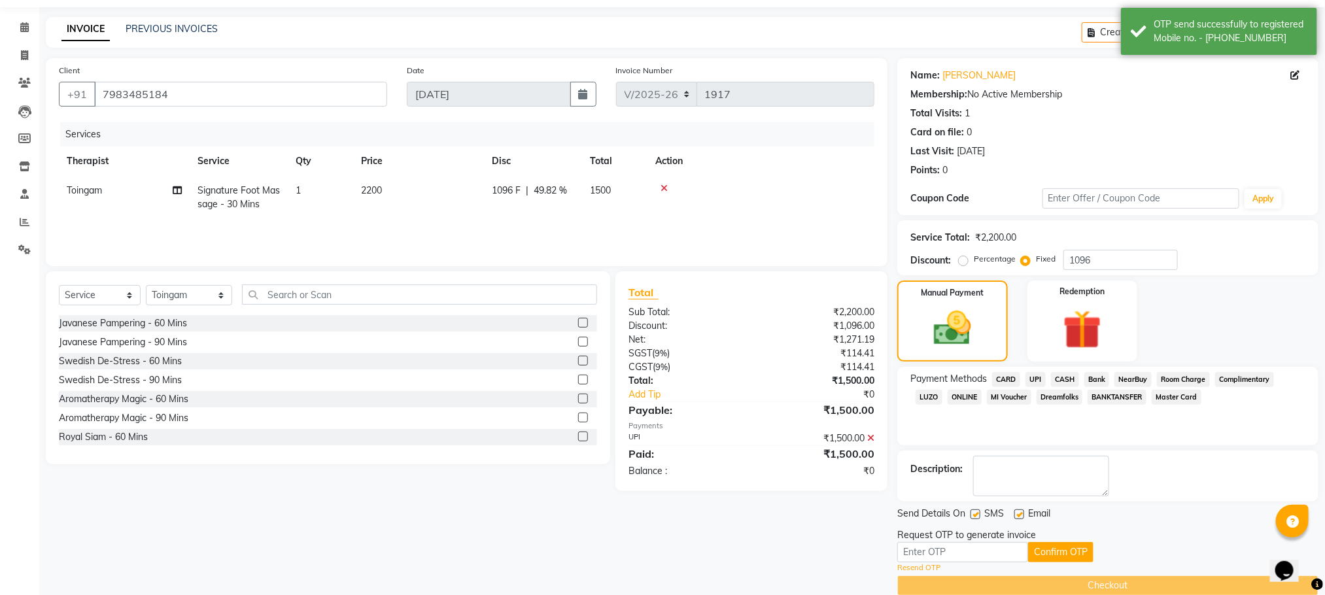
scroll to position [61, 0]
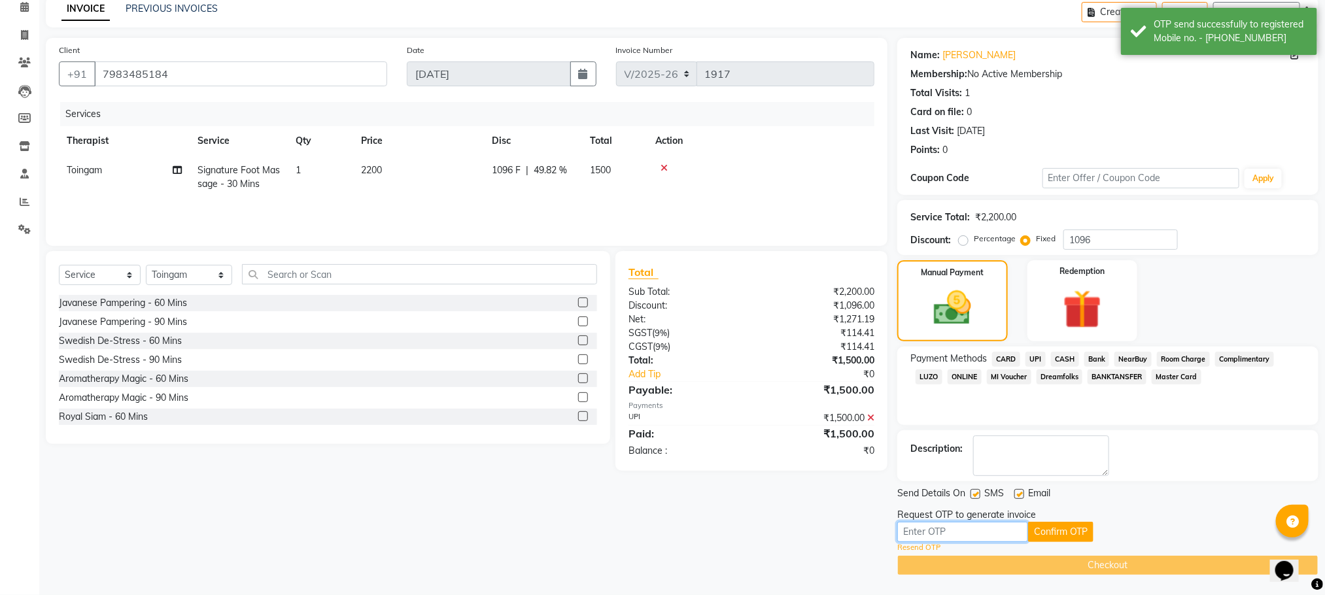
click at [961, 536] on input "text" at bounding box center [962, 532] width 131 height 20
type input "1162"
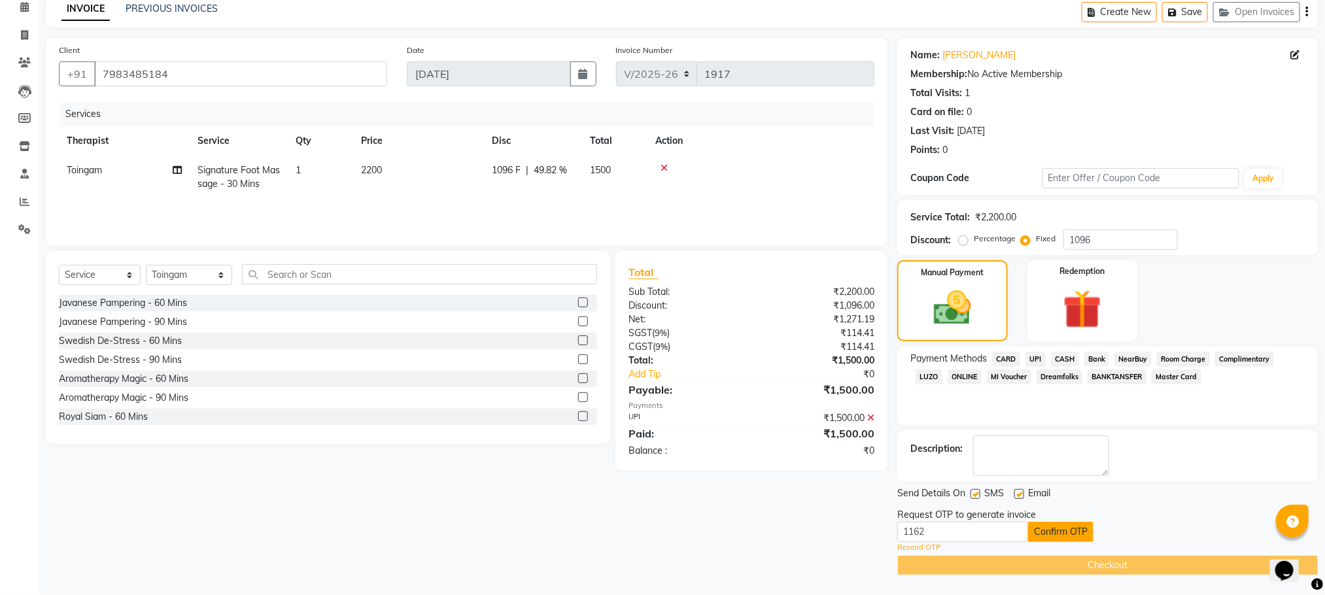
click at [1046, 532] on button "Confirm OTP" at bounding box center [1060, 532] width 65 height 20
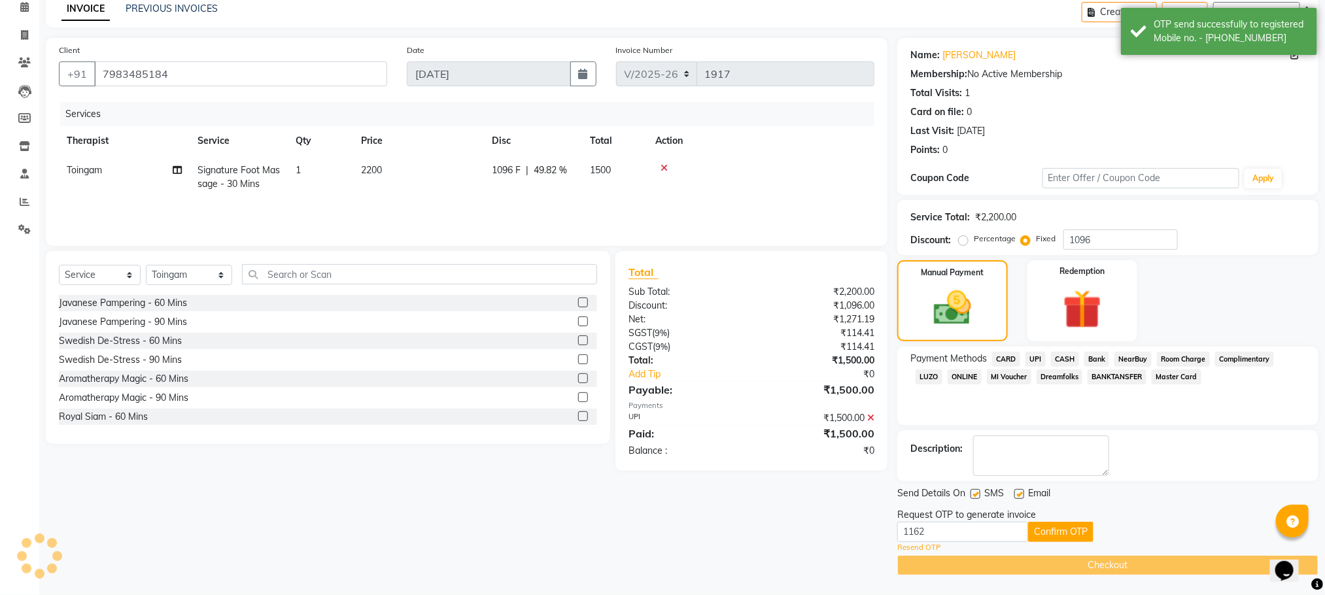
scroll to position [12, 0]
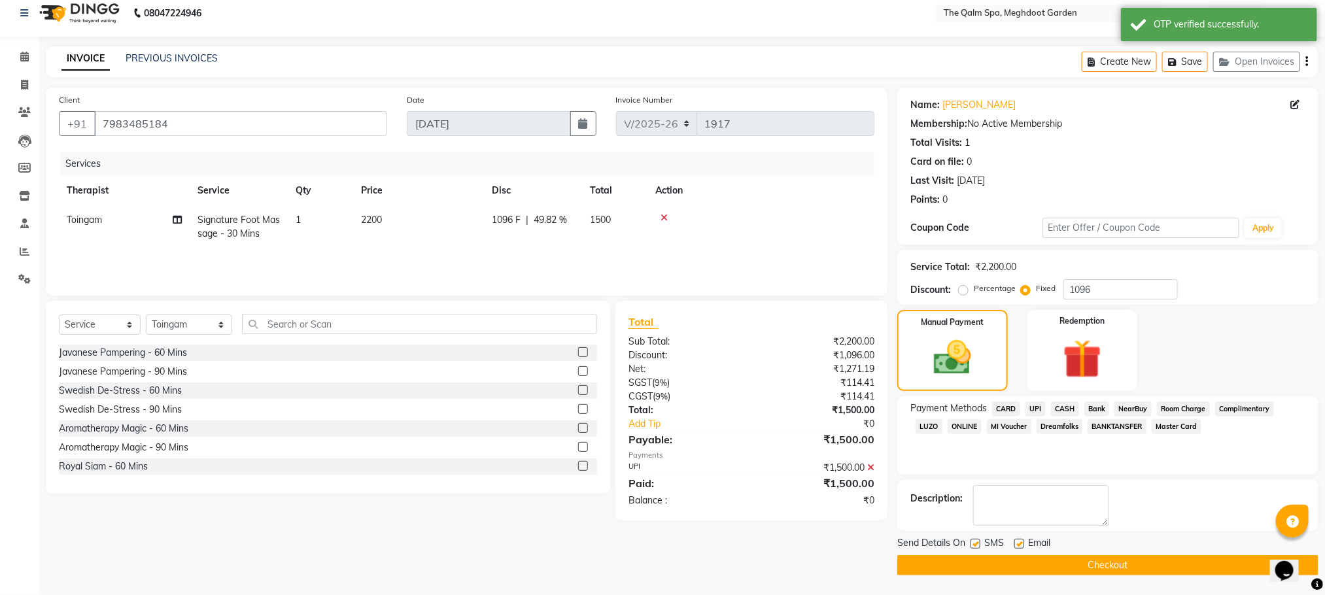
click at [1034, 565] on button "Checkout" at bounding box center [1107, 565] width 421 height 20
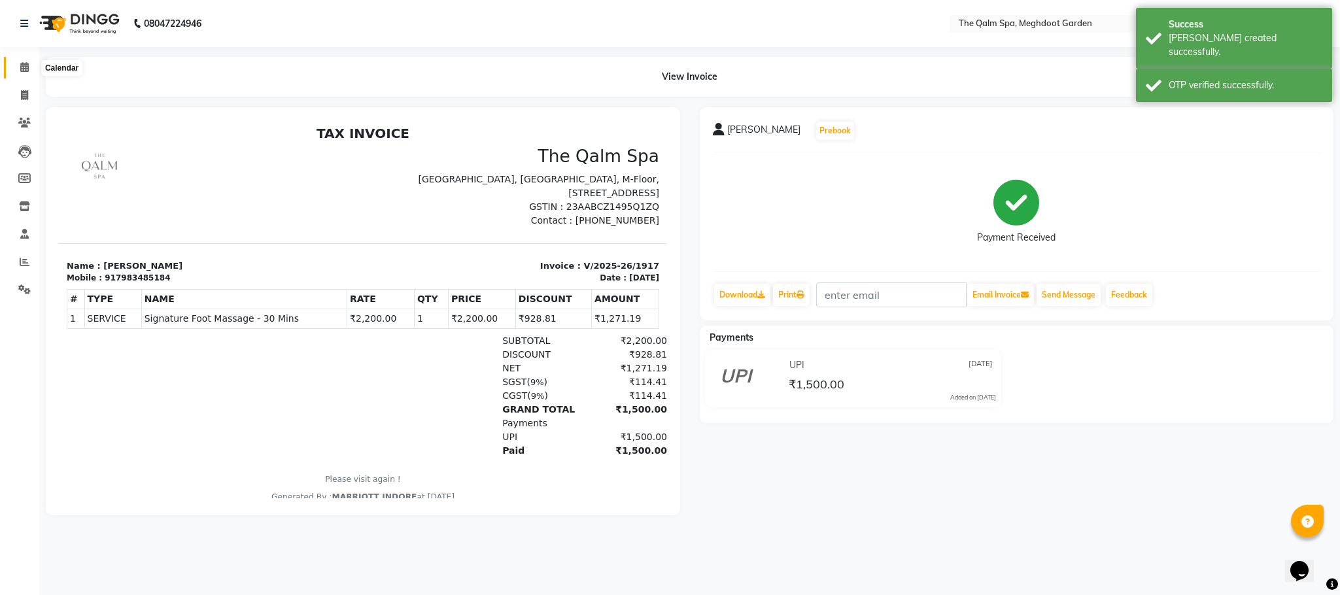
click at [26, 67] on icon at bounding box center [24, 67] width 9 height 10
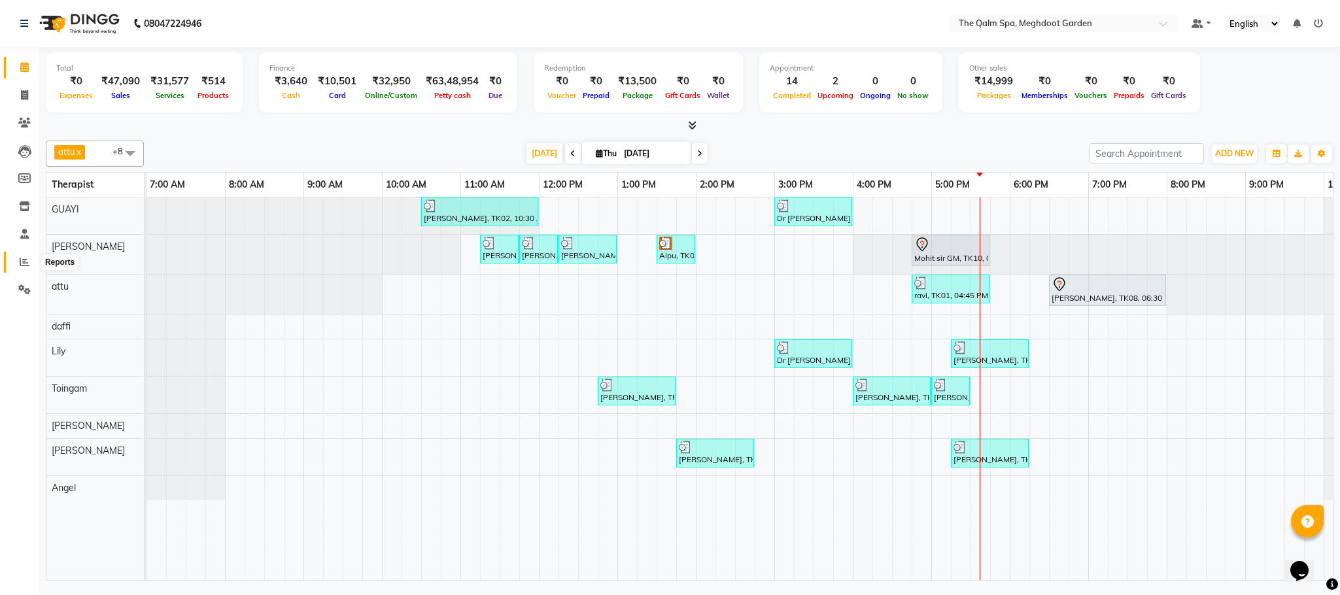
click at [22, 263] on icon at bounding box center [25, 262] width 10 height 10
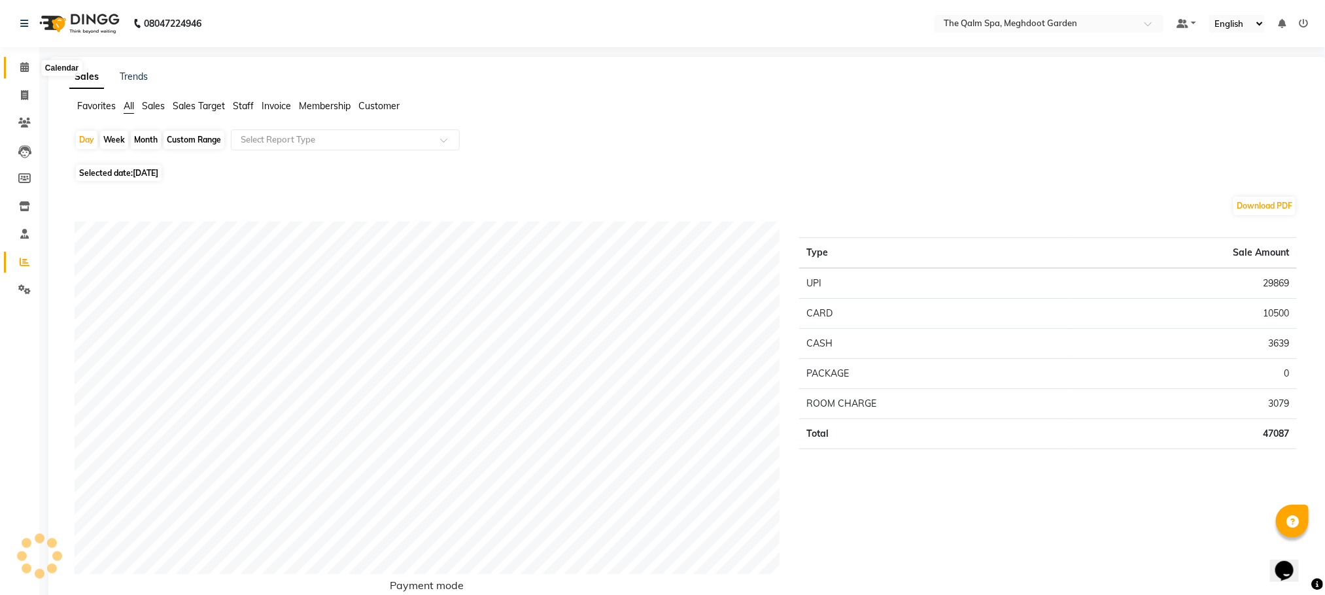
click at [18, 69] on span at bounding box center [24, 67] width 23 height 15
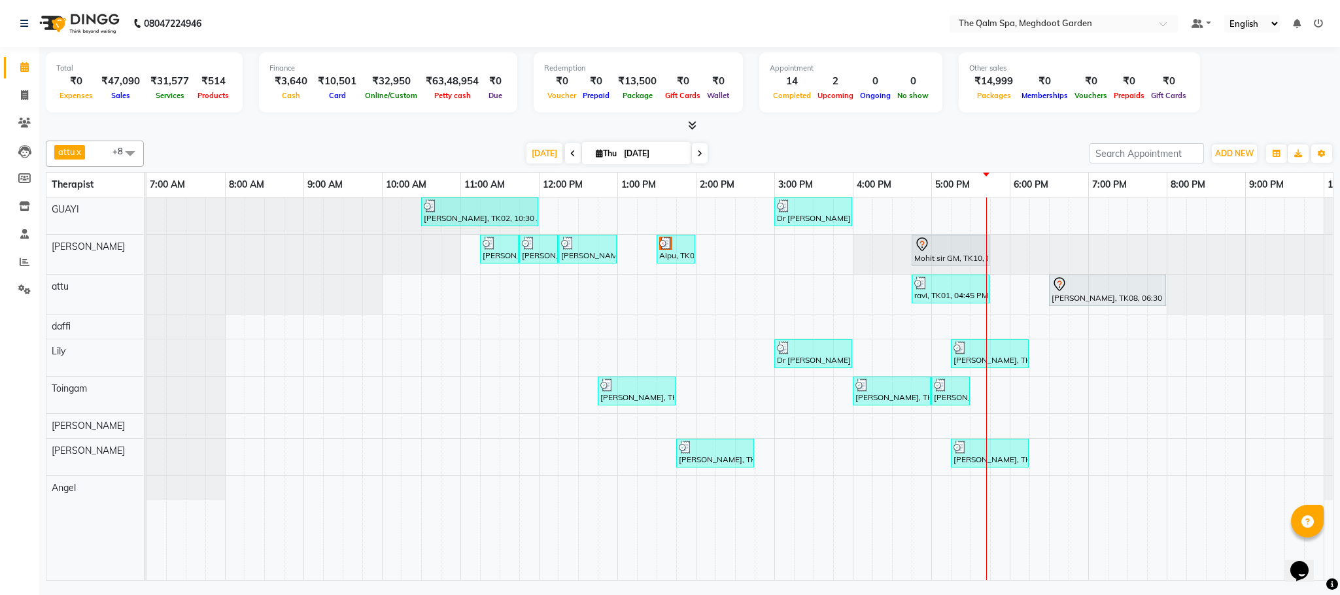
click at [1238, 92] on div "Total ₹0 Expenses ₹47,090 Sales ₹31,577 Services ₹514 Products Finance ₹3,640 C…" at bounding box center [690, 84] width 1288 height 64
click at [146, 255] on div at bounding box center [146, 254] width 0 height 39
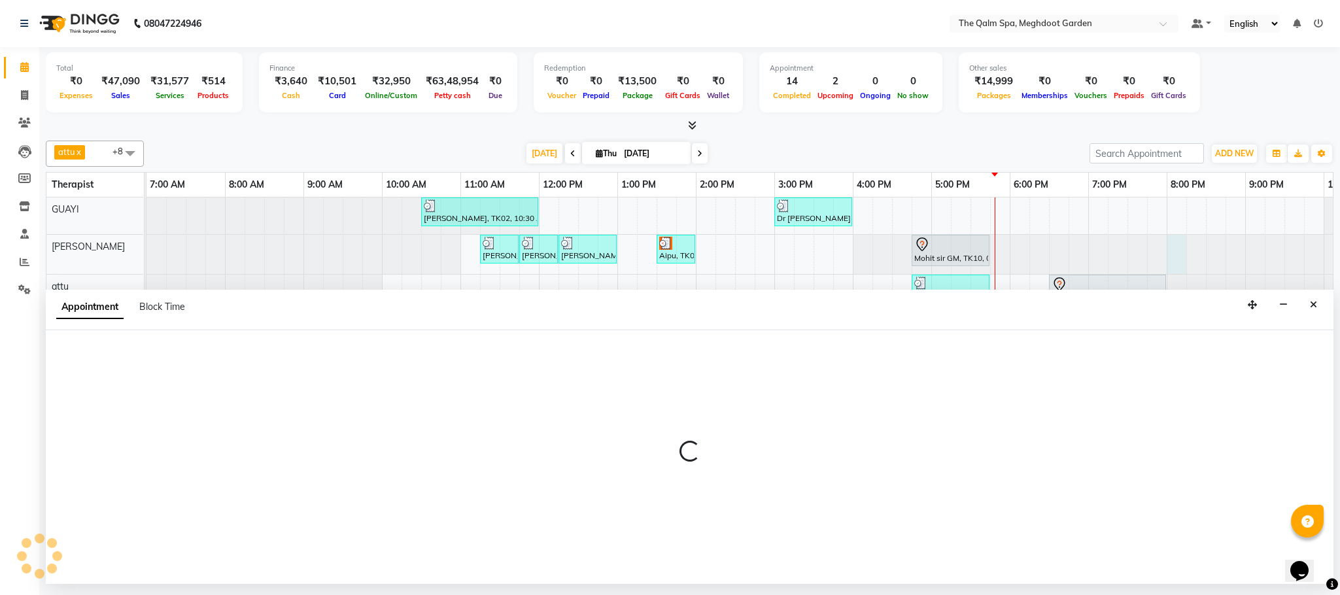
select select "48473"
select select "1200"
select select "tentative"
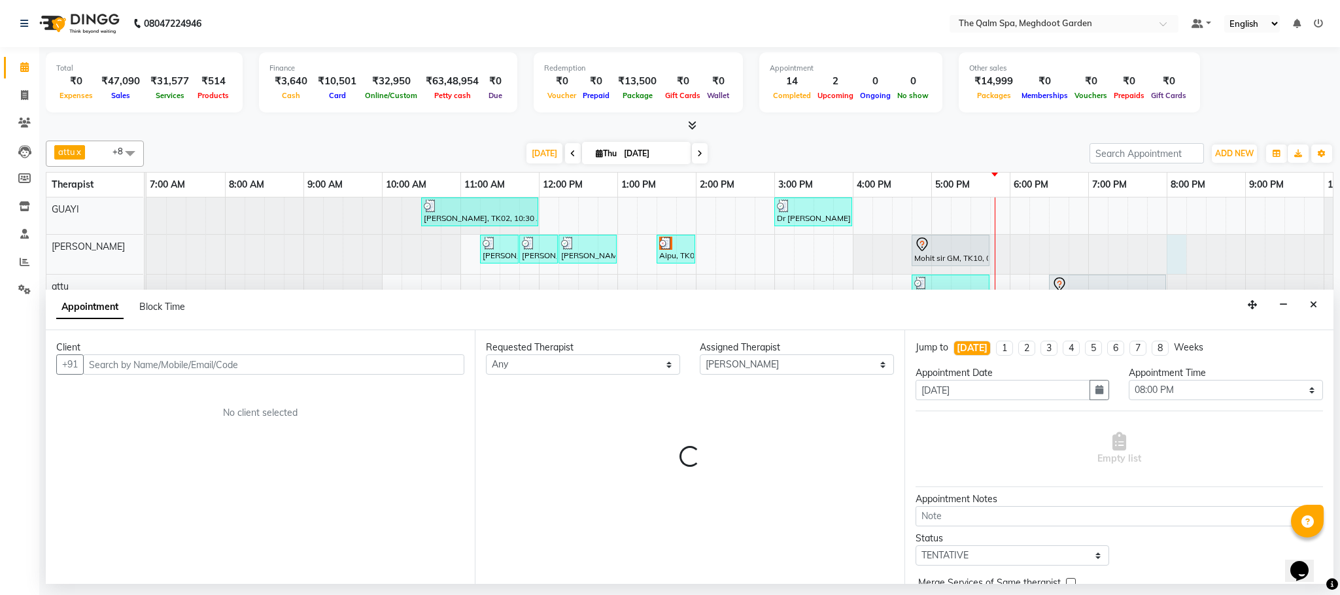
click at [191, 365] on input "text" at bounding box center [273, 364] width 381 height 20
click at [336, 366] on input "8790134388" at bounding box center [273, 364] width 381 height 20
click at [175, 363] on input "8790134388" at bounding box center [273, 364] width 381 height 20
click at [171, 371] on input "8790134388" at bounding box center [273, 364] width 381 height 20
type input "8790134388"
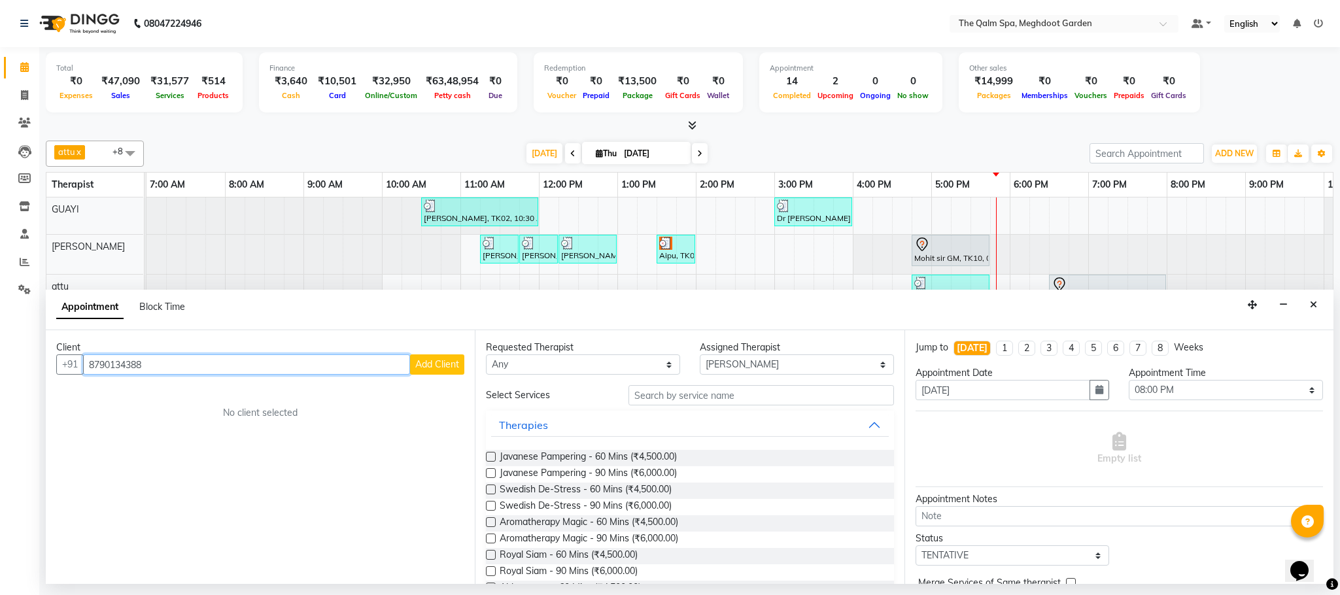
click at [242, 367] on input "8790134388" at bounding box center [246, 364] width 327 height 20
click at [439, 364] on span "Add Client" at bounding box center [437, 364] width 44 height 12
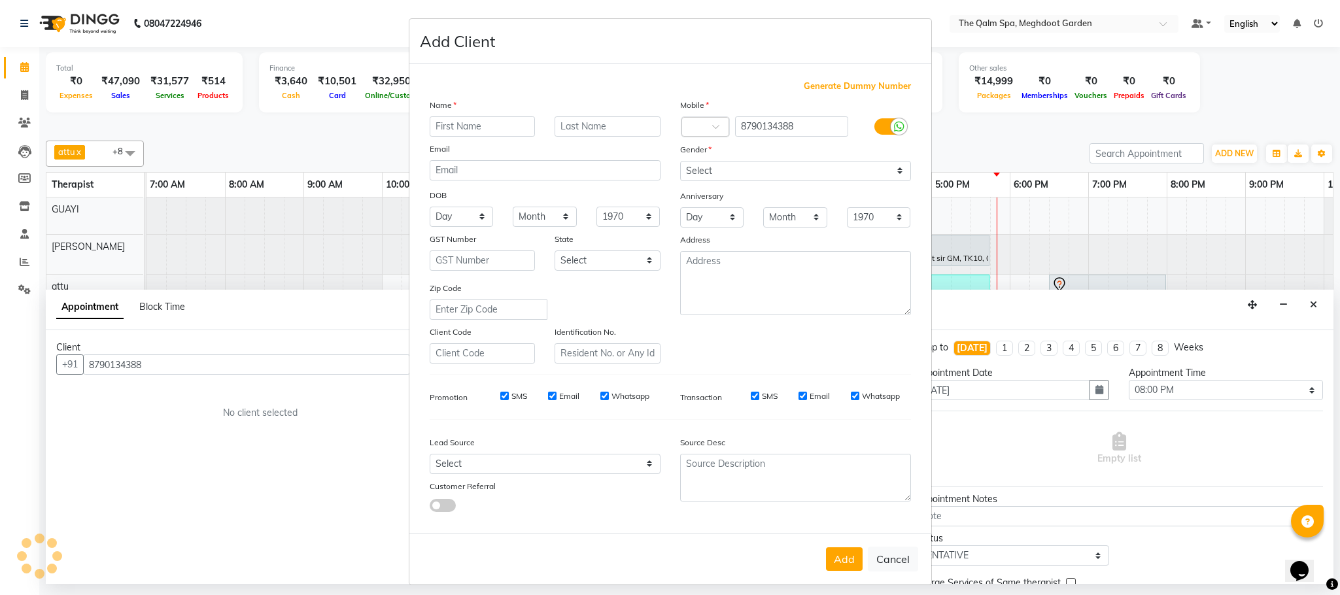
click at [495, 129] on input "text" at bounding box center [483, 126] width 106 height 20
type input "[PERSON_NAME]"
click at [809, 177] on select "Select Male Female Other Prefer Not To Say" at bounding box center [795, 171] width 231 height 20
select select "male"
click at [680, 161] on select "Select Male Female Other Prefer Not To Say" at bounding box center [795, 171] width 231 height 20
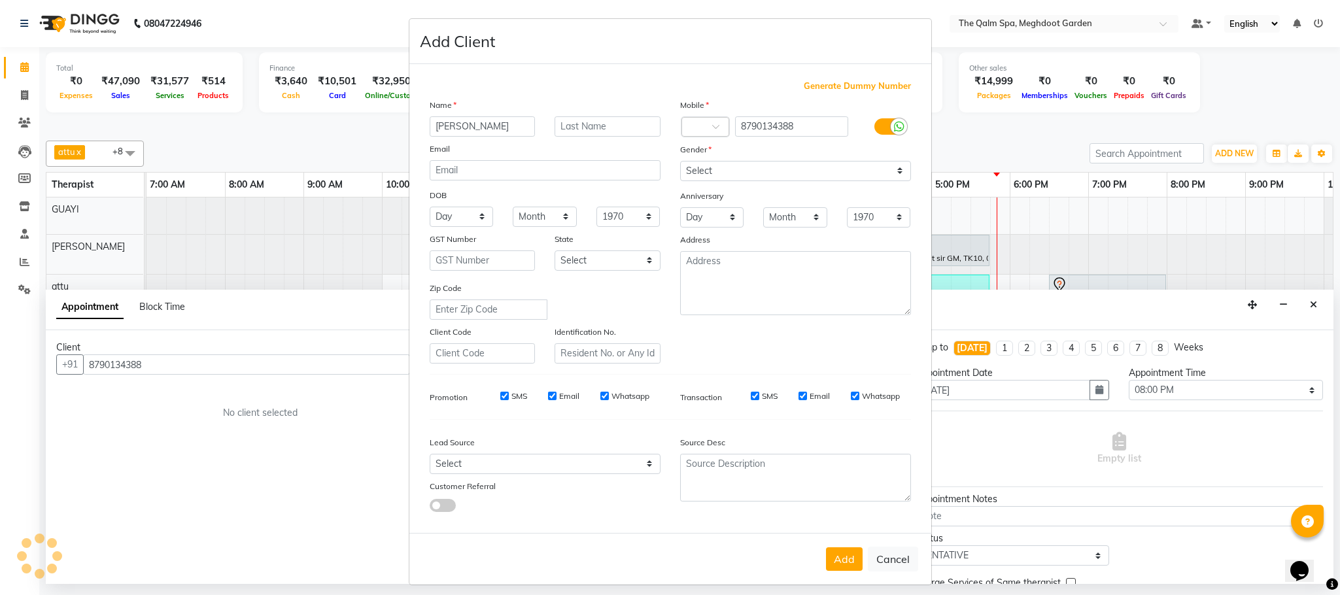
click at [827, 557] on button "Add" at bounding box center [844, 559] width 37 height 24
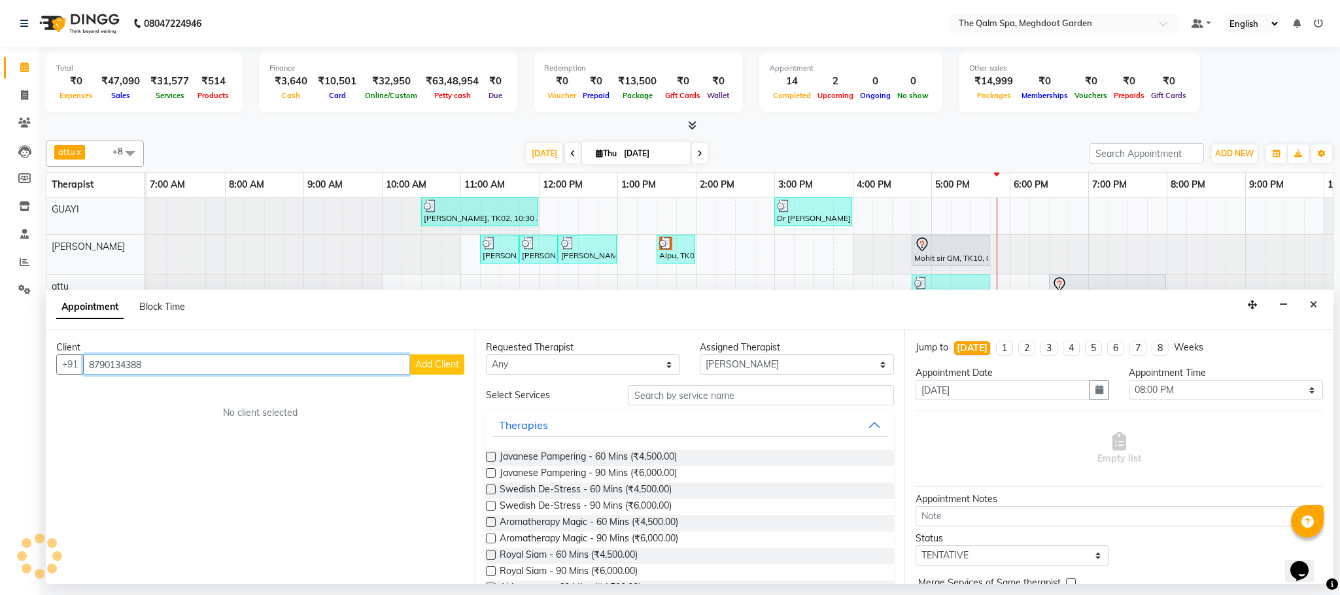
click at [186, 359] on input "8790134388" at bounding box center [246, 364] width 327 height 20
type input "8790134388"
click at [324, 367] on input "8790134388" at bounding box center [246, 364] width 327 height 20
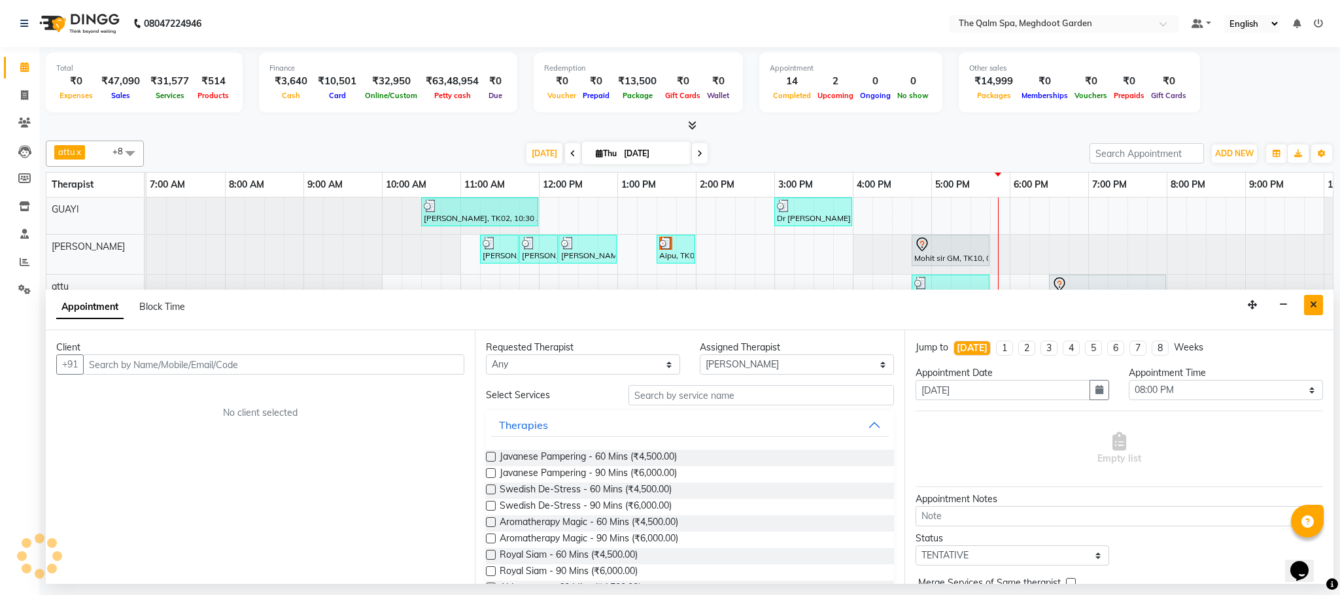
click at [1311, 307] on icon "Close" at bounding box center [1313, 304] width 7 height 9
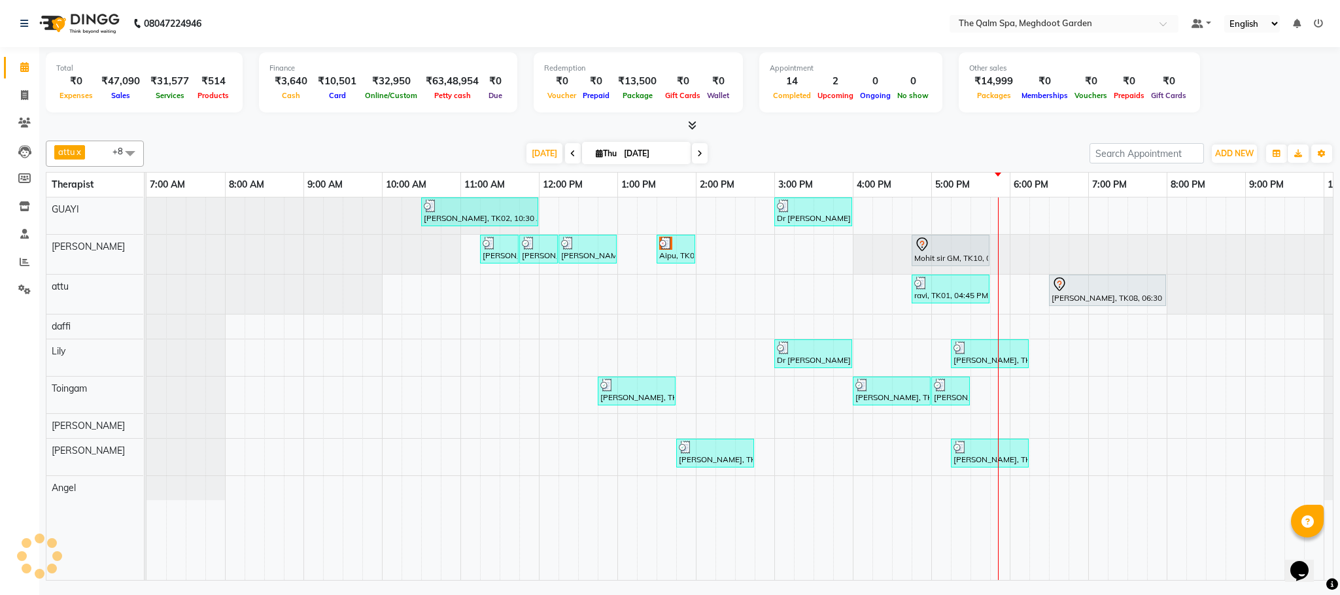
click at [146, 252] on div at bounding box center [146, 254] width 0 height 39
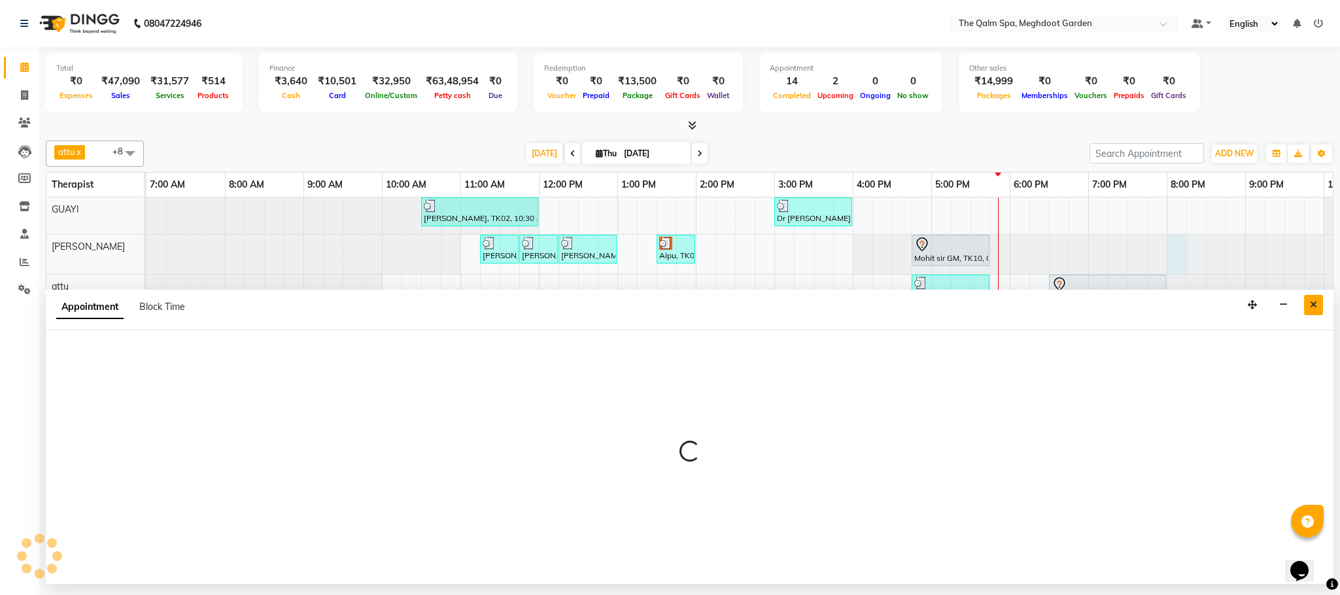
click at [1313, 311] on button "Close" at bounding box center [1313, 305] width 19 height 20
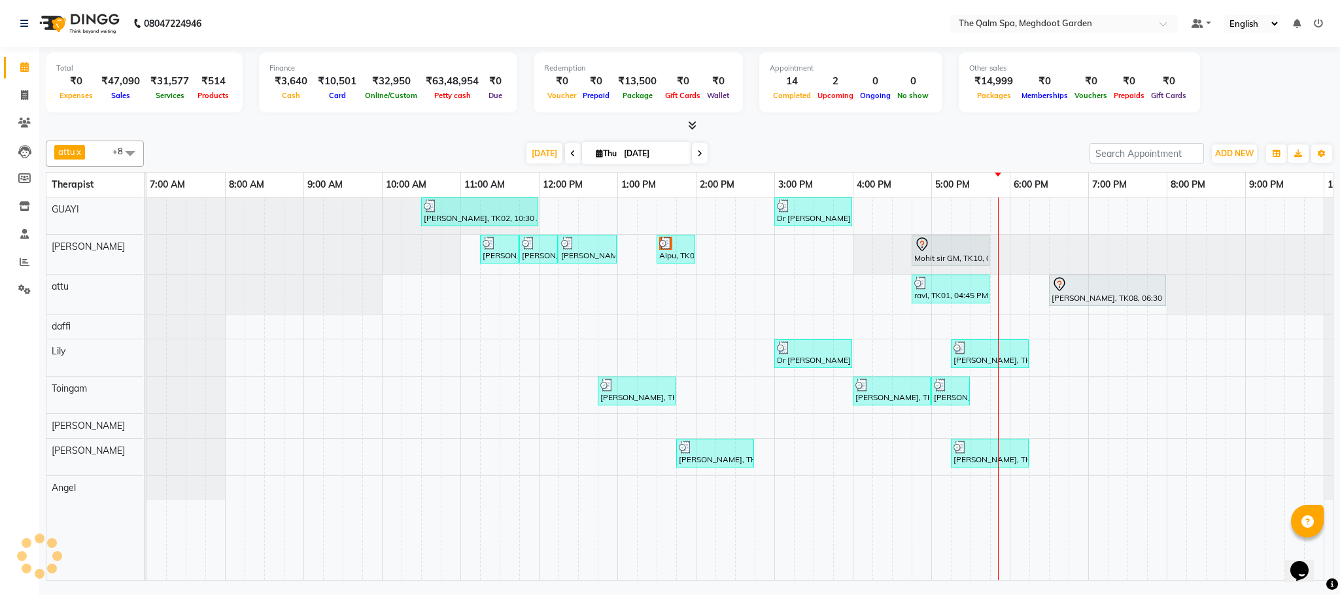
click at [146, 258] on div at bounding box center [146, 254] width 0 height 39
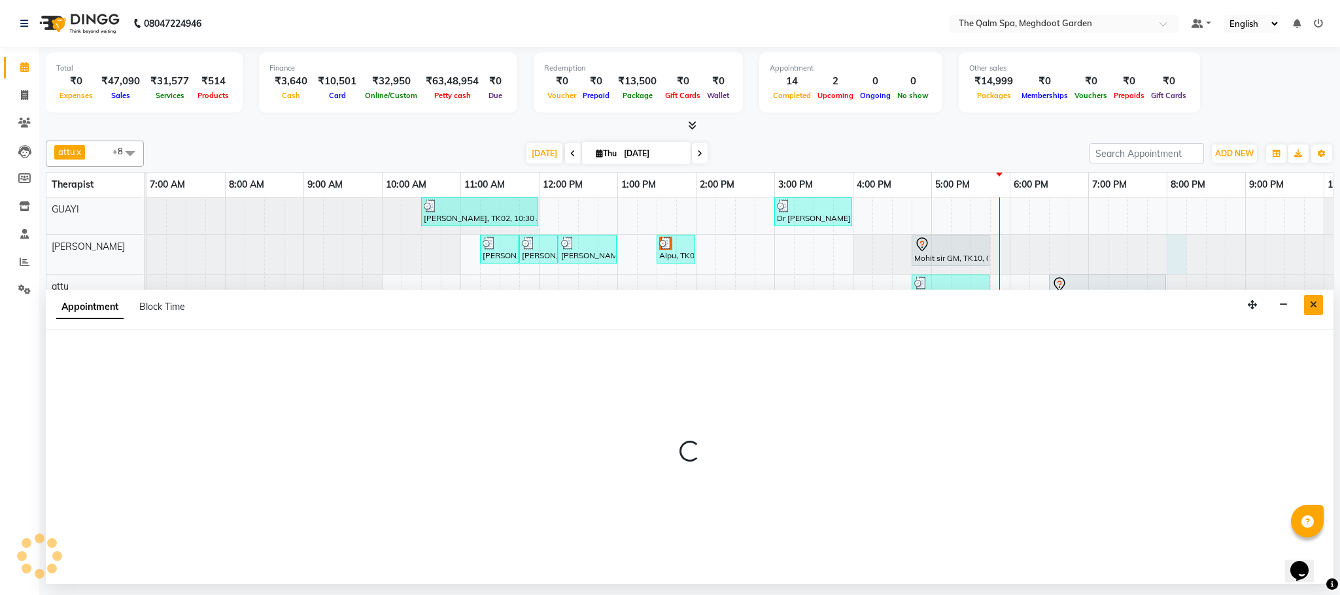
click at [1322, 309] on button "Close" at bounding box center [1313, 305] width 19 height 20
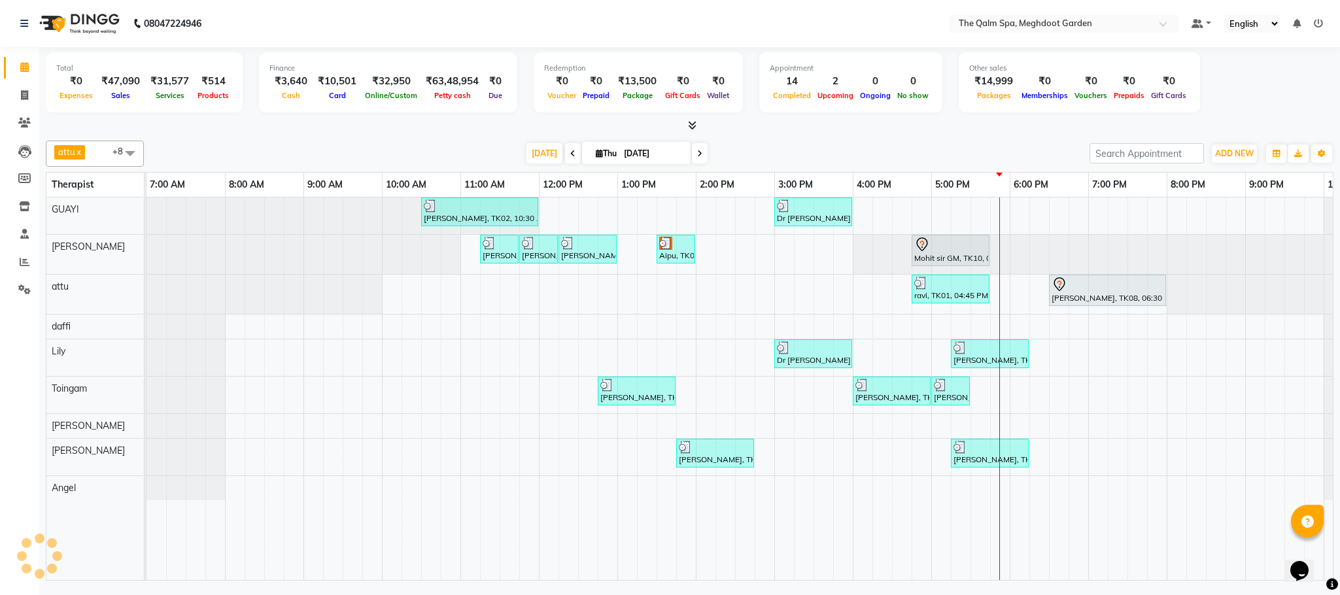
click at [146, 263] on div at bounding box center [146, 254] width 0 height 39
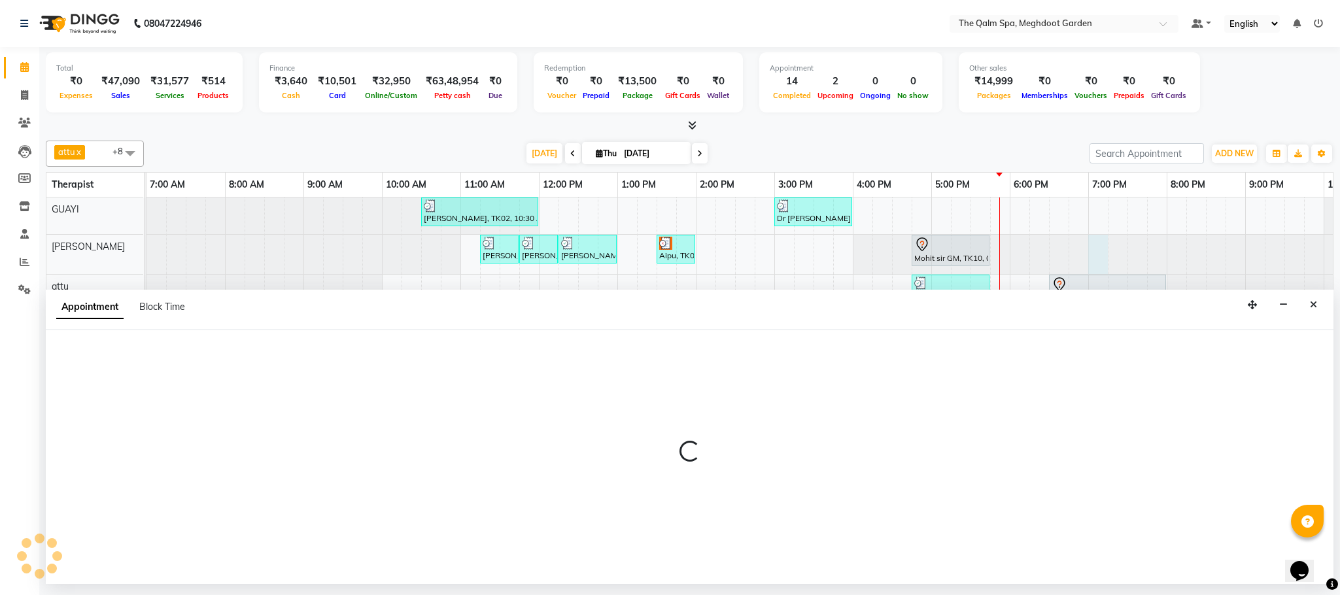
click at [1323, 309] on div "Appointment Block Time" at bounding box center [690, 310] width 1288 height 41
click at [1320, 308] on button "Close" at bounding box center [1313, 305] width 19 height 20
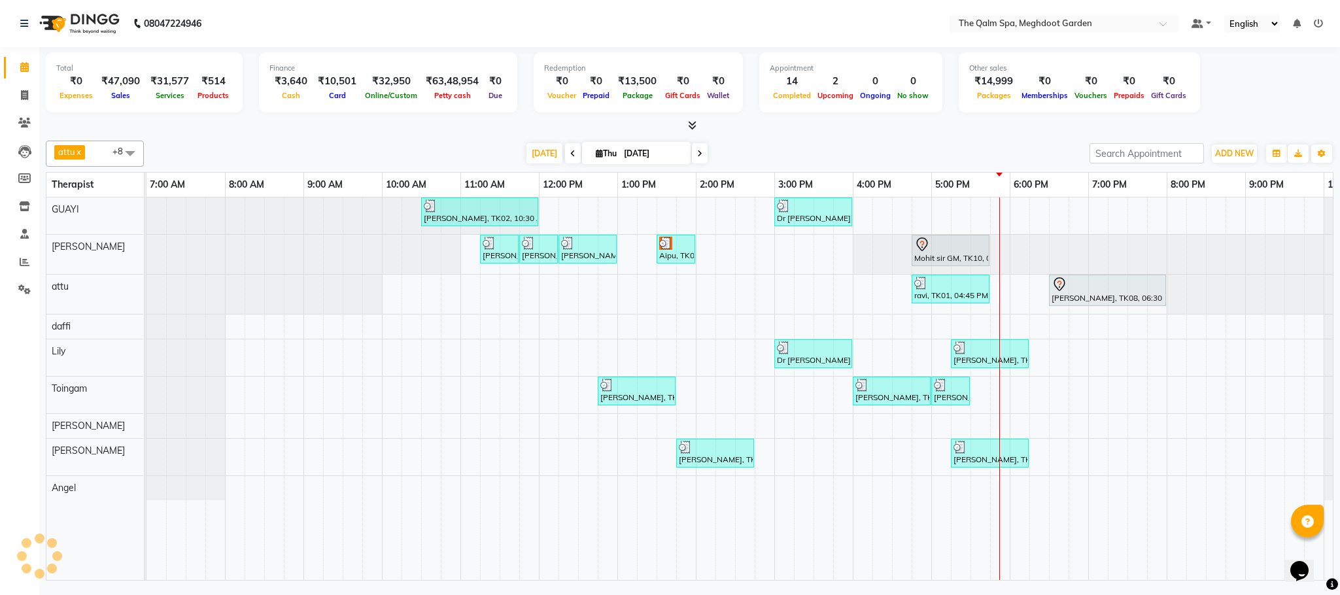
click at [146, 256] on div at bounding box center [146, 254] width 0 height 39
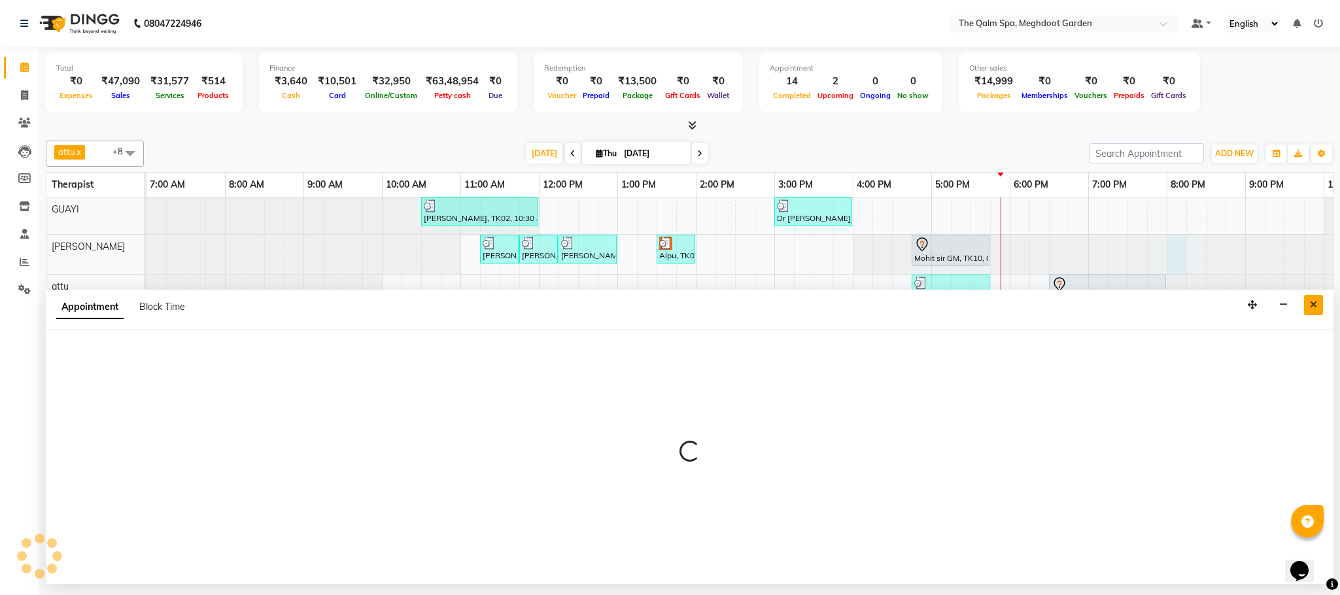
click at [1313, 305] on icon "Close" at bounding box center [1313, 304] width 7 height 9
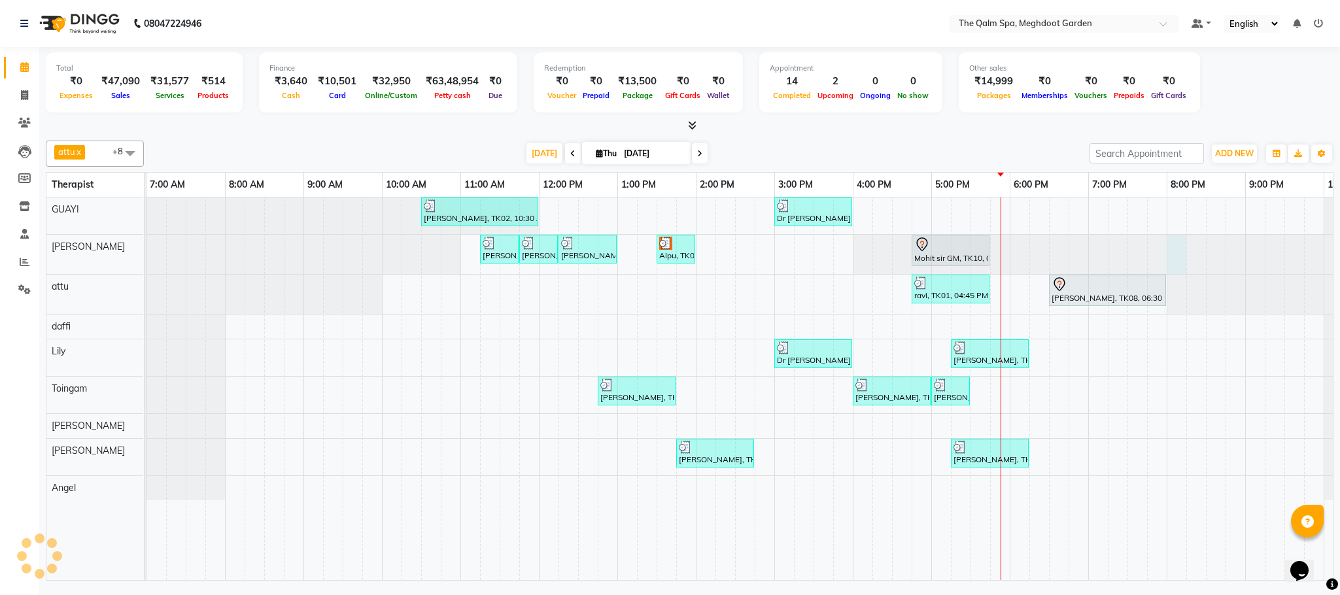
click at [146, 251] on div at bounding box center [146, 254] width 0 height 39
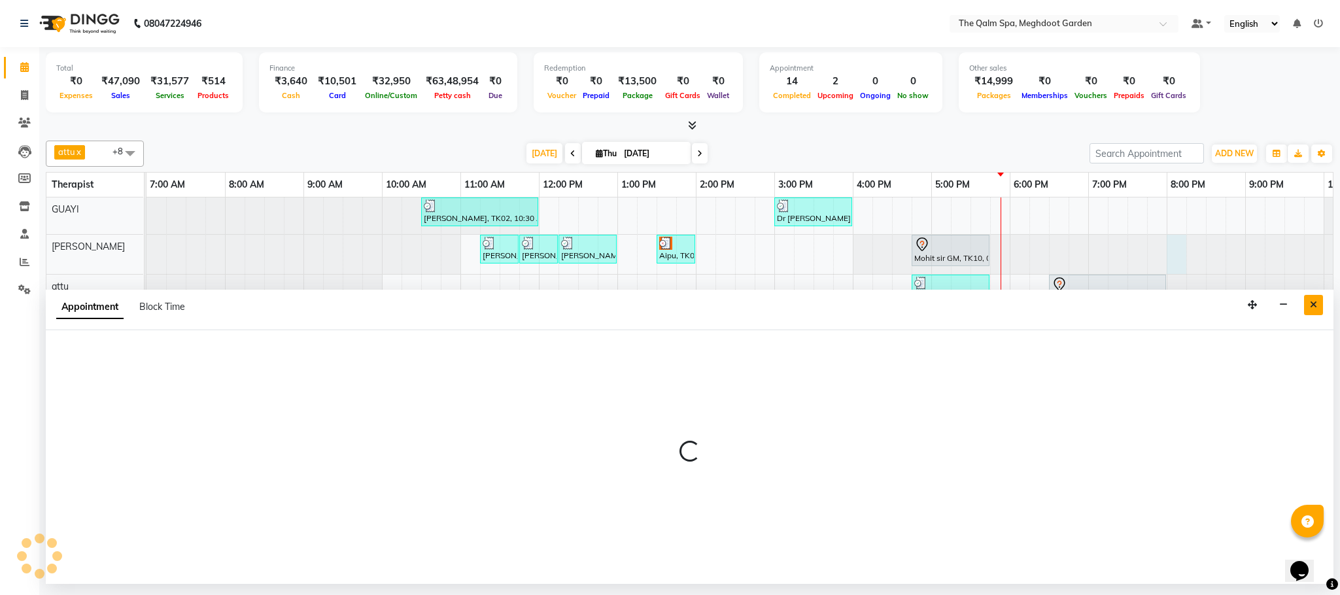
click at [1310, 307] on icon "Close" at bounding box center [1313, 304] width 7 height 9
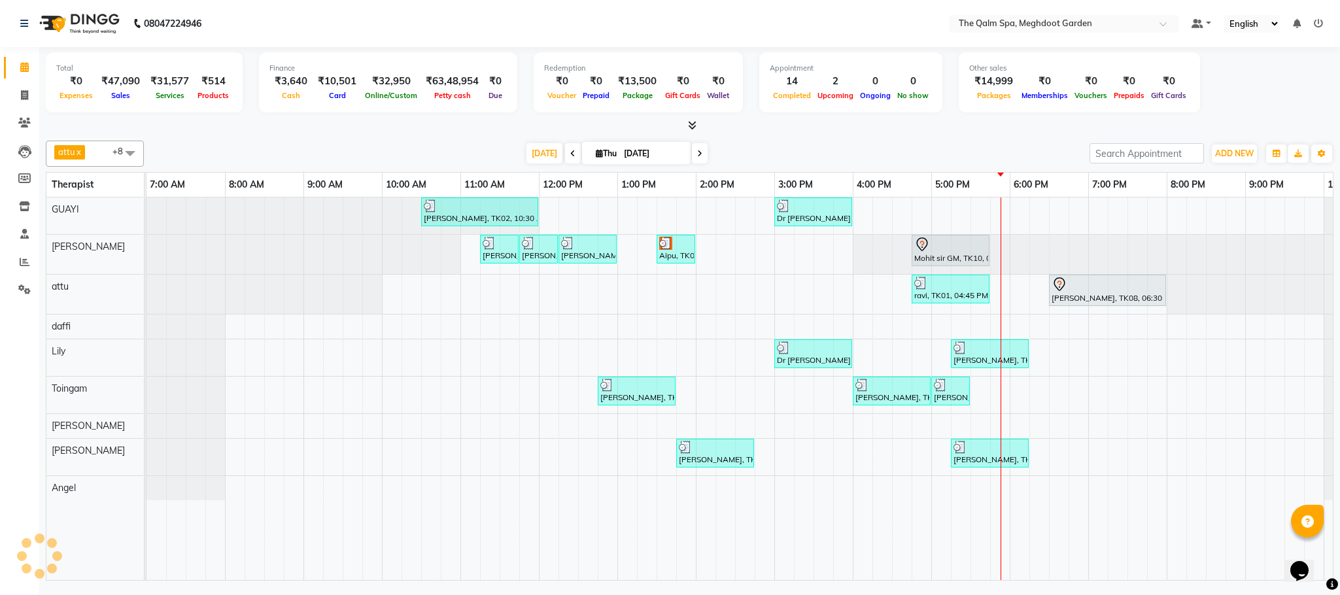
click at [146, 250] on div at bounding box center [146, 254] width 0 height 39
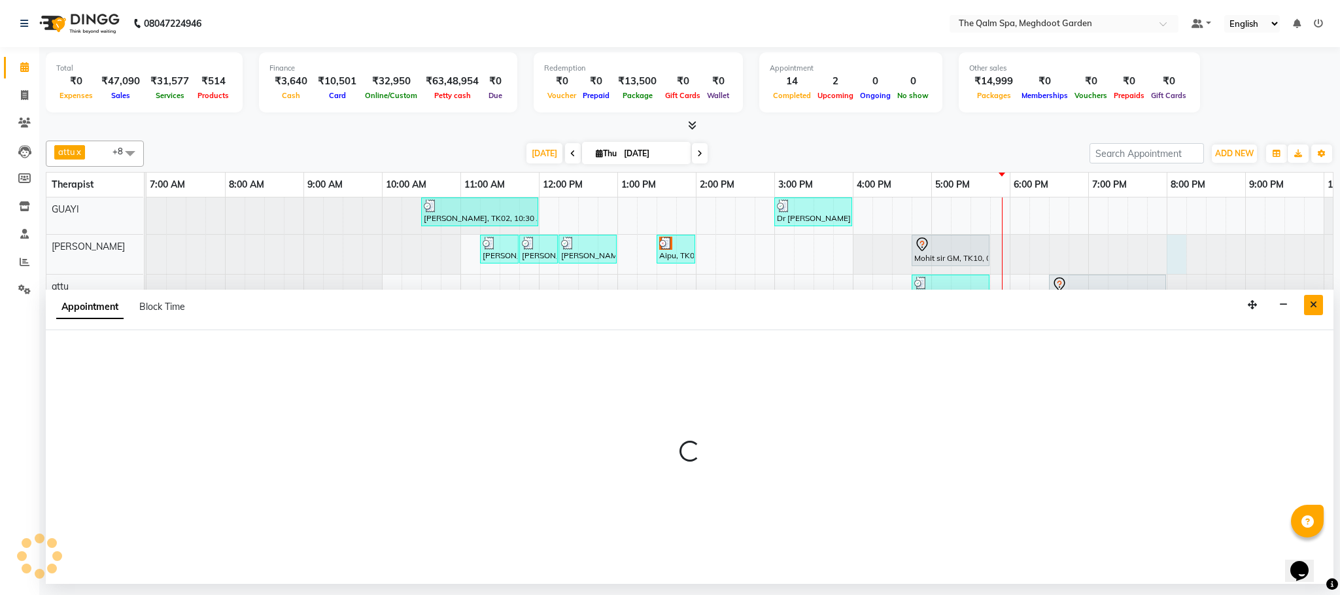
click at [1311, 312] on button "Close" at bounding box center [1313, 305] width 19 height 20
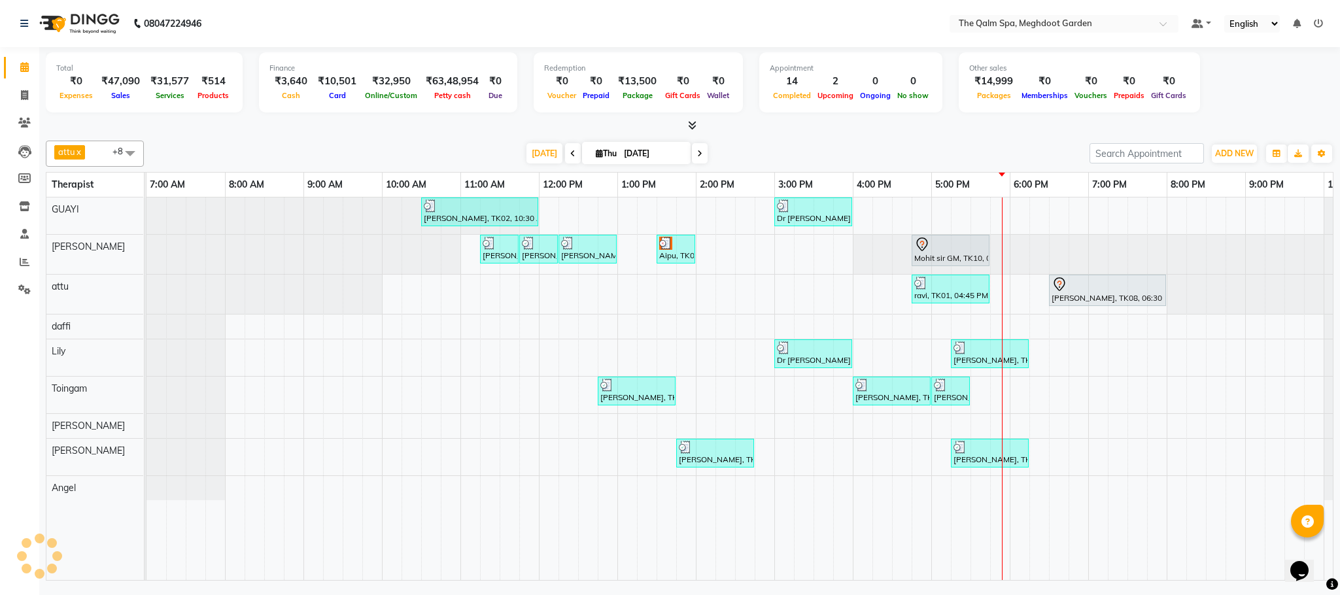
click at [146, 247] on div at bounding box center [146, 254] width 0 height 39
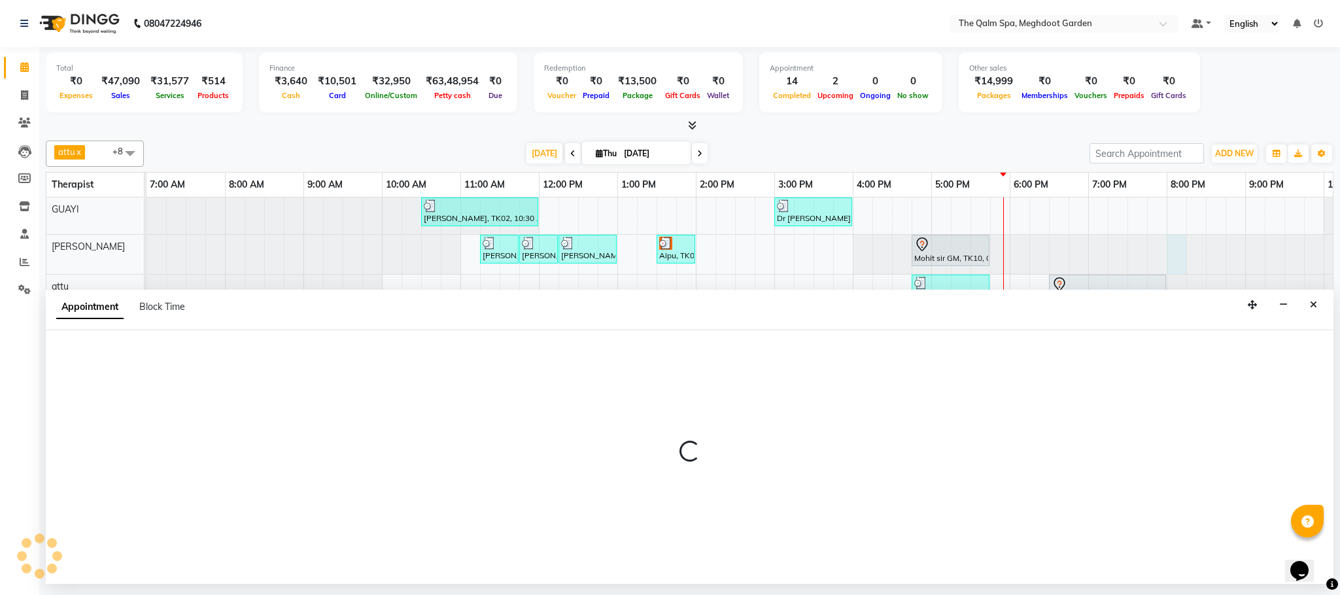
click at [625, 22] on nav "08047224946 Select Location × The Qalm Spa, Meghdoot Garden Default Panel My Pa…" at bounding box center [670, 23] width 1340 height 47
click at [1313, 309] on icon "Close" at bounding box center [1313, 304] width 7 height 9
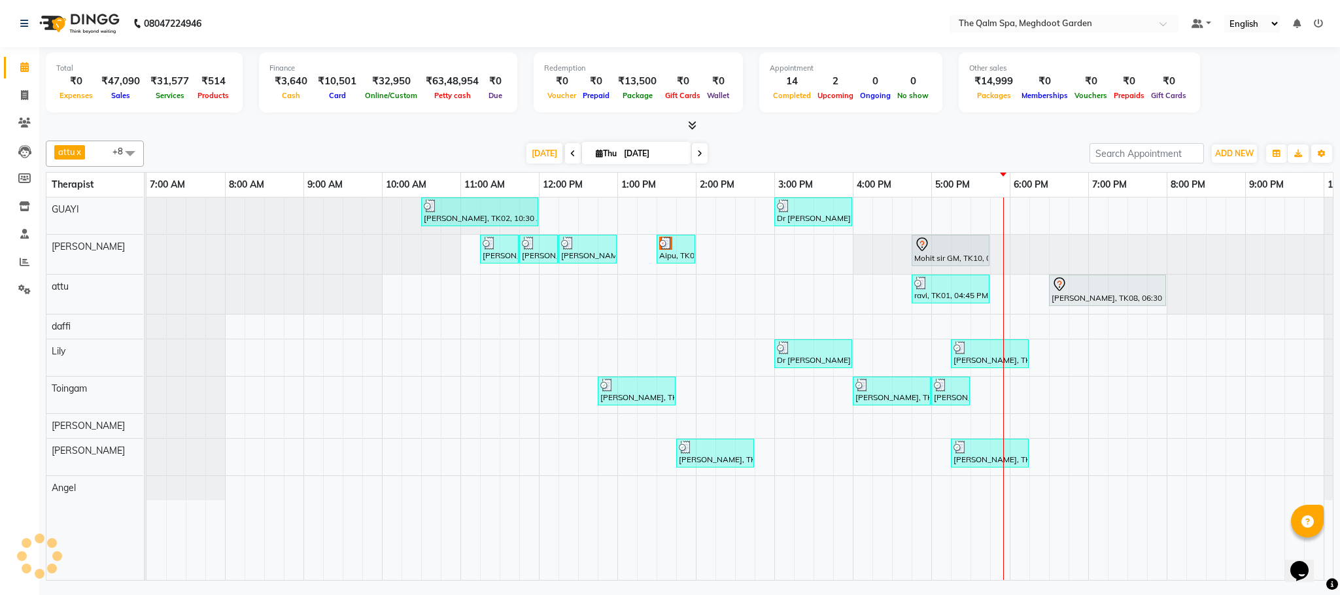
click at [146, 244] on div at bounding box center [146, 254] width 0 height 39
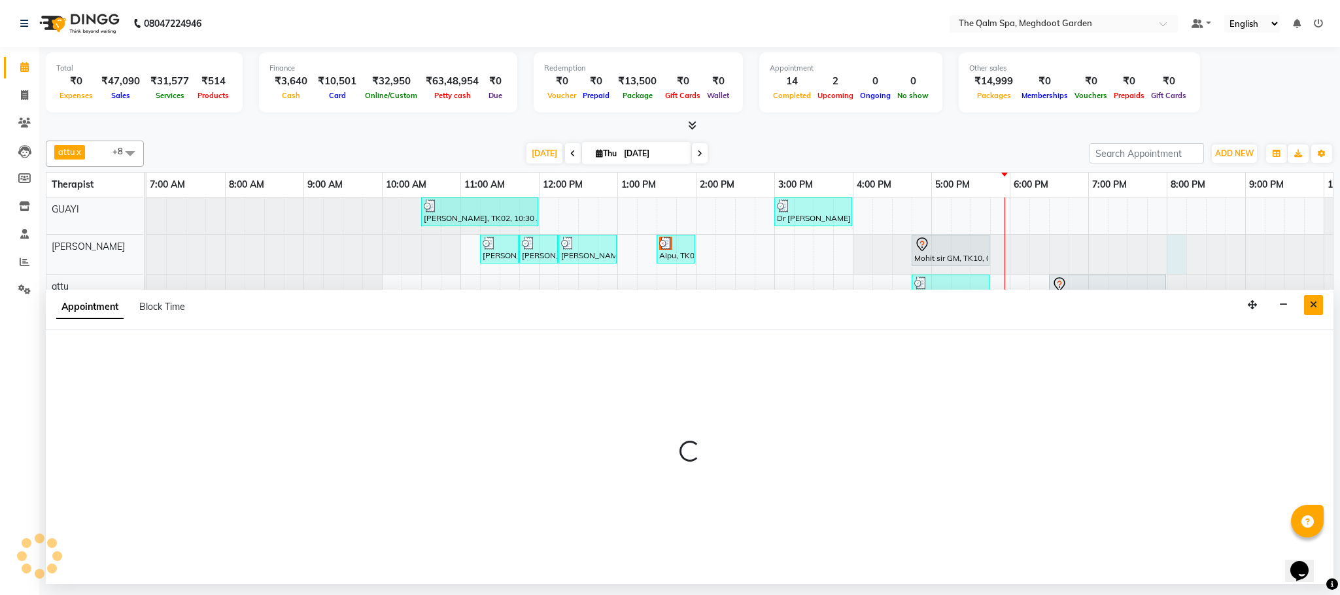
click at [1311, 309] on icon "Close" at bounding box center [1313, 304] width 7 height 9
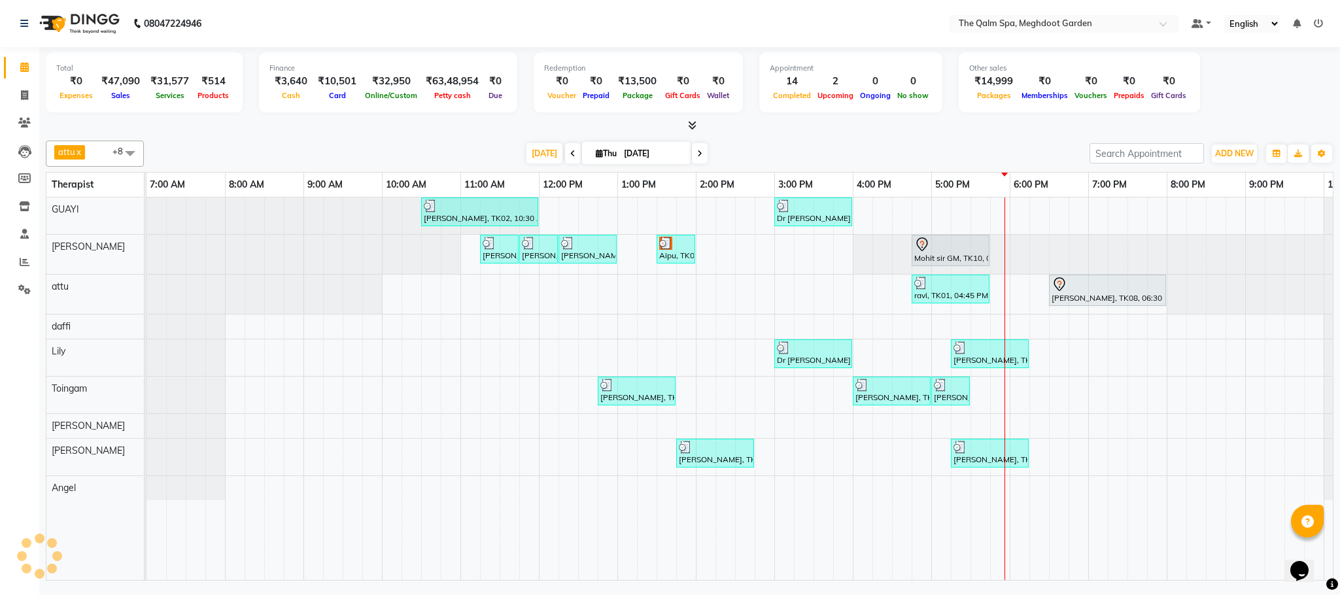
click at [146, 254] on div at bounding box center [146, 254] width 0 height 39
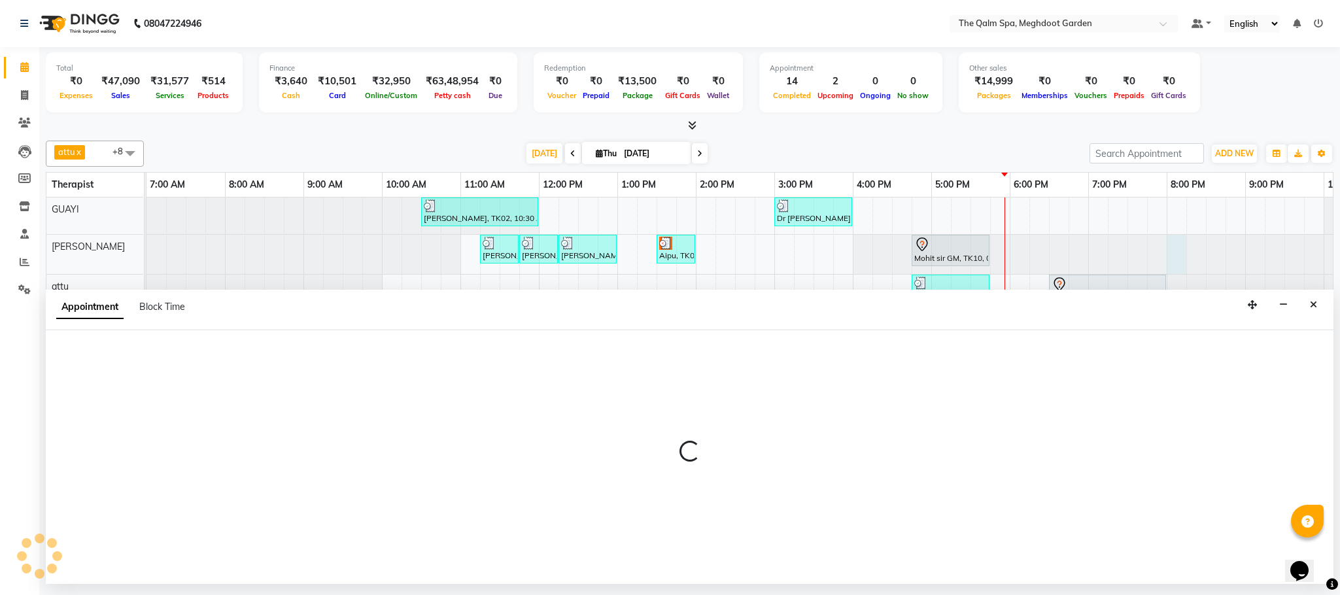
select select "tentative"
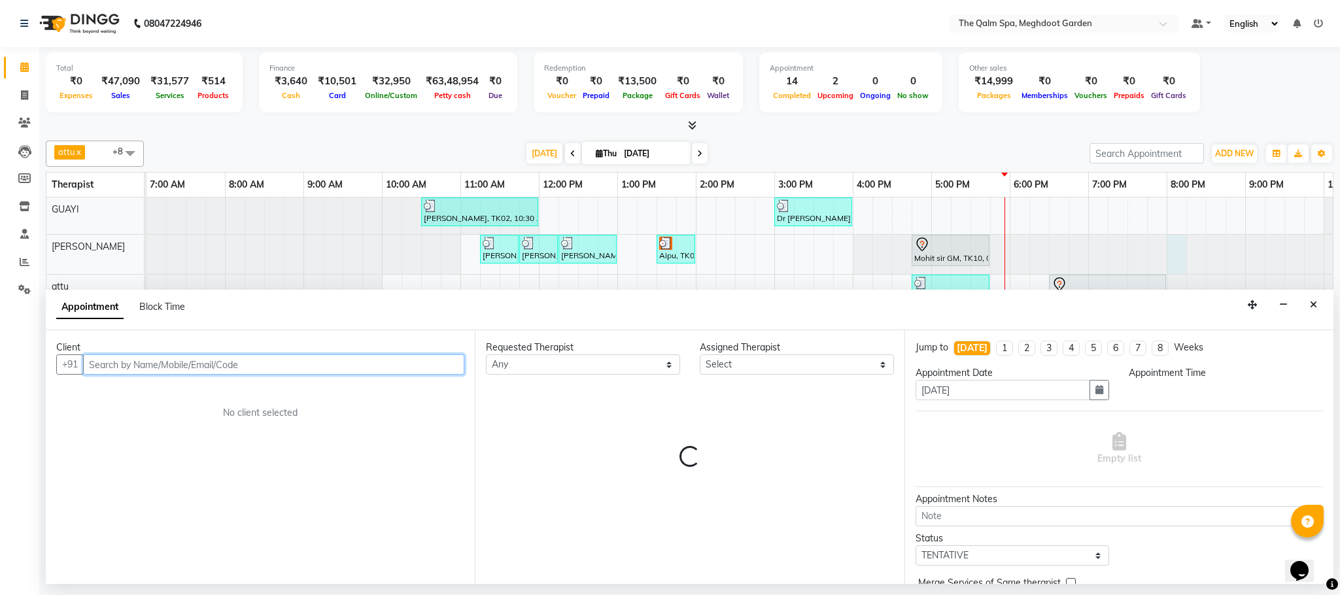
select select "1200"
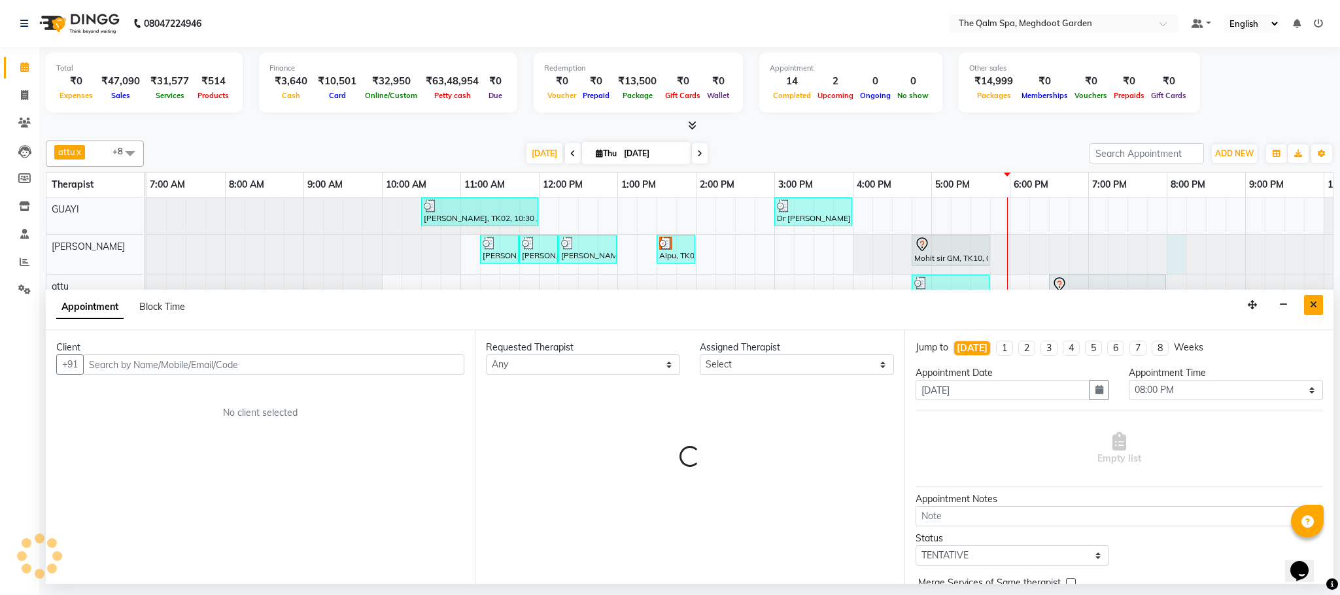
click at [1313, 311] on button "Close" at bounding box center [1313, 305] width 19 height 20
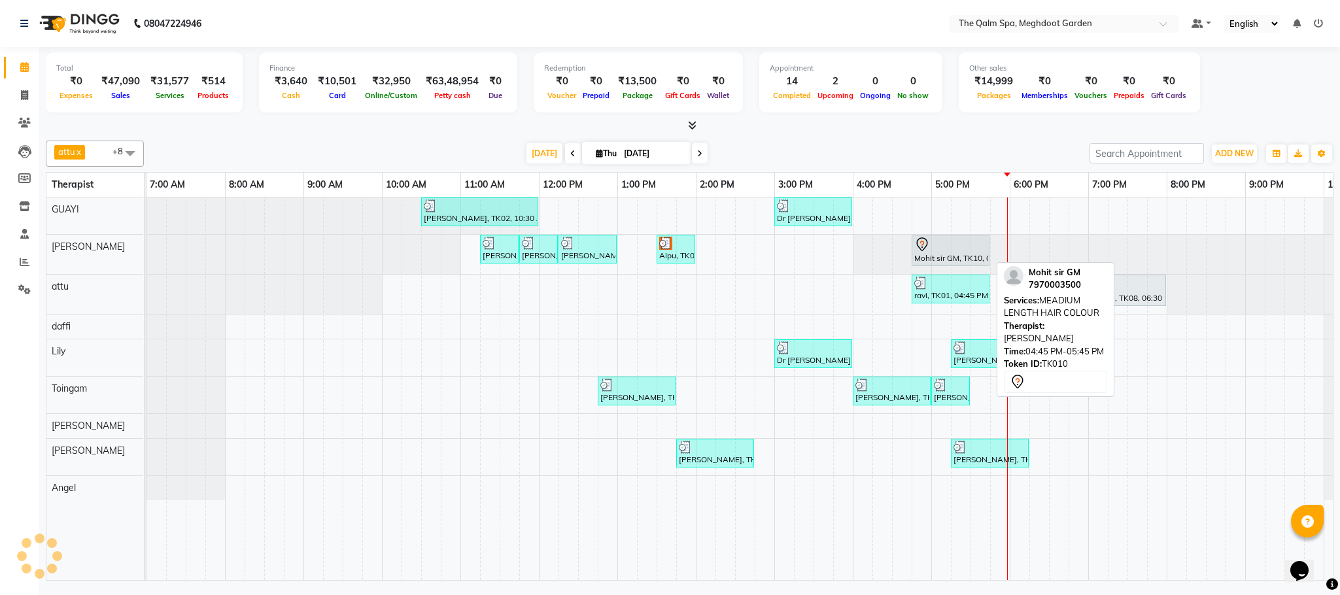
click at [925, 258] on div "Mohit sir GM, TK10, 04:45 PM-05:45 PM, MEADIUM LENGTH HAIR COLOUR" at bounding box center [950, 250] width 75 height 27
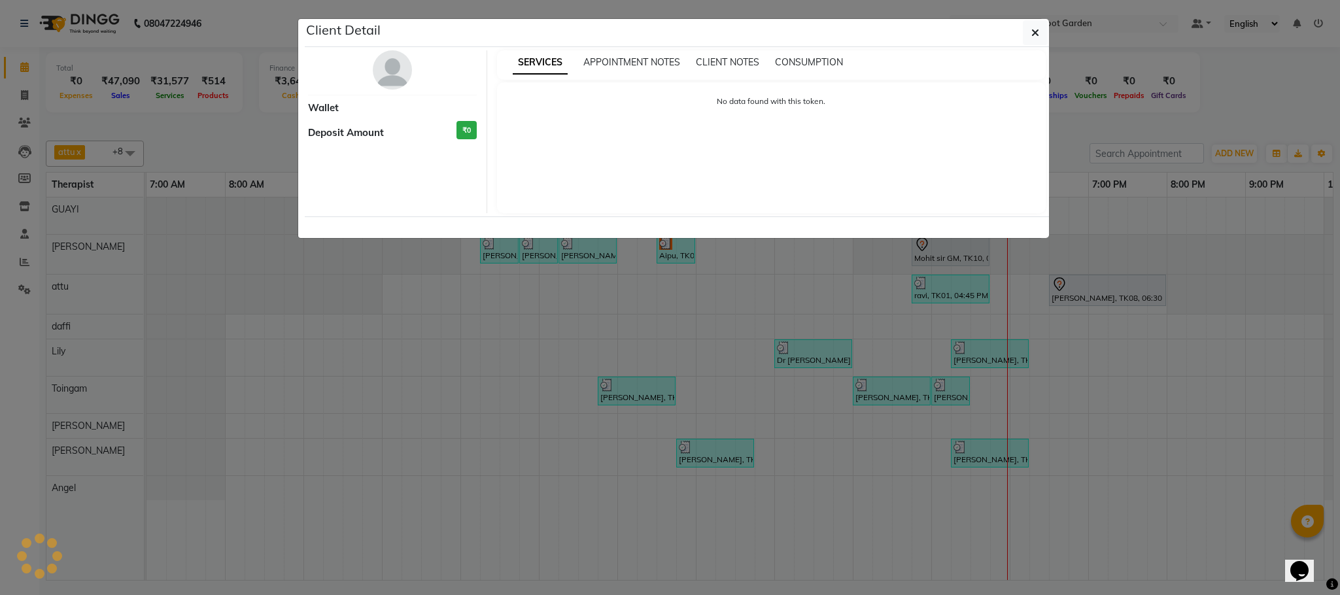
select select "7"
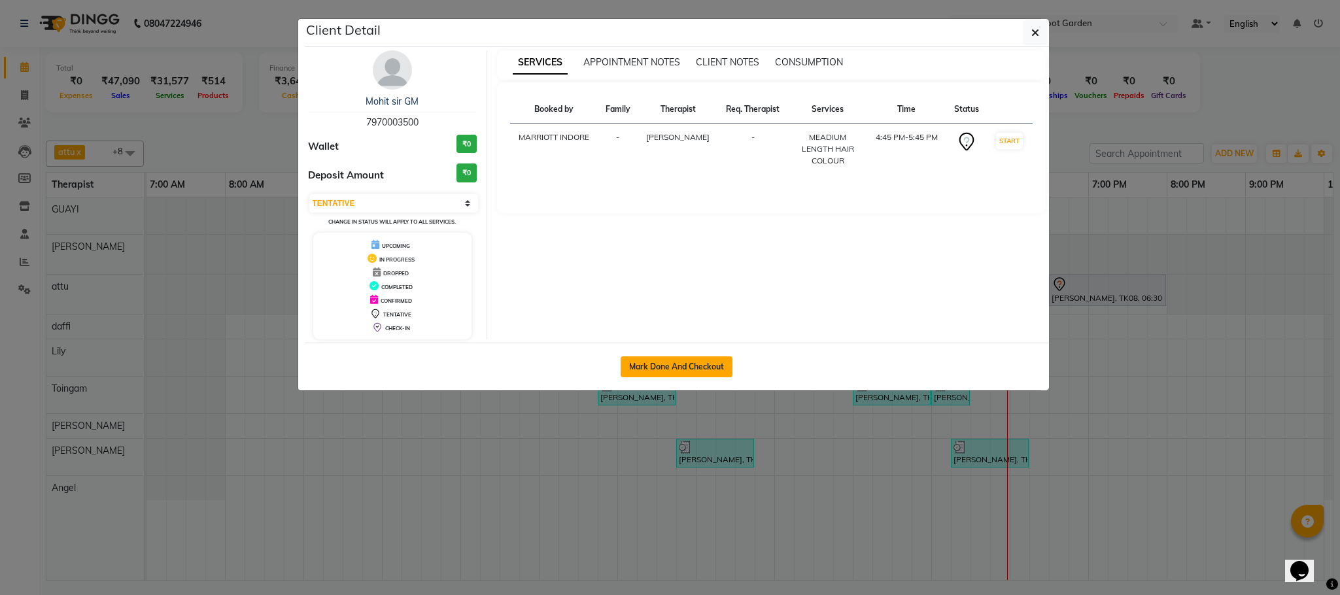
click at [654, 373] on button "Mark Done And Checkout" at bounding box center [677, 366] width 112 height 21
select select "service"
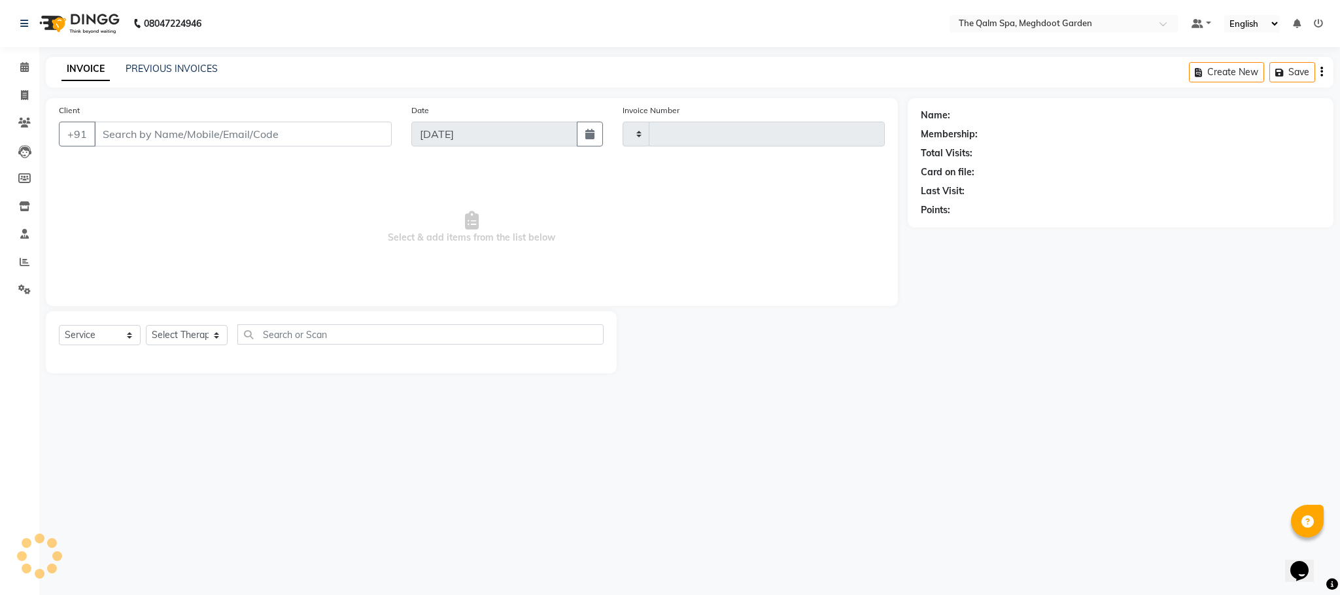
type input "1918"
select select "6401"
click at [24, 71] on icon at bounding box center [24, 67] width 9 height 10
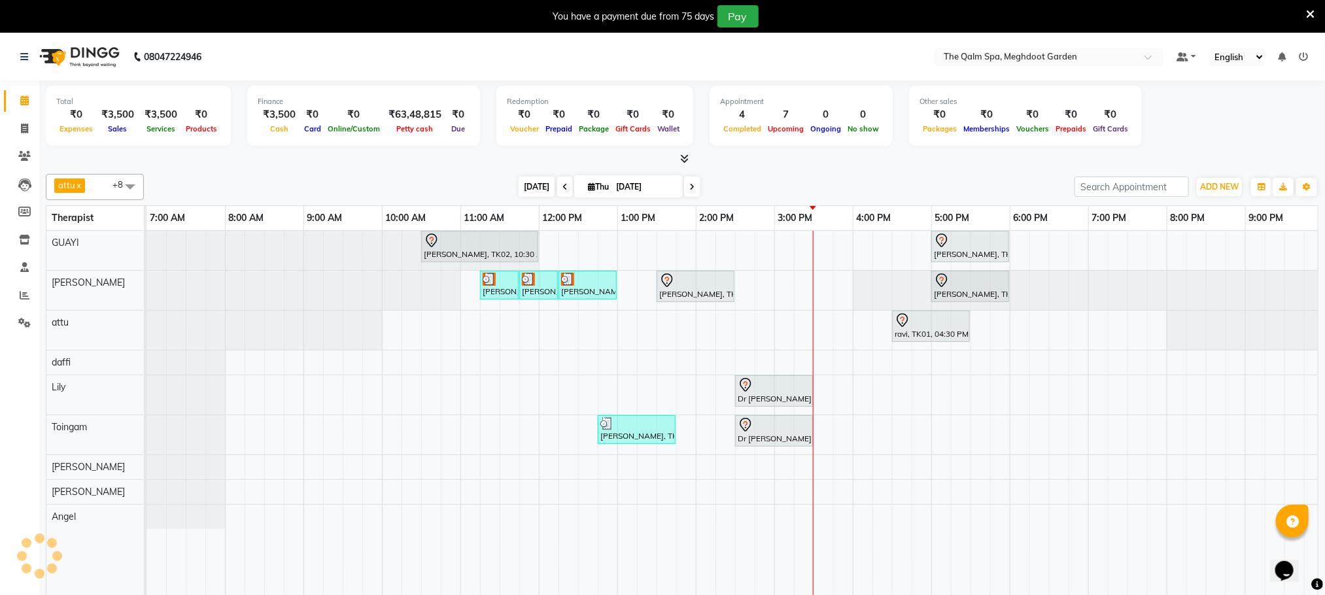
scroll to position [0, 84]
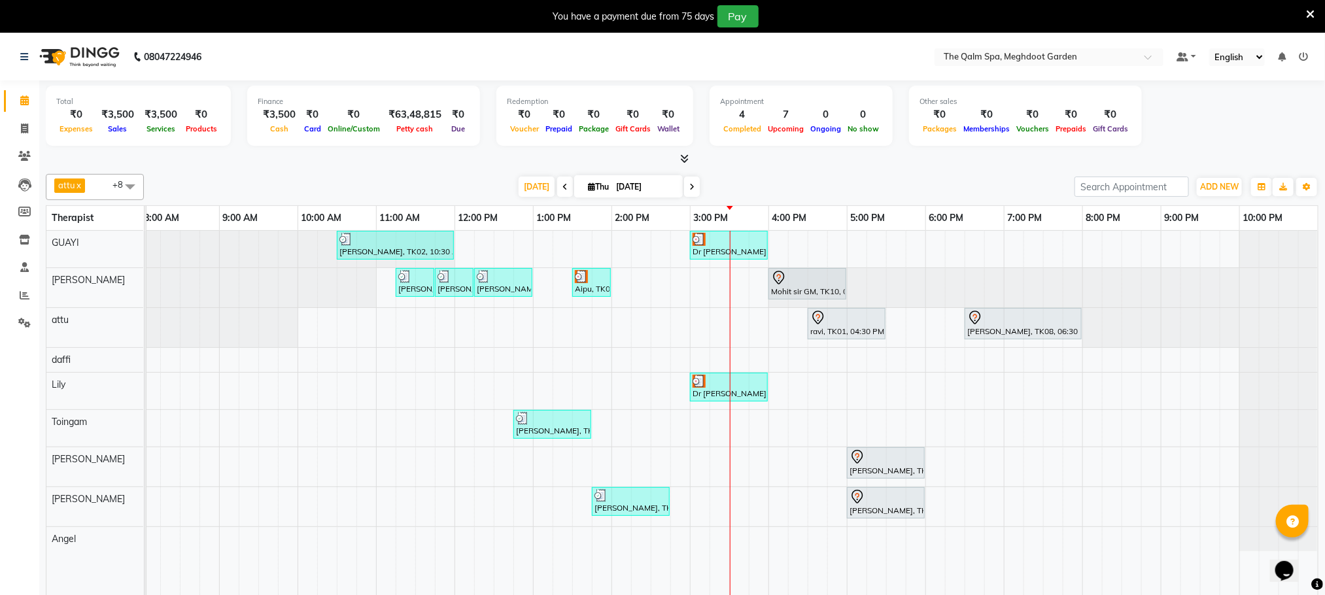
click at [775, 434] on div "[PERSON_NAME], TK02, 10:30 AM-12:00 PM, Abhyangam - 90 Mins Dr [PERSON_NAME], T…" at bounding box center [690, 422] width 1256 height 383
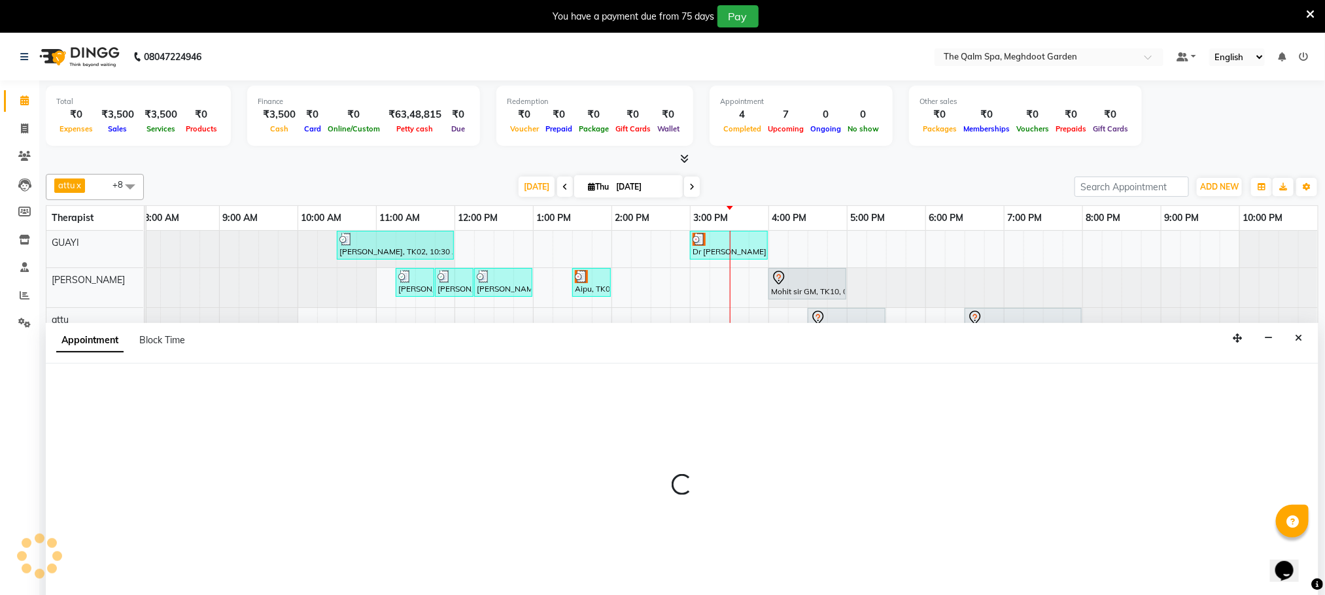
scroll to position [33, 0]
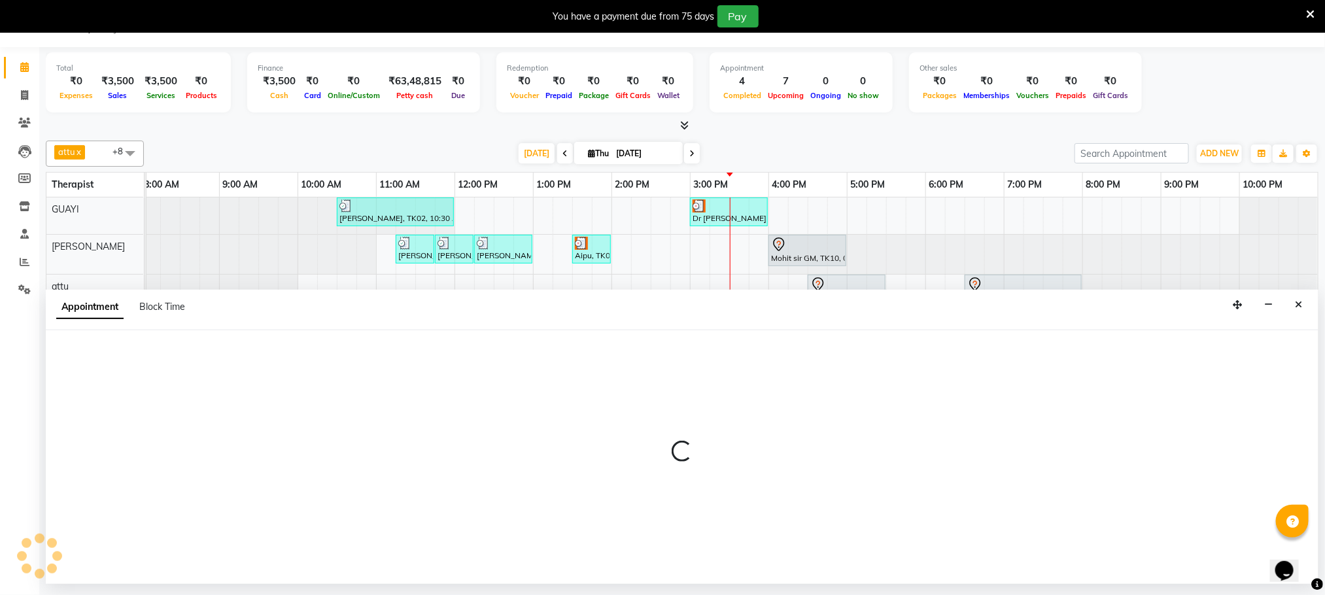
select select "79343"
select select "tentative"
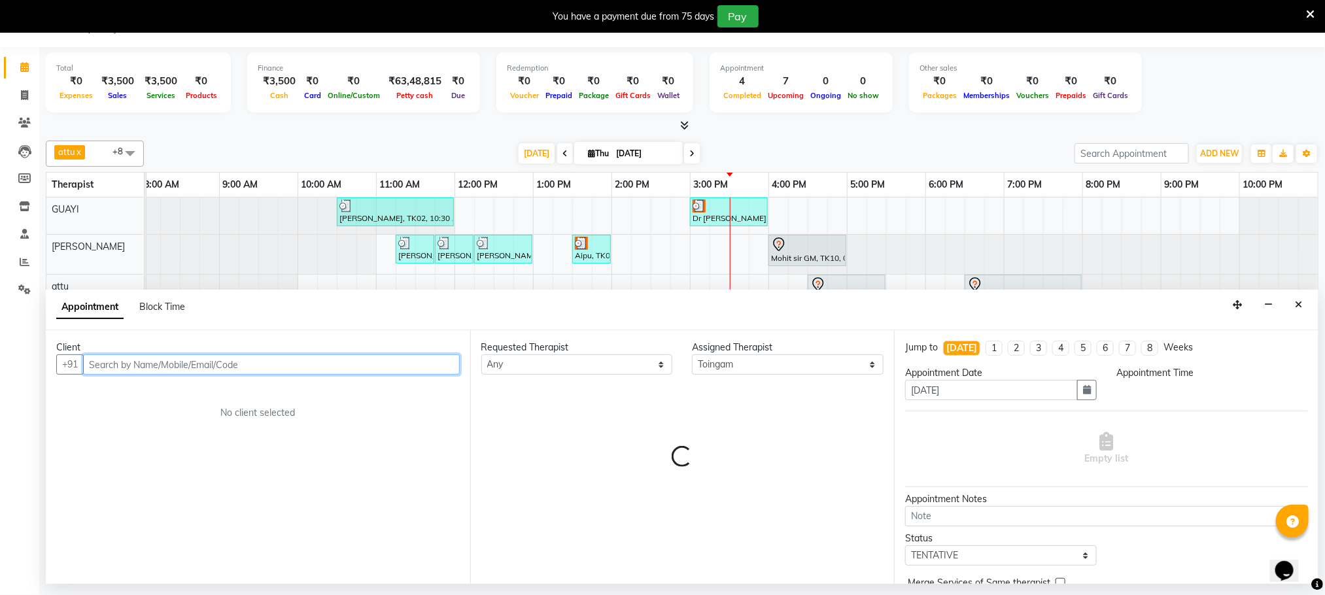
select select "960"
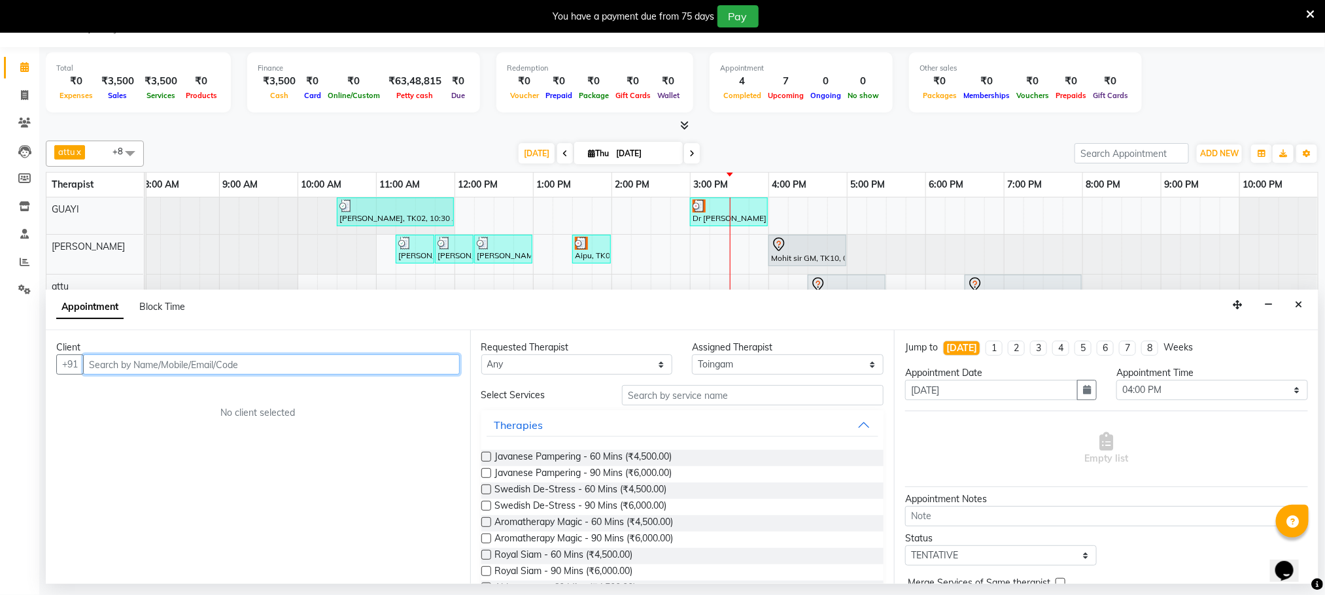
click at [304, 370] on input "text" at bounding box center [271, 364] width 377 height 20
type input "7983485184"
click at [439, 367] on span "Add Client" at bounding box center [433, 364] width 44 height 12
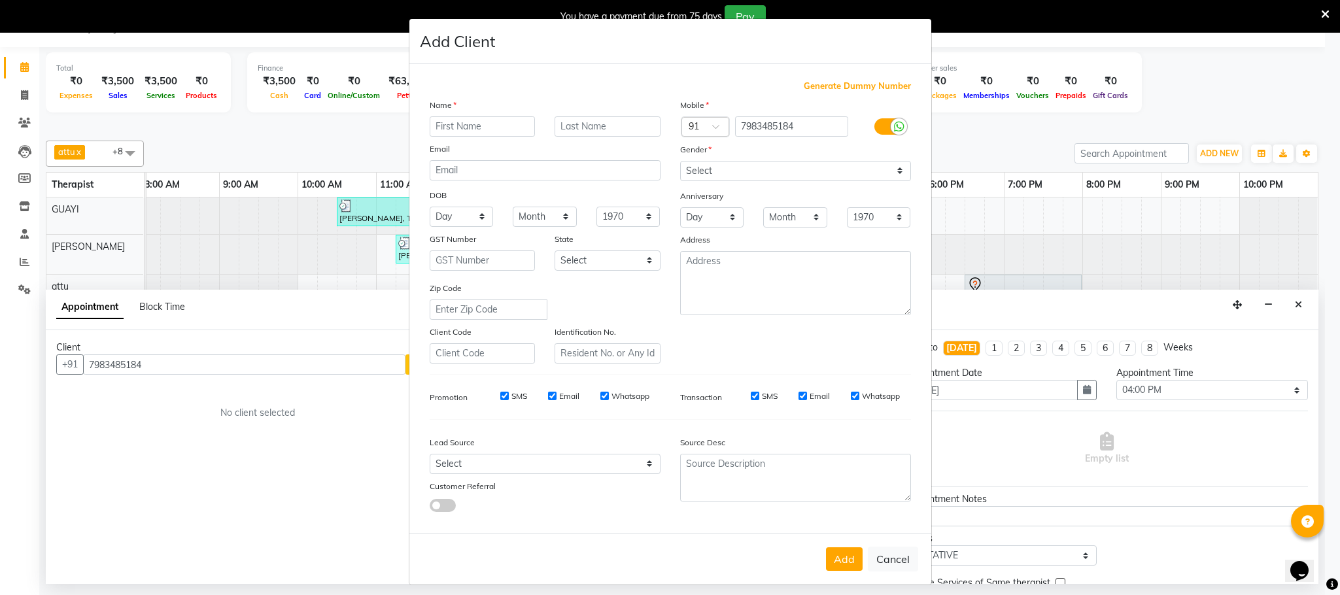
click at [503, 128] on input "text" at bounding box center [483, 126] width 106 height 20
type input "[PERSON_NAME]"
click at [703, 167] on select "Select [DEMOGRAPHIC_DATA] [DEMOGRAPHIC_DATA] Other Prefer Not To Say" at bounding box center [795, 171] width 231 height 20
select select "[DEMOGRAPHIC_DATA]"
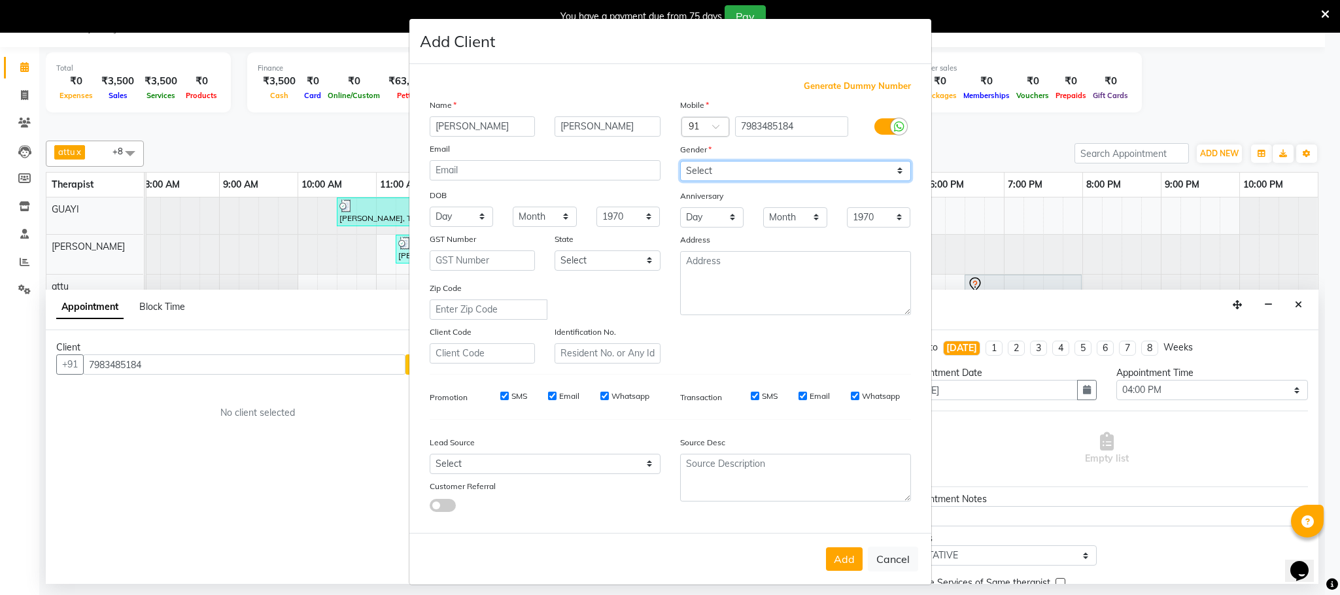
click at [680, 161] on select "Select [DEMOGRAPHIC_DATA] [DEMOGRAPHIC_DATA] Other Prefer Not To Say" at bounding box center [795, 171] width 231 height 20
click at [830, 559] on button "Add" at bounding box center [844, 559] width 37 height 24
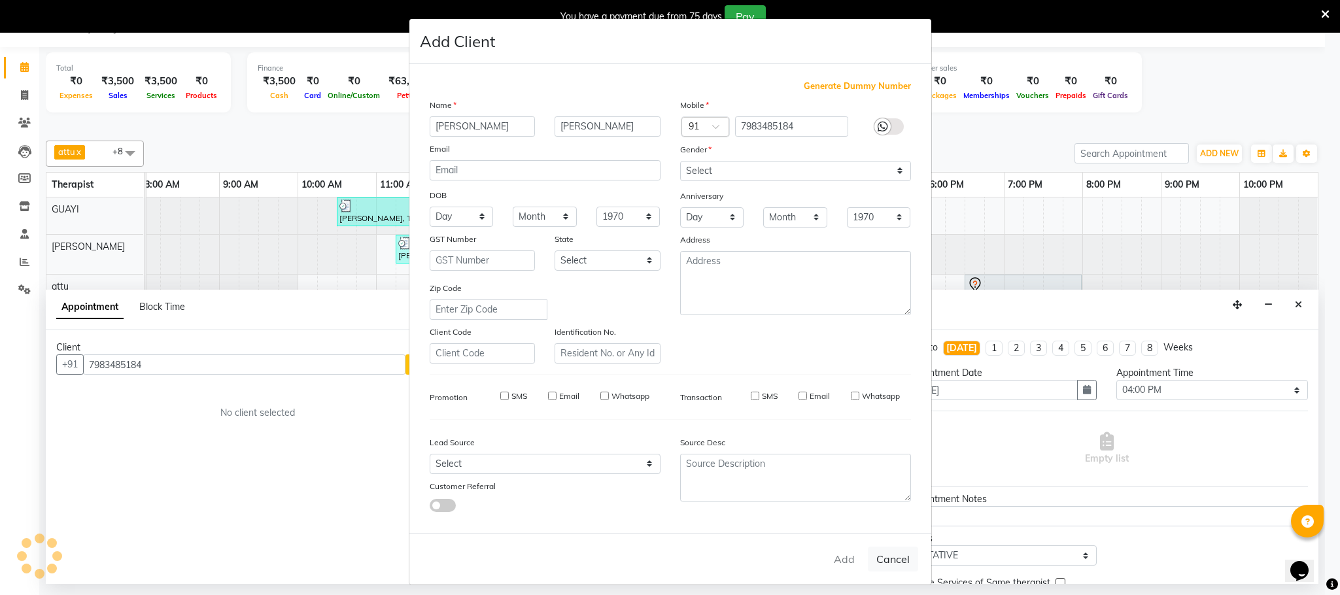
select select
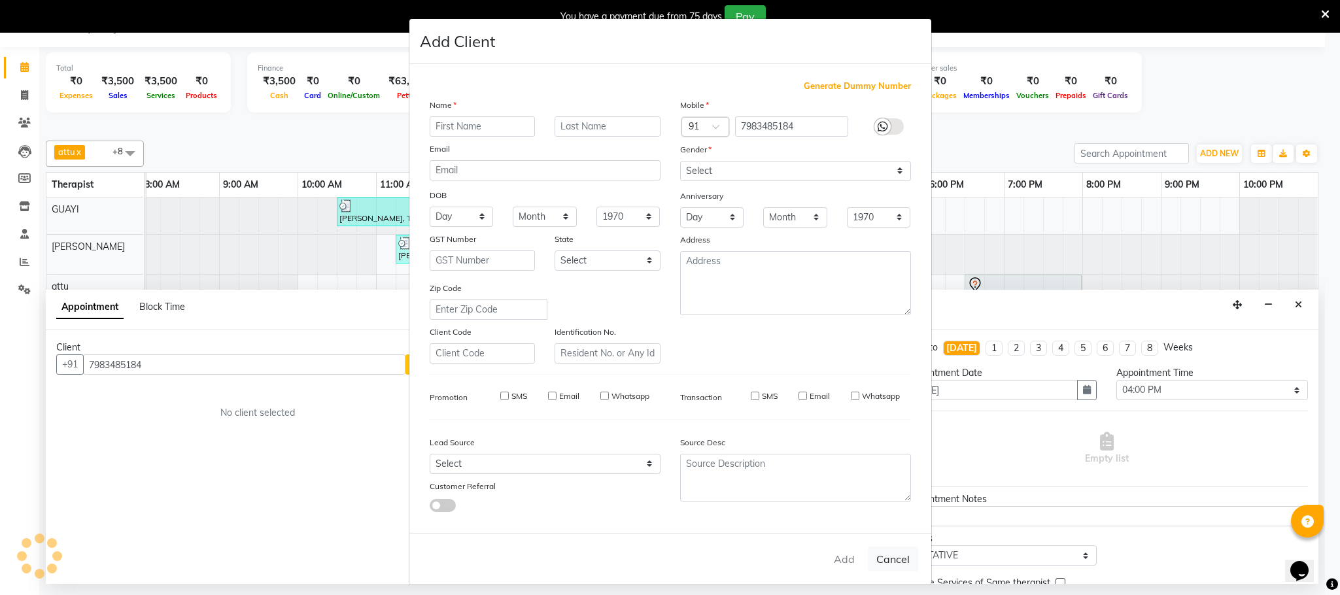
select select
checkbox input "false"
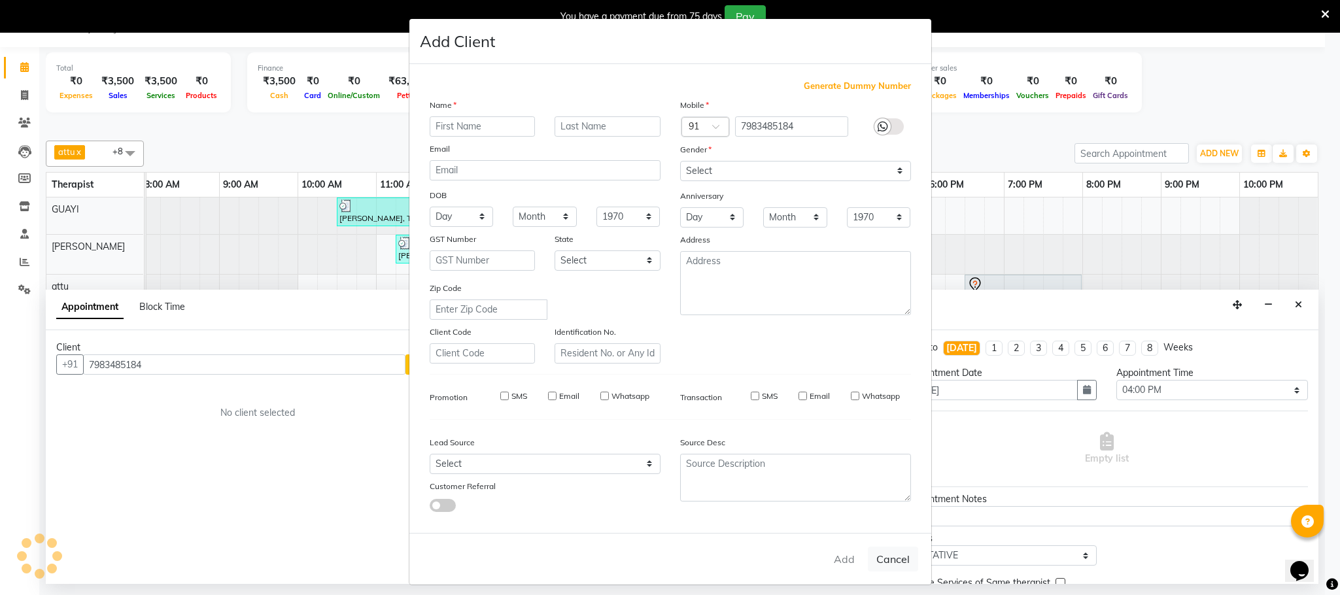
checkbox input "false"
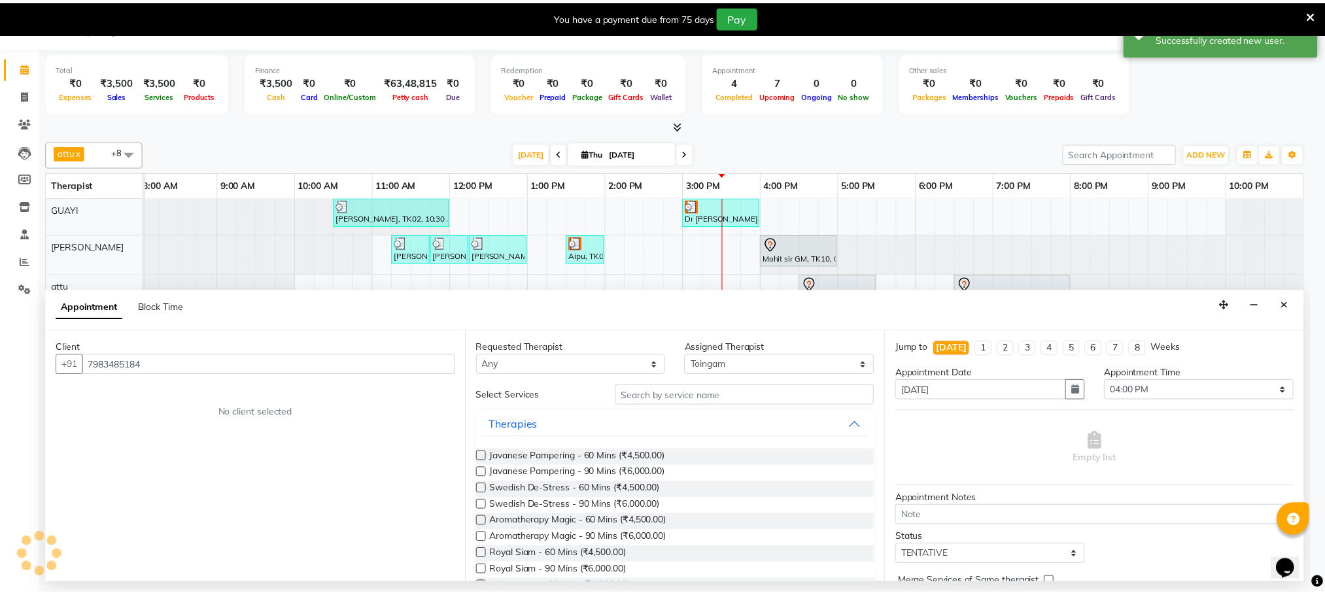
scroll to position [0, 69]
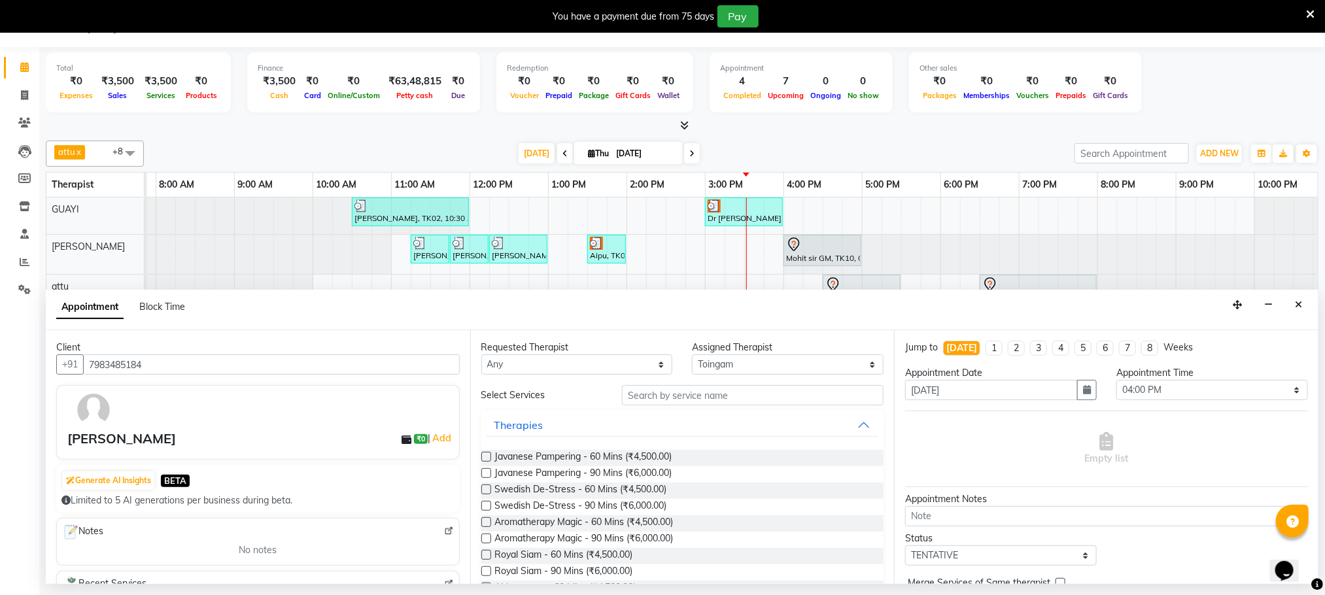
click at [485, 493] on label at bounding box center [486, 490] width 10 height 10
click at [485, 493] on input "checkbox" at bounding box center [485, 491] width 9 height 9
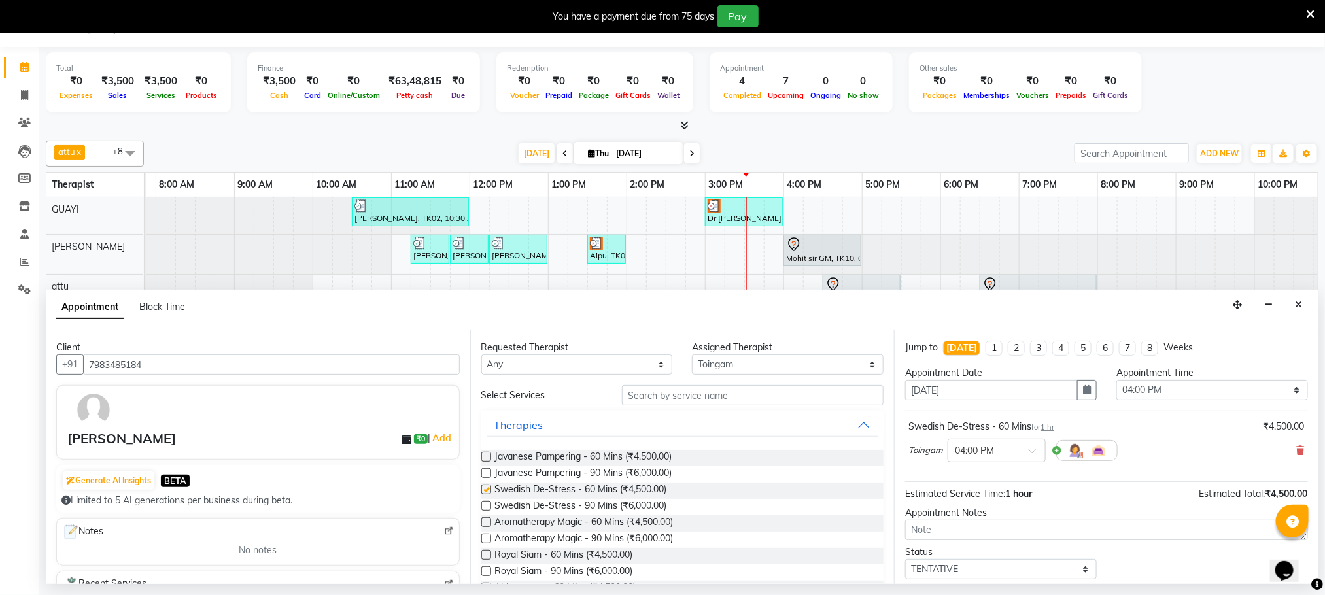
checkbox input "false"
click at [980, 538] on textarea at bounding box center [1106, 530] width 403 height 20
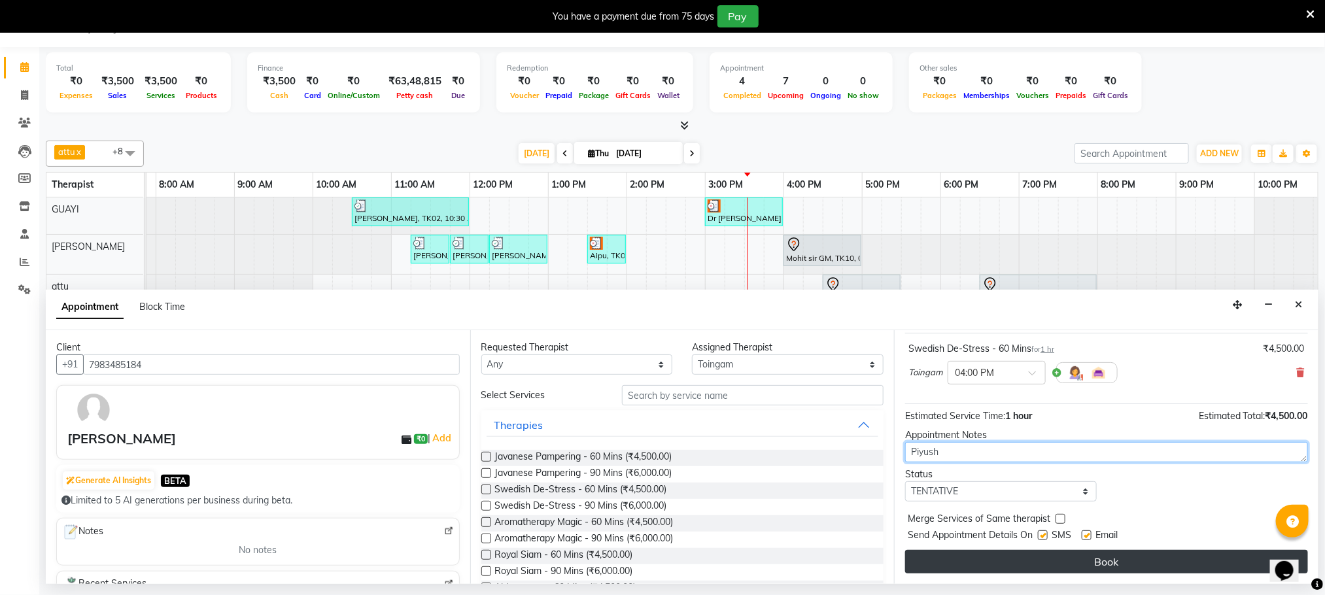
type textarea "Piyush"
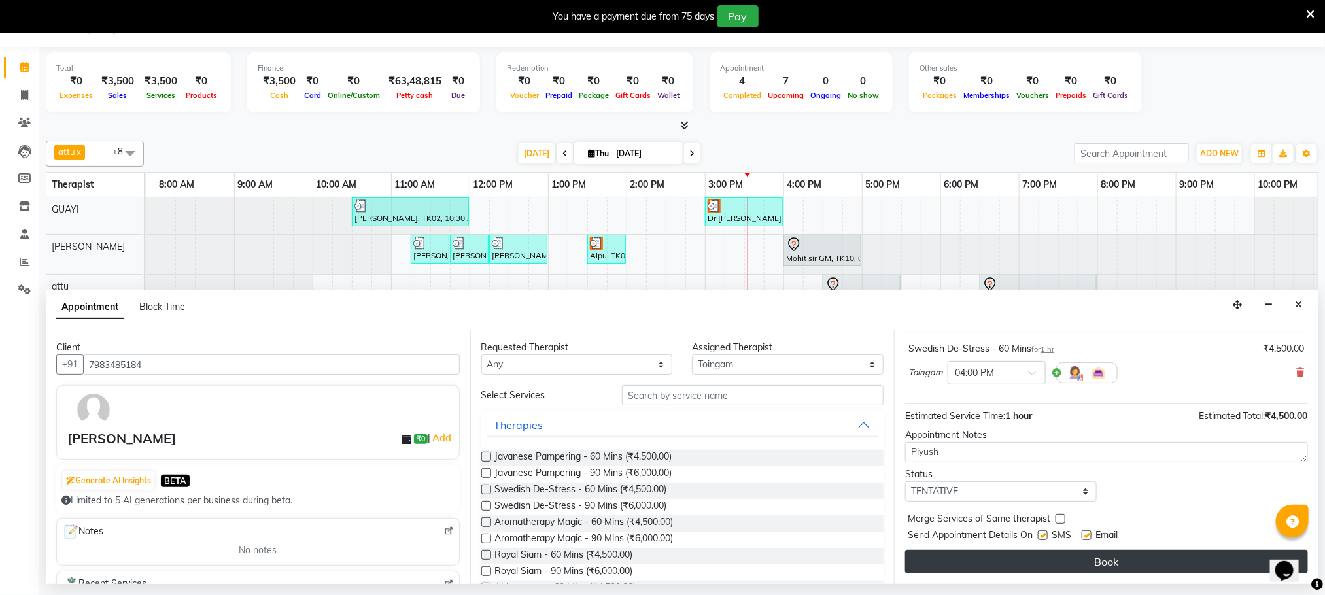
click at [1097, 561] on button "Book" at bounding box center [1106, 562] width 403 height 24
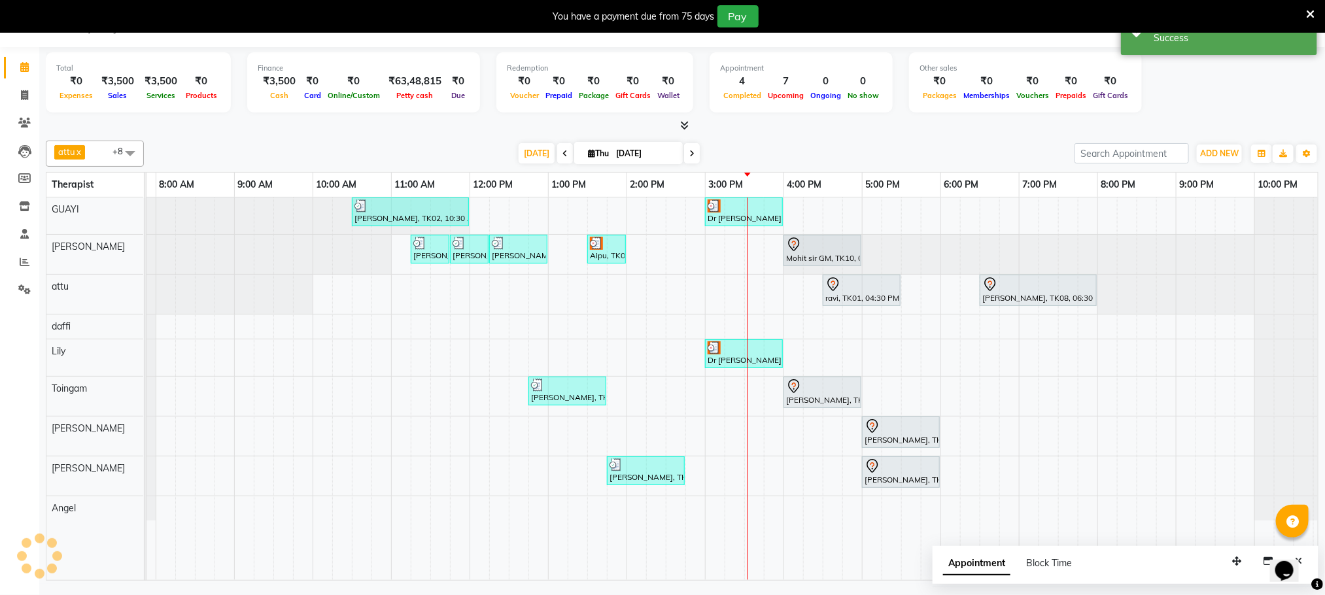
scroll to position [0, 0]
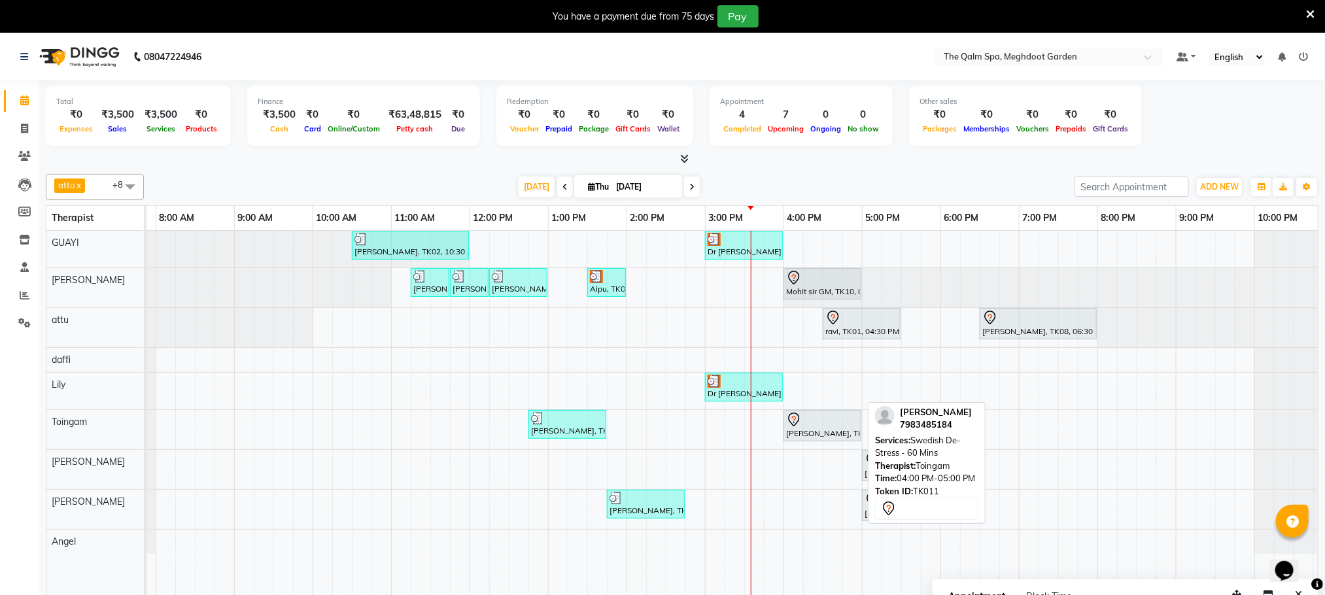
click at [807, 434] on div "[PERSON_NAME], TK11, 04:00 PM-05:00 PM, Swedish De-Stress - 60 Mins" at bounding box center [822, 425] width 75 height 27
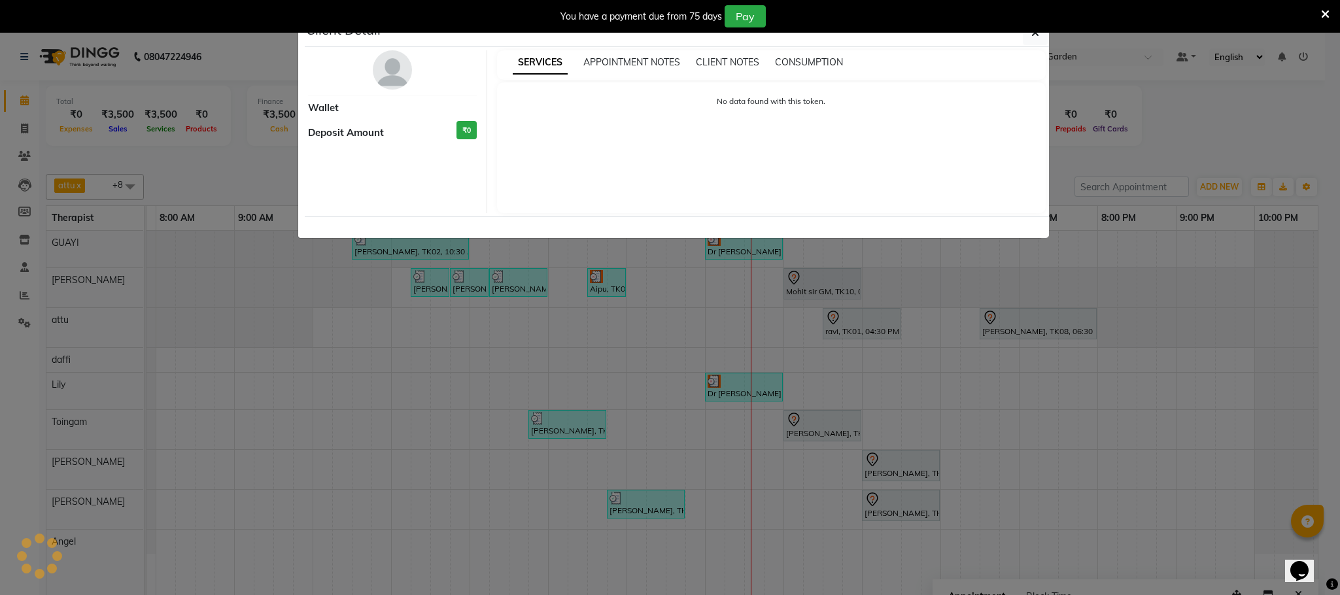
select select "7"
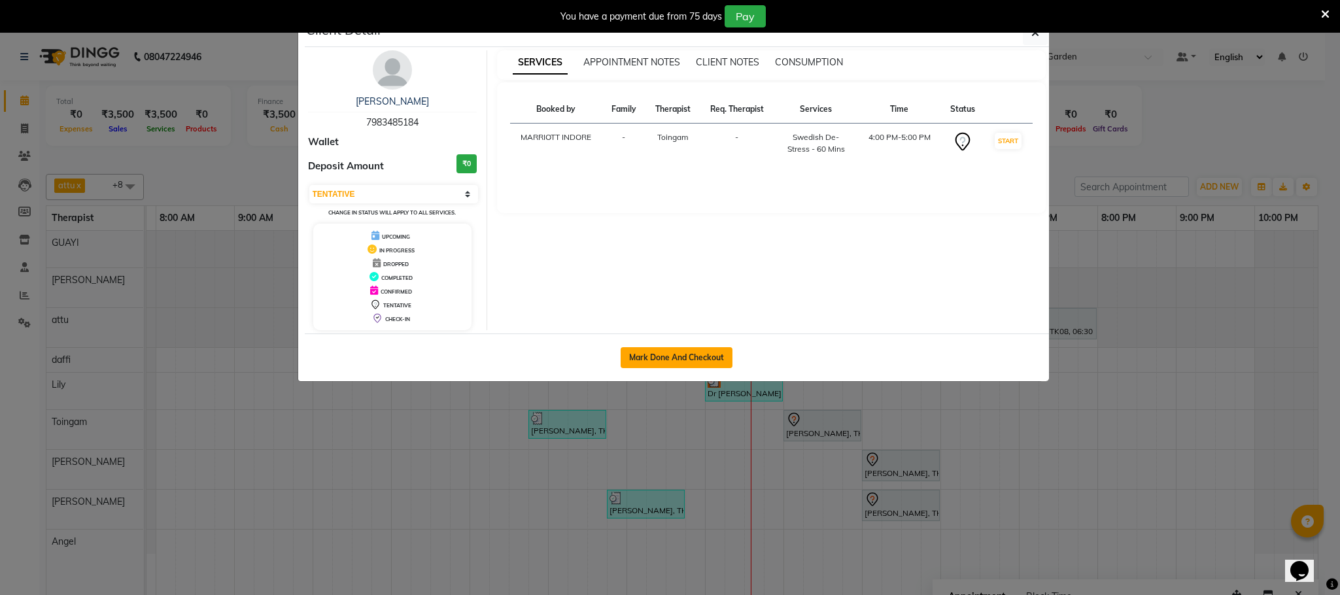
click at [679, 356] on button "Mark Done And Checkout" at bounding box center [677, 357] width 112 height 21
select select "service"
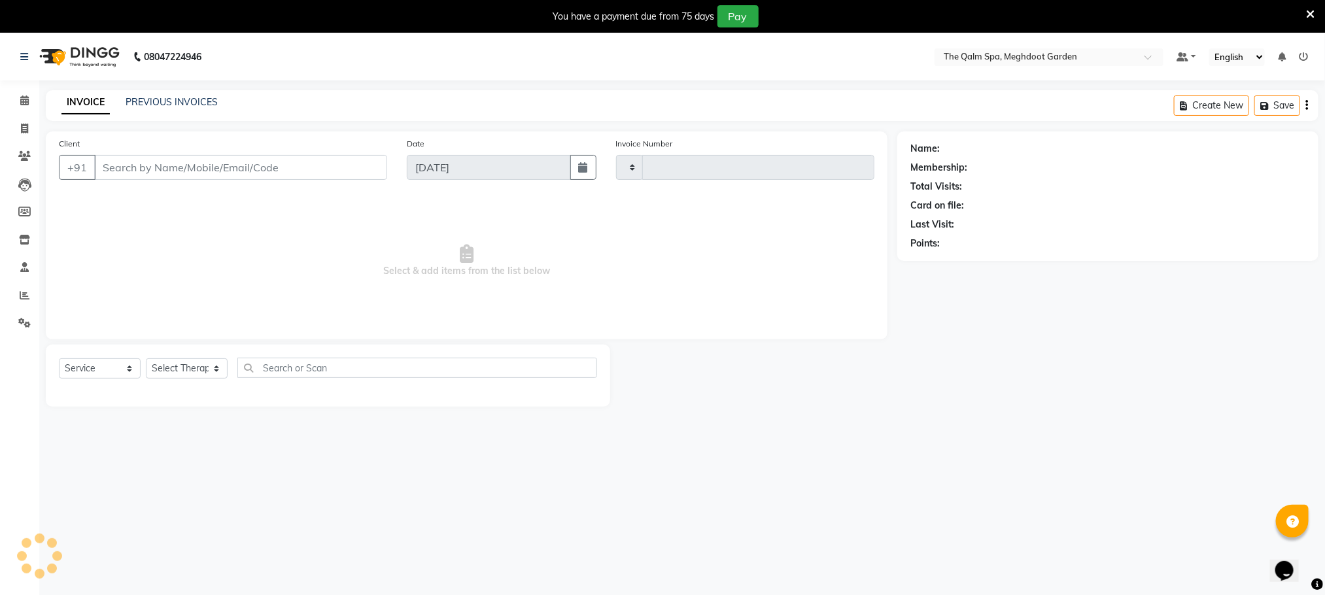
type input "1911"
select select "6401"
type input "7983485184"
select select "79343"
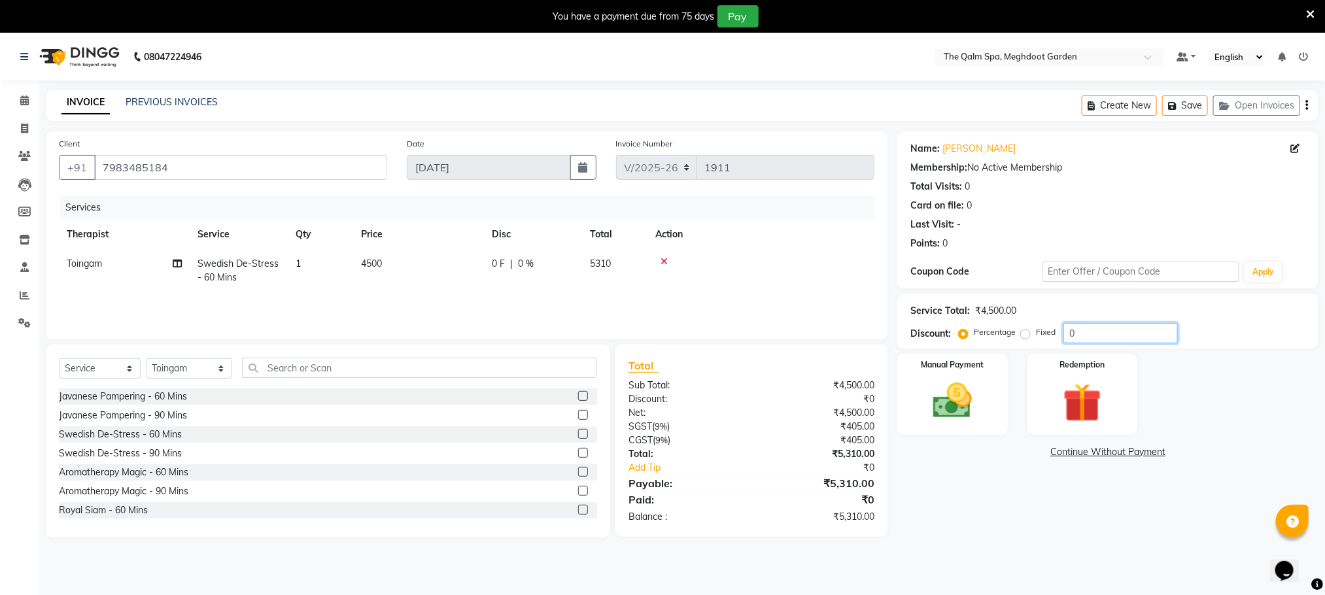
click at [1097, 336] on input "0" at bounding box center [1120, 333] width 114 height 20
type input "15.25"
click at [950, 400] on img at bounding box center [952, 401] width 65 height 46
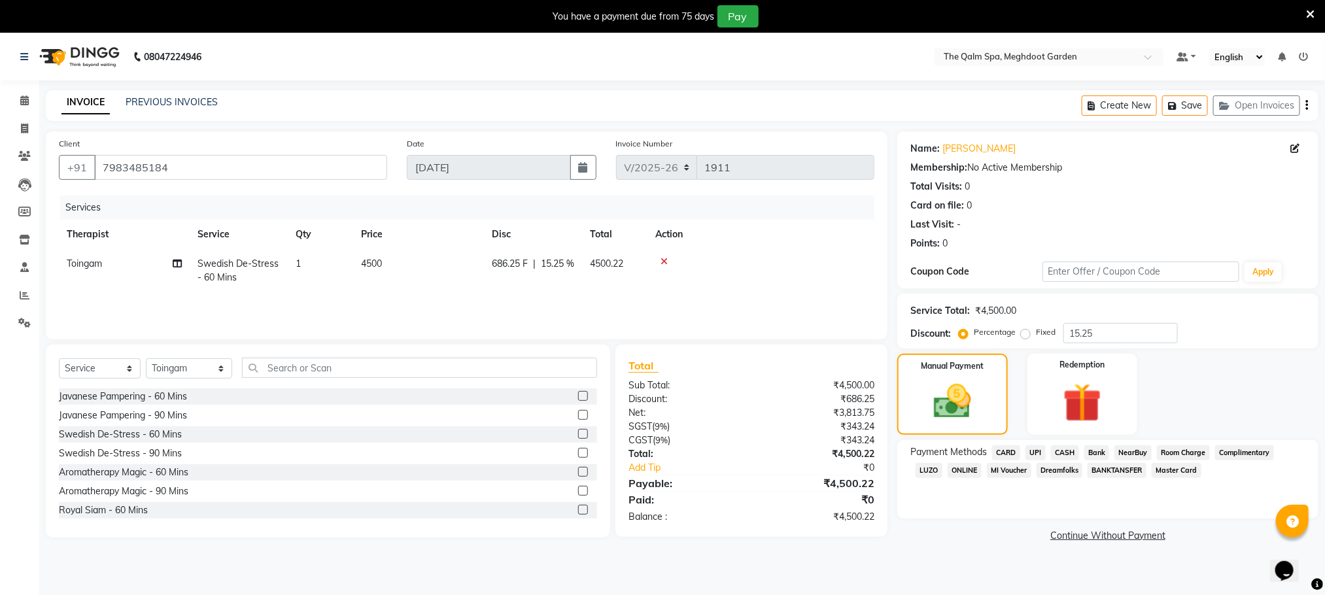
click at [1039, 450] on span "UPI" at bounding box center [1035, 452] width 20 height 15
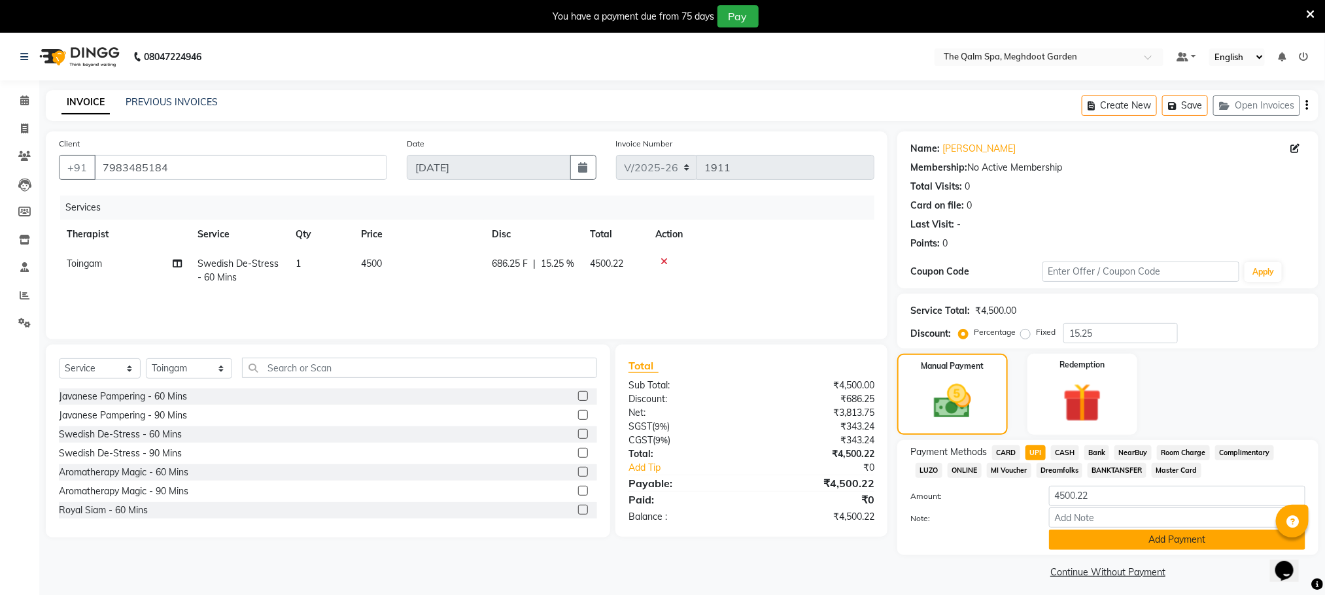
click at [1109, 538] on button "Add Payment" at bounding box center [1177, 540] width 256 height 20
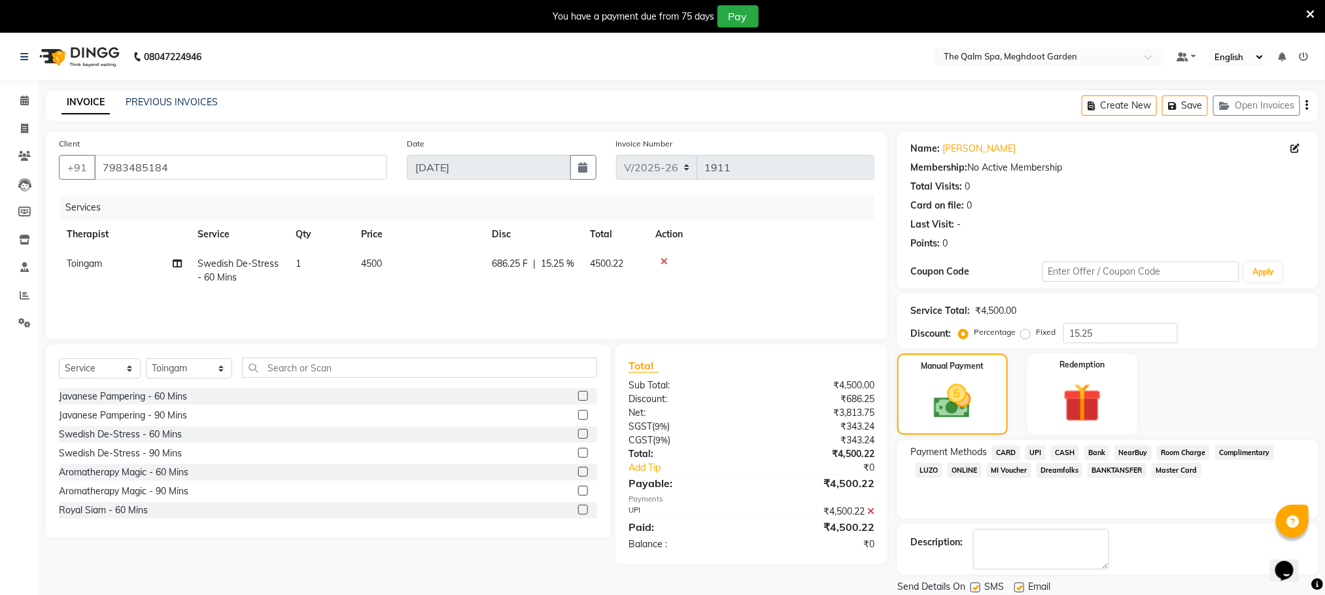
scroll to position [71, 0]
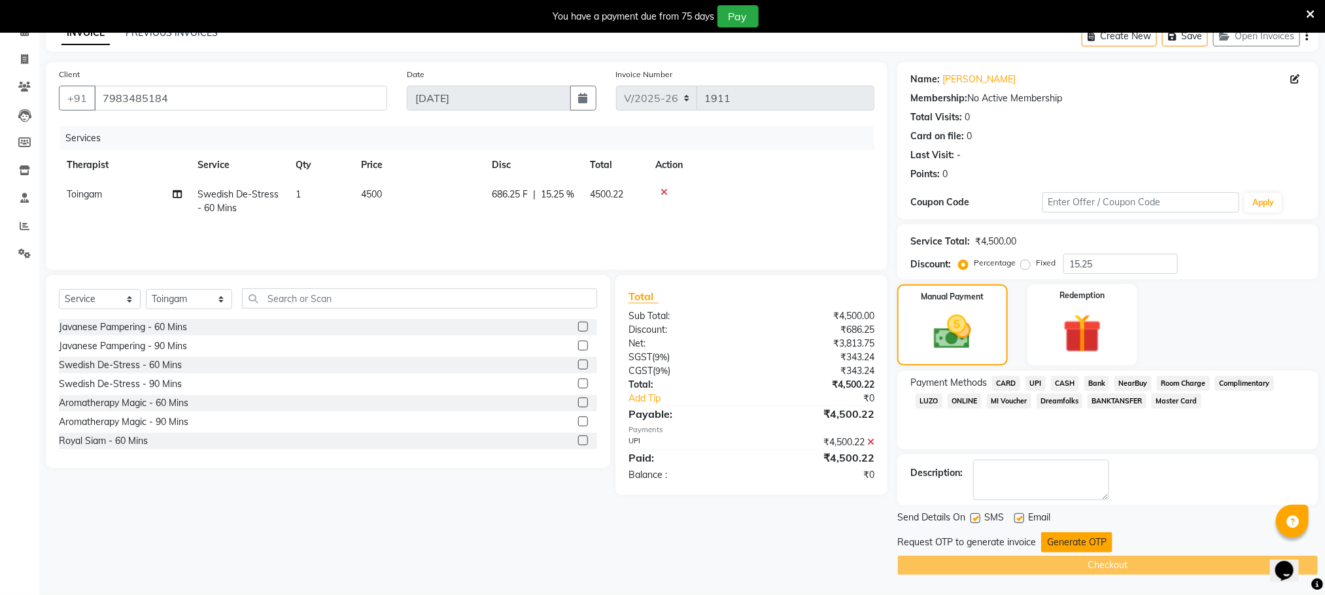
click at [1066, 545] on button "Generate OTP" at bounding box center [1076, 542] width 71 height 20
click at [1066, 545] on div "Request OTP to generate invoice Generate OTP" at bounding box center [1107, 542] width 421 height 20
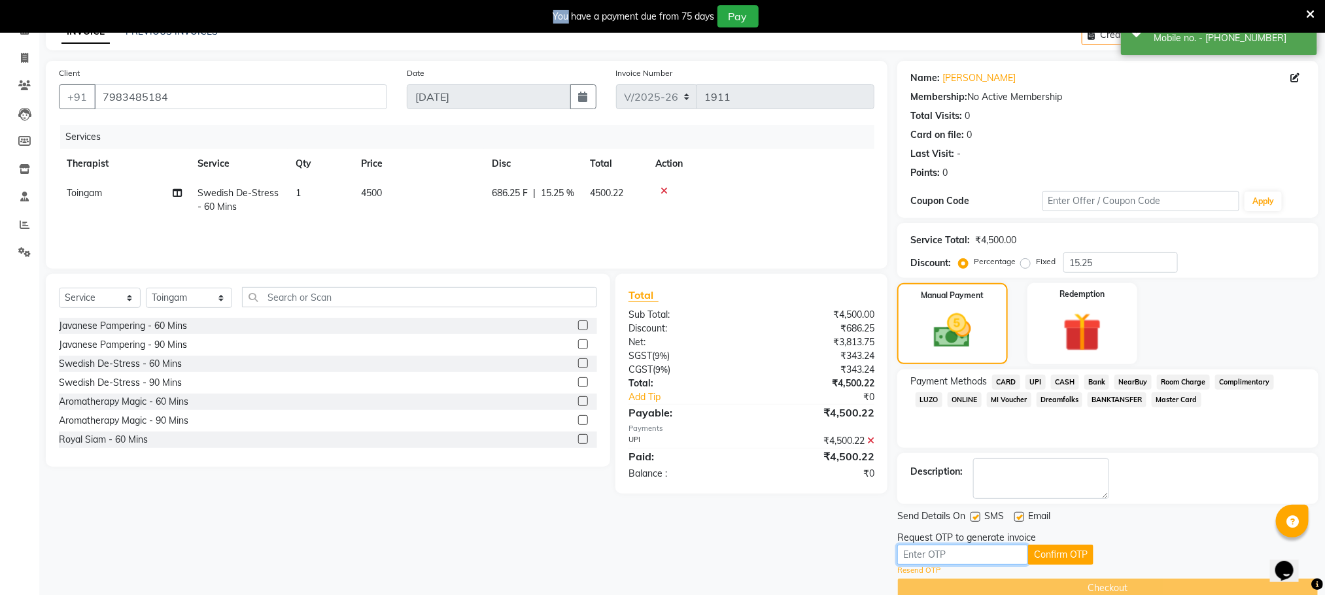
click at [997, 557] on input "text" at bounding box center [962, 555] width 131 height 20
type input "1711"
click at [1058, 552] on button "Confirm OTP" at bounding box center [1060, 555] width 65 height 20
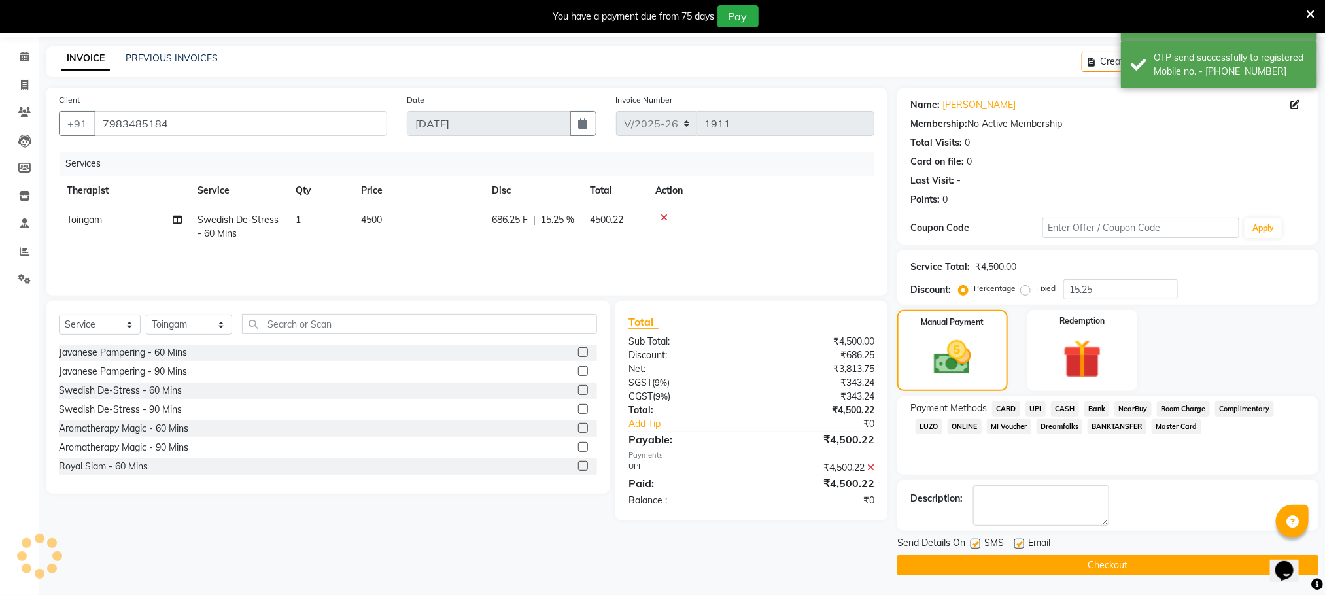
scroll to position [45, 0]
click at [1103, 567] on button "Checkout" at bounding box center [1107, 565] width 421 height 20
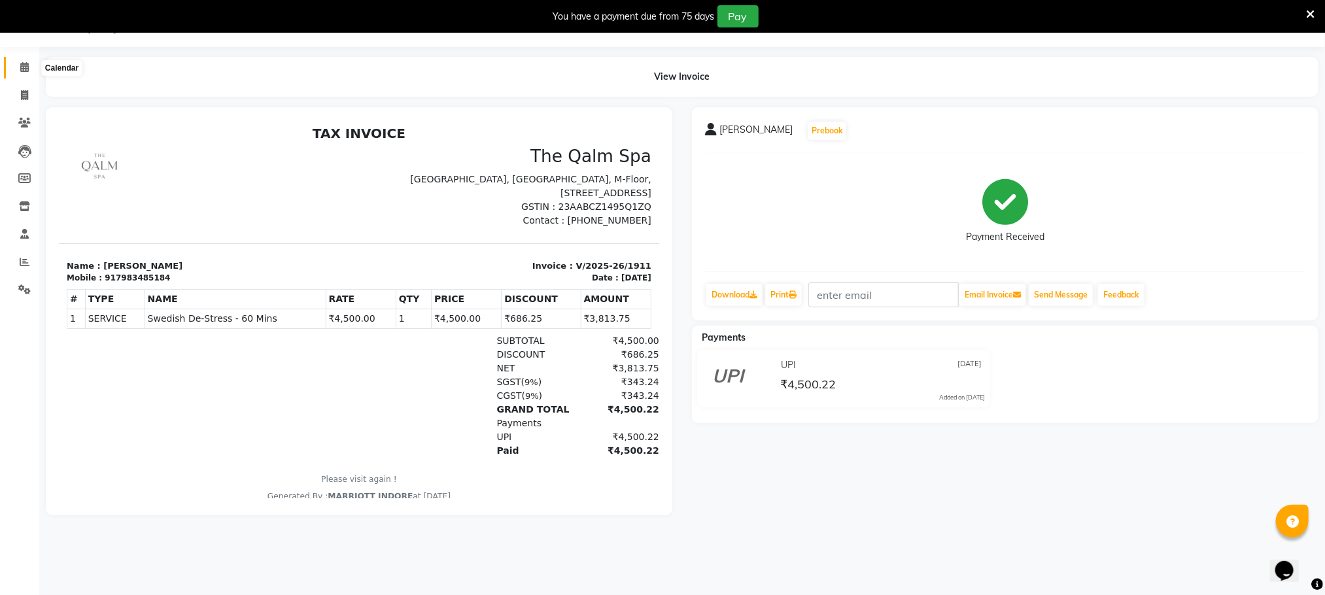
click at [26, 69] on icon at bounding box center [24, 67] width 9 height 10
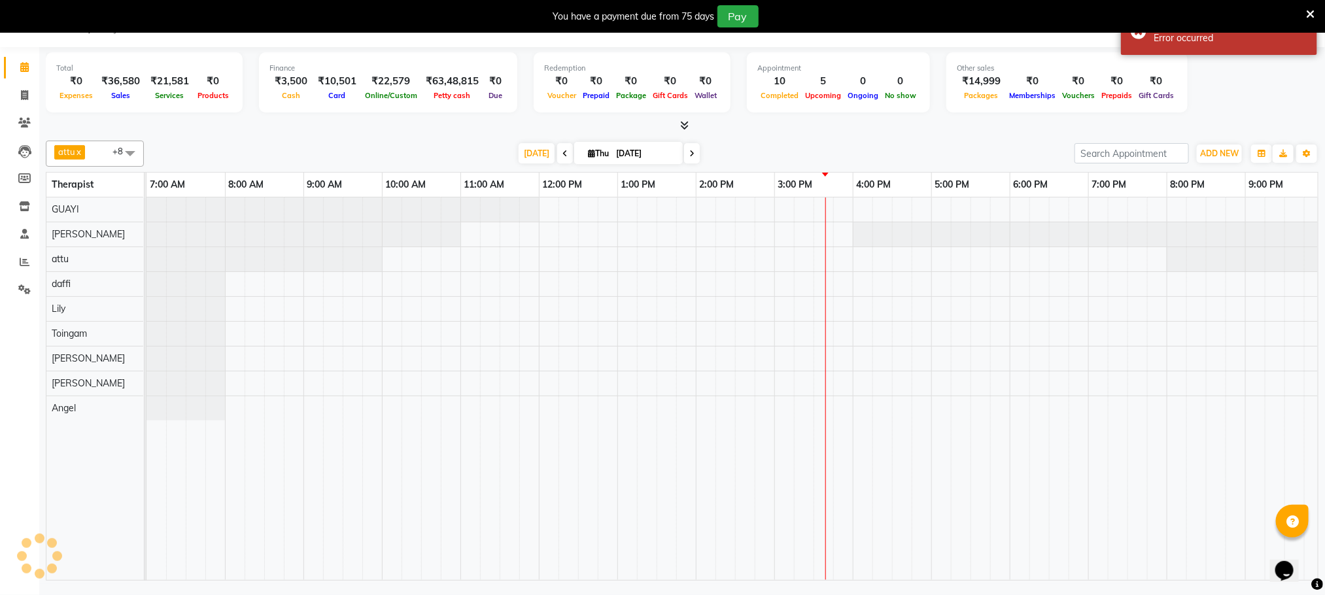
click at [1311, 14] on icon at bounding box center [1310, 15] width 9 height 12
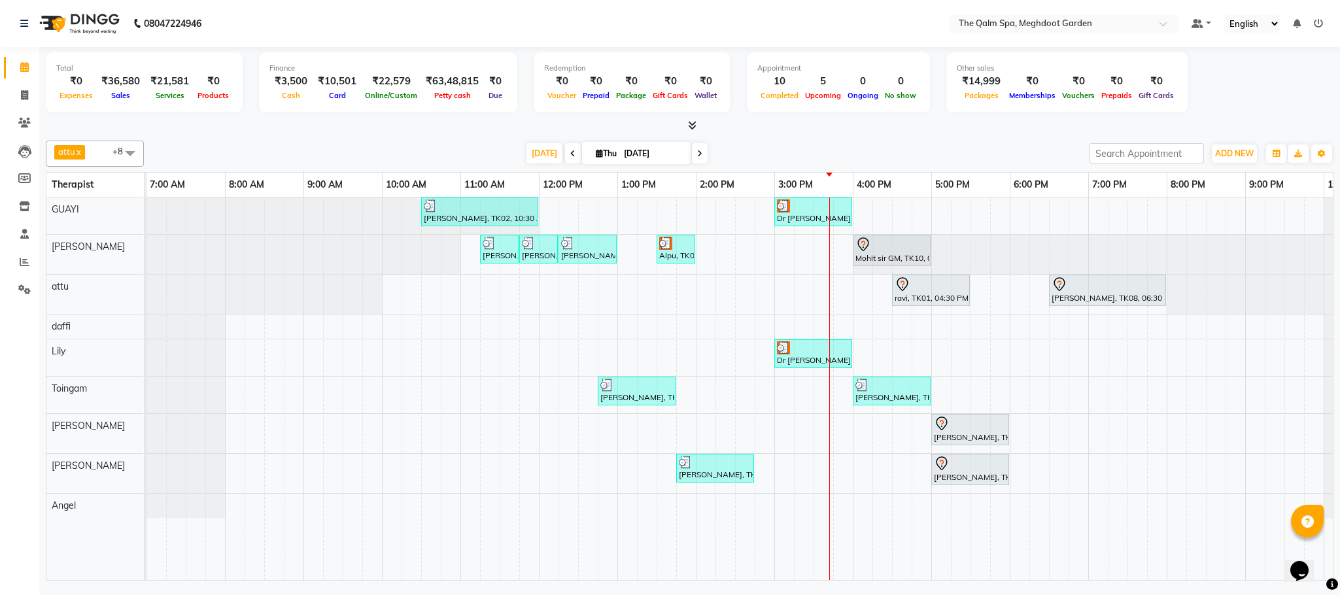
click at [568, 27] on nav "08047224946 Select Location × The Qalm Spa, Meghdoot Garden Default Panel My Pa…" at bounding box center [670, 23] width 1340 height 47
click at [812, 152] on div "Today Thu 04-09-2025" at bounding box center [616, 154] width 933 height 20
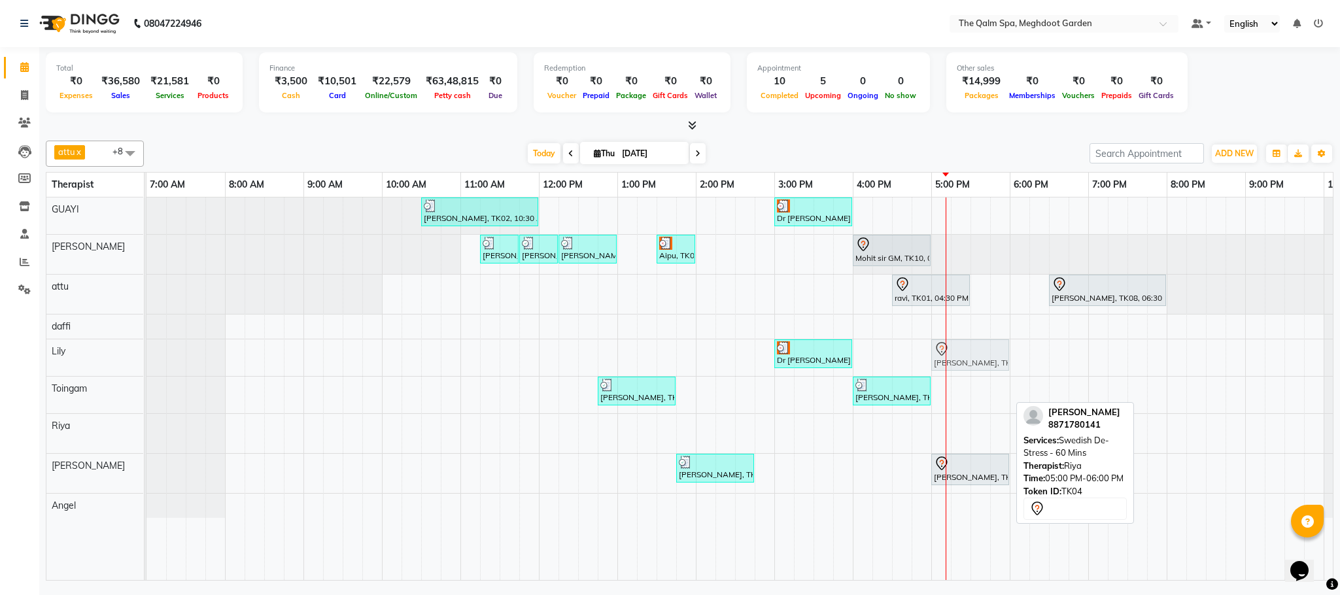
drag, startPoint x: 966, startPoint y: 436, endPoint x: 963, endPoint y: 373, distance: 63.5
click at [963, 373] on tbody "[PERSON_NAME], TK02, 10:30 AM-12:00 PM, Abhyangam - 90 Mins Dr [PERSON_NAME], T…" at bounding box center [774, 358] width 1256 height 320
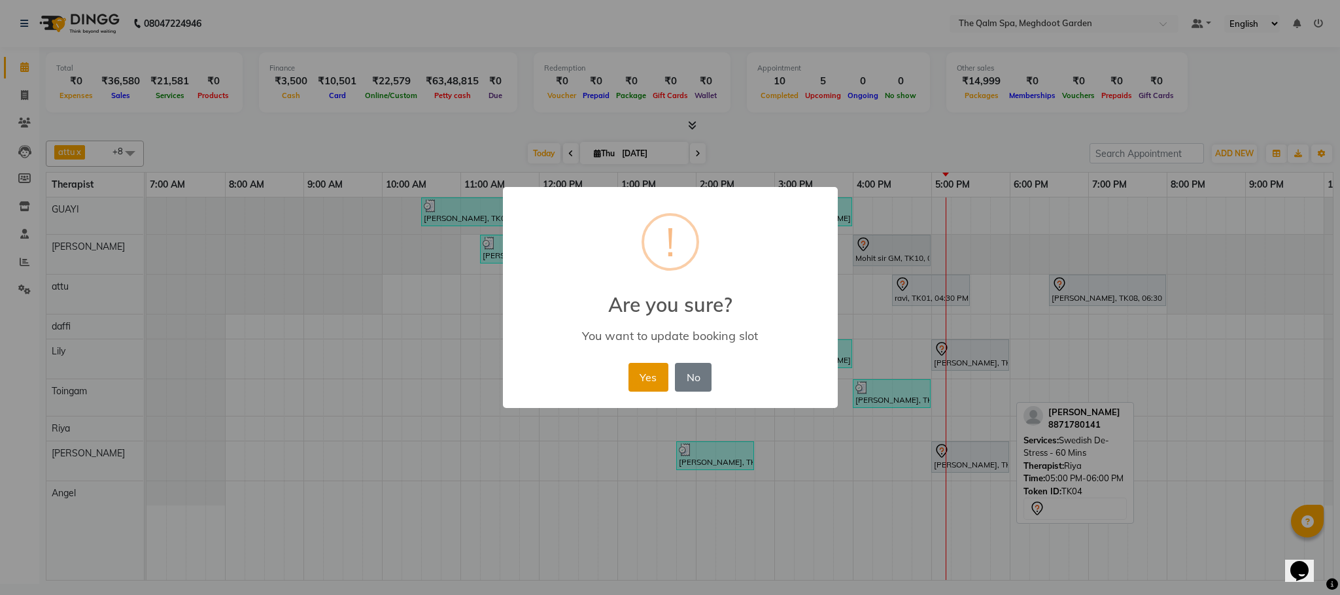
click at [657, 366] on button "Yes" at bounding box center [648, 377] width 40 height 29
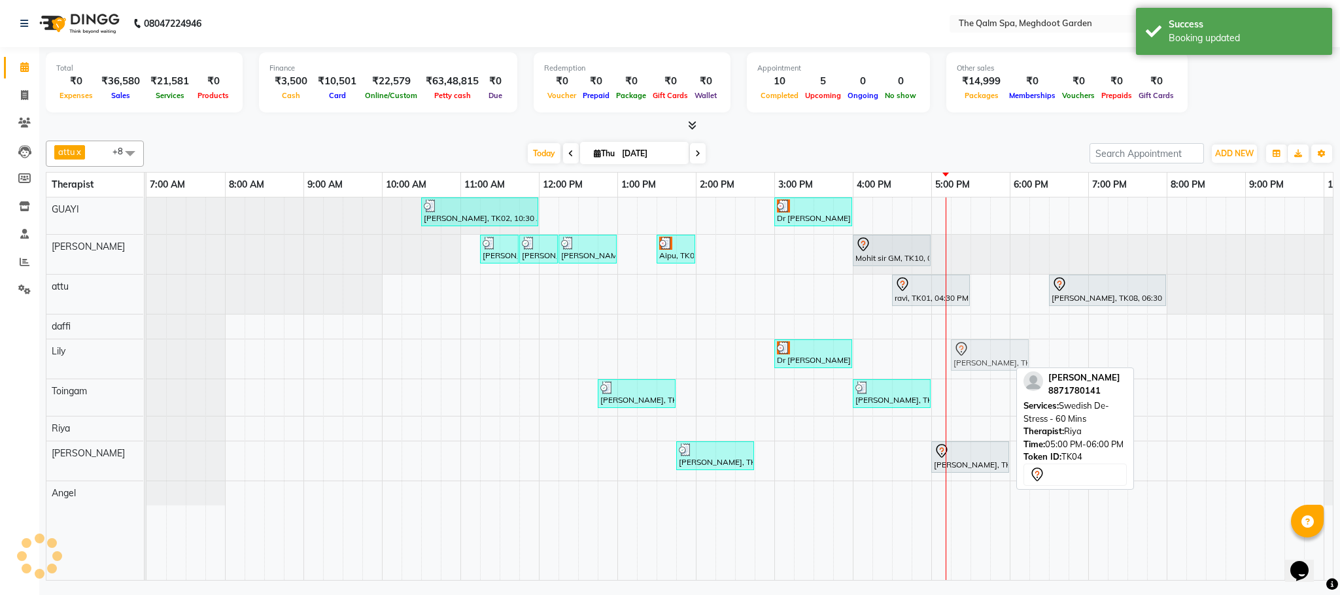
click at [146, 349] on div "Dr [PERSON_NAME], TK07, 03:00 PM-04:00 PM, Javanese Pampering - 60 Mins [PERSON…" at bounding box center [146, 358] width 0 height 39
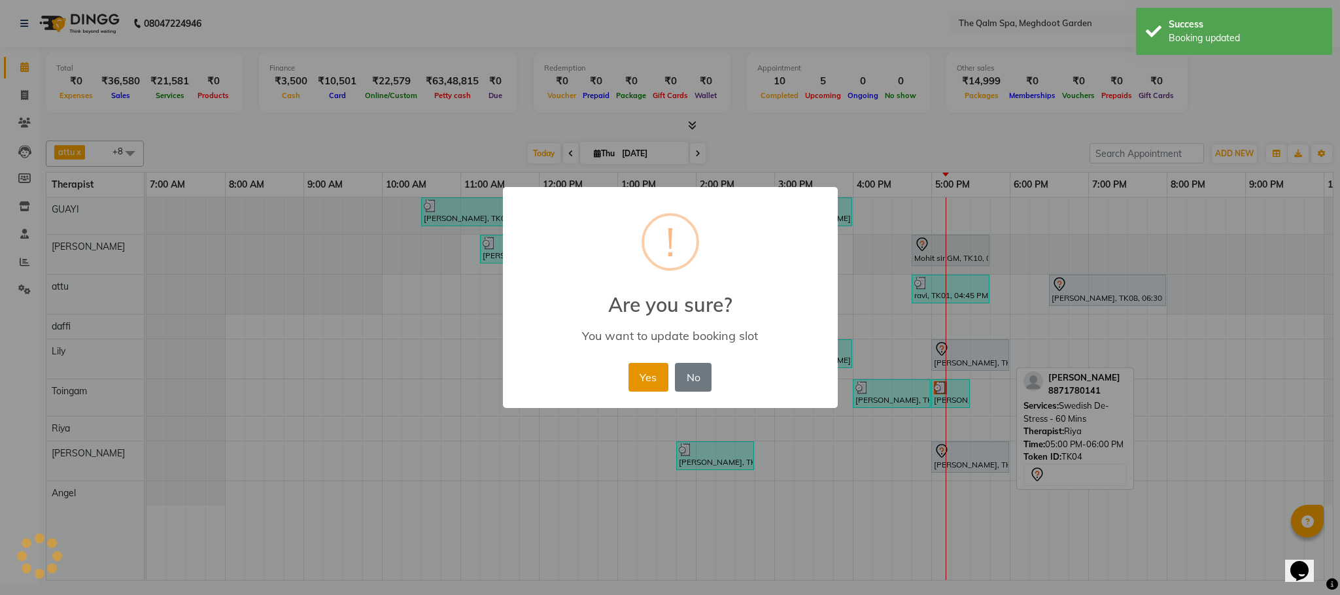
click at [657, 385] on button "Yes" at bounding box center [648, 377] width 40 height 29
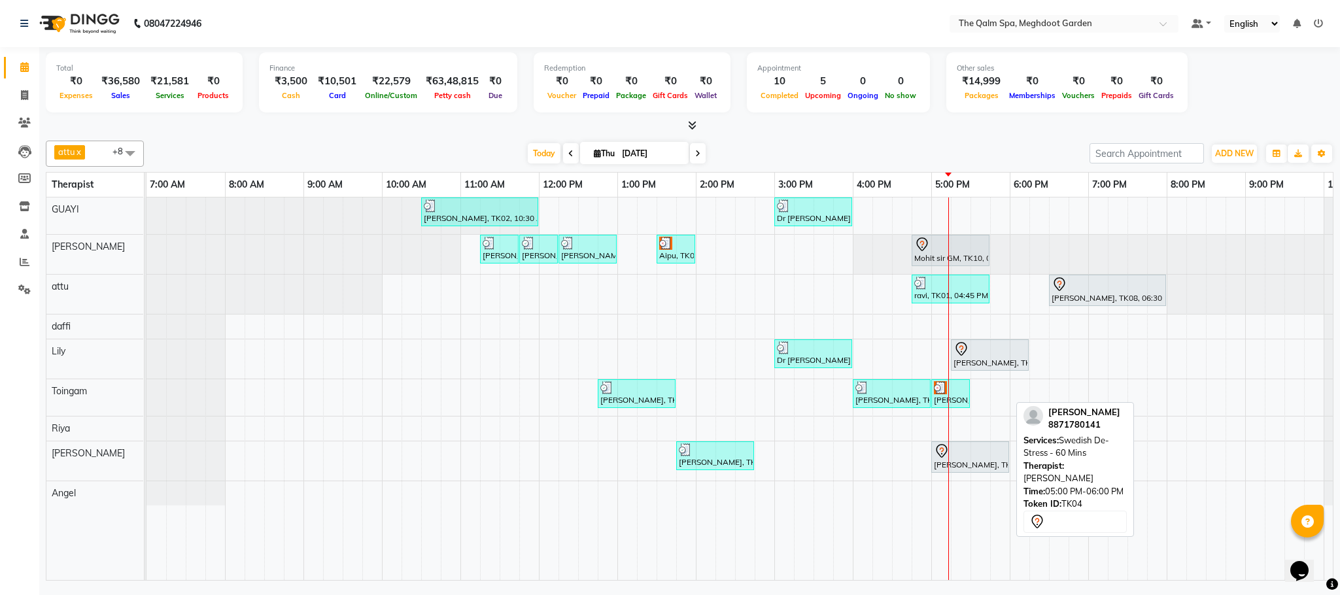
click at [959, 465] on div "[PERSON_NAME], TK04, 05:00 PM-06:00 PM, Swedish De-Stress - 60 Mins" at bounding box center [970, 456] width 75 height 27
drag, startPoint x: 962, startPoint y: 466, endPoint x: 979, endPoint y: 470, distance: 17.5
click at [146, 470] on div "[PERSON_NAME], TK05, 01:45 PM-02:45 PM, Swedish De-Stress - 60 Mins [PERSON_NAM…" at bounding box center [146, 460] width 0 height 39
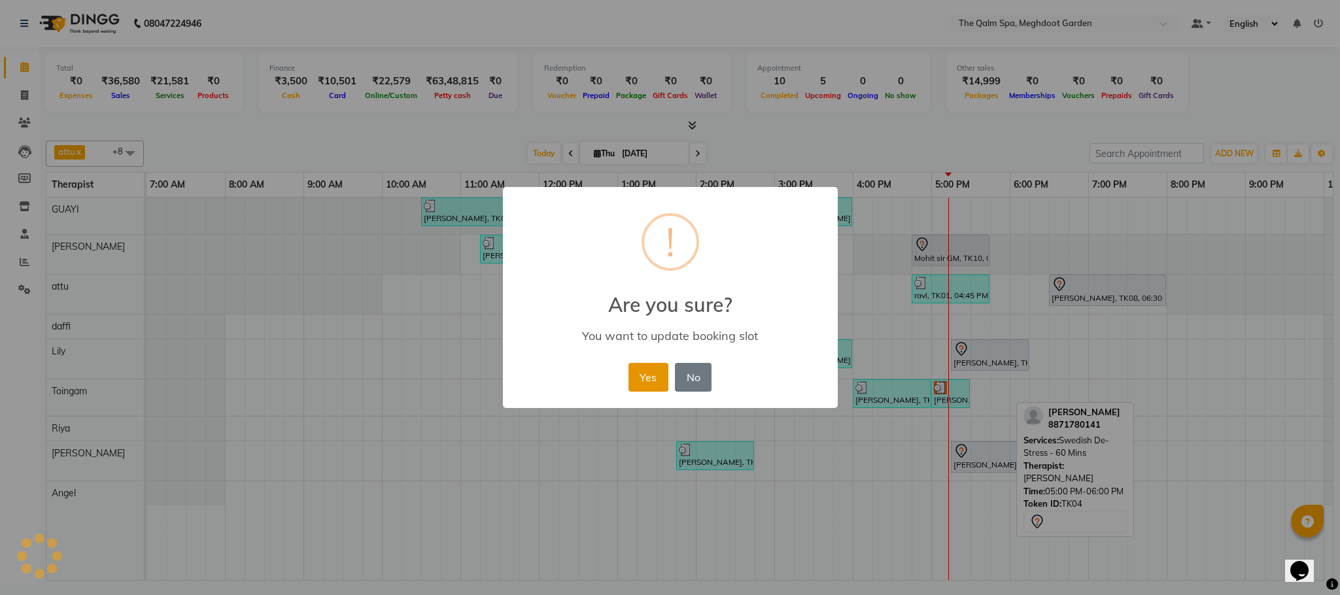
click at [638, 377] on button "Yes" at bounding box center [648, 377] width 40 height 29
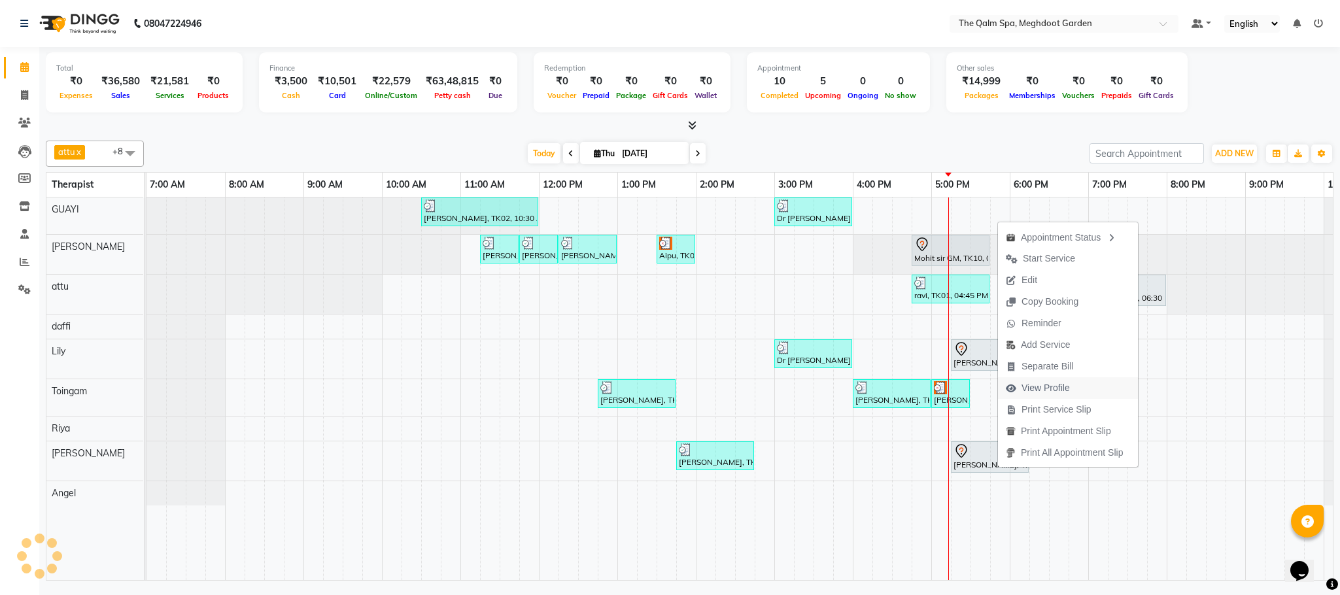
click at [1078, 390] on button "View Profile" at bounding box center [1068, 388] width 140 height 22
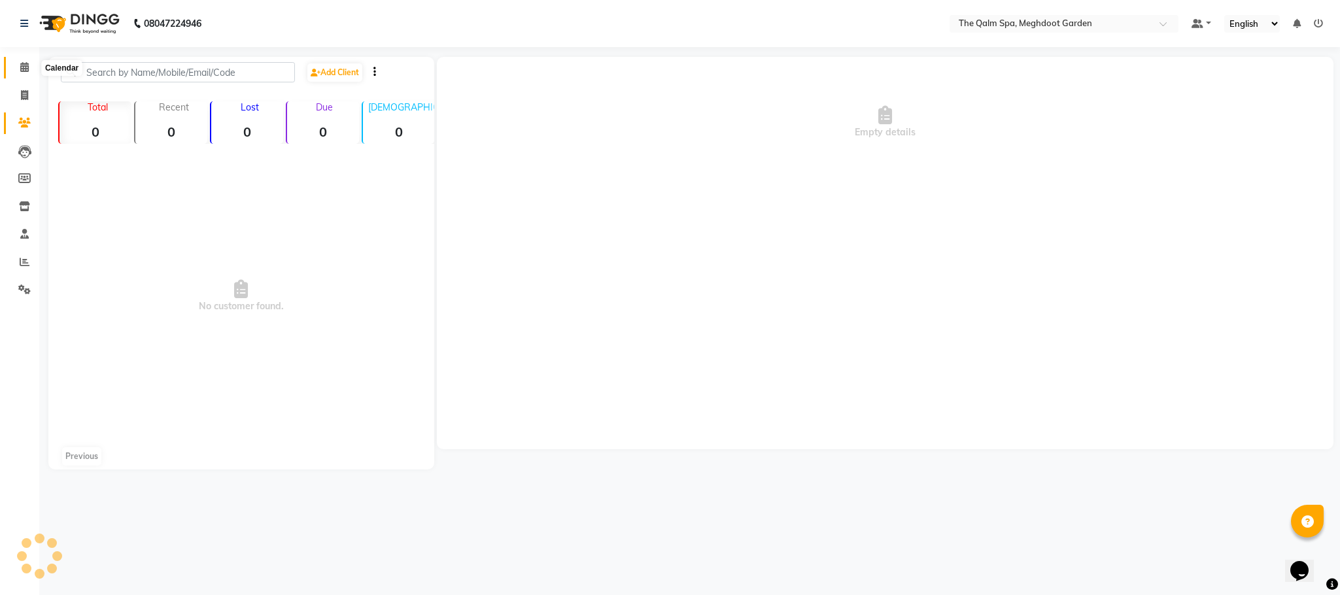
click at [20, 61] on span at bounding box center [24, 67] width 23 height 15
